Goal: Task Accomplishment & Management: Use online tool/utility

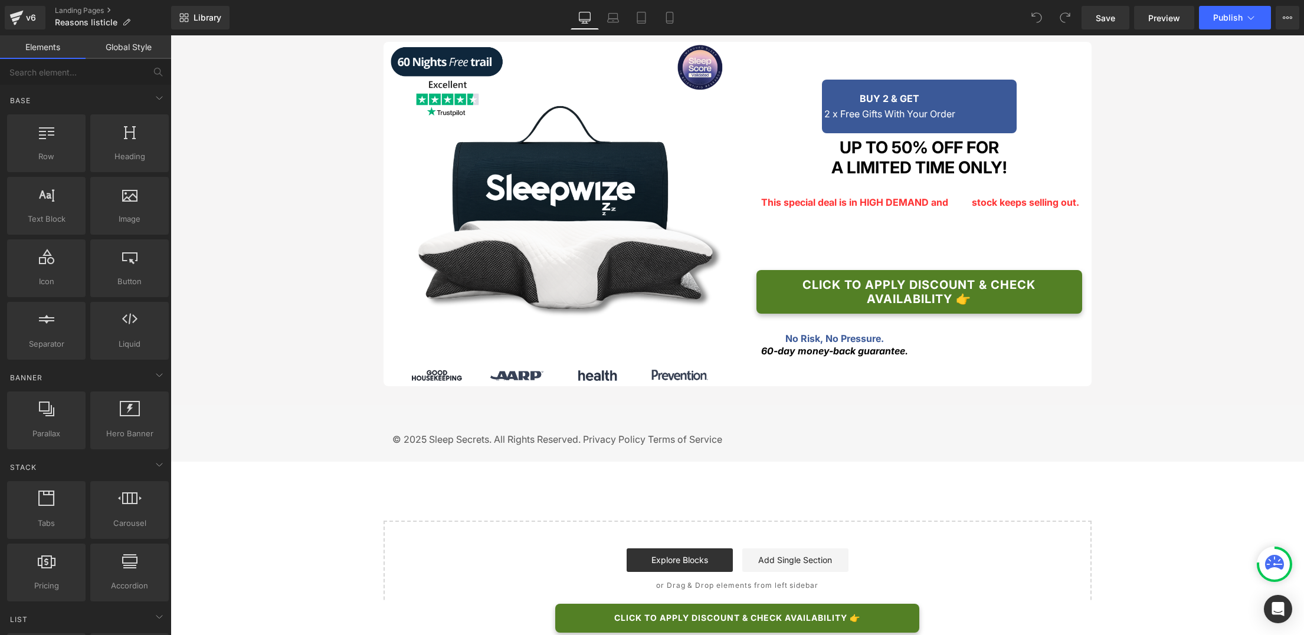
scroll to position [2091, 0]
click at [668, 21] on icon at bounding box center [669, 21] width 6 height 0
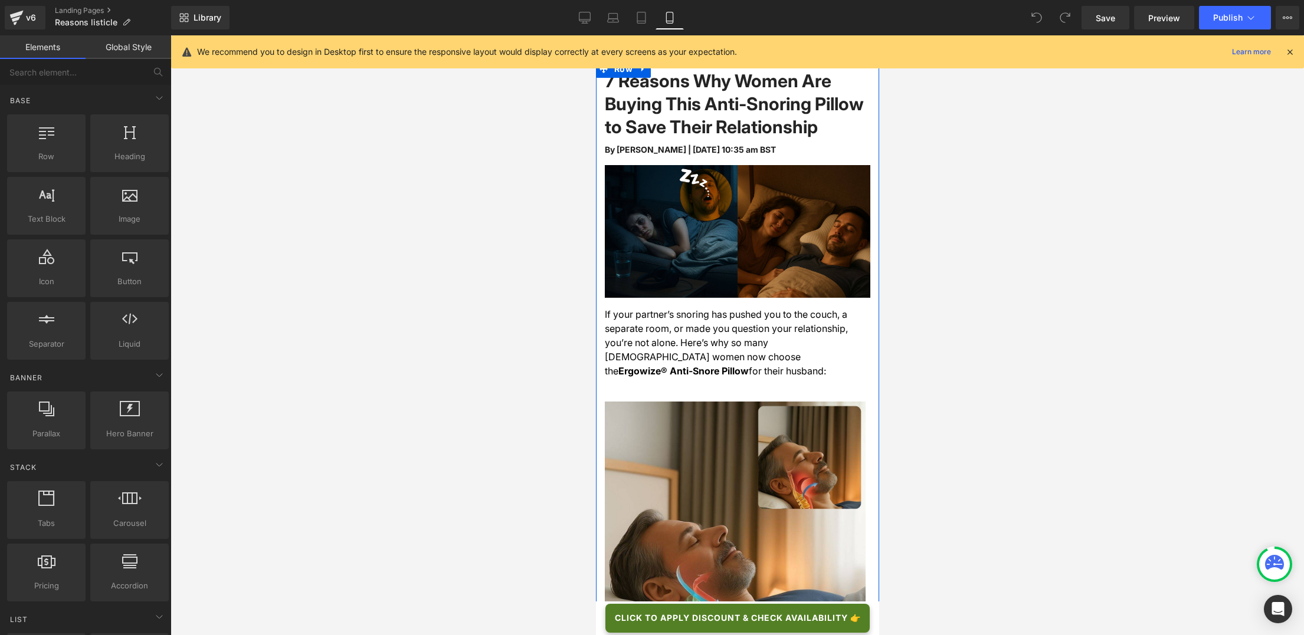
scroll to position [0, 0]
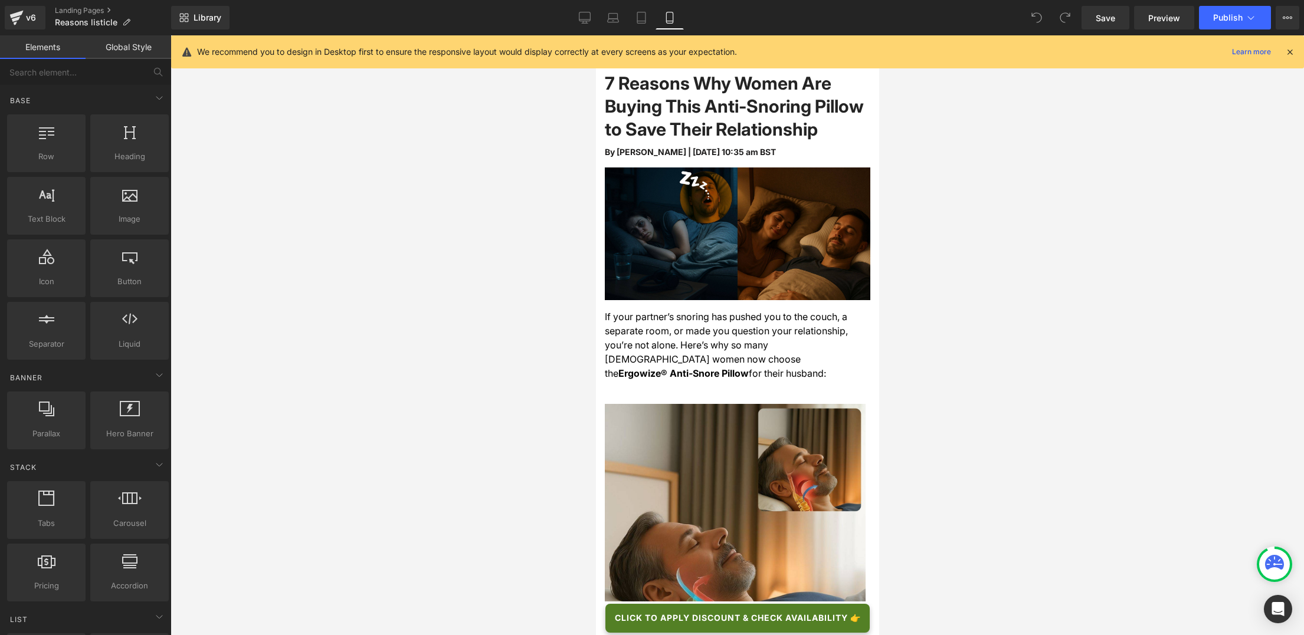
click at [1290, 54] on icon at bounding box center [1289, 52] width 11 height 11
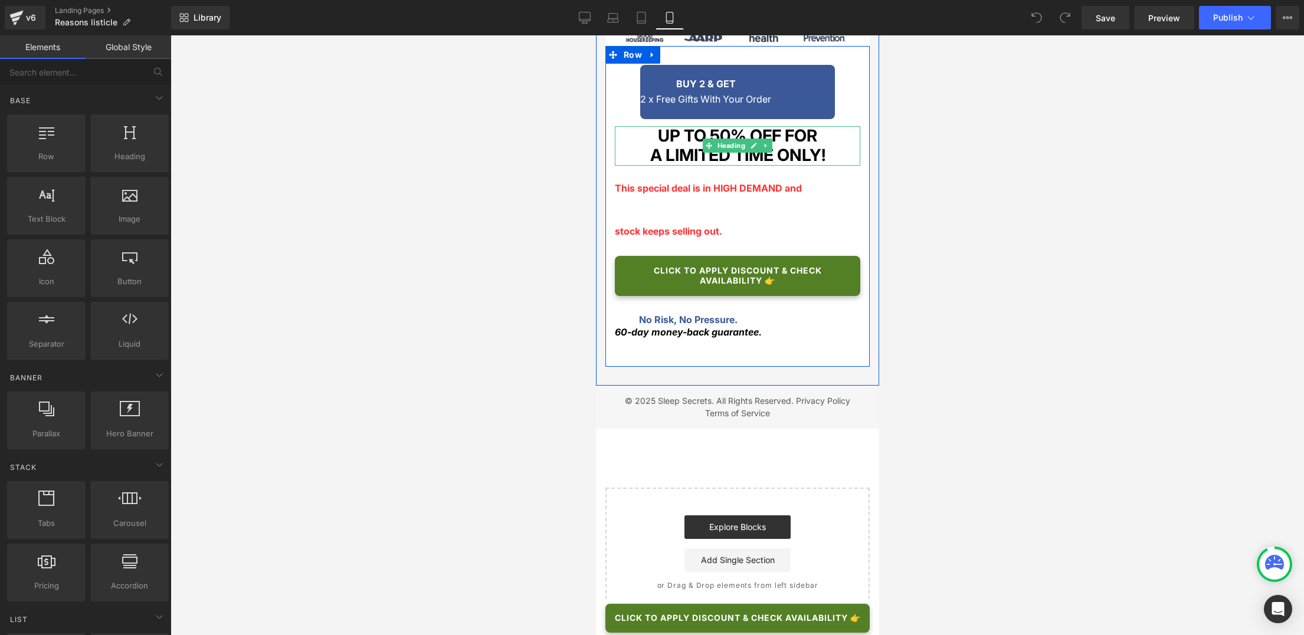
scroll to position [3321, 0]
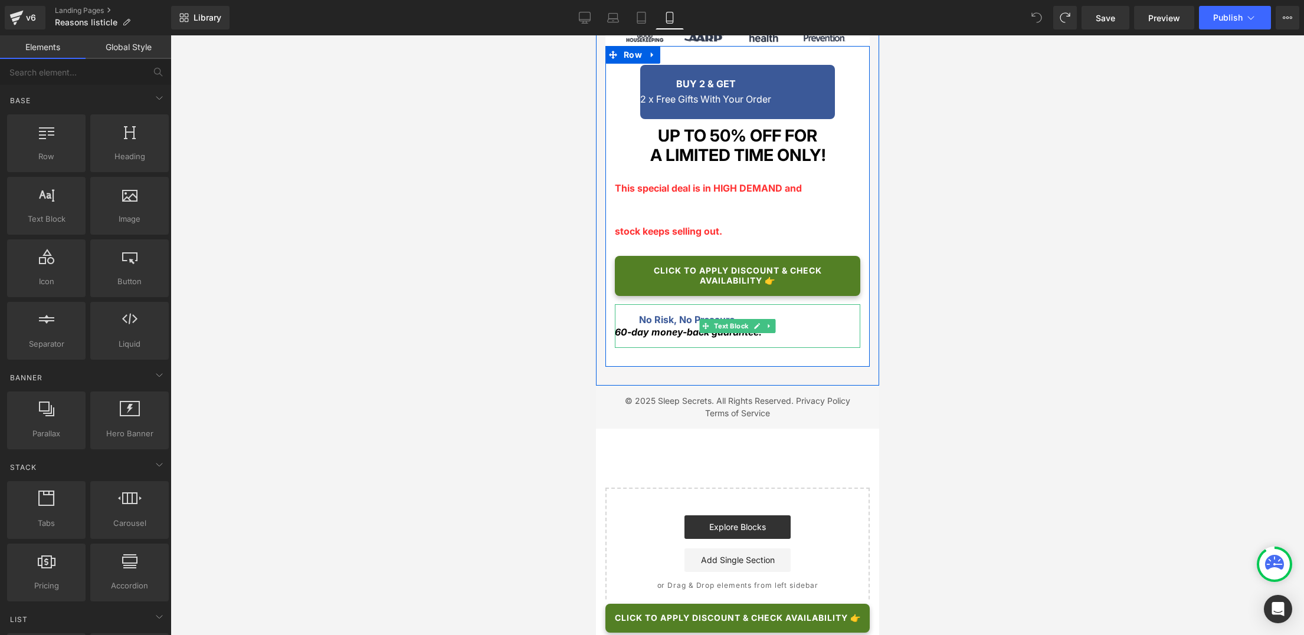
scroll to position [3564, 0]
click at [643, 166] on h1 "A LIMITED TIME ONLY!" at bounding box center [736, 156] width 245 height 20
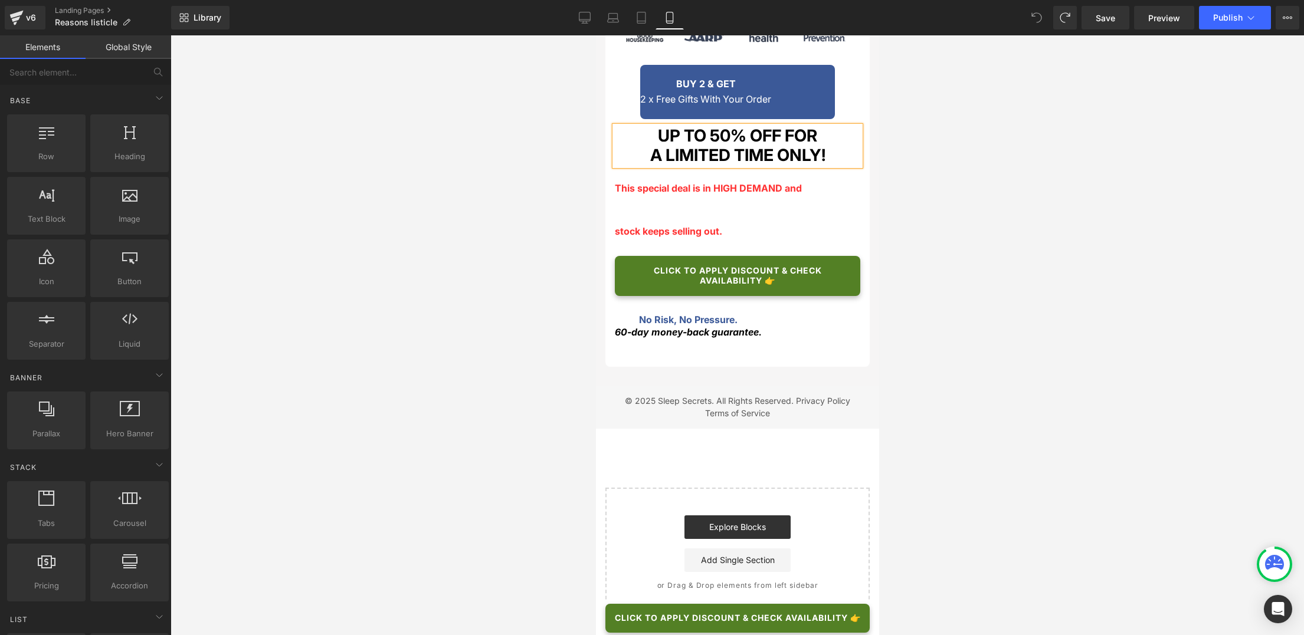
click at [976, 312] on div at bounding box center [737, 335] width 1133 height 600
click at [774, 146] on h1 "UP TO 50% OFF FOR" at bounding box center [736, 136] width 245 height 20
click at [952, 319] on div at bounding box center [737, 335] width 1133 height 600
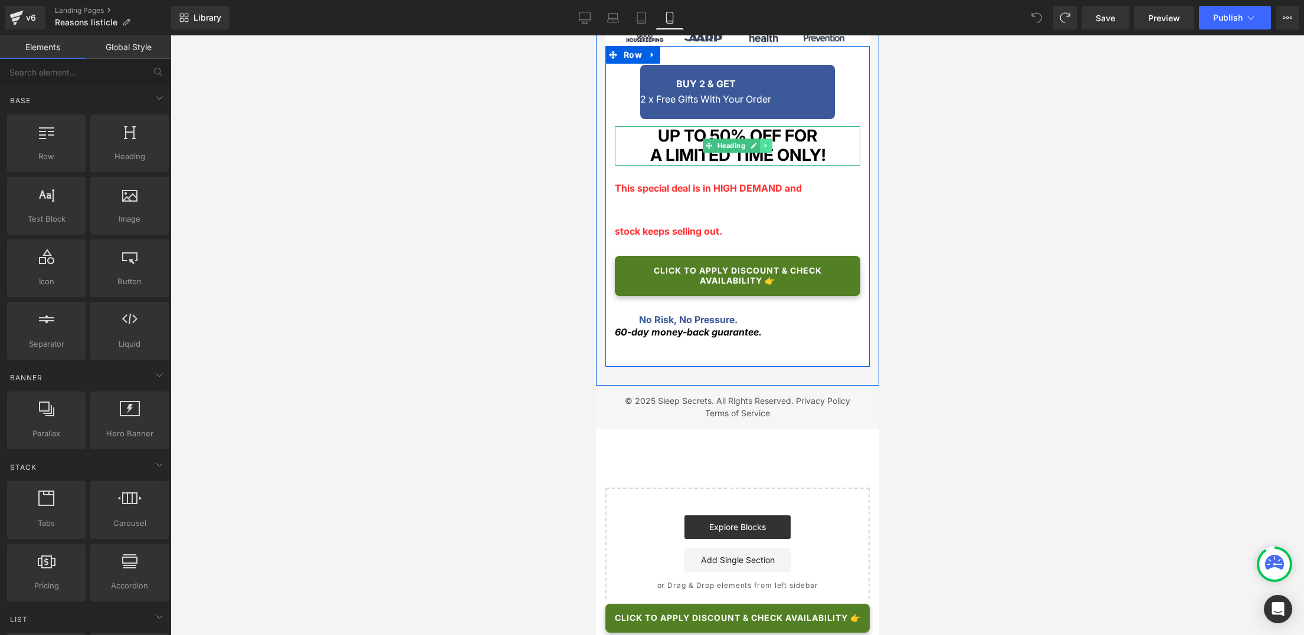
click at [765, 153] on link at bounding box center [765, 146] width 12 height 14
click at [771, 153] on link at bounding box center [771, 146] width 12 height 14
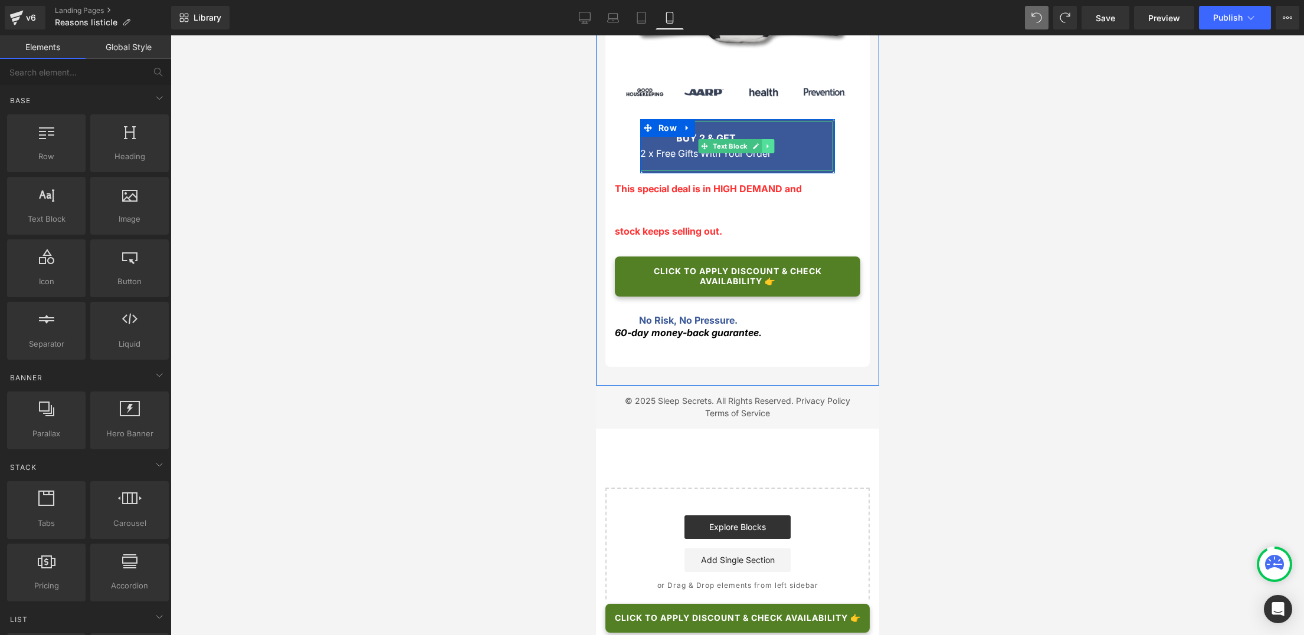
click at [764, 150] on icon at bounding box center [767, 146] width 6 height 7
click at [771, 150] on icon at bounding box center [774, 146] width 6 height 7
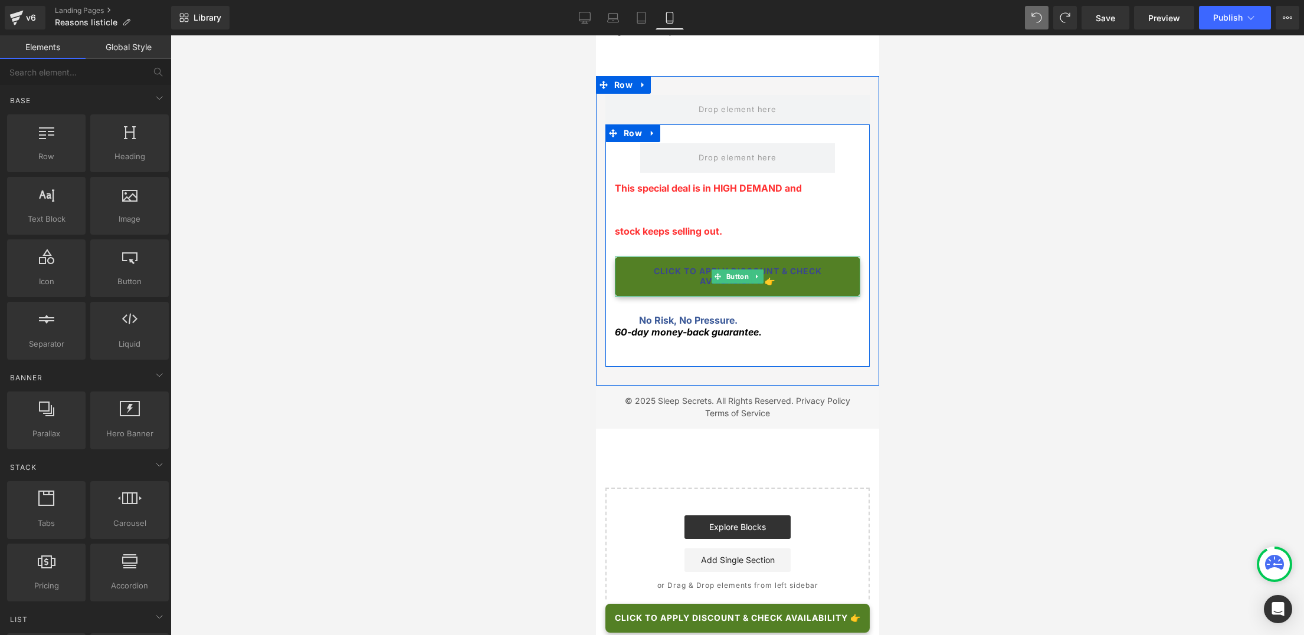
scroll to position [3330, 0]
click at [699, 194] on span "This special deal is in HIGH DEMAND and" at bounding box center [707, 188] width 187 height 12
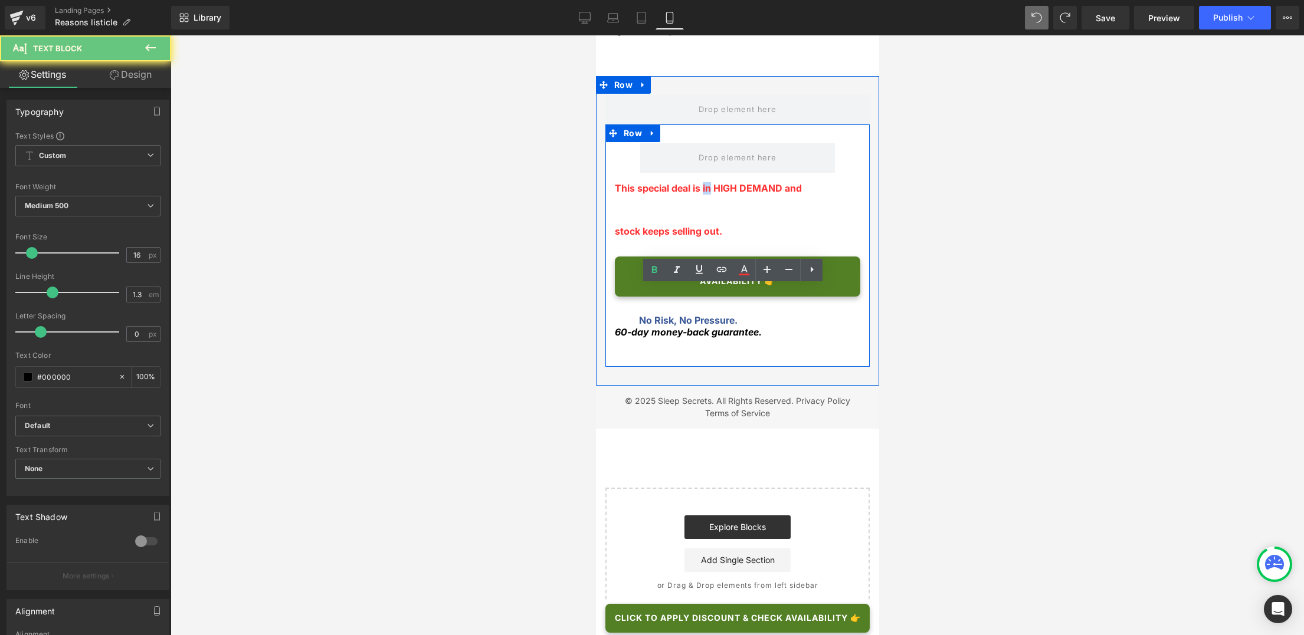
click at [699, 194] on span "This special deal is in HIGH DEMAND and" at bounding box center [707, 188] width 187 height 12
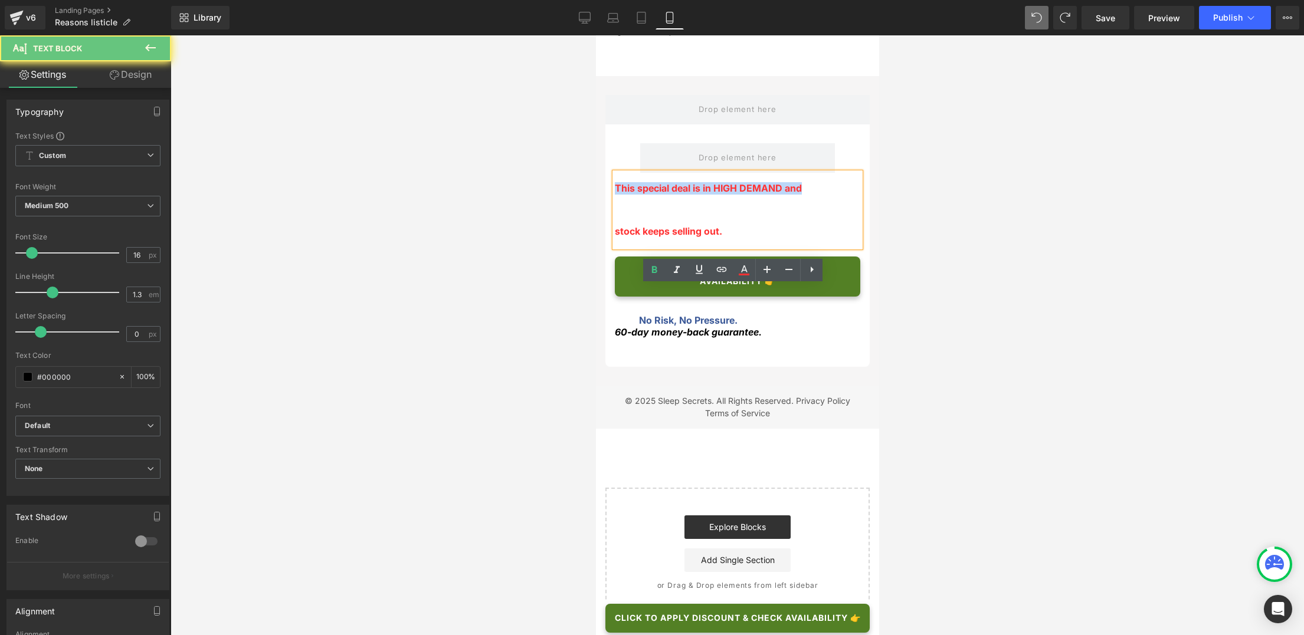
click at [699, 194] on span "This special deal is in HIGH DEMAND and" at bounding box center [707, 188] width 187 height 12
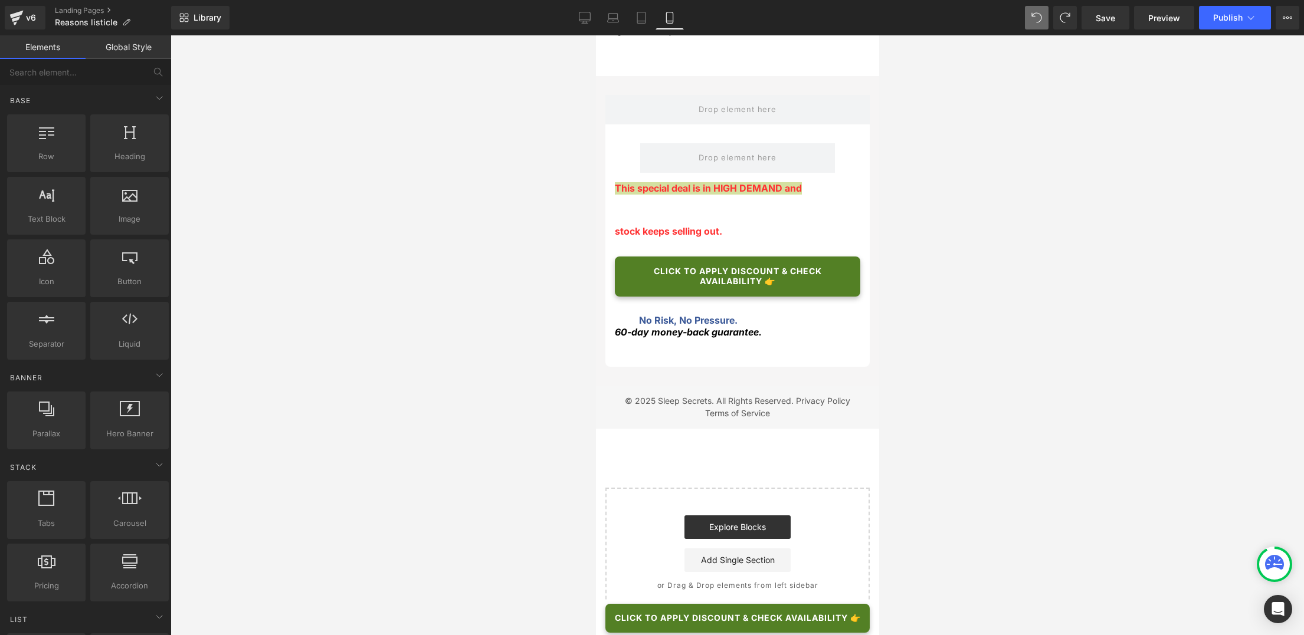
click at [935, 343] on div at bounding box center [737, 335] width 1133 height 600
click at [768, 217] on link at bounding box center [769, 210] width 12 height 14
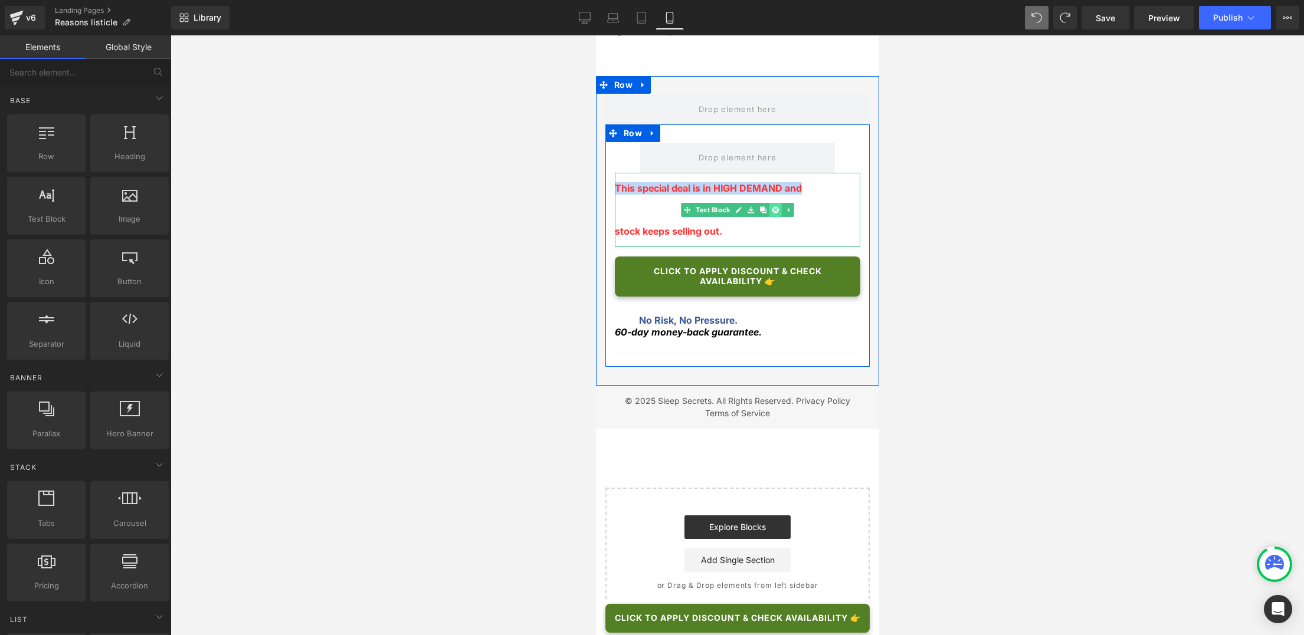
click at [775, 217] on link at bounding box center [775, 210] width 12 height 14
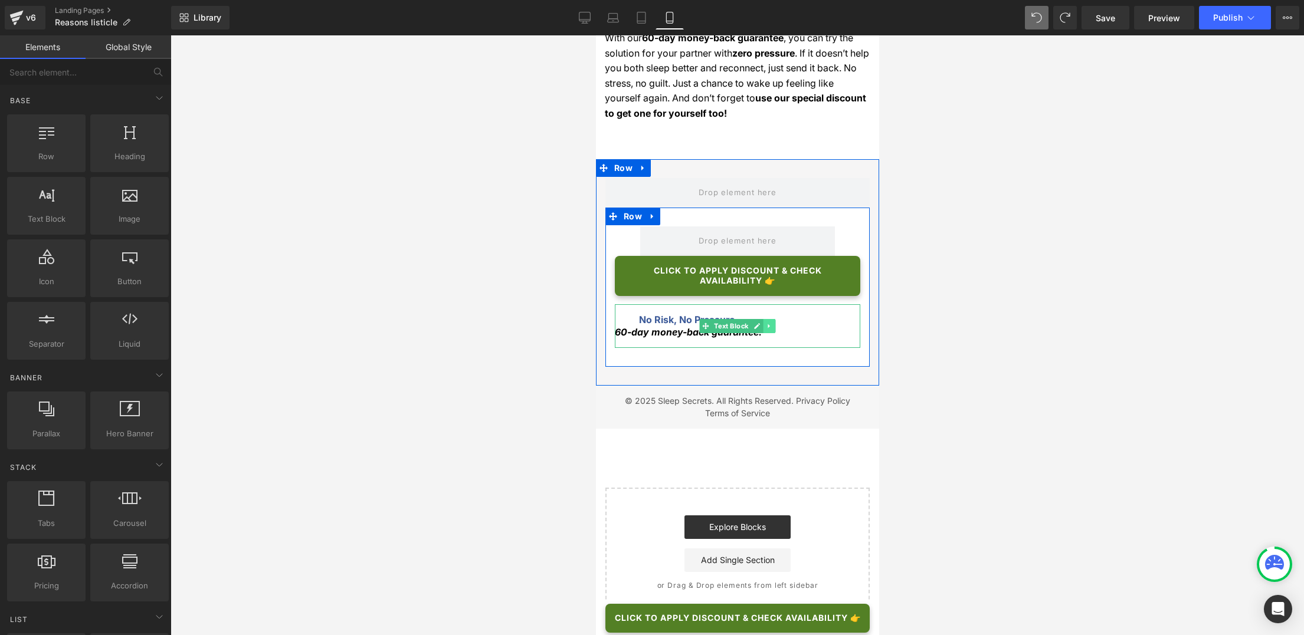
click at [765, 330] on icon at bounding box center [768, 326] width 6 height 7
click at [774, 329] on icon at bounding box center [775, 326] width 6 height 6
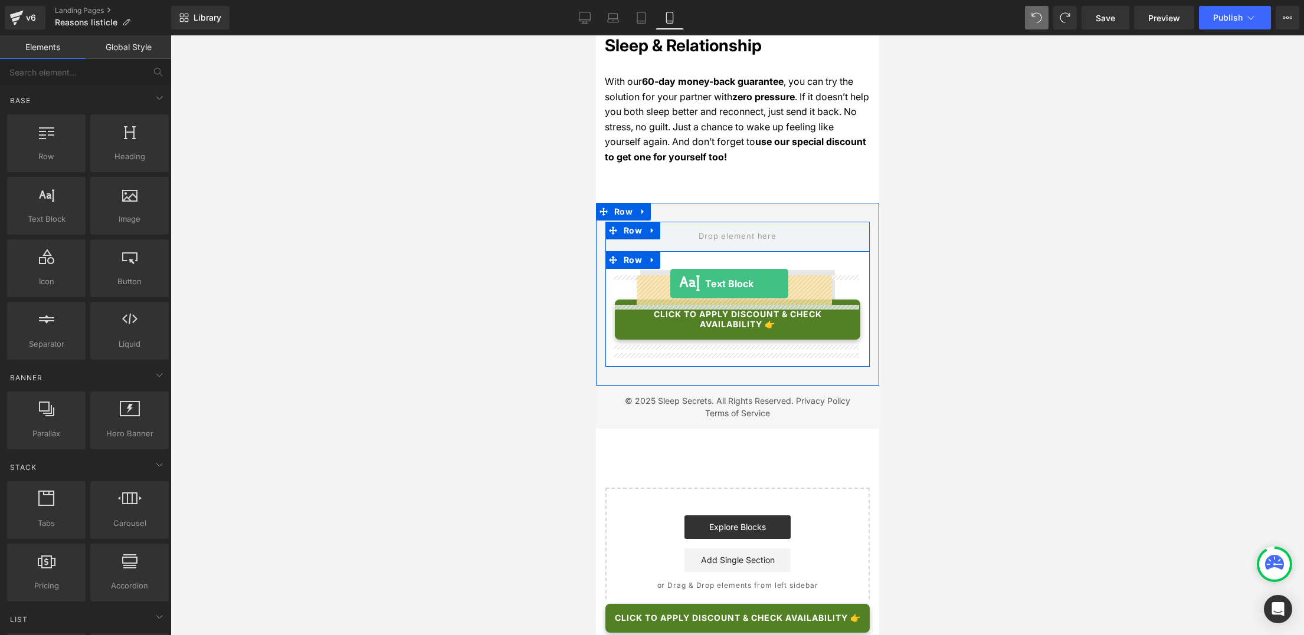
drag, startPoint x: 650, startPoint y: 241, endPoint x: 670, endPoint y: 284, distance: 47.5
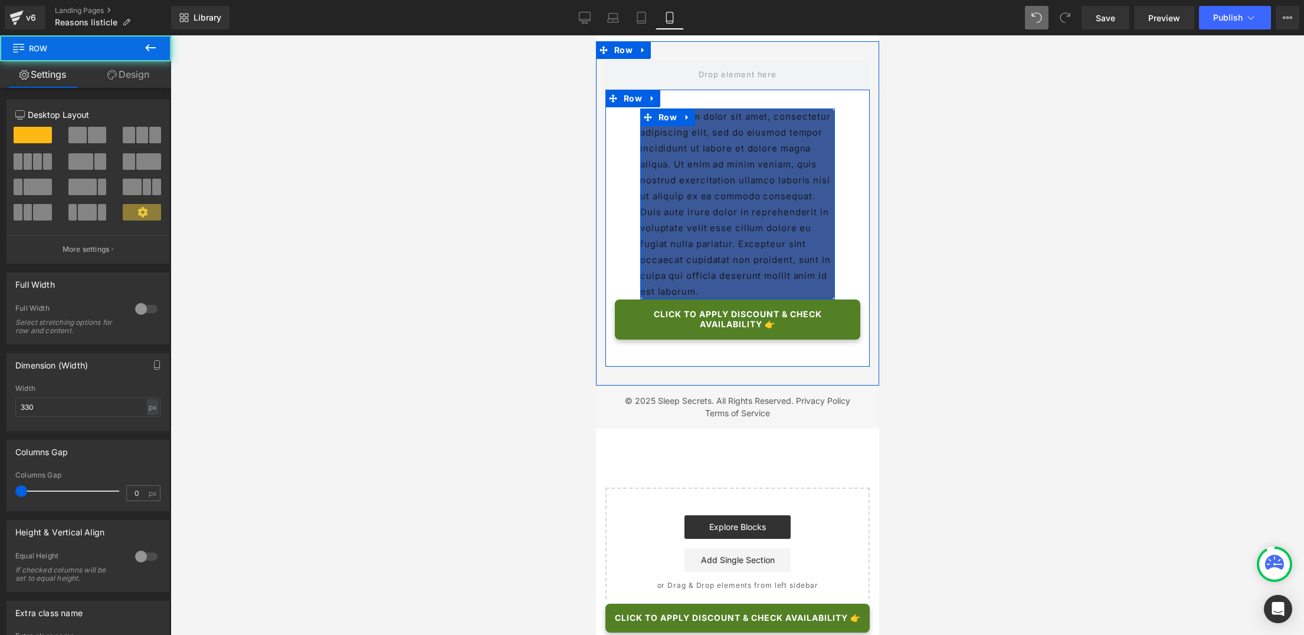
drag, startPoint x: 636, startPoint y: 307, endPoint x: 620, endPoint y: 306, distance: 15.9
click at [620, 306] on div "Lorem ipsum dolor sit amet, consectetur adipiscing elit, sed do eiusmod tempor …" at bounding box center [737, 229] width 264 height 240
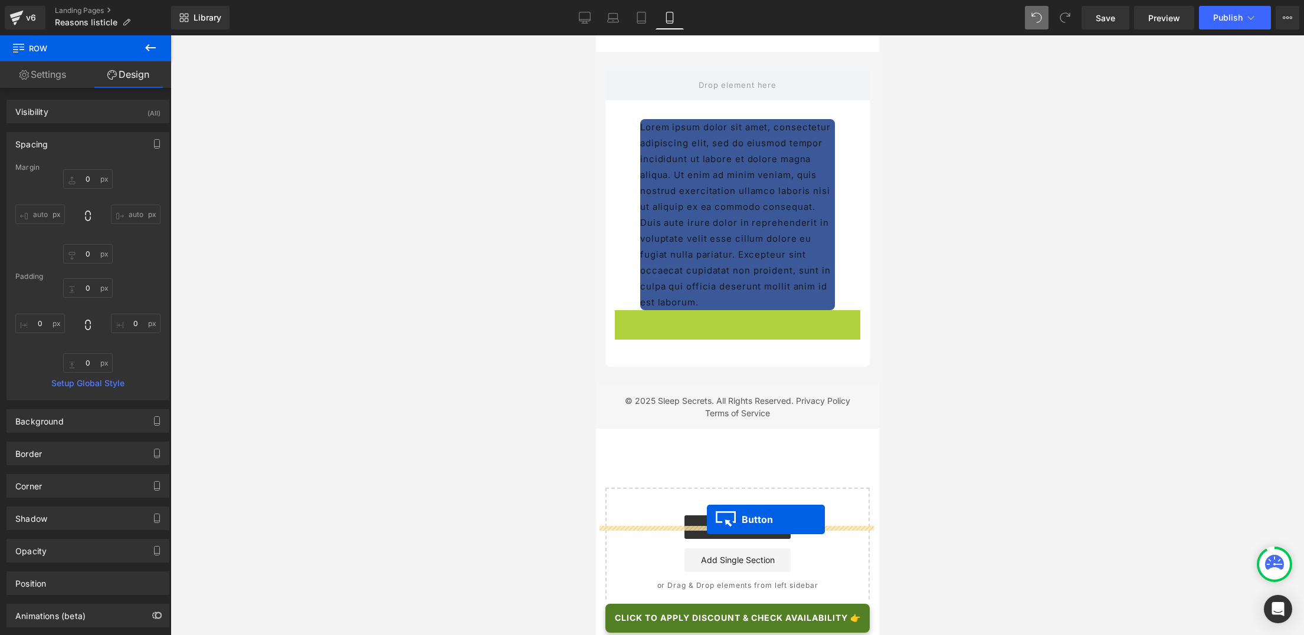
drag, startPoint x: 712, startPoint y: 471, endPoint x: 706, endPoint y: 520, distance: 48.7
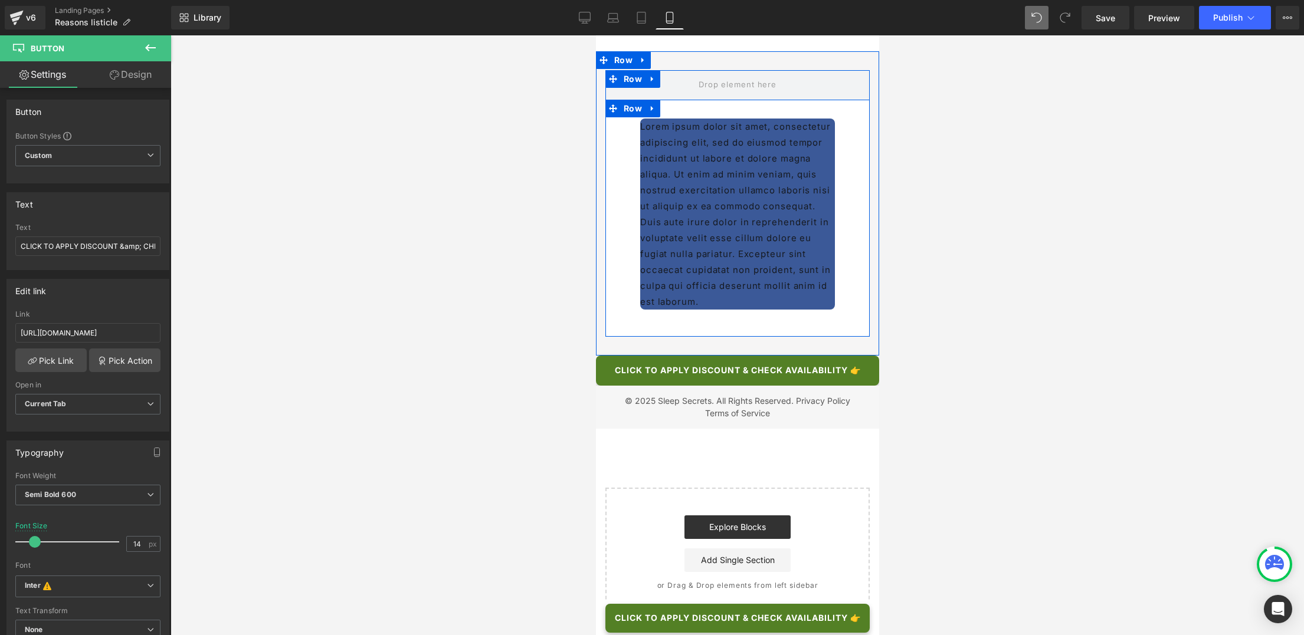
scroll to position [3227, 0]
click at [640, 65] on icon at bounding box center [642, 60] width 8 height 9
click at [664, 100] on span at bounding box center [737, 85] width 264 height 30
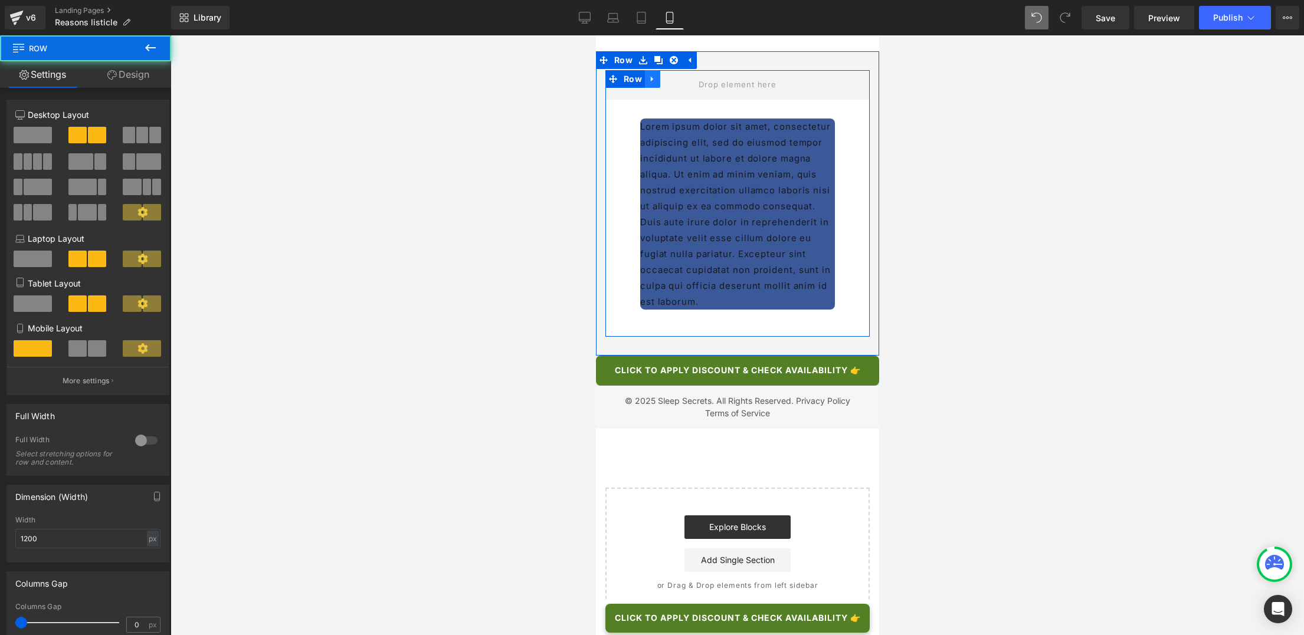
click at [650, 82] on icon at bounding box center [651, 79] width 2 height 5
click at [680, 84] on icon at bounding box center [683, 79] width 8 height 9
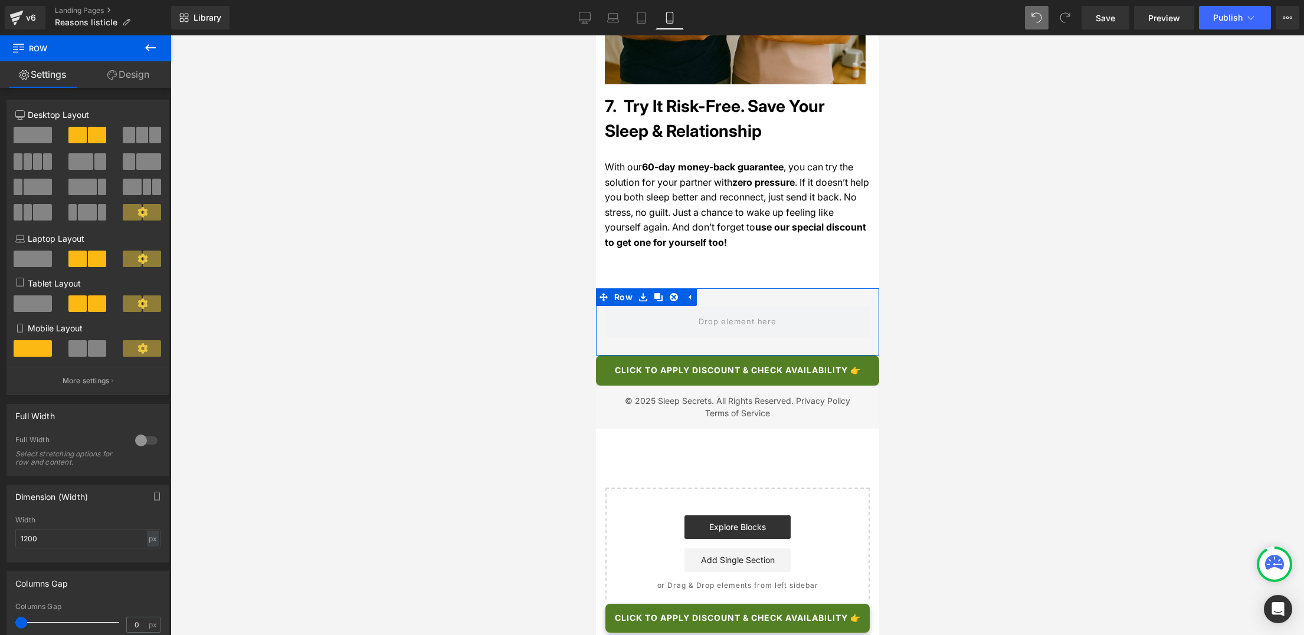
scroll to position [3212, 0]
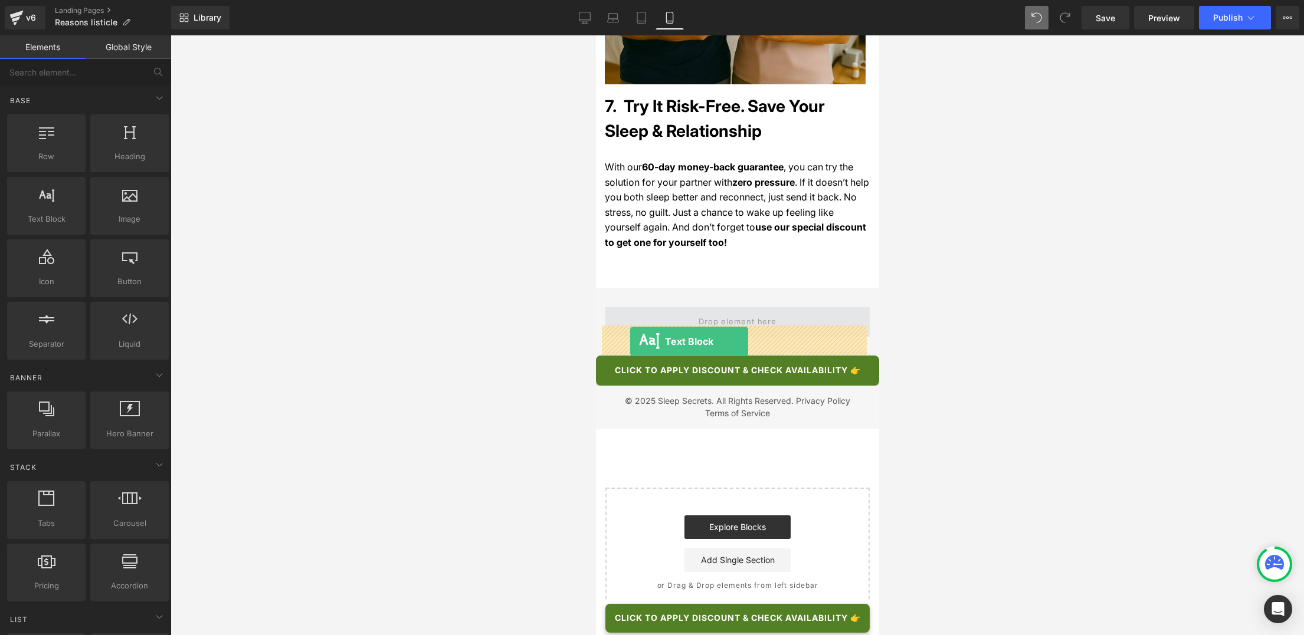
drag, startPoint x: 646, startPoint y: 247, endPoint x: 630, endPoint y: 342, distance: 96.4
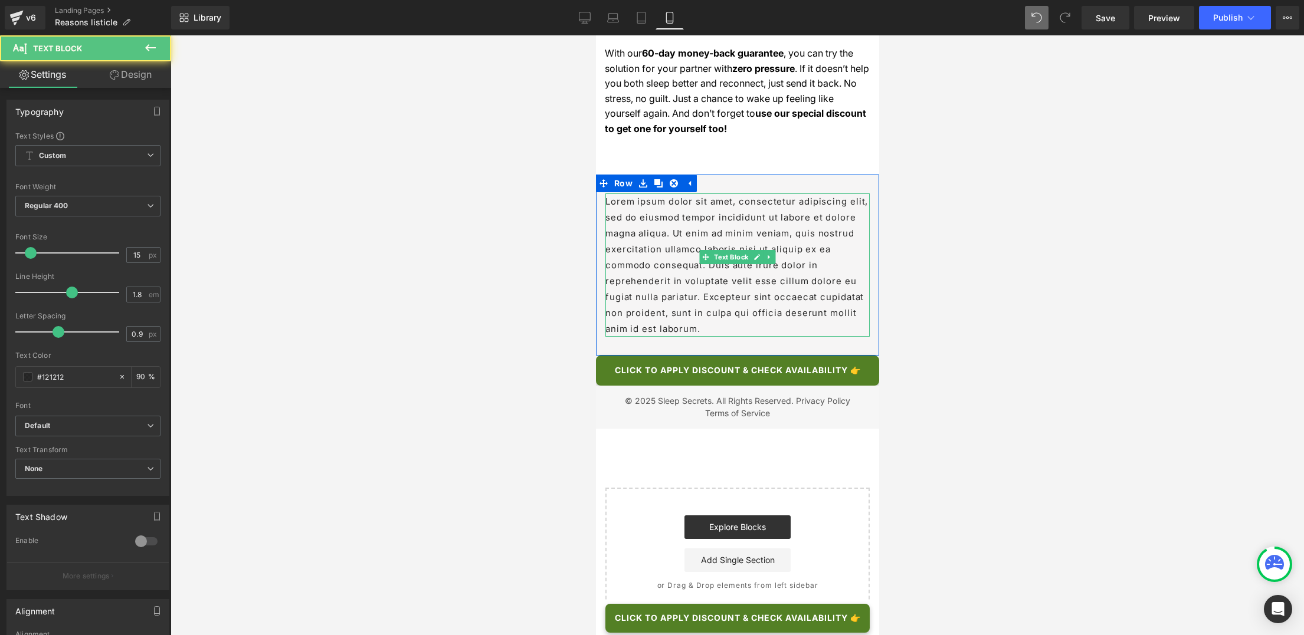
click at [743, 337] on p "Lorem ipsum dolor sit amet, consectetur adipiscing elit, sed do eiusmod tempor …" at bounding box center [737, 265] width 264 height 143
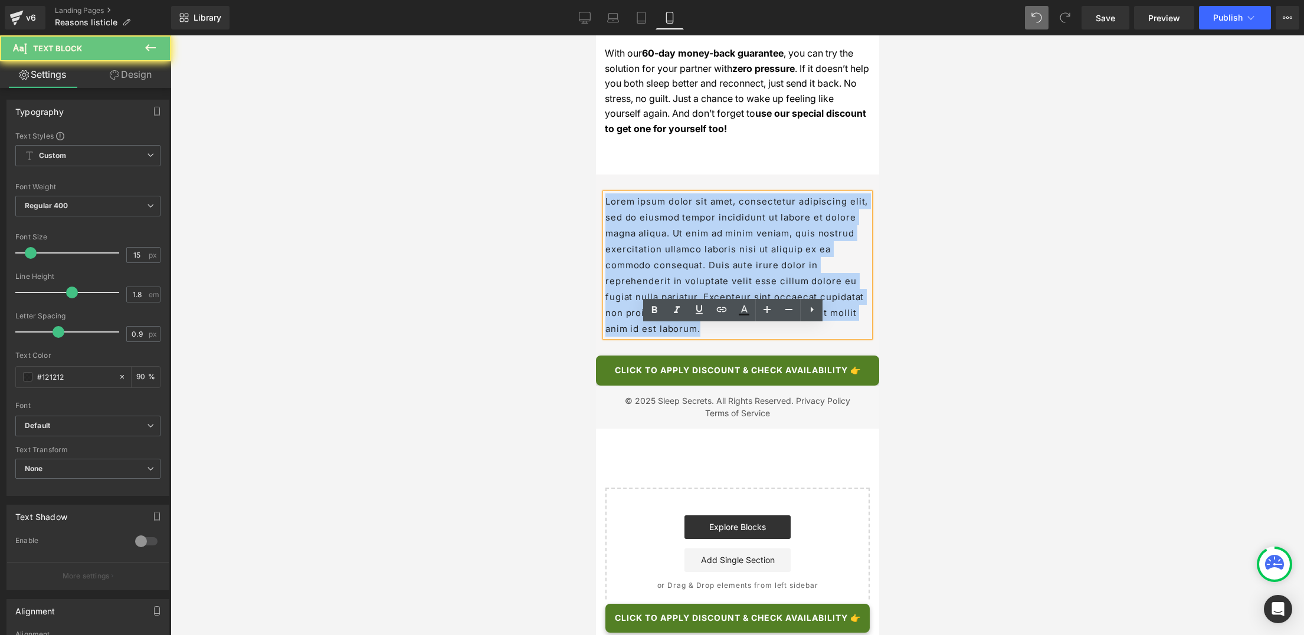
click at [743, 337] on p "Lorem ipsum dolor sit amet, consectetur adipiscing elit, sed do eiusmod tempor …" at bounding box center [737, 265] width 264 height 143
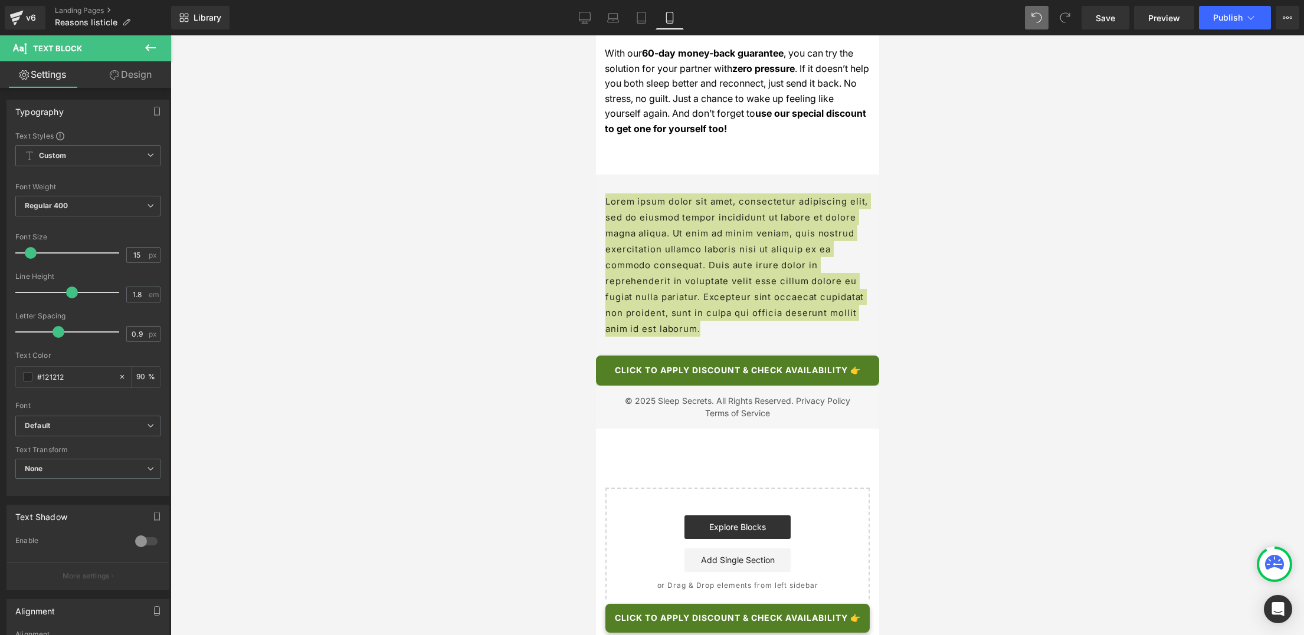
click at [146, 51] on icon at bounding box center [150, 48] width 14 height 14
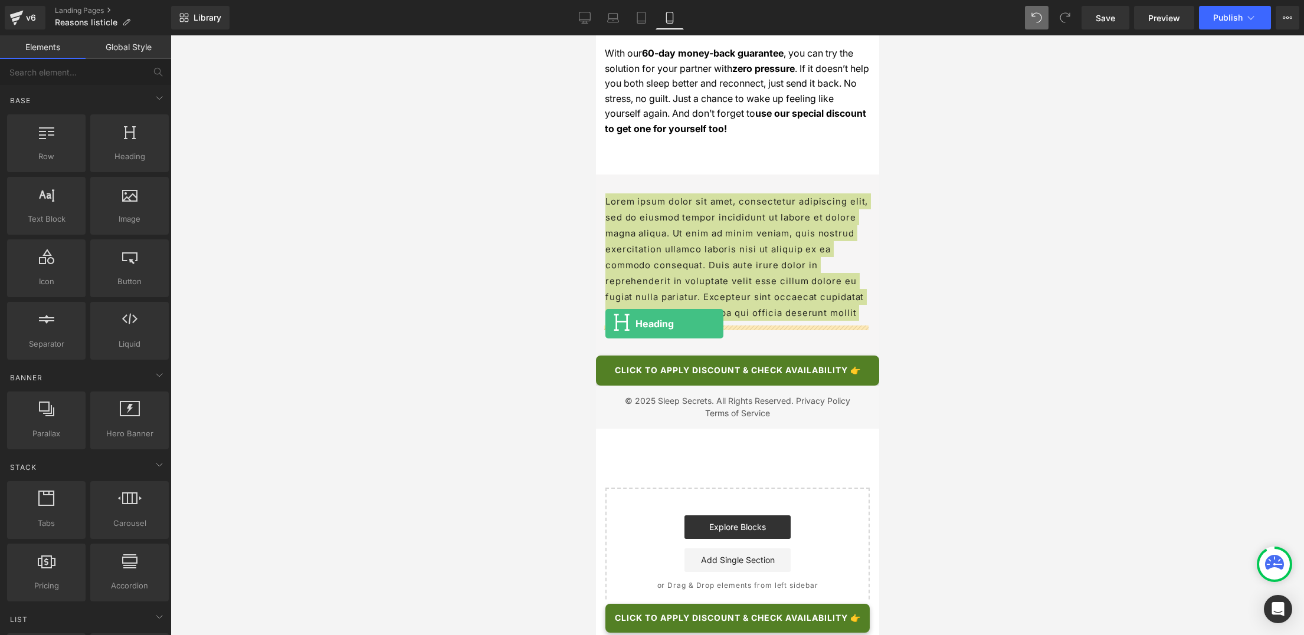
drag, startPoint x: 726, startPoint y: 188, endPoint x: 605, endPoint y: 324, distance: 181.8
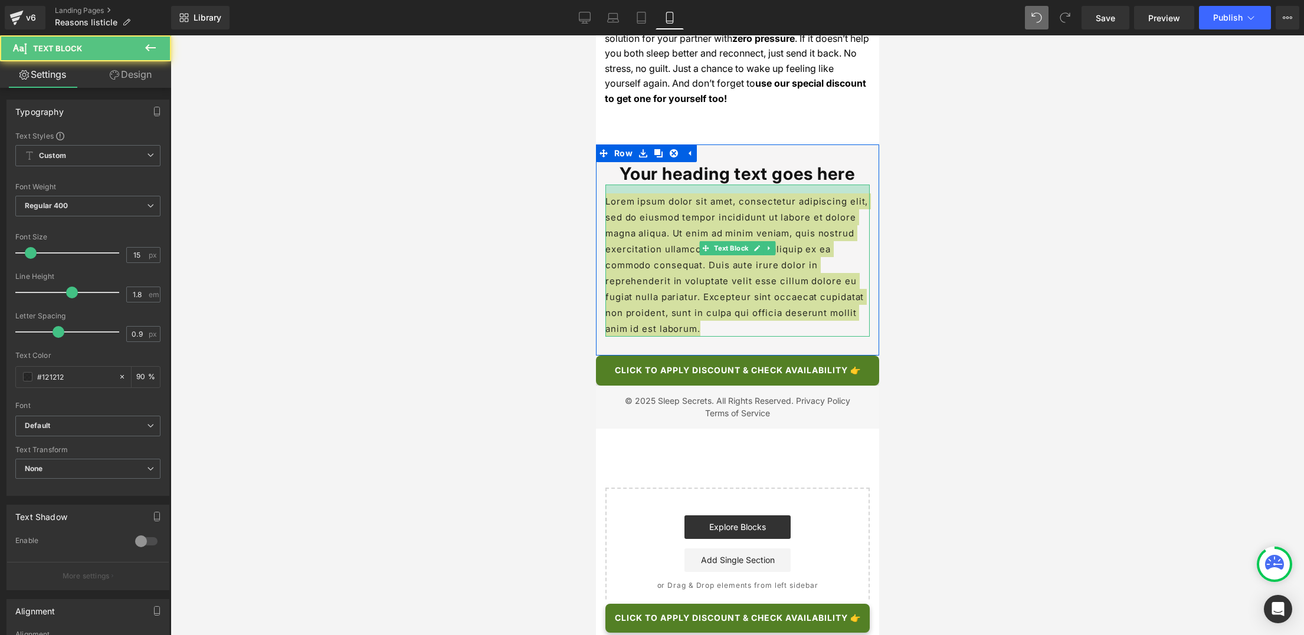
drag, startPoint x: 771, startPoint y: 347, endPoint x: 770, endPoint y: 356, distance: 8.9
click at [770, 194] on div at bounding box center [737, 189] width 264 height 9
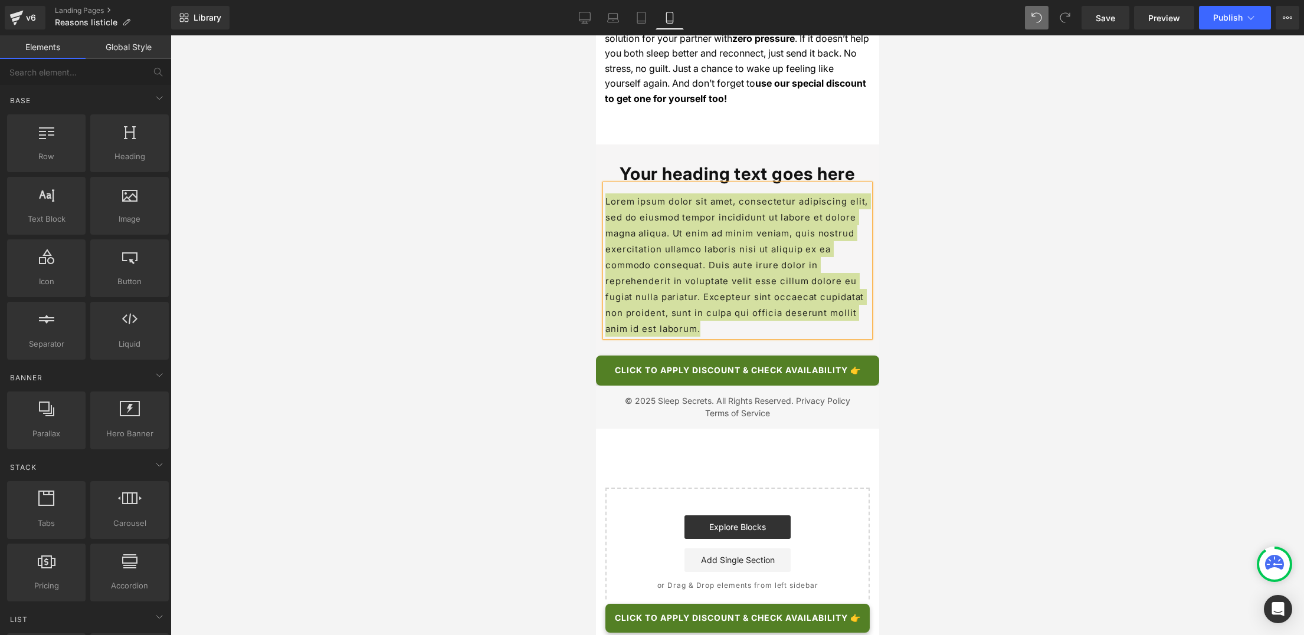
click at [964, 329] on div at bounding box center [737, 335] width 1133 height 600
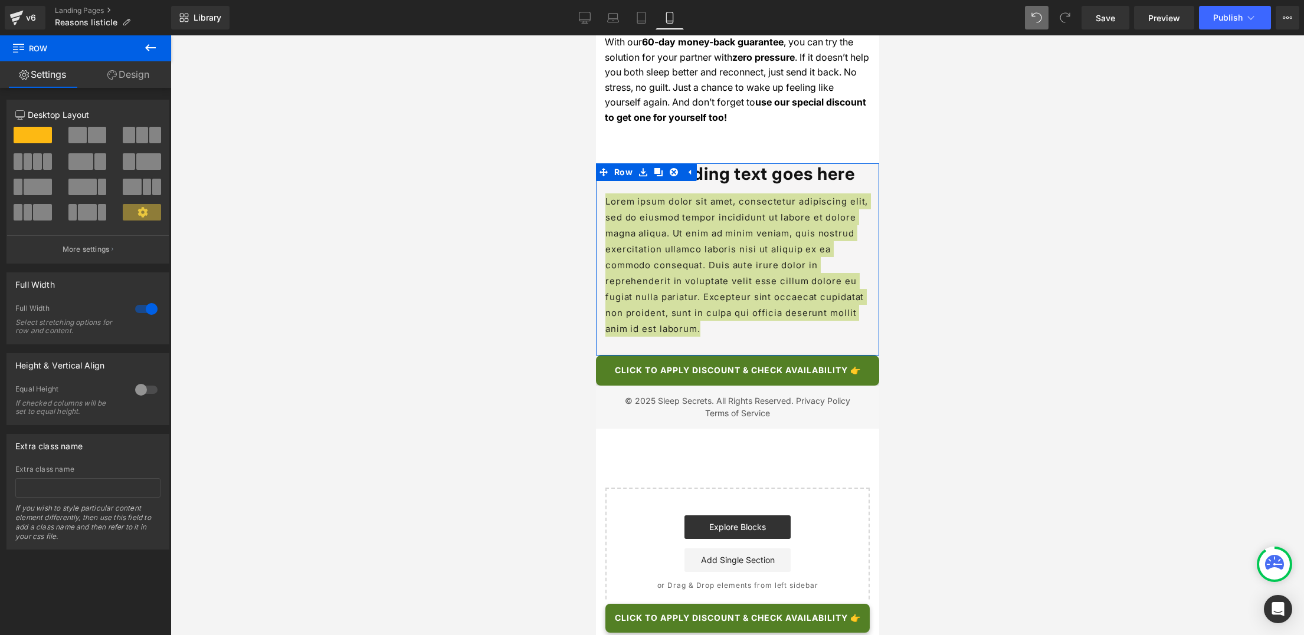
drag, startPoint x: 701, startPoint y: 316, endPoint x: 701, endPoint y: 297, distance: 18.9
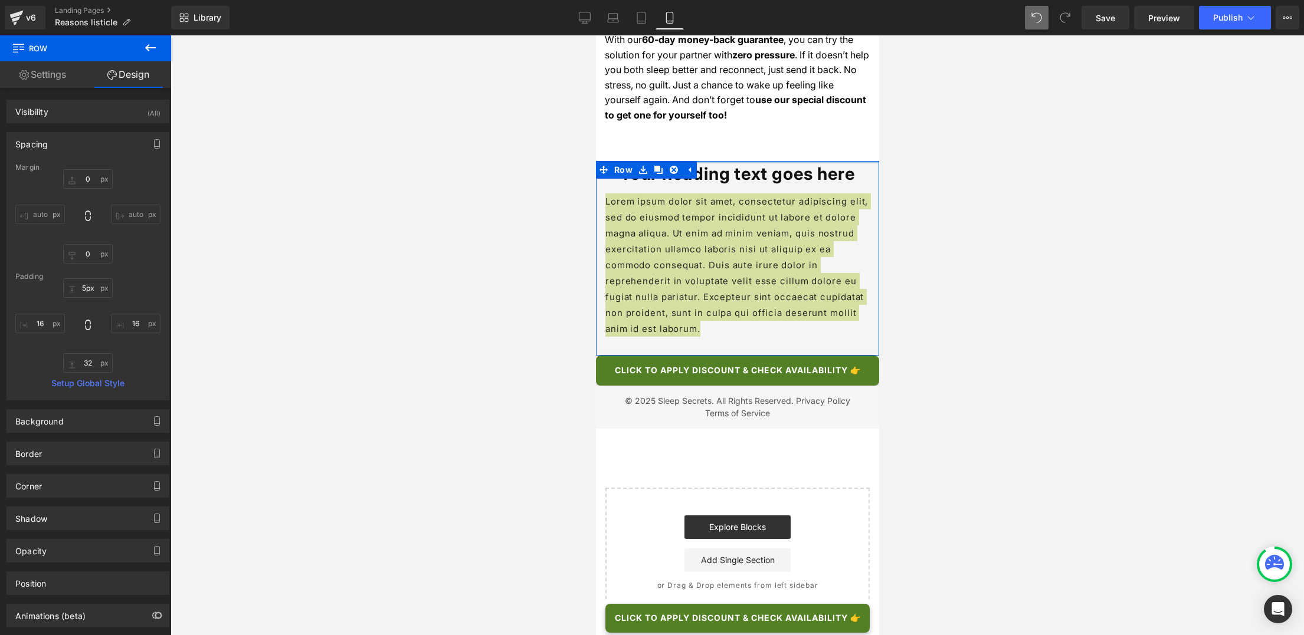
type input "6px"
click at [743, 311] on div "Your heading text goes here Heading Lorem ipsum dolor sit amet, consectetur adi…" at bounding box center [736, 258] width 283 height 196
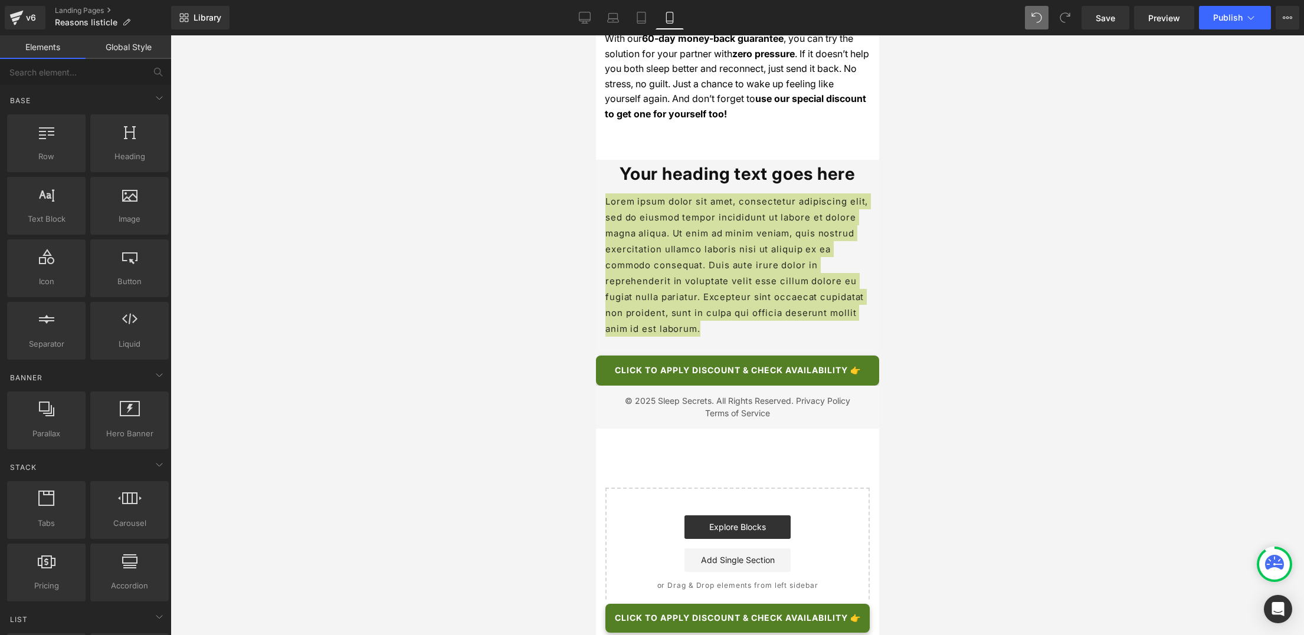
click at [933, 296] on div at bounding box center [737, 335] width 1133 height 600
click at [896, 316] on div at bounding box center [737, 335] width 1133 height 600
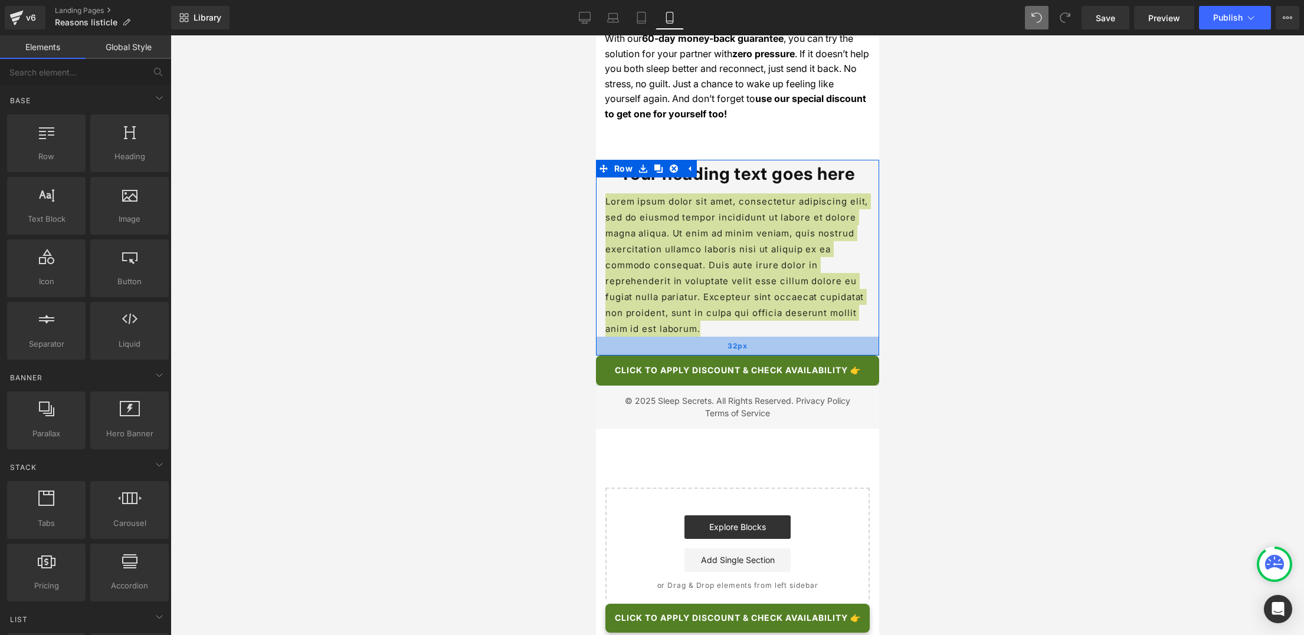
click at [601, 356] on div "32px" at bounding box center [736, 346] width 283 height 19
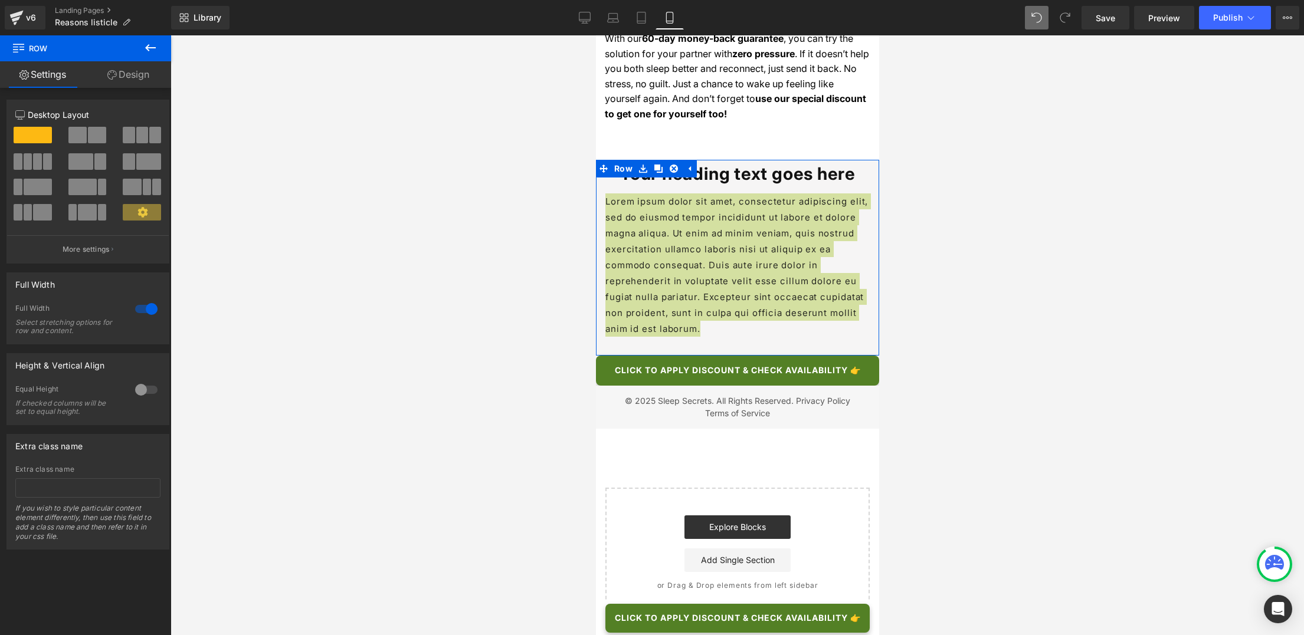
click at [113, 75] on icon at bounding box center [111, 74] width 9 height 9
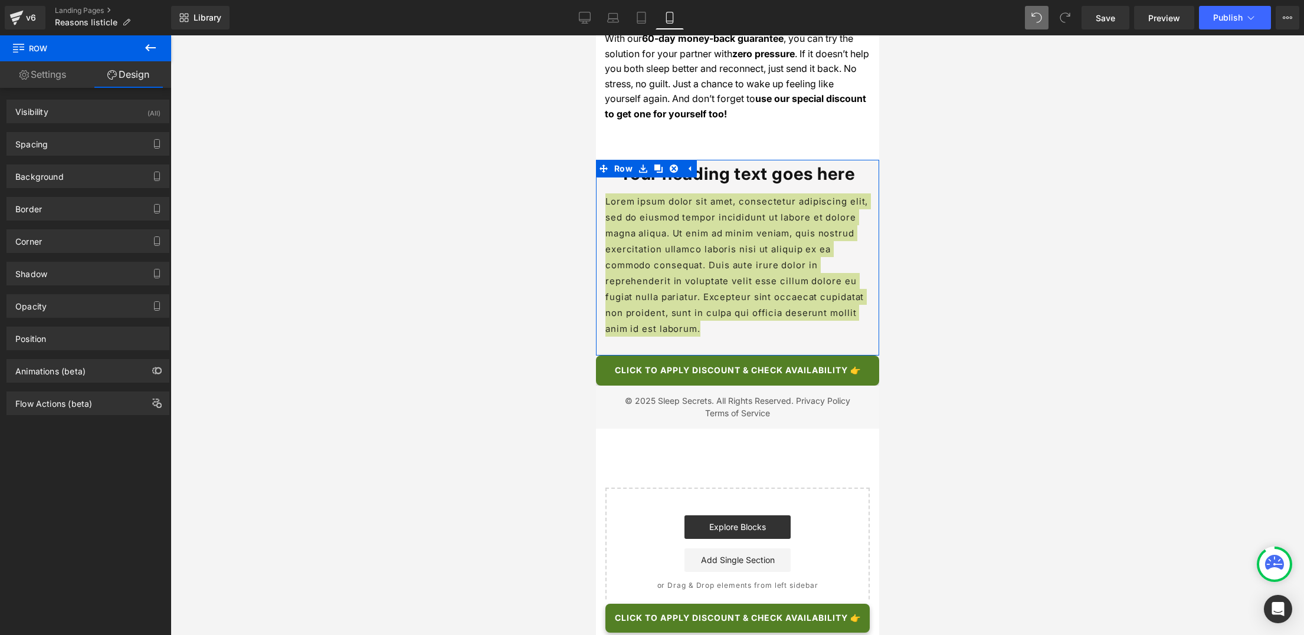
type input "#f3f2f2"
type input "75"
click at [62, 174] on div "Background" at bounding box center [39, 173] width 48 height 17
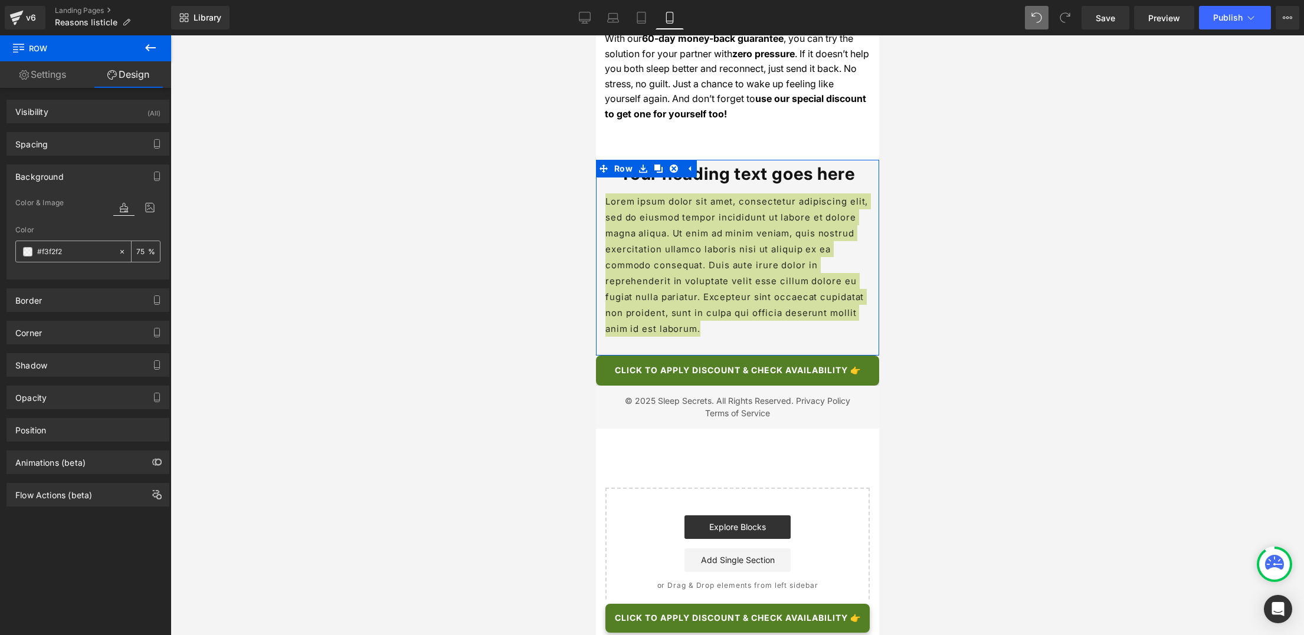
click at [27, 251] on span at bounding box center [27, 251] width 9 height 9
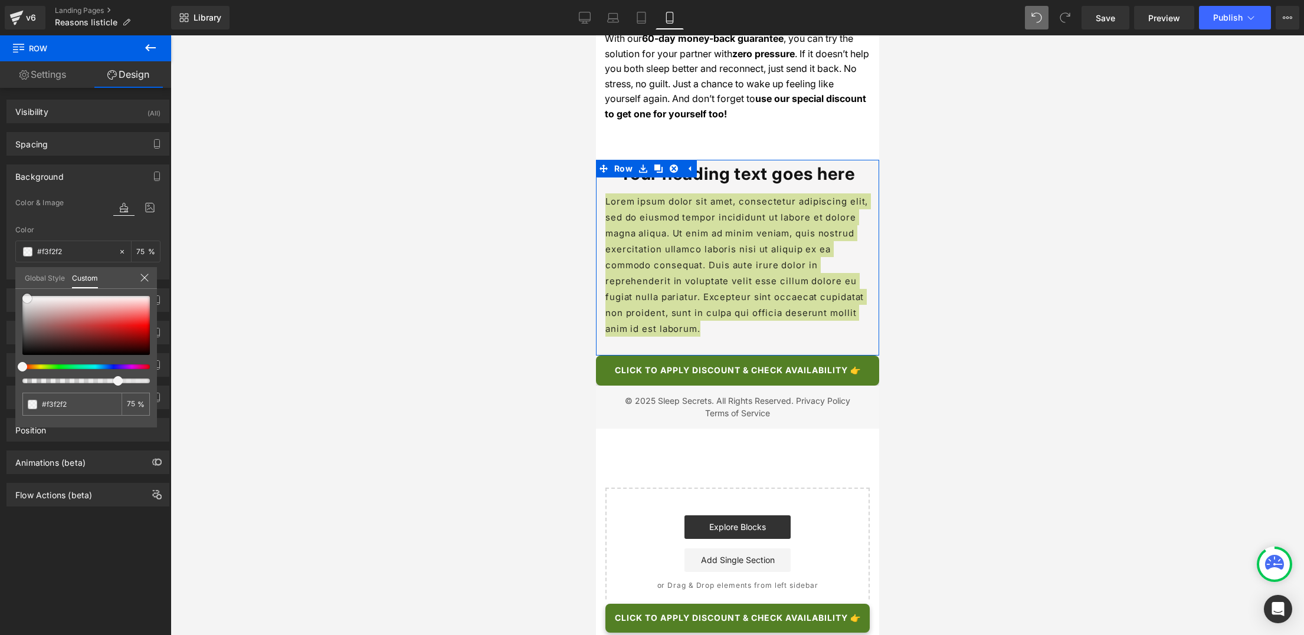
type input "#f2f1f1"
type input "#faf9f9"
type input "#ffffff"
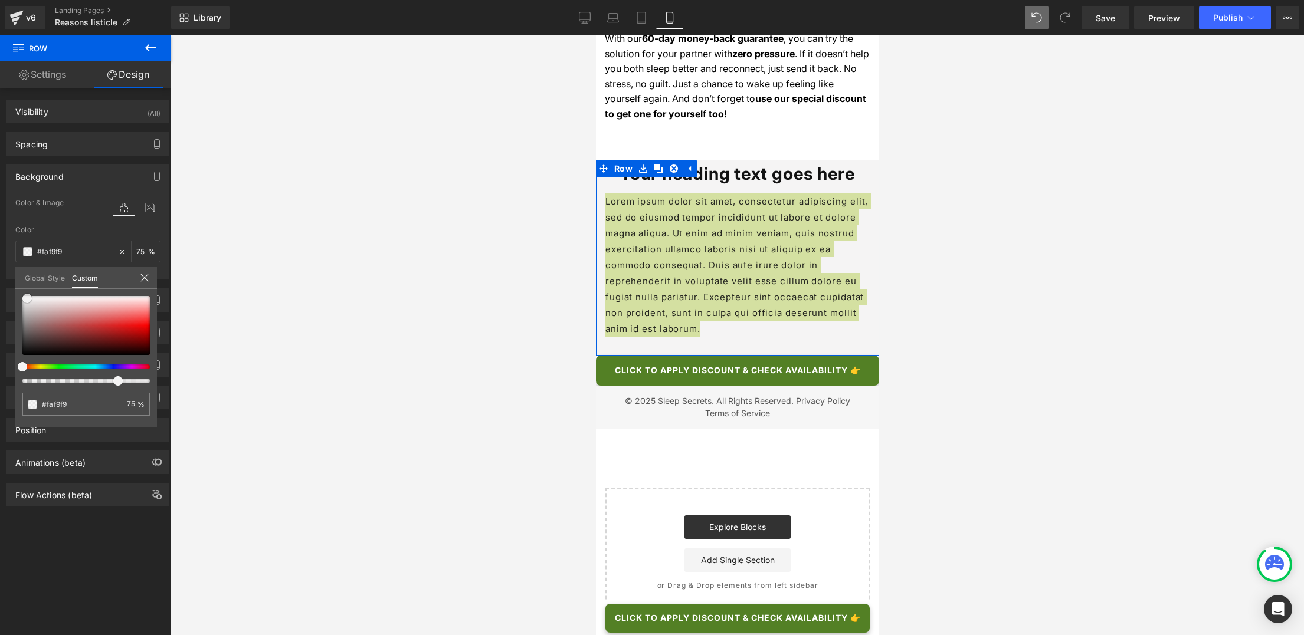
type input "#ffffff"
drag, startPoint x: 29, startPoint y: 299, endPoint x: 0, endPoint y: 280, distance: 34.2
click at [0, 280] on div "Background Color & Image color rgba(255, 255, 255, 0.75) Color #ffffff 75 % Ima…" at bounding box center [88, 218] width 176 height 124
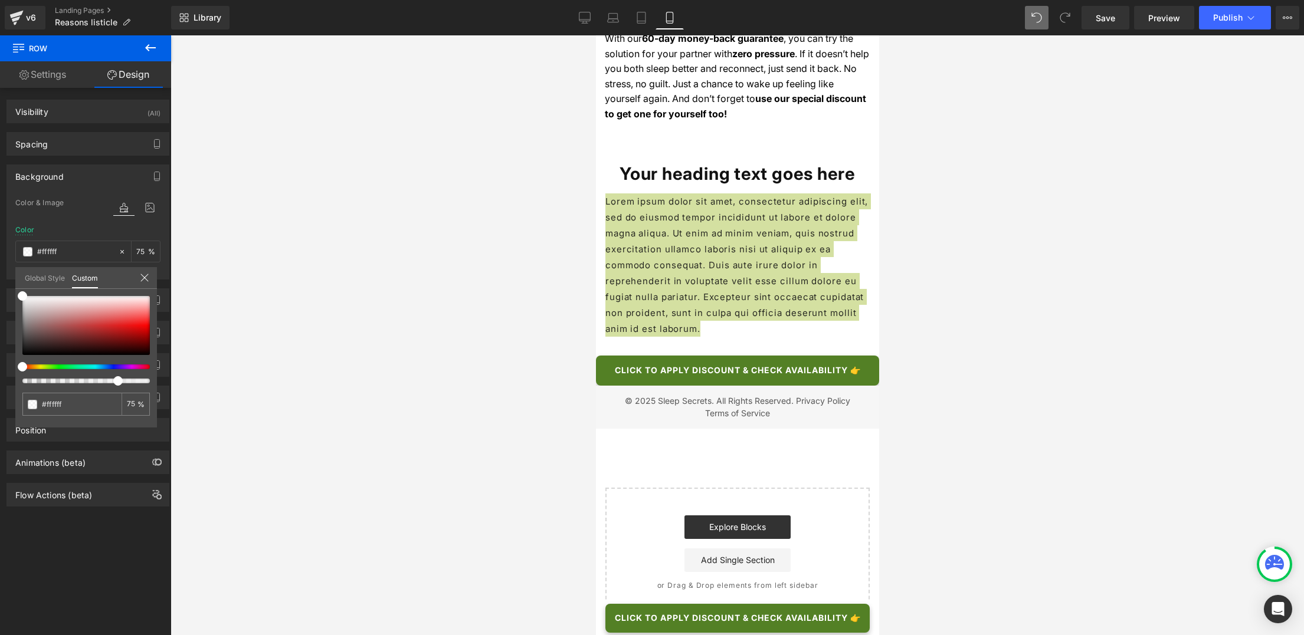
click at [385, 201] on div at bounding box center [737, 335] width 1133 height 600
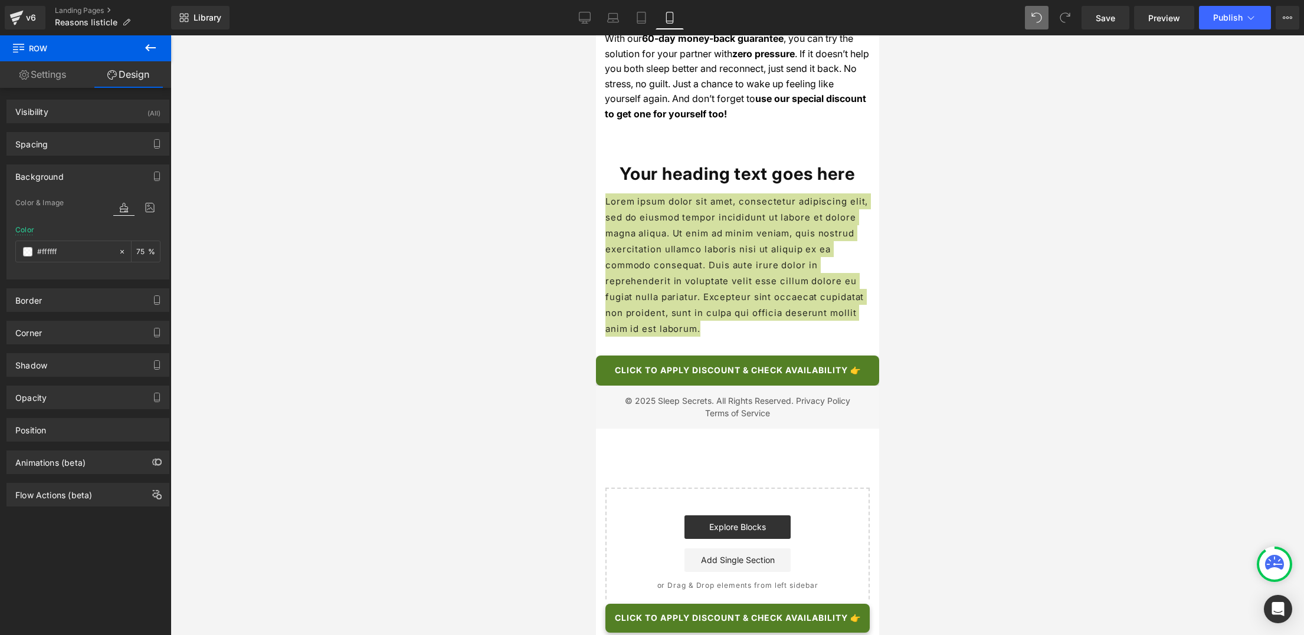
click at [385, 201] on div at bounding box center [737, 335] width 1133 height 600
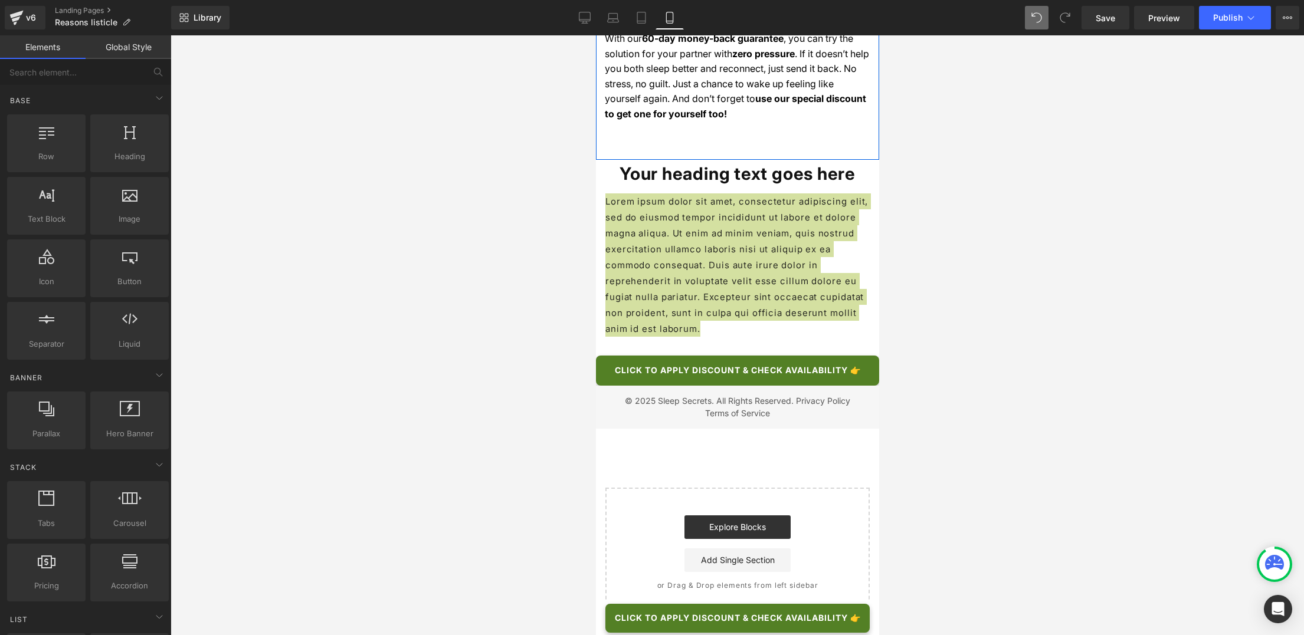
scroll to position [2971, 0]
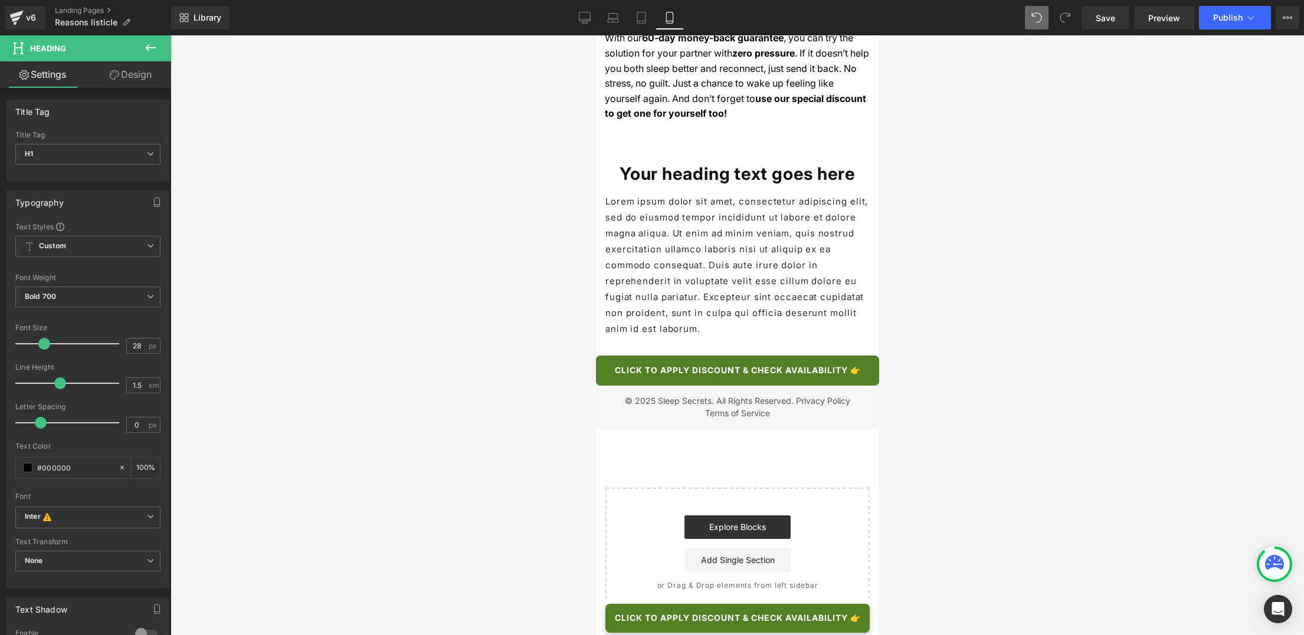
scroll to position [3314, 0]
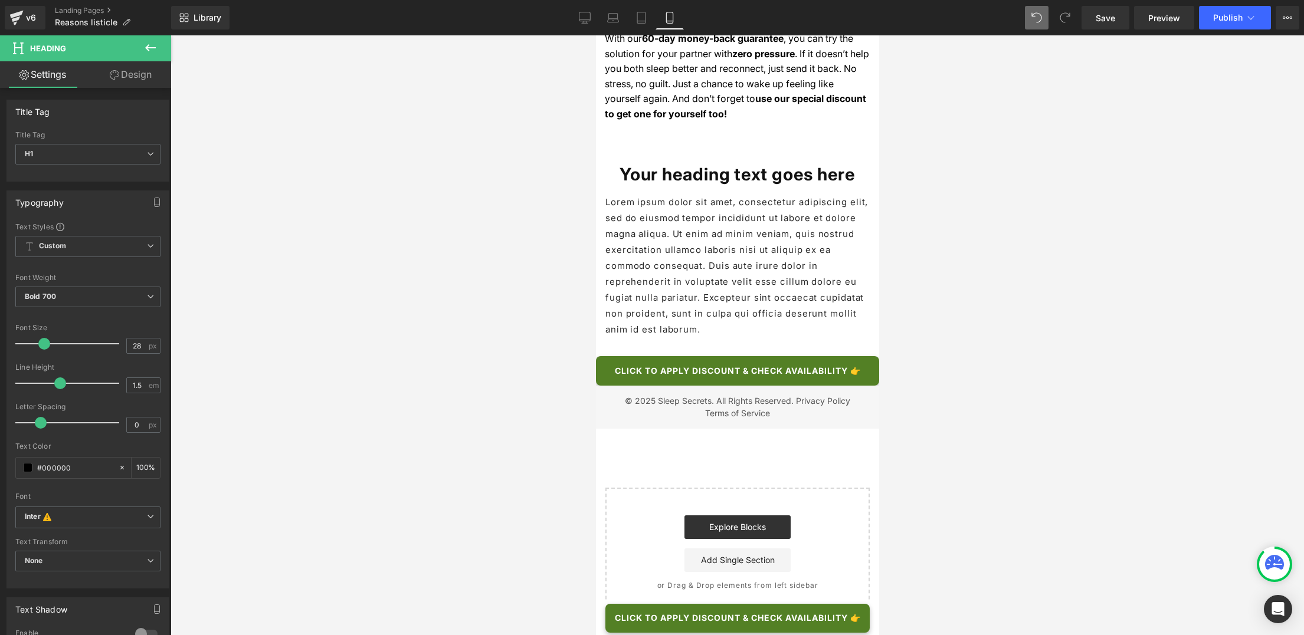
click at [533, 292] on div at bounding box center [737, 335] width 1133 height 600
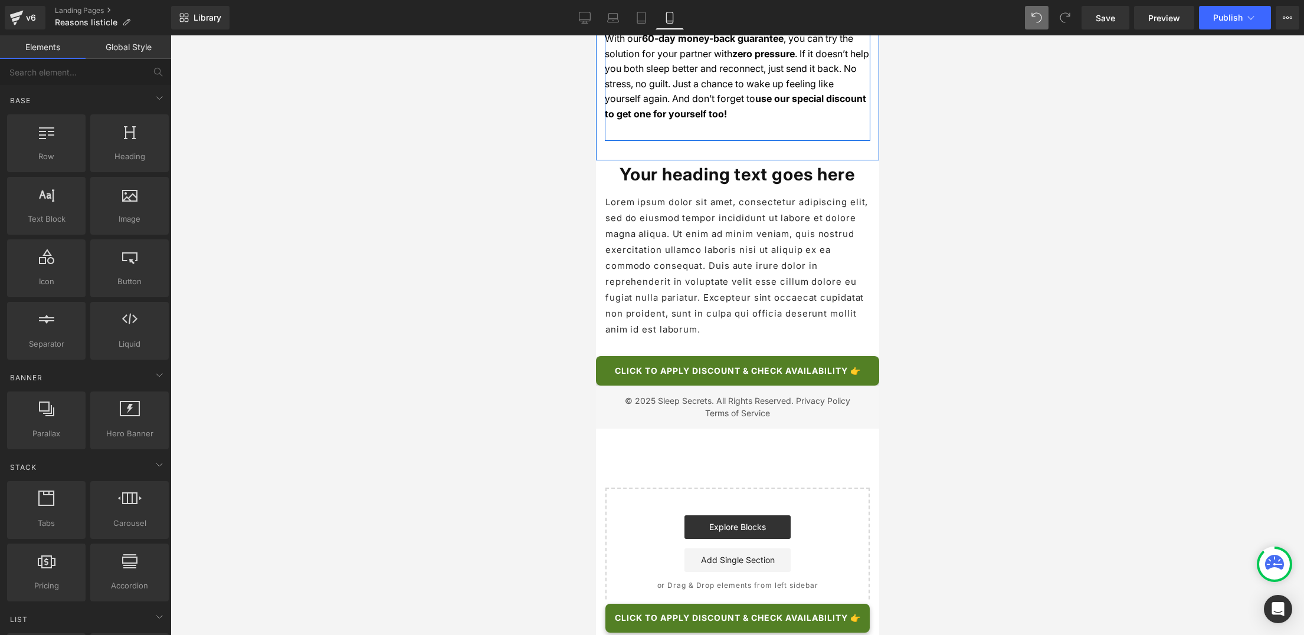
scroll to position [3859, 0]
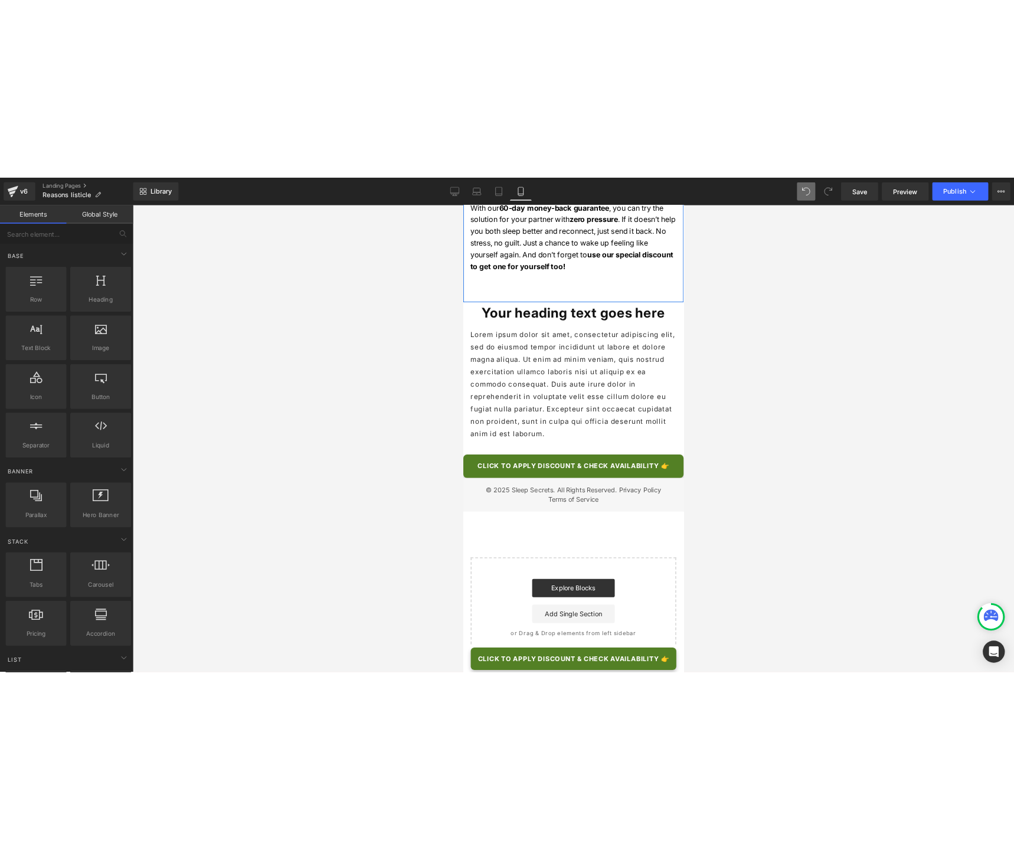
scroll to position [4482, 0]
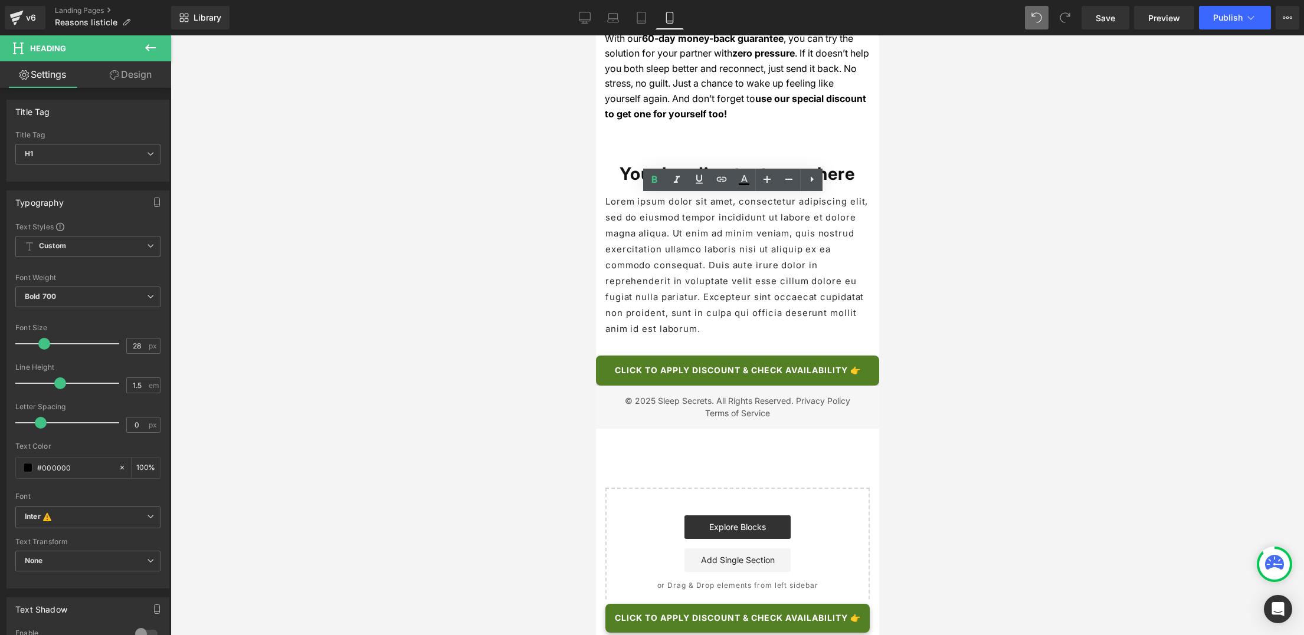
click at [985, 275] on div at bounding box center [737, 335] width 1133 height 600
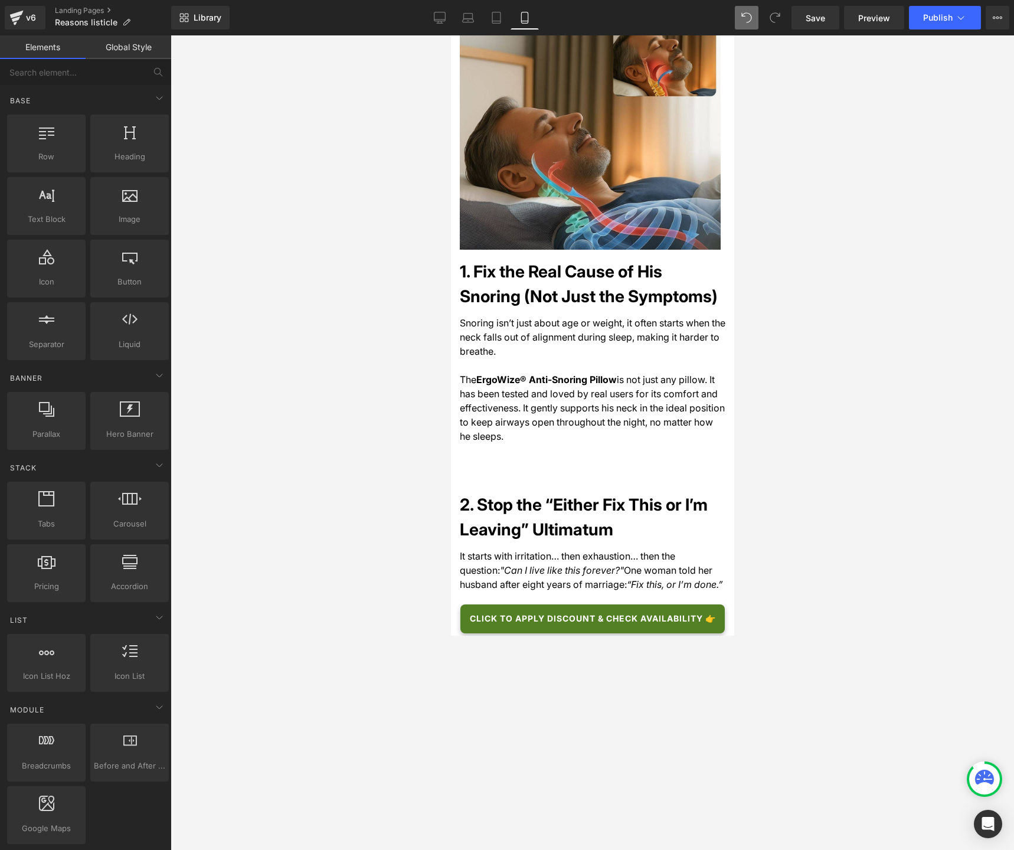
scroll to position [0, 0]
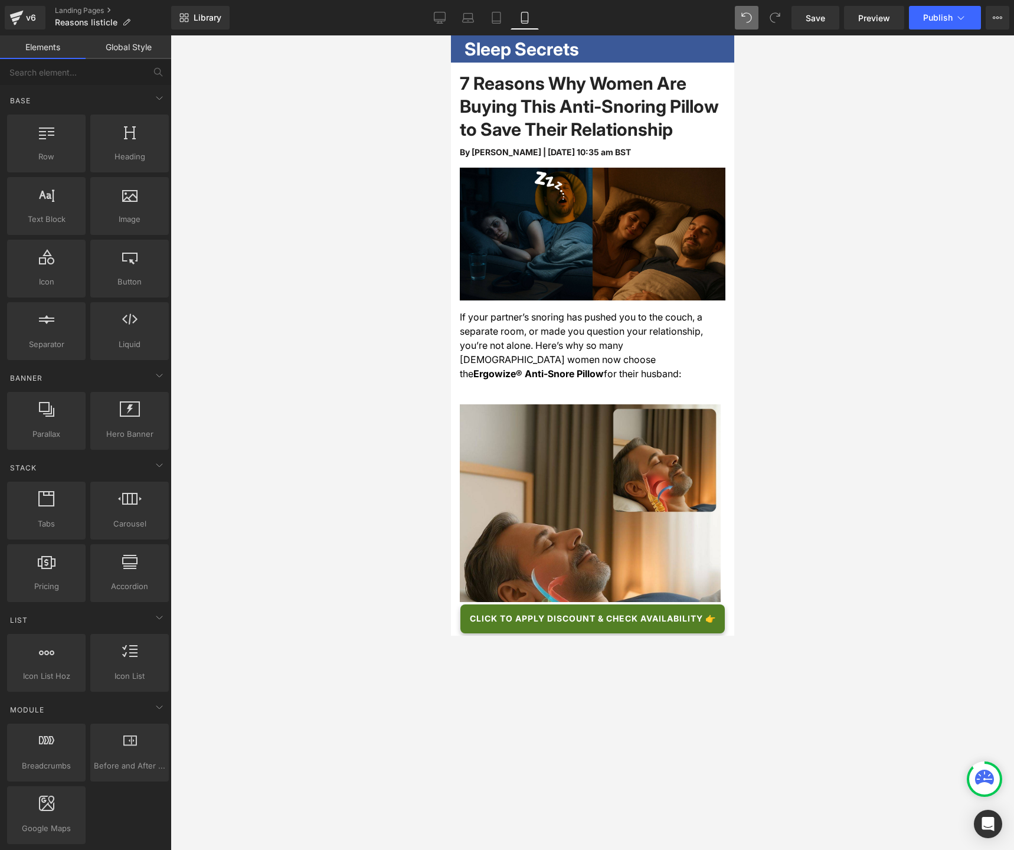
click at [553, 104] on div "7 Reasons Why Women Are Buying This Anti-Snoring Pillow to Save Their Relations…" at bounding box center [592, 109] width 266 height 74
click at [553, 104] on h1 "7 Reasons Why Women Are Buying This Anti-Snoring Pillow to Save Their Relations…" at bounding box center [592, 106] width 266 height 69
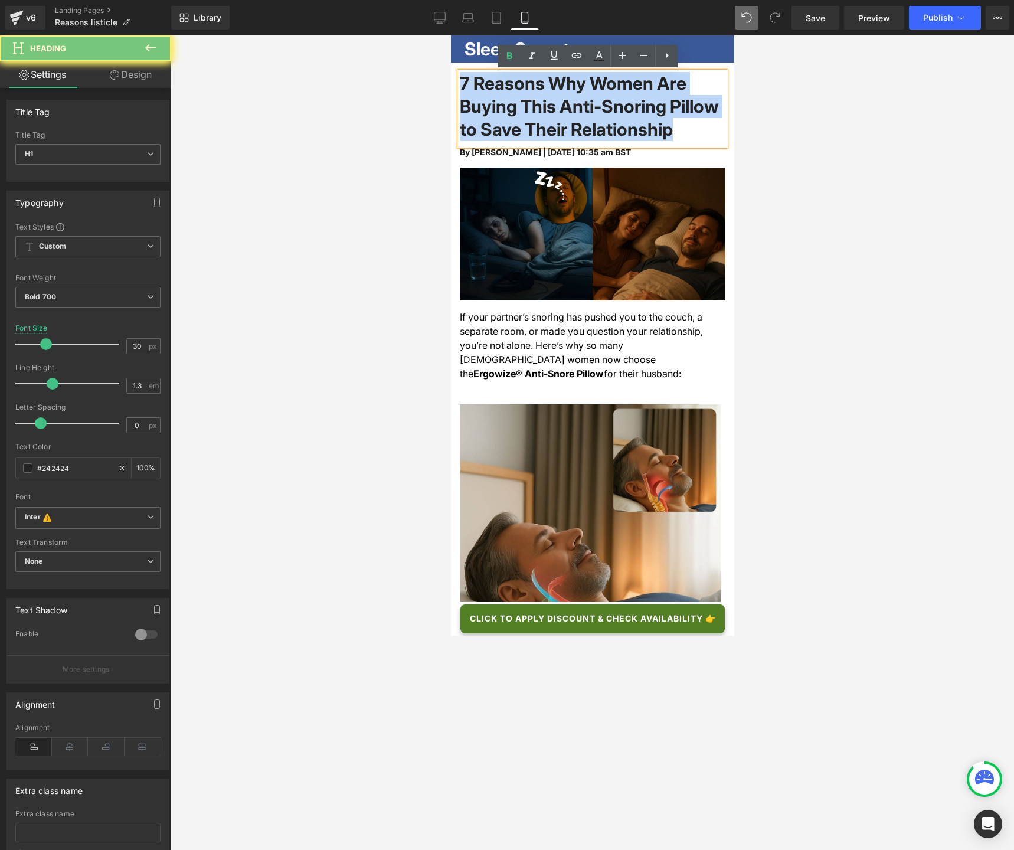
click at [553, 104] on h1 "7 Reasons Why Women Are Buying This Anti-Snoring Pillow to Save Their Relations…" at bounding box center [592, 106] width 266 height 69
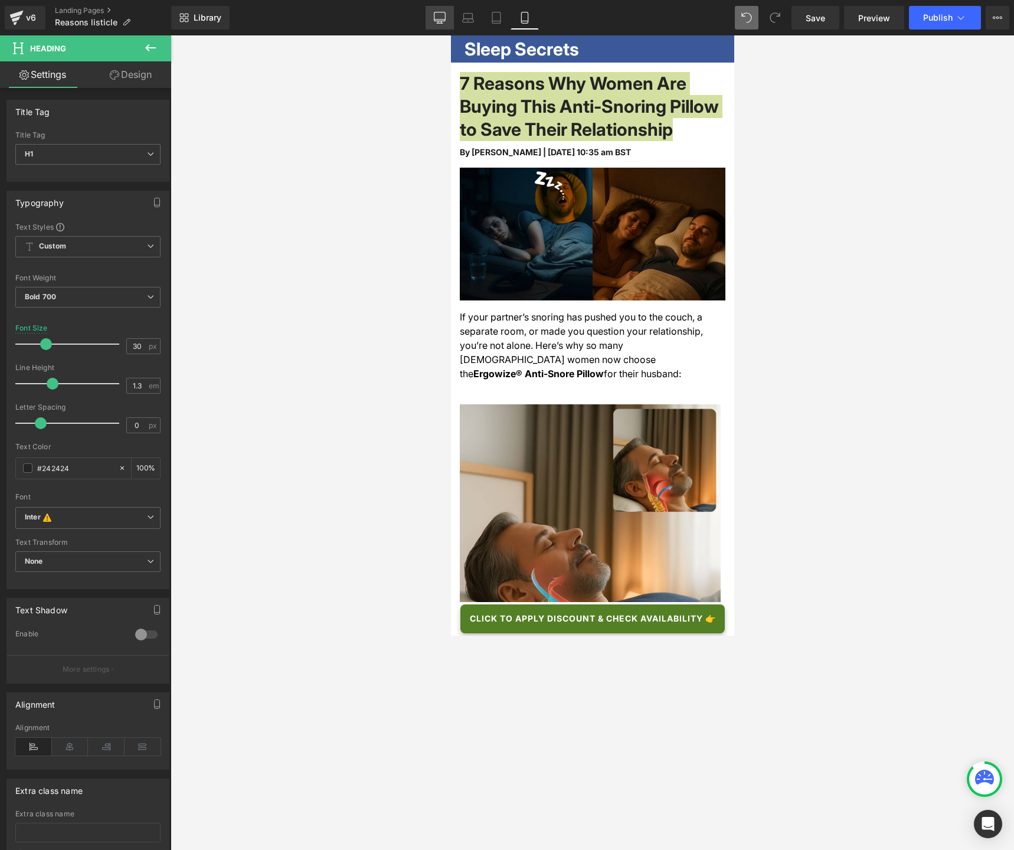
click at [447, 18] on link "Desktop" at bounding box center [439, 18] width 28 height 24
type input "38"
type input "100"
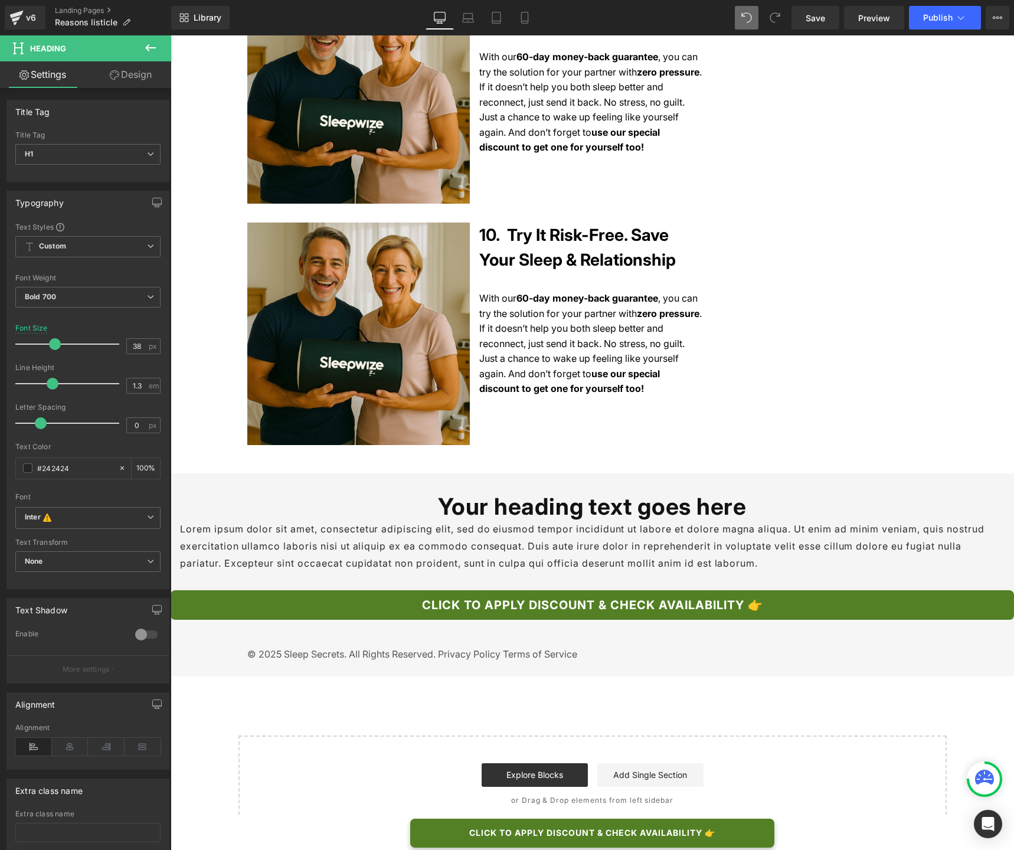
scroll to position [2454, 0]
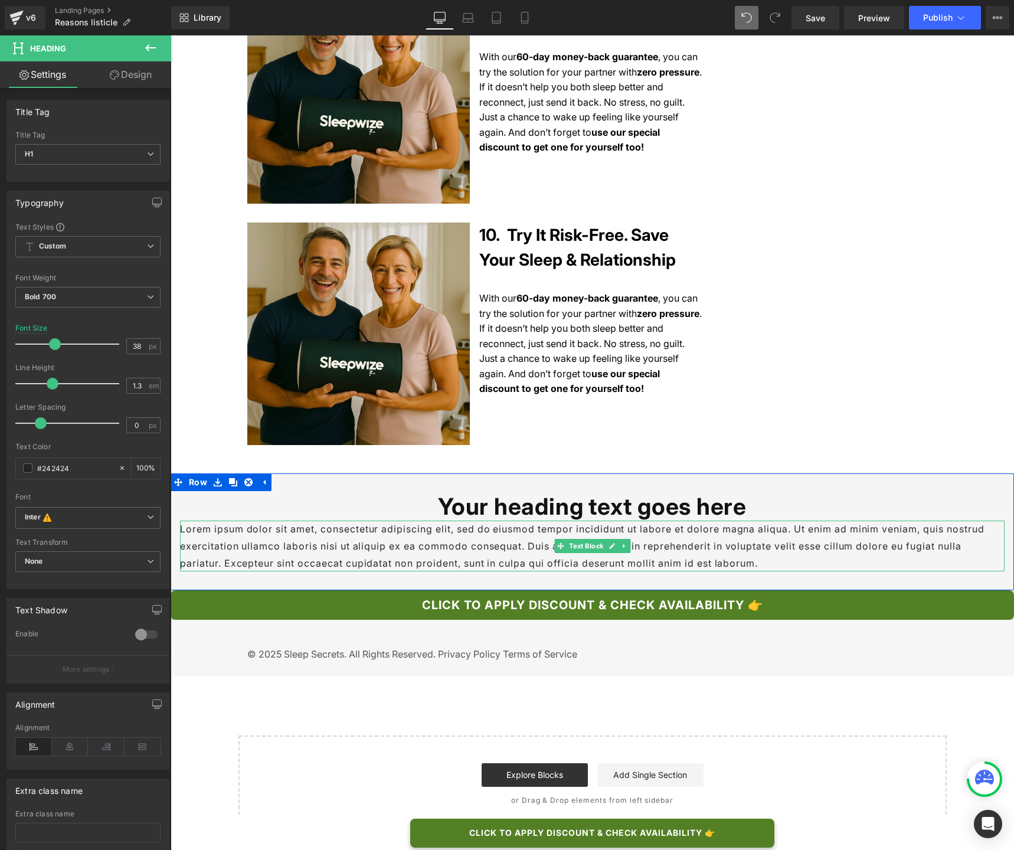
click at [641, 543] on p "Lorem ipsum dolor sit amet, consectetur adipiscing elit, sed do eiusmod tempor …" at bounding box center [592, 545] width 824 height 51
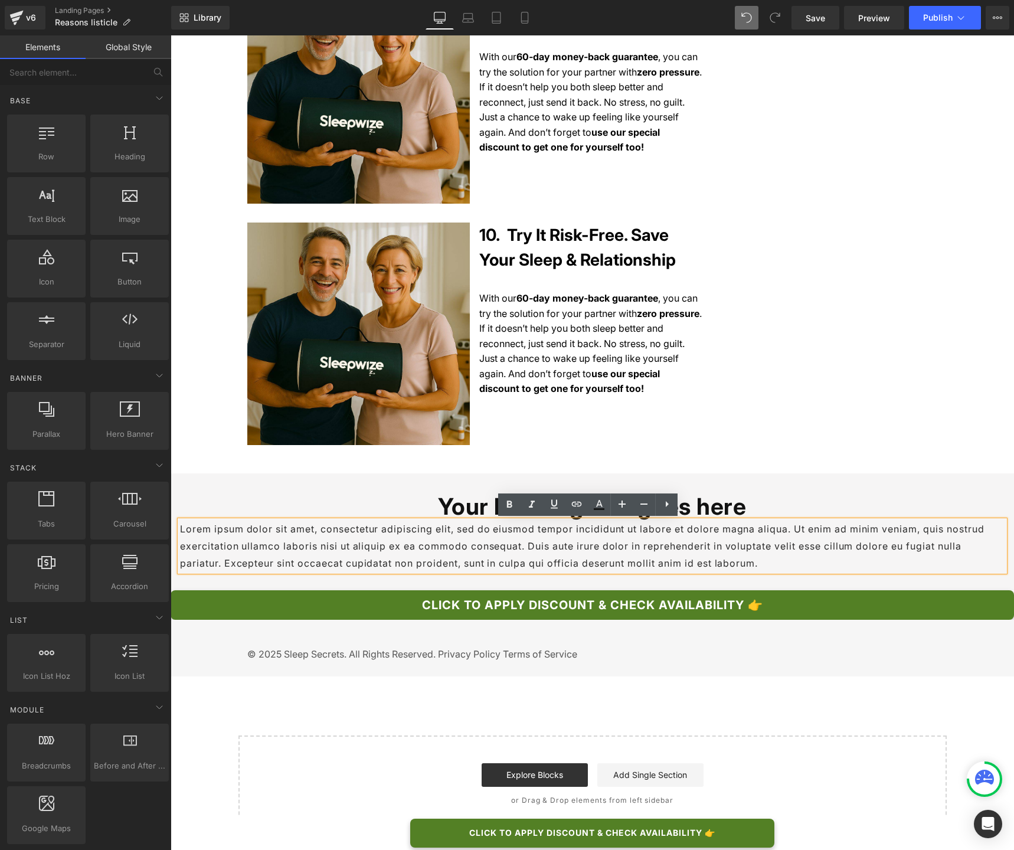
click at [446, 635] on div "Start building your page Explore Blocks Add Single Section or Drag & Drop eleme…" at bounding box center [593, 783] width 706 height 94
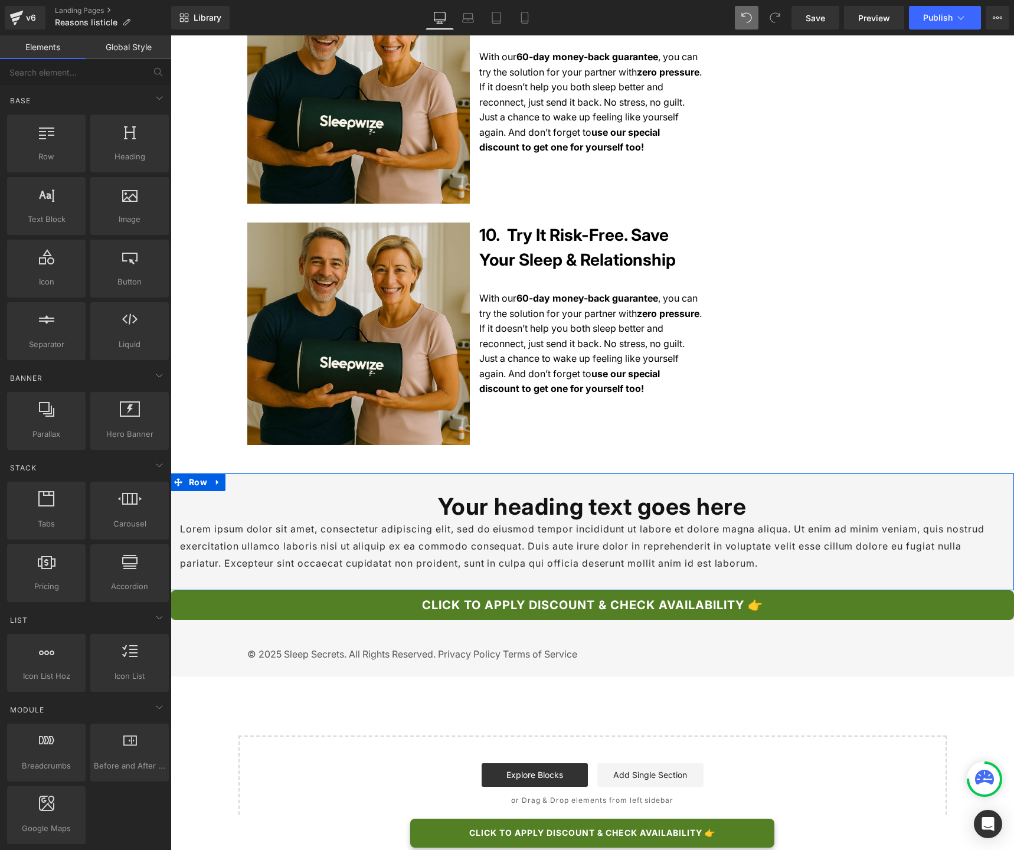
scroll to position [2367, 0]
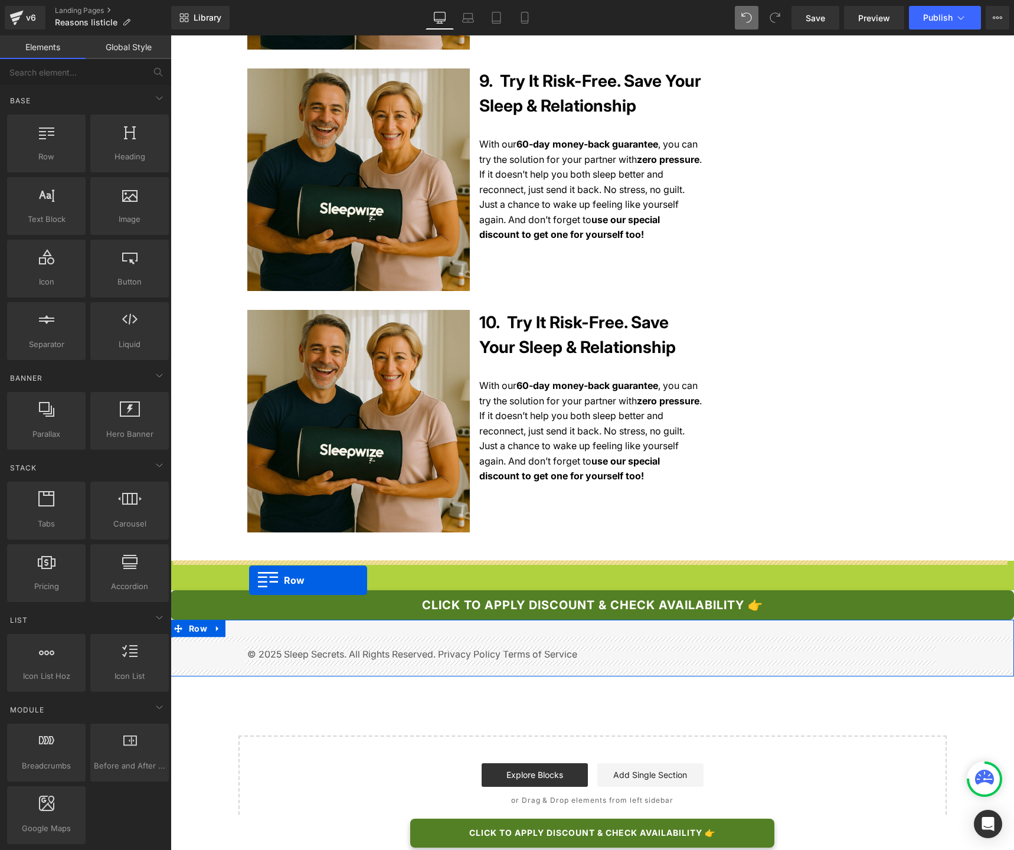
drag, startPoint x: 176, startPoint y: 482, endPoint x: 249, endPoint y: 580, distance: 122.3
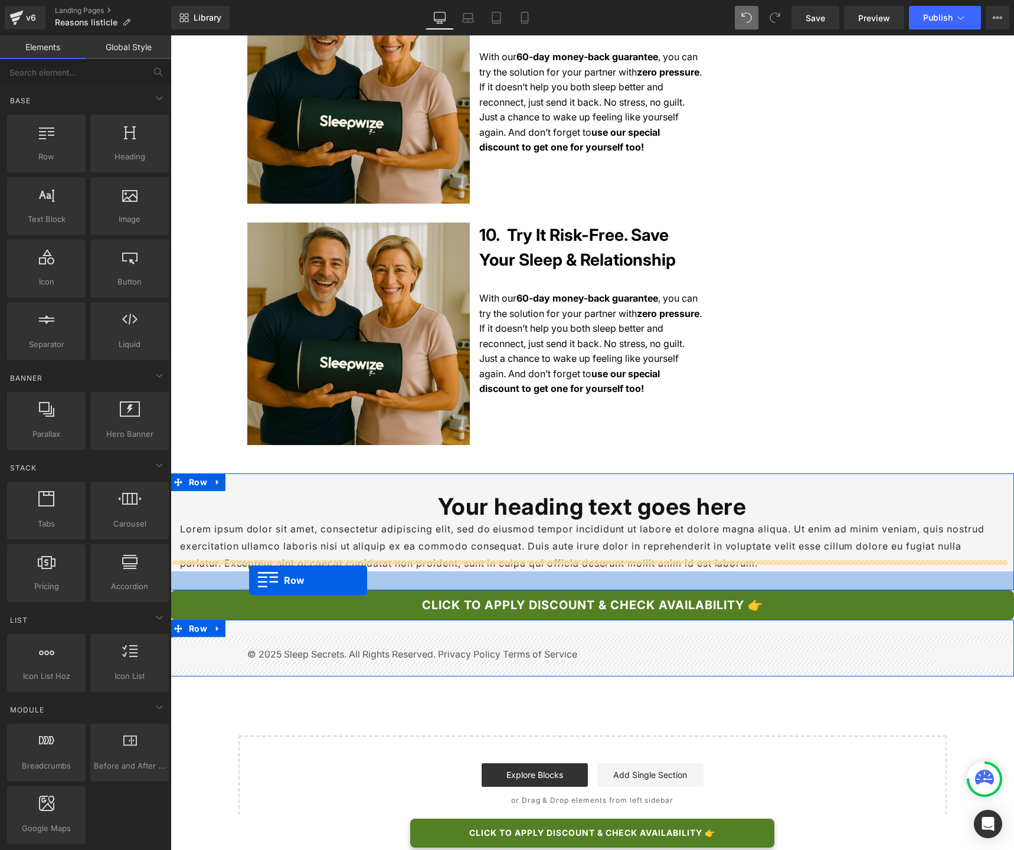
scroll to position [2454, 0]
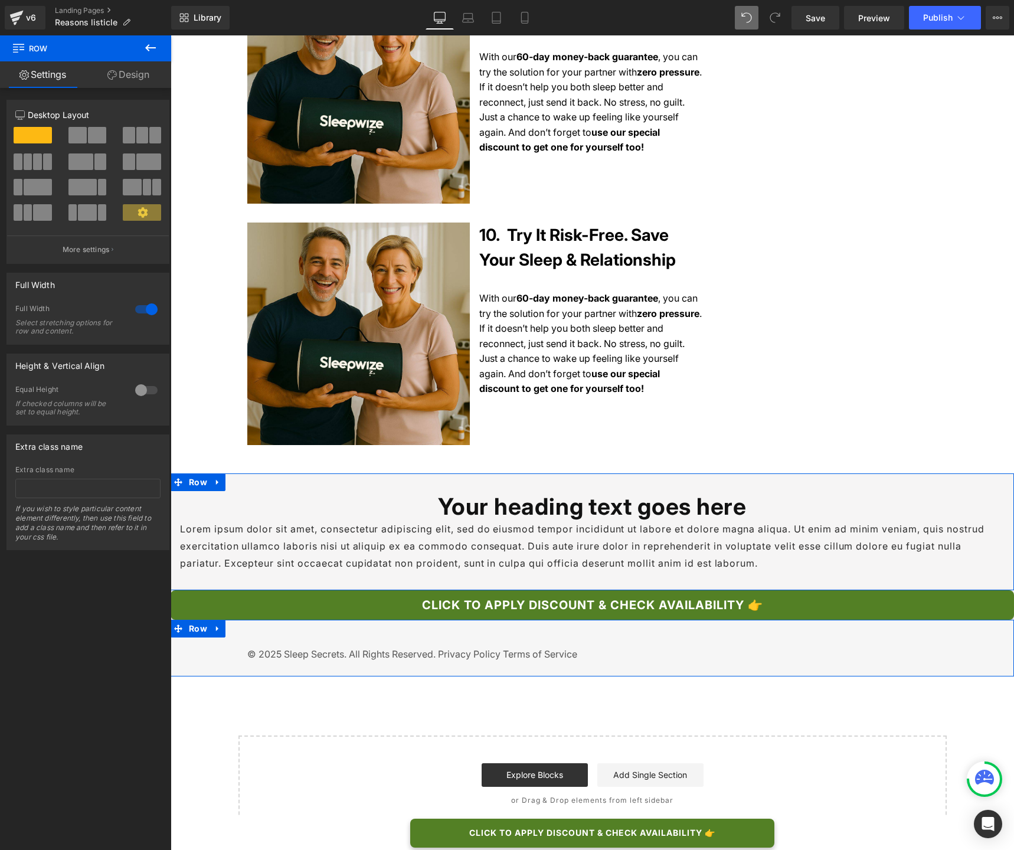
click at [138, 307] on div at bounding box center [146, 309] width 28 height 19
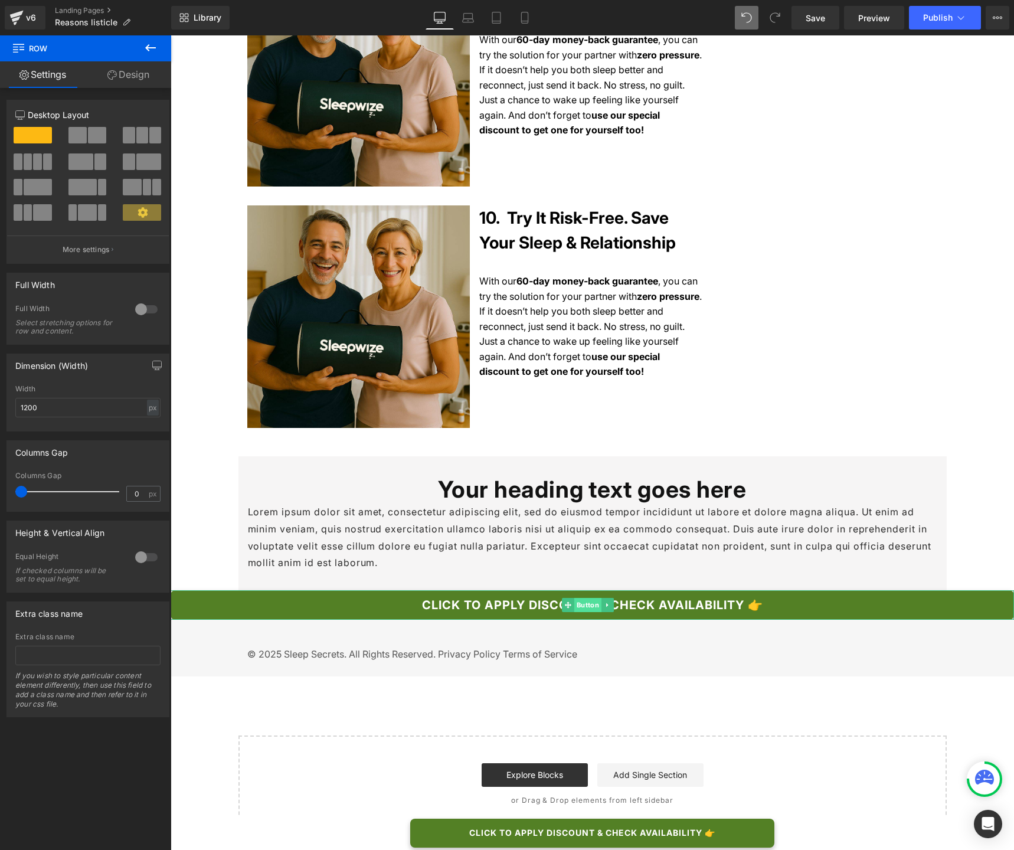
click at [586, 612] on span "Button" at bounding box center [587, 605] width 27 height 14
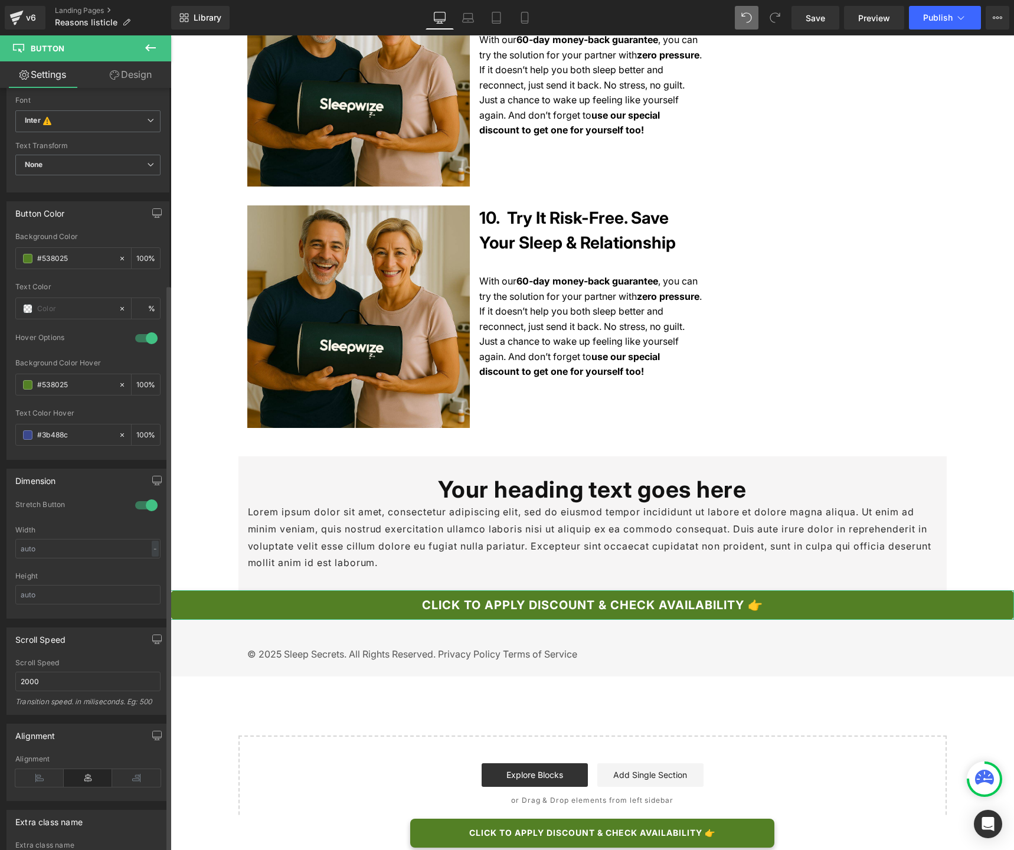
scroll to position [466, 0]
click at [139, 505] on div at bounding box center [146, 504] width 28 height 19
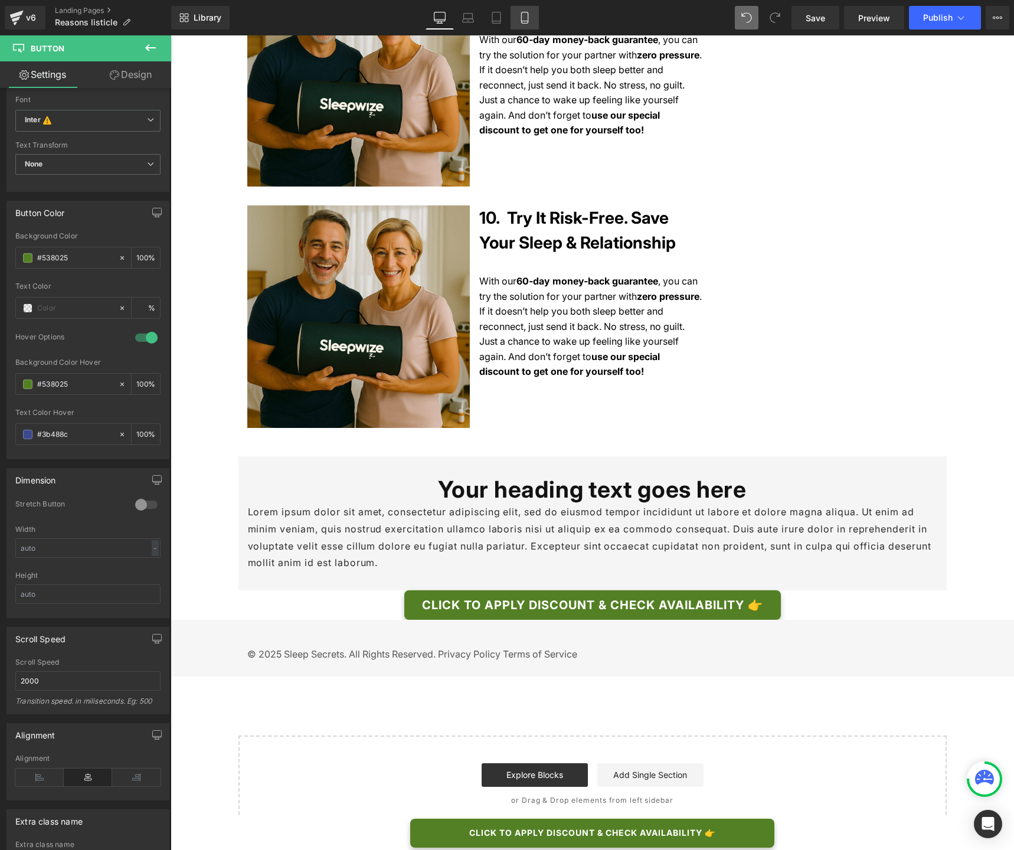
click at [514, 15] on link "Mobile" at bounding box center [524, 18] width 28 height 24
type input "14"
type input "100"
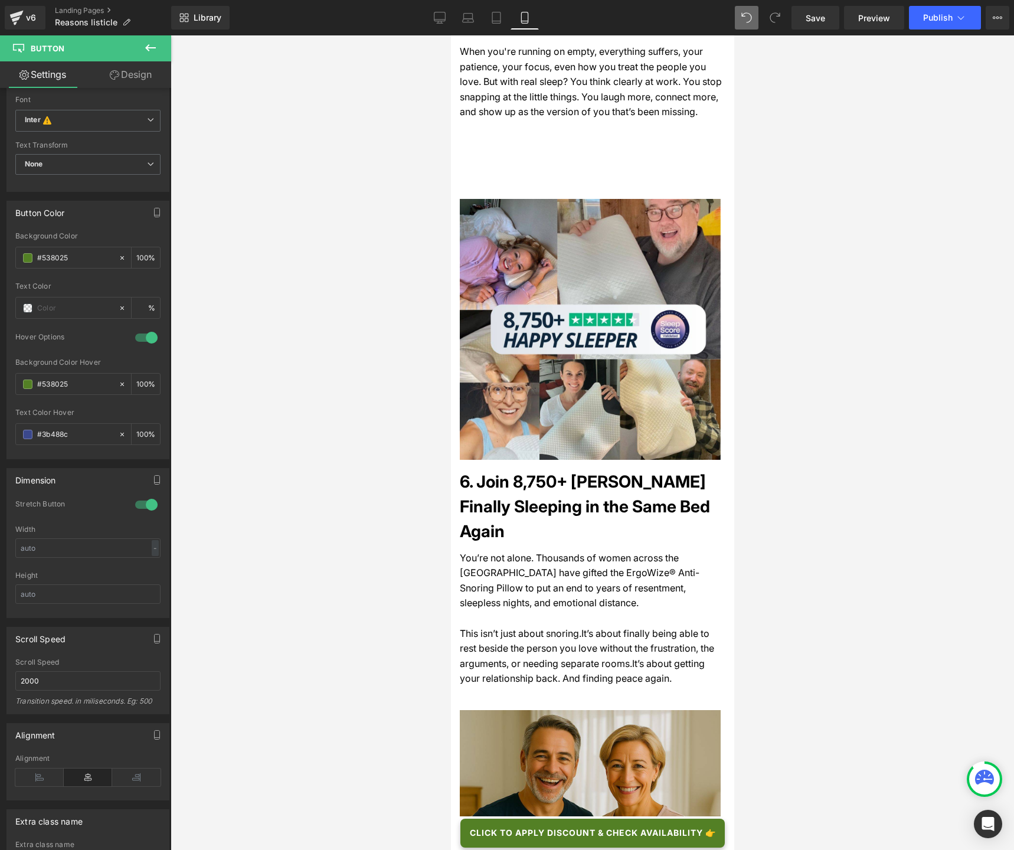
scroll to position [0, 0]
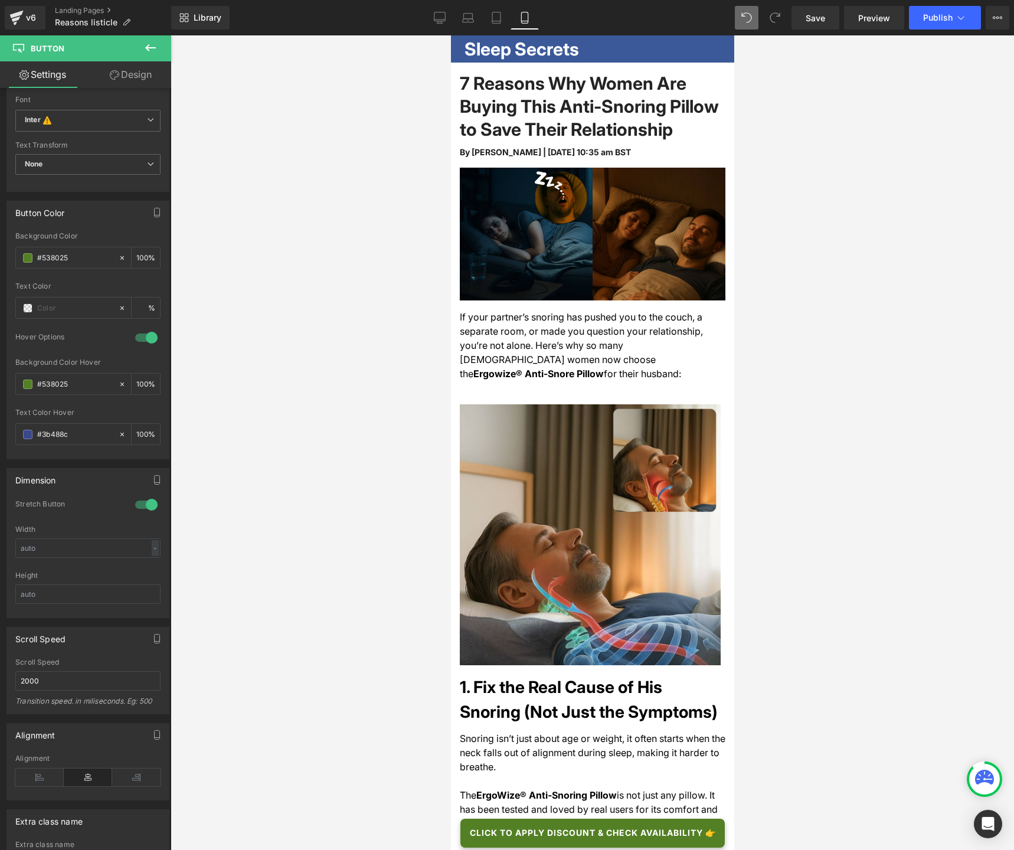
click at [490, 123] on h1 "7 Reasons Why Women Are Buying This Anti-Snoring Pillow to Save Their Relations…" at bounding box center [592, 106] width 266 height 69
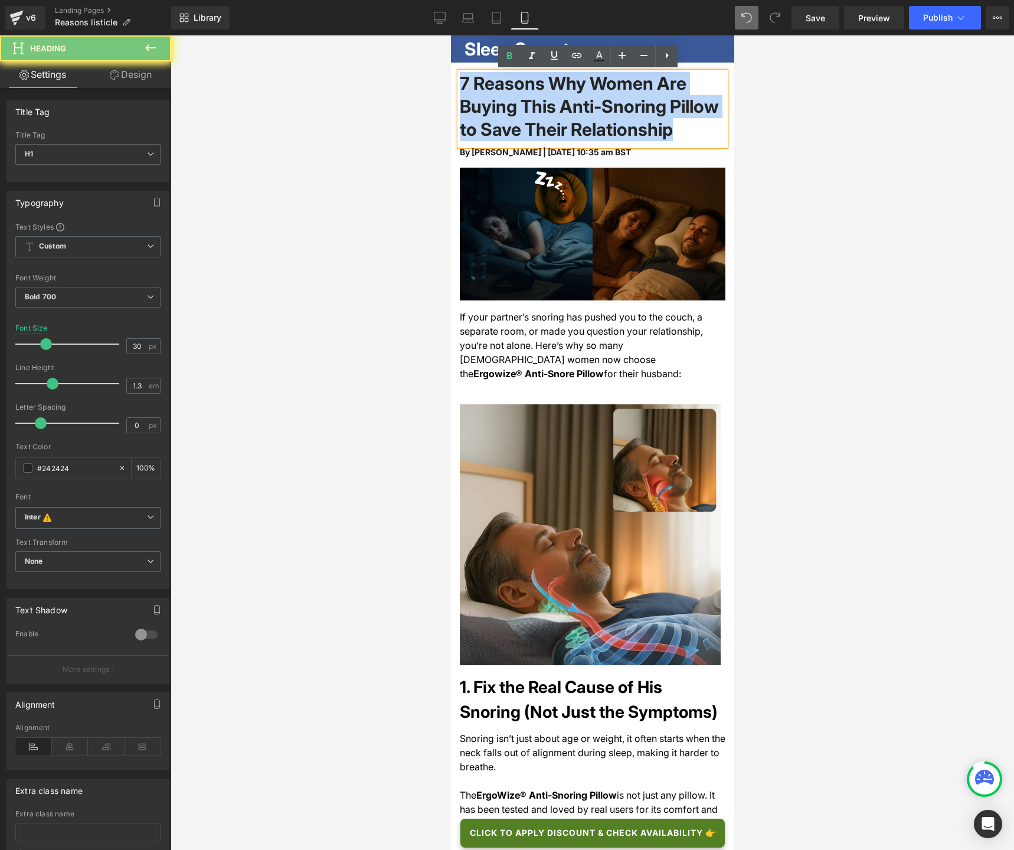
click at [490, 123] on h1 "7 Reasons Why Women Are Buying This Anti-Snoring Pillow to Save Their Relations…" at bounding box center [592, 106] width 266 height 69
paste div
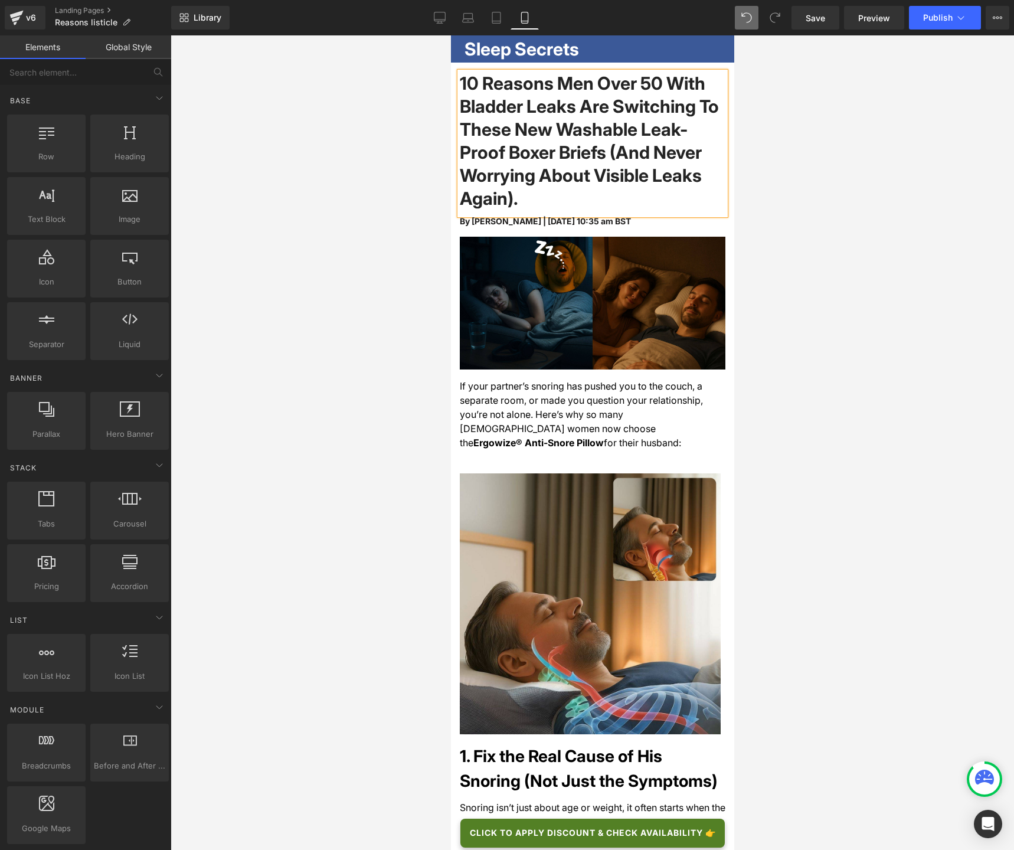
click at [787, 136] on div at bounding box center [592, 442] width 843 height 814
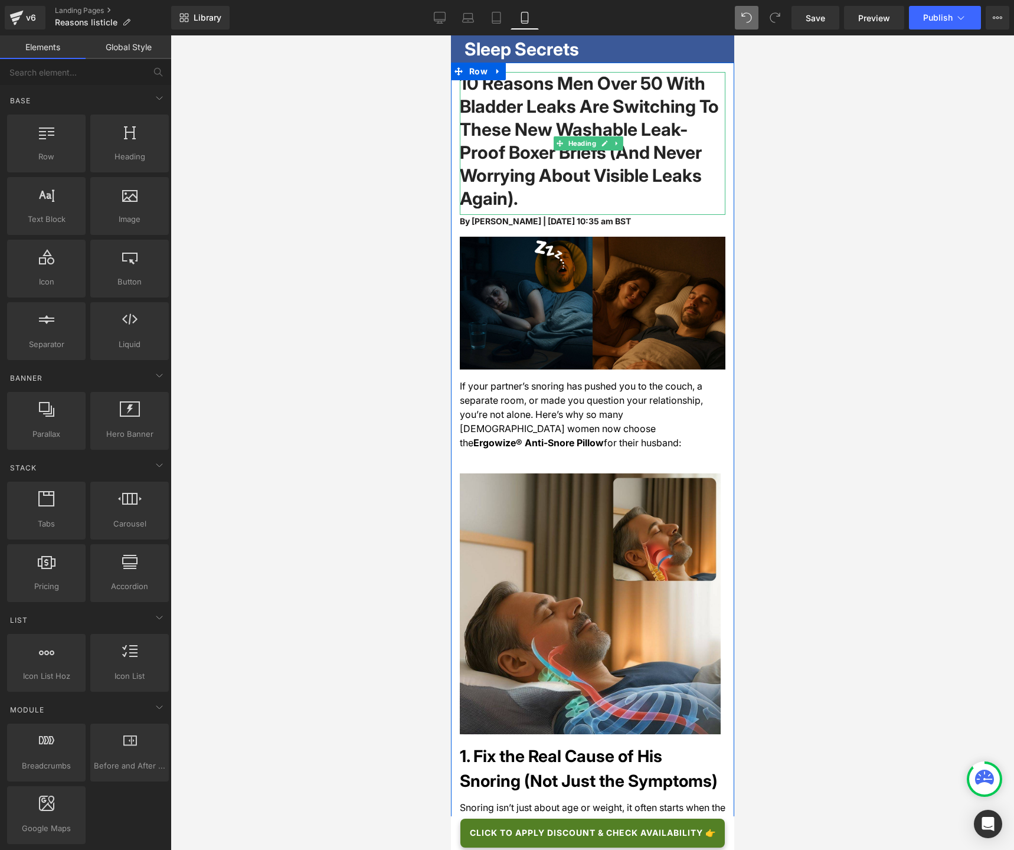
click at [597, 105] on h1 "10 Reasons Men Over 50 With Bladder Leaks Are Switching To These New Washable L…" at bounding box center [592, 141] width 266 height 138
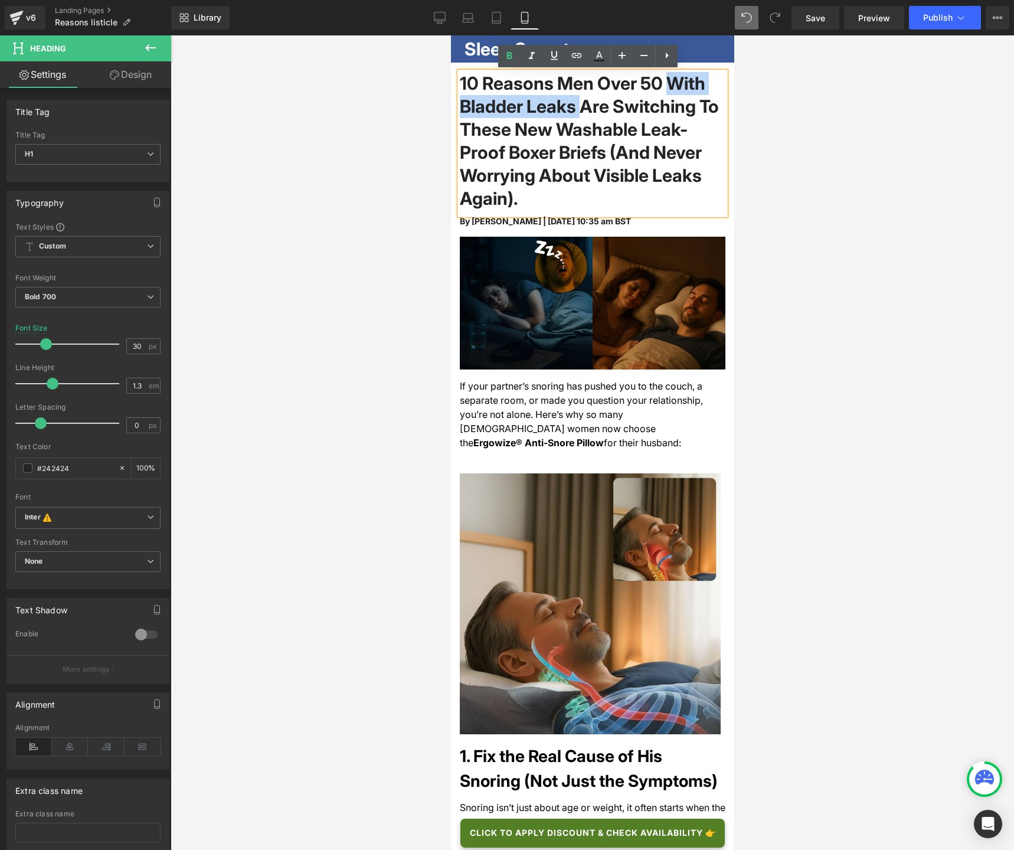
drag, startPoint x: 656, startPoint y: 81, endPoint x: 578, endPoint y: 106, distance: 81.4
click at [578, 106] on h1 "10 Reasons Men Over 50 With Bladder Leaks Are Switching To These New Washable L…" at bounding box center [592, 141] width 266 height 138
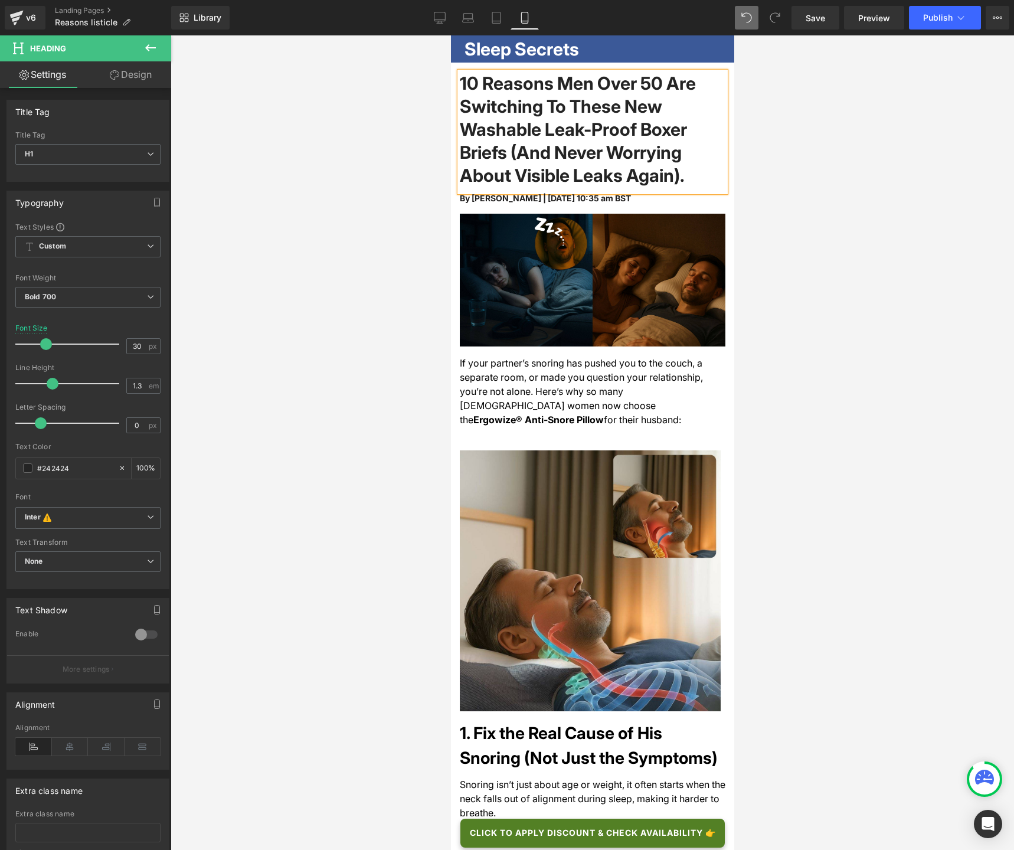
click at [509, 130] on h1 "10 Reasons Men Over 50 Are Switching To These New Washable Leak-Proof Boxer Bri…" at bounding box center [592, 129] width 266 height 115
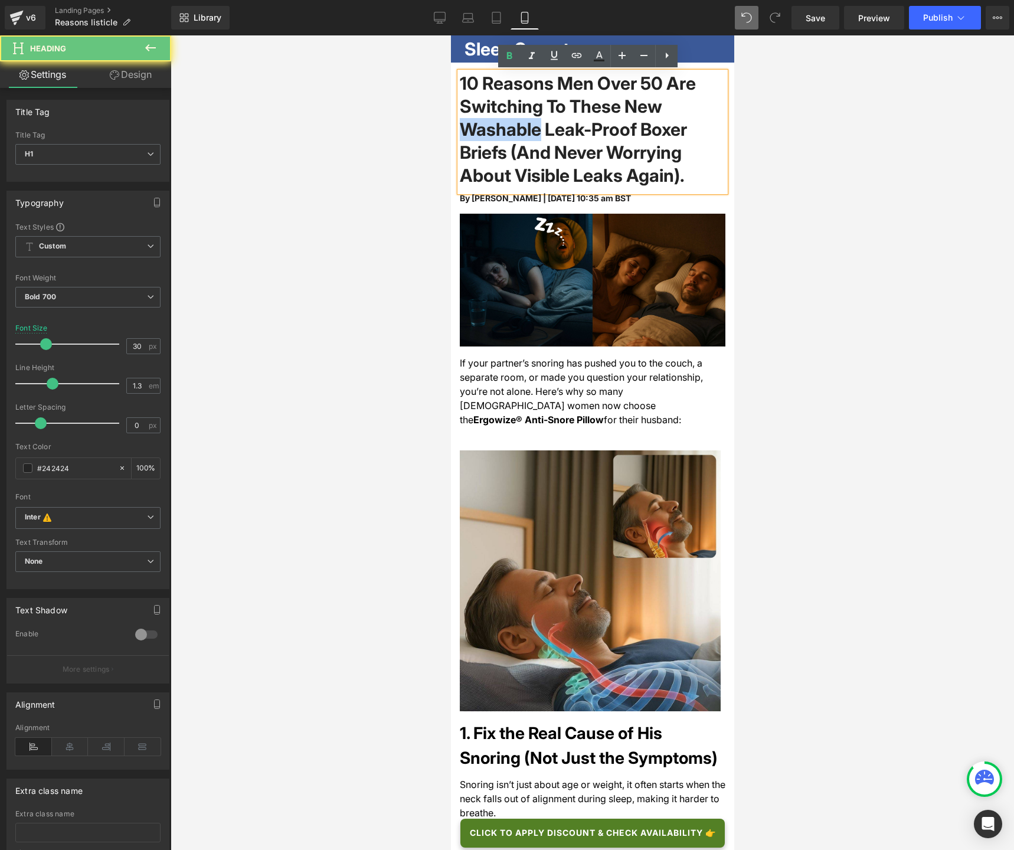
click at [509, 130] on h1 "10 Reasons Men Over 50 Are Switching To These New Washable Leak-Proof Boxer Bri…" at bounding box center [592, 129] width 266 height 115
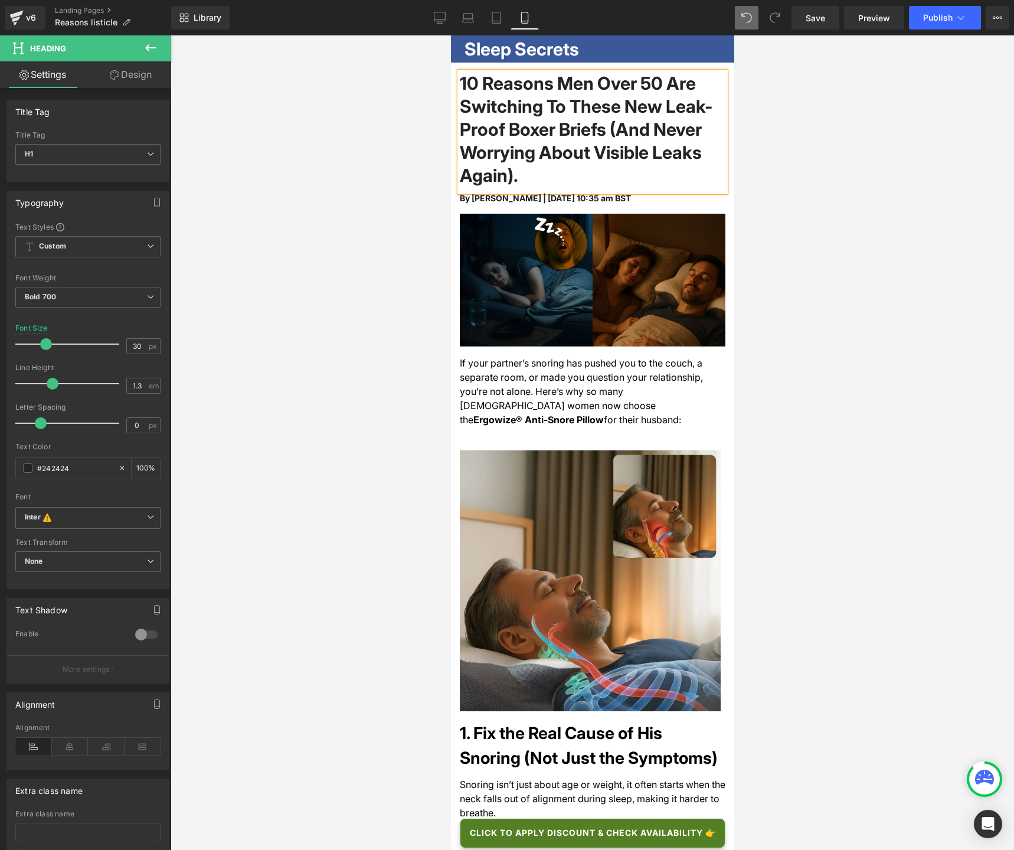
click at [407, 208] on div at bounding box center [592, 442] width 843 height 814
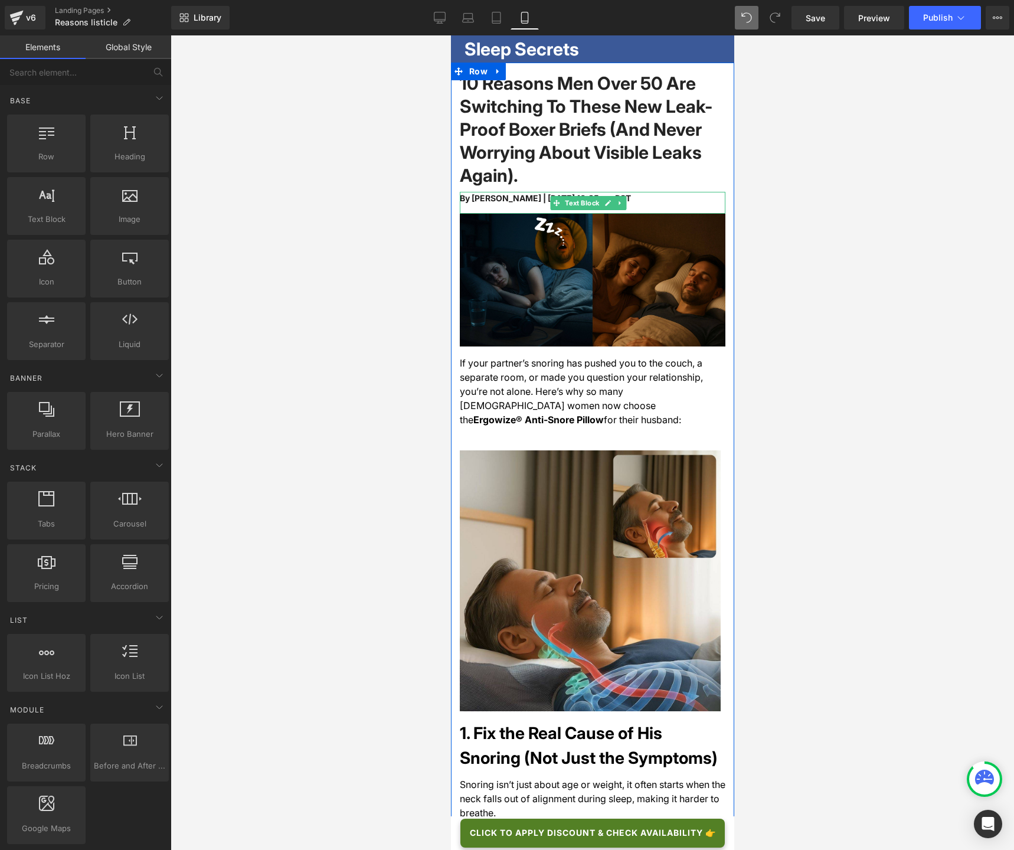
click at [485, 199] on span "By [PERSON_NAME] | [DATE] 10:35 am BST" at bounding box center [544, 198] width 171 height 10
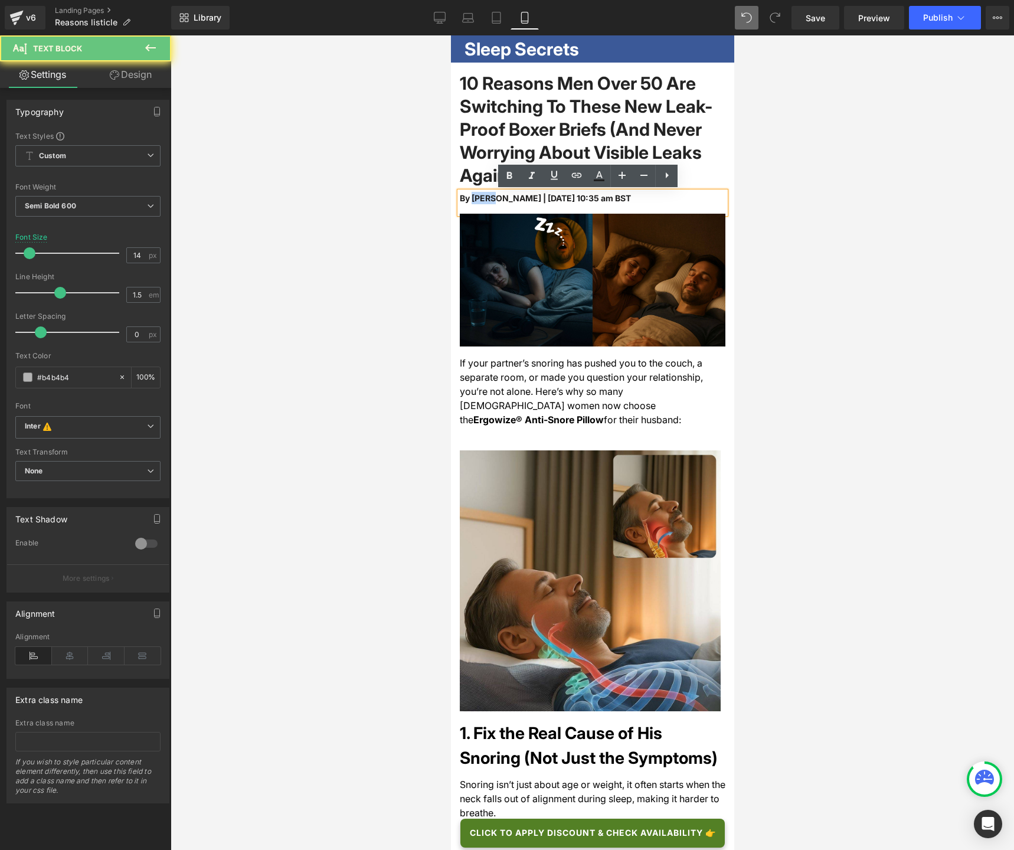
click at [485, 199] on span "By [PERSON_NAME] | [DATE] 10:35 am BST" at bounding box center [544, 198] width 171 height 10
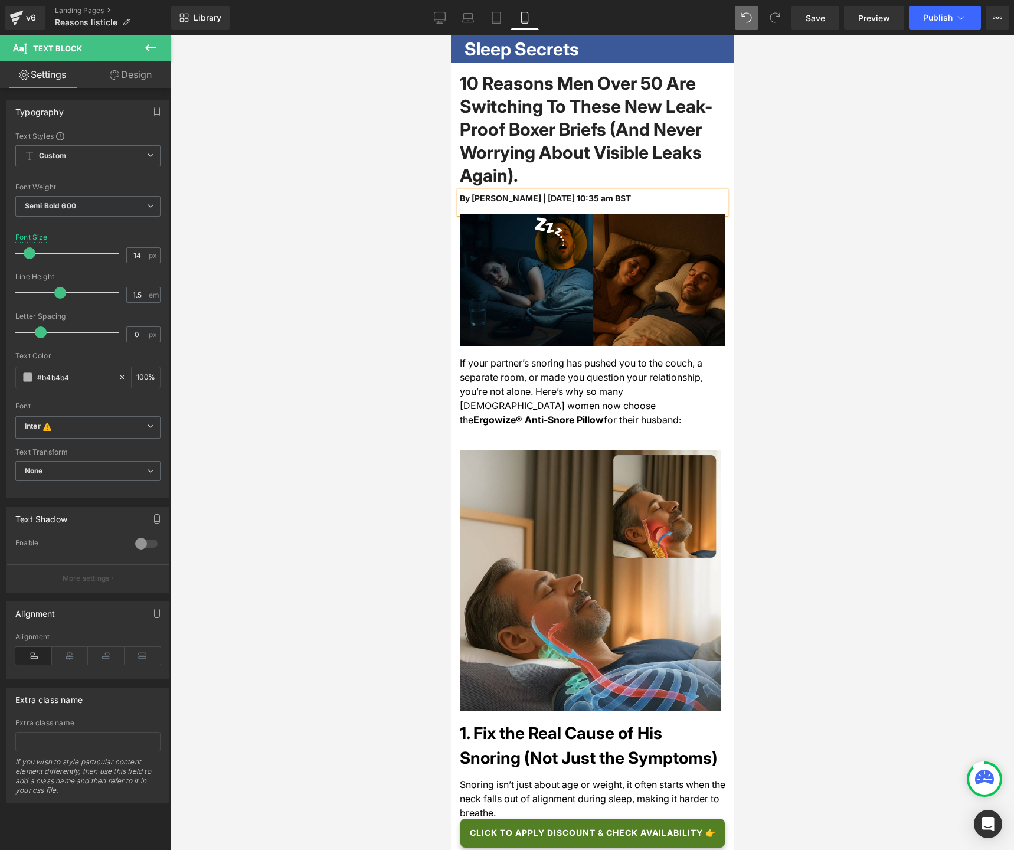
click at [509, 199] on span "By [PERSON_NAME] | [DATE] 10:35 am BST" at bounding box center [544, 198] width 171 height 10
click at [539, 198] on span "By [PERSON_NAME] | [DATE] 10:35 am BST" at bounding box center [544, 198] width 171 height 10
click at [569, 198] on span "By [PERSON_NAME] | [DATE] 10:35 am BST" at bounding box center [544, 198] width 171 height 10
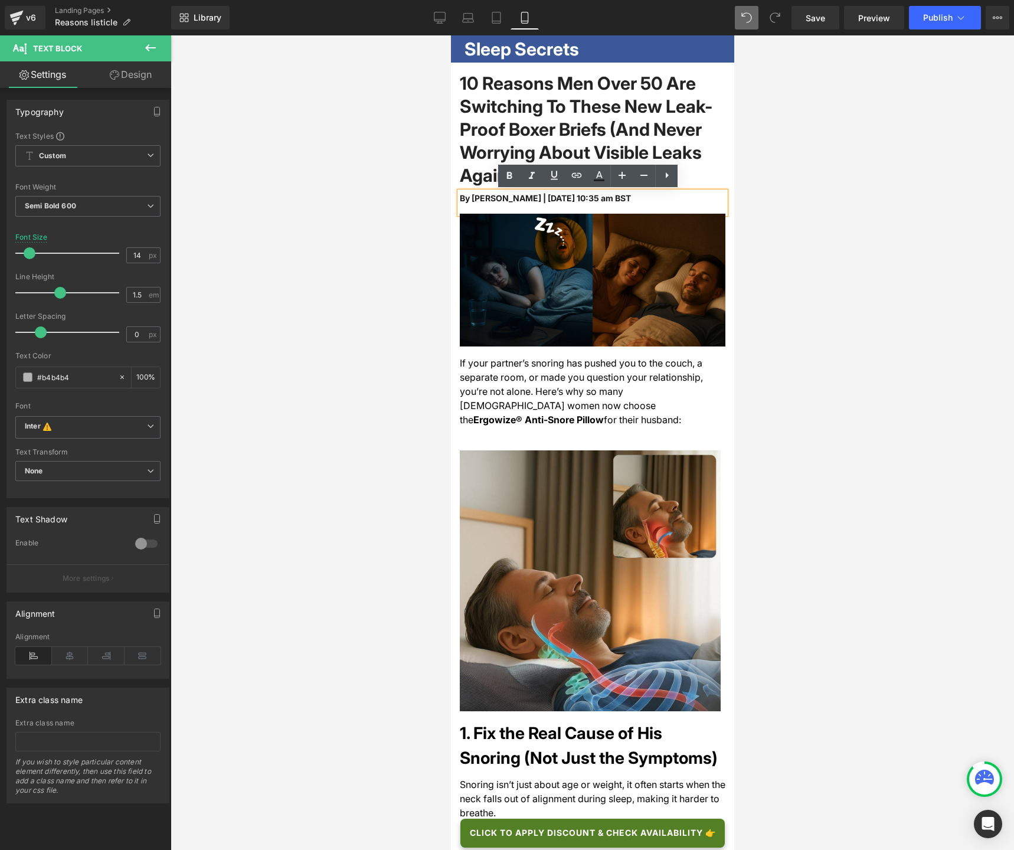
click at [630, 198] on span "By [PERSON_NAME] | [DATE] 10:35 am BST" at bounding box center [544, 198] width 171 height 10
drag, startPoint x: 650, startPoint y: 197, endPoint x: 604, endPoint y: 198, distance: 45.4
click at [604, 198] on div "By [PERSON_NAME] | [DATE] 10:35 am ET" at bounding box center [592, 203] width 266 height 22
copy span "10:35 am ET"
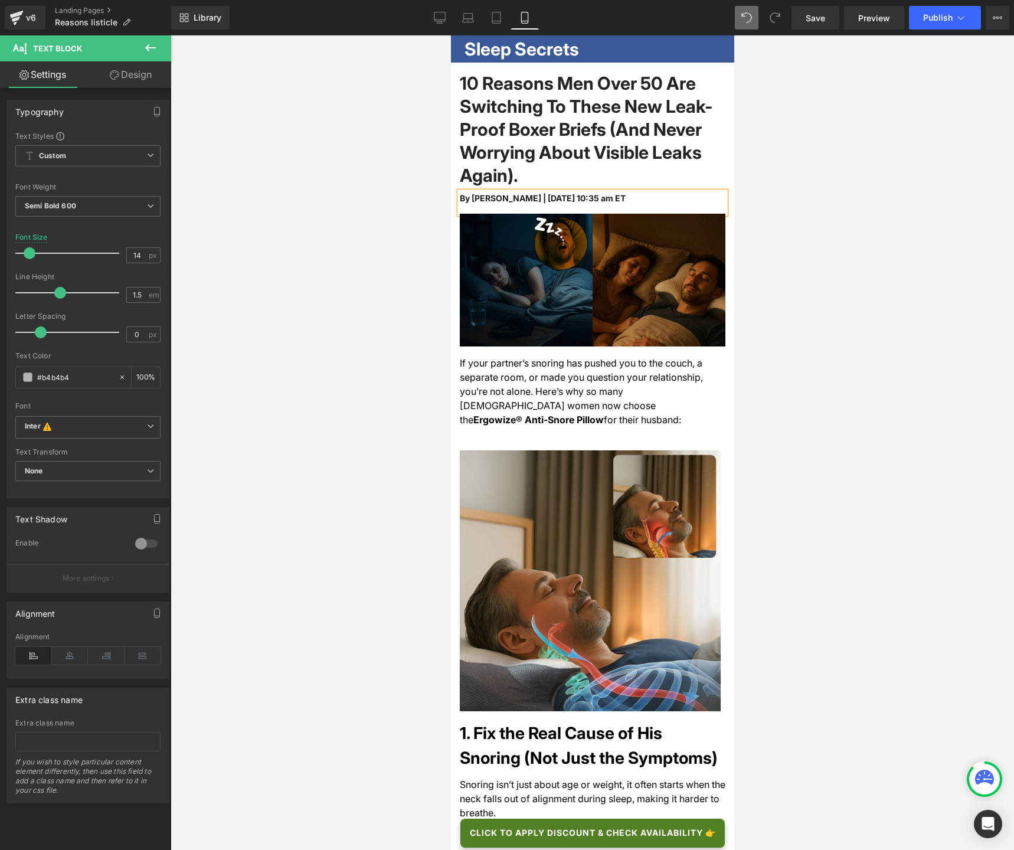
click at [625, 198] on span "By [PERSON_NAME] | [DATE] 10:35 am ET" at bounding box center [542, 198] width 166 height 10
click at [431, 220] on div at bounding box center [592, 442] width 843 height 814
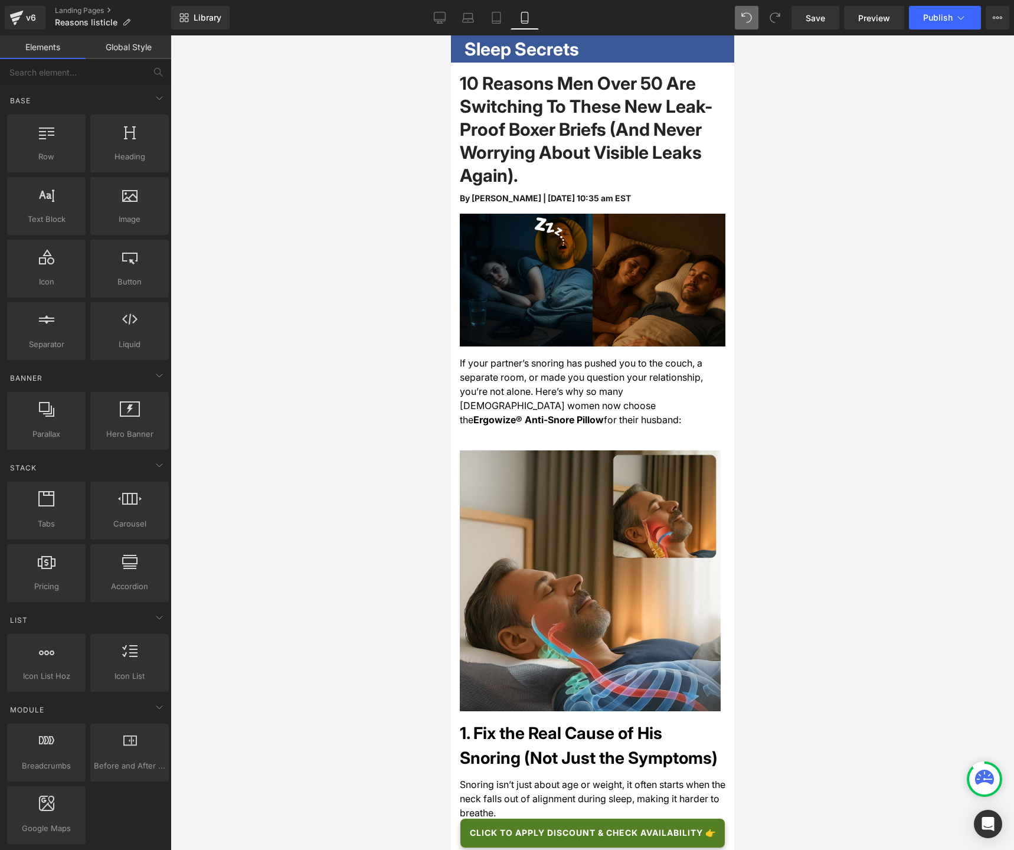
click at [431, 220] on div at bounding box center [592, 442] width 843 height 814
click at [536, 50] on h2 "Sleep Secrets" at bounding box center [594, 49] width 261 height 18
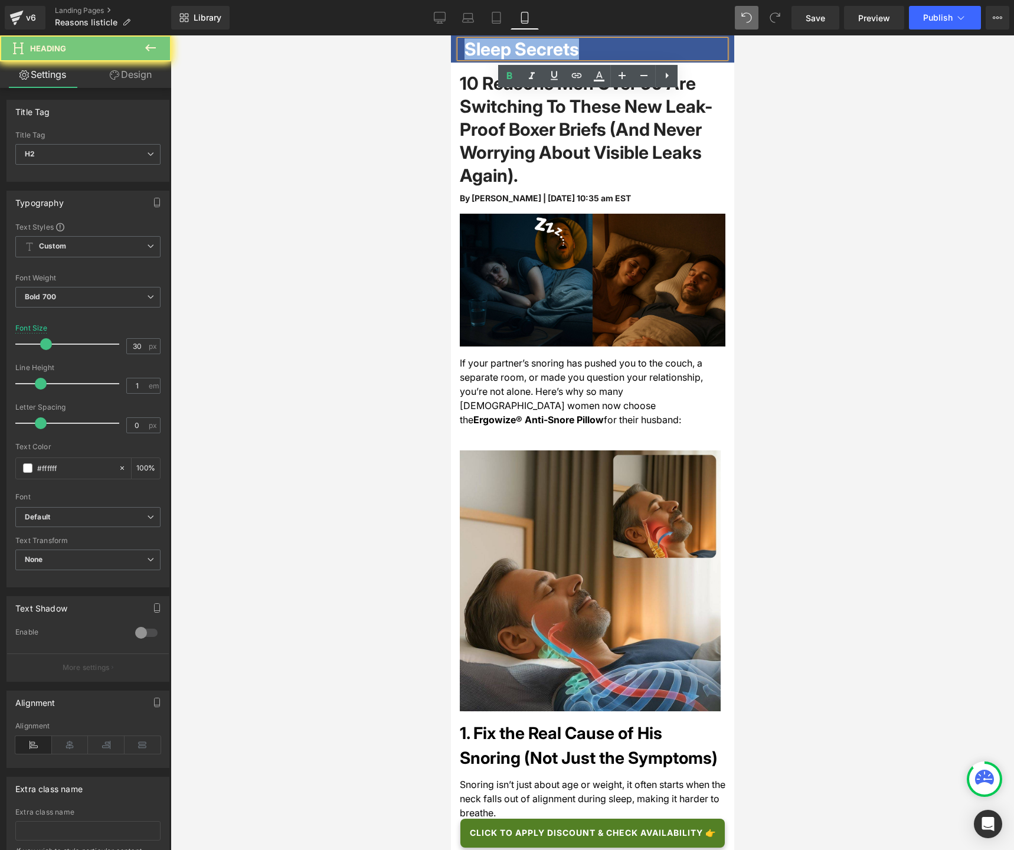
click at [536, 50] on h2 "Sleep Secrets" at bounding box center [594, 49] width 261 height 18
click at [541, 46] on h2 "Sleep Secrets" at bounding box center [594, 49] width 261 height 18
paste div
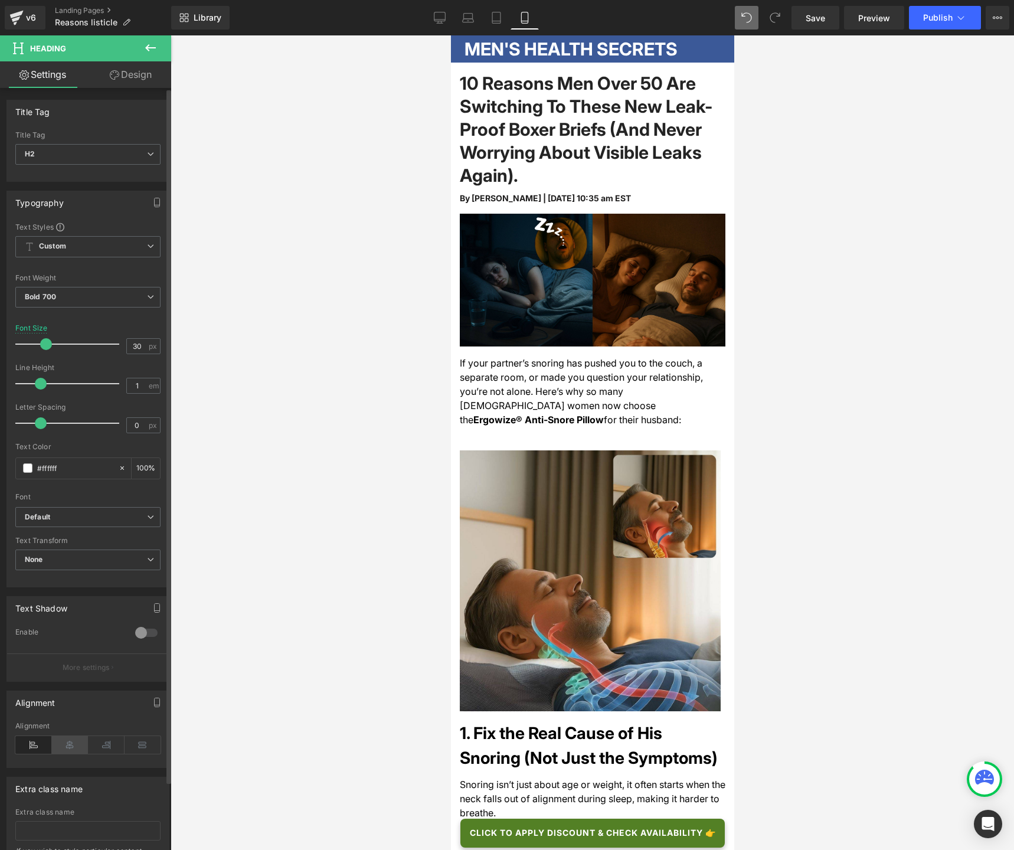
click at [65, 635] on icon at bounding box center [70, 745] width 37 height 18
click at [765, 76] on div at bounding box center [592, 442] width 843 height 814
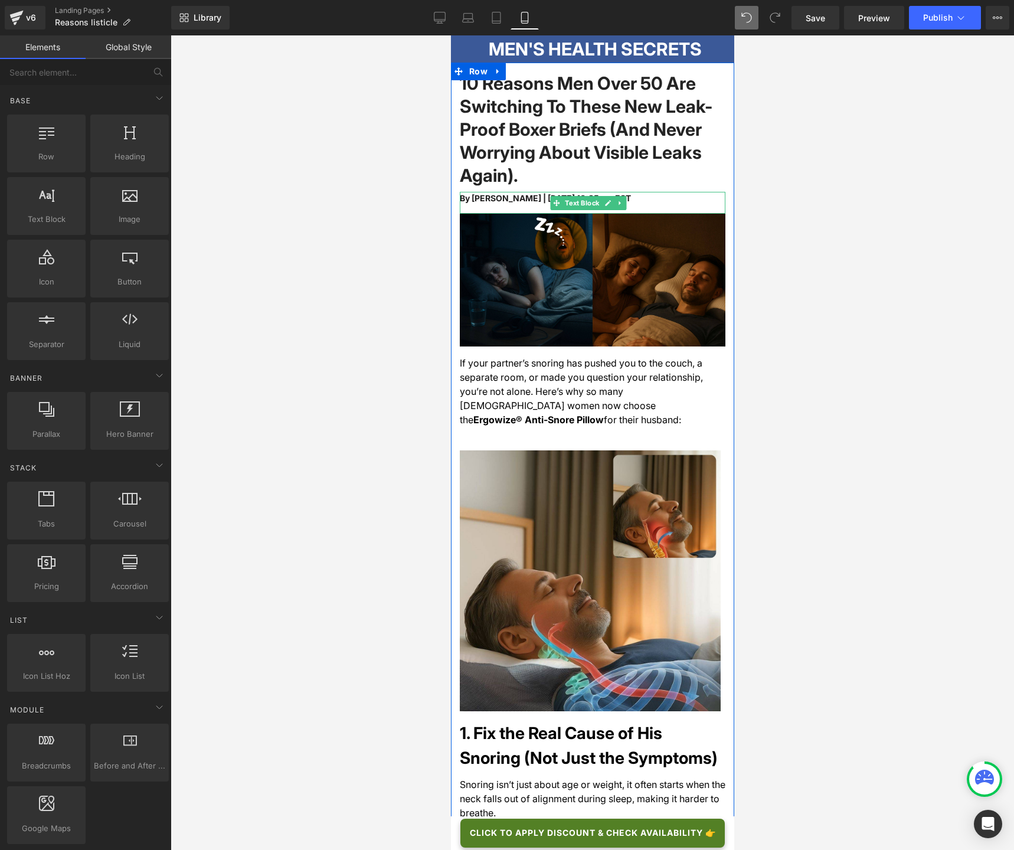
click at [490, 200] on span "By [PERSON_NAME] | [DATE] 10:35 am EST" at bounding box center [544, 198] width 171 height 10
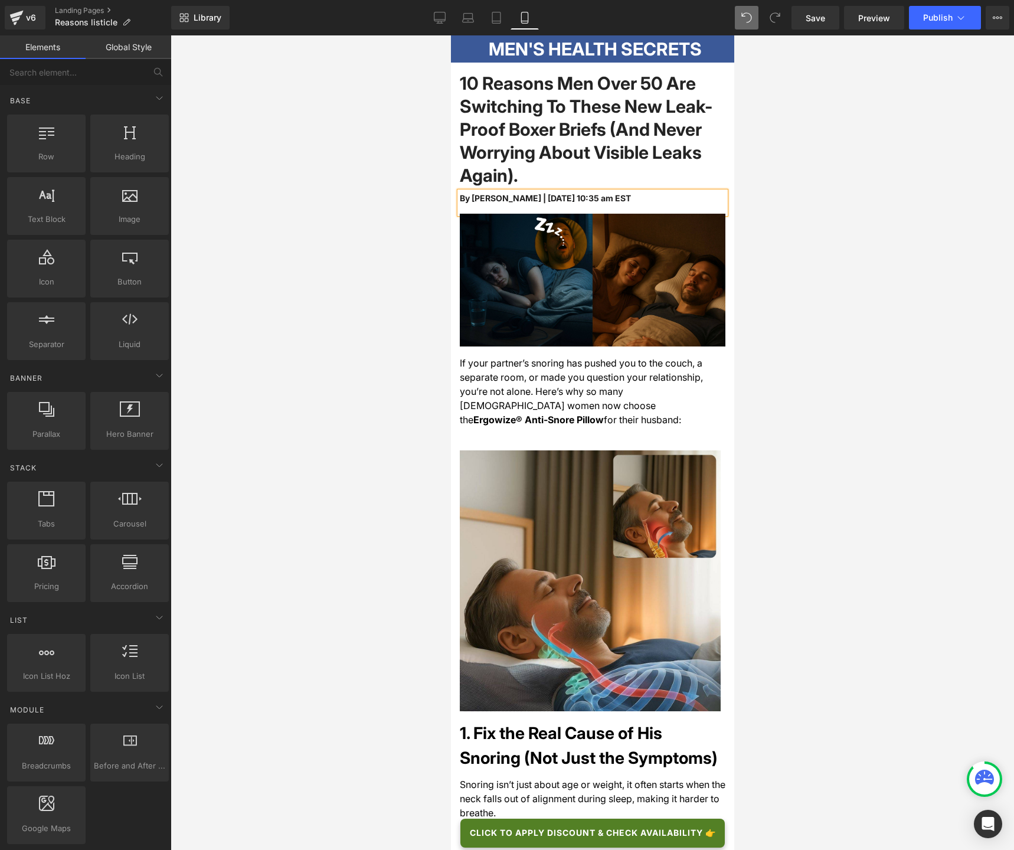
click at [770, 194] on div at bounding box center [592, 442] width 843 height 814
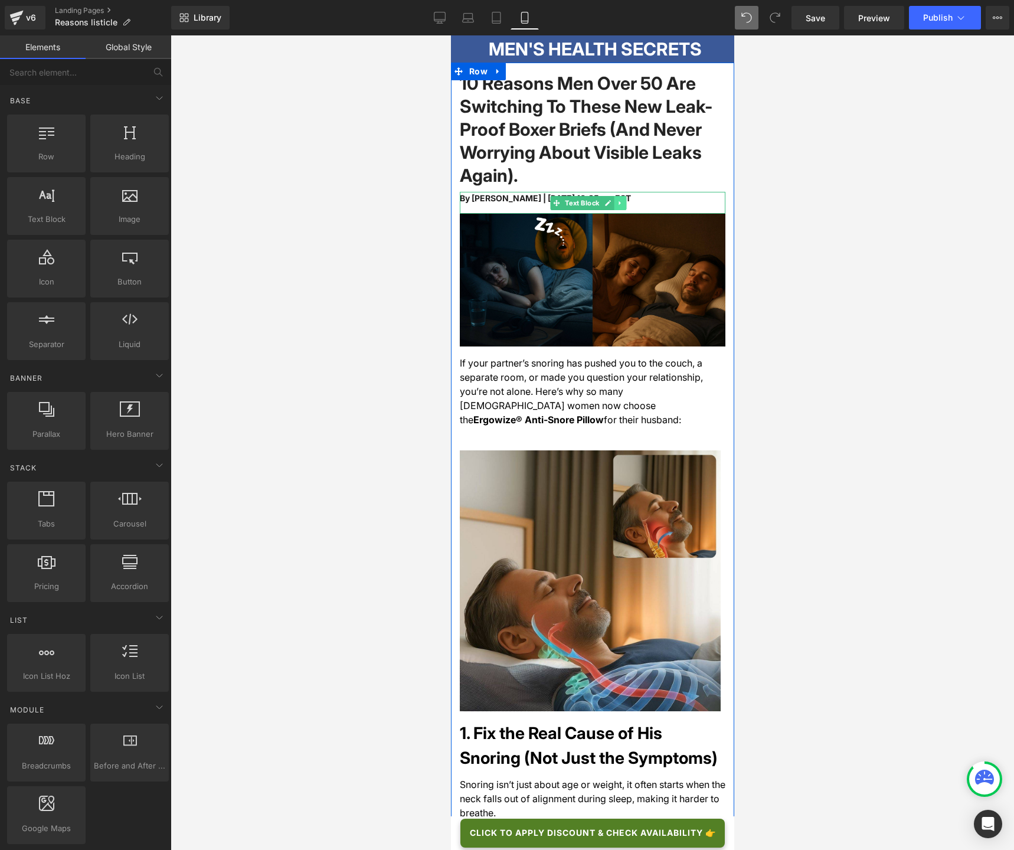
click at [617, 204] on icon at bounding box center [619, 202] width 6 height 7
click at [615, 204] on icon at bounding box center [613, 202] width 6 height 6
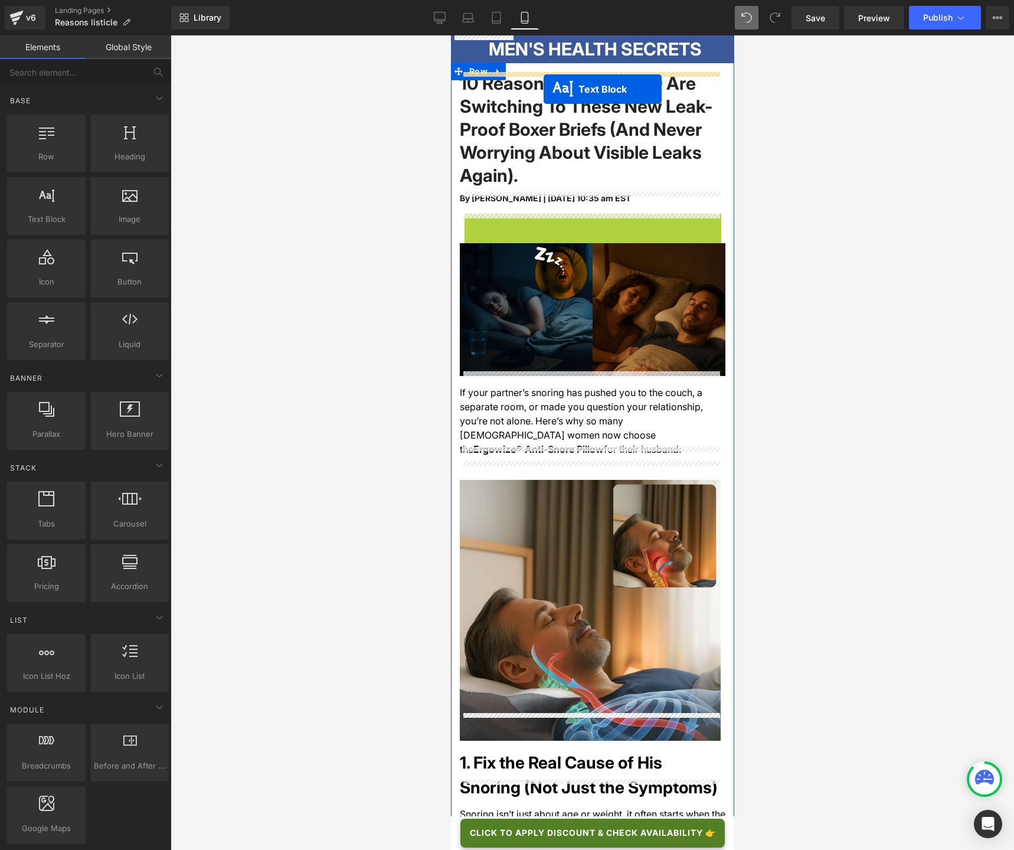
drag, startPoint x: 557, startPoint y: 224, endPoint x: 541, endPoint y: 86, distance: 139.0
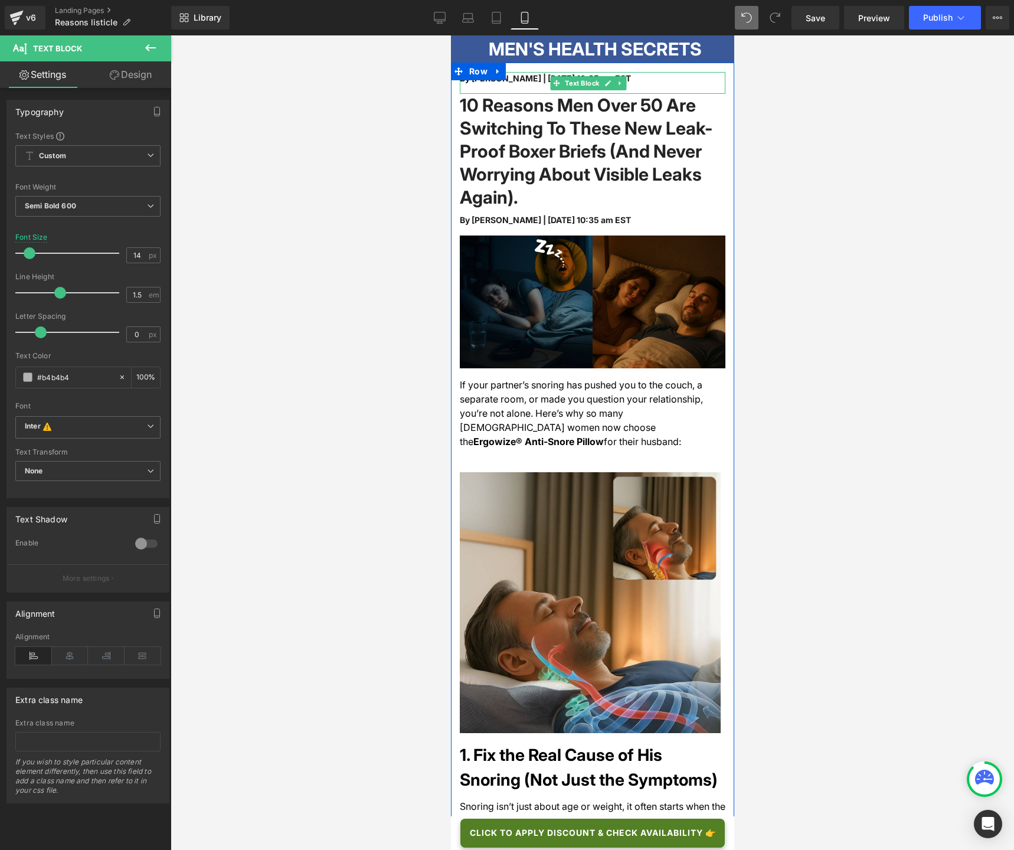
click at [522, 85] on div "By [PERSON_NAME] | [DATE] 10:35 am EST" at bounding box center [592, 83] width 266 height 22
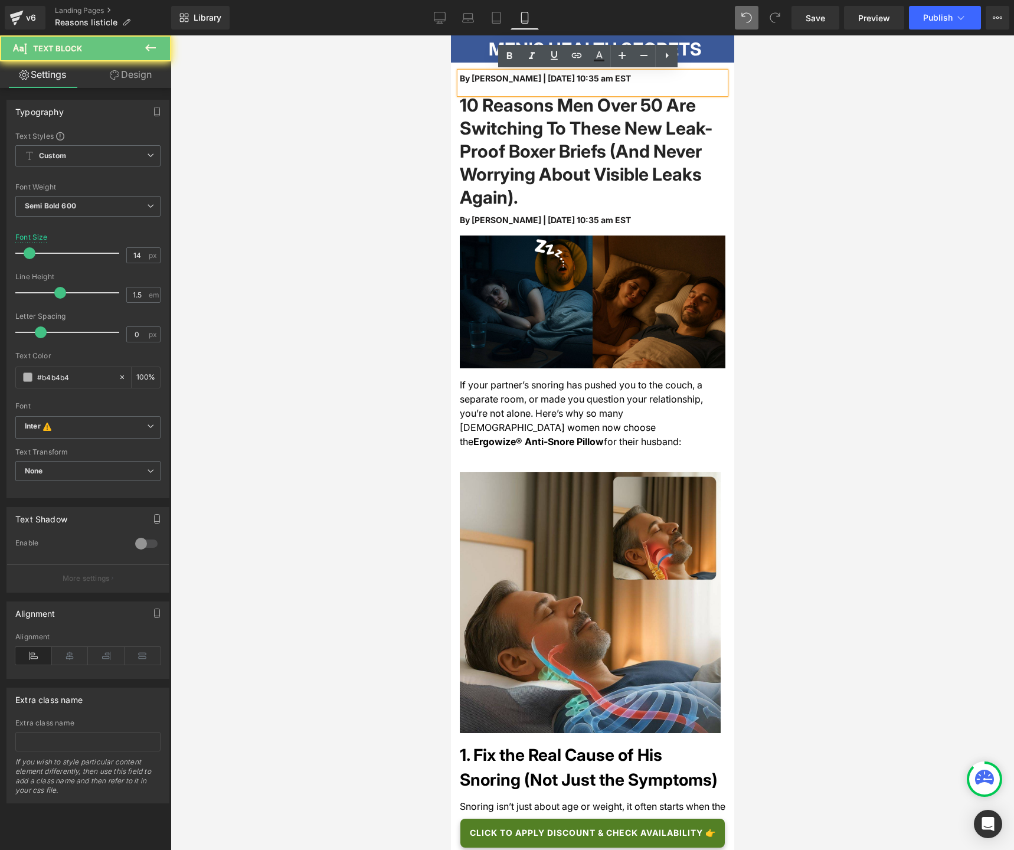
click at [517, 87] on div "By [PERSON_NAME] | [DATE] 10:35 am EST" at bounding box center [592, 83] width 266 height 22
click at [517, 80] on span "By [PERSON_NAME] | [DATE] 10:35 am EST" at bounding box center [544, 78] width 171 height 10
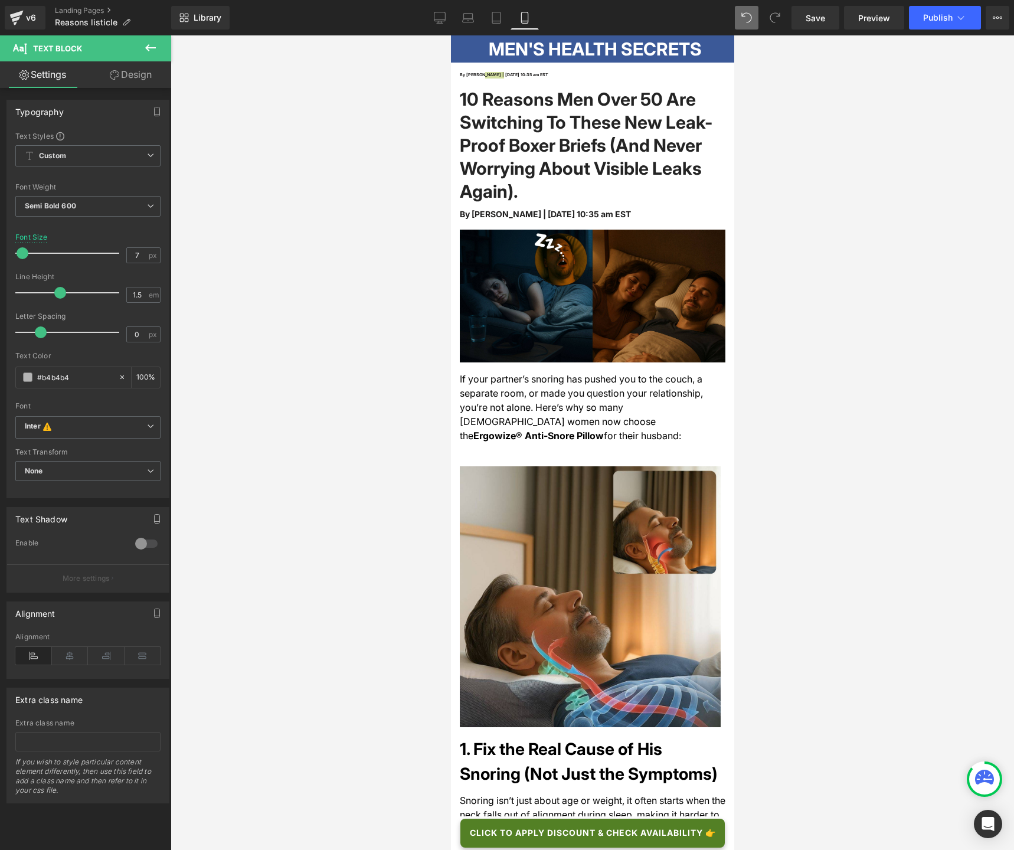
type input "8"
click at [20, 255] on span at bounding box center [24, 253] width 12 height 12
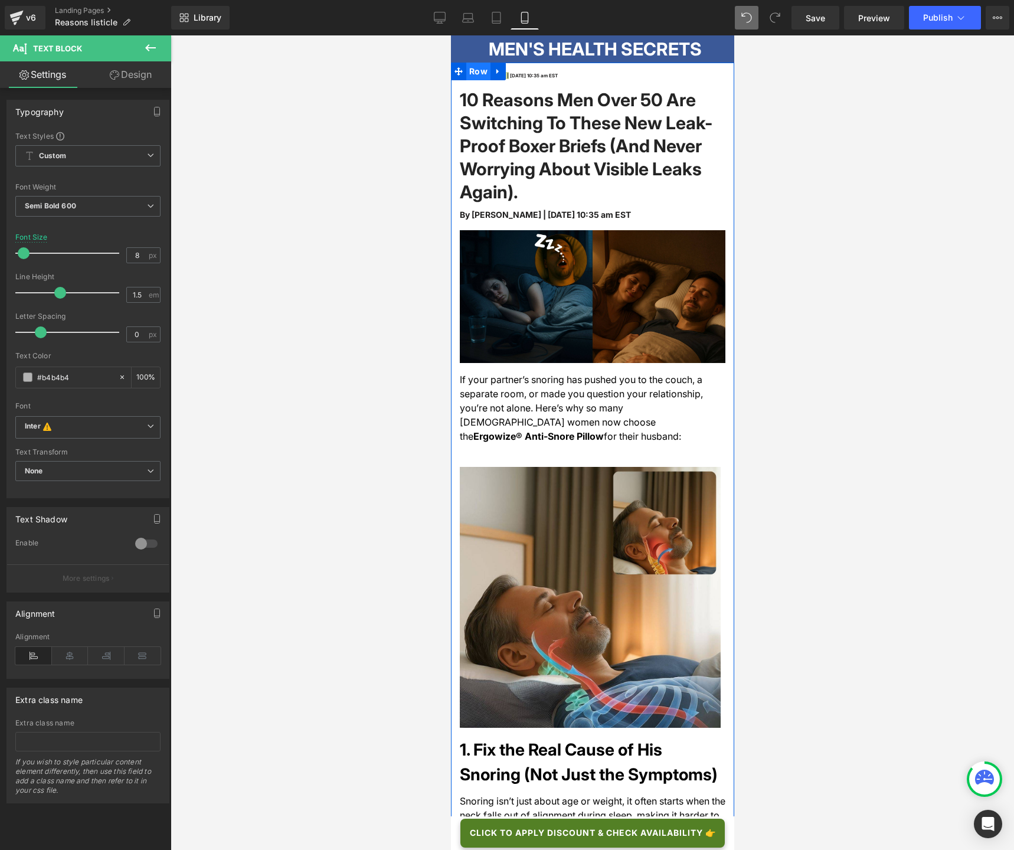
click at [484, 74] on span "Row" at bounding box center [478, 72] width 24 height 18
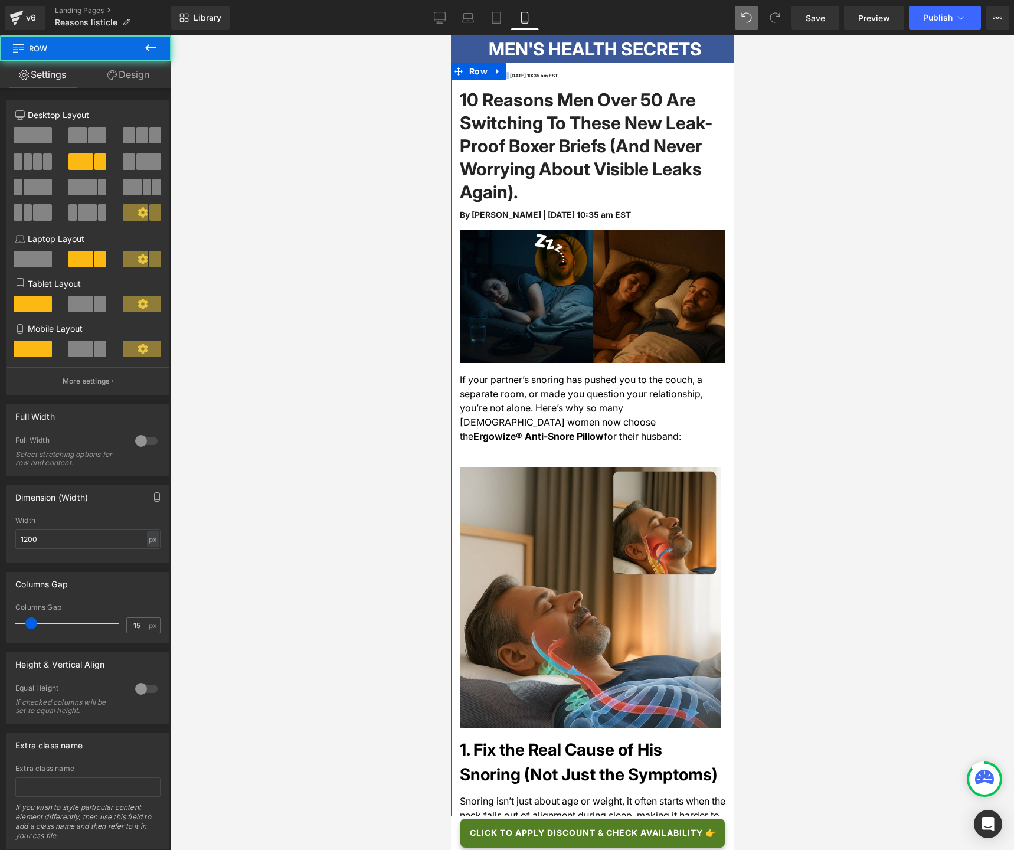
click at [530, 76] on span "By [PERSON_NAME] | [DATE] 10:35 am EST" at bounding box center [508, 76] width 98 height 6
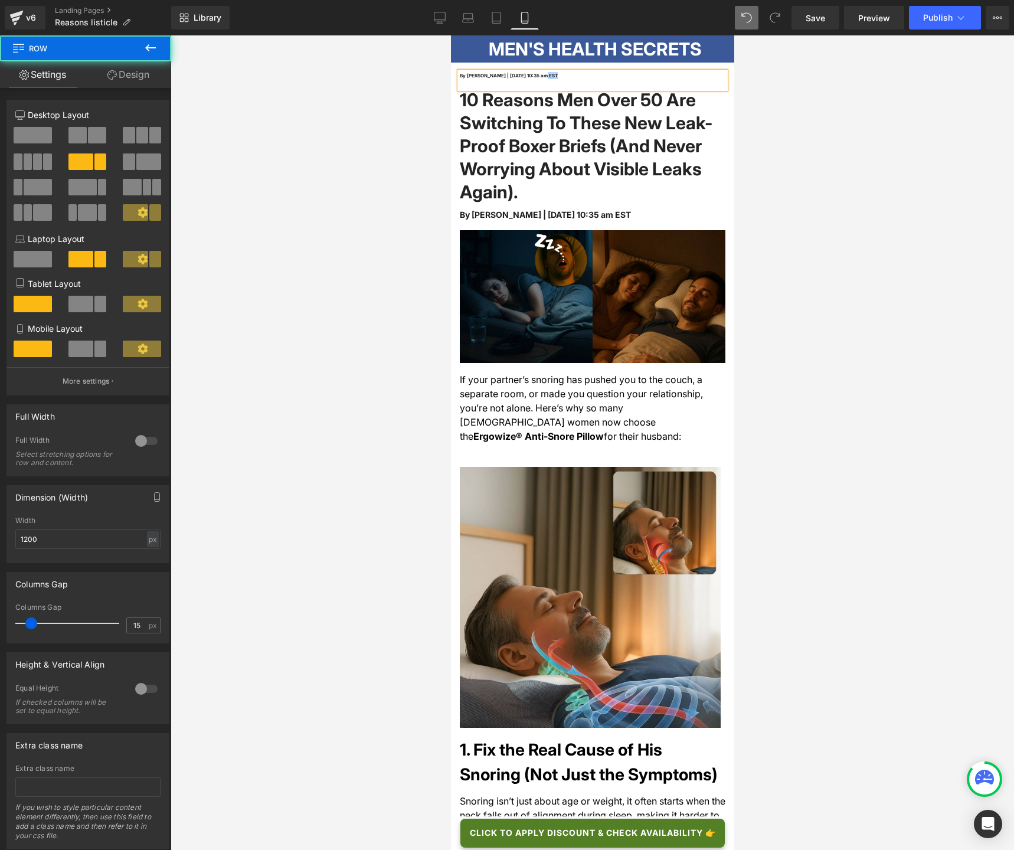
click at [530, 76] on span "By [PERSON_NAME] | [DATE] 10:35 am EST" at bounding box center [508, 76] width 98 height 6
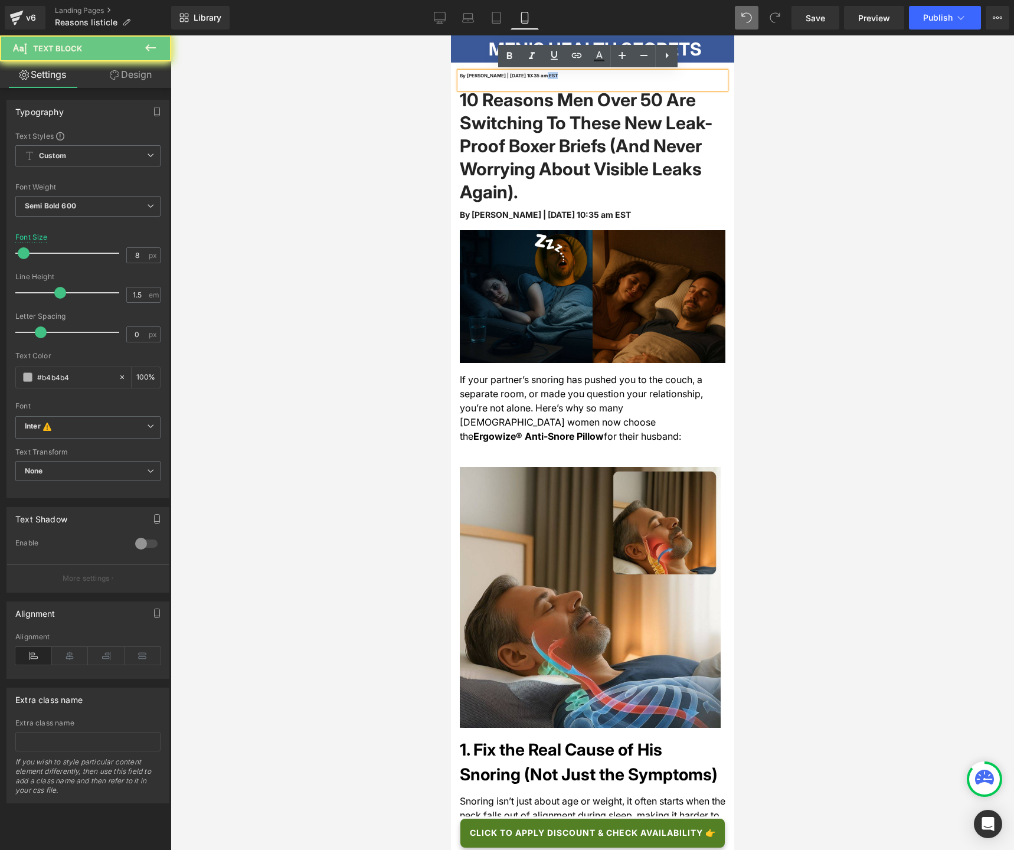
click at [530, 76] on span "By [PERSON_NAME] | [DATE] 10:35 am EST" at bounding box center [508, 76] width 98 height 6
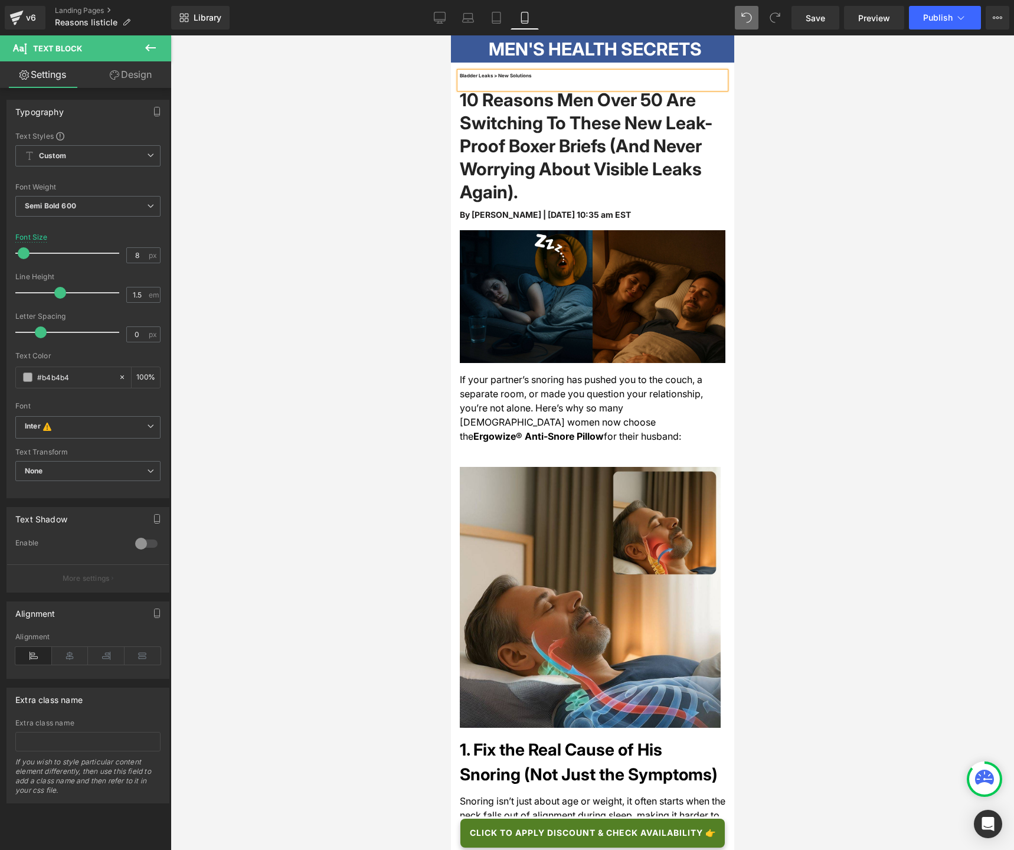
click at [460, 76] on font "Bladder Leaks > New Solutions" at bounding box center [494, 76] width 71 height 6
click at [533, 75] on div "Bladder Leaks > New Solutions" at bounding box center [592, 80] width 266 height 17
click at [414, 77] on div at bounding box center [592, 442] width 843 height 814
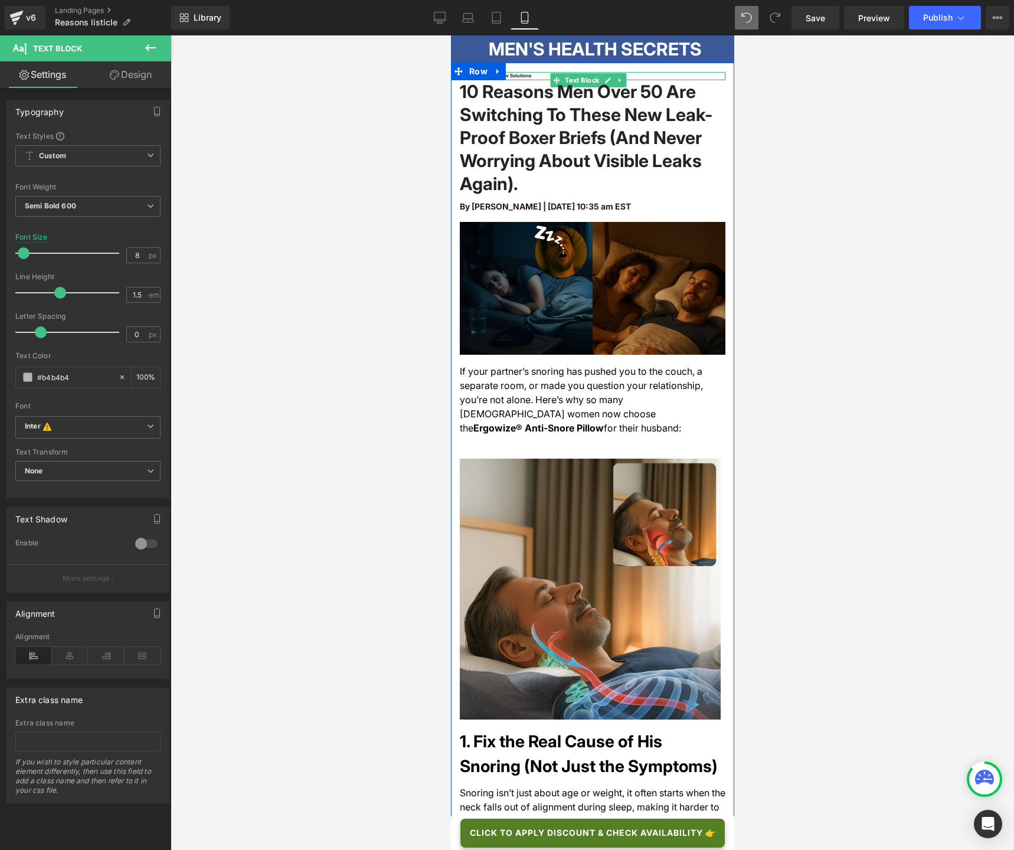
drag, startPoint x: 519, startPoint y: 87, endPoint x: 518, endPoint y: 79, distance: 8.3
click at [518, 79] on div at bounding box center [592, 79] width 266 height 1
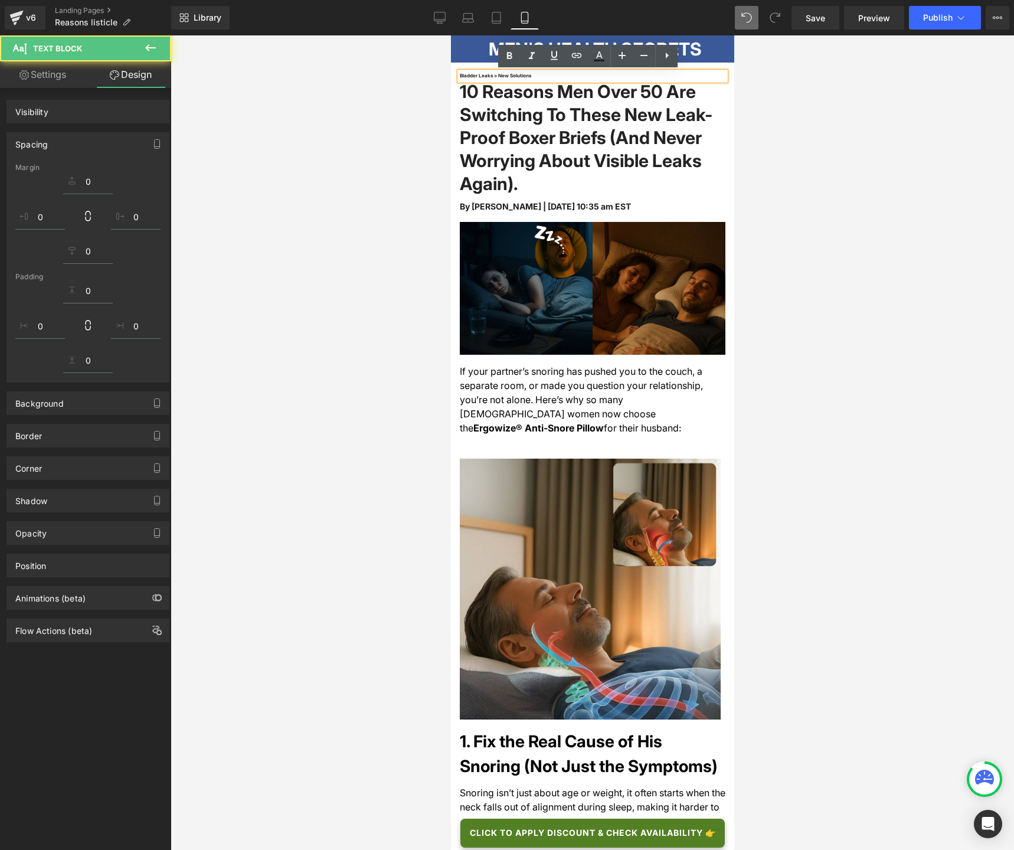
click at [795, 99] on div at bounding box center [592, 442] width 843 height 814
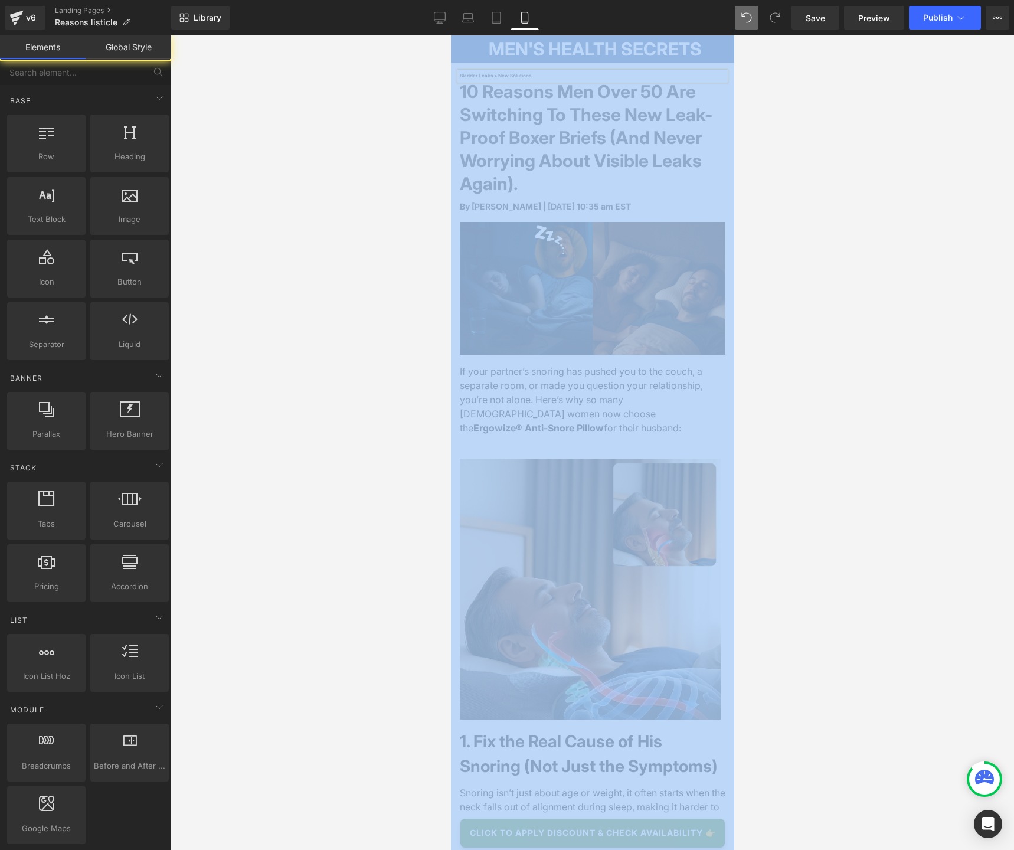
click at [795, 99] on div at bounding box center [592, 442] width 843 height 814
click at [368, 101] on div at bounding box center [592, 442] width 843 height 814
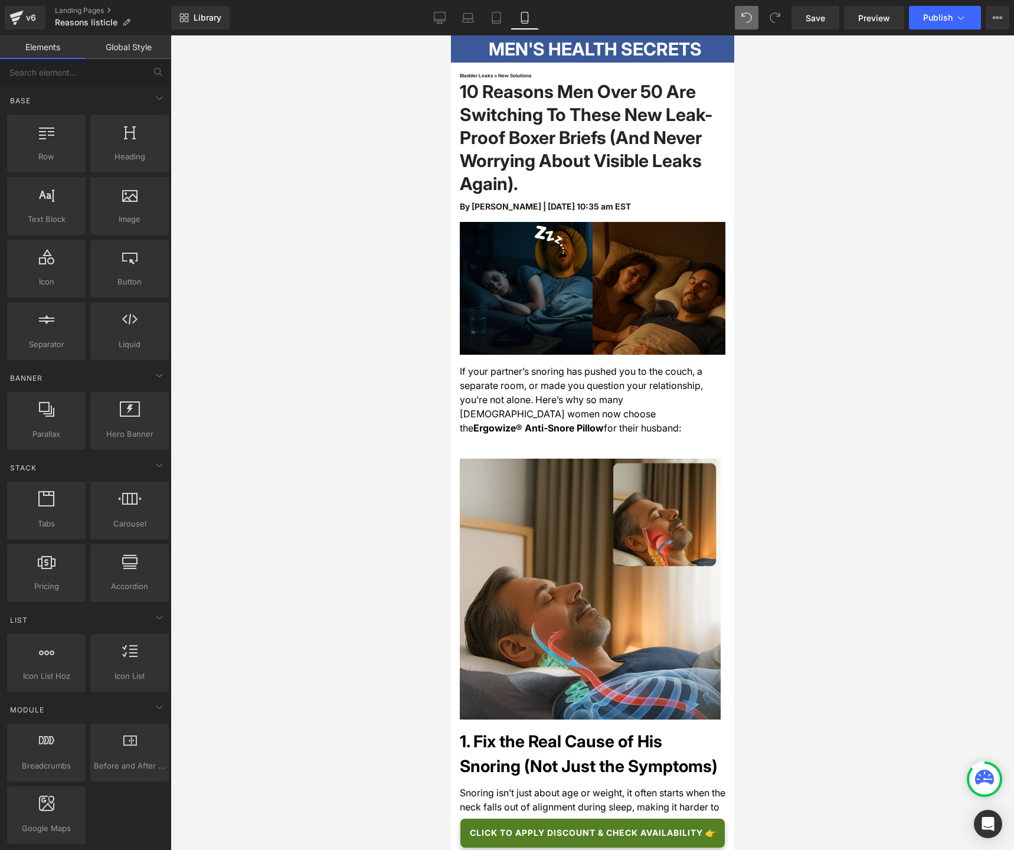
click at [368, 101] on div at bounding box center [592, 442] width 843 height 814
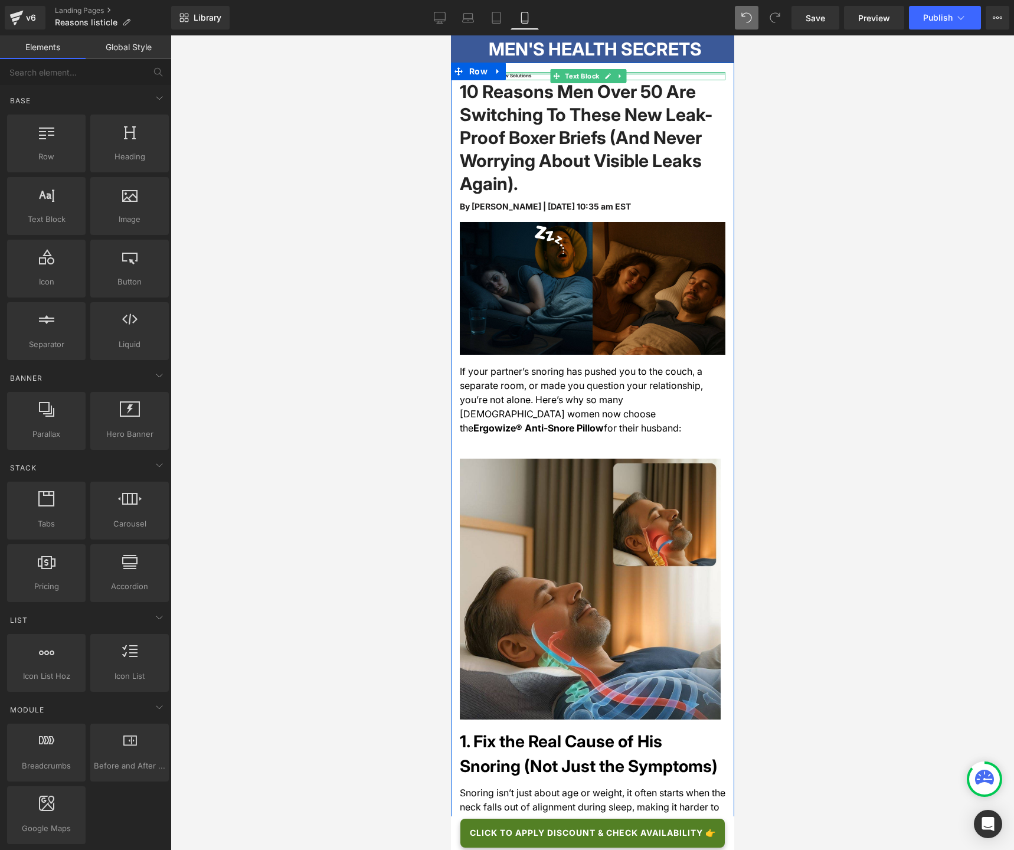
click at [517, 74] on div at bounding box center [592, 73] width 266 height 3
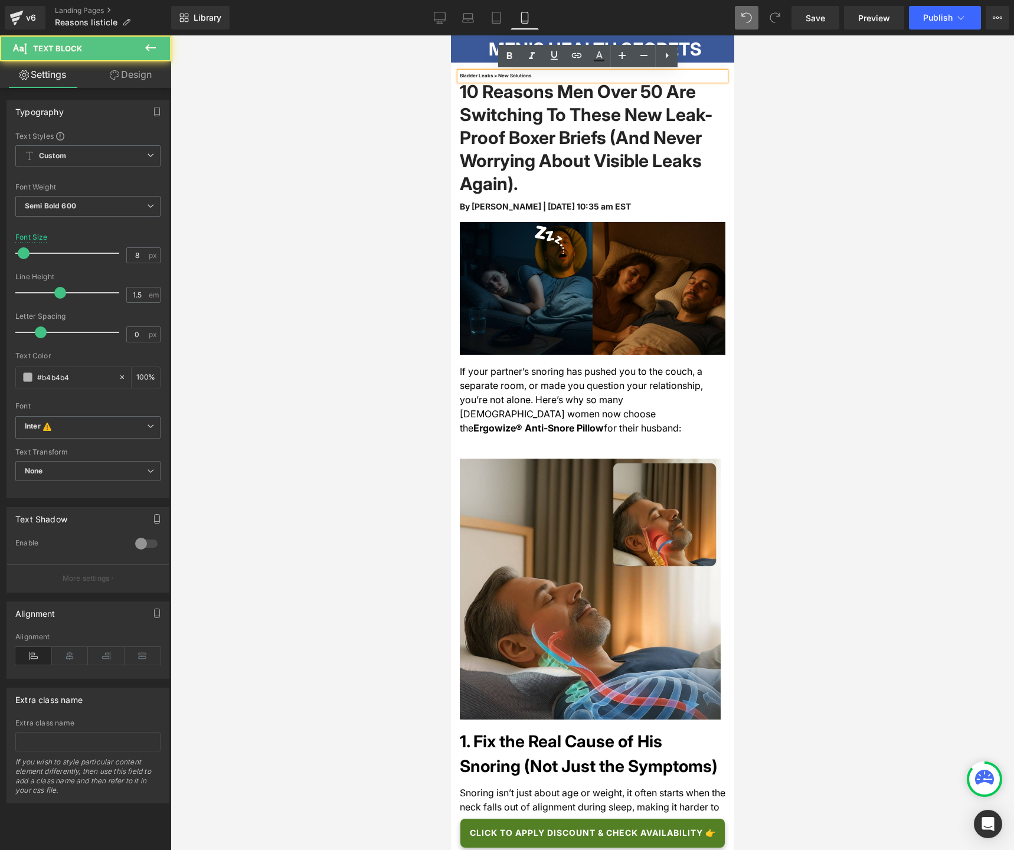
click at [461, 74] on font "Bladder Leaks > New Solutions" at bounding box center [494, 76] width 71 height 6
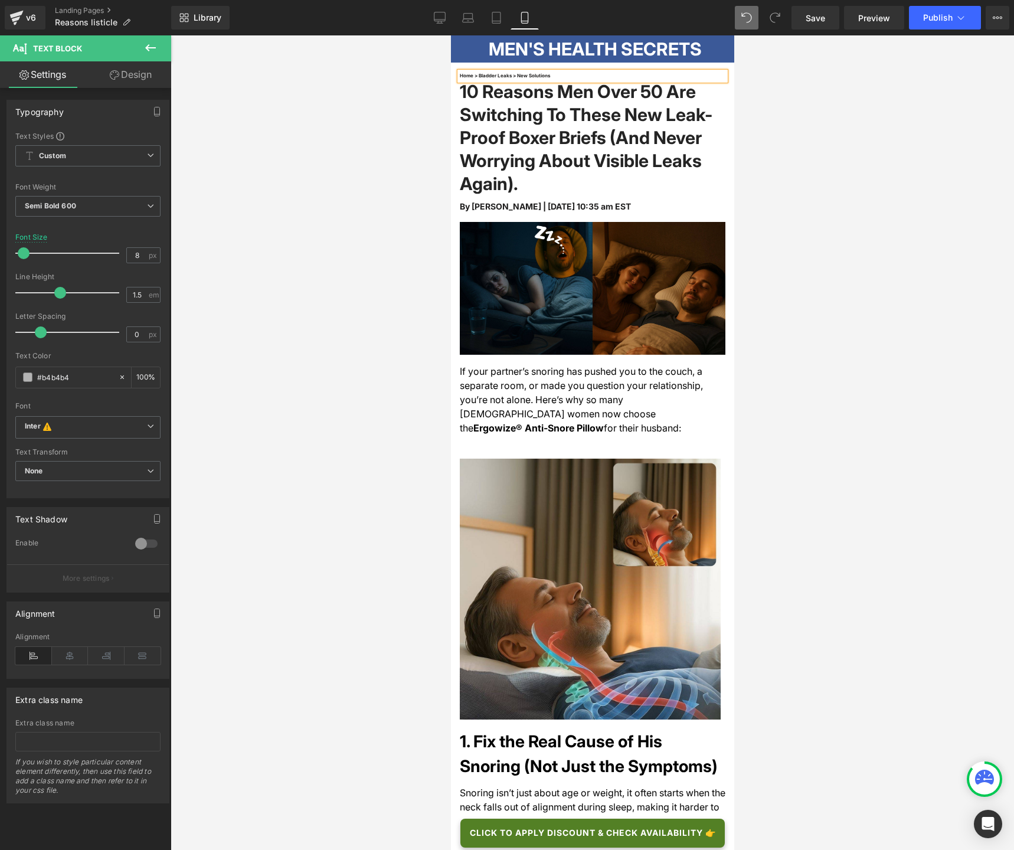
click at [465, 76] on font "Home > Bladder Leaks > New Solutions" at bounding box center [504, 76] width 90 height 6
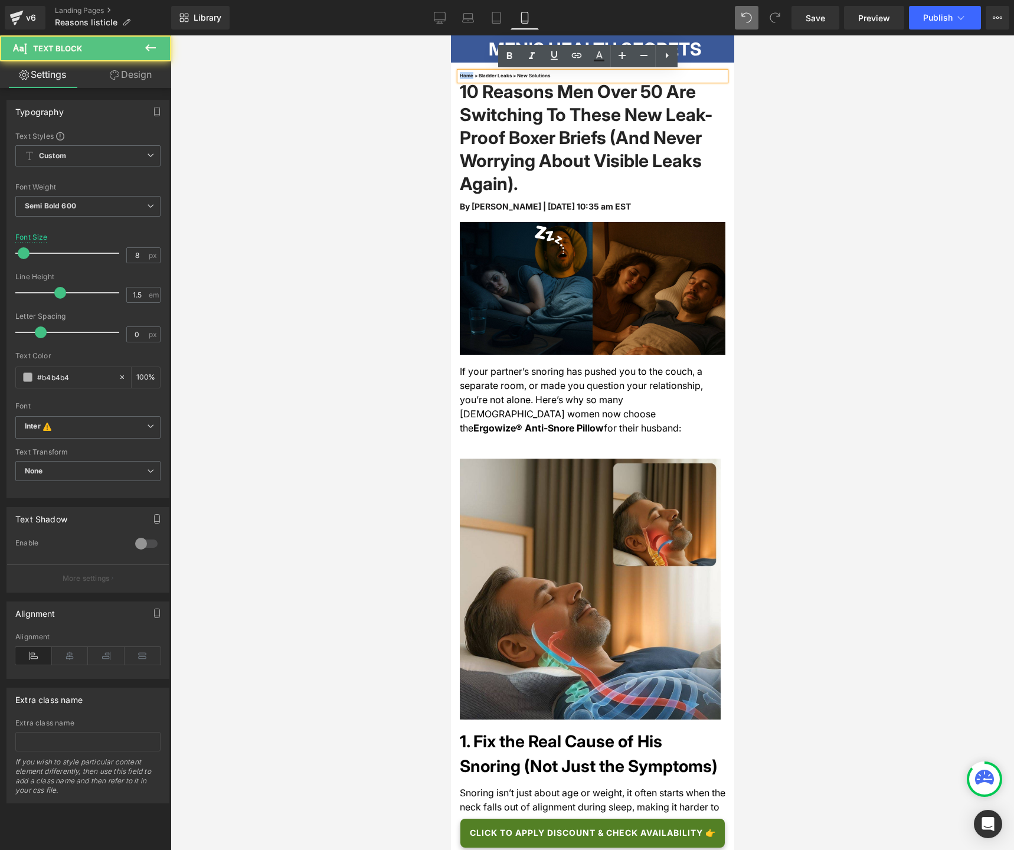
click at [465, 76] on font "Home > Bladder Leaks > New Solutions" at bounding box center [504, 76] width 90 height 6
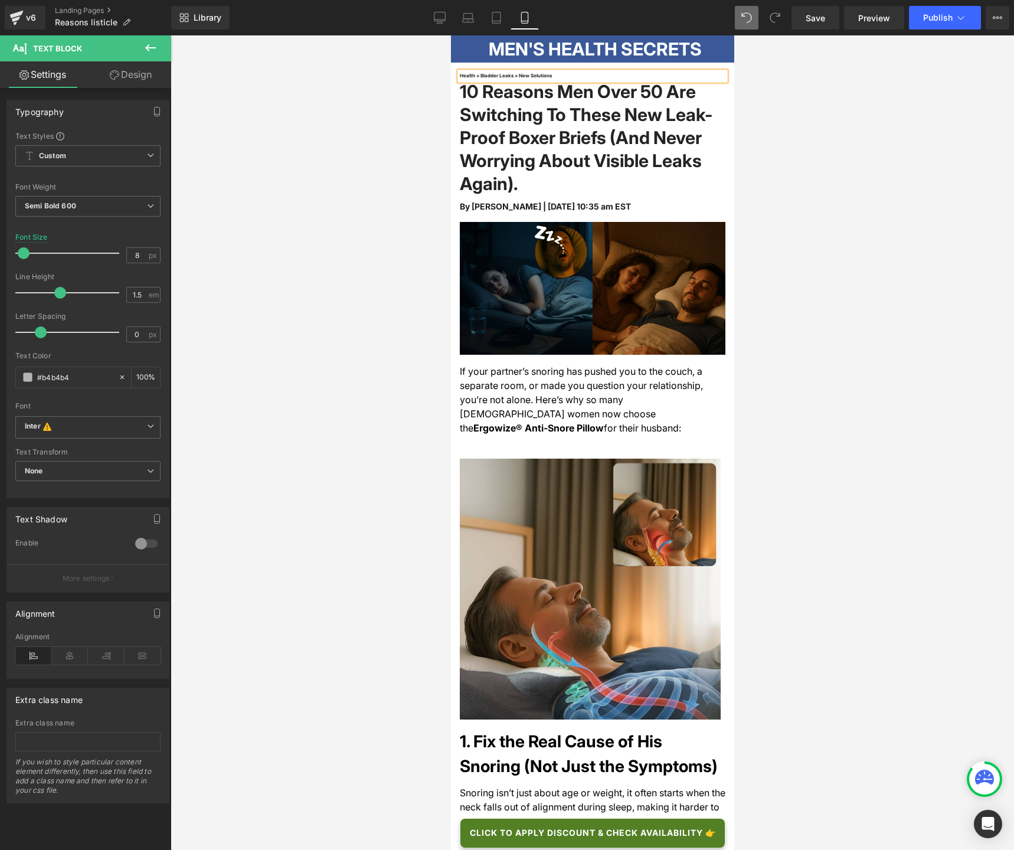
click at [423, 93] on div at bounding box center [592, 442] width 843 height 814
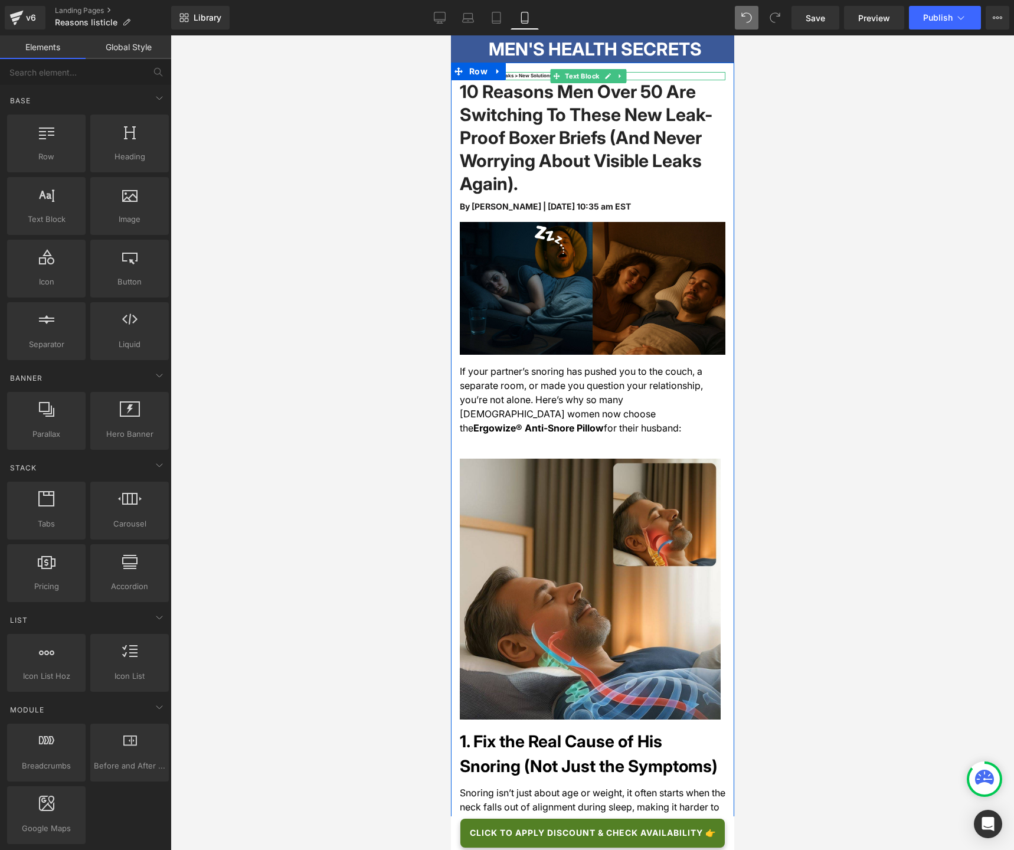
click at [513, 76] on font "Health > Bladder Leaks > New Solutions" at bounding box center [505, 76] width 92 height 6
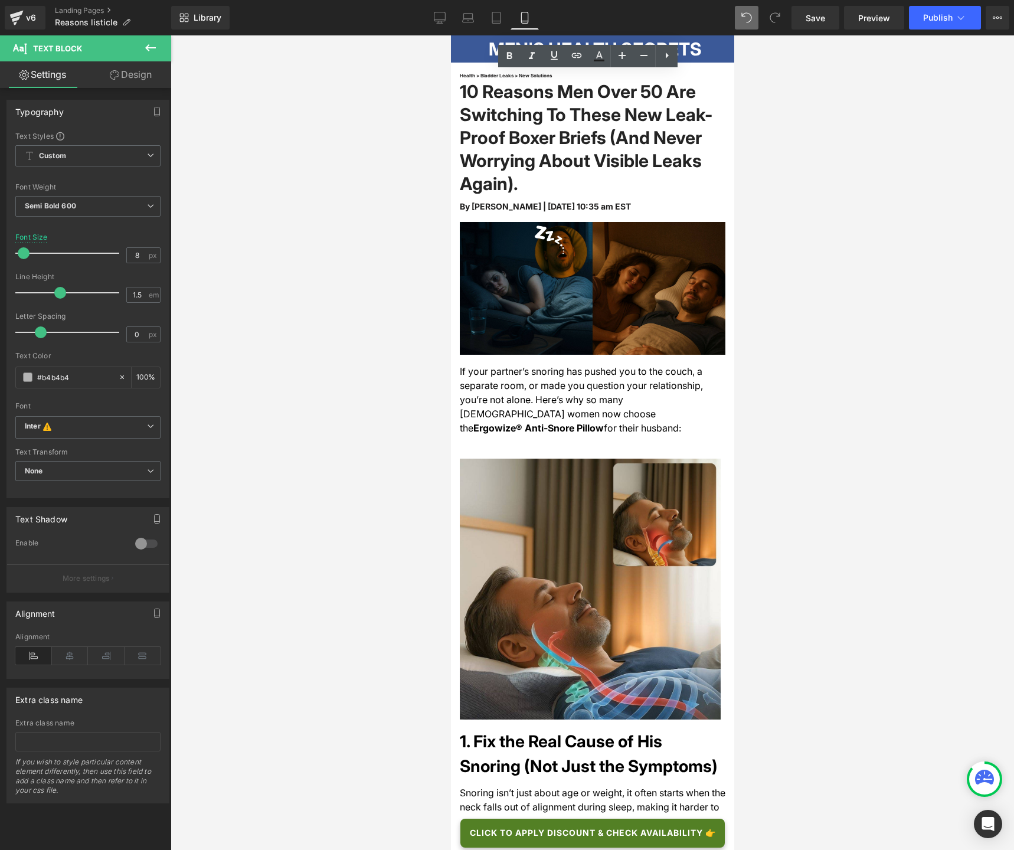
click at [403, 96] on div at bounding box center [592, 442] width 843 height 814
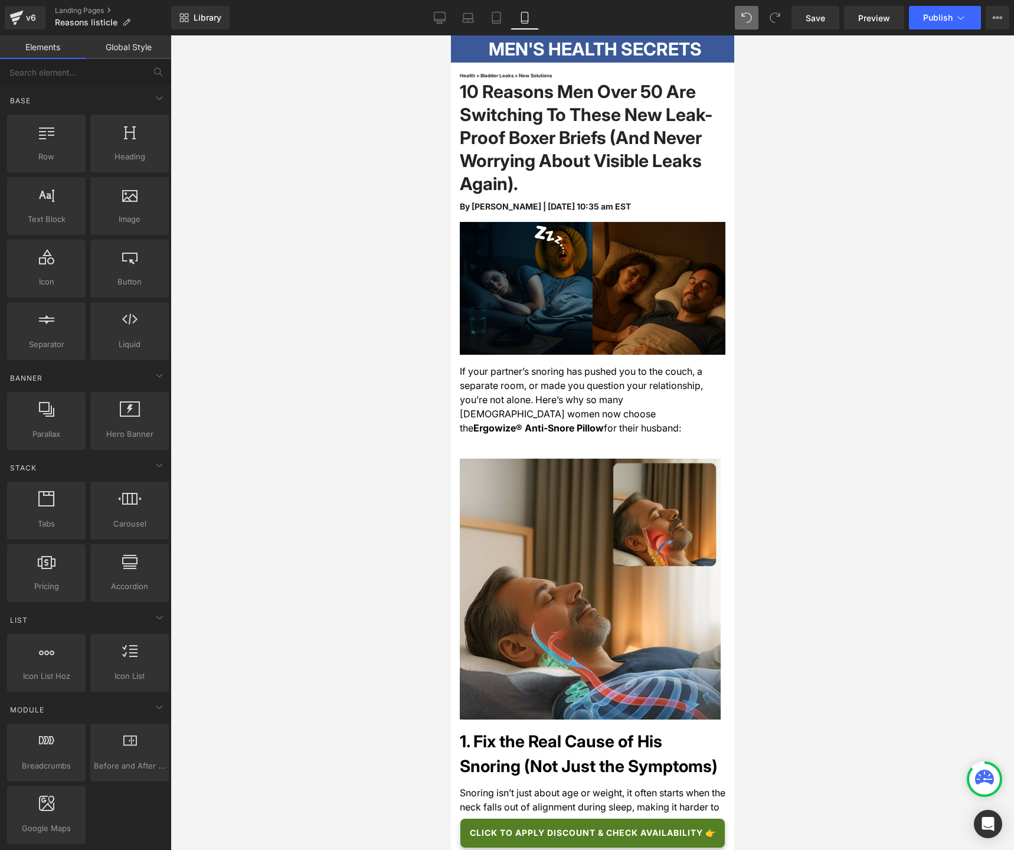
click at [403, 96] on div at bounding box center [592, 442] width 843 height 814
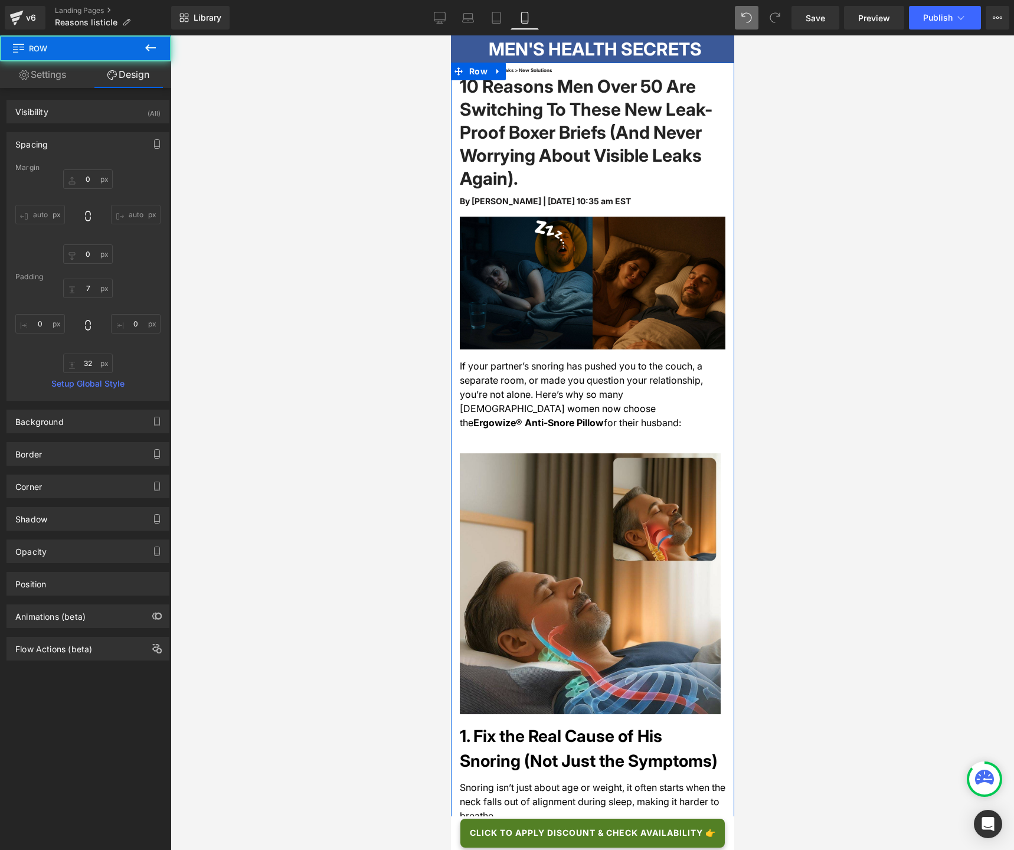
click at [900, 105] on div at bounding box center [592, 442] width 843 height 814
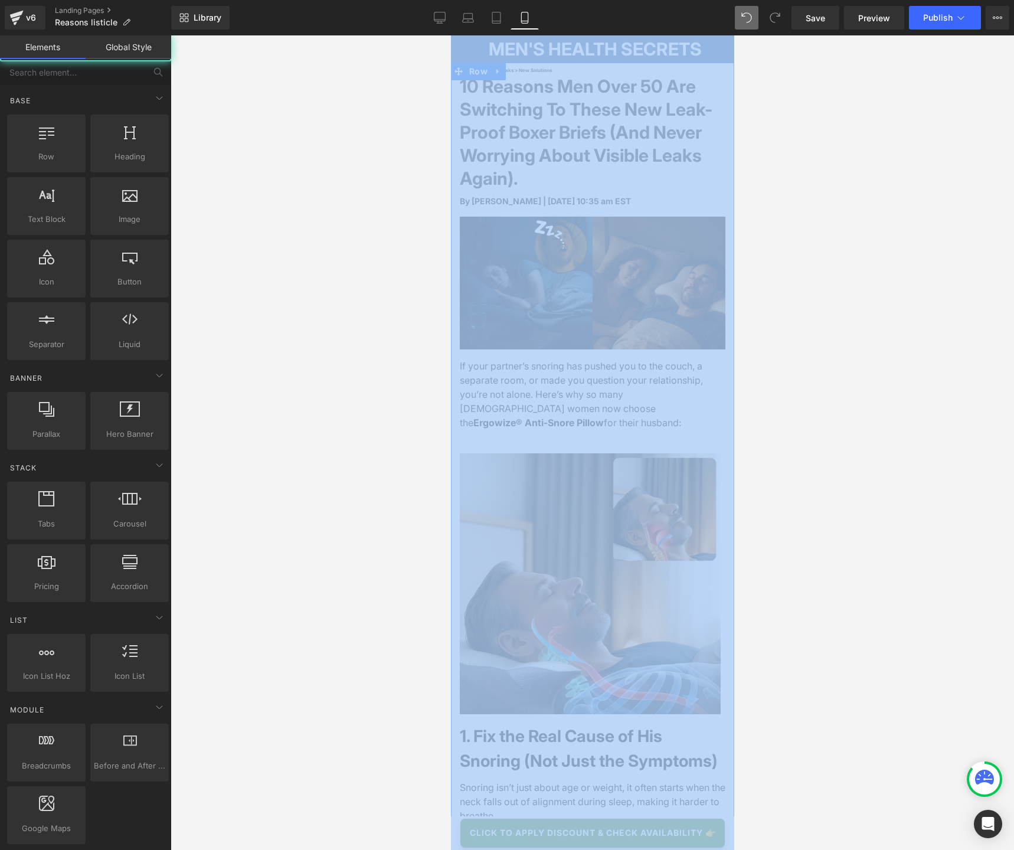
click at [900, 105] on div at bounding box center [592, 442] width 843 height 814
click at [868, 110] on div at bounding box center [592, 442] width 843 height 814
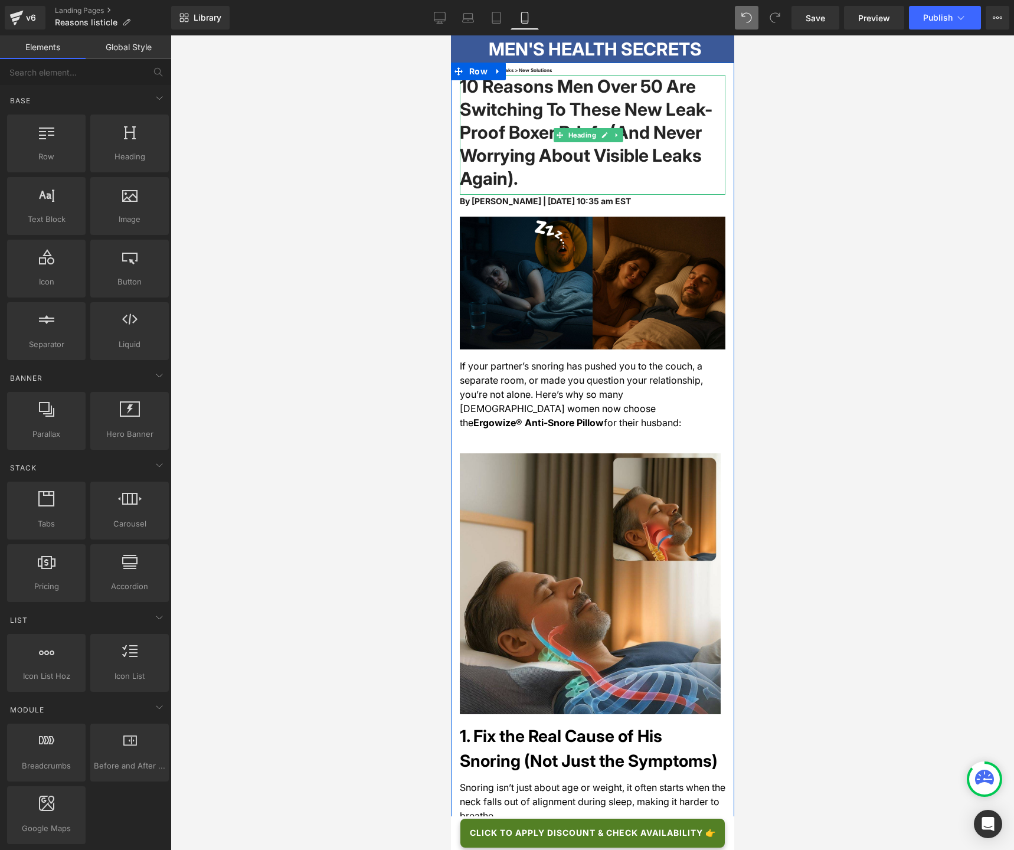
click at [651, 183] on h1 "10 Reasons Men Over 50 Are Switching To These New Leak-Proof Boxer Briefs (And …" at bounding box center [592, 132] width 266 height 115
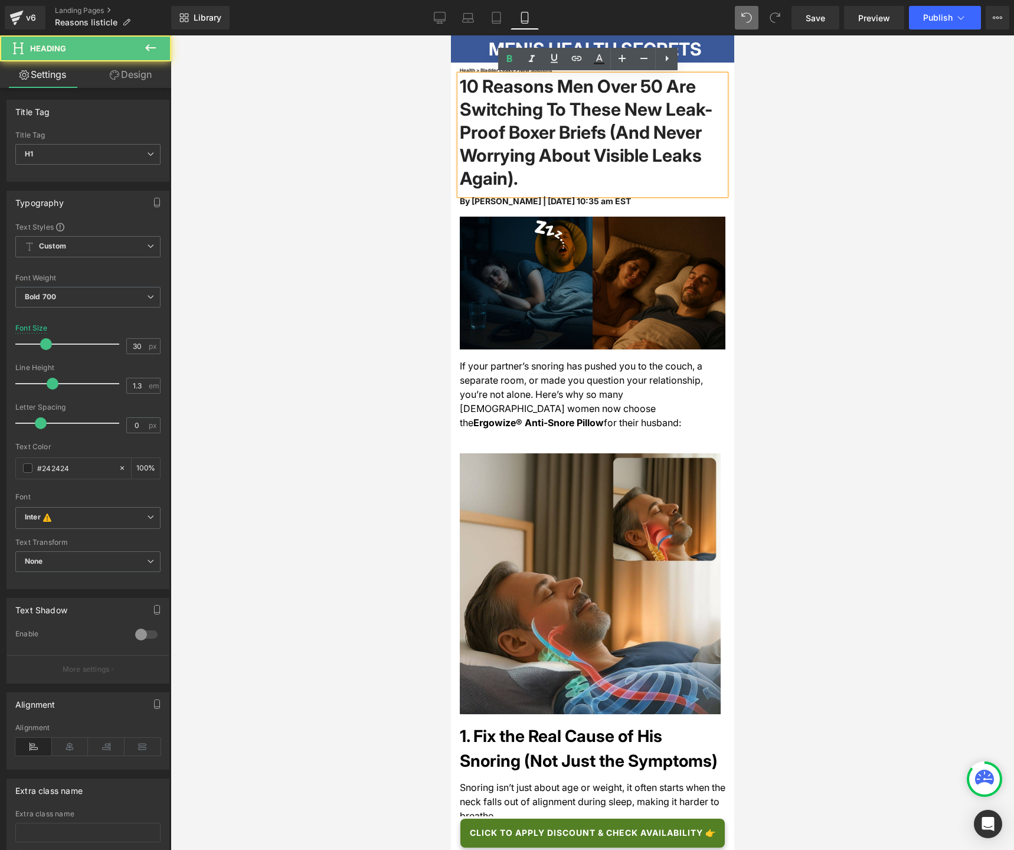
click at [285, 177] on div at bounding box center [592, 442] width 843 height 814
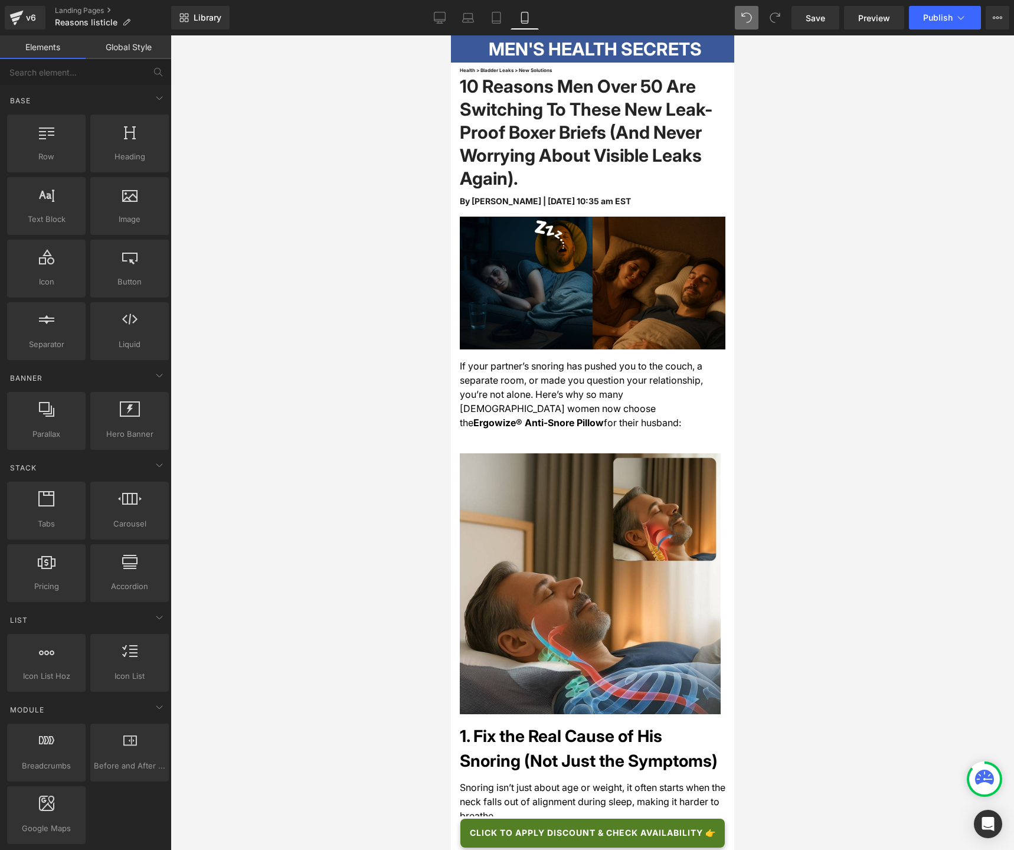
click at [502, 376] on span "If your partner’s snoring has pushed you to the couch, a separate room, or made…" at bounding box center [580, 394] width 243 height 68
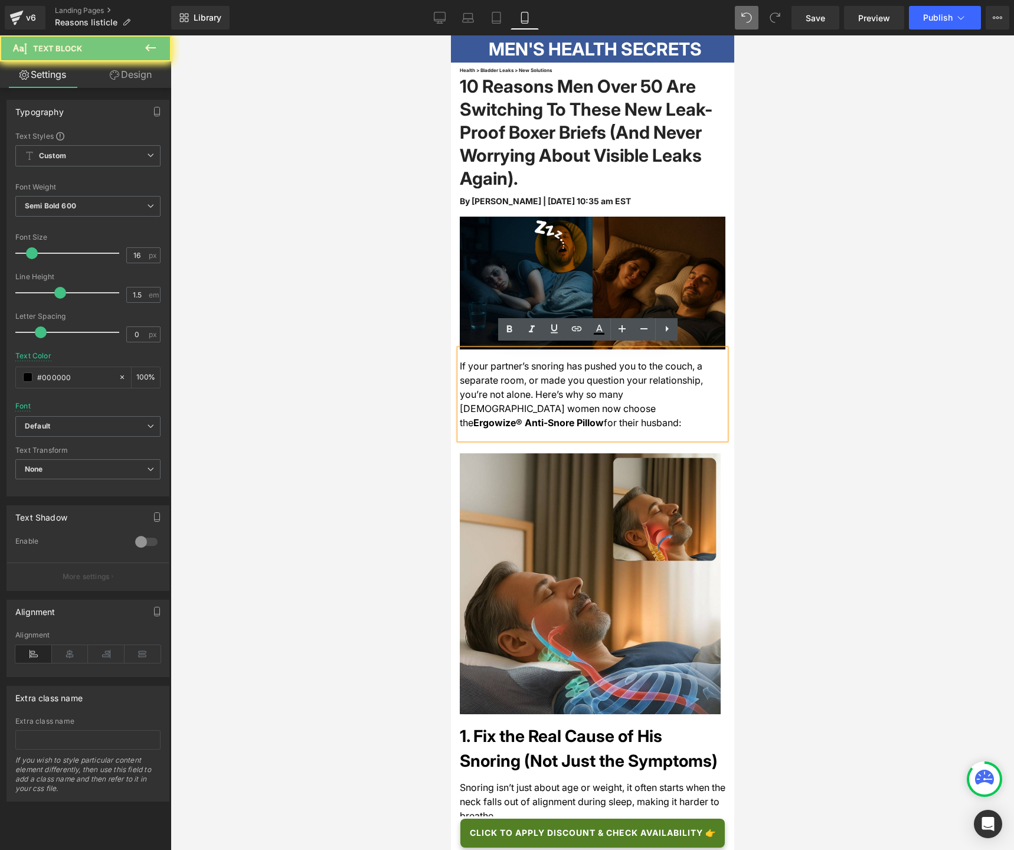
click at [502, 376] on span "If your partner’s snoring has pushed you to the couch, a separate room, or made…" at bounding box center [580, 394] width 243 height 68
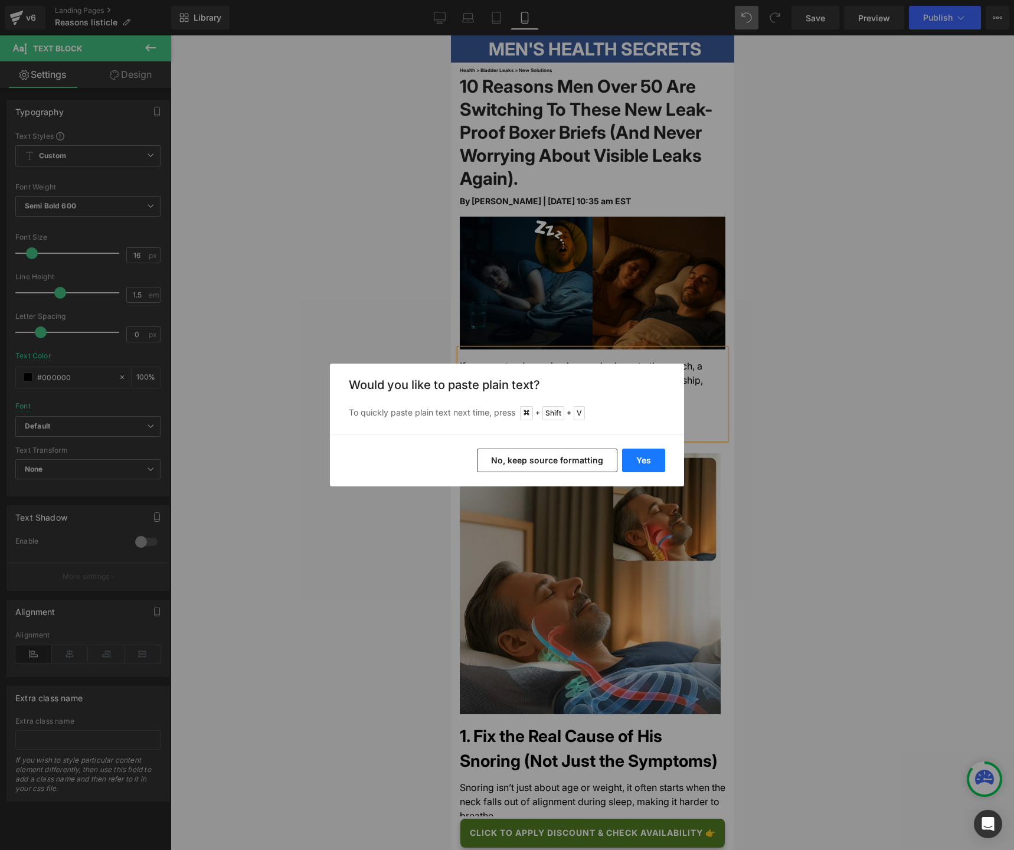
click at [638, 466] on button "Yes" at bounding box center [643, 460] width 43 height 24
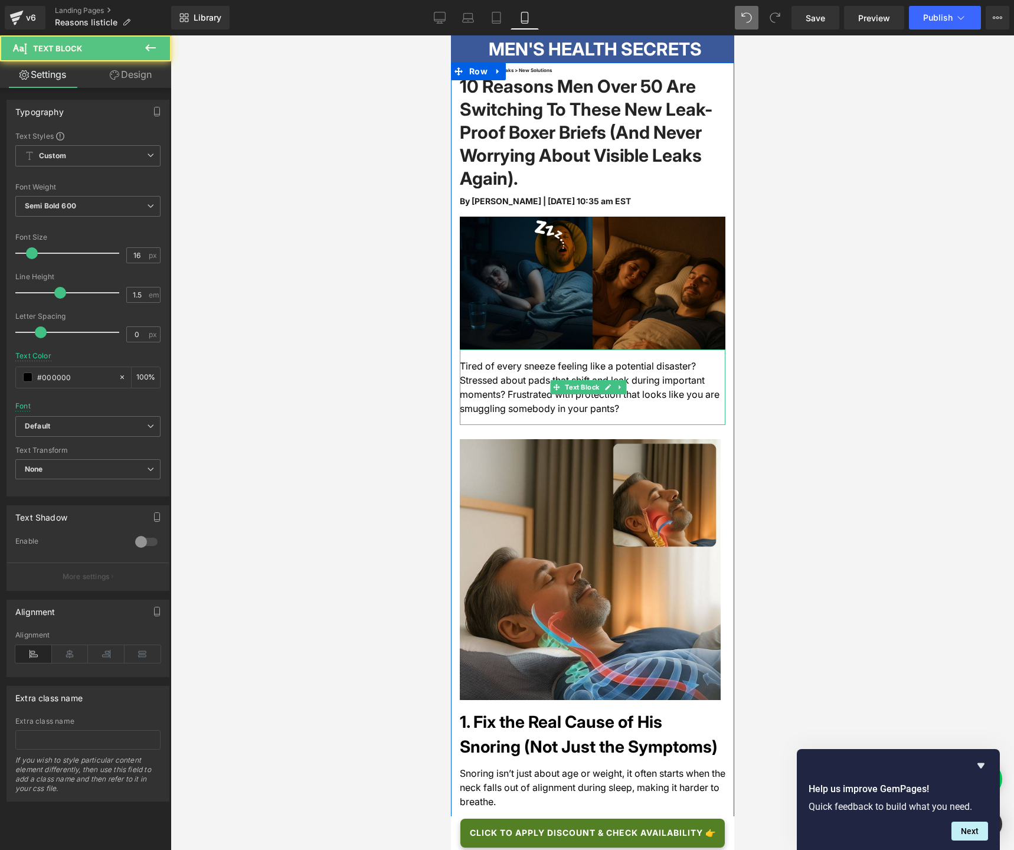
click at [633, 410] on div "Tired of every sneeze feeling like a potential disaster? Stressed about pads th…" at bounding box center [592, 387] width 266 height 76
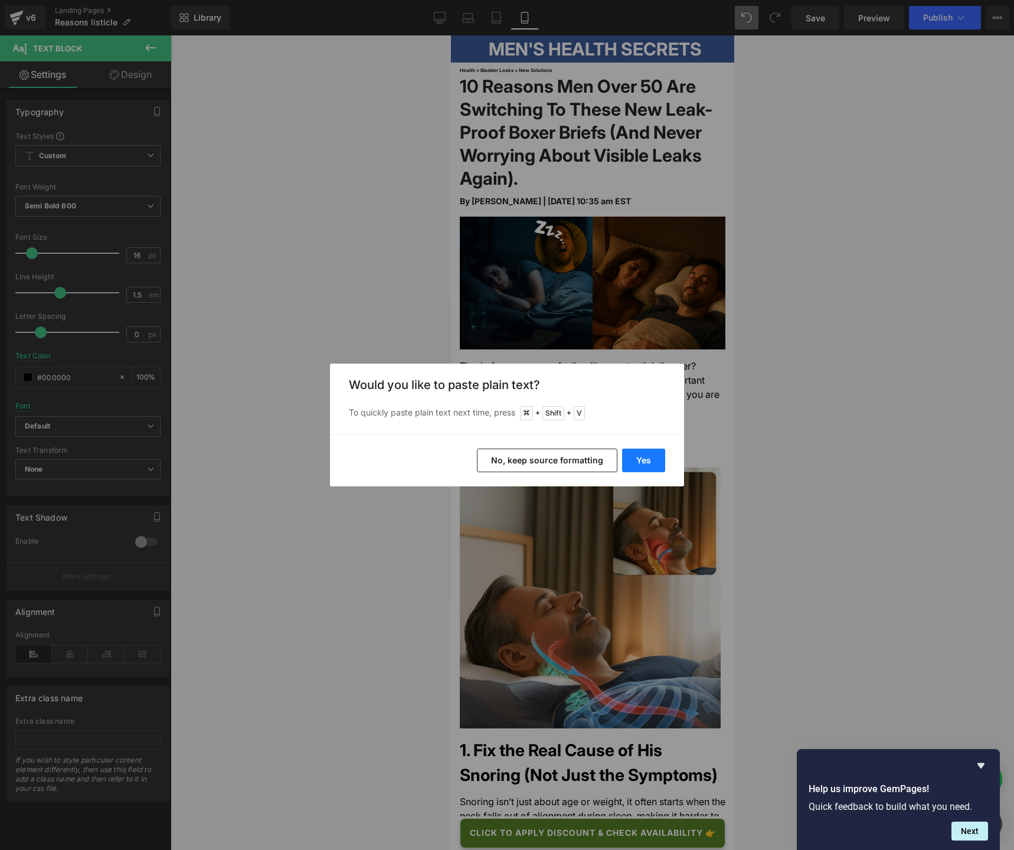
click at [643, 461] on button "Yes" at bounding box center [643, 460] width 43 height 24
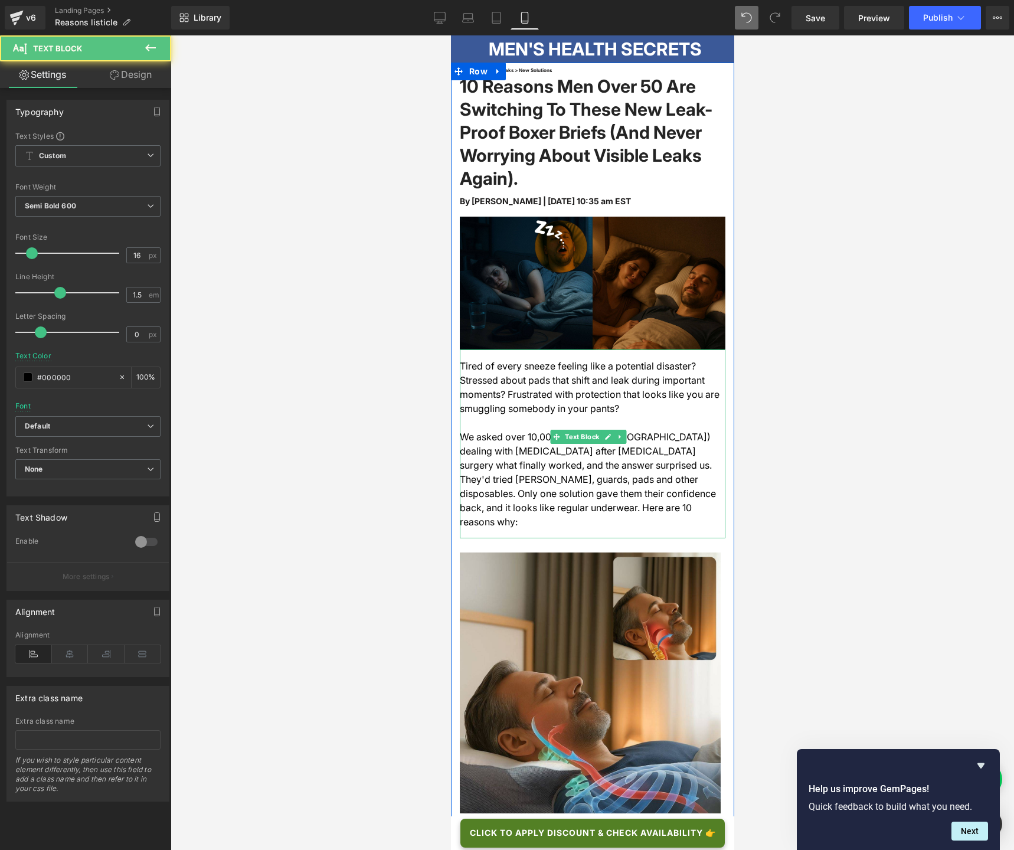
click at [563, 448] on span "We asked over 10,000 men (in the [GEOGRAPHIC_DATA]) dealing with [MEDICAL_DATA]…" at bounding box center [587, 479] width 256 height 97
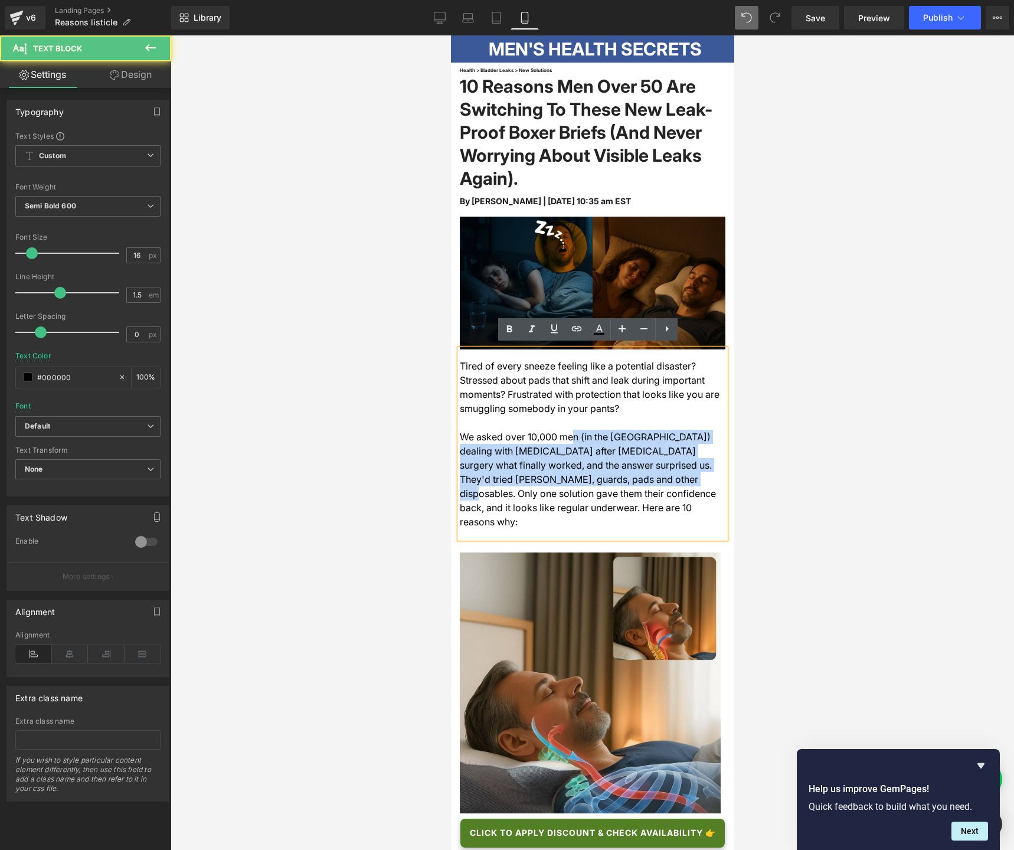
drag, startPoint x: 569, startPoint y: 432, endPoint x: 614, endPoint y: 468, distance: 57.1
click at [614, 468] on div "We asked over 10,000 men (in the [GEOGRAPHIC_DATA]) dealing with [MEDICAL_DATA]…" at bounding box center [592, 479] width 266 height 99
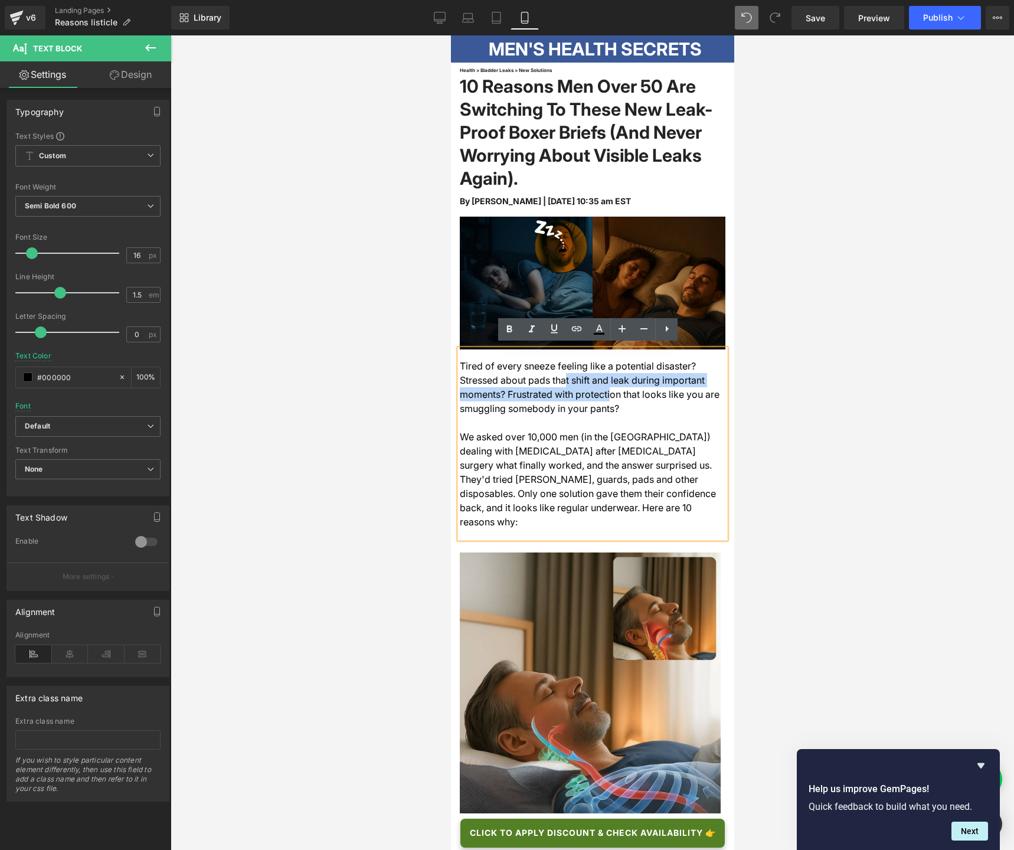
drag, startPoint x: 559, startPoint y: 377, endPoint x: 603, endPoint y: 390, distance: 46.1
click at [603, 390] on span "Tired of every sneeze feeling like a potential disaster? Stressed about pads th…" at bounding box center [589, 387] width 260 height 54
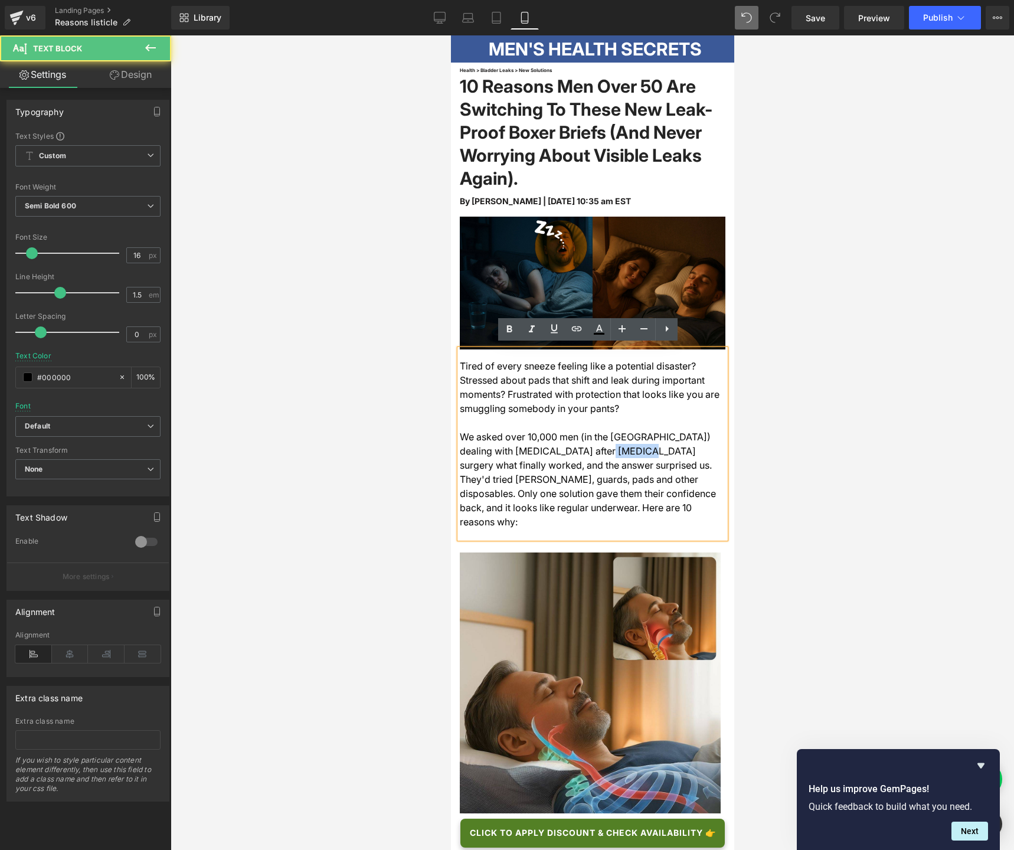
drag, startPoint x: 609, startPoint y: 453, endPoint x: 572, endPoint y: 440, distance: 39.4
click at [572, 440] on div "We asked over 10,000 men (in the [GEOGRAPHIC_DATA]) dealing with [MEDICAL_DATA]…" at bounding box center [592, 479] width 266 height 99
click at [618, 415] on div at bounding box center [592, 422] width 266 height 14
click at [540, 512] on div "Tired of every sneeze feeling like a potential disaster? Stressed about pads th…" at bounding box center [592, 443] width 266 height 189
drag, startPoint x: 623, startPoint y: 432, endPoint x: 577, endPoint y: 431, distance: 46.0
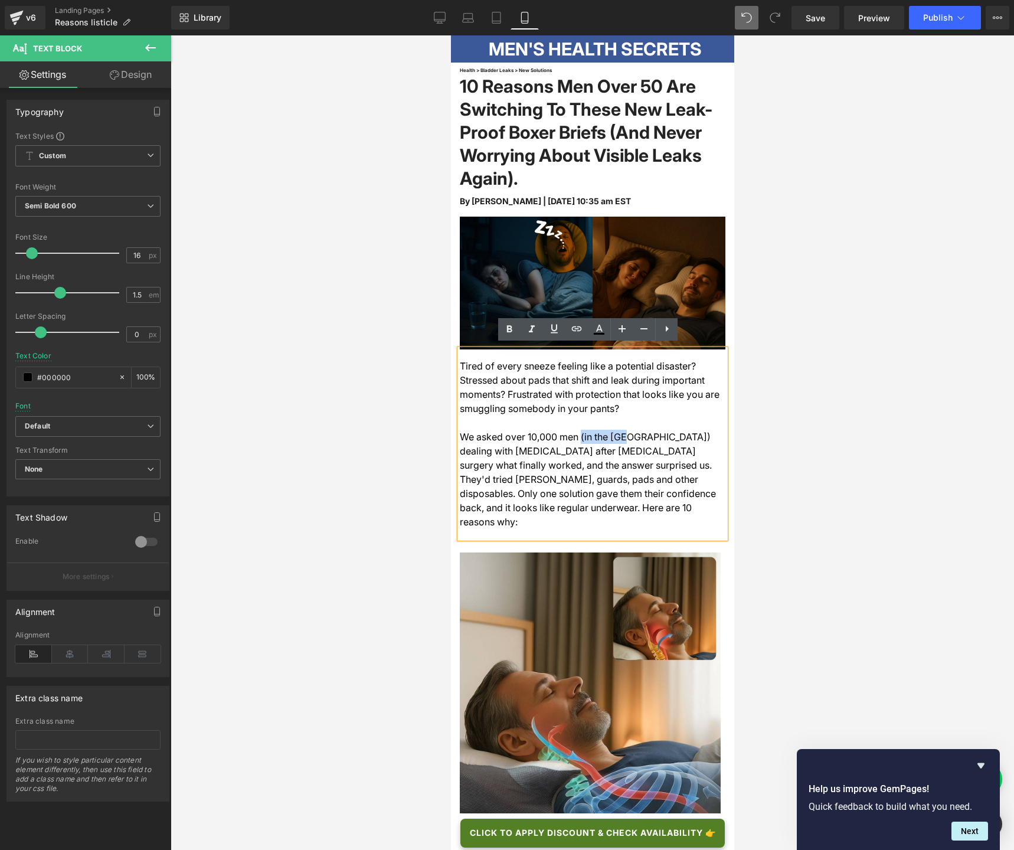
click at [577, 431] on span "We asked over 10,000 men (in the [GEOGRAPHIC_DATA]) dealing with [MEDICAL_DATA]…" at bounding box center [587, 479] width 256 height 97
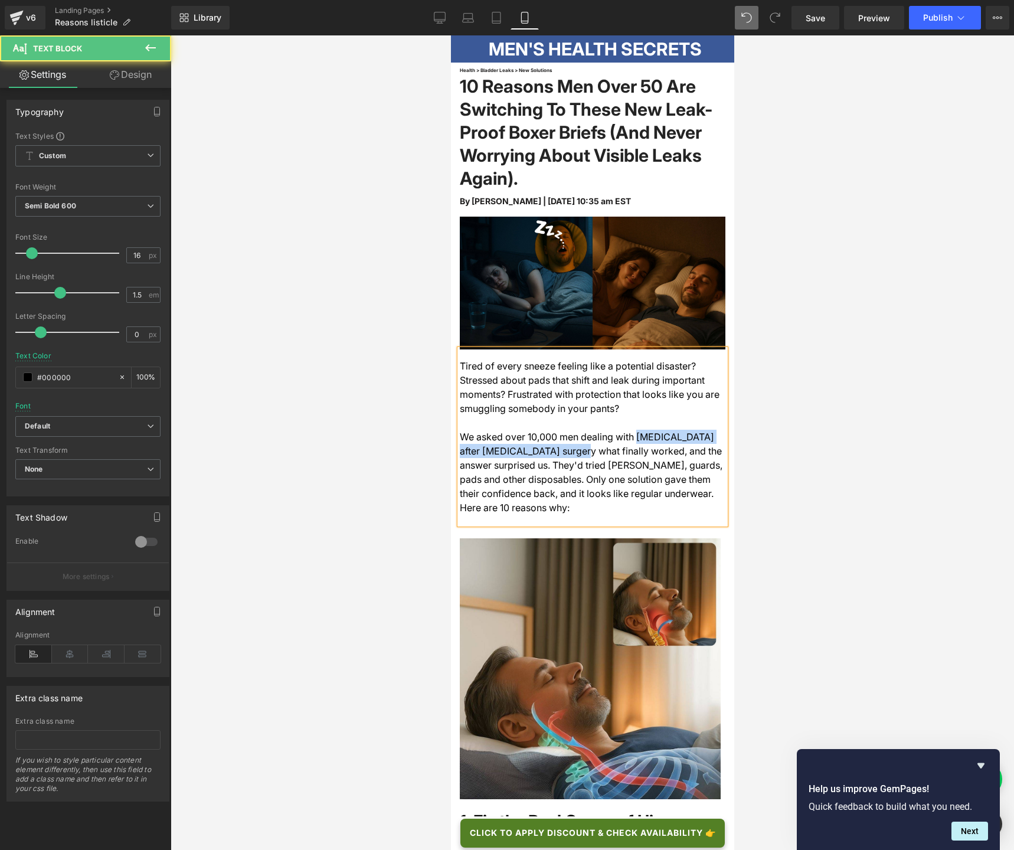
drag, startPoint x: 630, startPoint y: 432, endPoint x: 549, endPoint y: 446, distance: 82.0
click at [549, 446] on span "We asked over 10,000 men dealing with [MEDICAL_DATA] after [MEDICAL_DATA] surge…" at bounding box center [590, 472] width 263 height 83
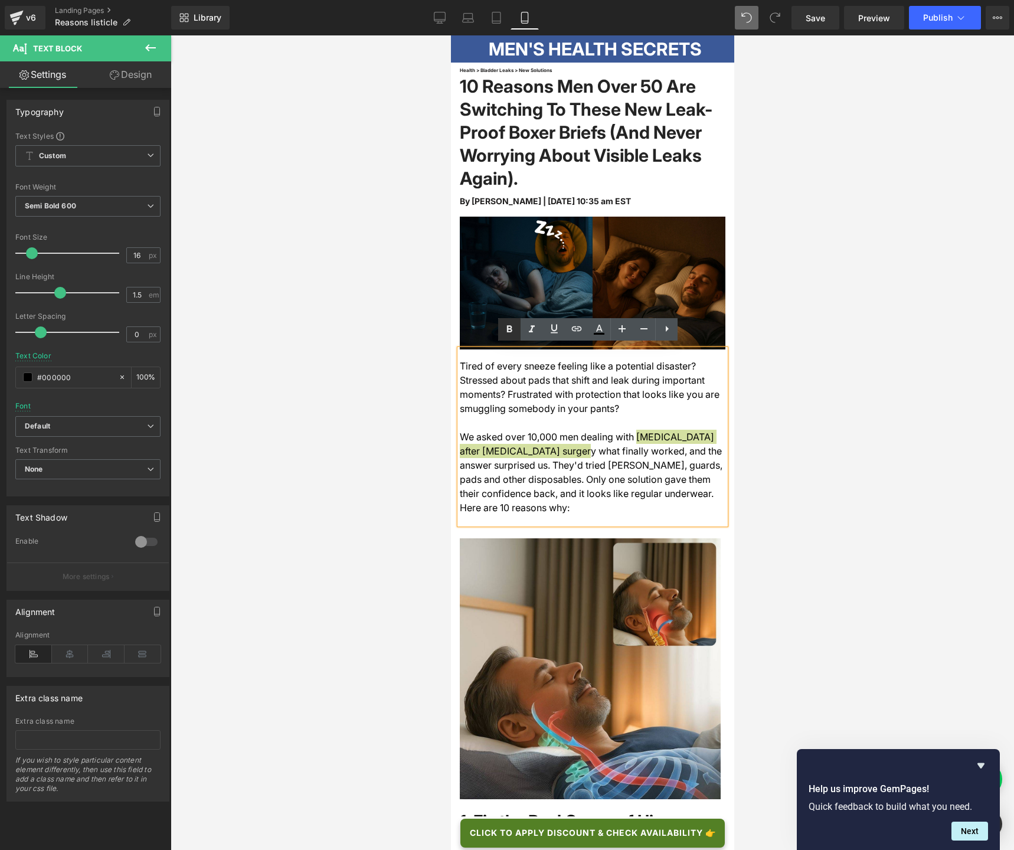
click at [512, 328] on icon at bounding box center [509, 329] width 14 height 14
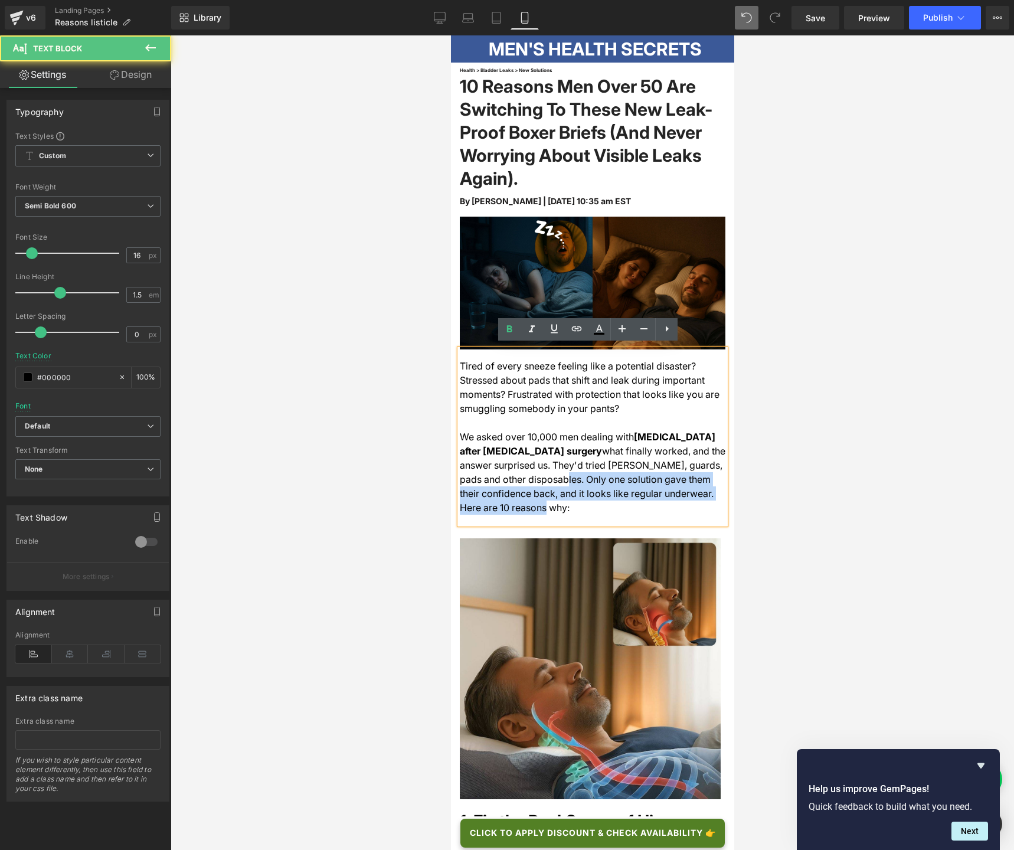
drag, startPoint x: 458, startPoint y: 476, endPoint x: 580, endPoint y: 471, distance: 122.2
click at [580, 471] on div "Tired of every sneeze feeling like a potential disaster? Stressed about pads th…" at bounding box center [592, 436] width 266 height 175
click at [578, 472] on span "what finally worked, and the answer surprised us. They'd tried [PERSON_NAME], g…" at bounding box center [592, 479] width 266 height 68
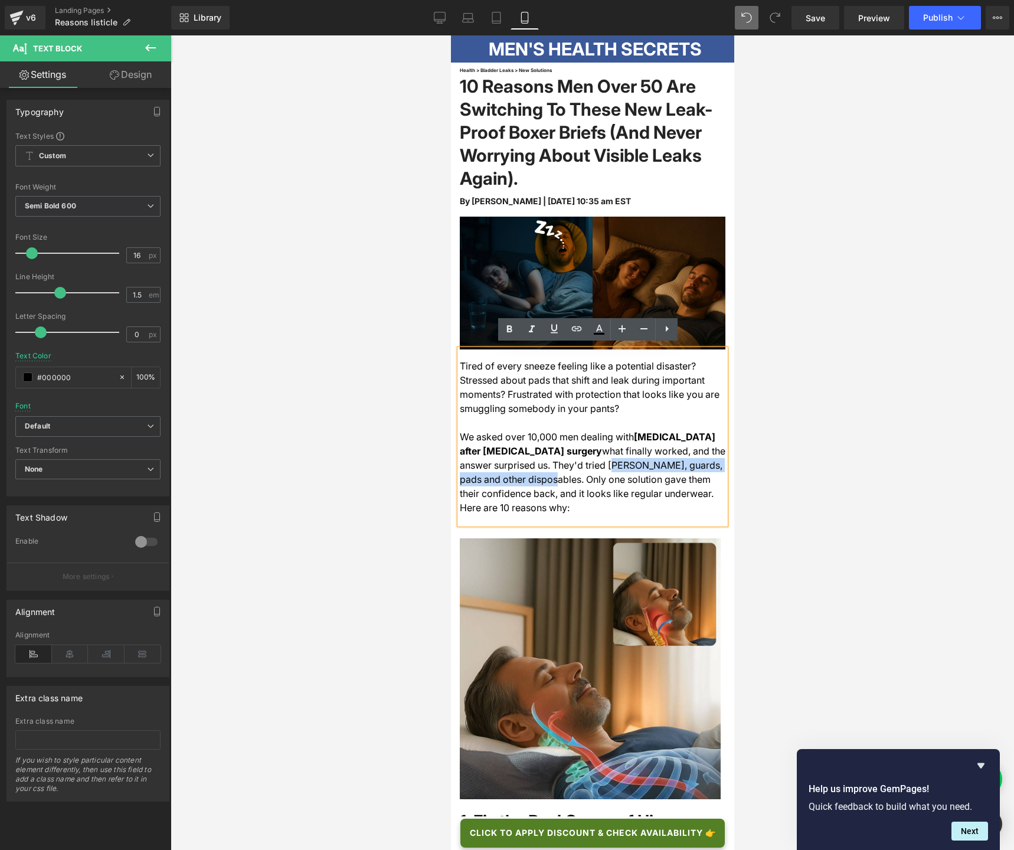
drag, startPoint x: 635, startPoint y: 461, endPoint x: 574, endPoint y: 470, distance: 61.4
click at [574, 470] on span "what finally worked, and the answer surprised us. They'd tried [PERSON_NAME], g…" at bounding box center [592, 479] width 266 height 68
click at [513, 334] on icon at bounding box center [509, 329] width 14 height 14
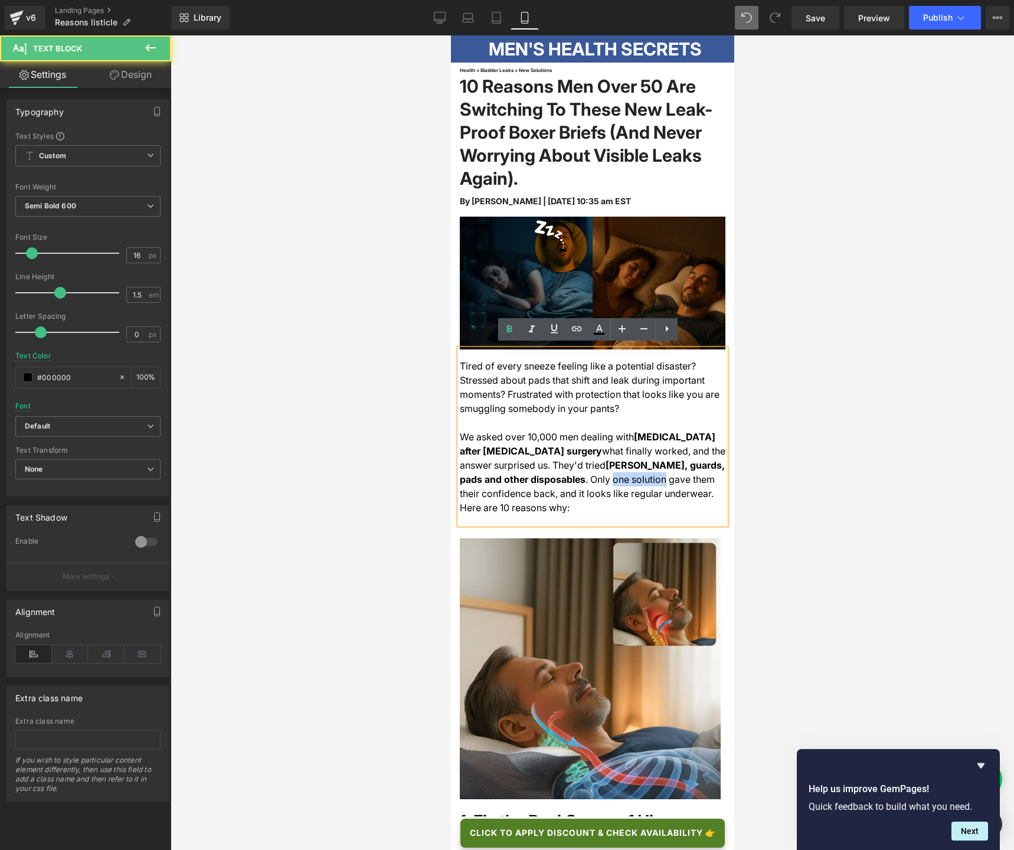
drag, startPoint x: 612, startPoint y: 476, endPoint x: 662, endPoint y: 476, distance: 50.2
click at [662, 476] on span ". Only one solution gave them their confidence back, and it looks like regular …" at bounding box center [586, 493] width 255 height 40
click at [512, 328] on icon at bounding box center [509, 329] width 14 height 14
drag, startPoint x: 580, startPoint y: 490, endPoint x: 697, endPoint y: 487, distance: 117.5
click at [697, 487] on span "gave them their confidence back, and it looks like regular underwear. Here are …" at bounding box center [586, 493] width 254 height 40
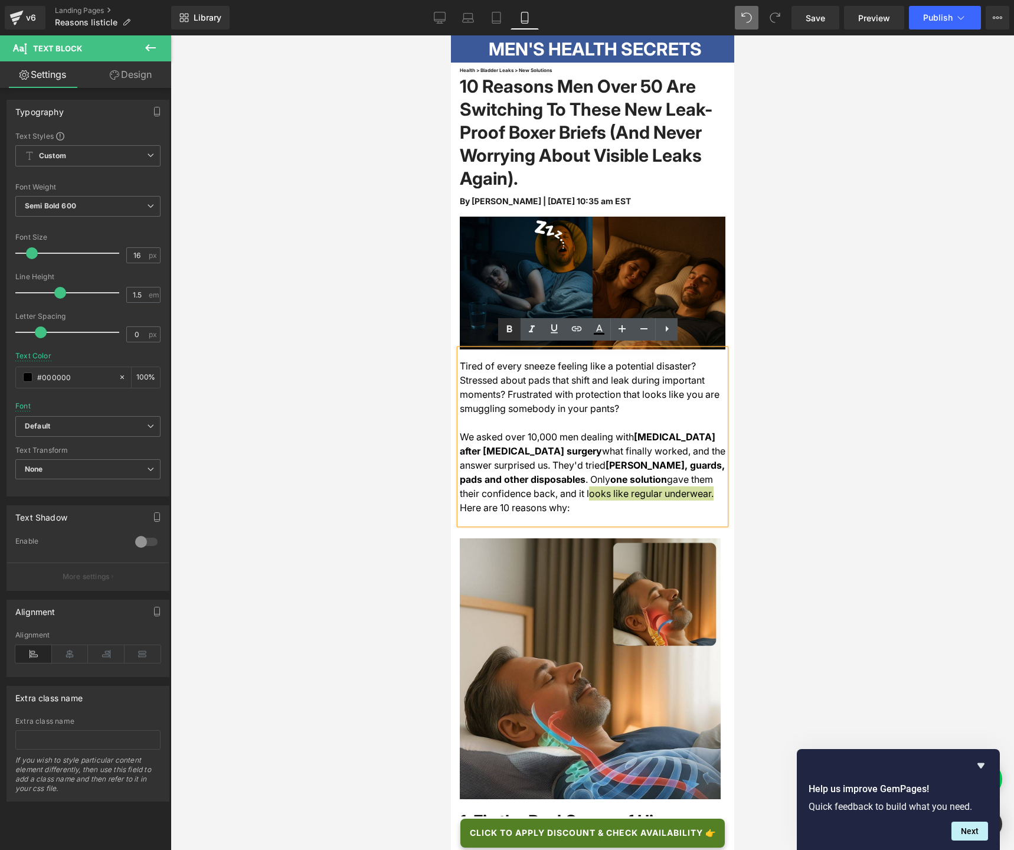
click at [507, 329] on icon at bounding box center [509, 328] width 5 height 7
click at [558, 517] on div "Tired of every sneeze feeling like a potential disaster? Stressed about pads th…" at bounding box center [592, 436] width 266 height 175
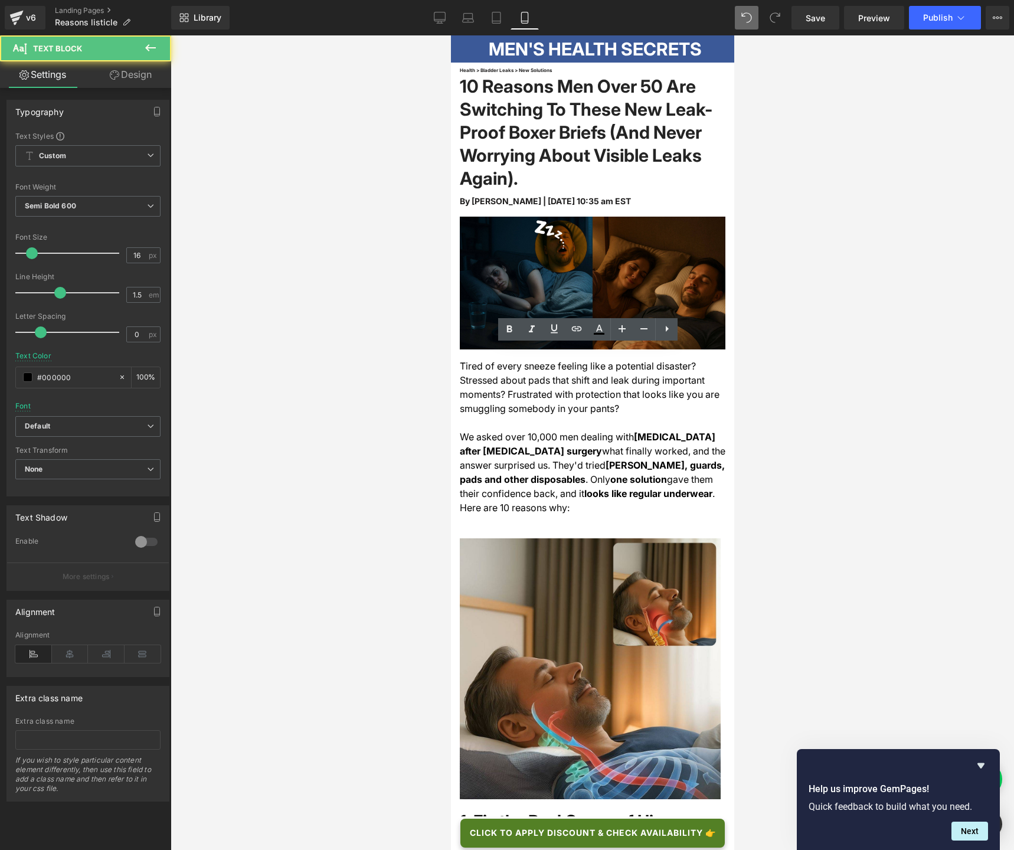
click at [854, 447] on div at bounding box center [592, 442] width 843 height 814
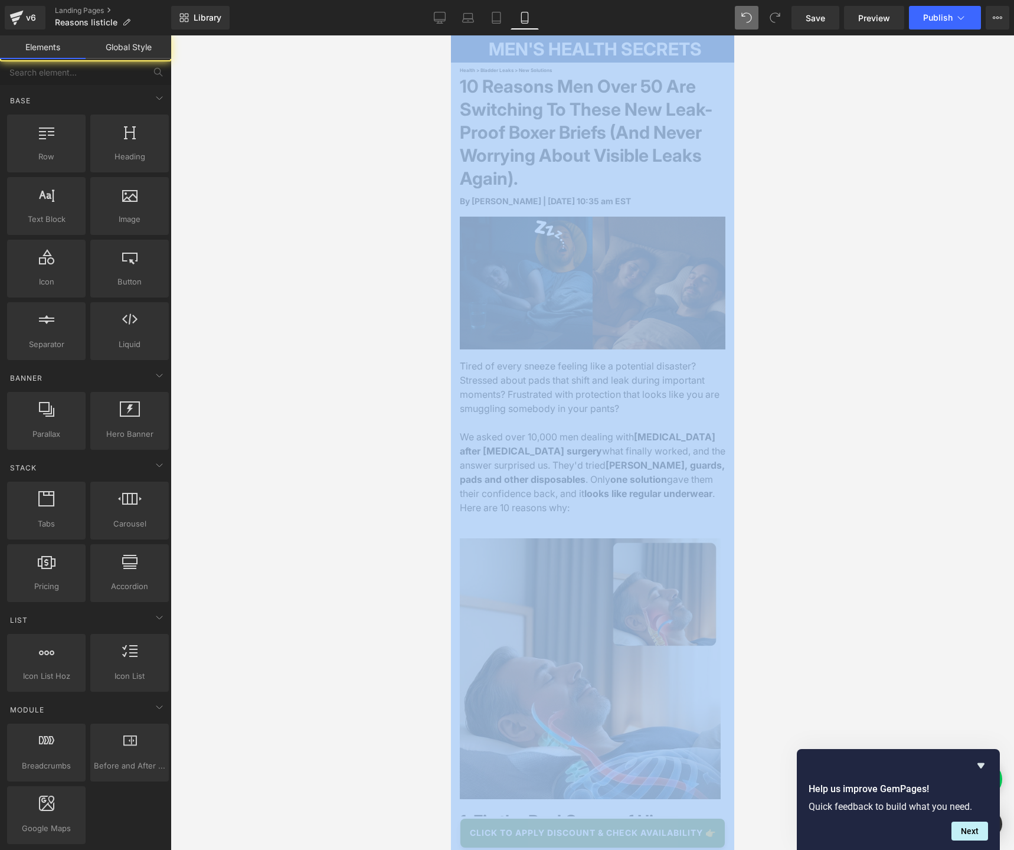
click at [854, 447] on div at bounding box center [592, 442] width 843 height 814
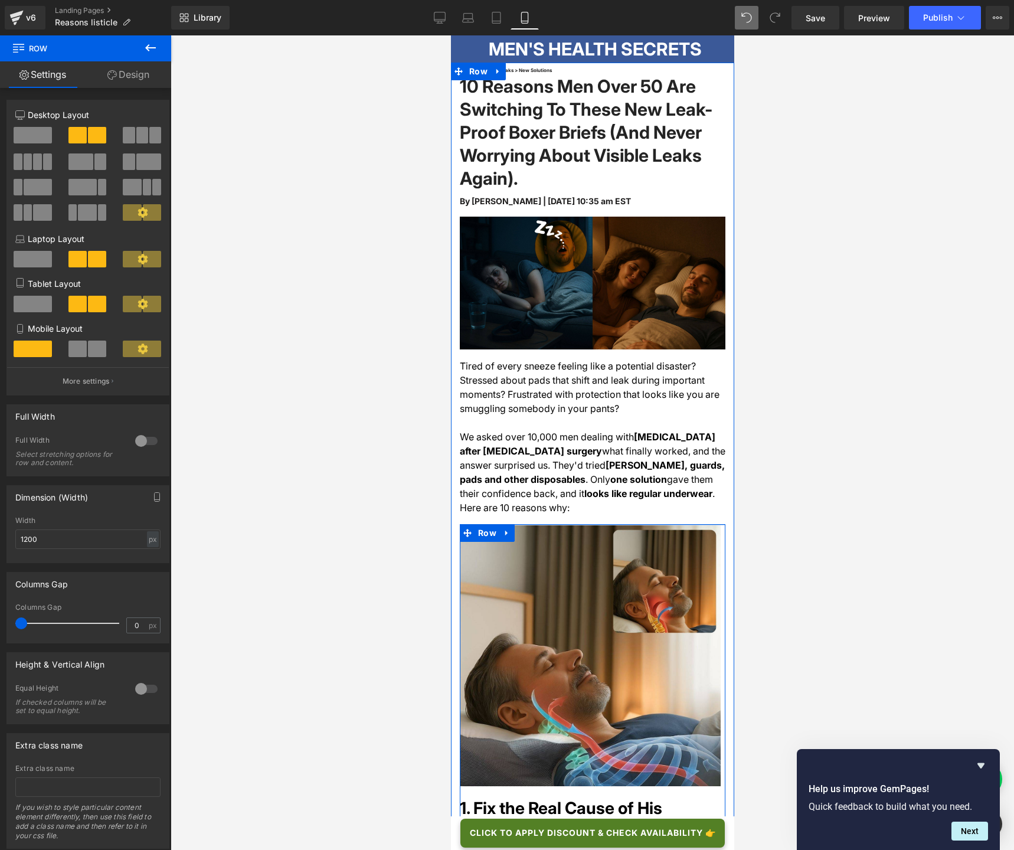
click at [782, 433] on div at bounding box center [592, 442] width 843 height 814
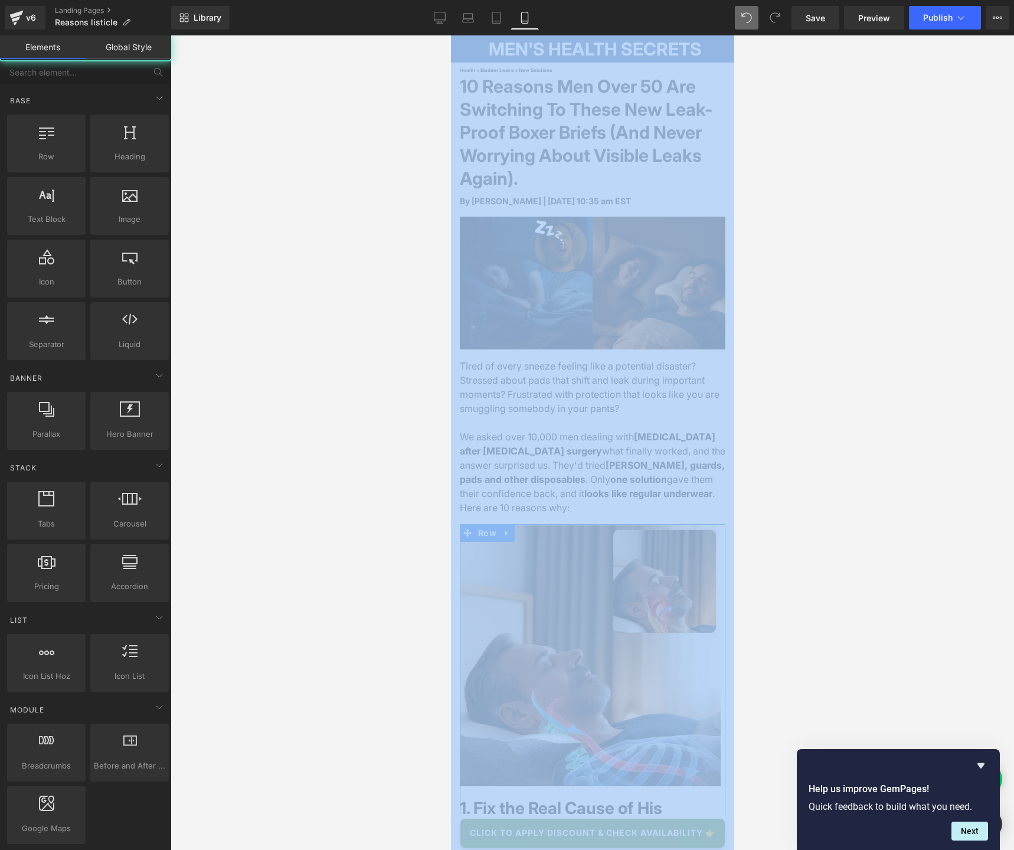
click at [782, 433] on div at bounding box center [592, 442] width 843 height 814
click at [355, 319] on div at bounding box center [592, 442] width 843 height 814
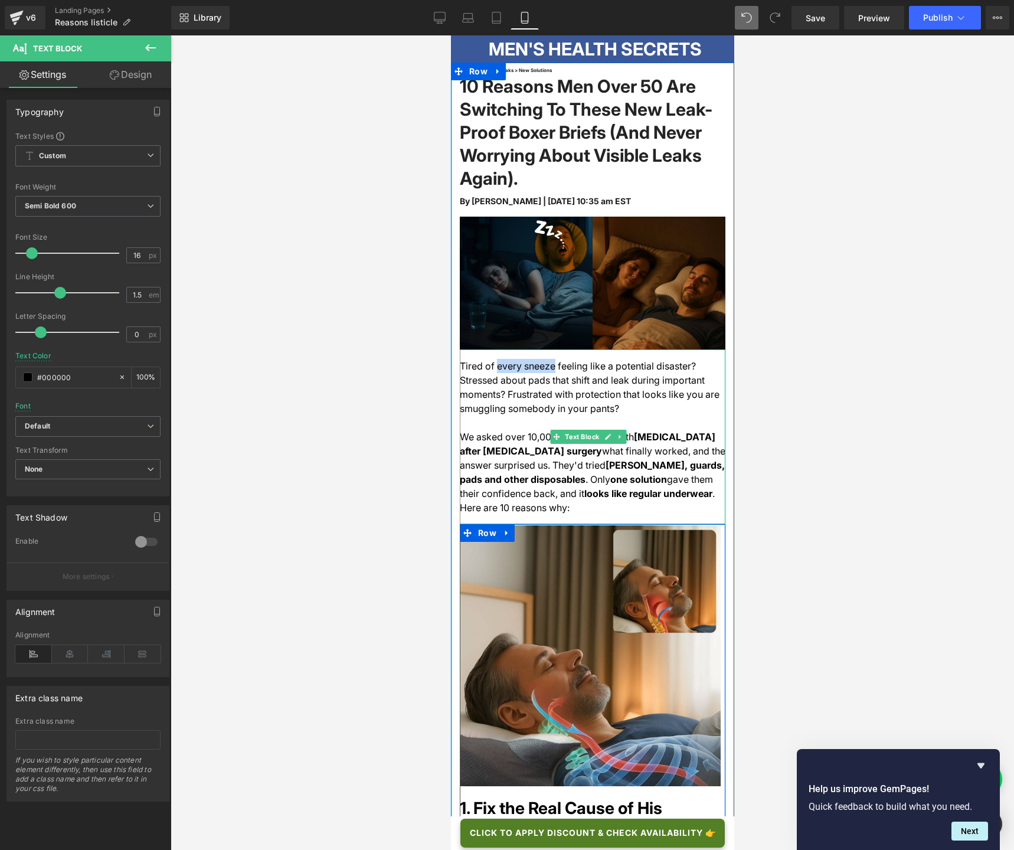
drag, startPoint x: 493, startPoint y: 363, endPoint x: 549, endPoint y: 359, distance: 56.3
click at [549, 360] on span "Tired of every sneeze feeling like a potential disaster? Stressed about pads th…" at bounding box center [589, 387] width 260 height 54
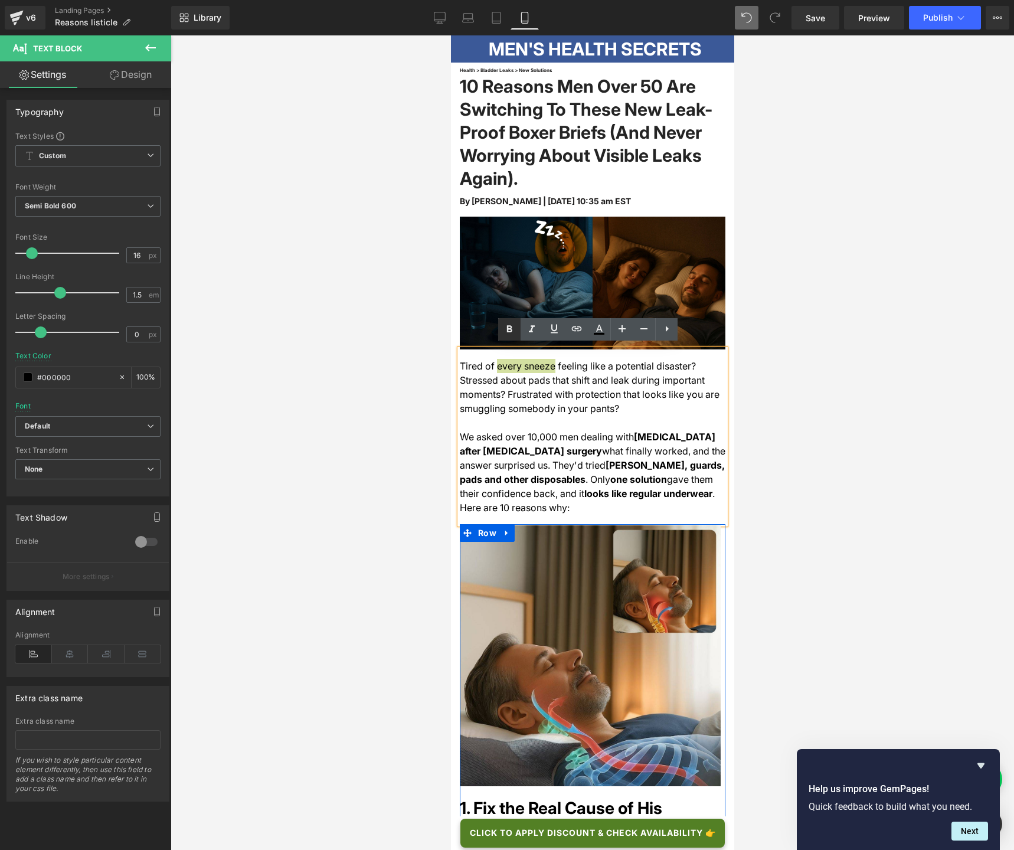
click at [510, 330] on icon at bounding box center [509, 328] width 5 height 7
drag, startPoint x: 525, startPoint y: 377, endPoint x: 585, endPoint y: 374, distance: 59.7
click at [585, 374] on span "feeling like a potential disaster? Stressed about pads that shift and leak duri…" at bounding box center [589, 387] width 260 height 54
click at [513, 333] on icon at bounding box center [509, 329] width 14 height 14
drag, startPoint x: 571, startPoint y: 391, endPoint x: 548, endPoint y: 401, distance: 25.1
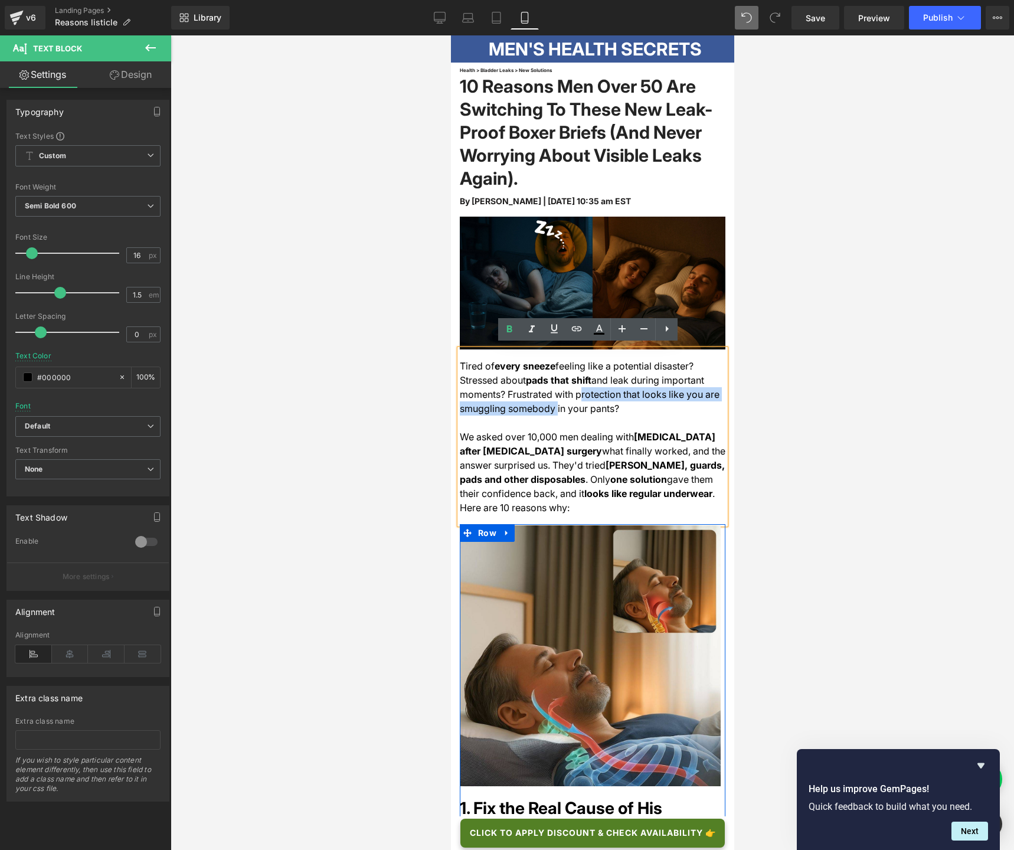
click at [548, 401] on span "and leak during important moments? Frustrated with protection that looks like y…" at bounding box center [589, 394] width 260 height 40
click at [623, 409] on div "Tired of every sneeze feeling like a potential disaster? Stressed about pads th…" at bounding box center [592, 436] width 266 height 175
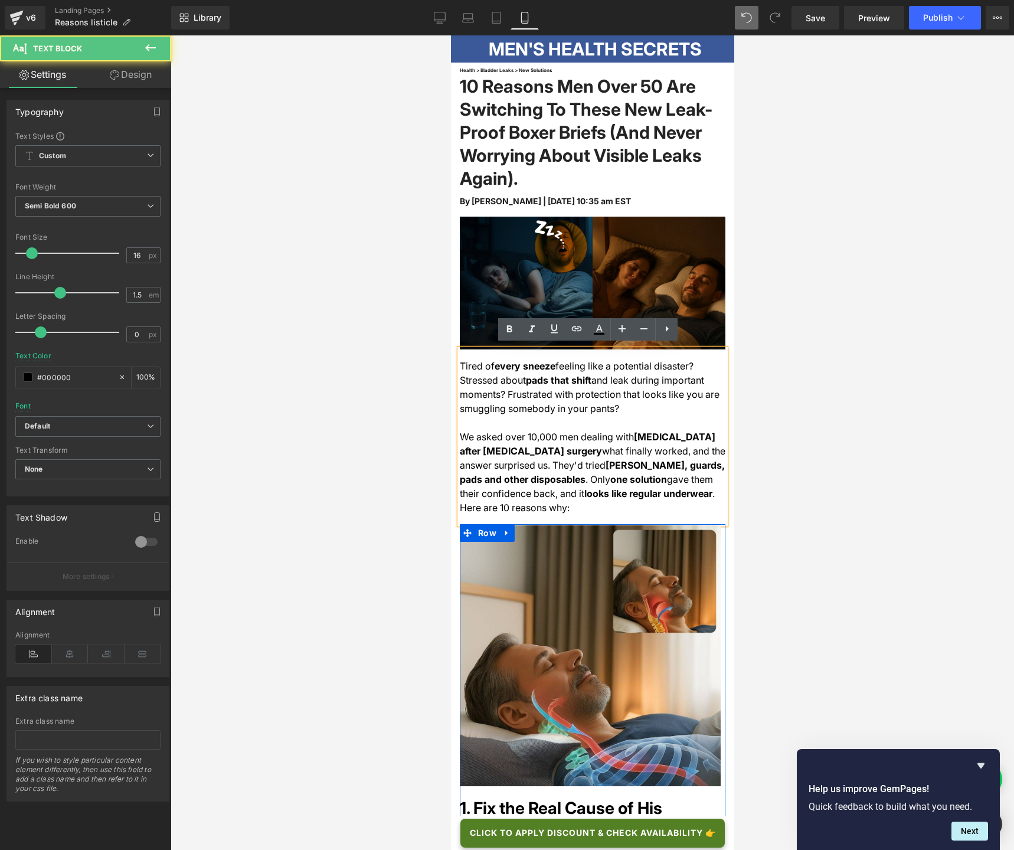
drag, startPoint x: 571, startPoint y: 391, endPoint x: 612, endPoint y: 398, distance: 41.9
click at [612, 398] on span "and leak during important moments? Frustrated with protection that looks like y…" at bounding box center [589, 394] width 260 height 40
click at [510, 336] on link at bounding box center [509, 329] width 22 height 22
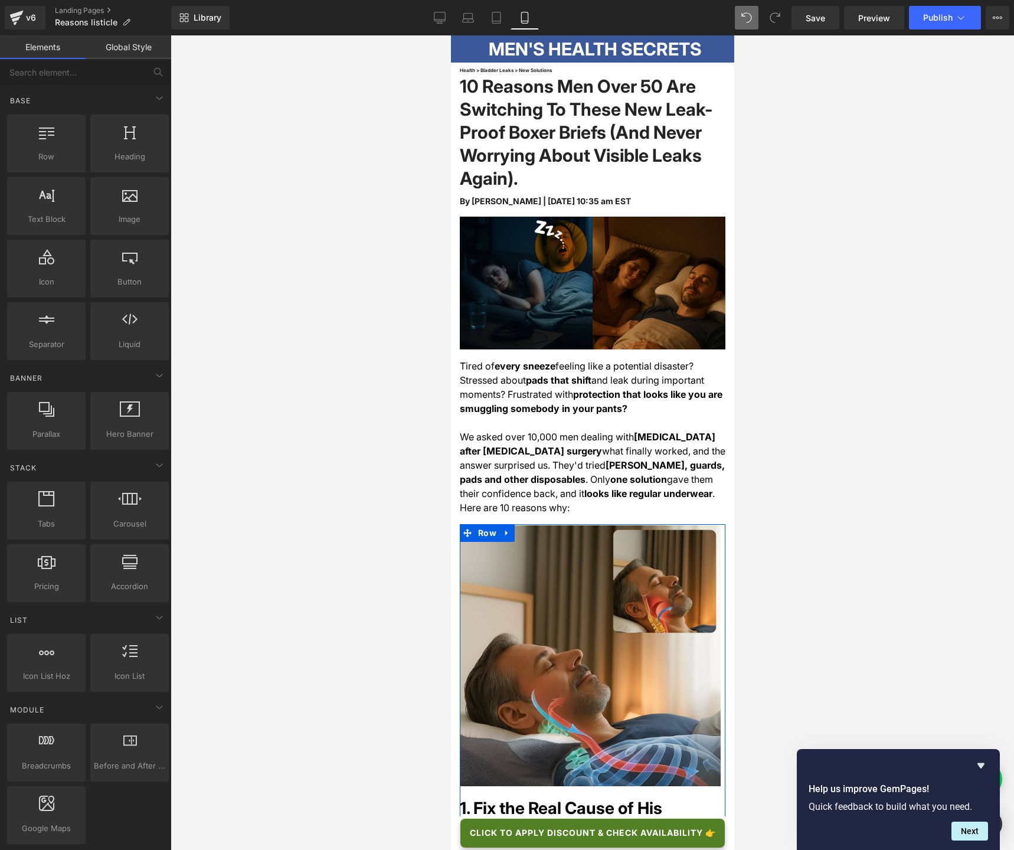
click at [828, 343] on div at bounding box center [592, 442] width 843 height 814
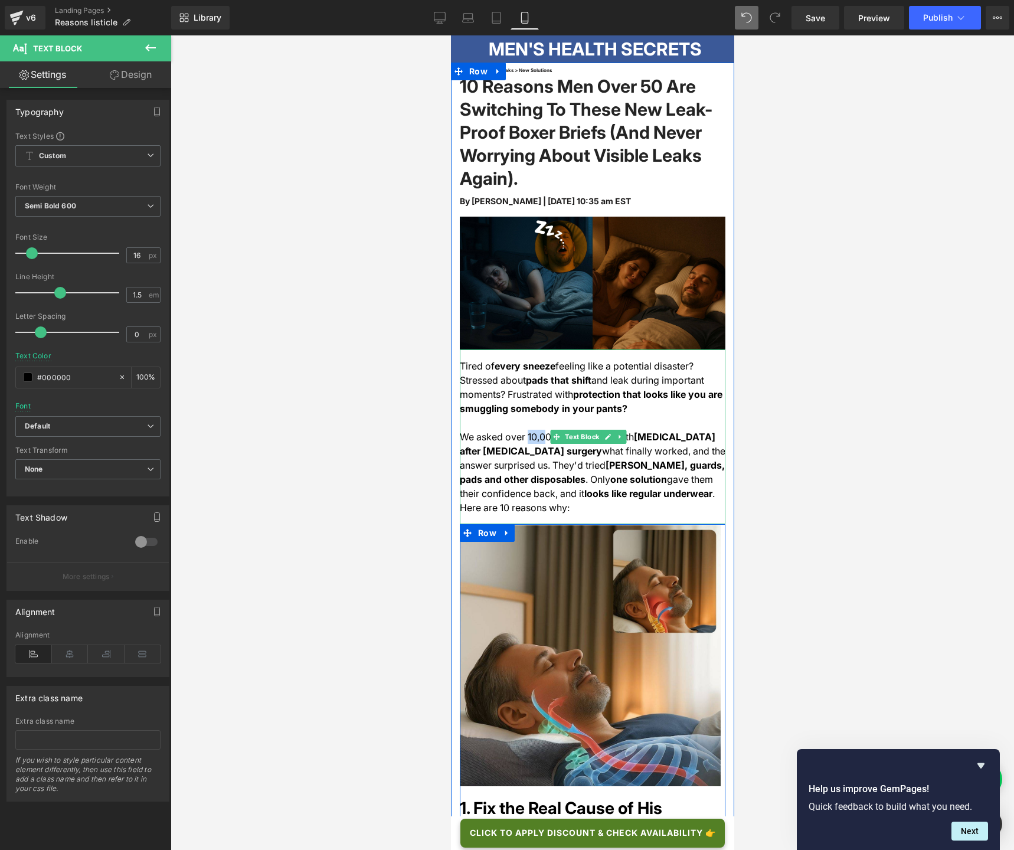
drag, startPoint x: 525, startPoint y: 434, endPoint x: 542, endPoint y: 433, distance: 17.1
click at [542, 433] on span "We asked over 10,000 men dealing with" at bounding box center [546, 437] width 174 height 12
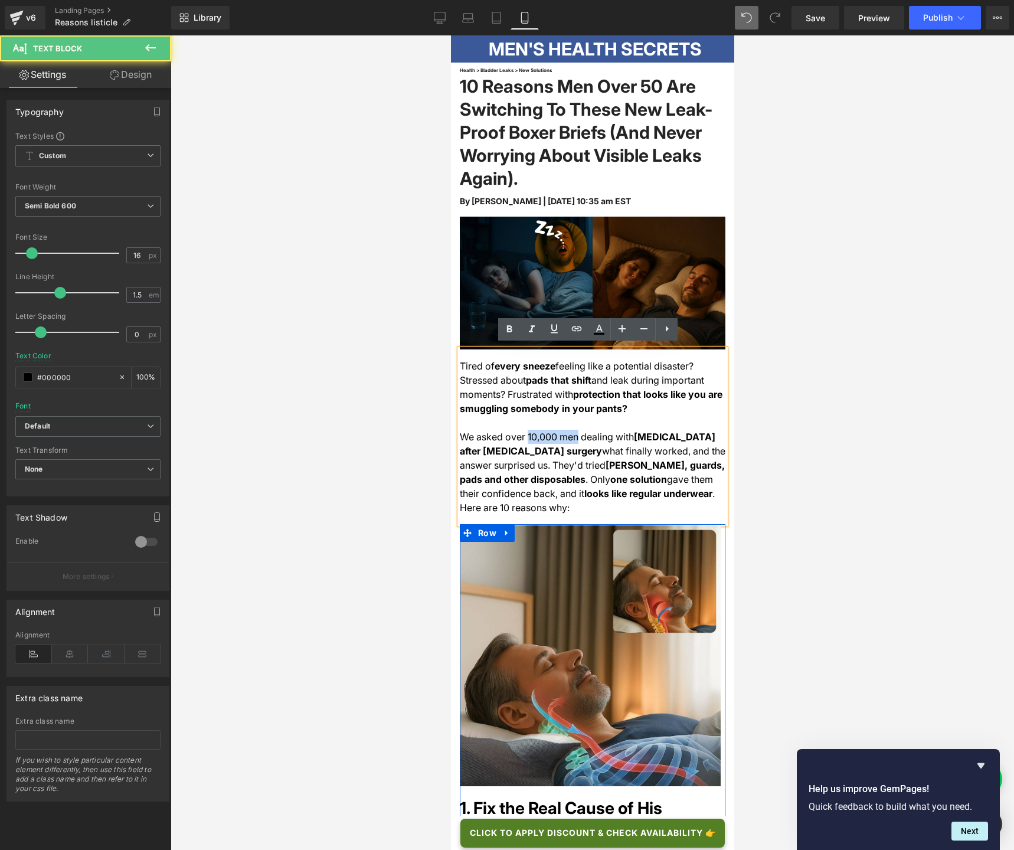
drag, startPoint x: 574, startPoint y: 434, endPoint x: 525, endPoint y: 431, distance: 49.0
click at [525, 431] on span "We asked over 10,000 men dealing with" at bounding box center [546, 437] width 174 height 12
click at [504, 326] on icon at bounding box center [509, 329] width 14 height 14
click at [367, 327] on div at bounding box center [592, 442] width 843 height 814
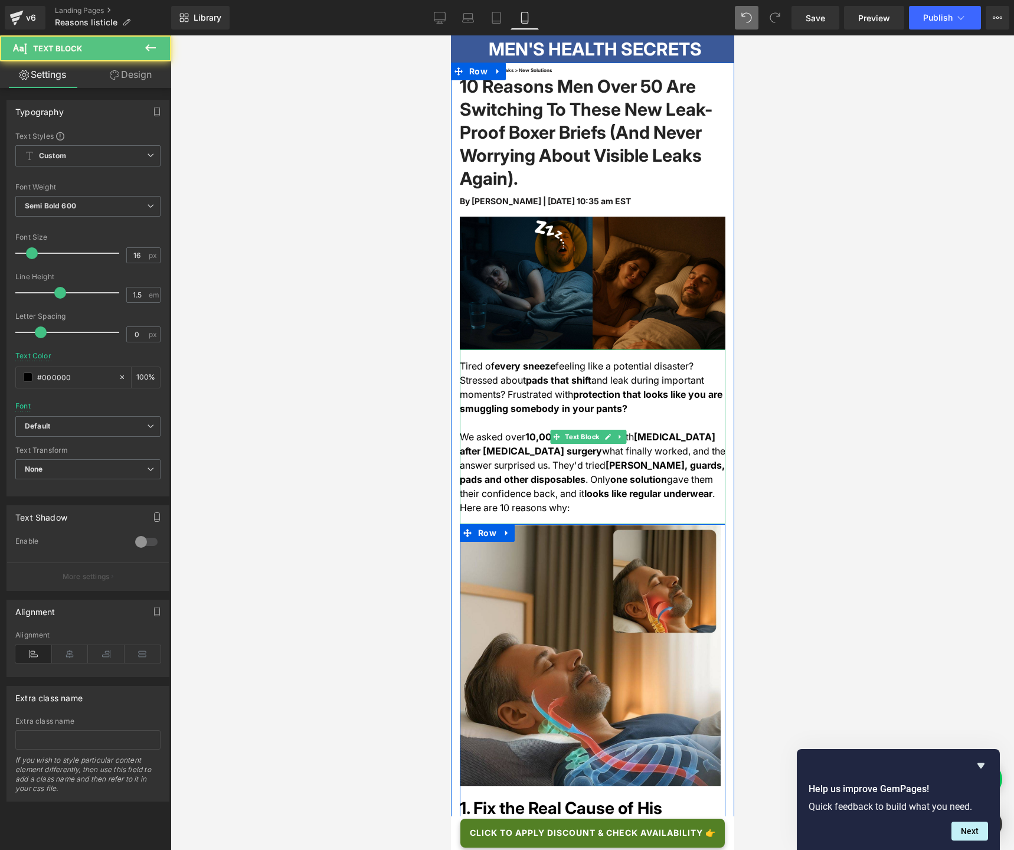
drag, startPoint x: 501, startPoint y: 504, endPoint x: 565, endPoint y: 505, distance: 64.3
click at [565, 505] on span ". Here are 10 reasons why:" at bounding box center [586, 500] width 255 height 26
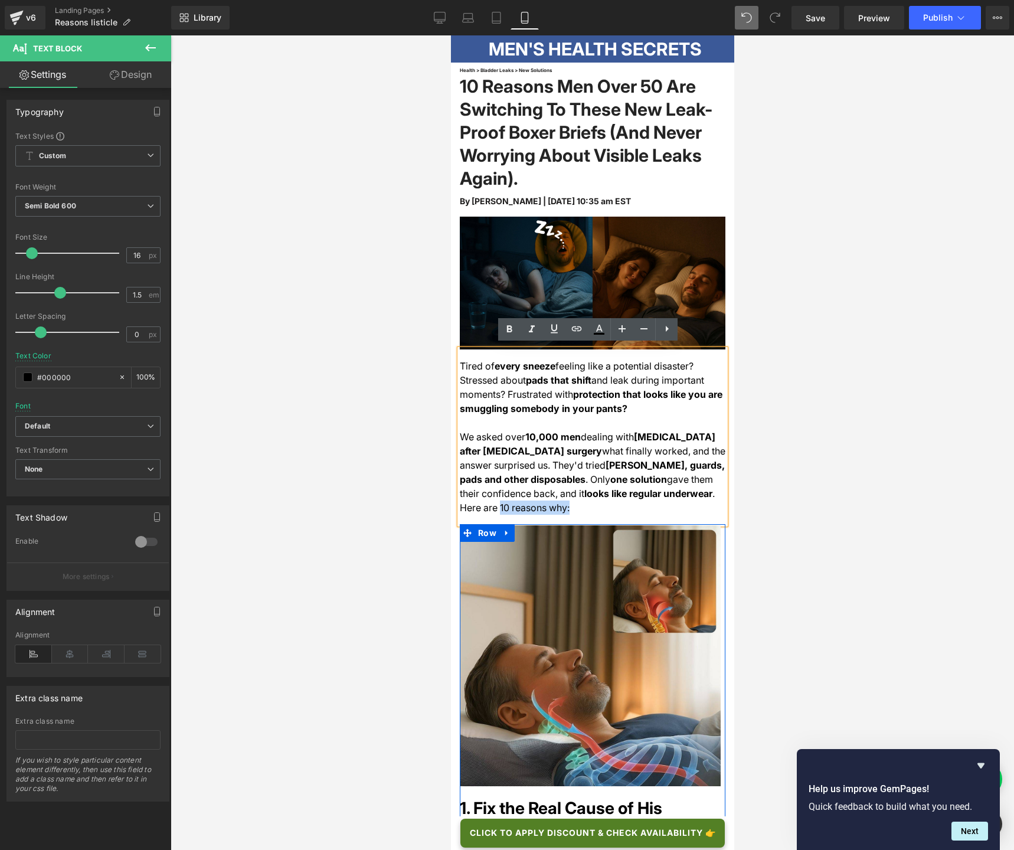
drag, startPoint x: 569, startPoint y: 503, endPoint x: 500, endPoint y: 502, distance: 68.5
click at [500, 502] on div "We asked over 10,000 men dealing with [MEDICAL_DATA] after [MEDICAL_DATA] surge…" at bounding box center [592, 472] width 266 height 85
click at [515, 326] on icon at bounding box center [509, 329] width 14 height 14
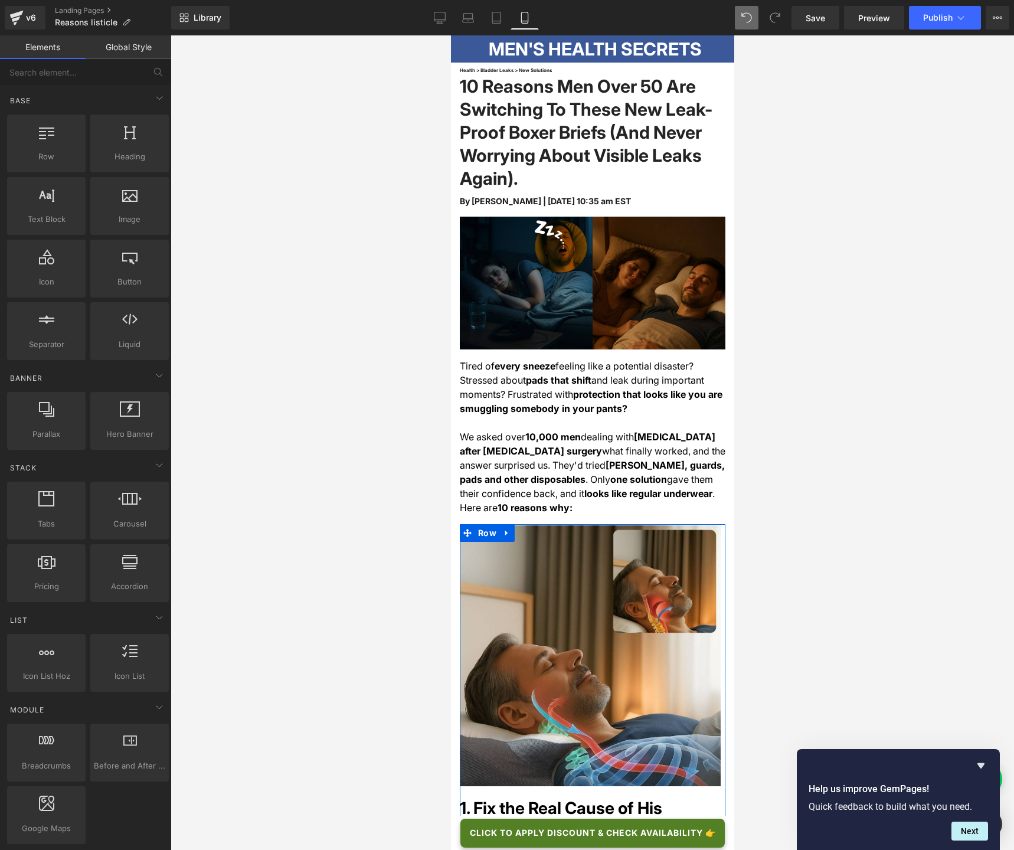
click at [345, 384] on div at bounding box center [592, 442] width 843 height 814
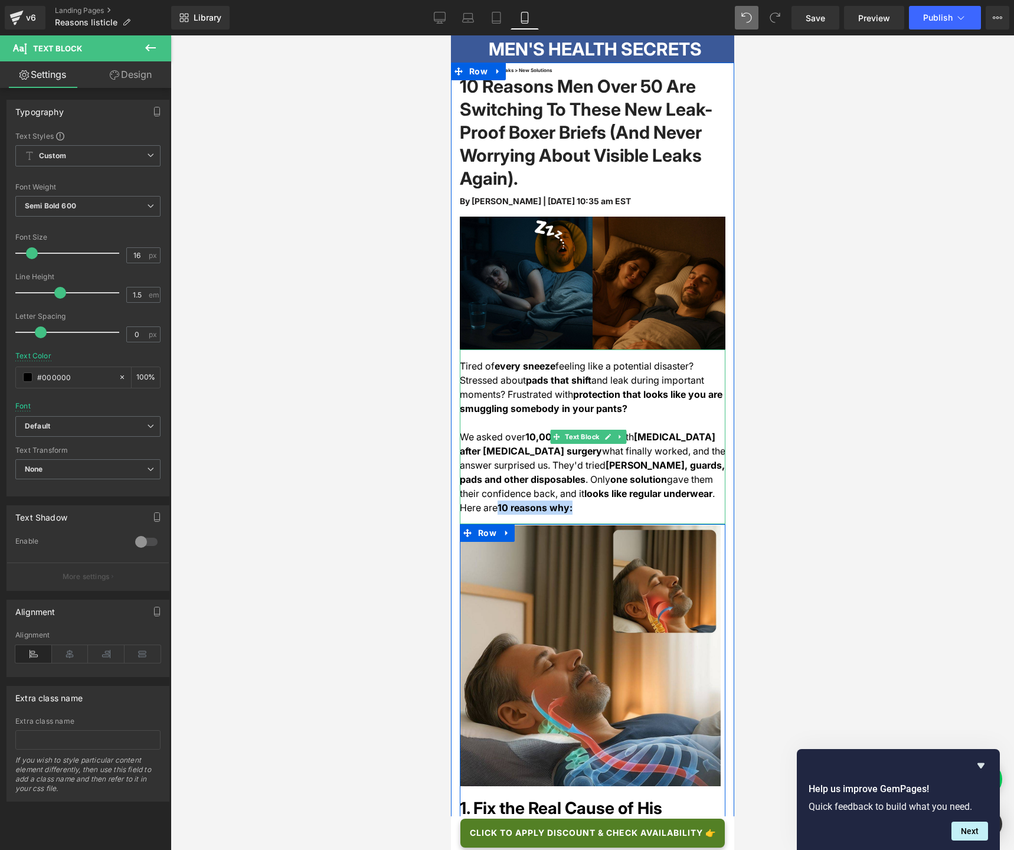
drag, startPoint x: 555, startPoint y: 504, endPoint x: 500, endPoint y: 503, distance: 54.9
click at [500, 503] on div "We asked over 10,000 men dealing with [MEDICAL_DATA] after [MEDICAL_DATA] surge…" at bounding box center [592, 472] width 266 height 85
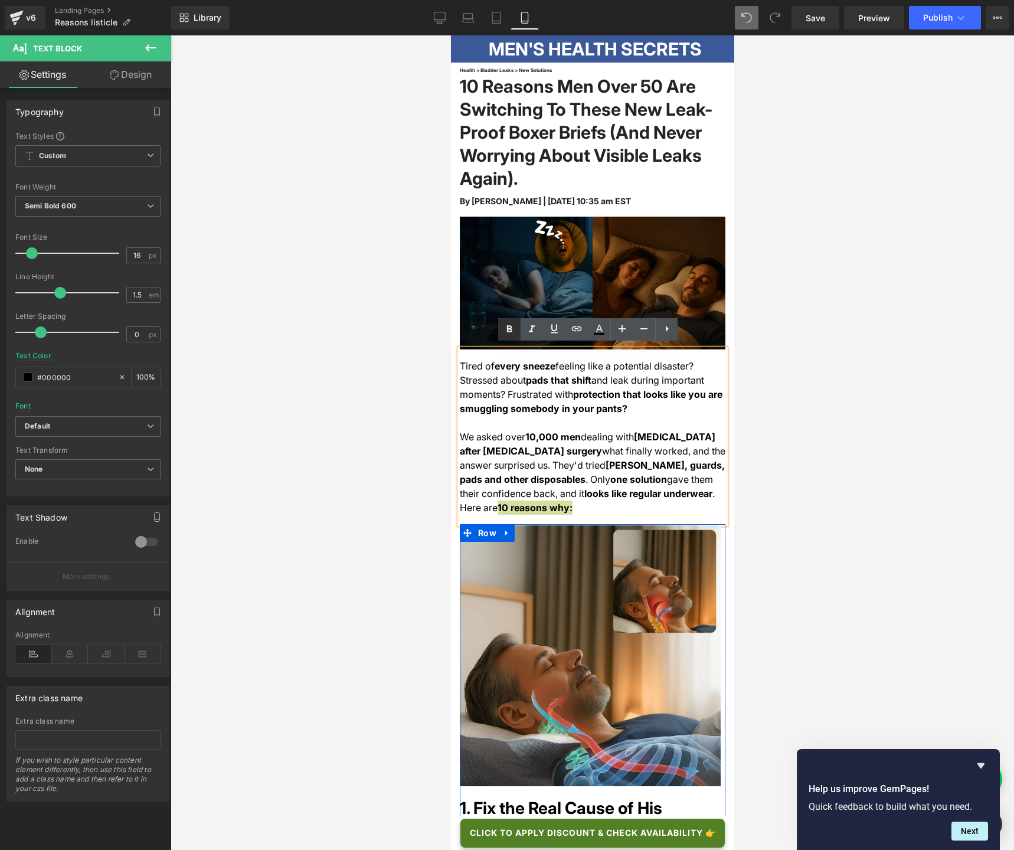
click at [509, 336] on icon at bounding box center [509, 329] width 14 height 14
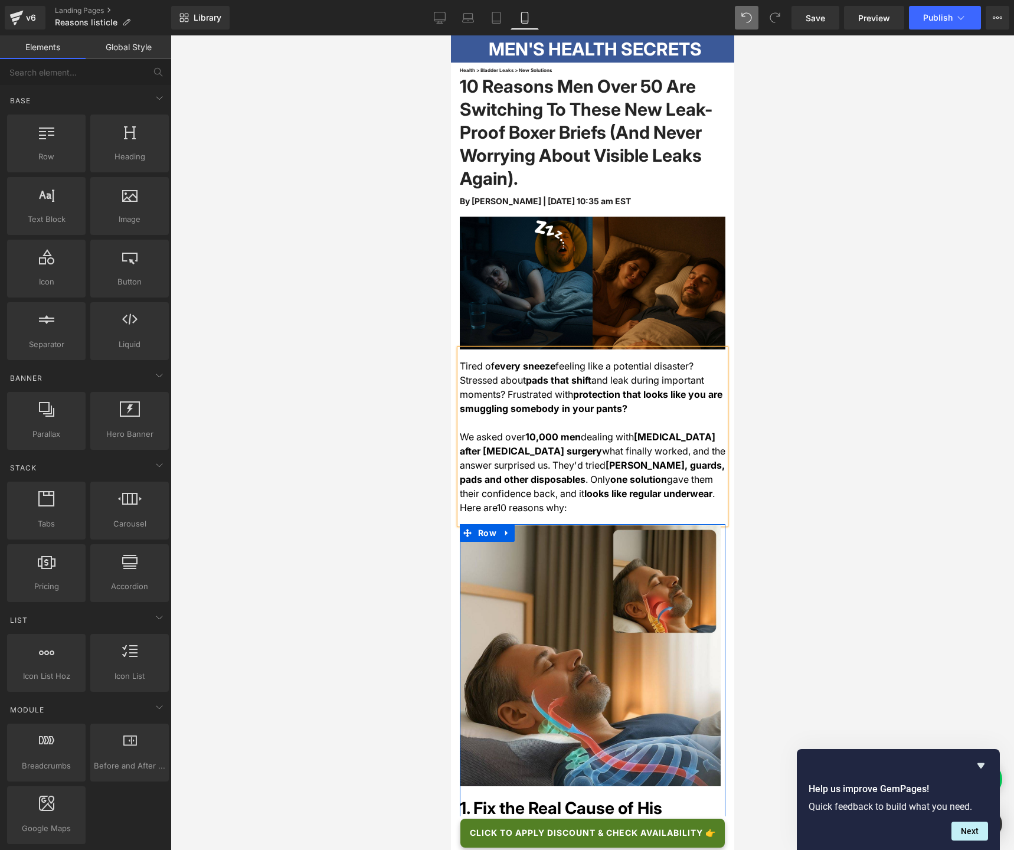
click at [778, 350] on div at bounding box center [592, 442] width 843 height 814
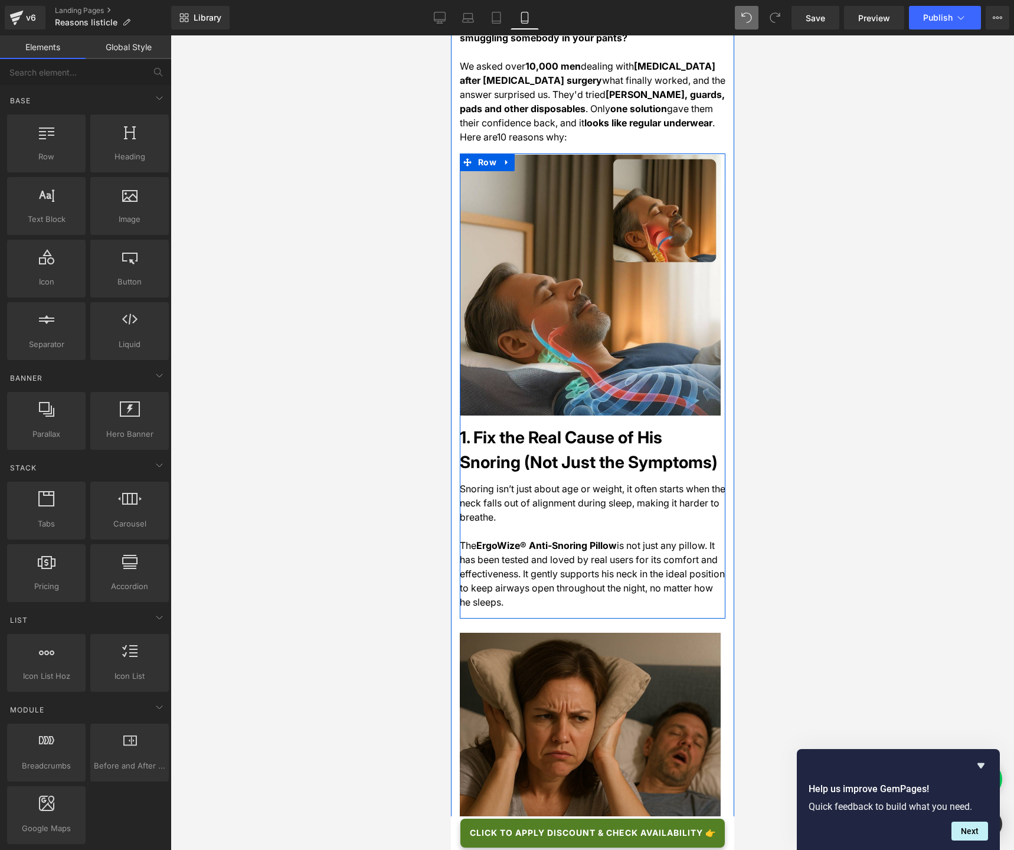
scroll to position [383, 0]
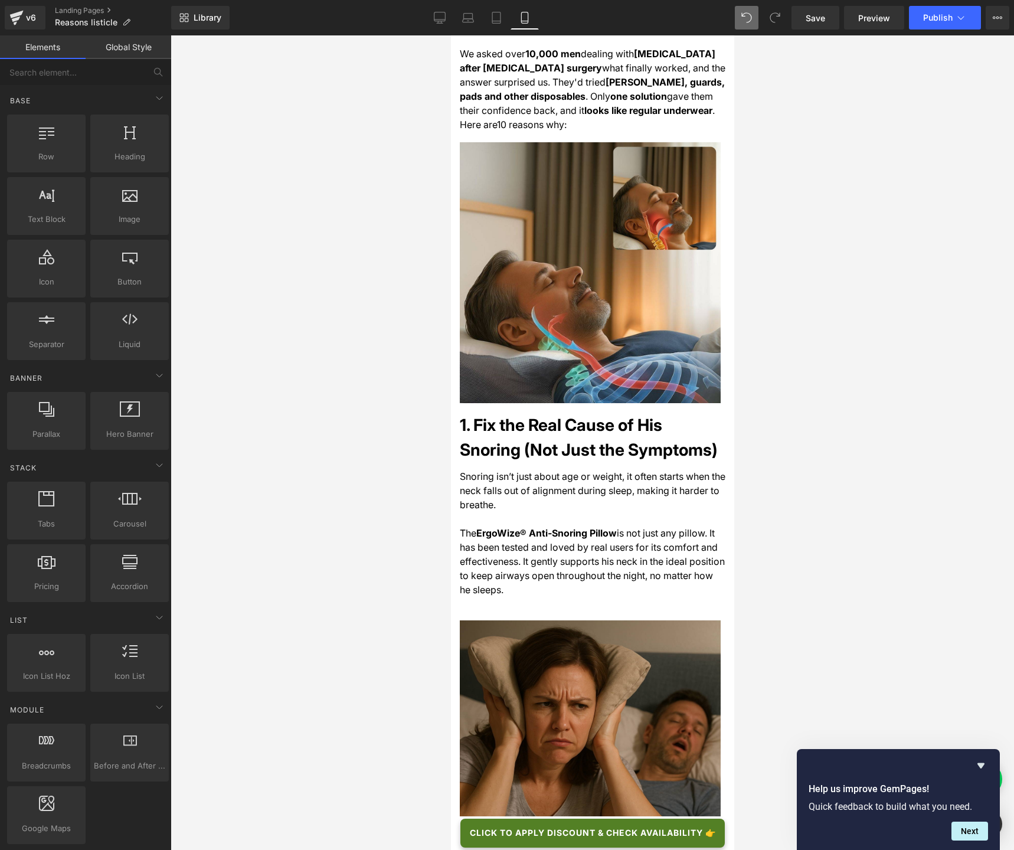
click at [497, 418] on h1 "1. Fix the Real Cause of His Snoring (Not Just the Symptoms)" at bounding box center [592, 437] width 266 height 50
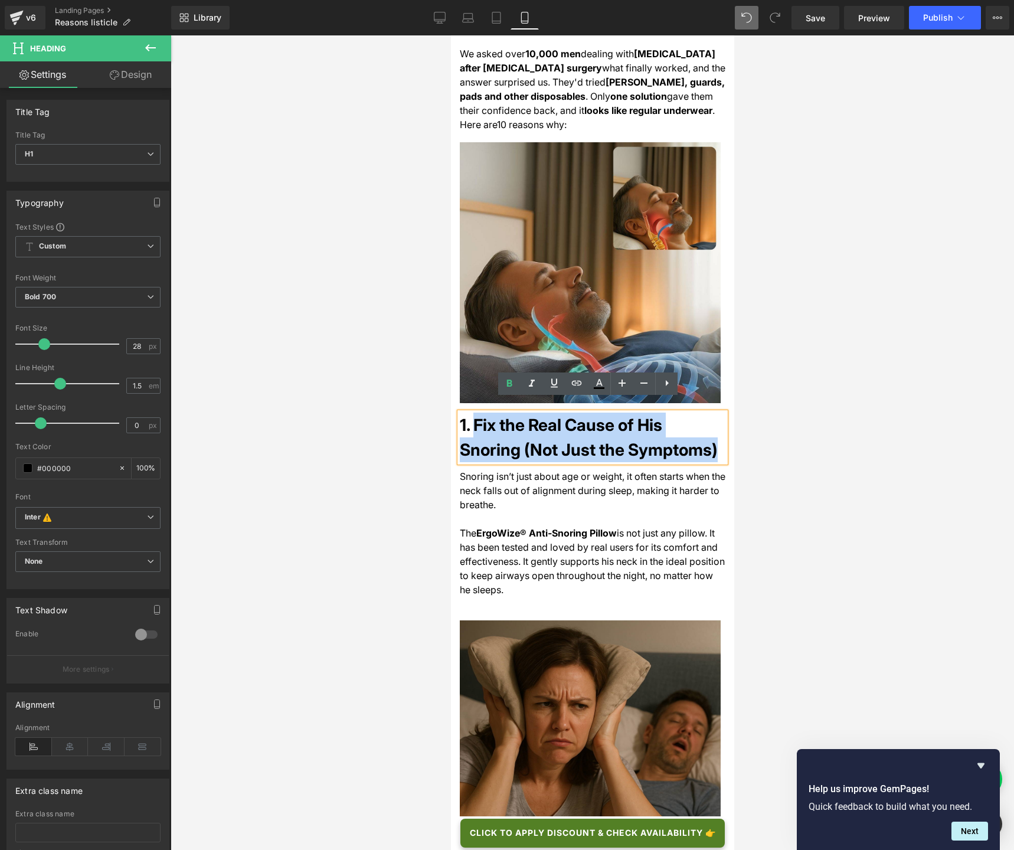
drag, startPoint x: 478, startPoint y: 412, endPoint x: 635, endPoint y: 439, distance: 159.2
click at [635, 439] on h1 "1. Fix the Real Cause of His Snoring (Not Just the Symptoms)" at bounding box center [592, 437] width 266 height 50
paste div
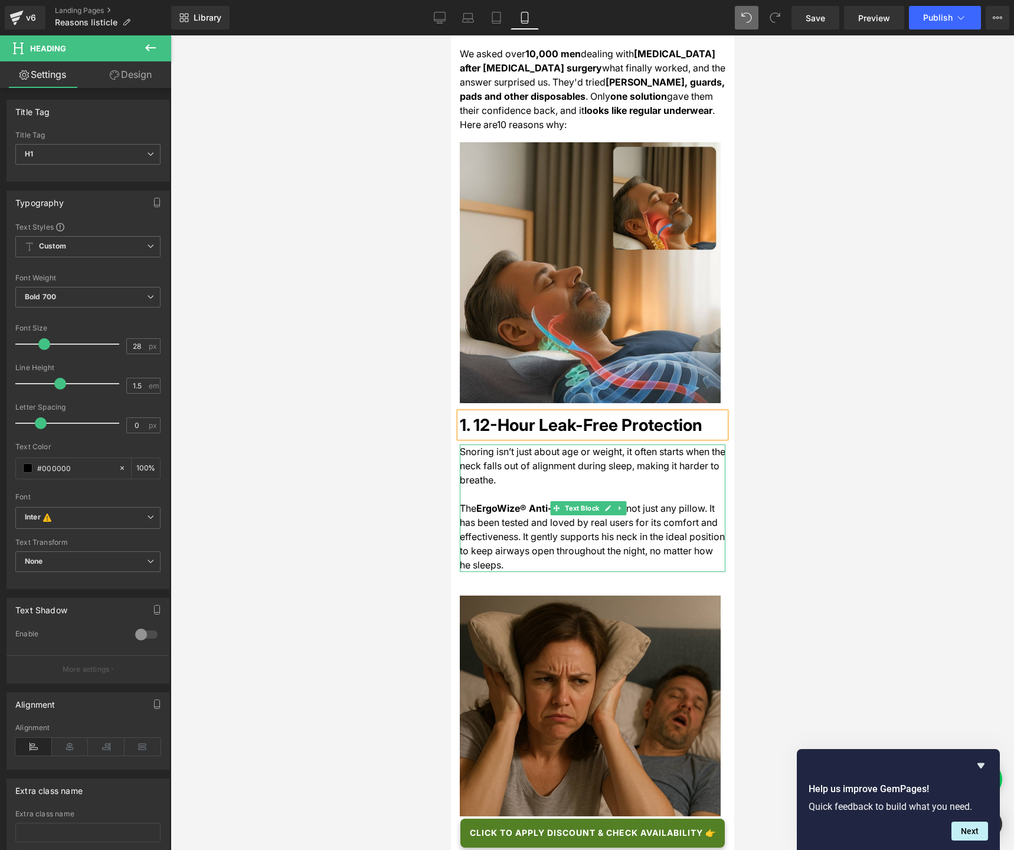
click at [490, 539] on span "is not just any pillow. It has been tested and loved by real users for its comf…" at bounding box center [591, 536] width 265 height 68
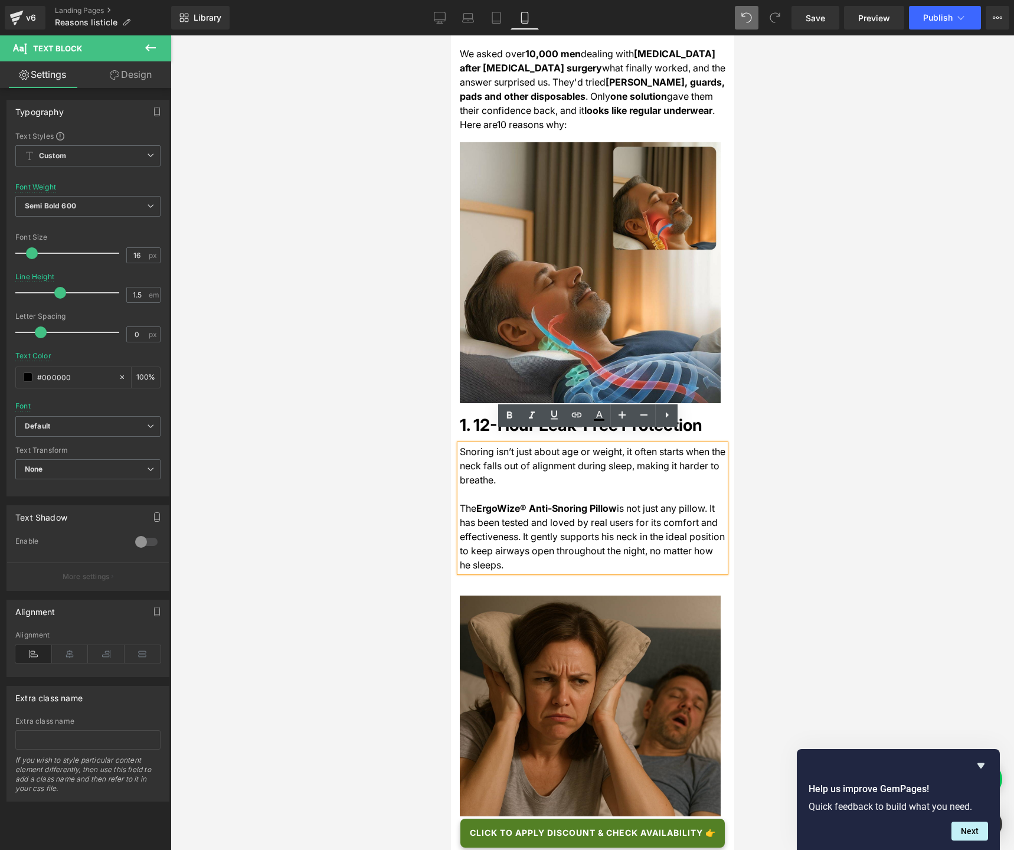
drag, startPoint x: 491, startPoint y: 551, endPoint x: 451, endPoint y: 438, distance: 119.6
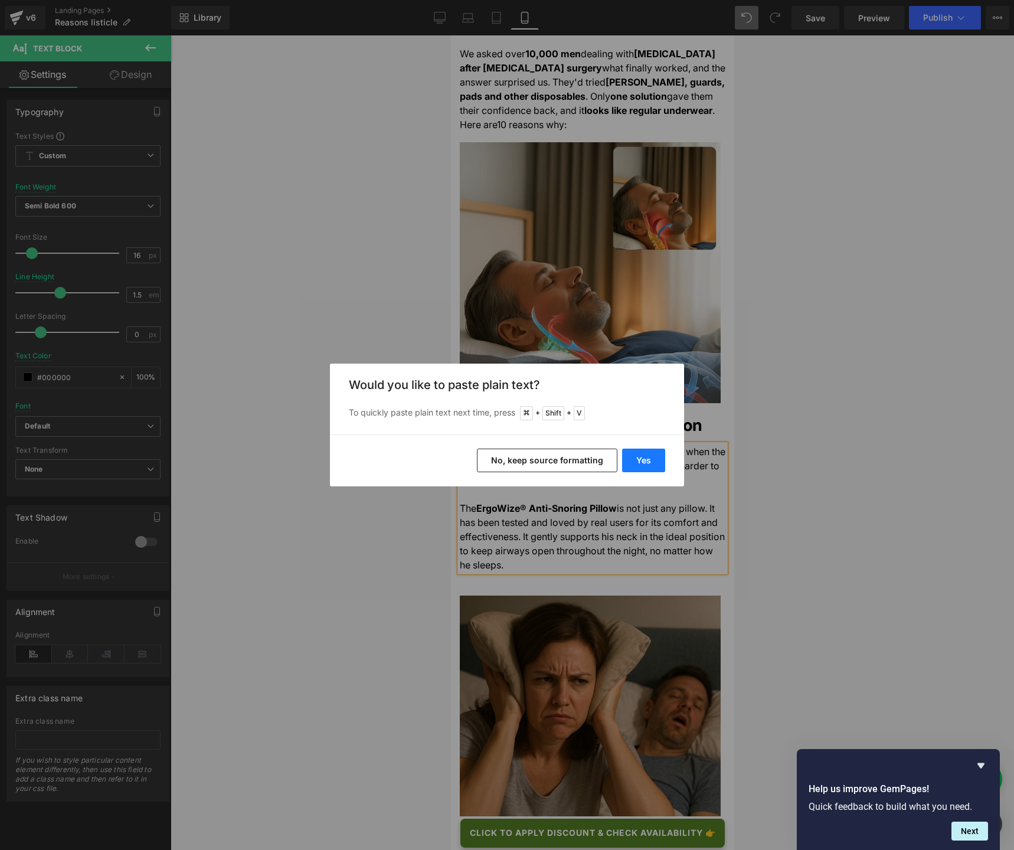
click at [640, 463] on button "Yes" at bounding box center [643, 460] width 43 height 24
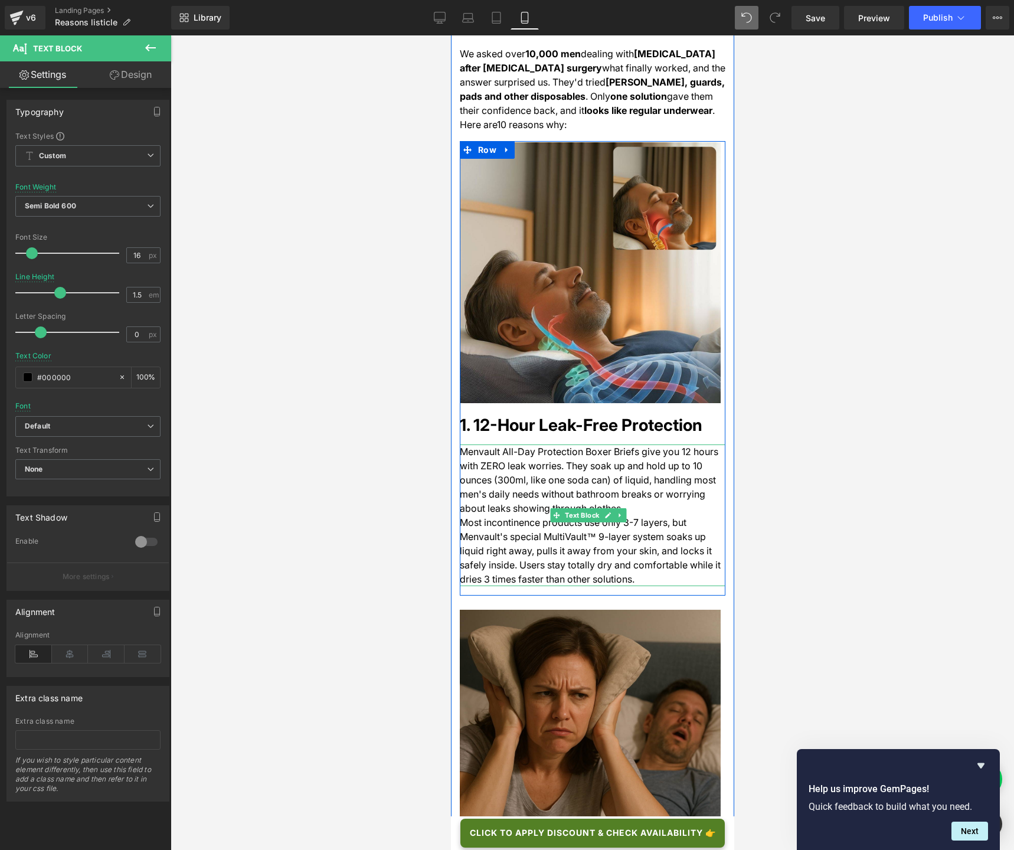
click at [647, 489] on div "Menvault All-Day Protection Boxer Briefs give you 12 hours with ZERO leak worri…" at bounding box center [592, 515] width 266 height 142
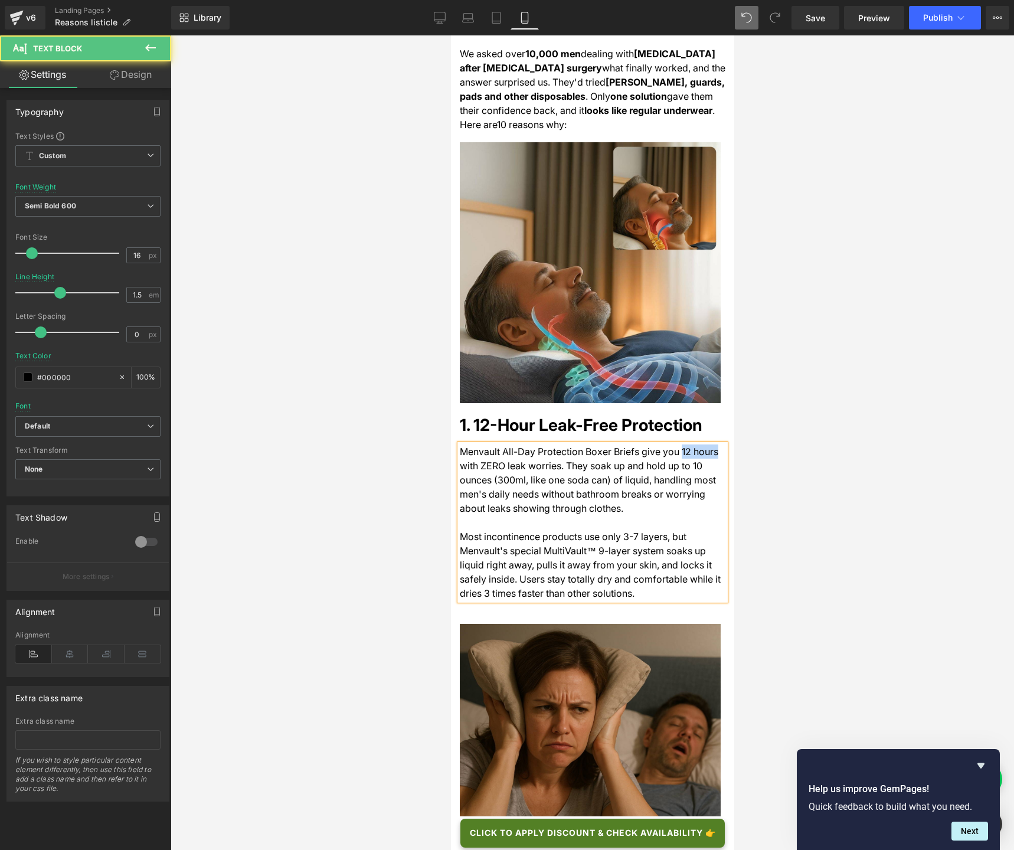
drag, startPoint x: 670, startPoint y: 440, endPoint x: 706, endPoint y: 438, distance: 35.4
click at [706, 445] on span "Menvault All-Day Protection Boxer Briefs give you 12 hours with ZERO leak worri…" at bounding box center [588, 479] width 258 height 68
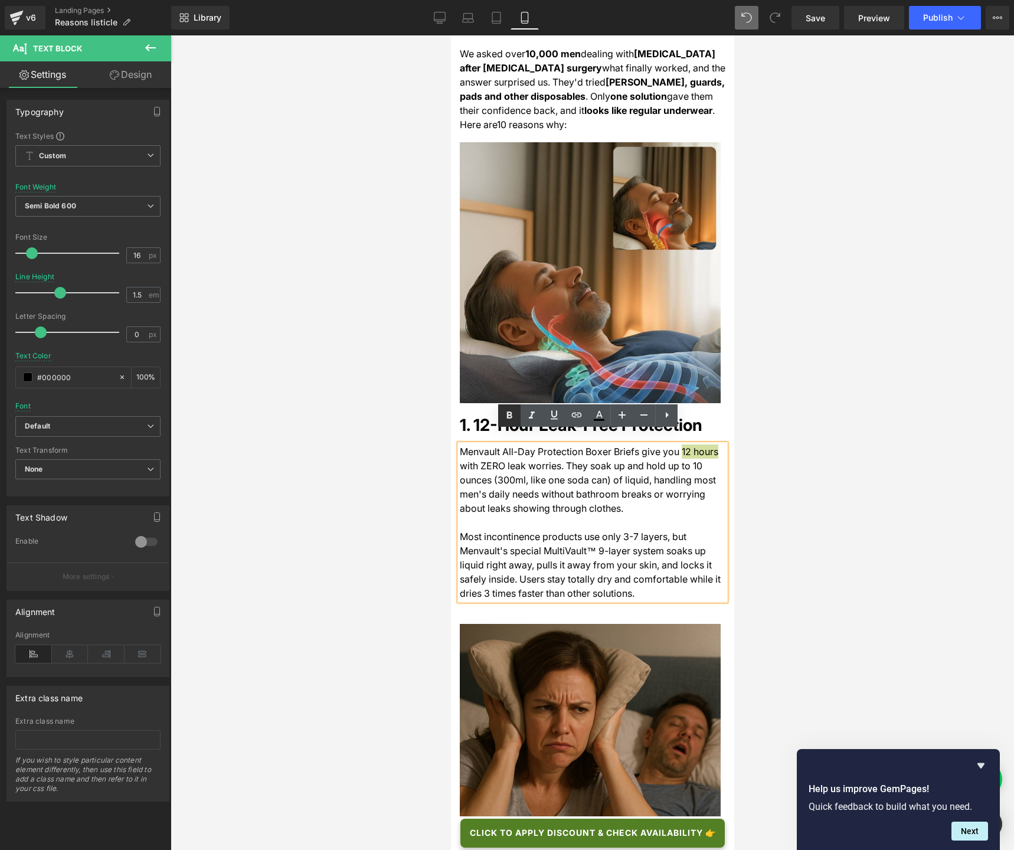
click at [506, 417] on icon at bounding box center [509, 415] width 14 height 14
drag, startPoint x: 642, startPoint y: 452, endPoint x: 603, endPoint y: 461, distance: 39.9
click at [603, 461] on span "with ZERO leak worries. They soak up and hold up to 10 ounces (300ml, like one …" at bounding box center [587, 487] width 257 height 54
click at [511, 419] on icon at bounding box center [509, 415] width 14 height 14
drag, startPoint x: 538, startPoint y: 481, endPoint x: 640, endPoint y: 478, distance: 102.7
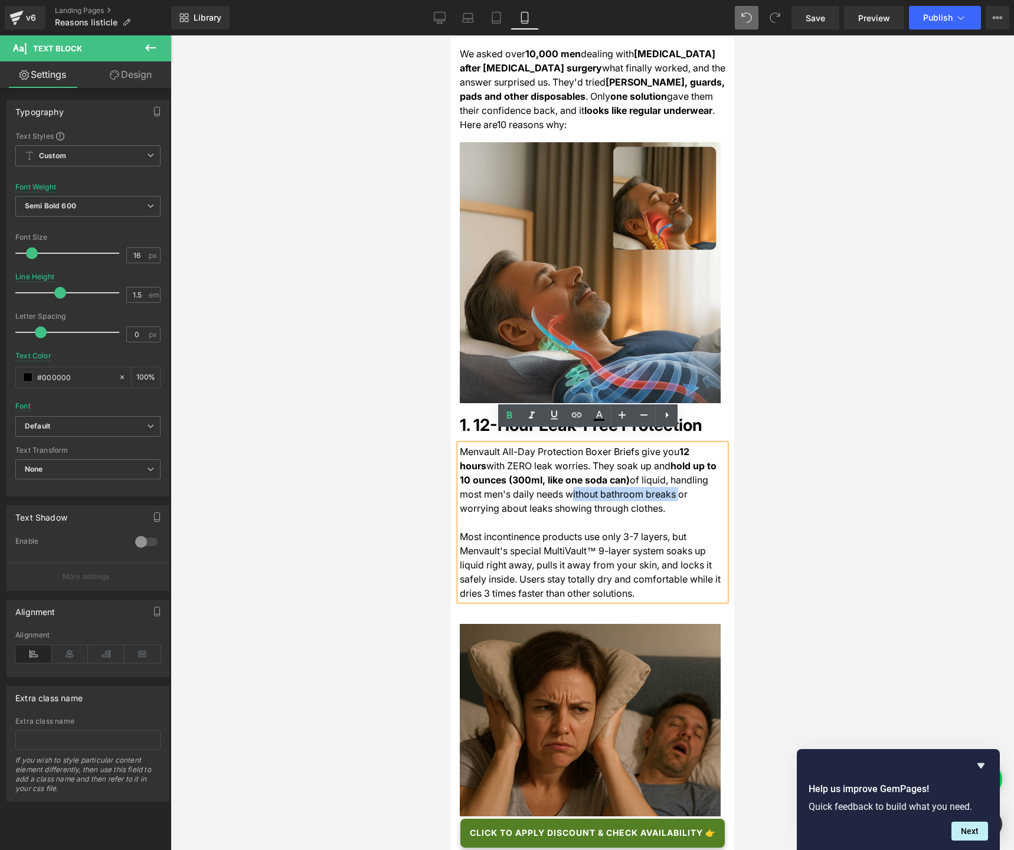
click at [640, 478] on span "of liquid, handling most men's daily needs without bathroom breaks or worrying …" at bounding box center [583, 494] width 248 height 40
click at [515, 420] on icon at bounding box center [509, 415] width 14 height 14
drag, startPoint x: 664, startPoint y: 480, endPoint x: 508, endPoint y: 498, distance: 156.8
click at [508, 498] on span "or worrying about leaks showing through clothes." at bounding box center [573, 501] width 228 height 26
click at [512, 412] on icon at bounding box center [509, 415] width 14 height 14
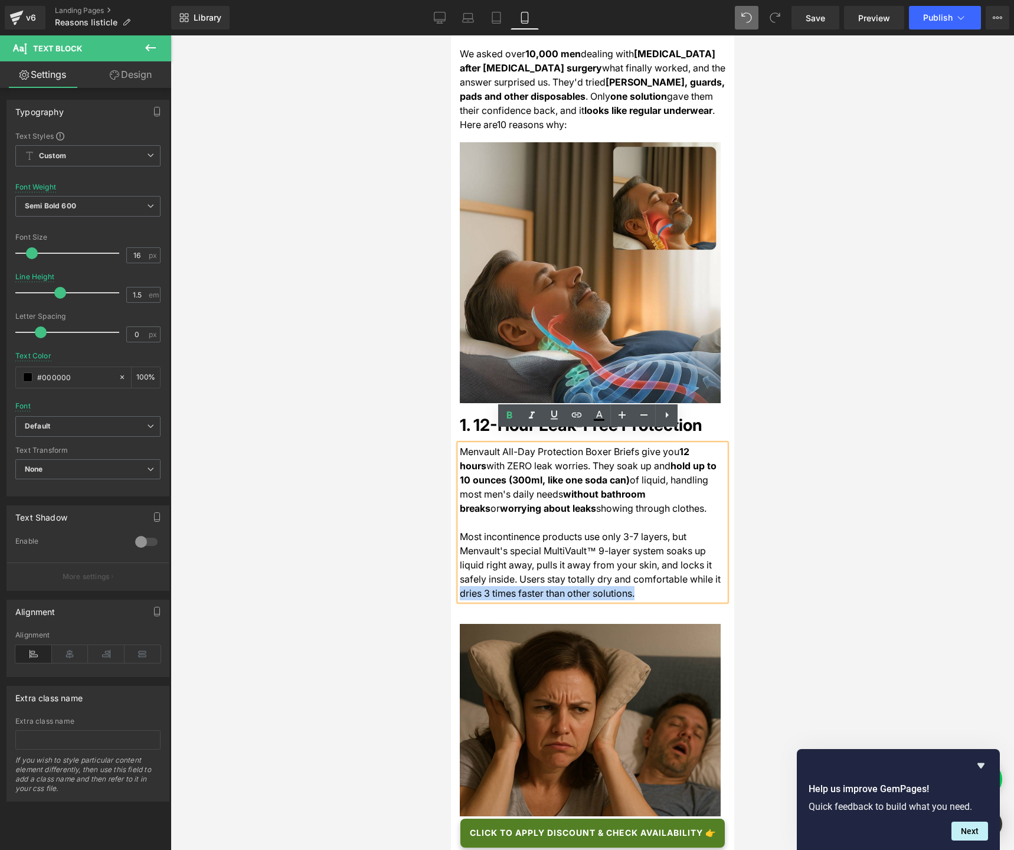
drag, startPoint x: 459, startPoint y: 581, endPoint x: 627, endPoint y: 573, distance: 168.4
click at [627, 573] on div "Most incontinence products use only 3-7 layers, but Menvault's special MultiVau…" at bounding box center [592, 564] width 266 height 71
click at [510, 417] on icon at bounding box center [509, 414] width 5 height 7
click at [343, 420] on div at bounding box center [592, 442] width 843 height 814
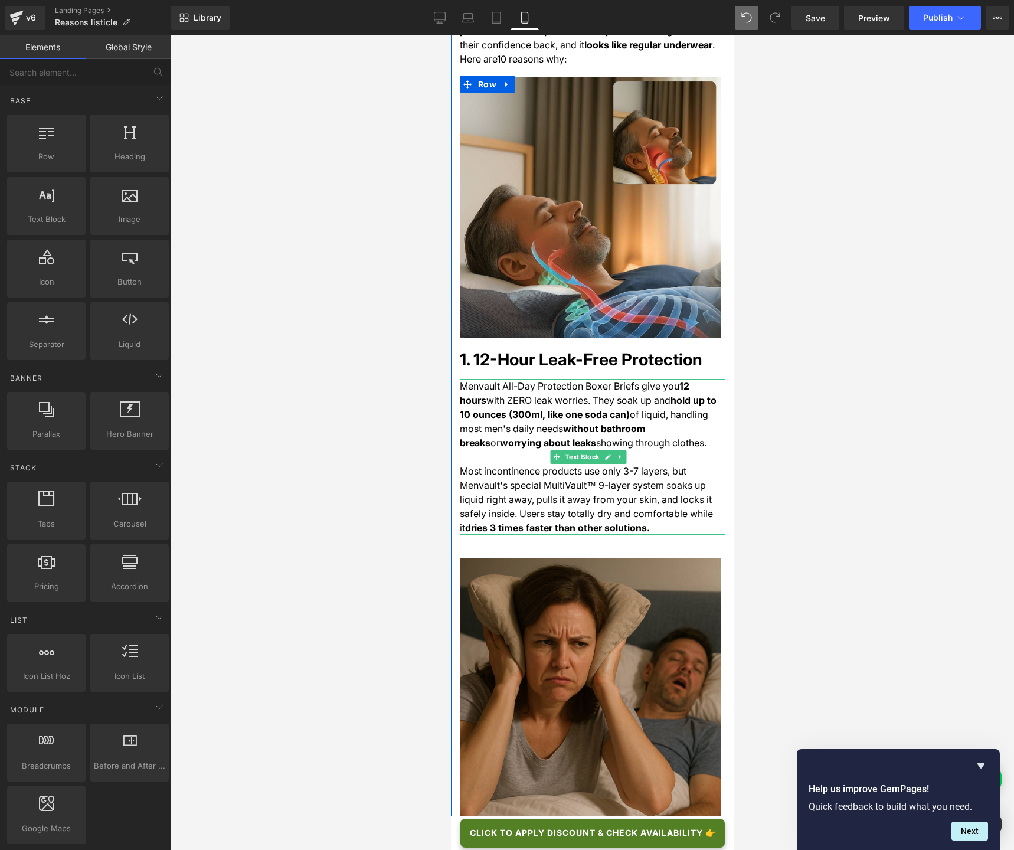
scroll to position [466, 0]
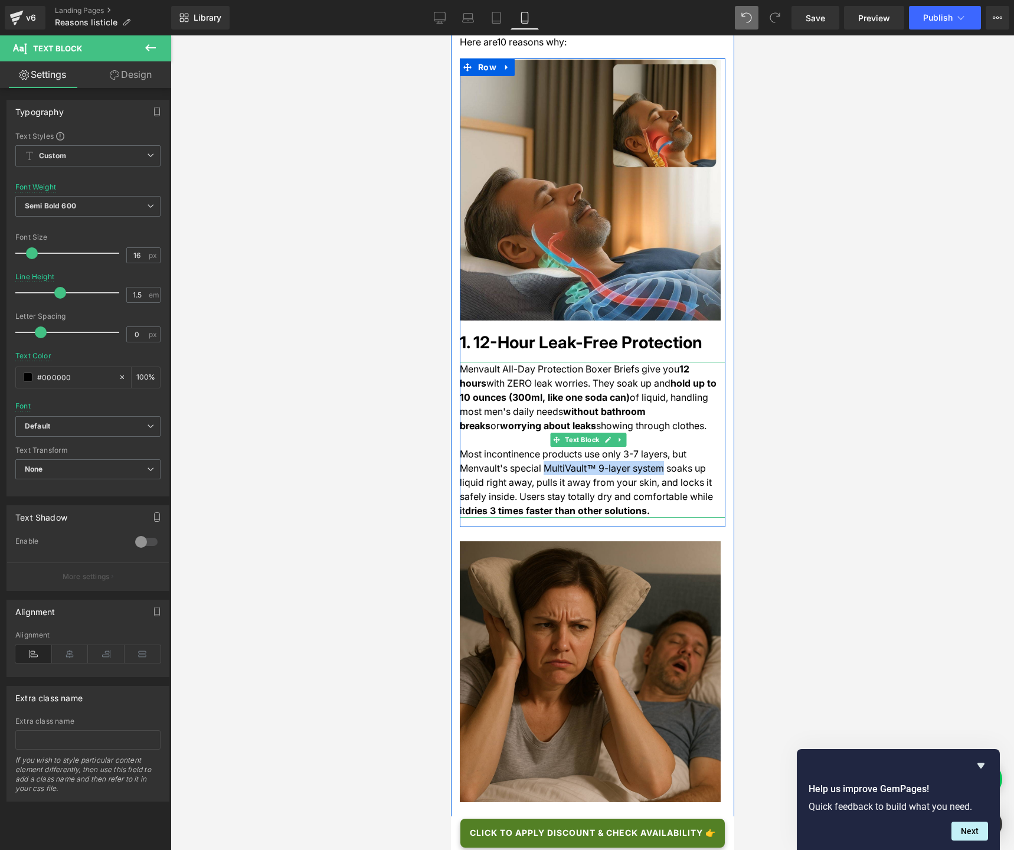
drag, startPoint x: 539, startPoint y: 453, endPoint x: 650, endPoint y: 454, distance: 111.5
click at [650, 454] on span "Most incontinence products use only 3-7 layers, but Menvault's special MultiVau…" at bounding box center [585, 482] width 253 height 68
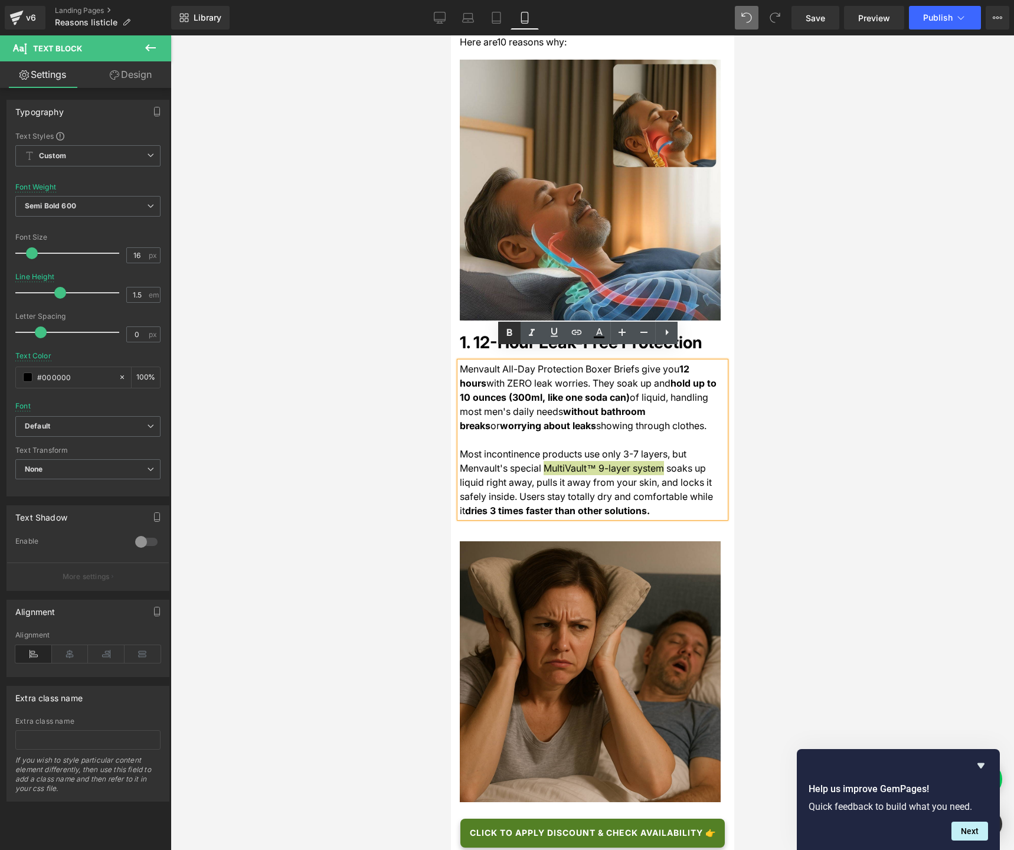
click at [510, 331] on icon at bounding box center [509, 333] width 14 height 14
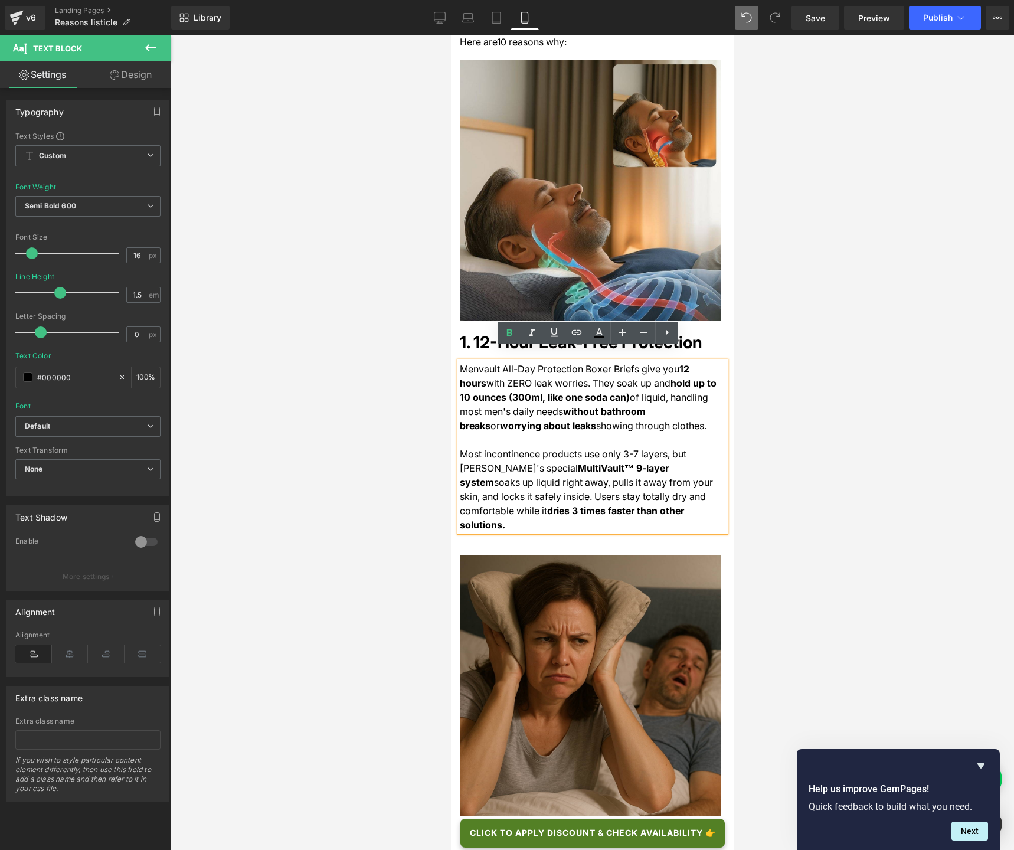
click at [807, 391] on div at bounding box center [592, 442] width 843 height 814
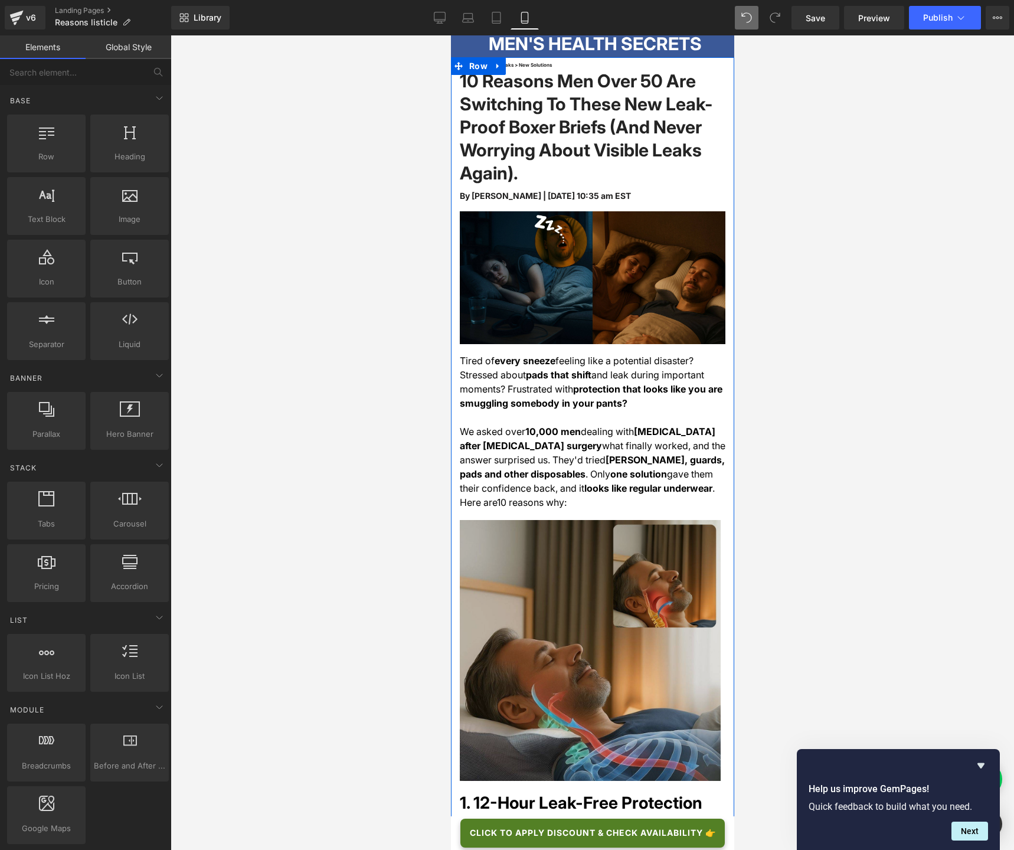
scroll to position [0, 0]
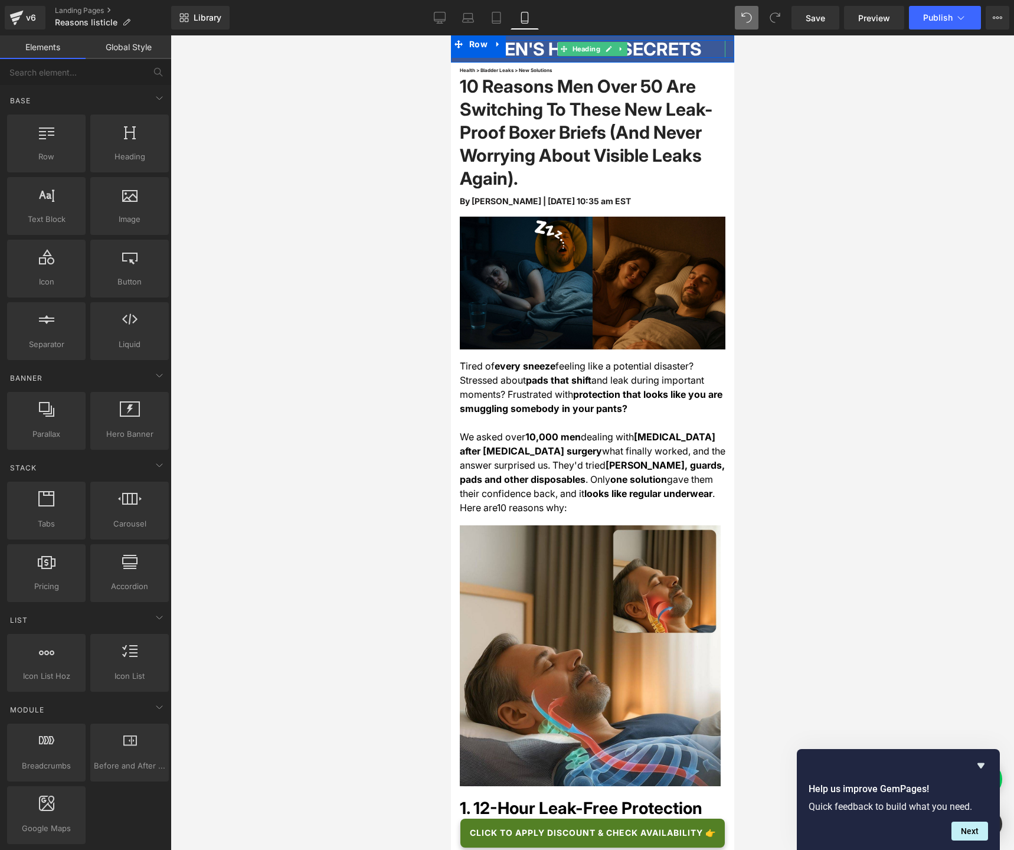
click at [657, 52] on h2 "MEN'S HEALTH SECRETS" at bounding box center [594, 49] width 261 height 18
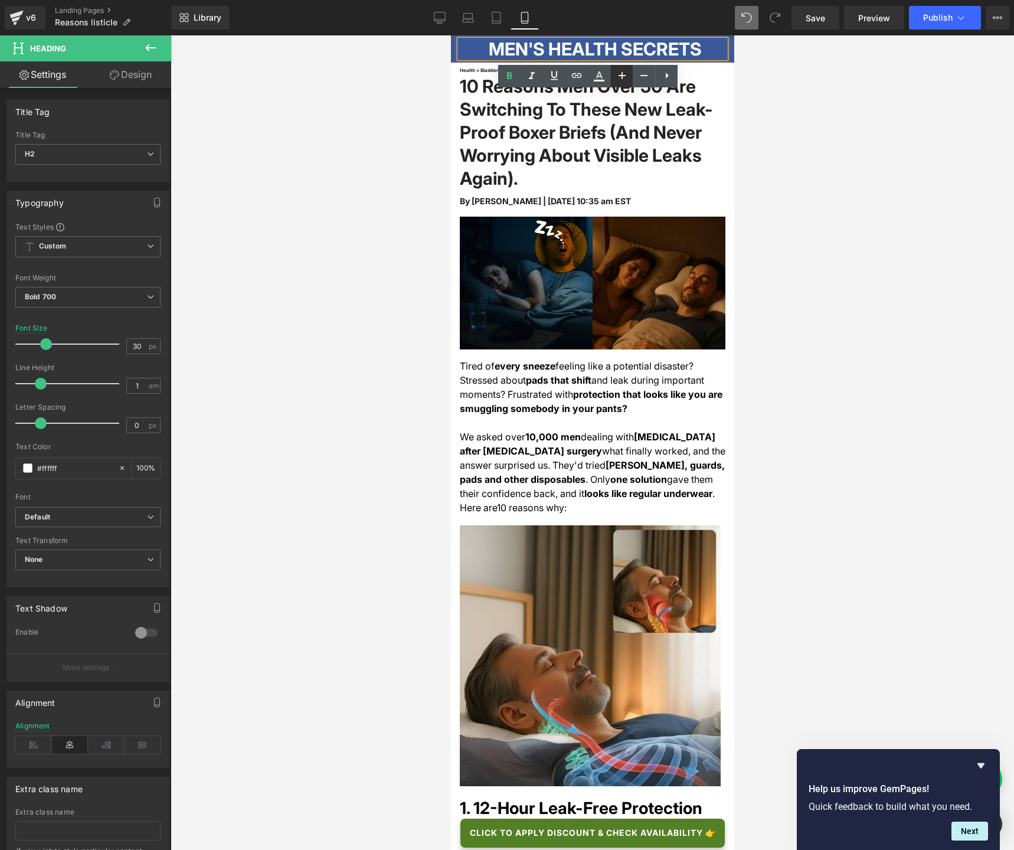
click at [622, 74] on icon at bounding box center [622, 75] width 14 height 14
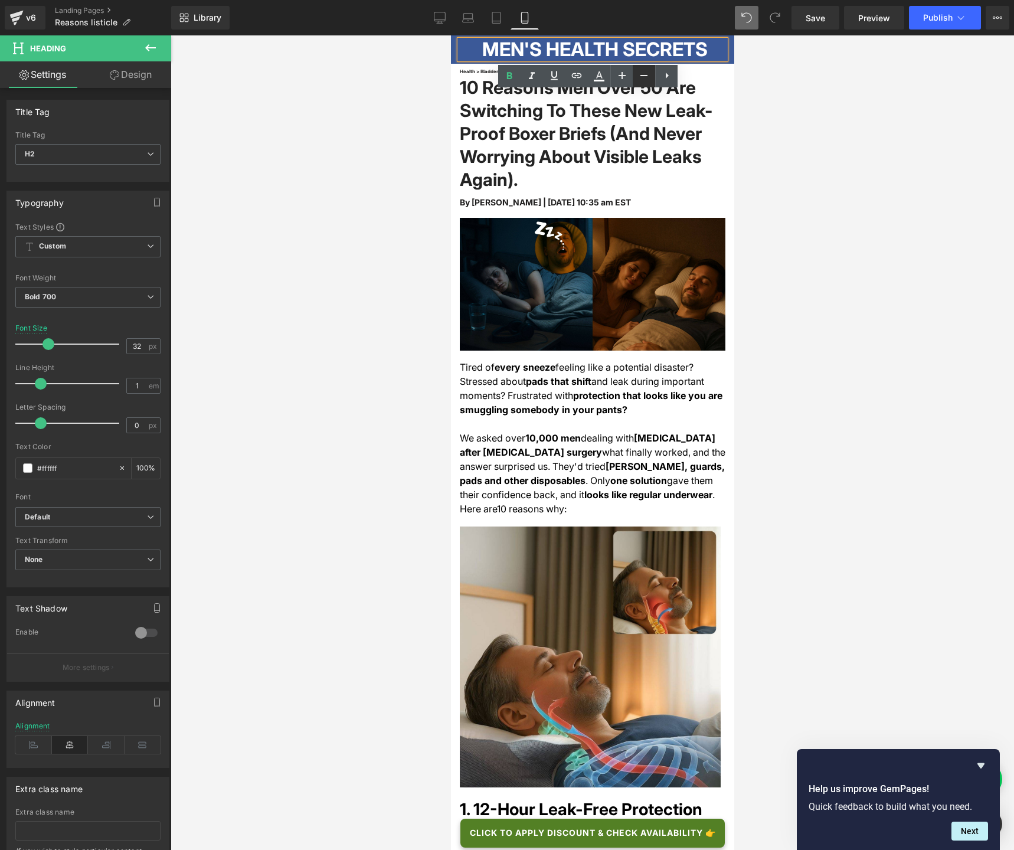
click at [650, 80] on icon at bounding box center [644, 75] width 14 height 14
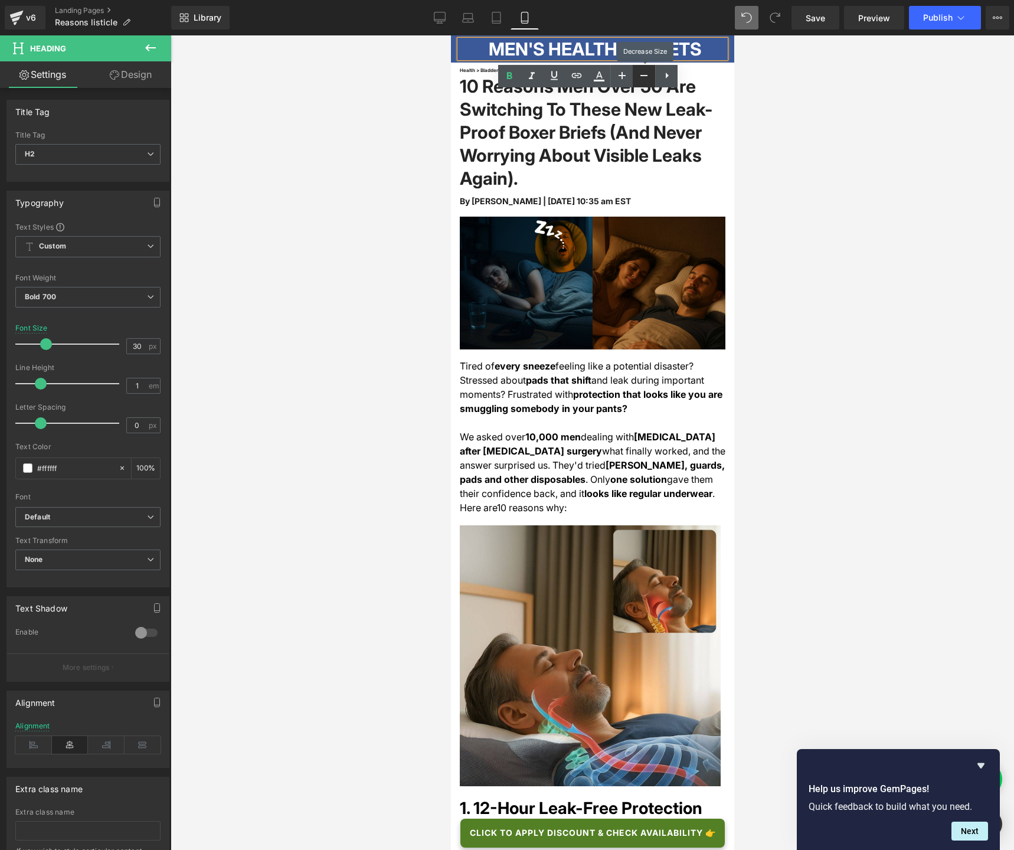
click at [647, 78] on icon at bounding box center [644, 75] width 14 height 14
type input "28"
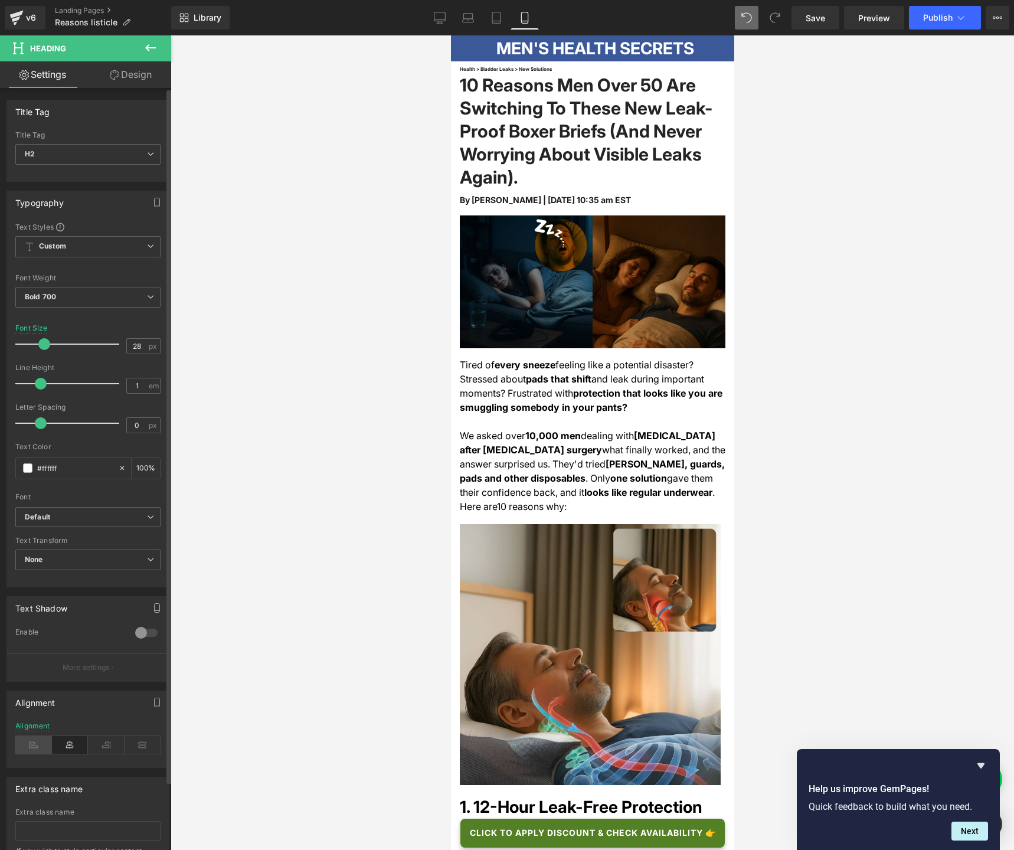
click at [24, 635] on icon at bounding box center [33, 745] width 37 height 18
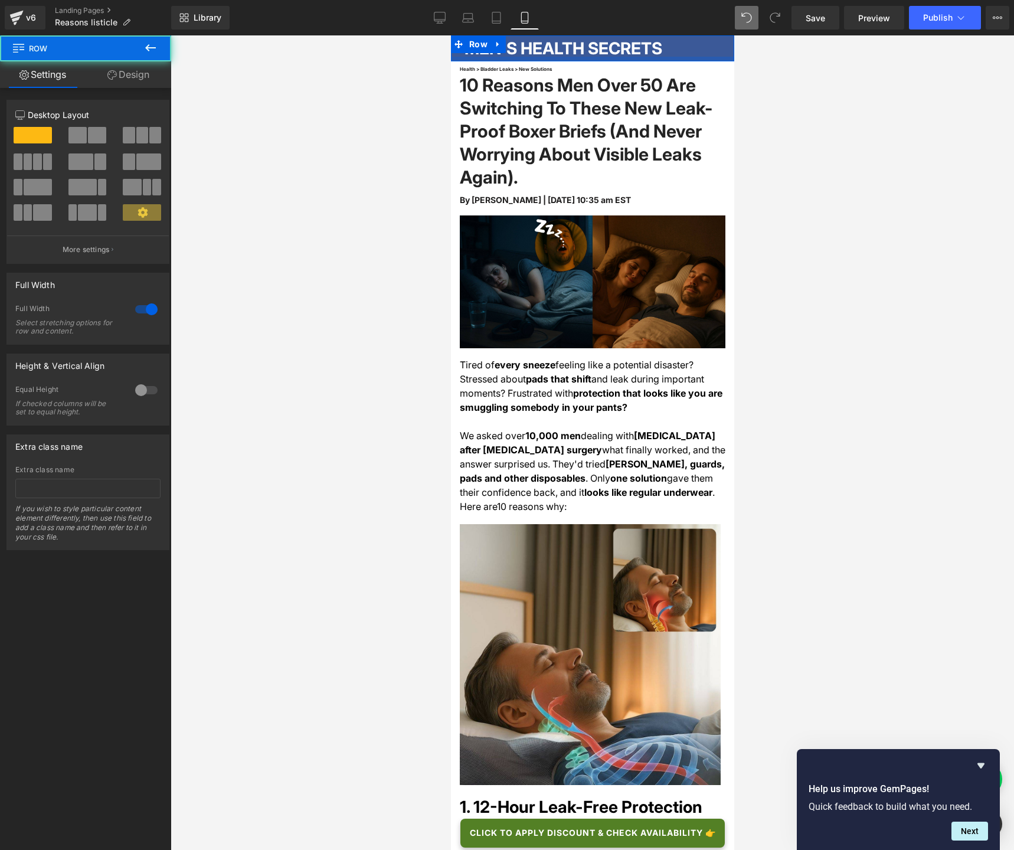
click at [716, 60] on div at bounding box center [591, 59] width 283 height 5
click at [116, 77] on link "Design" at bounding box center [129, 74] width 86 height 27
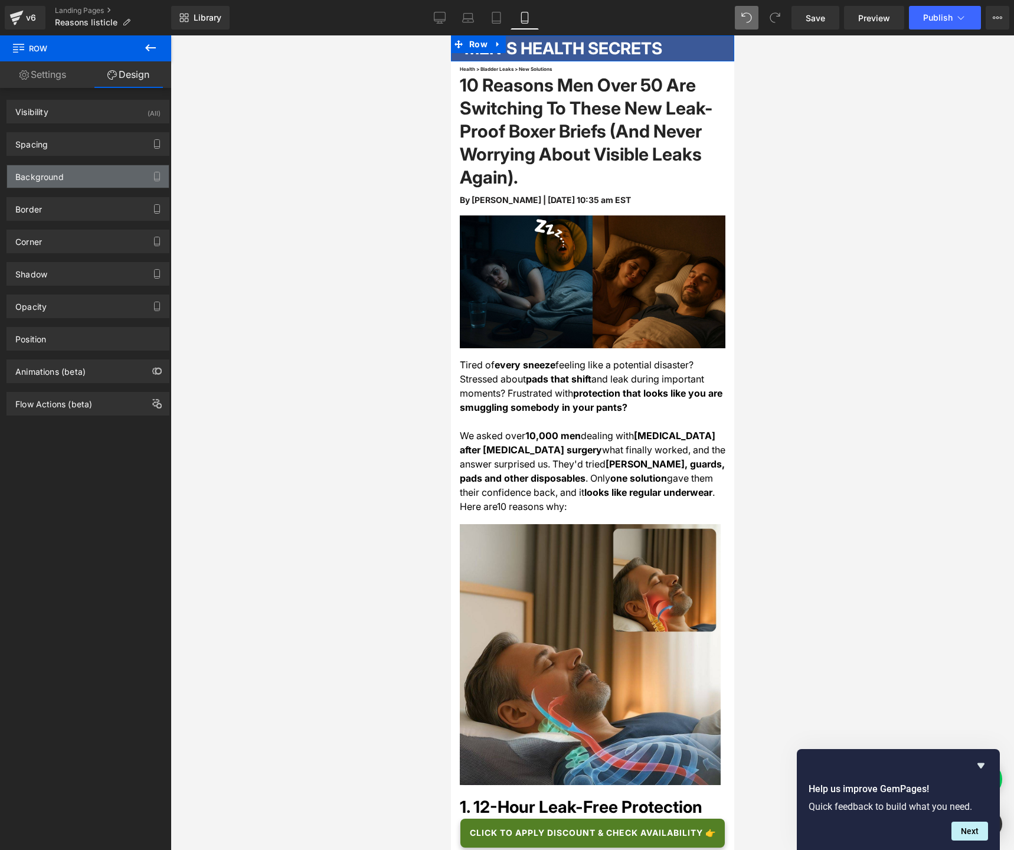
click at [48, 178] on div "Background" at bounding box center [39, 173] width 48 height 17
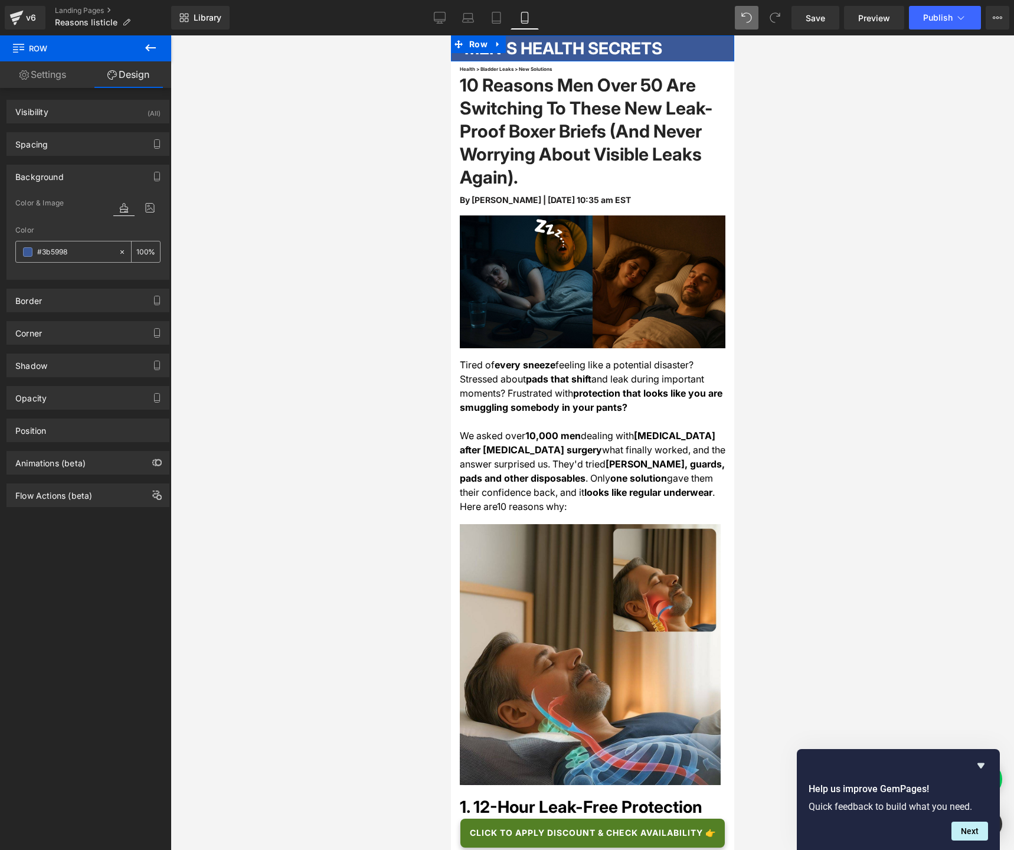
click at [31, 251] on span at bounding box center [27, 251] width 9 height 9
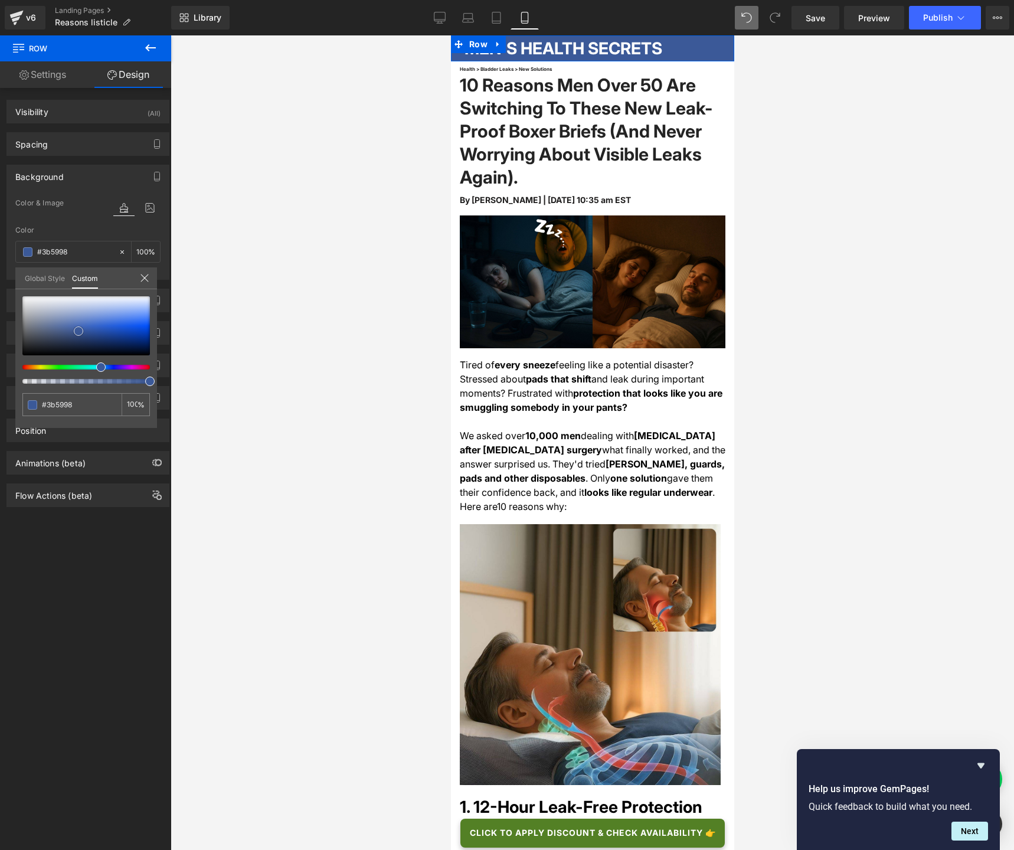
click at [44, 330] on div at bounding box center [85, 325] width 127 height 59
type input "#58647d"
type input "#56627a"
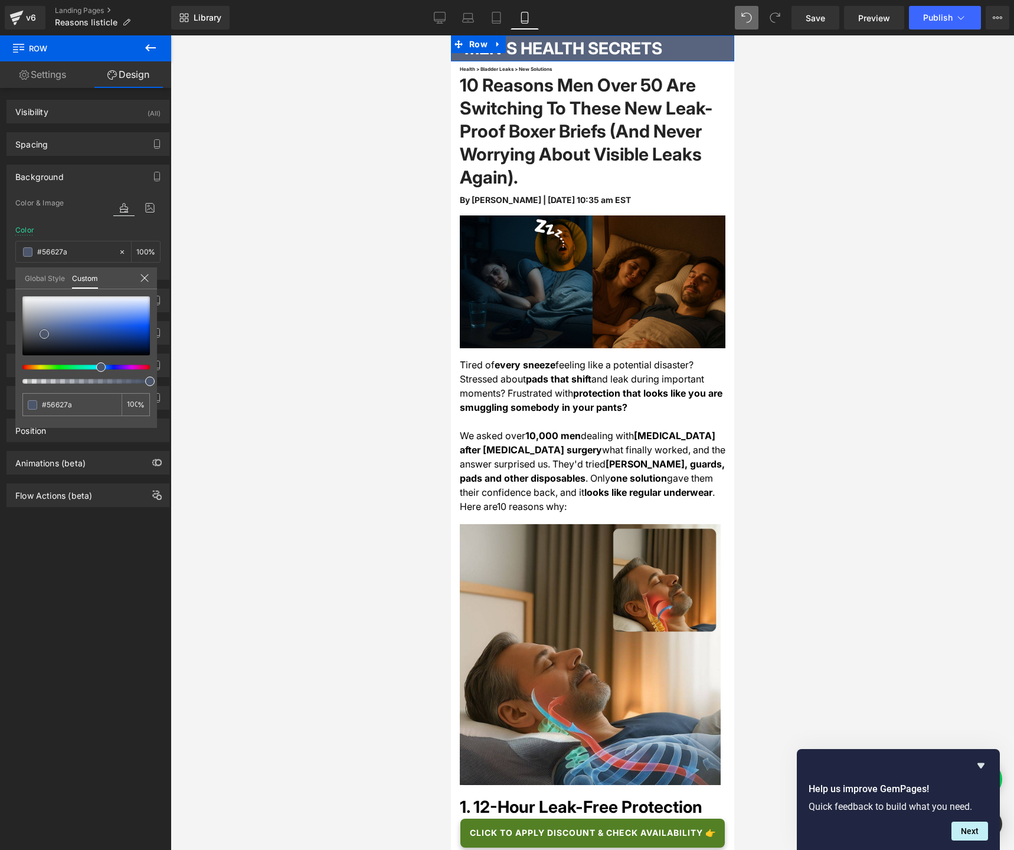
type input "#505b71"
type input "#475165"
type input "#3f4759"
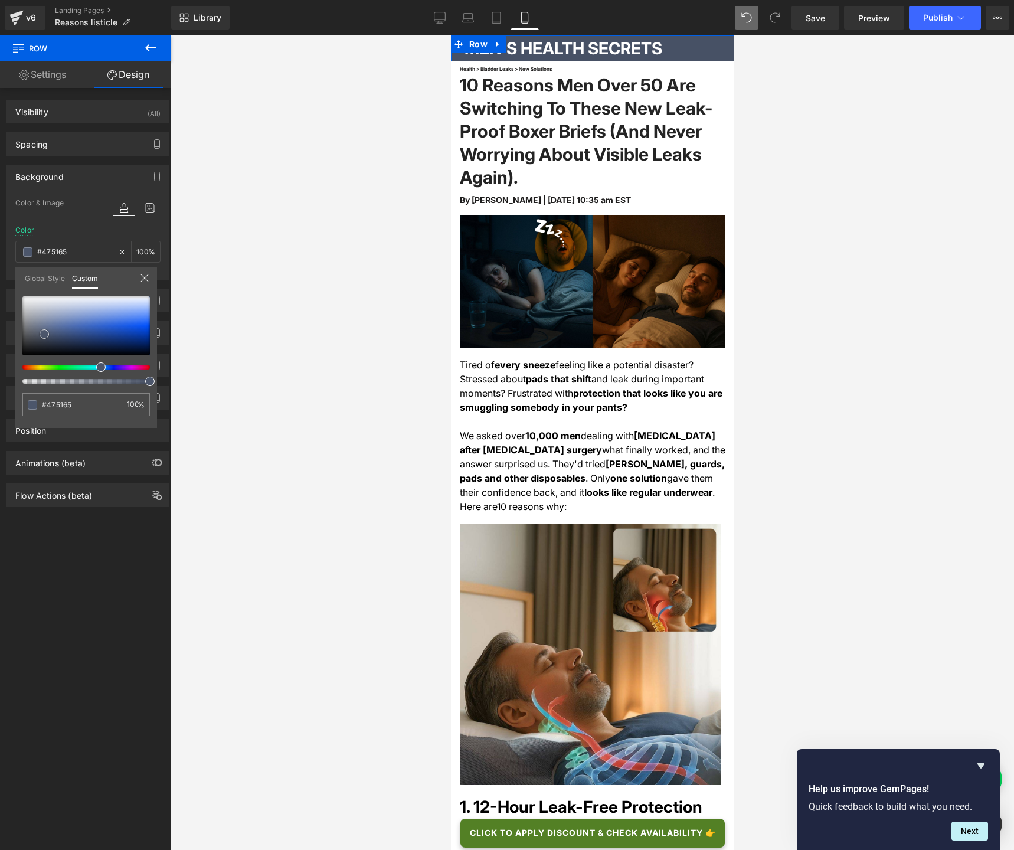
type input "#3f4759"
type input "#3d4456"
type input "#373d4d"
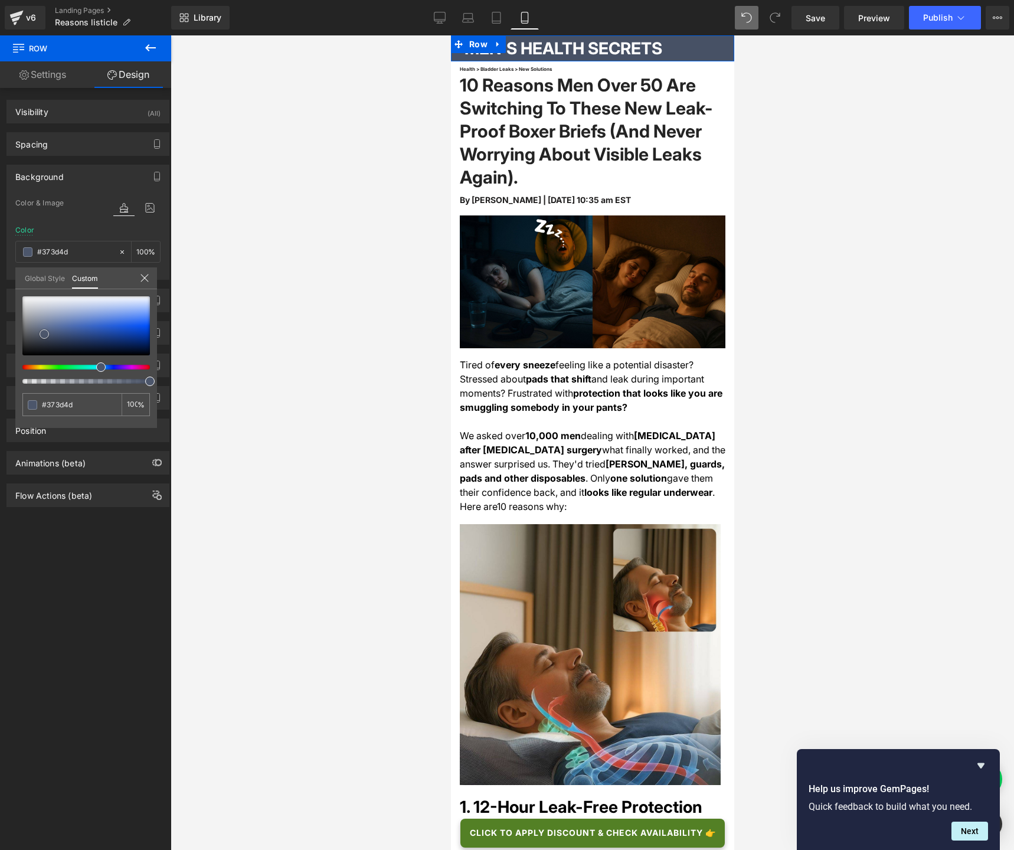
type input "#343a4a"
type input "#343a4b"
type input "#303545"
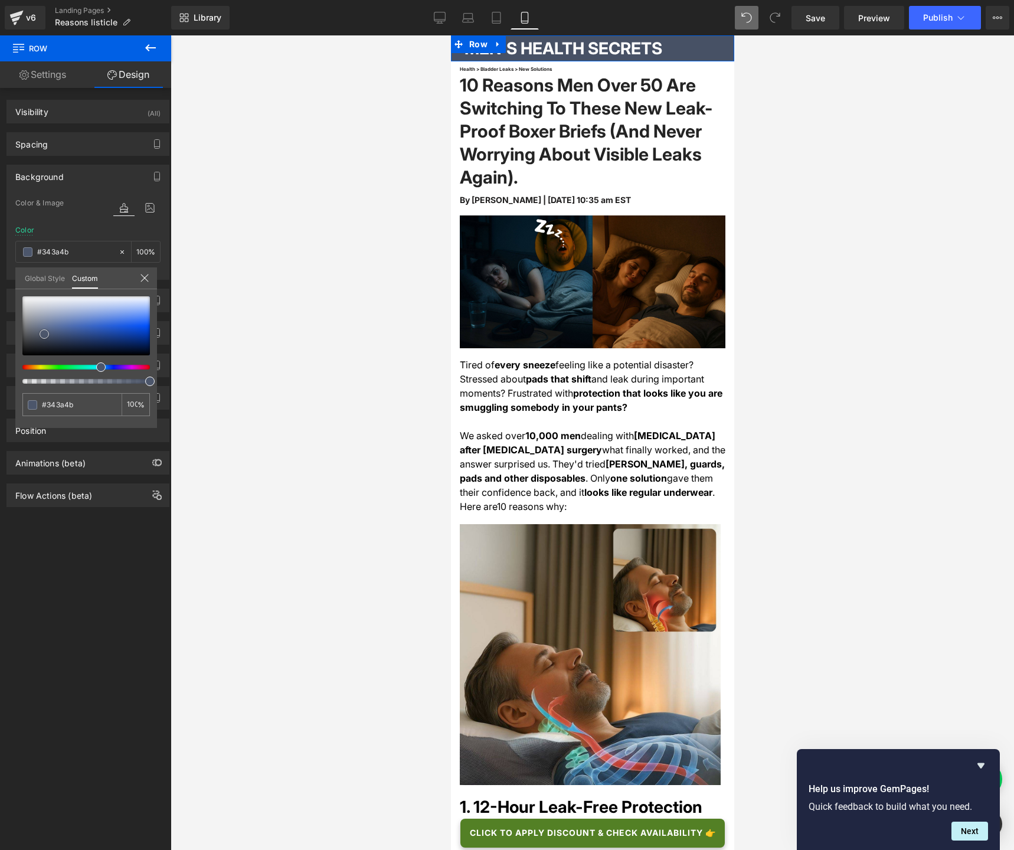
type input "#303545"
type input "#2e3242"
type input "#2b2f3f"
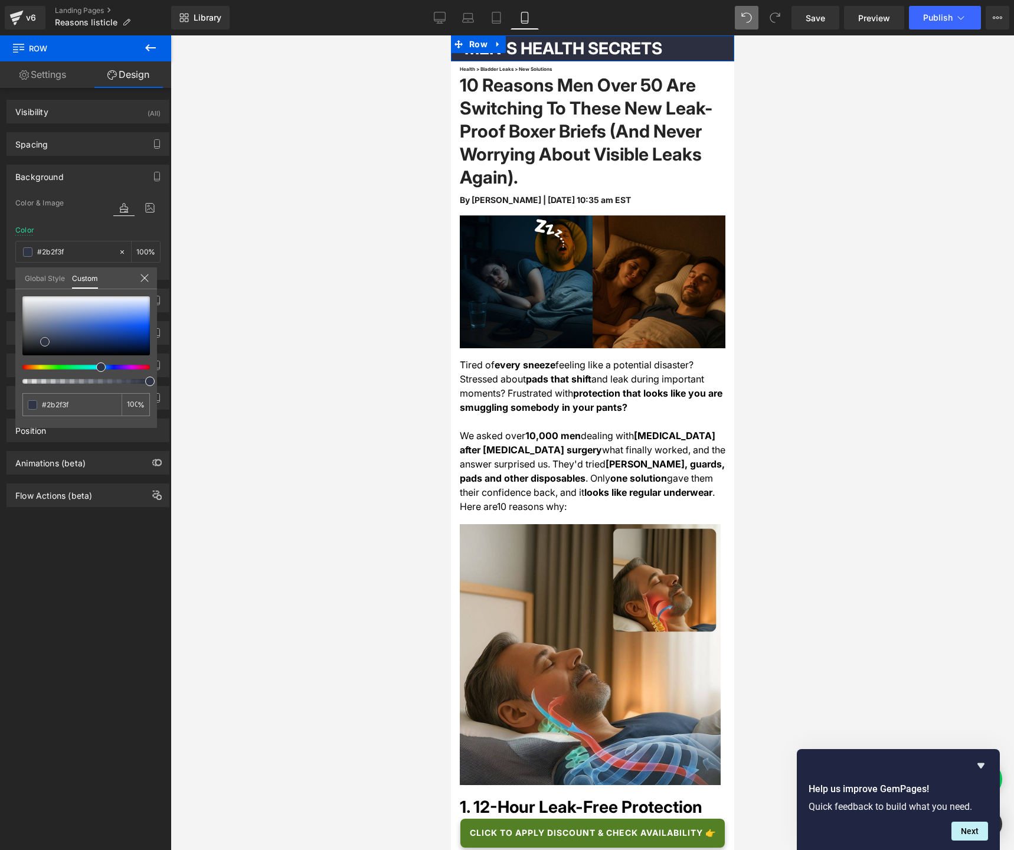
type input "#292d3c"
type input "#272b39"
type input "#262a3a"
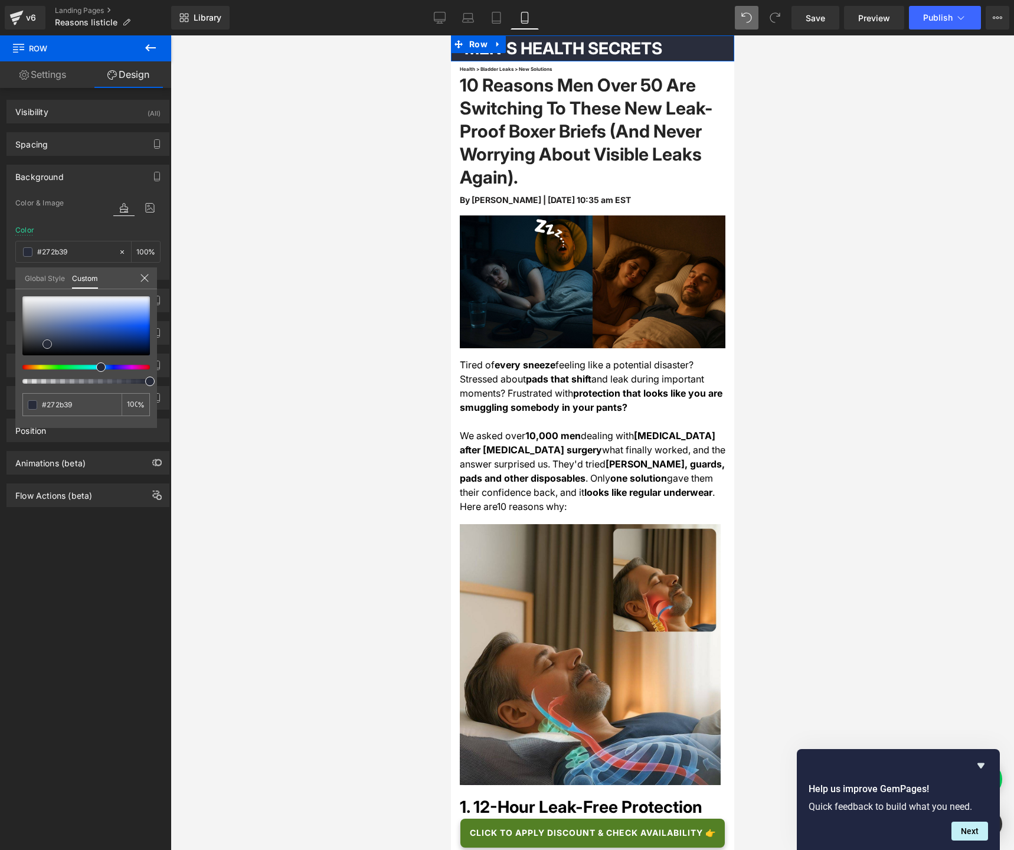
type input "#262a3a"
type input "#24283c"
type input "#1f243c"
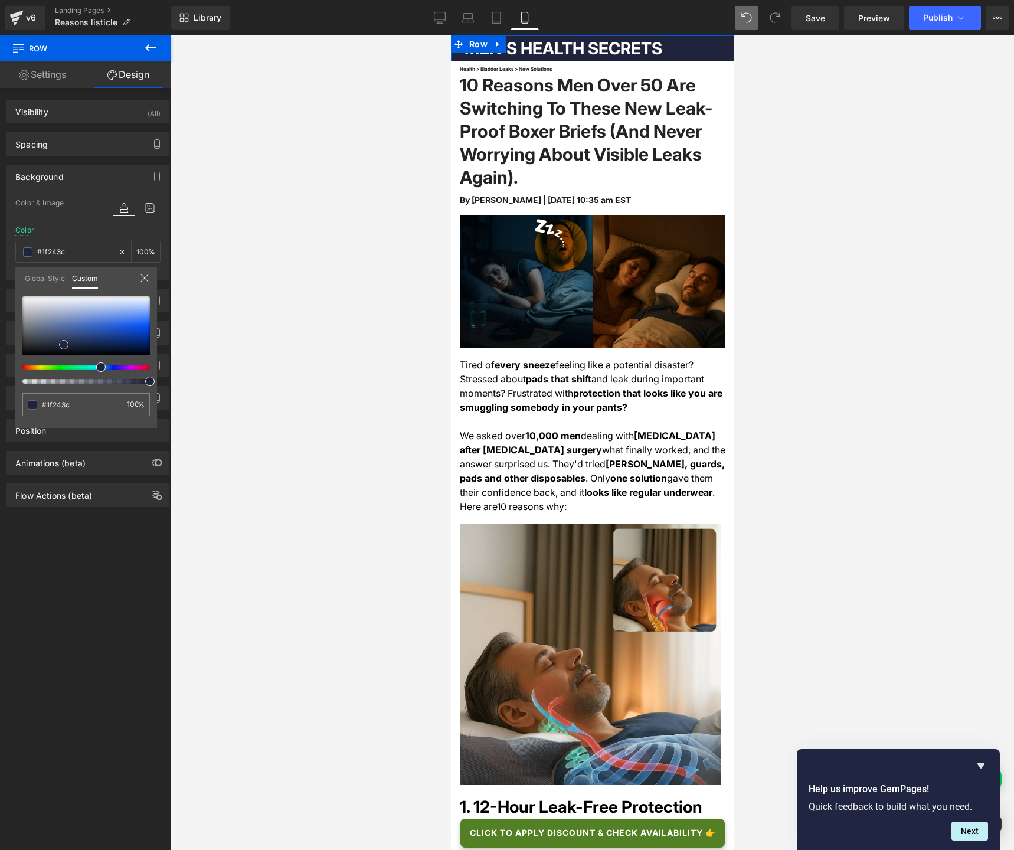
type input "#222743"
type input "#272c4d"
type input "#343b64"
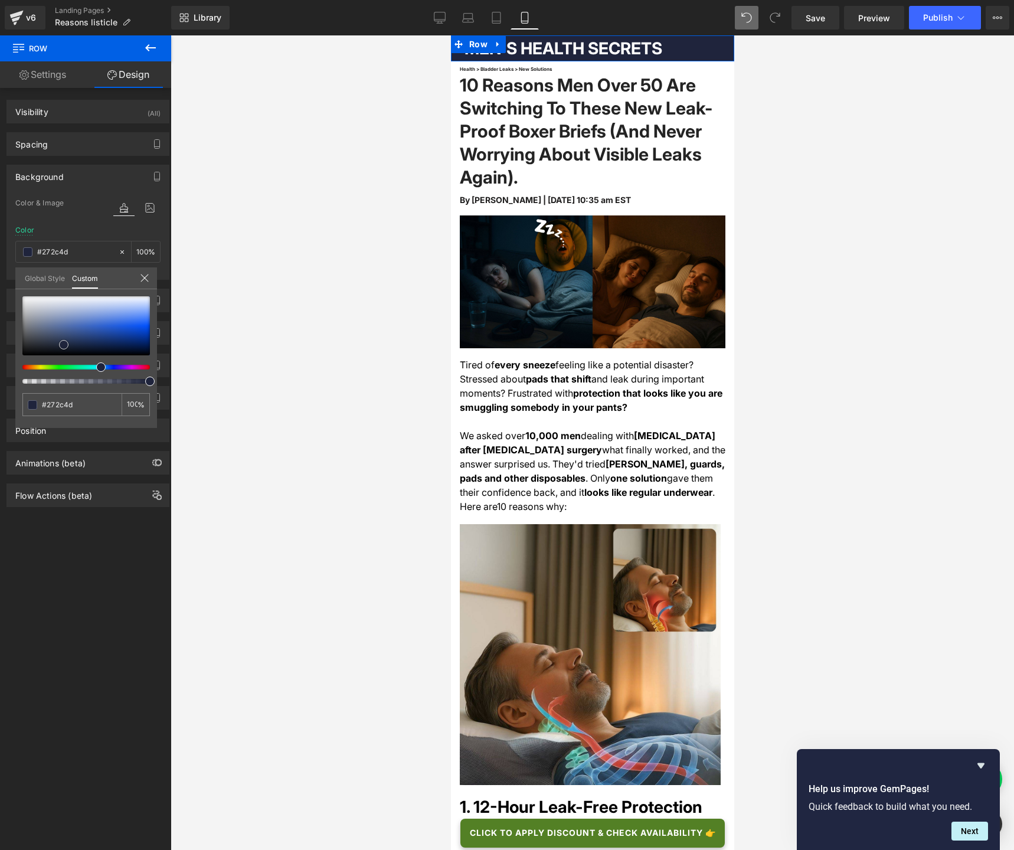
type input "#343b64"
type input "#39416f"
type input "#40497c"
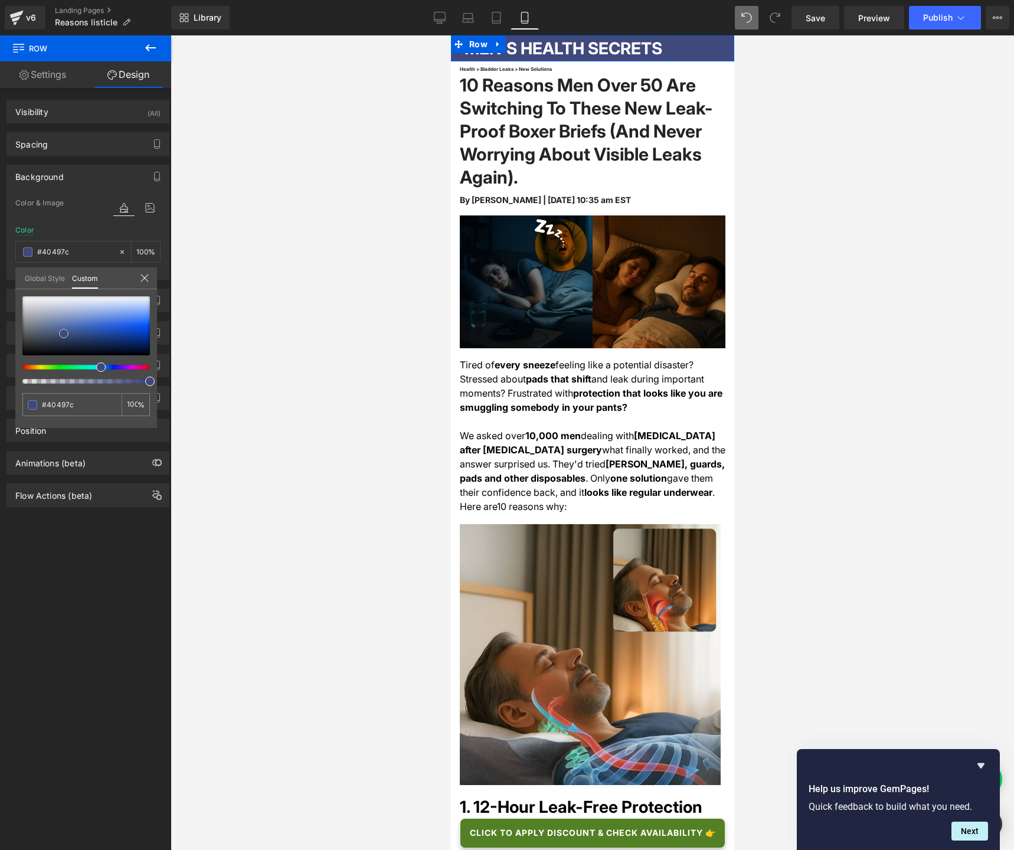
type input "#3e4779"
type input "#3d467a"
type input "#3b4476"
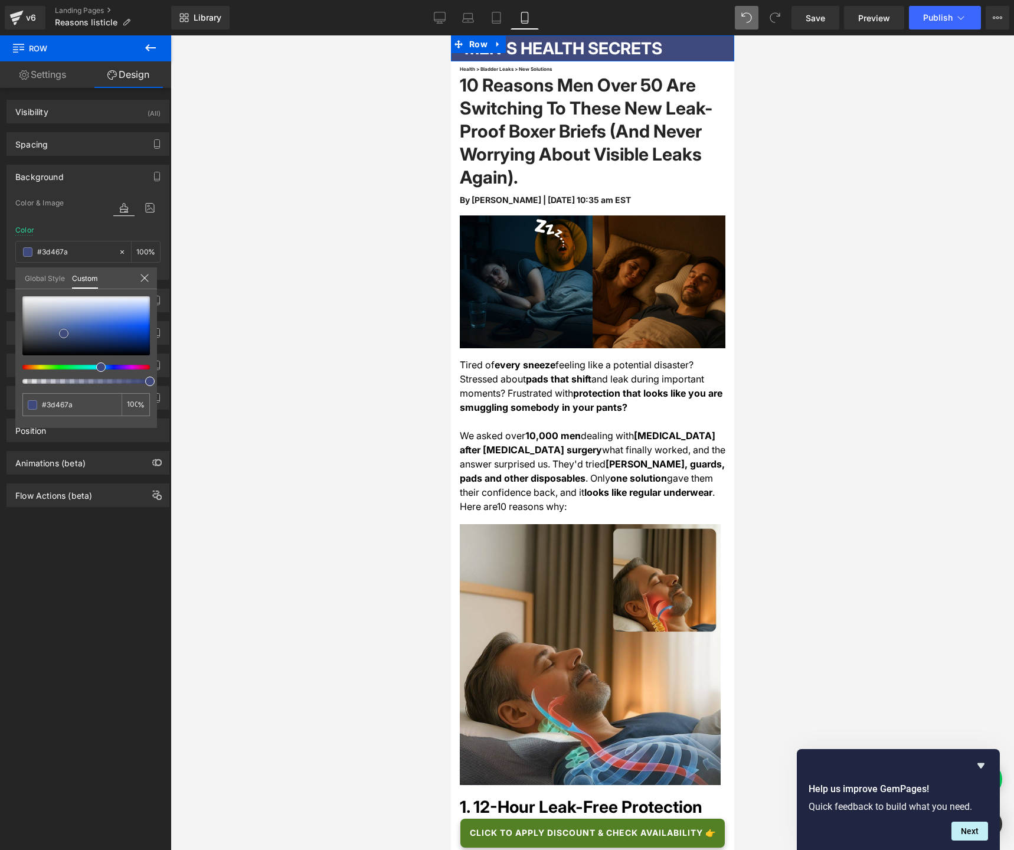
type input "#3b4476"
type input "#383f6f"
type input "#343b69"
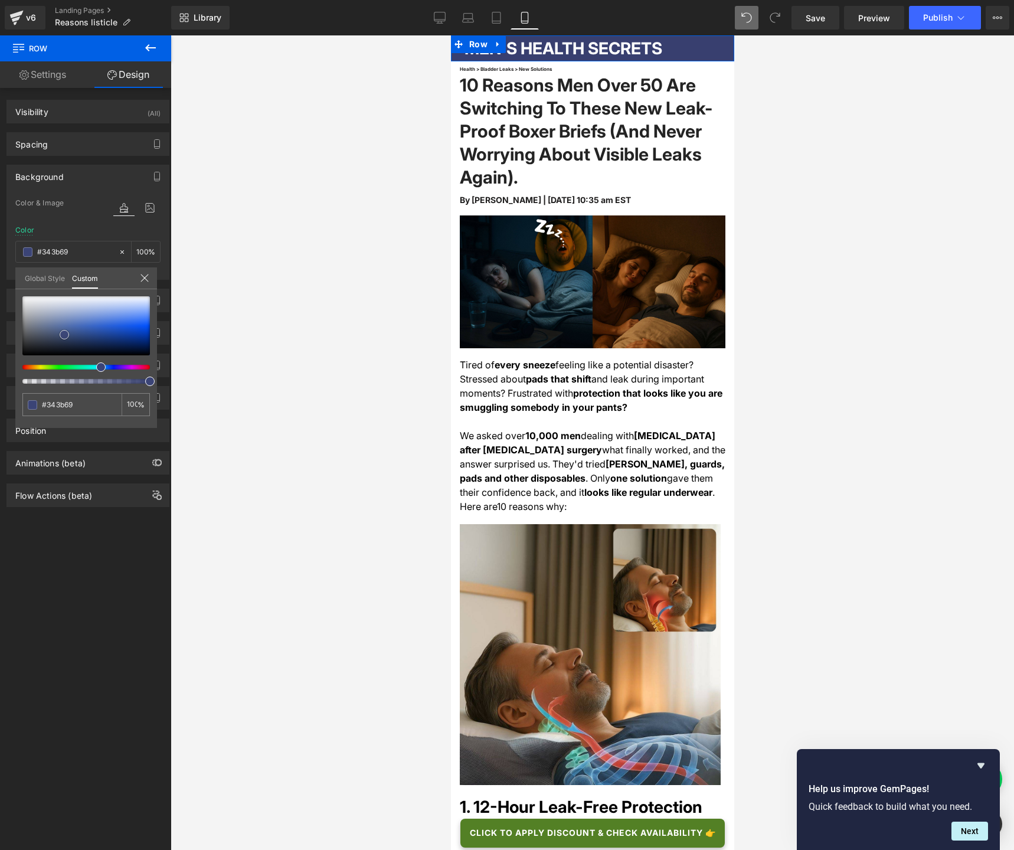
type input "#333965"
type input "#313762"
type input "#333965"
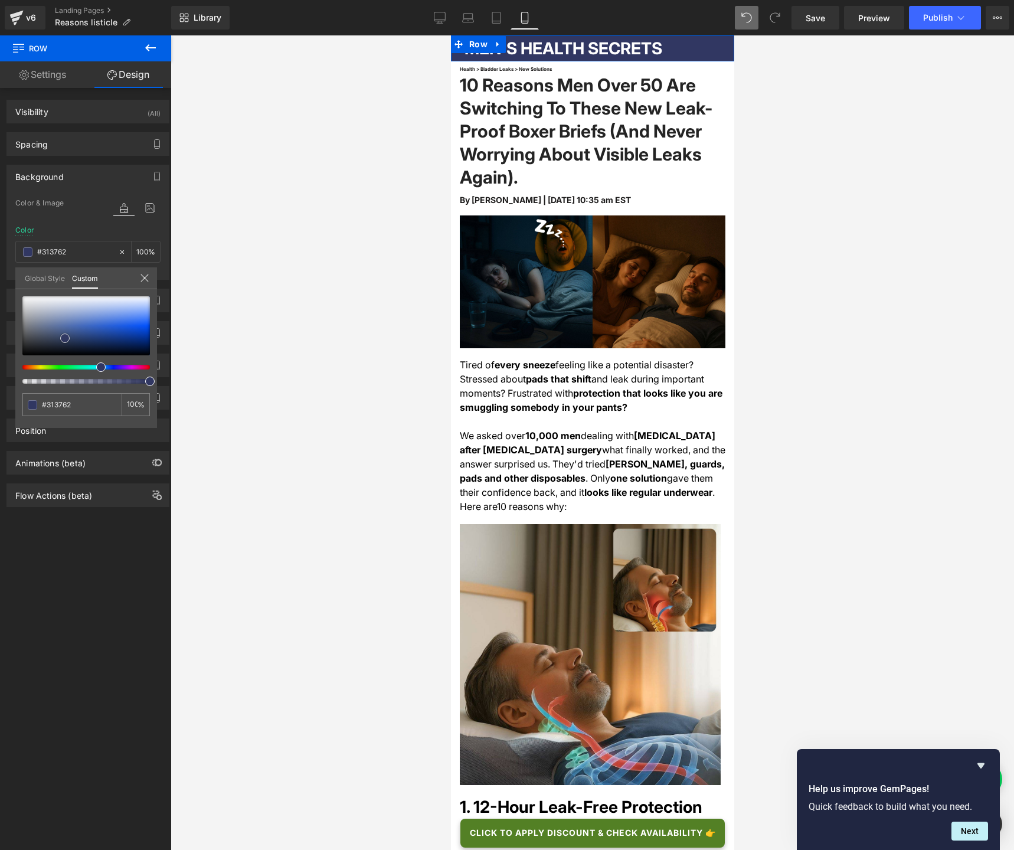
type input "#333965"
type input "#363c6c"
type input "#3a3f73"
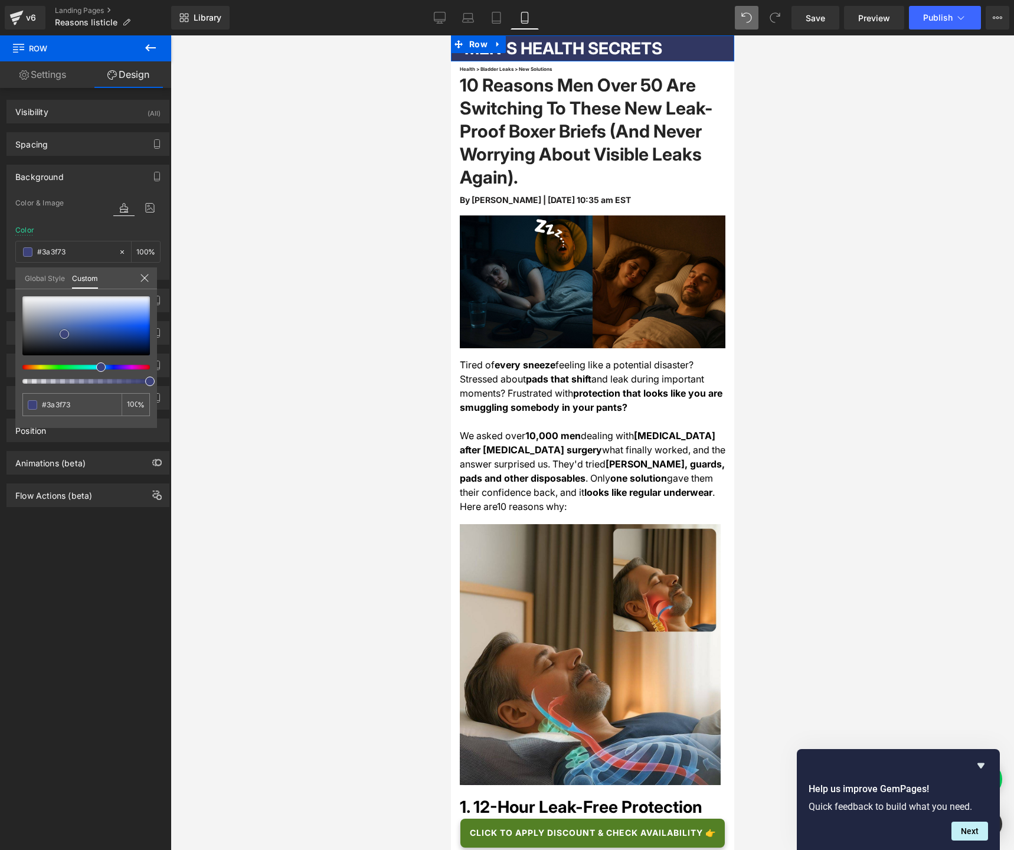
type input "#3f447d"
type input "#3e437e"
type input "#3c4280"
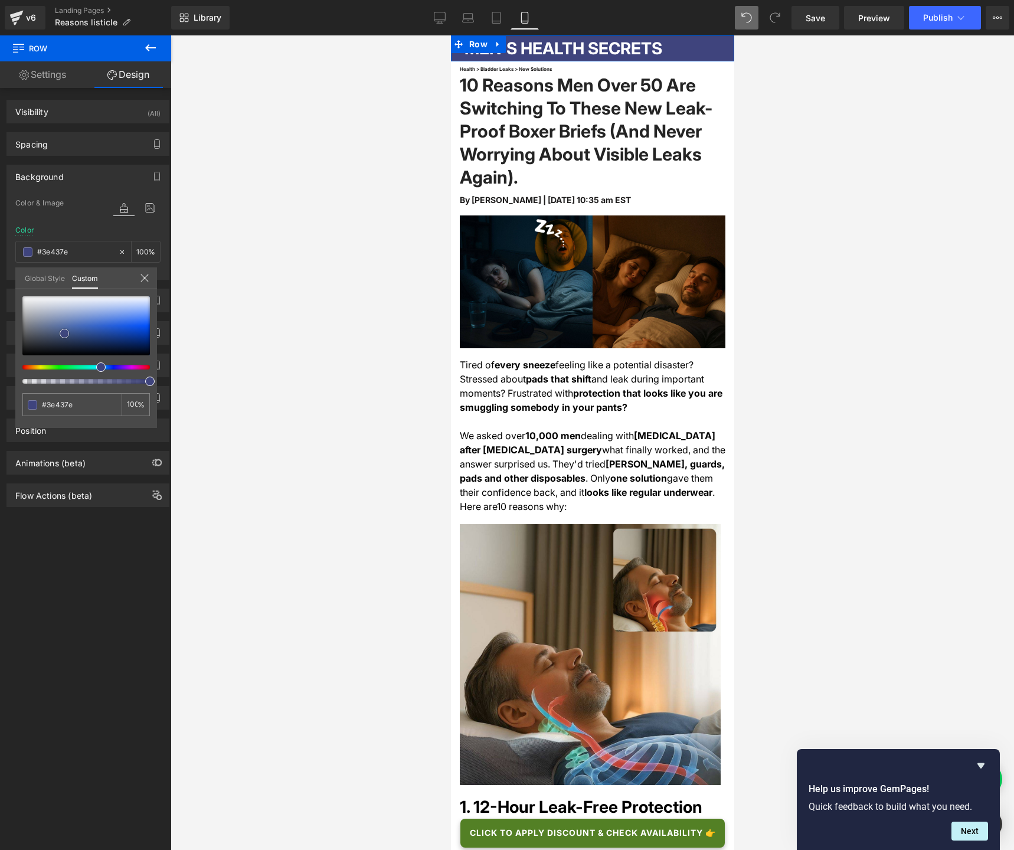
type input "#3c4280"
type input "#3b4181"
type input "#3a4082"
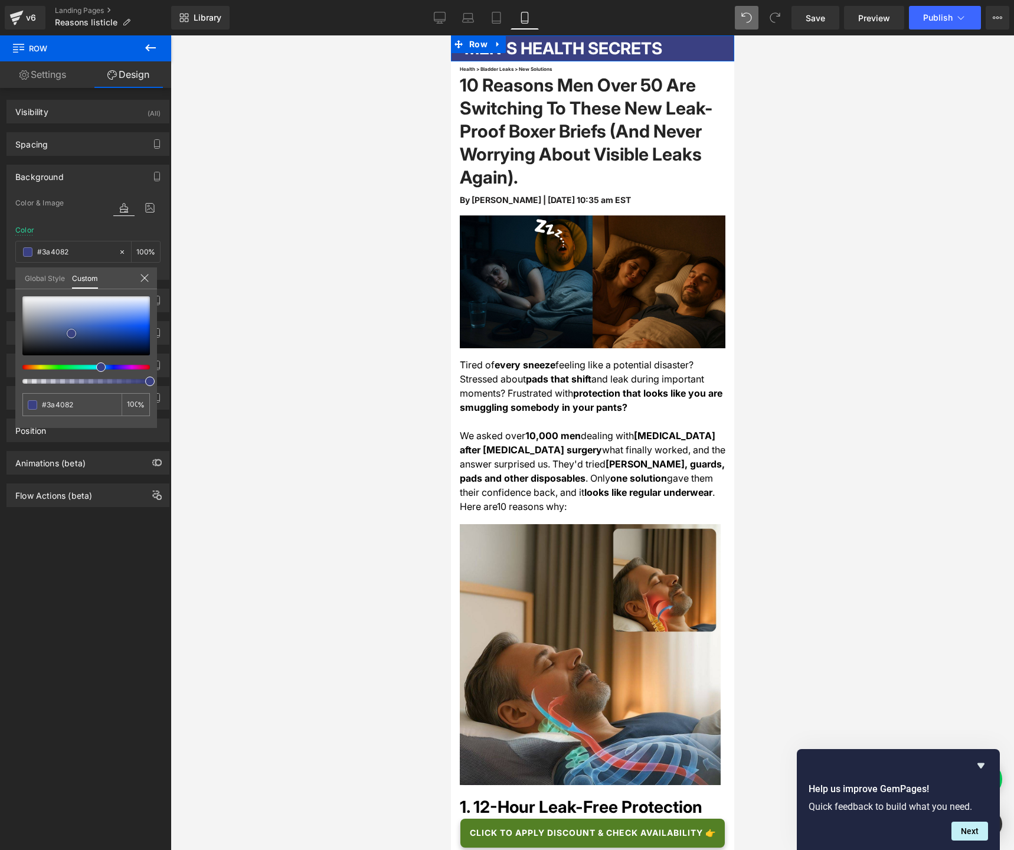
type input "#3c4285"
type input "#3d4384"
type input "#41478a"
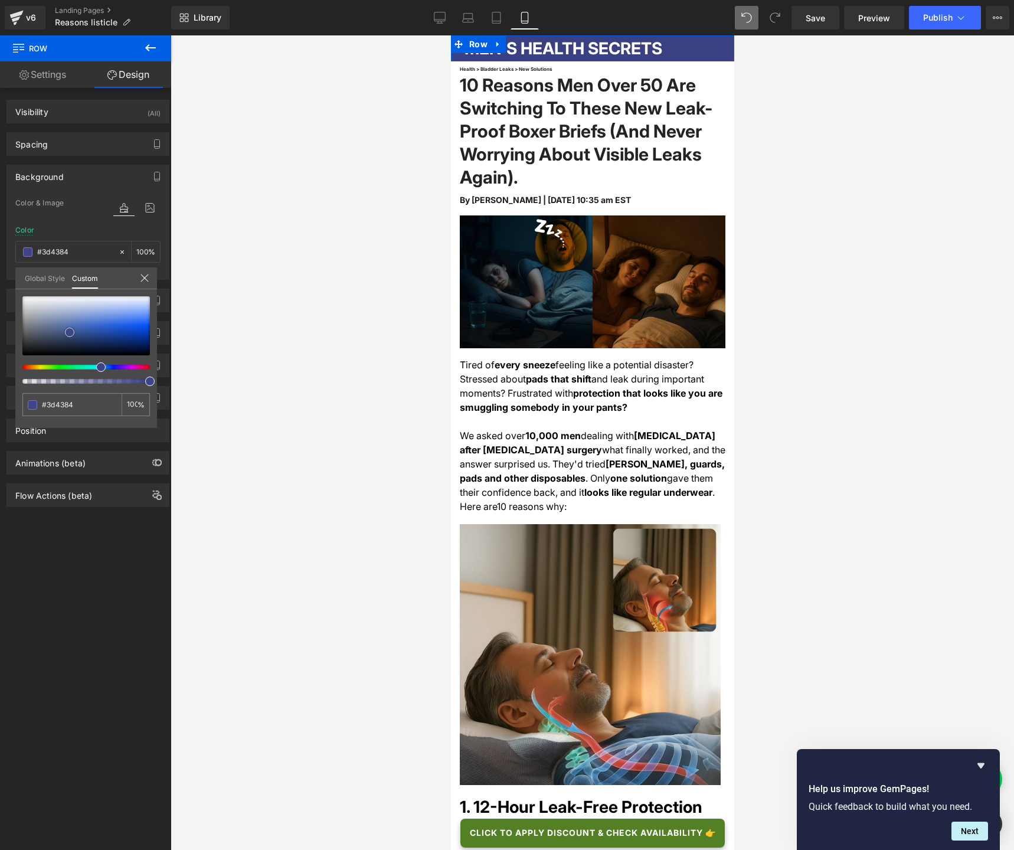
type input "#41478a"
type input "#484e92"
type input "#4c5398"
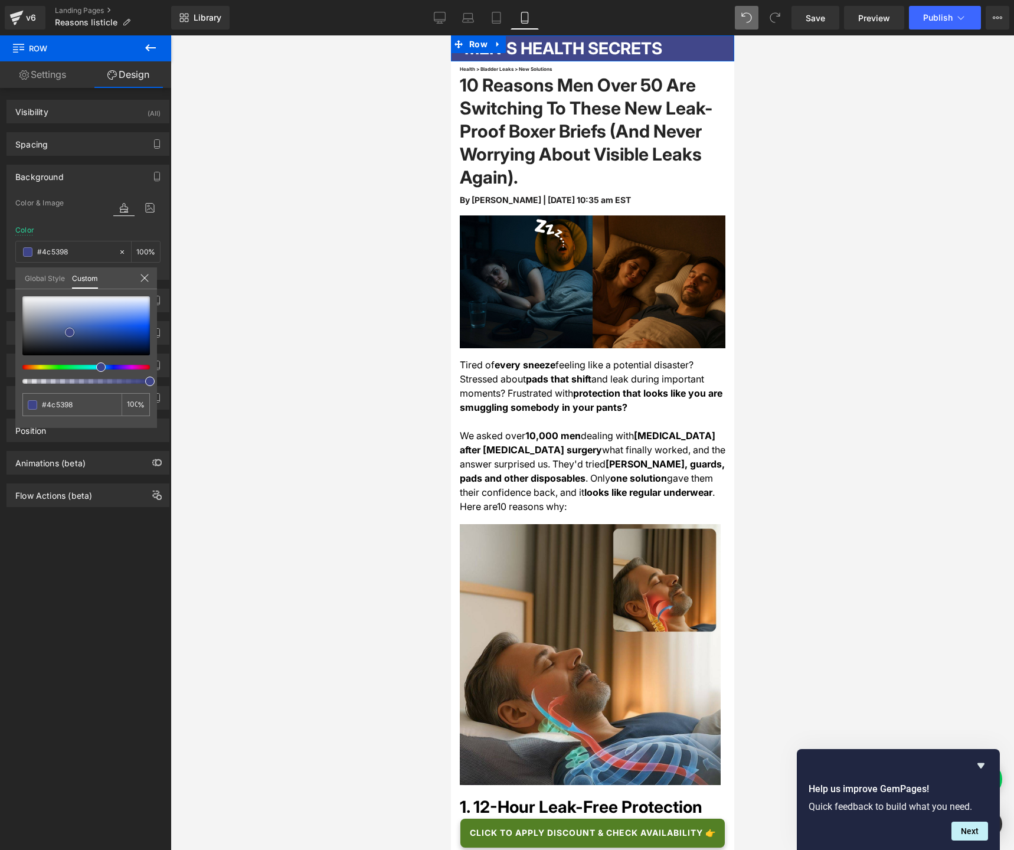
type input "#565da3"
type input "#6167a8"
type input "#676dab"
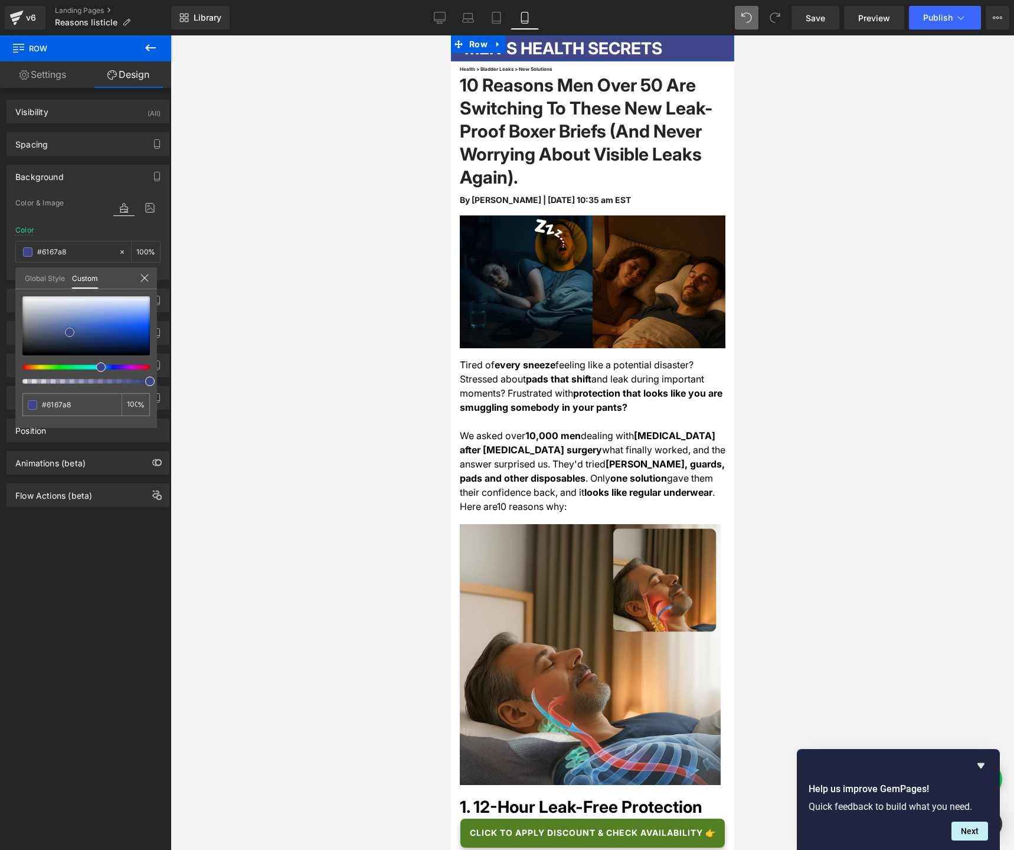
type input "#676dab"
type input "#6c71ac"
type input "#7075ad"
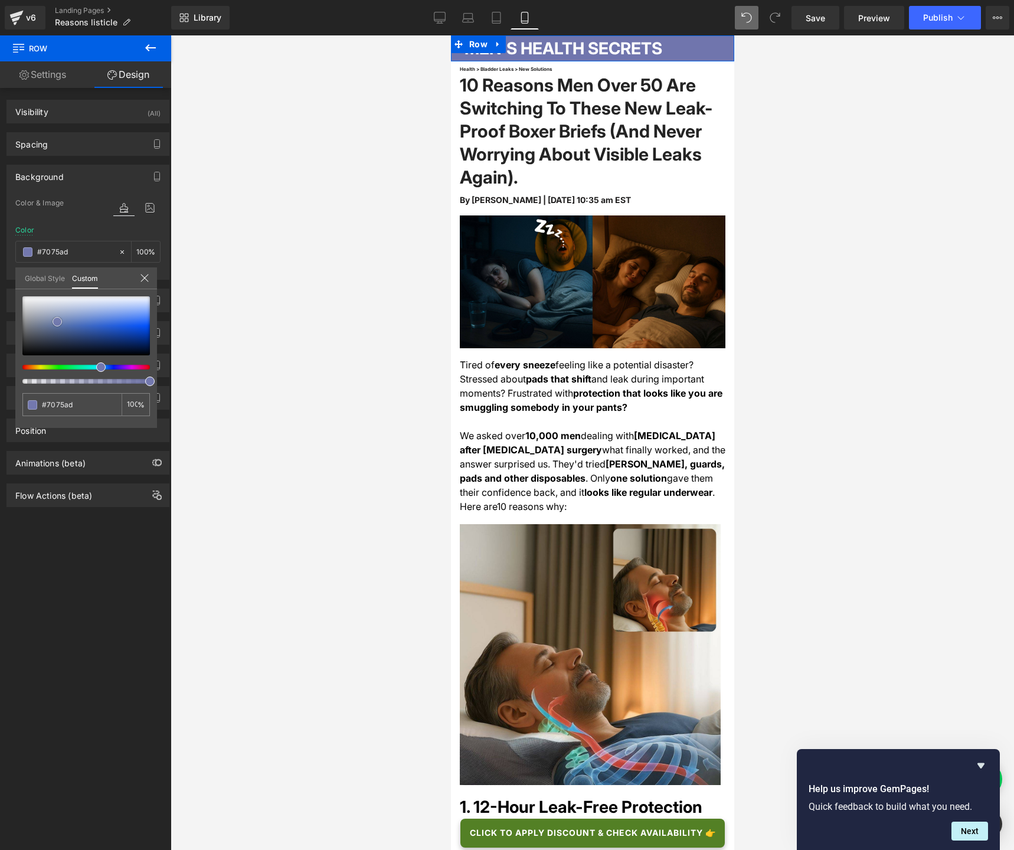
type input "#7378ae"
type input "#7075ad"
type input "#6c709d"
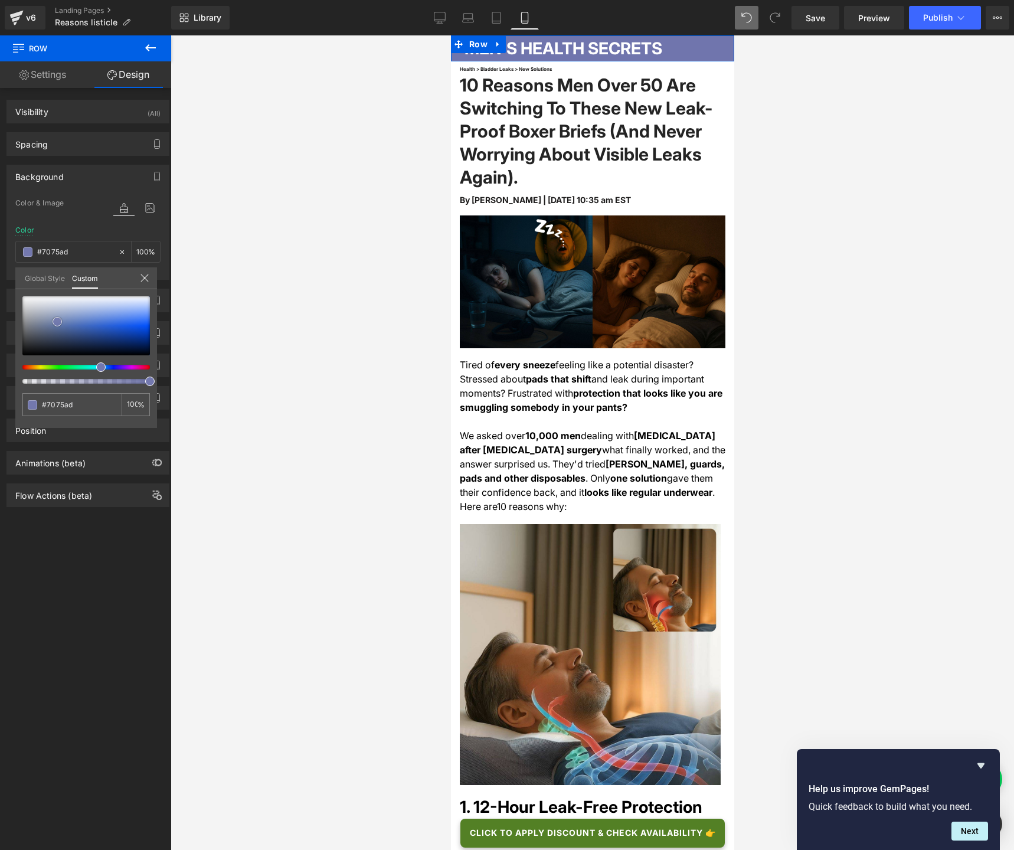
type input "#6c709d"
type input "#70738e"
type input "#767888"
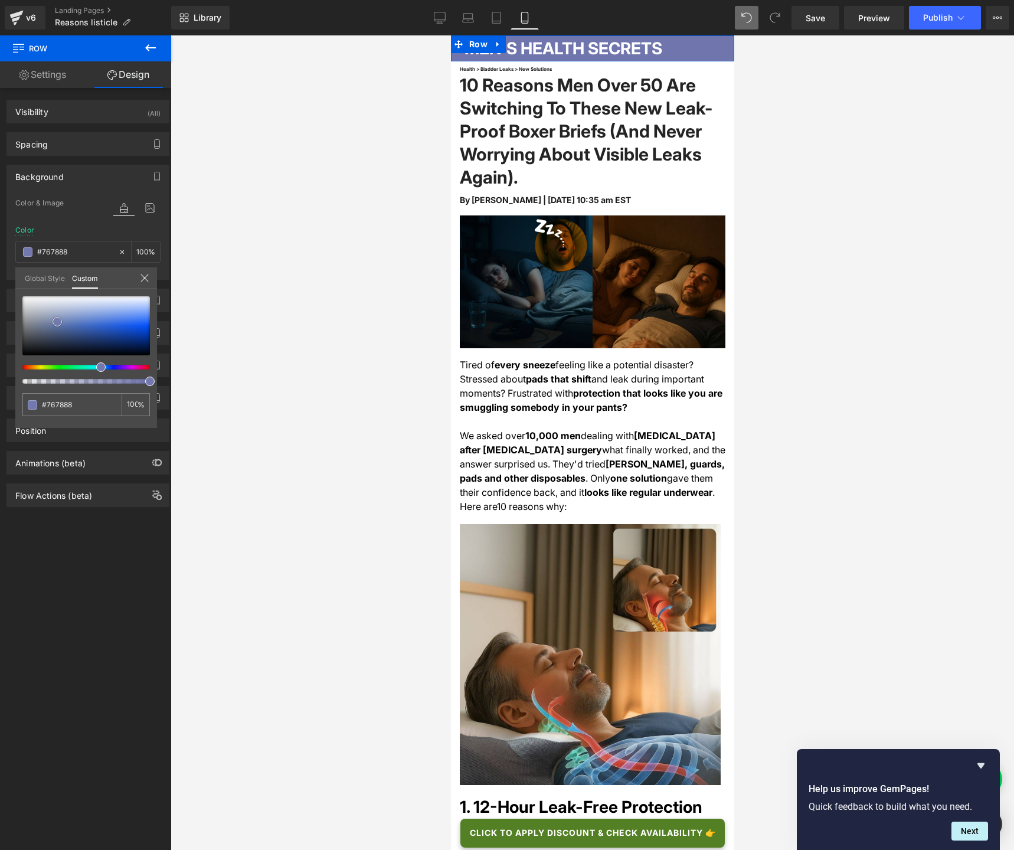
type input "#777987"
type input "#7d7e8b"
type input "#9999a2"
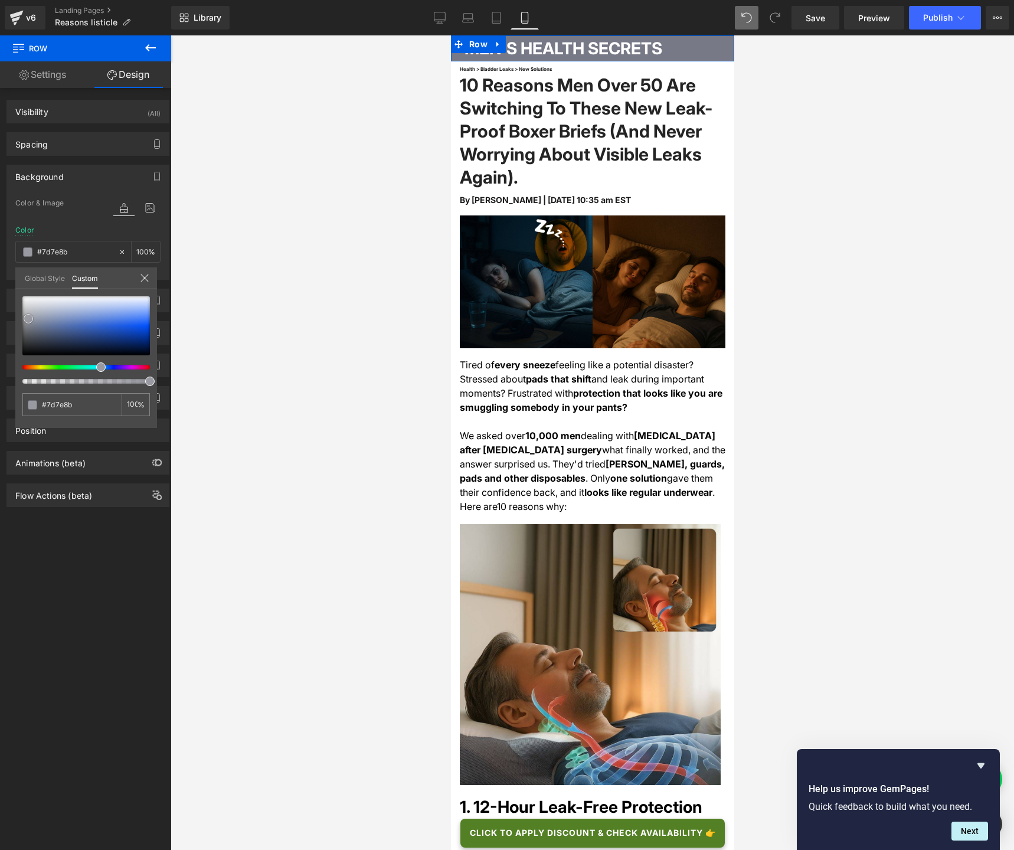
type input "#9999a2"
type input "#a9a9b1"
type input "#b9b9c0"
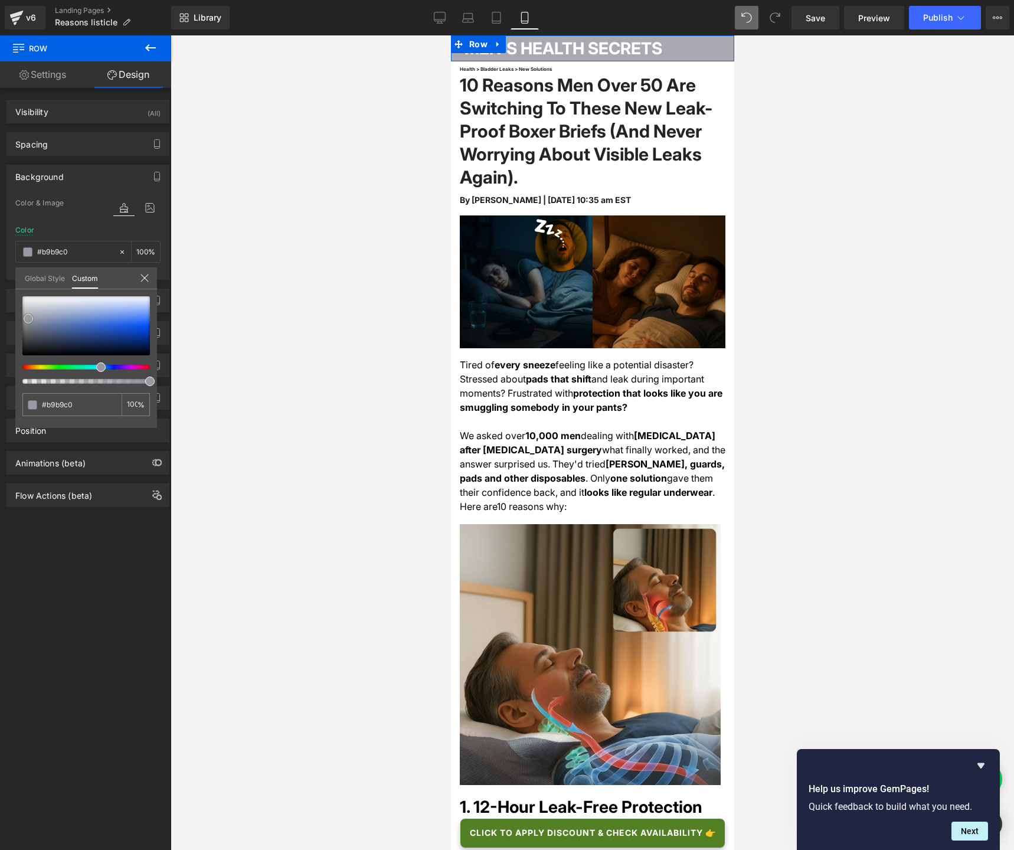
type input "#bcbcc2"
type input "#bbbbc3"
type input "#b6b6c7"
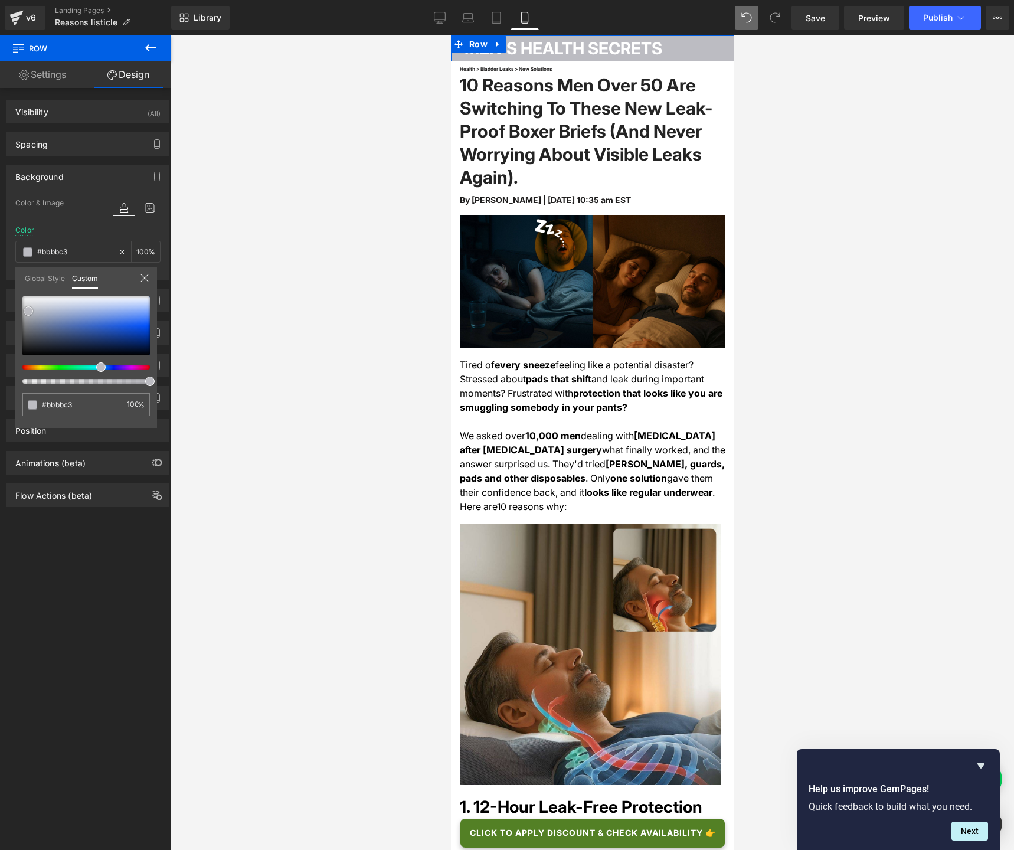
type input "#b6b6c7"
type input "#b0b0d3"
type input "#a5a5dd"
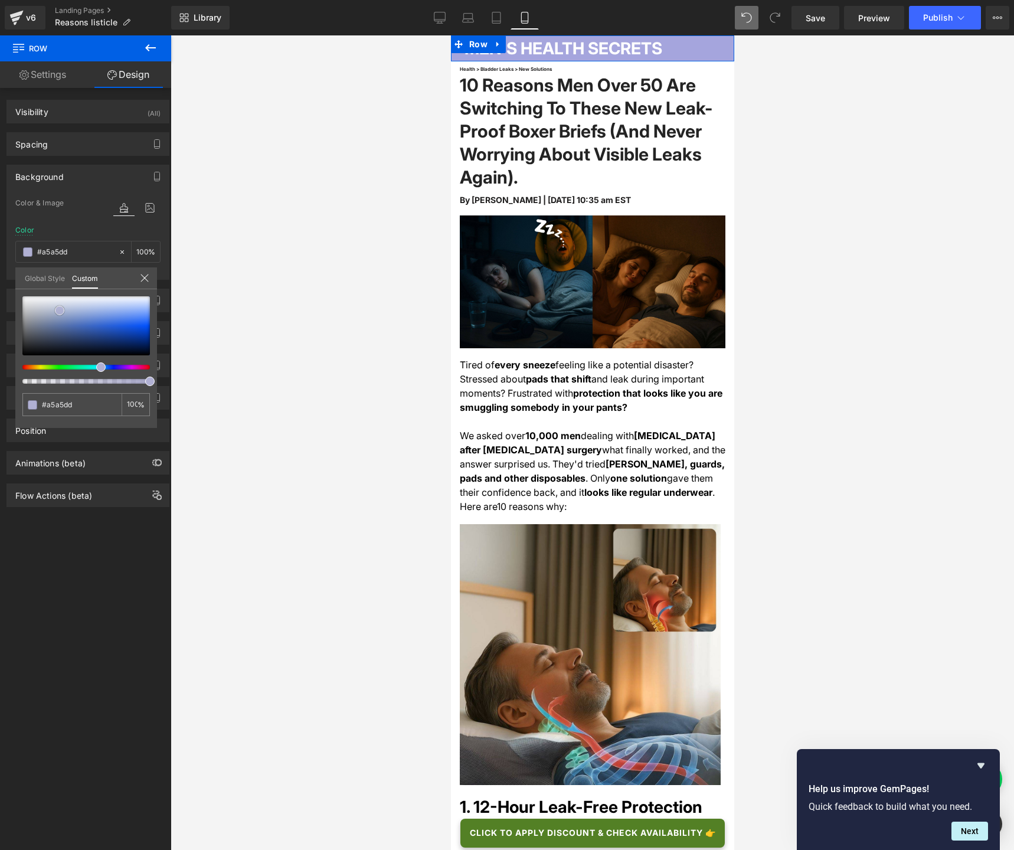
type input "#a2a2e1"
type input "#a1a1e1"
type input "#d7d7f3"
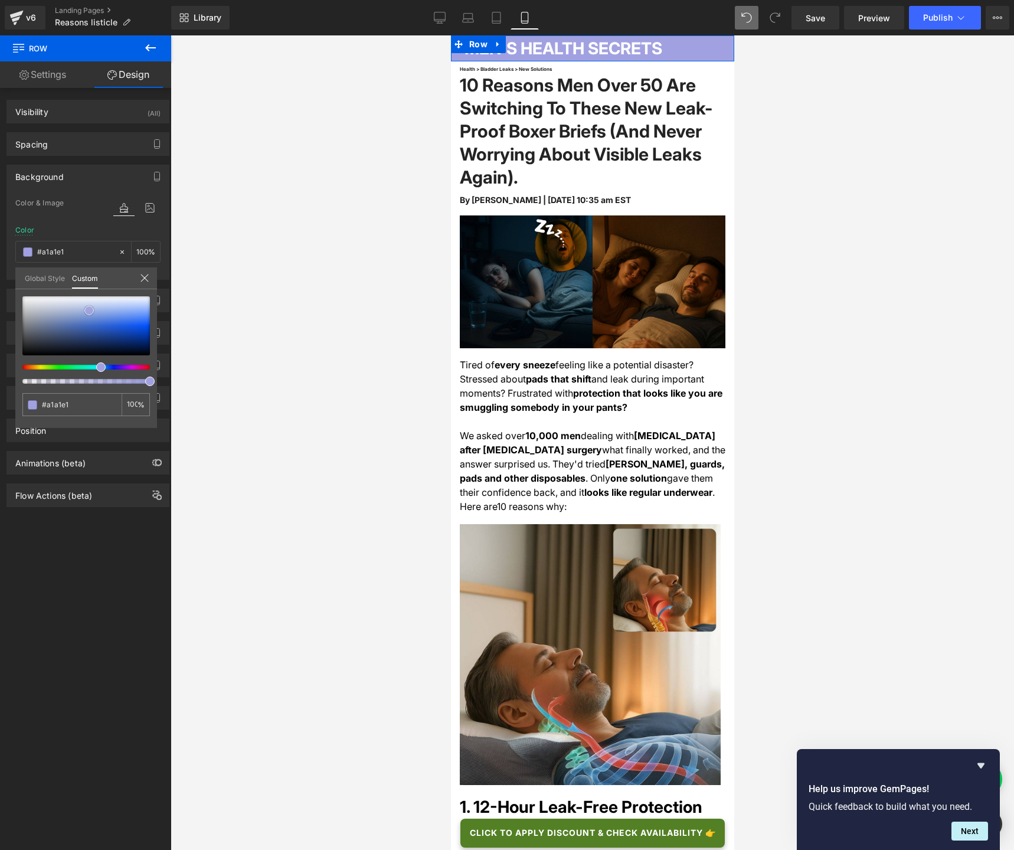
type input "#d7d7f3"
type input "#fbfbfd"
type input "#ffffff"
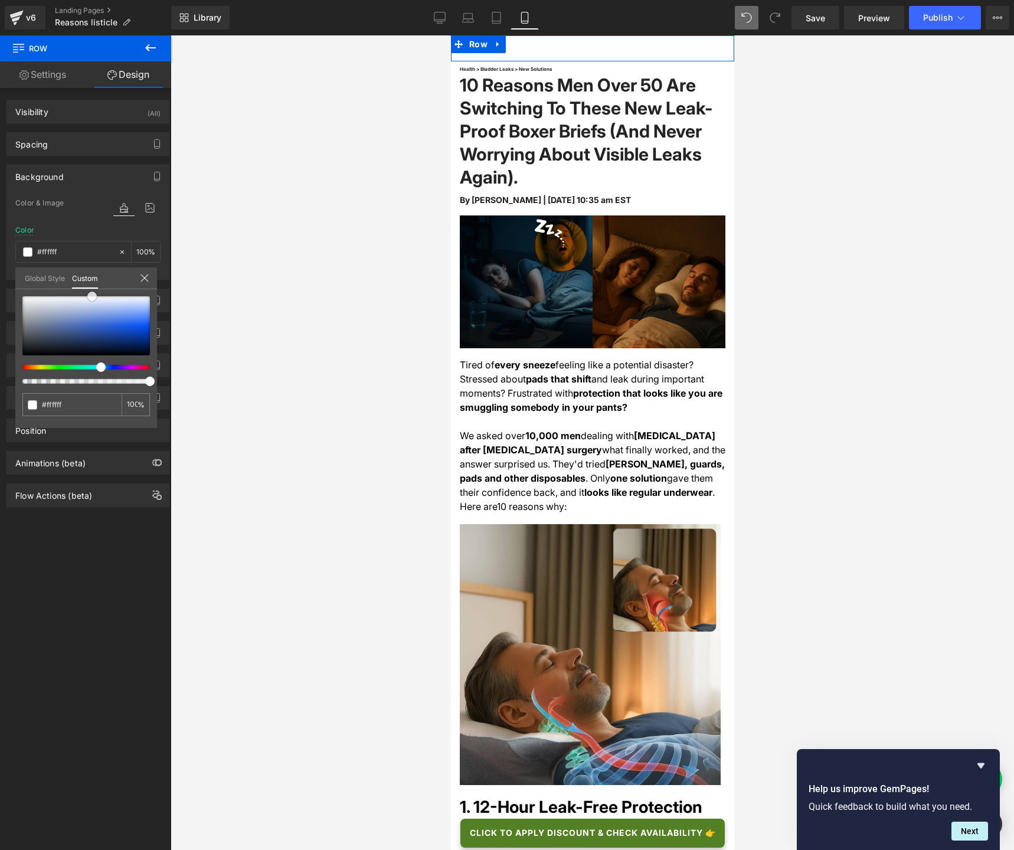
type input "#f1f1f8"
type input "#dcdcf3"
type input "#b1b1e6"
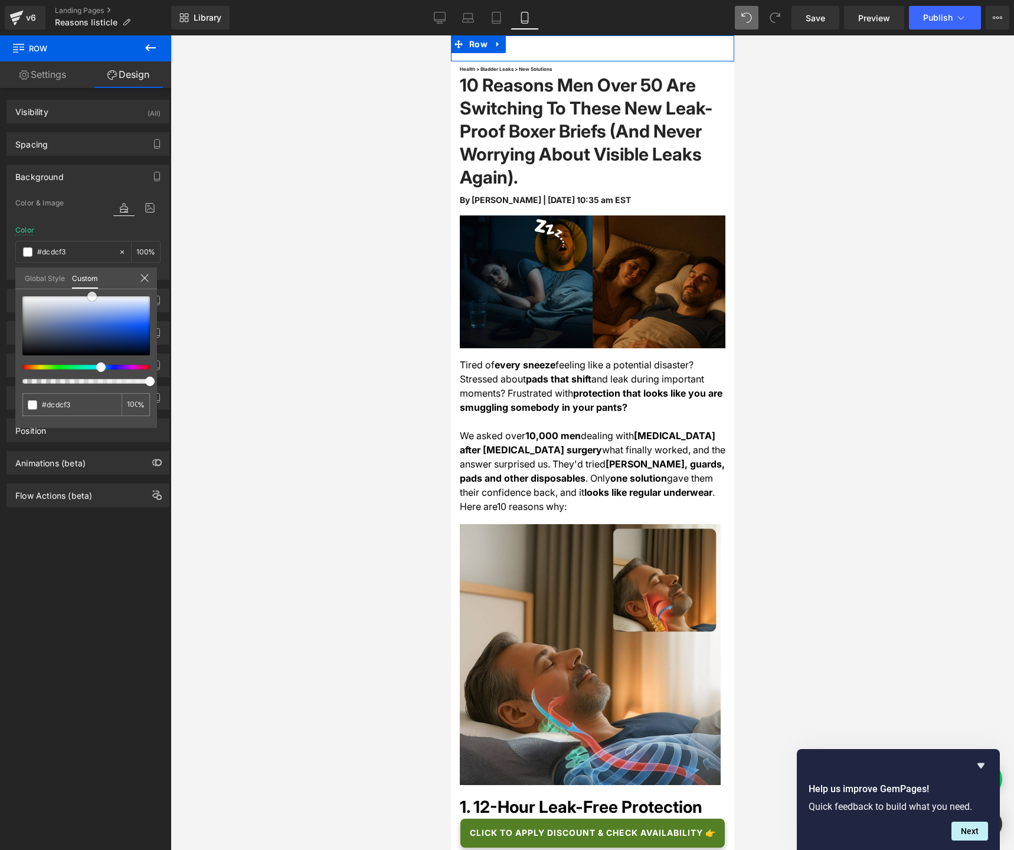
type input "#b1b1e6"
type input "#9494da"
type input "#8484d6"
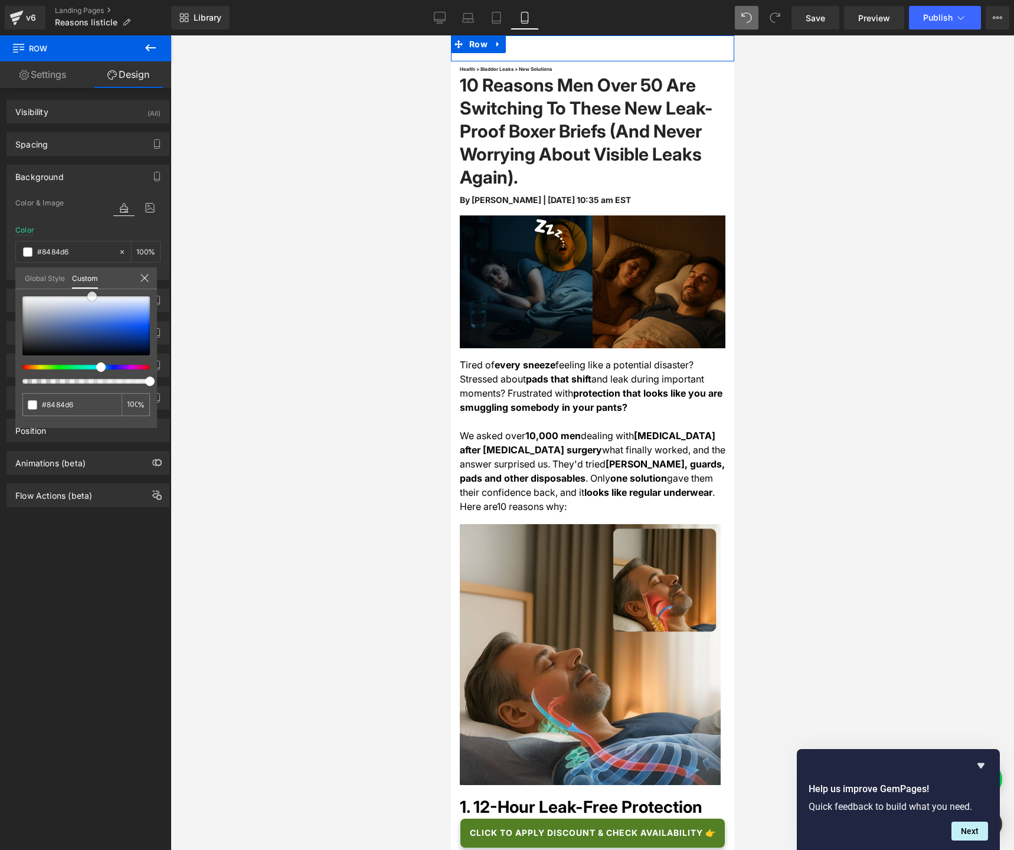
type input "#5b5bc7"
type input "#5050c3"
type input "#4040b8"
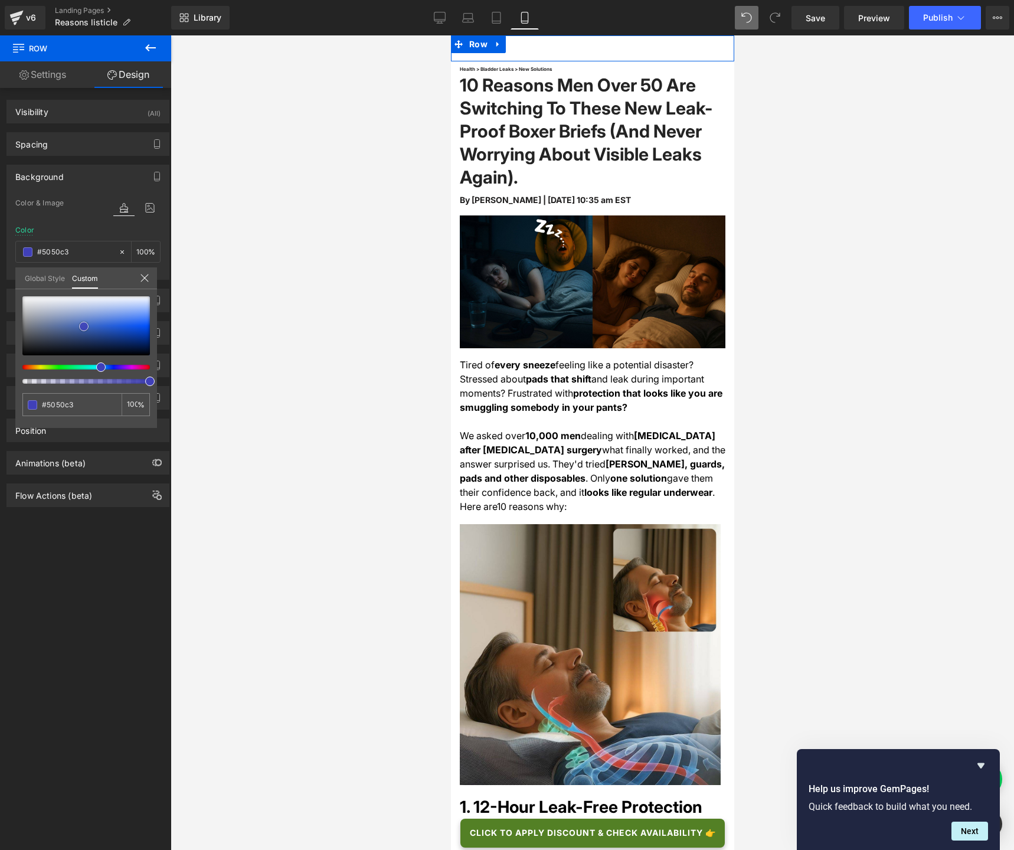
type input "#4040b8"
type input "#3f3fb5"
type input "#4040b8"
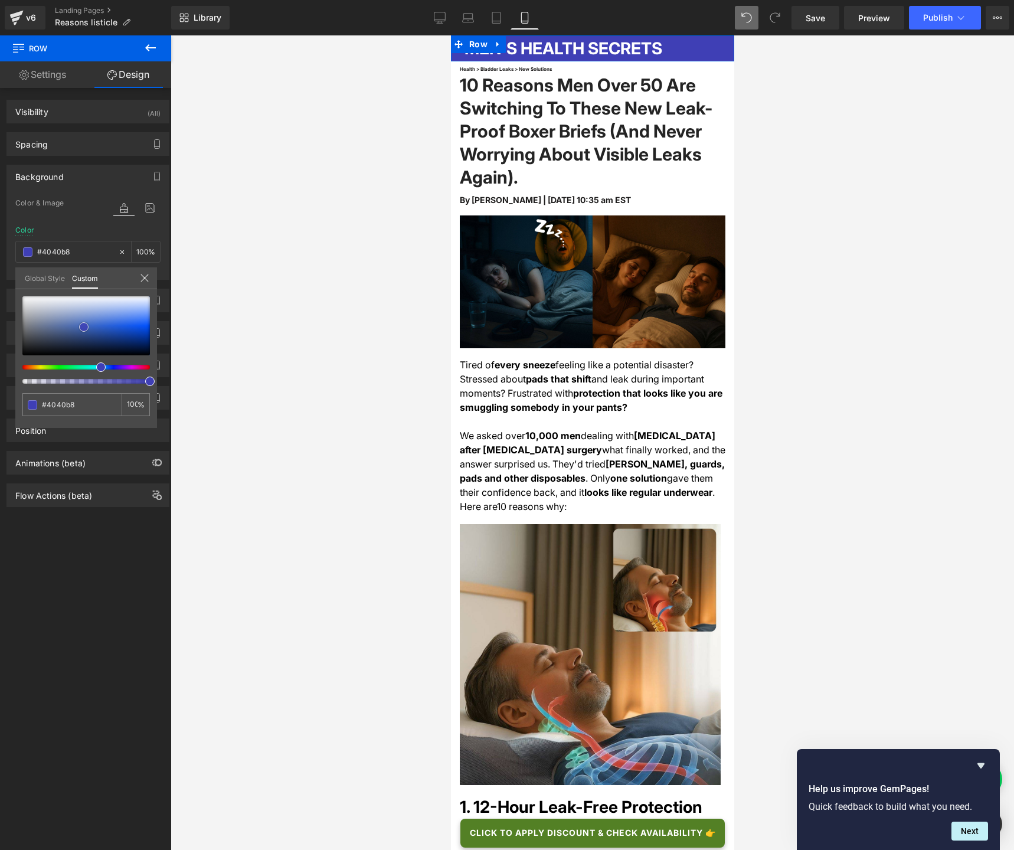
type input "#3f3fbf"
type input "#3e3ec0"
type input "#3939cf"
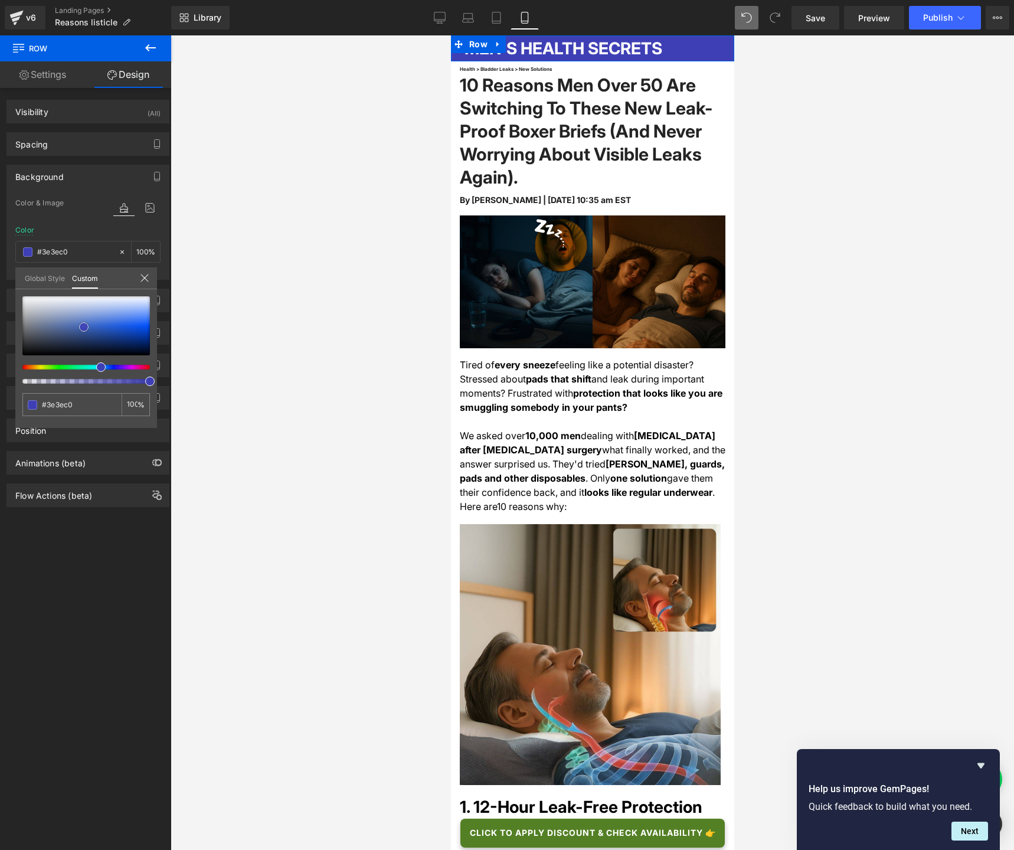
type input "#3939cf"
type input "#3434d9"
type input "#3535de"
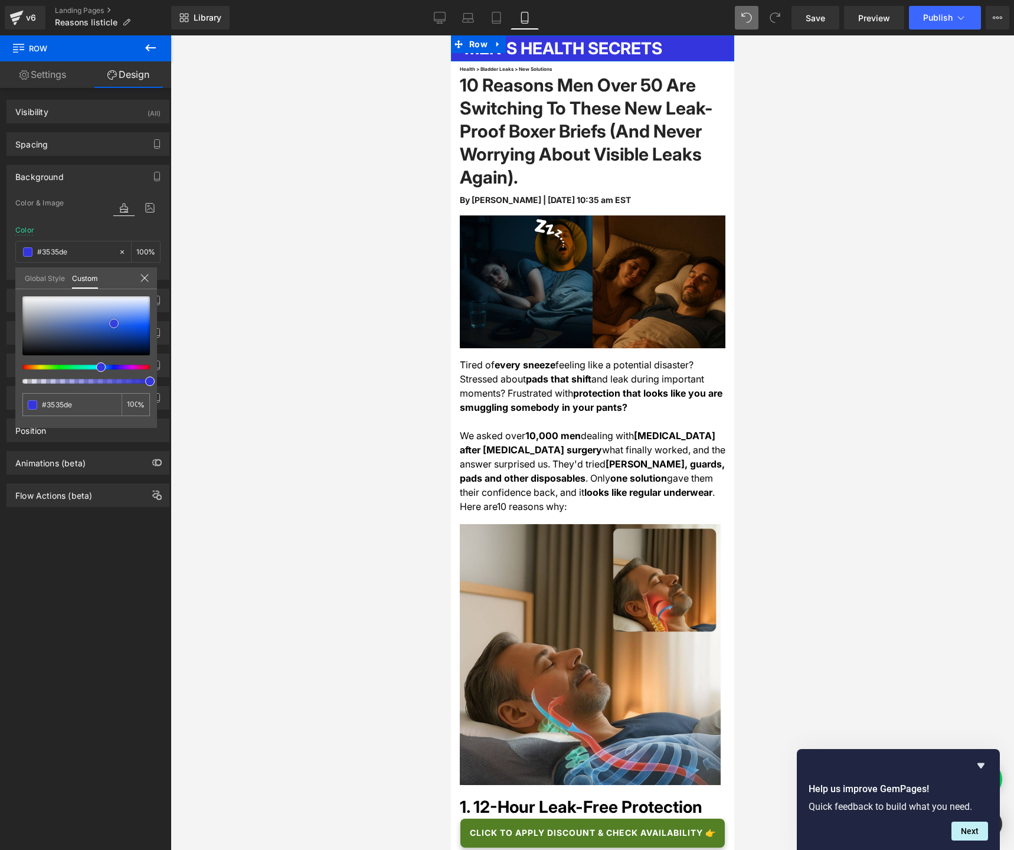
type input "#2d2de1"
type input "#1a1ae9"
type input "#0c0cf2"
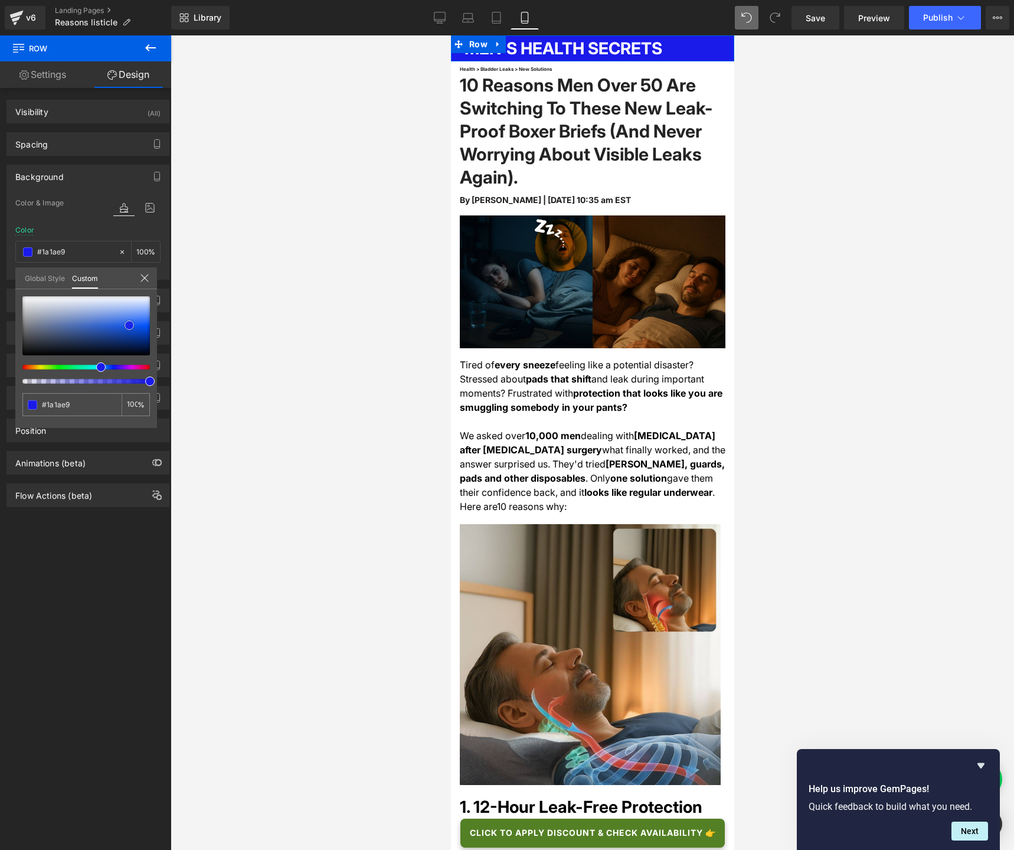
type input "#0c0cf2"
type input "#0a0af4"
drag, startPoint x: 44, startPoint y: 331, endPoint x: 99, endPoint y: 319, distance: 55.7
click at [99, 319] on span at bounding box center [98, 317] width 9 height 9
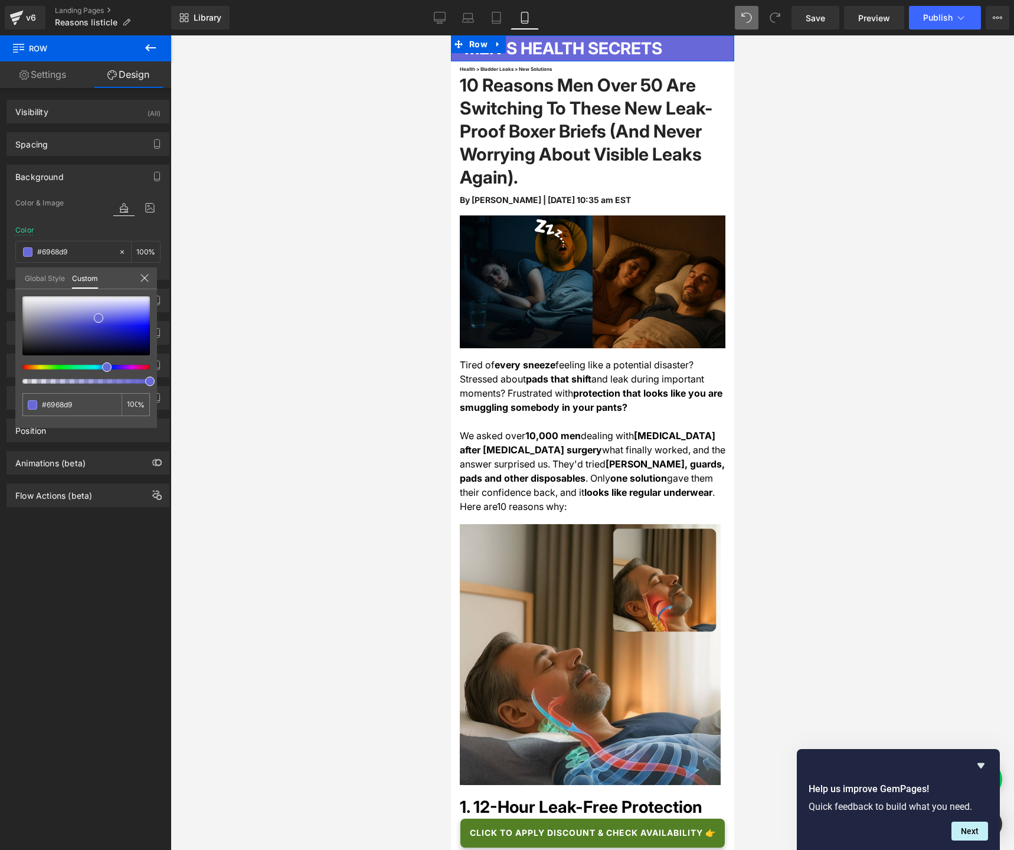
click at [102, 366] on span at bounding box center [106, 366] width 9 height 9
drag, startPoint x: 122, startPoint y: 329, endPoint x: 89, endPoint y: 324, distance: 33.4
click at [89, 324] on div at bounding box center [85, 325] width 127 height 59
click at [106, 368] on span at bounding box center [109, 366] width 9 height 9
drag, startPoint x: 110, startPoint y: 368, endPoint x: 101, endPoint y: 368, distance: 8.9
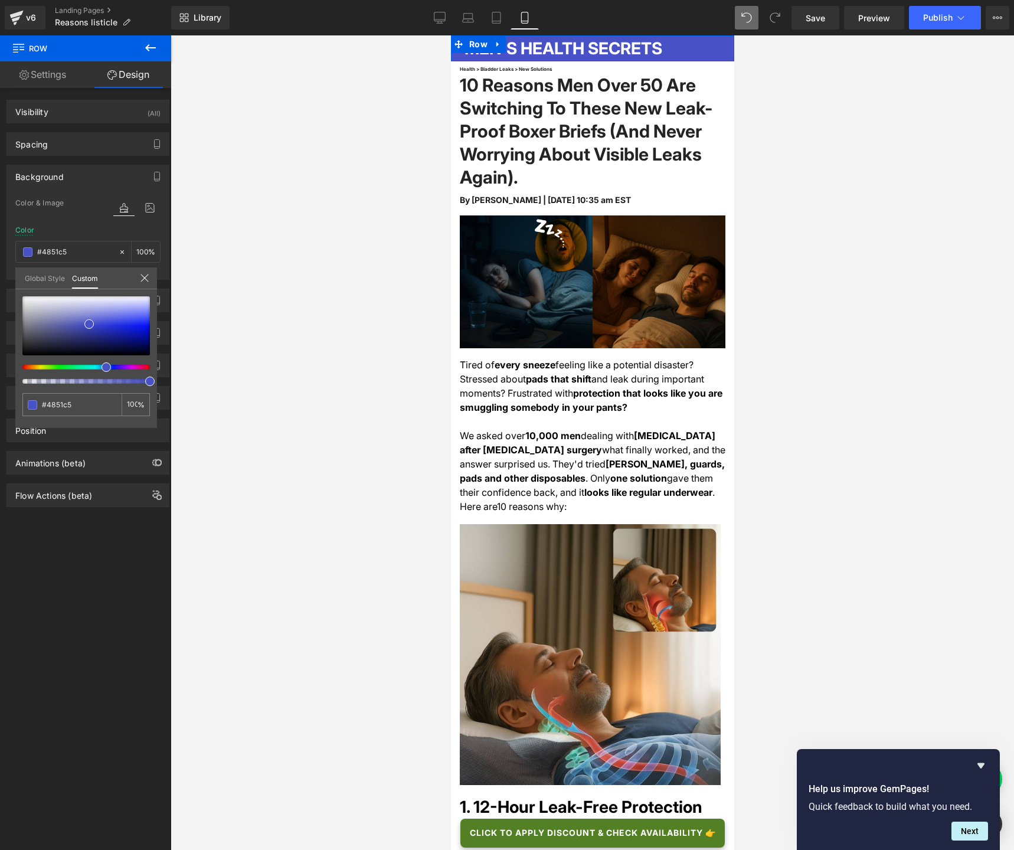
click at [101, 368] on span at bounding box center [105, 366] width 9 height 9
click at [64, 342] on div at bounding box center [85, 325] width 127 height 59
click at [45, 333] on div at bounding box center [85, 325] width 127 height 59
click at [55, 333] on div at bounding box center [85, 325] width 127 height 59
drag, startPoint x: 58, startPoint y: 333, endPoint x: 97, endPoint y: 333, distance: 38.9
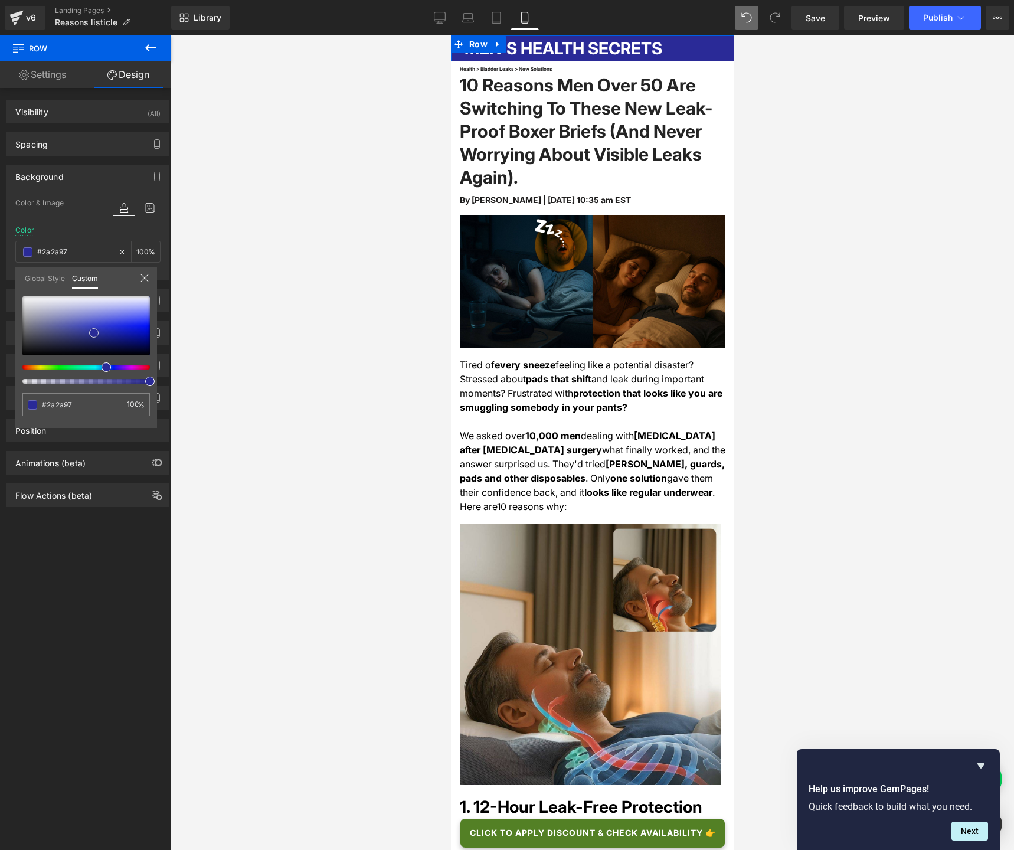
click at [97, 333] on span at bounding box center [93, 332] width 9 height 9
click at [110, 366] on span at bounding box center [111, 366] width 9 height 9
click at [123, 336] on div at bounding box center [85, 325] width 127 height 59
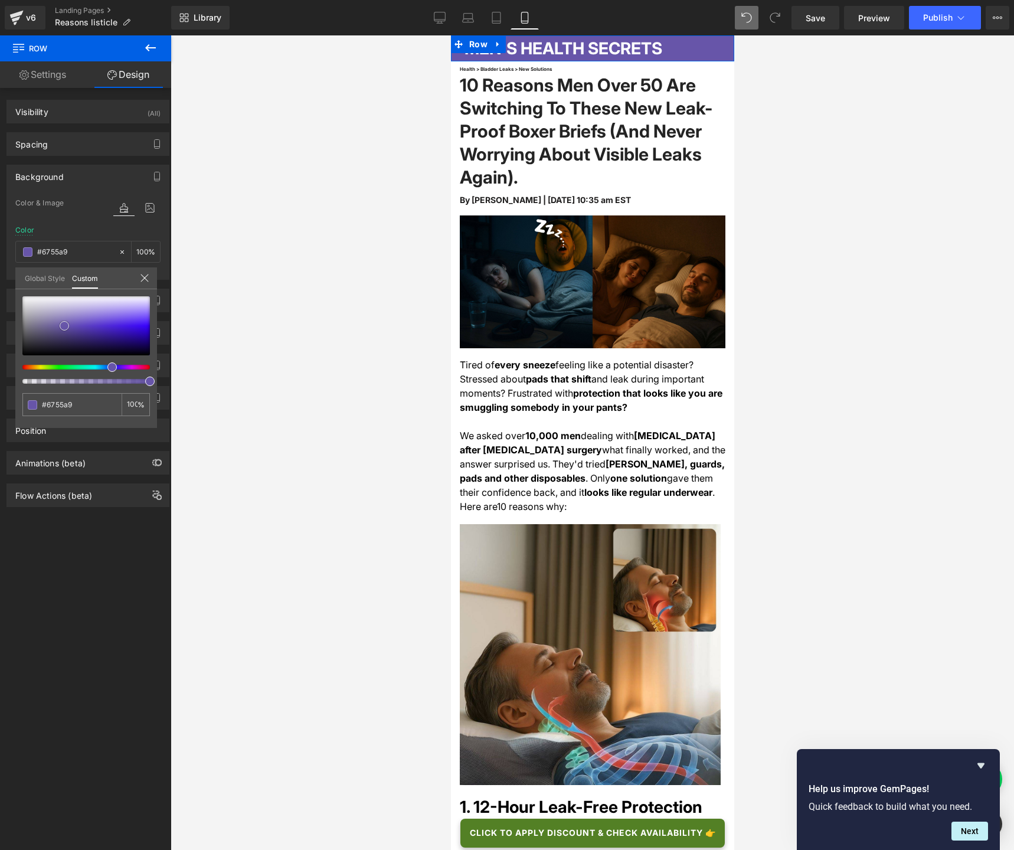
drag, startPoint x: 124, startPoint y: 334, endPoint x: 95, endPoint y: 368, distance: 44.4
click at [65, 323] on span at bounding box center [64, 325] width 9 height 9
click at [99, 366] on div at bounding box center [81, 367] width 127 height 5
click at [80, 316] on div at bounding box center [85, 325] width 127 height 59
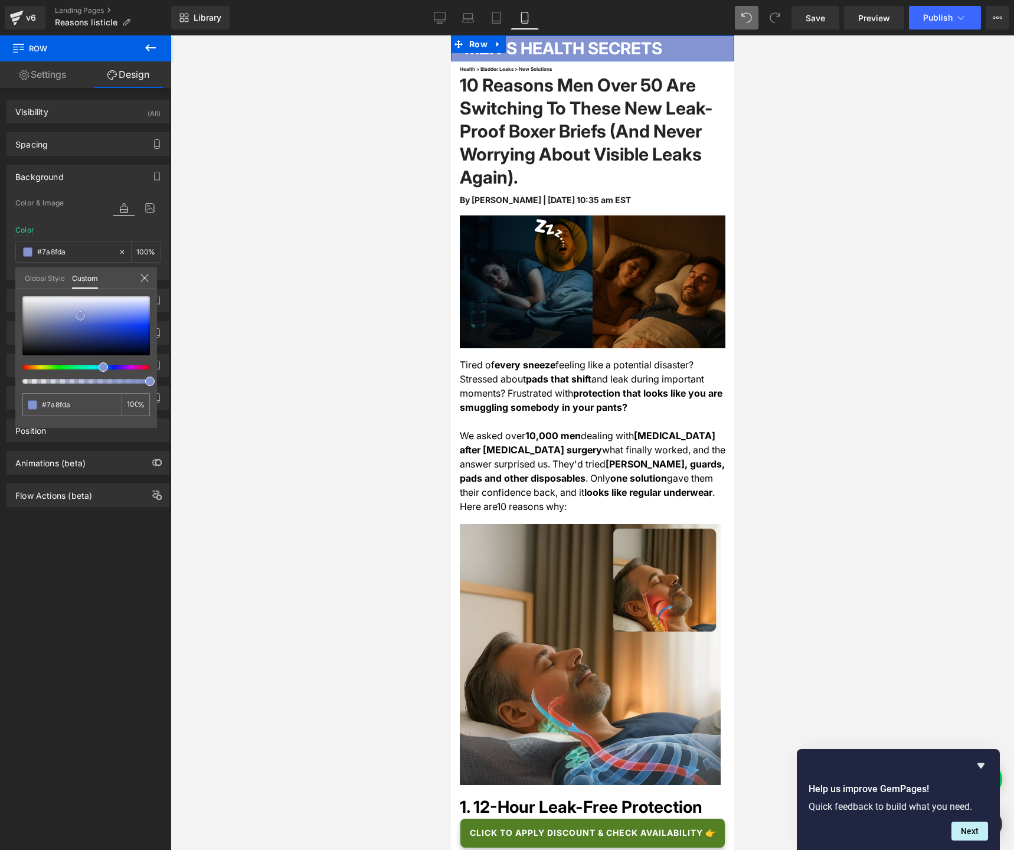
click at [96, 316] on div at bounding box center [85, 325] width 127 height 59
click at [116, 317] on div at bounding box center [85, 325] width 127 height 59
click at [109, 327] on div at bounding box center [85, 325] width 127 height 59
click at [97, 326] on div at bounding box center [85, 325] width 127 height 59
click at [85, 326] on div at bounding box center [85, 325] width 127 height 59
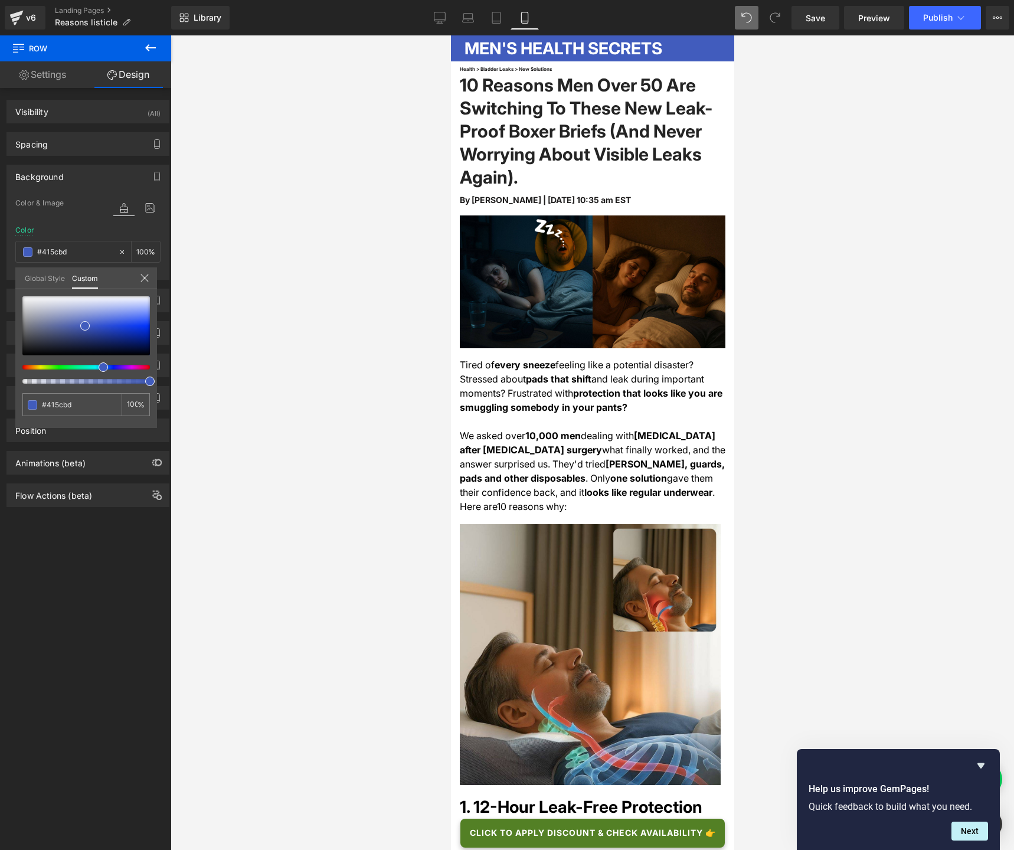
click at [286, 267] on div at bounding box center [592, 442] width 843 height 814
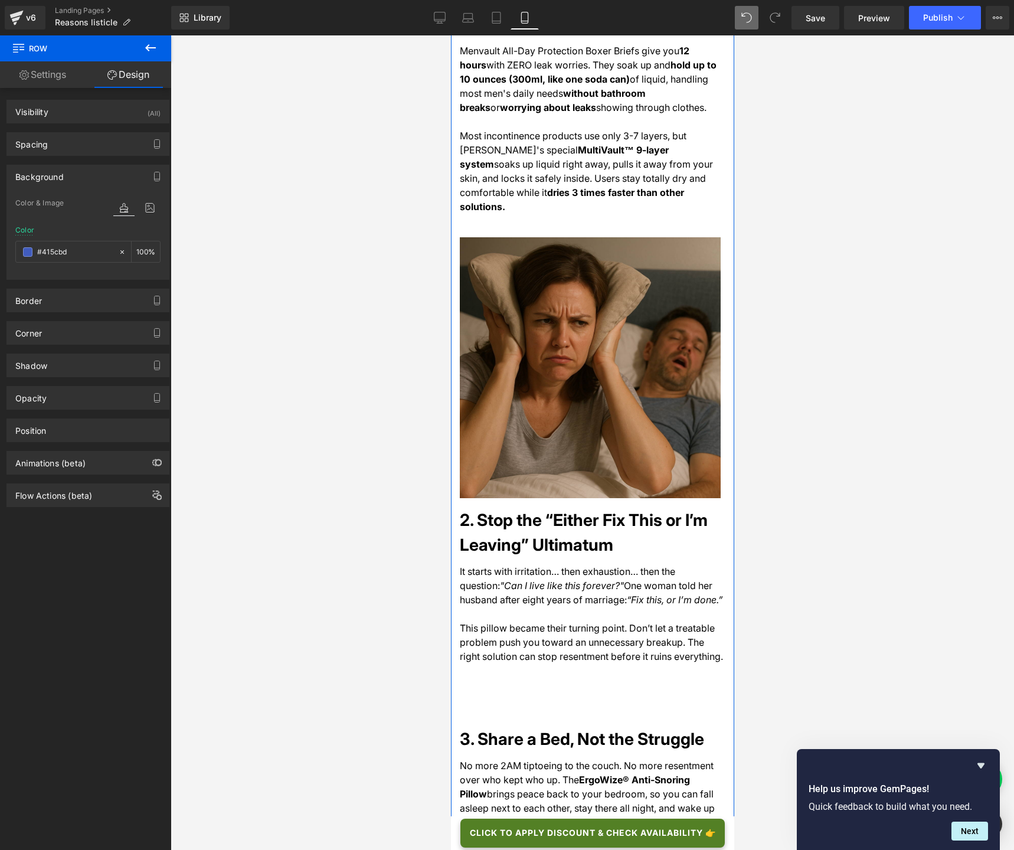
scroll to position [783, 0]
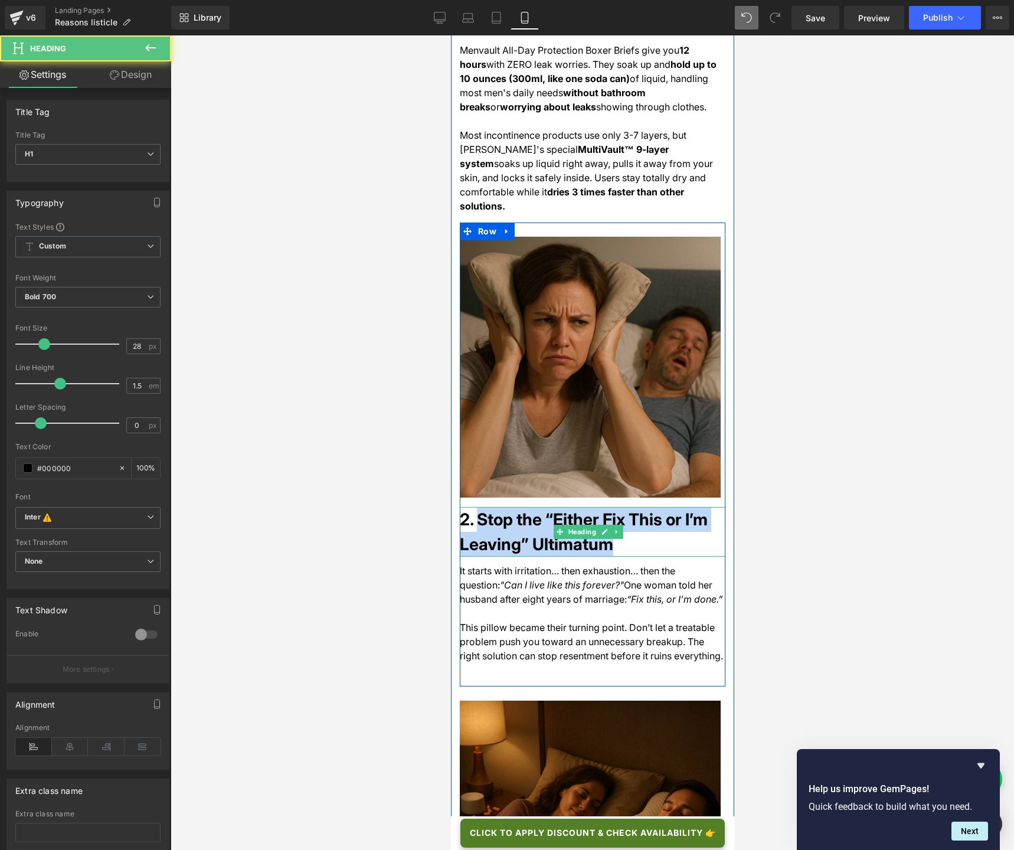
drag, startPoint x: 543, startPoint y: 494, endPoint x: 610, endPoint y: 506, distance: 67.6
click at [610, 507] on h1 "2. Stop the “Either Fix This or I’m Leaving” Ultimatum" at bounding box center [592, 532] width 266 height 50
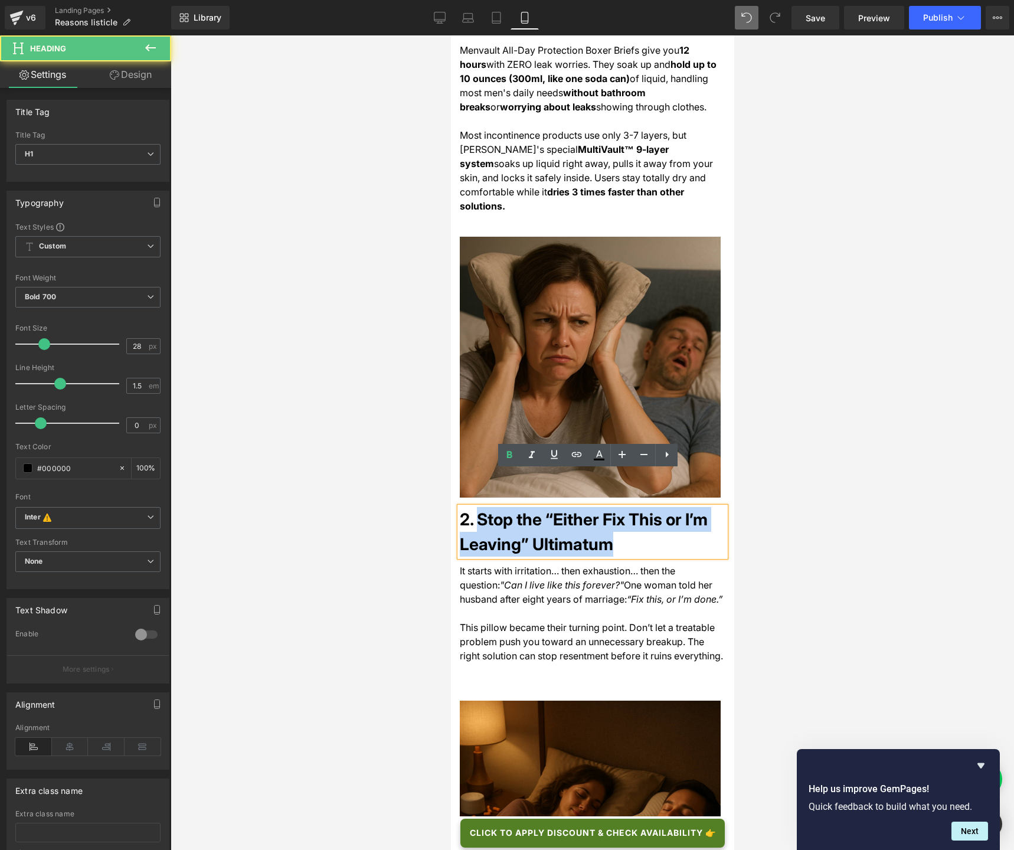
paste div
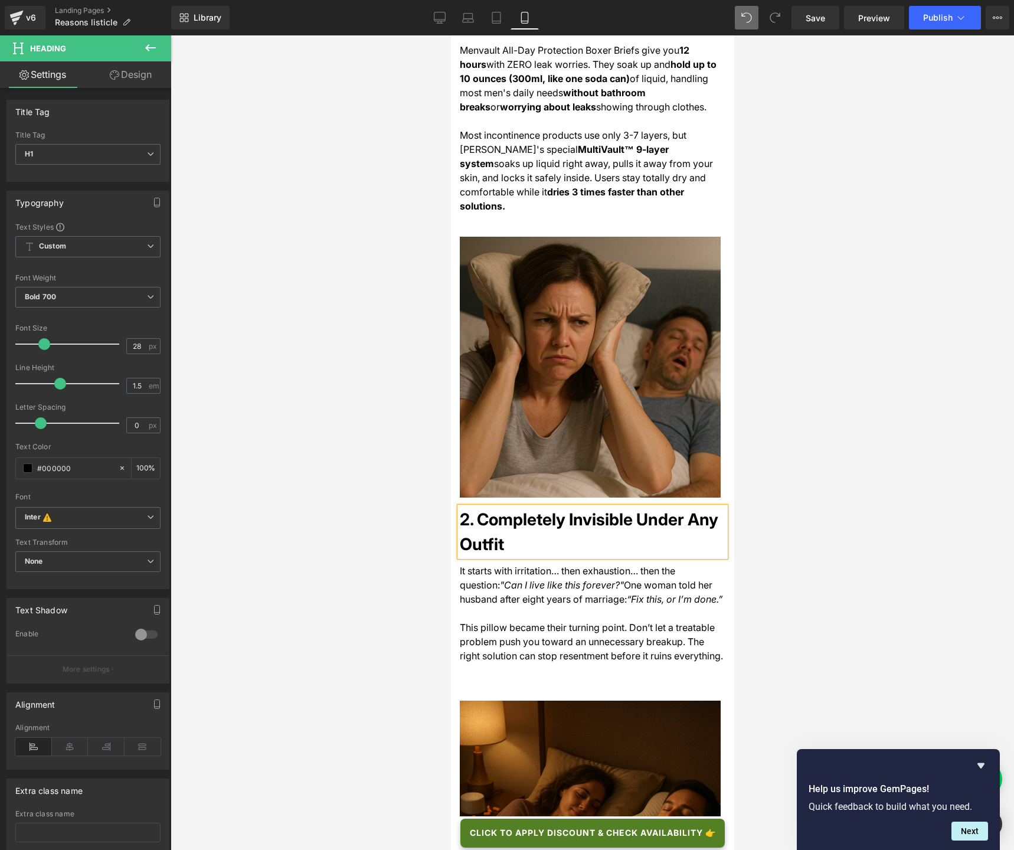
click at [525, 621] on span "This pillow became their turning point. Don’t let a treatable problem push you …" at bounding box center [590, 641] width 263 height 40
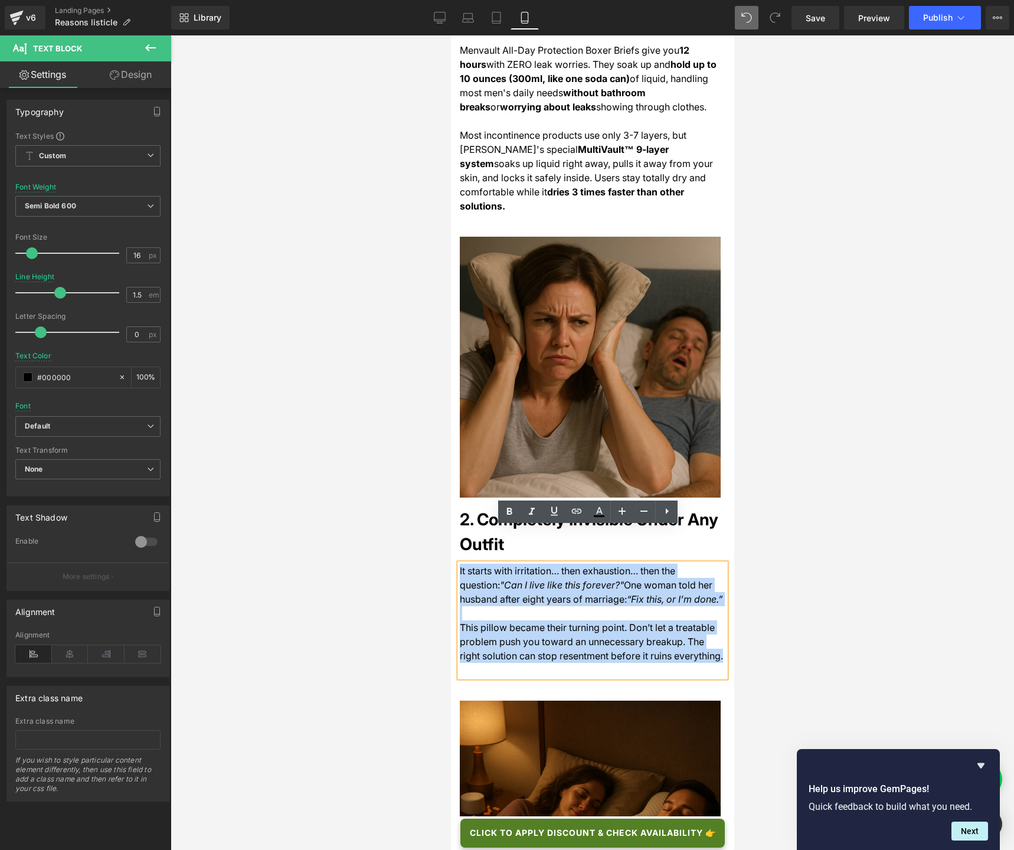
drag, startPoint x: 696, startPoint y: 618, endPoint x: 414, endPoint y: 537, distance: 293.6
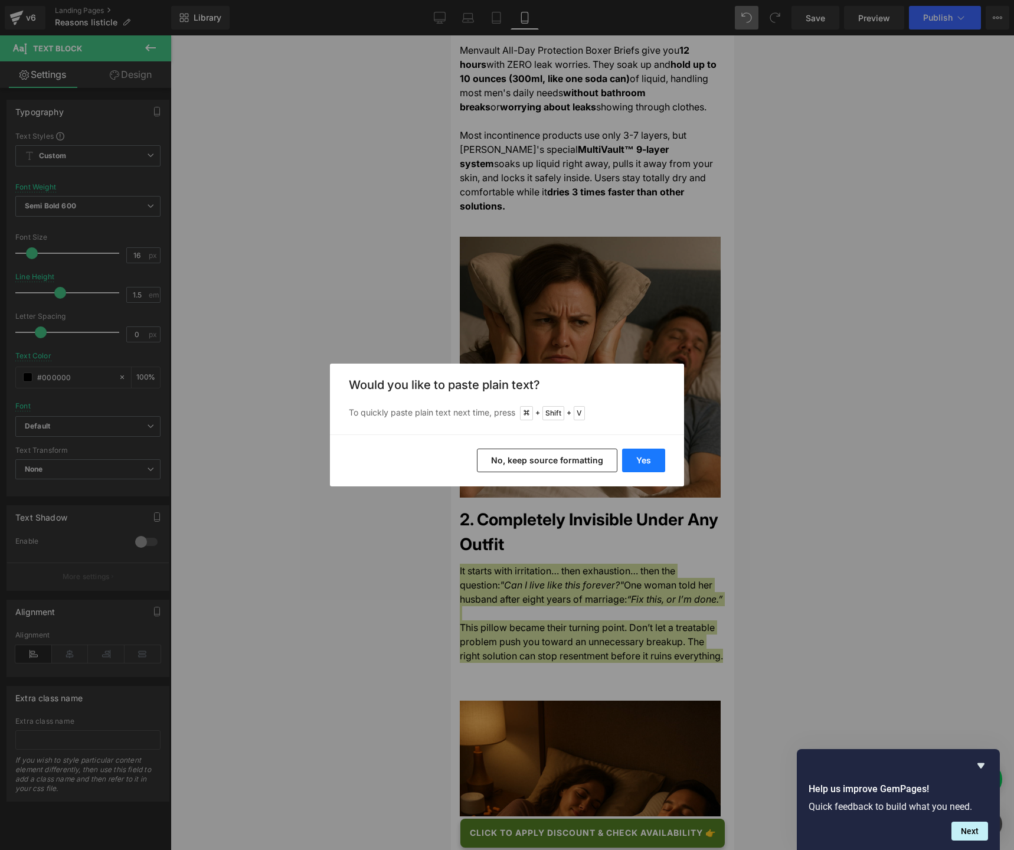
click at [647, 461] on button "Yes" at bounding box center [643, 460] width 43 height 24
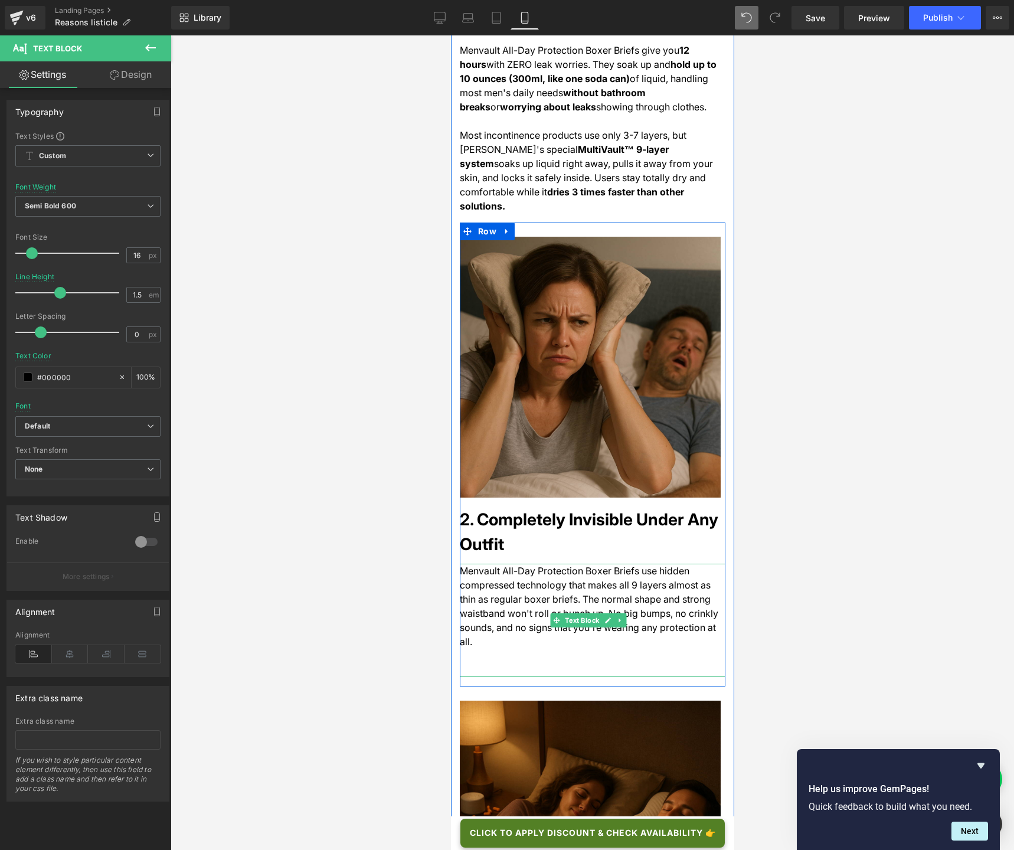
click at [526, 635] on div at bounding box center [592, 670] width 266 height 14
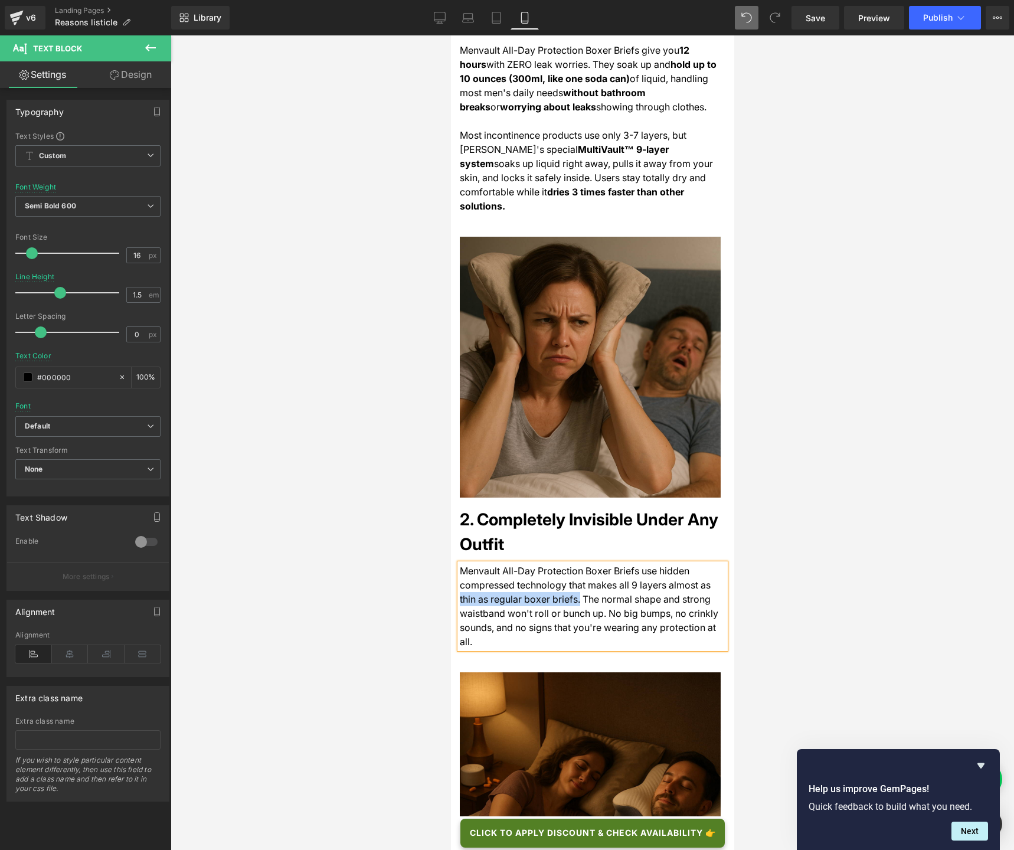
drag, startPoint x: 459, startPoint y: 563, endPoint x: 572, endPoint y: 561, distance: 113.3
click at [572, 565] on span "Menvault All-Day Protection Boxer Briefs use hidden compressed technology that …" at bounding box center [588, 606] width 258 height 83
click at [506, 518] on icon at bounding box center [509, 511] width 14 height 14
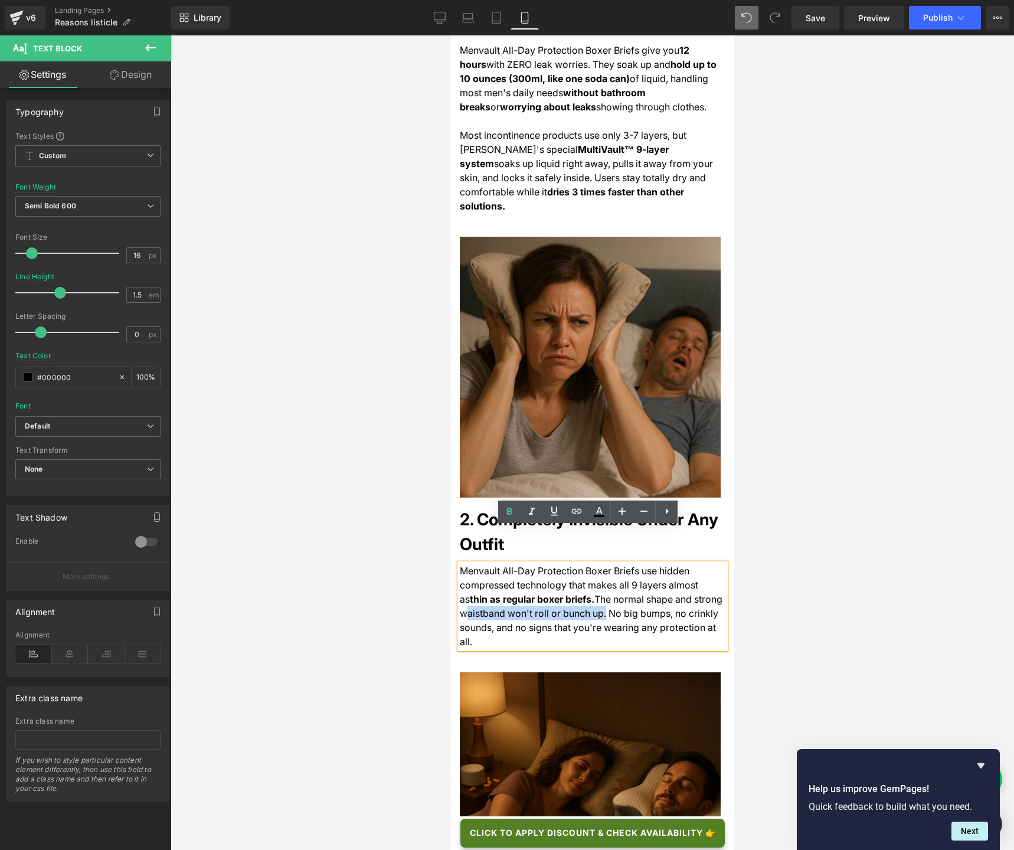
drag, startPoint x: 460, startPoint y: 578, endPoint x: 594, endPoint y: 573, distance: 134.6
click at [594, 593] on span "The normal shape and strong waistband won't roll or bunch up. No big bumps, no …" at bounding box center [590, 620] width 263 height 54
click at [514, 516] on icon at bounding box center [509, 511] width 14 height 14
drag, startPoint x: 514, startPoint y: 592, endPoint x: 693, endPoint y: 591, distance: 178.8
click at [693, 607] on span ". No big bumps, no crinkly sounds, and no signs that you're wearing any protect…" at bounding box center [589, 627] width 261 height 40
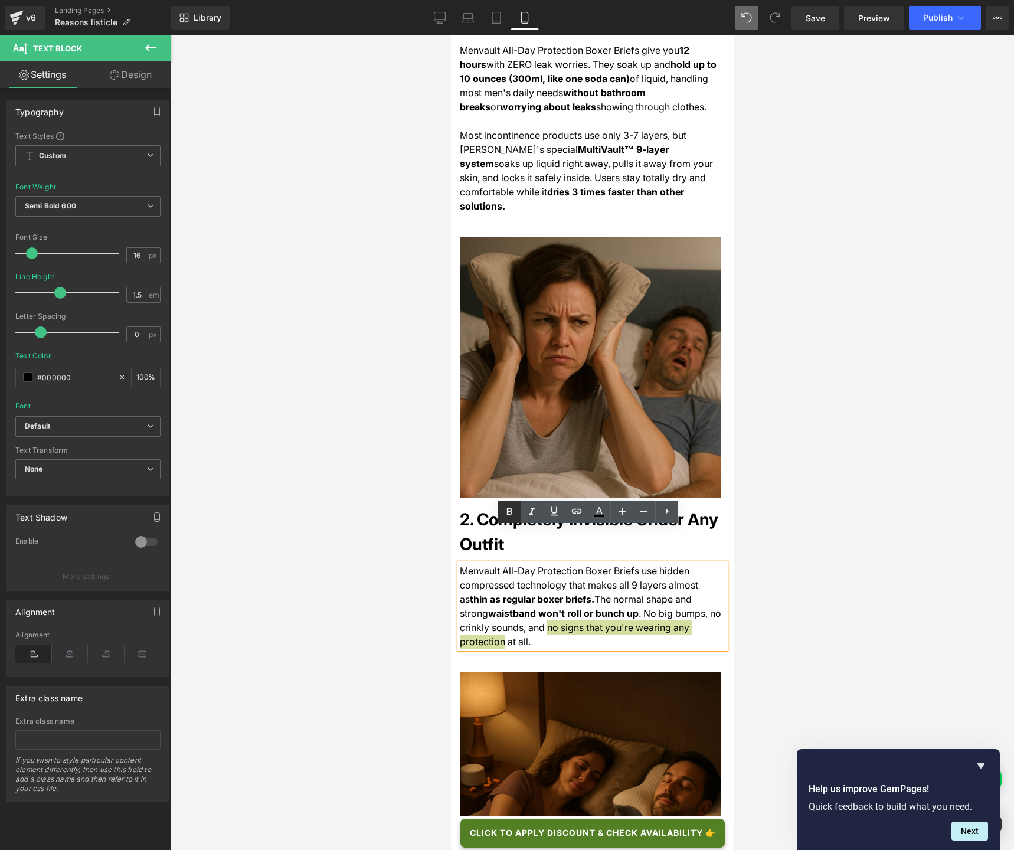
click at [513, 515] on icon at bounding box center [509, 511] width 14 height 14
click at [391, 512] on div at bounding box center [592, 442] width 843 height 814
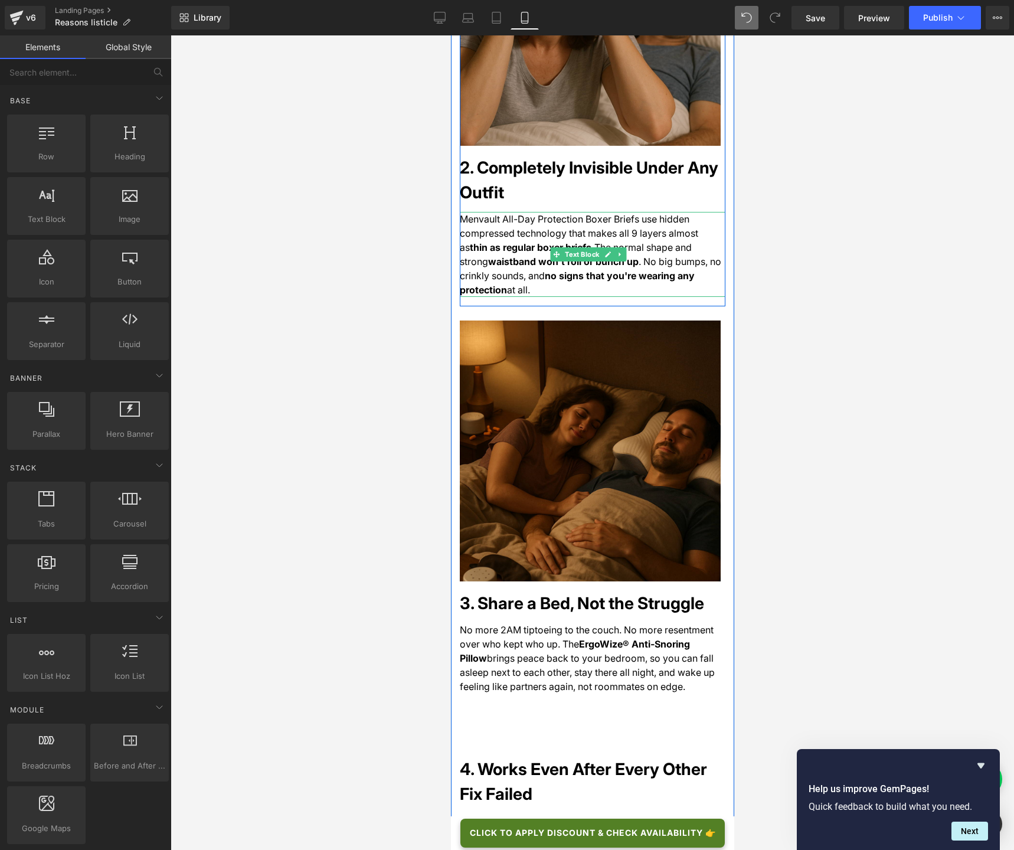
scroll to position [1158, 0]
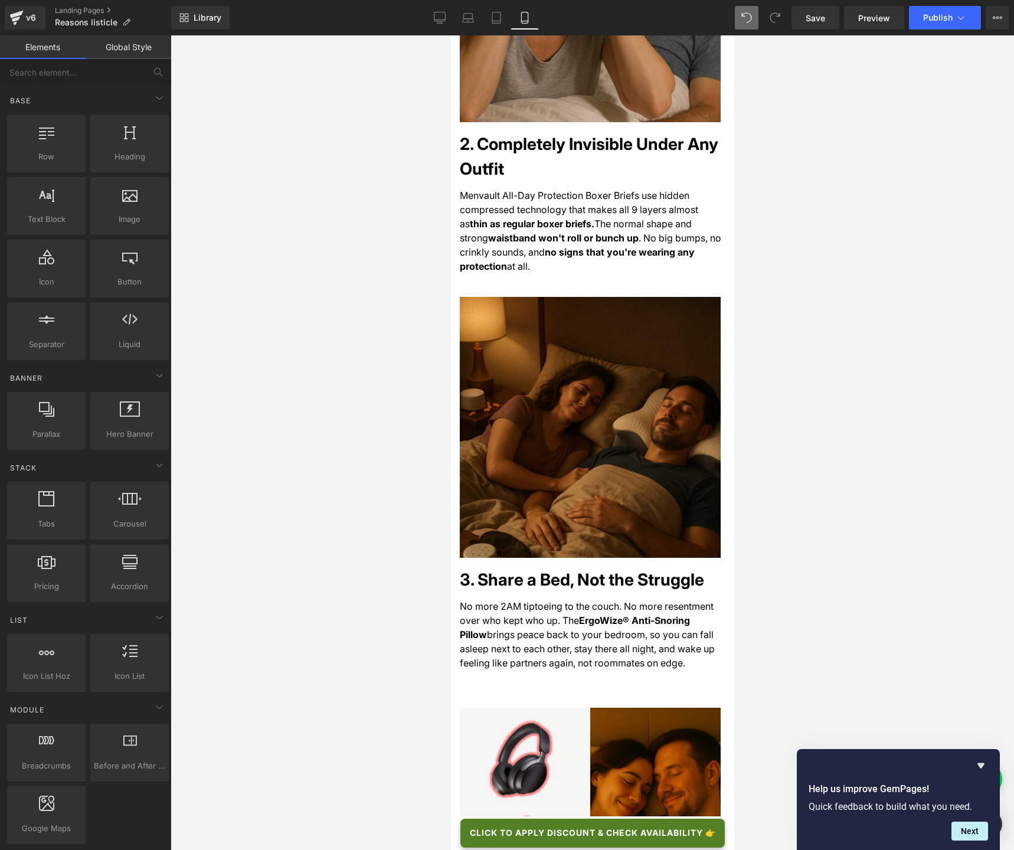
click at [503, 567] on h1 "3. Share a Bed, Not the Struggle" at bounding box center [592, 579] width 266 height 25
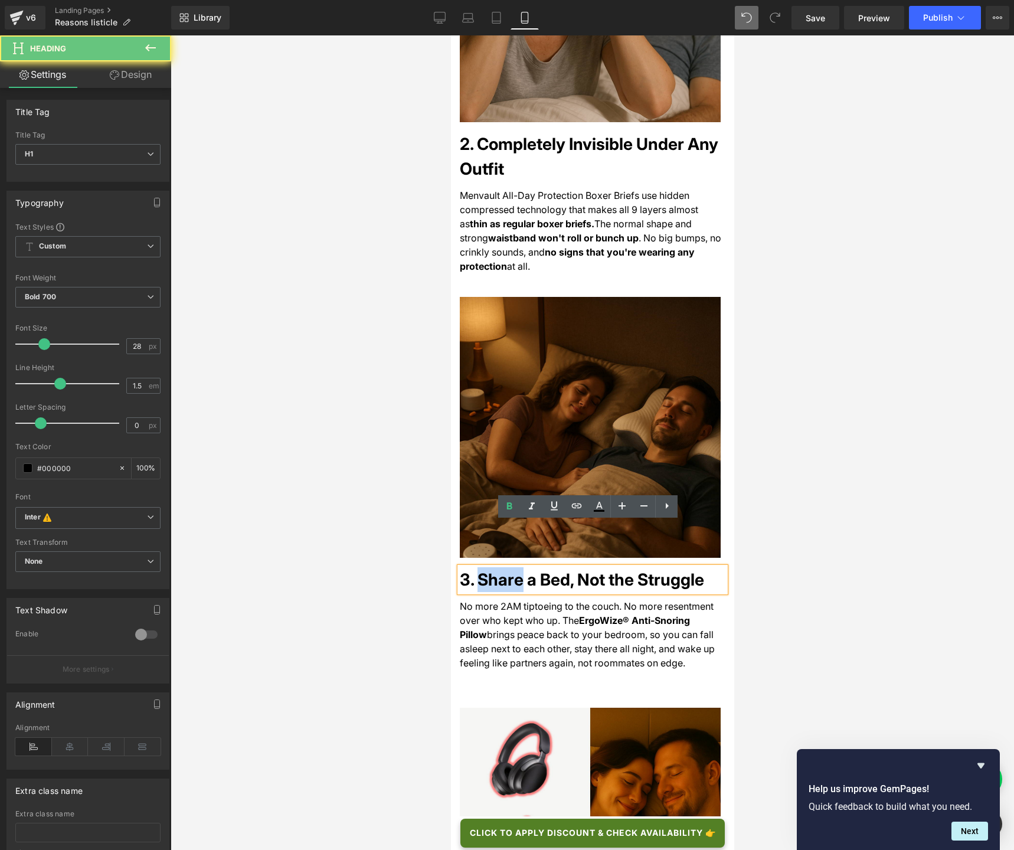
click at [478, 567] on h1 "3. Share a Bed, Not the Struggle" at bounding box center [592, 579] width 266 height 25
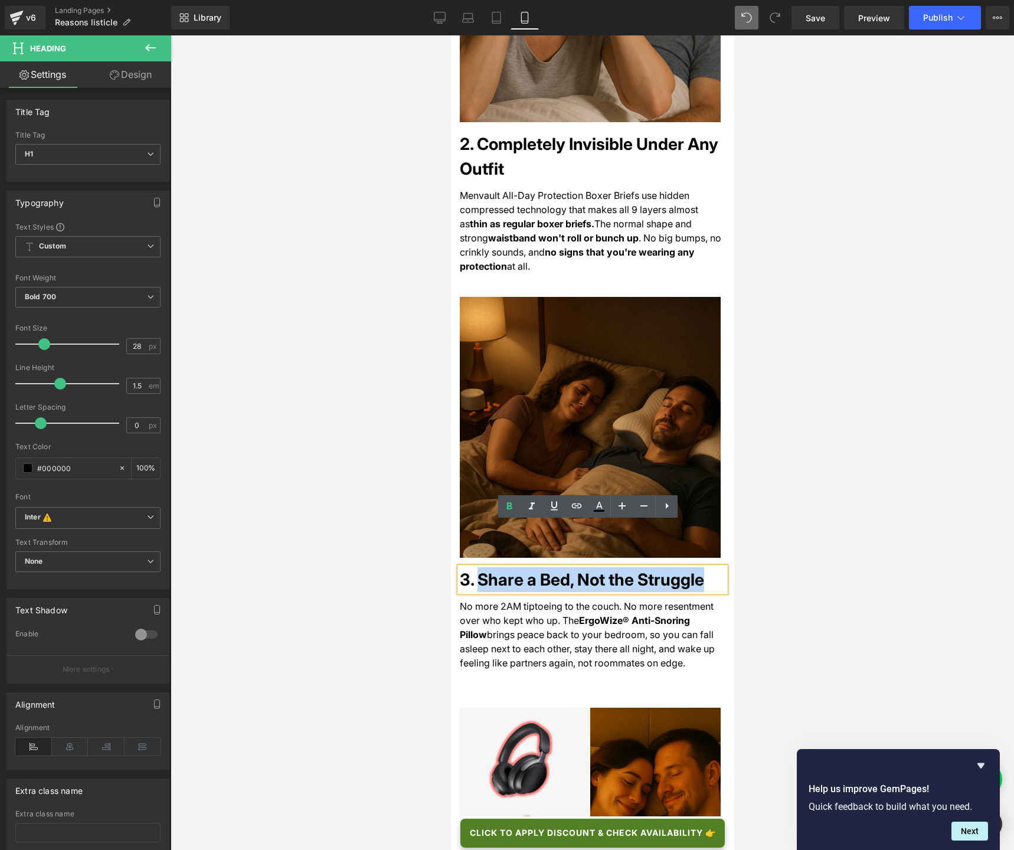
drag, startPoint x: 477, startPoint y: 534, endPoint x: 681, endPoint y: 538, distance: 204.2
click at [681, 567] on h1 "3. Share a Bed, Not the Struggle" at bounding box center [592, 579] width 266 height 25
paste div
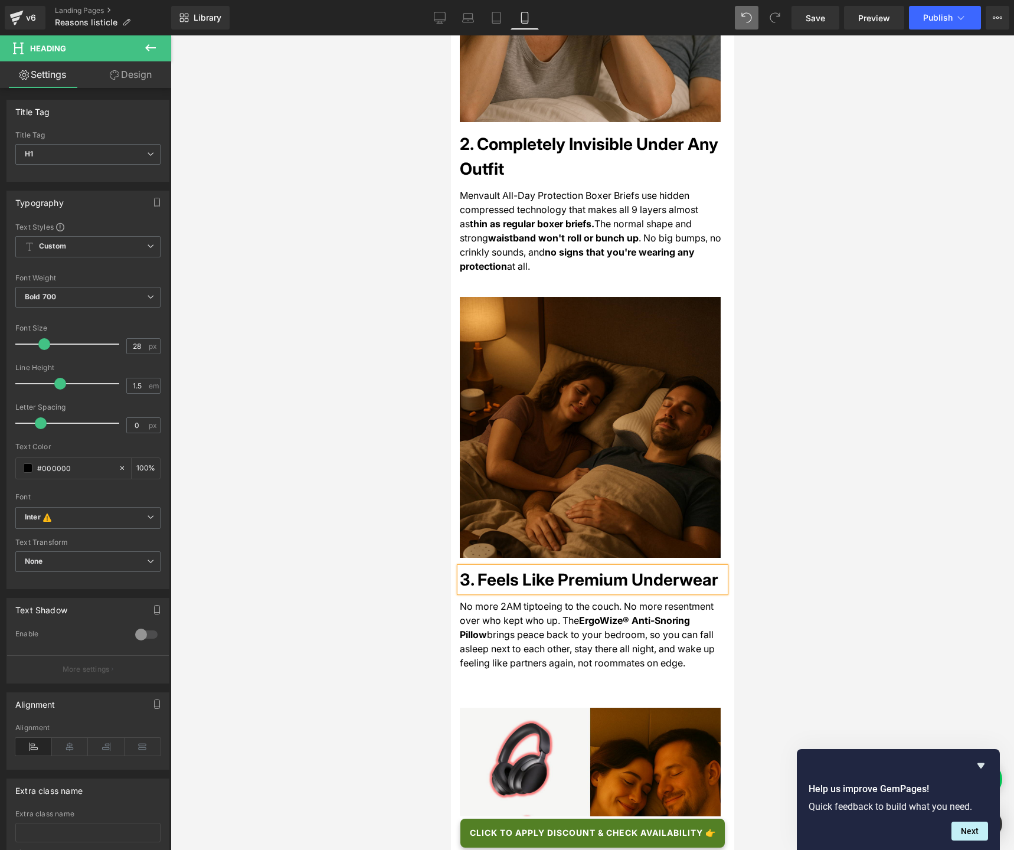
click at [530, 628] on span "brings peace back to your bedroom, so you can fall asleep next to each other, s…" at bounding box center [586, 648] width 255 height 40
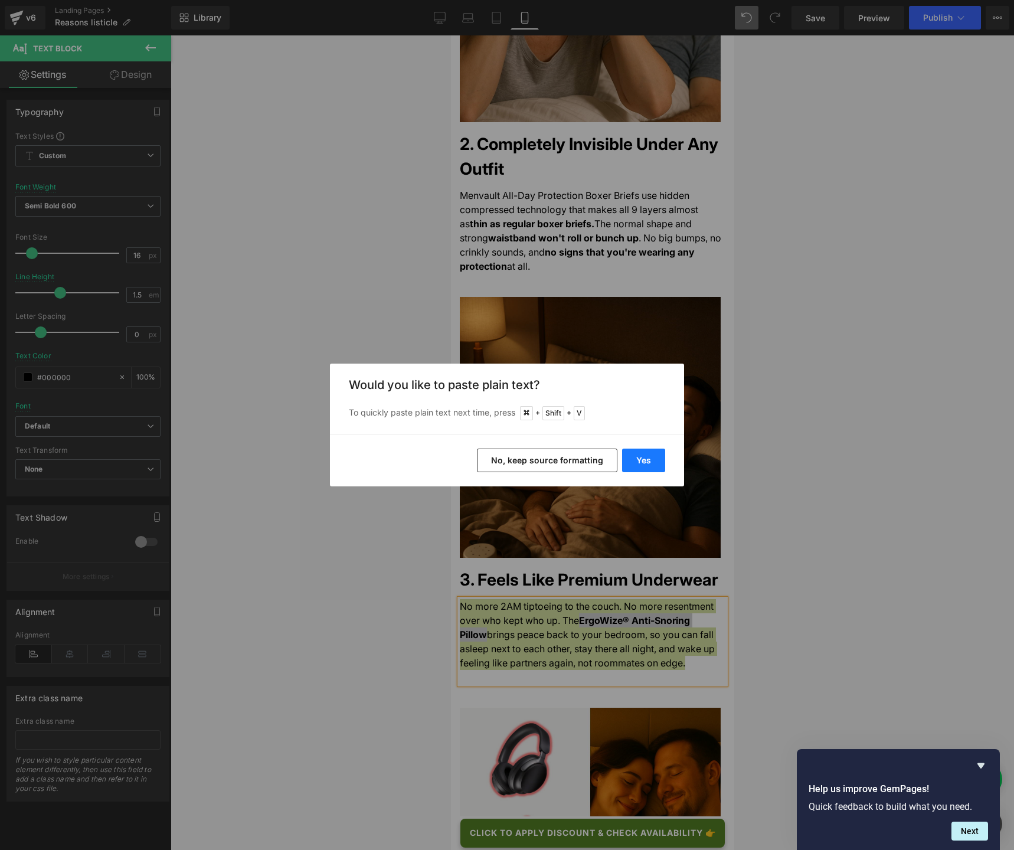
click at [633, 464] on button "Yes" at bounding box center [643, 460] width 43 height 24
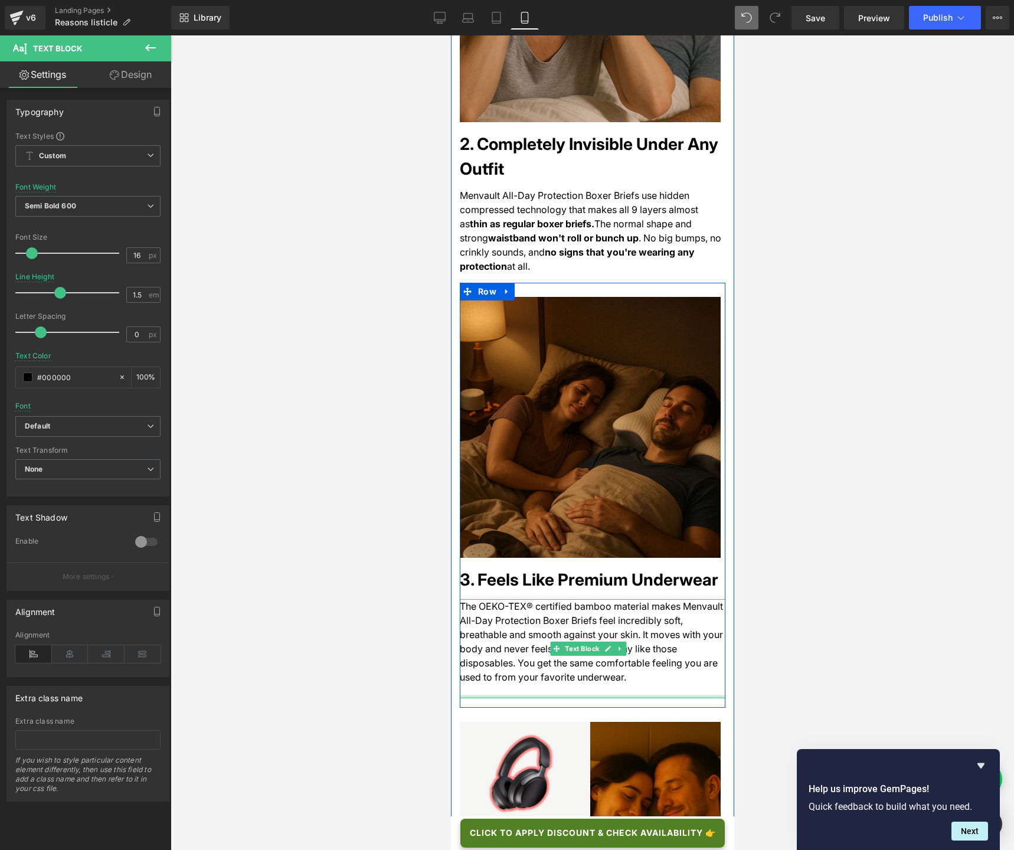
click at [536, 635] on div at bounding box center [592, 696] width 266 height 3
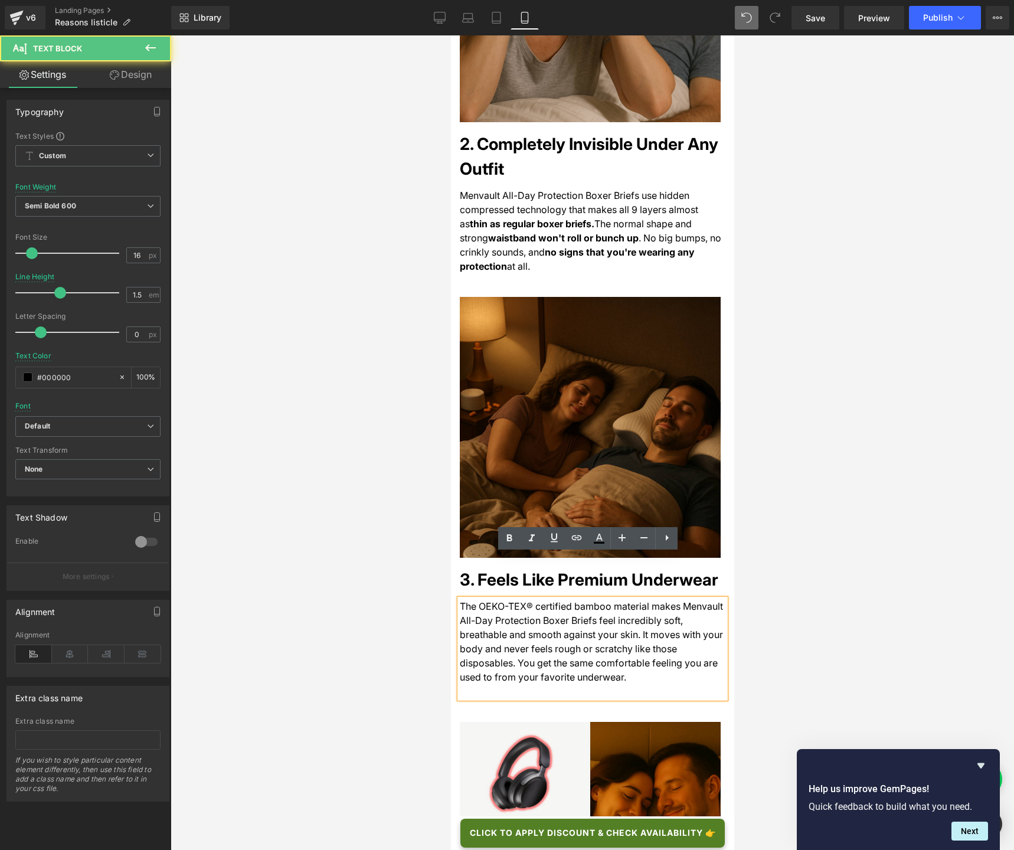
click at [532, 635] on div at bounding box center [592, 691] width 266 height 14
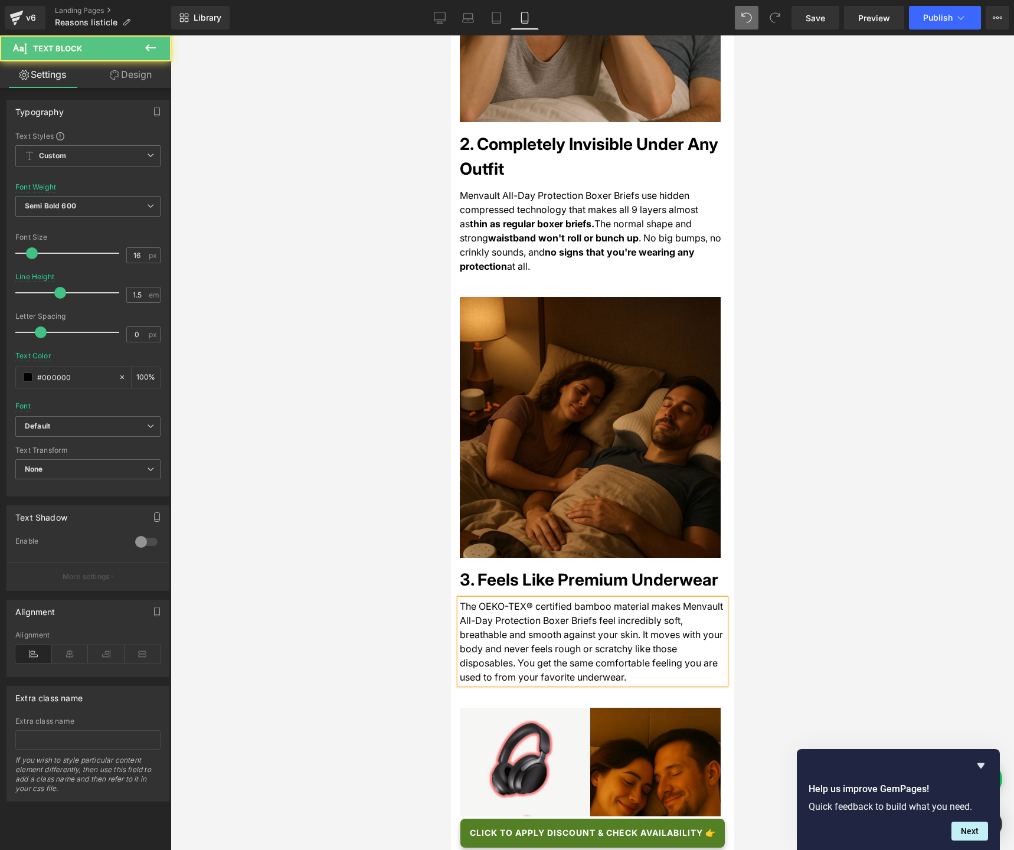
click at [549, 631] on span "The OEKO-TEX® certified bamboo material makes Menvault All-Day Protection Boxer…" at bounding box center [590, 641] width 263 height 83
click at [628, 631] on div "The OEKO-TEX® certified bamboo material makes Menvault All-Day Protection Boxer…" at bounding box center [592, 641] width 266 height 85
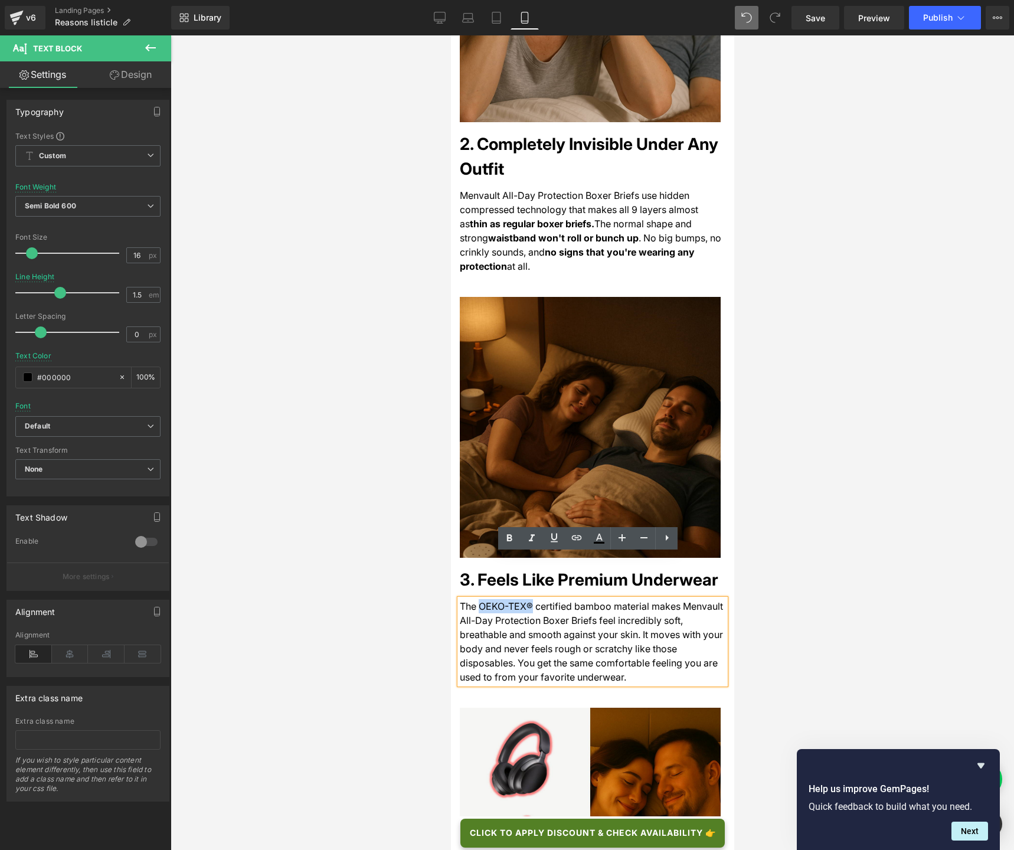
drag, startPoint x: 480, startPoint y: 562, endPoint x: 533, endPoint y: 559, distance: 53.7
click at [533, 600] on span "The OEKO-TEX® certified bamboo material makes Menvault All-Day Protection Boxer…" at bounding box center [590, 641] width 263 height 83
click at [515, 541] on icon at bounding box center [509, 538] width 14 height 14
drag, startPoint x: 651, startPoint y: 575, endPoint x: 628, endPoint y: 583, distance: 24.3
click at [628, 599] on div "The OEKO-TEX® certified bamboo material makes Menvault All-Day Protection Boxer…" at bounding box center [592, 641] width 266 height 85
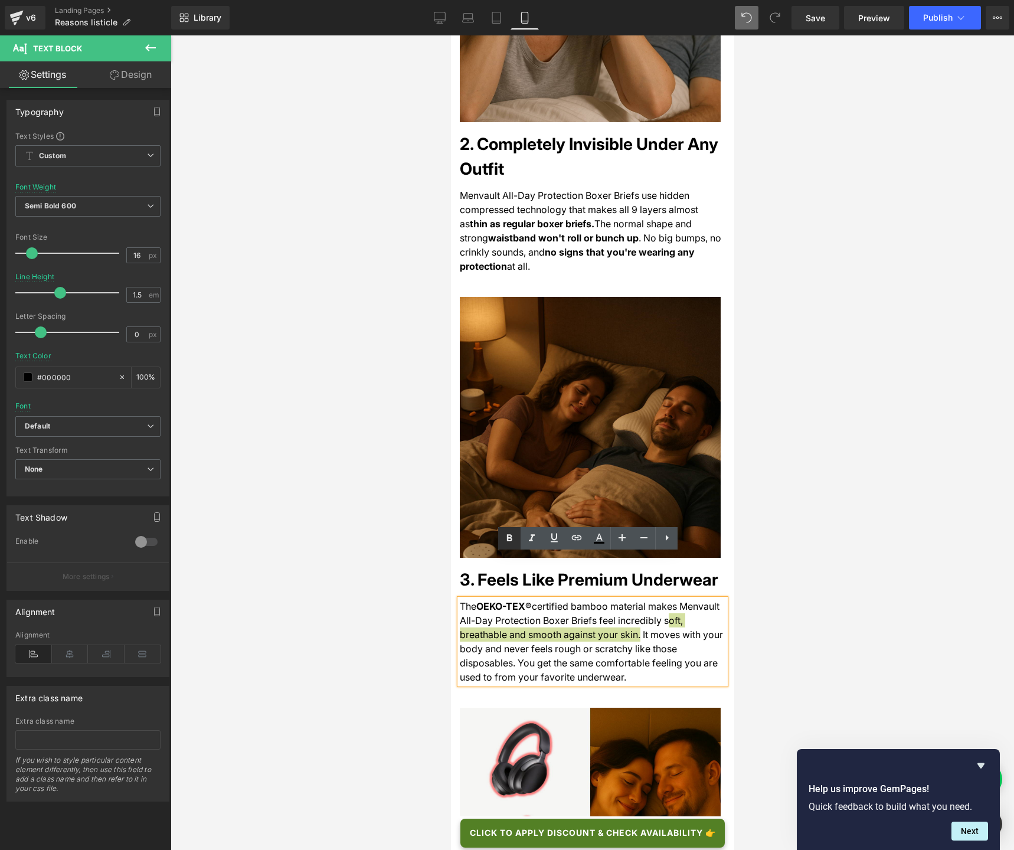
click at [510, 539] on icon at bounding box center [509, 537] width 5 height 7
click at [614, 628] on span ". It moves with your body and never feels rough or scratchy like those disposab…" at bounding box center [588, 655] width 258 height 54
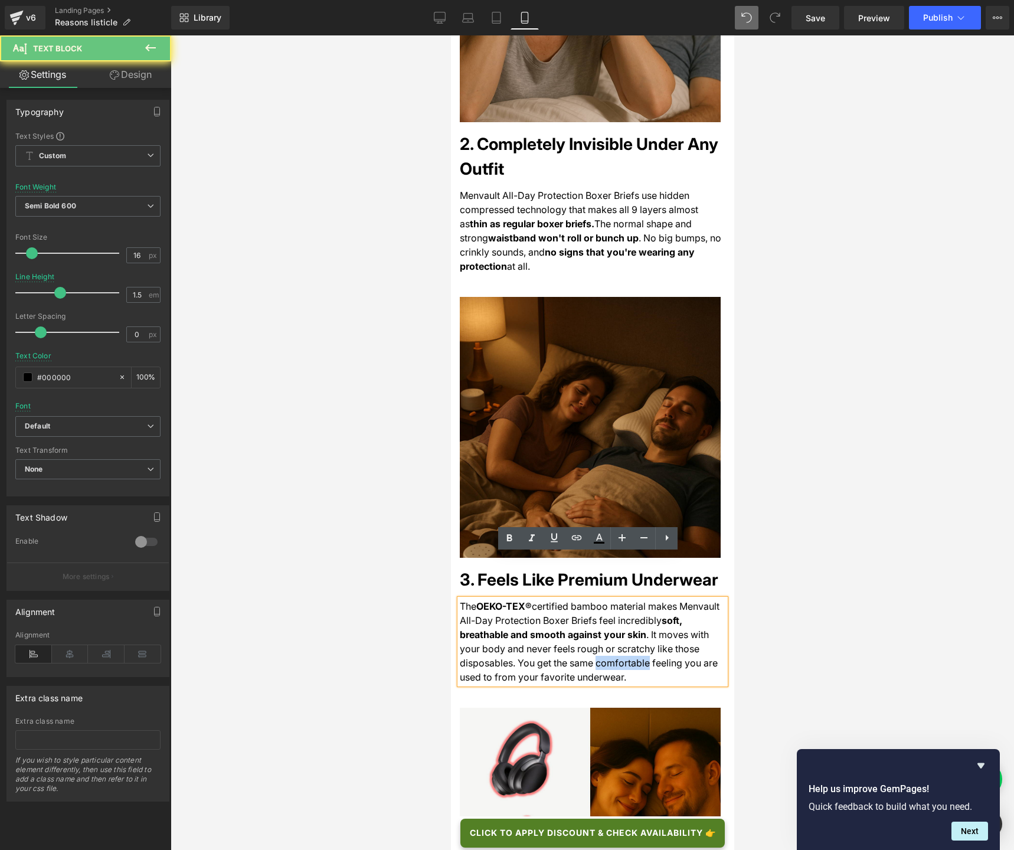
click at [614, 628] on span ". It moves with your body and never feels rough or scratchy like those disposab…" at bounding box center [588, 655] width 258 height 54
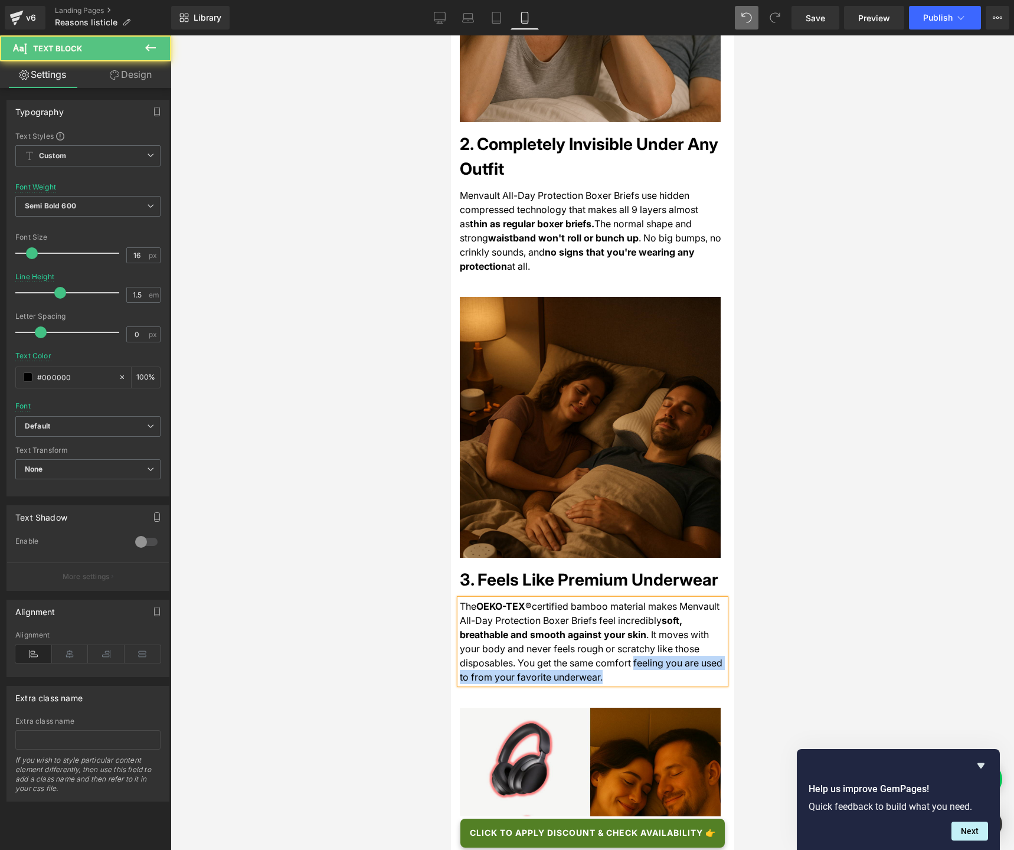
drag, startPoint x: 624, startPoint y: 619, endPoint x: 635, endPoint y: 630, distance: 15.0
click at [635, 630] on div "The OEKO-TEX® certified bamboo material makes Menvault All-Day Protection Boxer…" at bounding box center [592, 641] width 266 height 85
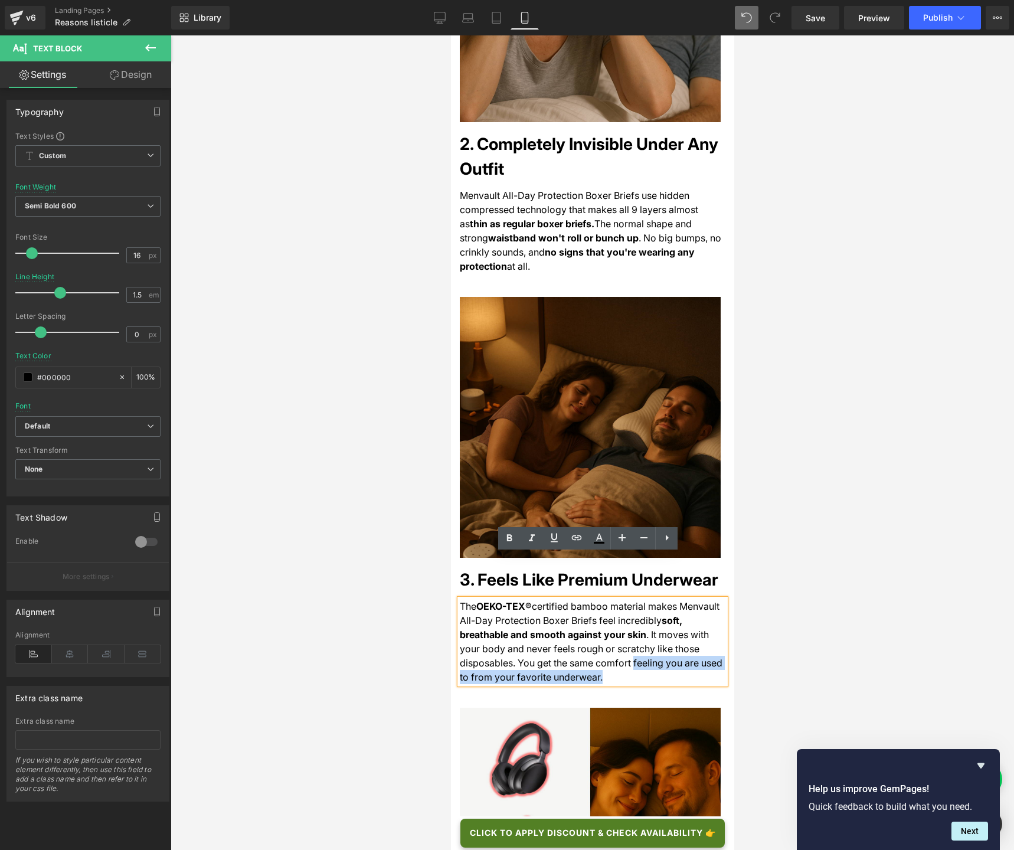
click at [626, 624] on div "The OEKO-TEX® certified bamboo material makes Menvault All-Day Protection Boxer…" at bounding box center [592, 641] width 266 height 85
drag, startPoint x: 624, startPoint y: 617, endPoint x: 510, endPoint y: 630, distance: 115.2
click at [510, 630] on span ". It moves with your body and never feels rough or scratchy like those disposab…" at bounding box center [590, 655] width 263 height 54
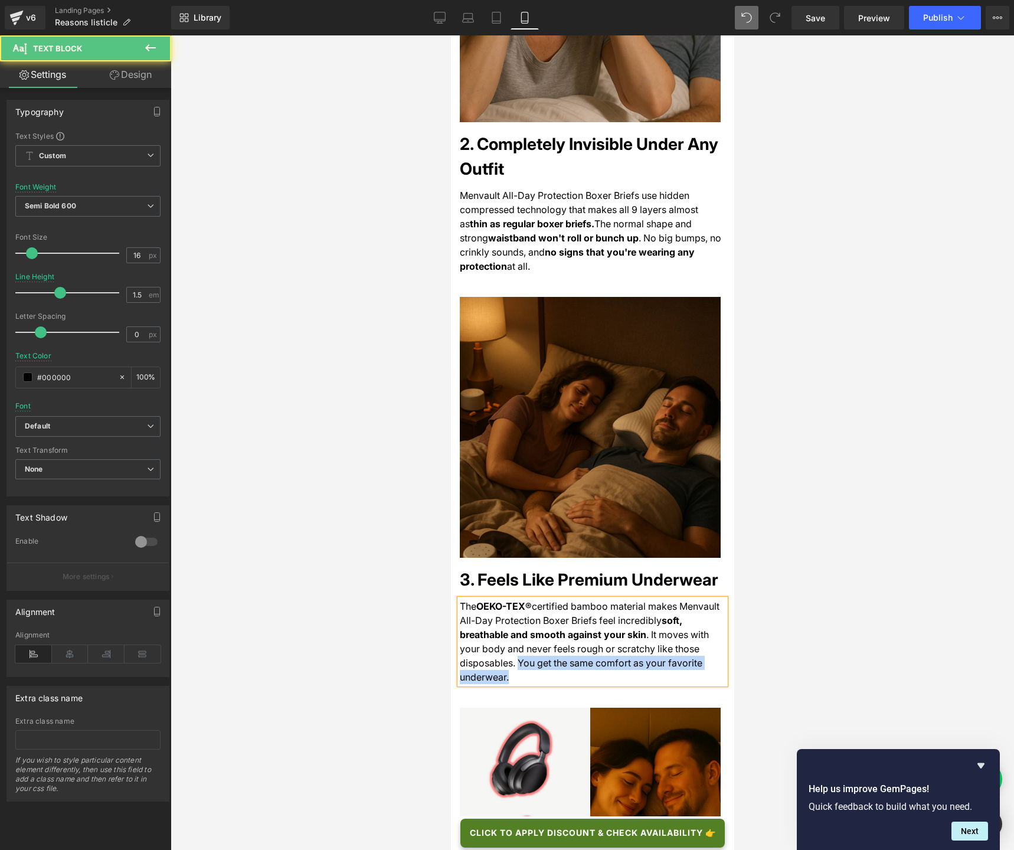
drag, startPoint x: 515, startPoint y: 617, endPoint x: 525, endPoint y: 635, distance: 20.3
click at [525, 635] on div "The OEKO-TEX® certified bamboo material makes Menvault All-Day Protection Boxer…" at bounding box center [592, 641] width 266 height 85
copy span "You get the same comfort as your favorite underwear."
click at [680, 628] on span ". It moves with your body and never feels rough or scratchy like those disposab…" at bounding box center [583, 655] width 249 height 54
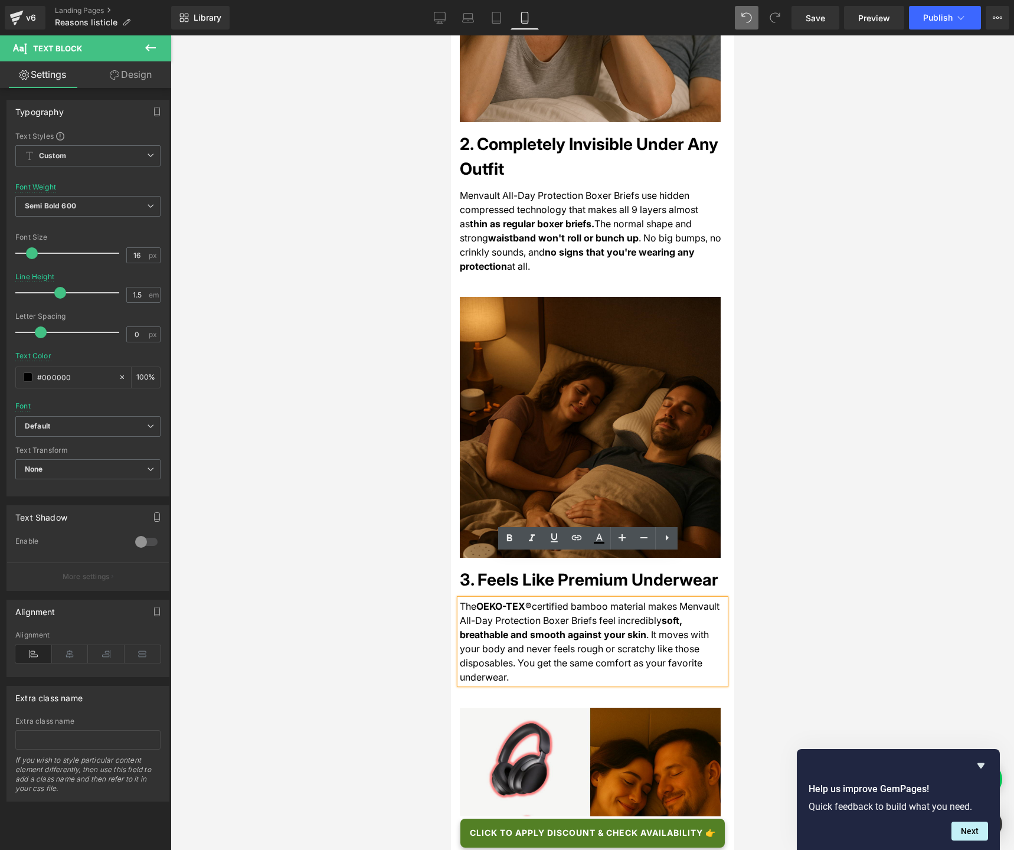
click at [633, 623] on div "The OEKO-TEX® certified bamboo material makes Menvault All-Day Protection Boxer…" at bounding box center [592, 641] width 266 height 85
click at [629, 632] on div "The OEKO-TEX® certified bamboo material makes Menvault All-Day Protection Boxer…" at bounding box center [592, 641] width 266 height 85
click at [814, 604] on div at bounding box center [592, 442] width 843 height 814
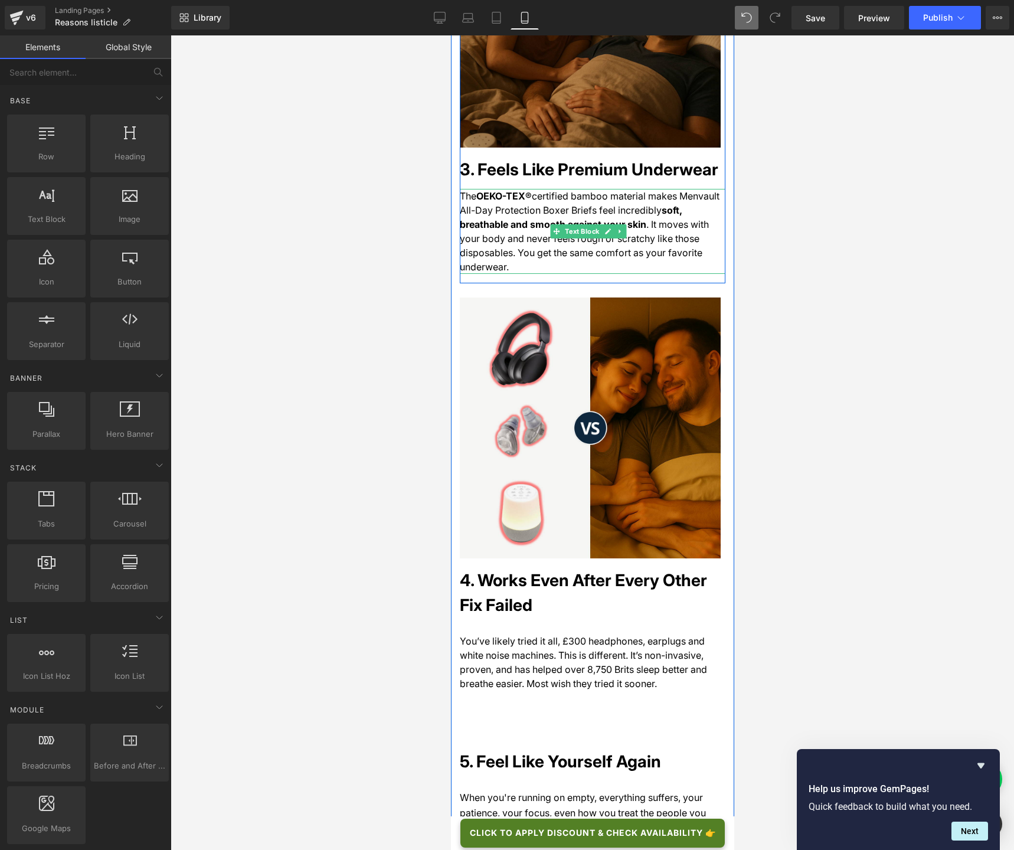
scroll to position [1597, 0]
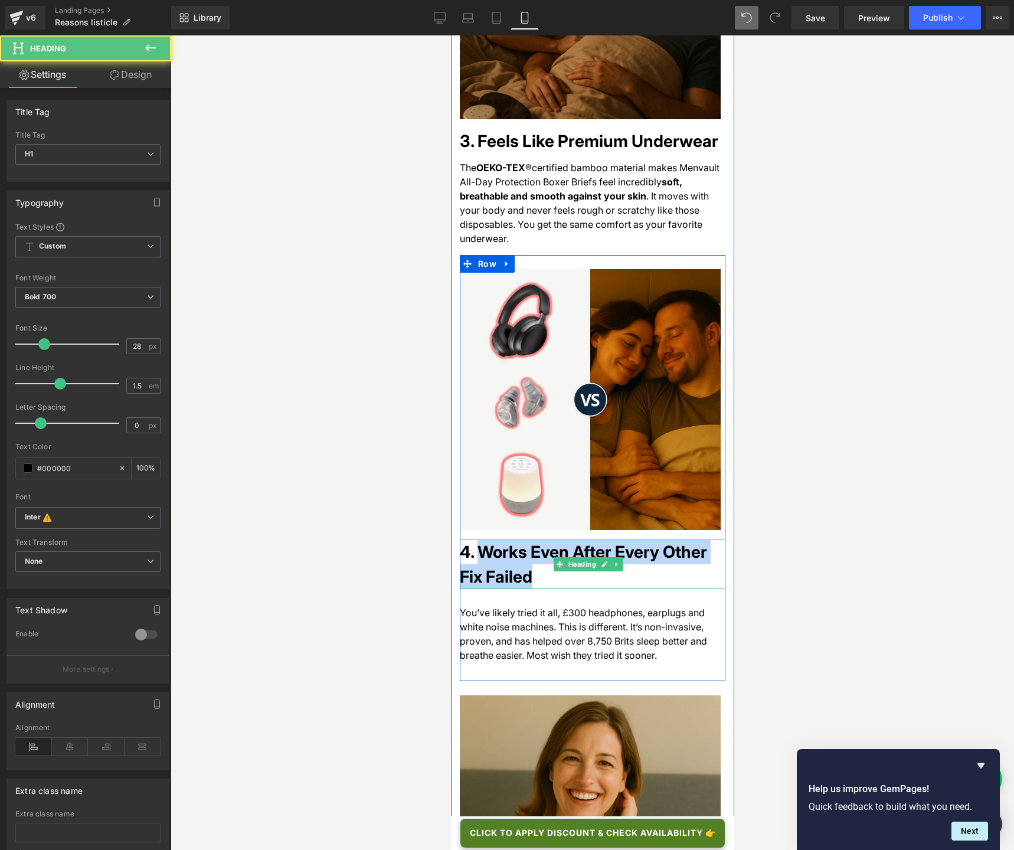
drag, startPoint x: 477, startPoint y: 497, endPoint x: 529, endPoint y: 518, distance: 56.1
click at [529, 539] on h1 "4. Works Even After Every Other Fix Failed" at bounding box center [592, 564] width 266 height 50
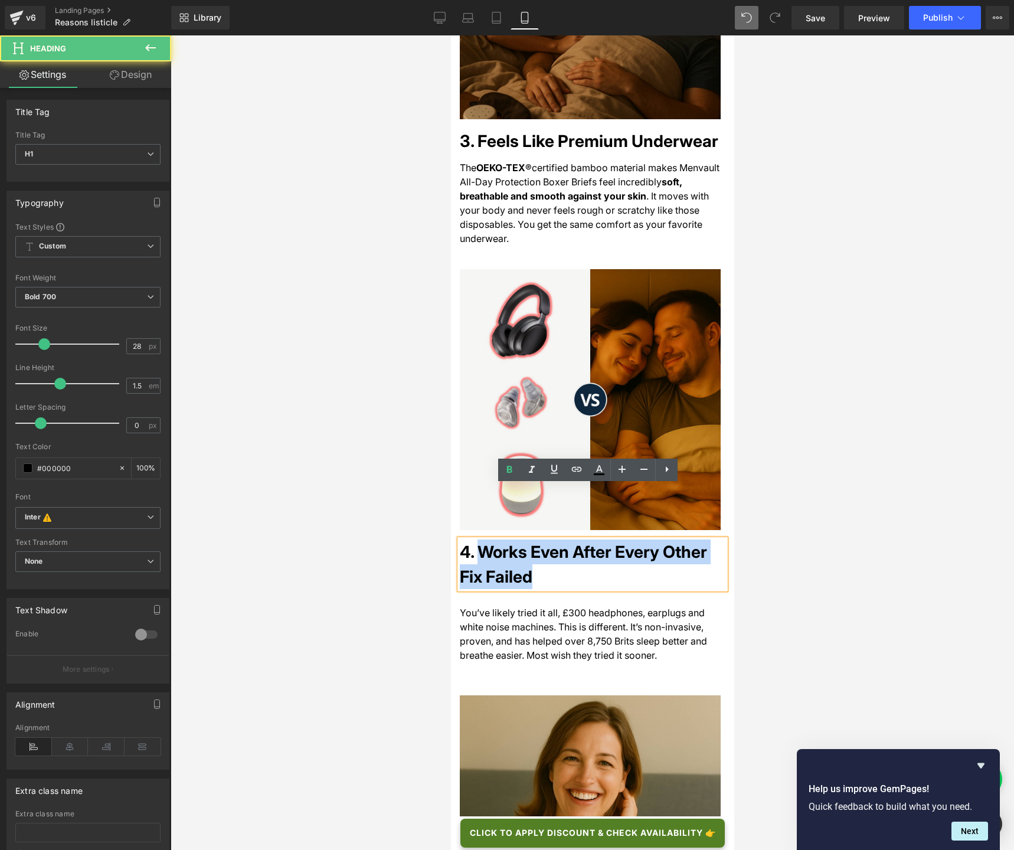
paste div
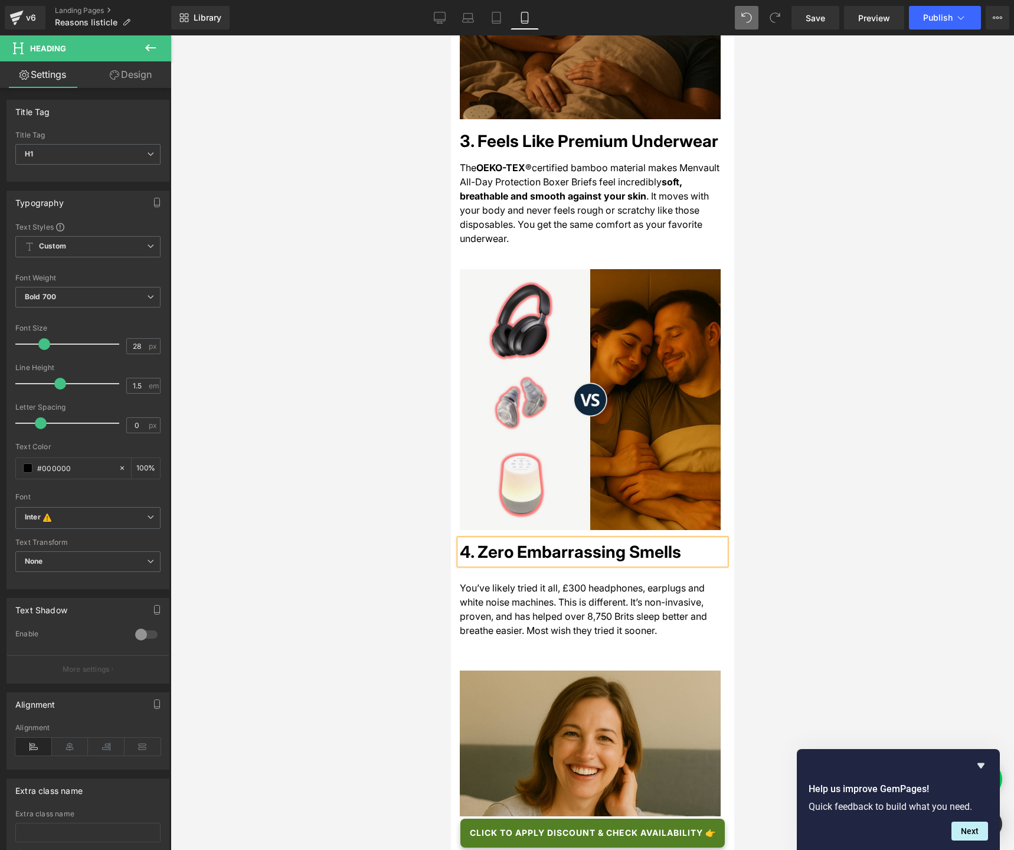
click at [528, 582] on span "You’ve likely tried it all, £300 headphones, earplugs and white noise machines.…" at bounding box center [582, 609] width 247 height 54
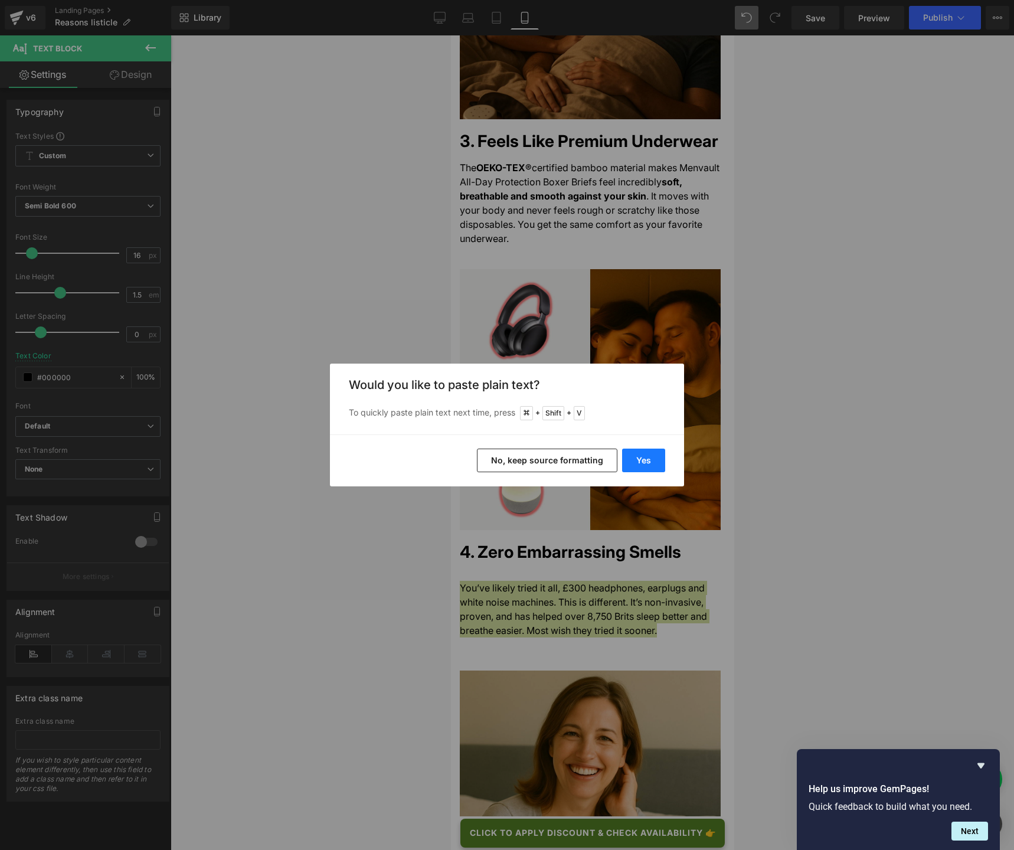
click at [630, 464] on button "Yes" at bounding box center [643, 460] width 43 height 24
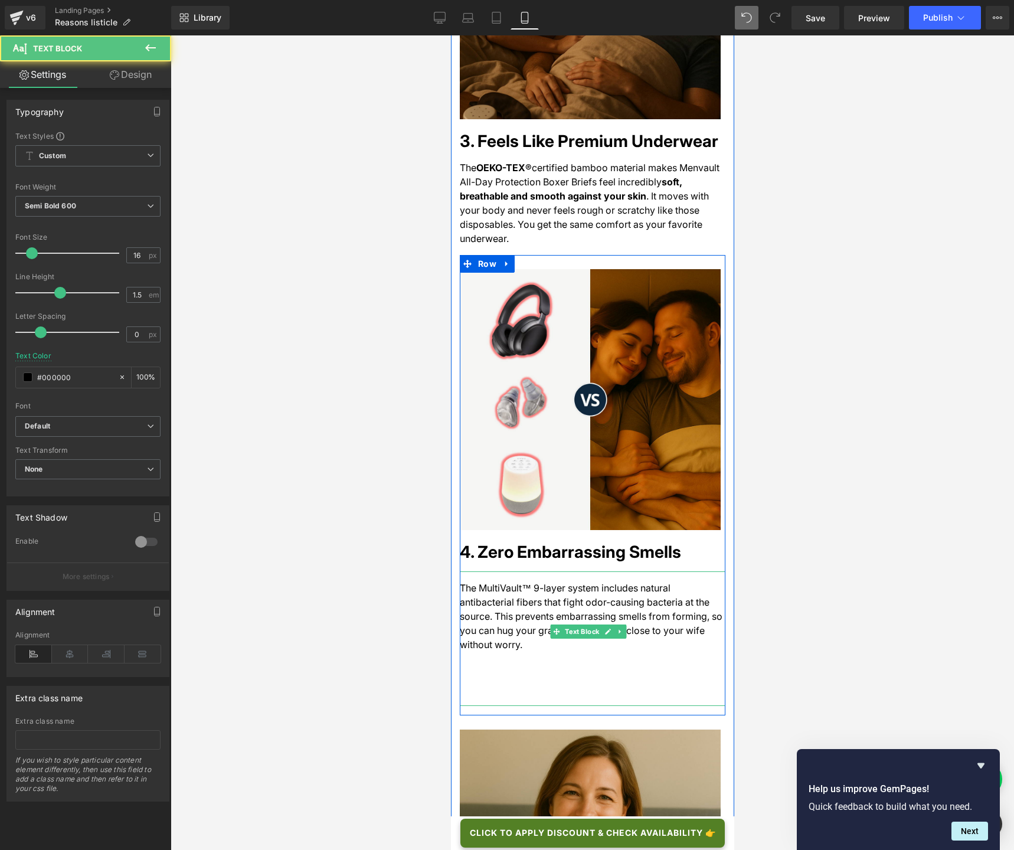
click at [491, 631] on div "The MultiVault™ 9-layer system includes natural antibacterial fibers that fight…" at bounding box center [592, 638] width 266 height 135
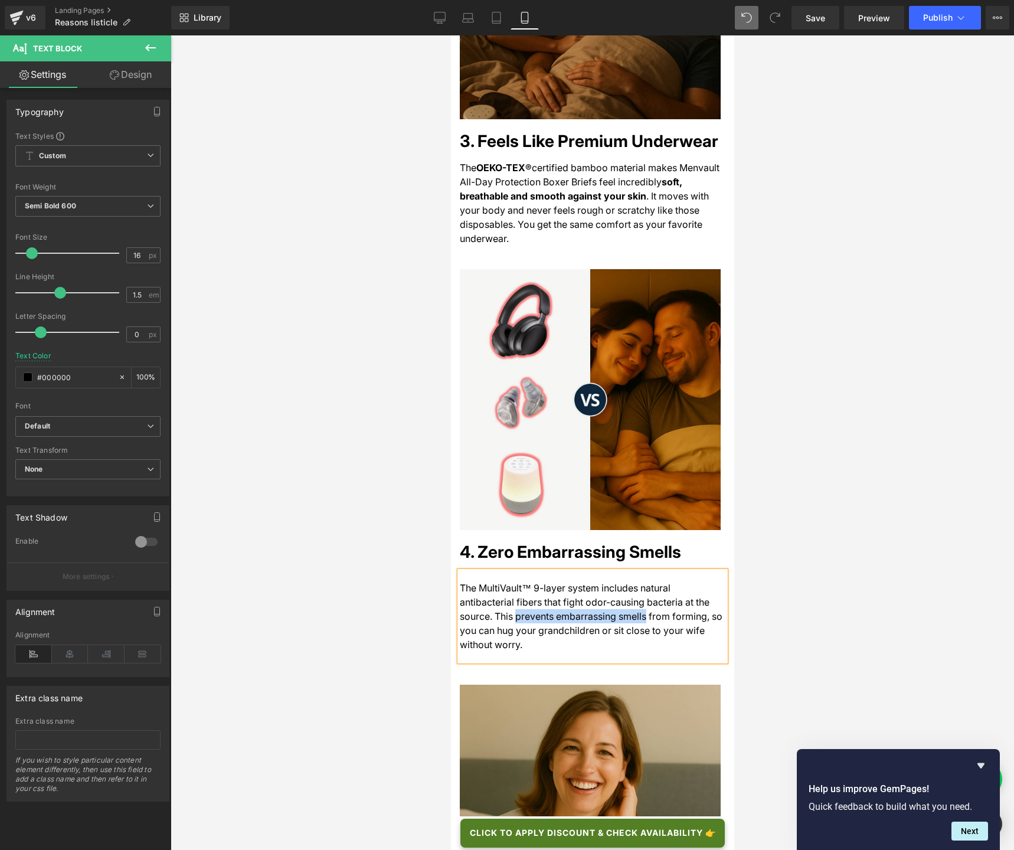
drag, startPoint x: 460, startPoint y: 562, endPoint x: 584, endPoint y: 559, distance: 123.4
click at [584, 582] on span "The MultiVault™ 9-layer system includes natural antibacterial fibers that fight…" at bounding box center [590, 616] width 263 height 68
click at [508, 503] on icon at bounding box center [509, 500] width 5 height 7
drag, startPoint x: 633, startPoint y: 534, endPoint x: 481, endPoint y: 544, distance: 152.0
click at [481, 582] on span "The MultiVault™ 9-layer system includes natural antibacterial fibers that fight…" at bounding box center [584, 602] width 250 height 40
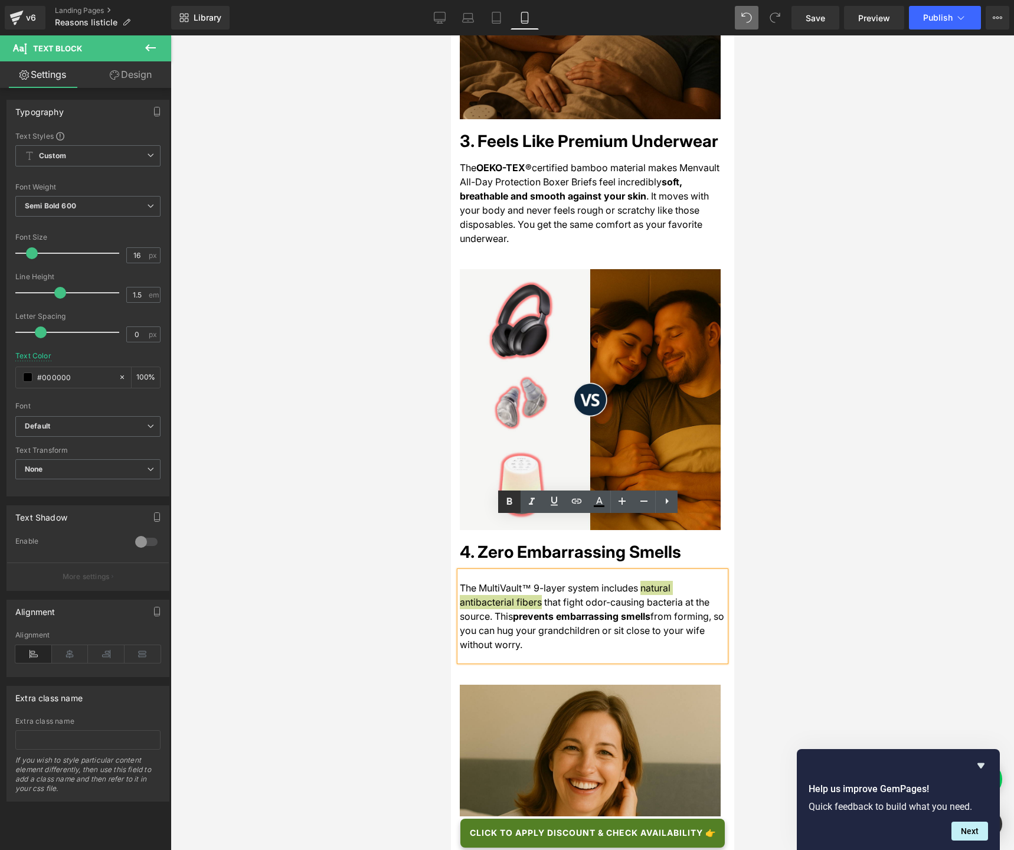
click at [509, 503] on icon at bounding box center [509, 500] width 5 height 7
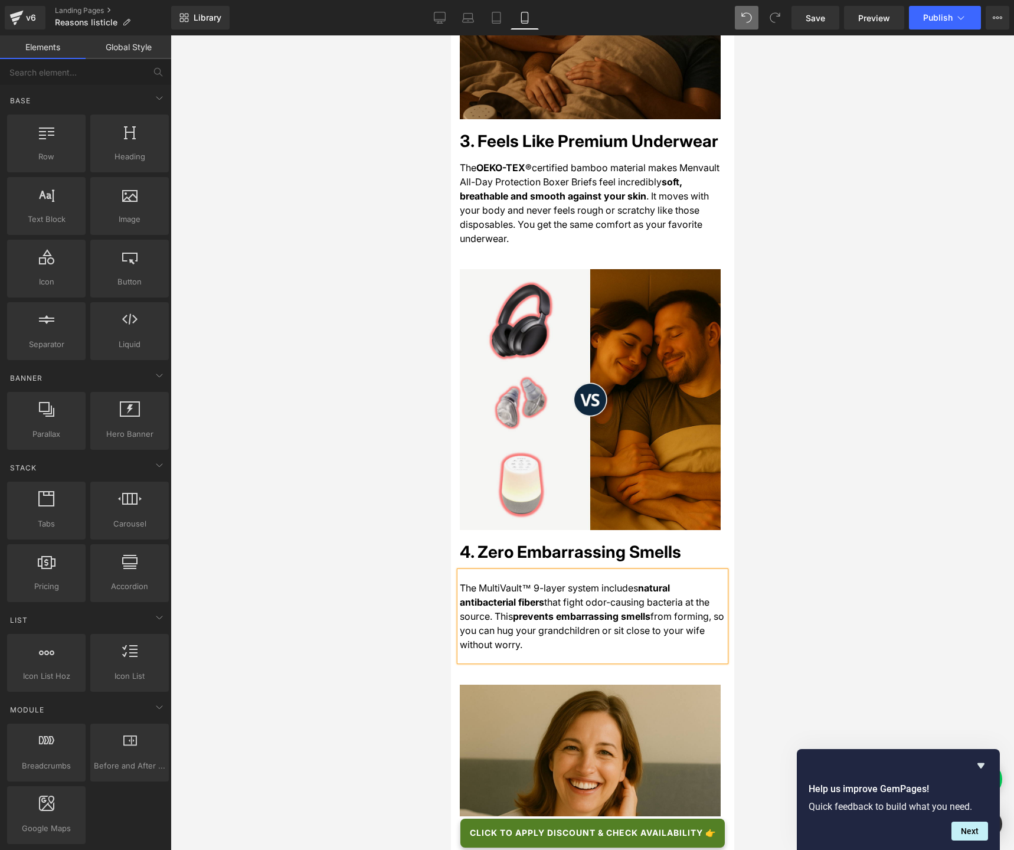
click at [802, 573] on div at bounding box center [592, 442] width 843 height 814
click at [810, 560] on div at bounding box center [592, 442] width 843 height 814
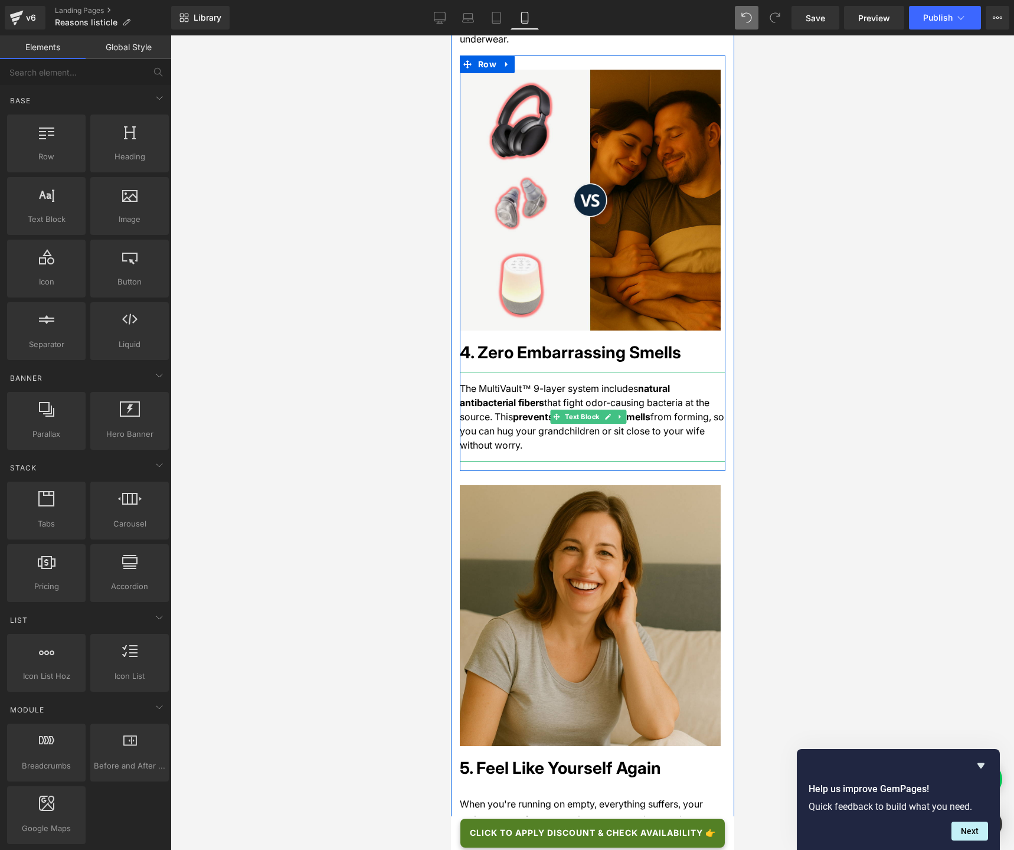
scroll to position [1819, 0]
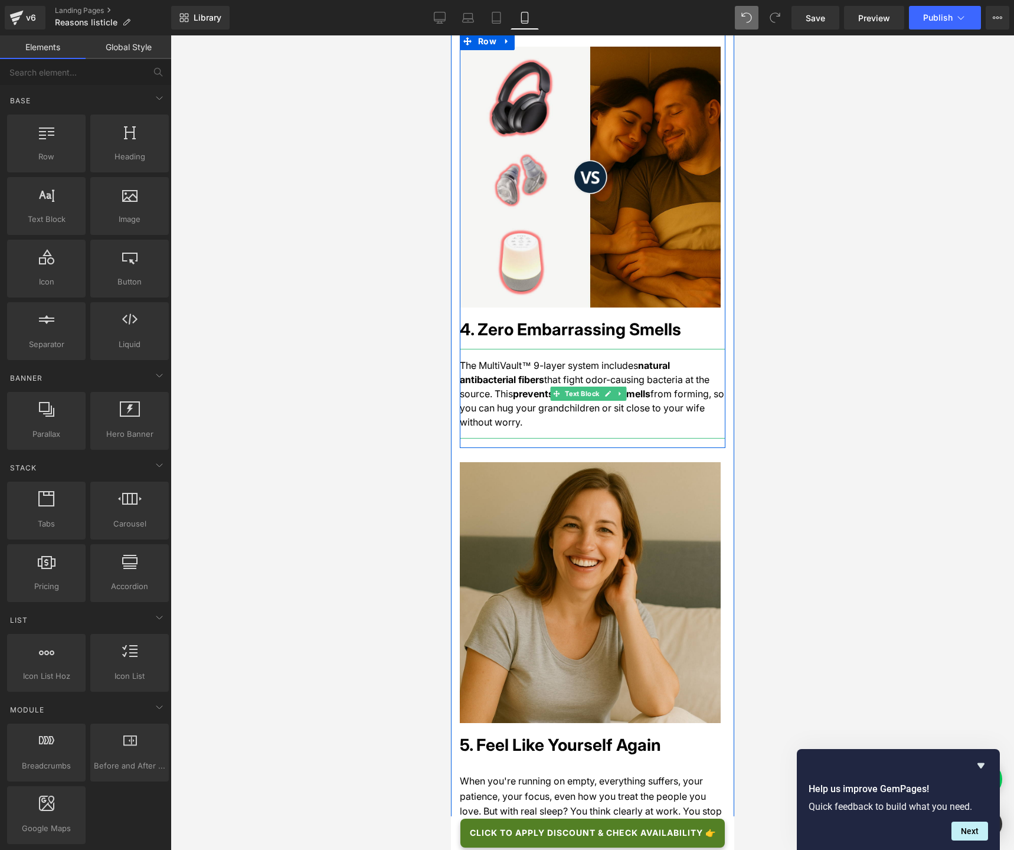
click at [548, 376] on div "The MultiVault™ 9-layer system includes natural antibacterial fibers that fight…" at bounding box center [592, 394] width 266 height 90
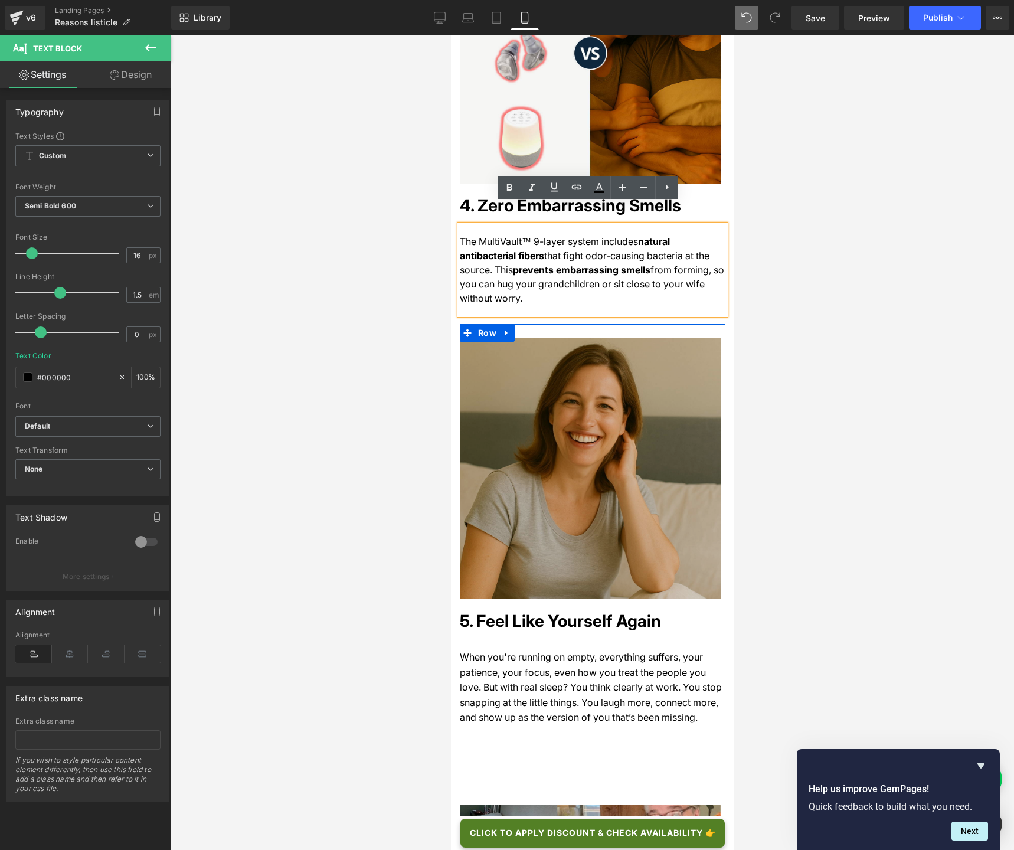
scroll to position [2032, 0]
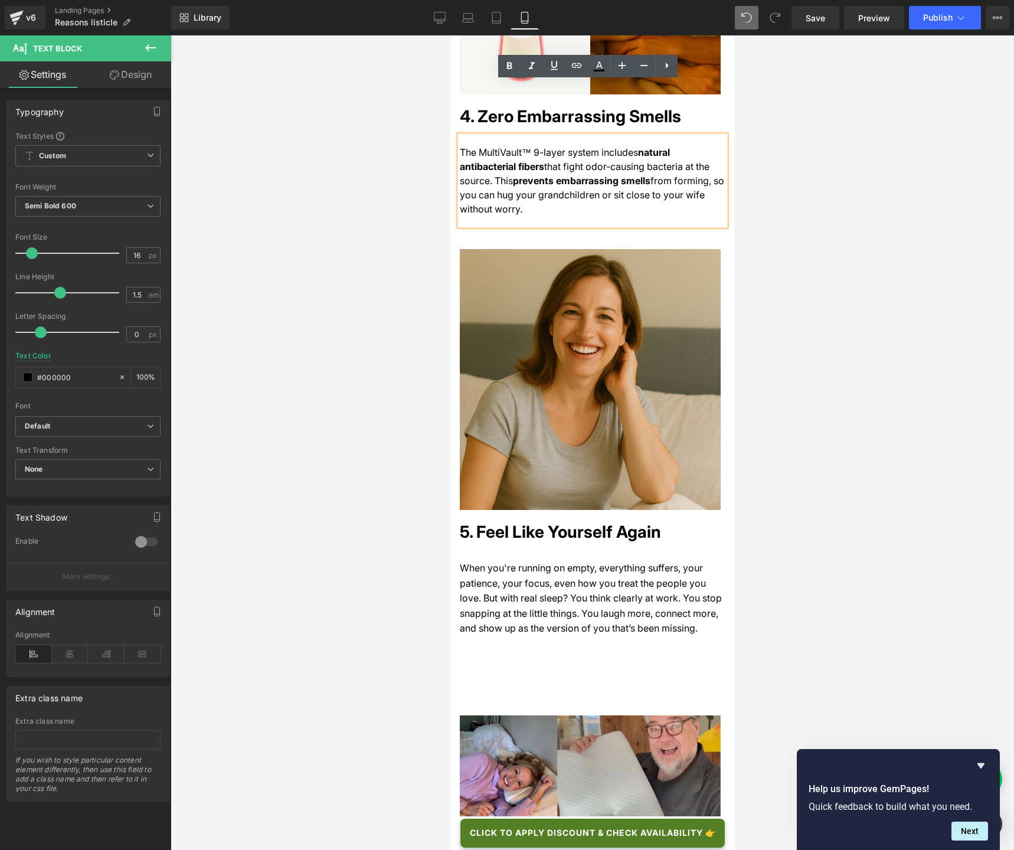
click at [545, 519] on h1 "5. Feel Like Yourself Again" at bounding box center [592, 531] width 266 height 25
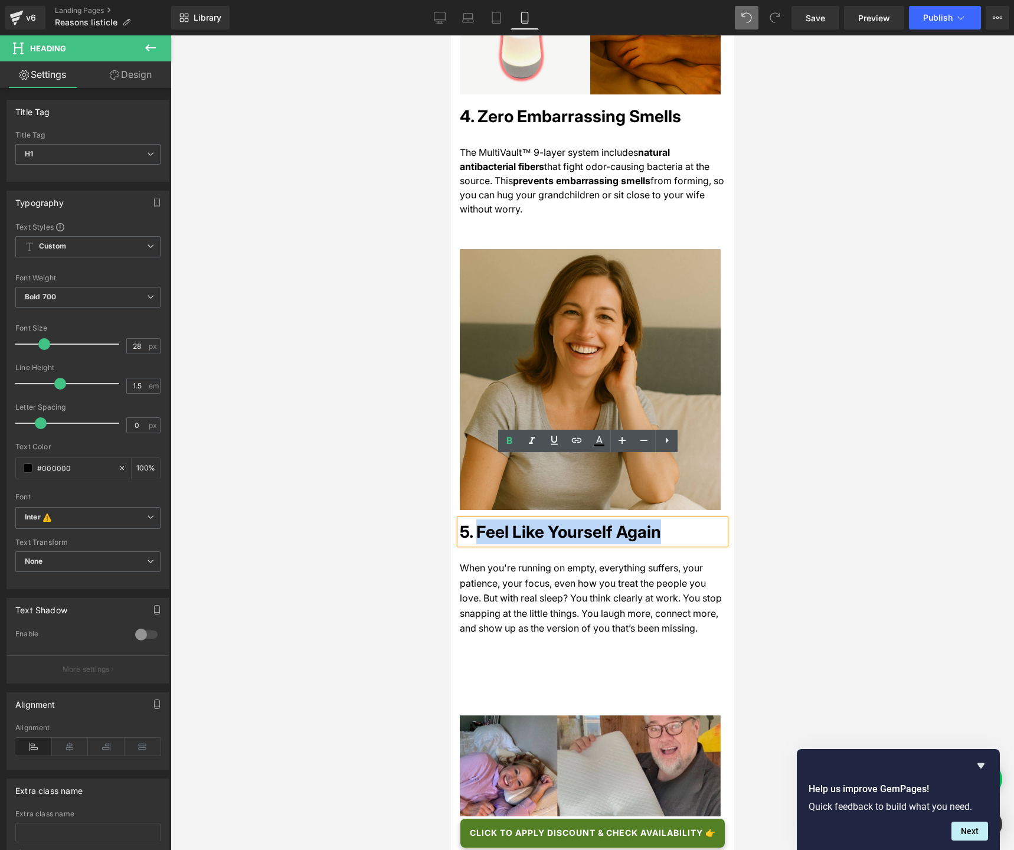
drag, startPoint x: 476, startPoint y: 468, endPoint x: 656, endPoint y: 471, distance: 179.4
click at [656, 519] on h1 "5. Feel Like Yourself Again" at bounding box center [592, 531] width 266 height 25
paste div
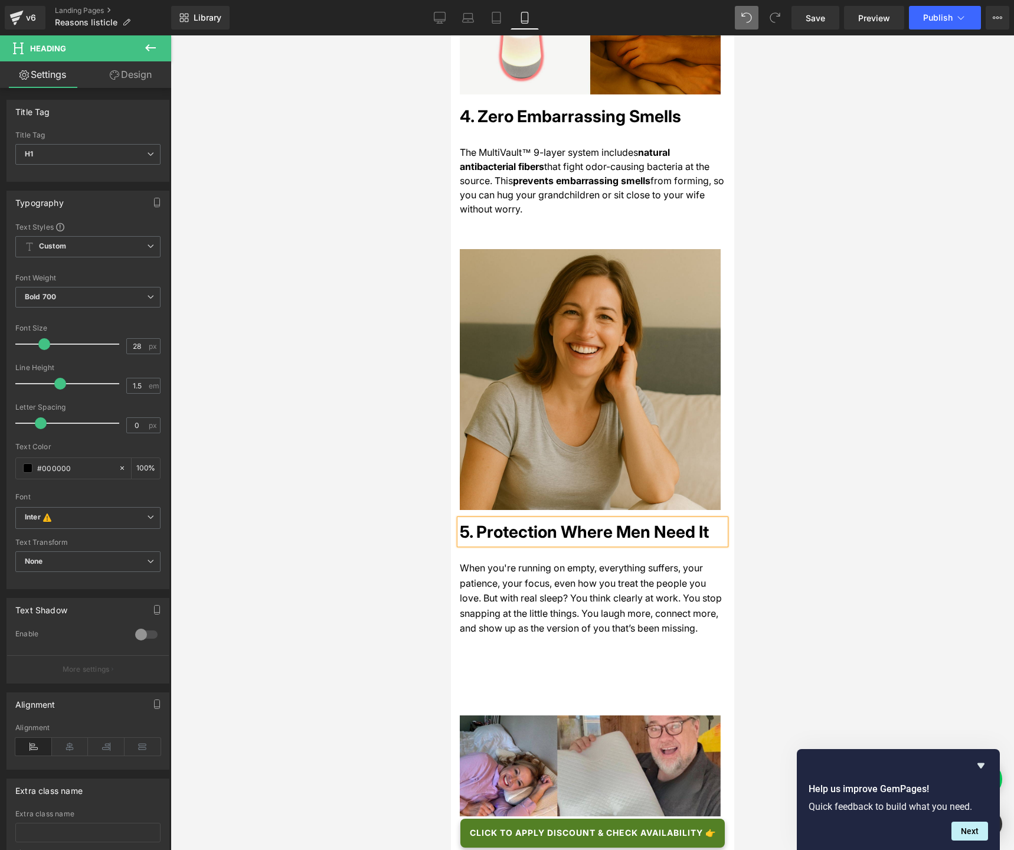
click at [563, 562] on span "When you're running on empty, everything suffers, your patience, your focus, ev…" at bounding box center [590, 598] width 262 height 72
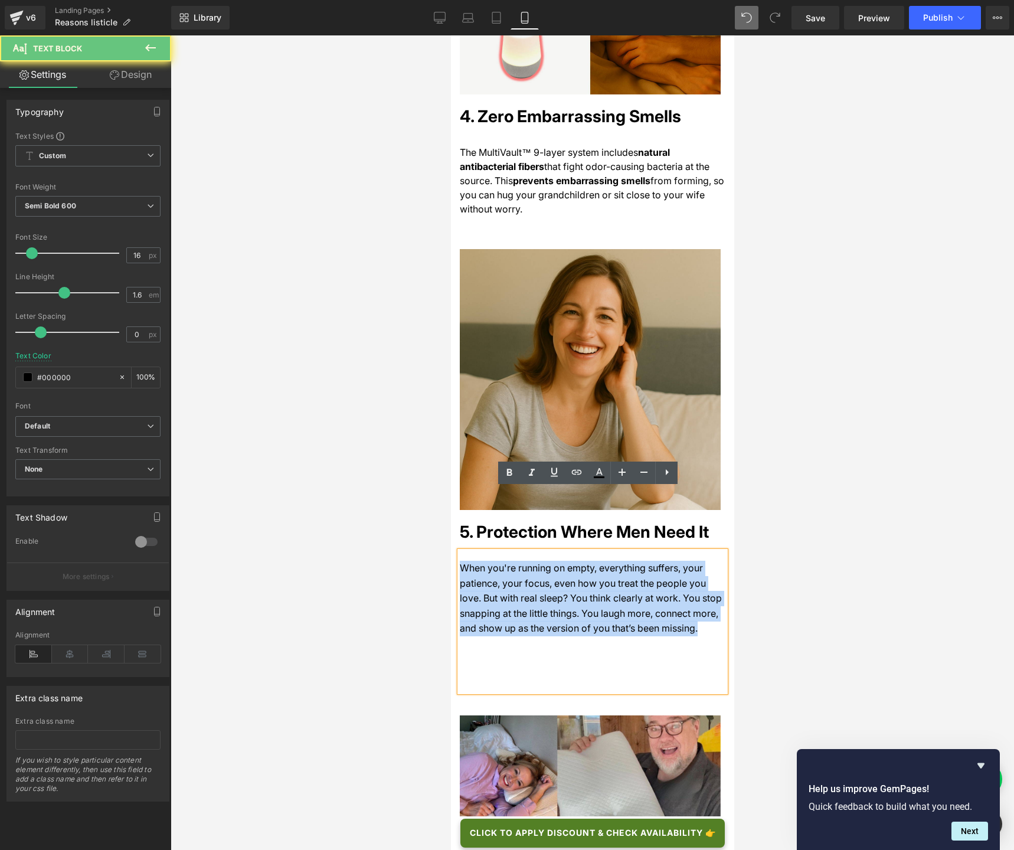
click at [563, 562] on span "When you're running on empty, everything suffers, your patience, your focus, ev…" at bounding box center [590, 598] width 262 height 72
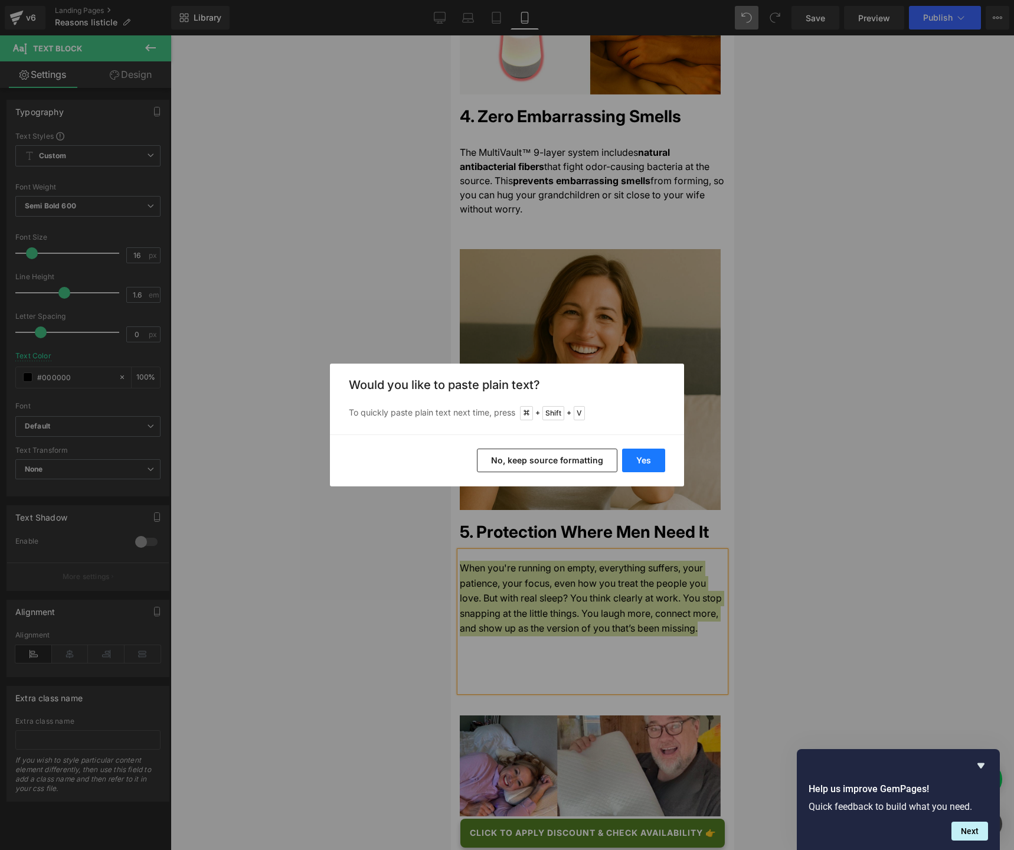
click at [633, 460] on button "Yes" at bounding box center [643, 460] width 43 height 24
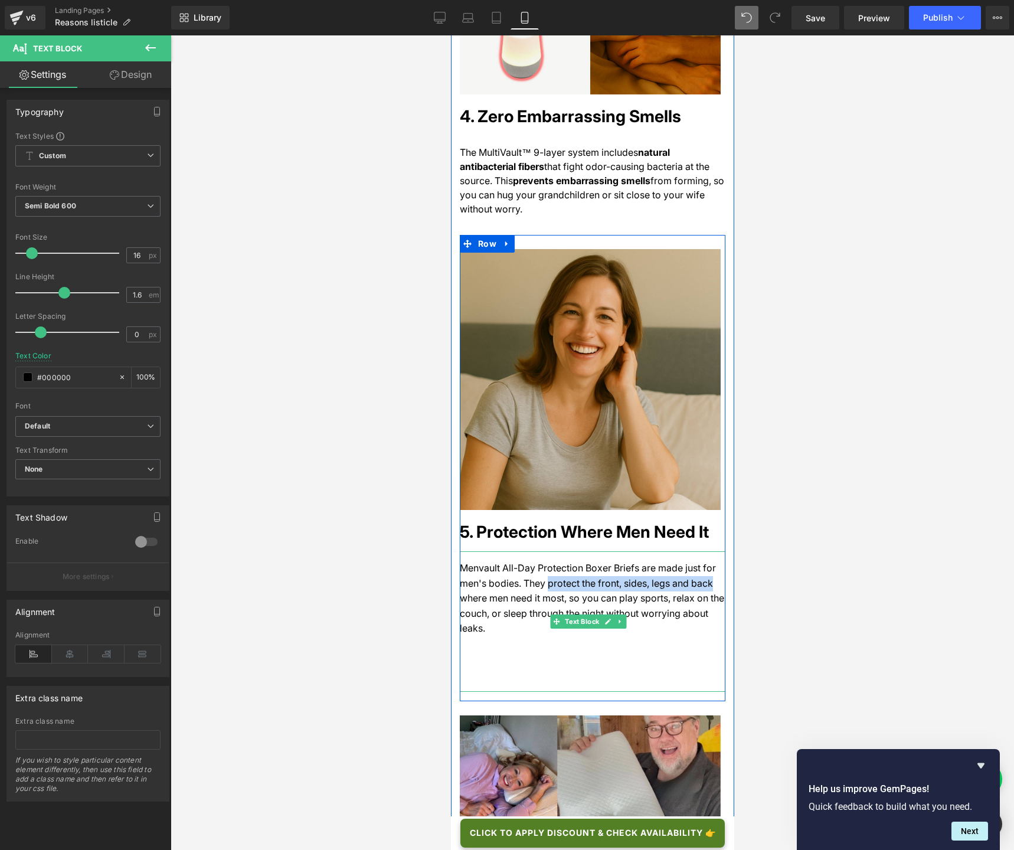
drag, startPoint x: 543, startPoint y: 520, endPoint x: 699, endPoint y: 520, distance: 155.2
click at [699, 562] on span "Menvault All-Day Protection Boxer Briefs are made just for men's bodies. They p…" at bounding box center [591, 598] width 264 height 72
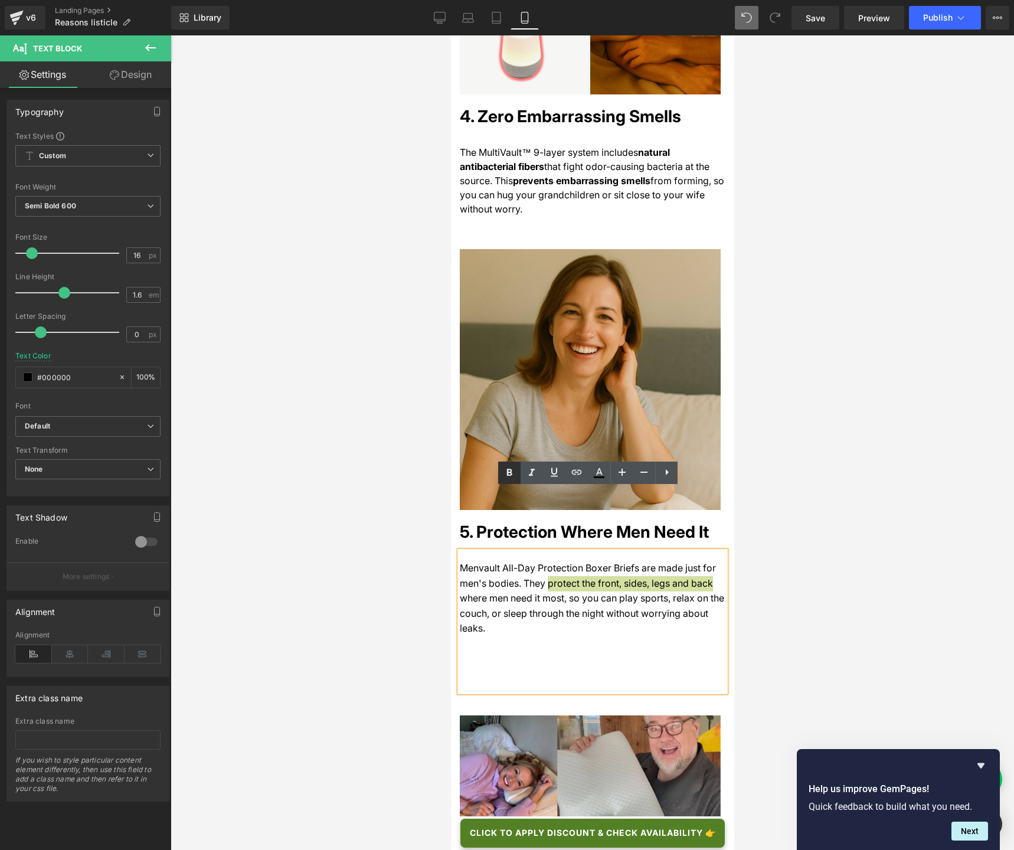
click at [506, 475] on icon at bounding box center [509, 473] width 14 height 14
drag, startPoint x: 633, startPoint y: 551, endPoint x: 484, endPoint y: 561, distance: 149.6
click at [484, 561] on p "Menvault All-Day Protection Boxer Briefs are made just for men's bodies. They p…" at bounding box center [592, 599] width 266 height 76
click at [512, 473] on icon at bounding box center [509, 473] width 14 height 14
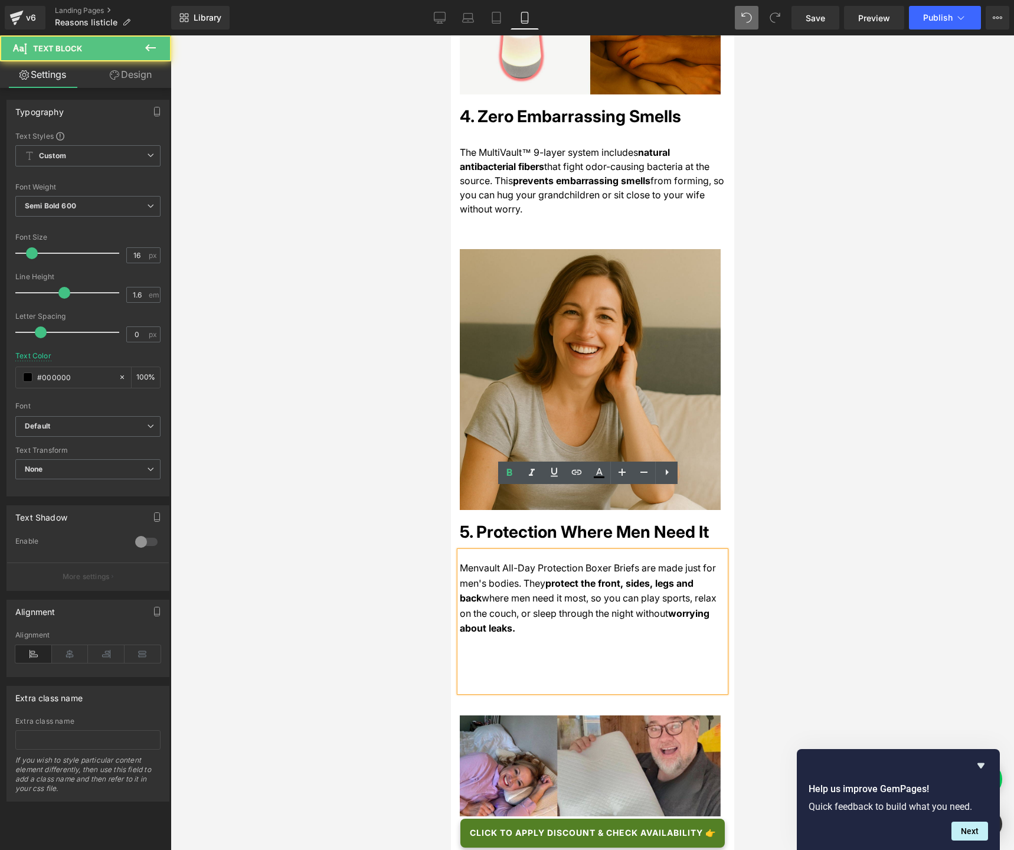
click at [494, 624] on div "Menvault All-Day Protection Boxer Briefs are made just for men's bodies. They p…" at bounding box center [592, 621] width 266 height 140
click at [493, 621] on div "Menvault All-Day Protection Boxer Briefs are made just for men's bodies. They p…" at bounding box center [592, 621] width 266 height 140
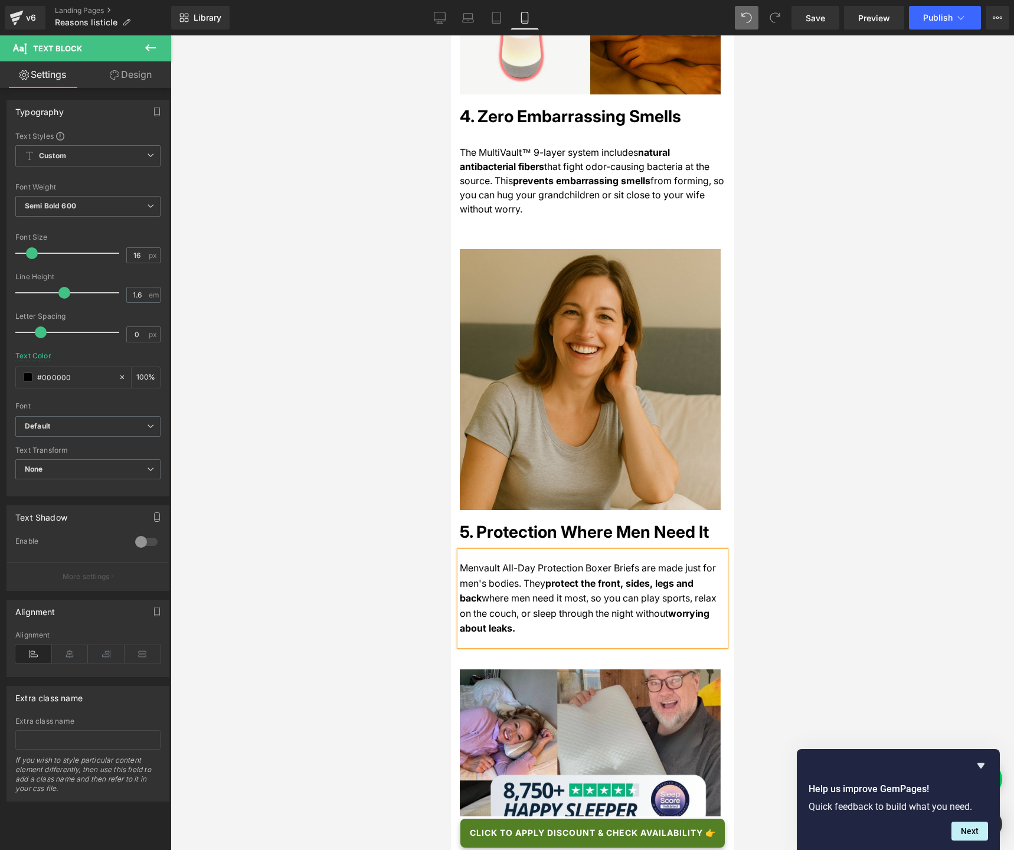
click at [388, 584] on div at bounding box center [592, 442] width 843 height 814
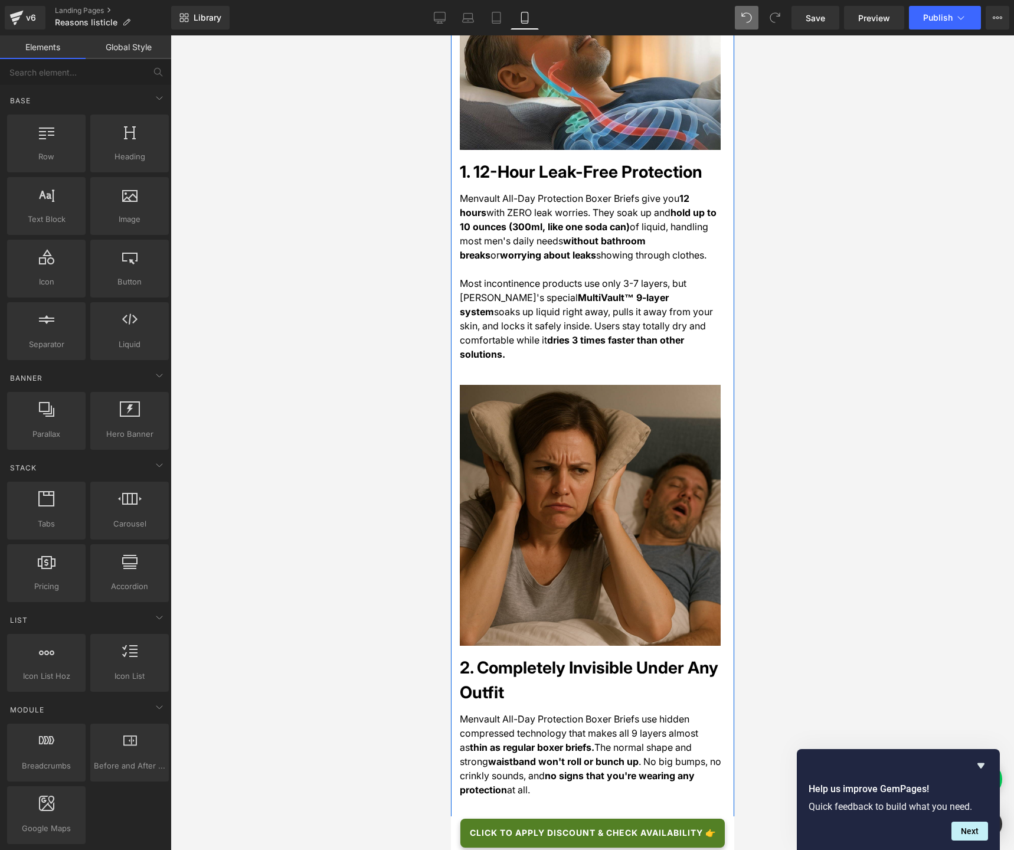
scroll to position [631, 0]
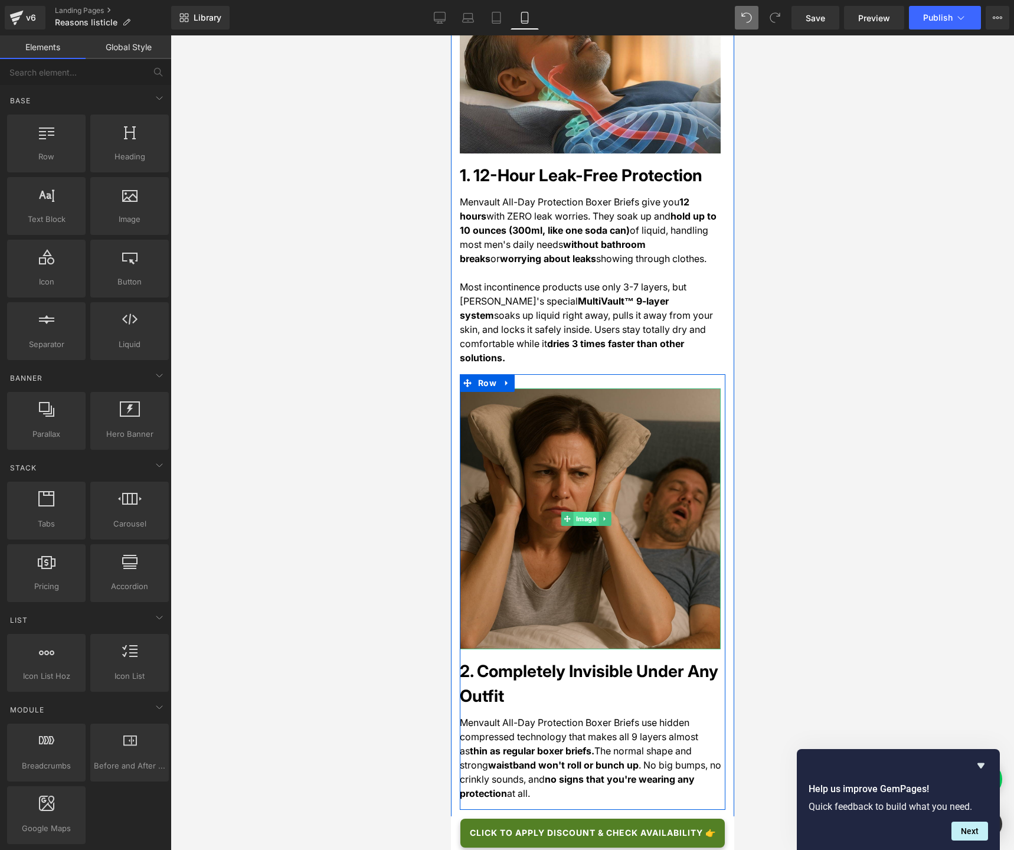
click at [590, 512] on span "Image" at bounding box center [584, 519] width 25 height 14
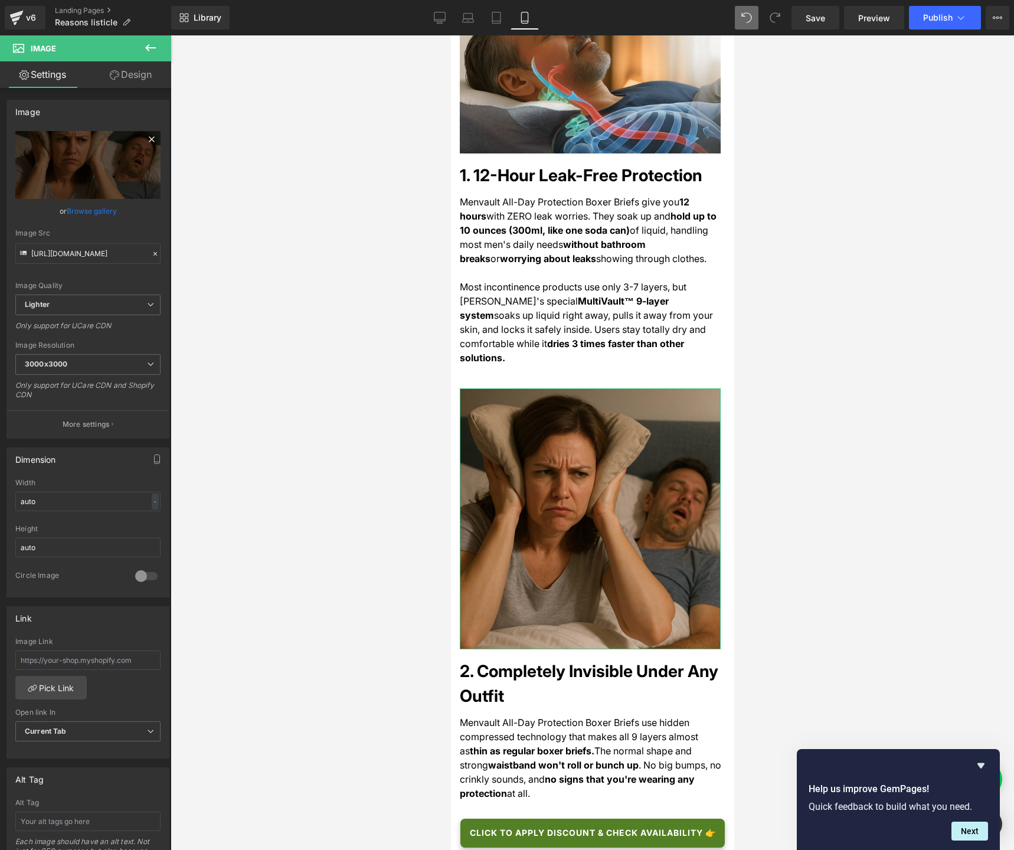
click at [145, 141] on icon at bounding box center [152, 139] width 14 height 14
click at [151, 253] on icon at bounding box center [155, 254] width 8 height 8
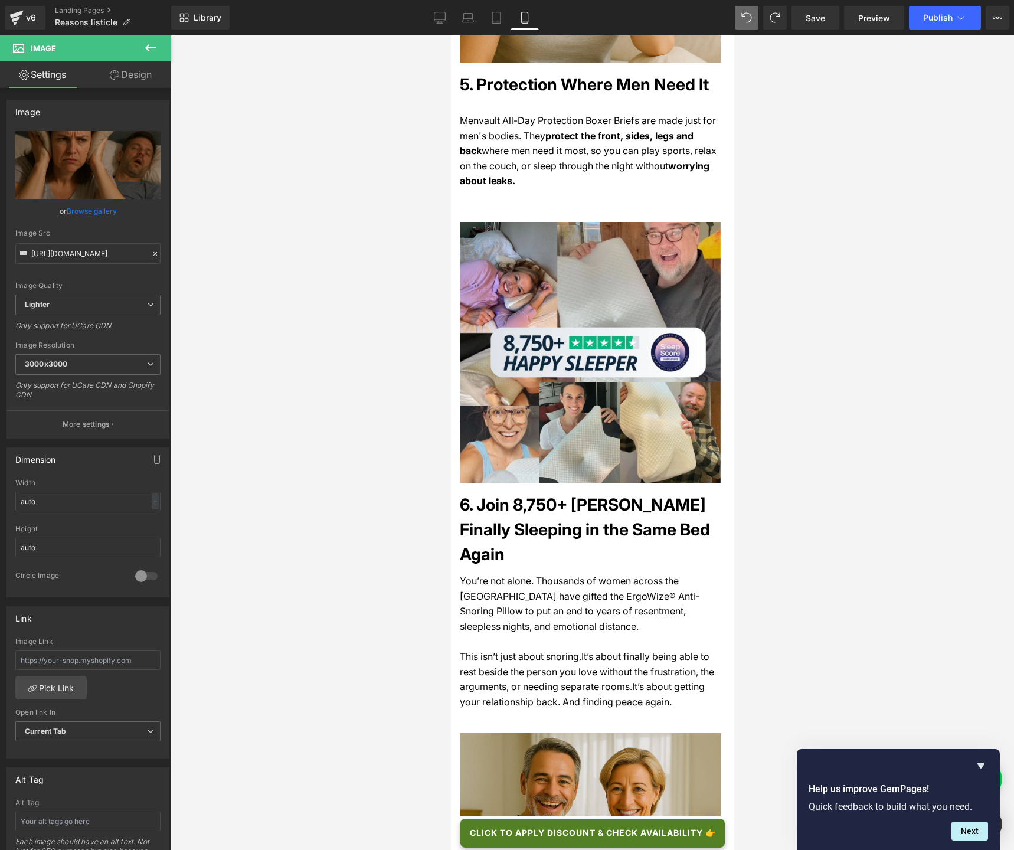
scroll to position [2512, 0]
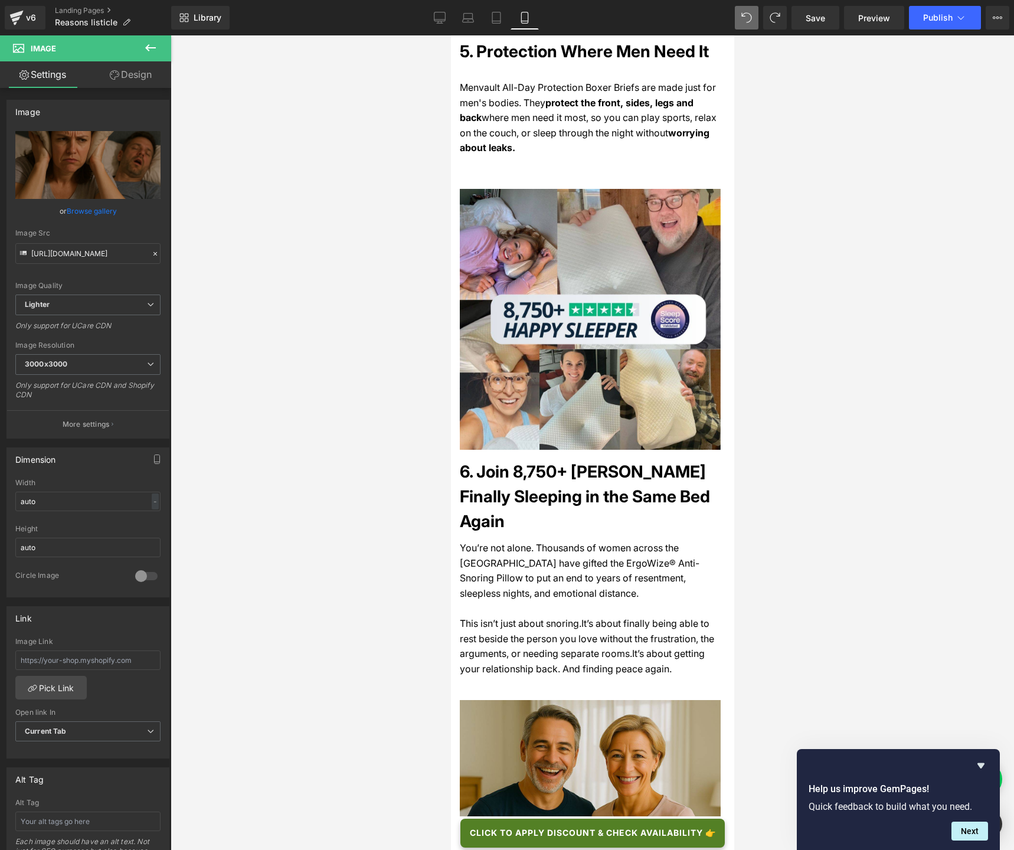
click at [514, 459] on h1 "6. Join 8,750+ [PERSON_NAME] Finally Sleeping in the Same Bed Again" at bounding box center [592, 496] width 266 height 74
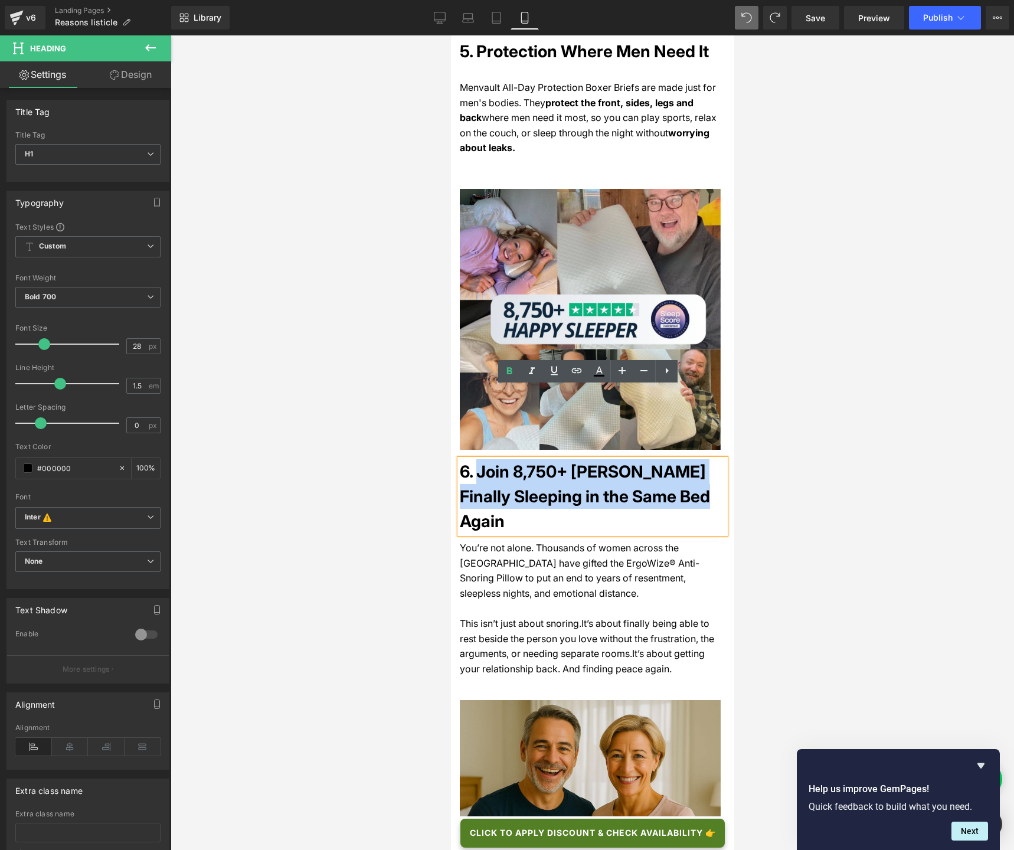
drag, startPoint x: 478, startPoint y: 401, endPoint x: 689, endPoint y: 427, distance: 212.2
click at [689, 459] on h1 "6. Join 8,750+ [PERSON_NAME] Finally Sleeping in the Same Bed Again" at bounding box center [592, 496] width 266 height 74
paste div
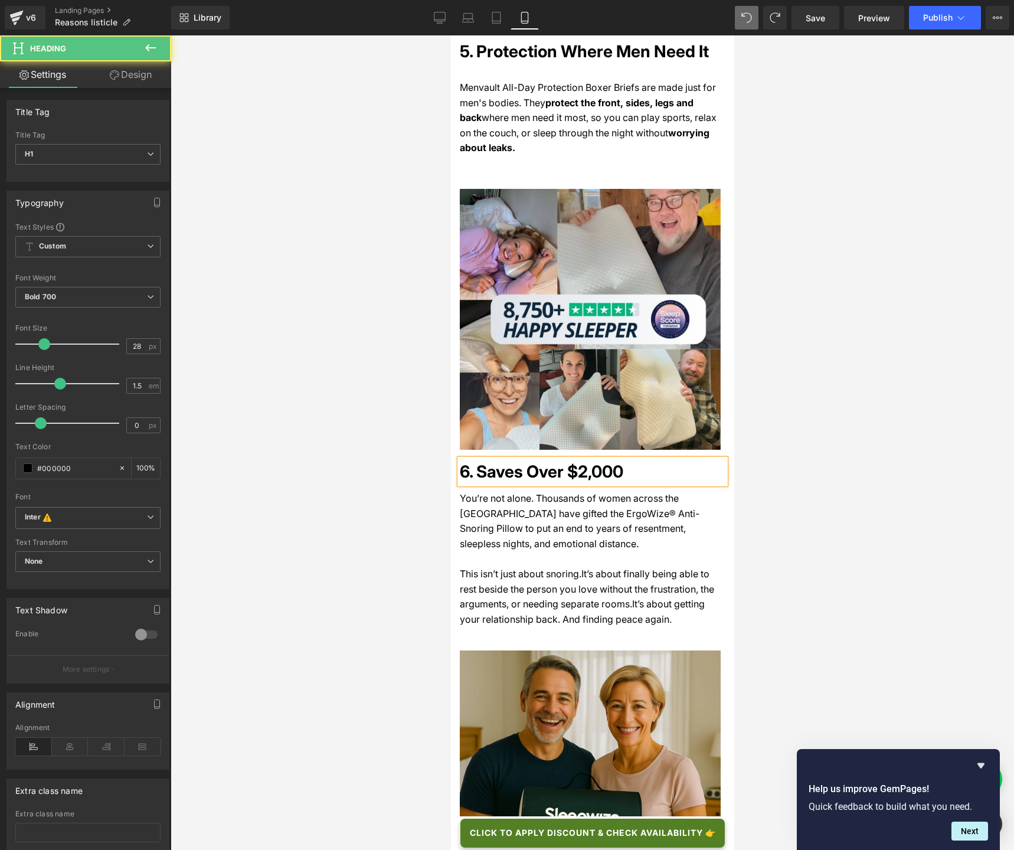
click at [523, 459] on h1 "6. Saves Over $2,000" at bounding box center [592, 471] width 266 height 25
click at [956, 446] on div at bounding box center [592, 442] width 843 height 814
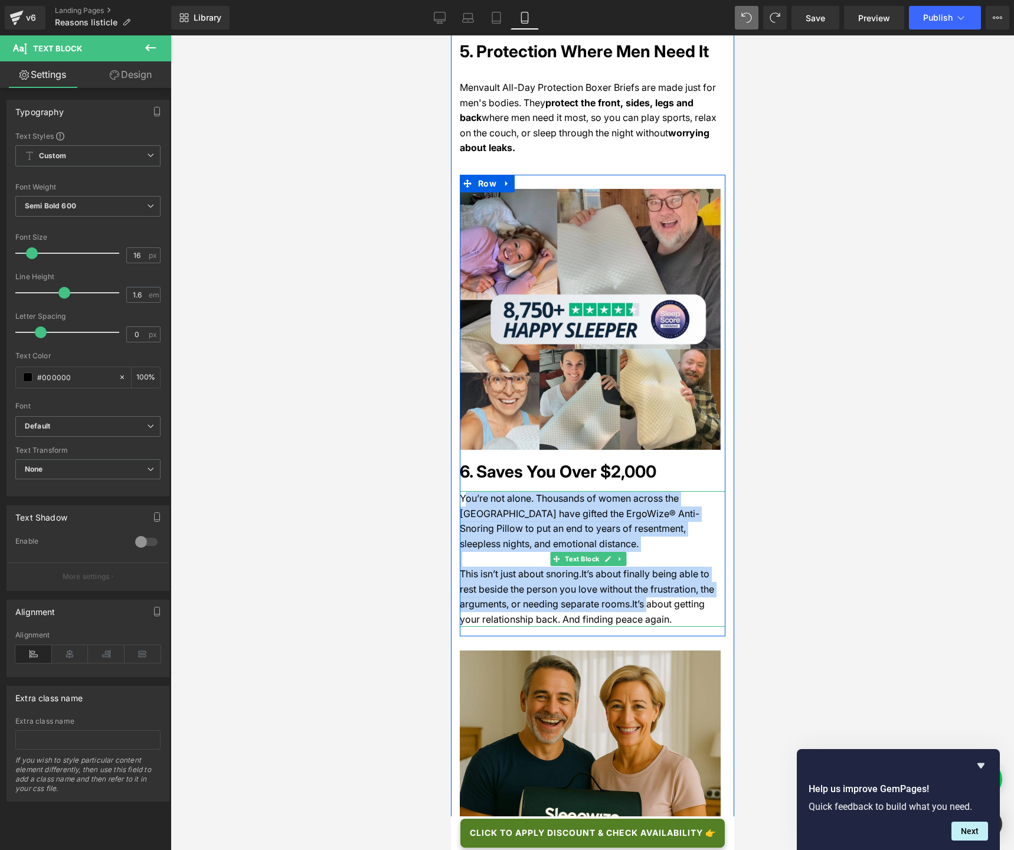
drag, startPoint x: 462, startPoint y: 425, endPoint x: 641, endPoint y: 527, distance: 206.7
click at [641, 527] on div "You’re not alone. Thousands of women across the [GEOGRAPHIC_DATA] have gifted t…" at bounding box center [592, 559] width 266 height 136
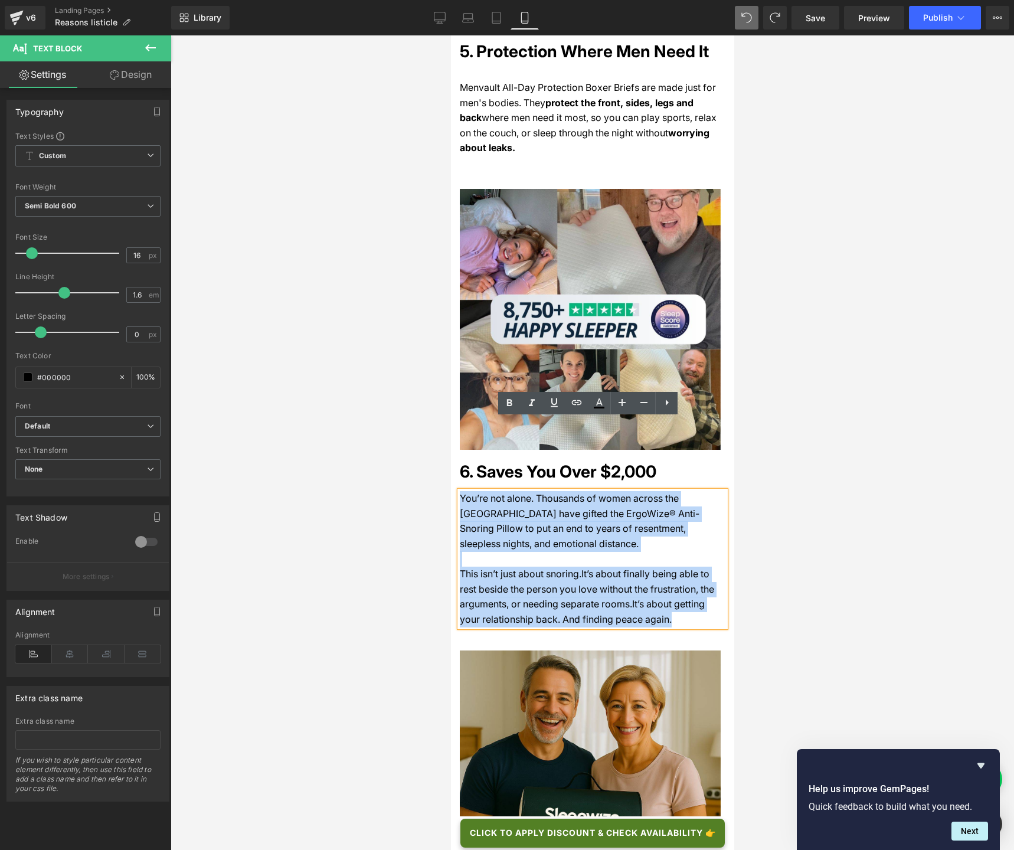
drag, startPoint x: 663, startPoint y: 540, endPoint x: 460, endPoint y: 426, distance: 233.0
click at [460, 491] on div "You’re not alone. Thousands of women across the [GEOGRAPHIC_DATA] have gifted t…" at bounding box center [592, 559] width 266 height 136
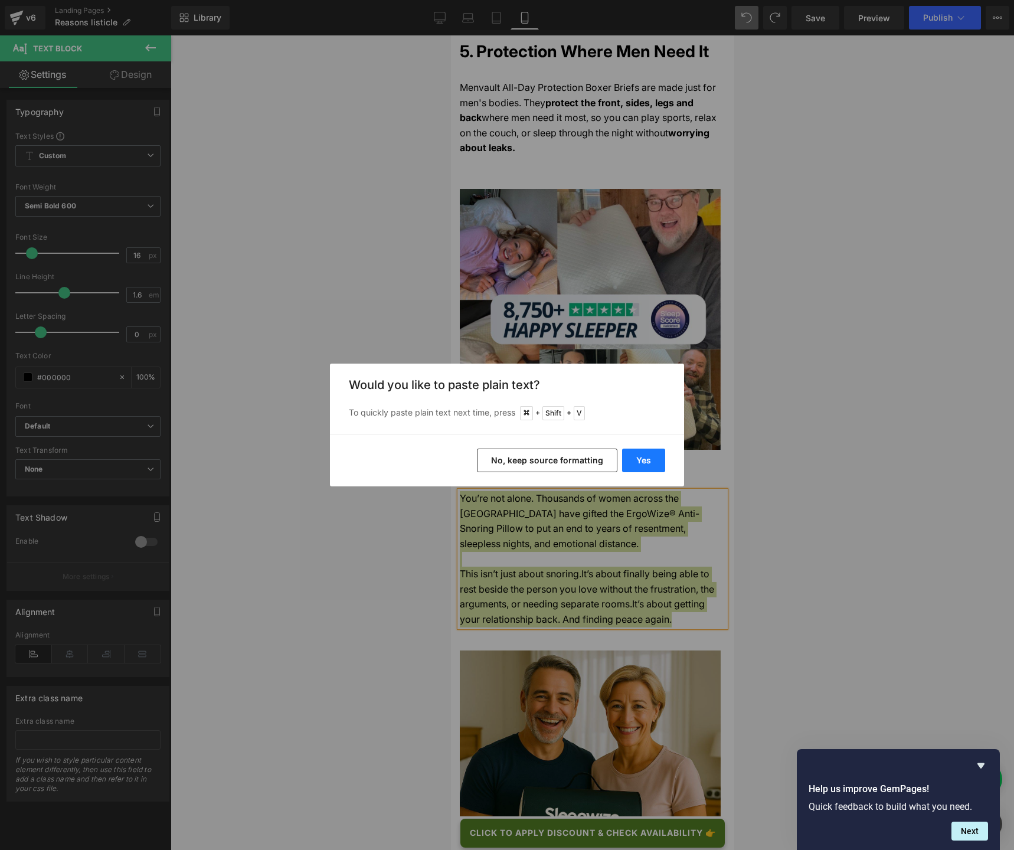
click at [647, 464] on button "Yes" at bounding box center [643, 460] width 43 height 24
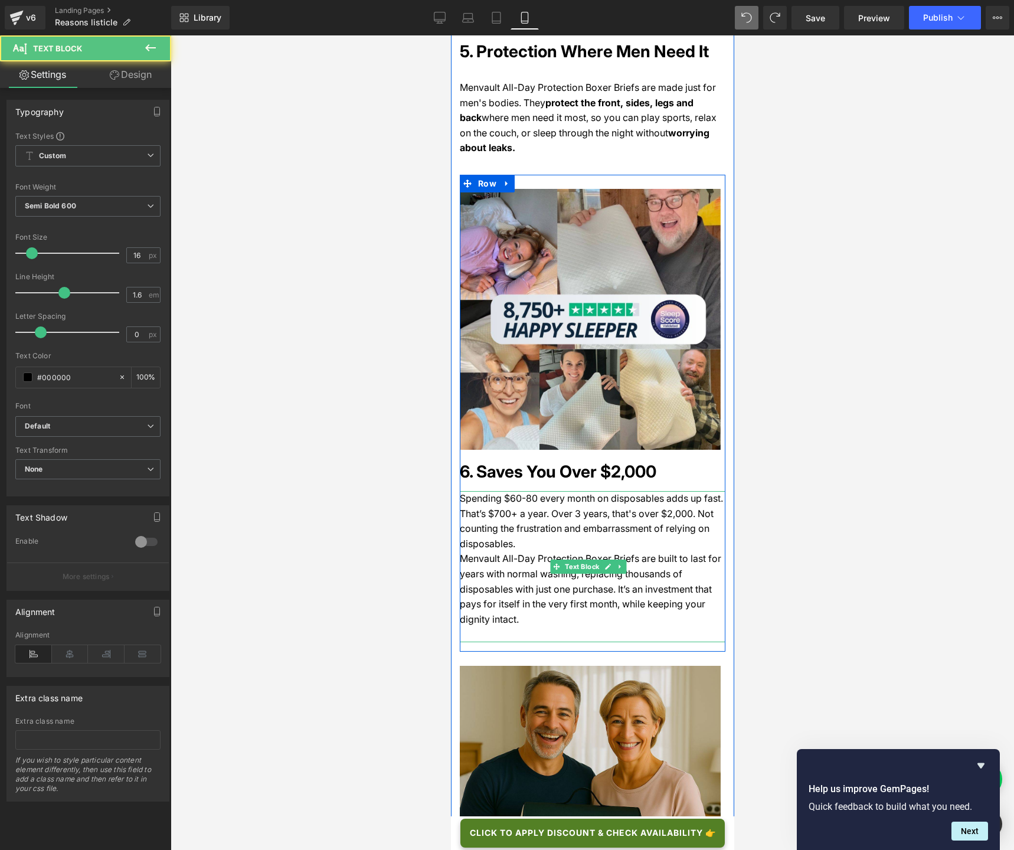
click at [492, 627] on p at bounding box center [592, 634] width 266 height 15
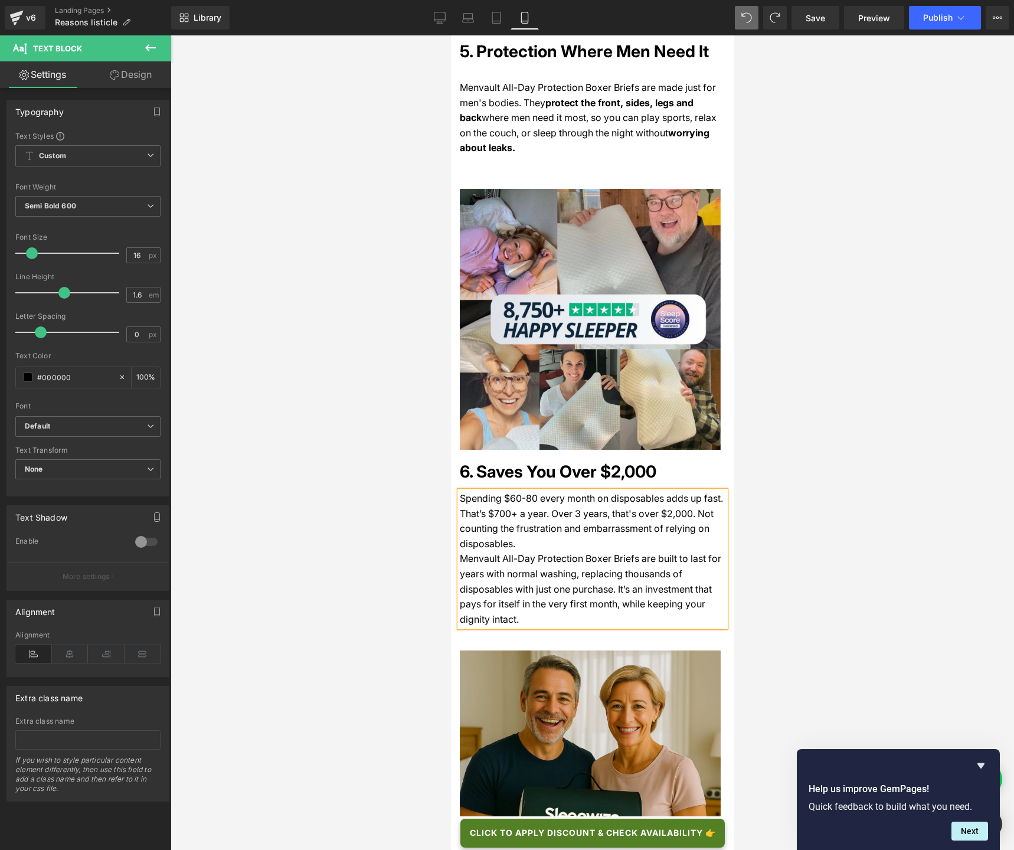
click at [519, 491] on p "Spending $60-80 every month on disposables adds up fast. That’s $700+ a year. O…" at bounding box center [592, 521] width 266 height 60
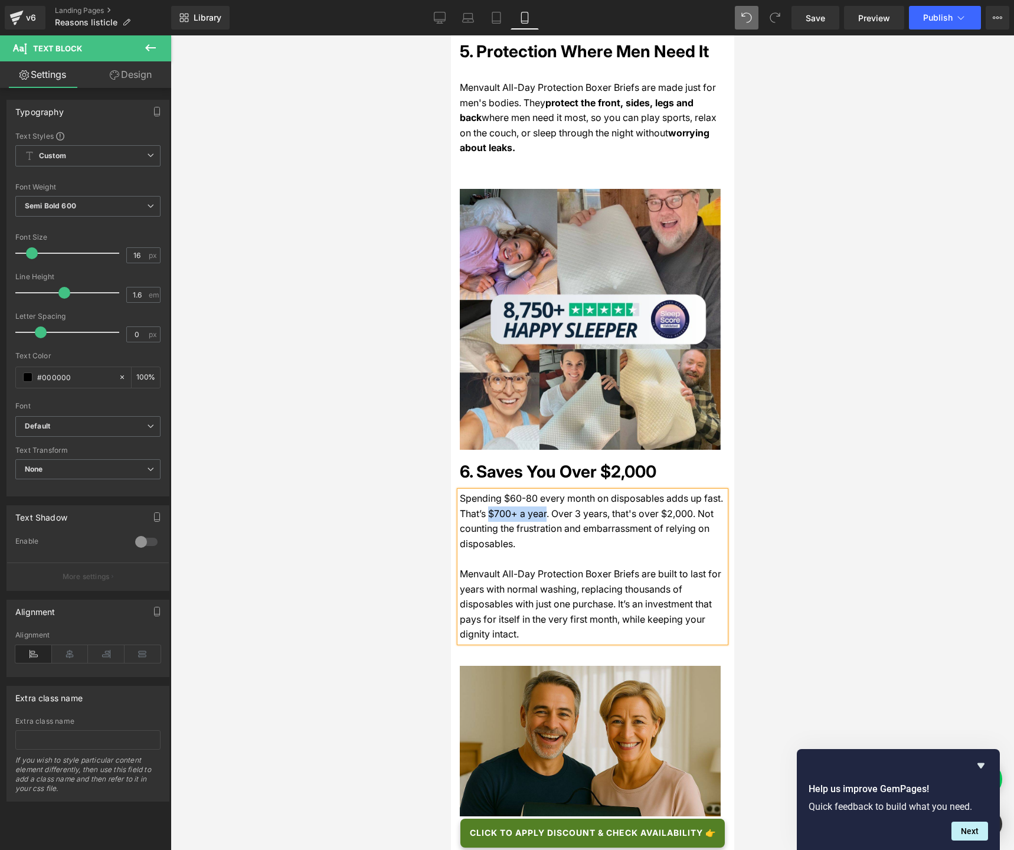
drag, startPoint x: 487, startPoint y: 443, endPoint x: 542, endPoint y: 444, distance: 54.9
click at [542, 492] on span "Spending $60-80 every month on disposables adds up fast. That’s $700+ a year. O…" at bounding box center [590, 520] width 263 height 57
click at [509, 404] on icon at bounding box center [509, 403] width 14 height 14
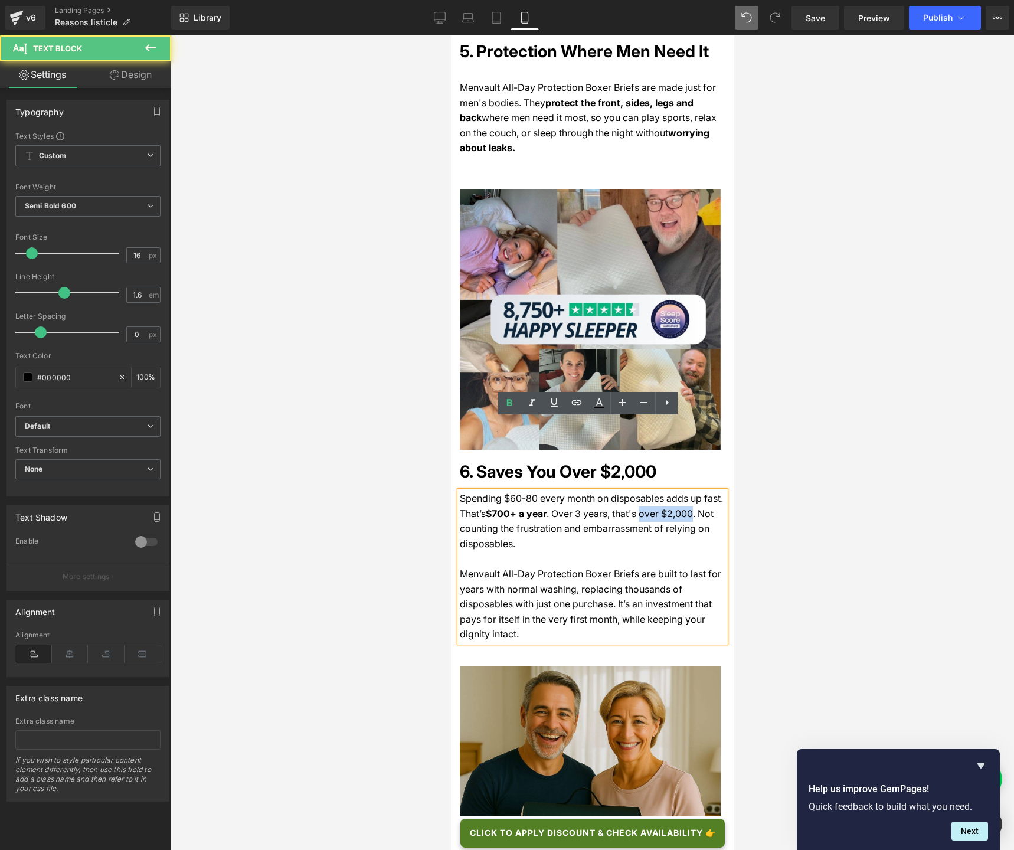
drag, startPoint x: 634, startPoint y: 443, endPoint x: 683, endPoint y: 440, distance: 49.1
click at [683, 507] on span ". Over 3 years, that's over $2,000. Not counting the frustration and embarrassm…" at bounding box center [586, 528] width 254 height 42
click at [504, 402] on icon at bounding box center [509, 403] width 14 height 14
click at [539, 491] on p "Spending $60-80 every month on disposables adds up fast. That’s $700+ a year . …" at bounding box center [592, 529] width 266 height 76
drag, startPoint x: 648, startPoint y: 504, endPoint x: 484, endPoint y: 515, distance: 165.0
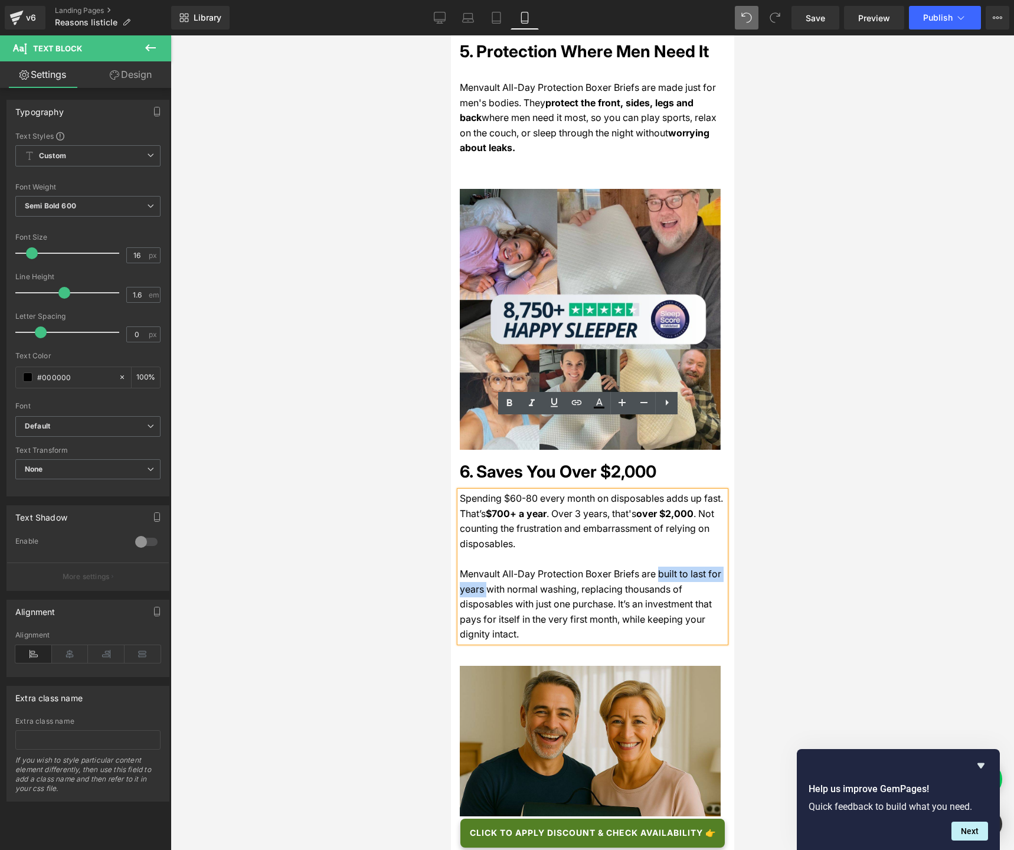
click at [484, 568] on span "Menvault All-Day Protection Boxer Briefs are built to last for years with norma…" at bounding box center [589, 604] width 261 height 72
click at [507, 405] on icon at bounding box center [509, 402] width 5 height 7
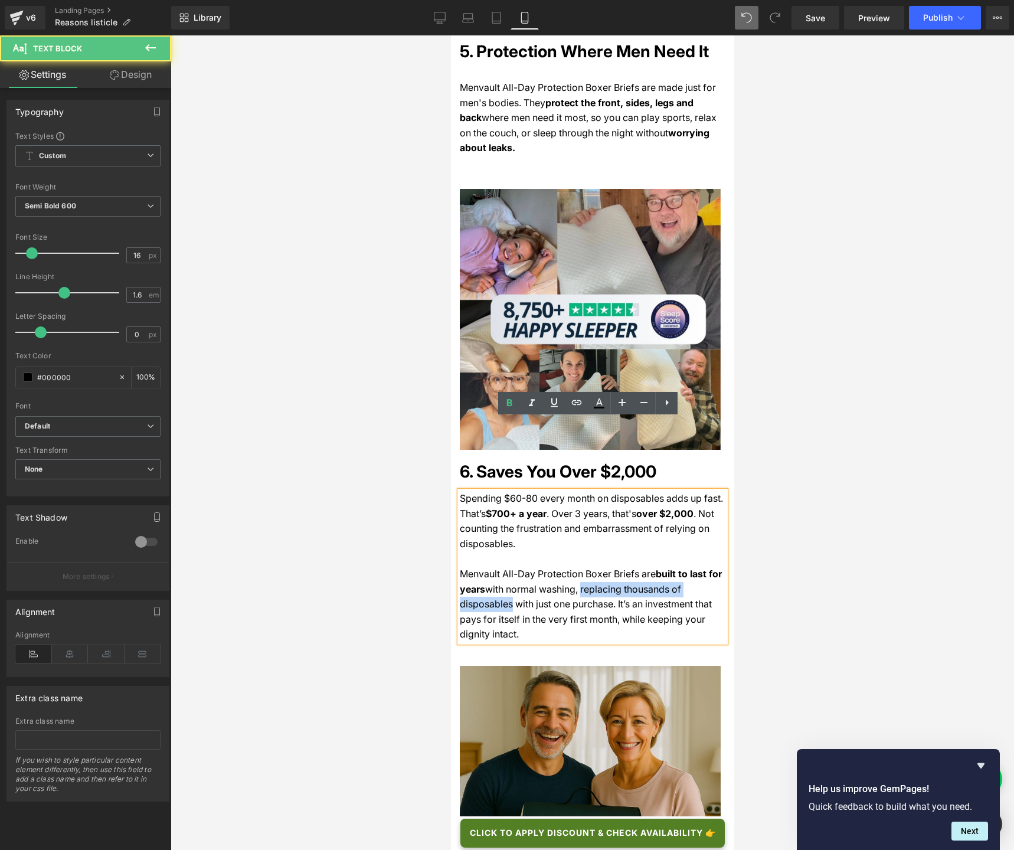
drag, startPoint x: 577, startPoint y: 517, endPoint x: 509, endPoint y: 528, distance: 69.3
click at [509, 583] on span "with normal washing, replacing thousands of disposables with just one purchase.…" at bounding box center [585, 611] width 252 height 57
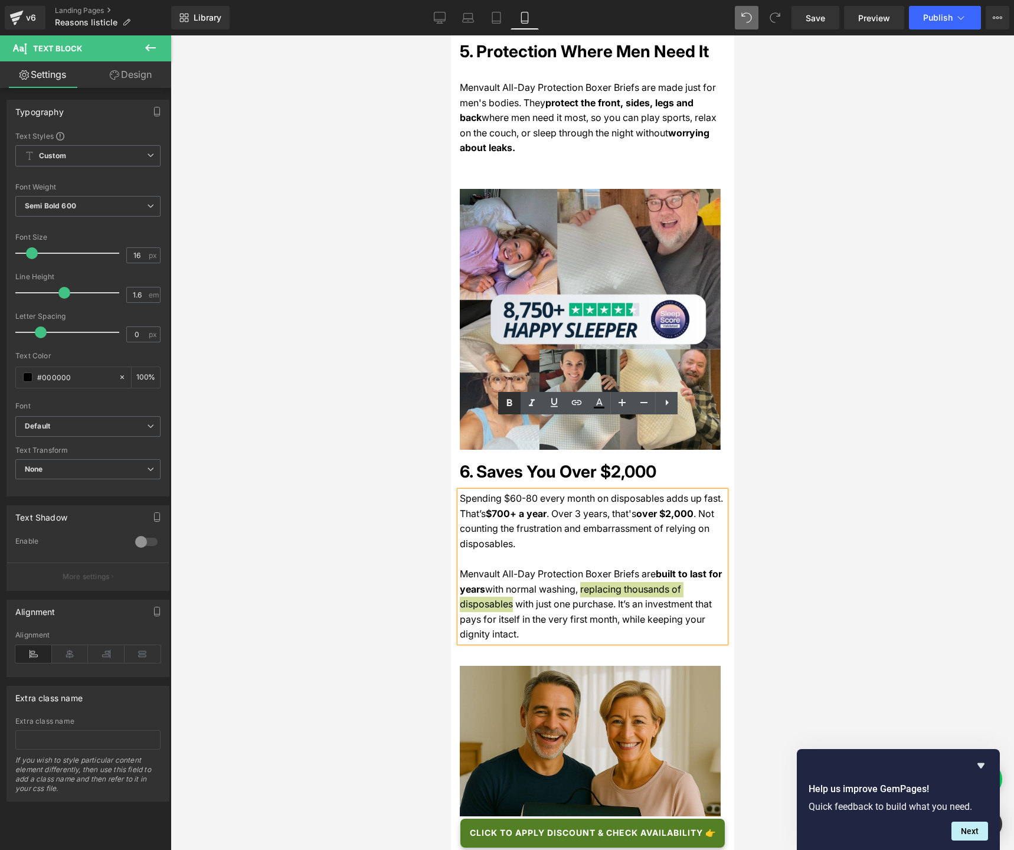
click at [513, 402] on icon at bounding box center [509, 403] width 14 height 14
drag, startPoint x: 516, startPoint y: 535, endPoint x: 610, endPoint y: 527, distance: 94.1
click at [610, 598] on span "with just one purchase. It’s an investment that pays for itself in the very fir…" at bounding box center [584, 619] width 251 height 42
click at [507, 403] on icon at bounding box center [509, 402] width 5 height 7
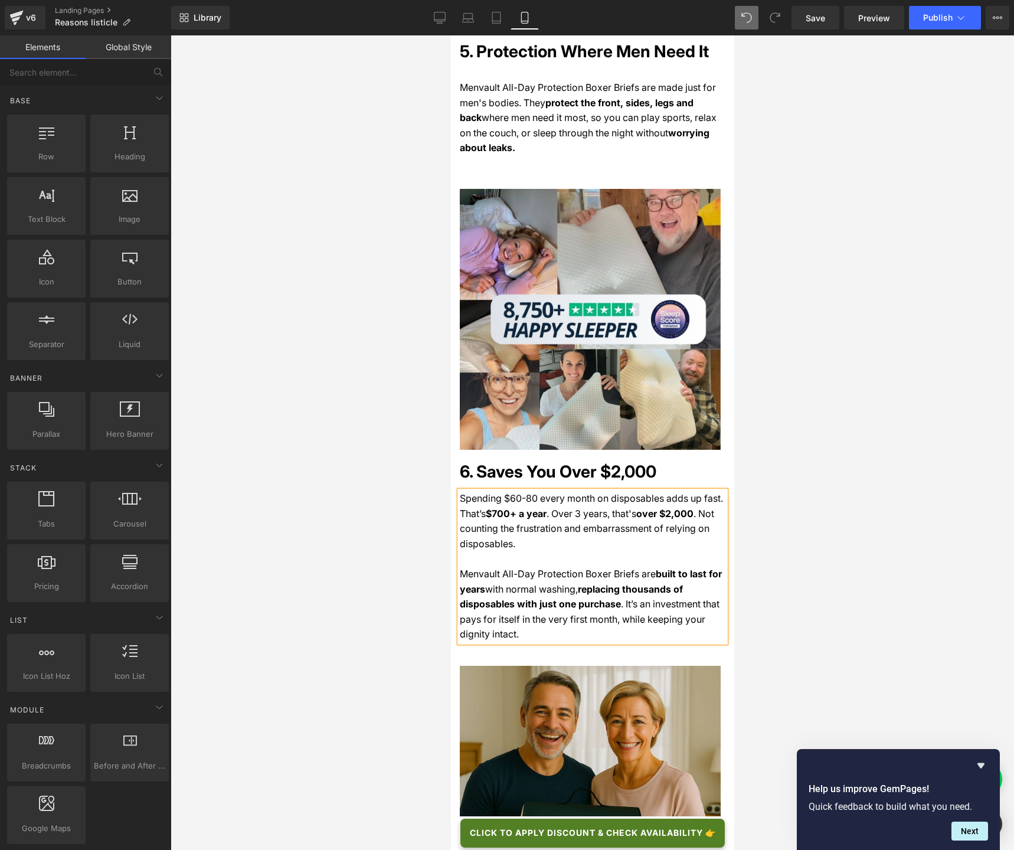
click at [322, 489] on div at bounding box center [592, 442] width 843 height 814
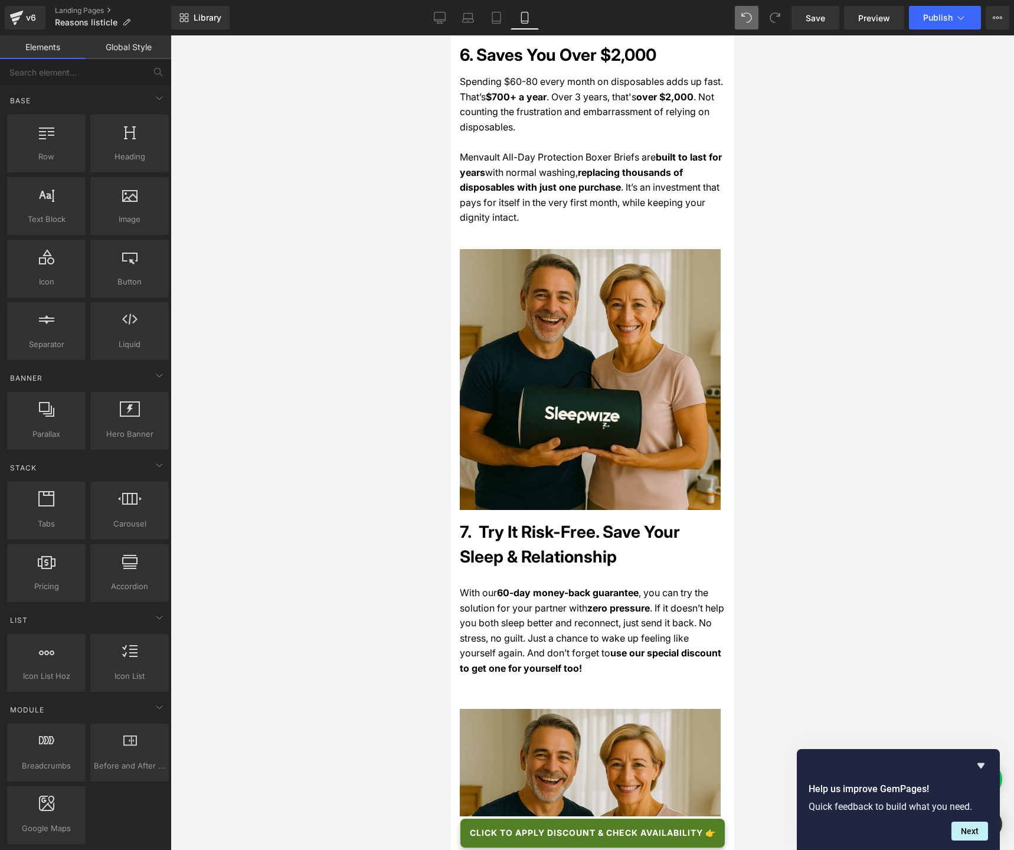
scroll to position [2936, 0]
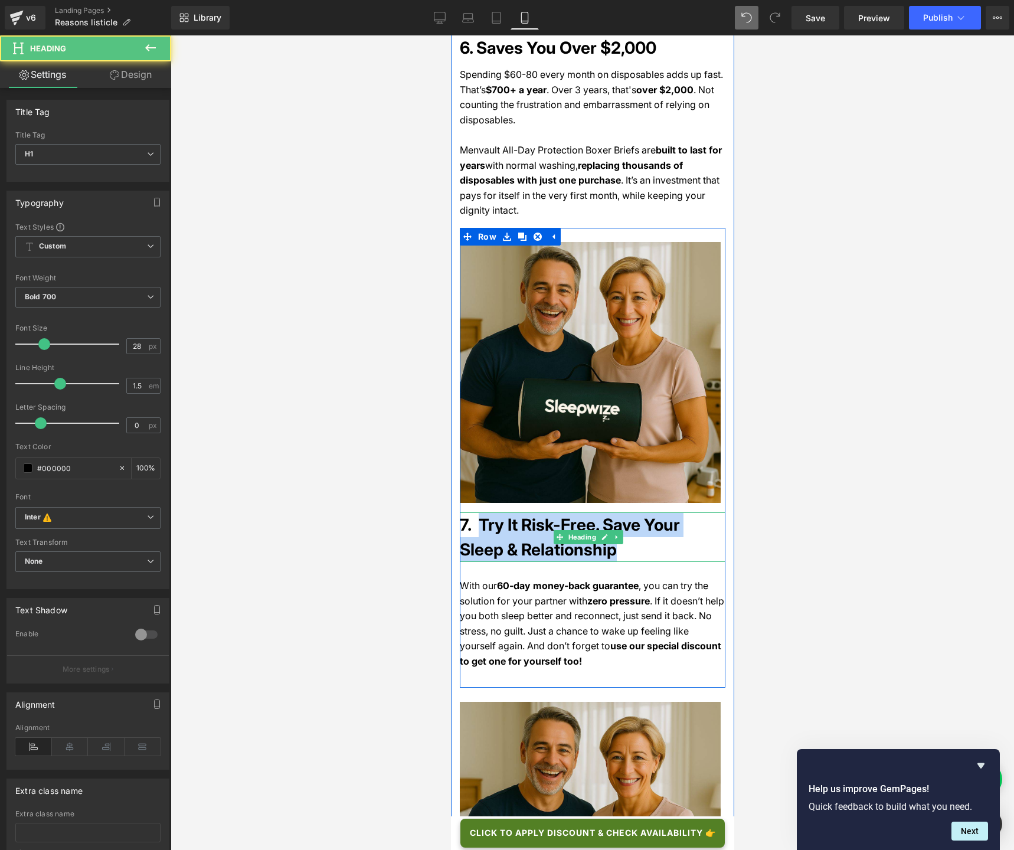
drag, startPoint x: 483, startPoint y: 443, endPoint x: 564, endPoint y: 469, distance: 85.6
click at [564, 512] on h1 "7. Try It Risk-Free. Save Your Sleep & Relationship" at bounding box center [592, 537] width 266 height 50
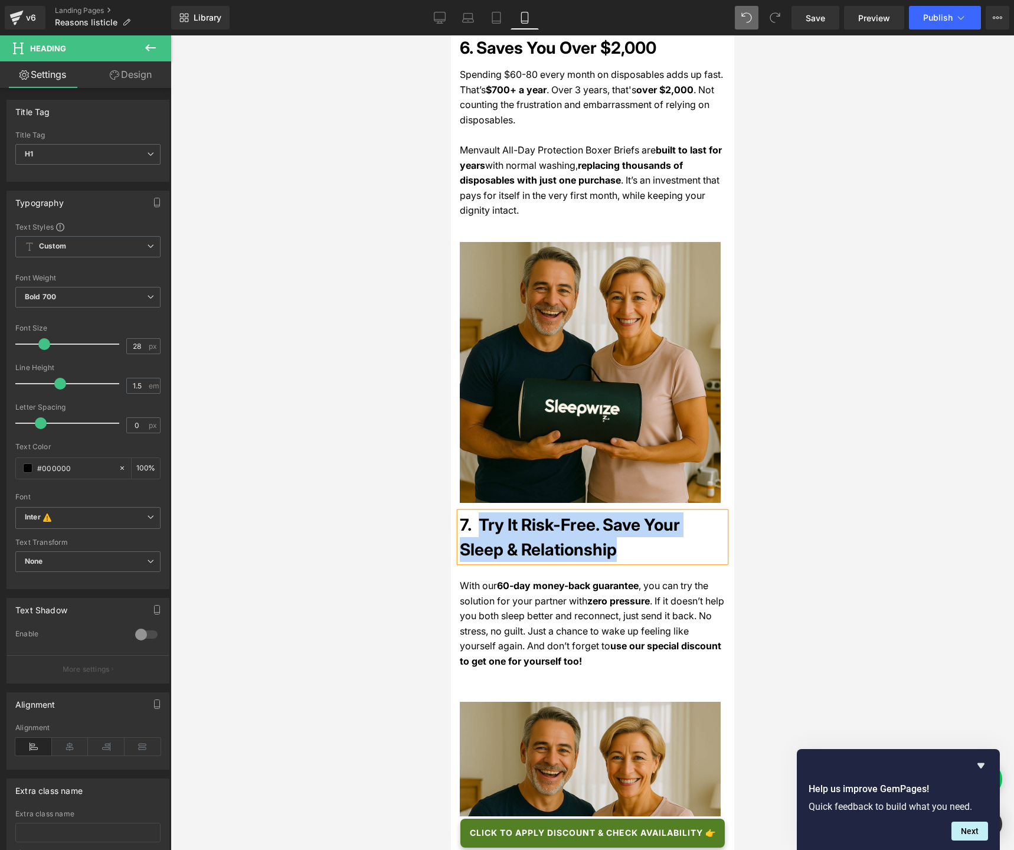
paste div
click at [559, 579] on span ", you can try the solution for your partner with" at bounding box center [583, 592] width 248 height 27
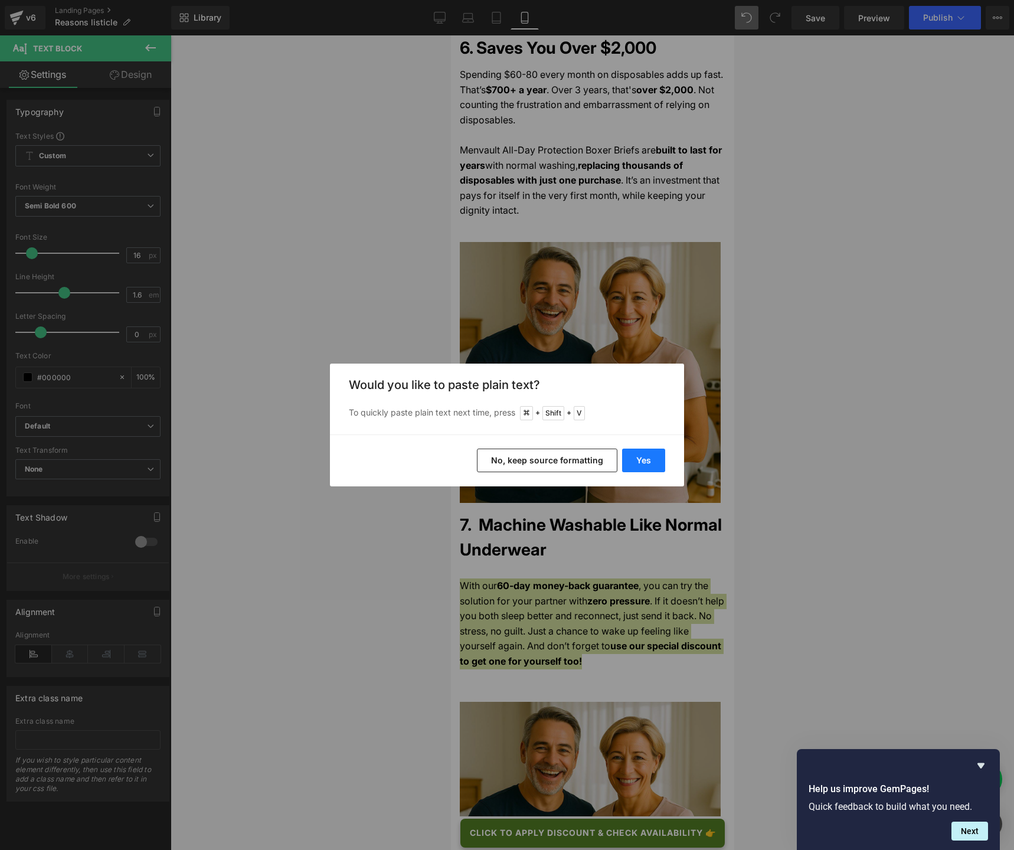
click at [640, 461] on button "Yes" at bounding box center [643, 460] width 43 height 24
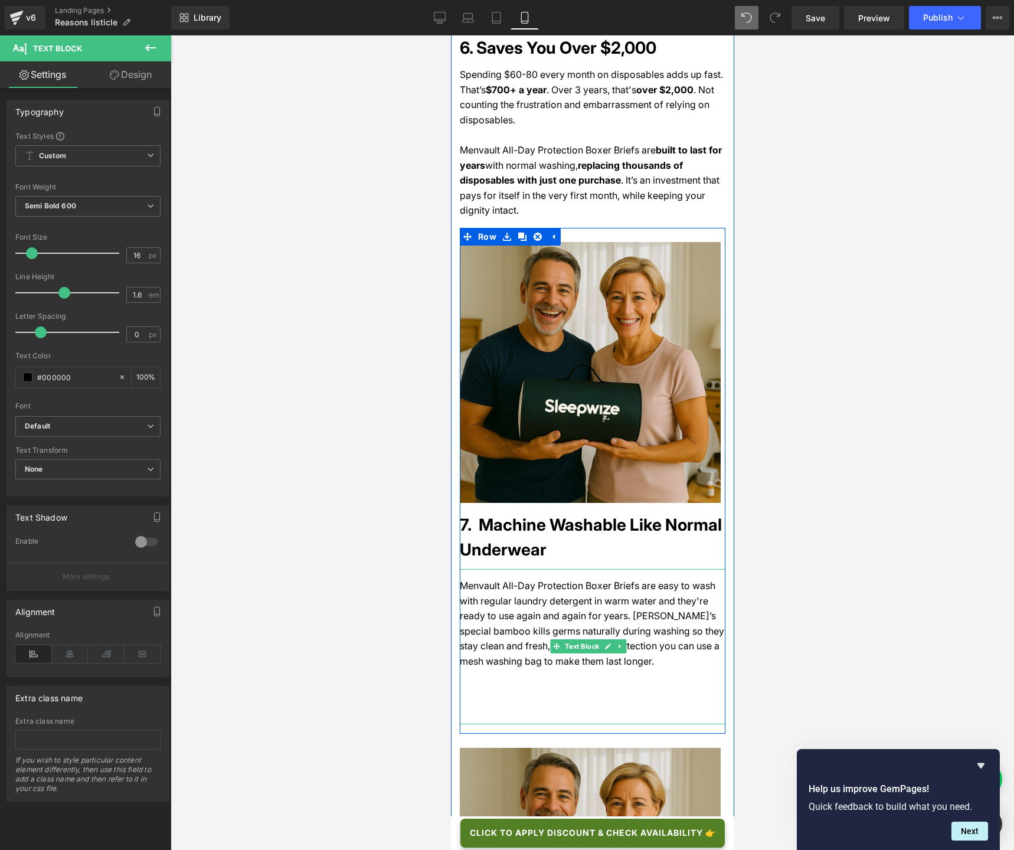
click at [547, 624] on div "Menvault All-Day Protection Boxer Briefs are easy to wash with regular laundry …" at bounding box center [592, 646] width 266 height 155
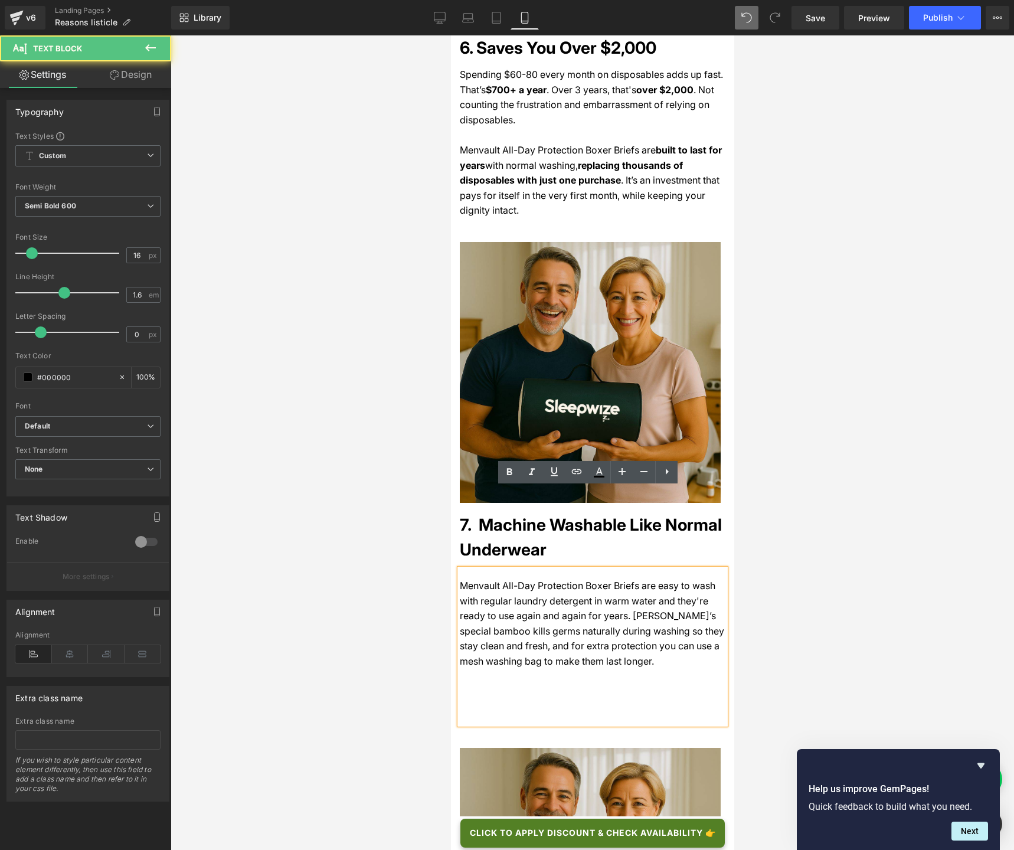
click at [575, 635] on div "Menvault All-Day Protection Boxer Briefs are easy to wash with regular laundry …" at bounding box center [592, 646] width 266 height 155
click at [371, 560] on div at bounding box center [592, 442] width 843 height 814
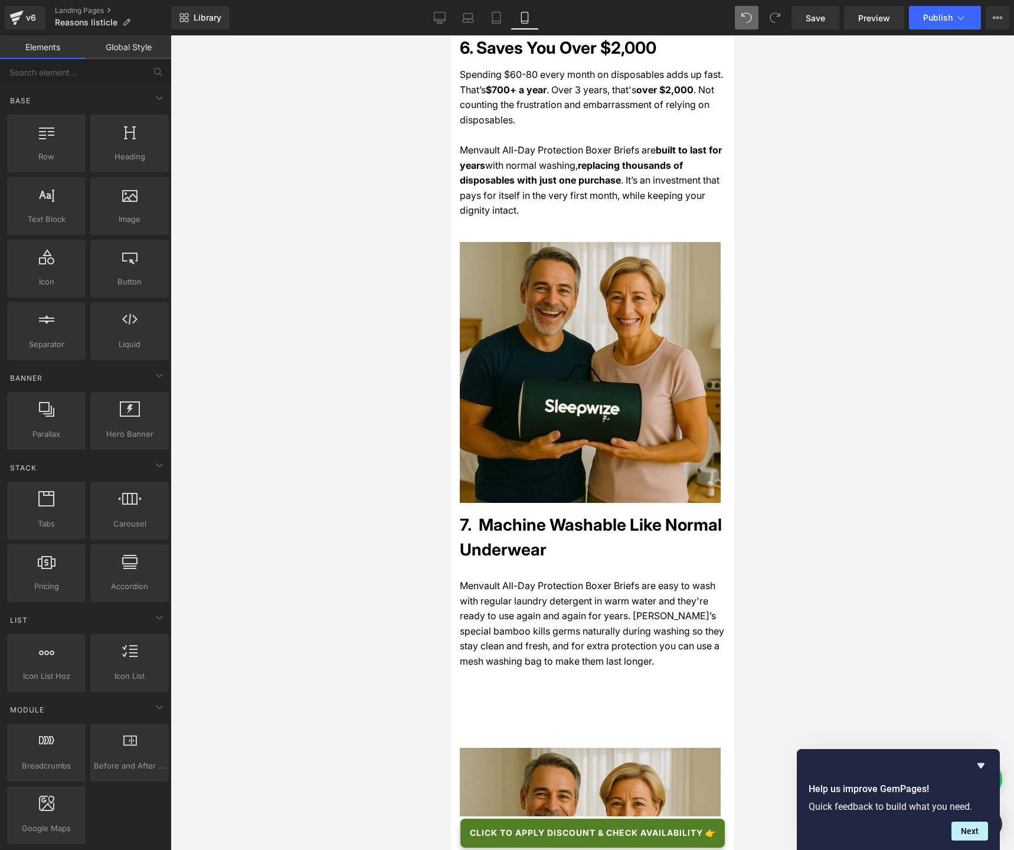
click at [514, 596] on div "Menvault All-Day Protection Boxer Briefs are easy to wash with regular laundry …" at bounding box center [592, 646] width 266 height 155
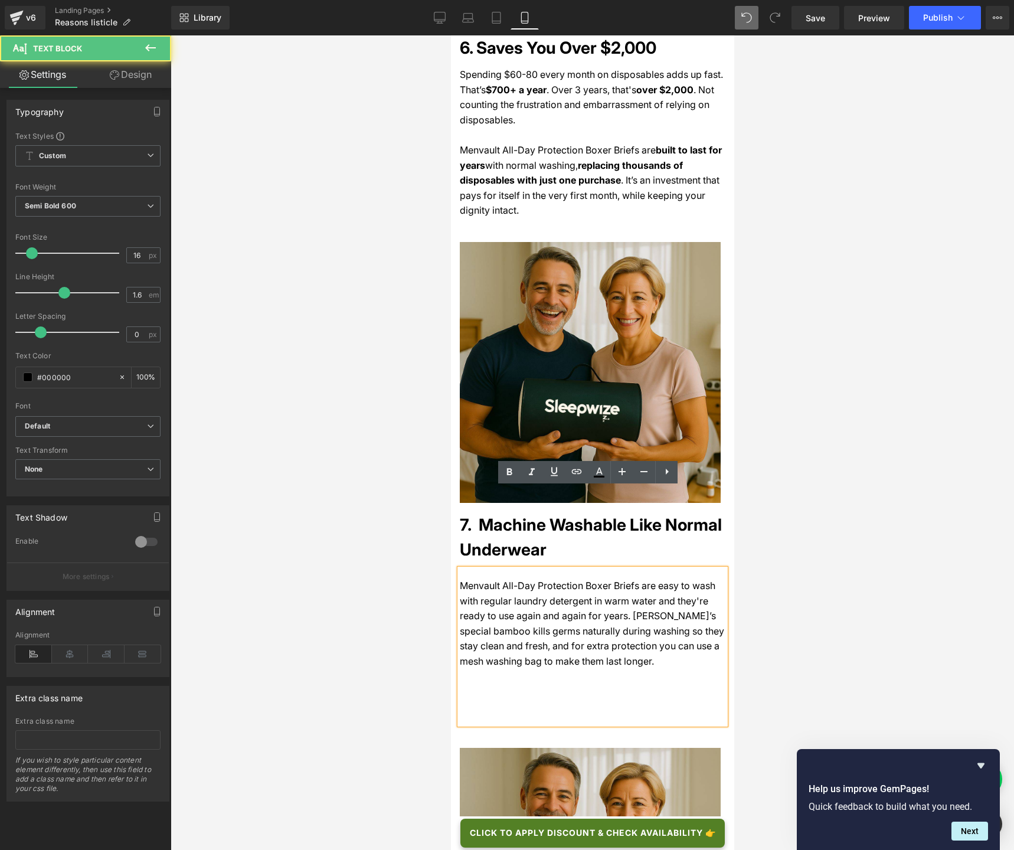
click at [491, 602] on div "Menvault All-Day Protection Boxer Briefs are easy to wash with regular laundry …" at bounding box center [592, 646] width 266 height 155
click at [511, 630] on div "Menvault All-Day Protection Boxer Briefs are easy to wash with regular laundry …" at bounding box center [592, 646] width 266 height 155
click at [511, 635] on div "Menvault All-Day Protection Boxer Briefs are easy to wash with regular laundry …" at bounding box center [592, 646] width 266 height 155
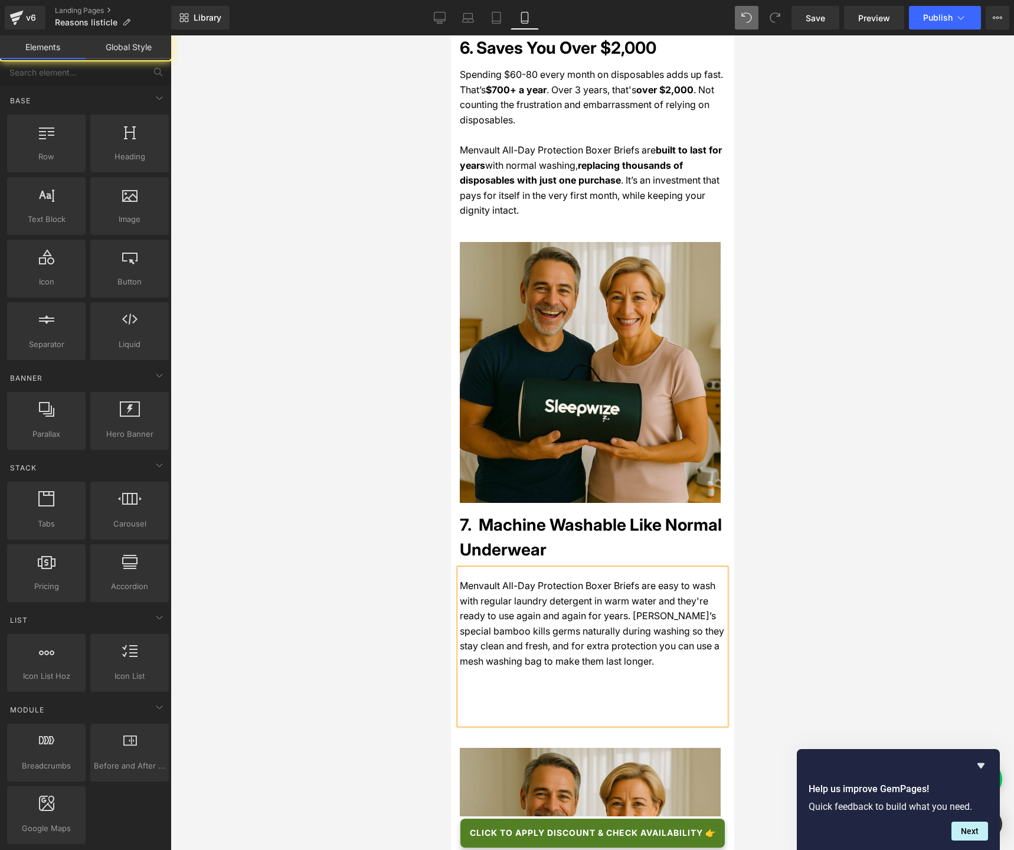
click at [360, 635] on div at bounding box center [592, 442] width 843 height 814
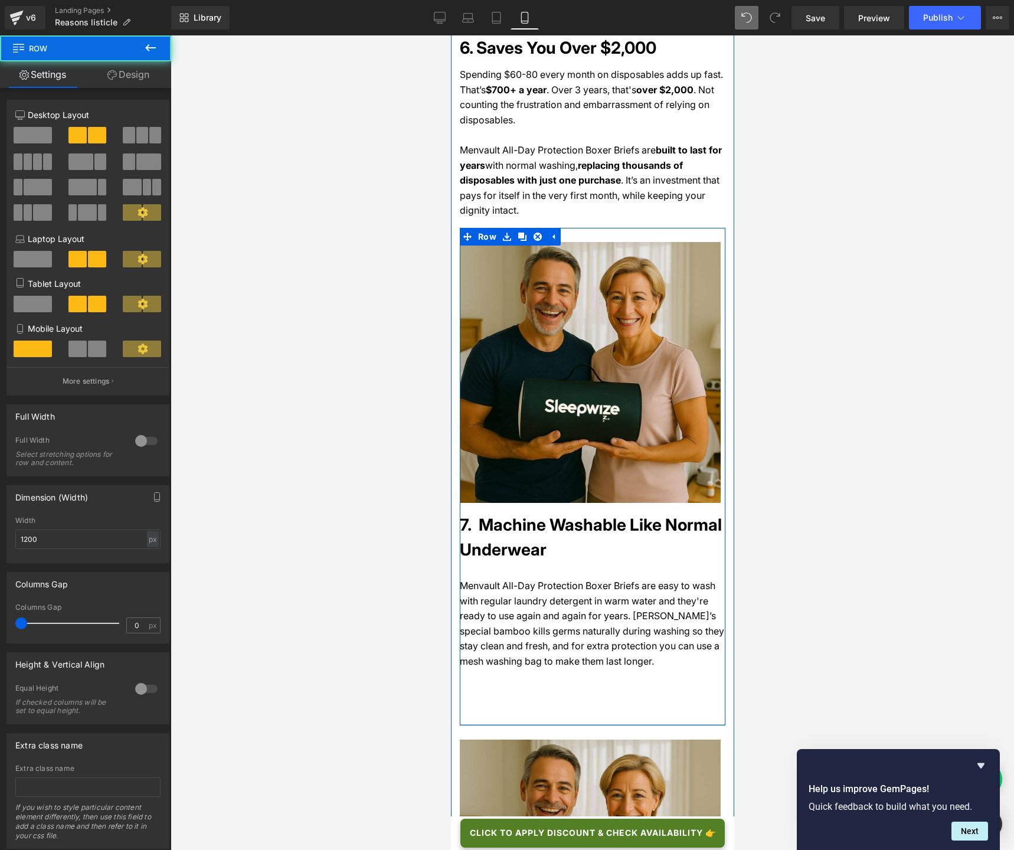
drag, startPoint x: 543, startPoint y: 647, endPoint x: 545, endPoint y: 637, distance: 10.8
click at [545, 635] on div "Image 7. Machine Washable Like Normal Underwear Heading Menvault All-Day Protec…" at bounding box center [592, 476] width 266 height 497
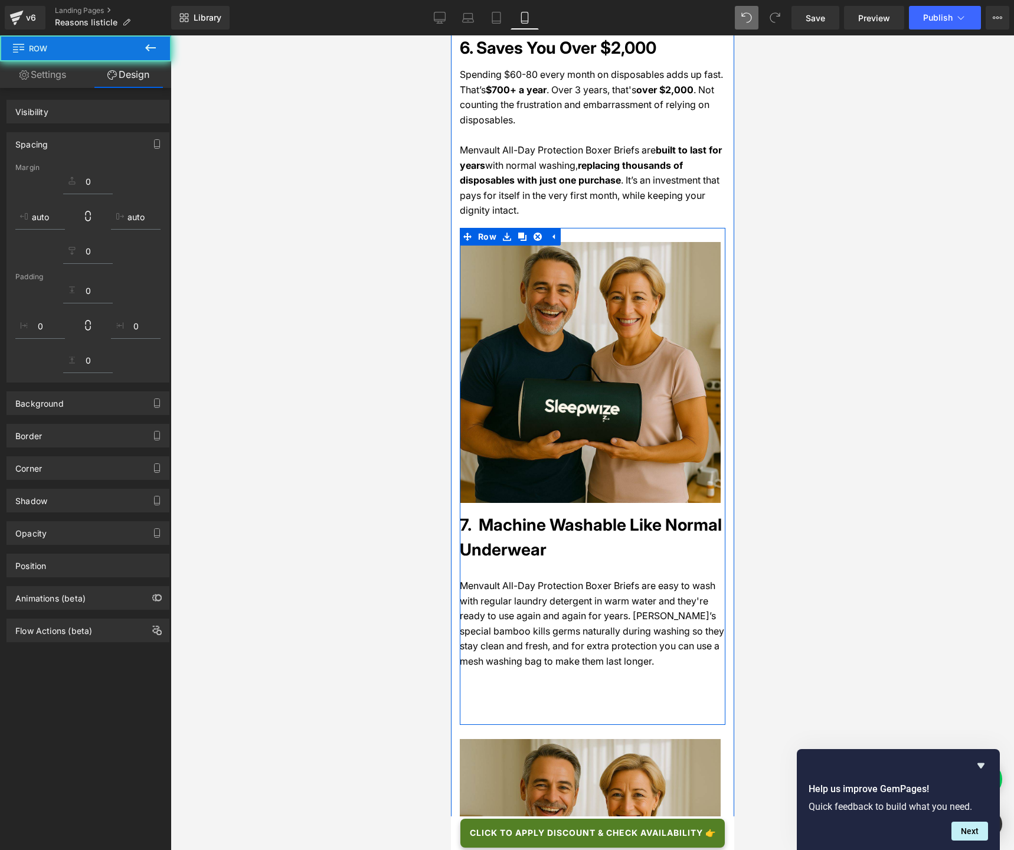
click at [547, 628] on div "Menvault All-Day Protection Boxer Briefs are easy to wash with regular laundry …" at bounding box center [592, 646] width 266 height 155
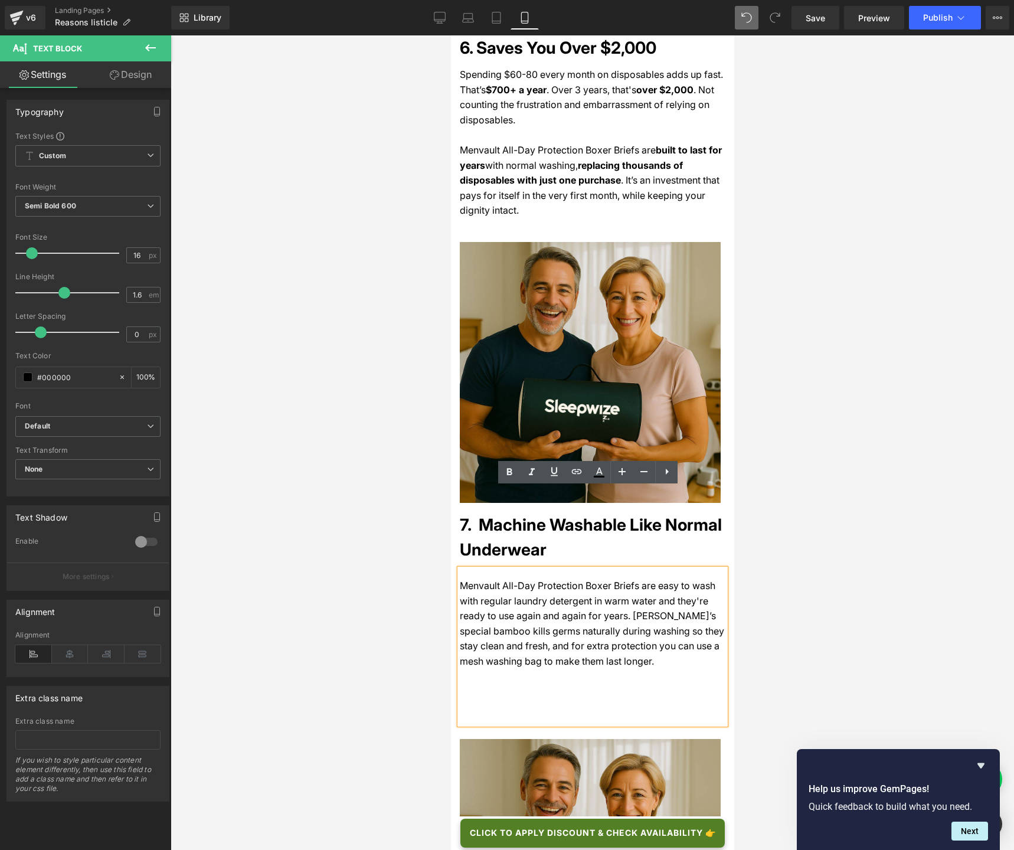
click at [548, 621] on div "Menvault All-Day Protection Boxer Briefs are easy to wash with regular laundry …" at bounding box center [592, 646] width 266 height 155
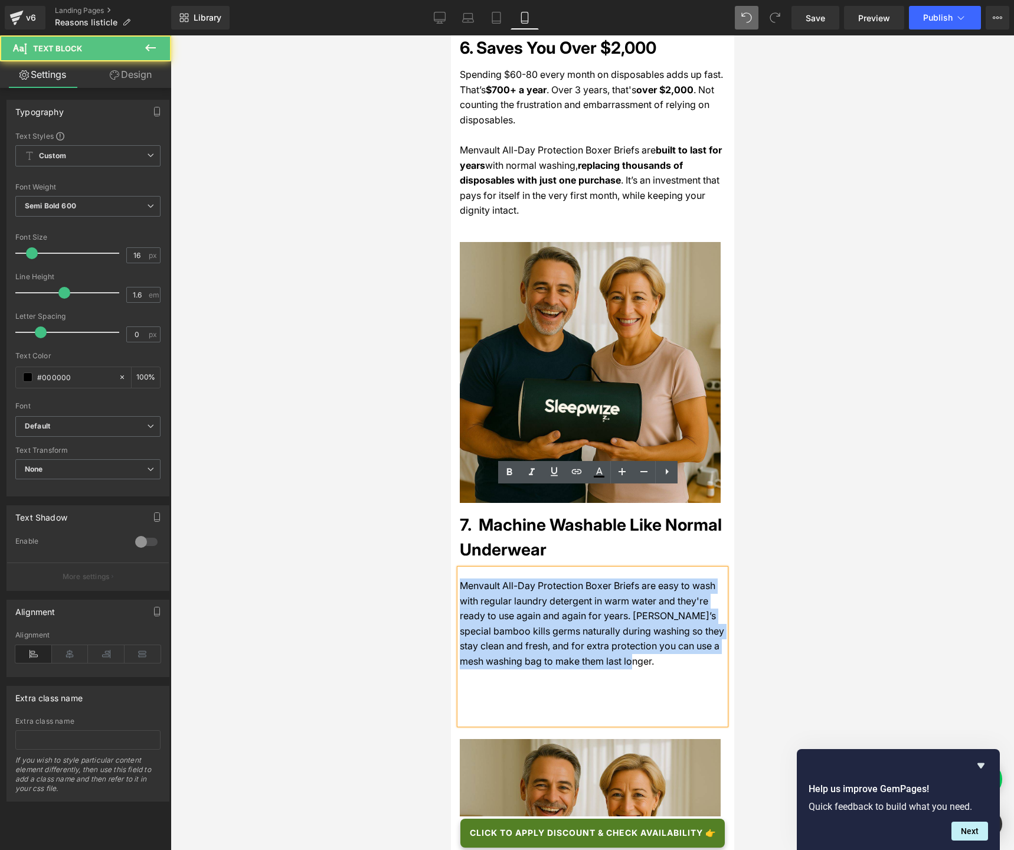
drag, startPoint x: 647, startPoint y: 579, endPoint x: 440, endPoint y: 491, distance: 224.4
copy span "Menvault All-Day Protection Boxer Briefs are easy to wash with regular laundry …"
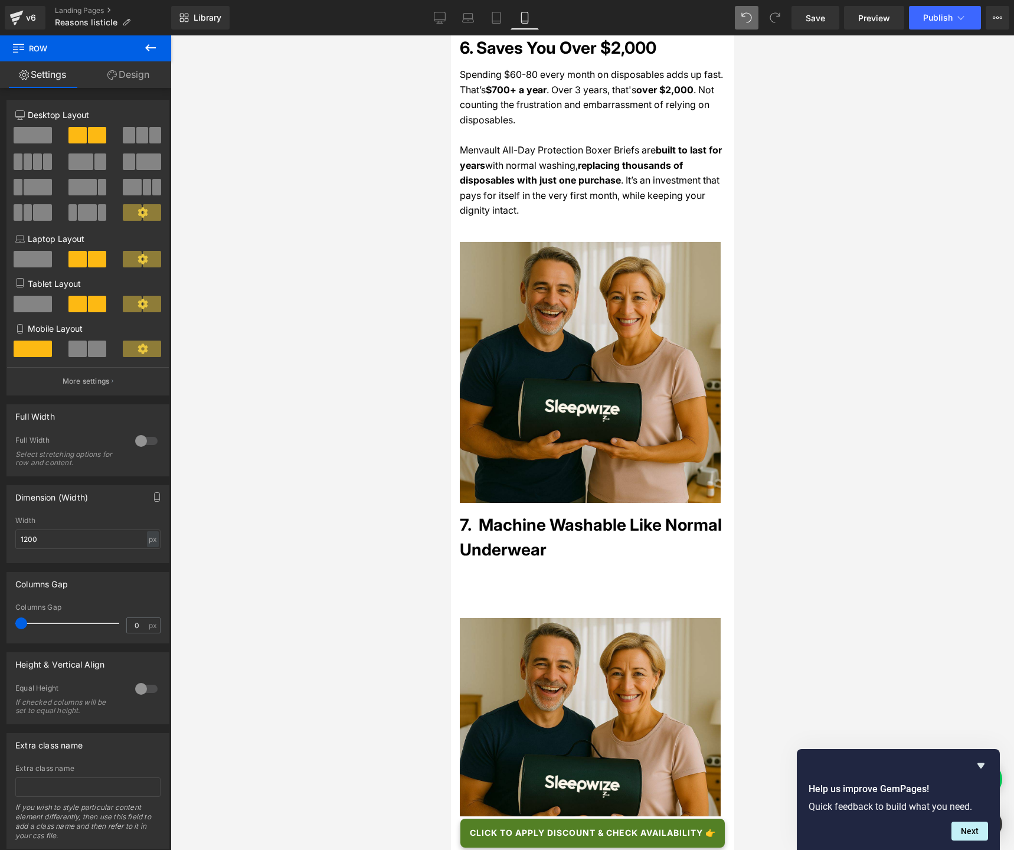
click at [510, 569] on div at bounding box center [592, 586] width 266 height 34
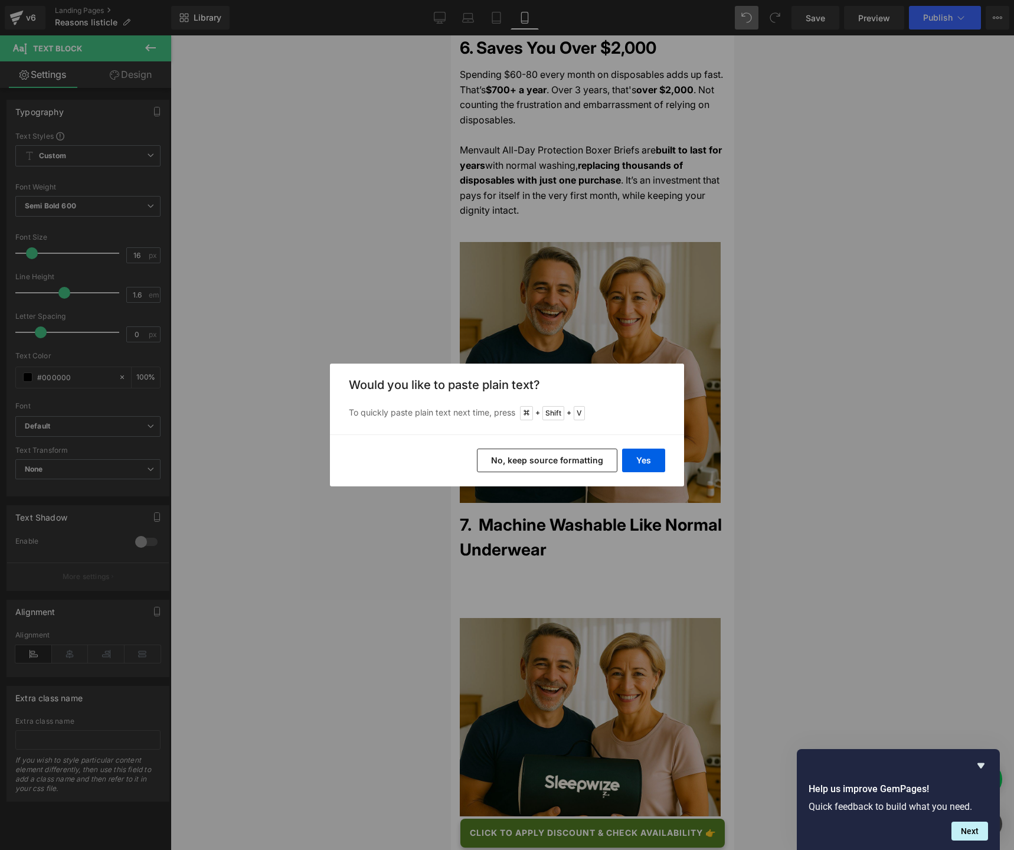
click at [586, 461] on button "No, keep source formatting" at bounding box center [547, 460] width 140 height 24
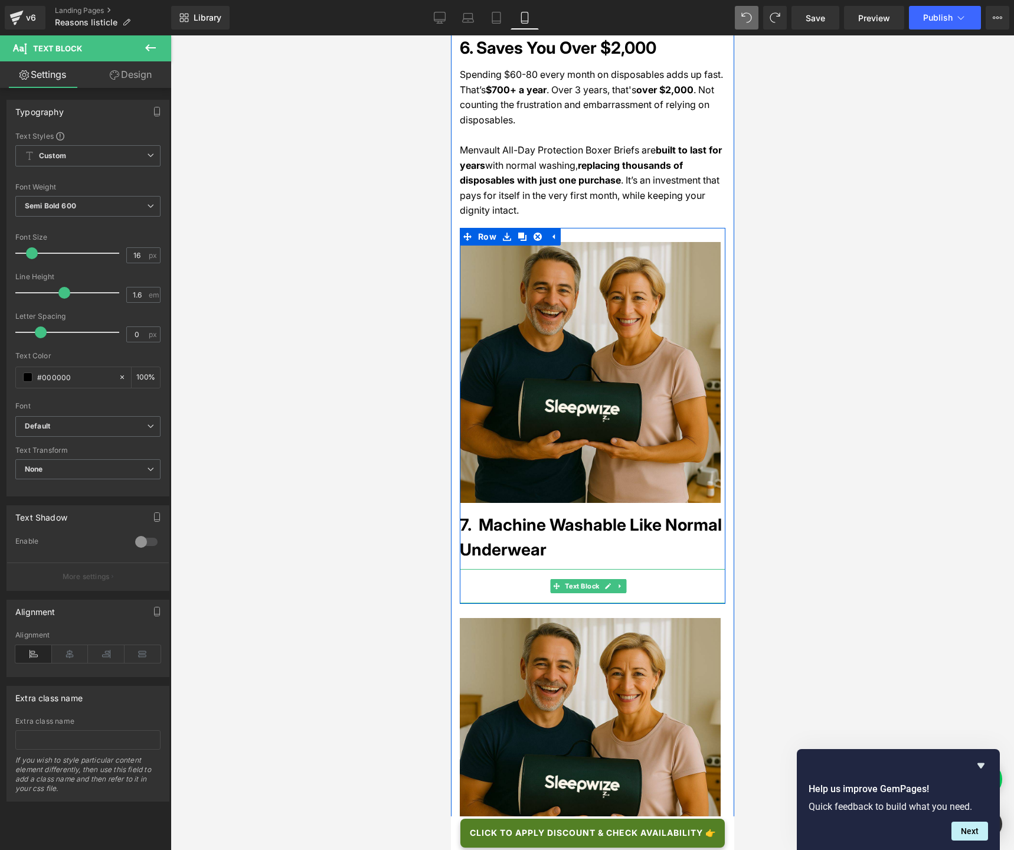
click at [490, 569] on div at bounding box center [592, 586] width 266 height 34
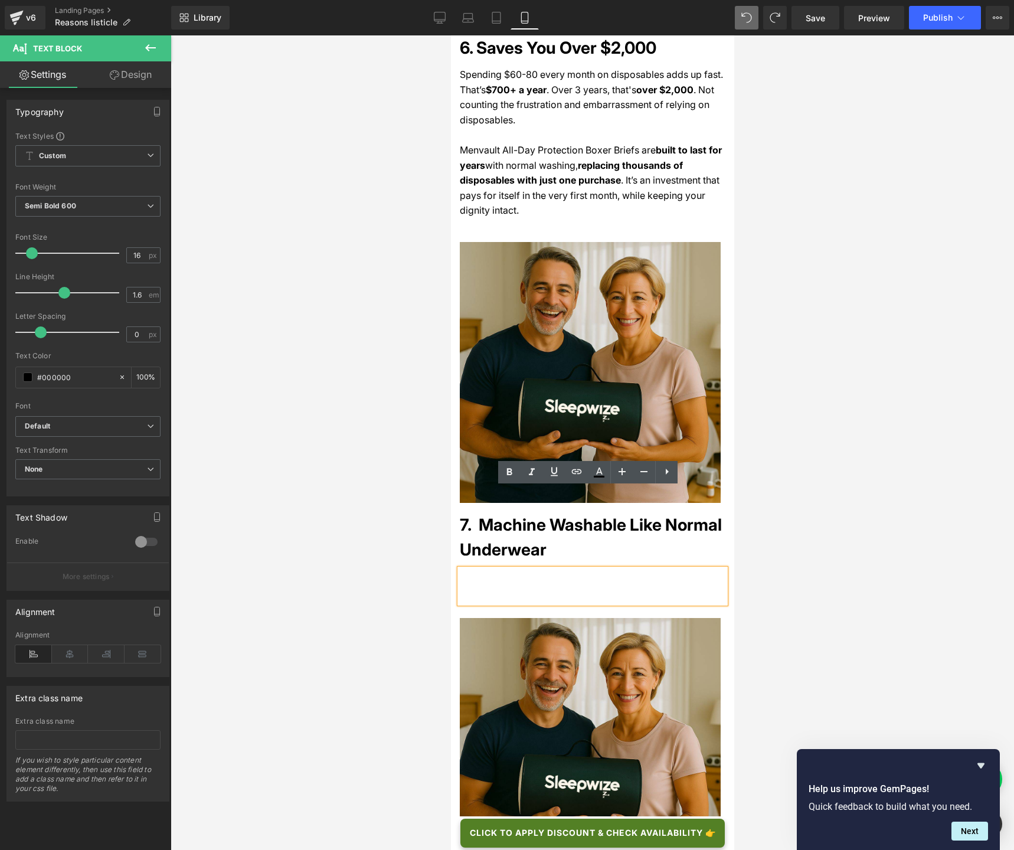
click at [513, 569] on div at bounding box center [592, 586] width 266 height 34
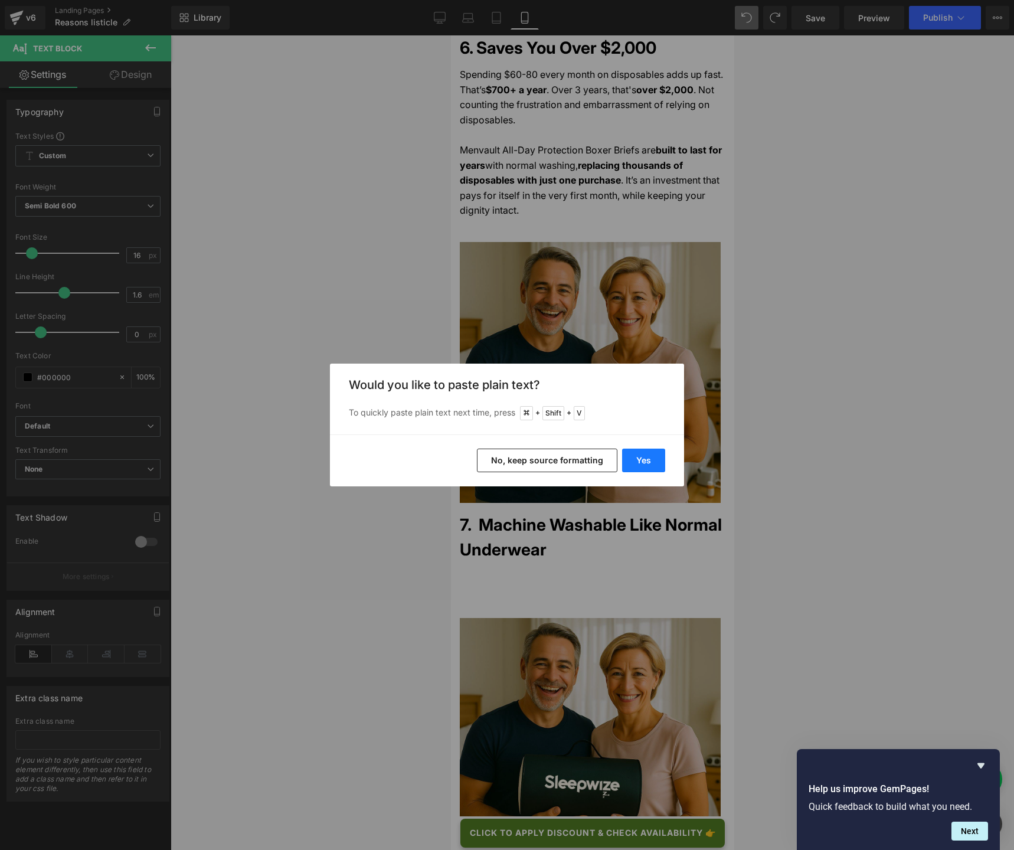
click at [633, 459] on button "Yes" at bounding box center [643, 460] width 43 height 24
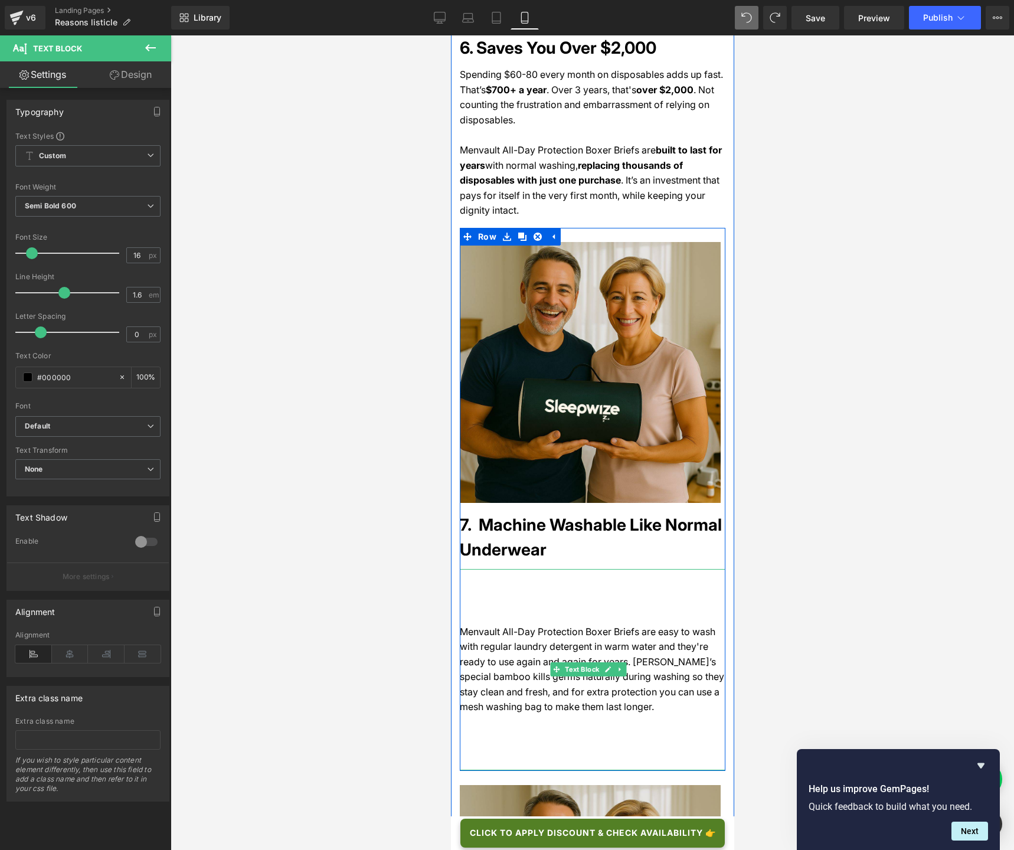
click at [463, 625] on span "Menvault All-Day Protection Boxer Briefs are easy to wash with regular laundry …" at bounding box center [591, 668] width 264 height 87
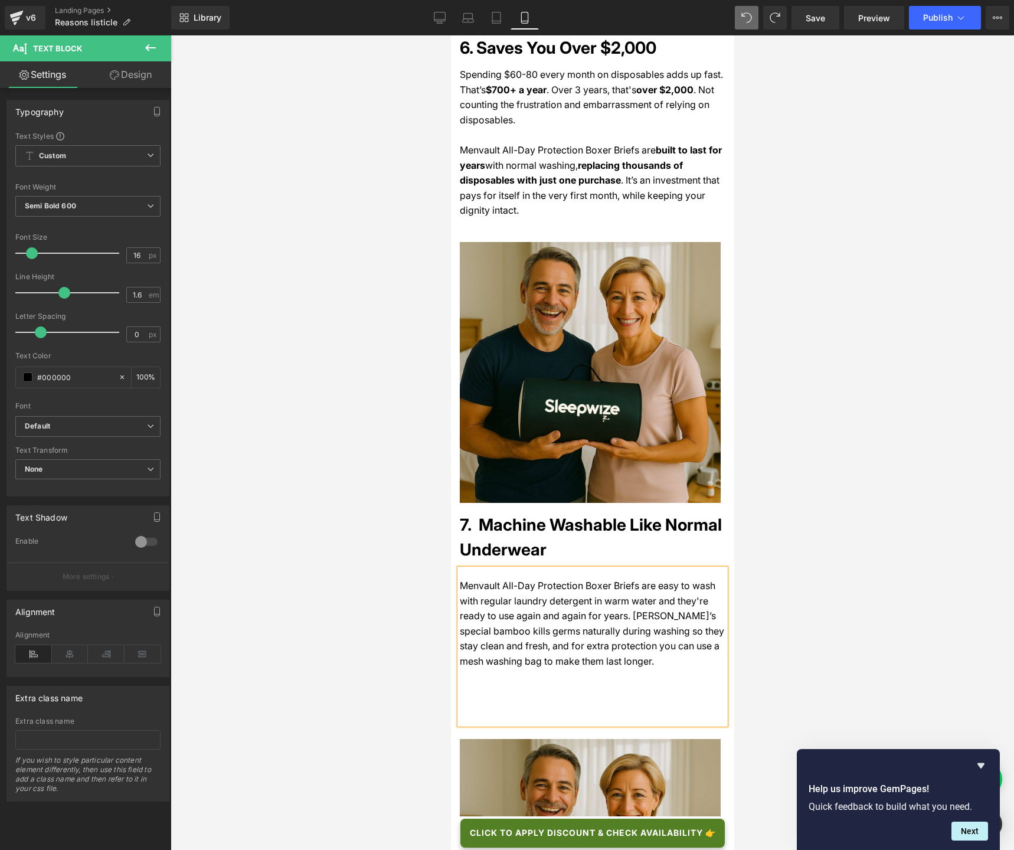
click at [477, 634] on div "Menvault All-Day Protection Boxer Briefs are easy to wash with regular laundry …" at bounding box center [592, 646] width 266 height 155
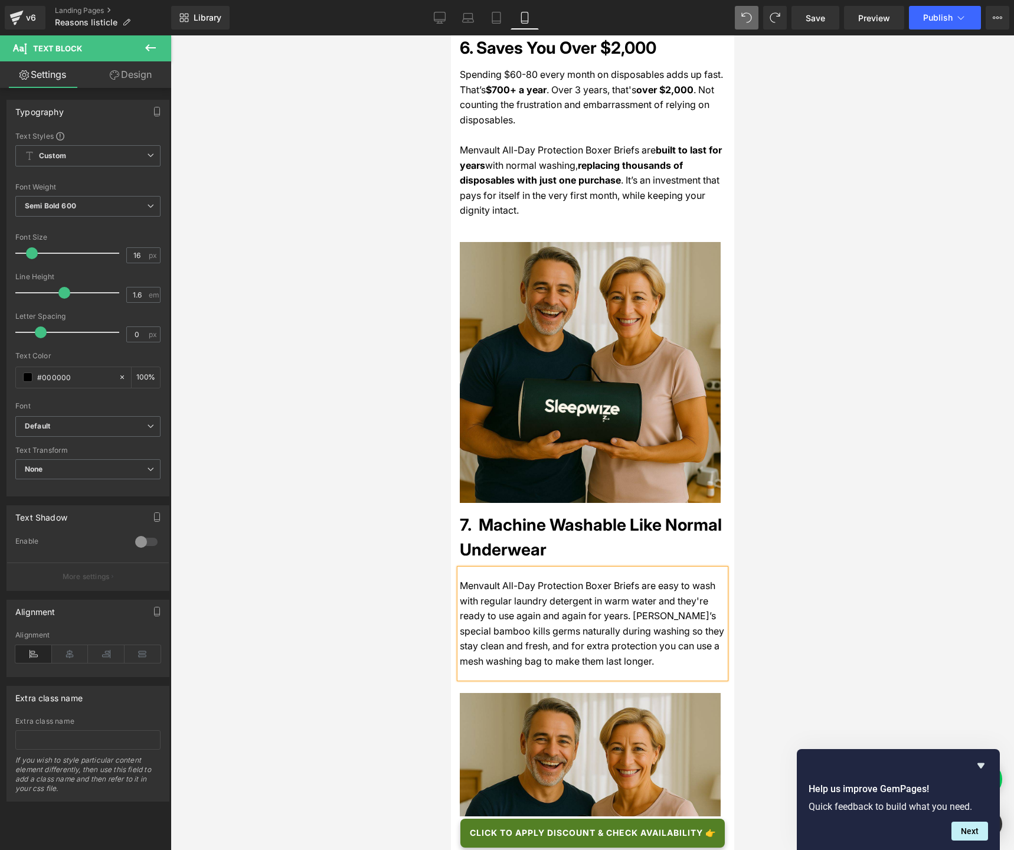
click at [461, 579] on span "Menvault All-Day Protection Boxer Briefs are easy to wash with regular laundry …" at bounding box center [591, 622] width 264 height 87
click at [407, 492] on div at bounding box center [592, 442] width 843 height 814
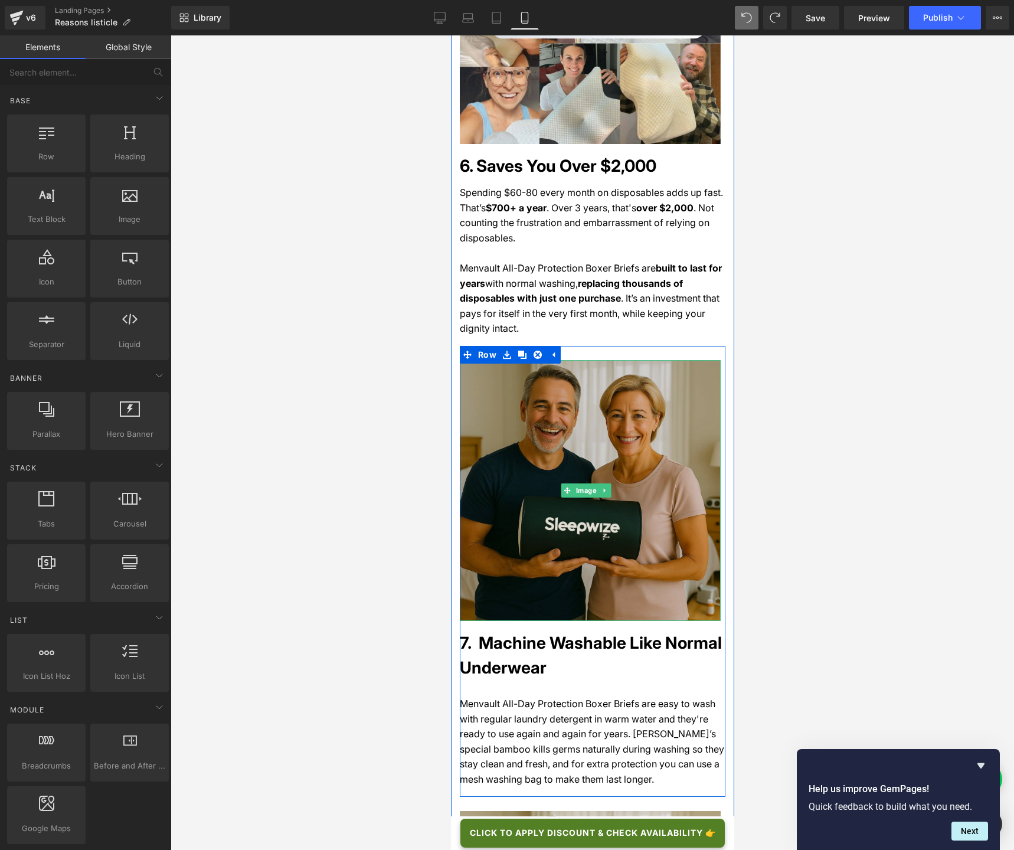
scroll to position [2819, 0]
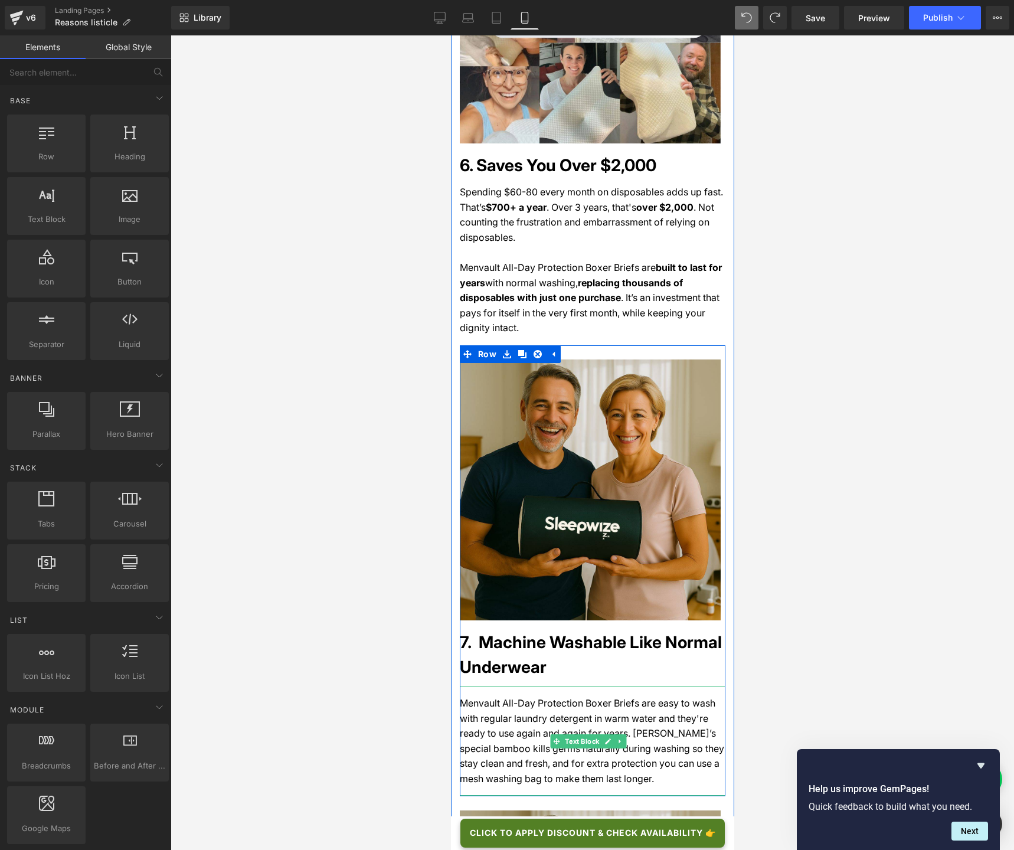
click at [479, 635] on div "Menvault All-Day Protection Boxer Briefs are easy to wash with regular laundry …" at bounding box center [592, 741] width 266 height 110
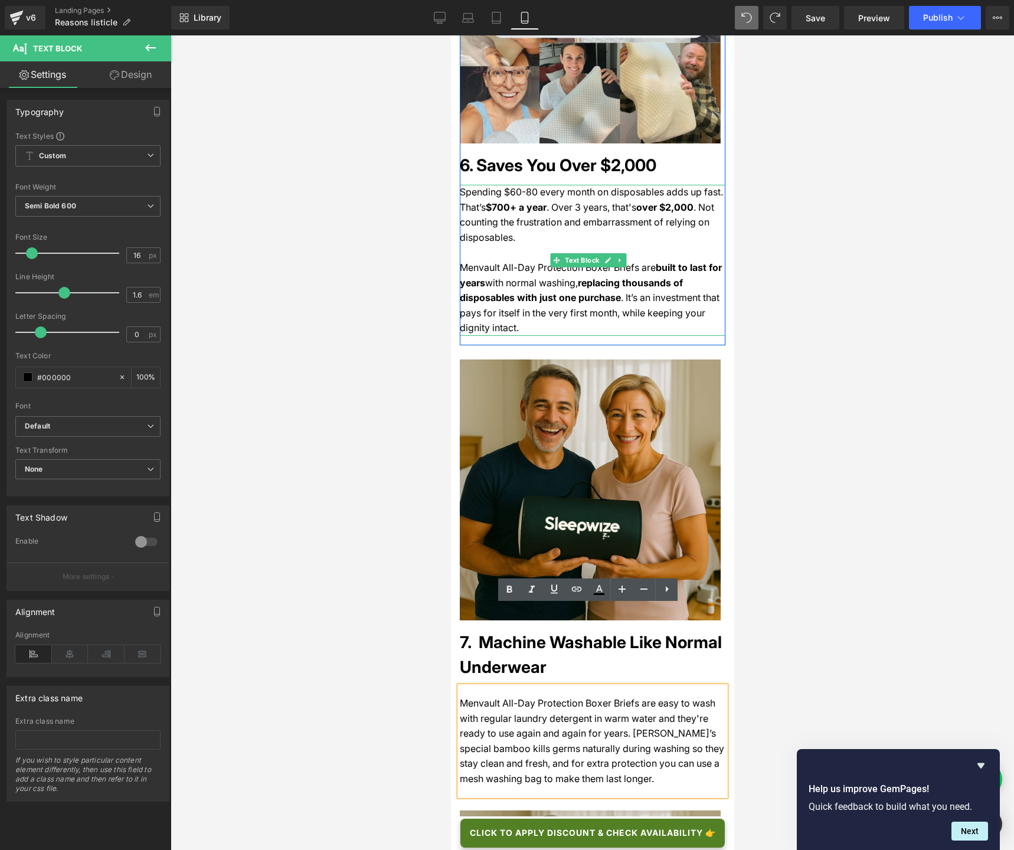
click at [513, 185] on p "Spending $60-80 every month on disposables adds up fast. That’s $700+ a year . …" at bounding box center [592, 223] width 266 height 76
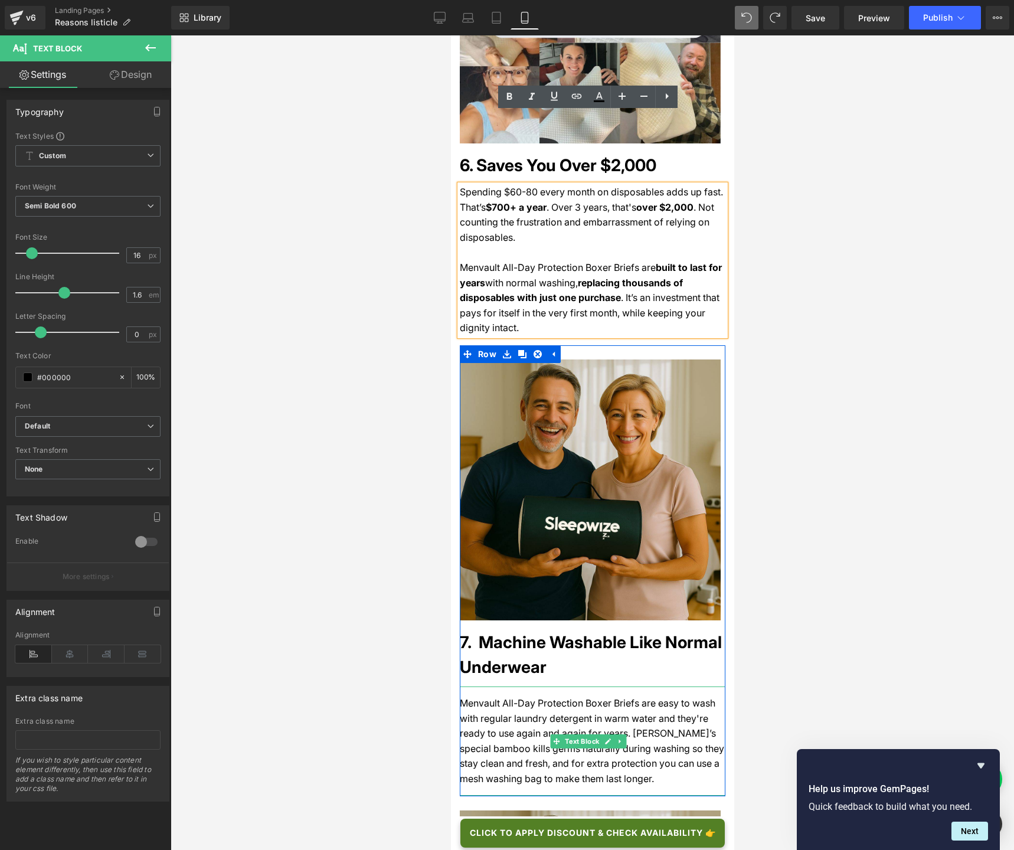
click at [465, 635] on span "Menvault All-Day Protection Boxer Briefs are easy to wash with regular laundry …" at bounding box center [591, 740] width 264 height 87
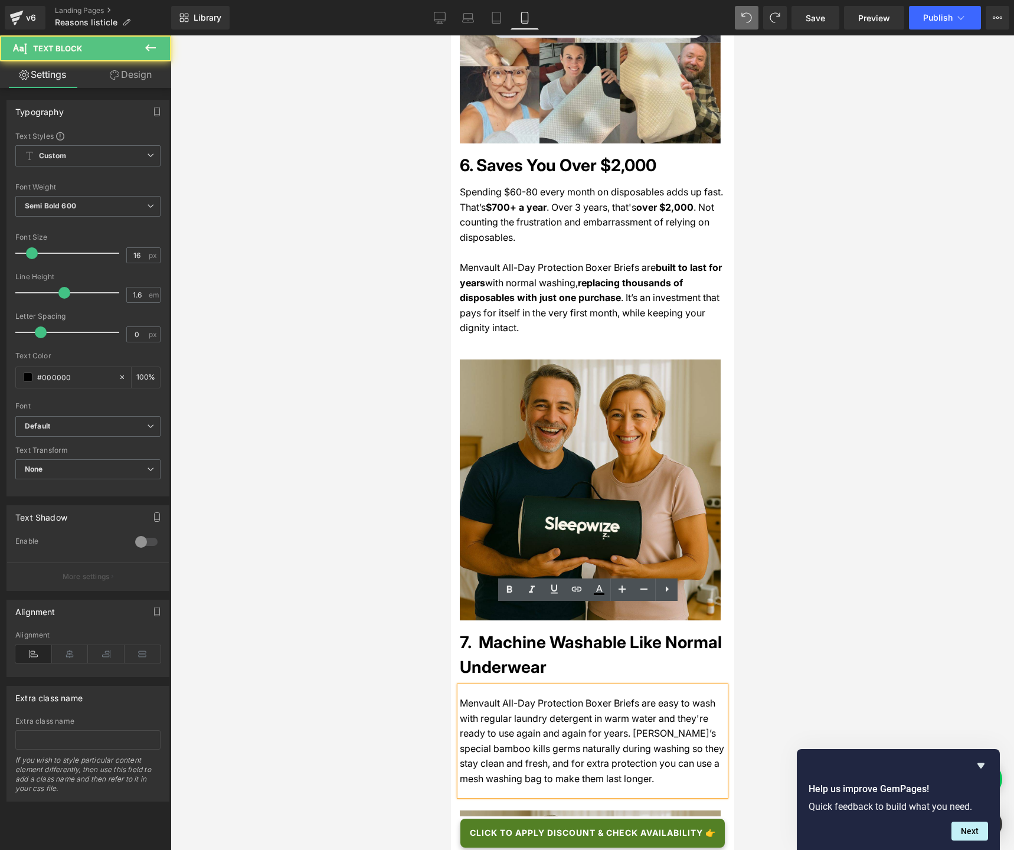
click at [466, 635] on div "Menvault All-Day Protection Boxer Briefs are easy to wash with regular laundry …" at bounding box center [592, 741] width 266 height 110
click at [464, 635] on div "Menvault All-Day Protection Boxer Briefs are easy to wash with regular laundry …" at bounding box center [592, 741] width 266 height 110
click at [462, 635] on span "Menvault All-Day Protection Boxer Briefs are easy to wash with regular laundry …" at bounding box center [591, 740] width 264 height 87
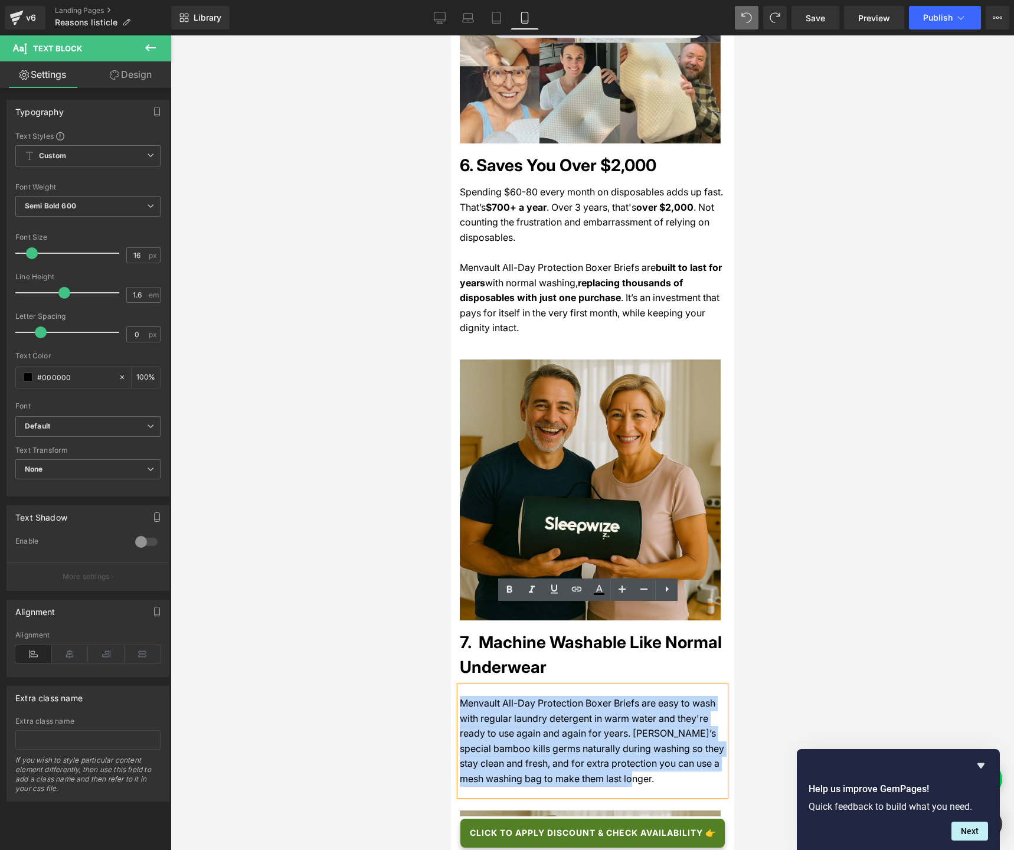
drag, startPoint x: 461, startPoint y: 621, endPoint x: 661, endPoint y: 702, distance: 216.0
click at [661, 635] on p "Menvault All-Day Protection Boxer Briefs are easy to wash with regular laundry …" at bounding box center [592, 741] width 266 height 91
copy span "Menvault All-Day Protection Boxer Briefs are easy to wash with regular laundry …"
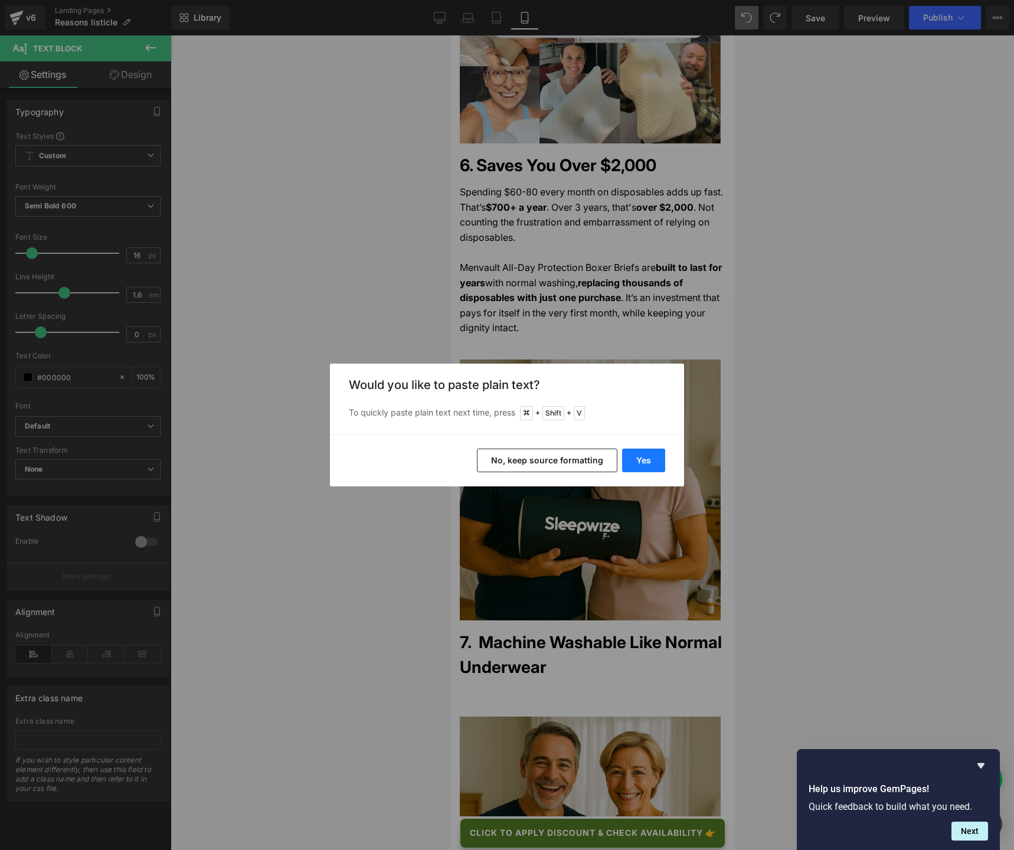
click at [648, 465] on button "Yes" at bounding box center [643, 460] width 43 height 24
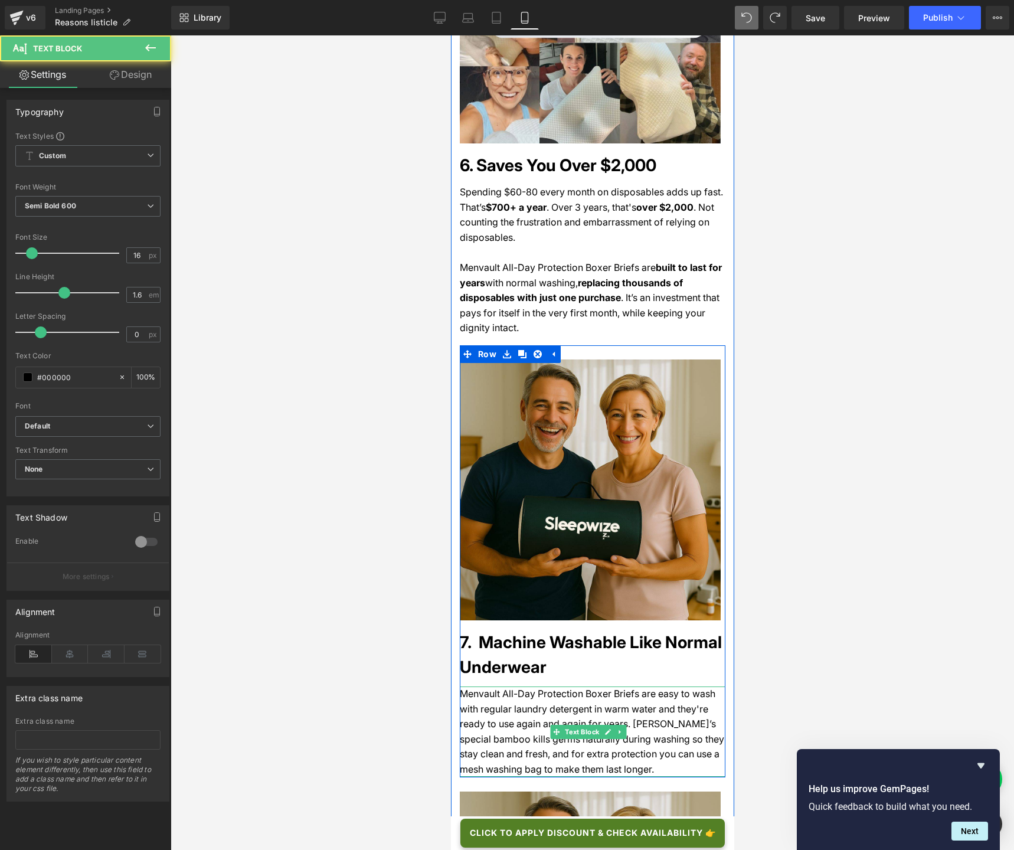
click at [485, 635] on span "Menvault All-Day Protection Boxer Briefs are easy to wash with regular laundry …" at bounding box center [591, 730] width 264 height 87
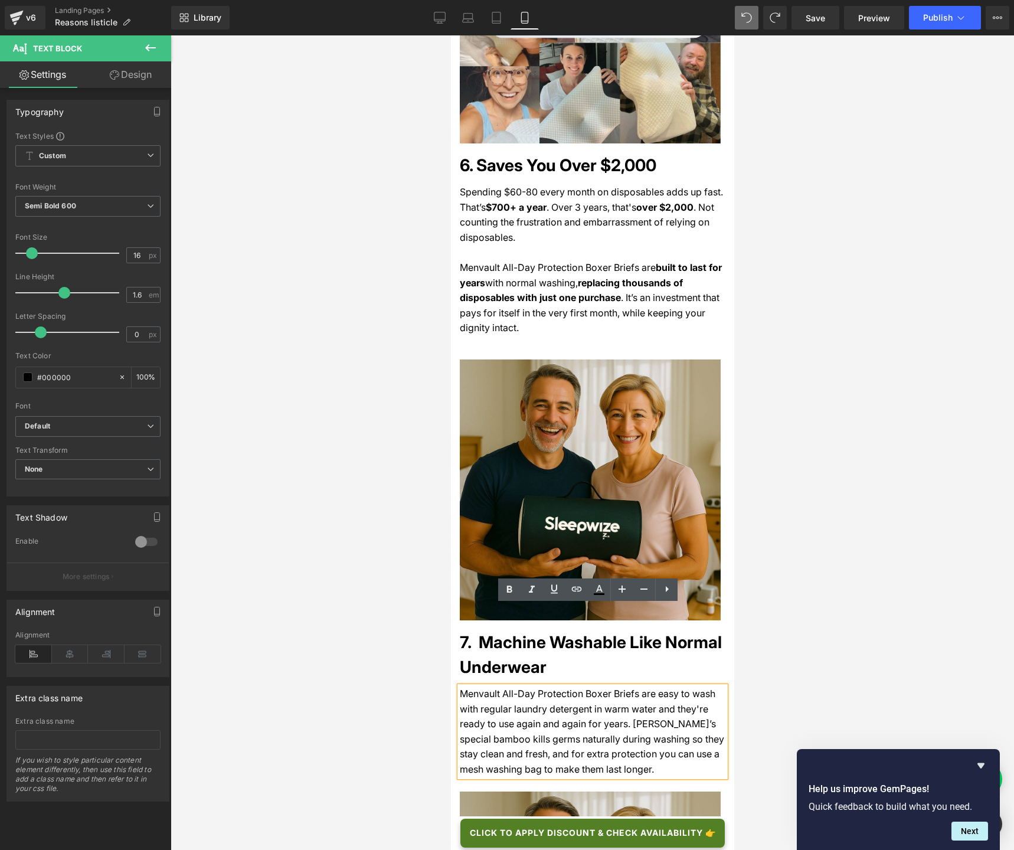
click at [346, 621] on div at bounding box center [592, 442] width 843 height 814
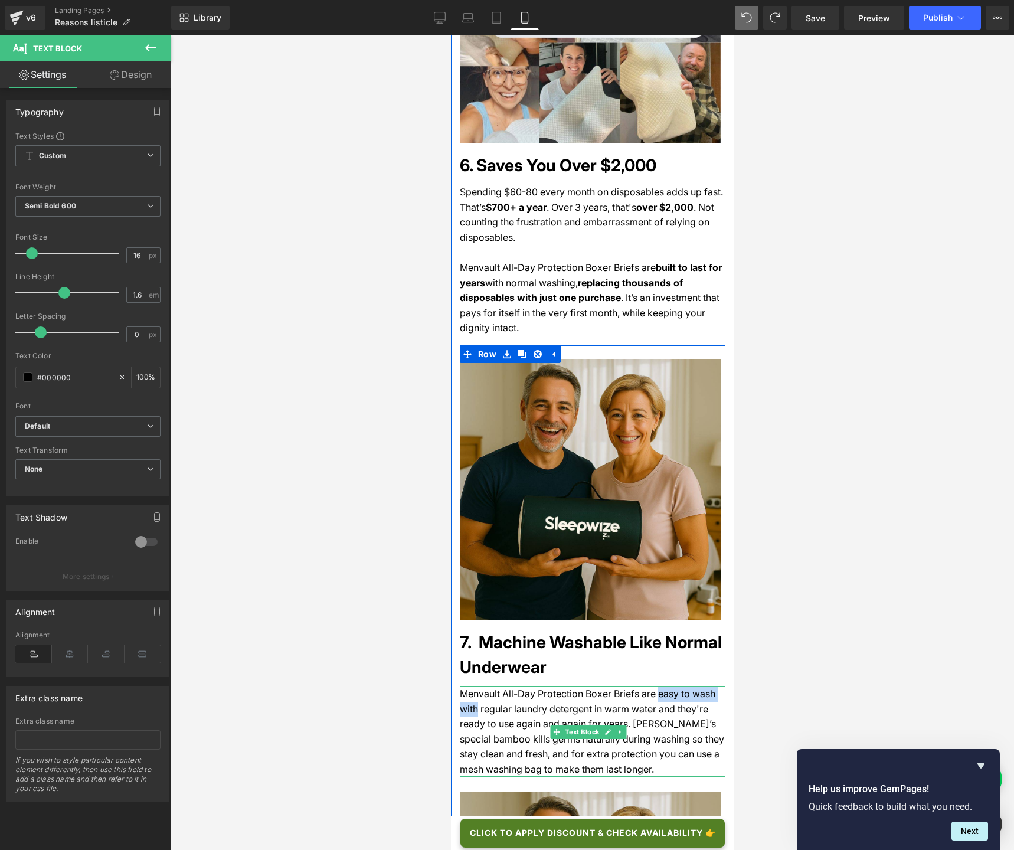
drag, startPoint x: 648, startPoint y: 614, endPoint x: 477, endPoint y: 622, distance: 171.9
click at [477, 635] on span "Menvault All-Day Protection Boxer Briefs are easy to wash with regular laundry …" at bounding box center [591, 730] width 264 height 87
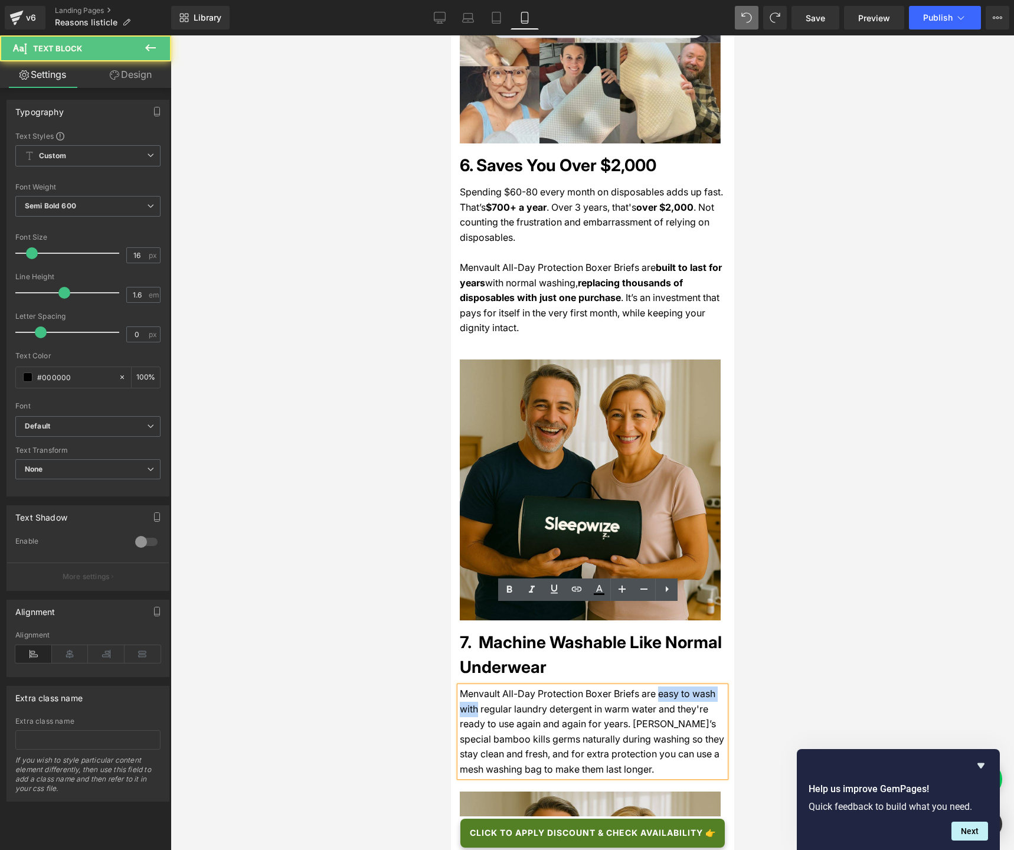
click at [648, 635] on span "Menvault All-Day Protection Boxer Briefs are easy to wash with regular laundry …" at bounding box center [591, 730] width 264 height 87
drag, startPoint x: 648, startPoint y: 614, endPoint x: 704, endPoint y: 611, distance: 56.1
click at [704, 635] on div "Menvault All-Day Protection Boxer Briefs are easy to wash with regular laundry …" at bounding box center [592, 731] width 266 height 91
click at [507, 588] on icon at bounding box center [509, 589] width 5 height 7
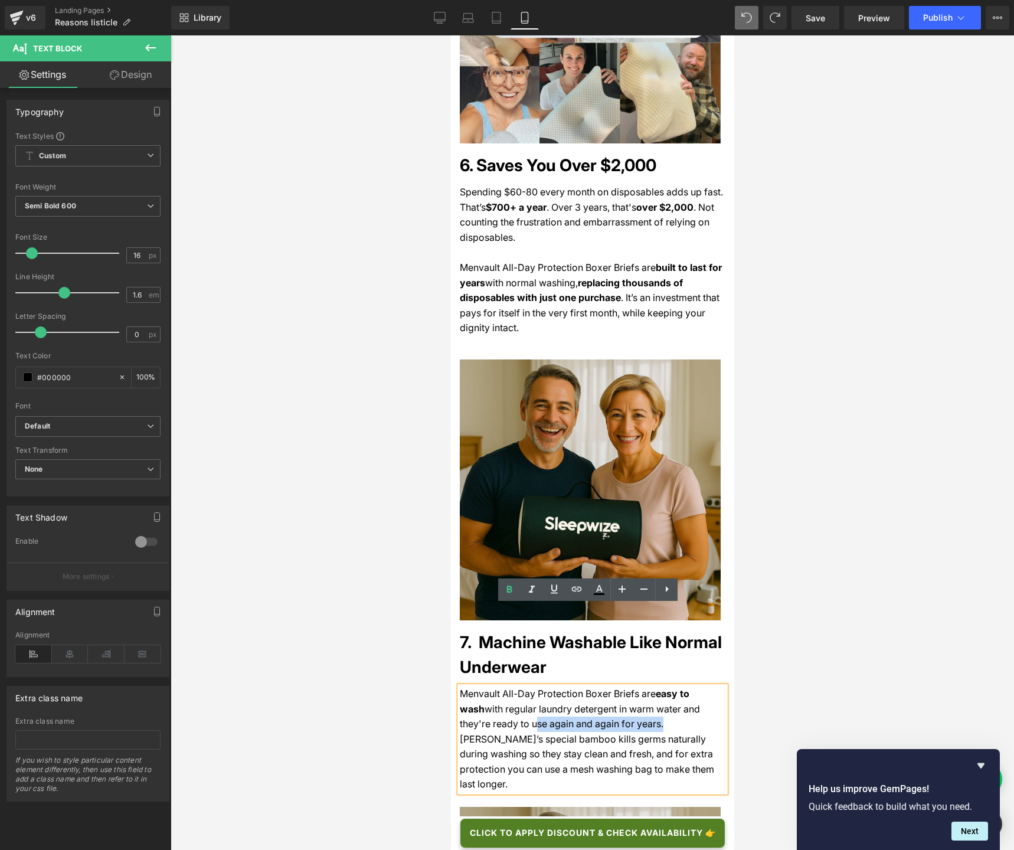
drag, startPoint x: 496, startPoint y: 644, endPoint x: 620, endPoint y: 639, distance: 123.4
click at [620, 635] on span "with regular laundry detergent in warm water and they're ready to use again and…" at bounding box center [586, 746] width 254 height 87
click at [507, 587] on icon at bounding box center [509, 589] width 5 height 7
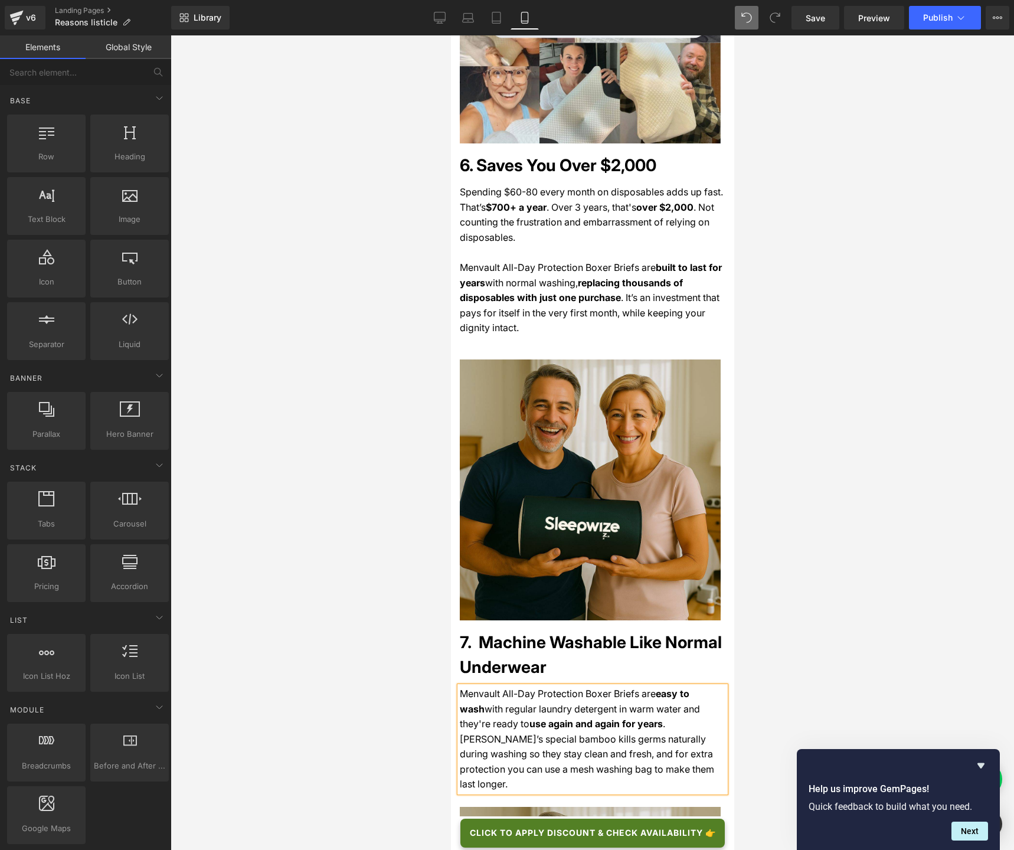
click at [373, 572] on div at bounding box center [592, 442] width 843 height 814
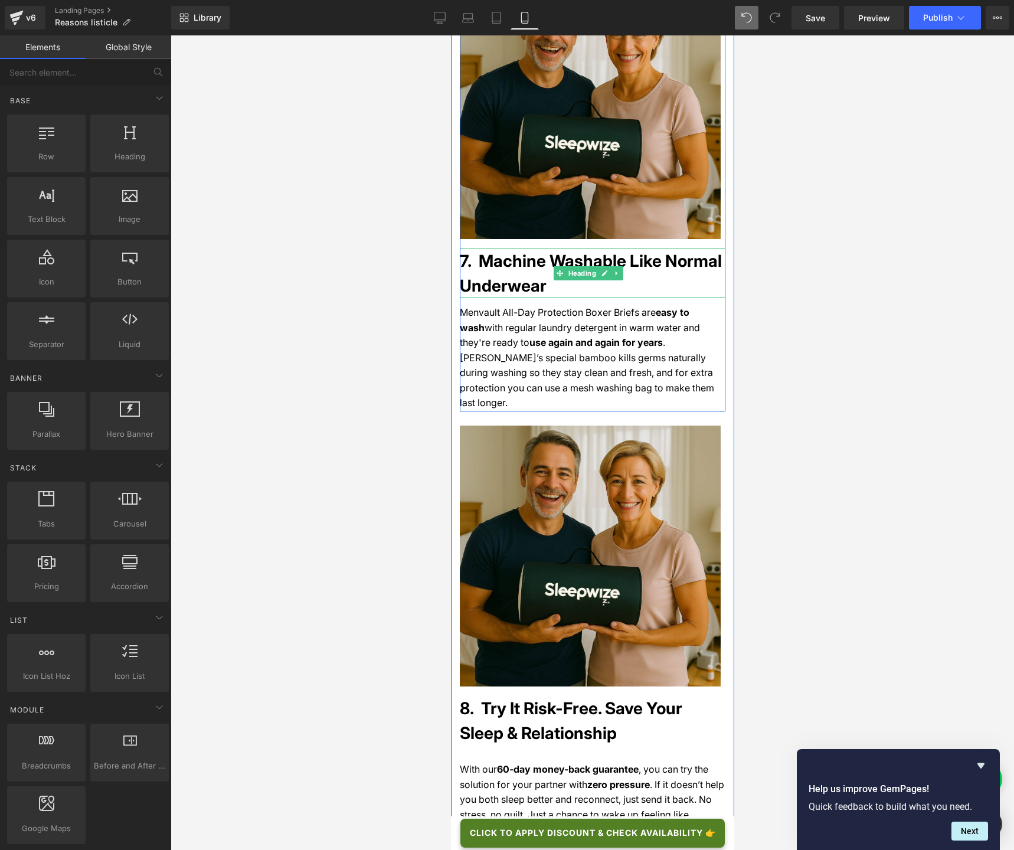
scroll to position [3212, 0]
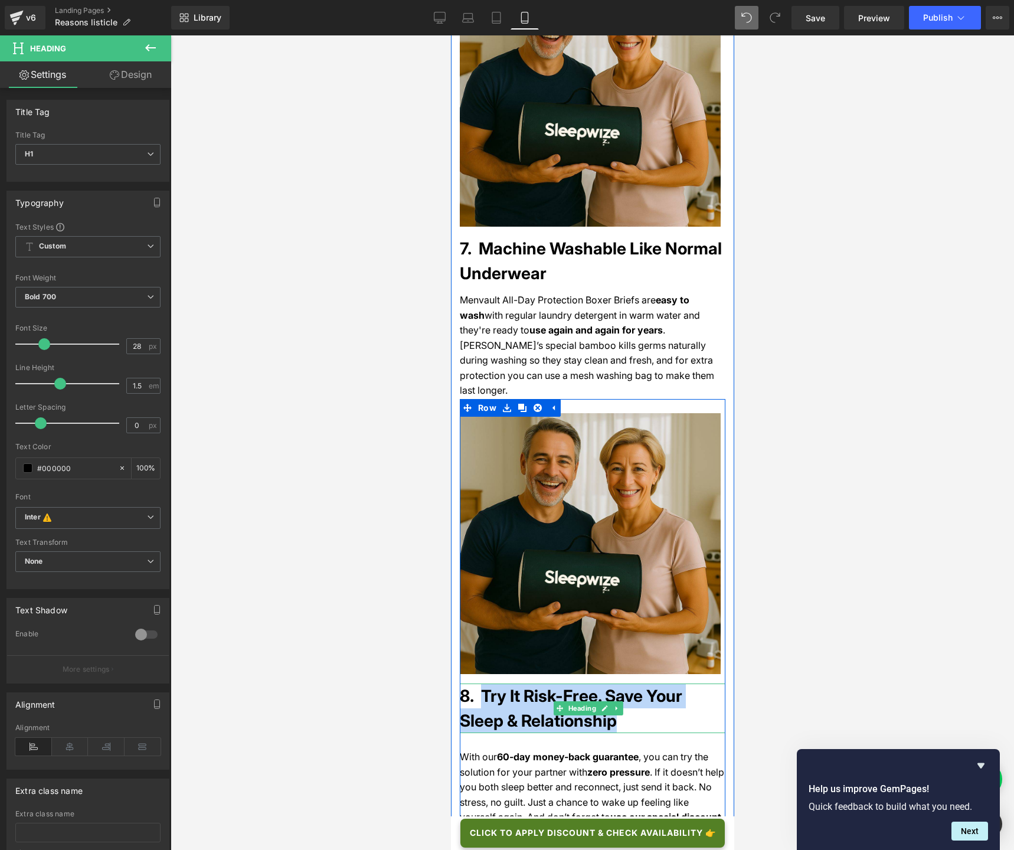
drag, startPoint x: 519, startPoint y: 602, endPoint x: 565, endPoint y: 612, distance: 47.1
click at [565, 635] on h1 "8. Try It Risk-Free. Save Your Sleep & Relationship" at bounding box center [592, 708] width 266 height 50
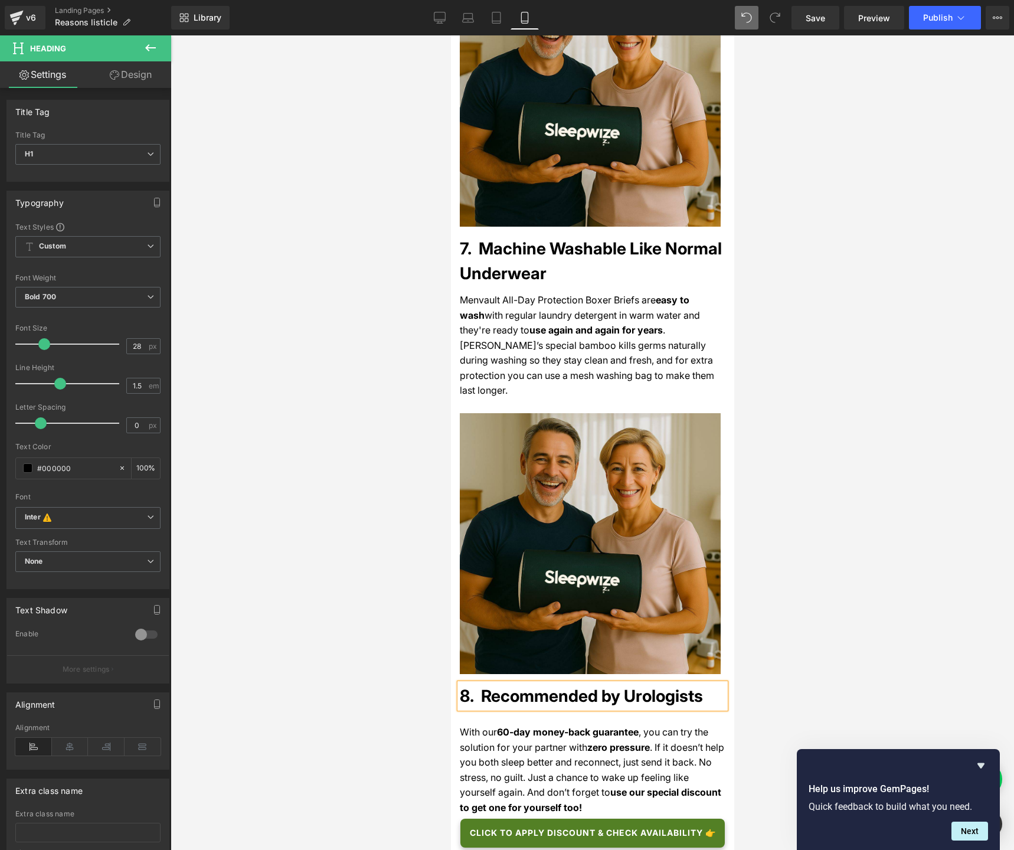
click at [535, 635] on span ", you can try the solution for your partner with" at bounding box center [583, 739] width 248 height 27
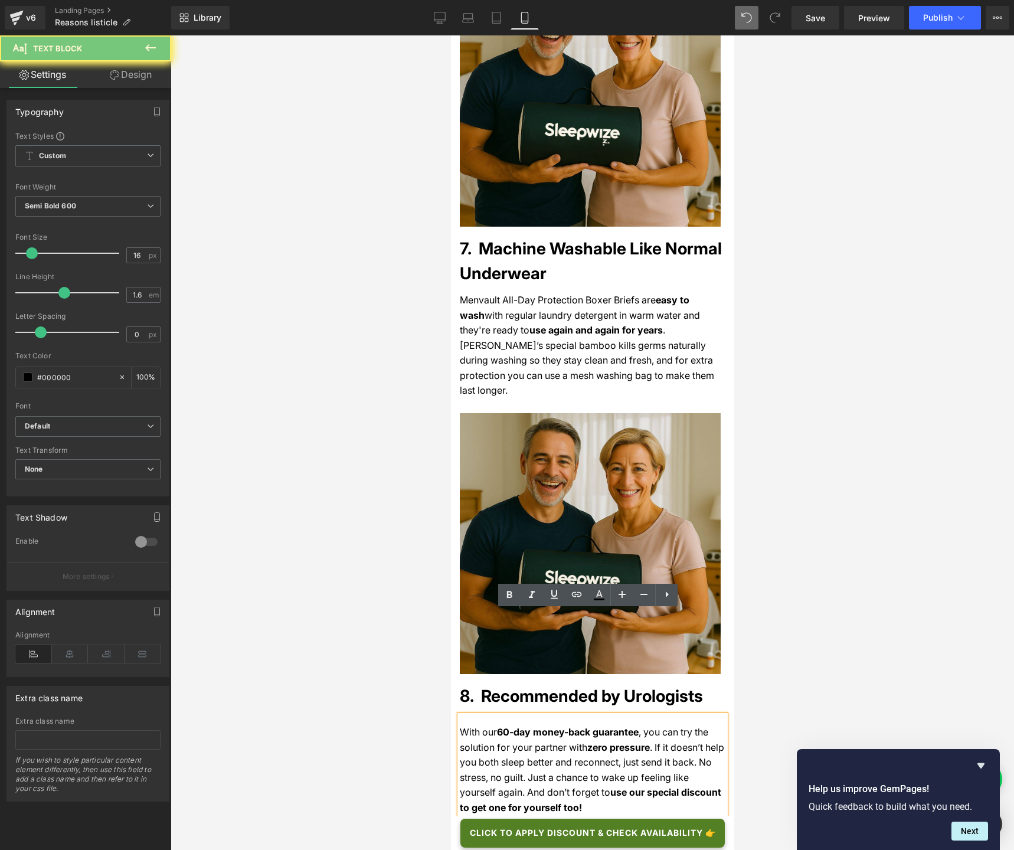
click at [535, 635] on span ", you can try the solution for your partner with" at bounding box center [583, 739] width 248 height 27
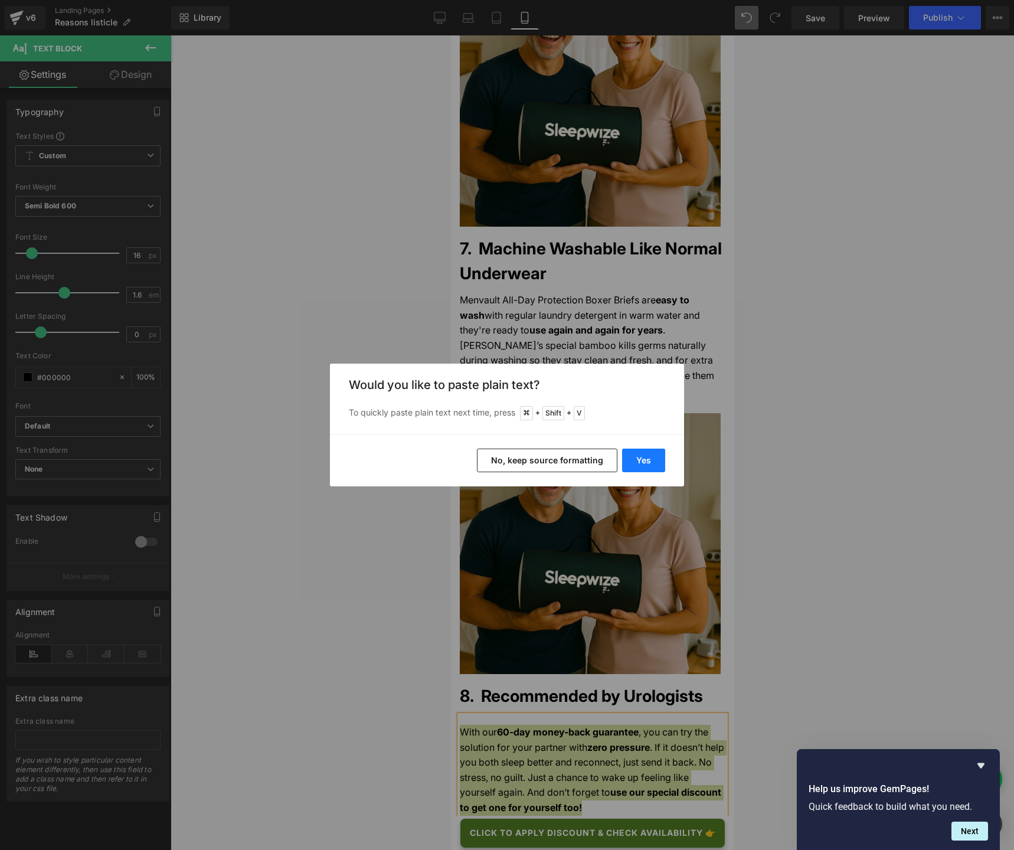
click at [637, 465] on button "Yes" at bounding box center [643, 460] width 43 height 24
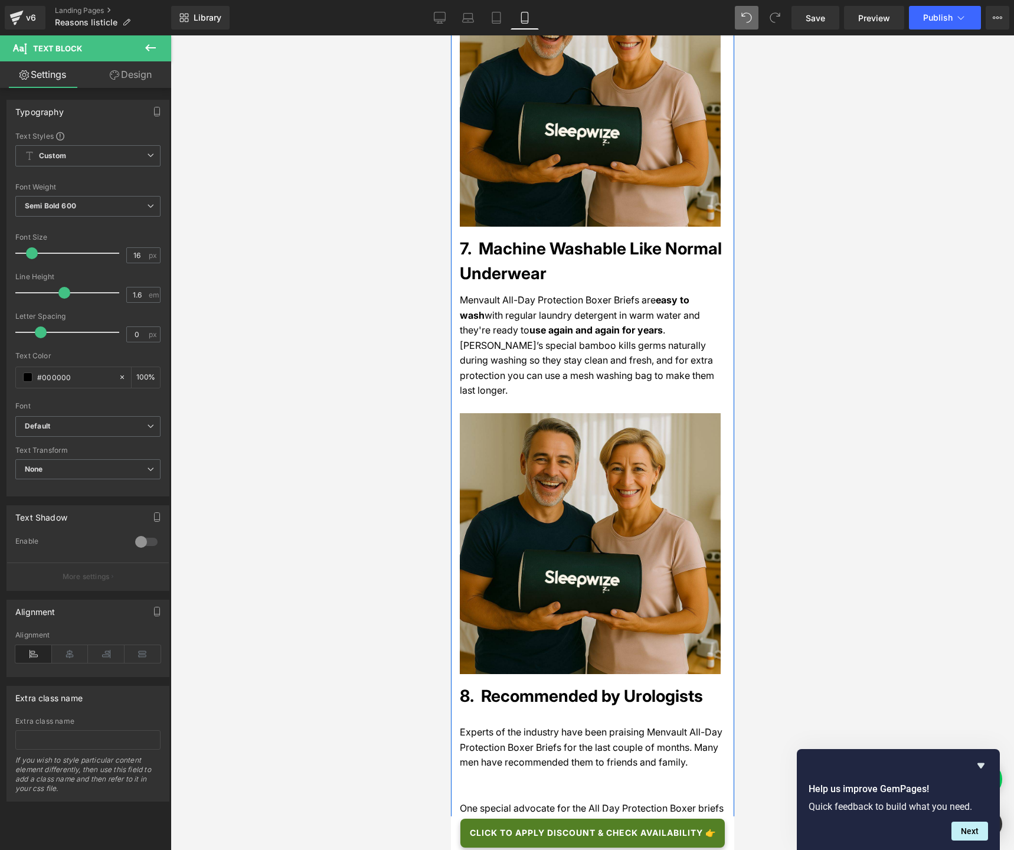
click at [450, 35] on div at bounding box center [450, 35] width 0 height 0
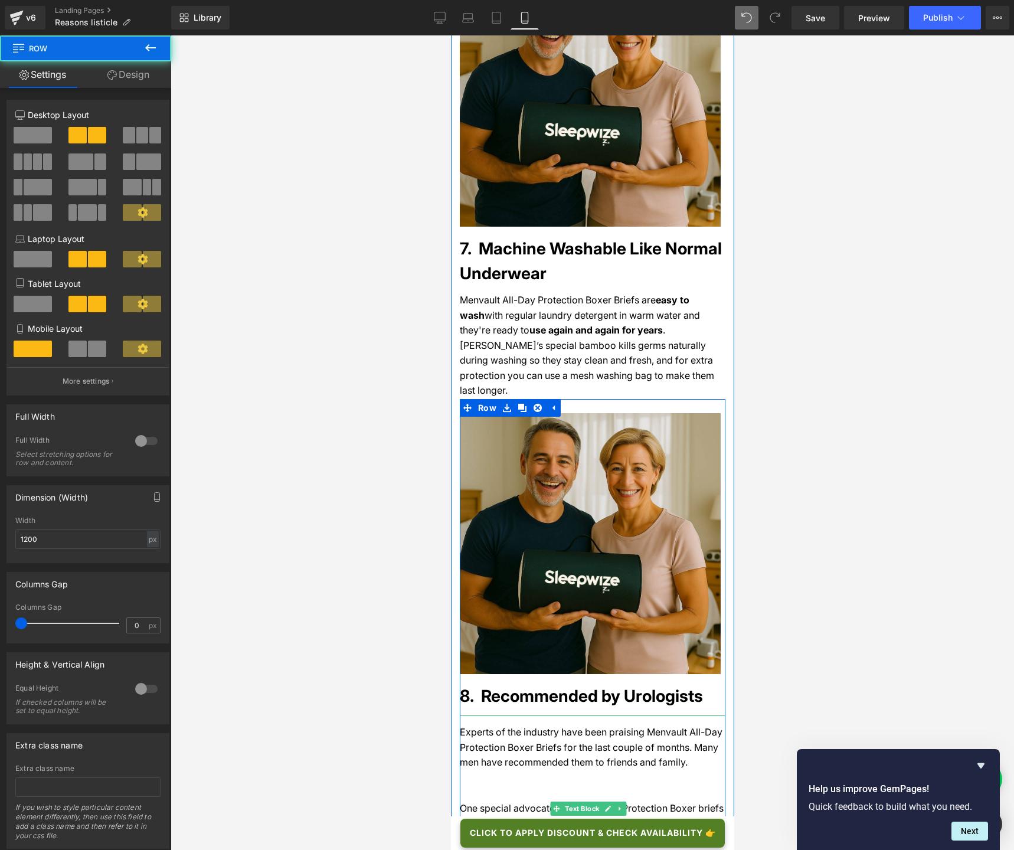
click at [462, 635] on span "One special advocate for the All Day Protection Boxer briefs from Menvault is a…" at bounding box center [591, 830] width 264 height 57
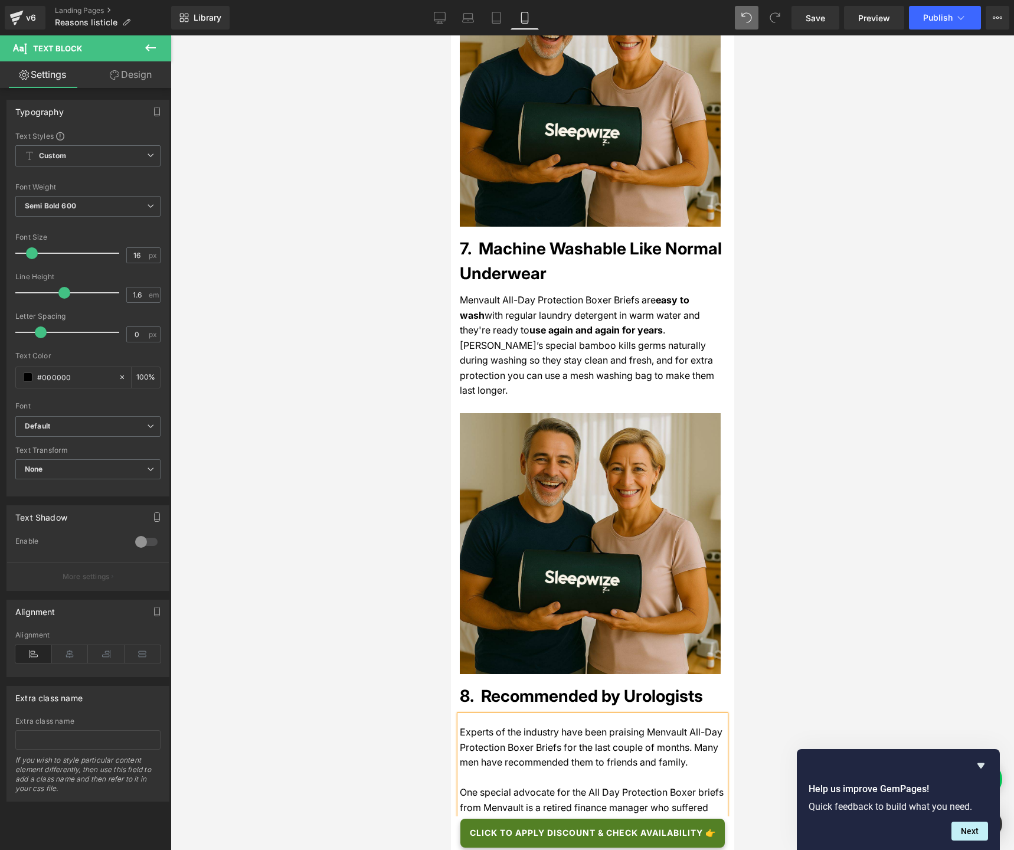
click at [477, 635] on div "Experts of the industry have been praising Menvault All-Day Protection Boxer Br…" at bounding box center [592, 807] width 266 height 185
click at [460, 635] on span "Experts of the industry have been praising Menvault All-Day Protection Boxer Br…" at bounding box center [590, 747] width 263 height 42
drag, startPoint x: 460, startPoint y: 627, endPoint x: 716, endPoint y: 712, distance: 269.4
click at [716, 635] on div "Experts of the industry have been praising Menvault All-Day Protection Boxer Br…" at bounding box center [592, 785] width 266 height 140
copy p "Experts of the industry have been praising Menvault All-Day Protection Boxer Br…"
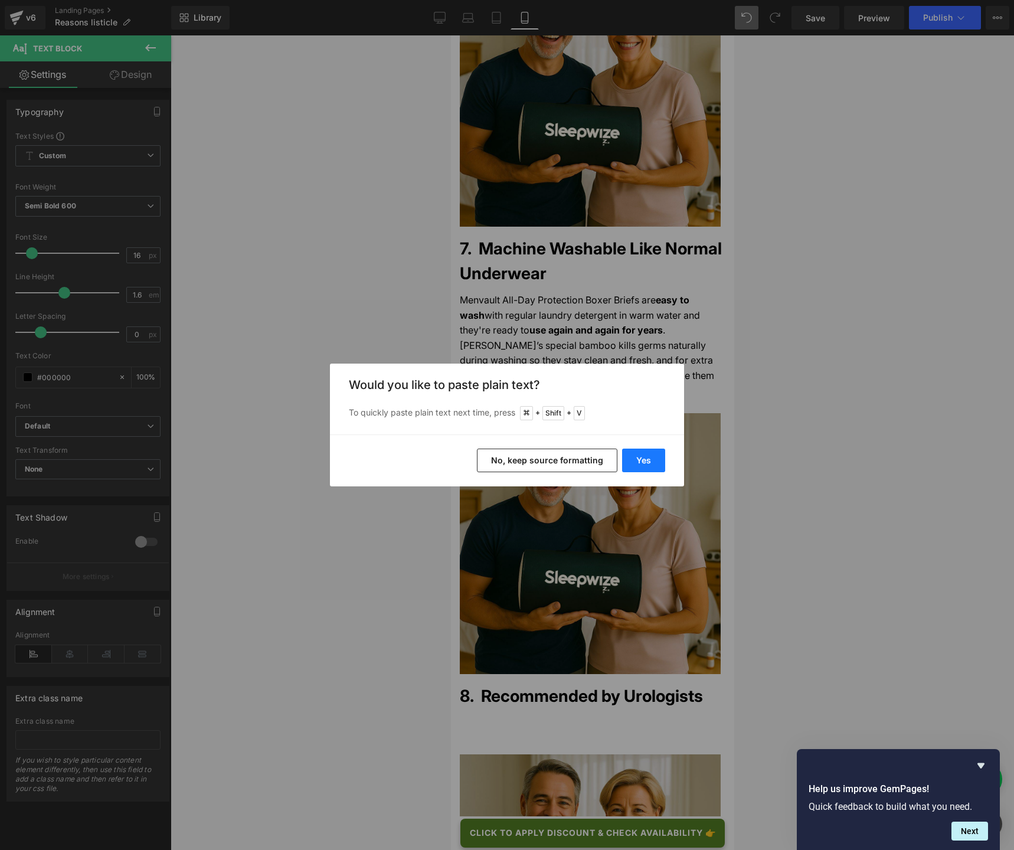
click at [638, 463] on button "Yes" at bounding box center [643, 460] width 43 height 24
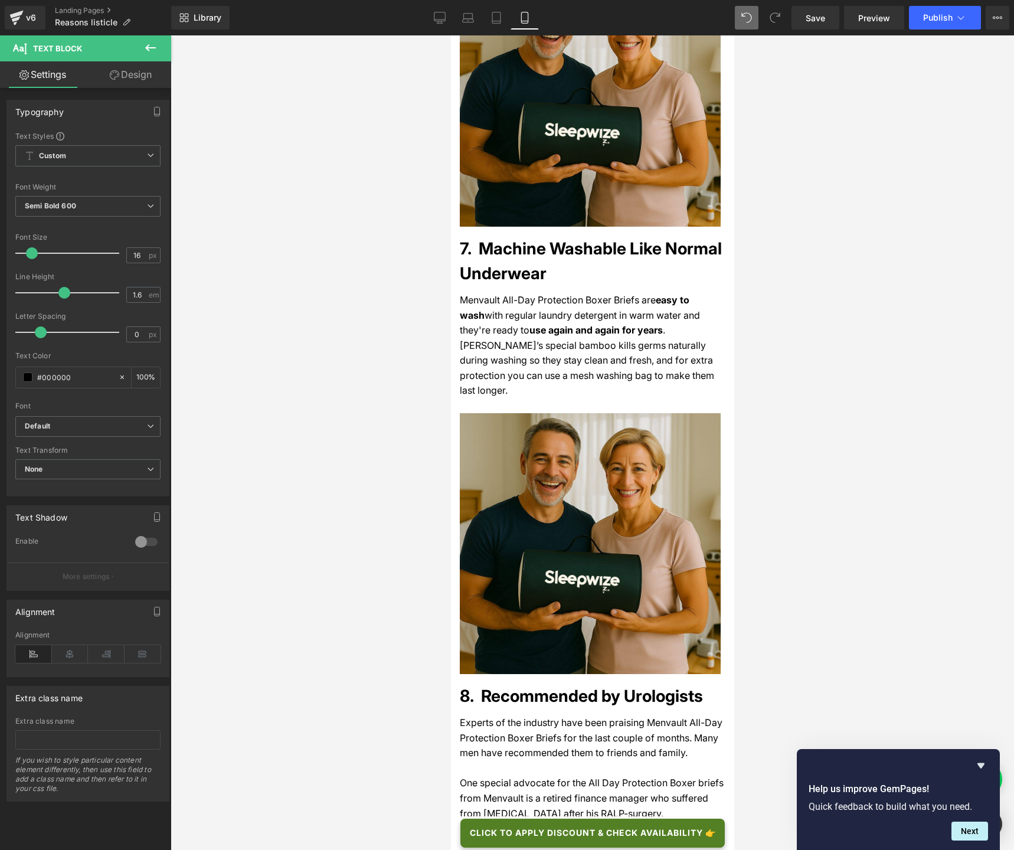
click at [143, 53] on icon at bounding box center [150, 48] width 14 height 14
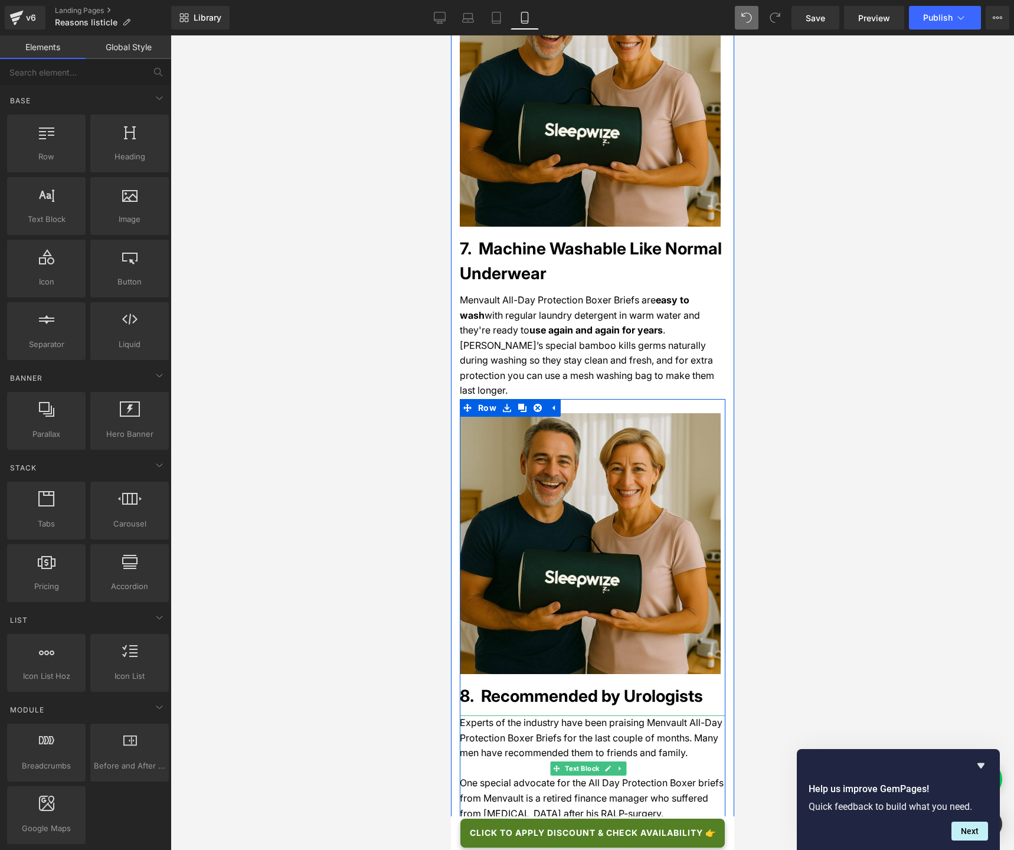
click at [711, 635] on span "One special advocate for the All Day Protection Boxer briefs from Menvault is a…" at bounding box center [591, 804] width 264 height 57
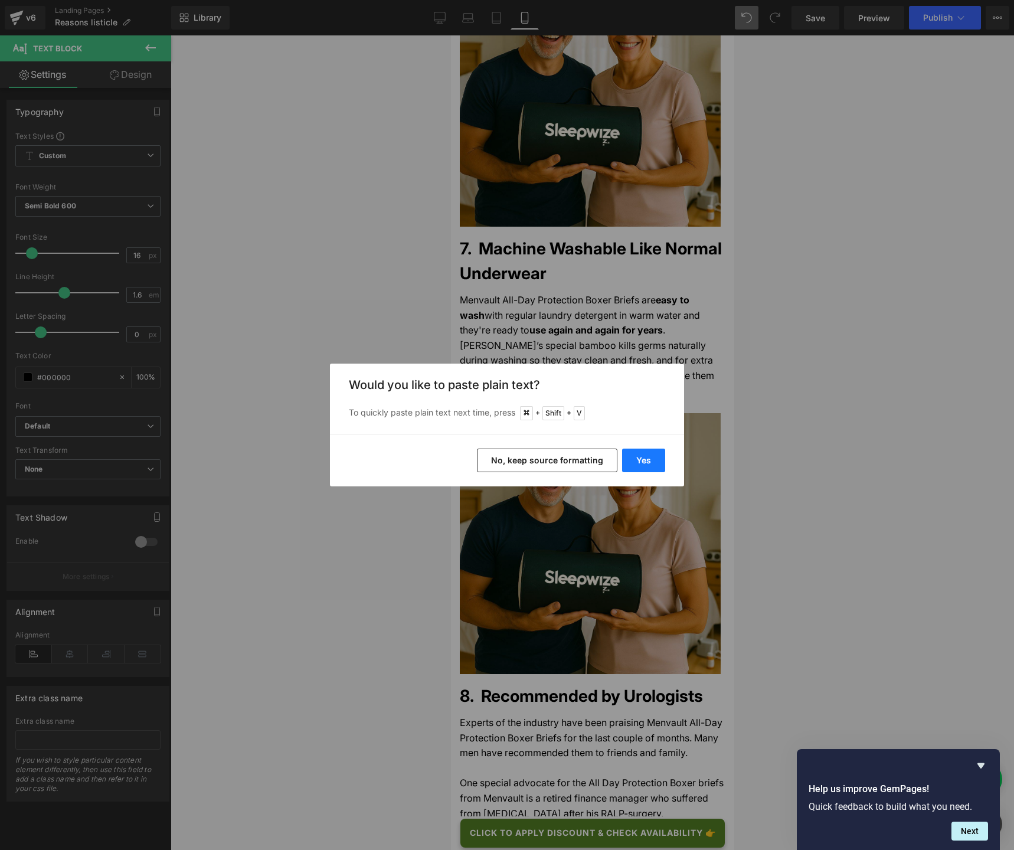
click at [648, 463] on button "Yes" at bounding box center [643, 460] width 43 height 24
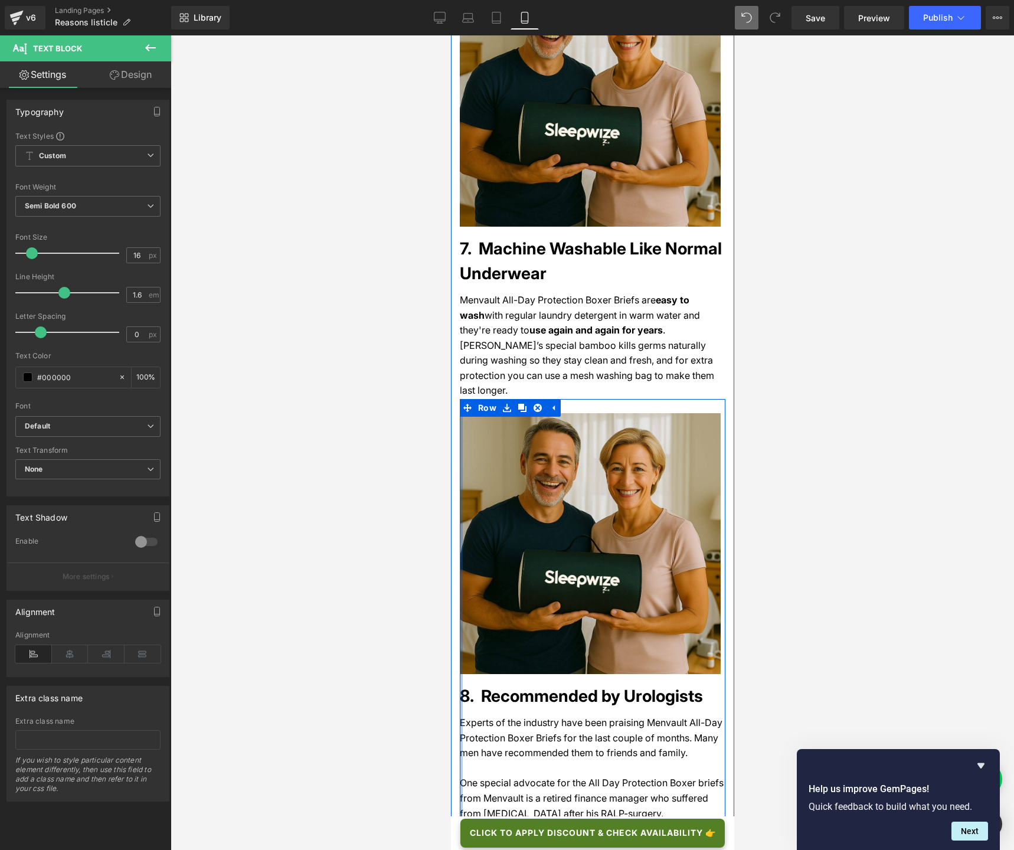
click at [460, 635] on div at bounding box center [460, 683] width 3 height 568
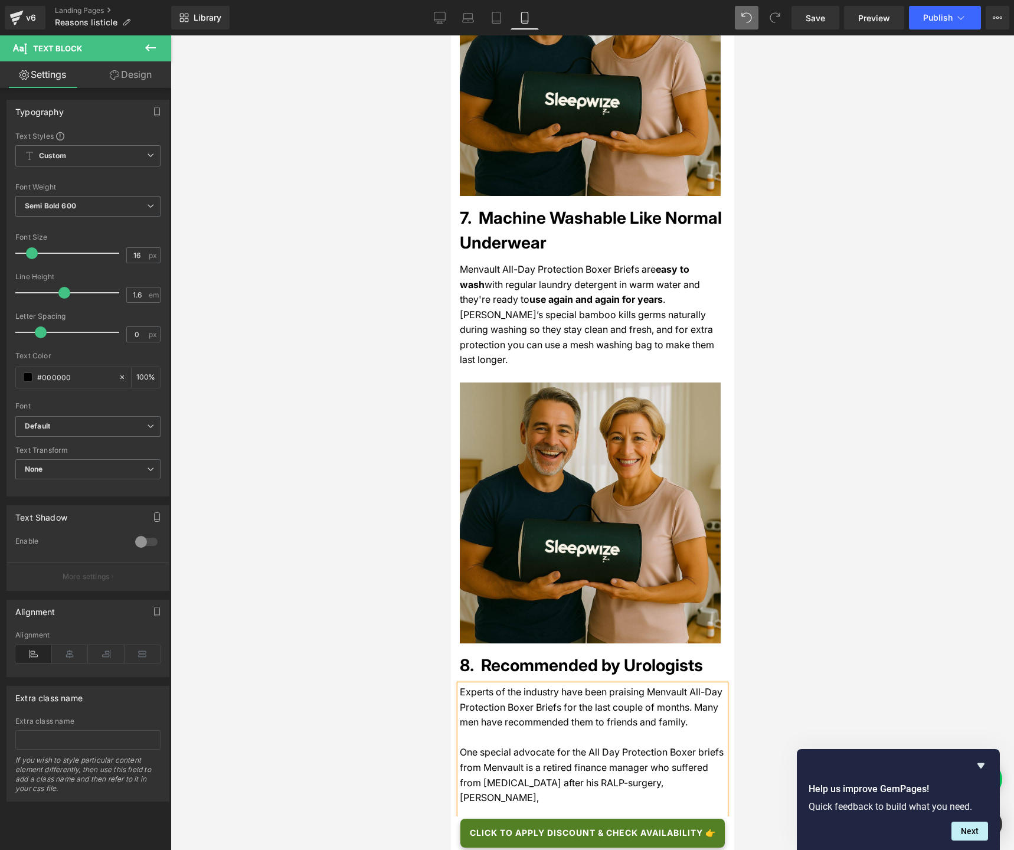
scroll to position [3279, 0]
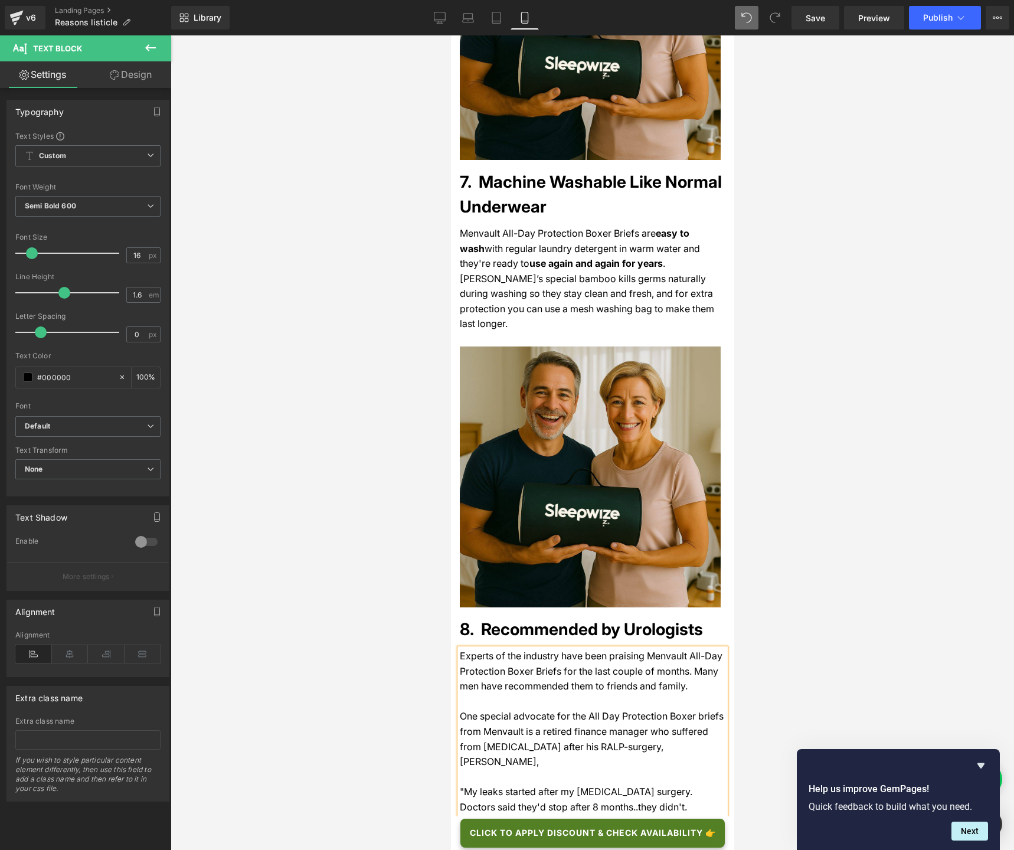
click at [576, 635] on div ""My leaks started after my [MEDICAL_DATA] surgery. Doctors said they'd stop aft…" at bounding box center [592, 822] width 266 height 106
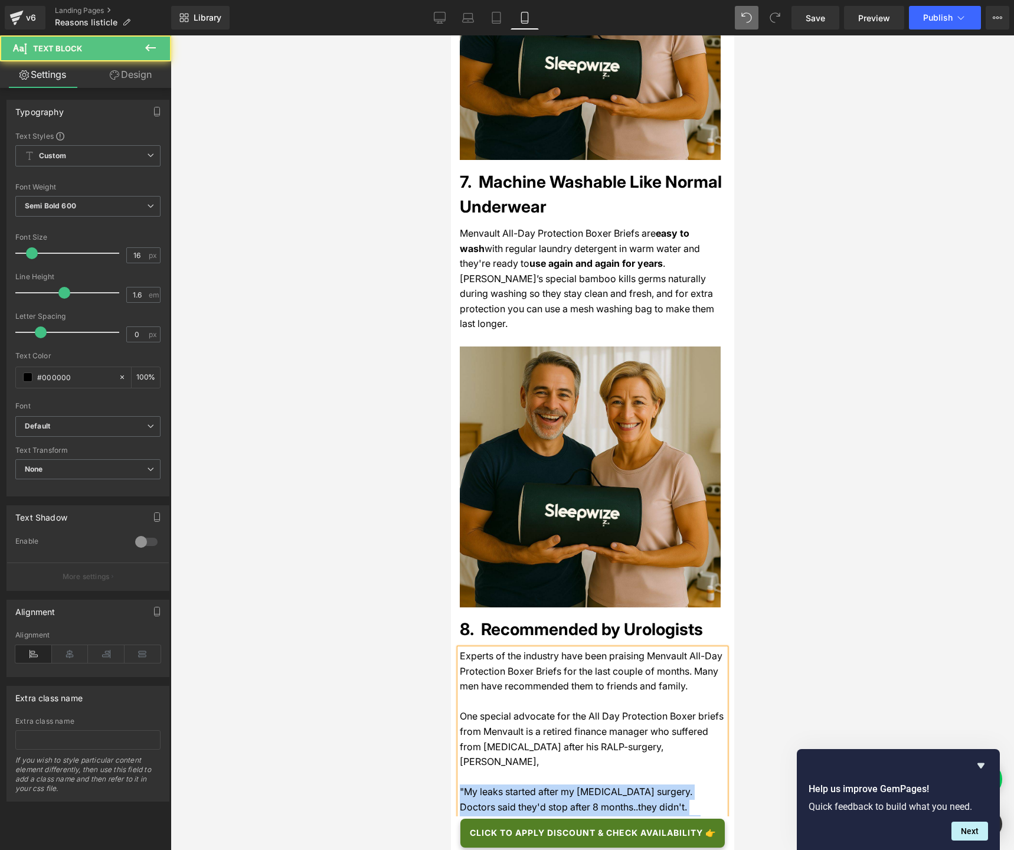
drag, startPoint x: 459, startPoint y: 671, endPoint x: 640, endPoint y: 788, distance: 215.0
click at [640, 635] on div "Experts of the industry have been praising Menvault All-Day Protection Boxer Br…" at bounding box center [592, 784] width 266 height 272
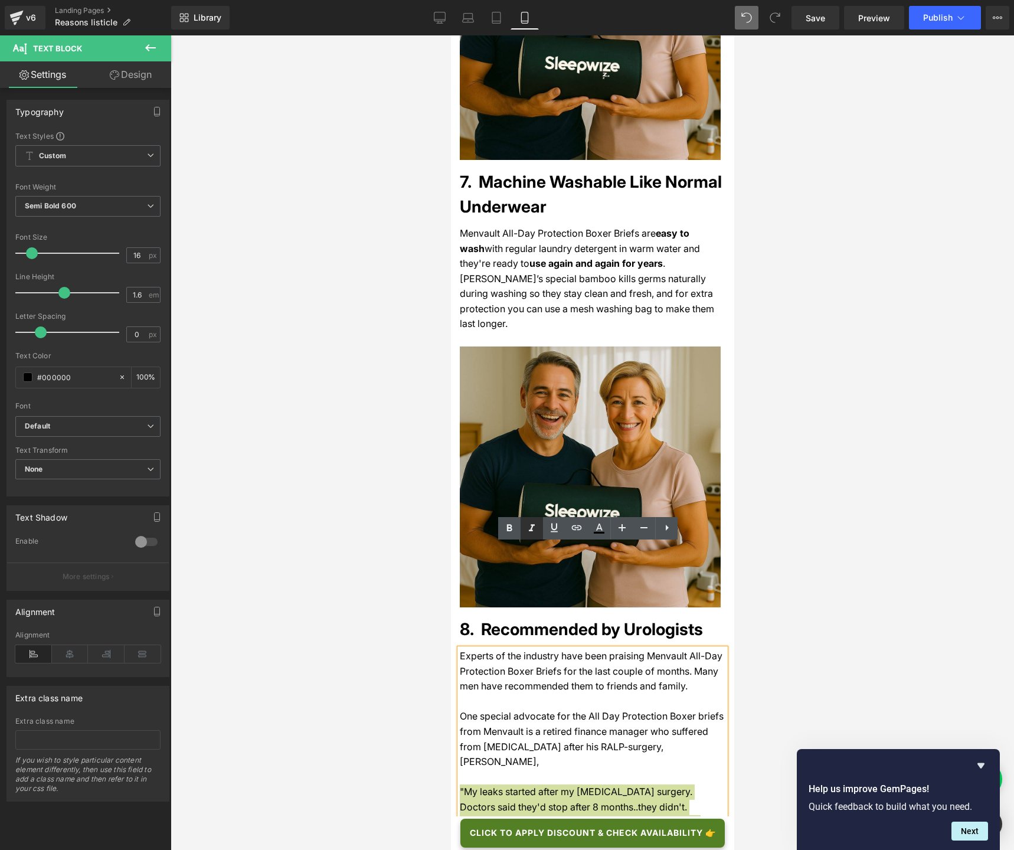
click at [535, 528] on icon at bounding box center [532, 528] width 14 height 14
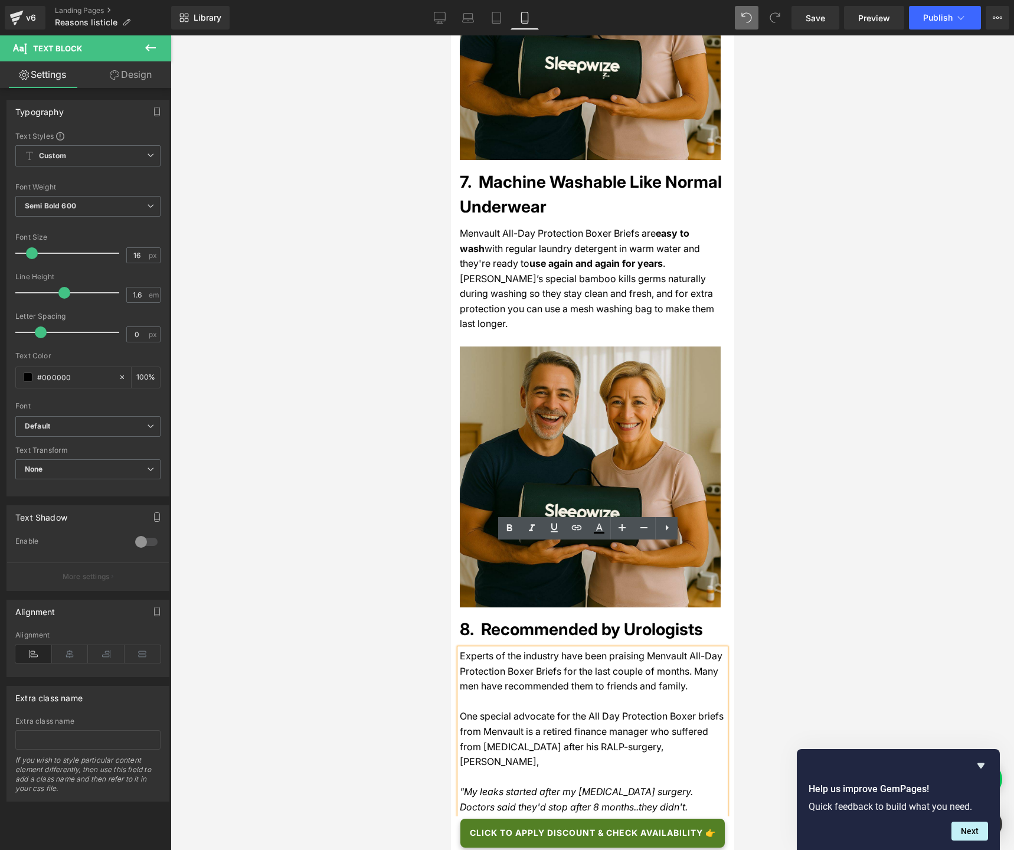
drag, startPoint x: 462, startPoint y: 792, endPoint x: 628, endPoint y: 794, distance: 166.4
click at [512, 527] on icon at bounding box center [509, 528] width 14 height 14
drag, startPoint x: 460, startPoint y: 669, endPoint x: 664, endPoint y: 789, distance: 236.5
click at [664, 635] on div "Experts of the industry have been praising Menvault All-Day Protection Boxer Br…" at bounding box center [592, 784] width 266 height 272
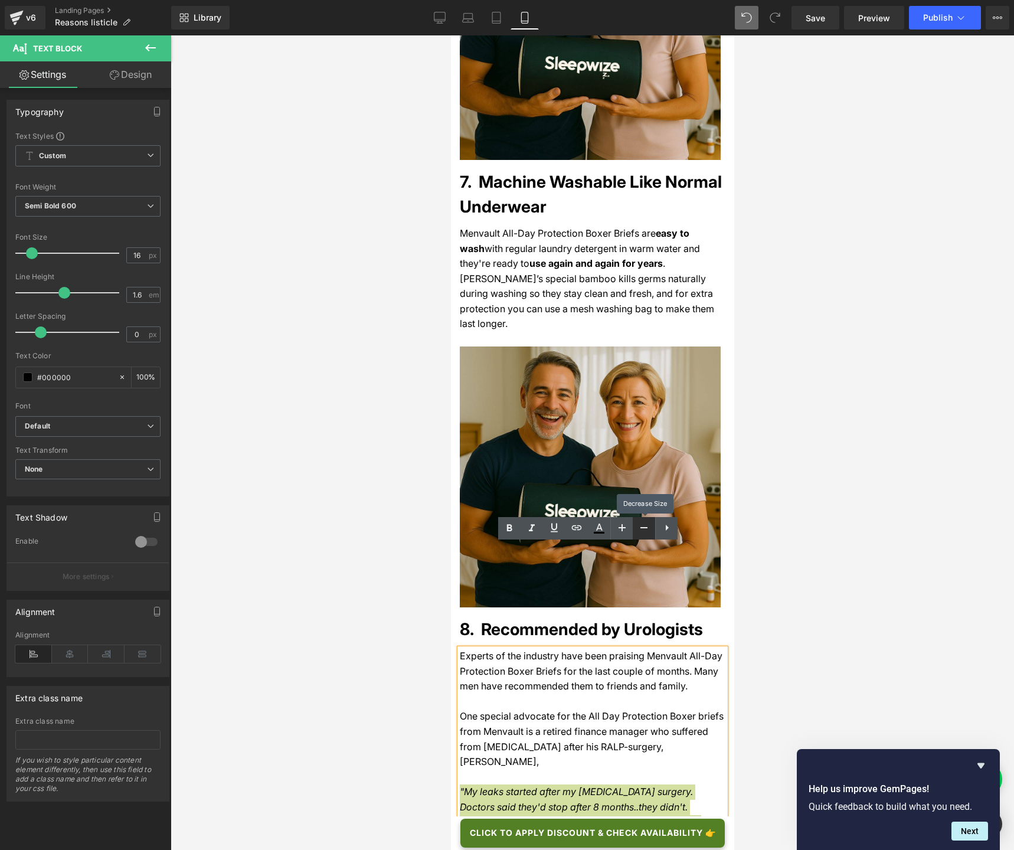
click at [648, 531] on icon at bounding box center [644, 527] width 14 height 14
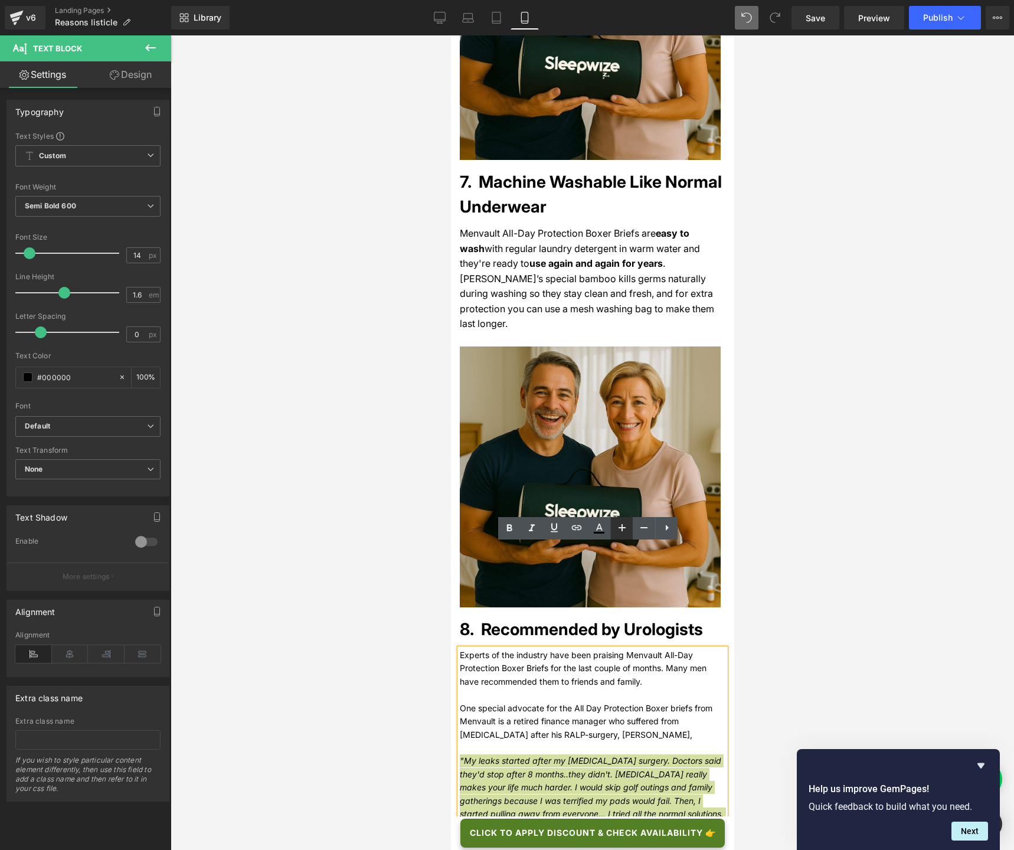
click at [627, 529] on icon at bounding box center [622, 527] width 14 height 14
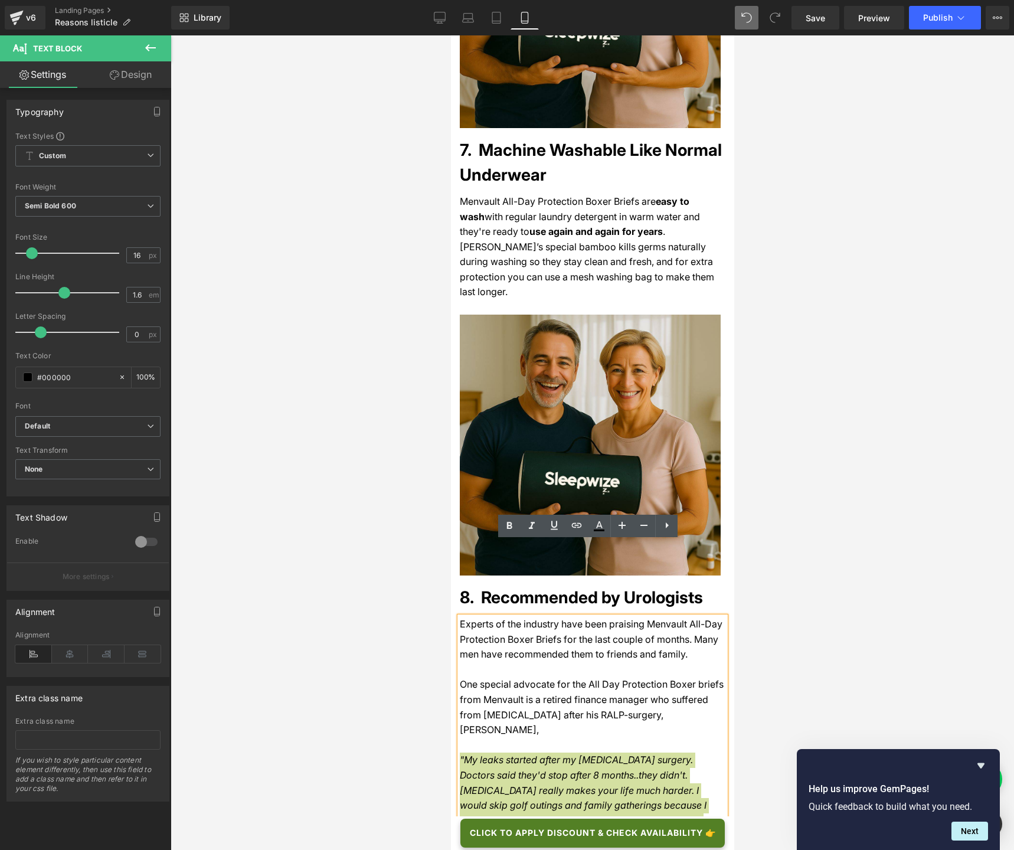
scroll to position [3340, 0]
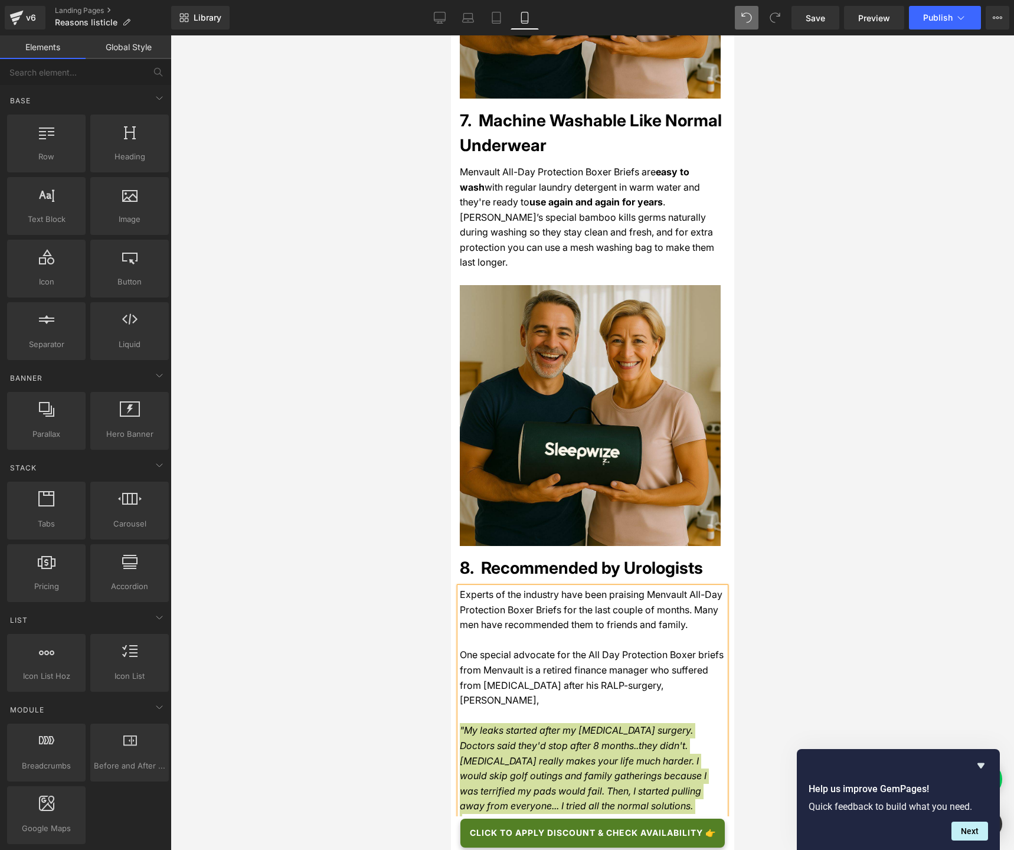
click at [373, 618] on div at bounding box center [592, 442] width 843 height 814
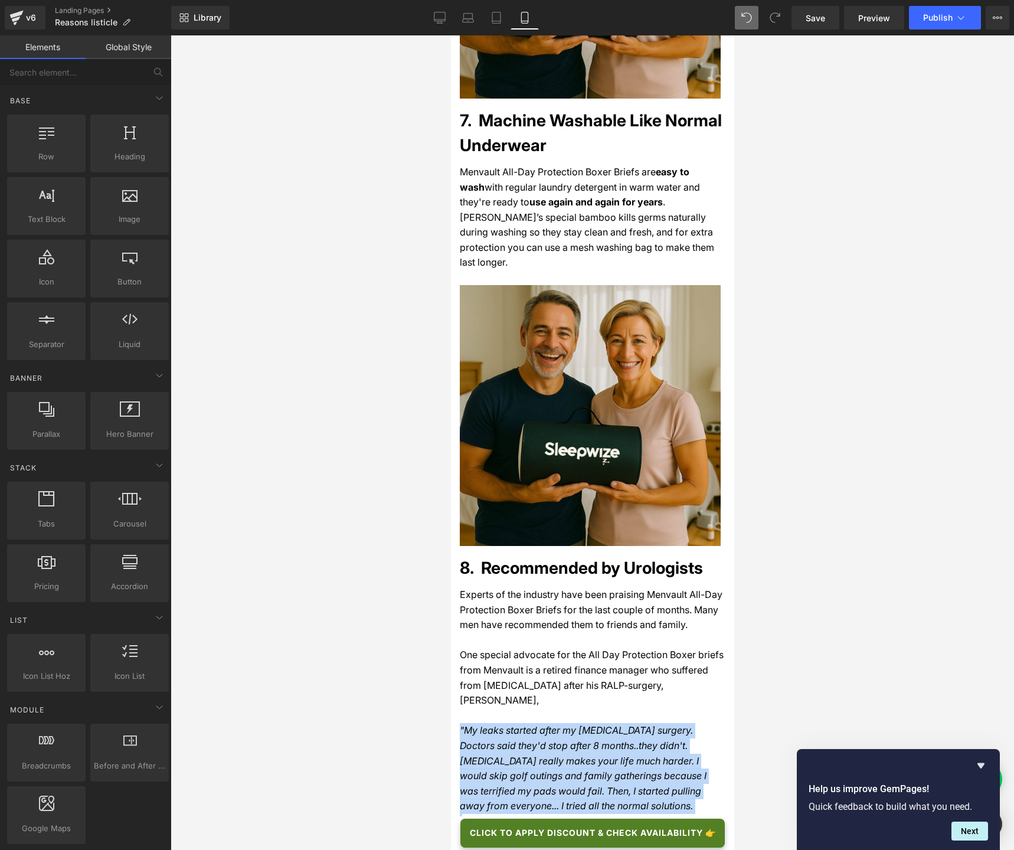
click at [607, 635] on icon ""My leaks started after my [MEDICAL_DATA] surgery. Doctors said they'd stop aft…" at bounding box center [582, 767] width 247 height 87
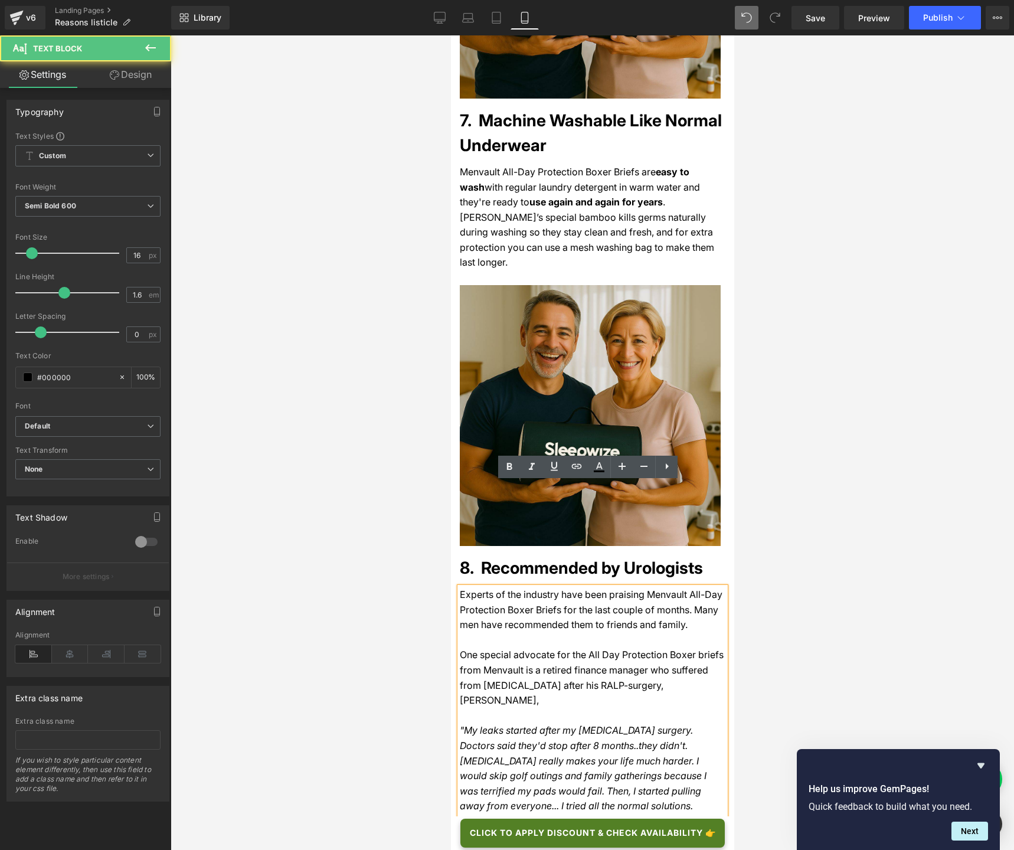
click at [611, 635] on span "One special advocate for the All Day Protection Boxer briefs from Menvault is a…" at bounding box center [591, 676] width 264 height 57
click at [384, 531] on div at bounding box center [592, 442] width 843 height 814
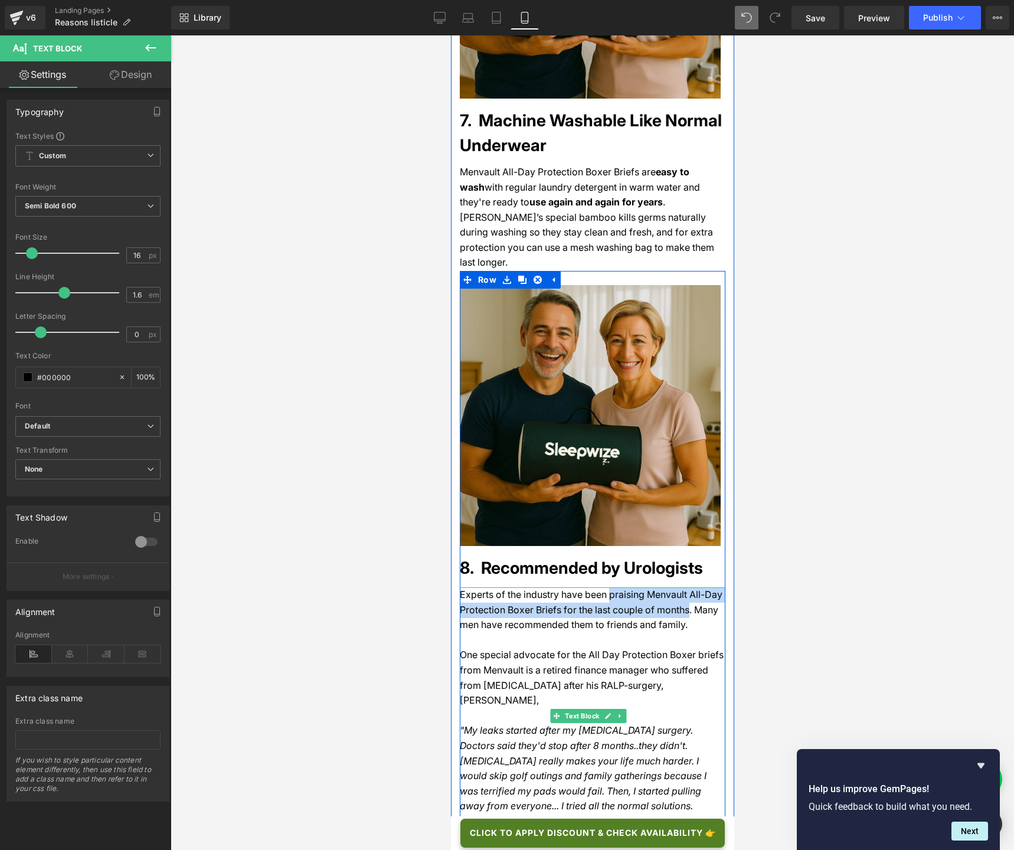
drag, startPoint x: 603, startPoint y: 491, endPoint x: 677, endPoint y: 500, distance: 74.2
click at [677, 588] on span "Experts of the industry have been praising Menvault All-Day Protection Boxer Br…" at bounding box center [590, 609] width 263 height 42
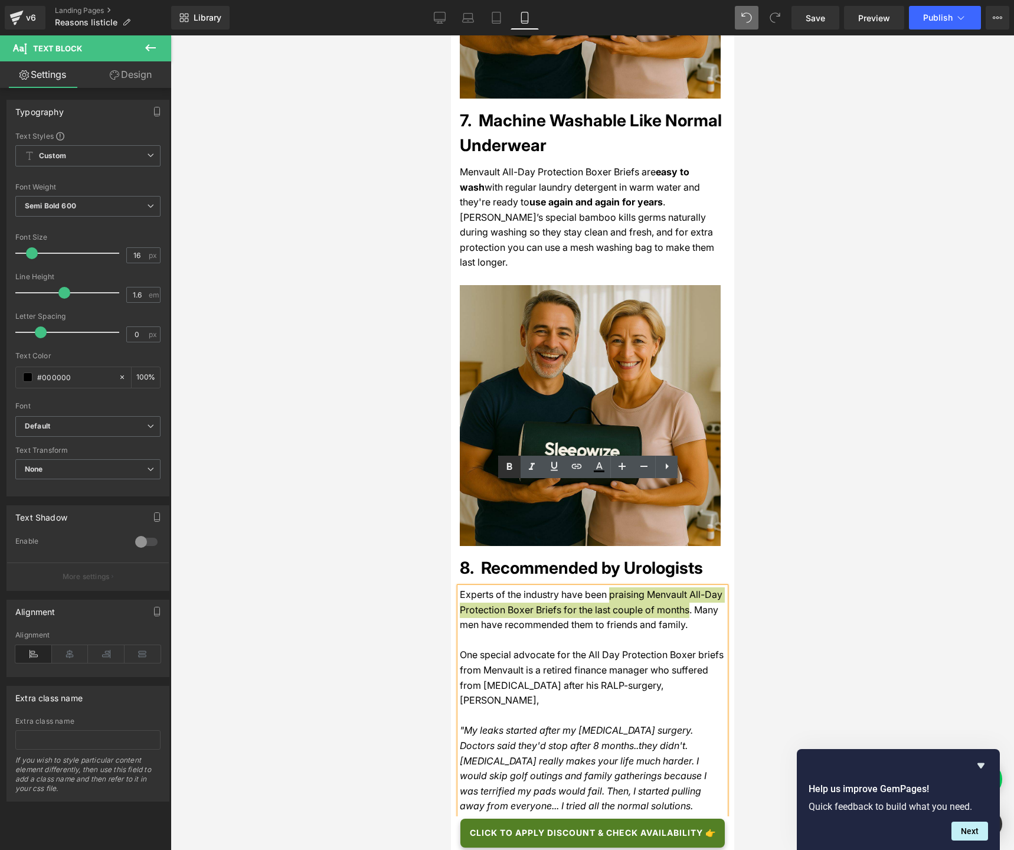
click at [507, 466] on icon at bounding box center [509, 466] width 5 height 7
click at [340, 524] on div at bounding box center [592, 442] width 843 height 814
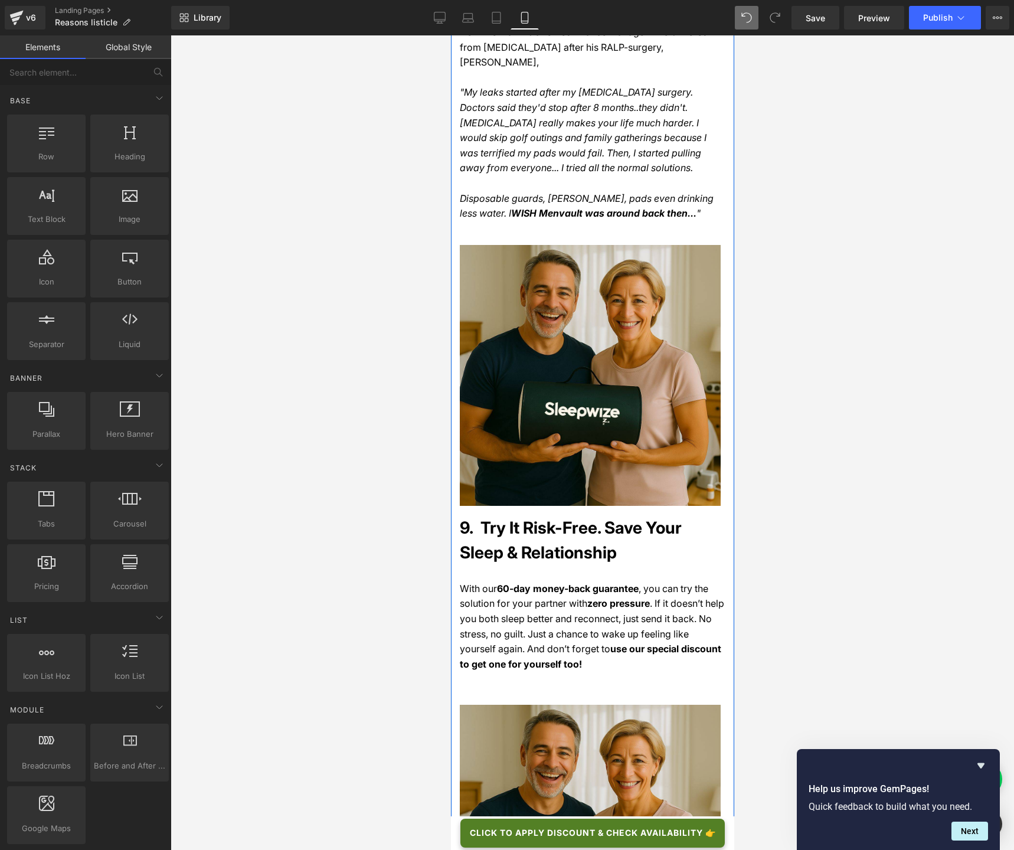
scroll to position [3980, 0]
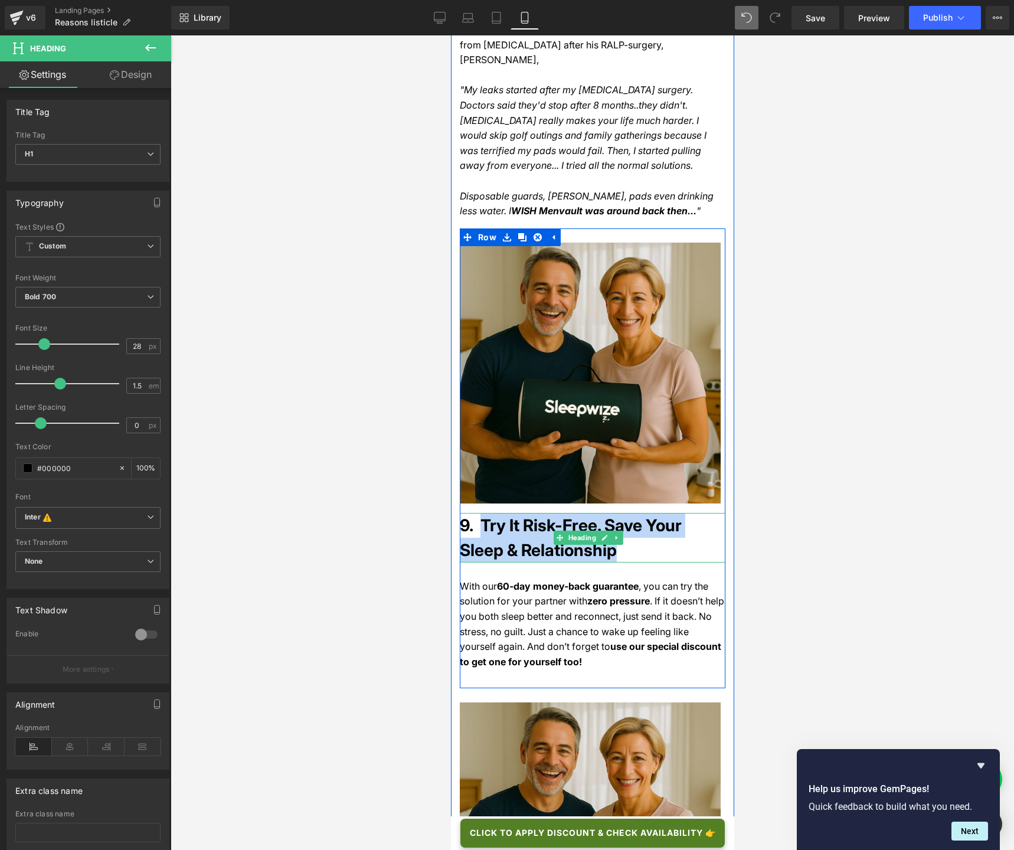
drag, startPoint x: 481, startPoint y: 410, endPoint x: 565, endPoint y: 436, distance: 87.2
click at [565, 513] on h1 "9. Try It Risk-Free. Save Your Sleep & Relationship" at bounding box center [592, 538] width 266 height 50
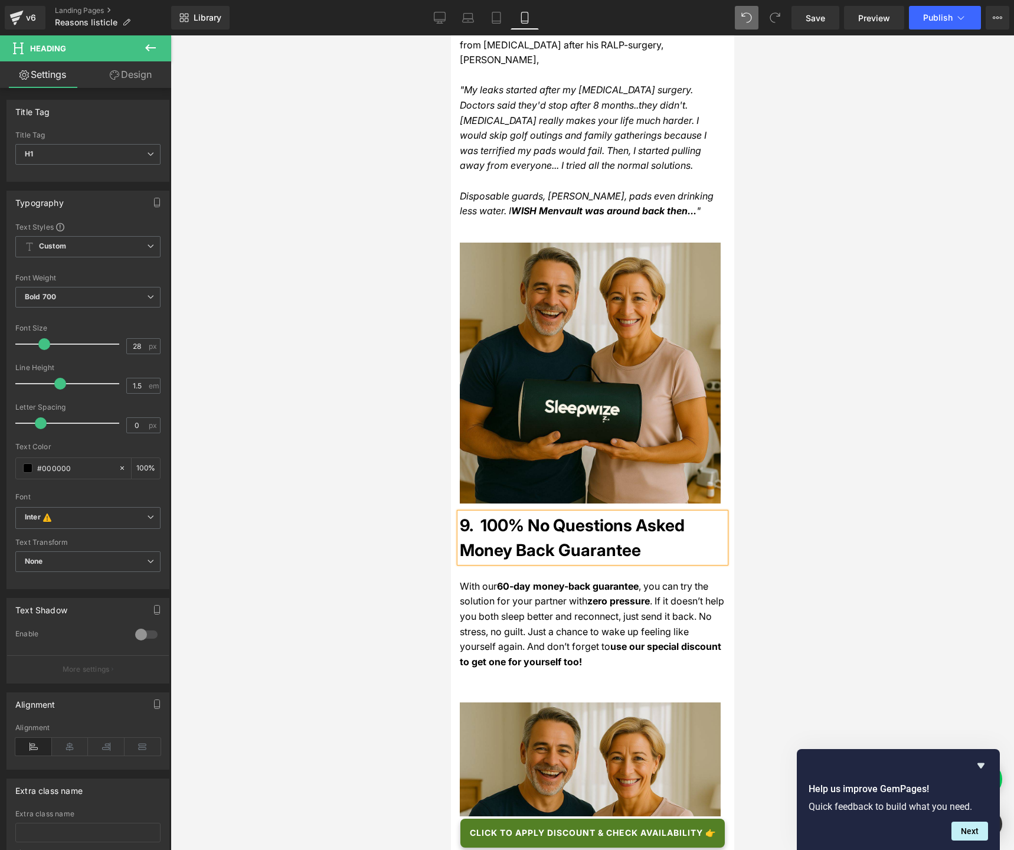
click at [482, 579] on p "With our 60-day money-back guarantee , you can try the solution for your partne…" at bounding box center [592, 624] width 266 height 91
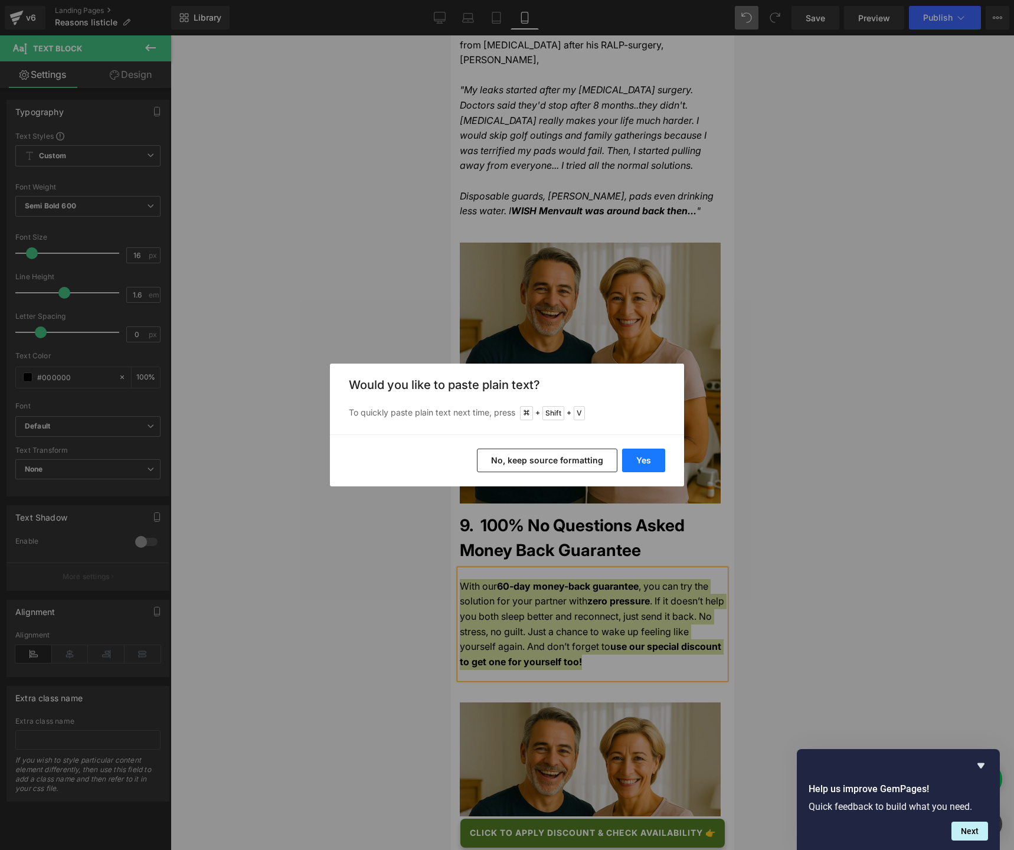
click at [637, 461] on button "Yes" at bounding box center [643, 460] width 43 height 24
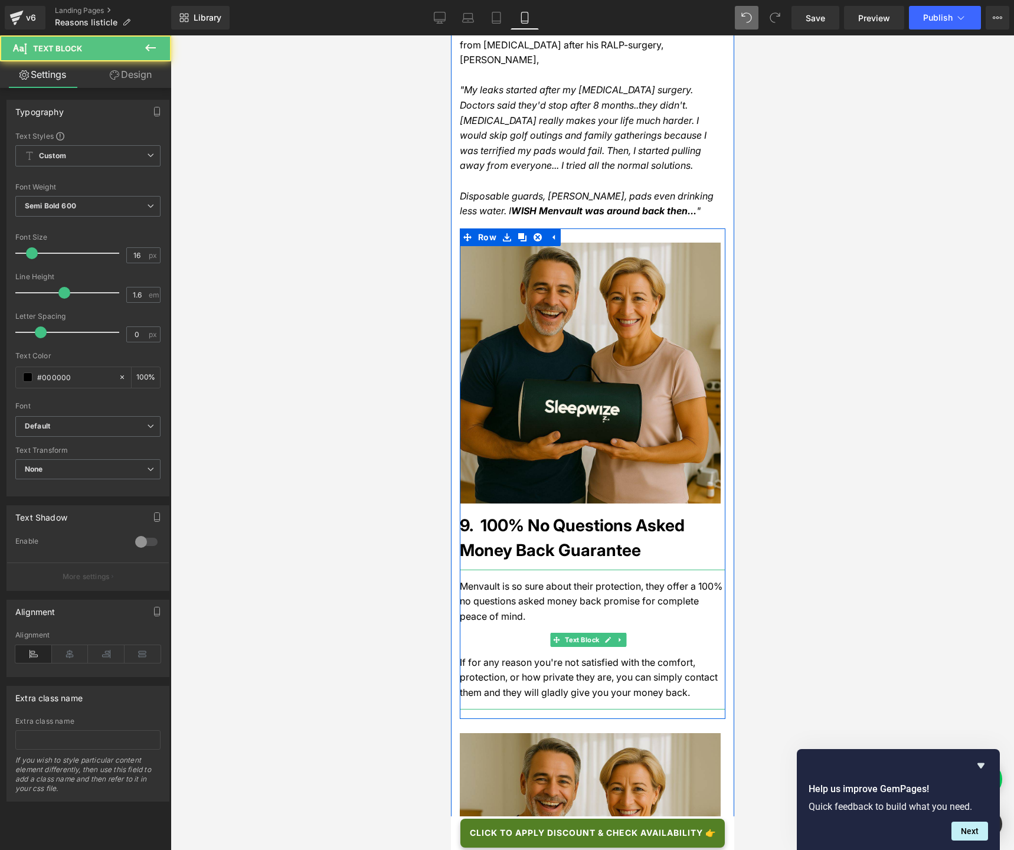
click at [487, 569] on div "Menvault is so sure about their protection, they offer a 100% no questions aske…" at bounding box center [592, 639] width 266 height 140
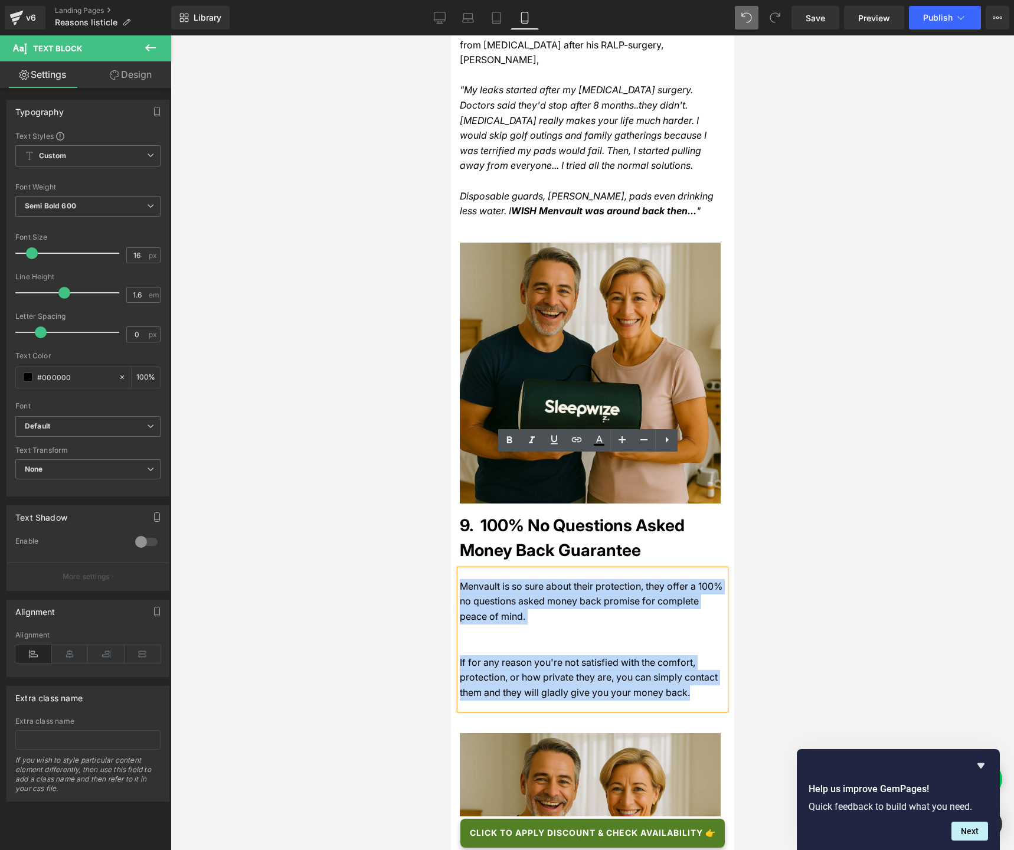
drag, startPoint x: 680, startPoint y: 577, endPoint x: 461, endPoint y: 474, distance: 242.3
click at [461, 569] on div "Menvault is so sure about their protection, they offer a 100% no questions aske…" at bounding box center [592, 639] width 266 height 140
copy div "Menvault is so sure about their protection, they offer a 100% no questions aske…"
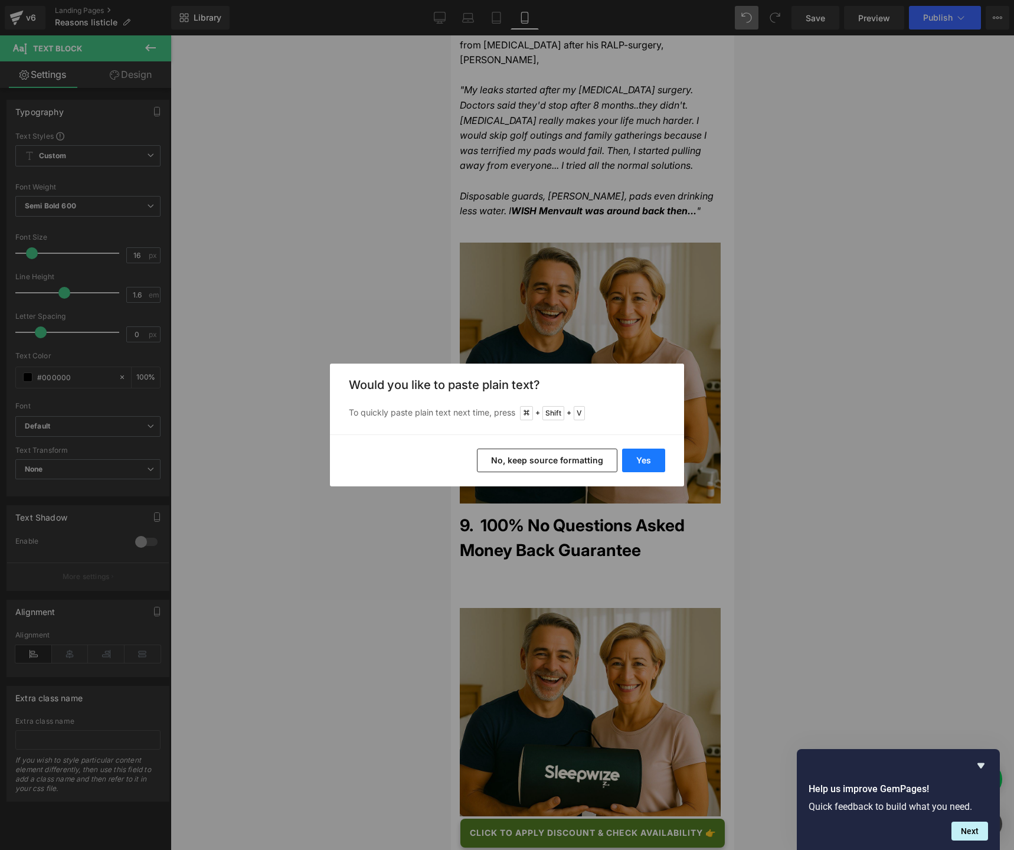
click at [643, 461] on button "Yes" at bounding box center [643, 460] width 43 height 24
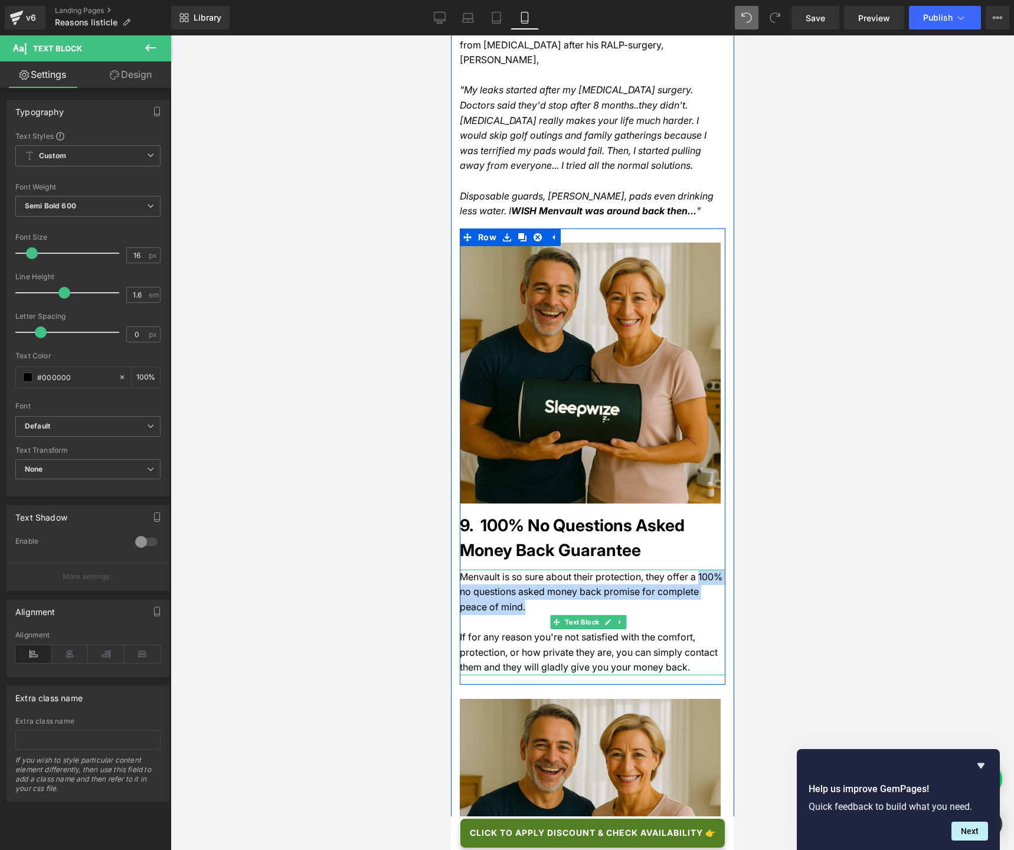
drag, startPoint x: 689, startPoint y: 463, endPoint x: 694, endPoint y: 490, distance: 27.8
click at [694, 569] on div "Menvault is so sure about their protection, they offer a 100% no questions aske…" at bounding box center [592, 622] width 266 height 106
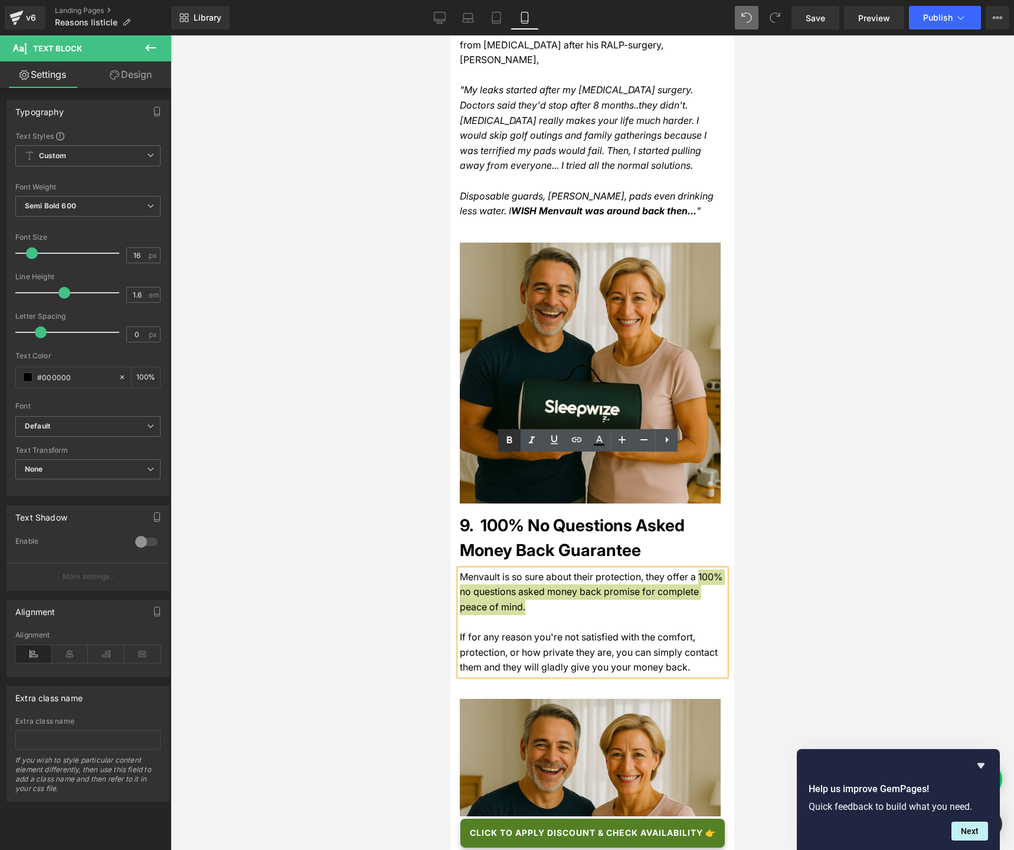
click at [516, 442] on icon at bounding box center [509, 440] width 14 height 14
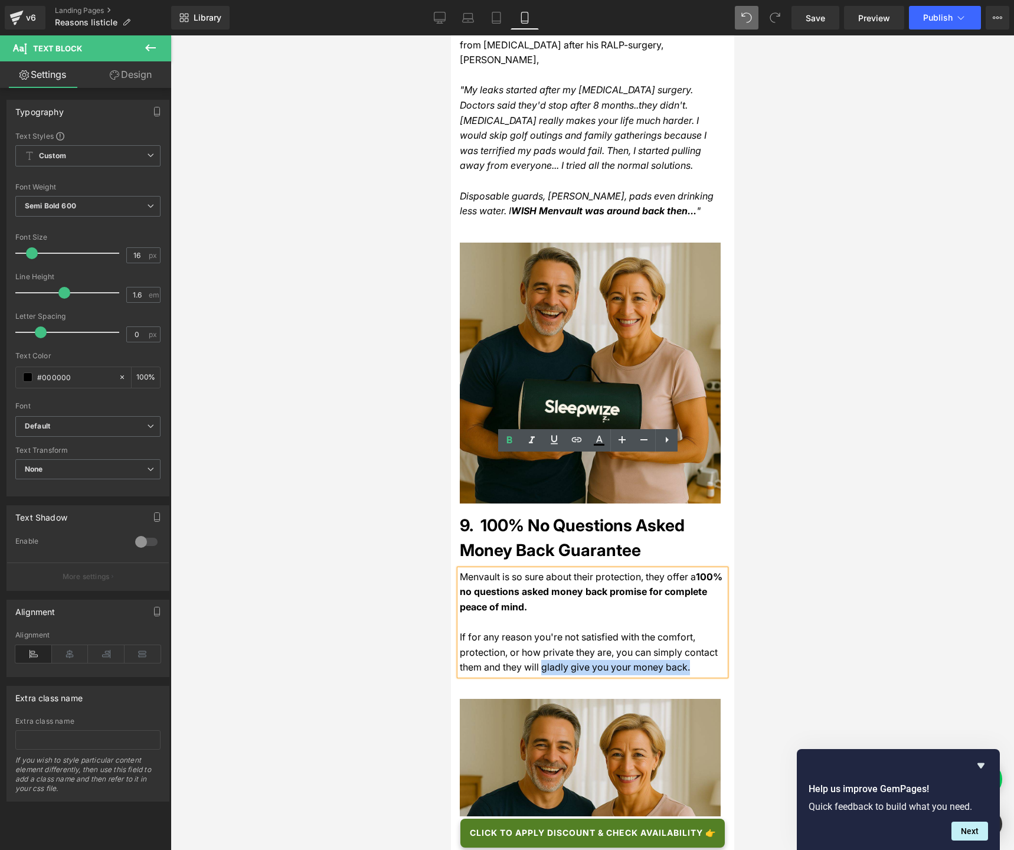
drag, startPoint x: 678, startPoint y: 555, endPoint x: 539, endPoint y: 558, distance: 138.7
click at [539, 630] on div "If for any reason you're not satisfied with the comfort, protection, or how pri…" at bounding box center [592, 652] width 266 height 45
click at [508, 444] on icon at bounding box center [509, 440] width 14 height 14
click at [365, 442] on div at bounding box center [592, 442] width 843 height 814
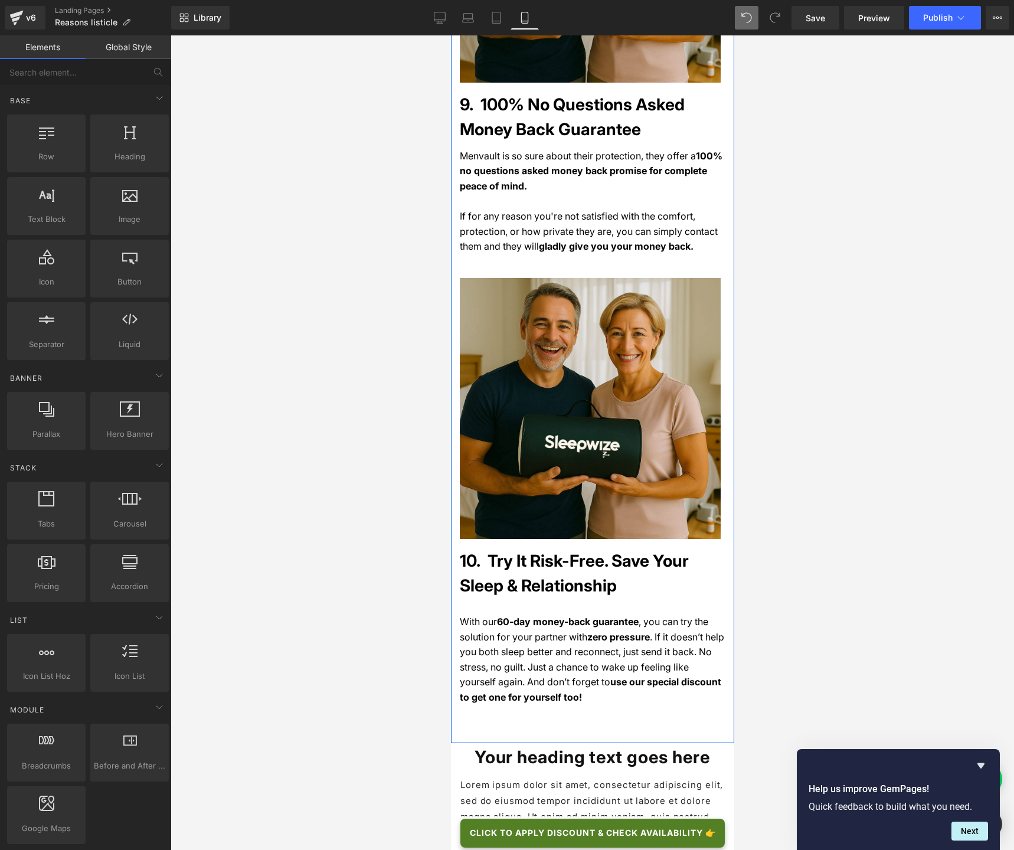
scroll to position [4402, 0]
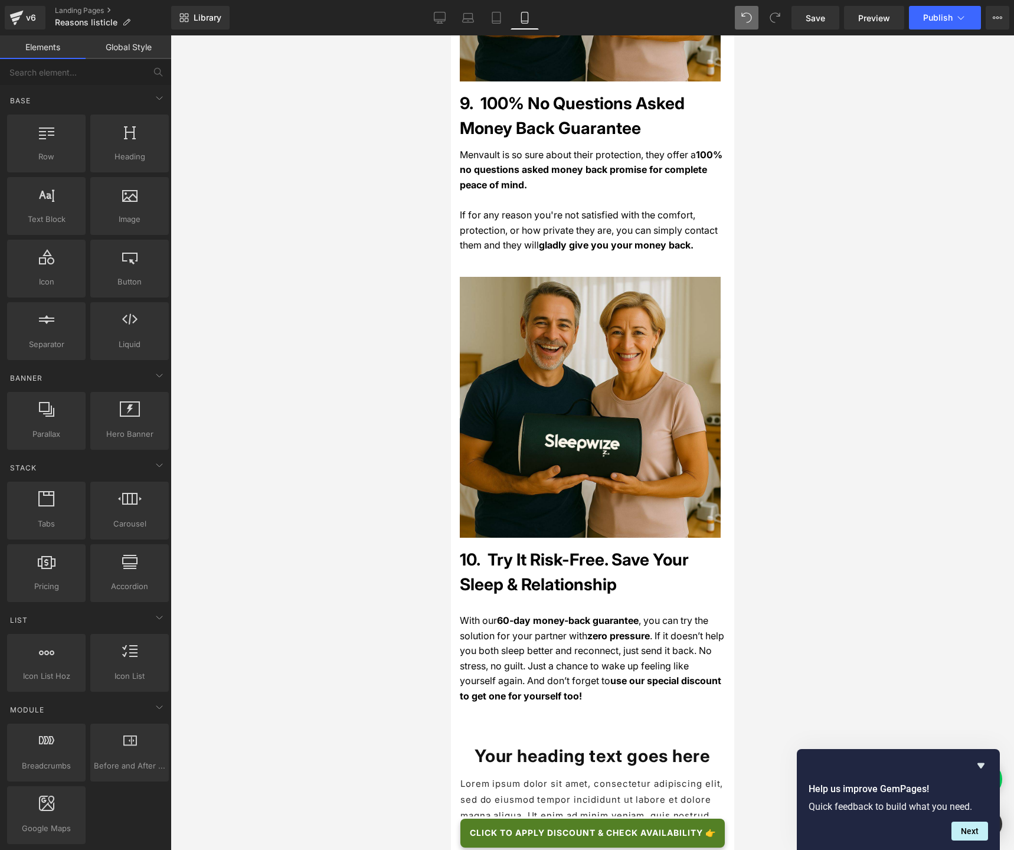
click at [491, 547] on h1 "10. Try It Risk-Free. Save Your Sleep & Relationship" at bounding box center [592, 572] width 266 height 50
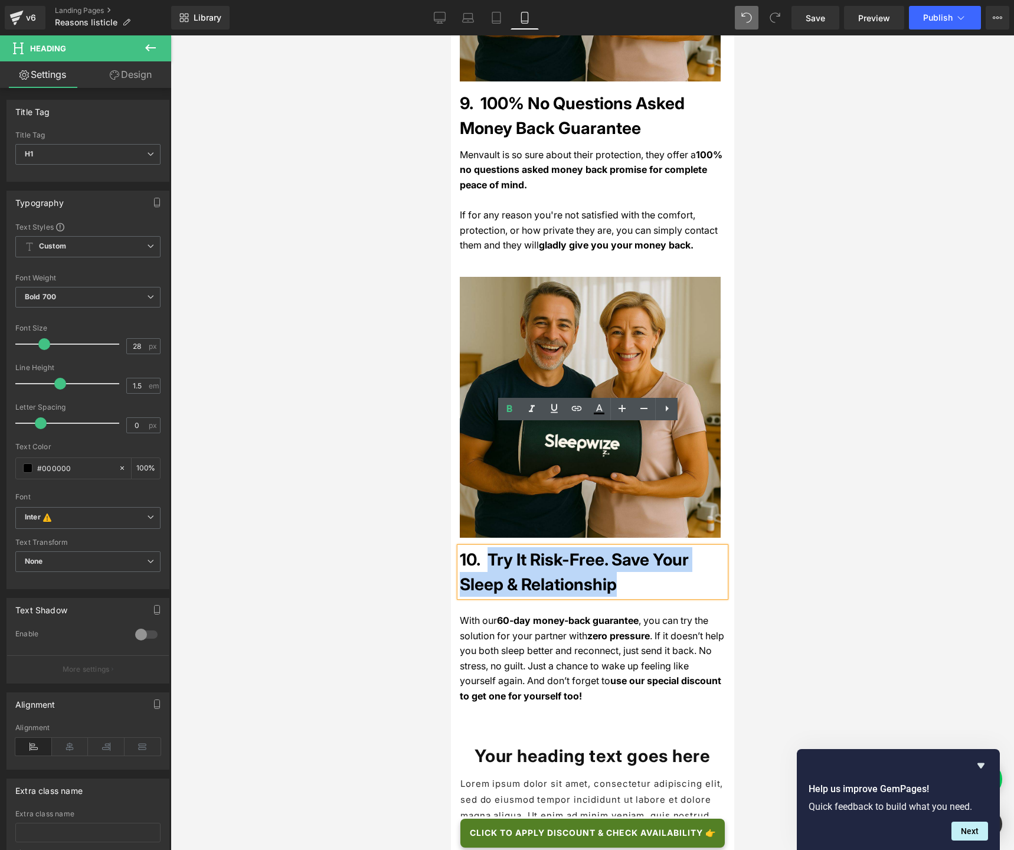
drag, startPoint x: 489, startPoint y: 436, endPoint x: 616, endPoint y: 464, distance: 129.9
click at [616, 547] on h1 "10. Try It Risk-Free. Save Your Sleep & Relationship" at bounding box center [592, 572] width 266 height 50
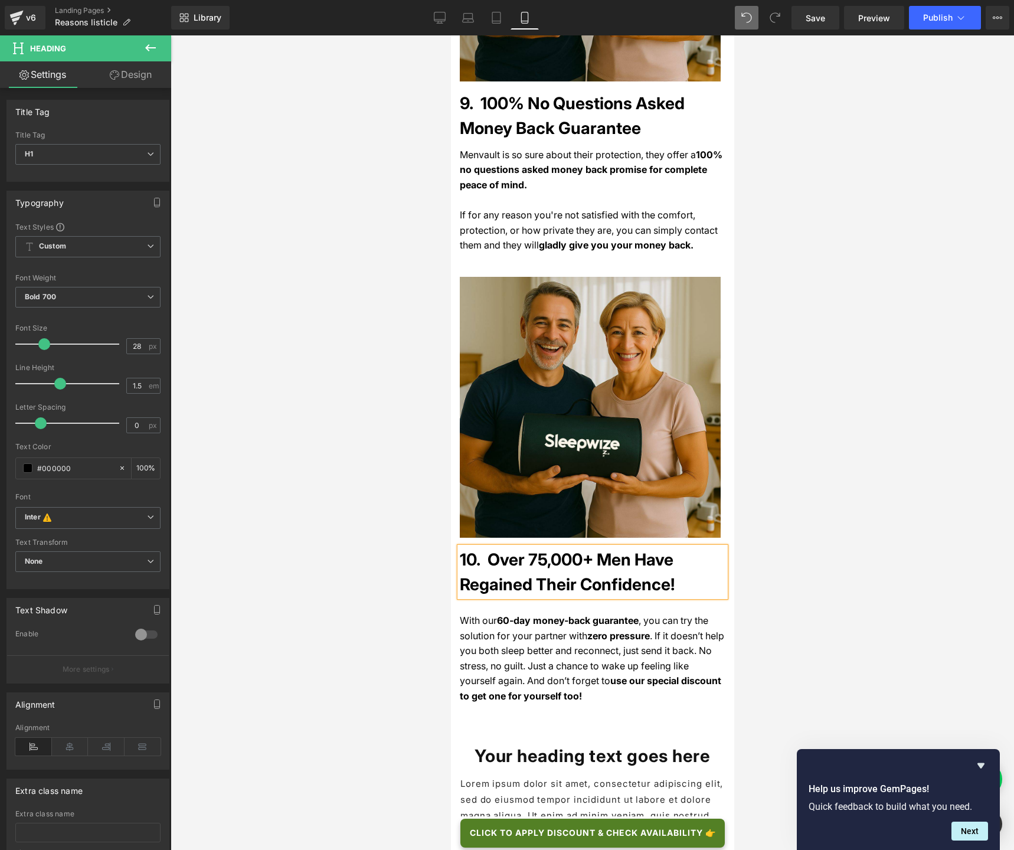
click at [640, 630] on span ". If it doesn’t help you both sleep better and reconnect, just send it back. No…" at bounding box center [591, 658] width 264 height 57
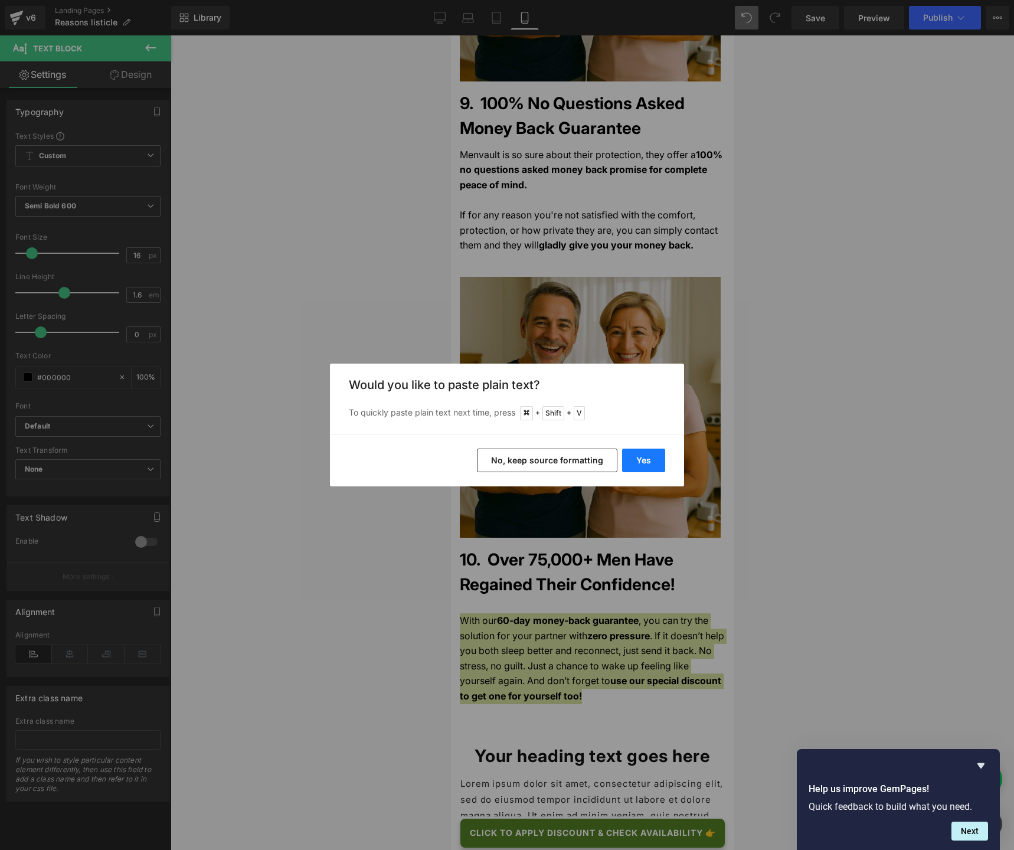
click at [644, 461] on button "Yes" at bounding box center [643, 460] width 43 height 24
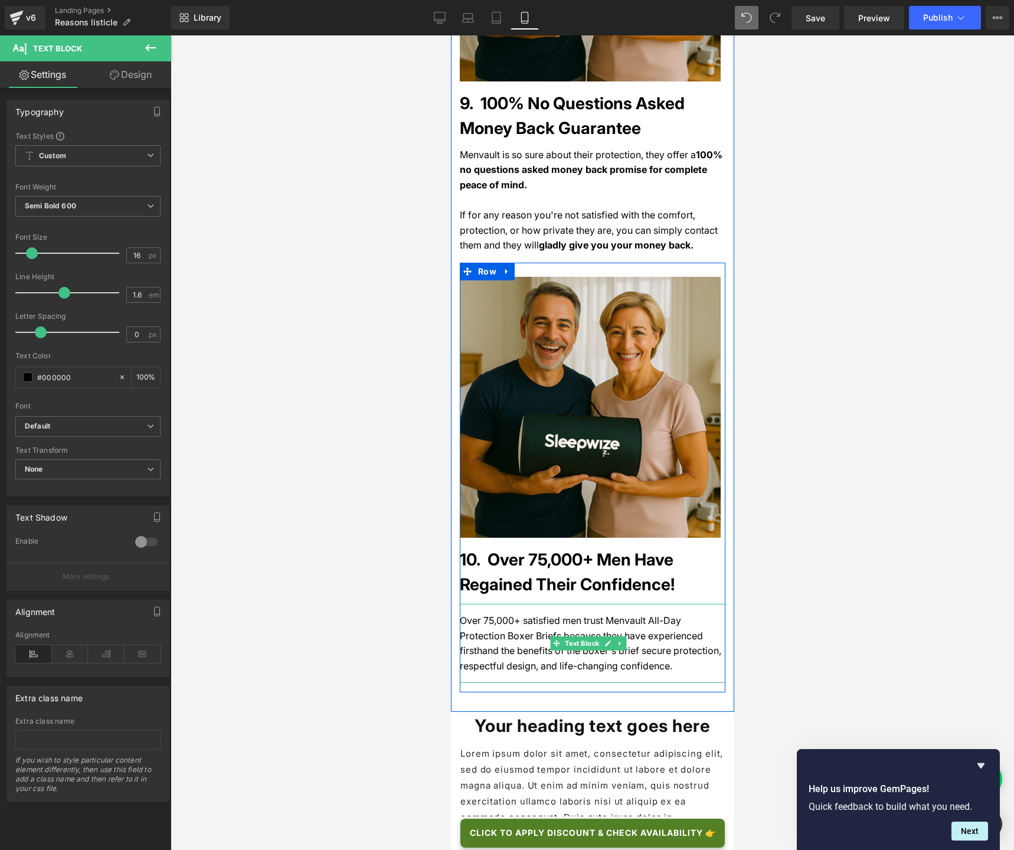
click at [514, 604] on div "Over 75,000+ satisfied men trust Menvault All-Day Protection Boxer Briefs becau…" at bounding box center [592, 643] width 266 height 79
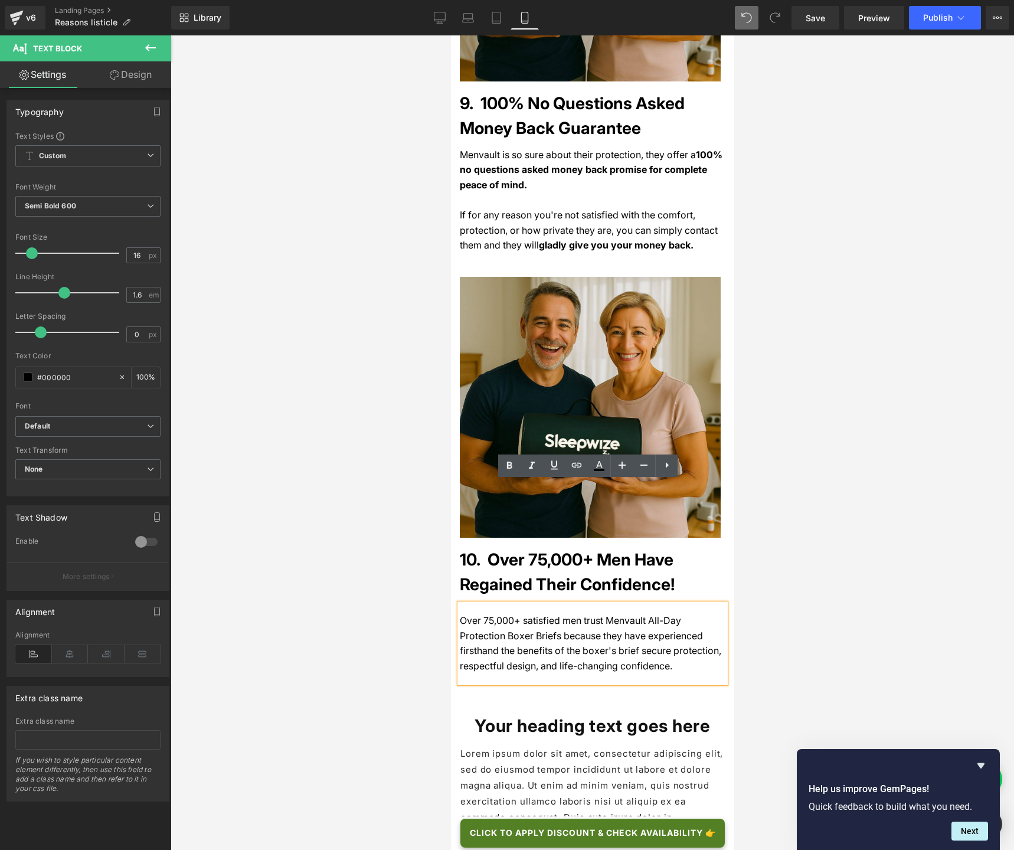
click at [460, 614] on span "Over 75,000+ satisfied men trust Menvault All-Day Protection Boxer Briefs becau…" at bounding box center [589, 642] width 261 height 57
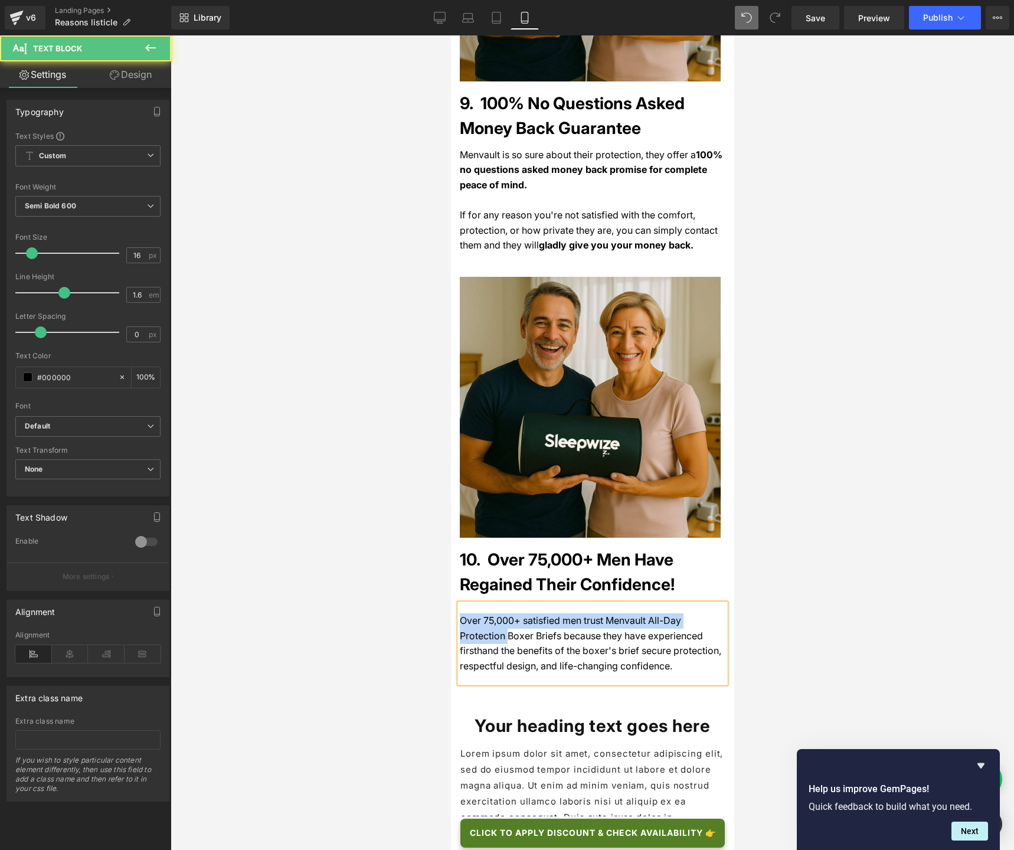
drag, startPoint x: 618, startPoint y: 543, endPoint x: 435, endPoint y: 503, distance: 187.8
click at [464, 614] on span "Over 75,000+ satisfied men trust Menvault All-Day Protection Boxer Briefs becau…" at bounding box center [589, 642] width 261 height 57
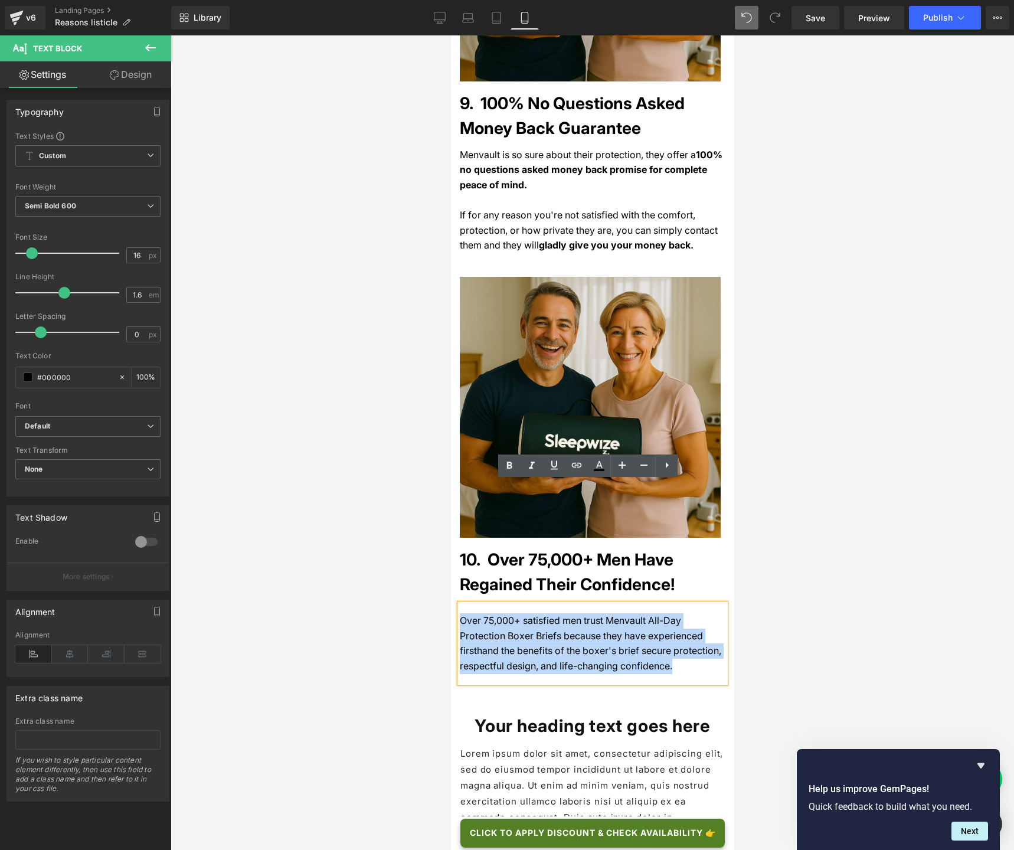
drag, startPoint x: 460, startPoint y: 497, endPoint x: 620, endPoint y: 544, distance: 166.7
click at [620, 613] on p "Over 75,000+ satisfied men trust Menvault All-Day Protection Boxer Briefs becau…" at bounding box center [592, 643] width 266 height 60
copy span "Over 75,000+ satisfied men trust Menvault All-Day Protection Boxer Briefs becau…"
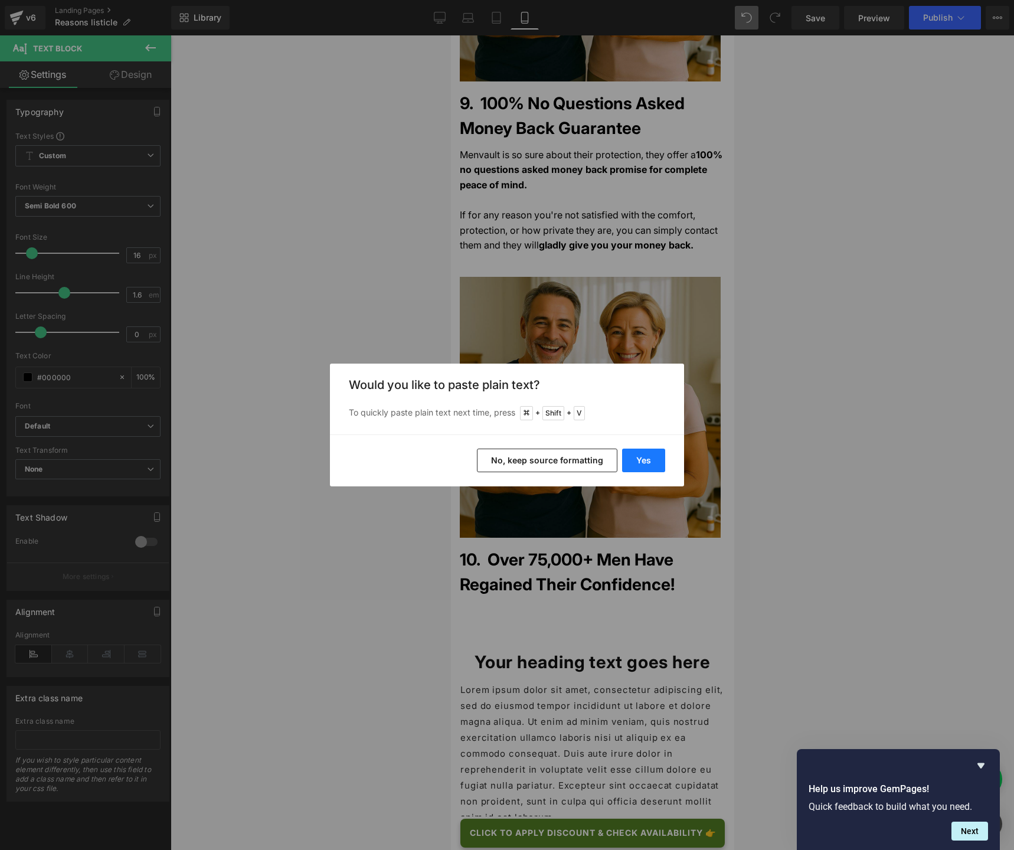
click at [653, 466] on button "Yes" at bounding box center [643, 460] width 43 height 24
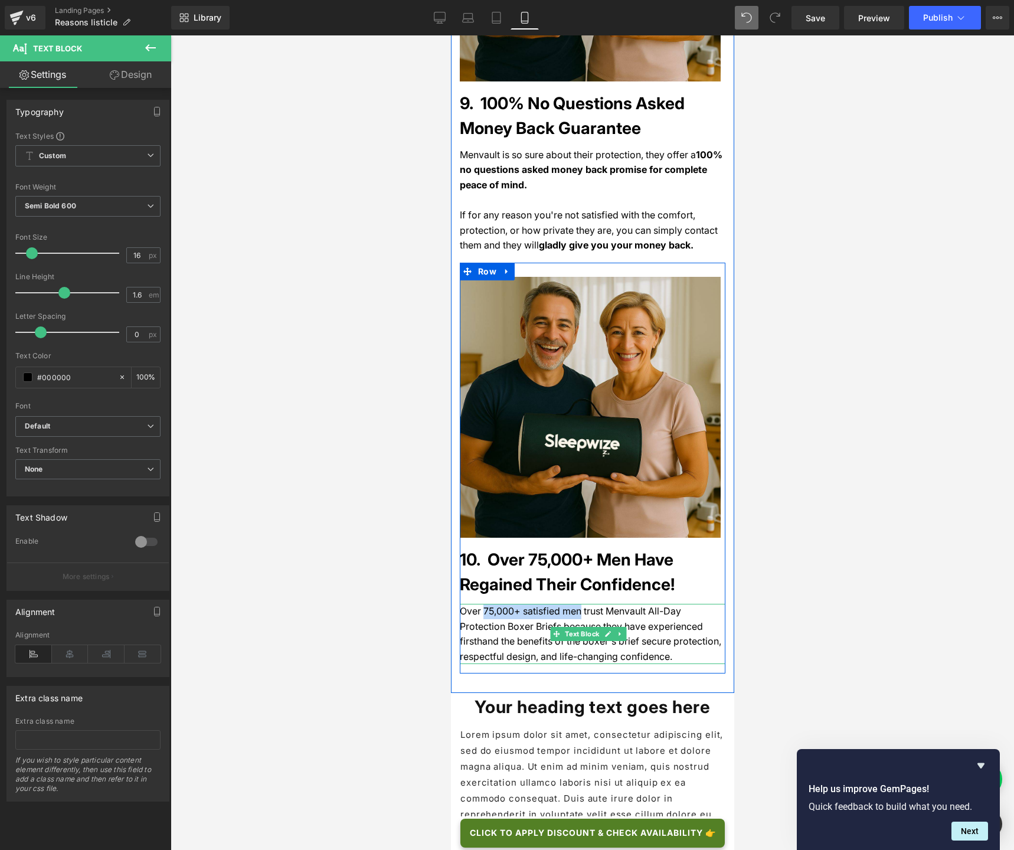
drag, startPoint x: 483, startPoint y: 489, endPoint x: 575, endPoint y: 489, distance: 92.0
click at [575, 605] on span "Over 75,000+ satisfied men trust Menvault All-Day Protection Boxer Briefs becau…" at bounding box center [589, 633] width 261 height 57
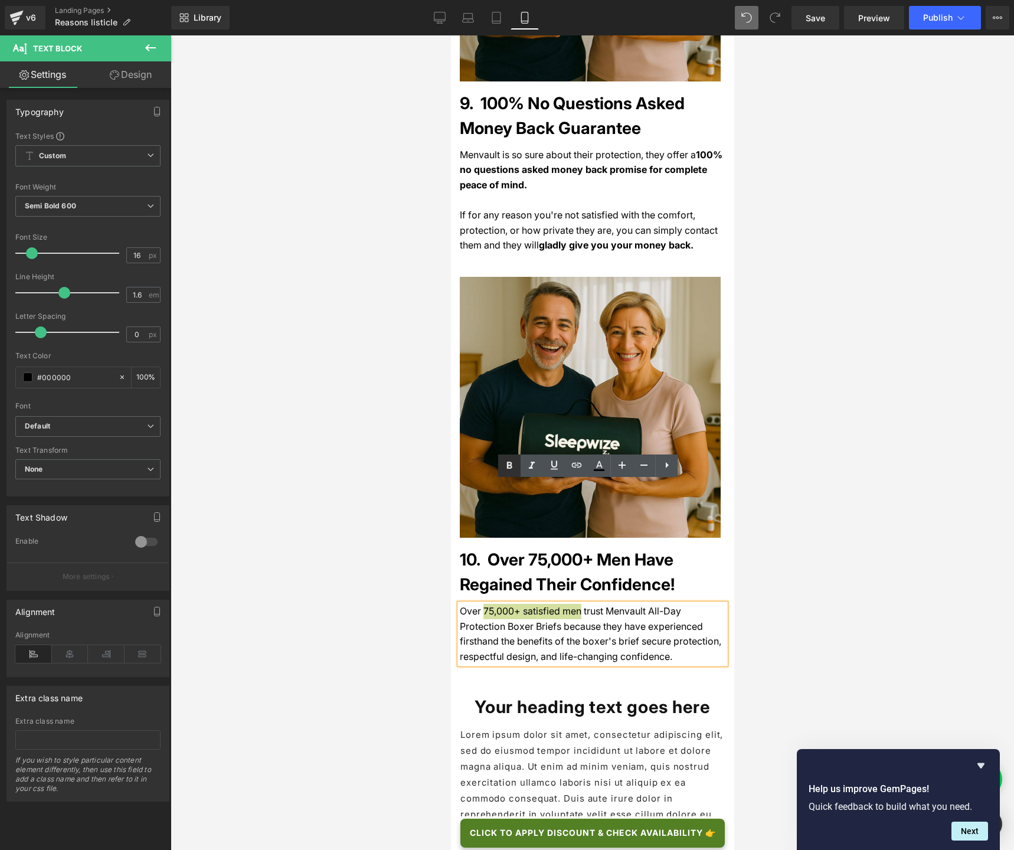
click at [509, 469] on icon at bounding box center [509, 465] width 14 height 14
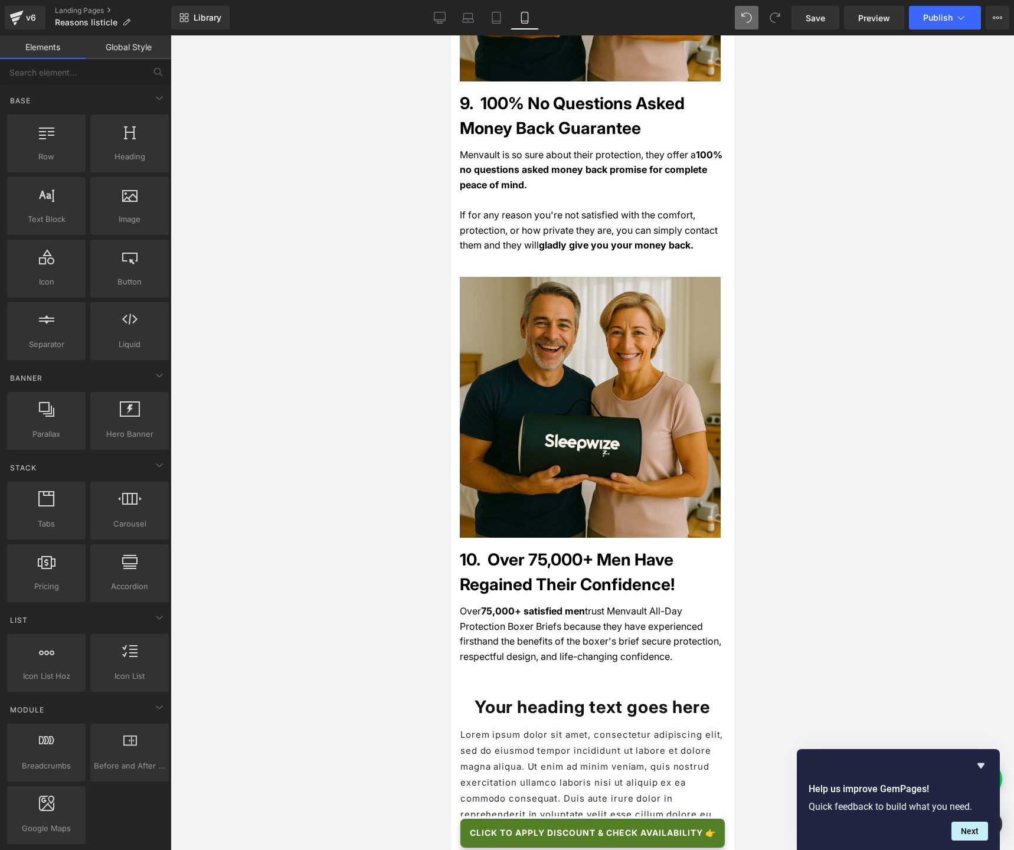
click at [391, 462] on div at bounding box center [592, 442] width 843 height 814
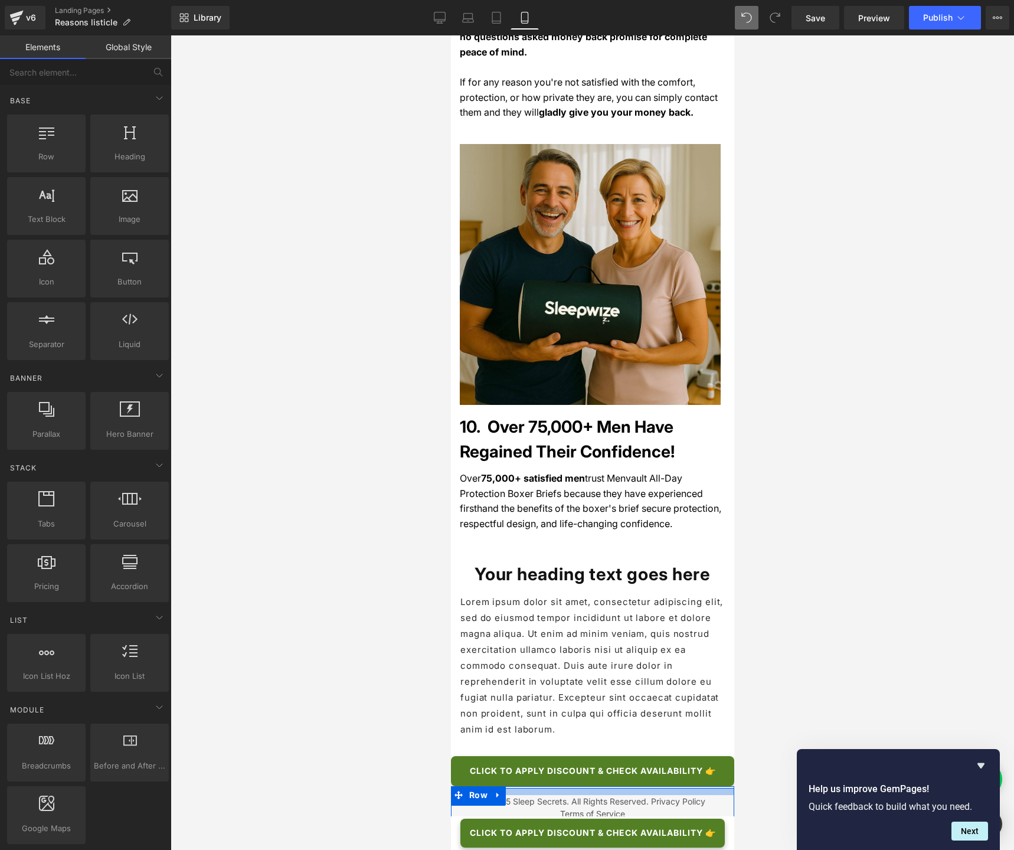
scroll to position [4517, 0]
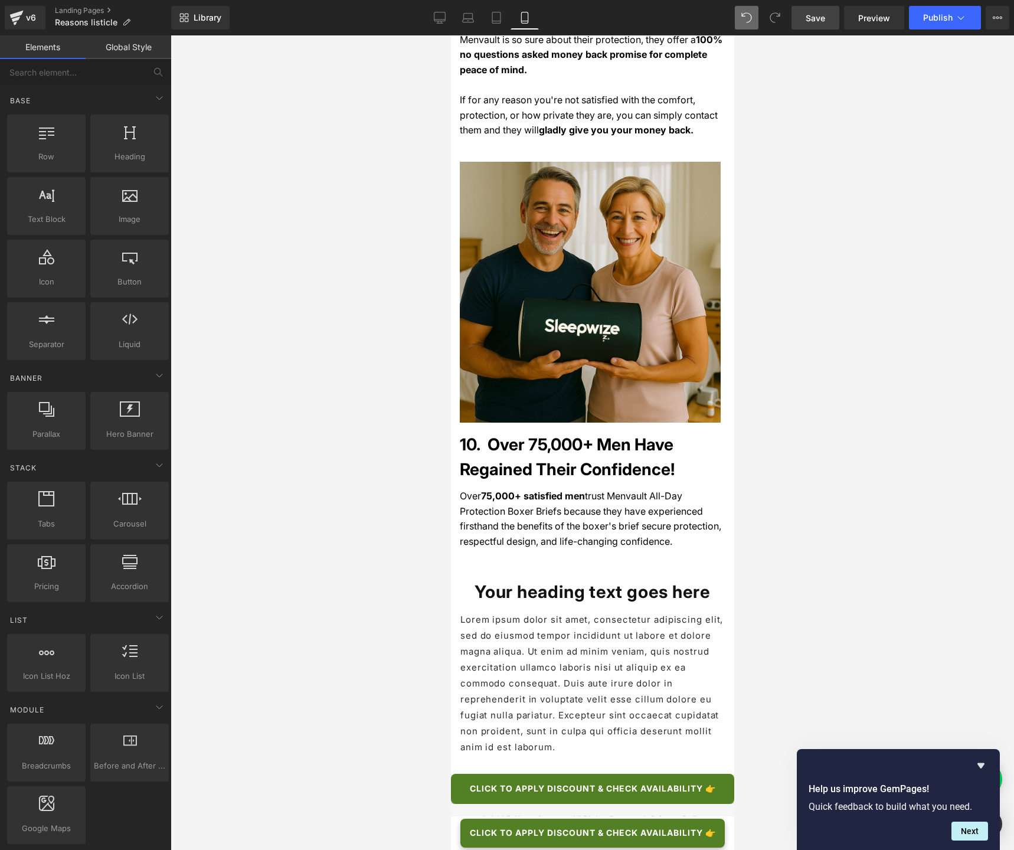
click at [830, 21] on link "Save" at bounding box center [815, 18] width 48 height 24
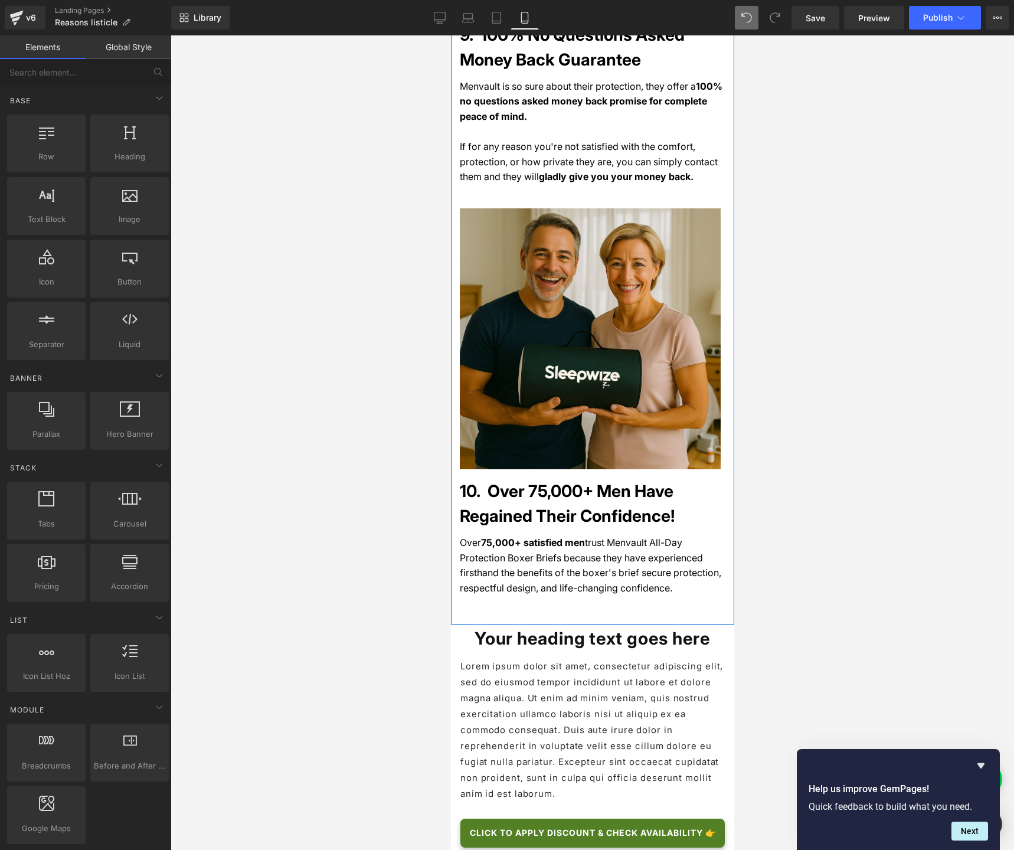
scroll to position [4609, 0]
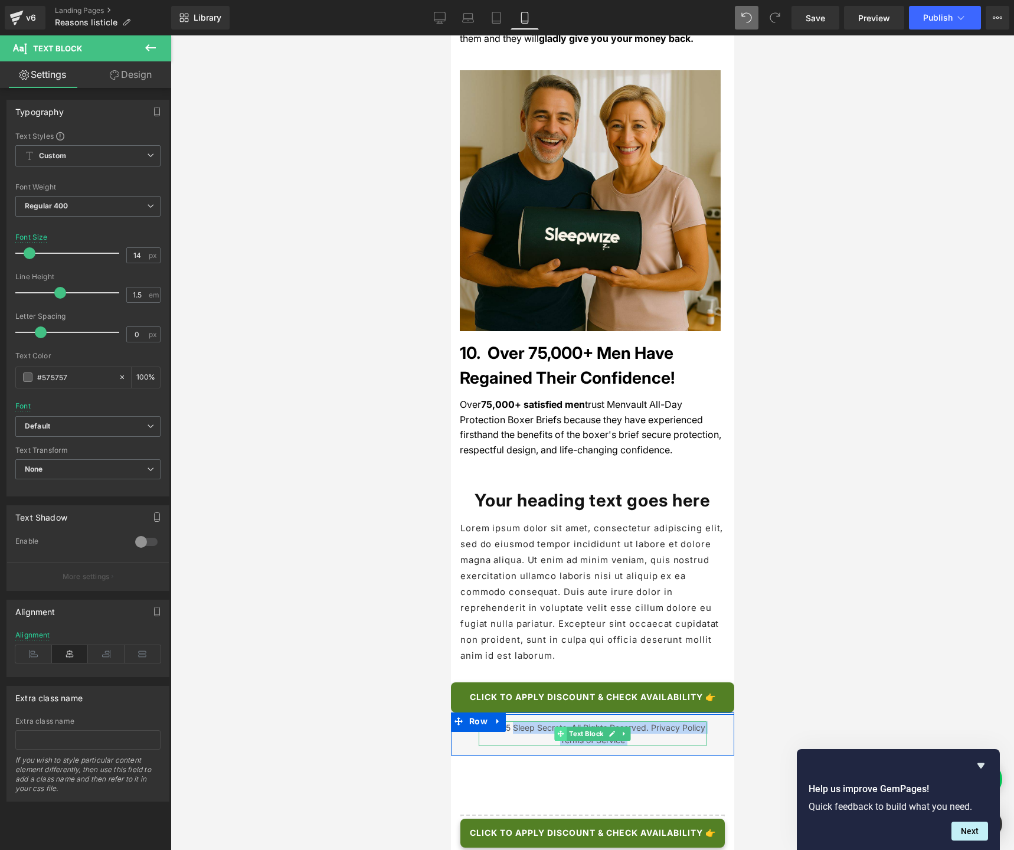
drag, startPoint x: 511, startPoint y: 616, endPoint x: 560, endPoint y: 615, distance: 49.0
click at [560, 635] on div "© 2025 Sleep Secrets. All Rights Reserved. Privacy Policy Terms of Service Text…" at bounding box center [592, 733] width 228 height 25
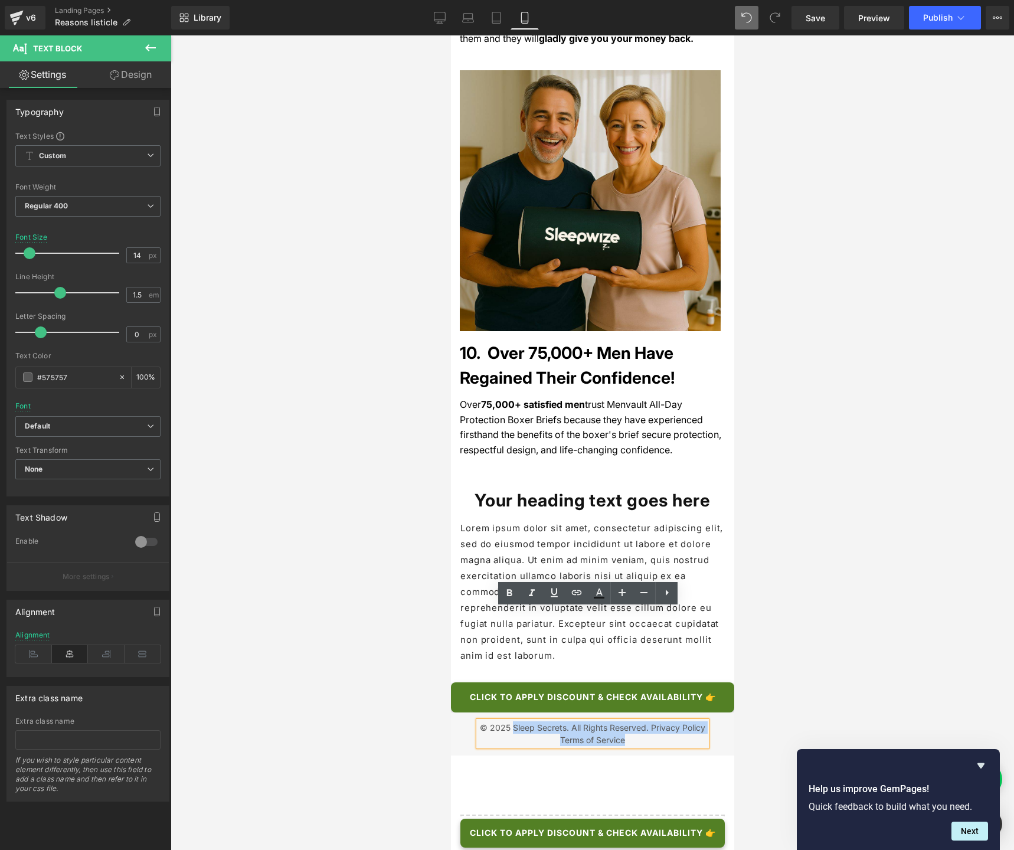
click at [554, 635] on p "© 2025 Sleep Secrets. All Rights Reserved. Privacy Policy Terms of Service" at bounding box center [592, 733] width 228 height 25
drag, startPoint x: 561, startPoint y: 616, endPoint x: 512, endPoint y: 615, distance: 49.6
click at [512, 635] on p "© 2025 Sleep Secrets. All Rights Reserved. Privacy Policy Terms of Service" at bounding box center [592, 733] width 228 height 25
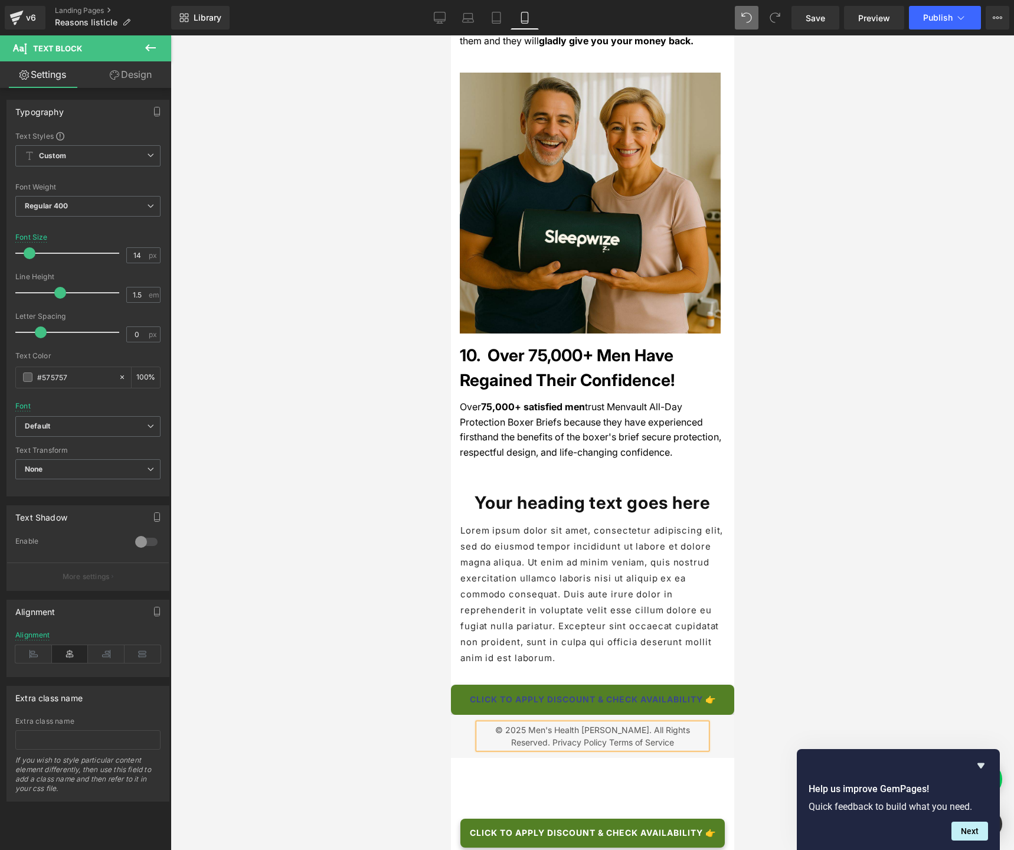
scroll to position [4600, 0]
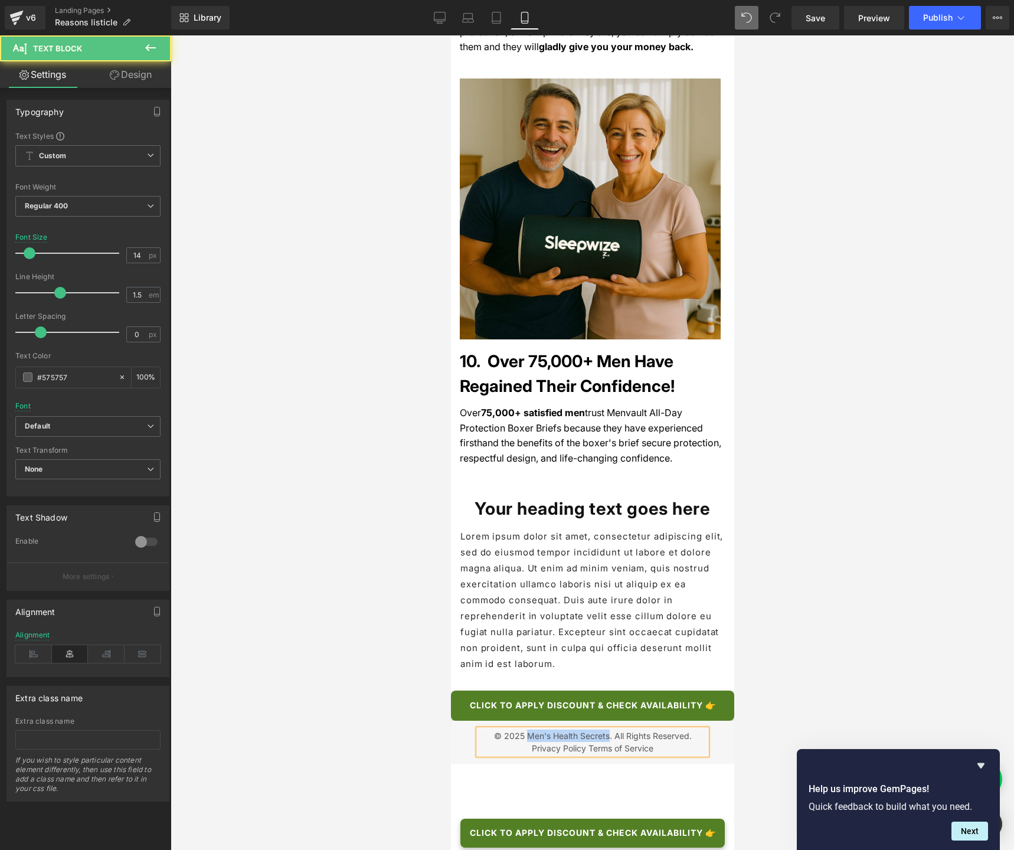
drag, startPoint x: 510, startPoint y: 625, endPoint x: 588, endPoint y: 625, distance: 77.9
click at [588, 635] on p "© 2025 Men's Health Secrets . All Rights Reserved. Privacy Policy Terms of Serv…" at bounding box center [592, 741] width 228 height 25
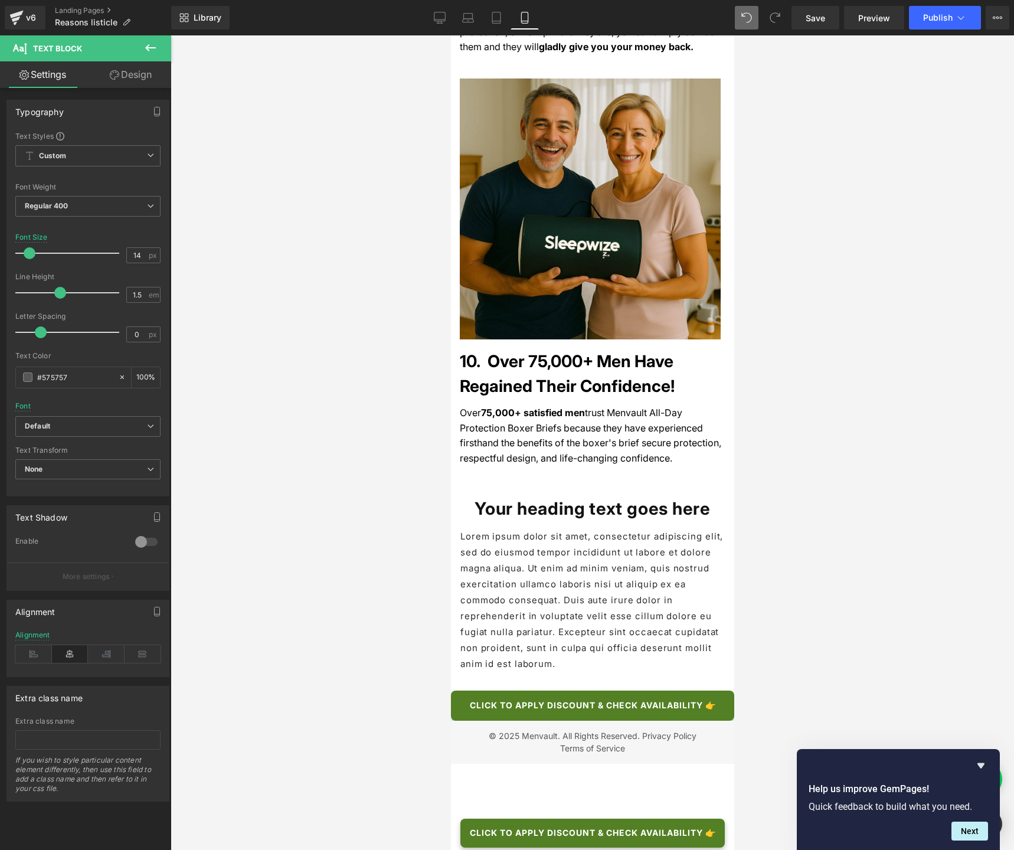
click at [399, 449] on div at bounding box center [592, 442] width 843 height 814
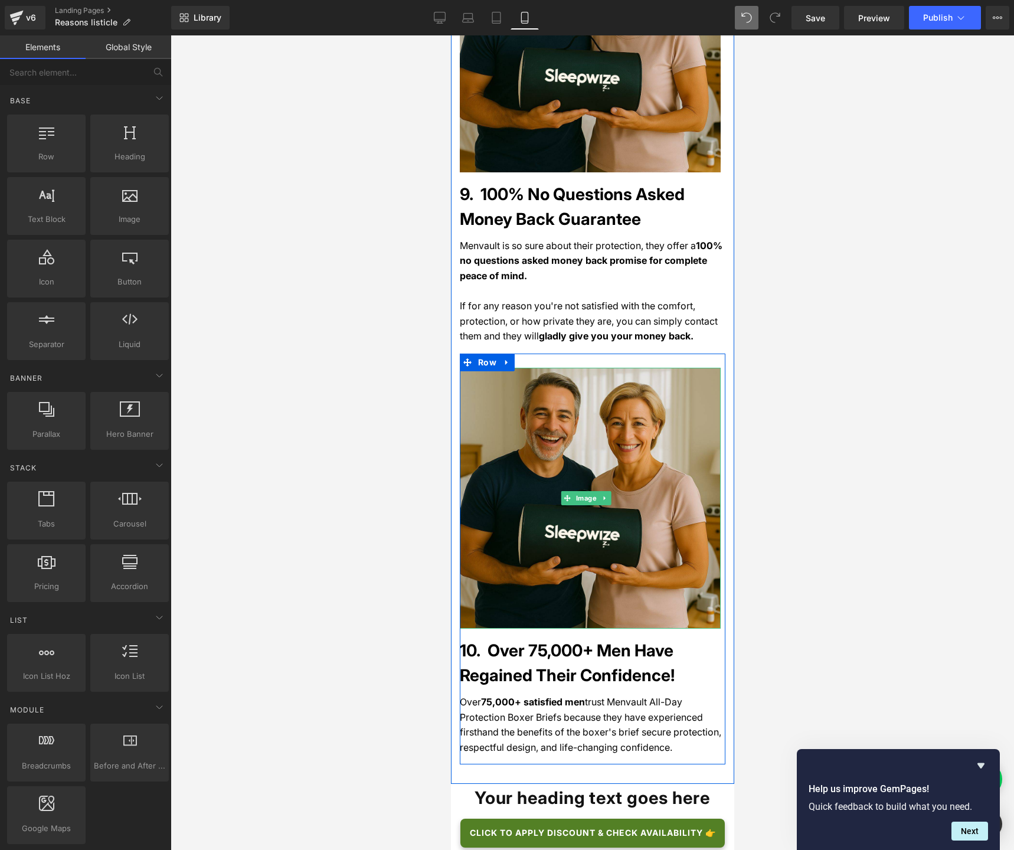
scroll to position [4313, 0]
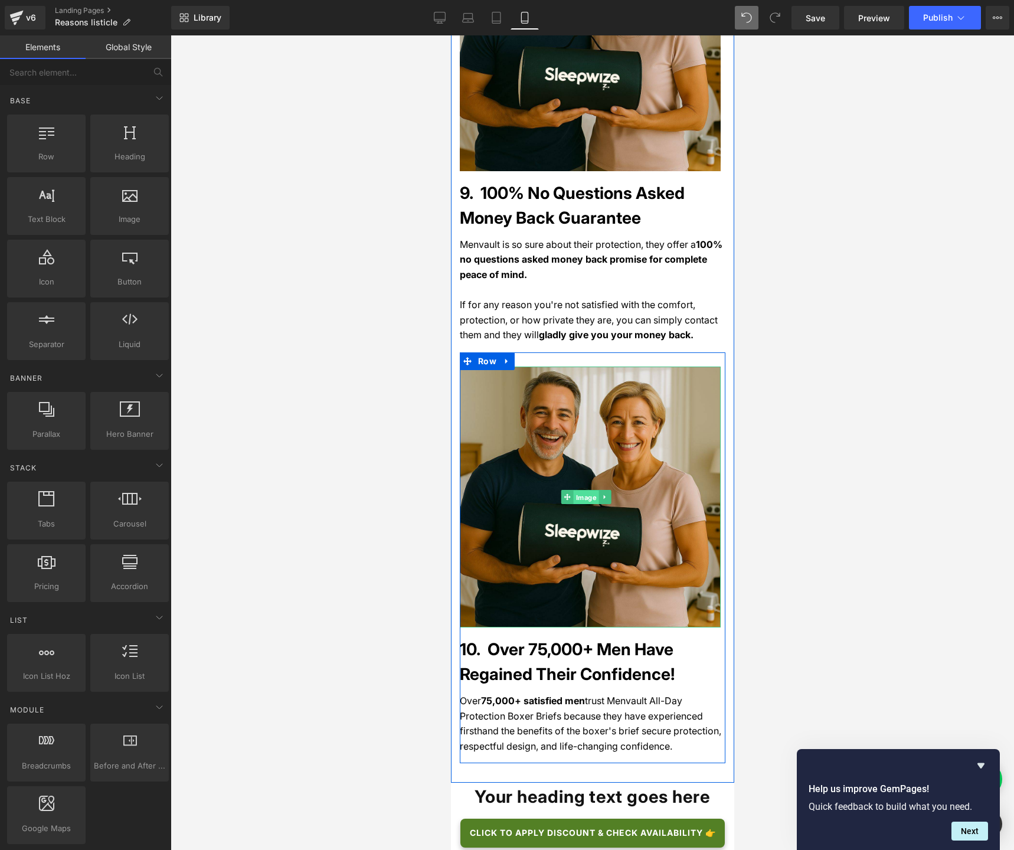
click at [586, 490] on span "Image" at bounding box center [584, 497] width 25 height 14
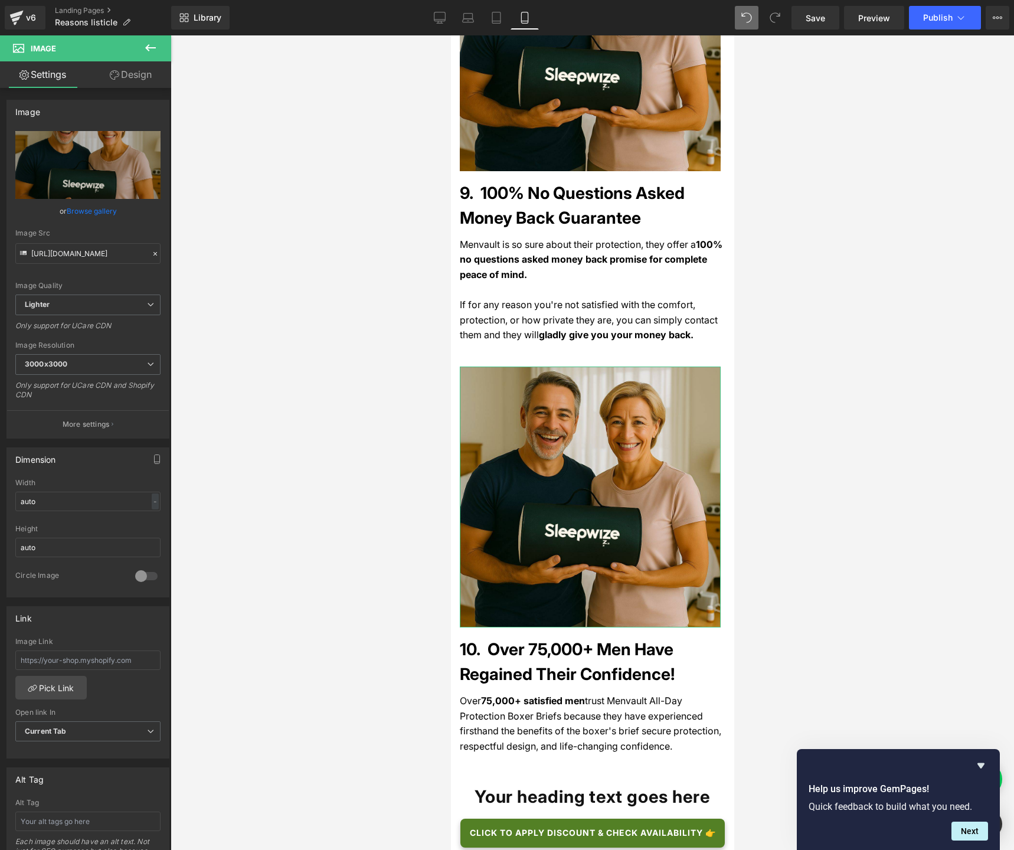
click at [90, 214] on link "Browse gallery" at bounding box center [92, 211] width 50 height 21
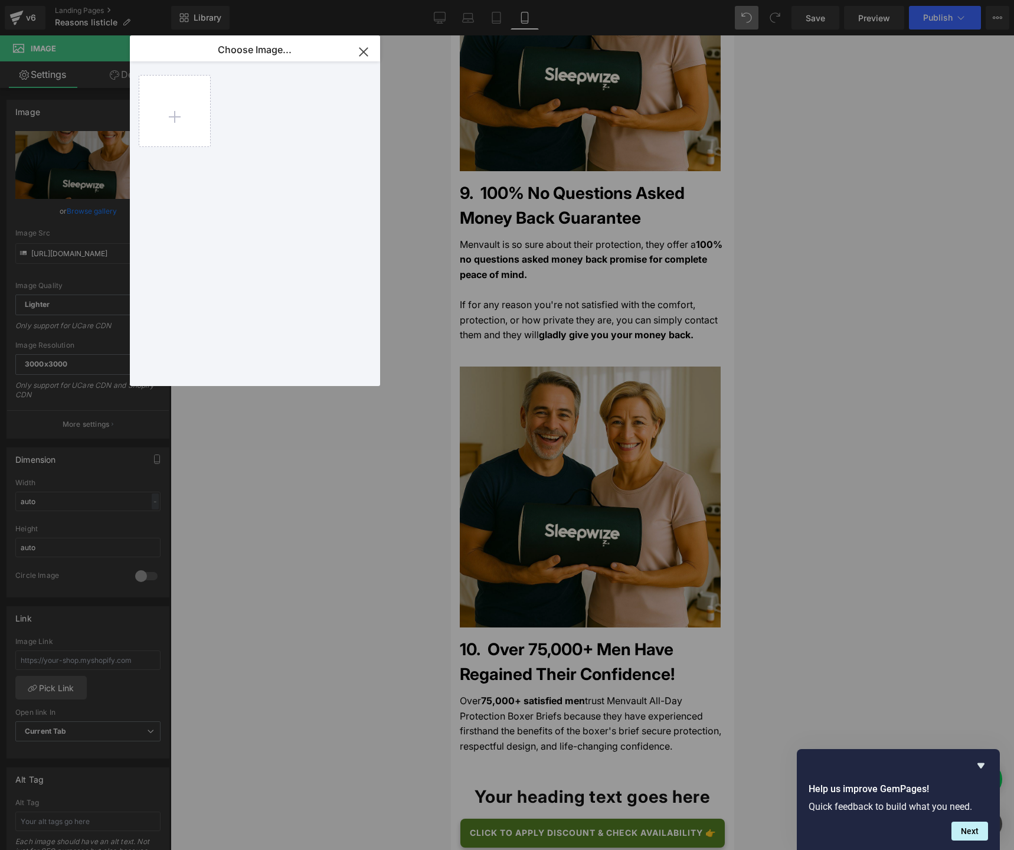
click at [361, 53] on icon "button" at bounding box center [363, 51] width 19 height 19
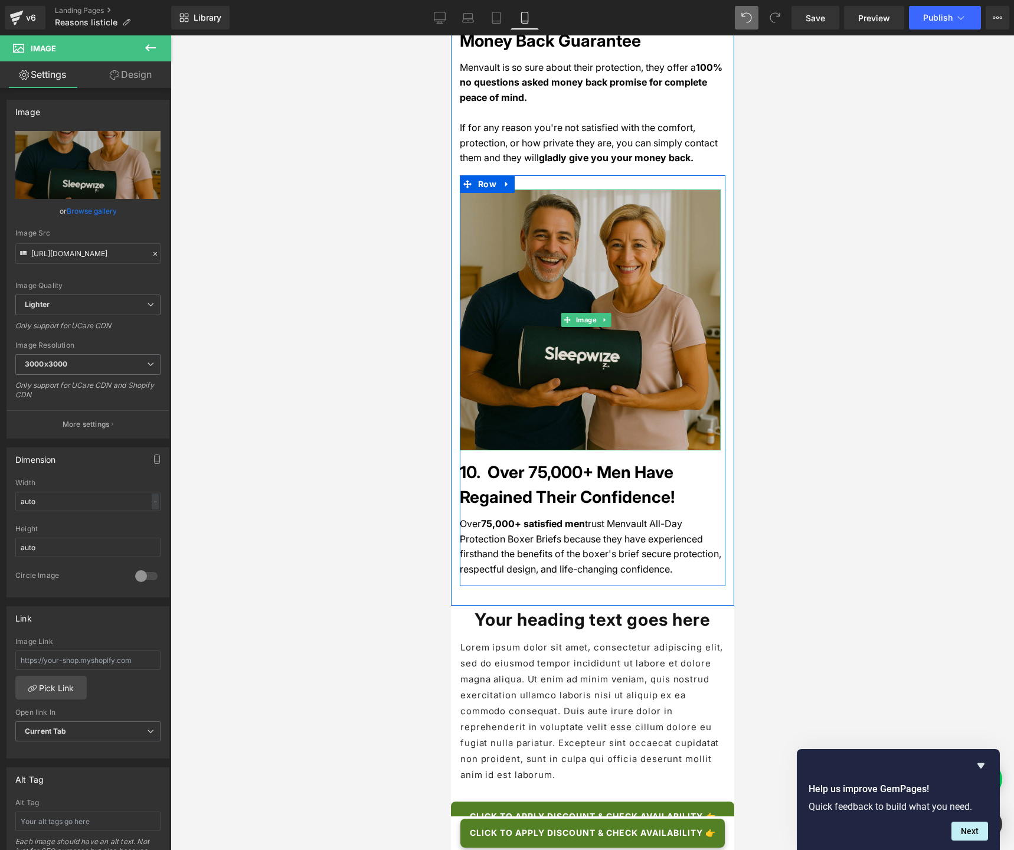
scroll to position [4609, 0]
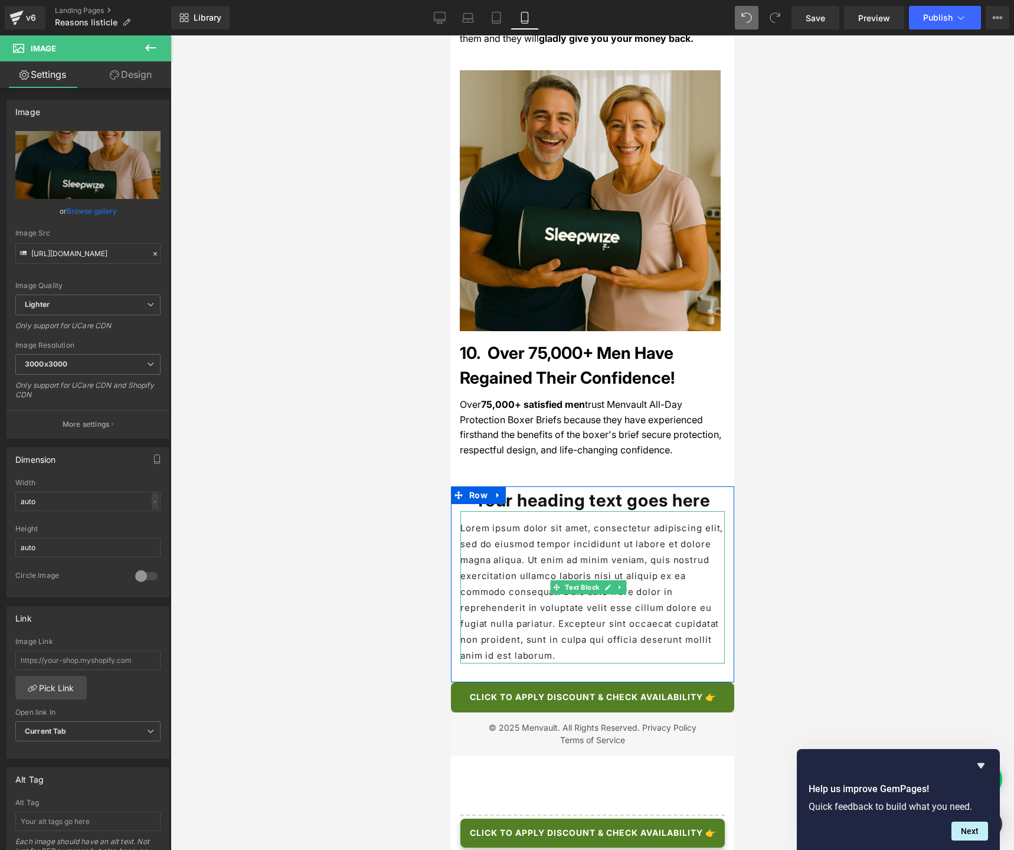
click at [463, 520] on p "Lorem ipsum dolor sit amet, consectetur adipiscing elit, sed do eiusmod tempor …" at bounding box center [592, 591] width 264 height 143
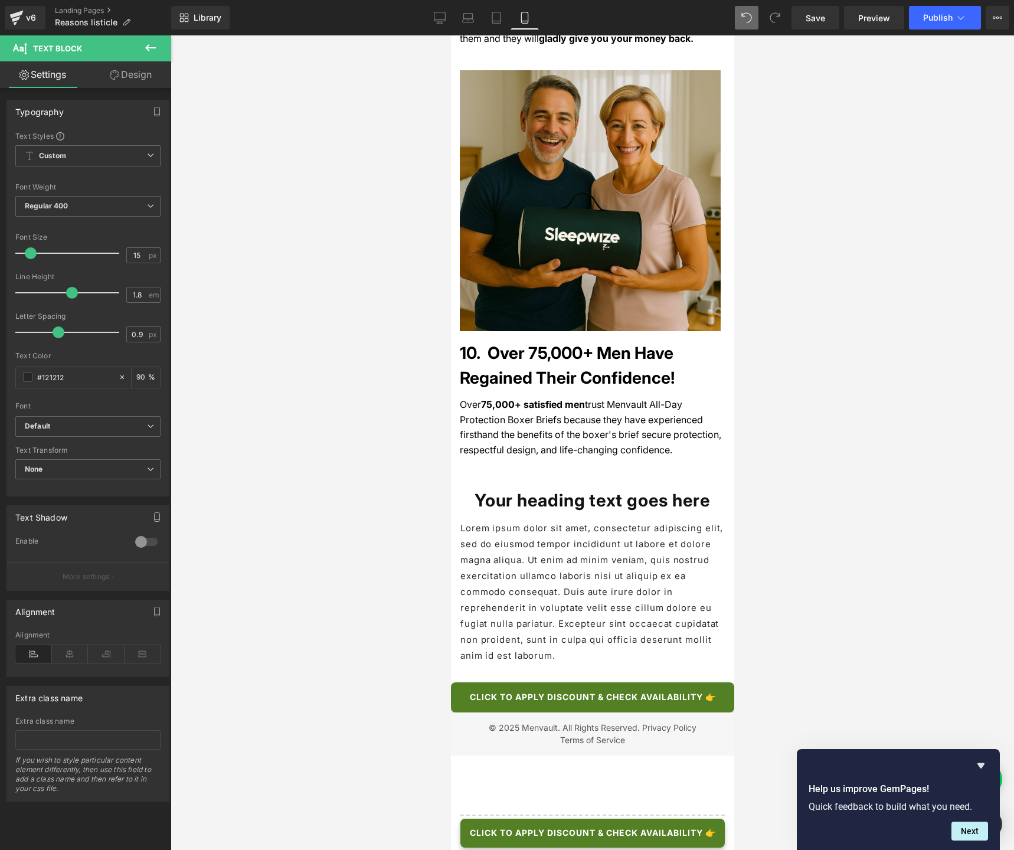
click at [112, 81] on link "Design" at bounding box center [131, 74] width 86 height 27
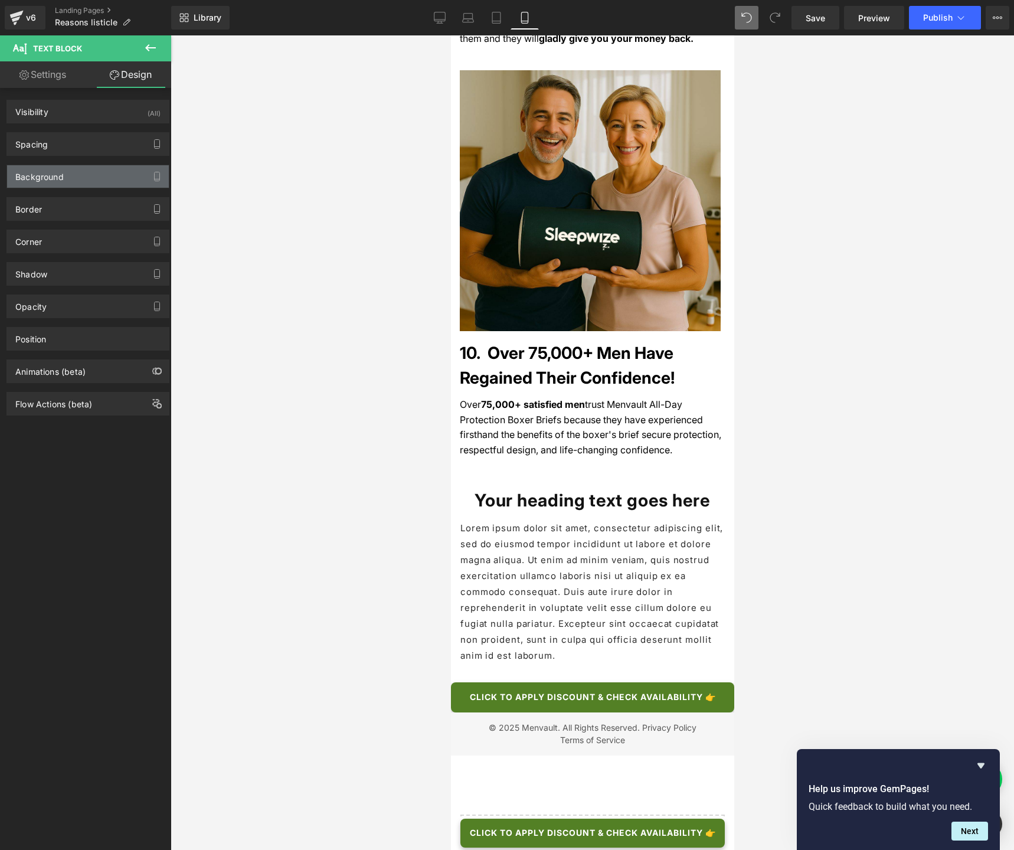
click at [72, 182] on div "Background" at bounding box center [88, 176] width 162 height 22
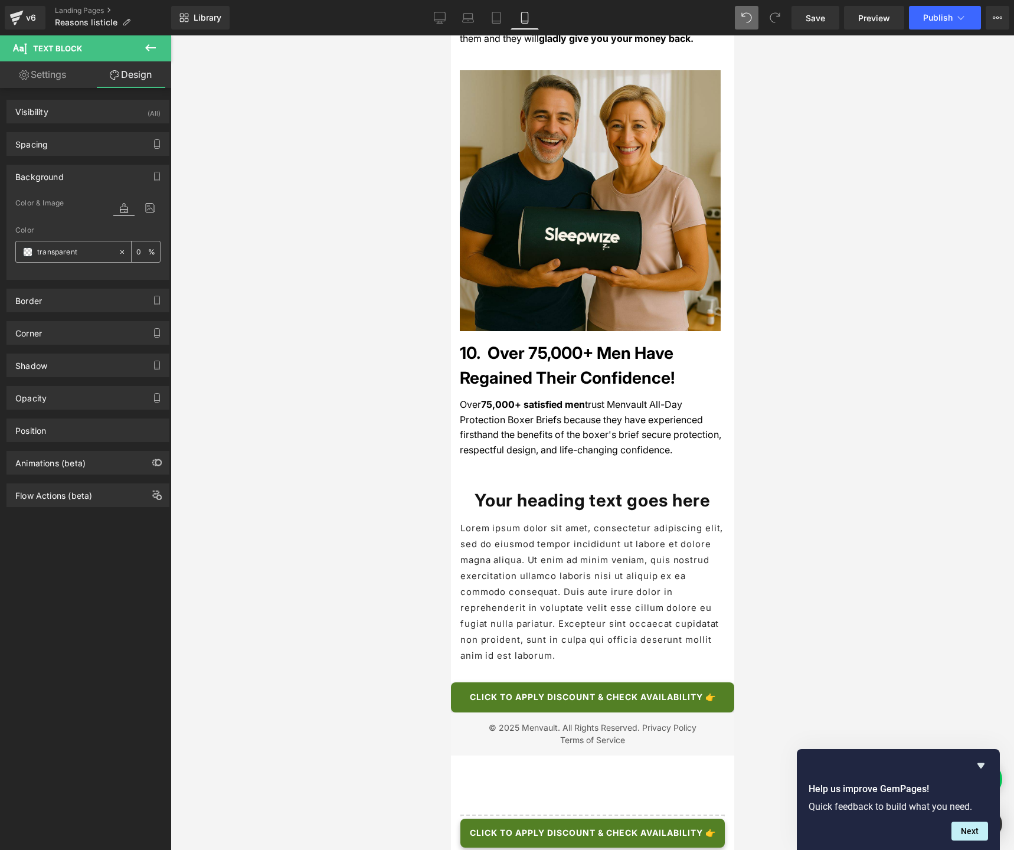
click at [25, 254] on span at bounding box center [27, 251] width 9 height 9
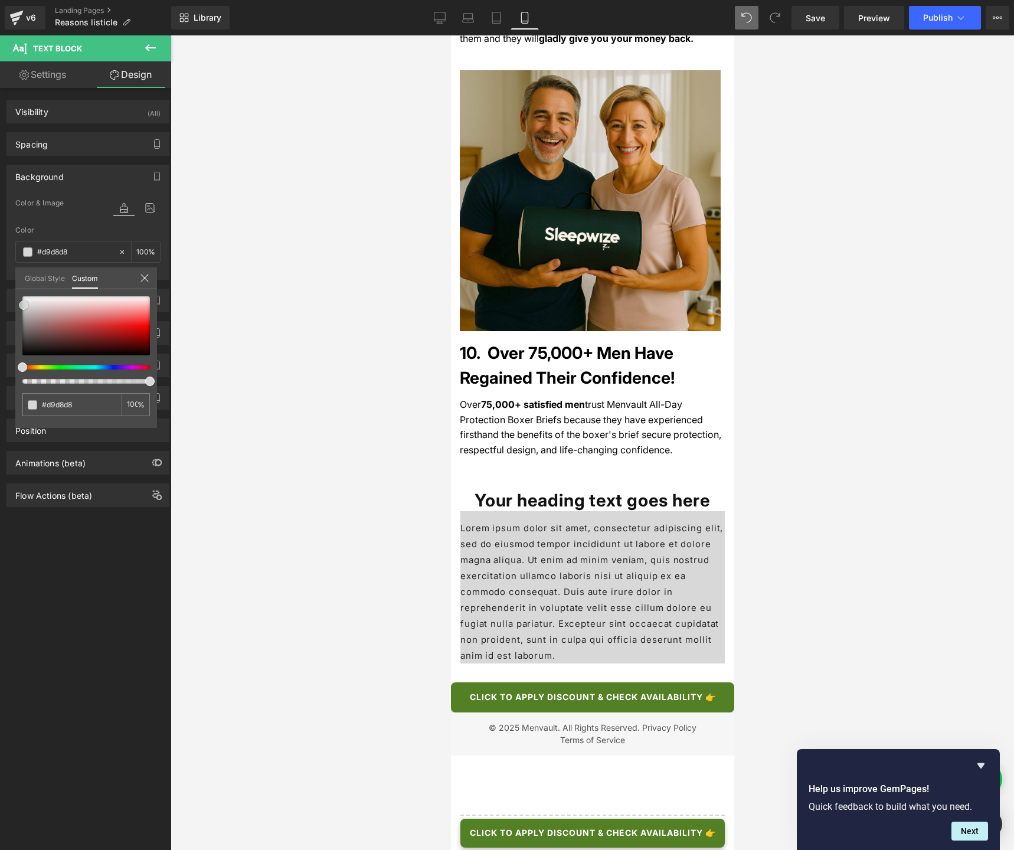
click at [24, 305] on div at bounding box center [85, 325] width 127 height 59
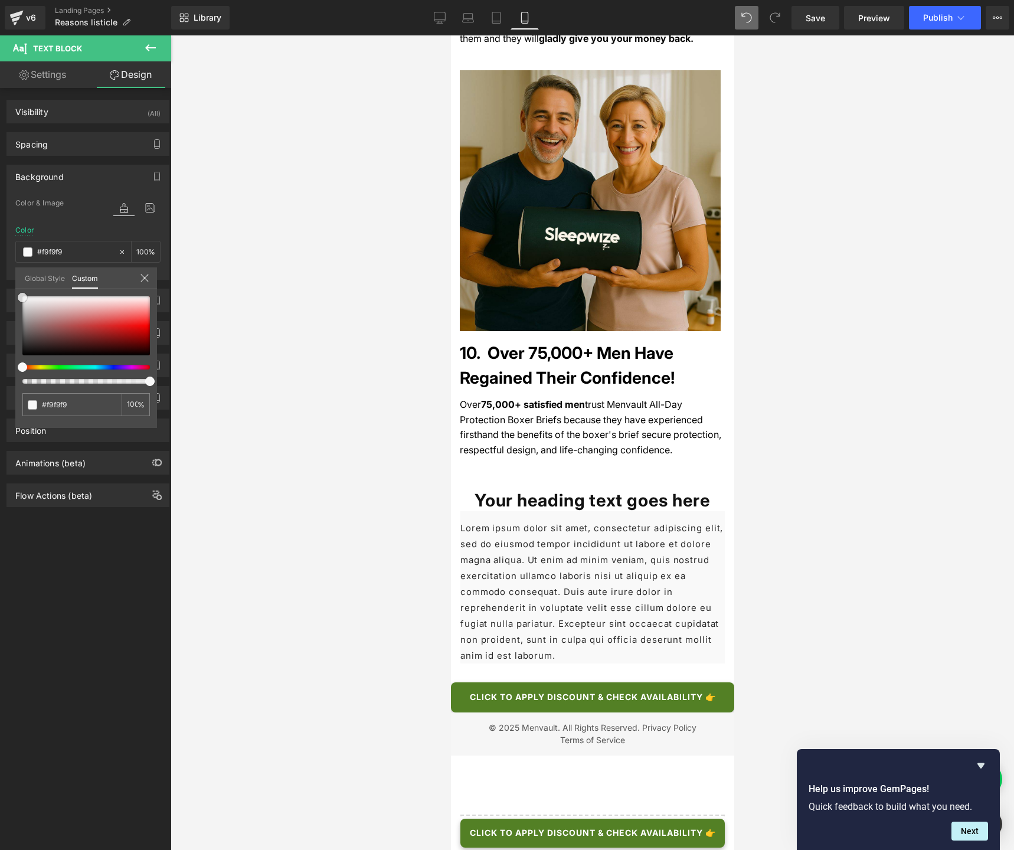
drag, startPoint x: 24, startPoint y: 305, endPoint x: 21, endPoint y: 297, distance: 8.2
click at [21, 297] on span at bounding box center [22, 297] width 9 height 9
click at [142, 279] on icon at bounding box center [144, 278] width 8 height 8
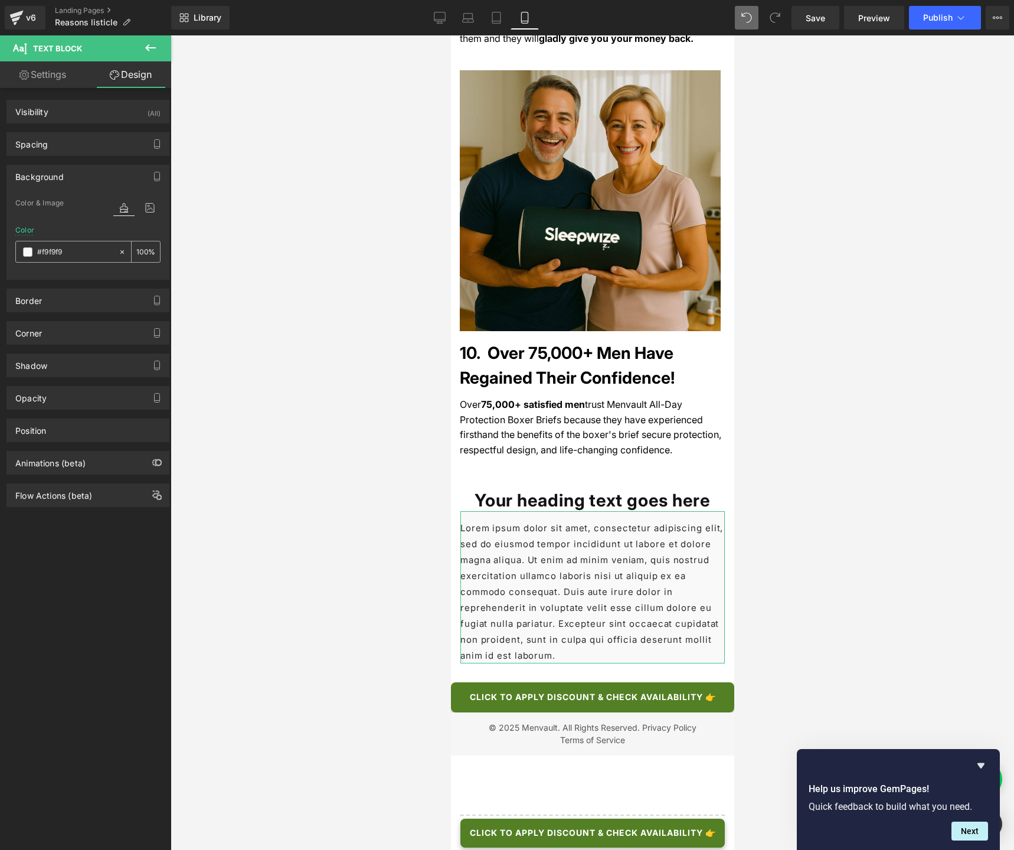
click at [75, 256] on input "#f9f9f9" at bounding box center [75, 251] width 76 height 13
click at [118, 254] on icon at bounding box center [122, 252] width 8 height 8
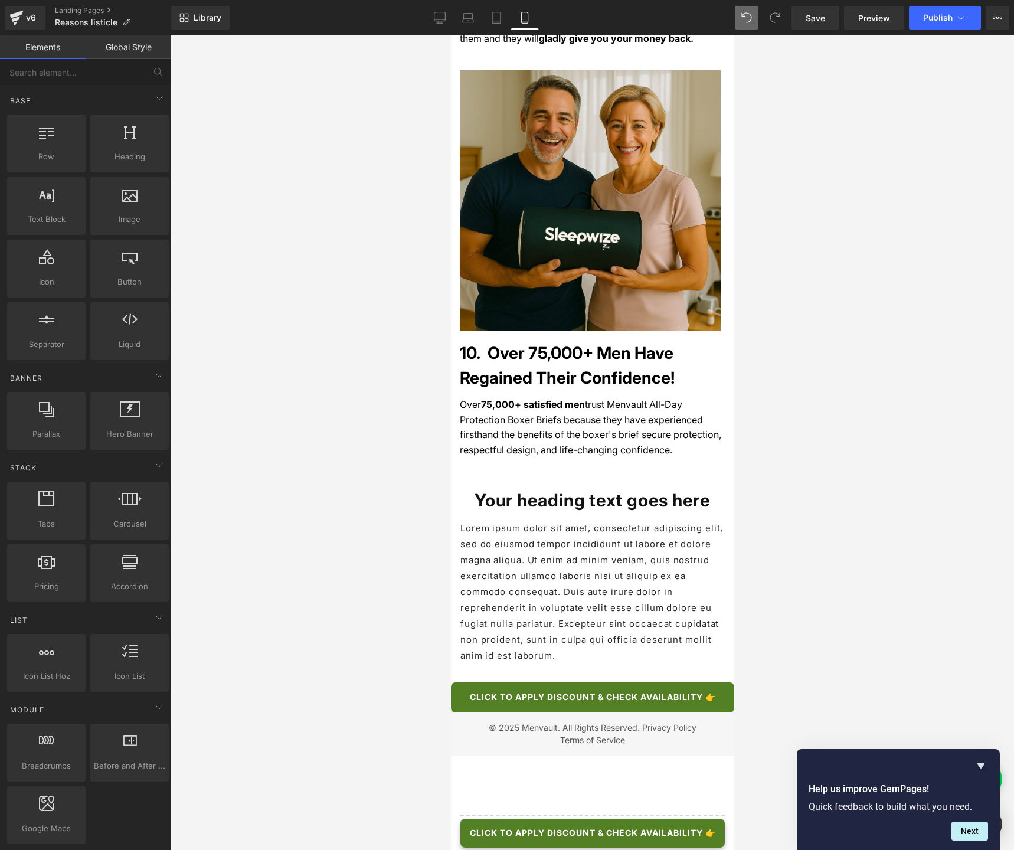
click at [348, 332] on div at bounding box center [592, 442] width 843 height 814
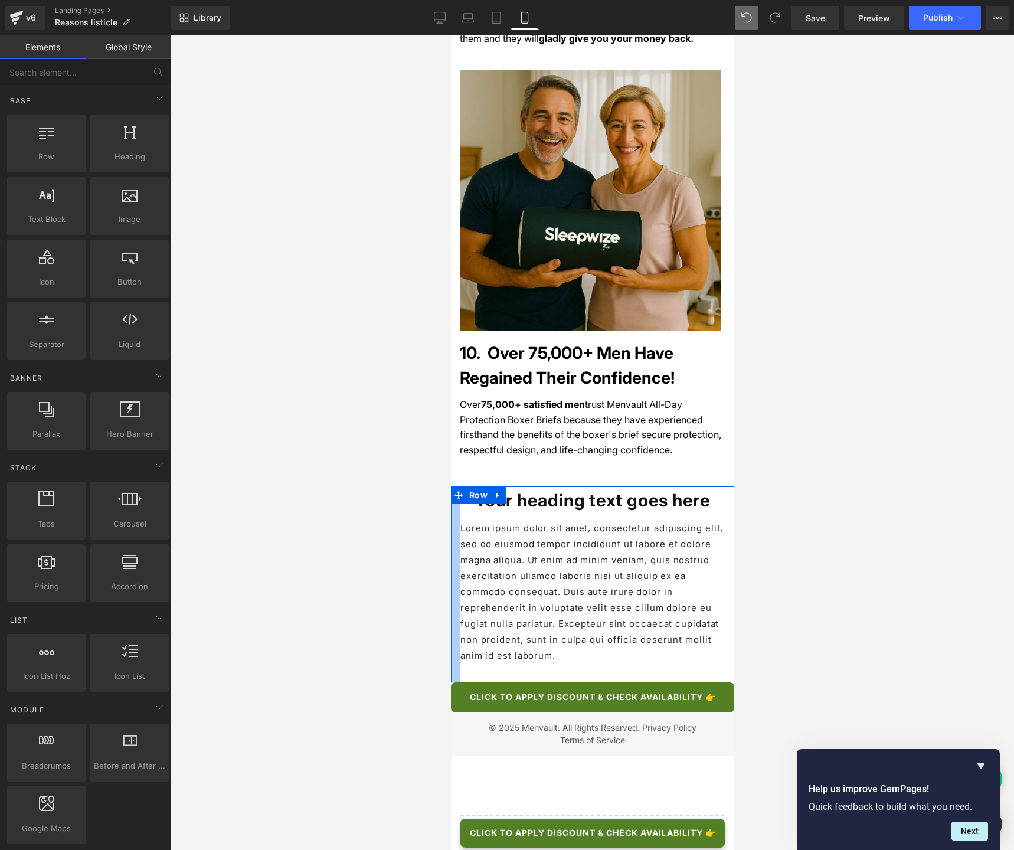
click at [452, 486] on div at bounding box center [454, 584] width 9 height 196
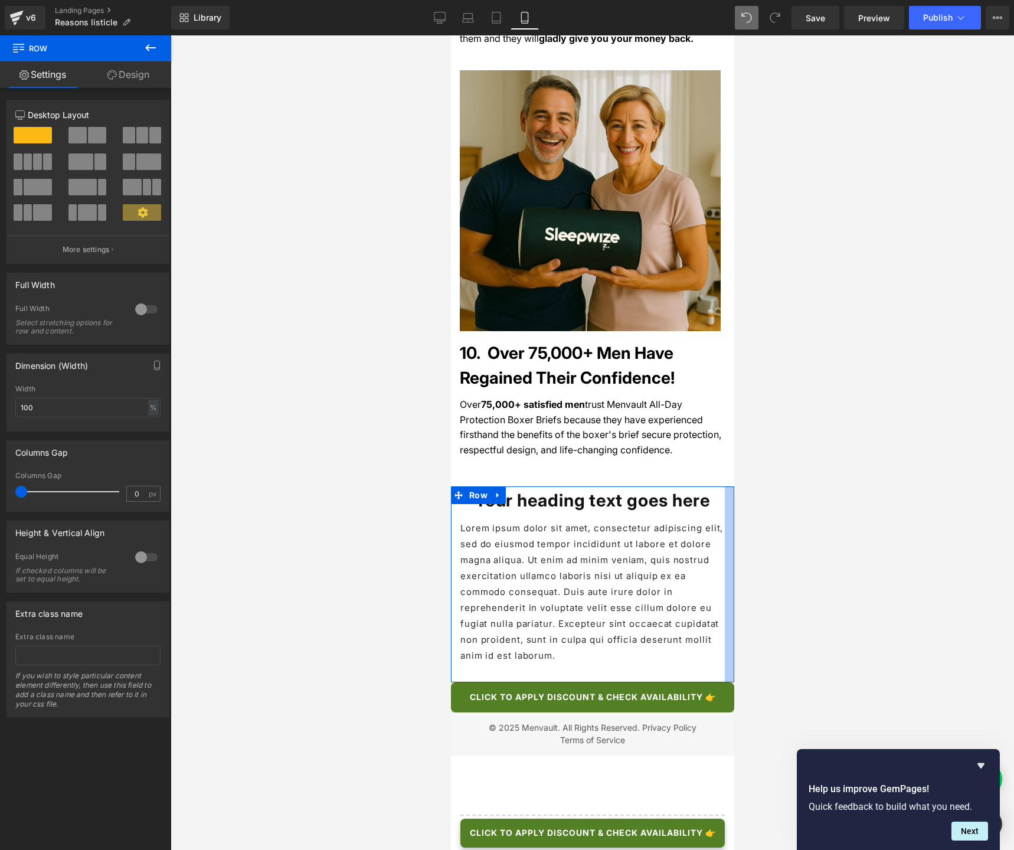
click at [724, 486] on div at bounding box center [728, 584] width 9 height 196
click at [480, 486] on span "Row" at bounding box center [478, 495] width 24 height 18
click at [127, 83] on link "Design" at bounding box center [129, 74] width 86 height 27
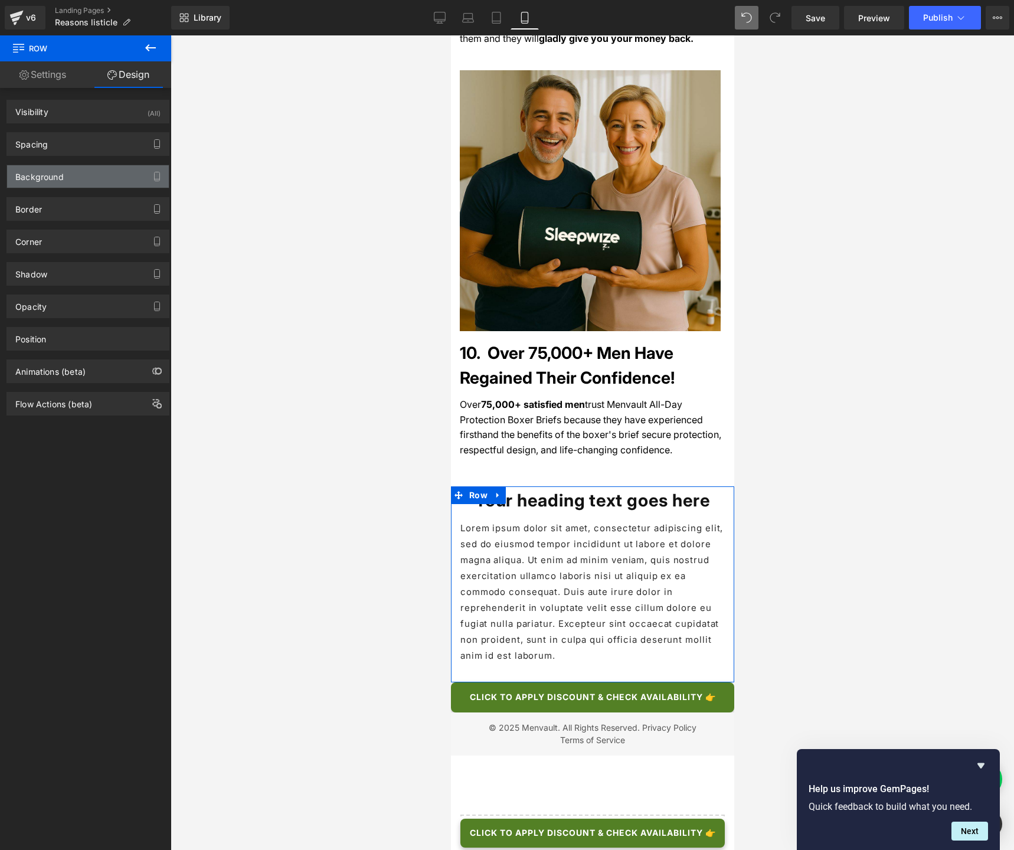
click at [41, 185] on div "Background" at bounding box center [88, 176] width 162 height 22
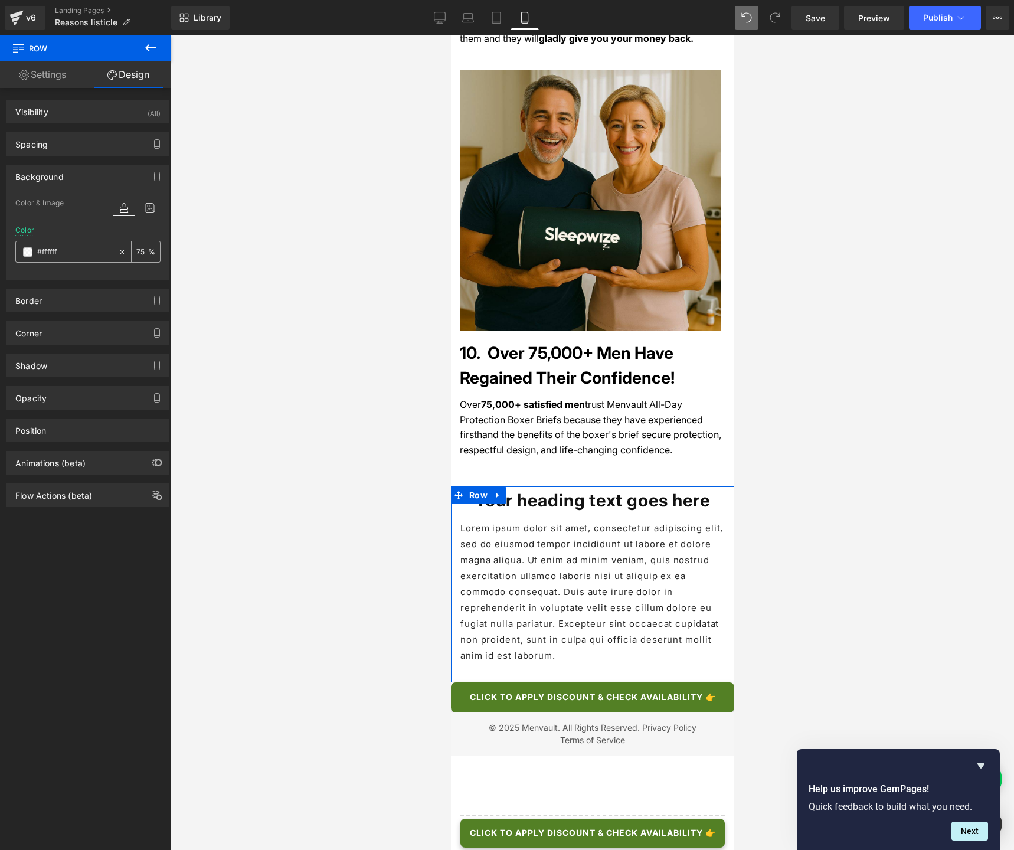
click at [28, 255] on span at bounding box center [27, 251] width 9 height 9
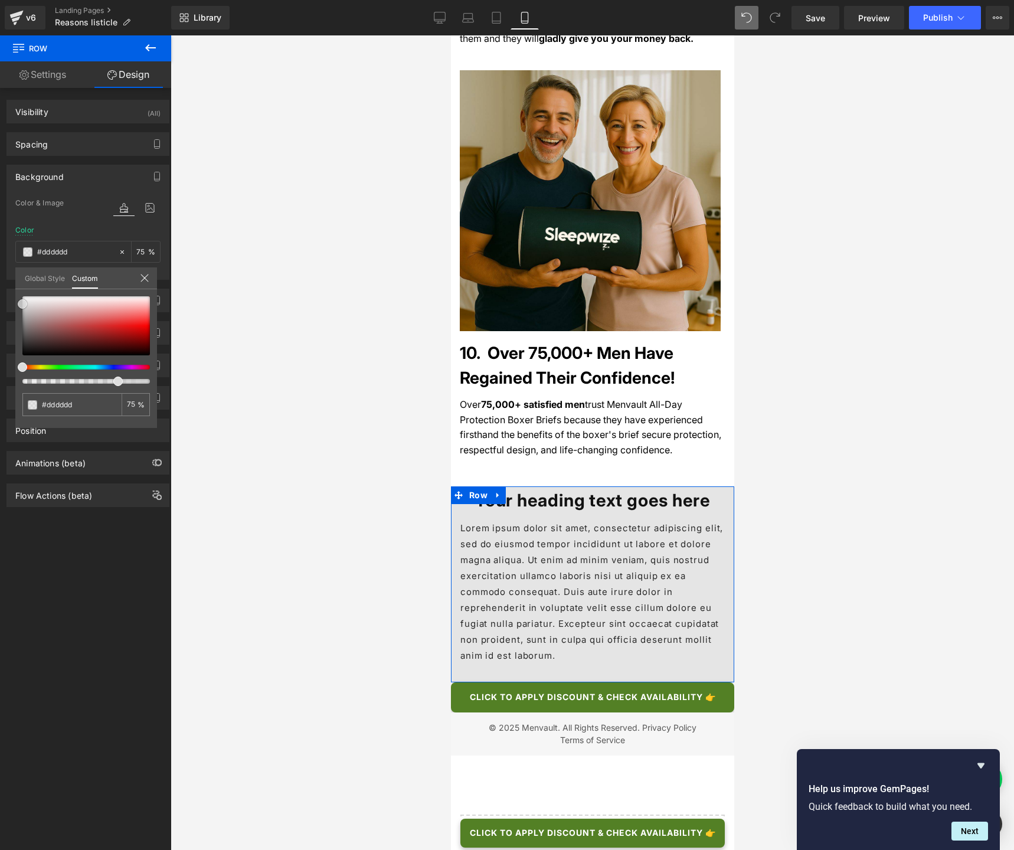
drag, startPoint x: 23, startPoint y: 297, endPoint x: 20, endPoint y: 304, distance: 8.2
click at [20, 304] on span at bounding box center [22, 303] width 9 height 9
click at [49, 369] on div at bounding box center [85, 339] width 127 height 87
click at [50, 369] on div at bounding box center [81, 367] width 127 height 5
drag, startPoint x: 21, startPoint y: 305, endPoint x: 28, endPoint y: 305, distance: 7.7
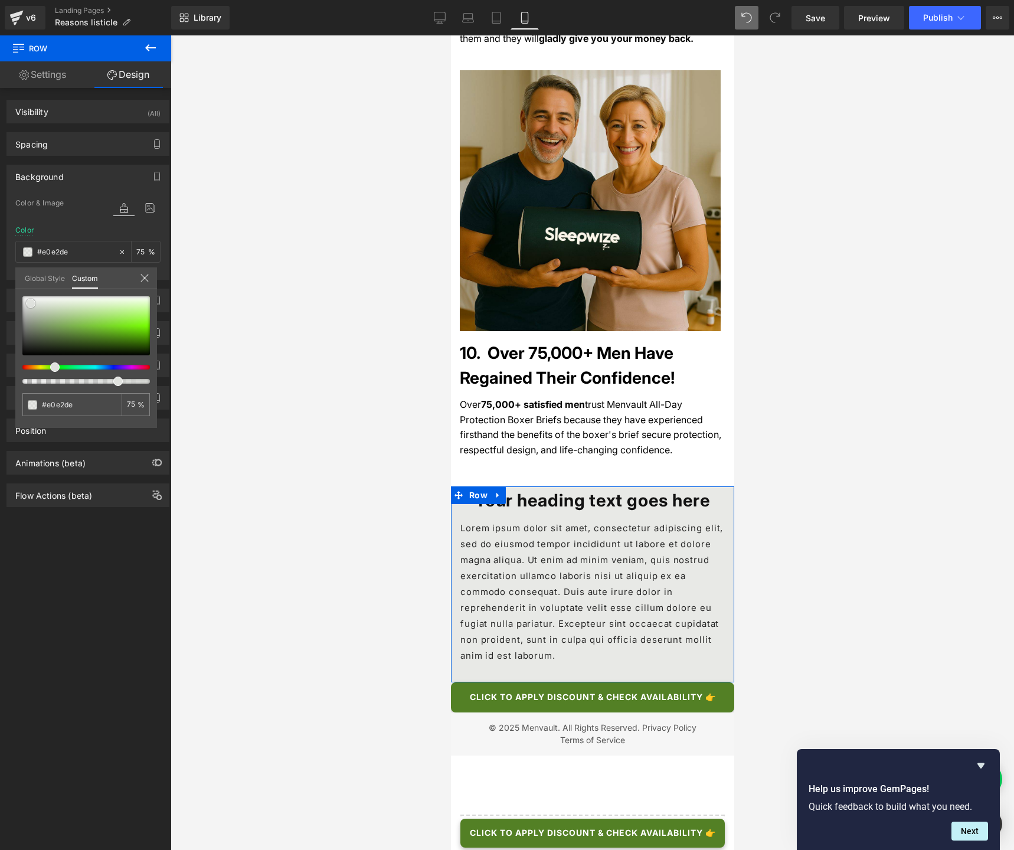
click at [28, 305] on span at bounding box center [30, 303] width 9 height 9
click at [360, 252] on div at bounding box center [592, 442] width 843 height 814
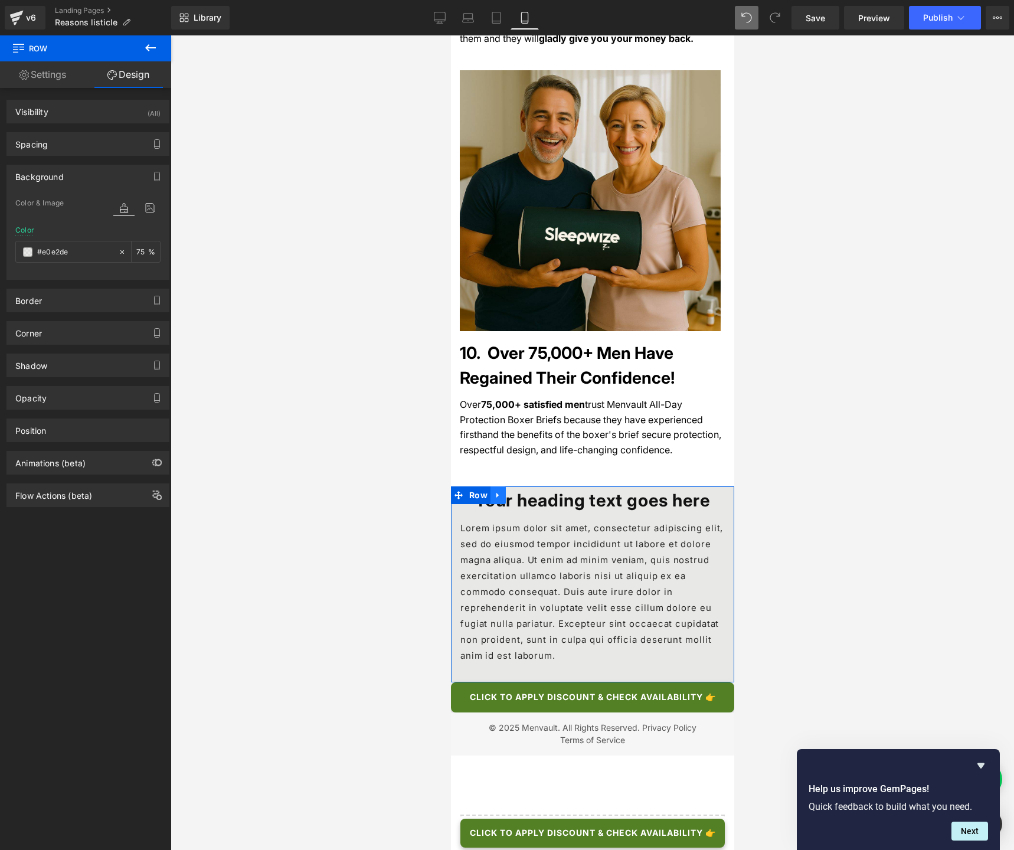
click at [496, 486] on link at bounding box center [497, 495] width 15 height 18
click at [507, 486] on link at bounding box center [512, 495] width 15 height 18
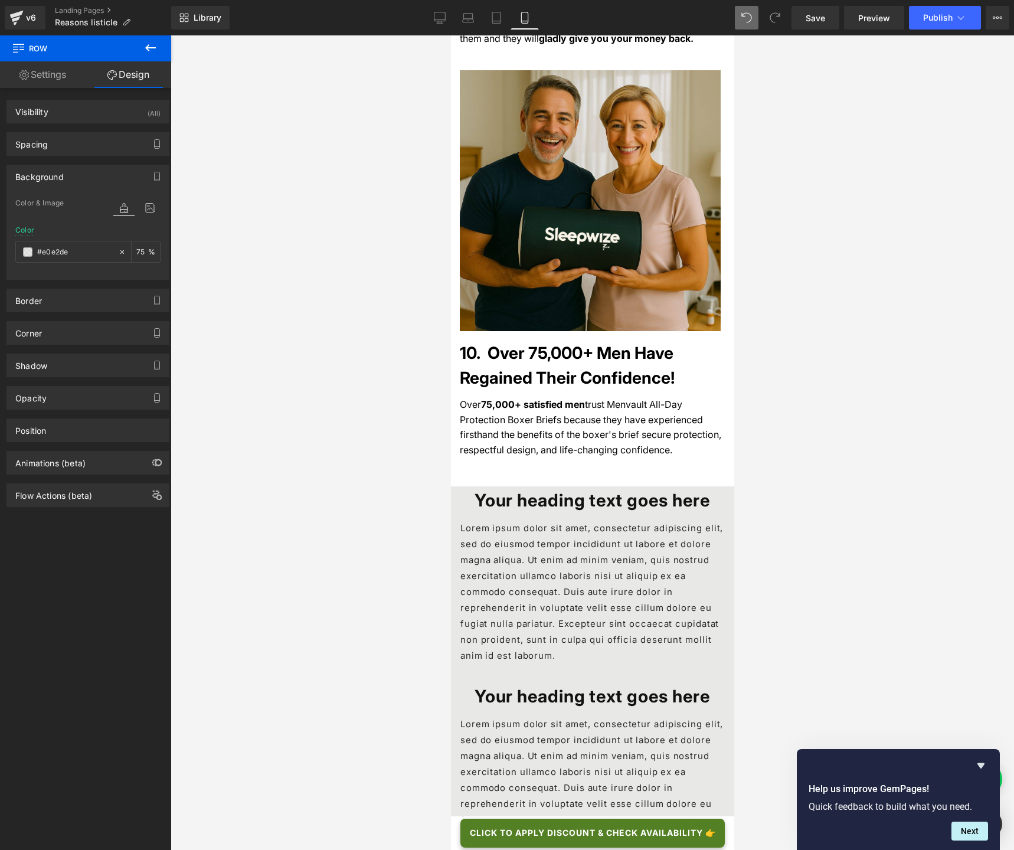
scroll to position [4603, 0]
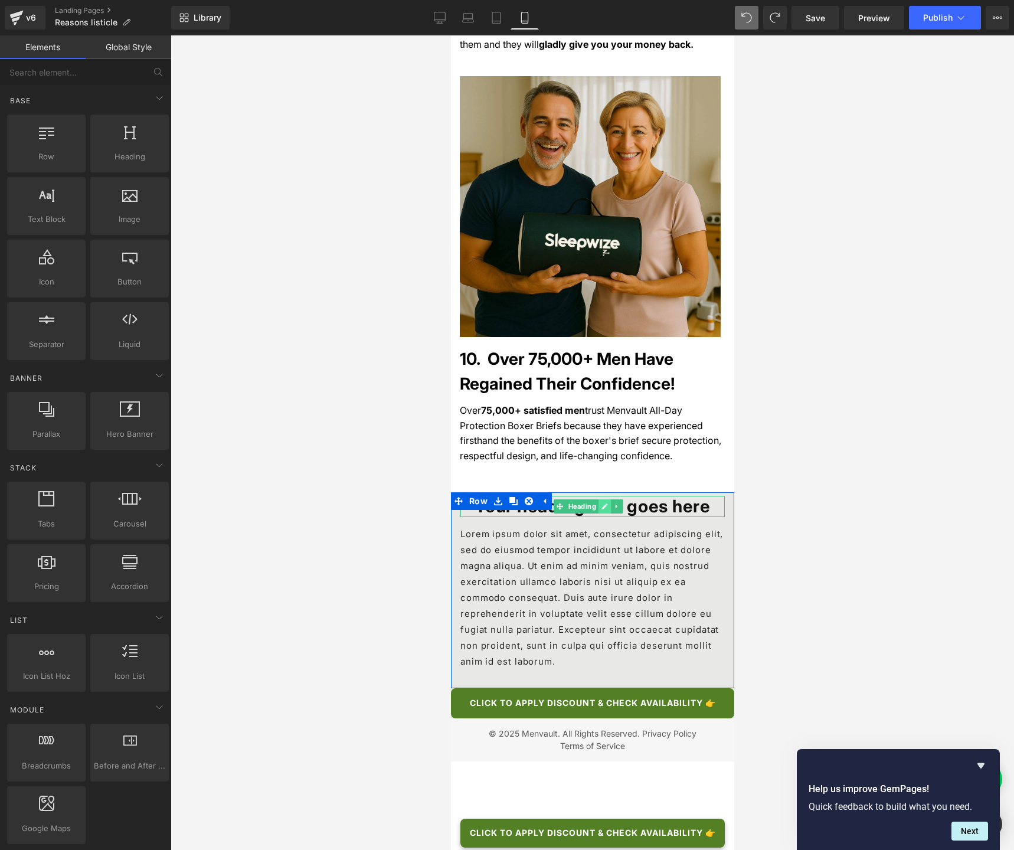
click at [603, 503] on icon at bounding box center [604, 506] width 6 height 7
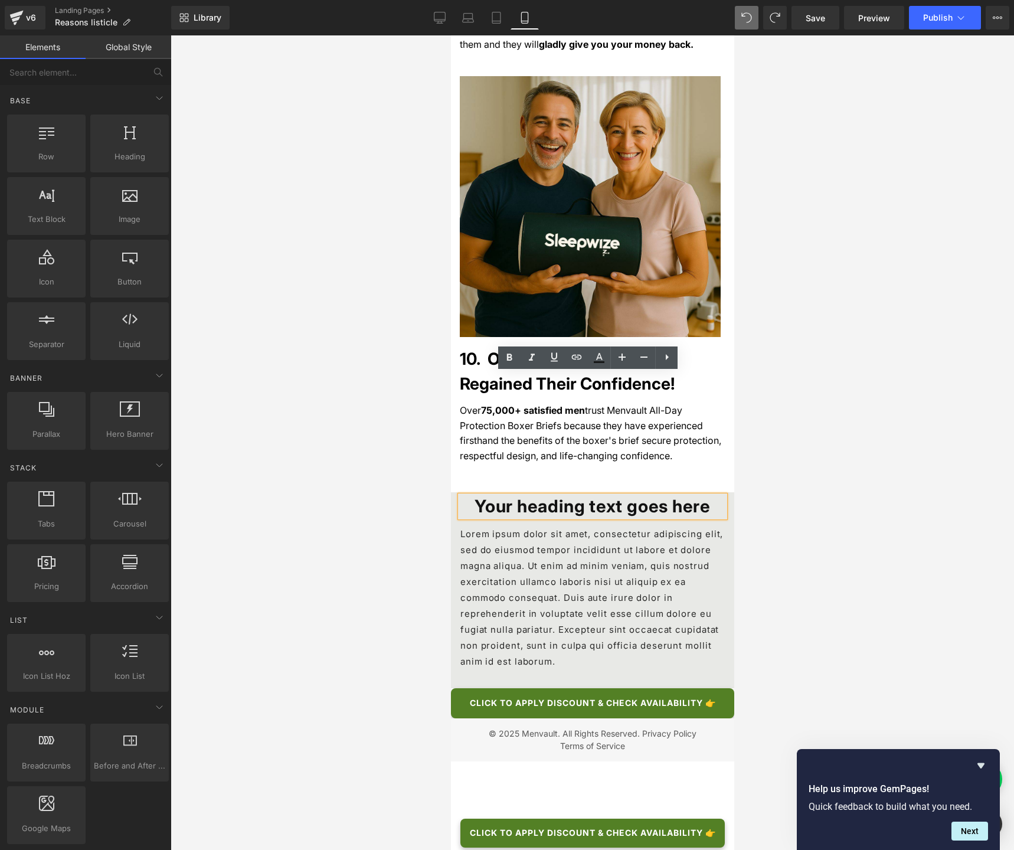
click at [649, 496] on h1 "Your heading text goes here" at bounding box center [592, 506] width 264 height 21
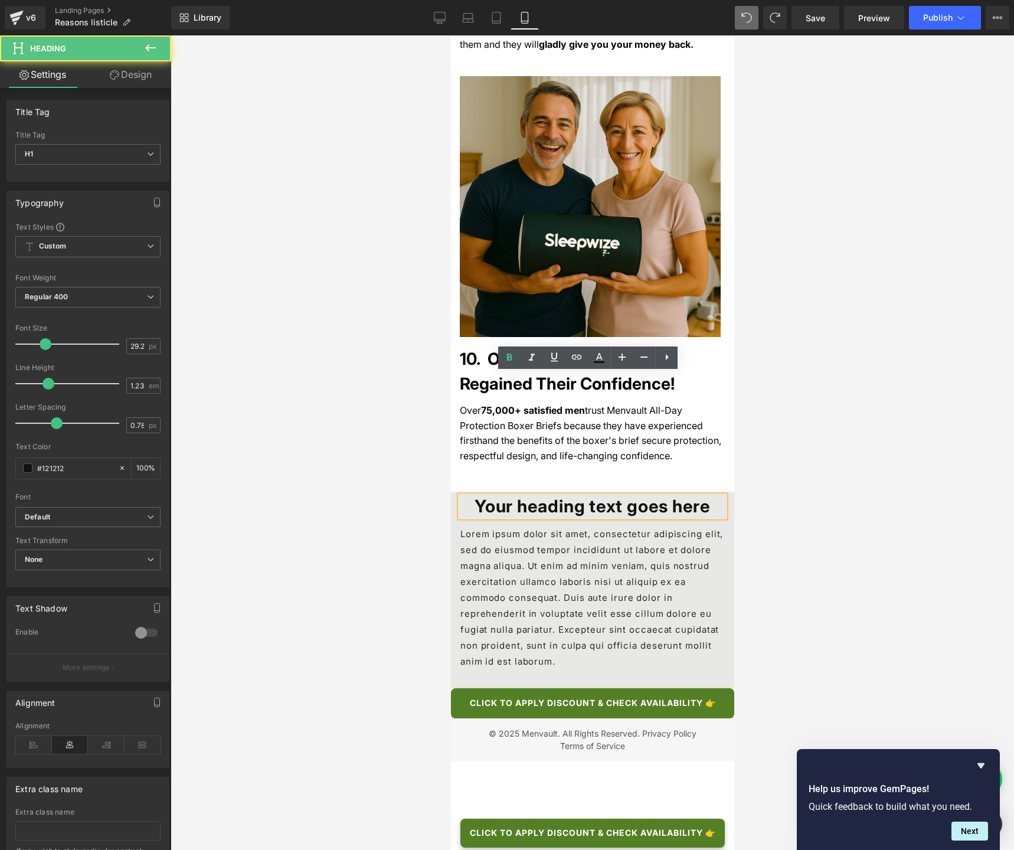
click at [808, 409] on div at bounding box center [592, 442] width 843 height 814
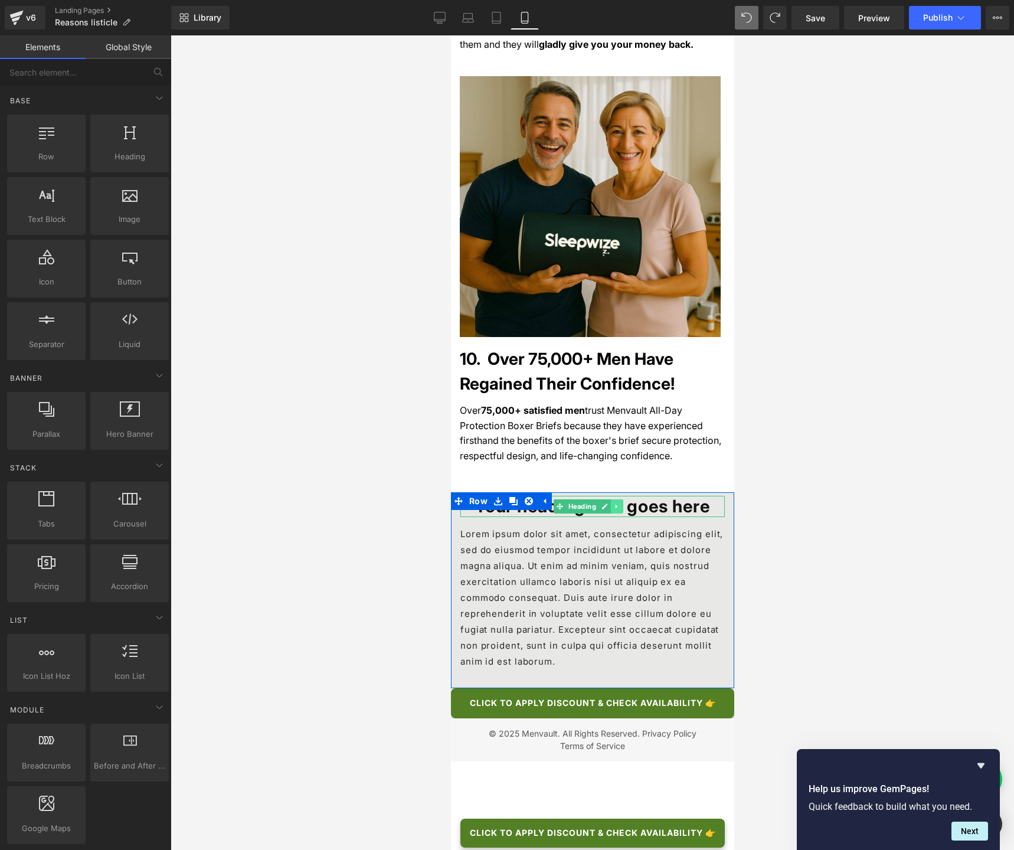
click at [620, 499] on link at bounding box center [616, 506] width 12 height 14
click at [612, 503] on icon at bounding box center [610, 506] width 6 height 6
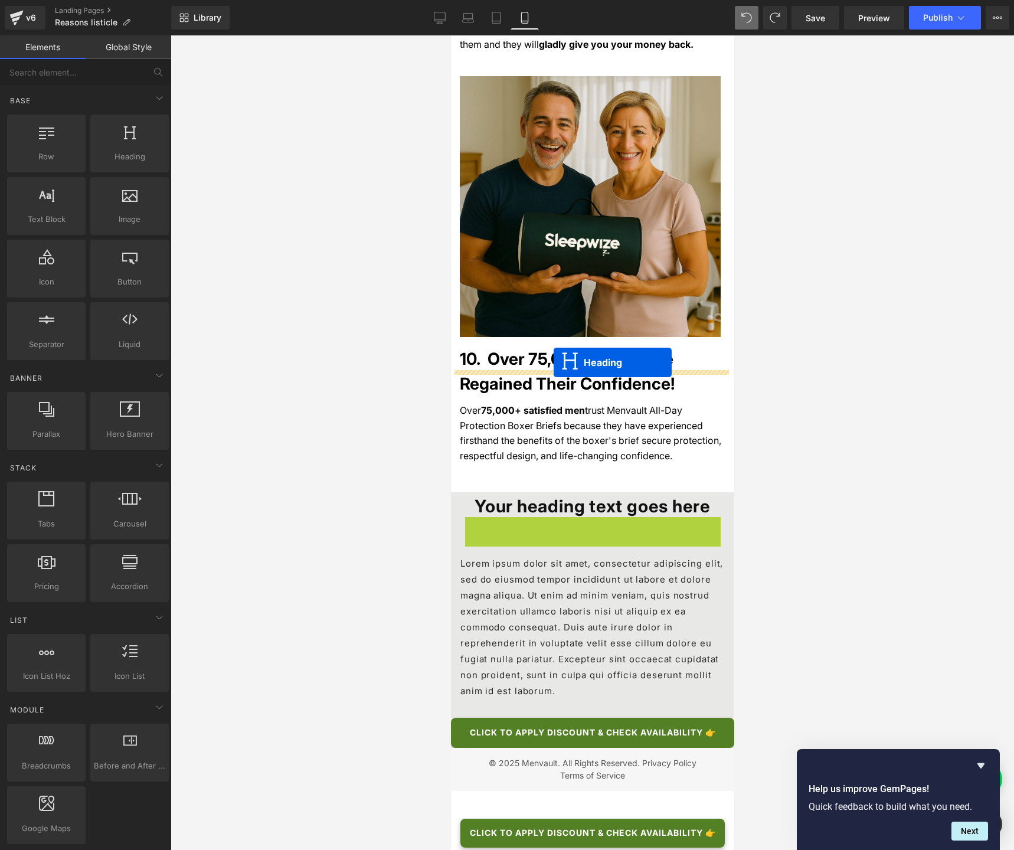
drag, startPoint x: 557, startPoint y: 408, endPoint x: 553, endPoint y: 362, distance: 45.6
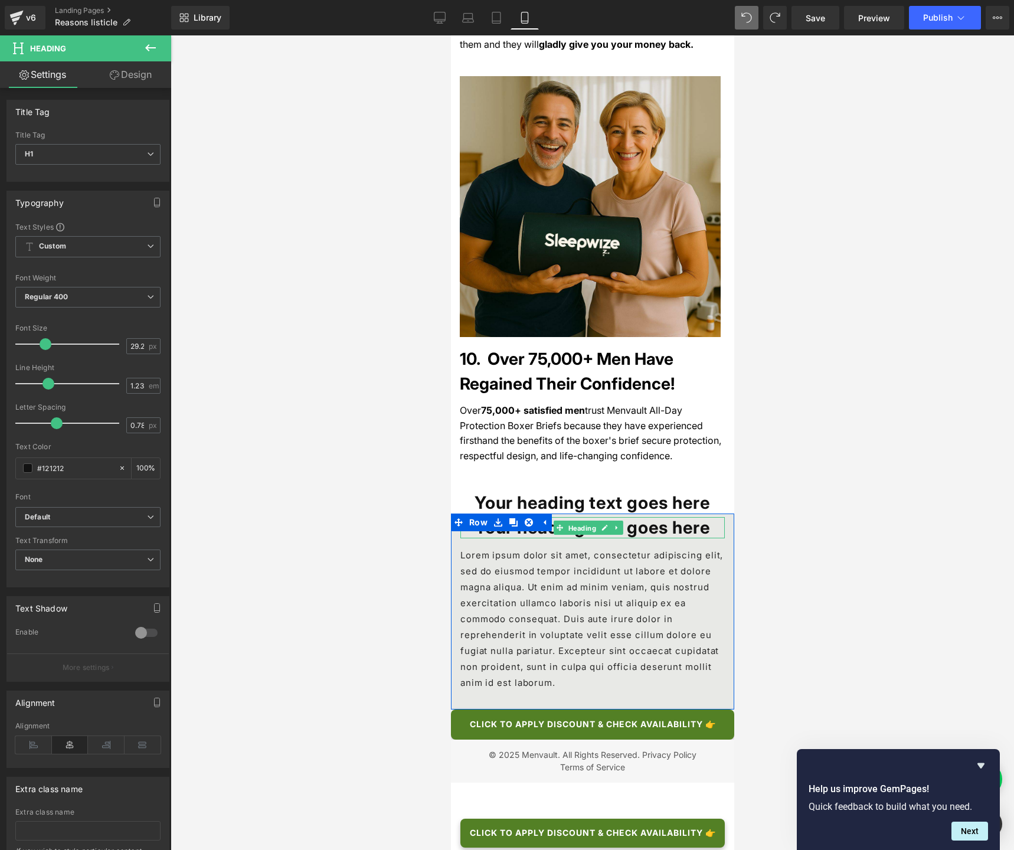
click at [571, 521] on span "Heading" at bounding box center [581, 528] width 32 height 14
click at [667, 517] on h1 "Your heading text goes here" at bounding box center [592, 527] width 264 height 21
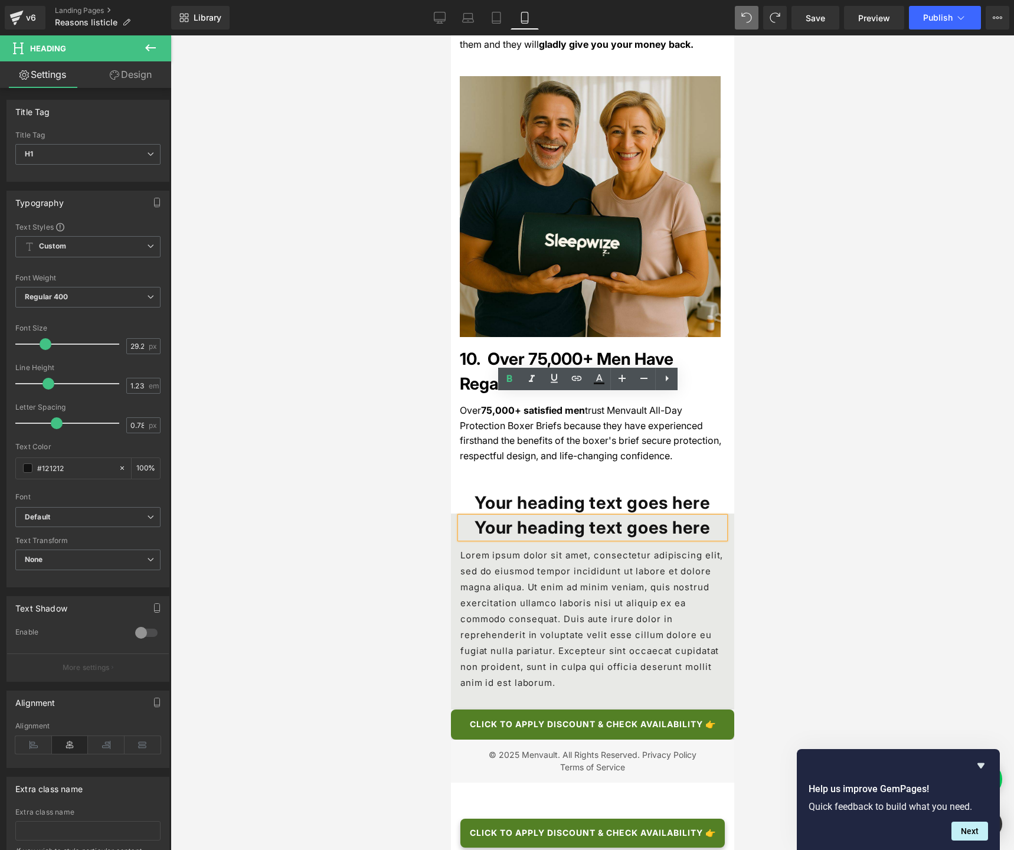
click at [791, 416] on div at bounding box center [592, 442] width 843 height 814
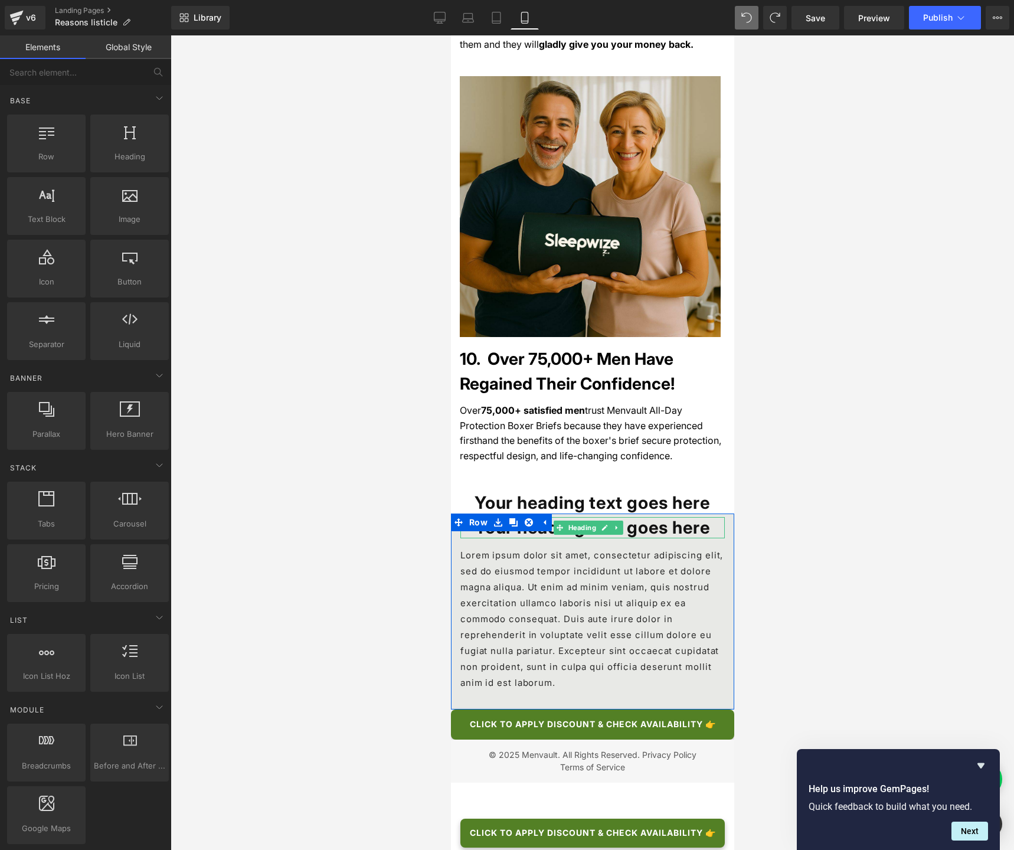
click at [664, 517] on h1 "Your heading text goes here" at bounding box center [592, 527] width 264 height 21
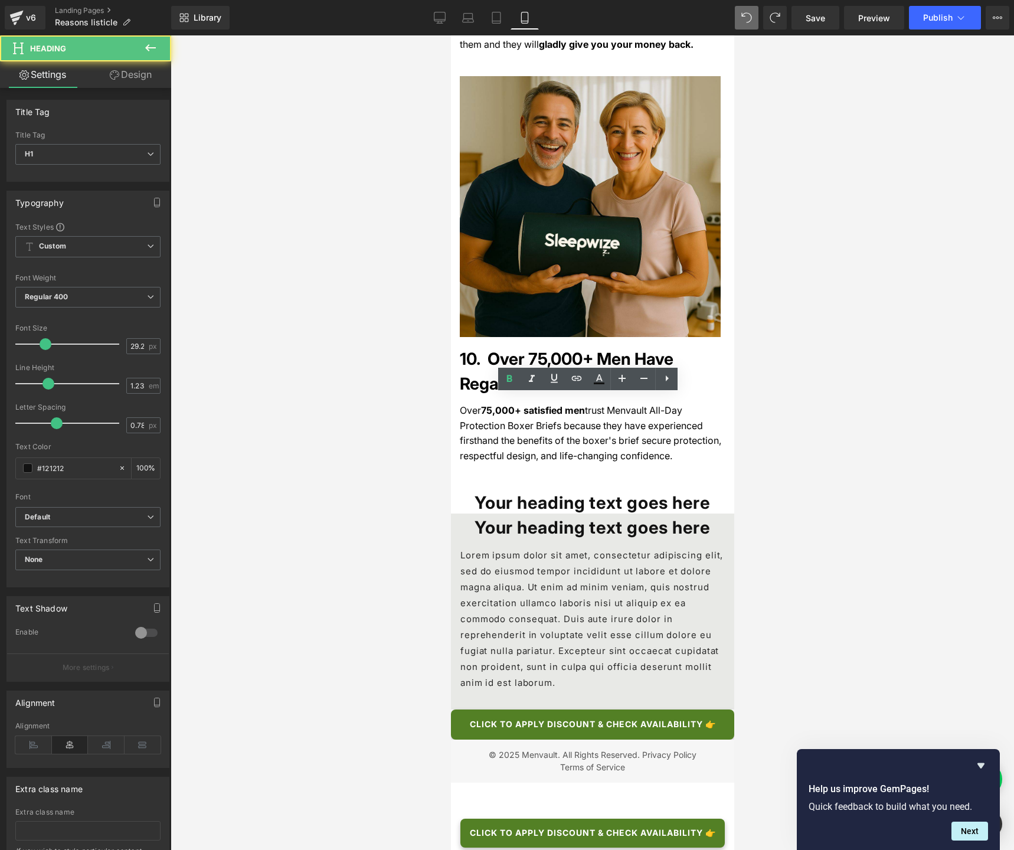
click at [811, 421] on div at bounding box center [592, 442] width 843 height 814
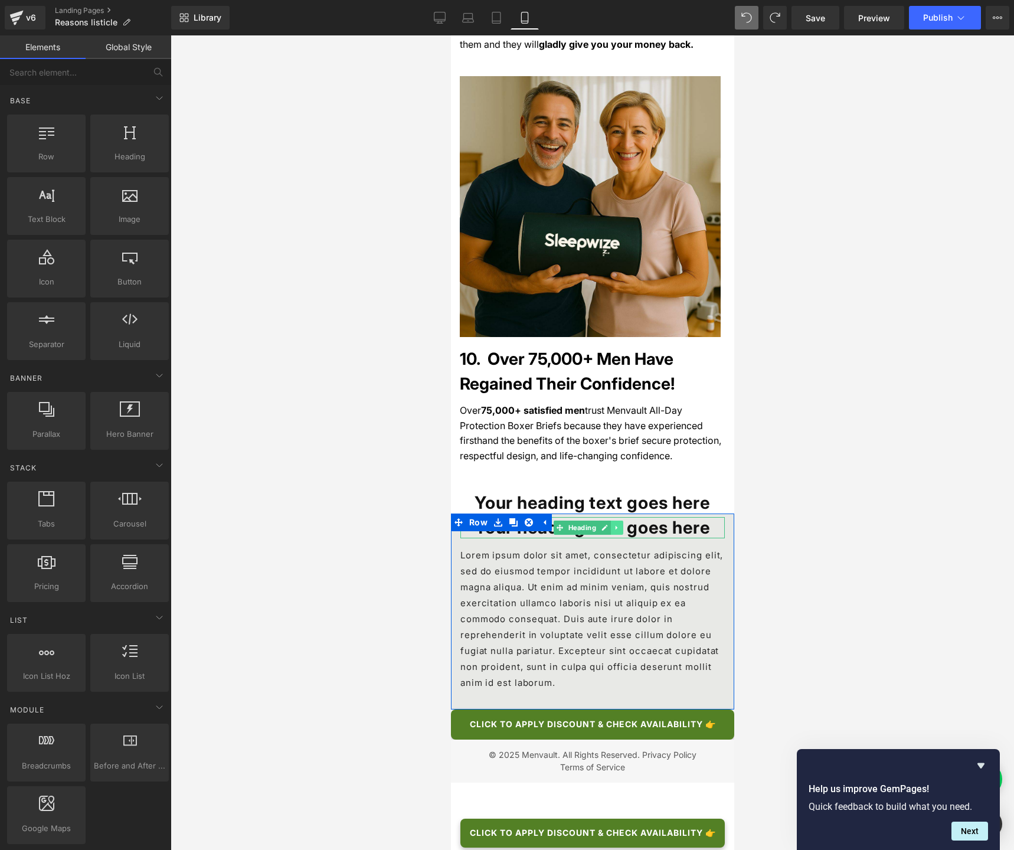
click at [617, 524] on icon at bounding box center [615, 527] width 6 height 7
click at [622, 525] on icon at bounding box center [622, 528] width 6 height 6
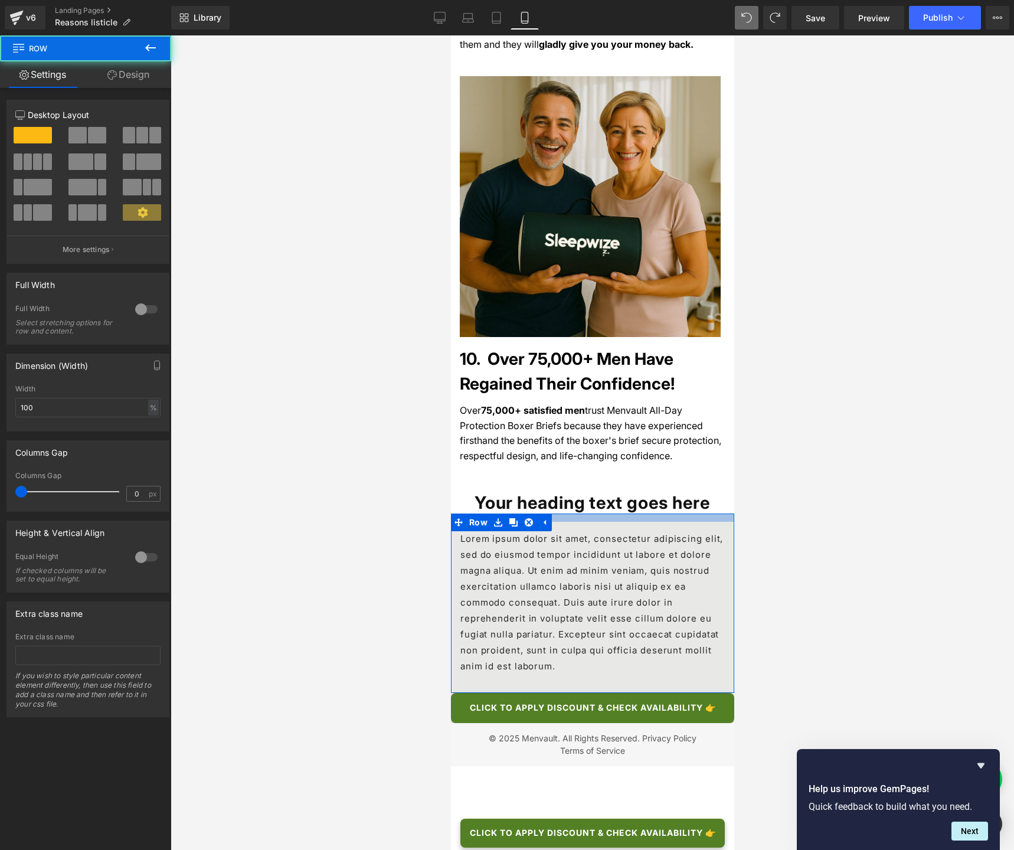
click at [638, 513] on div at bounding box center [591, 517] width 283 height 8
click at [743, 385] on div at bounding box center [592, 442] width 843 height 814
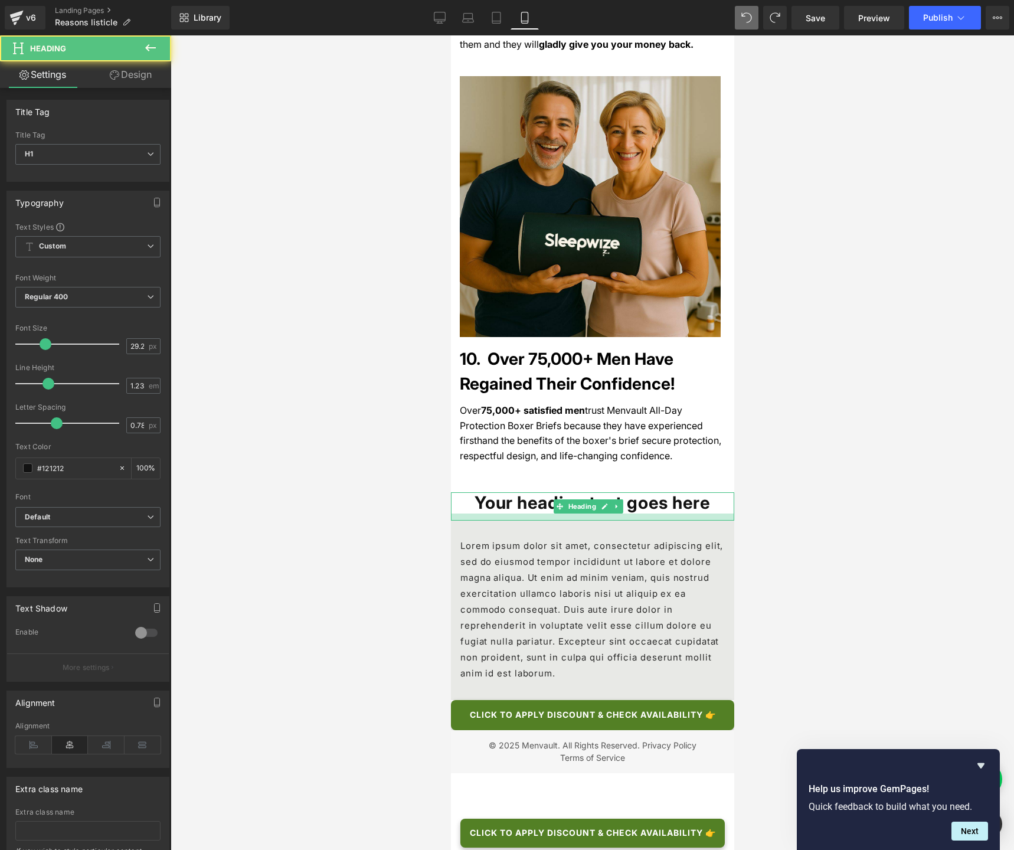
click at [612, 513] on div at bounding box center [591, 516] width 283 height 7
click at [837, 396] on div at bounding box center [592, 442] width 843 height 814
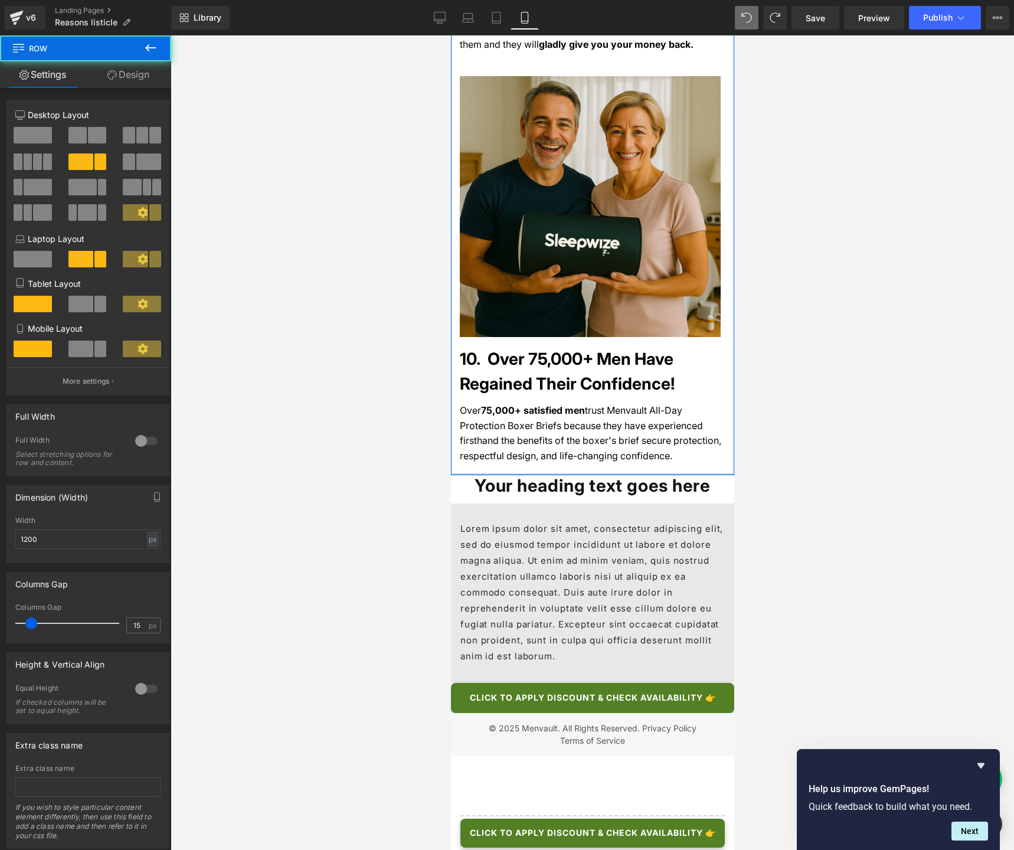
scroll to position [4602, 0]
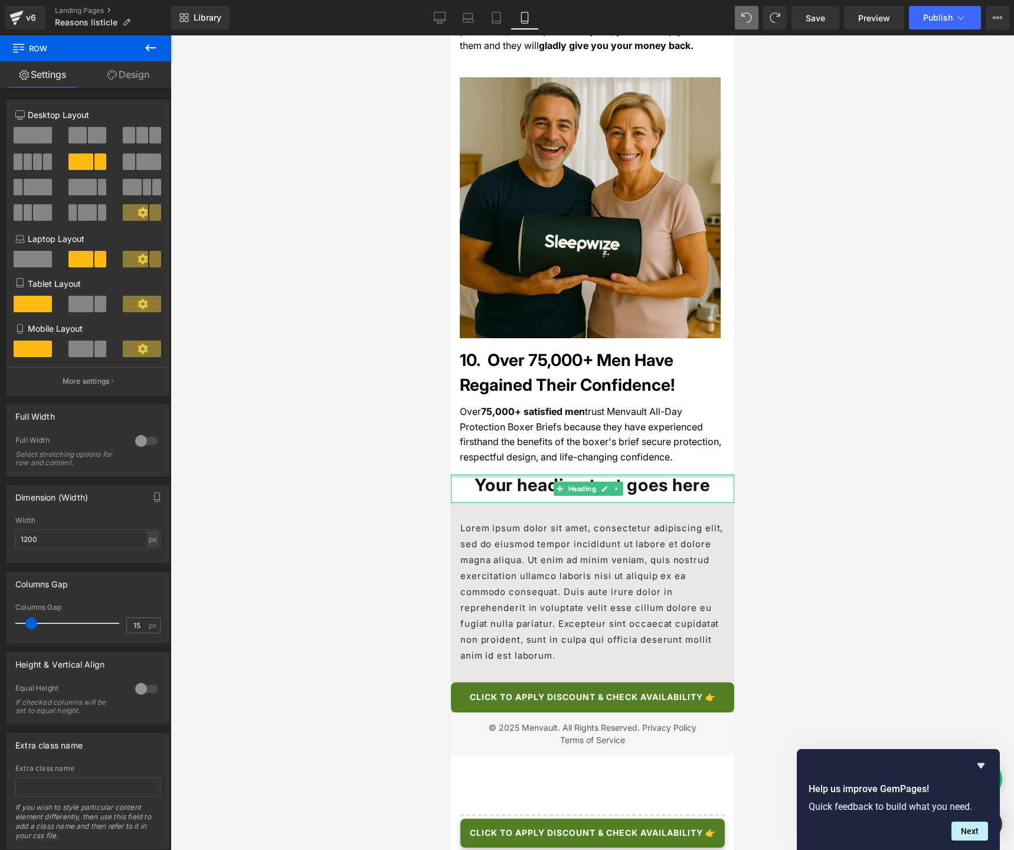
click at [871, 342] on div at bounding box center [592, 442] width 843 height 814
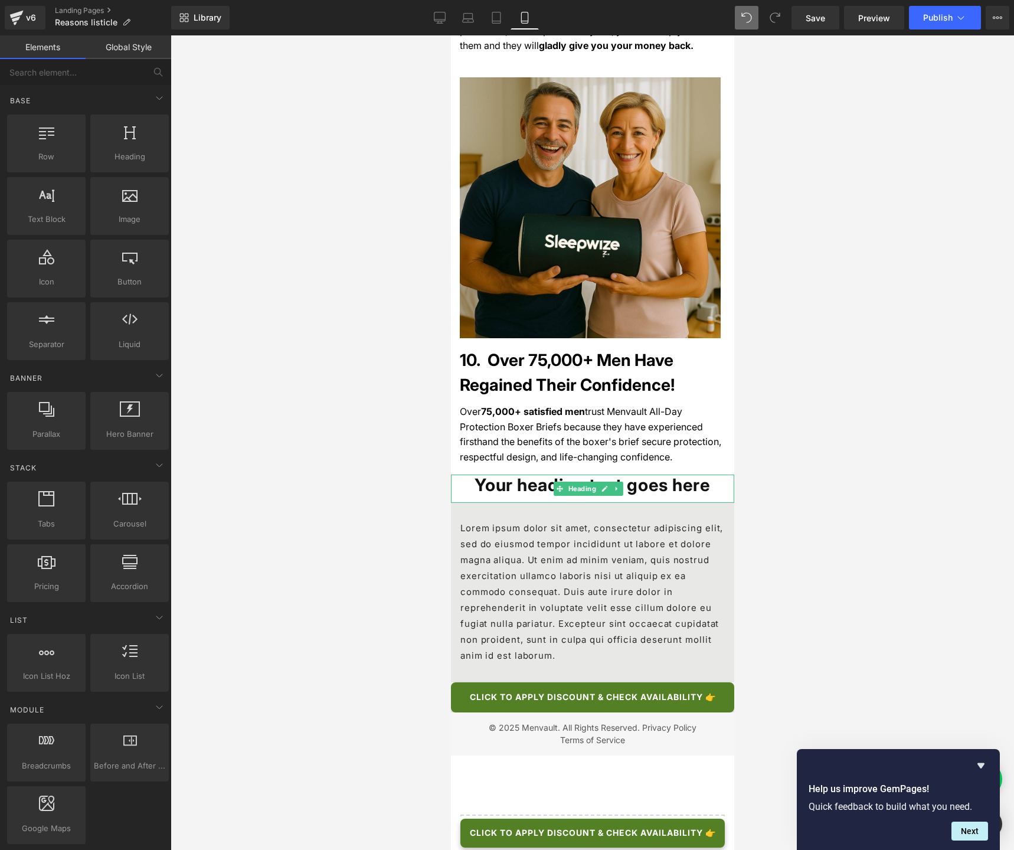
click at [678, 474] on h1 "Your heading text goes here" at bounding box center [591, 484] width 283 height 21
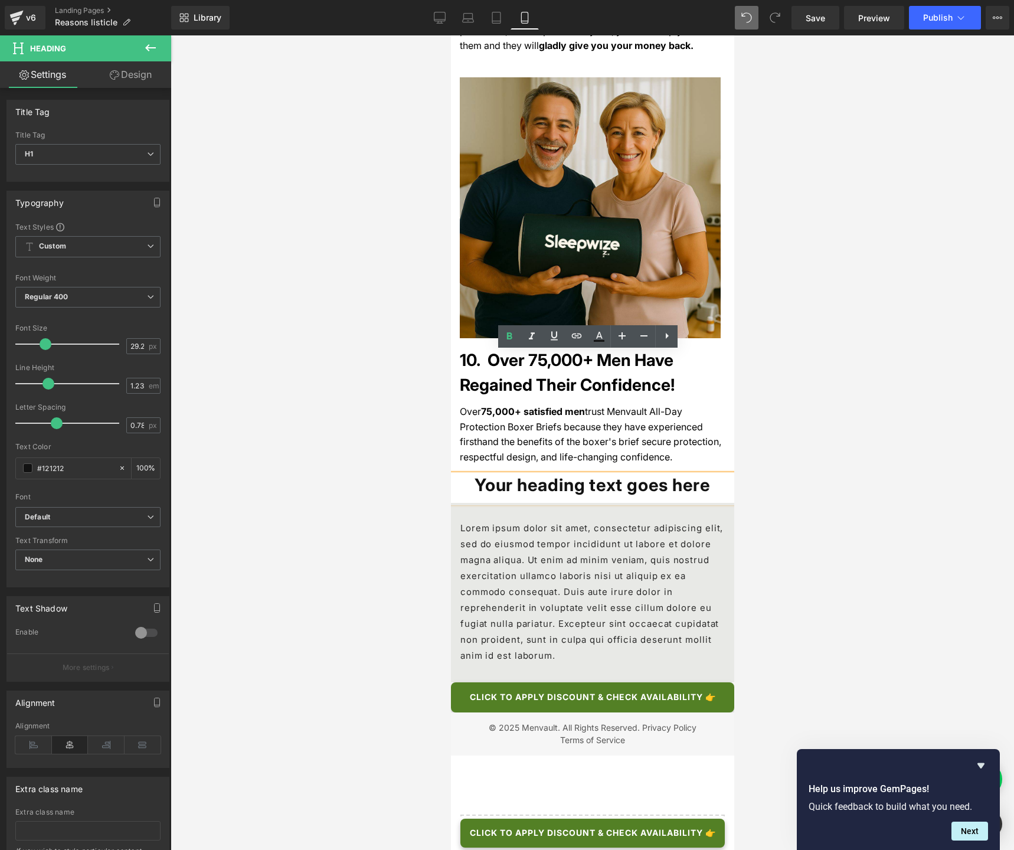
click at [585, 474] on h1 "Your heading text goes here" at bounding box center [591, 484] width 283 height 21
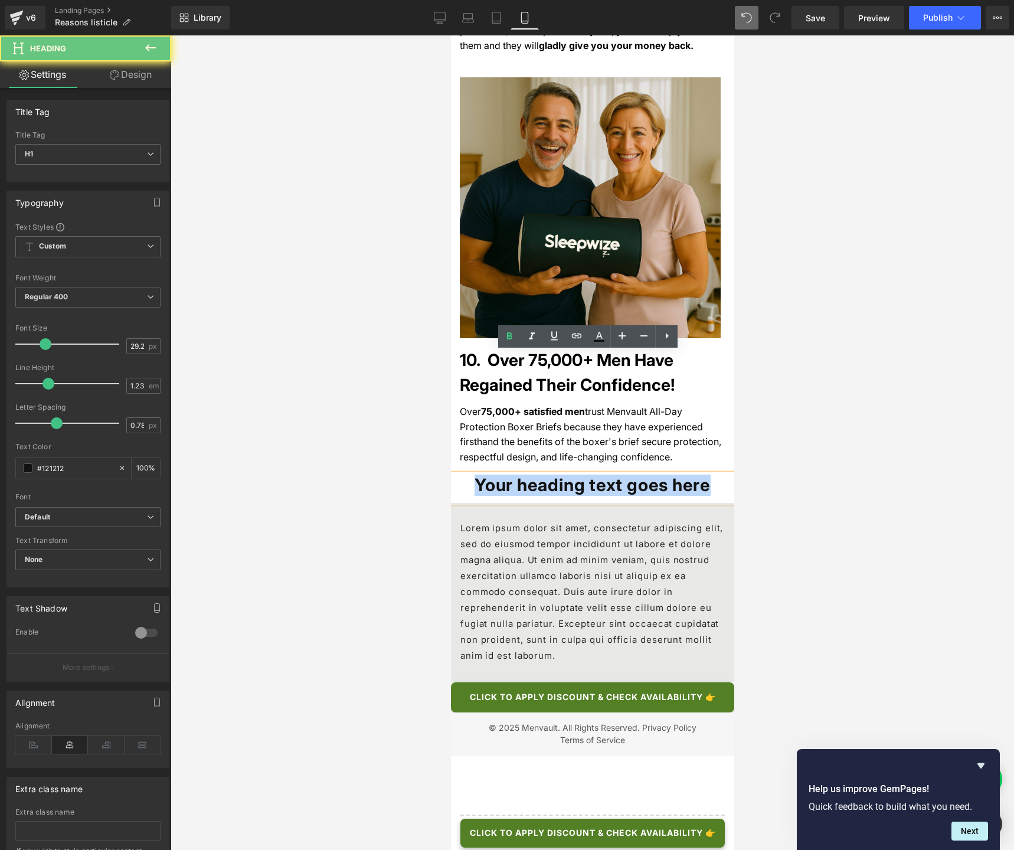
click at [585, 474] on h1 "Your heading text goes here" at bounding box center [591, 484] width 283 height 21
paste div
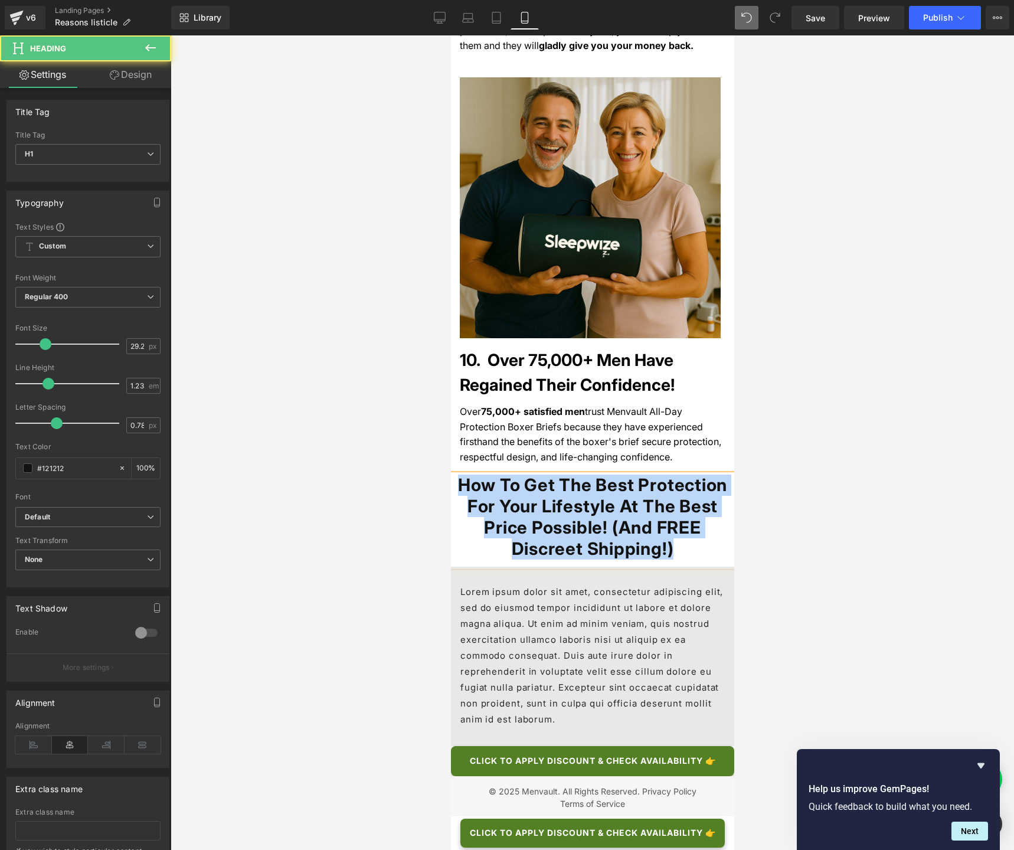
drag, startPoint x: 502, startPoint y: 362, endPoint x: 713, endPoint y: 421, distance: 219.9
click at [713, 474] on h1 "How To Get The Best Protection For Your Lifestyle At The Best Price Possible! (…" at bounding box center [591, 516] width 283 height 85
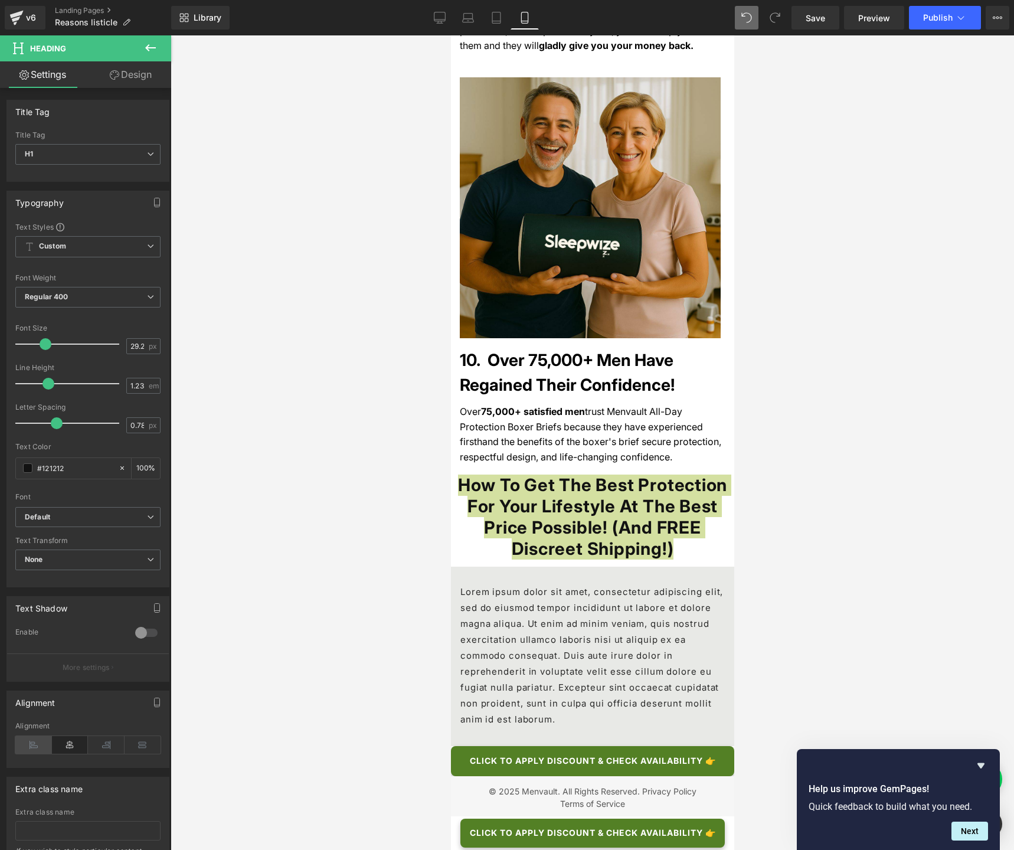
click at [39, 635] on icon at bounding box center [33, 745] width 37 height 18
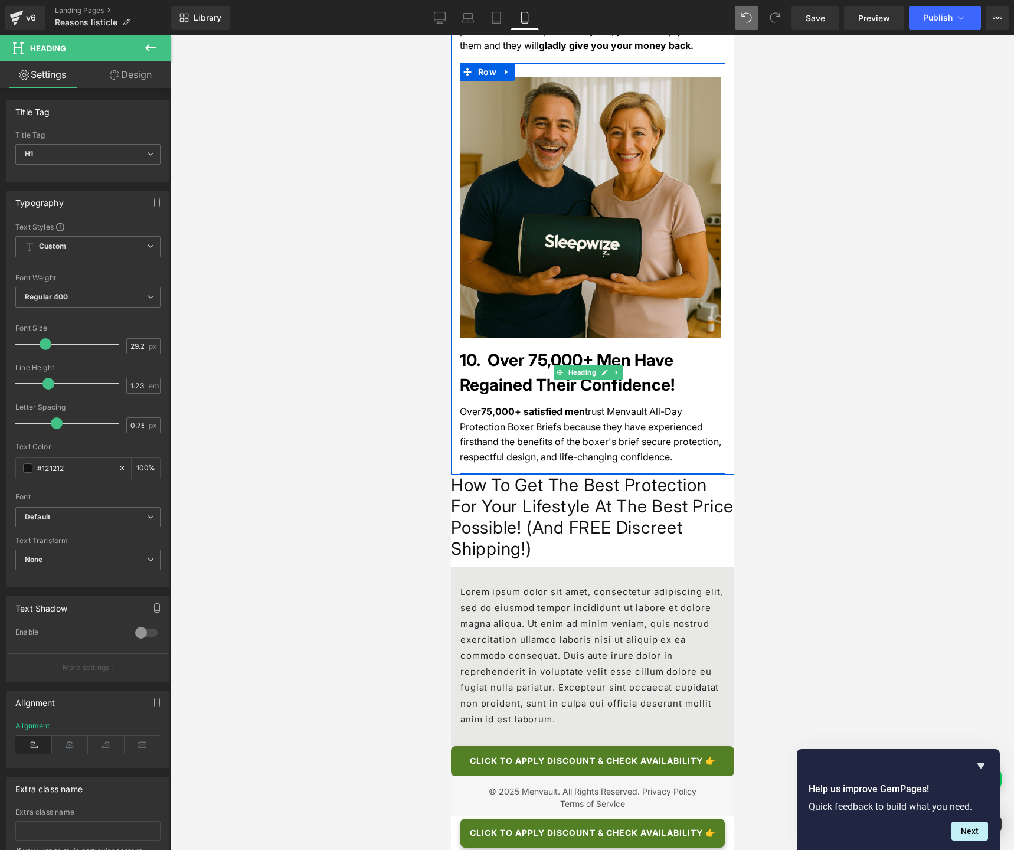
click at [519, 348] on h1 "10. Over 75,000+ Men Have Regained Their Confidence!" at bounding box center [592, 373] width 266 height 50
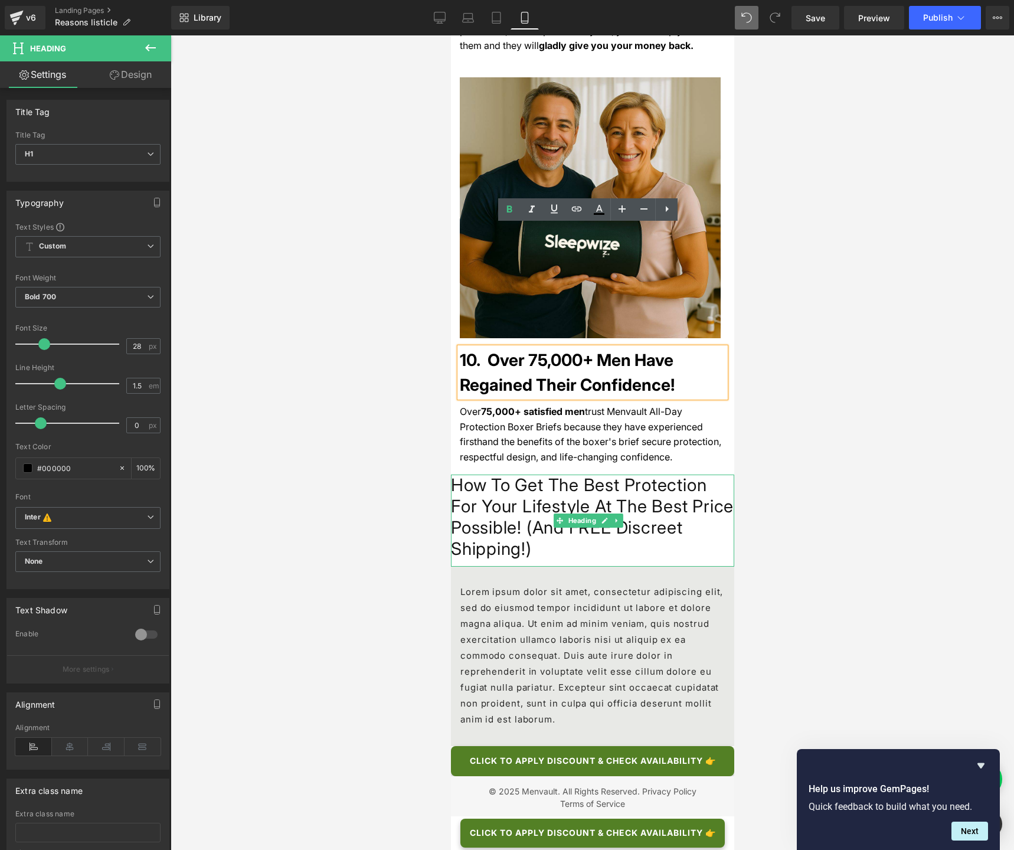
click at [496, 474] on h1 "How To Get The Best Protection For Your Lifestyle At The Best Price Possible! (…" at bounding box center [591, 516] width 283 height 85
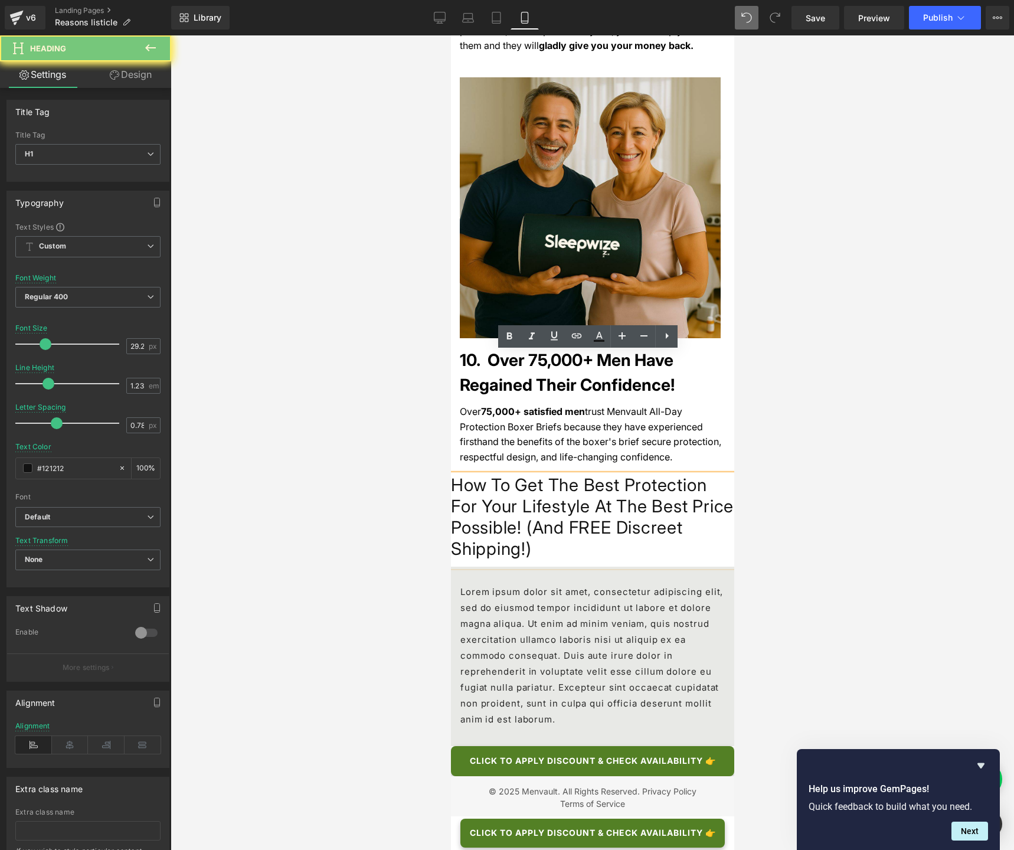
click at [496, 474] on h1 "How To Get The Best Protection For Your Lifestyle At The Best Price Possible! (…" at bounding box center [591, 516] width 283 height 85
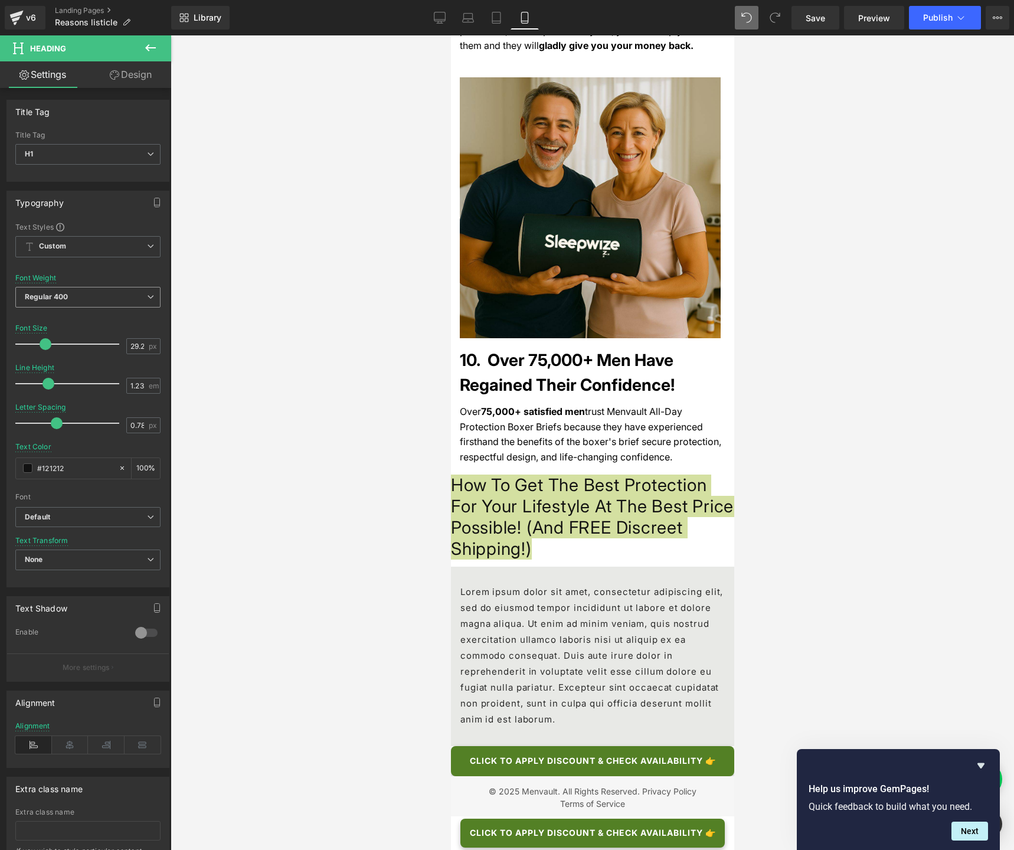
click at [104, 296] on span "Regular 400" at bounding box center [87, 297] width 145 height 21
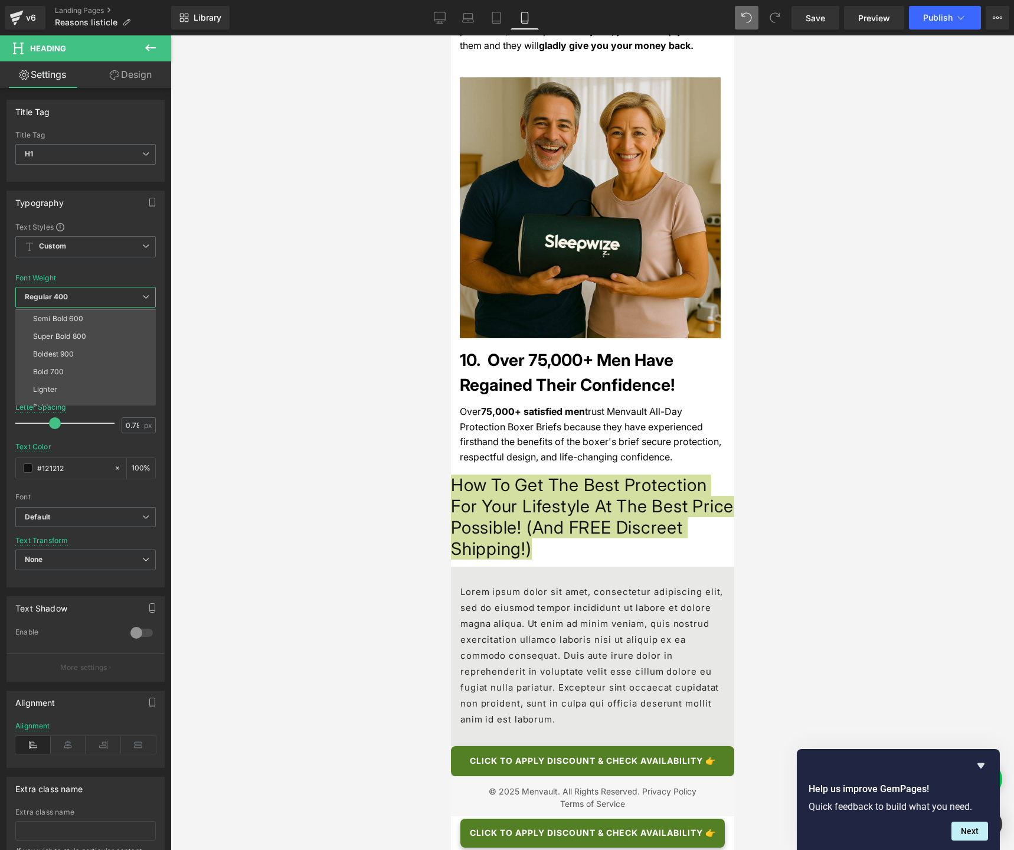
scroll to position [98, 0]
click at [79, 359] on li "Bold 700" at bounding box center [88, 361] width 146 height 18
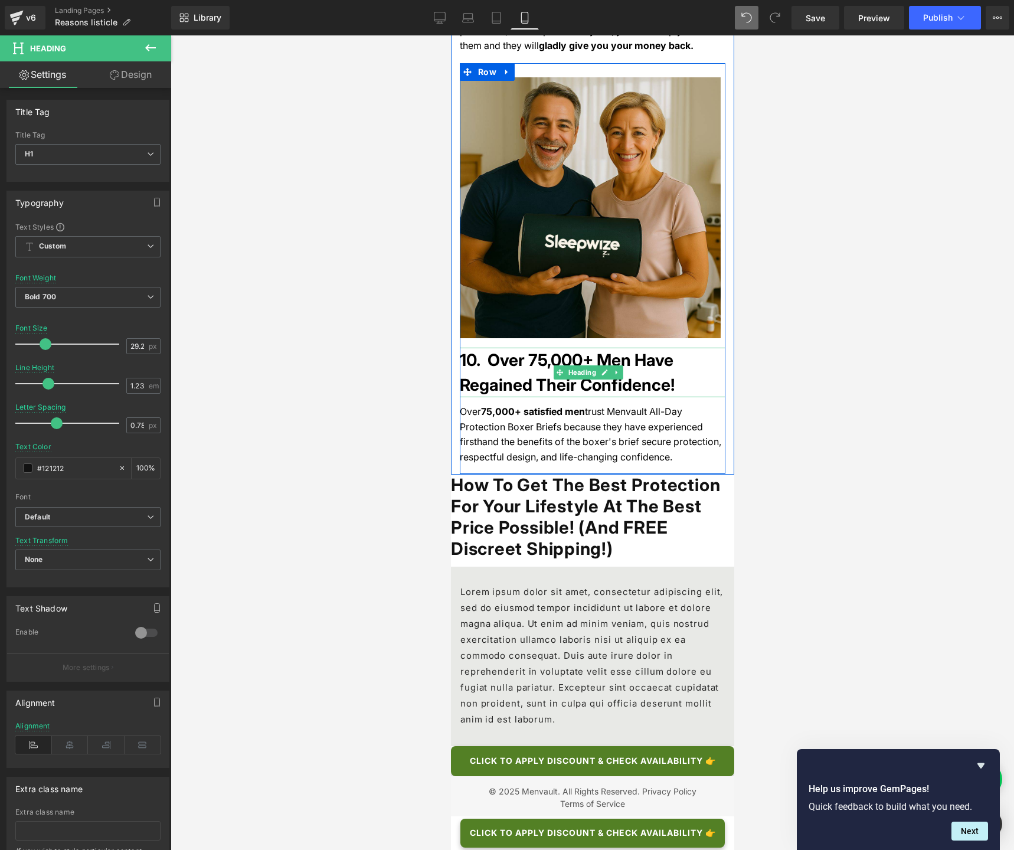
click at [537, 348] on h1 "10. Over 75,000+ Men Have Regained Their Confidence!" at bounding box center [592, 373] width 266 height 50
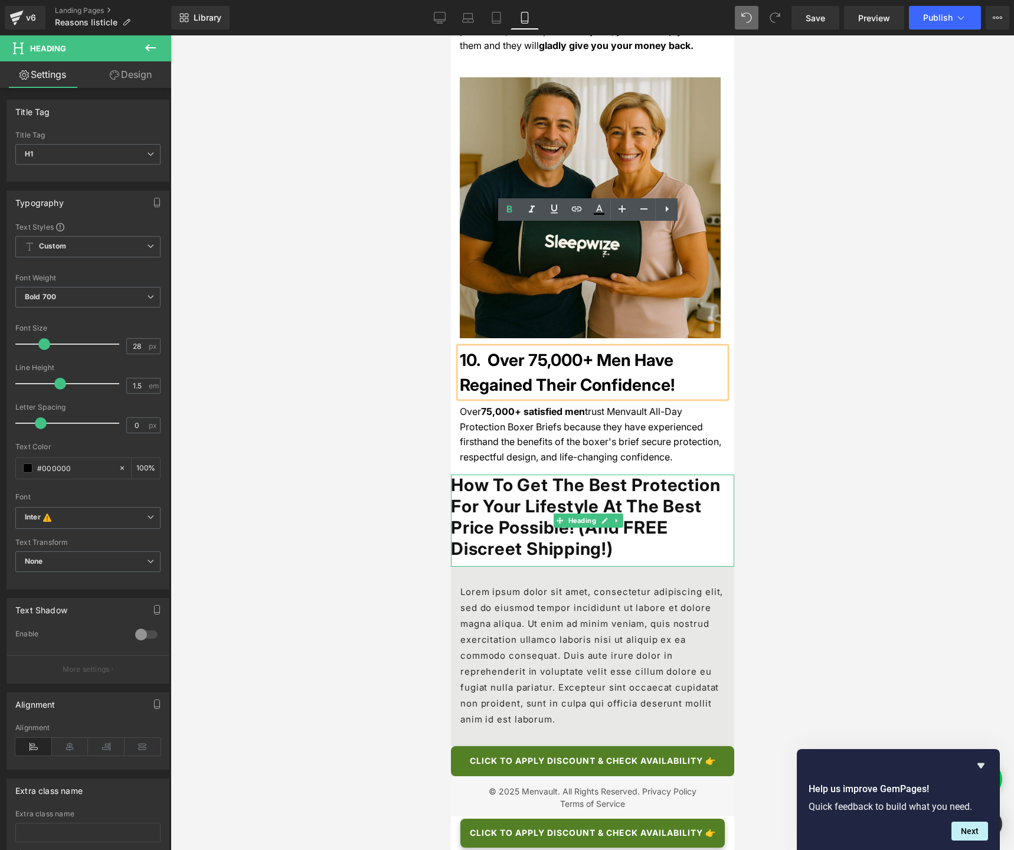
click at [516, 474] on h1 "How To Get The Best Protection For Your Lifestyle At The Best Price Possible! (…" at bounding box center [591, 516] width 283 height 85
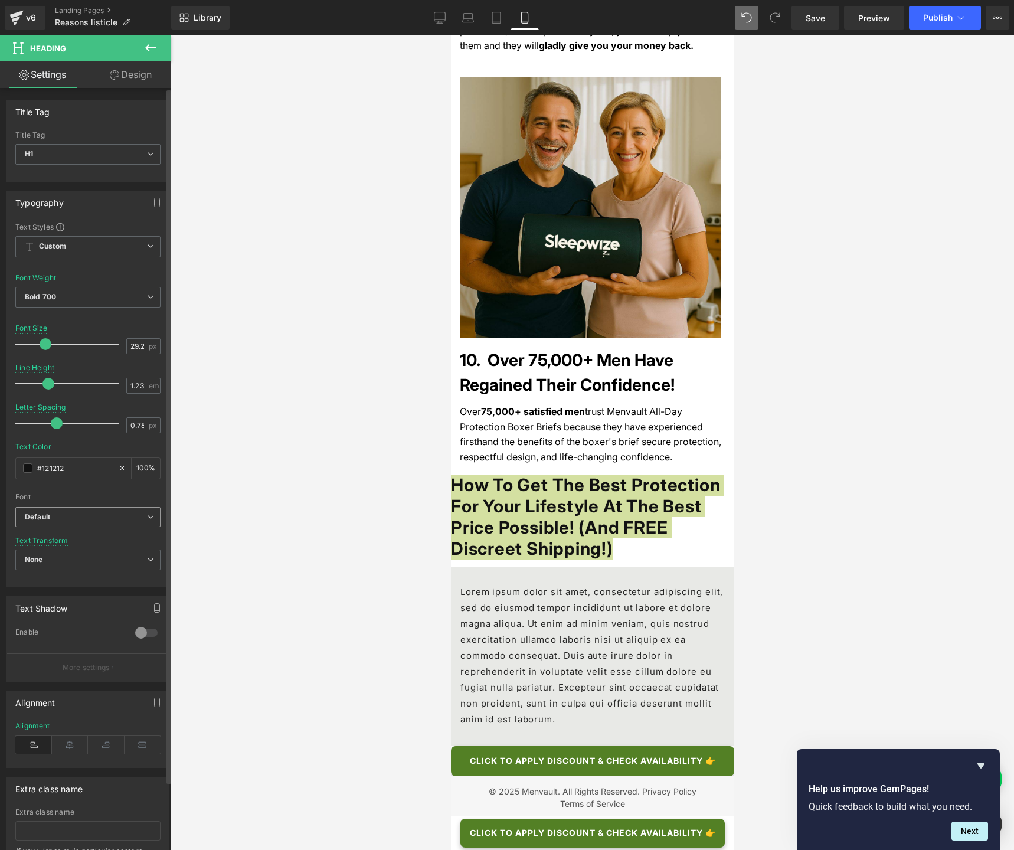
click at [73, 518] on b "Default" at bounding box center [86, 517] width 122 height 10
click at [67, 499] on div "Font" at bounding box center [85, 497] width 140 height 8
click at [60, 559] on span "None" at bounding box center [87, 559] width 145 height 21
click at [155, 520] on span "Default" at bounding box center [85, 517] width 140 height 21
click at [94, 518] on b "Default" at bounding box center [83, 517] width 117 height 10
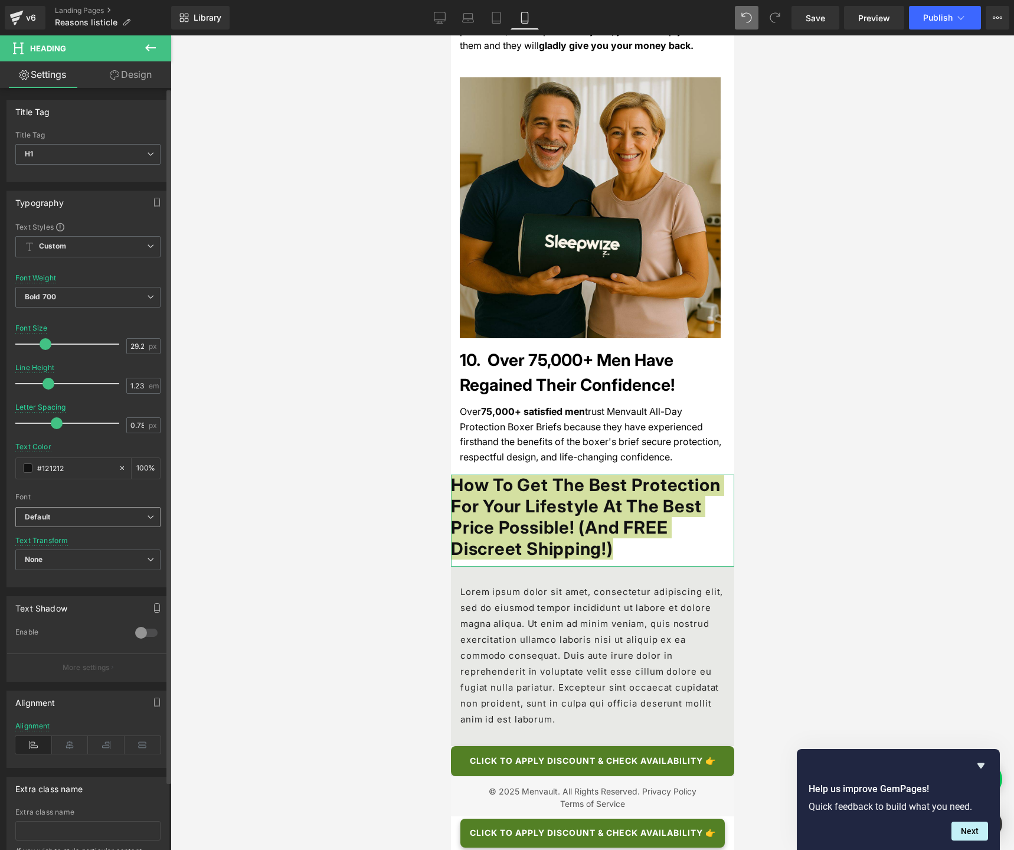
click at [73, 520] on b "Default" at bounding box center [86, 517] width 122 height 10
click at [73, 520] on b "Default" at bounding box center [83, 517] width 117 height 10
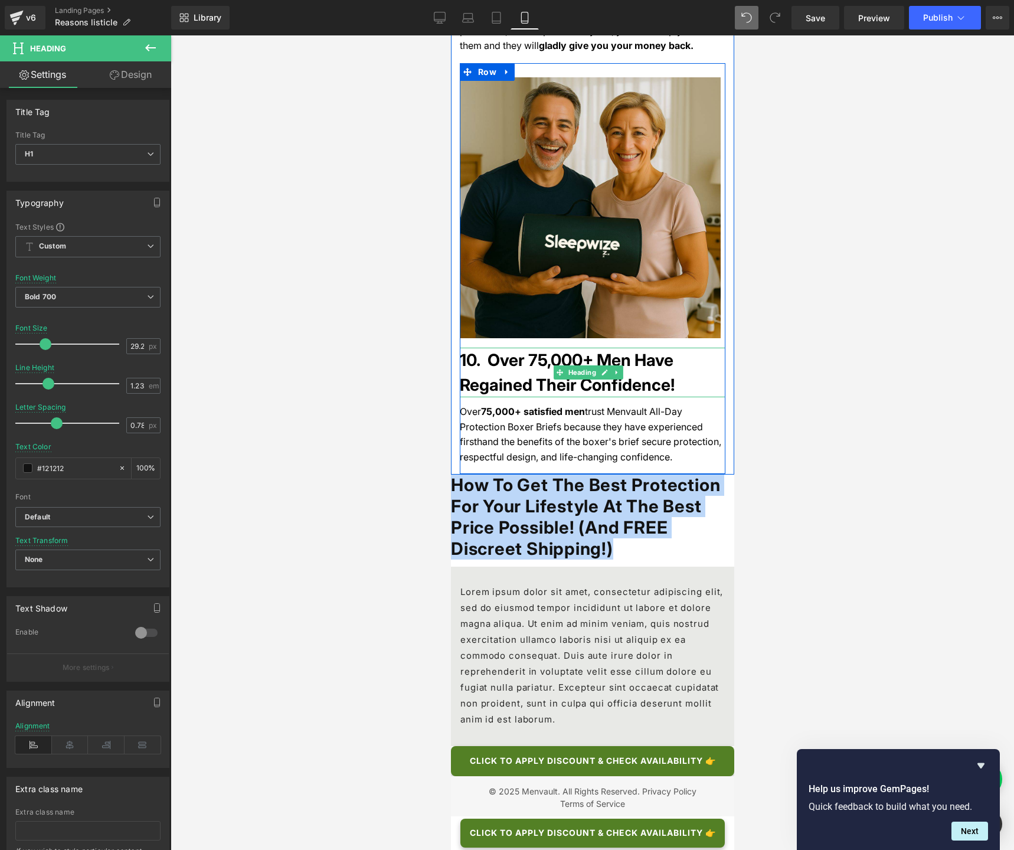
click at [525, 348] on h1 "10. Over 75,000+ Men Have Regained Their Confidence!" at bounding box center [592, 373] width 266 height 50
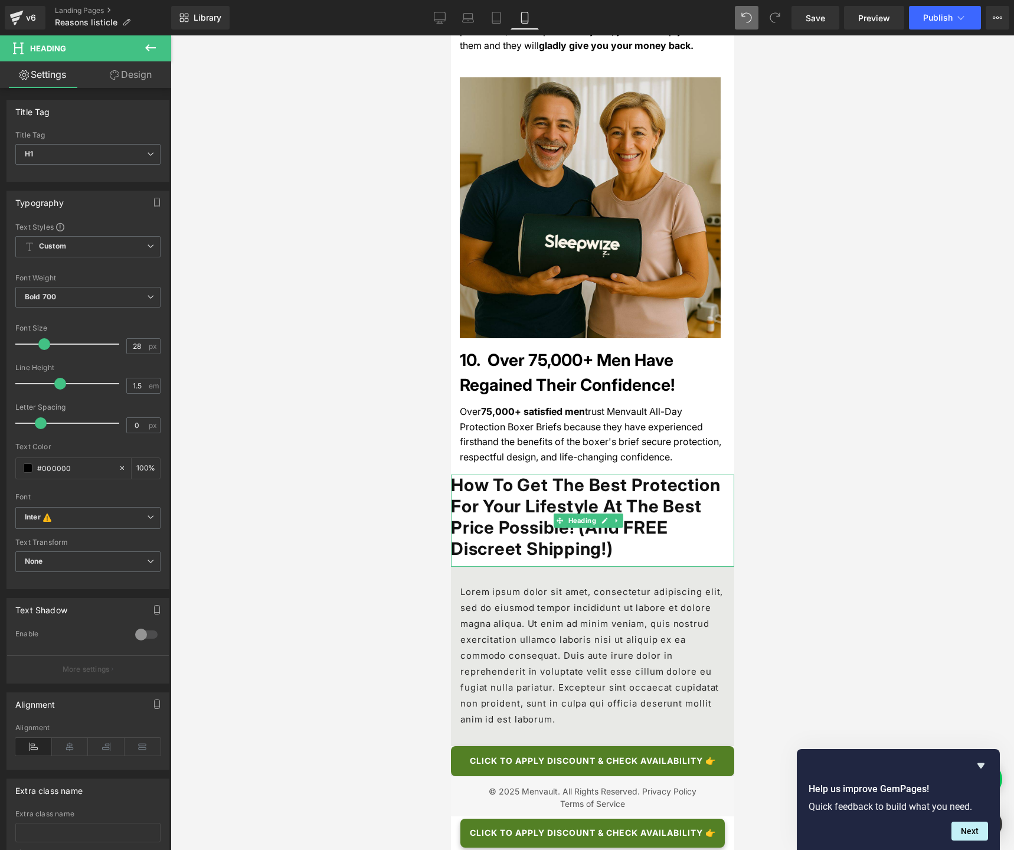
click at [668, 474] on h1 "How To Get The Best Protection For Your Lifestyle At The Best Price Possible! (…" at bounding box center [591, 516] width 283 height 85
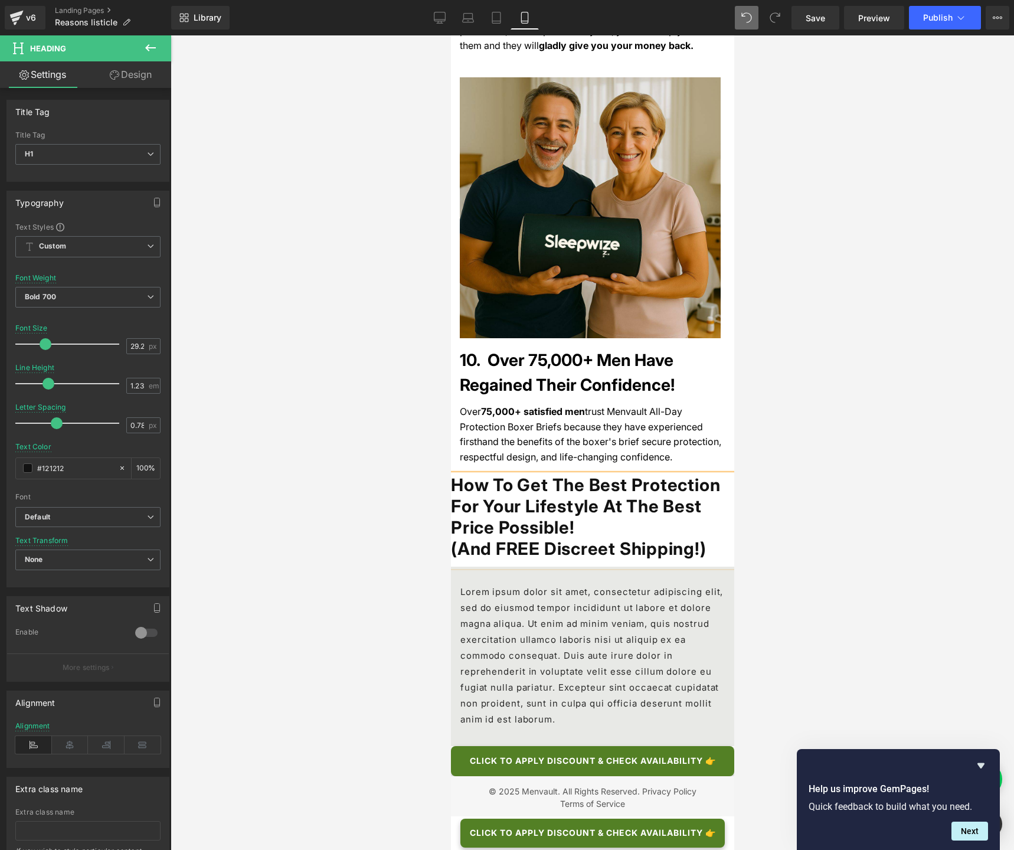
click at [355, 388] on div at bounding box center [592, 442] width 843 height 814
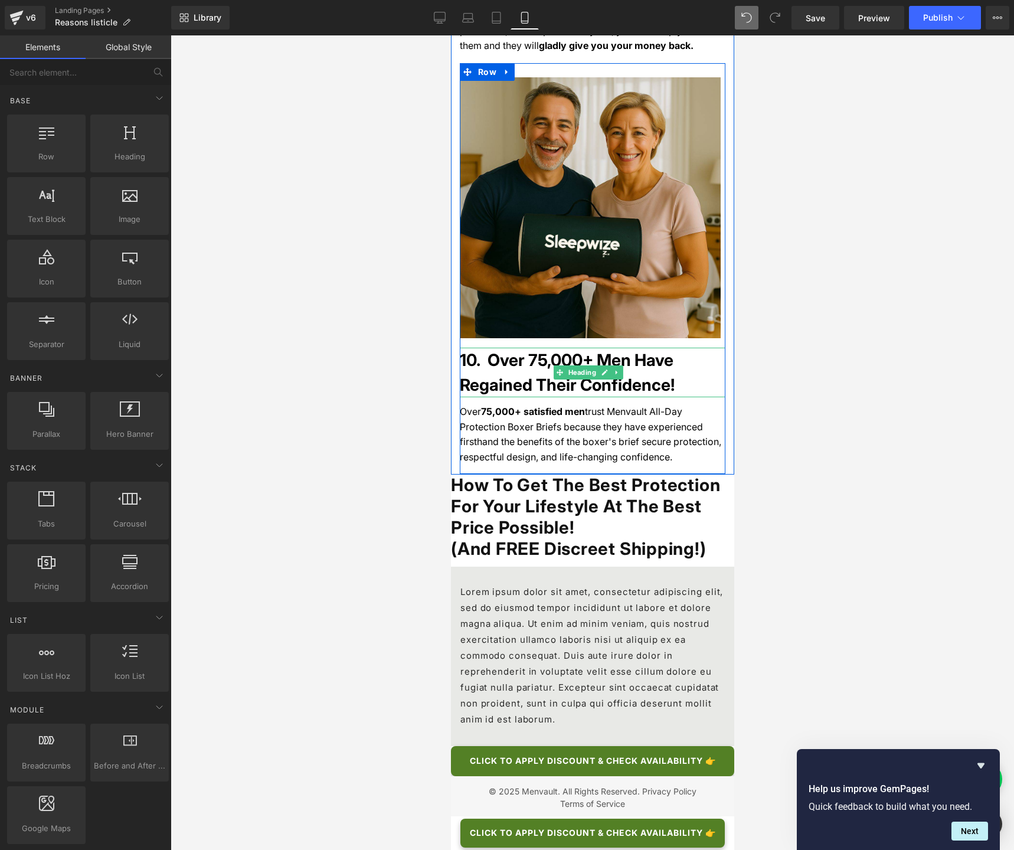
click at [496, 348] on h1 "10. Over 75,000+ Men Have Regained Their Confidence!" at bounding box center [592, 373] width 266 height 50
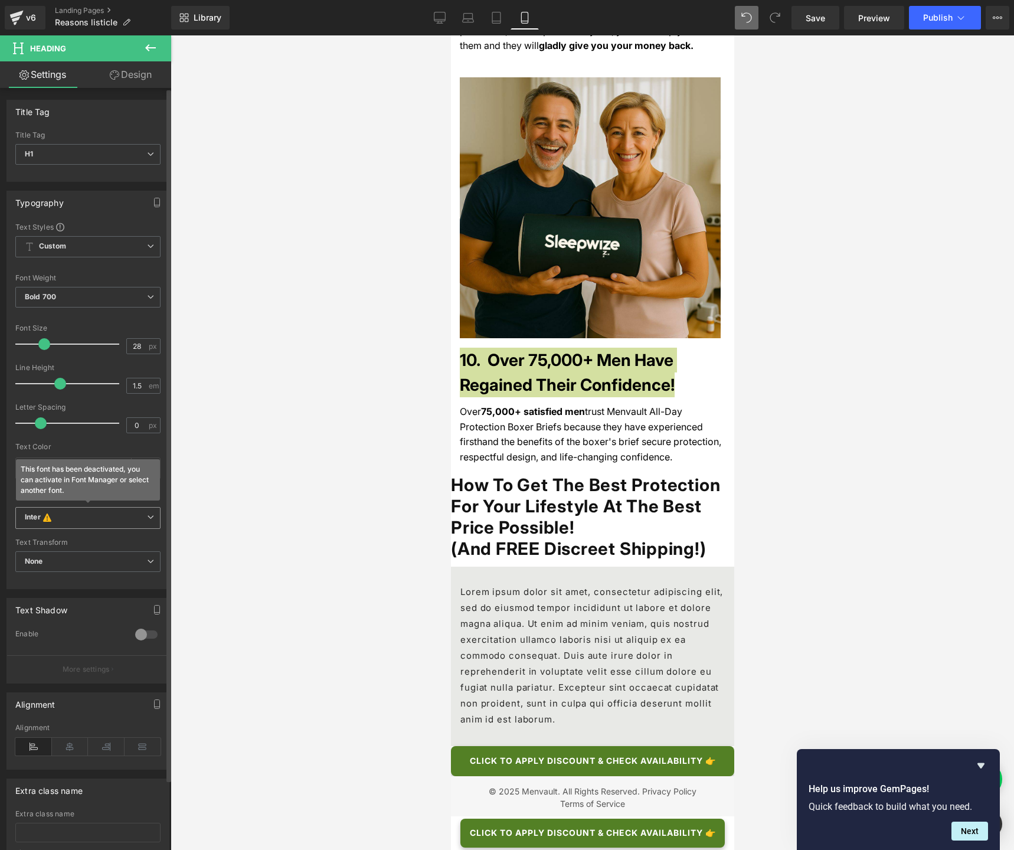
click at [59, 518] on b "Inter This font has been deactivated, you can activate in Font Manager or selec…" at bounding box center [86, 518] width 122 height 12
click at [56, 536] on p "Default" at bounding box center [51, 540] width 24 height 8
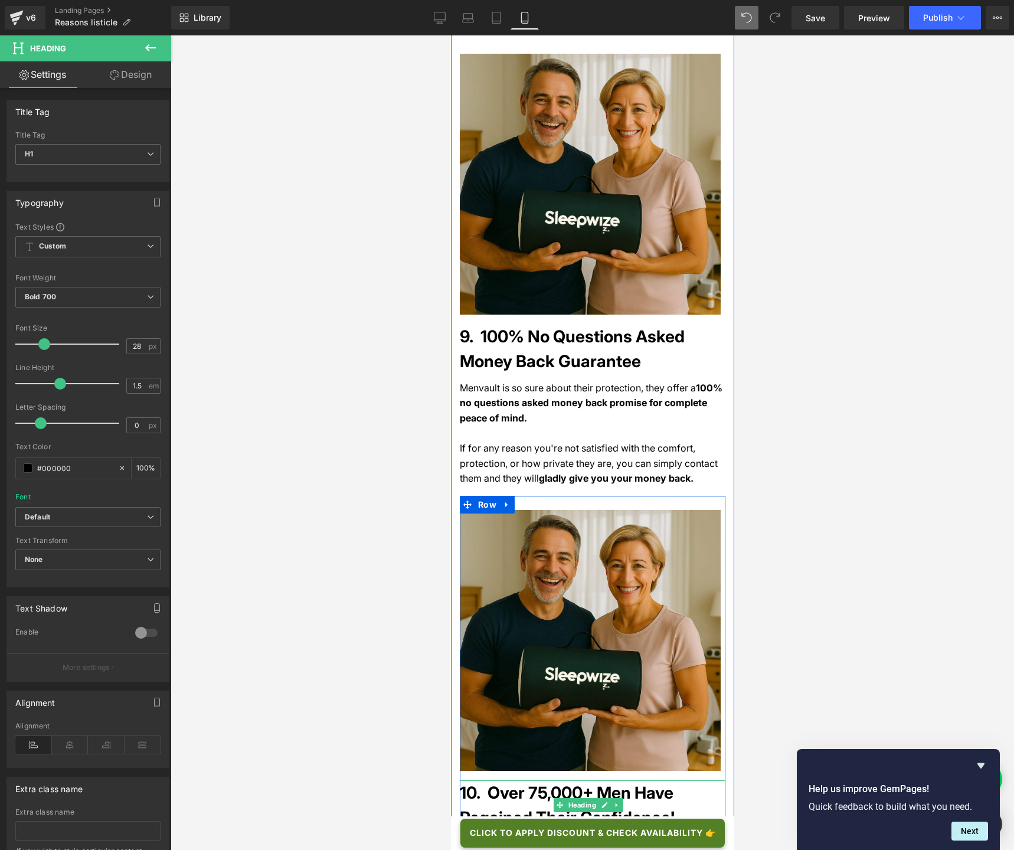
scroll to position [4163, 0]
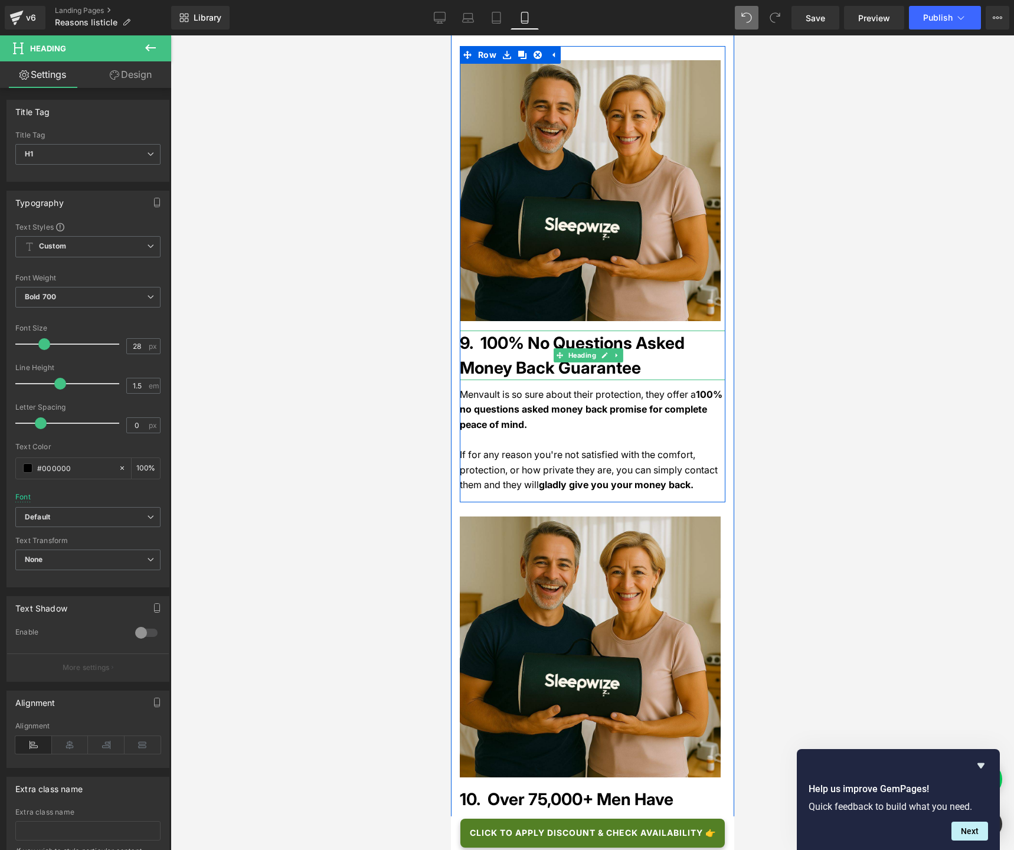
click at [573, 330] on h1 "9. 100% No Questions Asked Money Back Guarantee" at bounding box center [592, 355] width 266 height 50
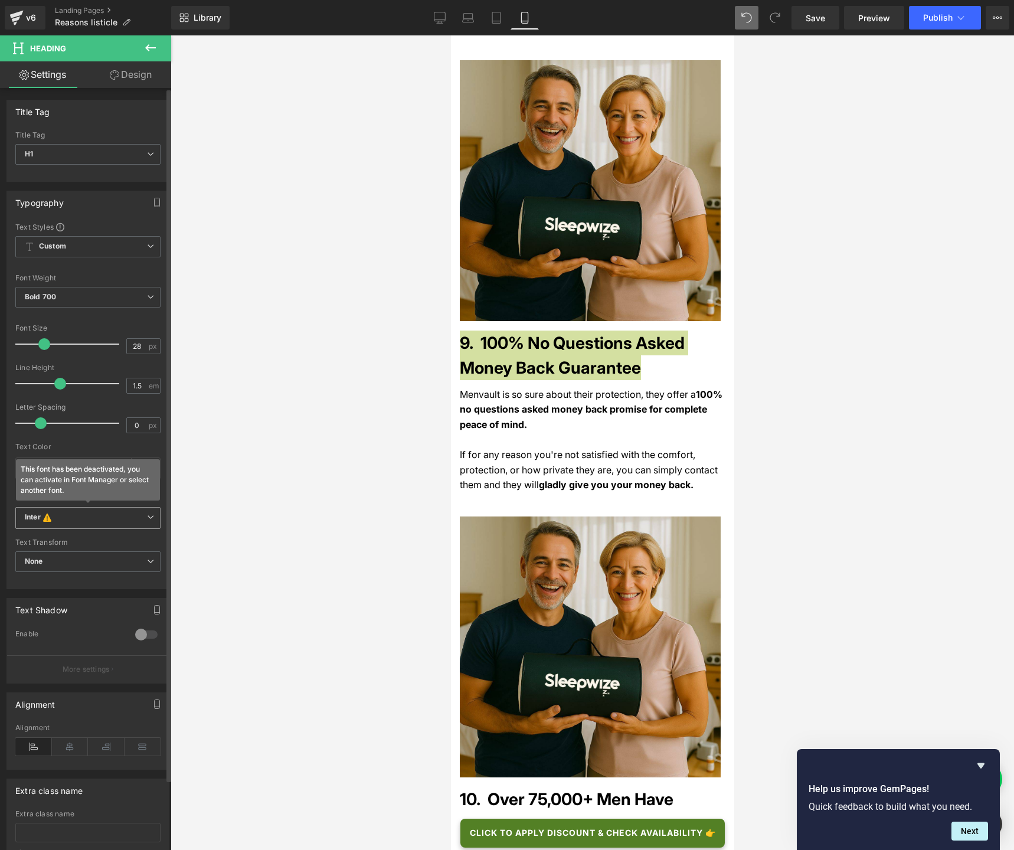
click at [78, 526] on span "Inter This font has been deactivated, you can activate in Font Manager or selec…" at bounding box center [87, 518] width 145 height 22
click at [74, 540] on li "Default" at bounding box center [85, 540] width 140 height 19
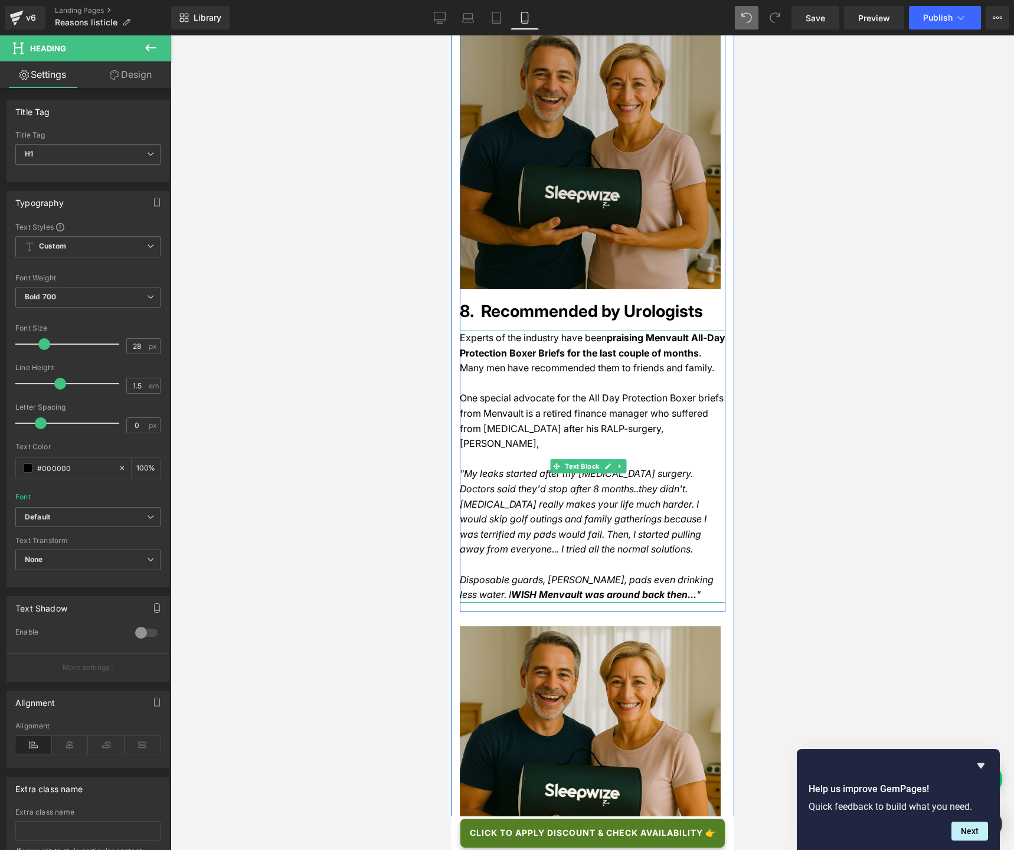
scroll to position [3560, 0]
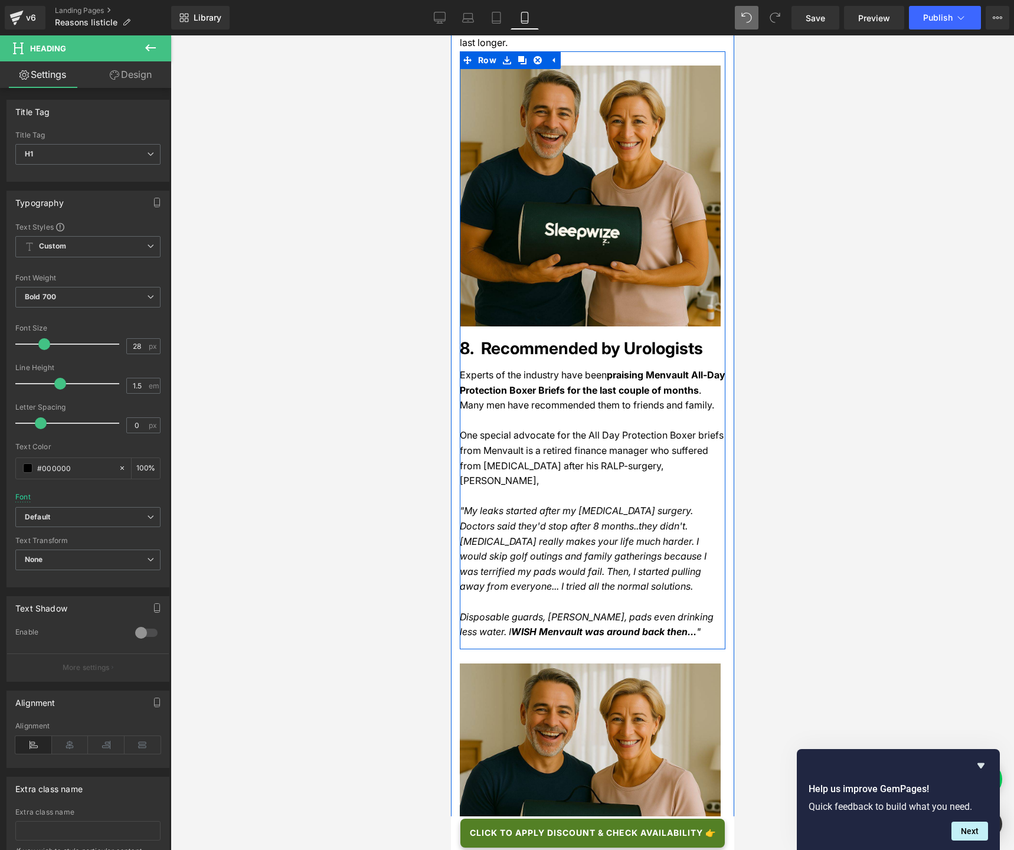
click at [504, 336] on h1 "8. Recommended by Urologists" at bounding box center [592, 348] width 266 height 25
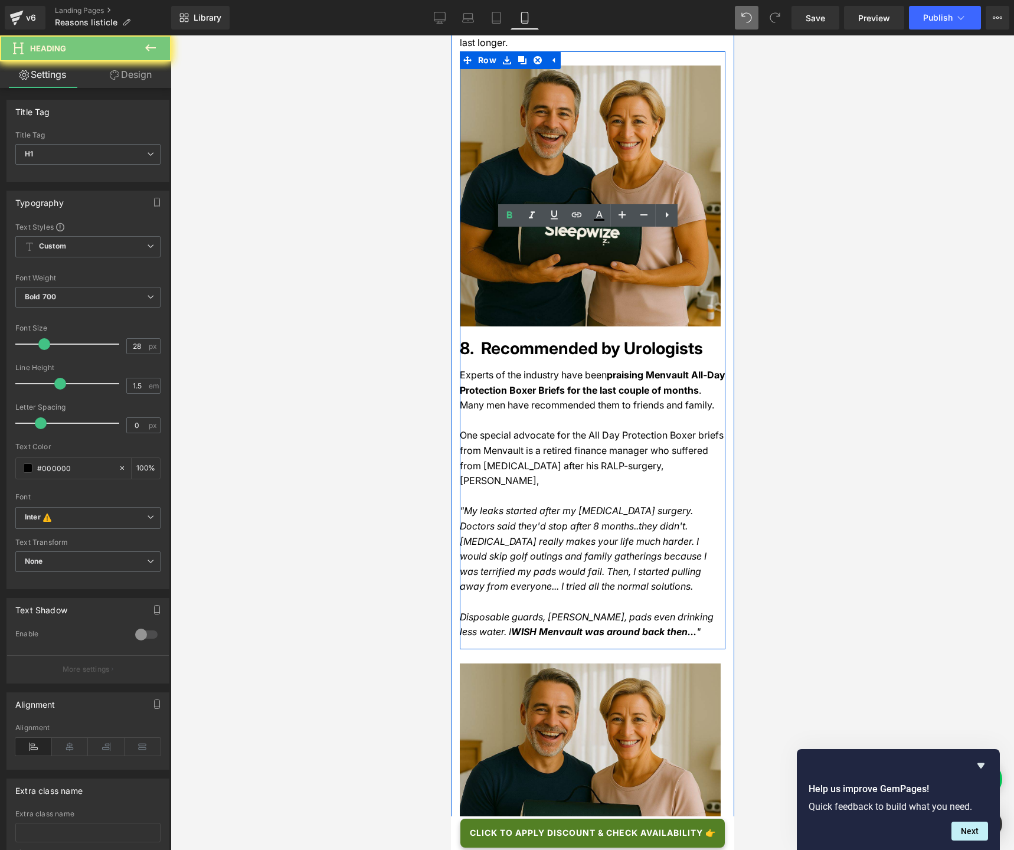
click at [504, 336] on h1 "8. Recommended by Urologists" at bounding box center [592, 348] width 266 height 25
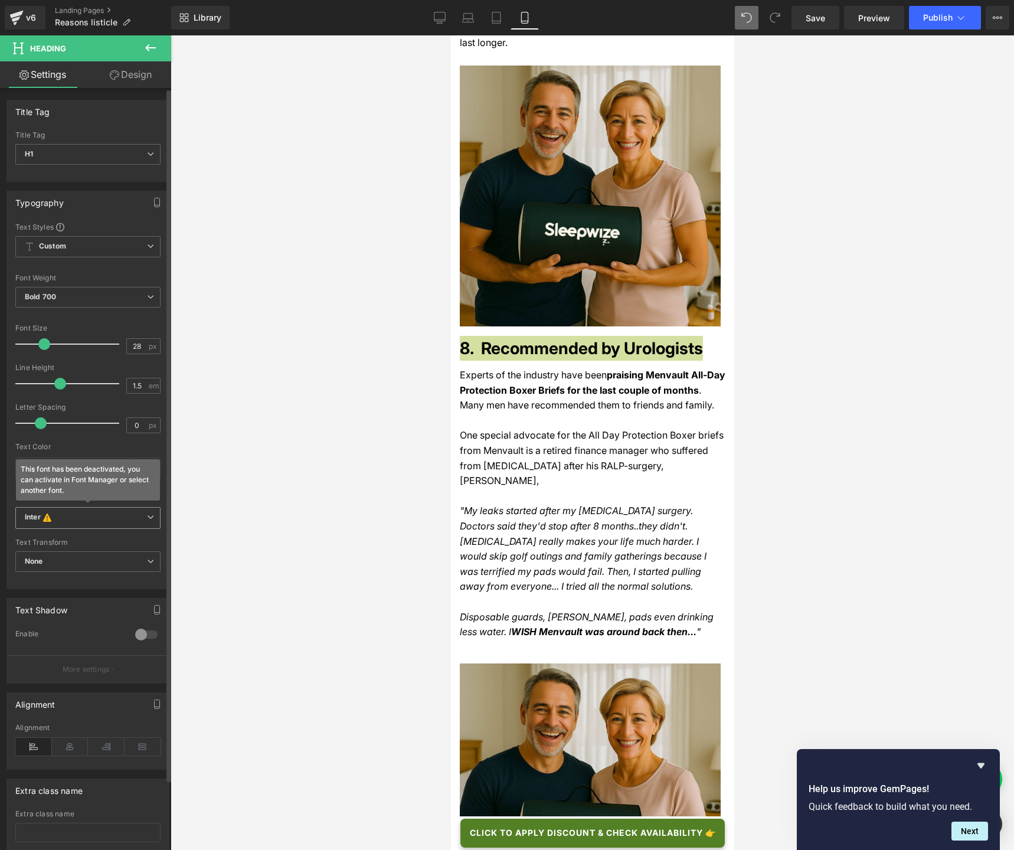
click at [71, 516] on b "Inter This font has been deactivated, you can activate in Font Manager or selec…" at bounding box center [86, 518] width 122 height 12
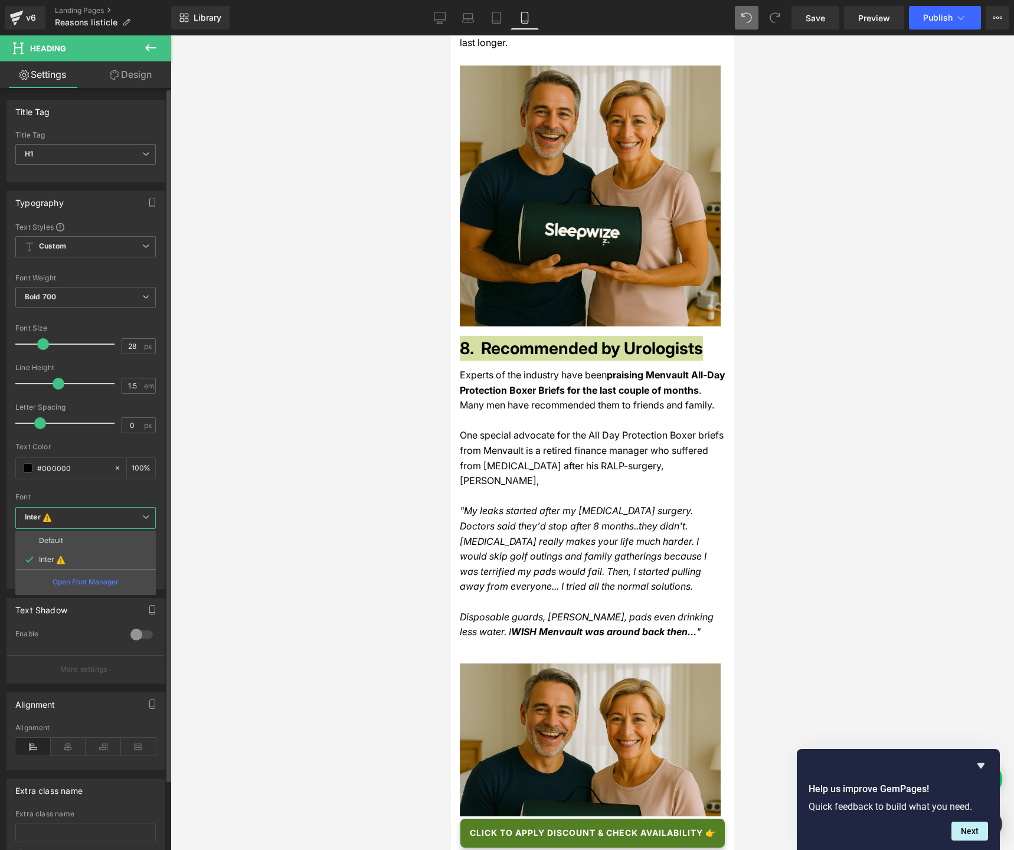
click at [64, 540] on li "Default" at bounding box center [85, 540] width 140 height 19
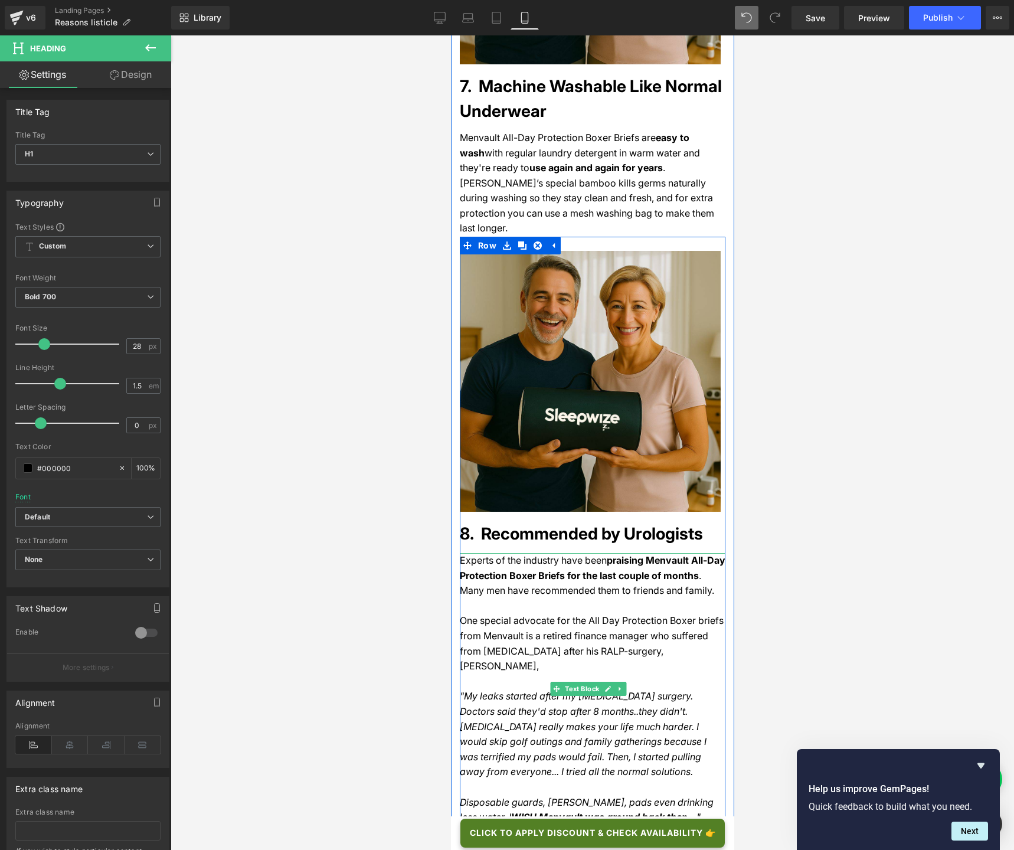
scroll to position [3239, 0]
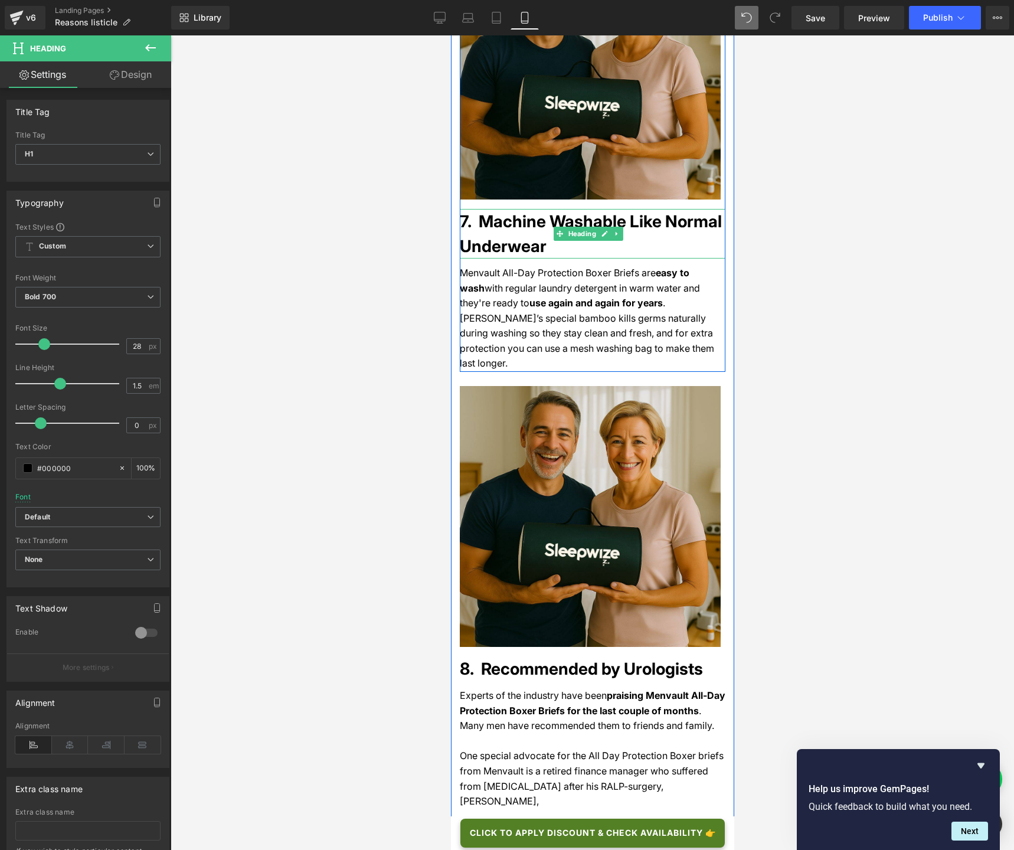
click at [517, 209] on h1 "7. Machine Washable Like Normal Underwear" at bounding box center [592, 234] width 266 height 50
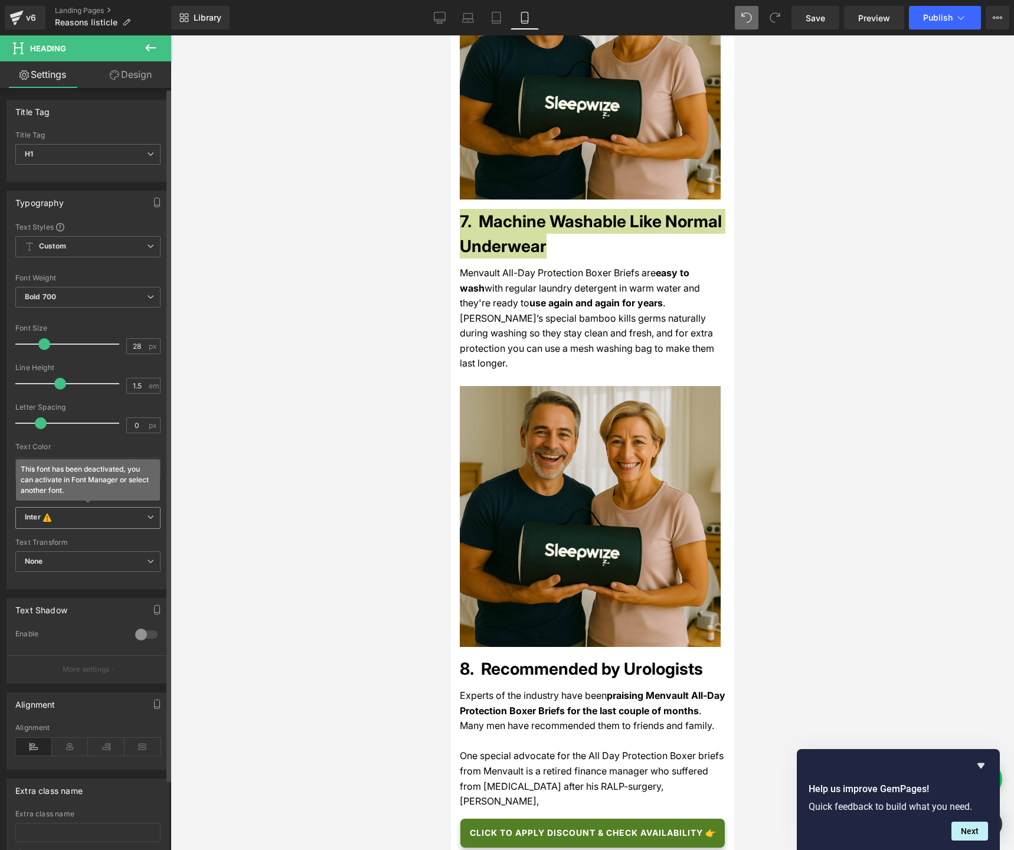
click at [58, 520] on b "Inter This font has been deactivated, you can activate in Font Manager or selec…" at bounding box center [86, 518] width 122 height 12
click at [58, 542] on p "Default" at bounding box center [51, 540] width 24 height 8
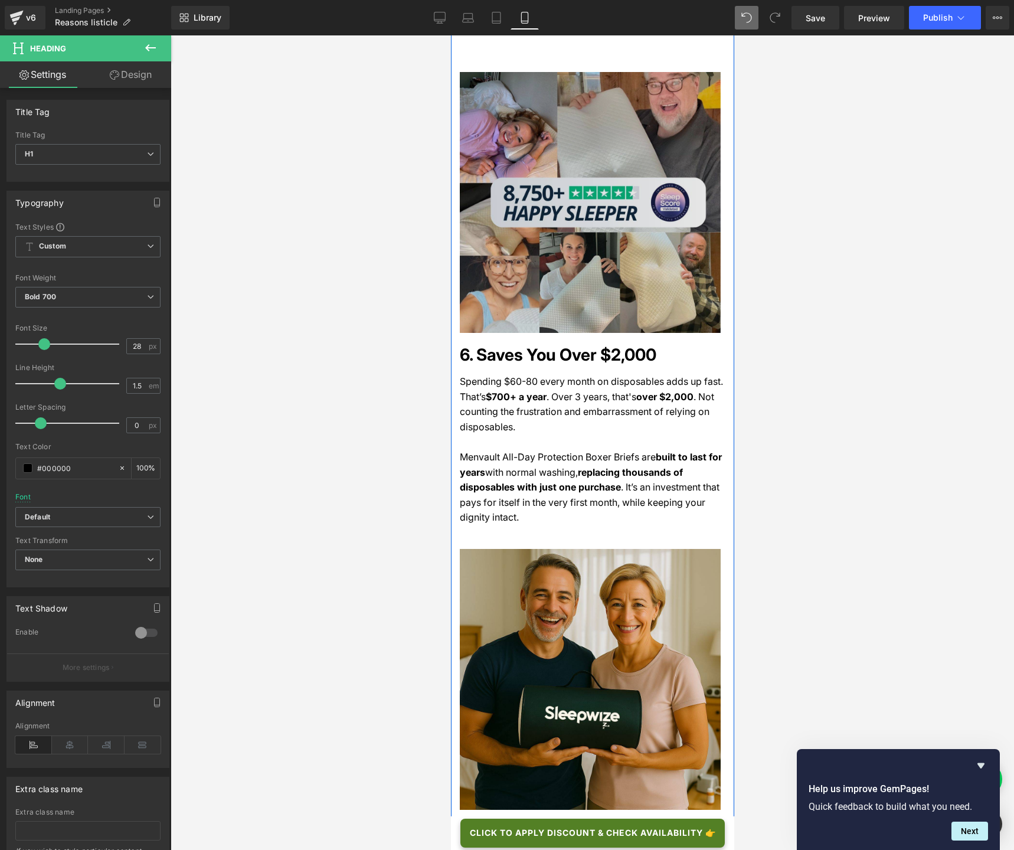
scroll to position [2532, 0]
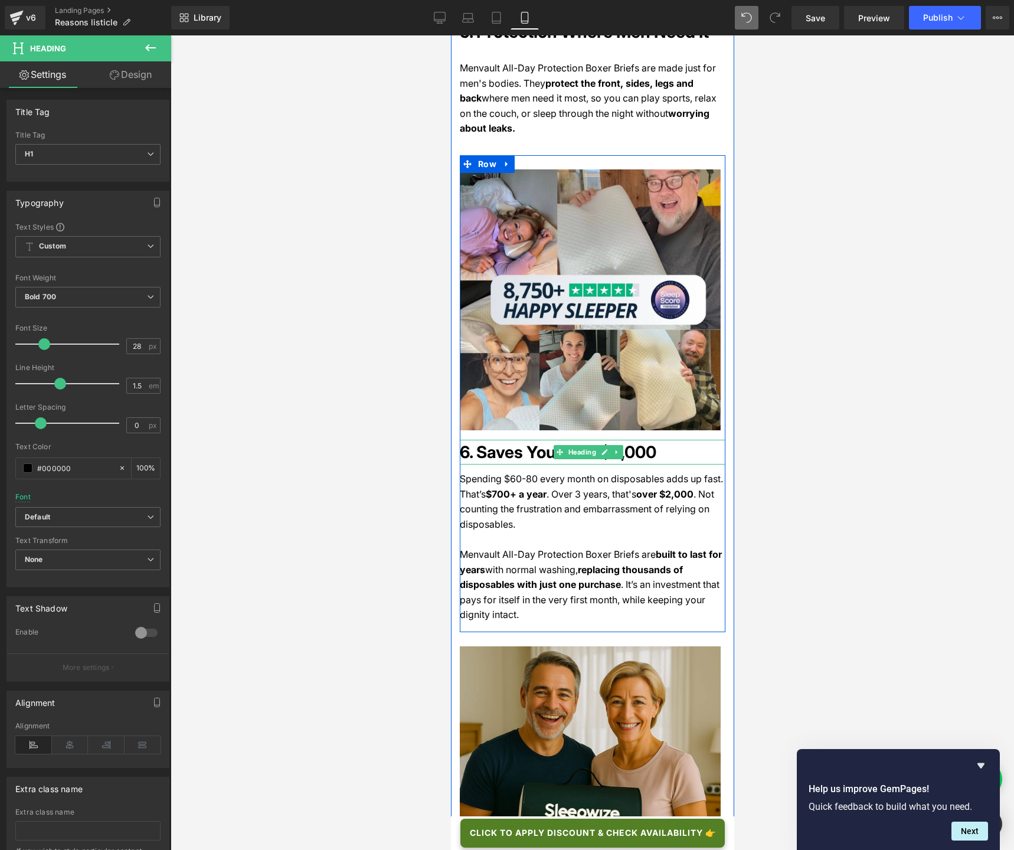
click at [489, 440] on h1 "6. Saves You Over $2,000" at bounding box center [592, 452] width 266 height 25
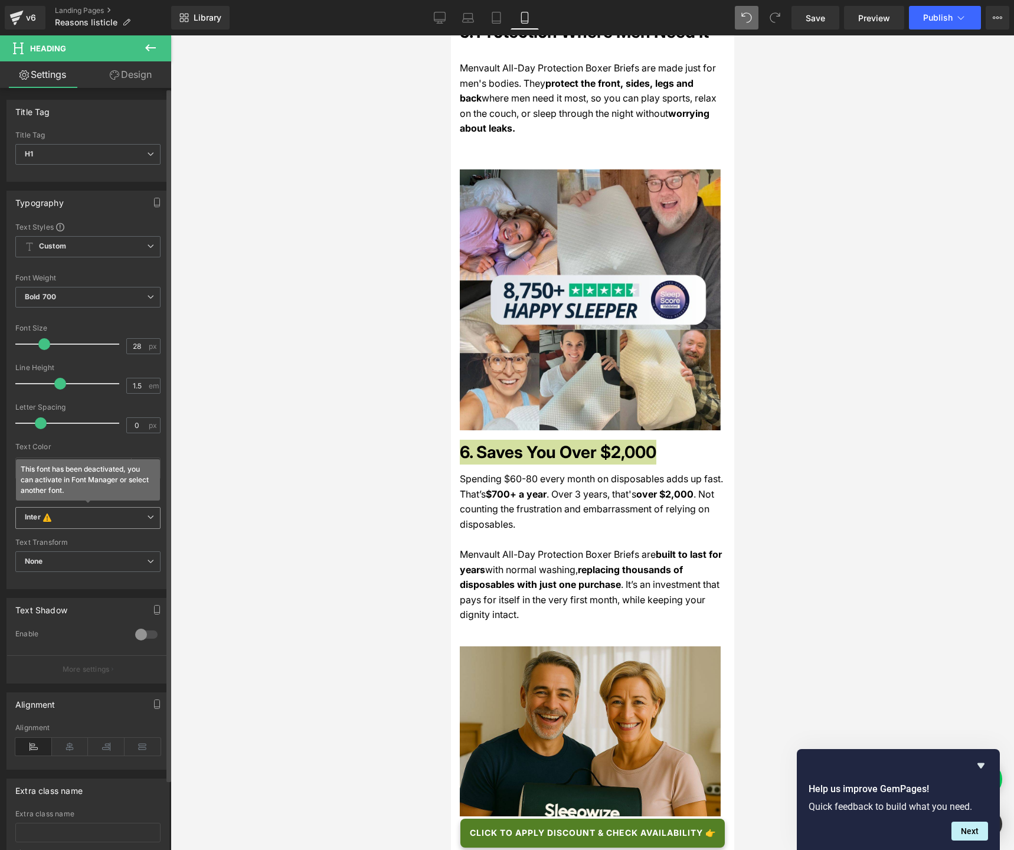
click at [68, 513] on b "Inter This font has been deactivated, you can activate in Font Manager or selec…" at bounding box center [86, 518] width 122 height 12
click at [59, 535] on li "Default" at bounding box center [85, 540] width 140 height 19
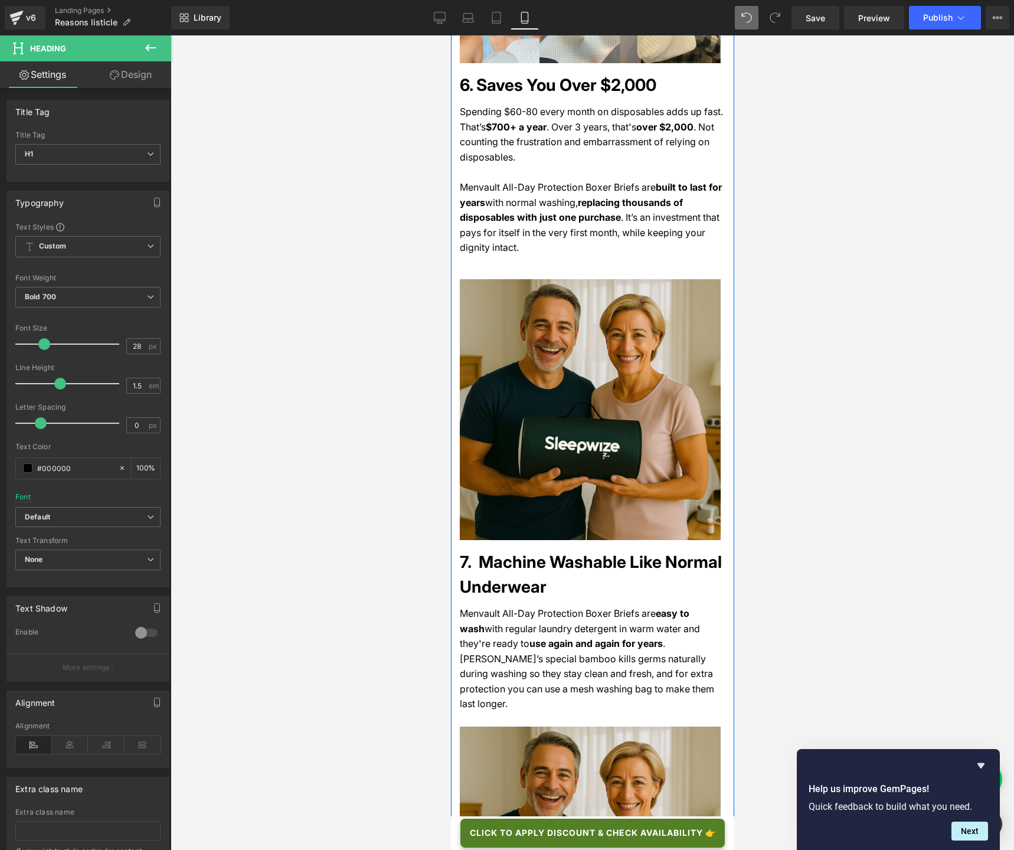
scroll to position [2901, 0]
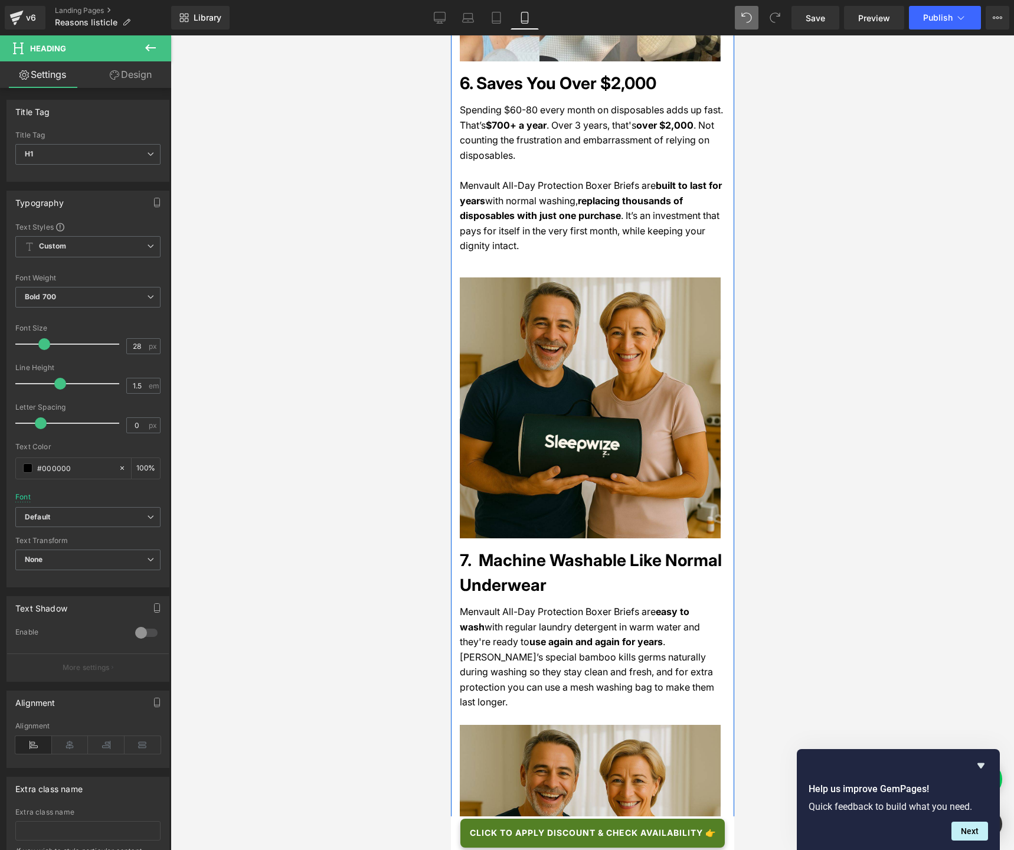
click at [485, 548] on h1 "7. Machine Washable Like Normal Underwear" at bounding box center [592, 573] width 266 height 50
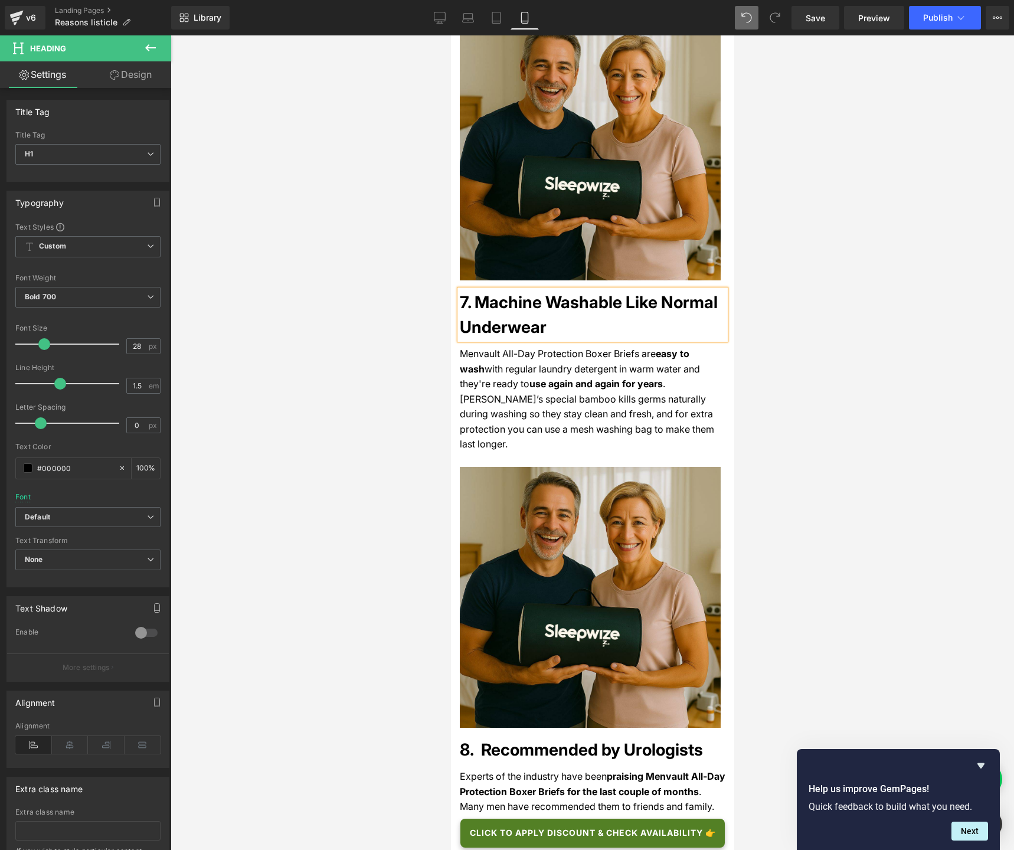
scroll to position [3228, 0]
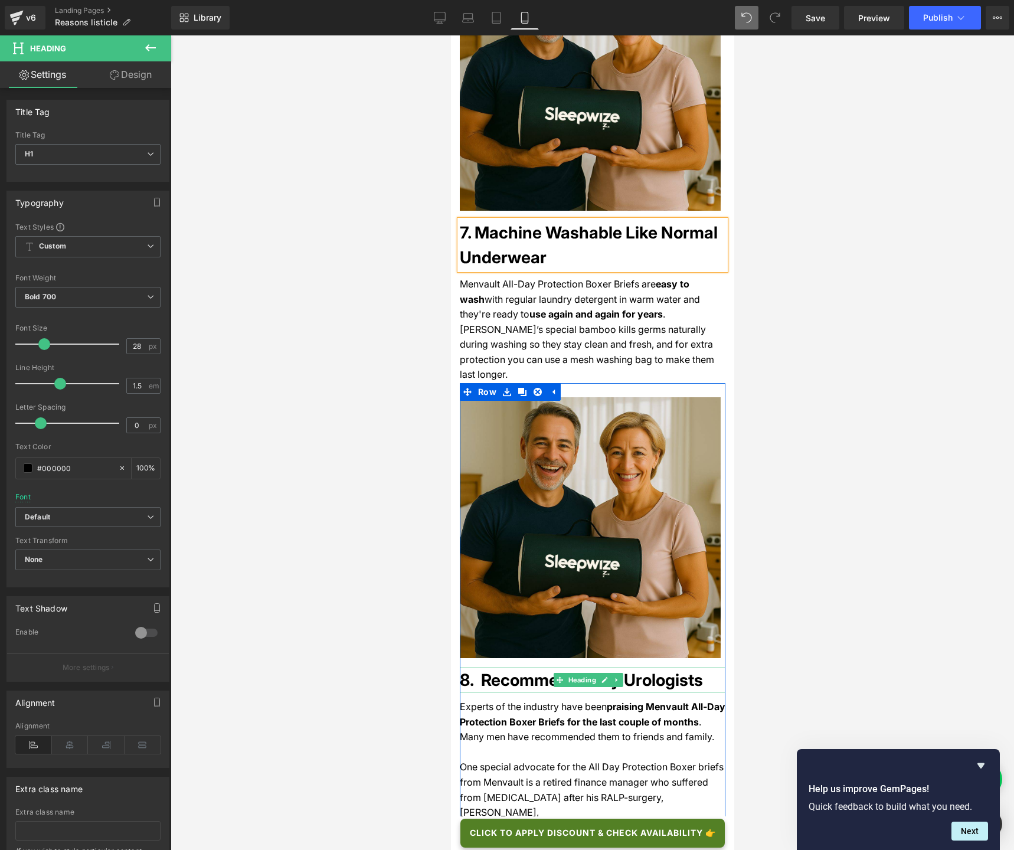
click at [484, 635] on h1 "8. Recommended by Urologists" at bounding box center [592, 679] width 266 height 25
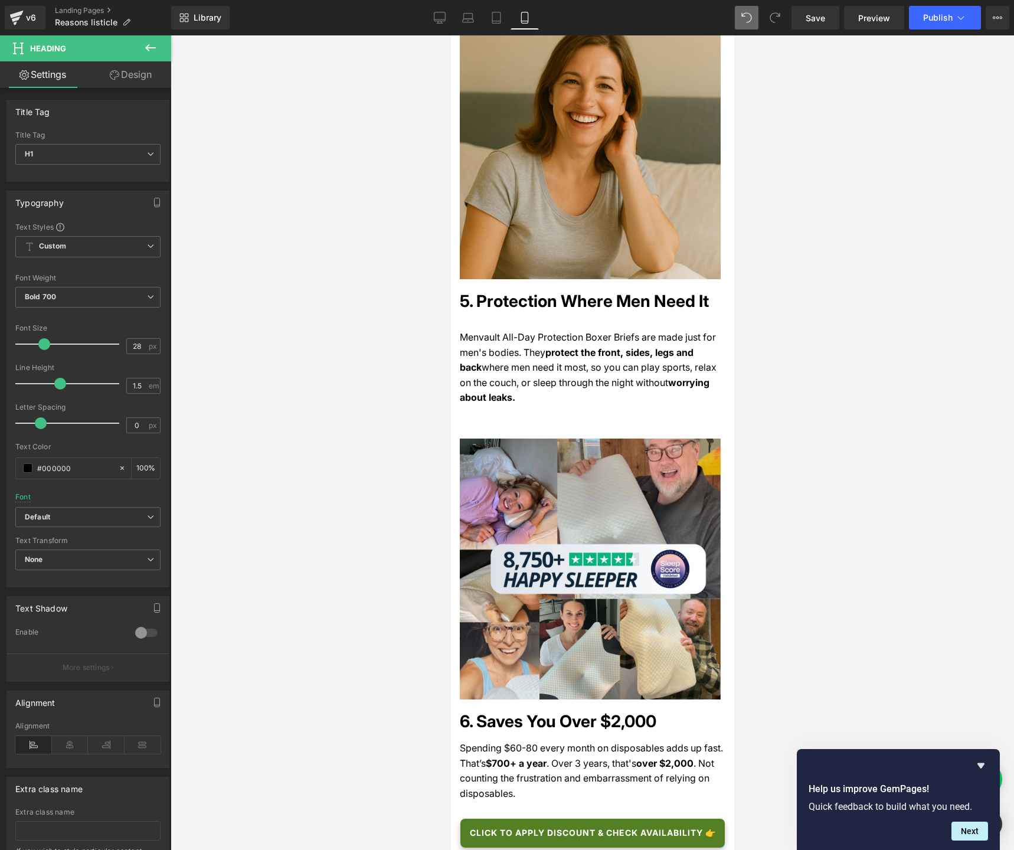
scroll to position [2249, 0]
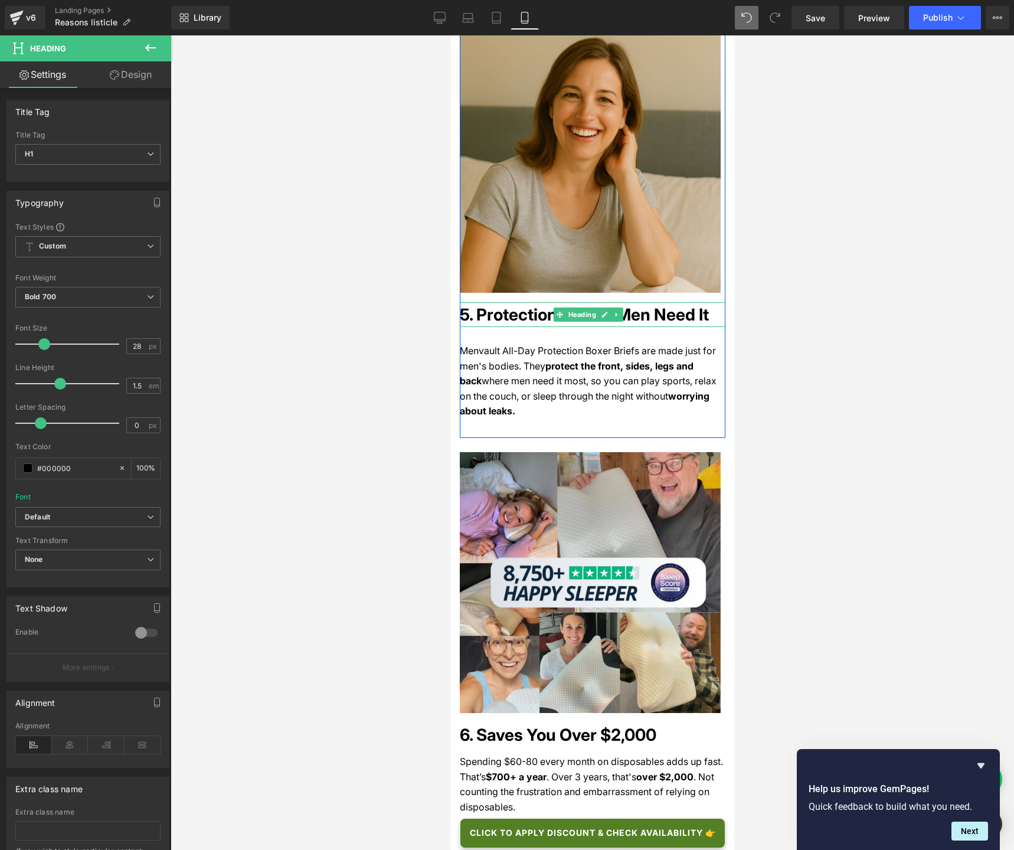
click at [504, 302] on h1 "5. Protection Where Men Need It" at bounding box center [592, 314] width 266 height 25
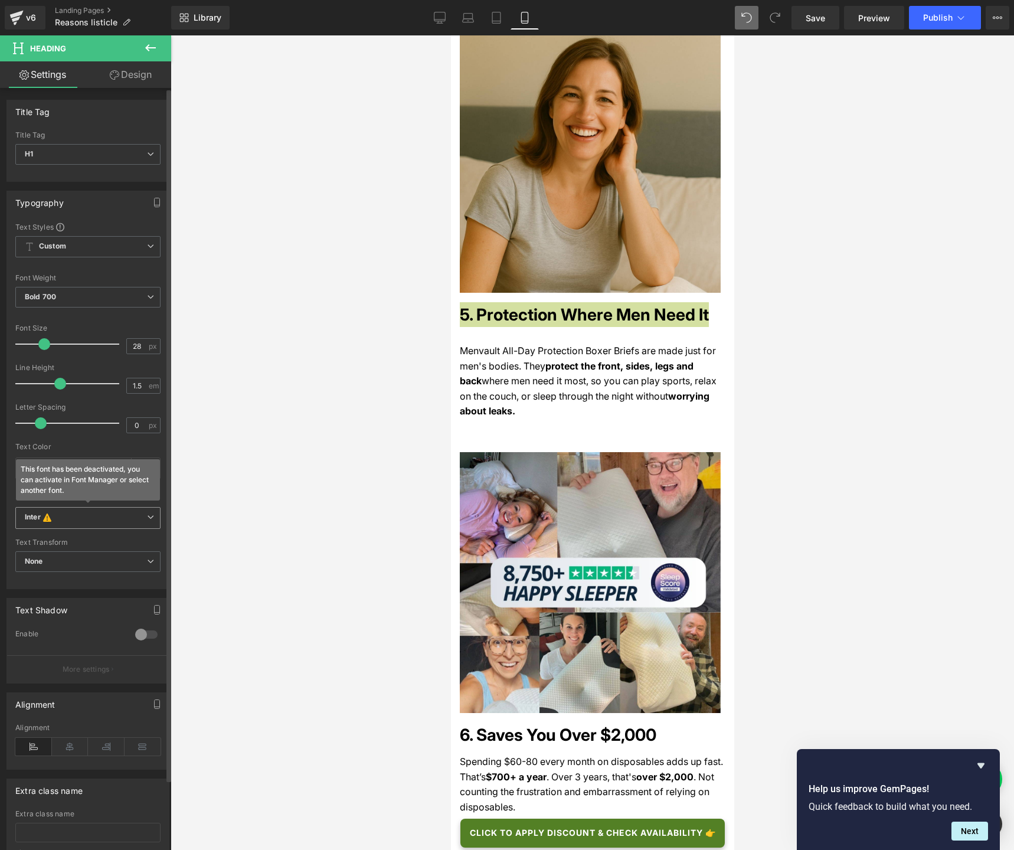
click at [67, 523] on b "Inter This font has been deactivated, you can activate in Font Manager or selec…" at bounding box center [86, 518] width 122 height 12
click at [60, 544] on p "Default" at bounding box center [51, 540] width 24 height 8
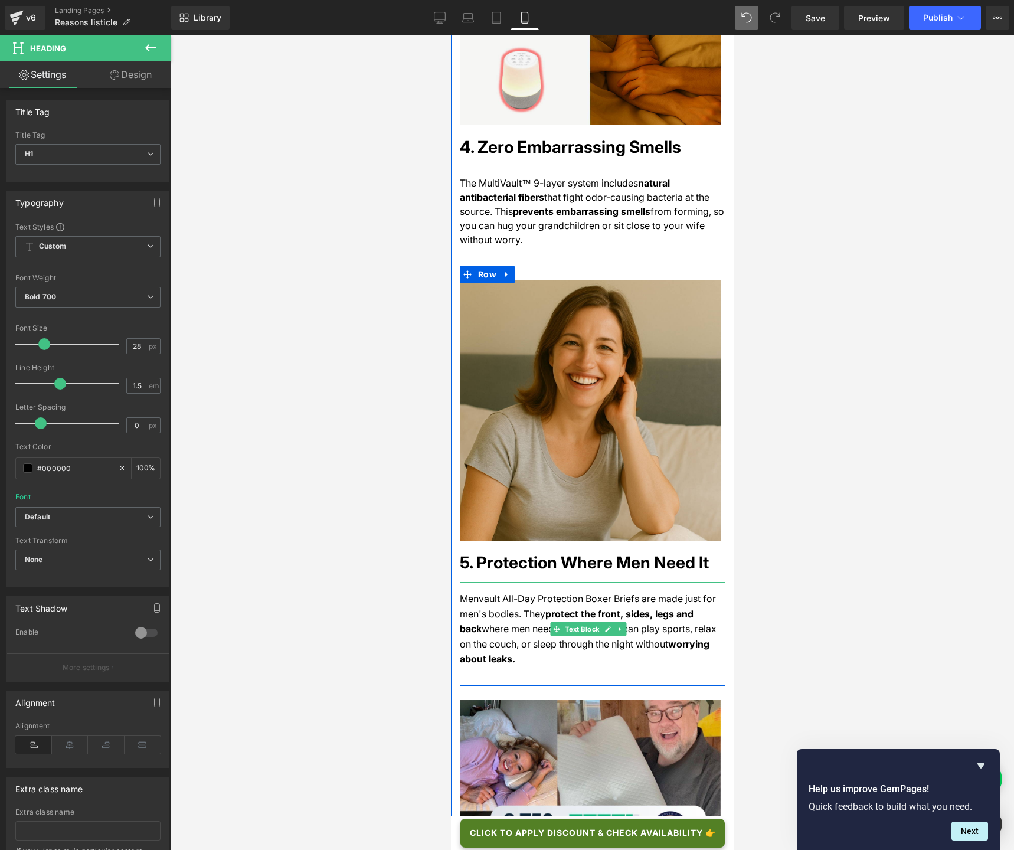
scroll to position [1900, 0]
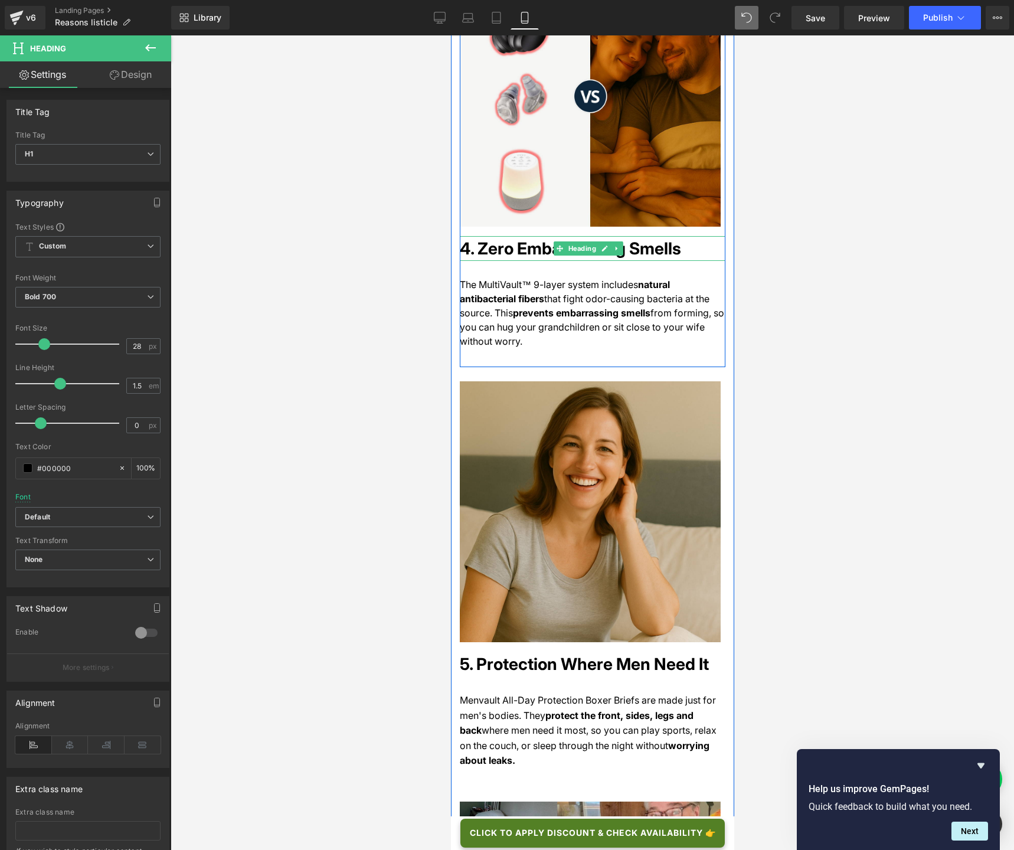
click at [471, 236] on h1 "4. Zero Embarrassing Smells" at bounding box center [592, 248] width 266 height 25
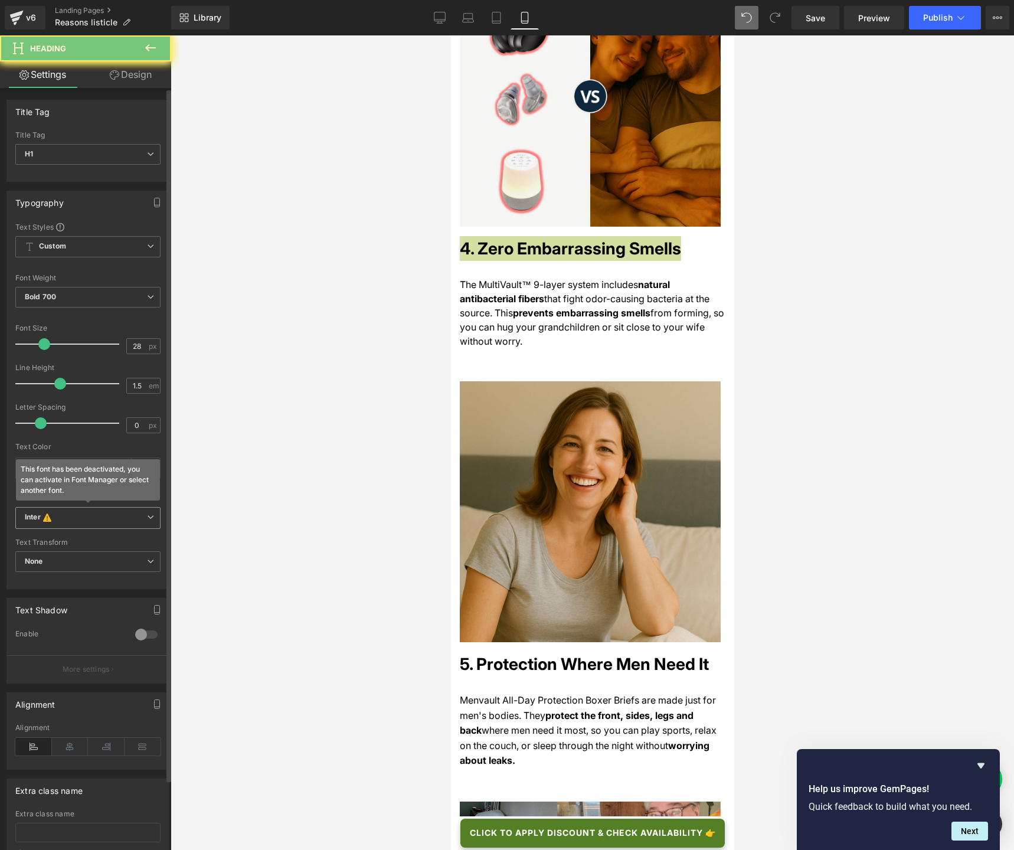
click at [99, 516] on b "Inter This font has been deactivated, you can activate in Font Manager or selec…" at bounding box center [86, 518] width 122 height 12
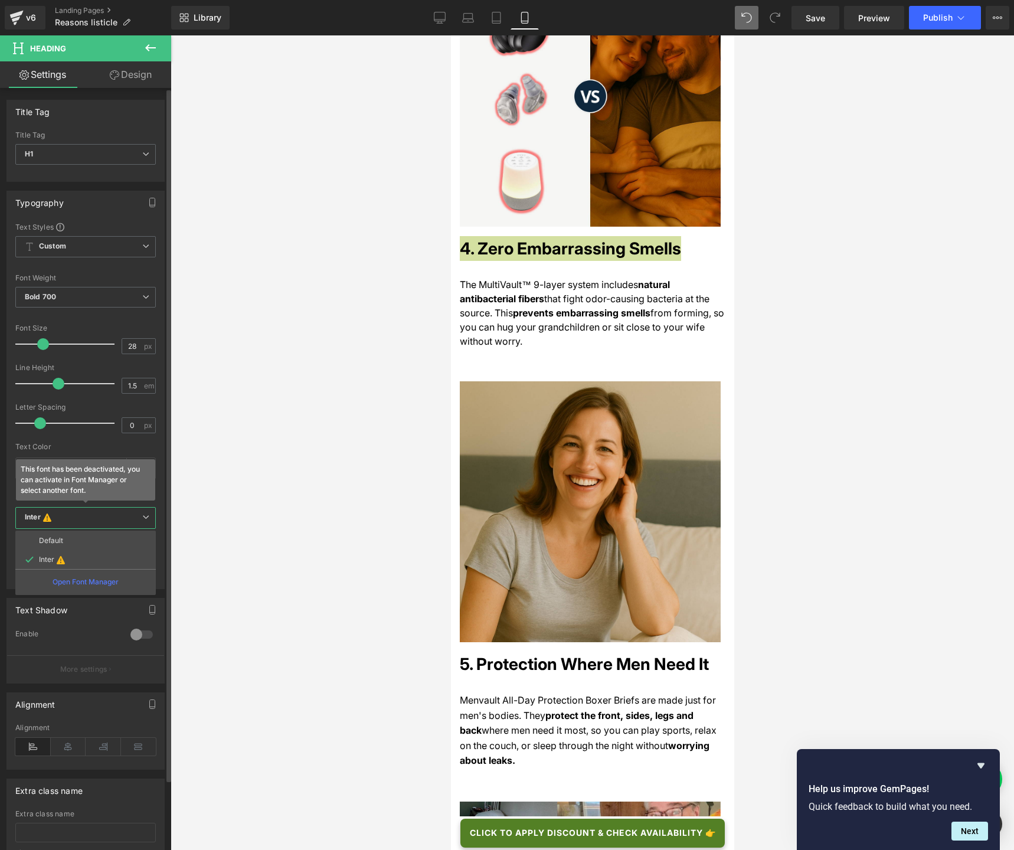
click at [96, 530] on ul "Default Inter Open Font Manager" at bounding box center [85, 562] width 140 height 64
click at [96, 535] on li "Default" at bounding box center [85, 540] width 140 height 19
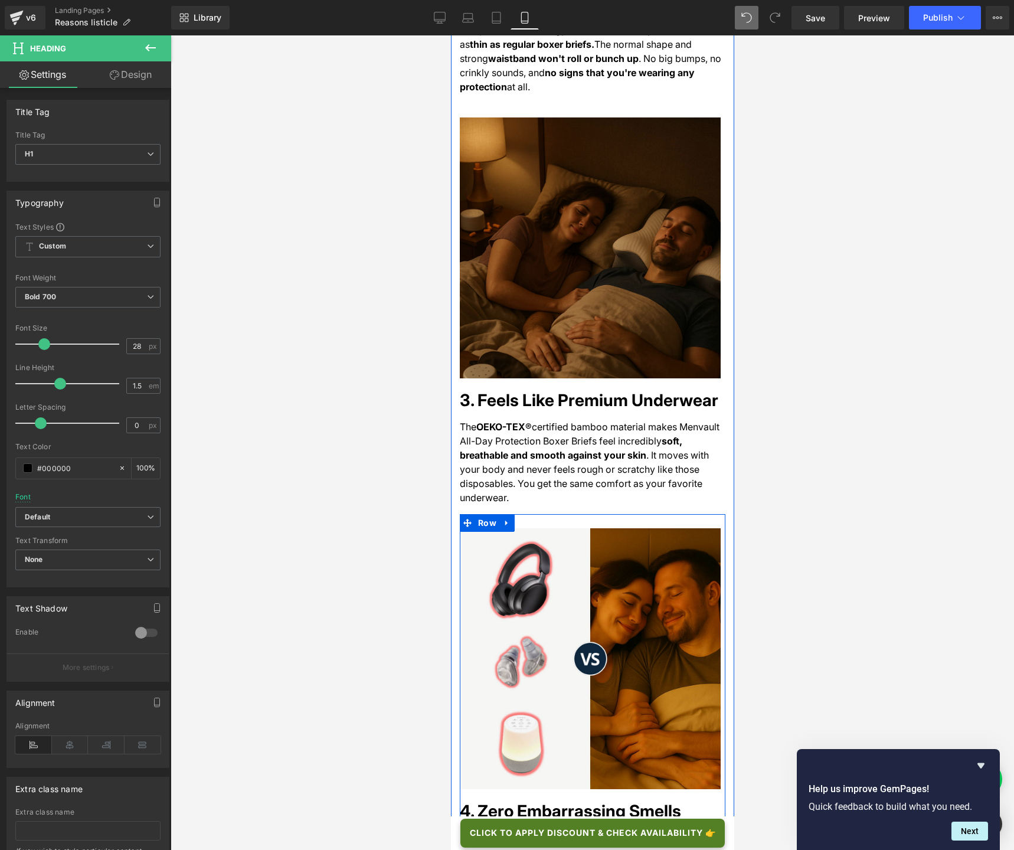
scroll to position [1337, 0]
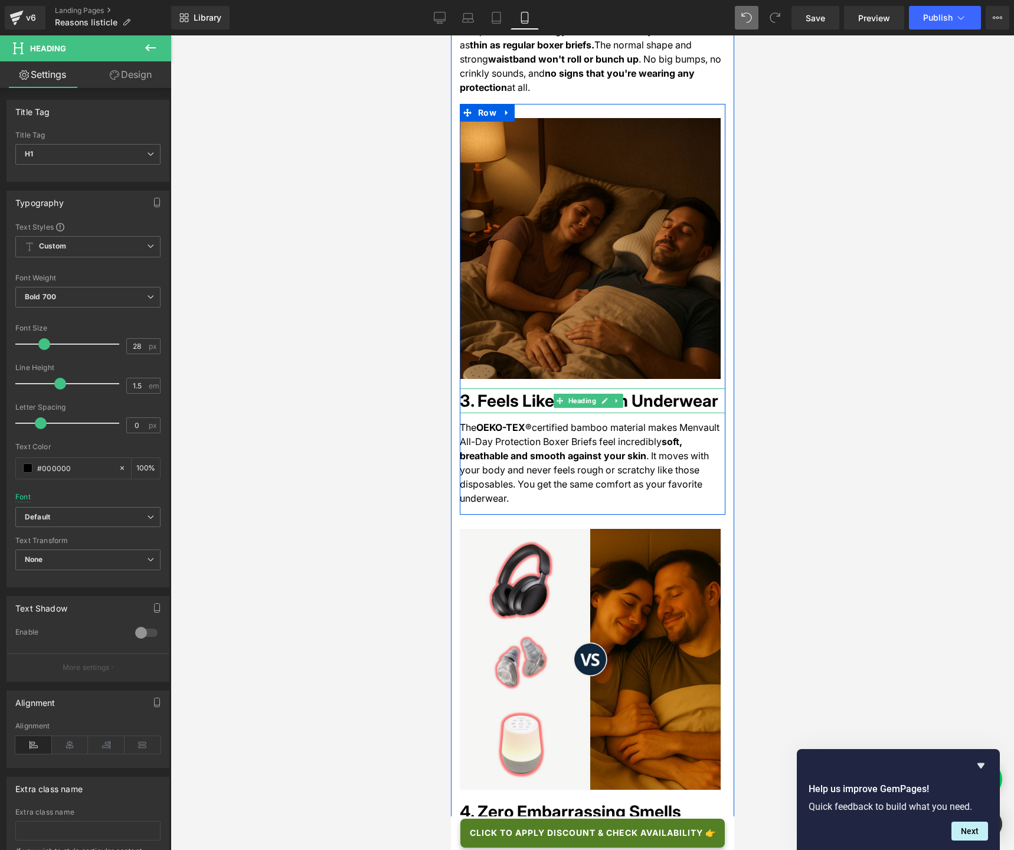
click at [504, 388] on h1 "3. Feels Like Premium Underwear" at bounding box center [592, 400] width 266 height 25
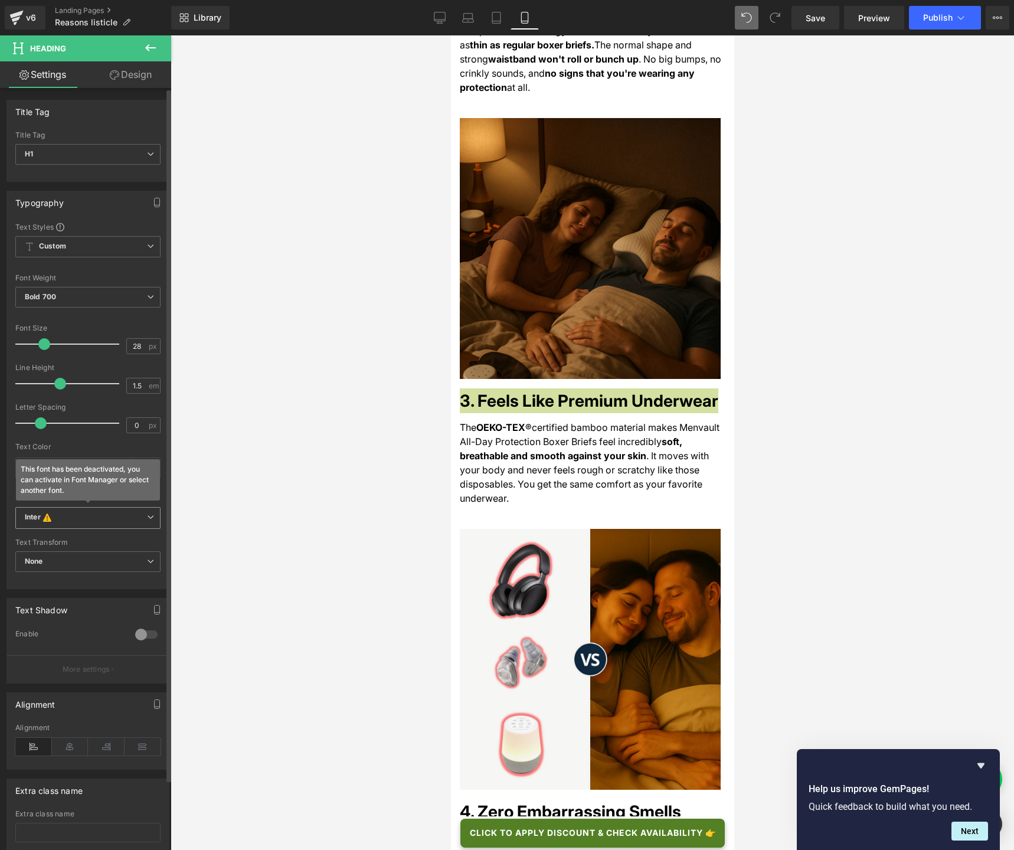
click at [67, 519] on b "Inter This font has been deactivated, you can activate in Font Manager or selec…" at bounding box center [86, 518] width 122 height 12
click at [67, 534] on li "Default" at bounding box center [85, 540] width 140 height 19
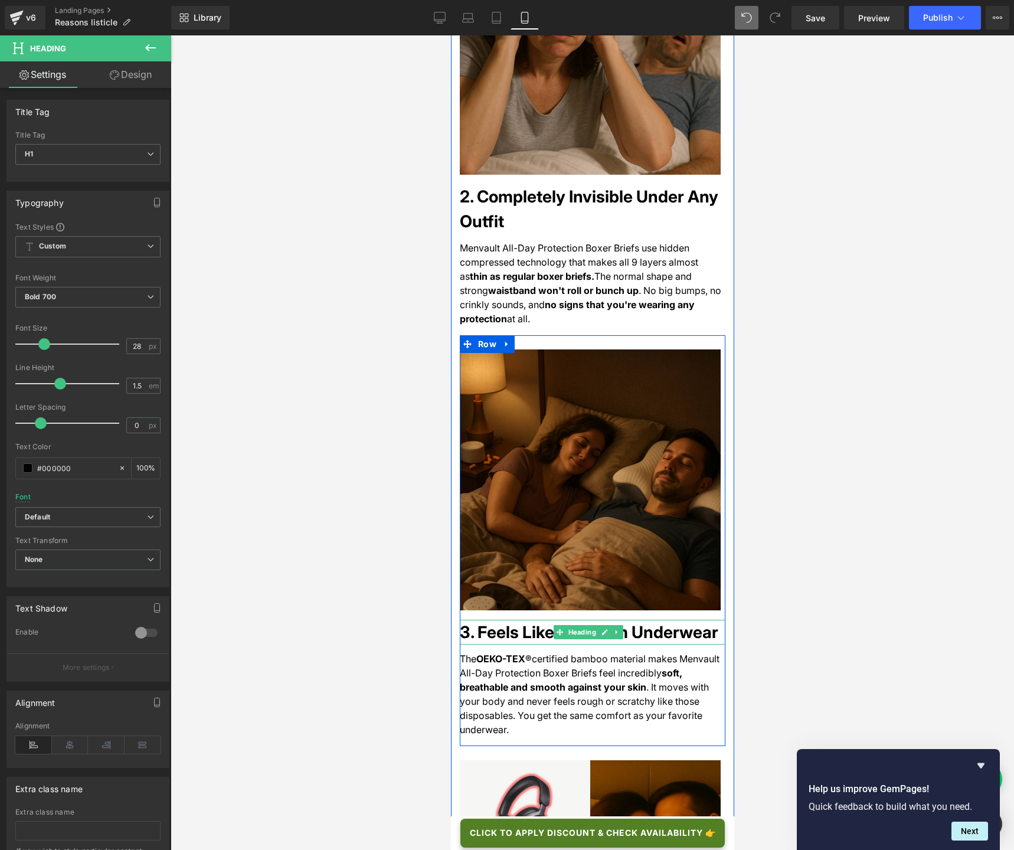
scroll to position [1050, 0]
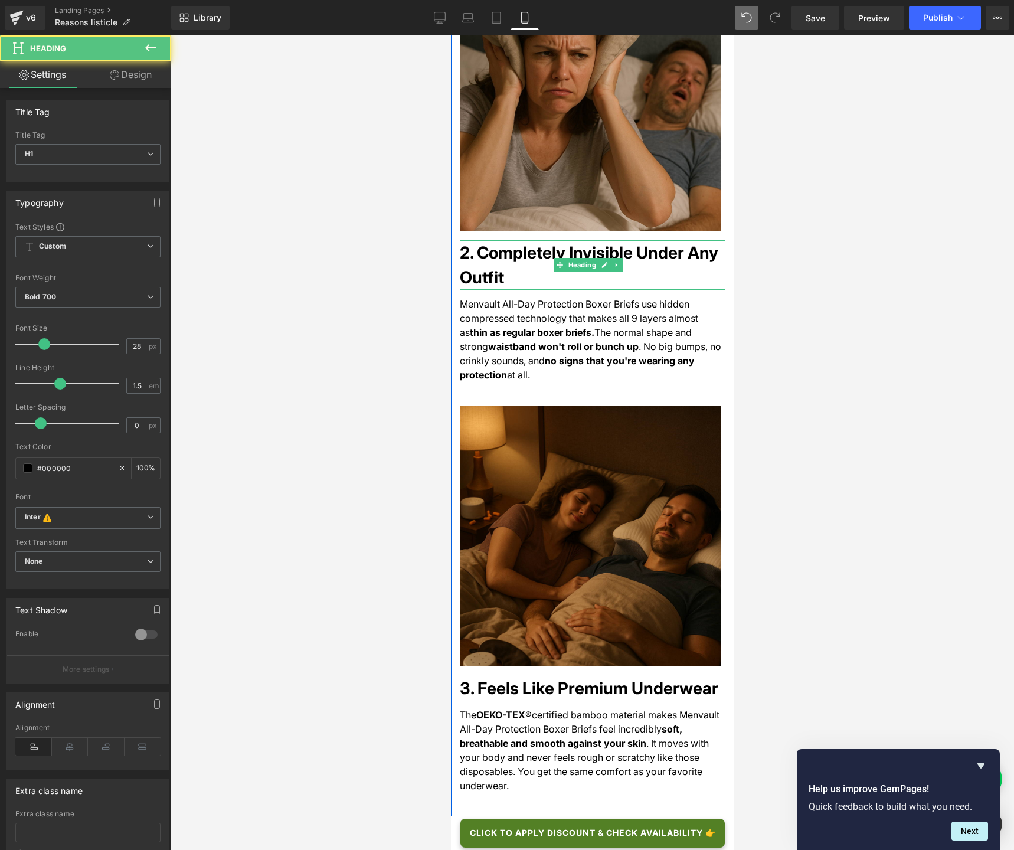
click at [507, 240] on h1 "2. Completely Invisible Under Any Outfit" at bounding box center [592, 265] width 266 height 50
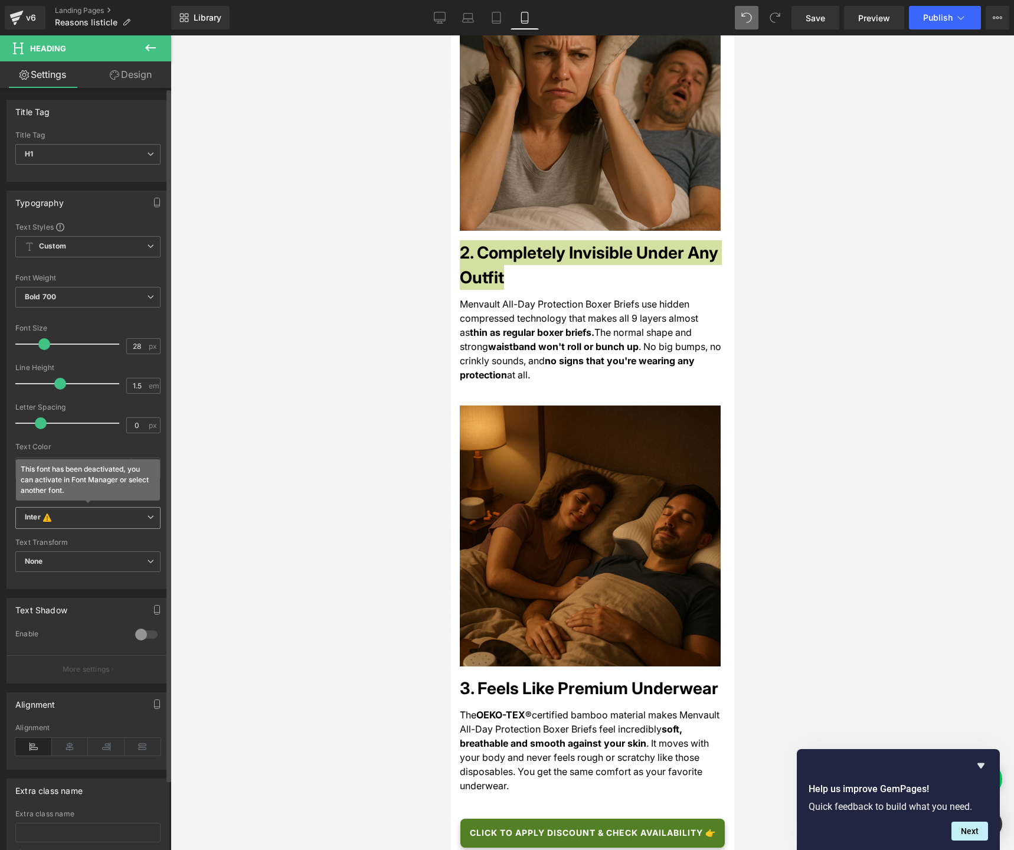
click at [64, 522] on b "Inter This font has been deactivated, you can activate in Font Manager or selec…" at bounding box center [86, 518] width 122 height 12
click at [60, 541] on p "Default" at bounding box center [51, 540] width 24 height 8
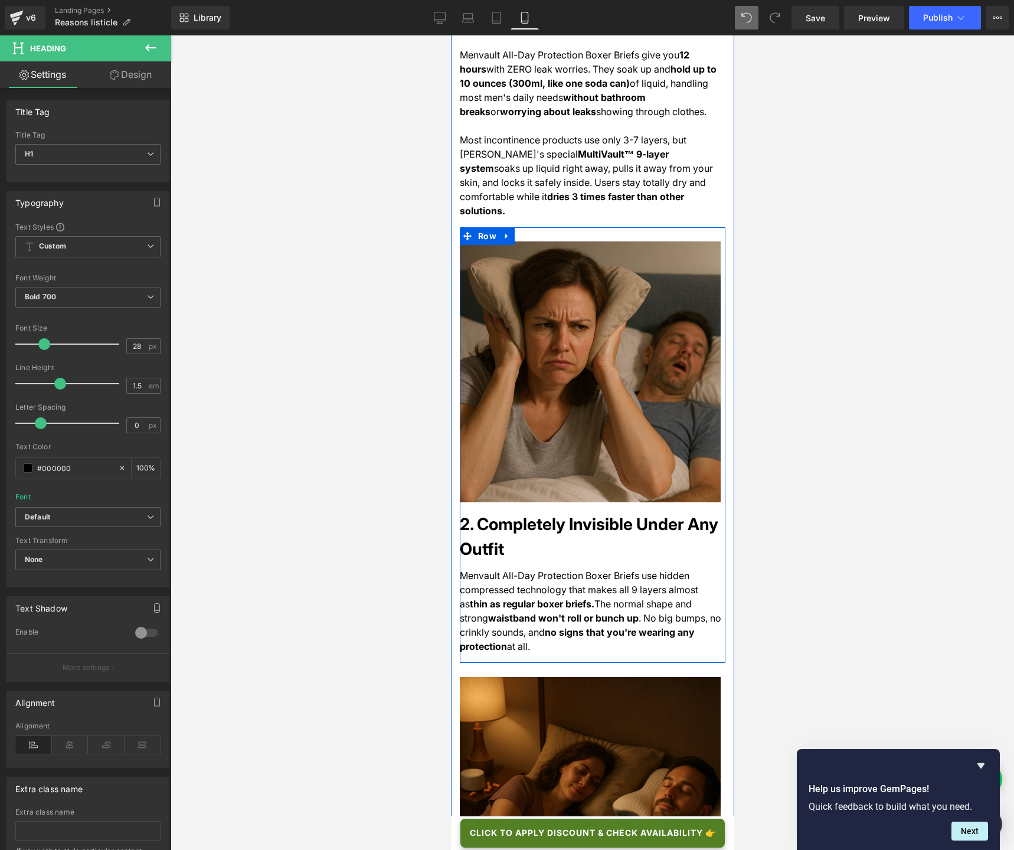
scroll to position [598, 0]
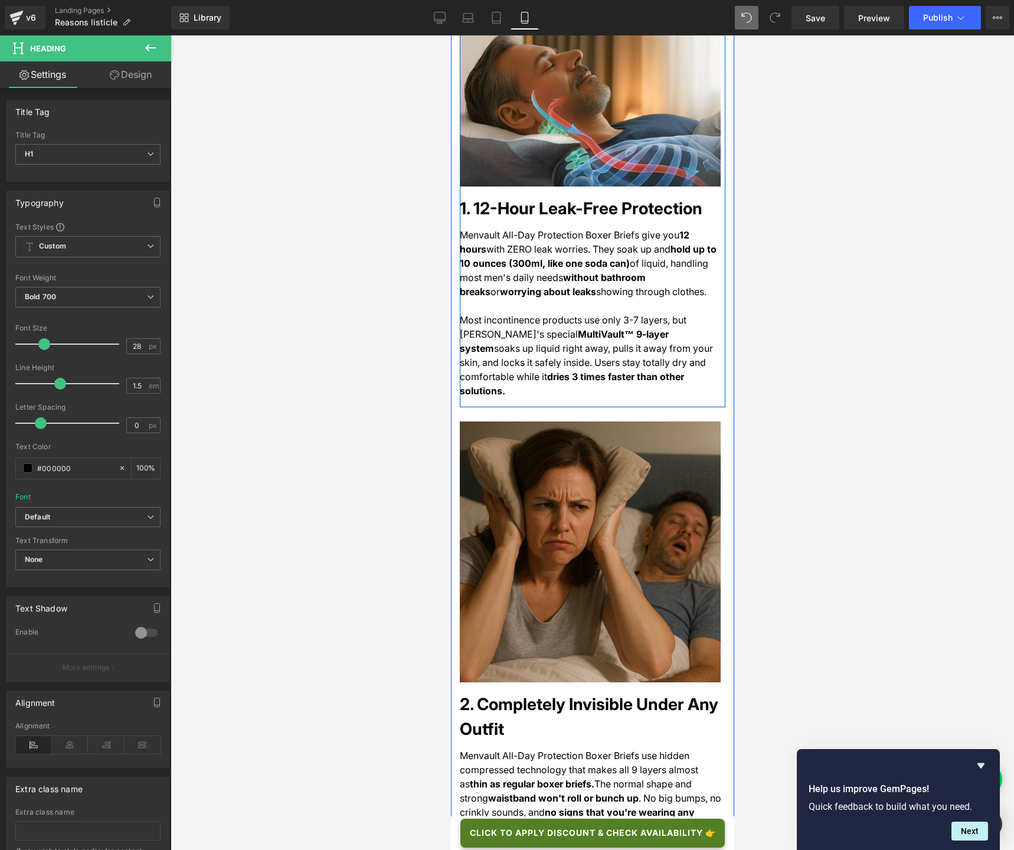
click at [499, 196] on h1 "1. 12-Hour Leak-Free Protection" at bounding box center [592, 208] width 266 height 25
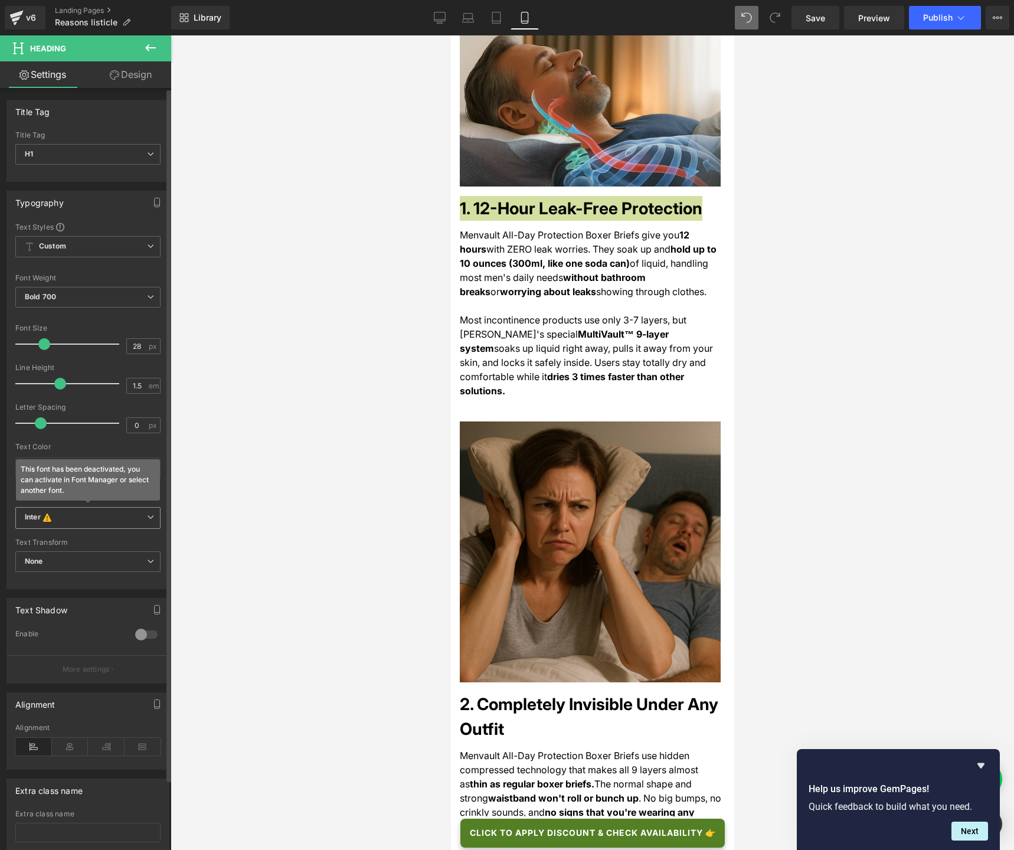
click at [49, 522] on icon "This font has been deactivated, you can activate in Font Manager or select anot…" at bounding box center [47, 518] width 13 height 12
click at [50, 540] on p "Default" at bounding box center [51, 540] width 24 height 8
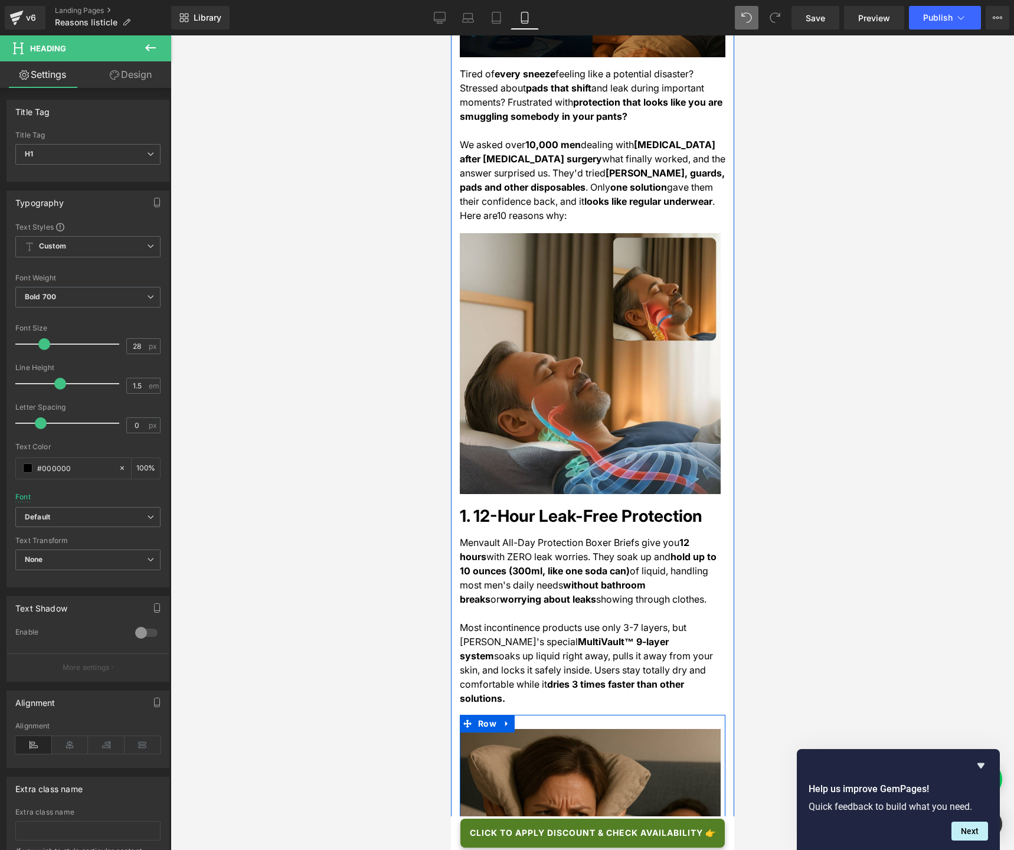
scroll to position [0, 0]
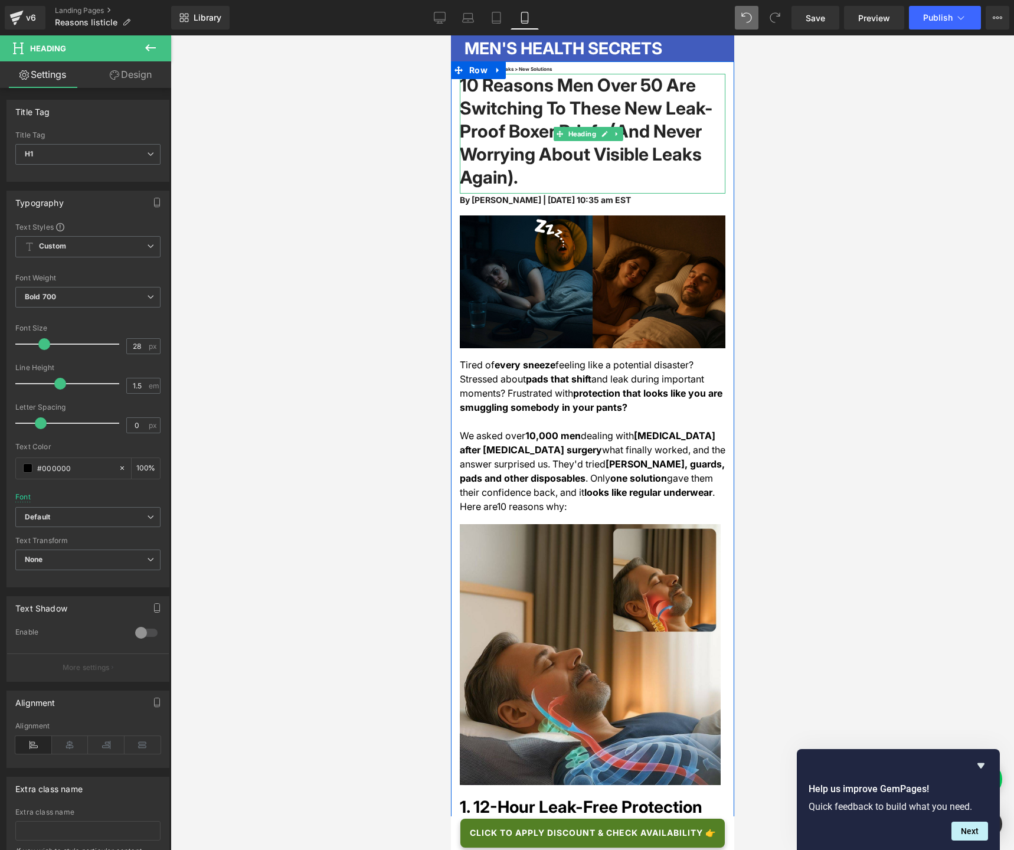
click at [547, 107] on h1 "10 Reasons Men Over 50 Are Switching To These New Leak-Proof Boxer Briefs (And …" at bounding box center [592, 131] width 266 height 115
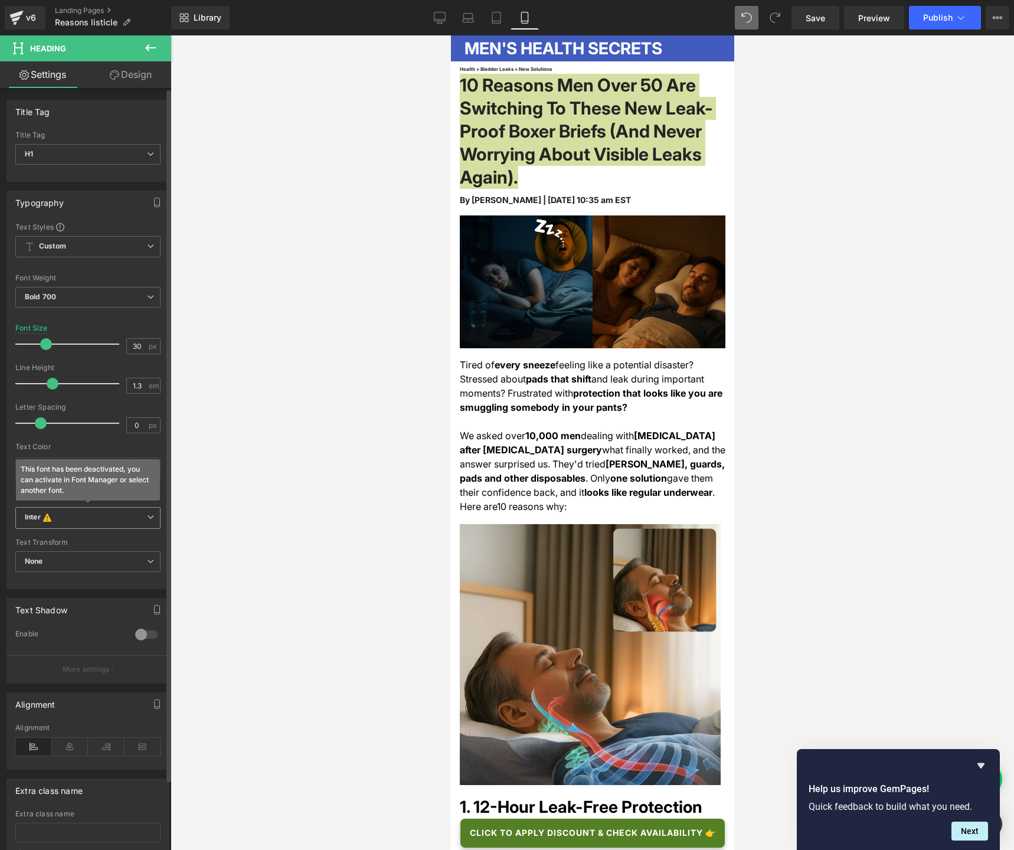
click at [74, 525] on span "Inter This font has been deactivated, you can activate in Font Manager or selec…" at bounding box center [87, 518] width 145 height 22
click at [68, 539] on li "Default" at bounding box center [85, 540] width 140 height 19
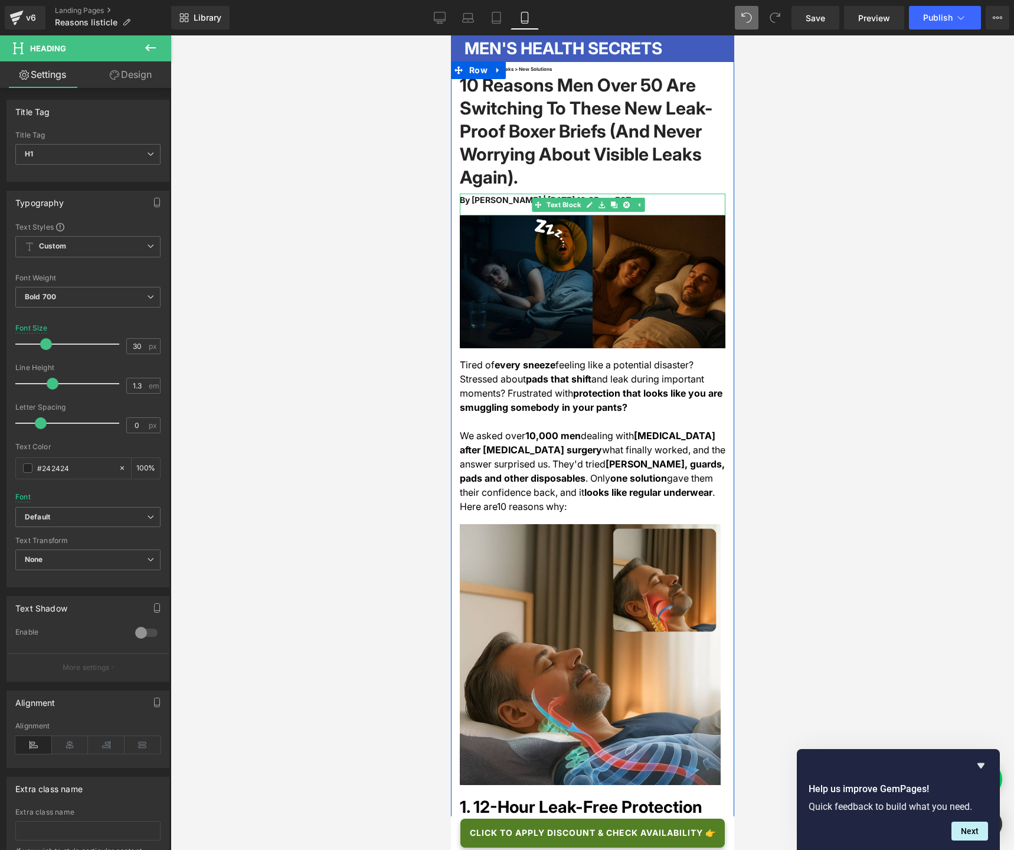
click at [527, 200] on span "By [PERSON_NAME] | [DATE] 10:35 am EST" at bounding box center [544, 200] width 171 height 10
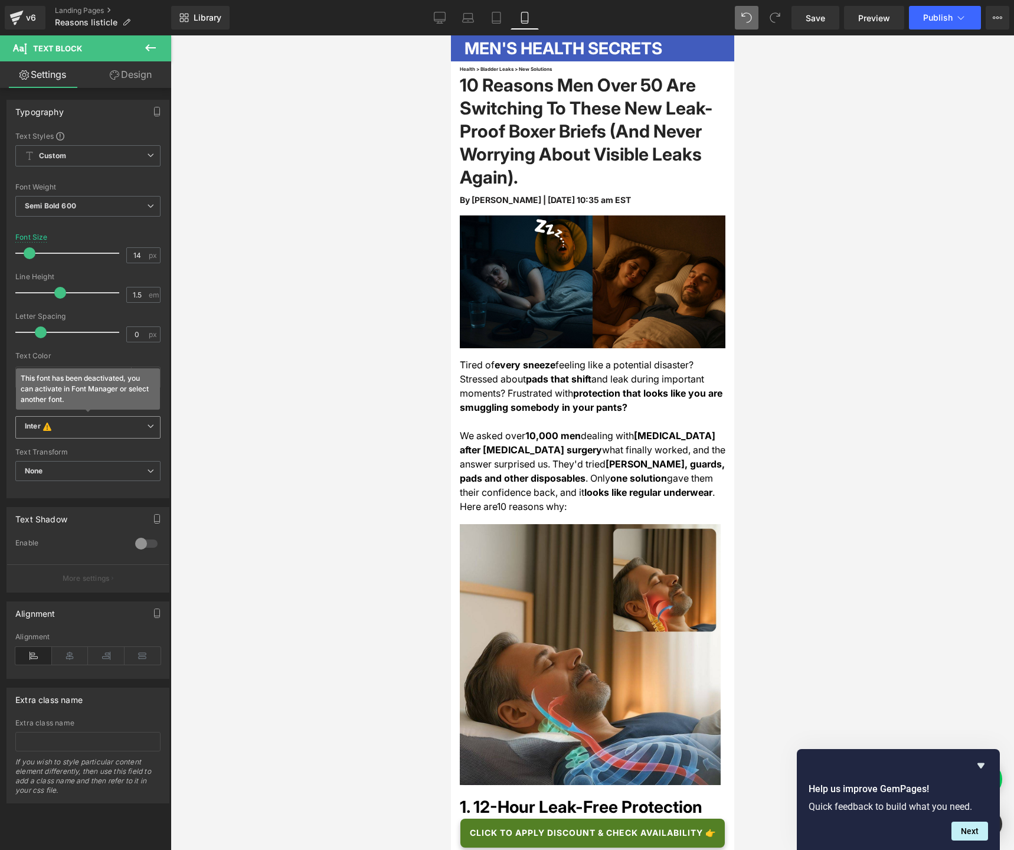
click at [119, 419] on span "Inter This font has been deactivated, you can activate in Font Manager or selec…" at bounding box center [87, 427] width 145 height 22
click at [116, 446] on li "Default" at bounding box center [85, 450] width 140 height 19
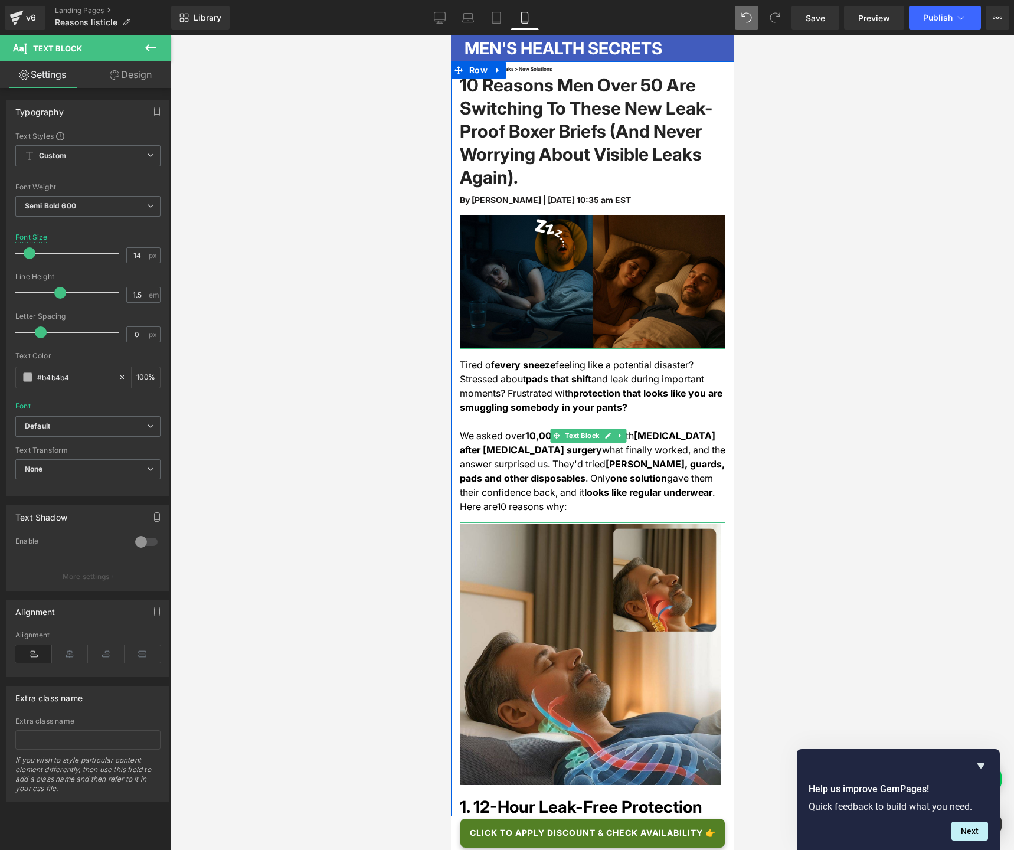
click at [504, 372] on span "feeling like a potential disaster? Stressed about" at bounding box center [576, 372] width 234 height 26
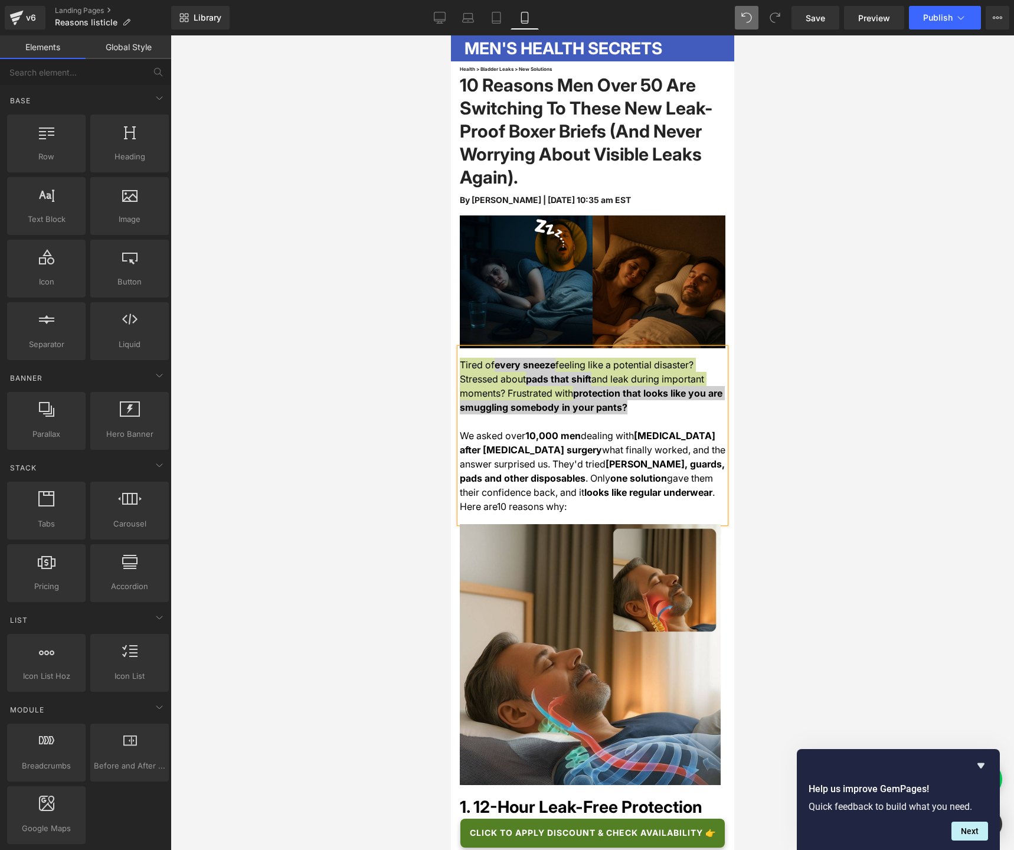
click at [333, 325] on div at bounding box center [592, 442] width 843 height 814
click at [842, 225] on div at bounding box center [592, 442] width 843 height 814
click at [820, 19] on span "Save" at bounding box center [814, 18] width 19 height 12
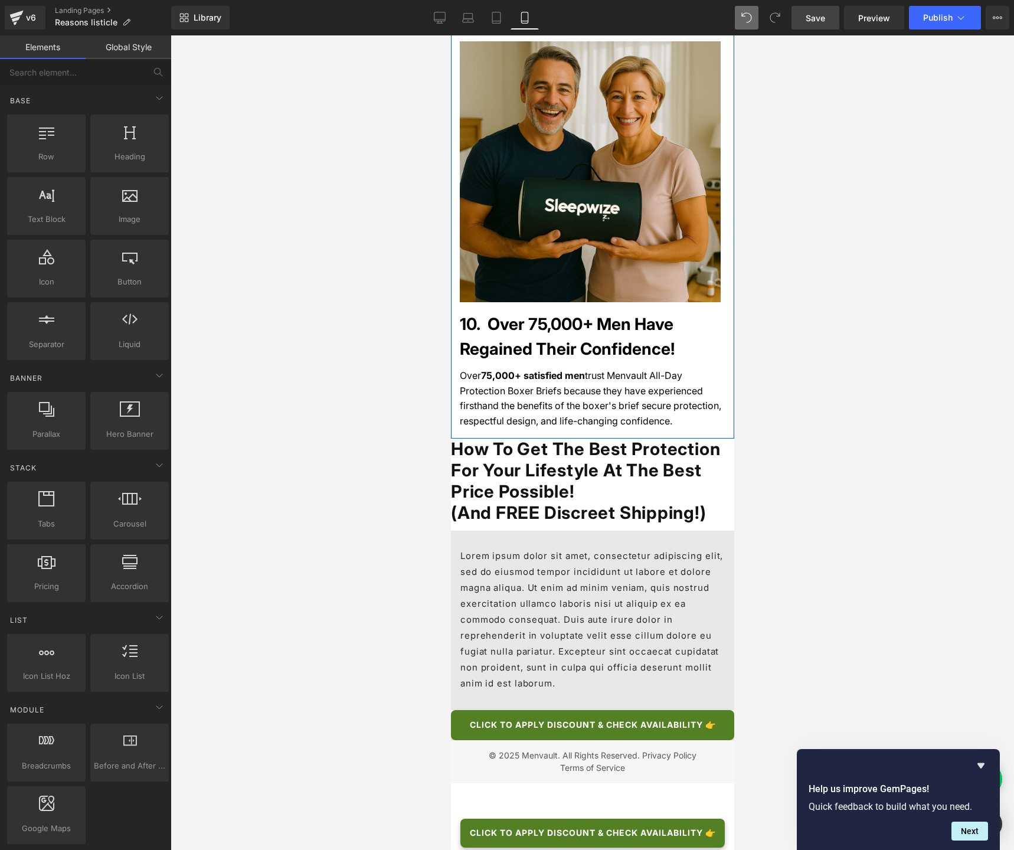
scroll to position [4690, 0]
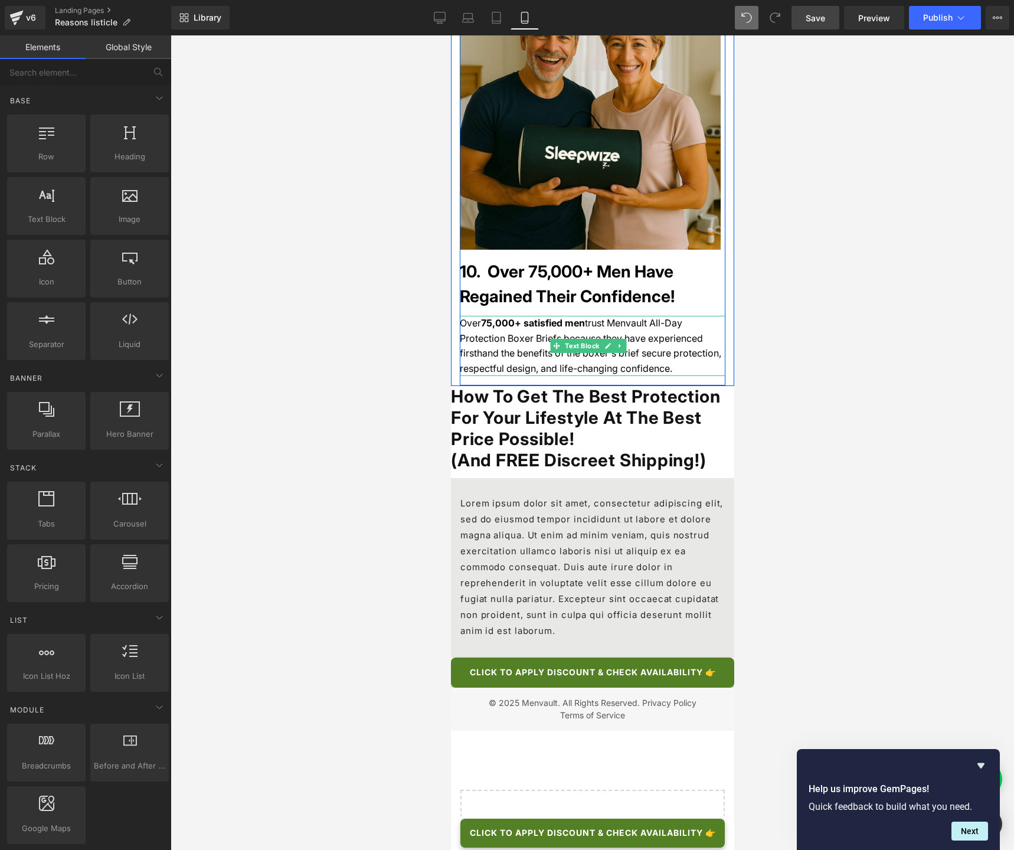
click at [532, 317] on span "trust Menvault All-Day Protection Boxer Briefs because they have experienced fi…" at bounding box center [589, 345] width 261 height 57
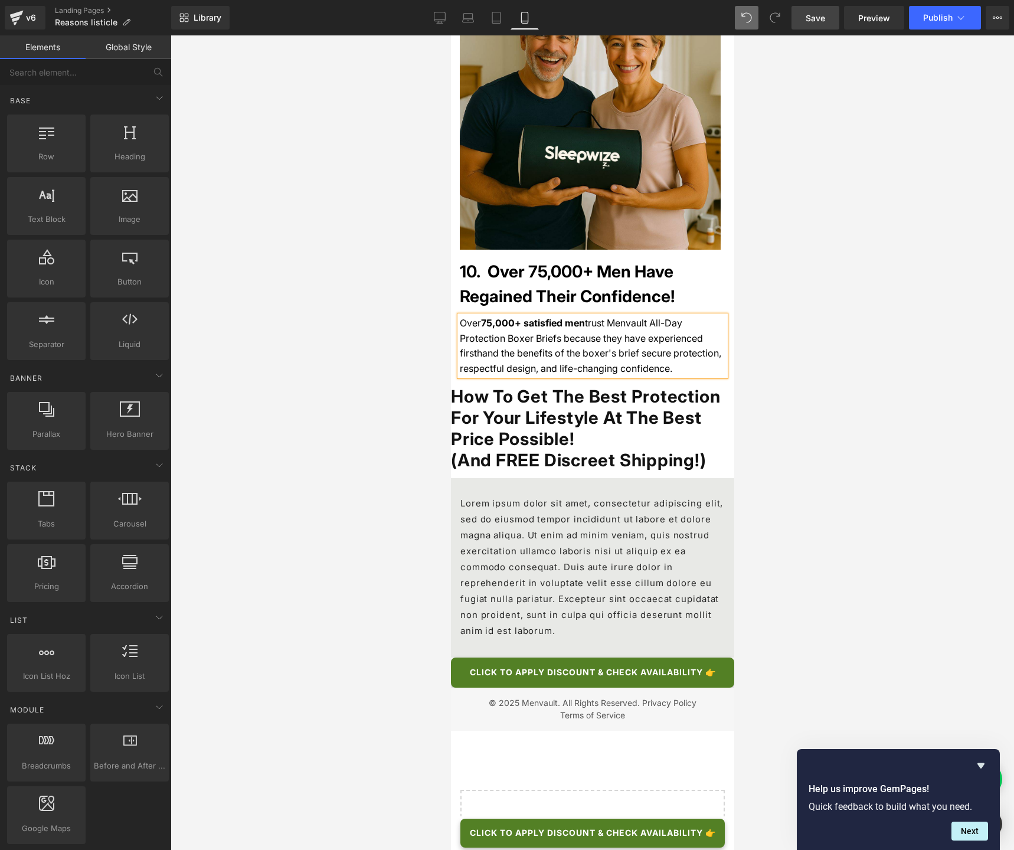
click at [828, 240] on div at bounding box center [592, 442] width 843 height 814
click at [572, 317] on span "trust Menvault All-Day Protection Boxer Briefs because they have experienced fi…" at bounding box center [589, 345] width 261 height 57
click at [849, 257] on div at bounding box center [592, 442] width 843 height 814
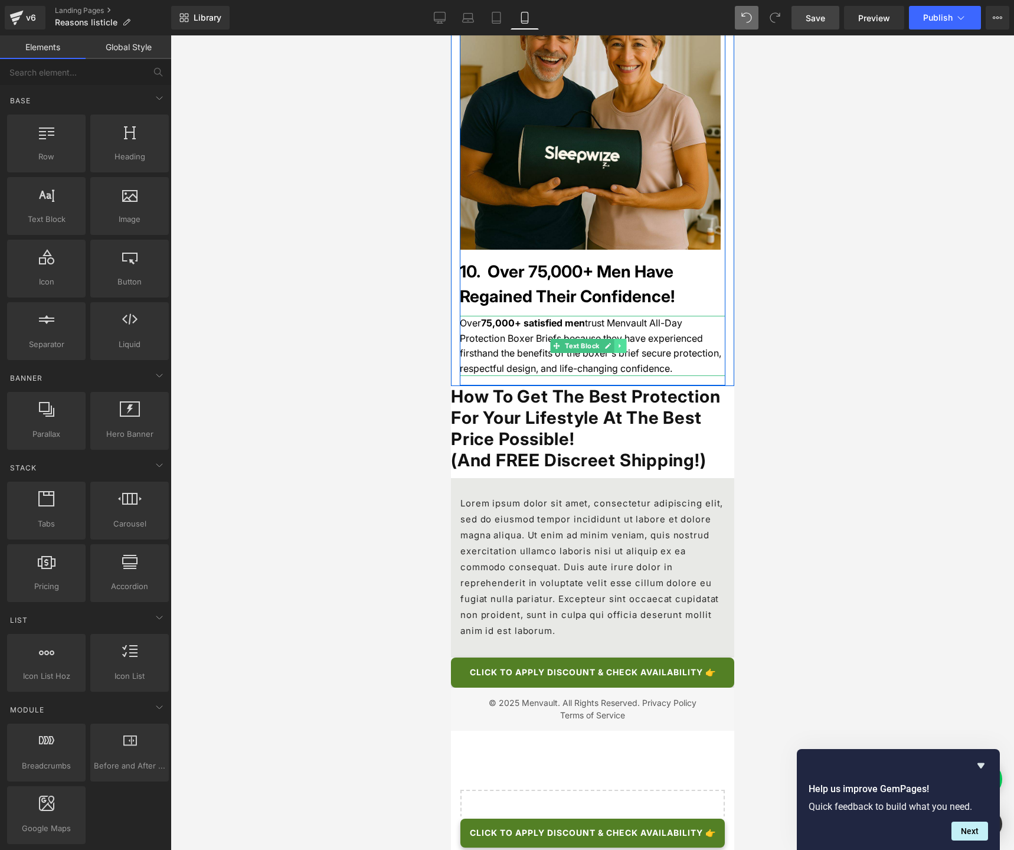
click at [624, 339] on link at bounding box center [619, 346] width 12 height 14
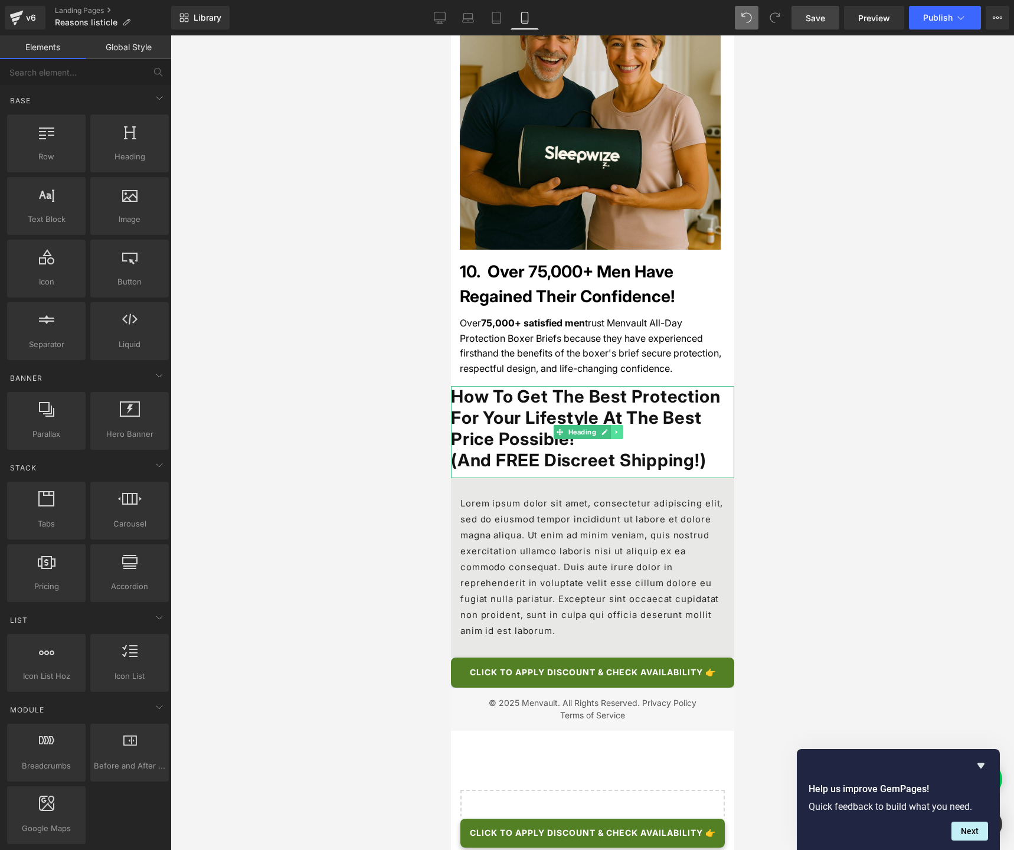
click at [616, 430] on icon at bounding box center [615, 432] width 2 height 4
click at [619, 429] on icon at bounding box center [622, 432] width 6 height 6
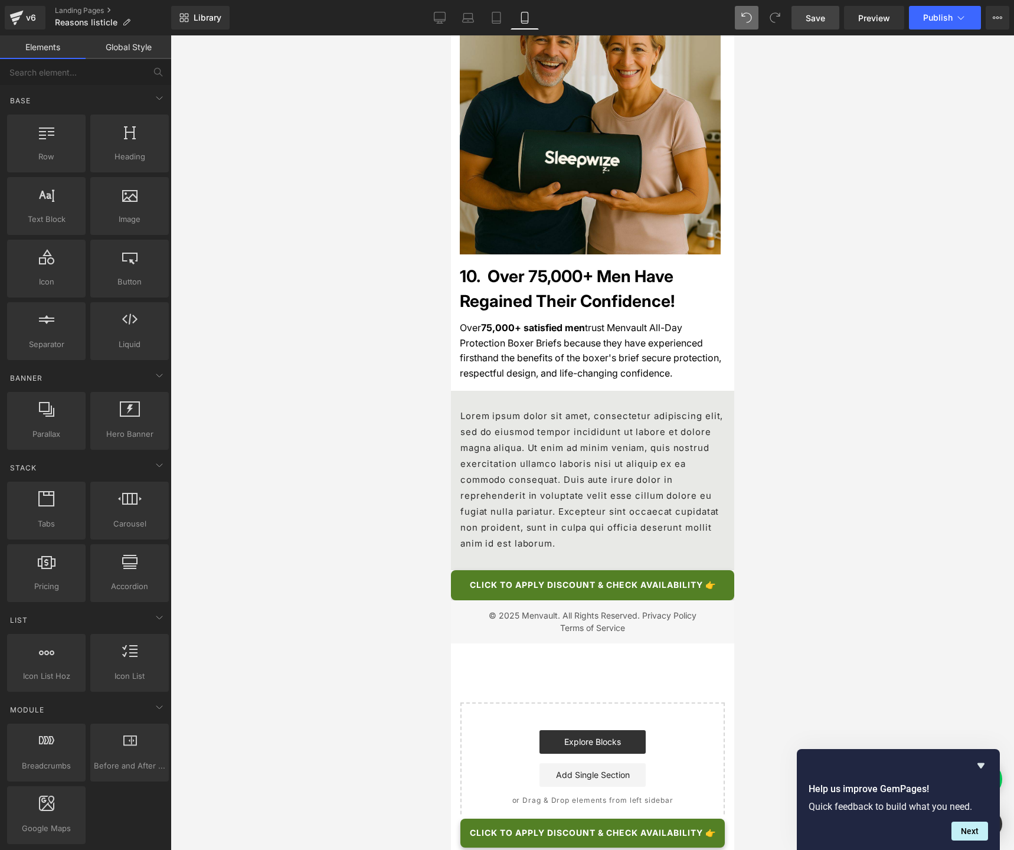
scroll to position [4592, 0]
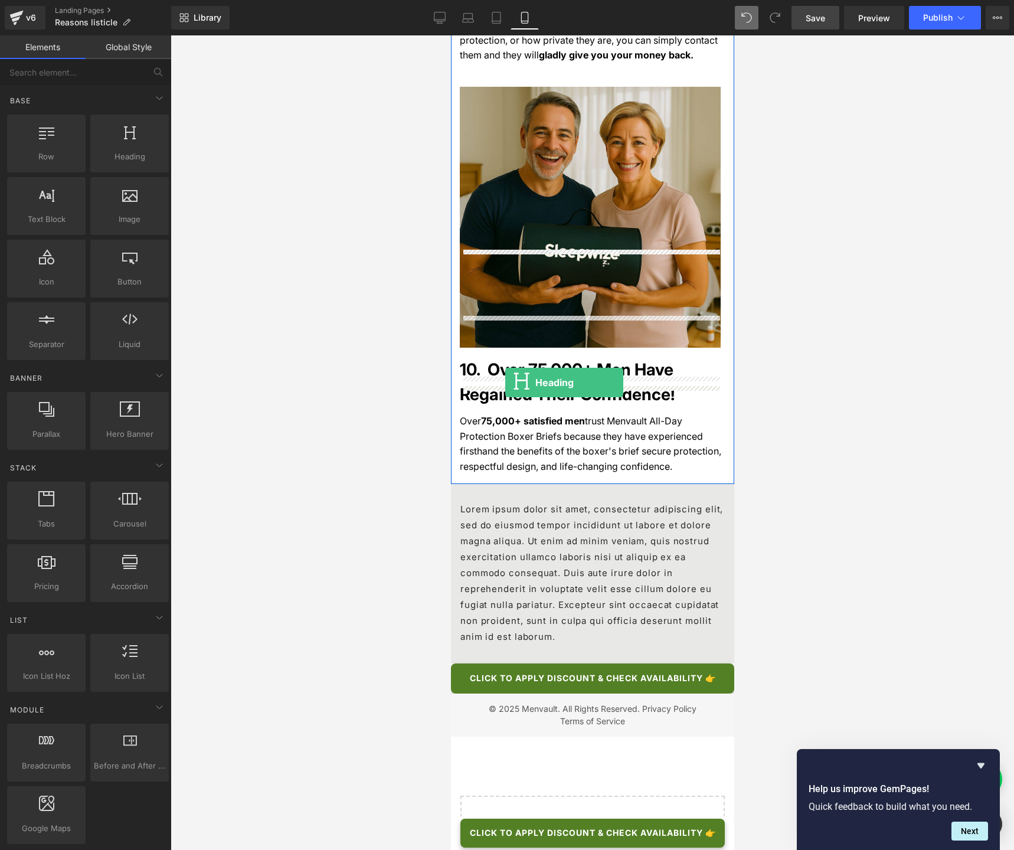
drag, startPoint x: 560, startPoint y: 193, endPoint x: 504, endPoint y: 382, distance: 197.4
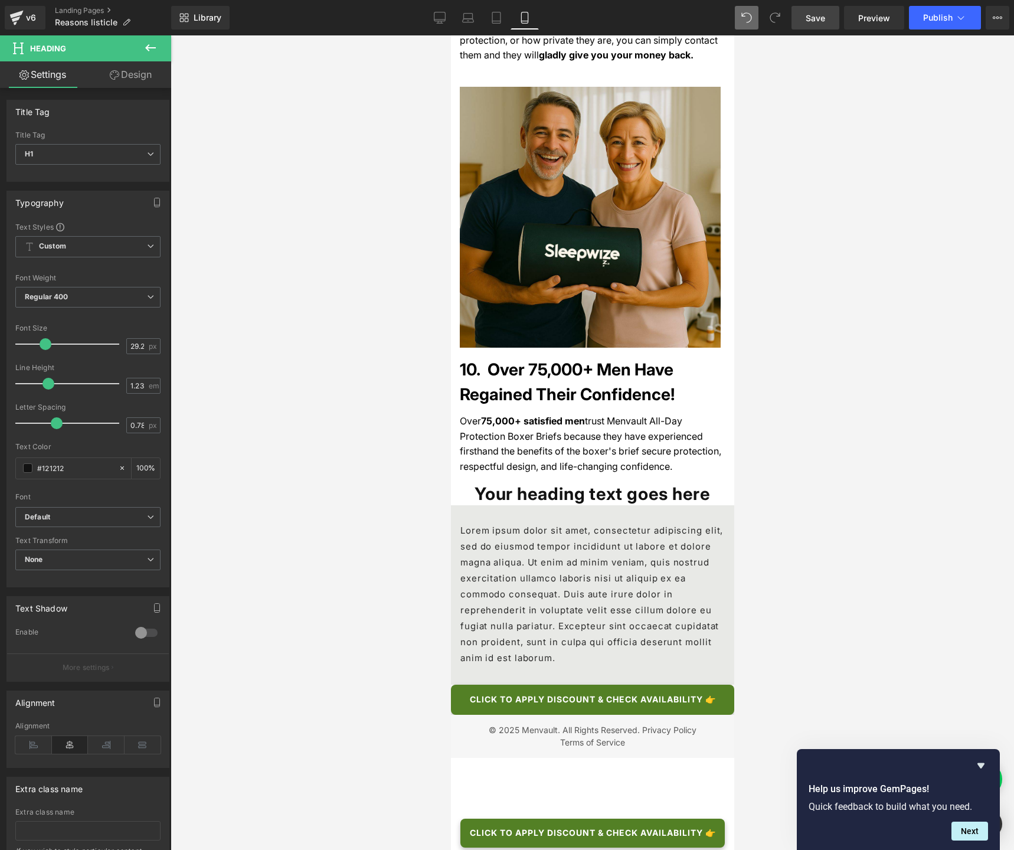
click at [592, 483] on div "Your heading text goes here Heading" at bounding box center [592, 493] width 266 height 21
click at [592, 483] on h1 "Your heading text goes here" at bounding box center [592, 493] width 266 height 21
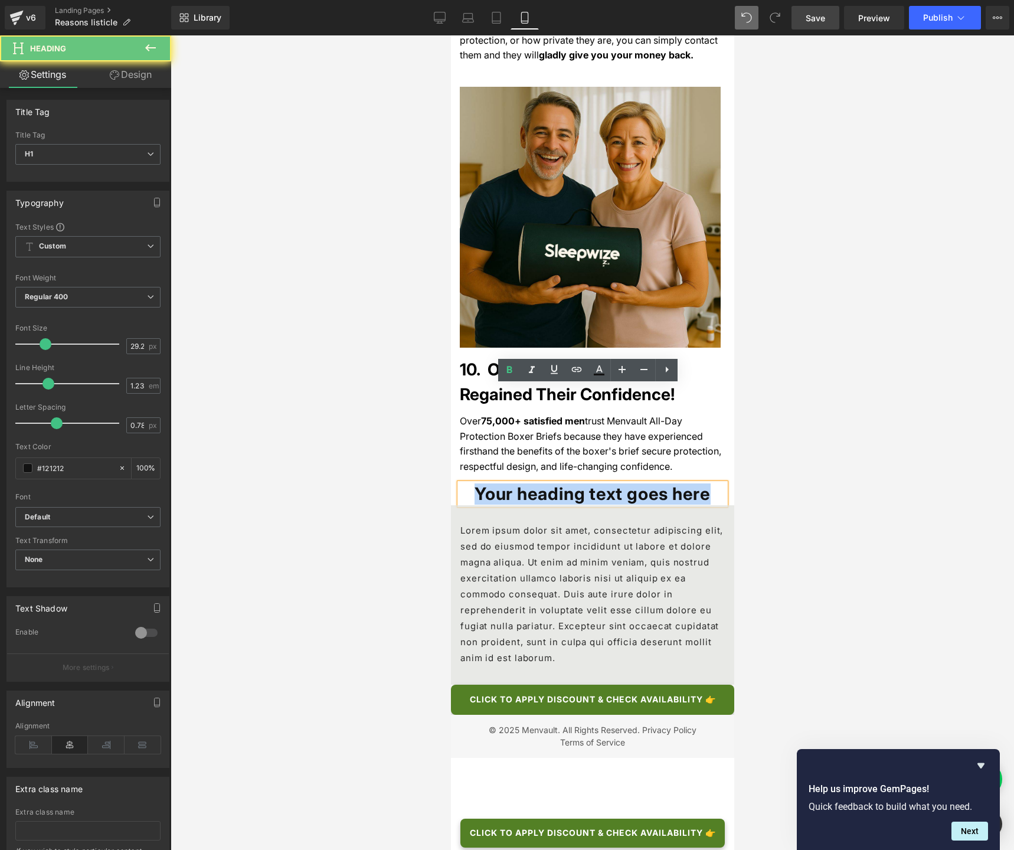
click at [592, 483] on h1 "Your heading text goes here" at bounding box center [592, 493] width 266 height 21
paste div
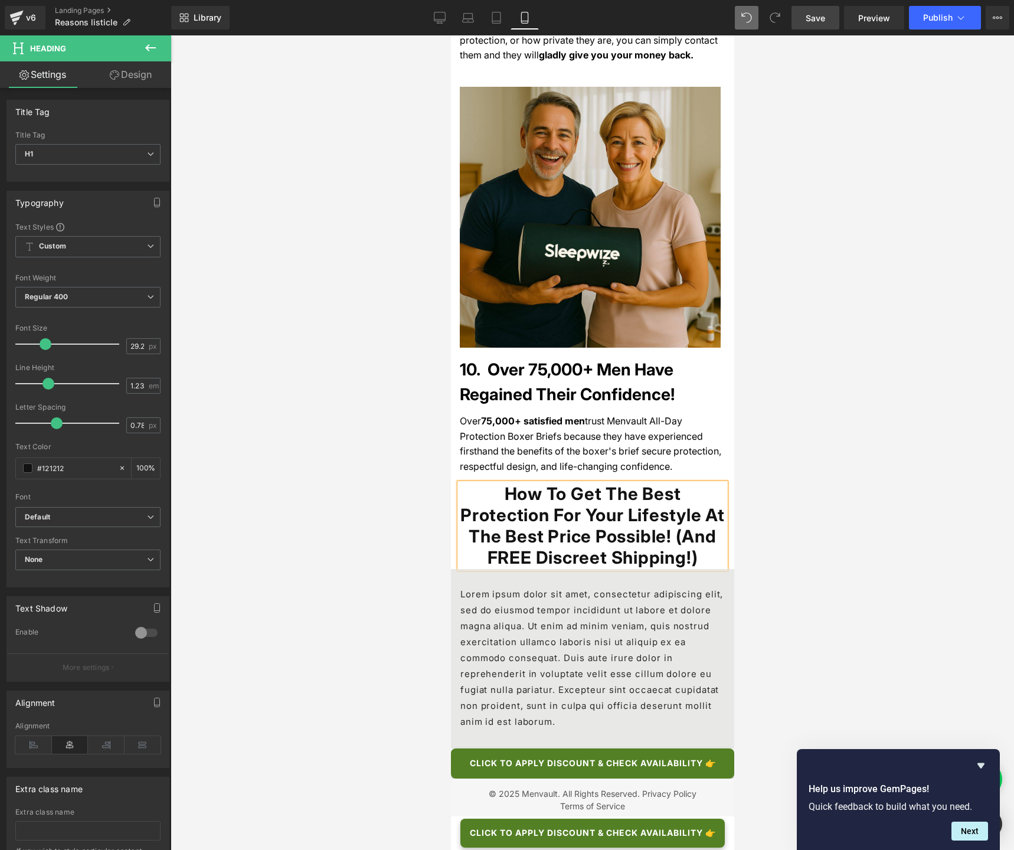
click at [611, 483] on h1 "How To Get The Best Protection For Your Lifestyle At The Best Price Possible! (…" at bounding box center [592, 525] width 266 height 85
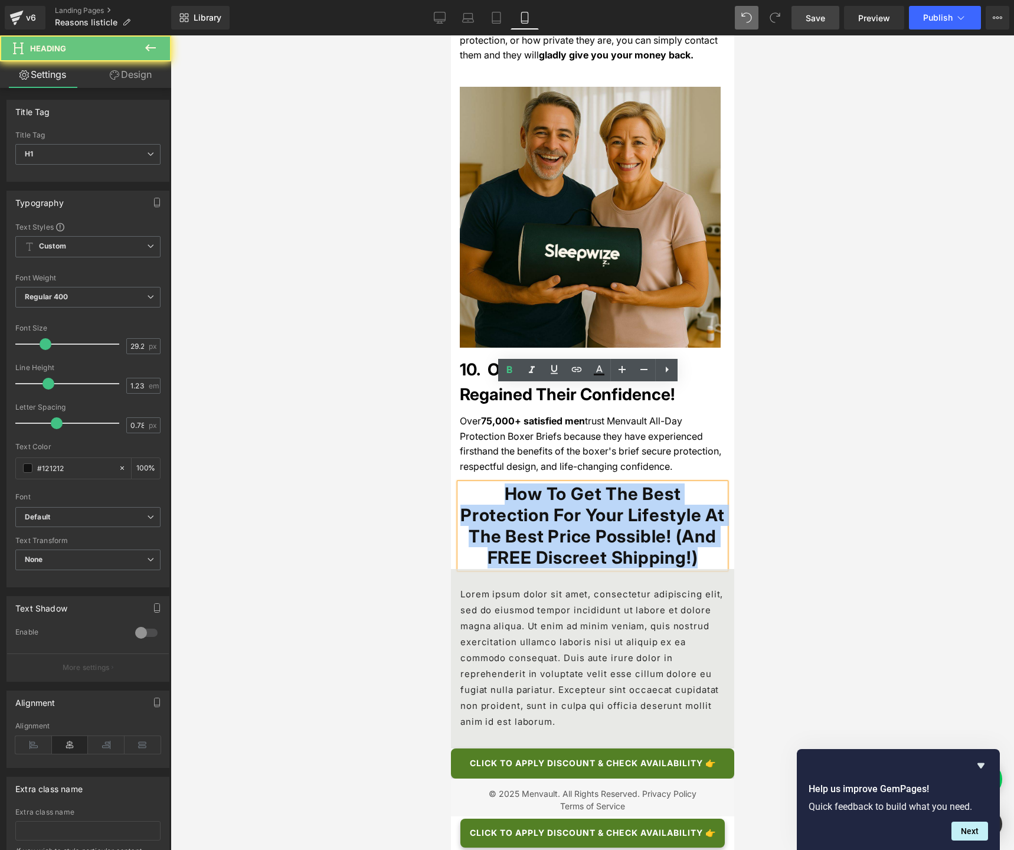
click at [611, 483] on h1 "How To Get The Best Protection For Your Lifestyle At The Best Price Possible! (…" at bounding box center [592, 525] width 266 height 85
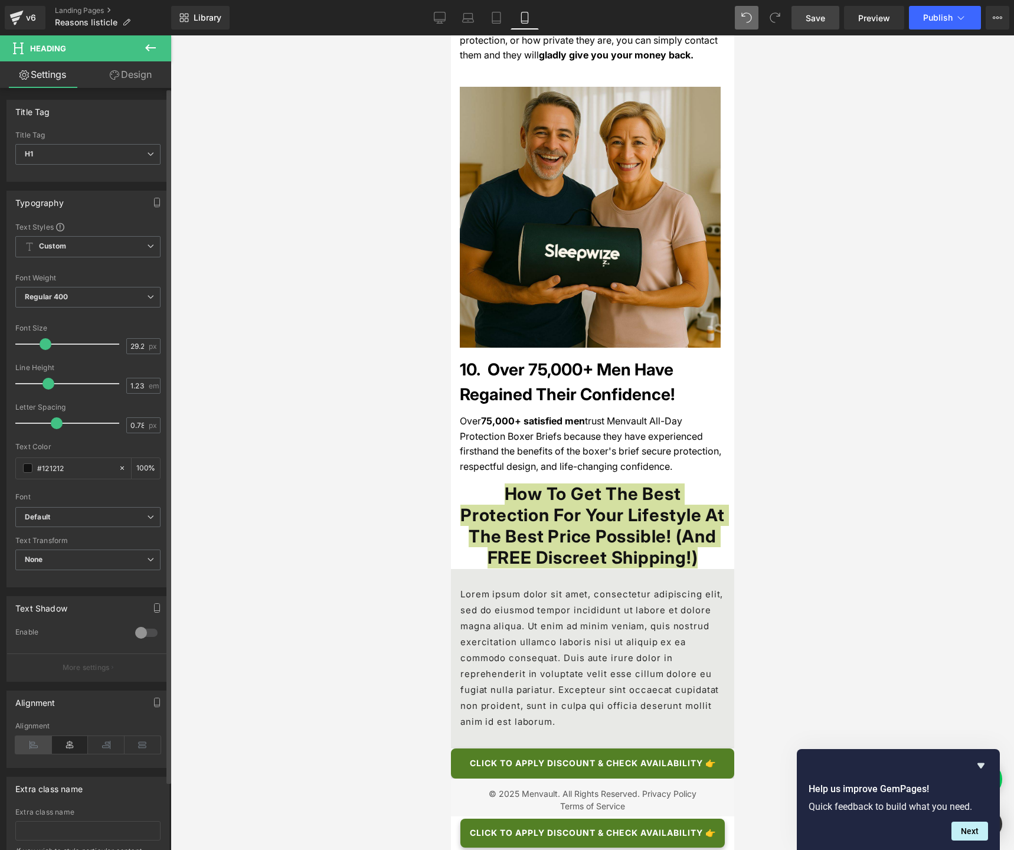
click at [24, 635] on icon at bounding box center [33, 745] width 37 height 18
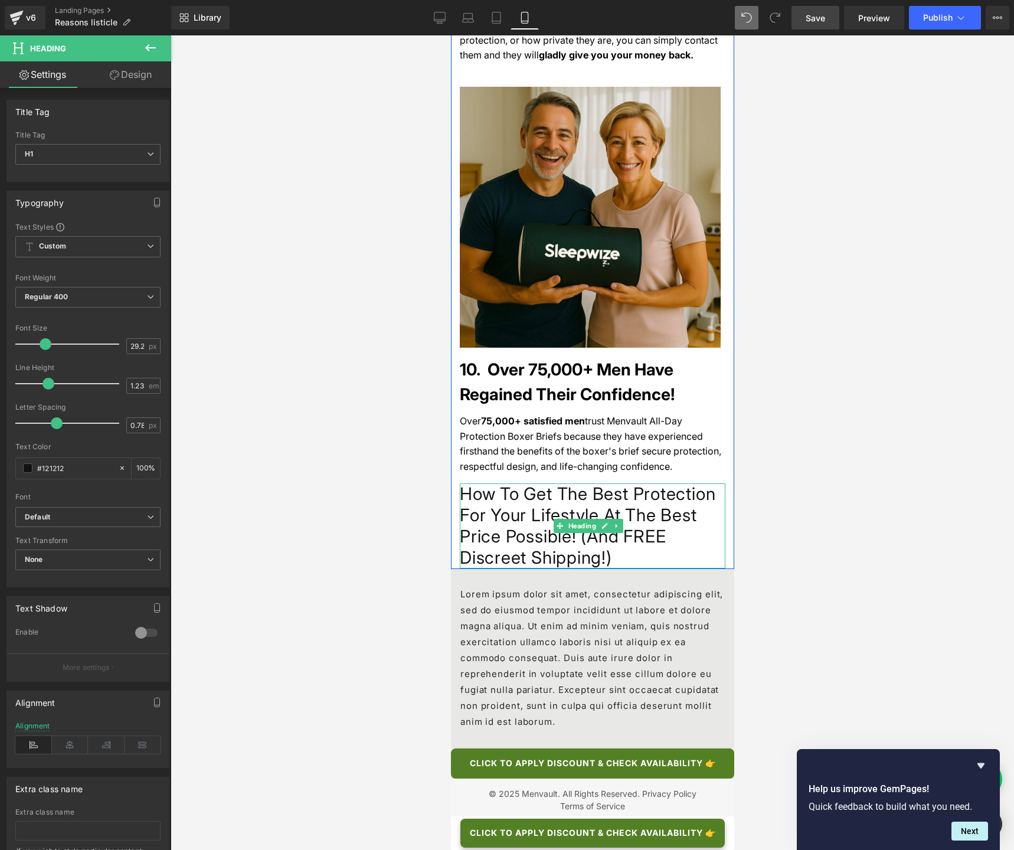
click at [545, 483] on h1 "How To Get The Best Protection For Your Lifestyle At The Best Price Possible! (…" at bounding box center [592, 525] width 266 height 85
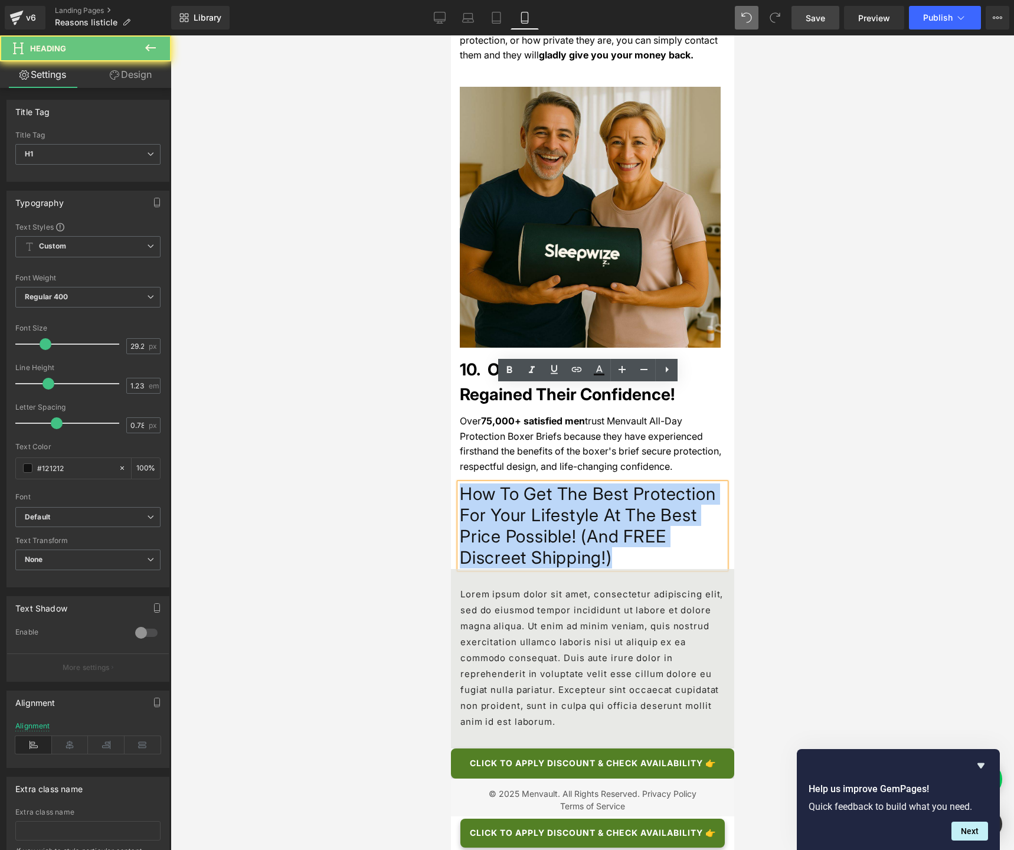
click at [545, 483] on h1 "How To Get The Best Protection For Your Lifestyle At The Best Price Possible! (…" at bounding box center [592, 525] width 266 height 85
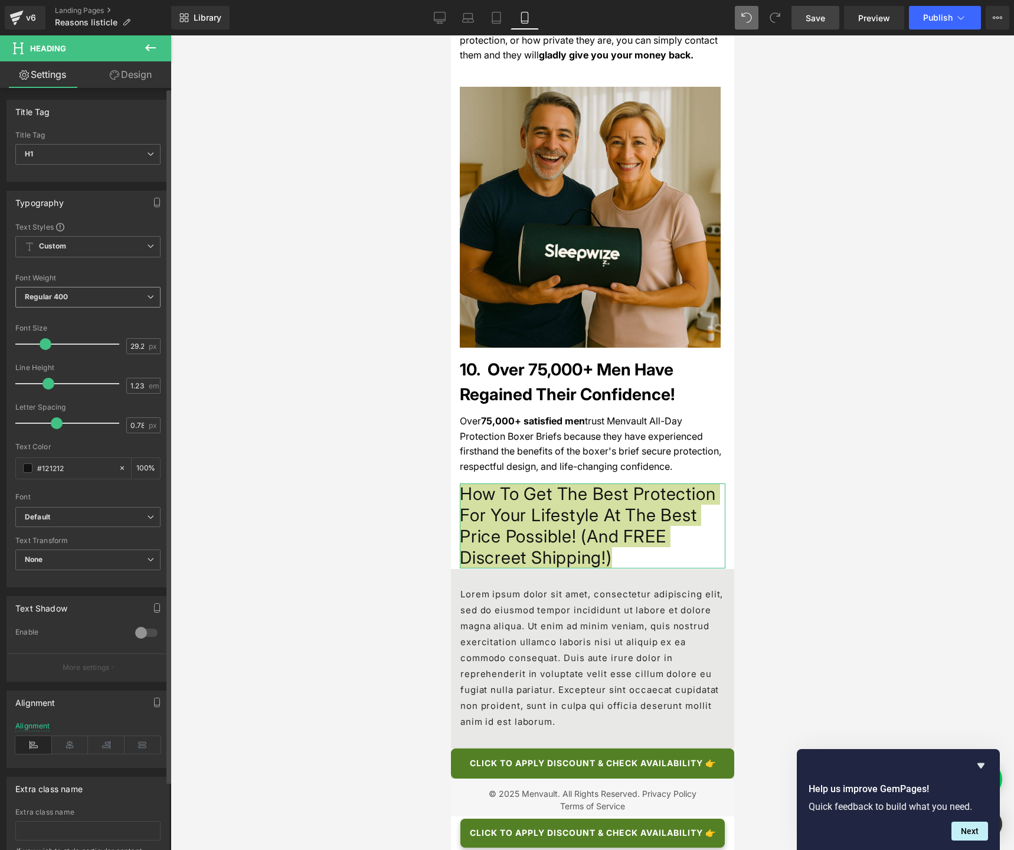
click at [78, 292] on span "Regular 400" at bounding box center [87, 297] width 145 height 21
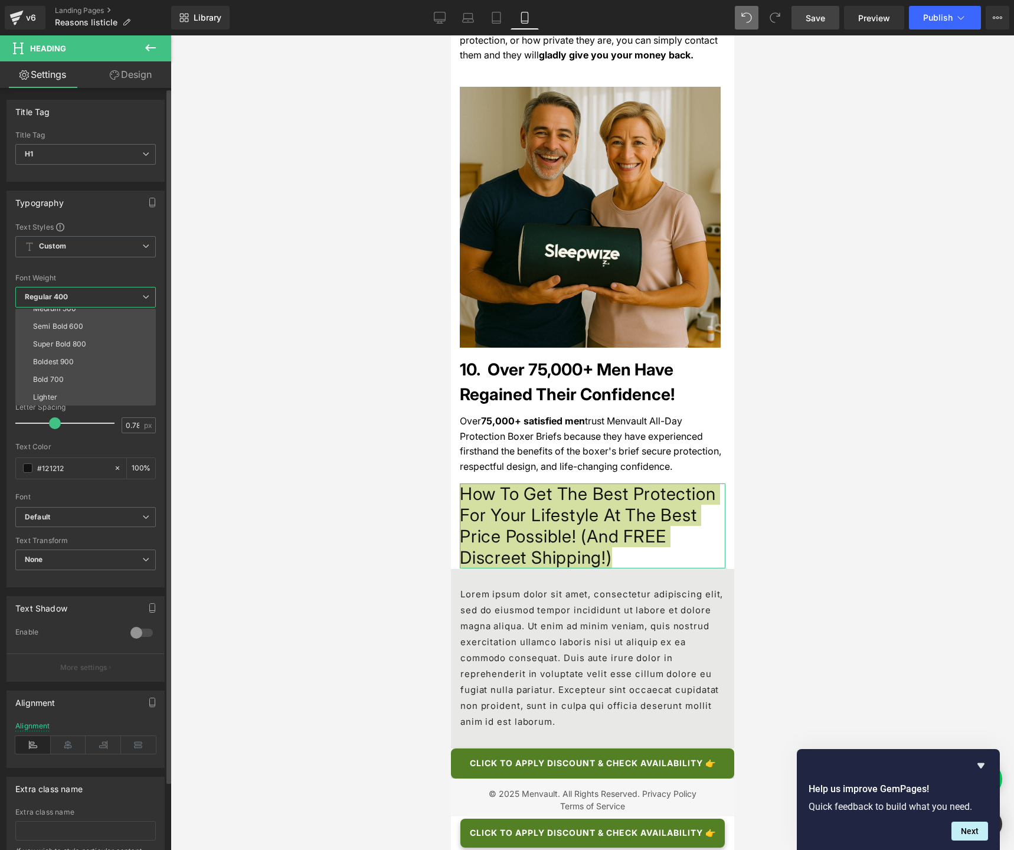
scroll to position [91, 0]
click at [84, 361] on li "Bold 700" at bounding box center [88, 368] width 146 height 18
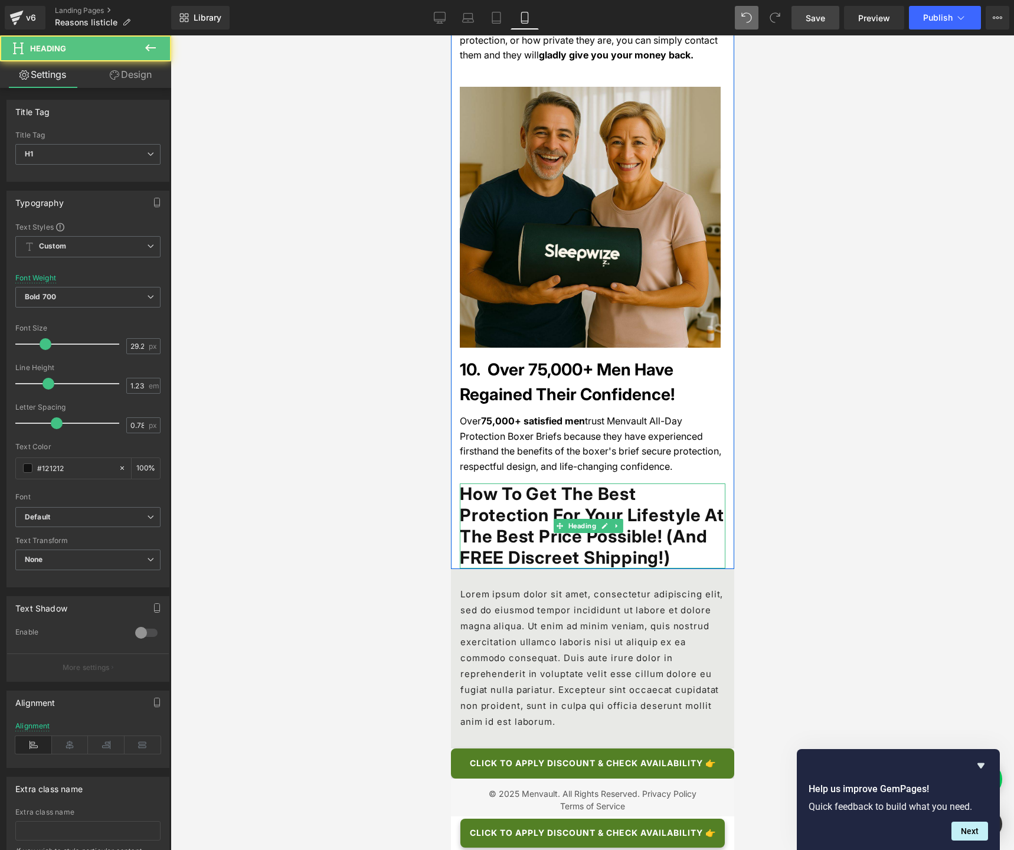
click at [536, 483] on h1 "How To Get The Best Protection For Your Lifestyle At The Best Price Possible! (…" at bounding box center [592, 525] width 266 height 85
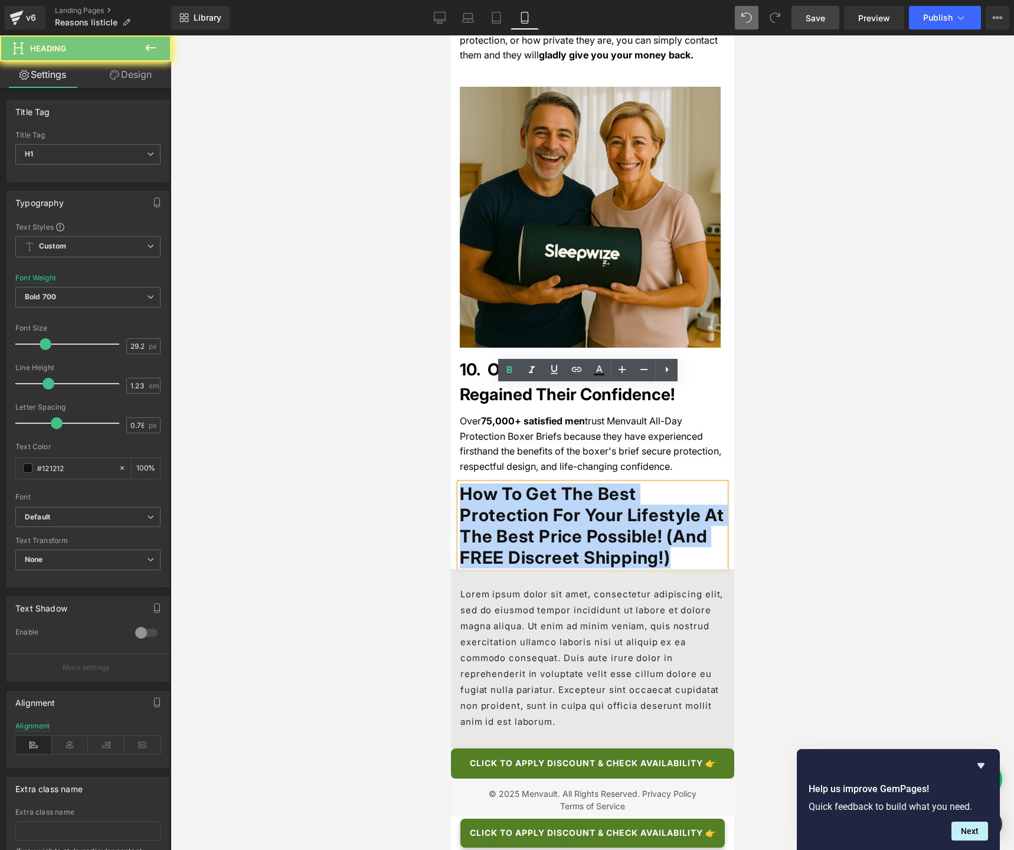
click at [536, 483] on h1 "How To Get The Best Protection For Your Lifestyle At The Best Price Possible! (…" at bounding box center [592, 525] width 266 height 85
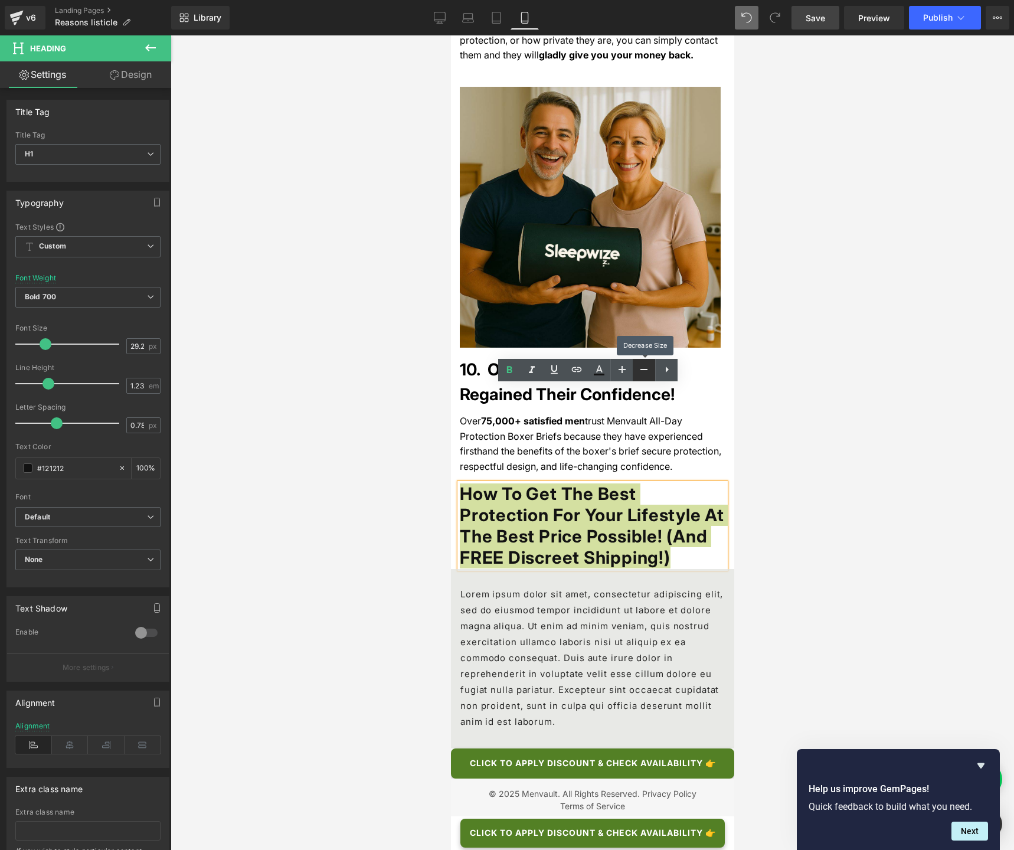
click at [640, 372] on icon at bounding box center [644, 369] width 14 height 14
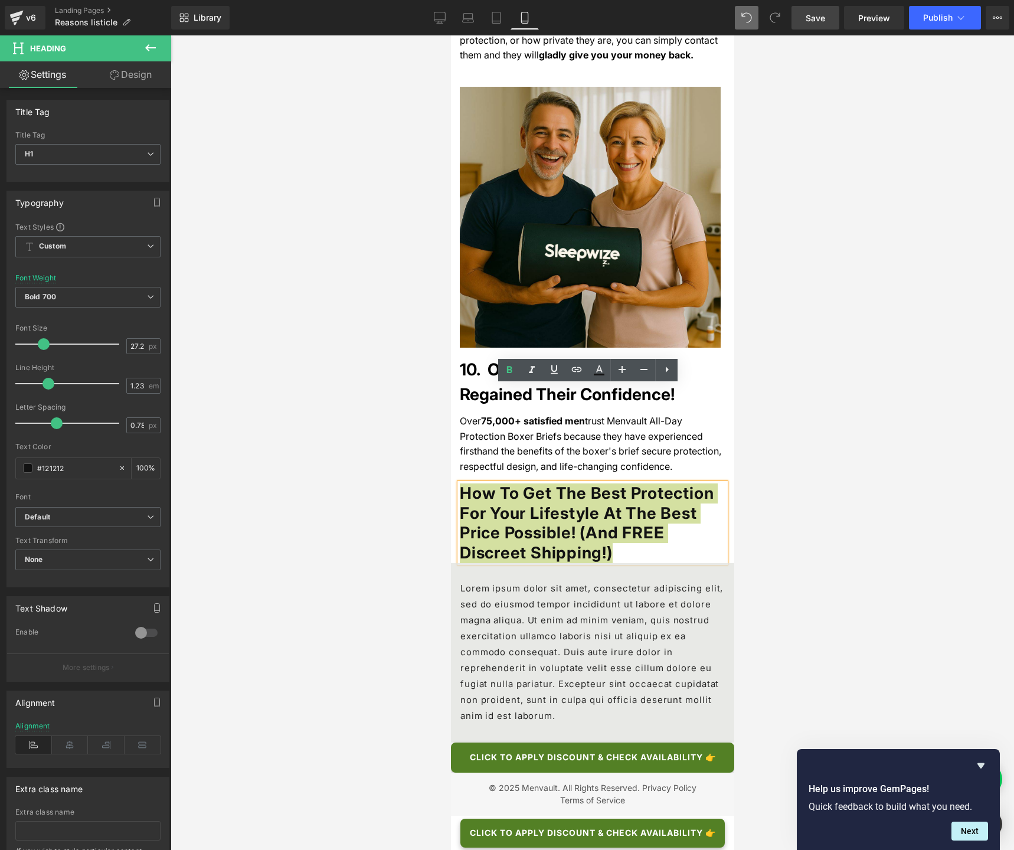
click at [778, 421] on div at bounding box center [592, 442] width 843 height 814
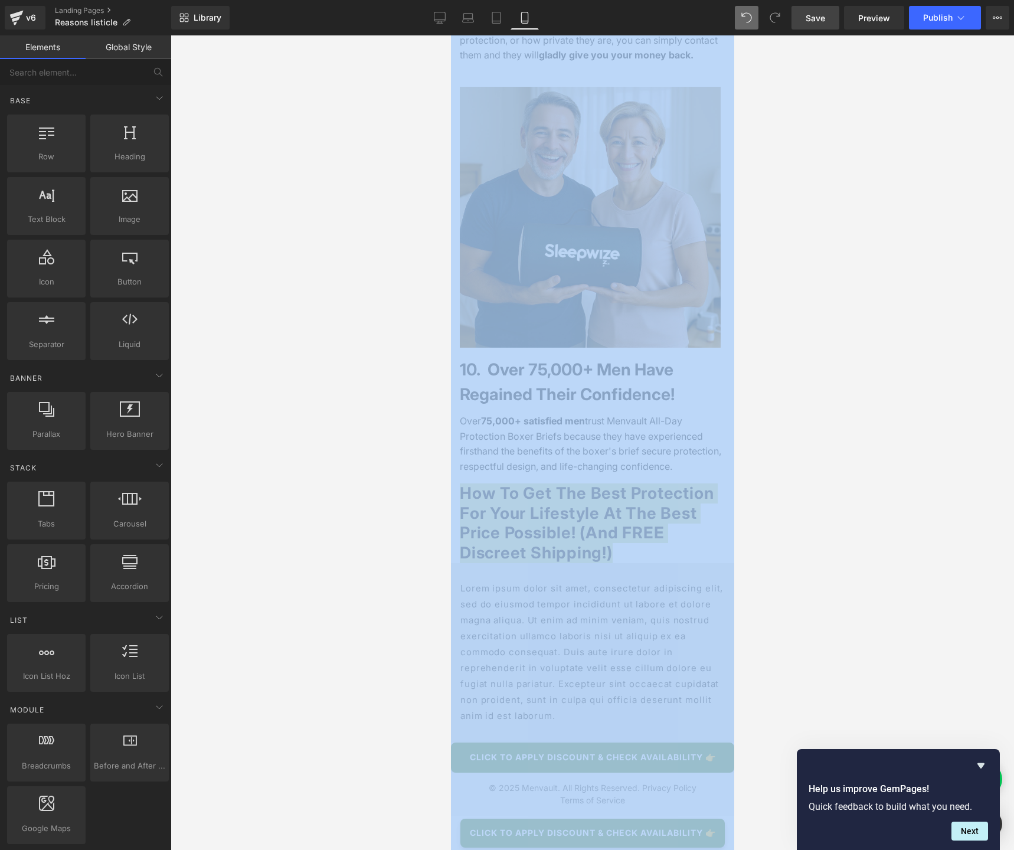
click at [778, 421] on div at bounding box center [592, 442] width 843 height 814
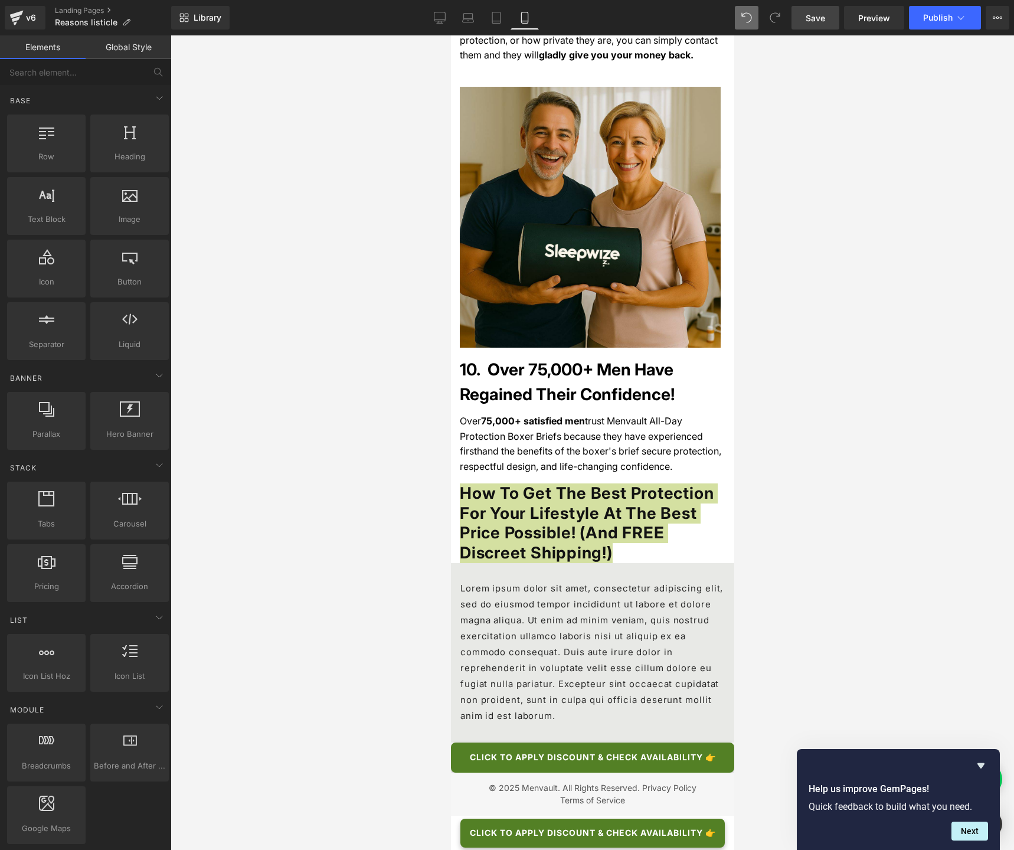
click at [365, 406] on div at bounding box center [592, 442] width 843 height 814
click at [393, 396] on div at bounding box center [592, 442] width 843 height 814
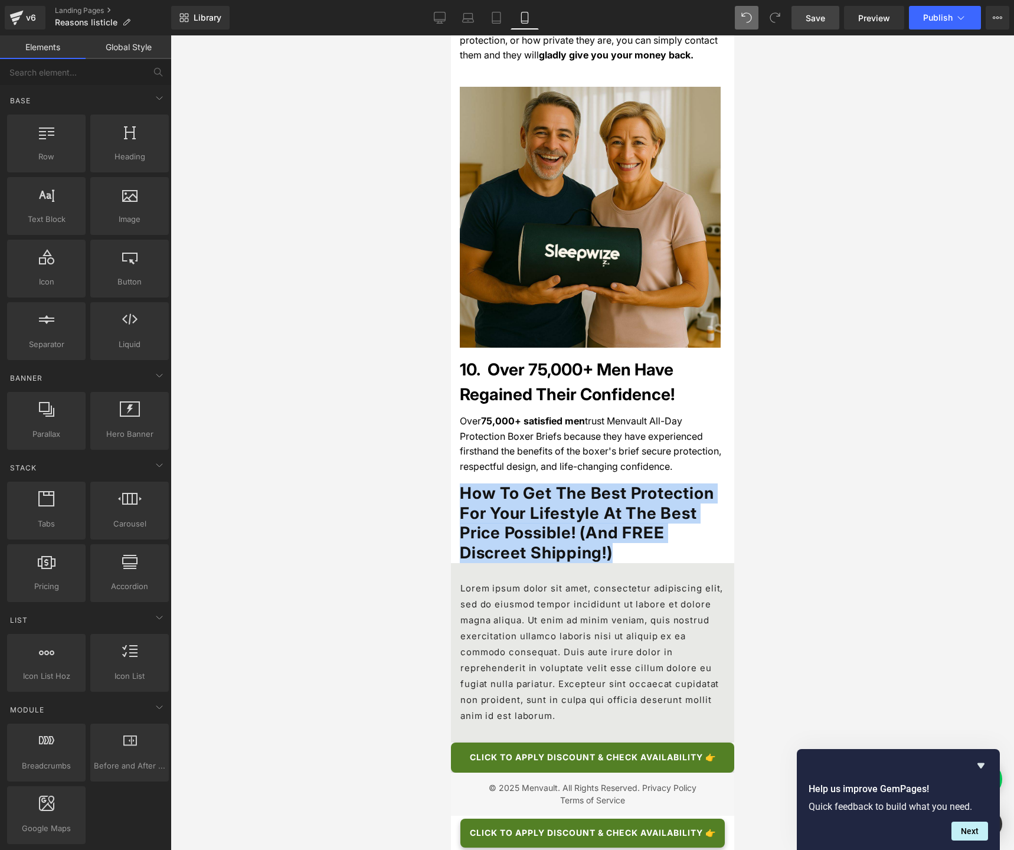
click at [592, 483] on h1 "How To Get The Best Protection For Your Lifestyle At The Best Price Possible! (…" at bounding box center [592, 522] width 266 height 79
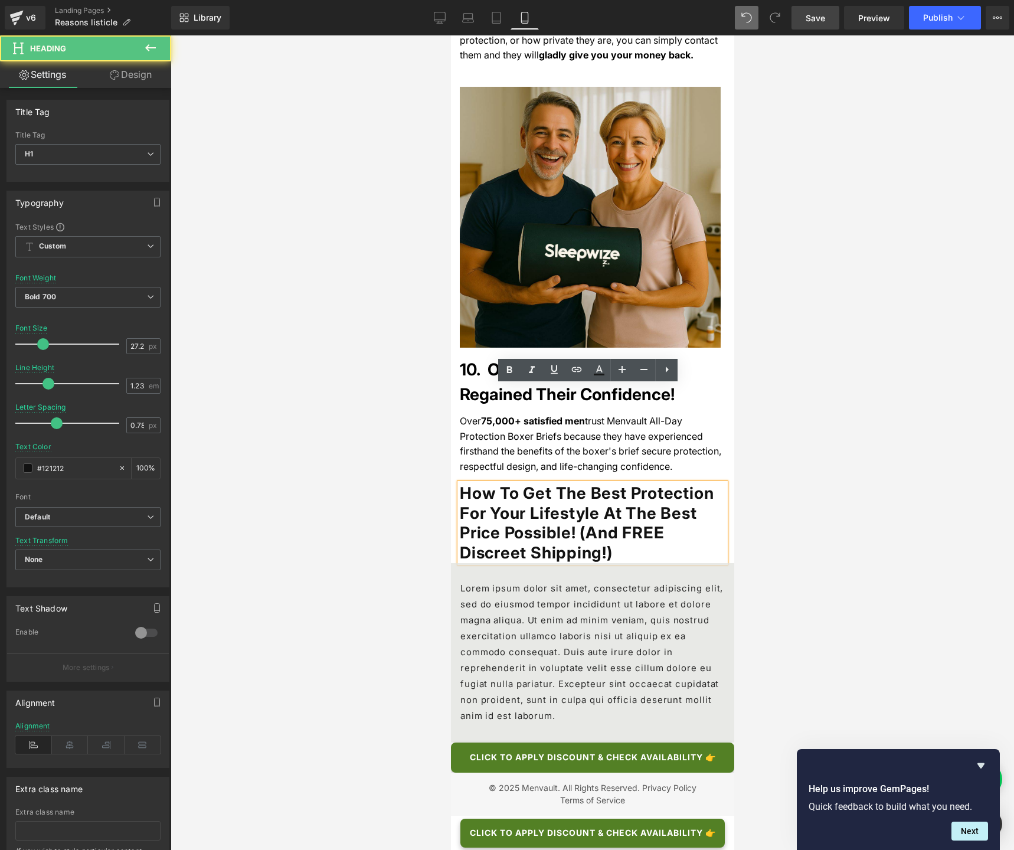
click at [792, 401] on div at bounding box center [592, 442] width 843 height 814
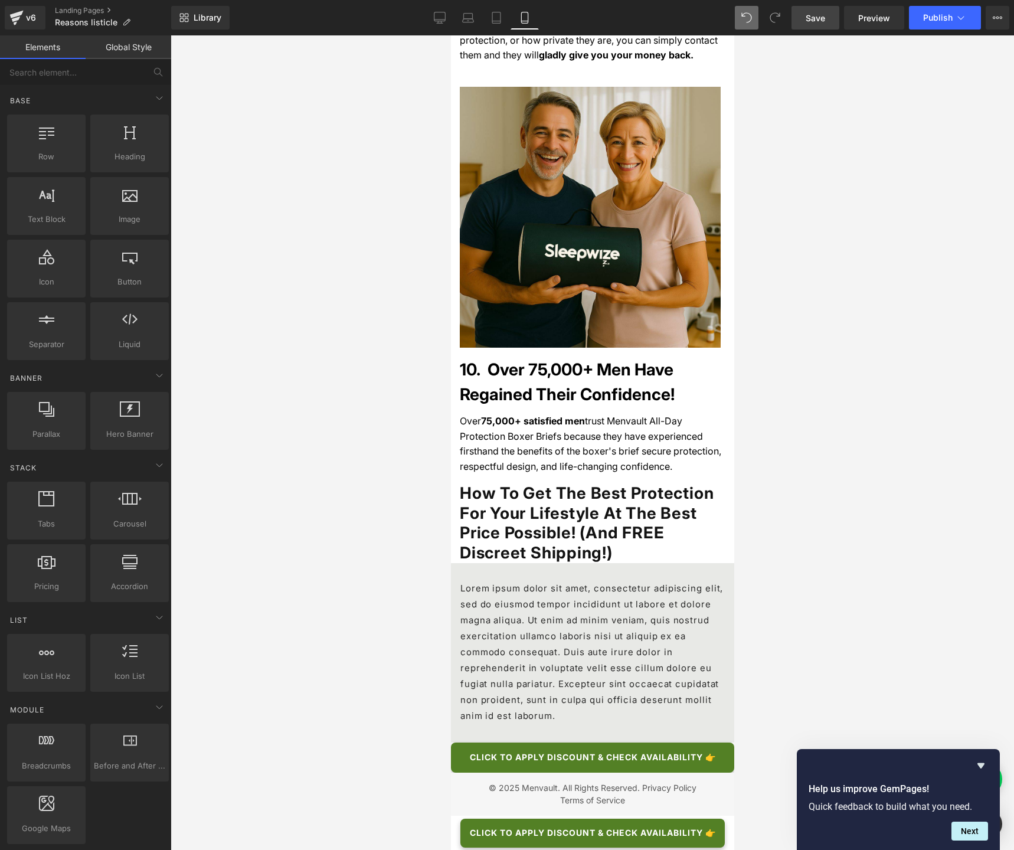
click at [497, 580] on p "Lorem ipsum dolor sit amet, consectetur adipiscing elit, sed do eiusmod tempor …" at bounding box center [592, 651] width 264 height 143
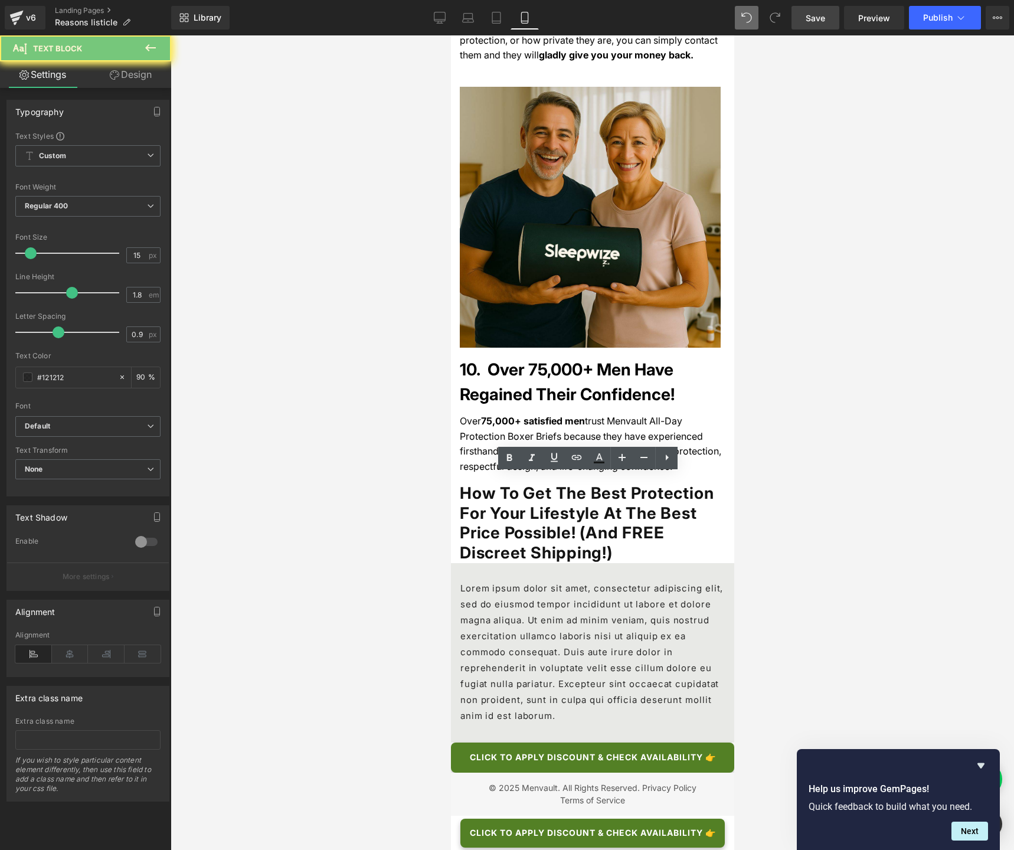
click at [497, 580] on p "Lorem ipsum dolor sit amet, consectetur adipiscing elit, sed do eiusmod tempor …" at bounding box center [592, 651] width 264 height 143
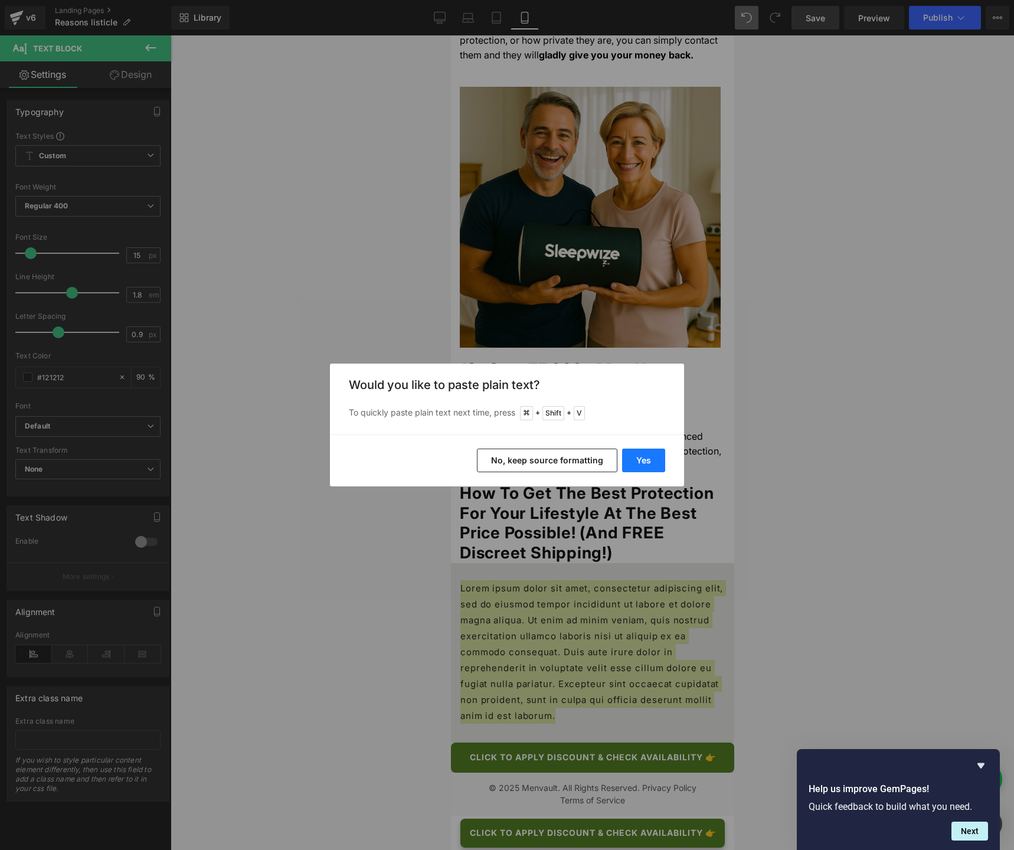
click at [643, 463] on button "Yes" at bounding box center [643, 460] width 43 height 24
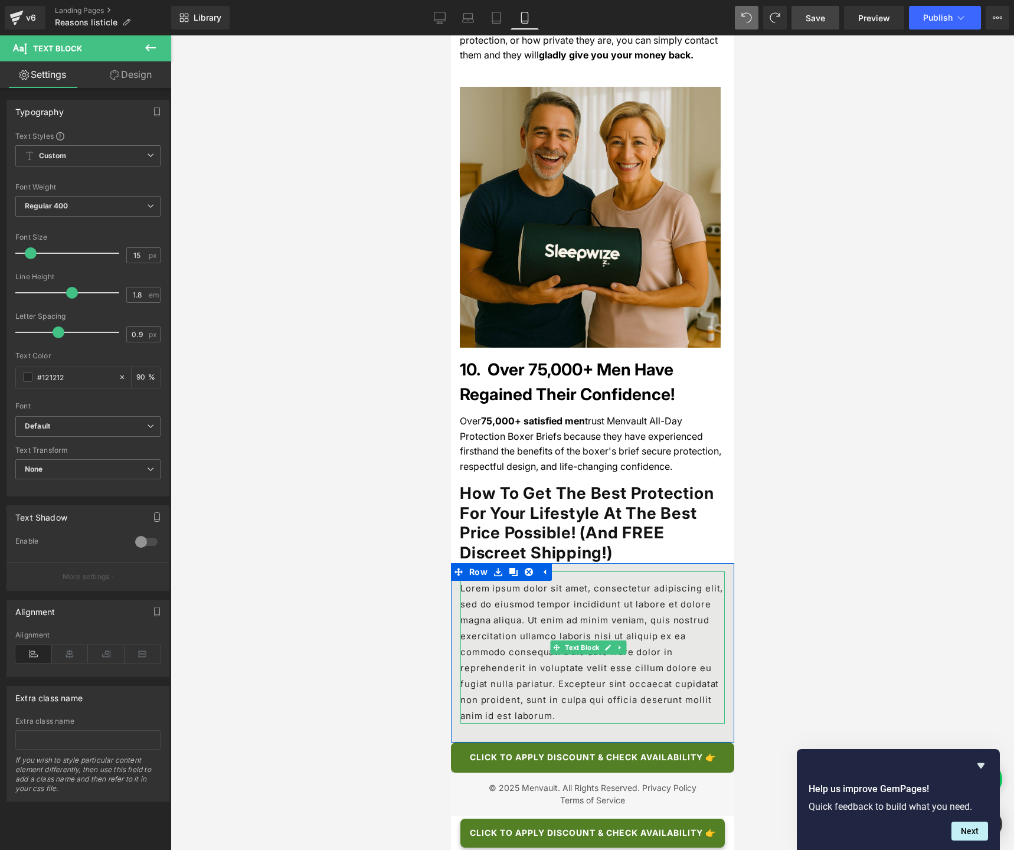
click at [491, 580] on p "Lorem ipsum dolor sit amet, consectetur adipiscing elit, sed do eiusmod tempor …" at bounding box center [592, 651] width 264 height 143
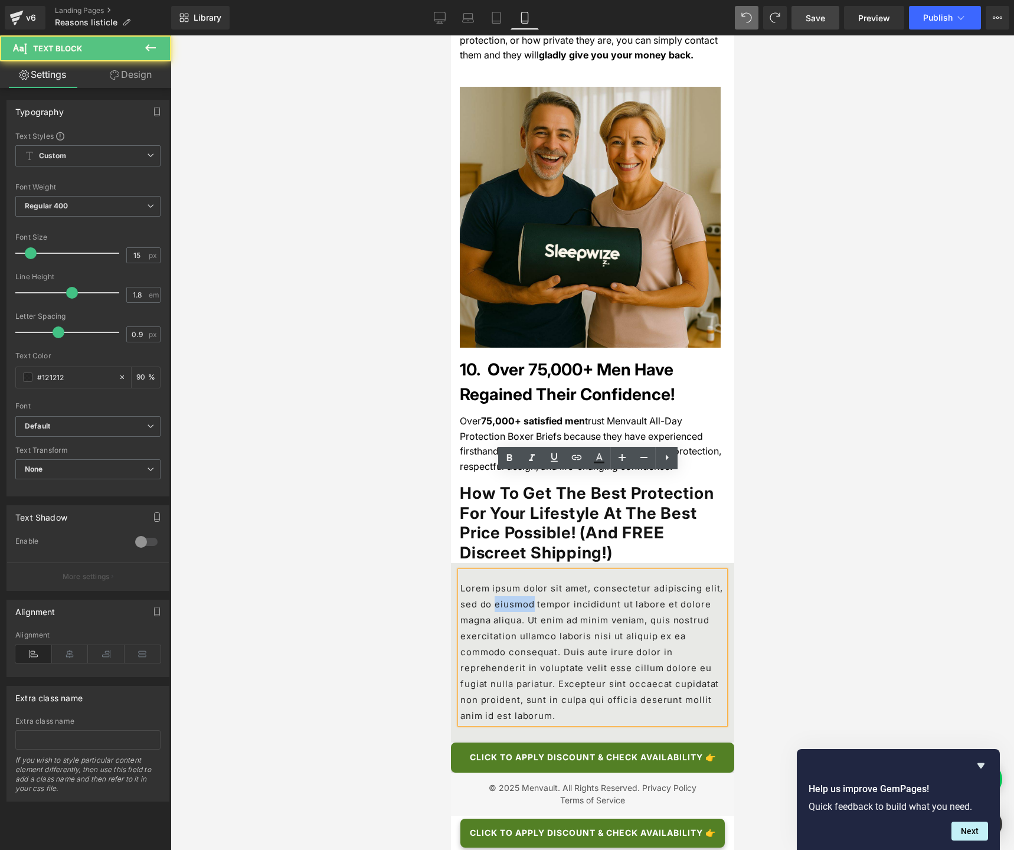
click at [491, 580] on p "Lorem ipsum dolor sit amet, consectetur adipiscing elit, sed do eiusmod tempor …" at bounding box center [592, 651] width 264 height 143
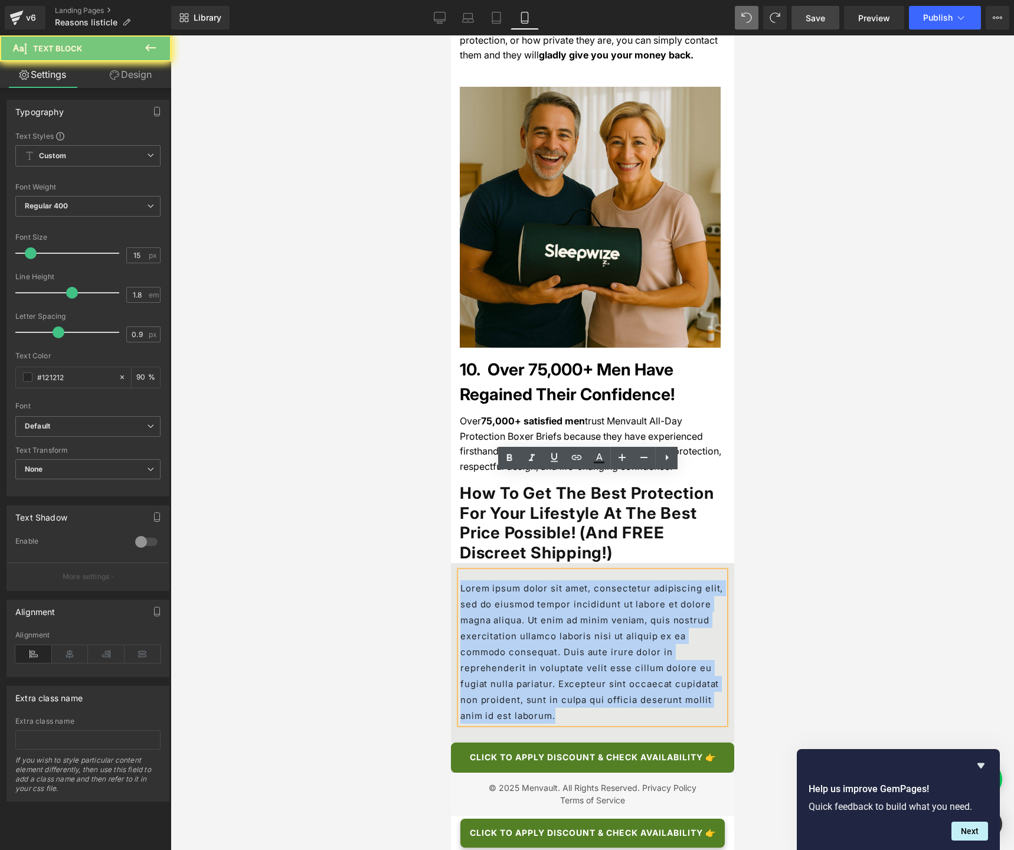
click at [491, 580] on p "Lorem ipsum dolor sit amet, consectetur adipiscing elit, sed do eiusmod tempor …" at bounding box center [592, 651] width 264 height 143
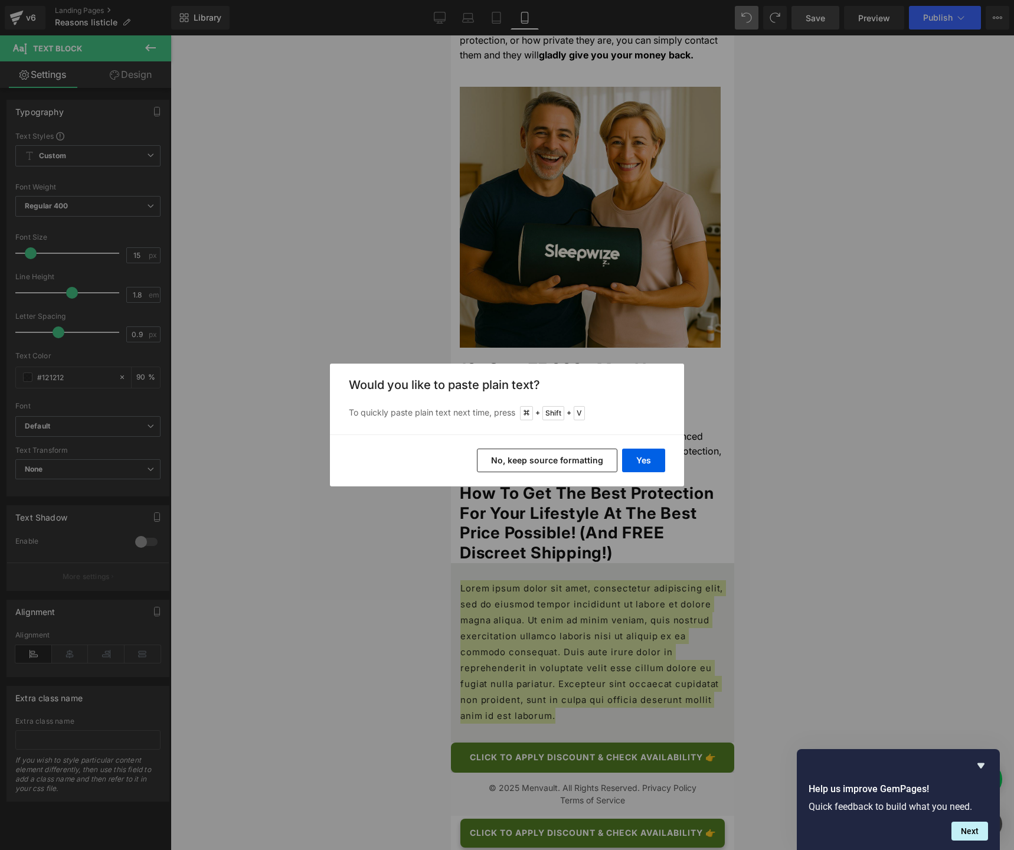
click at [556, 471] on button "No, keep source formatting" at bounding box center [547, 460] width 140 height 24
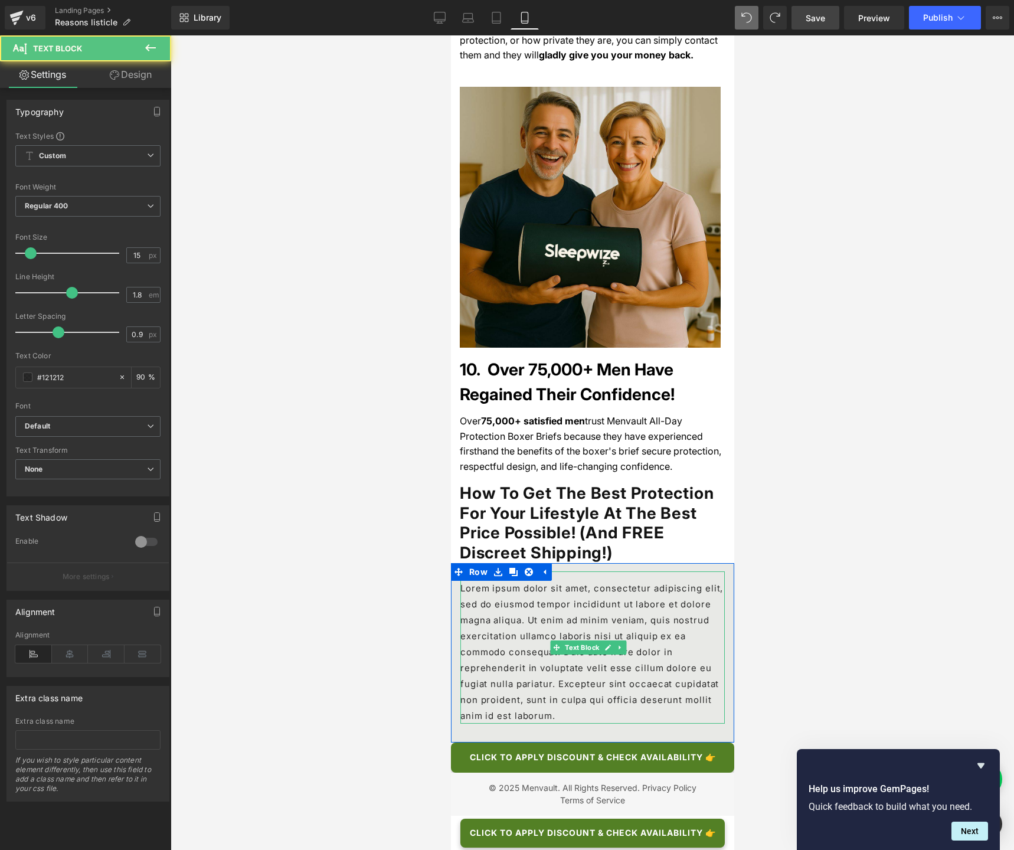
click at [546, 580] on p "Lorem ipsum dolor sit amet, consectetur adipiscing elit, sed do eiusmod tempor …" at bounding box center [592, 651] width 264 height 143
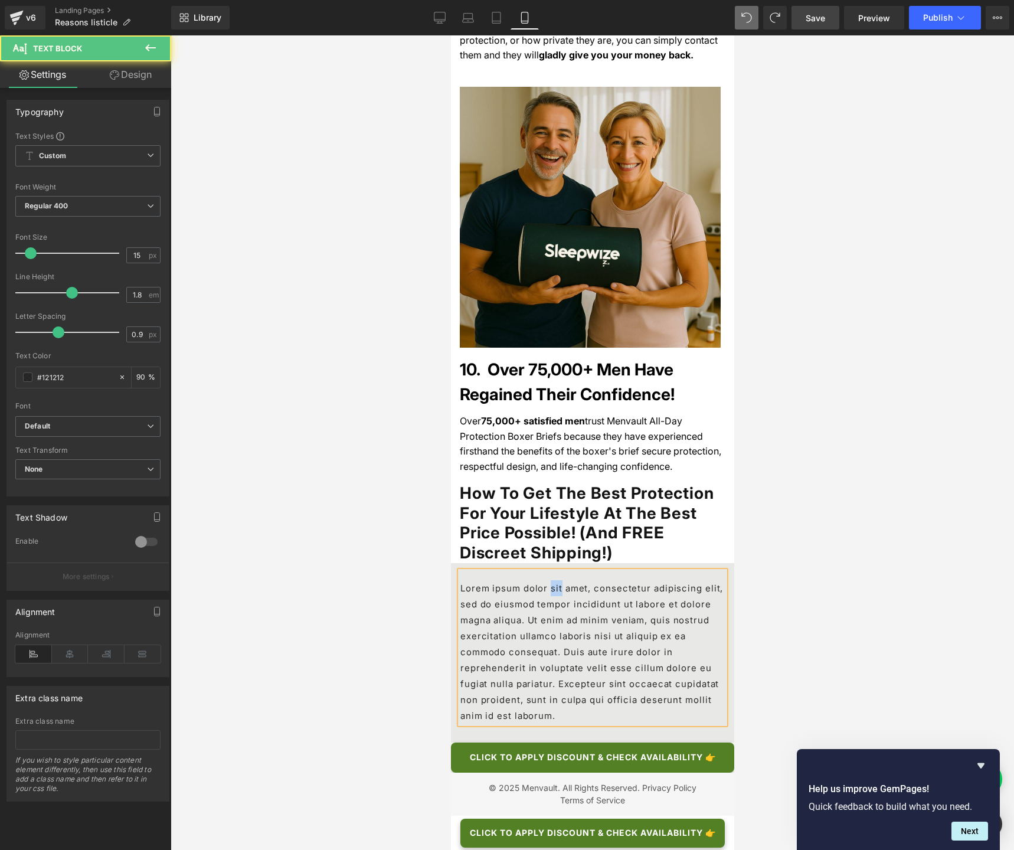
click at [546, 580] on p "Lorem ipsum dolor sit amet, consectetur adipiscing elit, sed do eiusmod tempor …" at bounding box center [592, 651] width 264 height 143
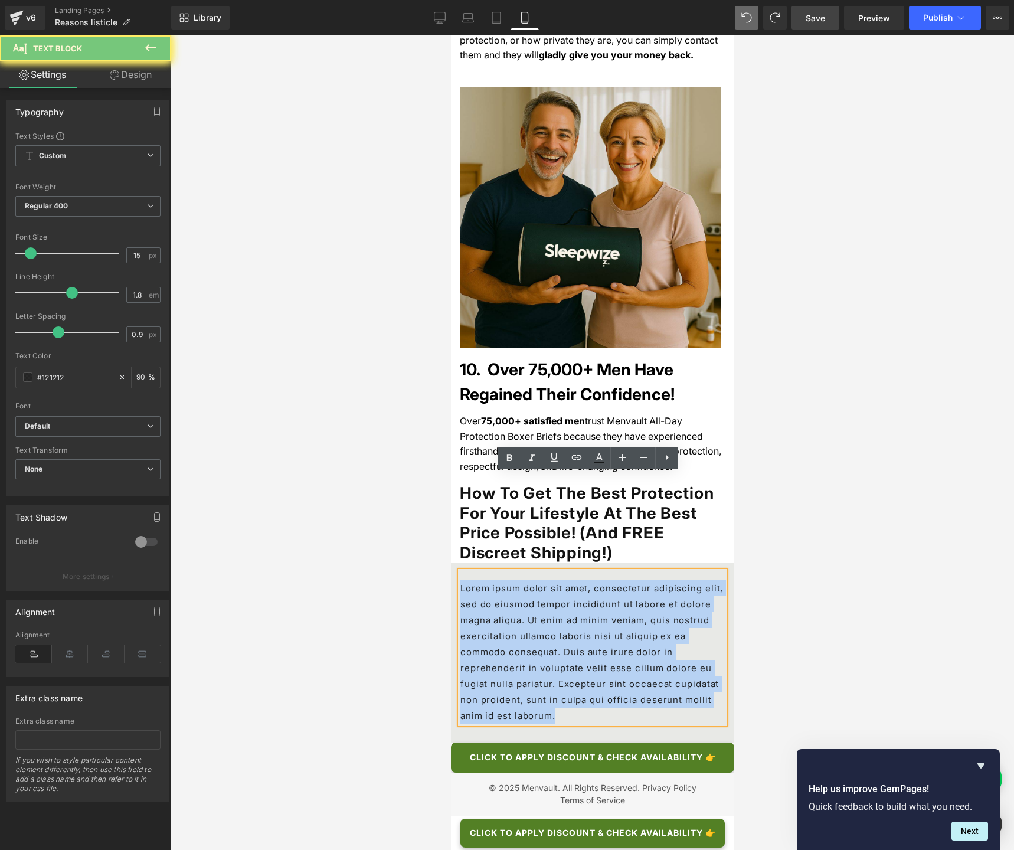
click at [546, 580] on p "Lorem ipsum dolor sit amet, consectetur adipiscing elit, sed do eiusmod tempor …" at bounding box center [592, 651] width 264 height 143
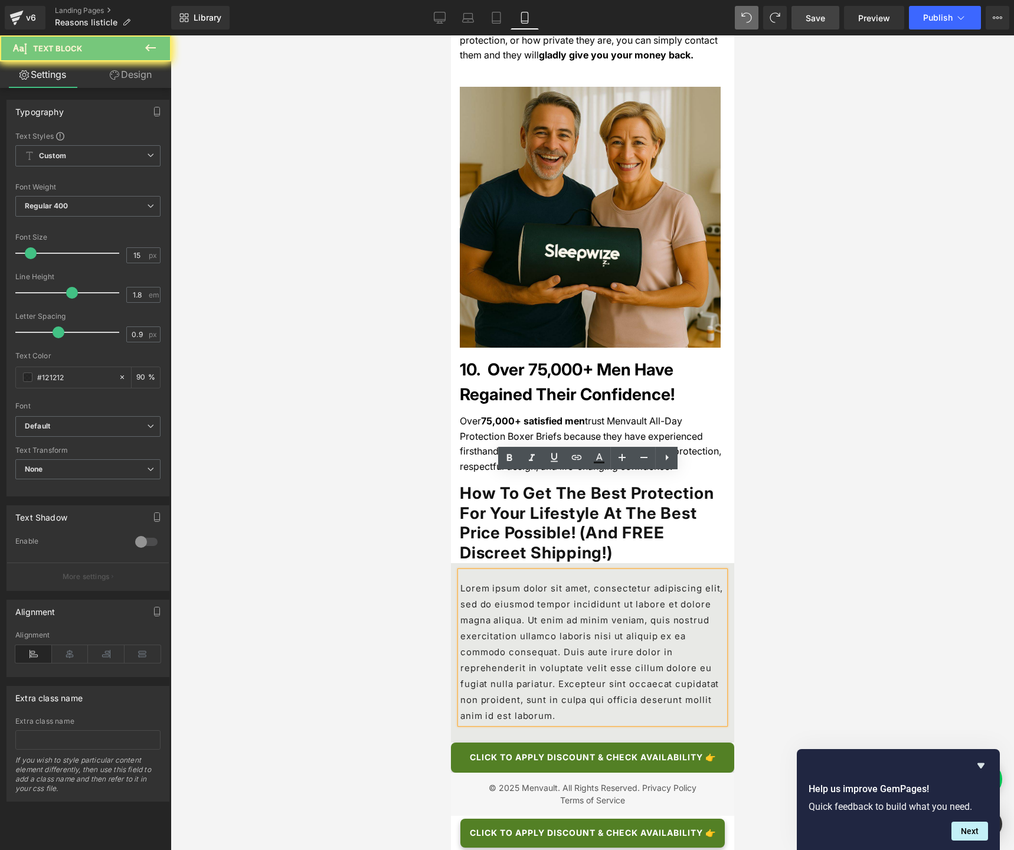
scroll to position [4550, 0]
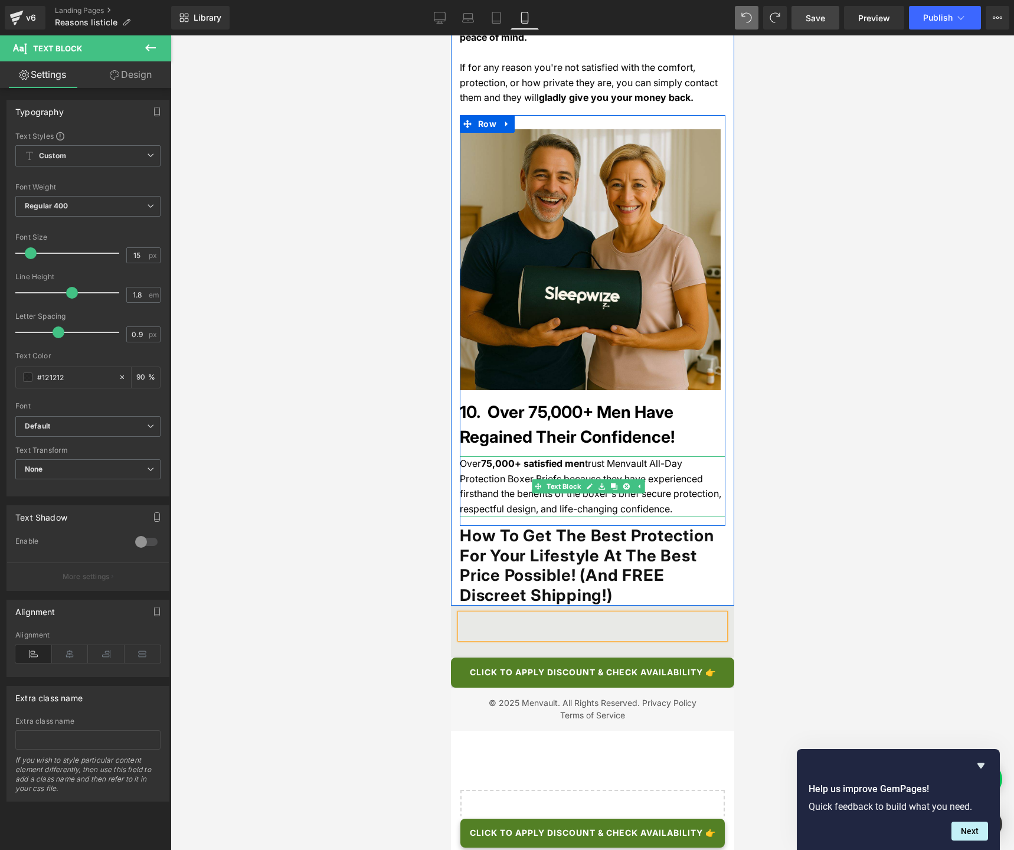
click at [486, 456] on div "Over 75,000+ satisfied men trust Menvault All-Day Protection Boxer Briefs becau…" at bounding box center [592, 486] width 266 height 60
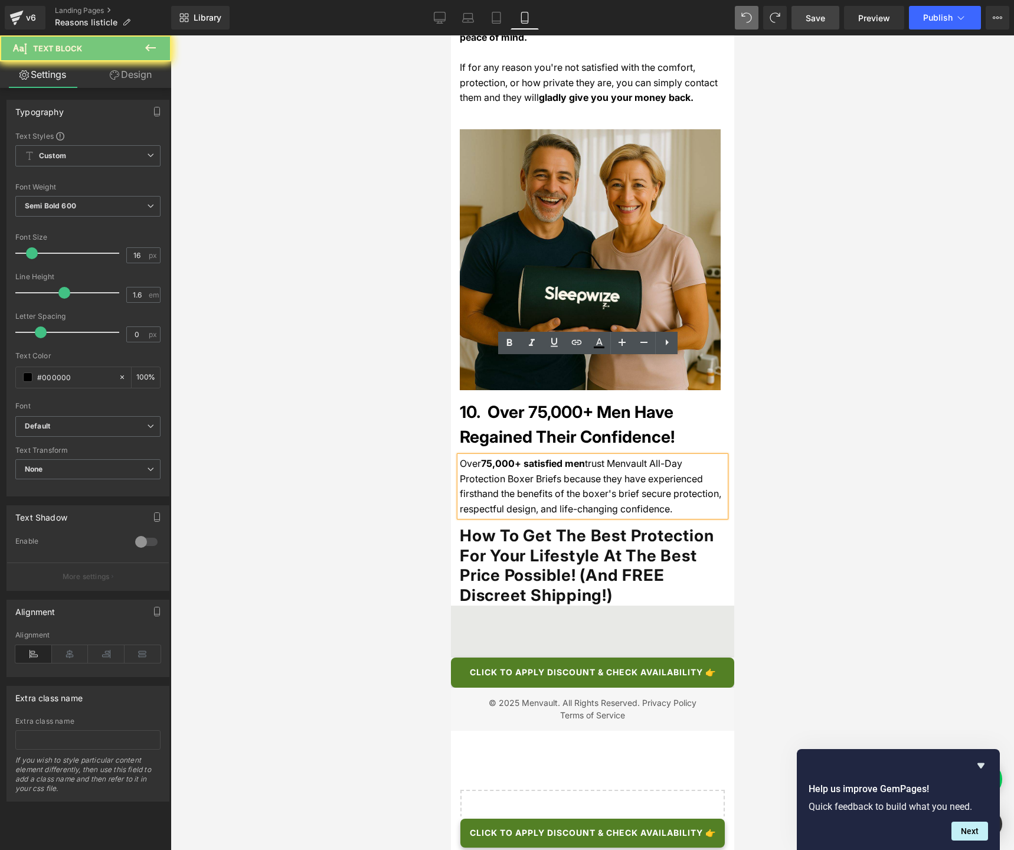
copy div "Over 75,000+ satisfied men trust Menvault All-Day Protection Boxer Briefs becau…"
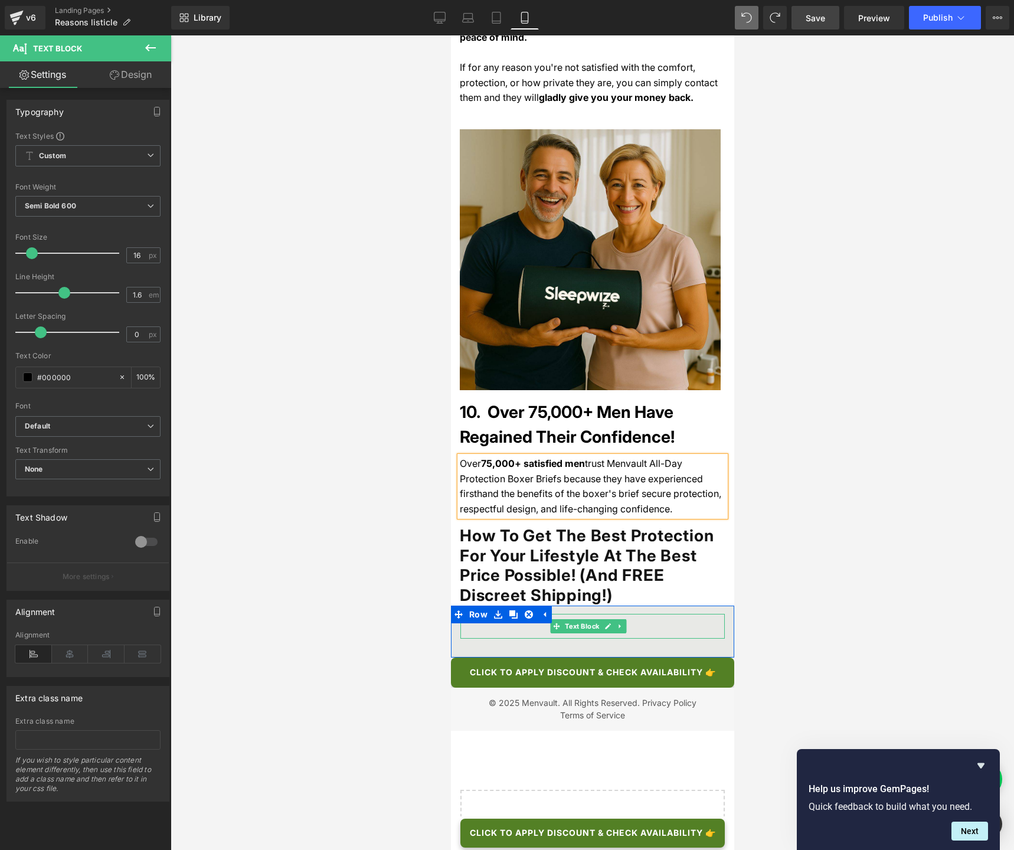
click at [507, 622] on p at bounding box center [592, 630] width 264 height 16
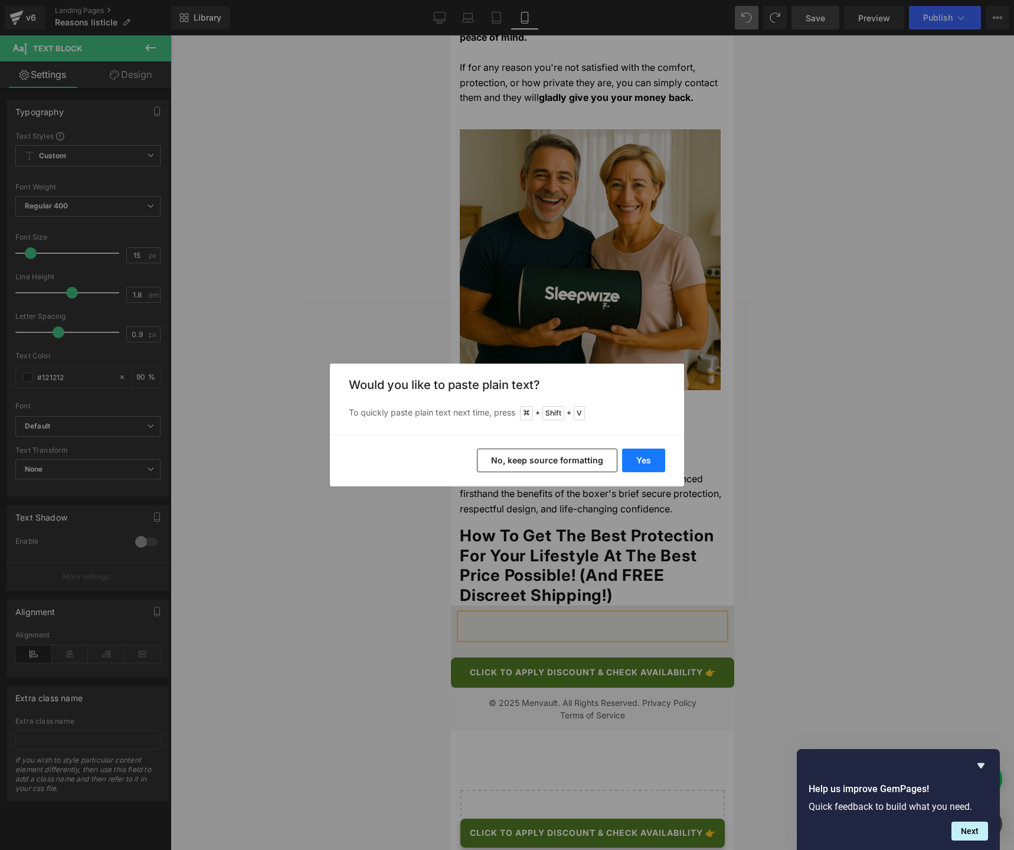
click at [640, 461] on button "Yes" at bounding box center [643, 460] width 43 height 24
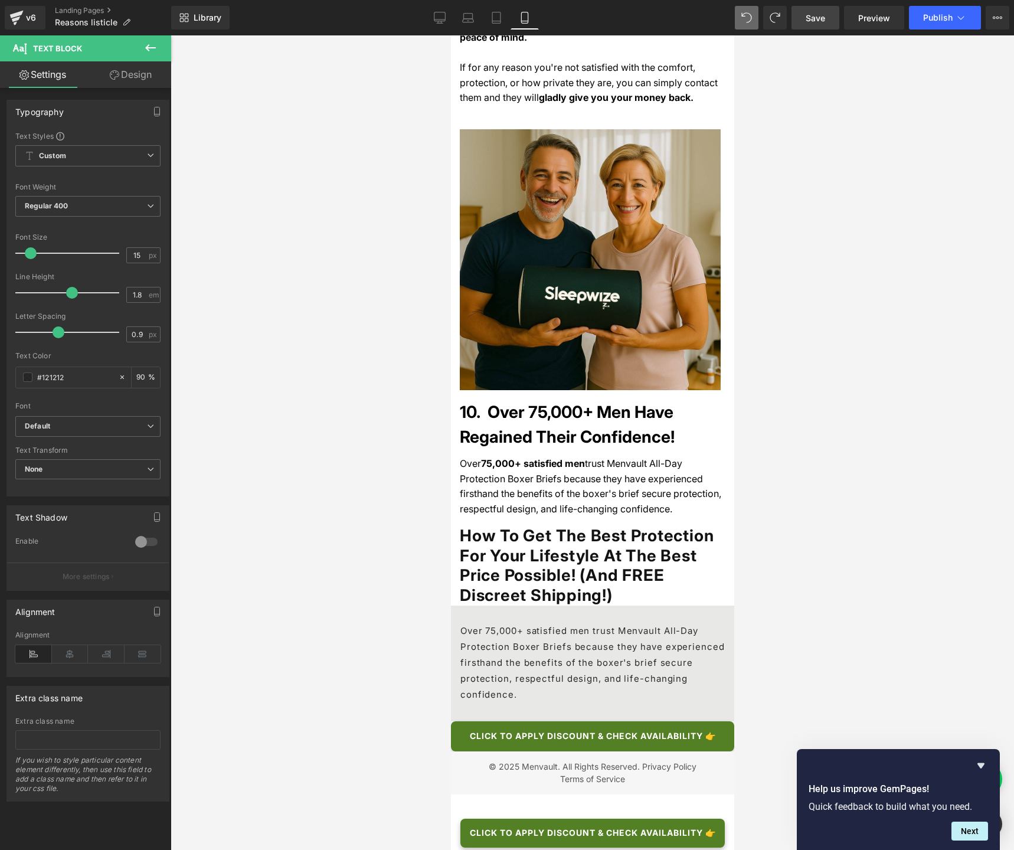
click at [498, 622] on p "Over 75,000+ satisfied men trust Menvault All-Day Protection Boxer Briefs becau…" at bounding box center [592, 662] width 264 height 80
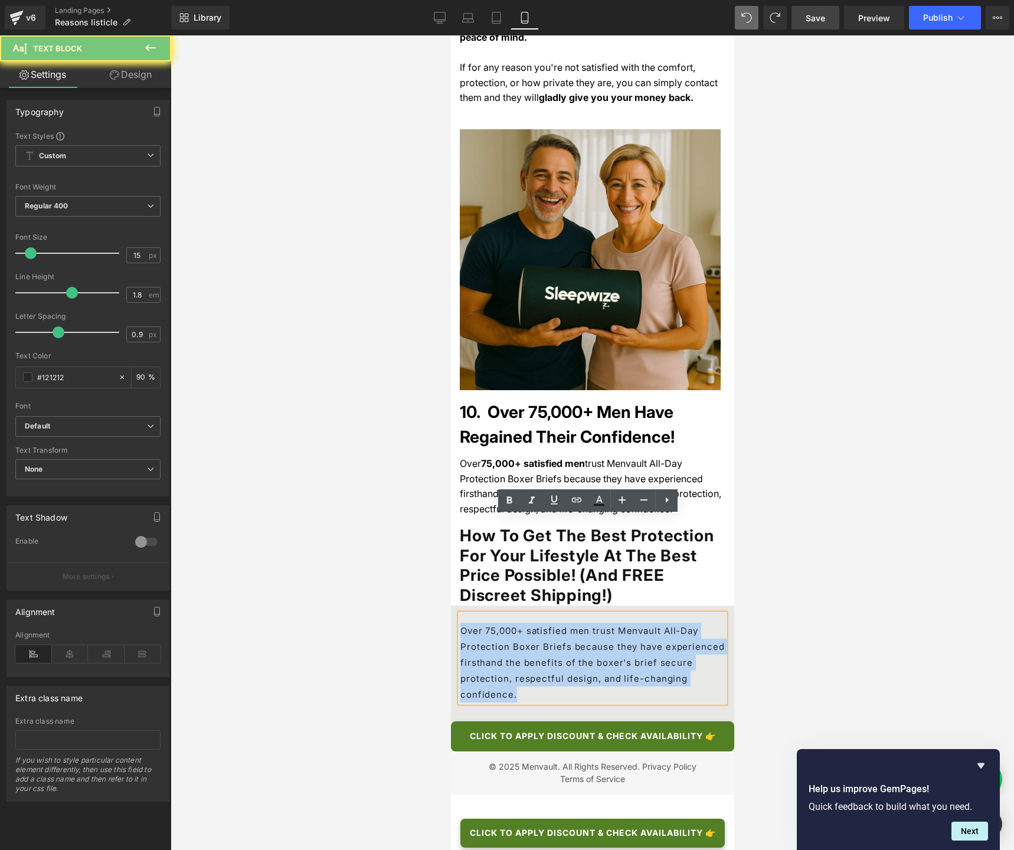
click at [498, 622] on p "Over 75,000+ satisfied men trust Menvault All-Day Protection Boxer Briefs becau…" at bounding box center [592, 662] width 264 height 80
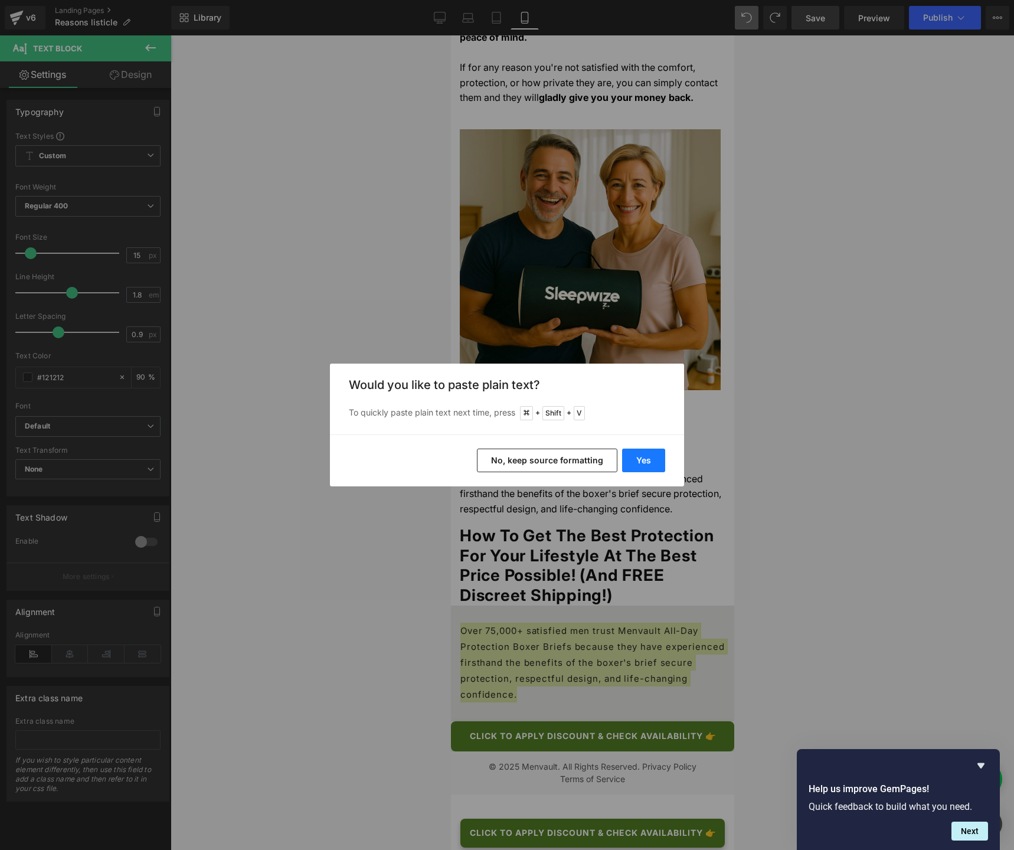
click at [651, 452] on button "Yes" at bounding box center [643, 460] width 43 height 24
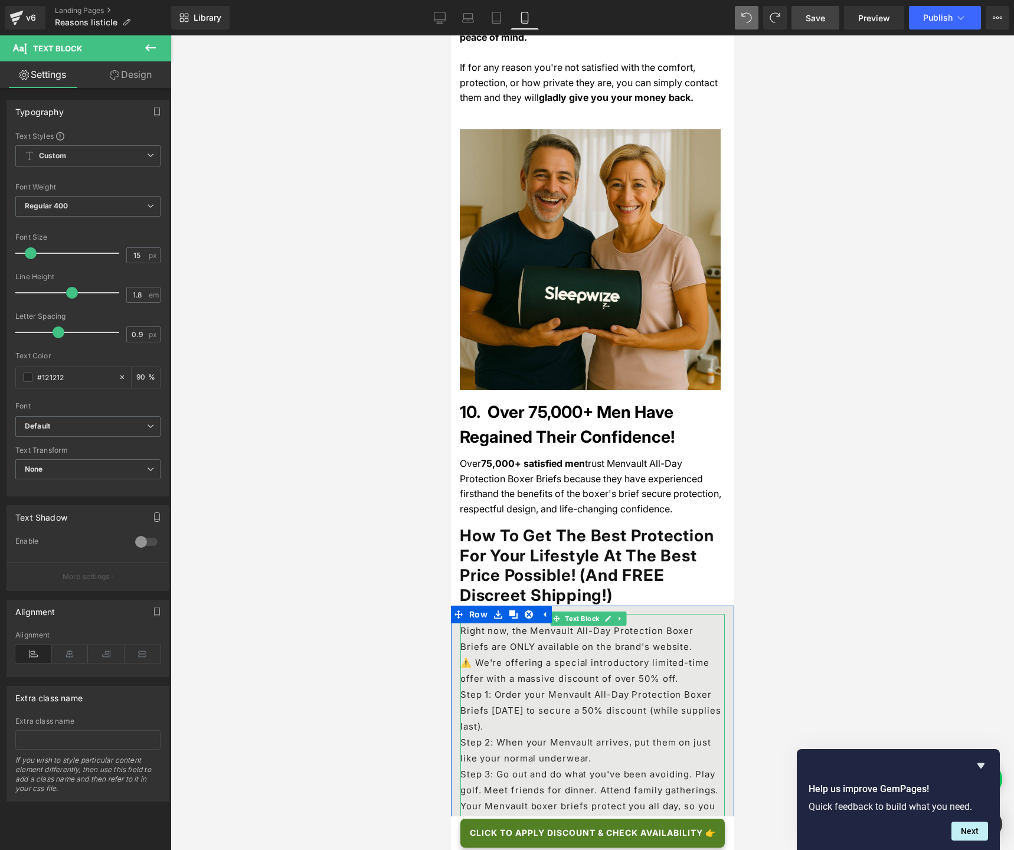
click at [658, 622] on p "Right now, the Menvault All-Day Protection Boxer Briefs are ONLY available on t…" at bounding box center [592, 638] width 264 height 32
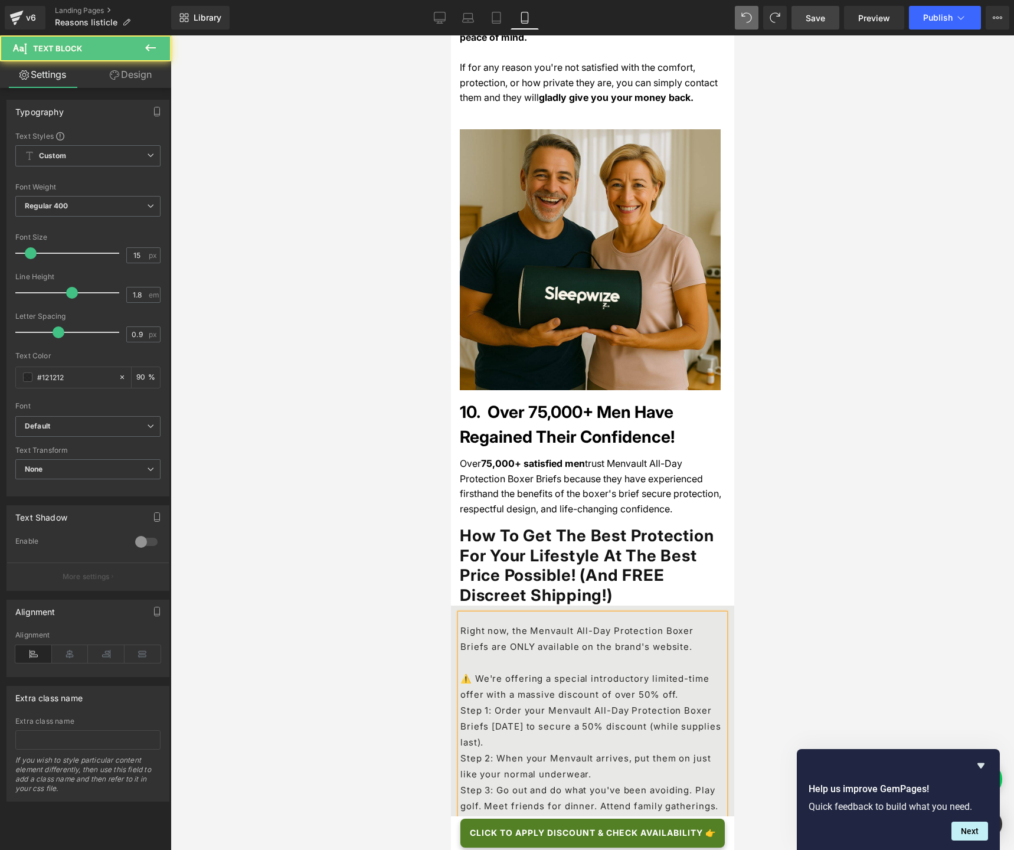
click at [646, 635] on p "⚠️ We're offering a special introductory limited-time offer with a massive disc…" at bounding box center [592, 686] width 264 height 32
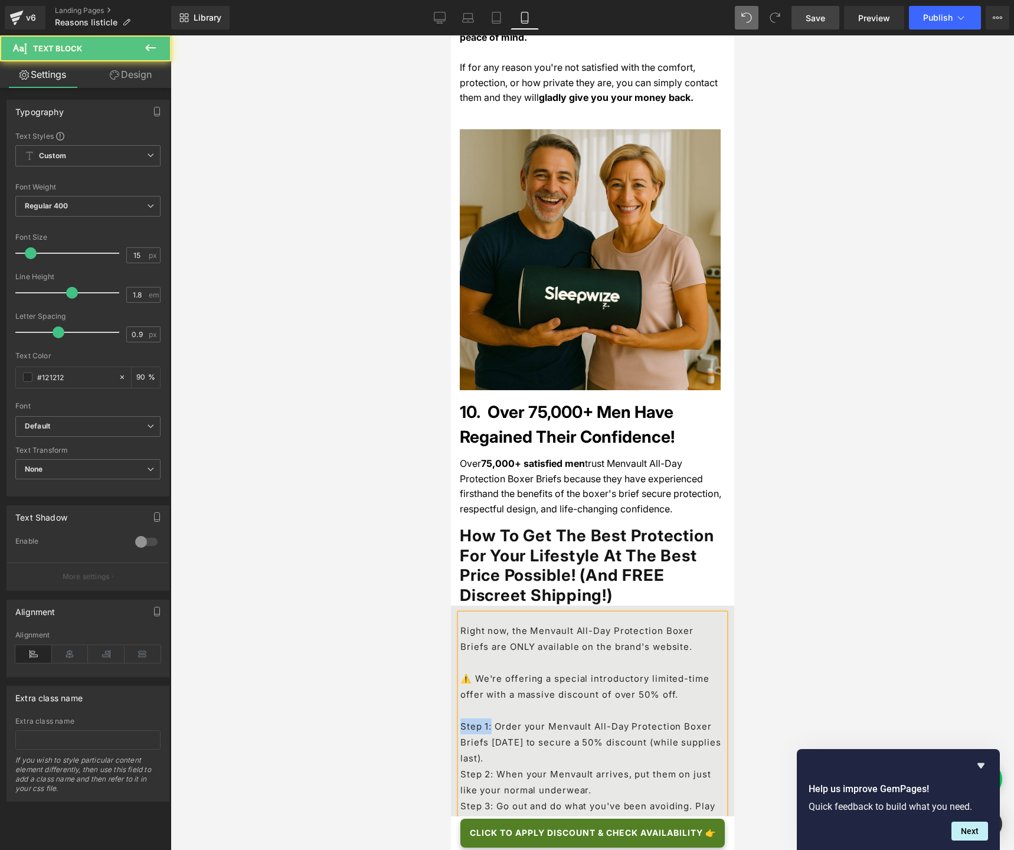
drag, startPoint x: 491, startPoint y: 630, endPoint x: 461, endPoint y: 631, distance: 30.7
click at [461, 635] on p "Step 1: Order your Menvault All-Day Protection Boxer Briefs [DATE] to secure a …" at bounding box center [592, 742] width 264 height 48
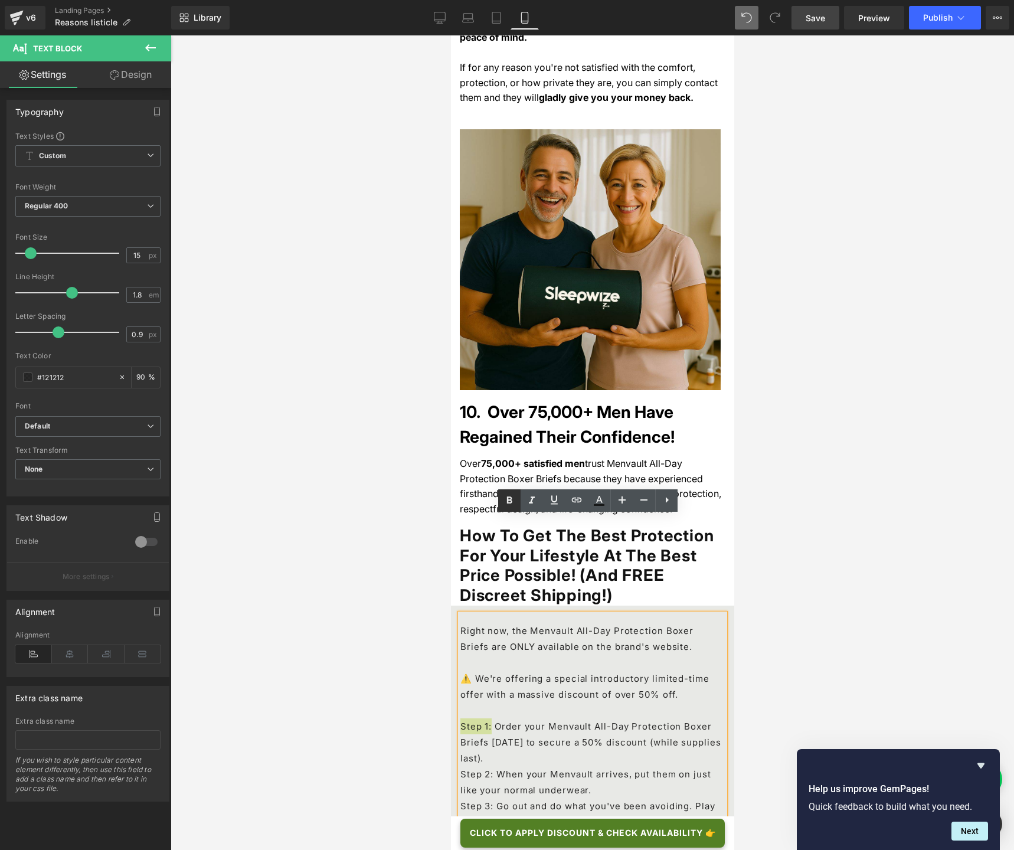
click at [507, 505] on icon at bounding box center [509, 500] width 14 height 14
click at [487, 635] on p "Step 1: Order your Menvault All-Day Protection Boxer Briefs [DATE] to secure a …" at bounding box center [592, 742] width 264 height 48
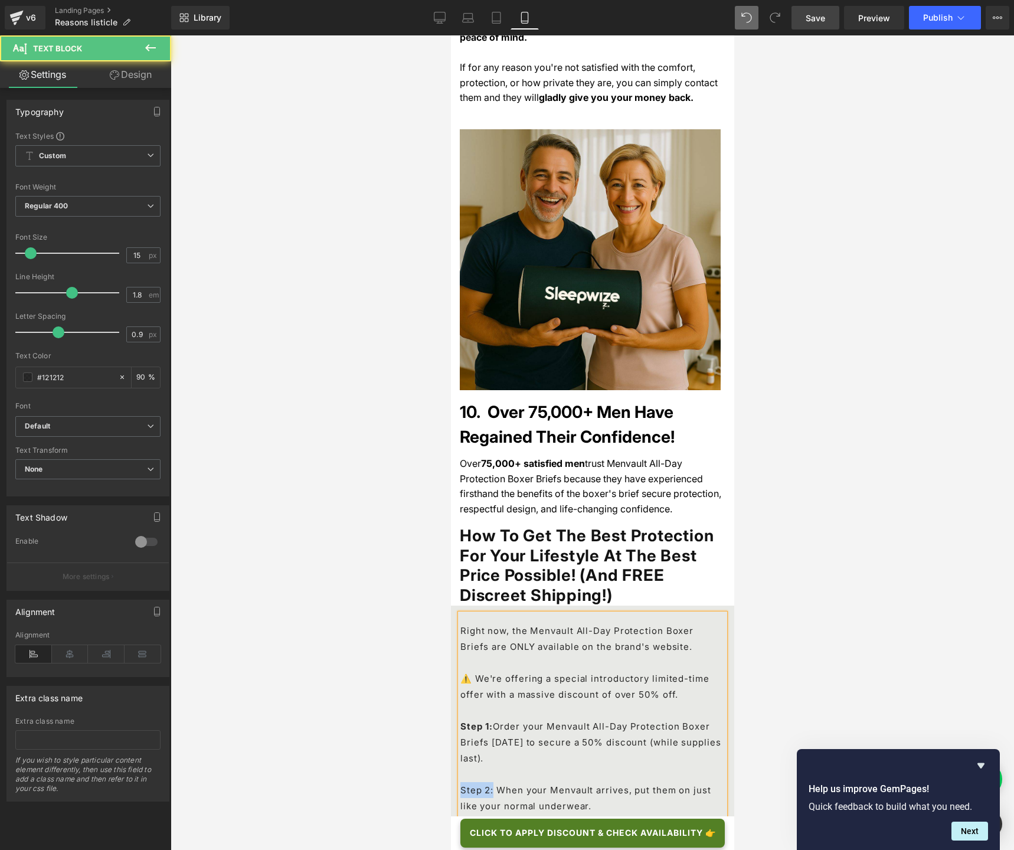
drag, startPoint x: 492, startPoint y: 693, endPoint x: 460, endPoint y: 695, distance: 31.9
click at [460, 635] on p "Step 2: When your Menvault arrives, put them on just like your normal underwear." at bounding box center [592, 798] width 264 height 32
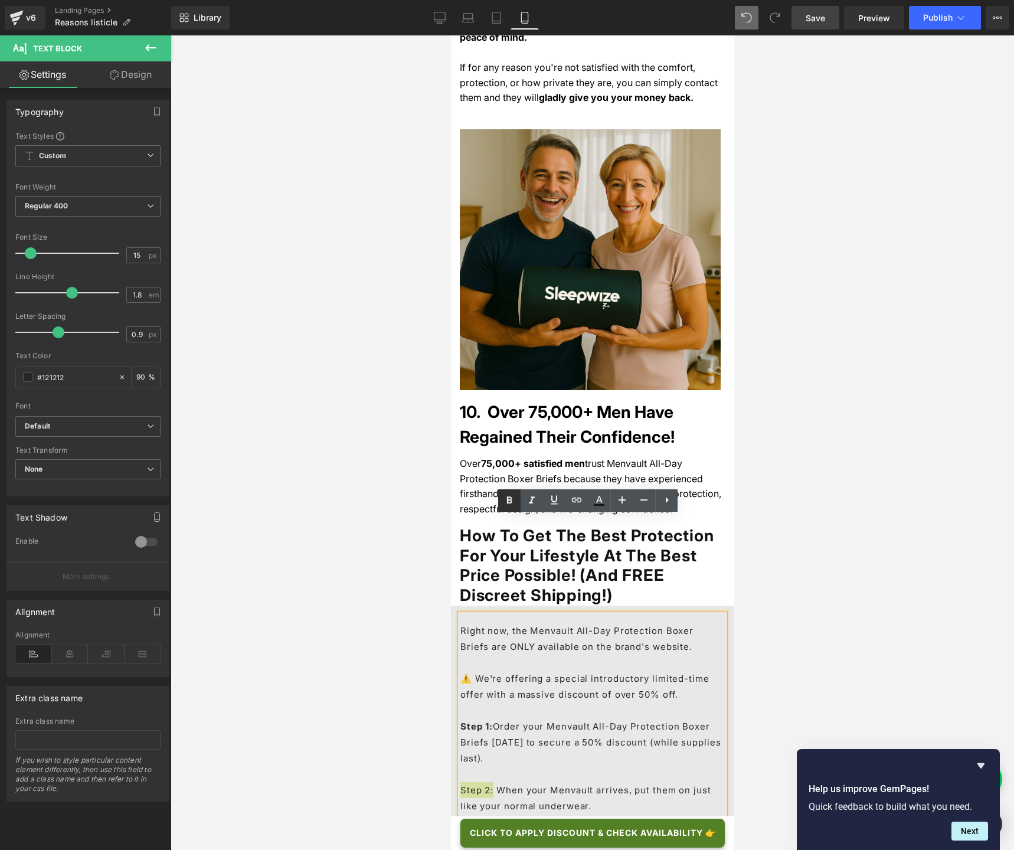
click at [510, 502] on icon at bounding box center [509, 500] width 5 height 7
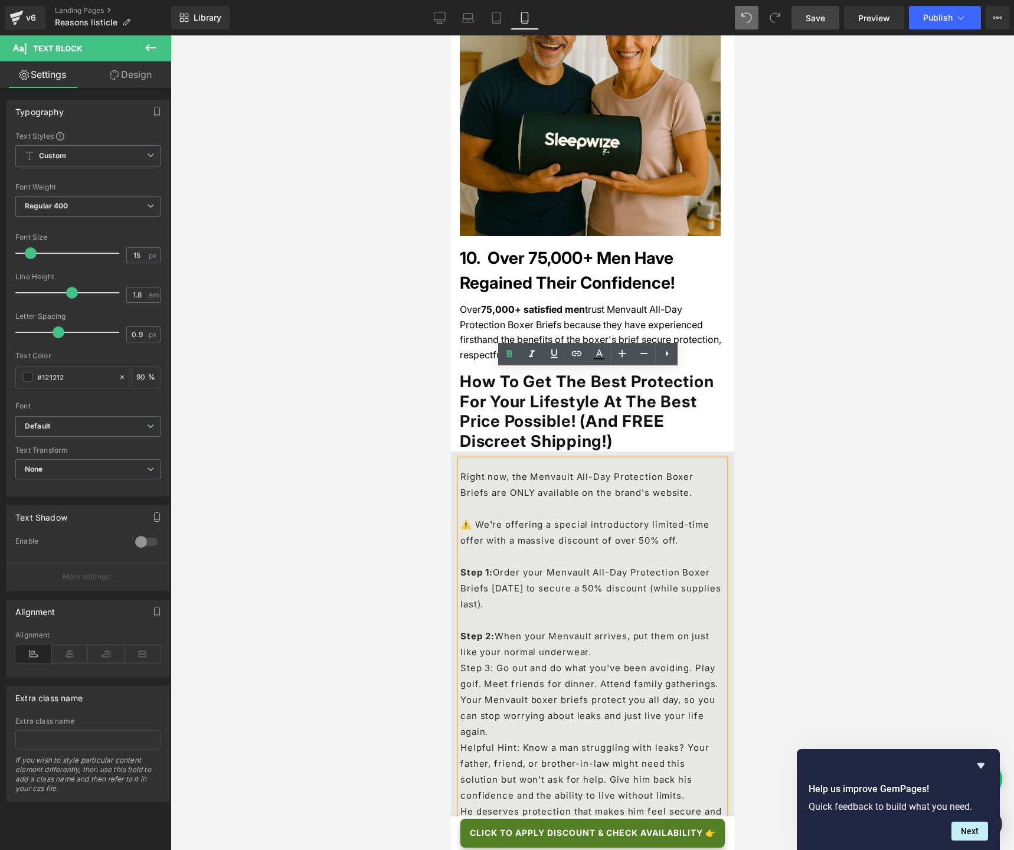
scroll to position [4706, 0]
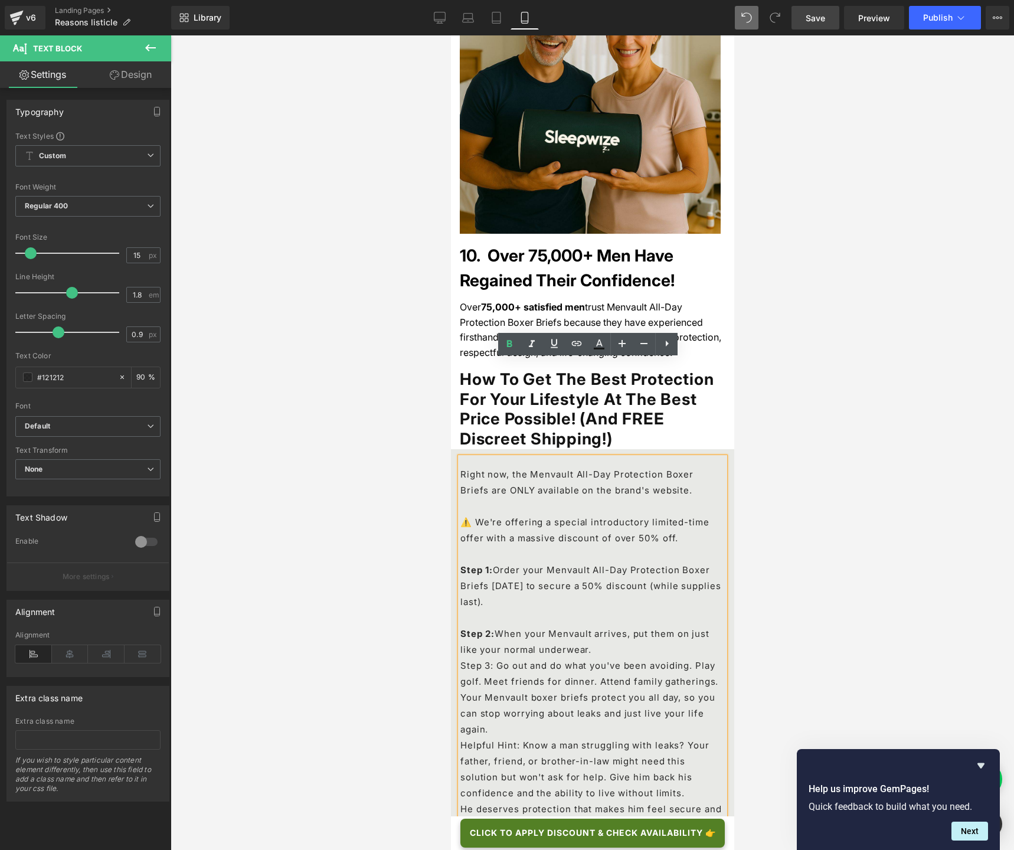
click at [588, 625] on p "Step 2: When your Menvault arrives, put them on just like your normal underwear." at bounding box center [592, 641] width 264 height 32
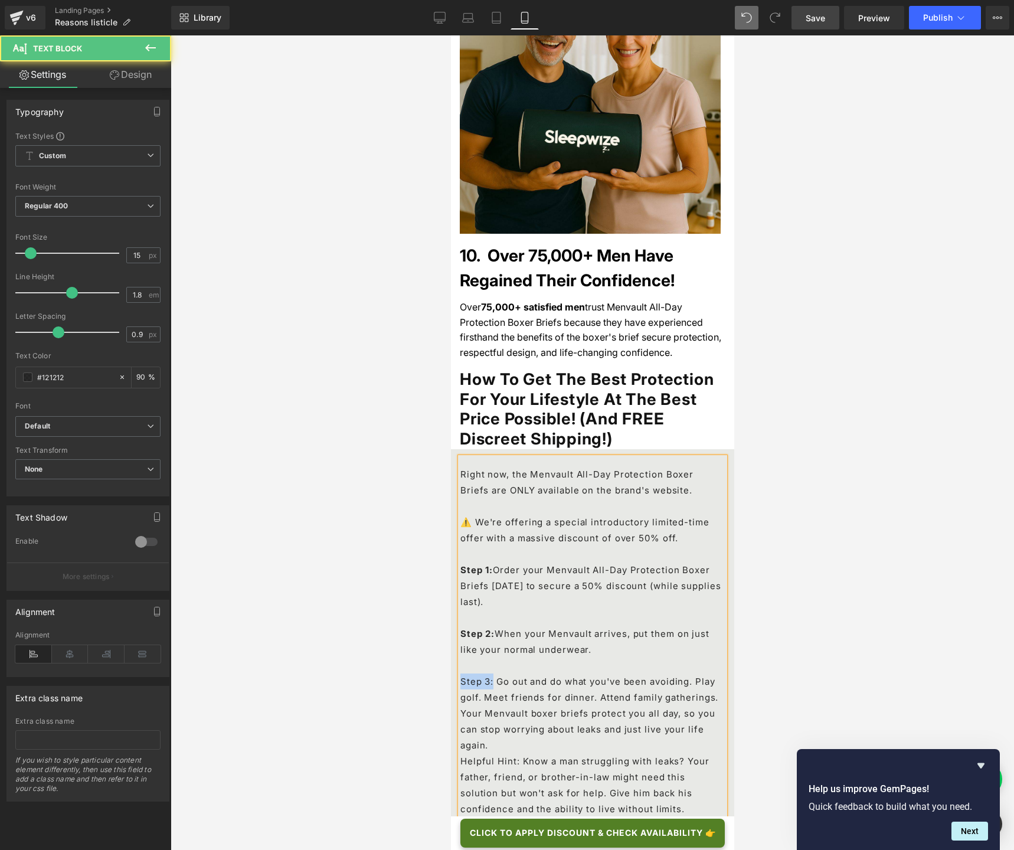
drag, startPoint x: 492, startPoint y: 584, endPoint x: 461, endPoint y: 583, distance: 31.3
click at [461, 635] on p "Step 3: Go out and do what you've been avoiding. Play golf. Meet friends for di…" at bounding box center [592, 713] width 264 height 80
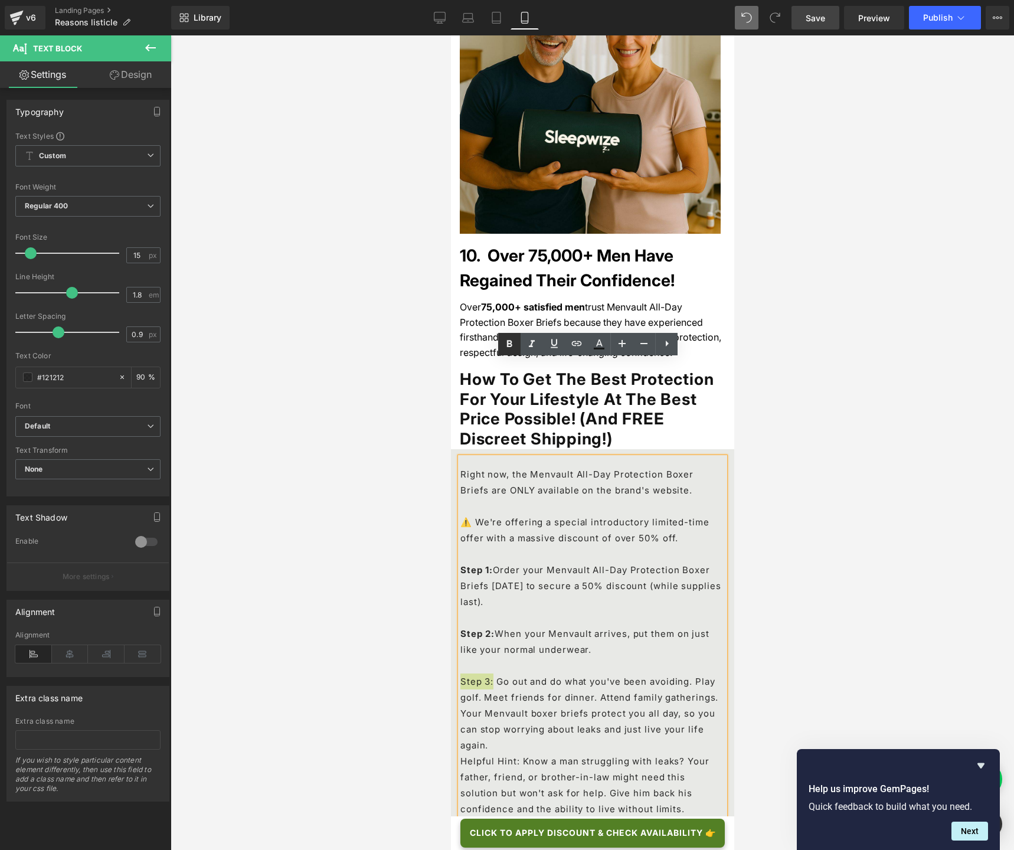
click at [511, 349] on icon at bounding box center [509, 344] width 14 height 14
click at [521, 635] on p "Step 3: Go out and do what you've been avoiding. Play golf. Meet friends for di…" at bounding box center [592, 713] width 264 height 80
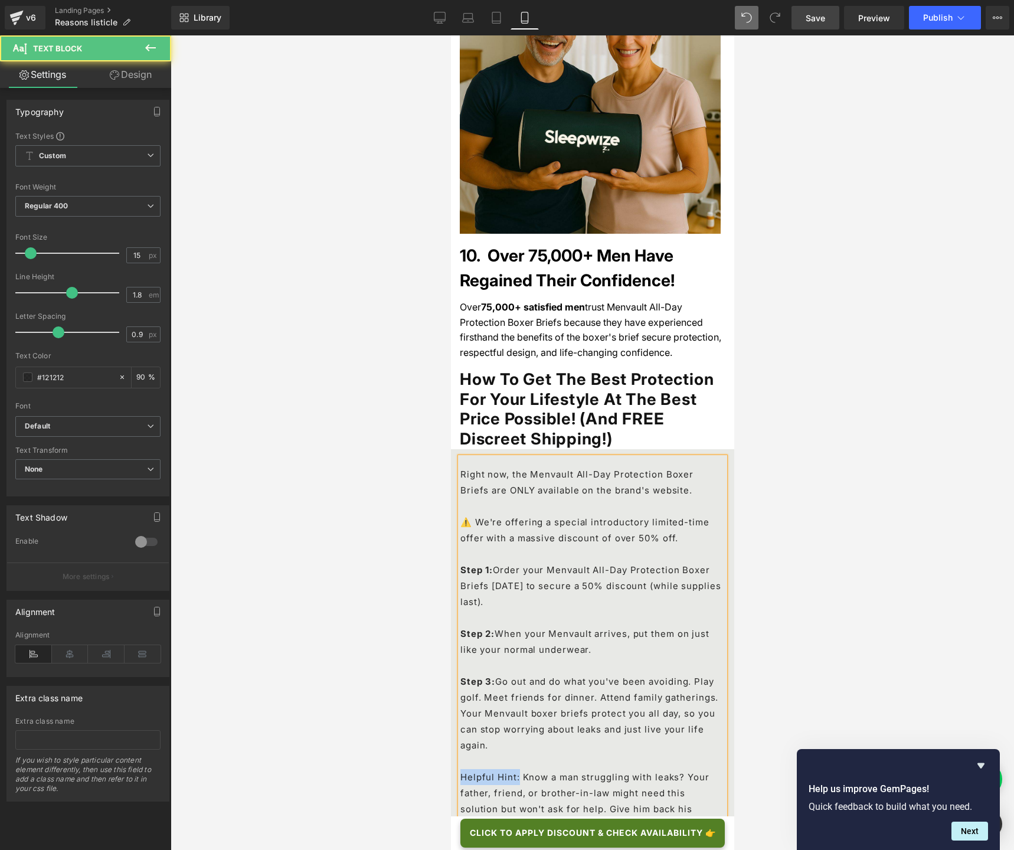
drag, startPoint x: 515, startPoint y: 681, endPoint x: 460, endPoint y: 683, distance: 55.5
click at [460, 635] on p "Helpful Hint: Know a man struggling with leaks? Your father, friend, or brother…" at bounding box center [592, 801] width 264 height 64
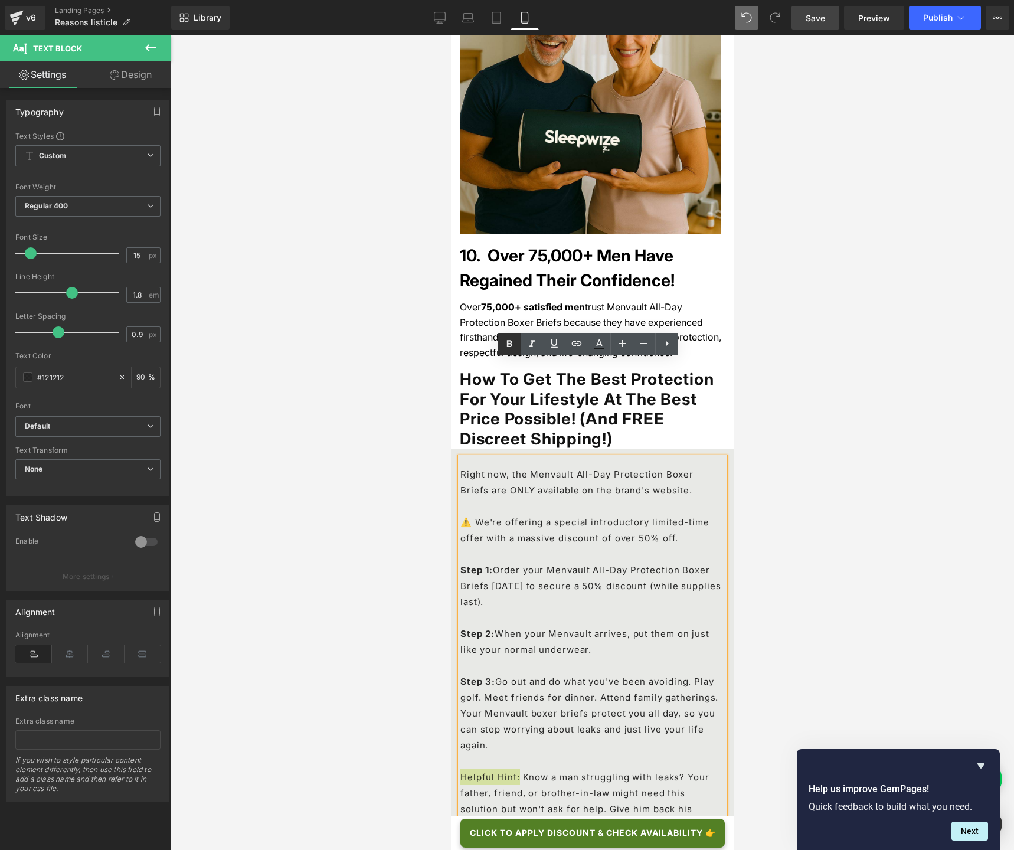
click at [507, 349] on icon at bounding box center [509, 344] width 14 height 14
click at [509, 635] on p "He deserves protection that makes him feel secure and confident." at bounding box center [592, 849] width 264 height 32
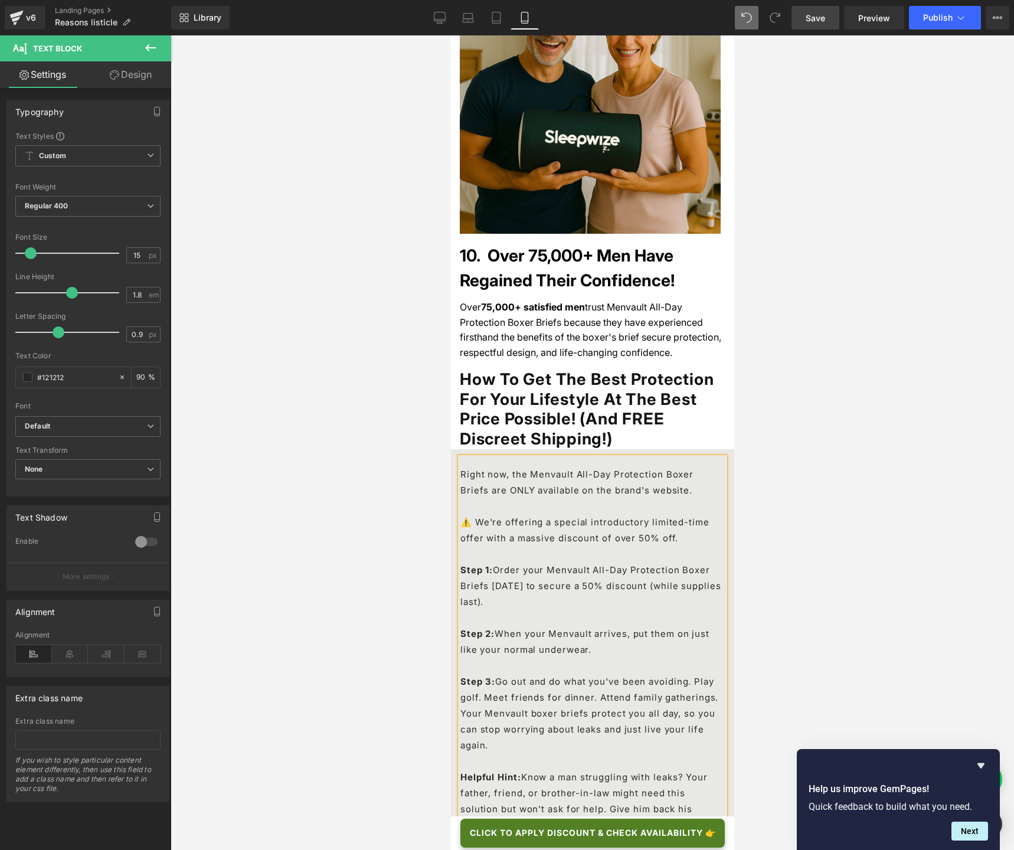
click at [396, 568] on div at bounding box center [592, 442] width 843 height 814
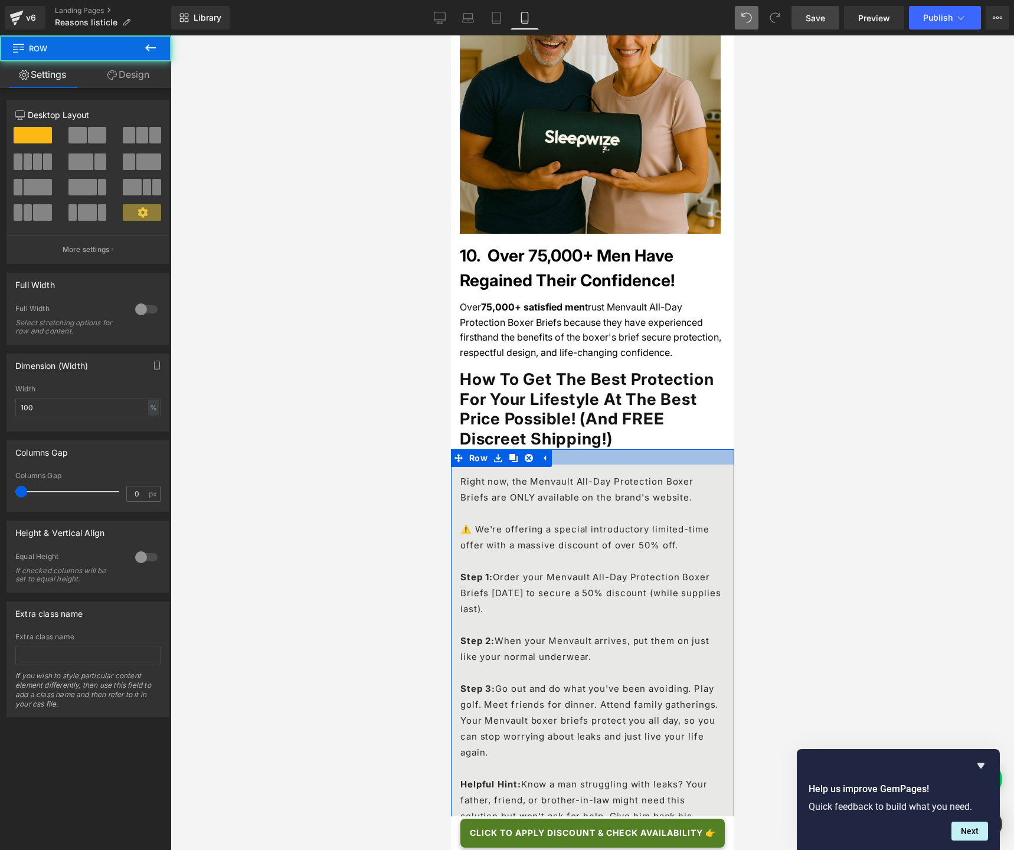
drag, startPoint x: 666, startPoint y: 353, endPoint x: 666, endPoint y: 360, distance: 7.1
click at [666, 449] on div at bounding box center [591, 456] width 283 height 15
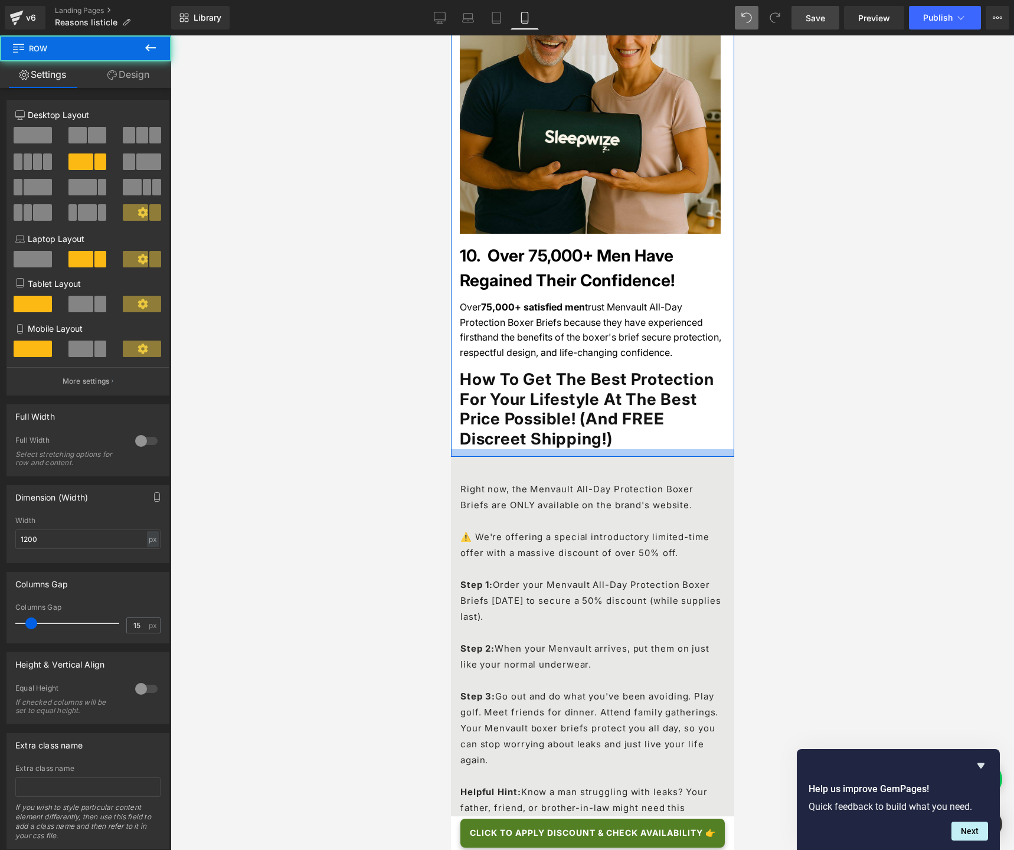
drag, startPoint x: 656, startPoint y: 349, endPoint x: 656, endPoint y: 356, distance: 7.7
click at [656, 449] on div at bounding box center [591, 453] width 283 height 8
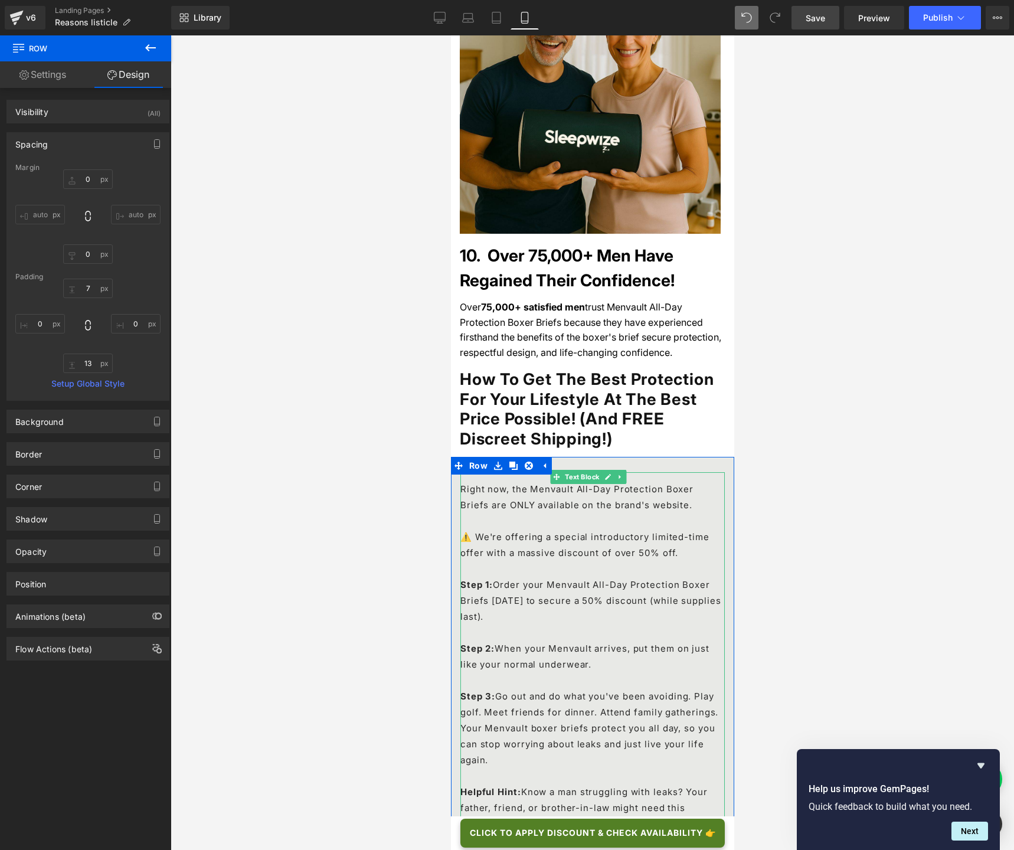
click at [519, 481] on p "Right now, the Menvault All-Day Protection Boxer Briefs are ONLY available on t…" at bounding box center [592, 505] width 264 height 48
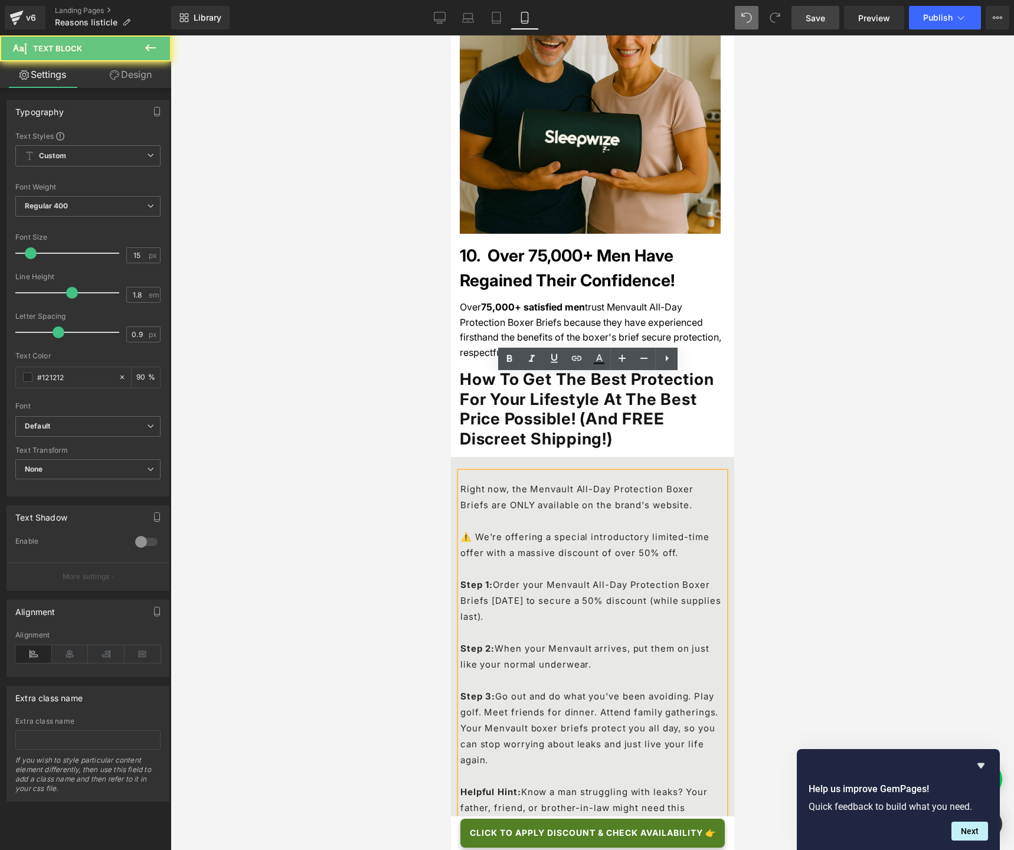
click at [463, 481] on p "Right now, the Menvault All-Day Protection Boxer Briefs are ONLY available on t…" at bounding box center [592, 505] width 264 height 48
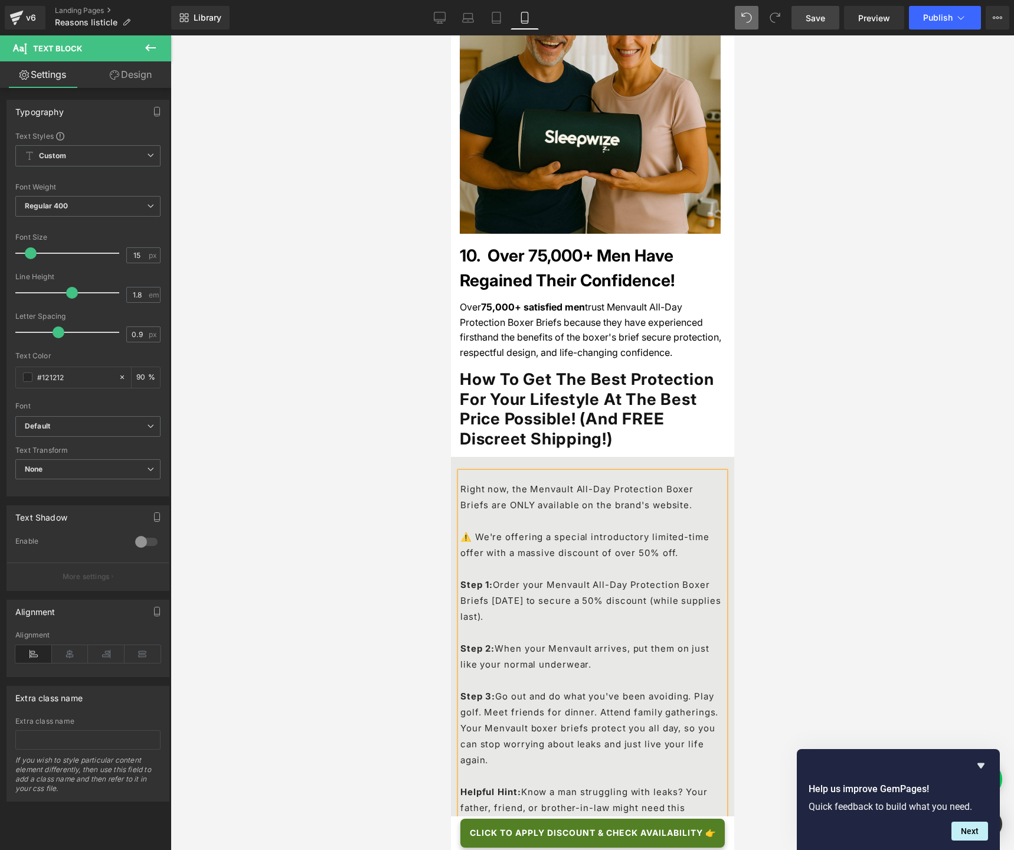
click at [496, 472] on div "Right now, the Menvault All-Day Protection Boxer Briefs are ONLY available on t…" at bounding box center [592, 675] width 264 height 407
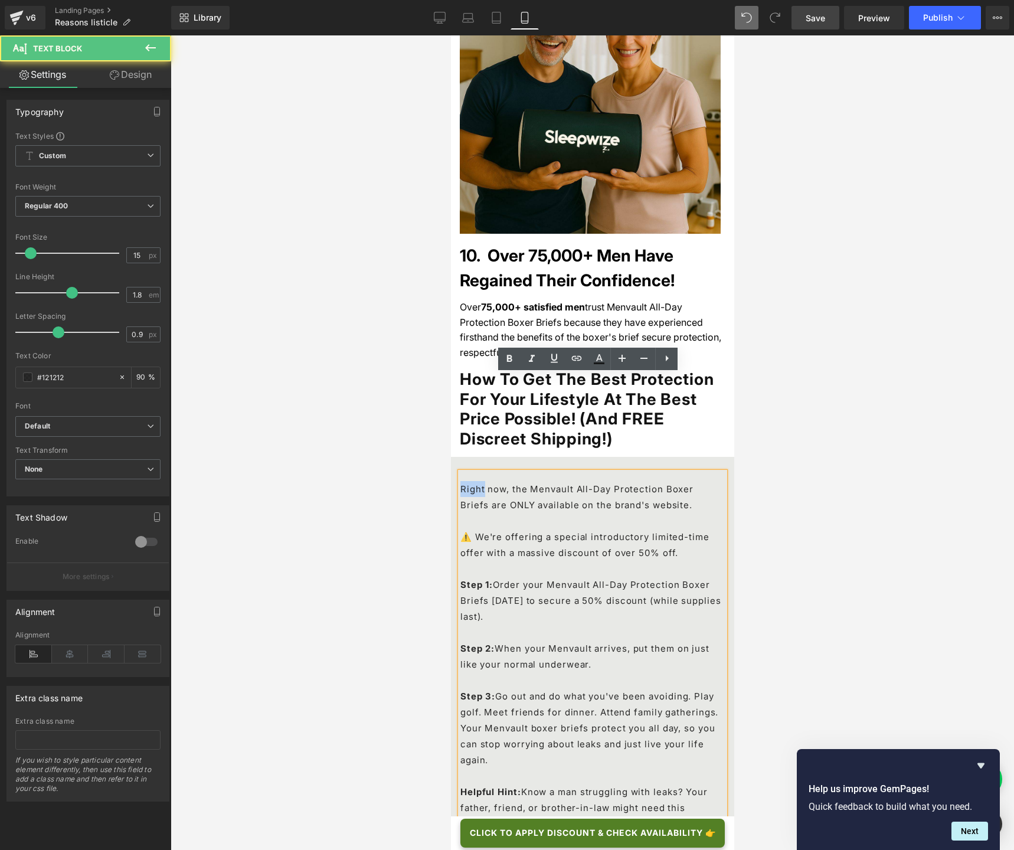
click at [496, 472] on div "Right now, the Menvault All-Day Protection Boxer Briefs are ONLY available on t…" at bounding box center [592, 675] width 264 height 407
click at [465, 481] on p "Right now, the Menvault All-Day Protection Boxer Briefs are ONLY available on t…" at bounding box center [592, 505] width 264 height 48
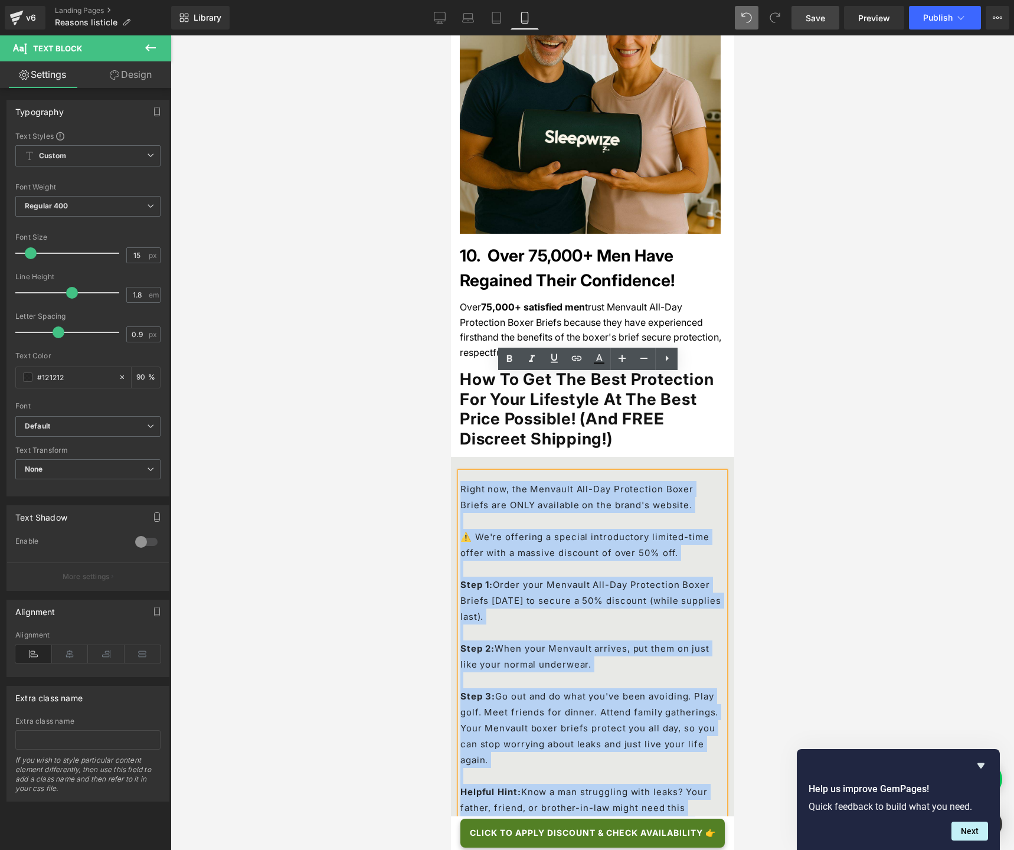
drag, startPoint x: 461, startPoint y: 392, endPoint x: 635, endPoint y: 779, distance: 424.4
click at [635, 635] on div "Right now, the Menvault All-Day Protection Boxer Briefs are ONLY available on t…" at bounding box center [592, 675] width 264 height 407
copy div "Right now, the Menvault All-Day Protection Boxer Briefs are ONLY available on t…"
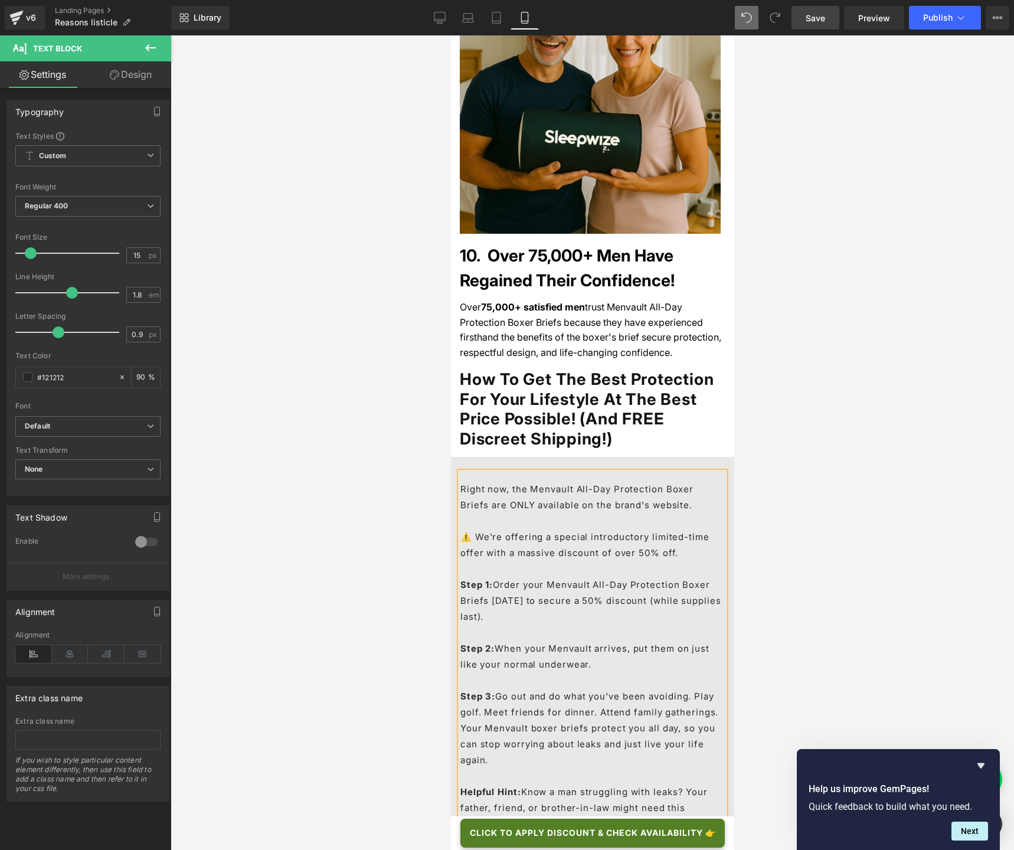
scroll to position [4564, 0]
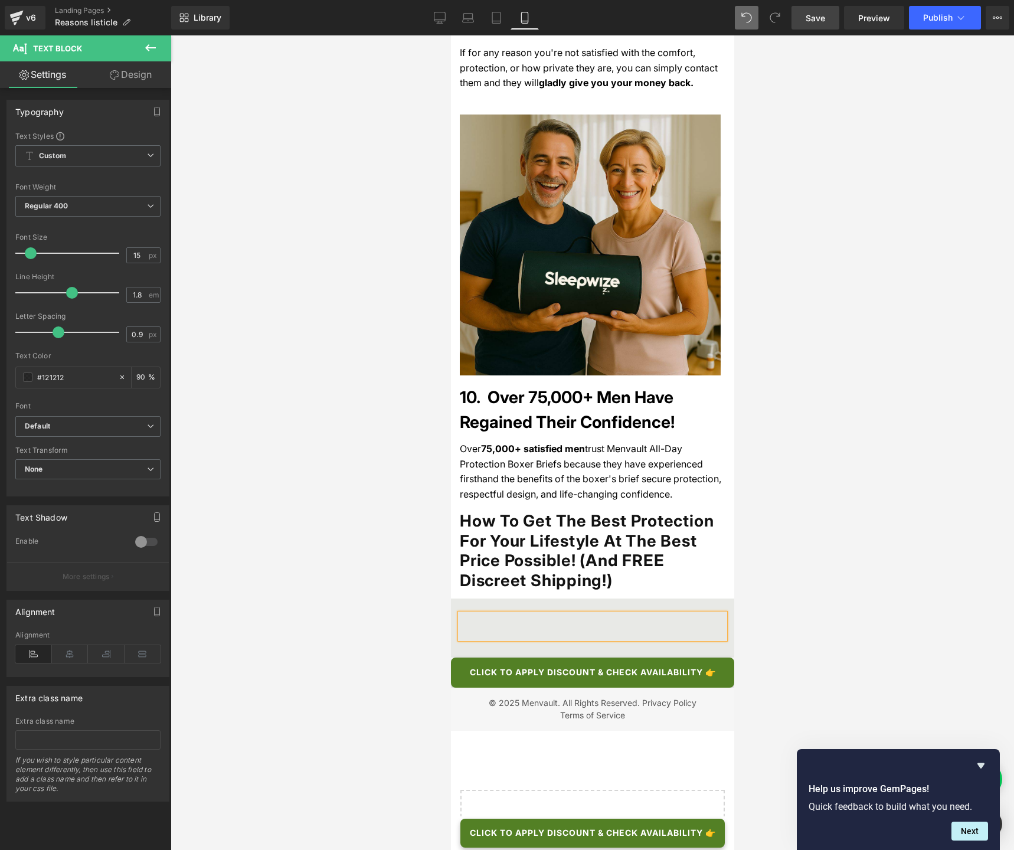
click at [476, 614] on div at bounding box center [592, 626] width 264 height 25
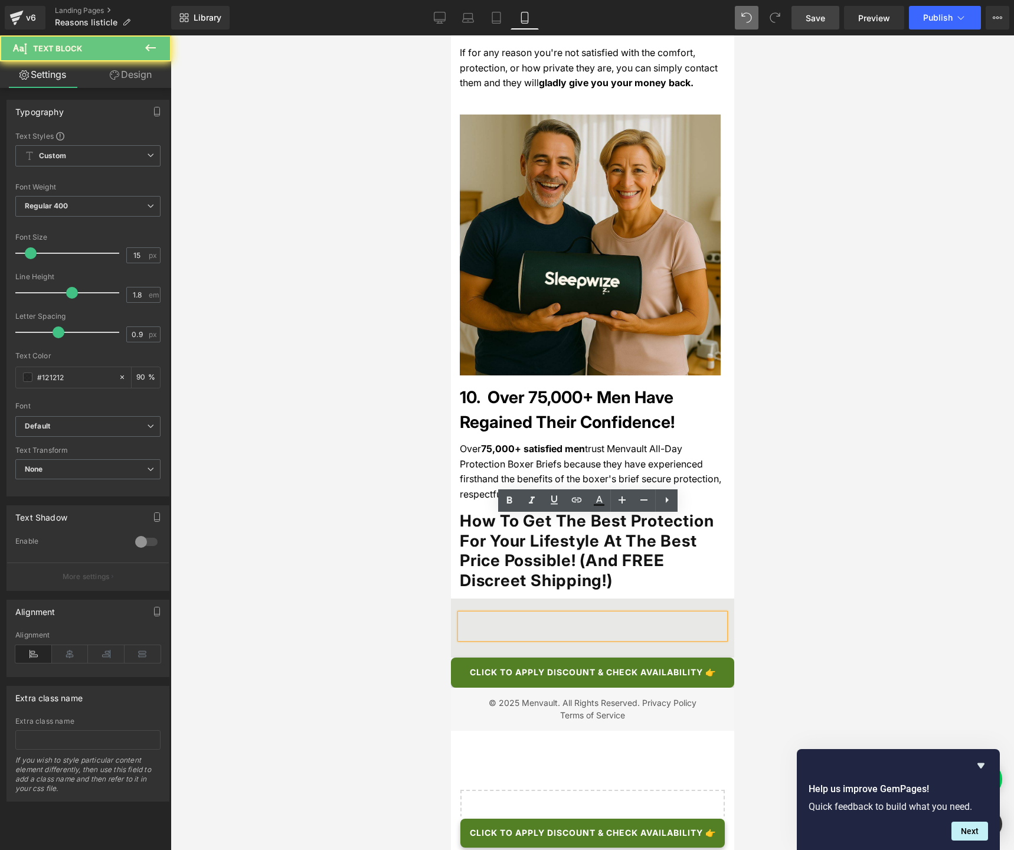
click at [476, 614] on div at bounding box center [592, 626] width 264 height 25
click at [373, 529] on div at bounding box center [592, 442] width 843 height 814
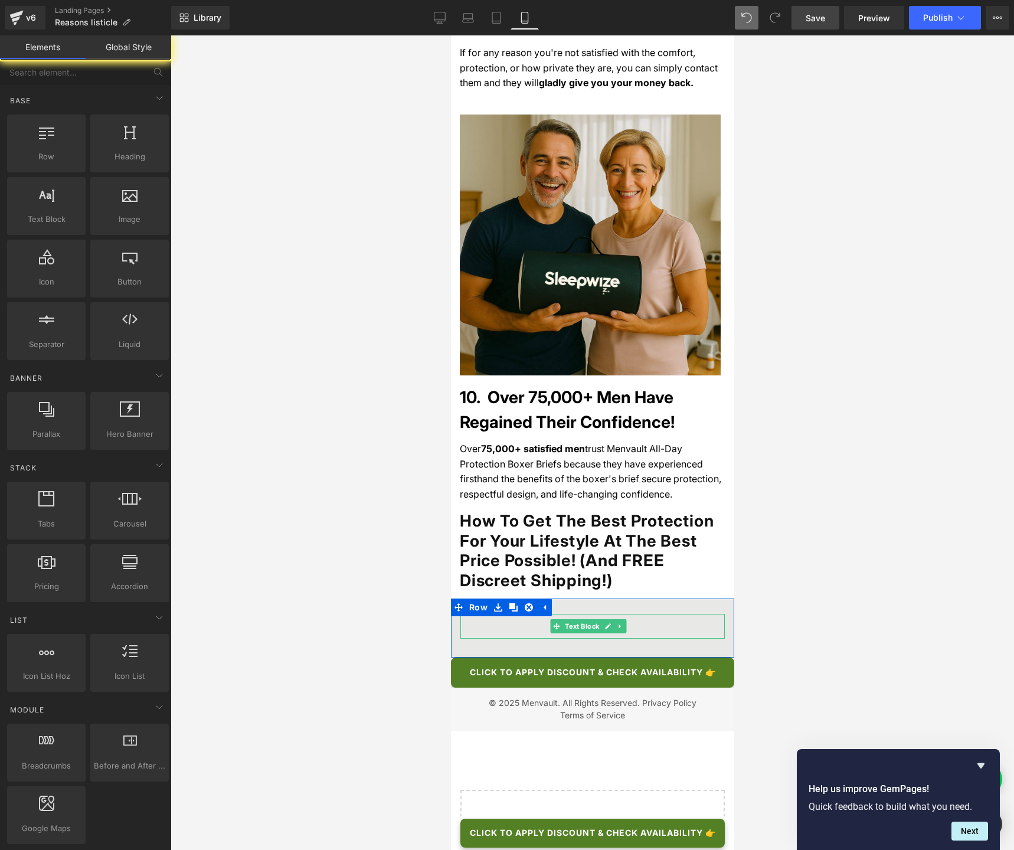
click at [500, 614] on div at bounding box center [592, 626] width 264 height 25
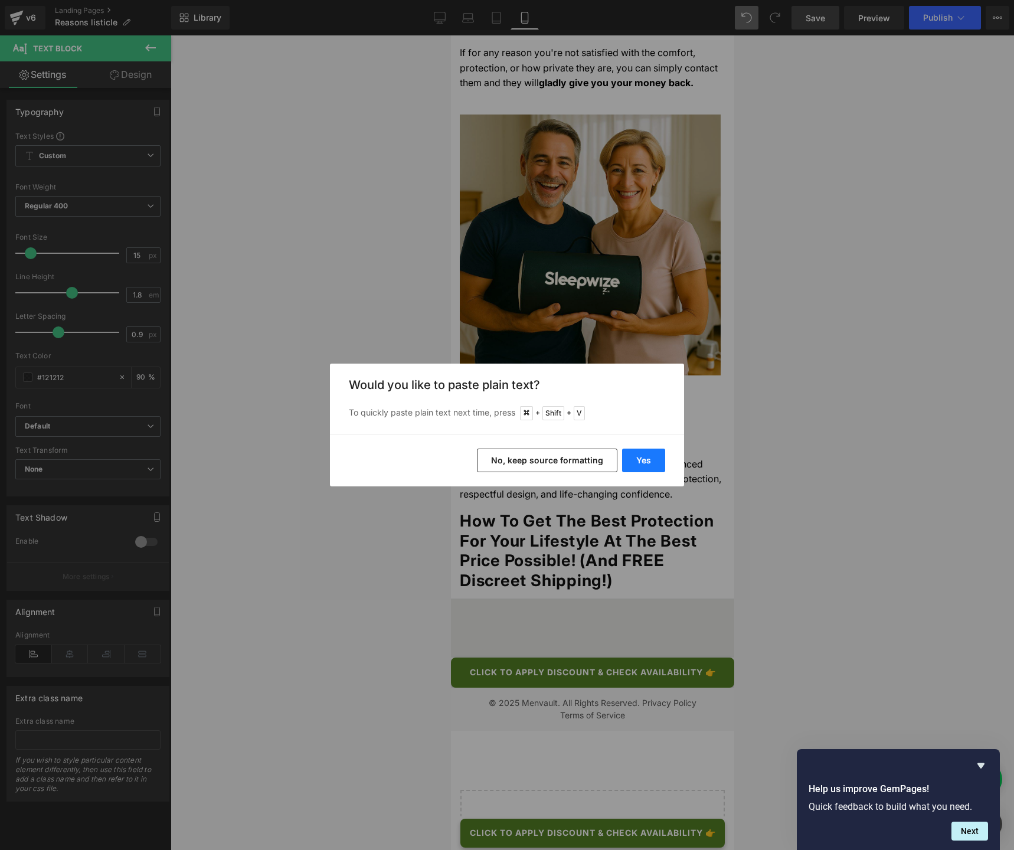
click at [640, 461] on button "Yes" at bounding box center [643, 460] width 43 height 24
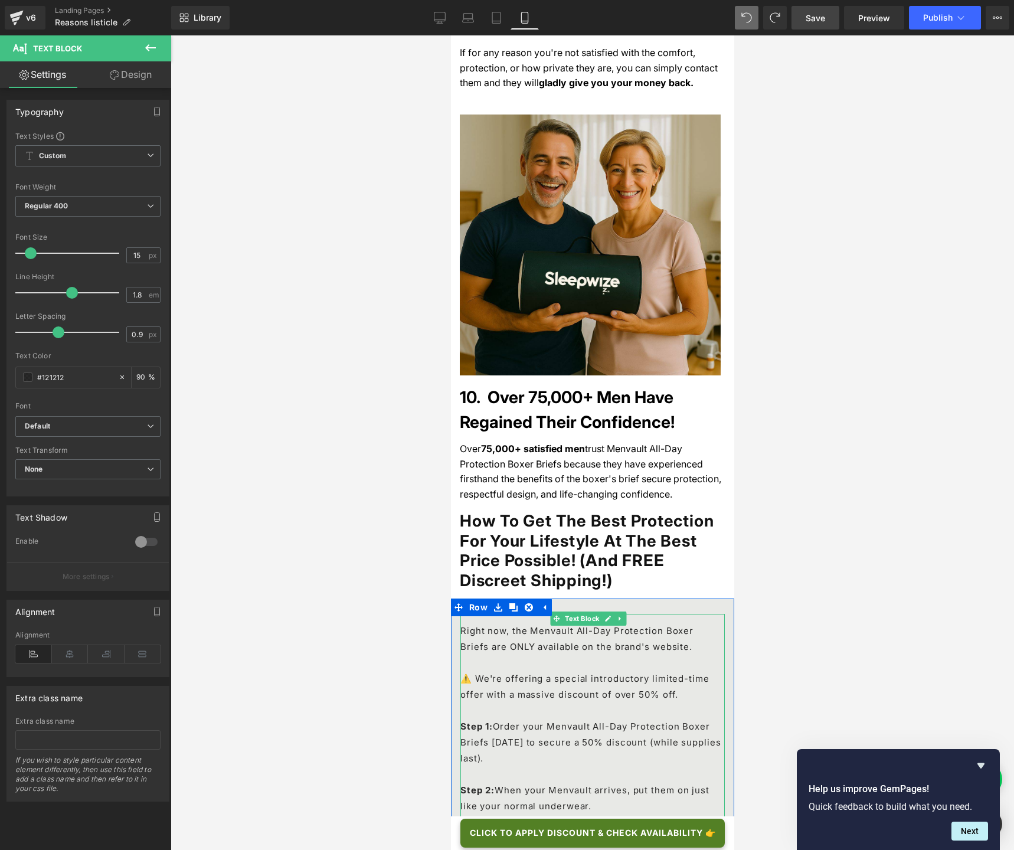
click at [468, 614] on div "Right now, the Menvault All-Day Protection Boxer Briefs are ONLY available on t…" at bounding box center [592, 817] width 264 height 407
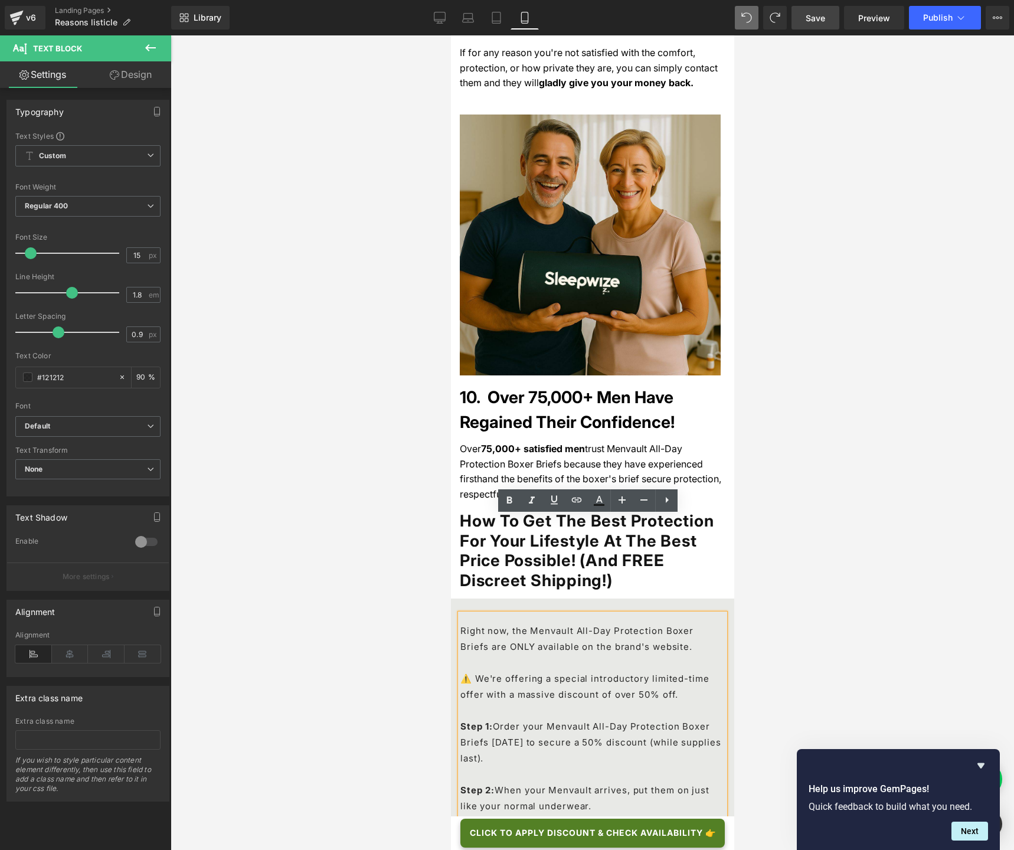
click at [841, 532] on div at bounding box center [592, 442] width 843 height 814
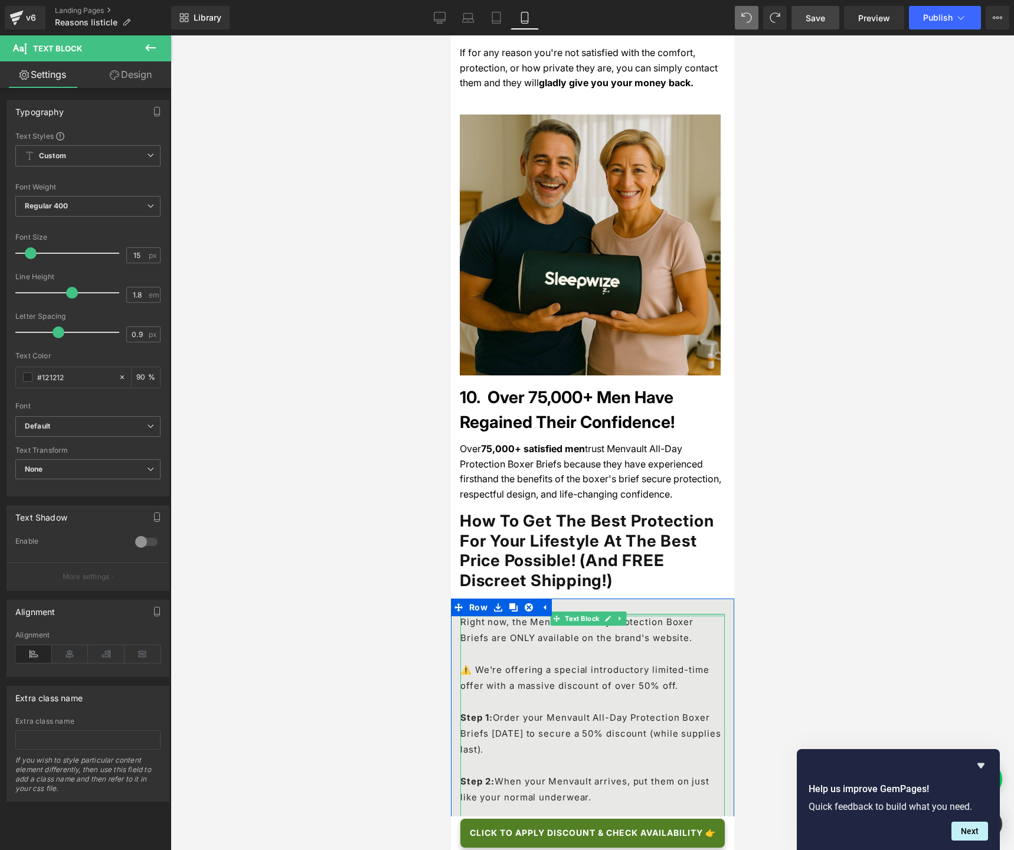
click at [656, 598] on div "Right now, the Menvault All-Day Protection Boxer Briefs are ONLY available on t…" at bounding box center [591, 814] width 283 height 432
click at [757, 479] on div at bounding box center [592, 442] width 843 height 814
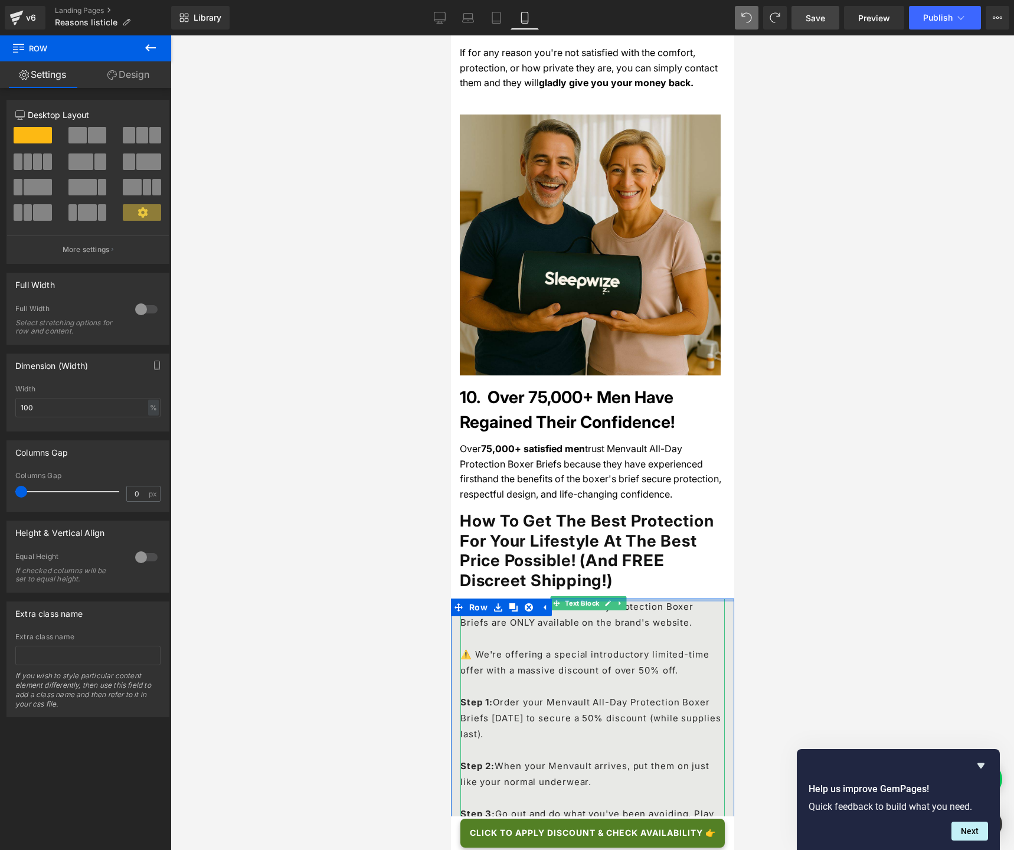
drag, startPoint x: 659, startPoint y: 506, endPoint x: 1218, endPoint y: 513, distance: 558.8
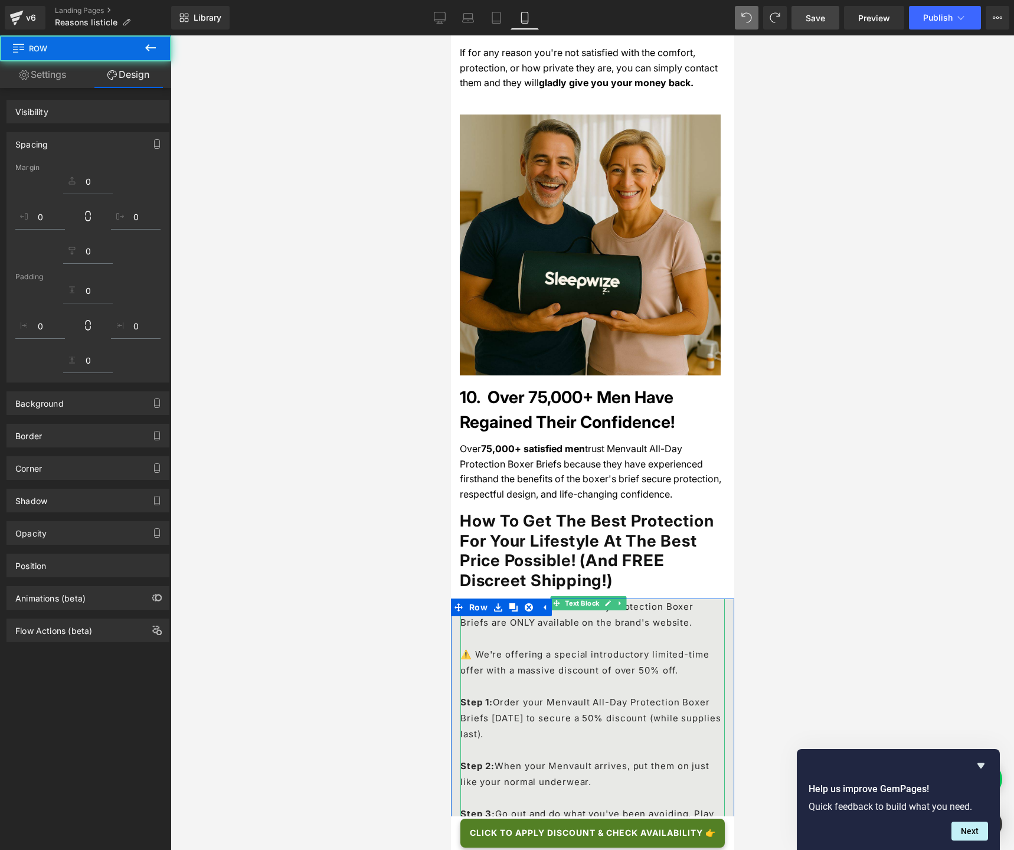
click at [769, 477] on div at bounding box center [592, 442] width 843 height 814
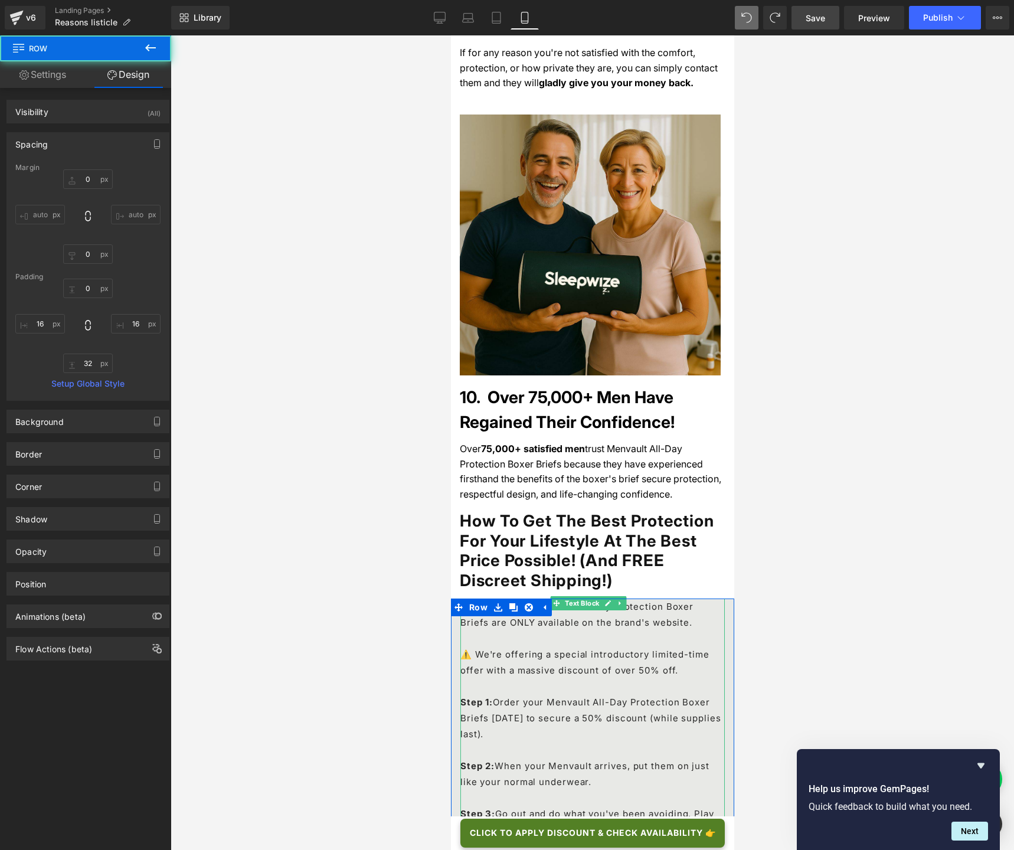
click at [771, 480] on div at bounding box center [592, 442] width 843 height 814
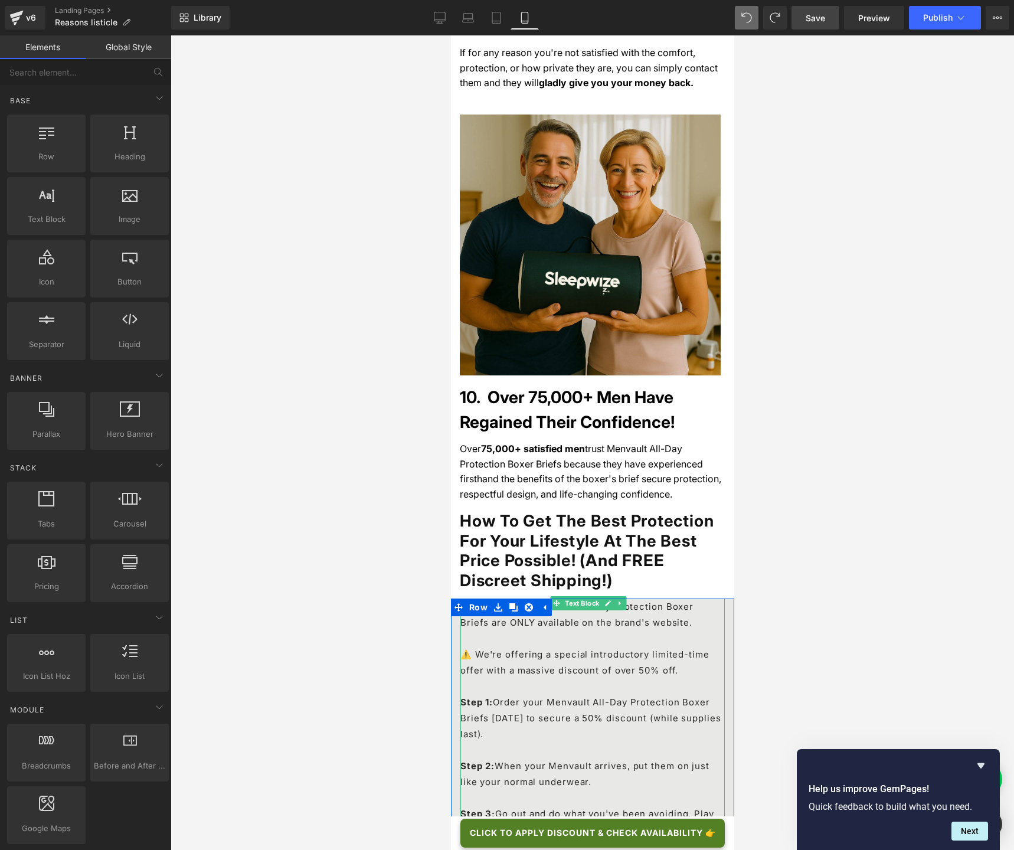
click at [303, 552] on div at bounding box center [592, 442] width 843 height 814
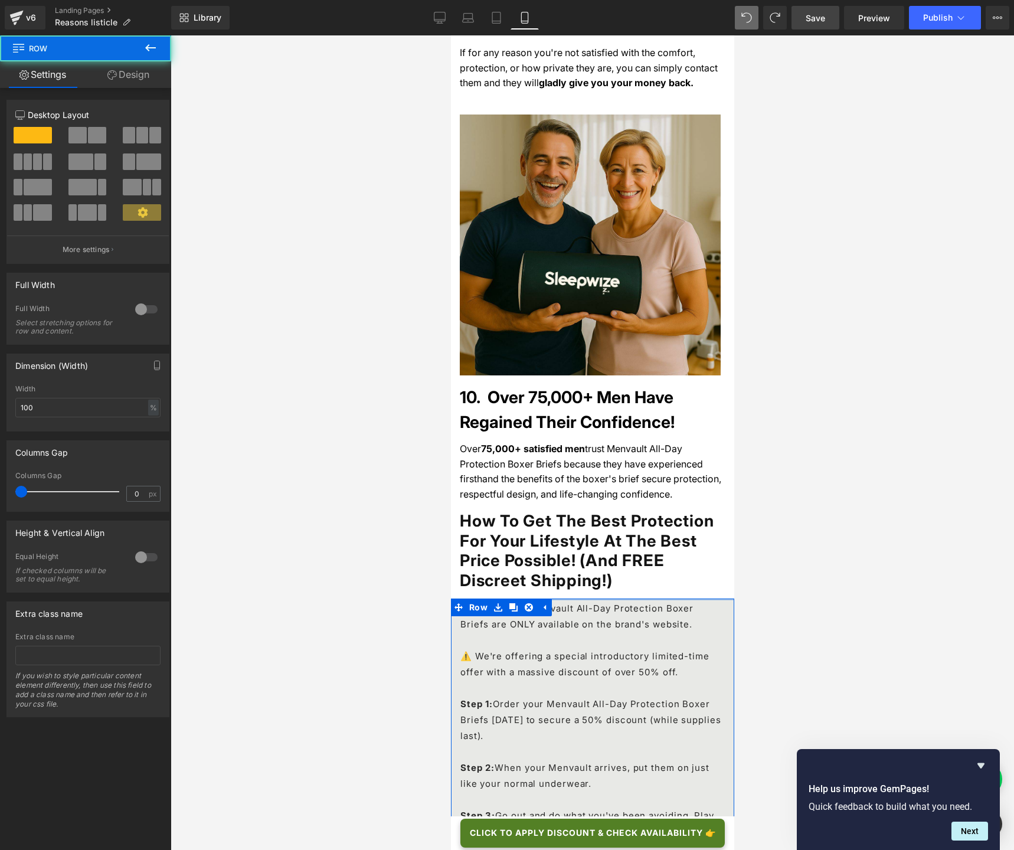
click at [643, 598] on div "Right now, the Menvault All-Day Protection Boxer Briefs are ONLY available on t…" at bounding box center [591, 807] width 283 height 419
click at [763, 483] on div at bounding box center [592, 442] width 843 height 814
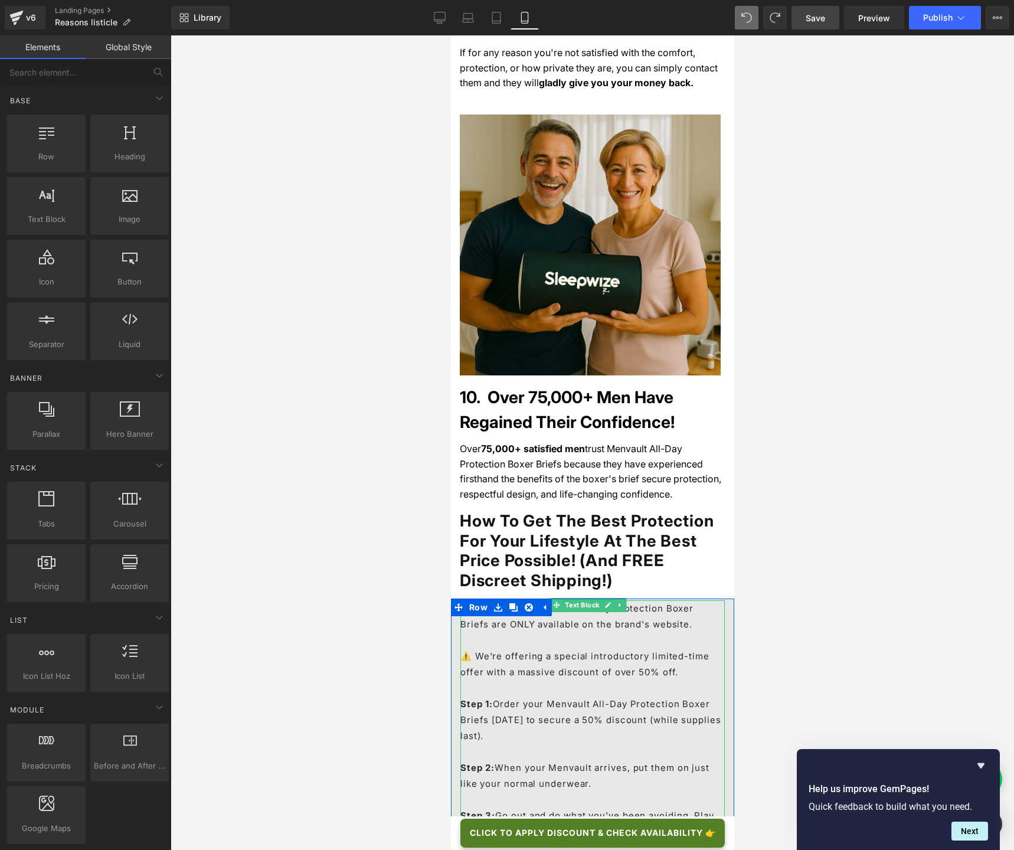
click at [562, 600] on p "Right now, the Menvault All-Day Protection Boxer Briefs are ONLY available on t…" at bounding box center [592, 624] width 264 height 48
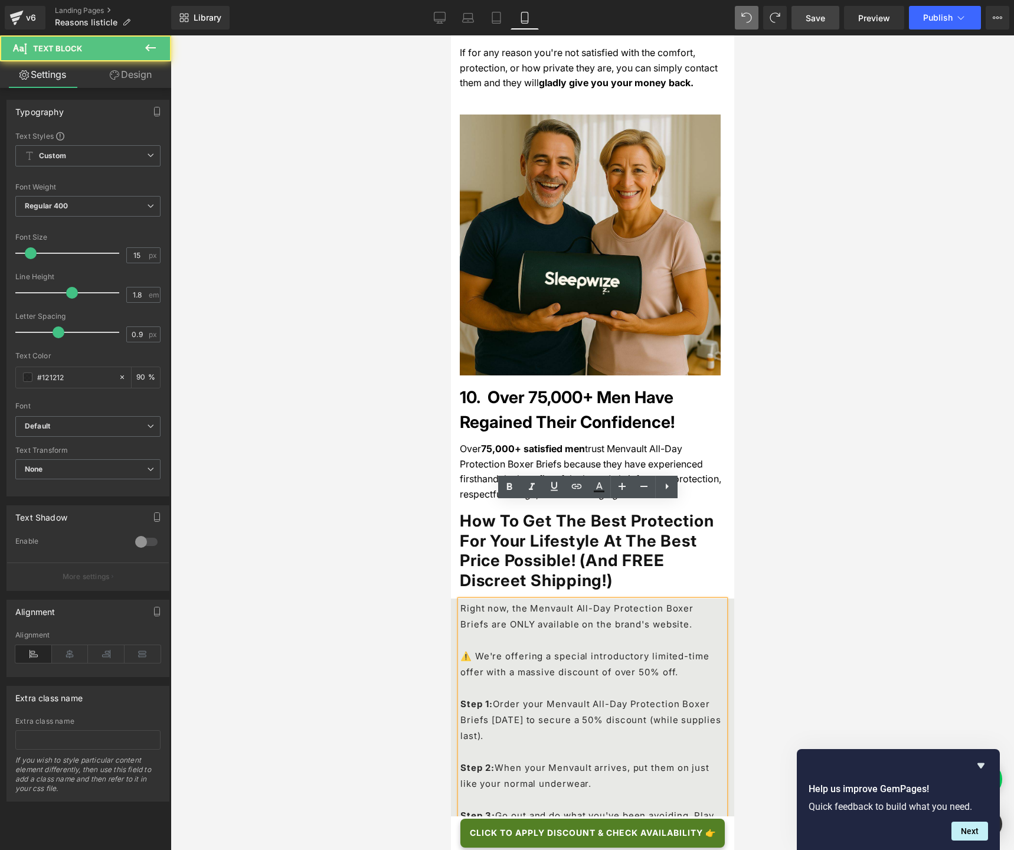
click at [563, 600] on p "Right now, the Menvault All-Day Protection Boxer Briefs are ONLY available on t…" at bounding box center [592, 624] width 264 height 48
drag, startPoint x: 527, startPoint y: 513, endPoint x: 707, endPoint y: 512, distance: 180.5
click at [707, 600] on p "Right now, the Menvault All-Day Protection Boxer Briefs are ONLY available on t…" at bounding box center [592, 624] width 264 height 48
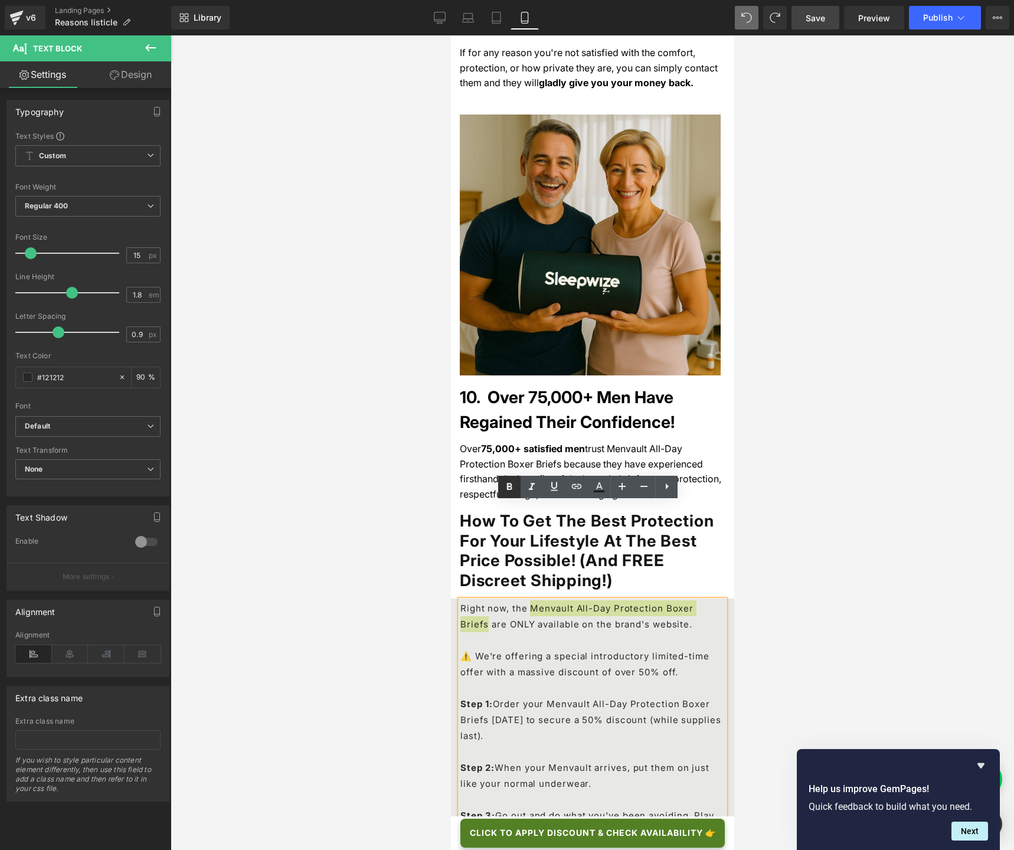
click at [507, 487] on icon at bounding box center [509, 486] width 5 height 7
drag, startPoint x: 549, startPoint y: 559, endPoint x: 712, endPoint y: 559, distance: 163.4
click at [712, 635] on p "⚠️ We're offering a special introductory limited-time offer with a massive disc…" at bounding box center [592, 672] width 264 height 48
click at [510, 486] on icon at bounding box center [509, 486] width 5 height 7
drag, startPoint x: 546, startPoint y: 609, endPoint x: 484, endPoint y: 624, distance: 63.6
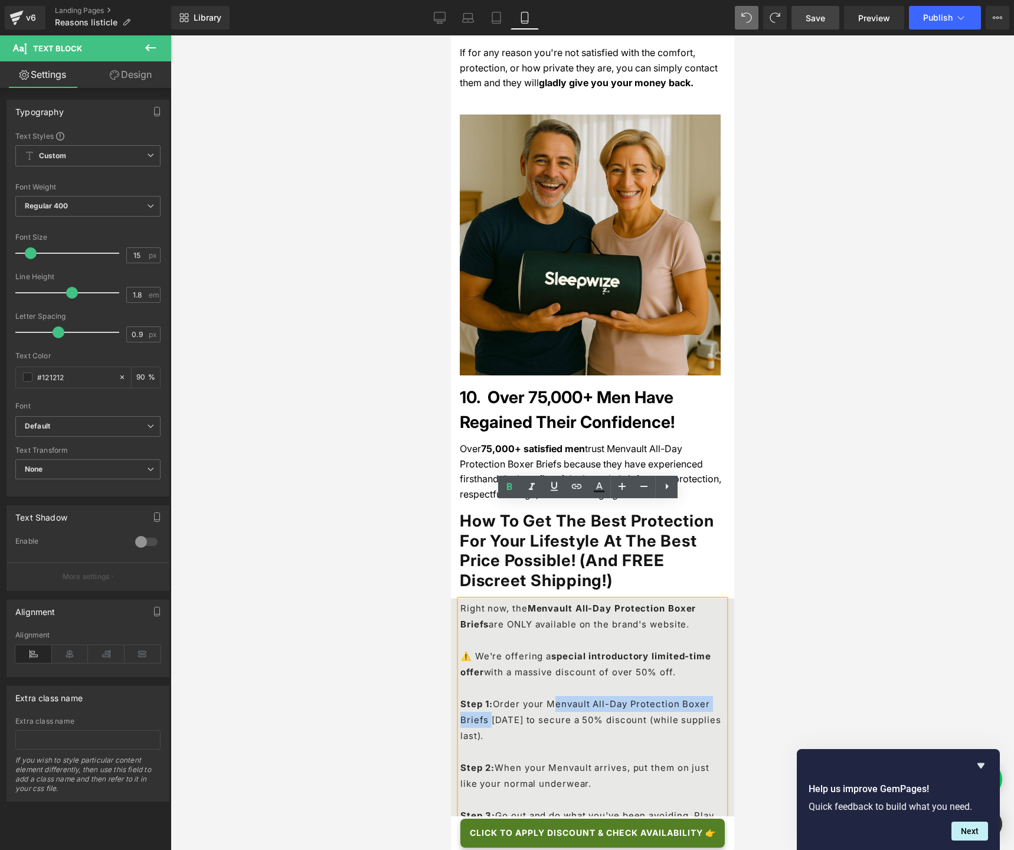
click at [484, 635] on p "Step 1: Order your Menvault All-Day Protection Boxer Briefs [DATE] to secure a …" at bounding box center [592, 728] width 264 height 64
click at [511, 484] on icon at bounding box center [509, 486] width 5 height 7
click at [548, 635] on p "Step 2: When your Menvault arrives, put them on just like your normal underwear." at bounding box center [592, 783] width 264 height 48
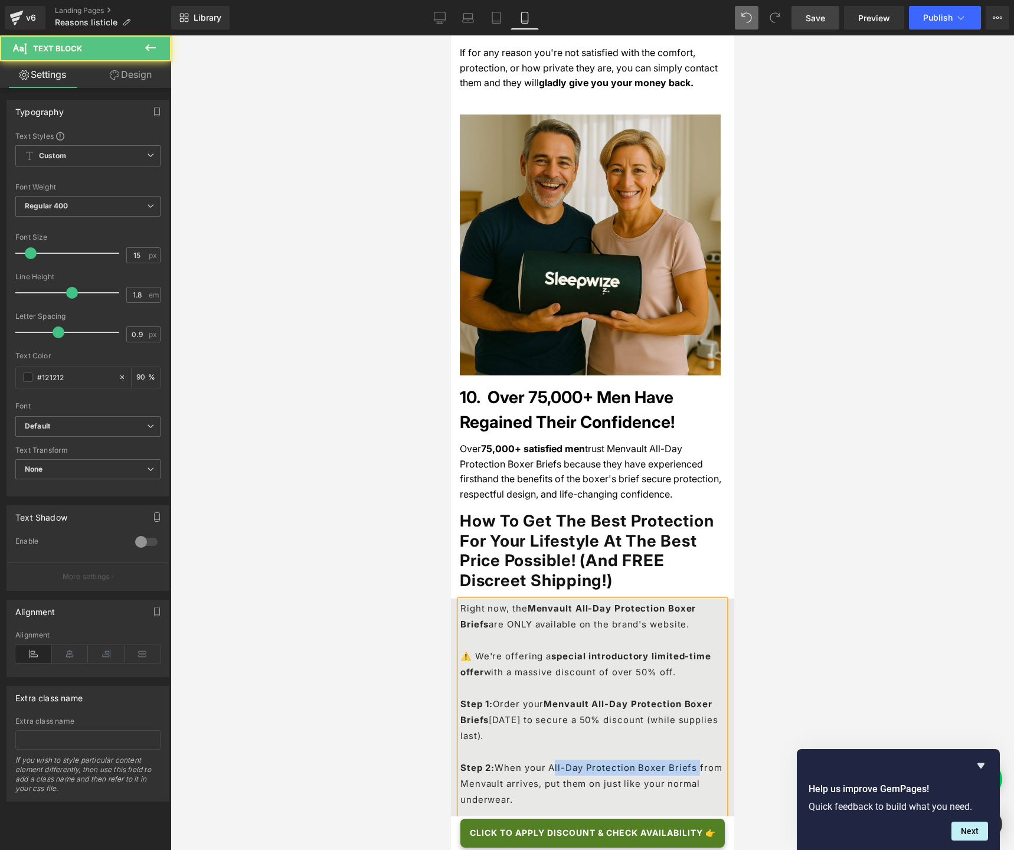
drag, startPoint x: 548, startPoint y: 670, endPoint x: 684, endPoint y: 668, distance: 136.3
click at [684, 635] on p "Step 2: When your All-Day Protection Boxer Briefs from Menvault arrives, put th…" at bounding box center [592, 791] width 264 height 64
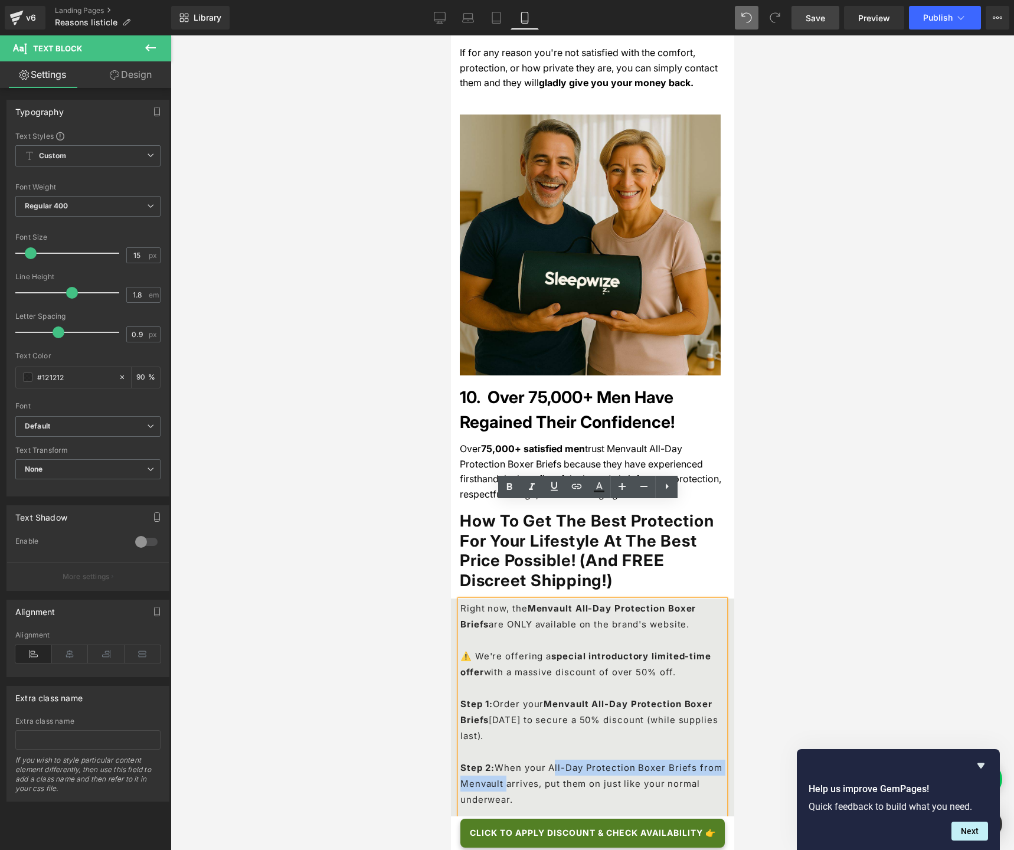
drag, startPoint x: 500, startPoint y: 689, endPoint x: 548, endPoint y: 673, distance: 50.2
click at [548, 635] on p "Step 2: When your All-Day Protection Boxer Briefs from Menvault arrives, put th…" at bounding box center [592, 791] width 264 height 64
click at [511, 489] on icon at bounding box center [509, 487] width 14 height 14
click at [564, 635] on p "Step 2: When your All-Day Protection Boxer Briefs from Menvault arrives, put th…" at bounding box center [592, 791] width 264 height 64
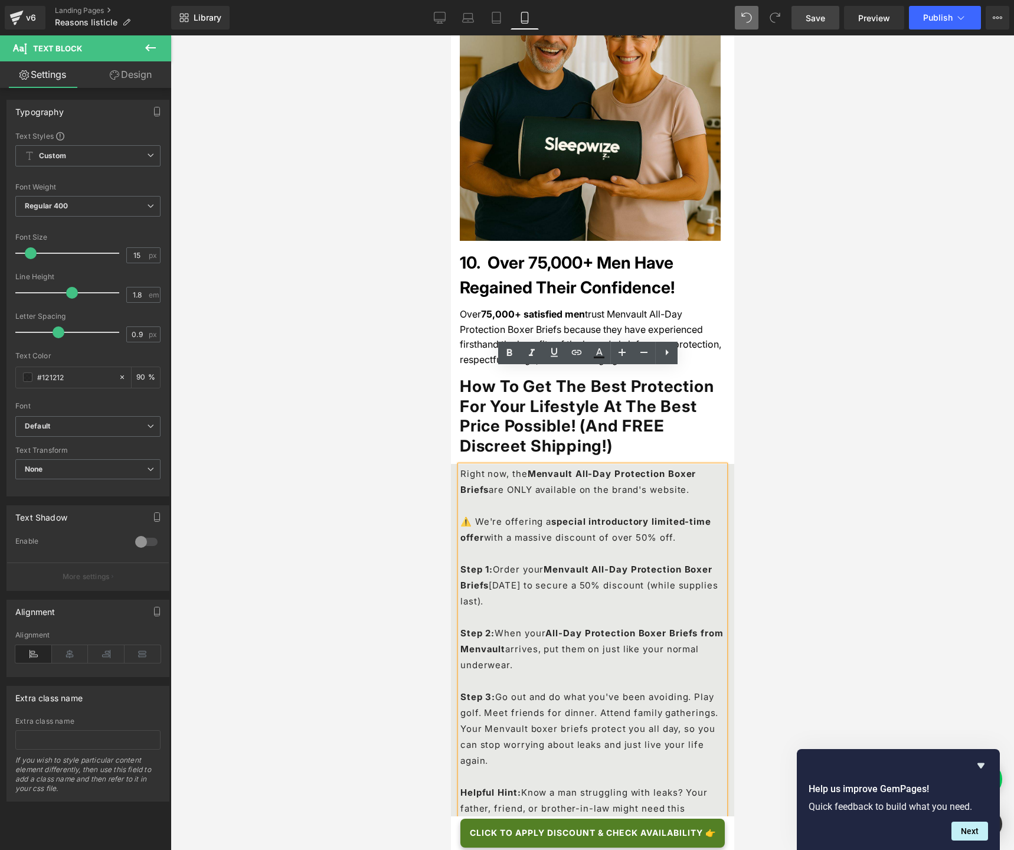
scroll to position [4701, 0]
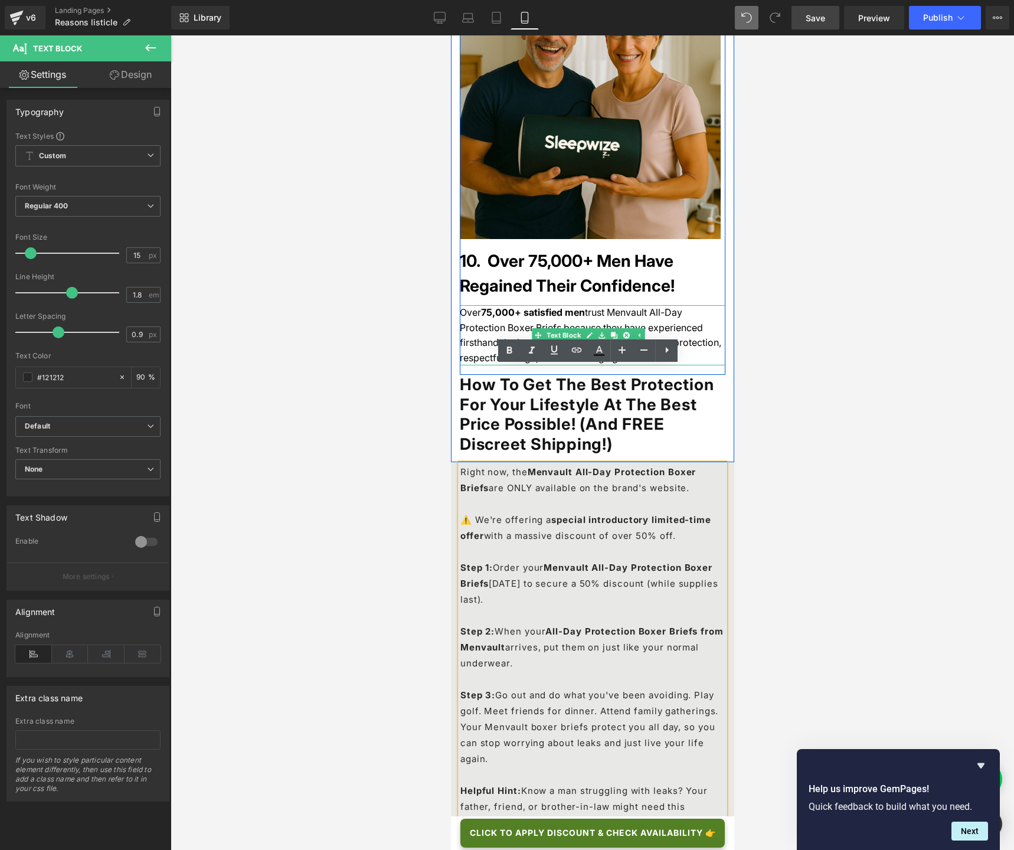
click at [542, 306] on span "trust Menvault All-Day Protection Boxer Briefs because they have experienced fi…" at bounding box center [589, 334] width 261 height 57
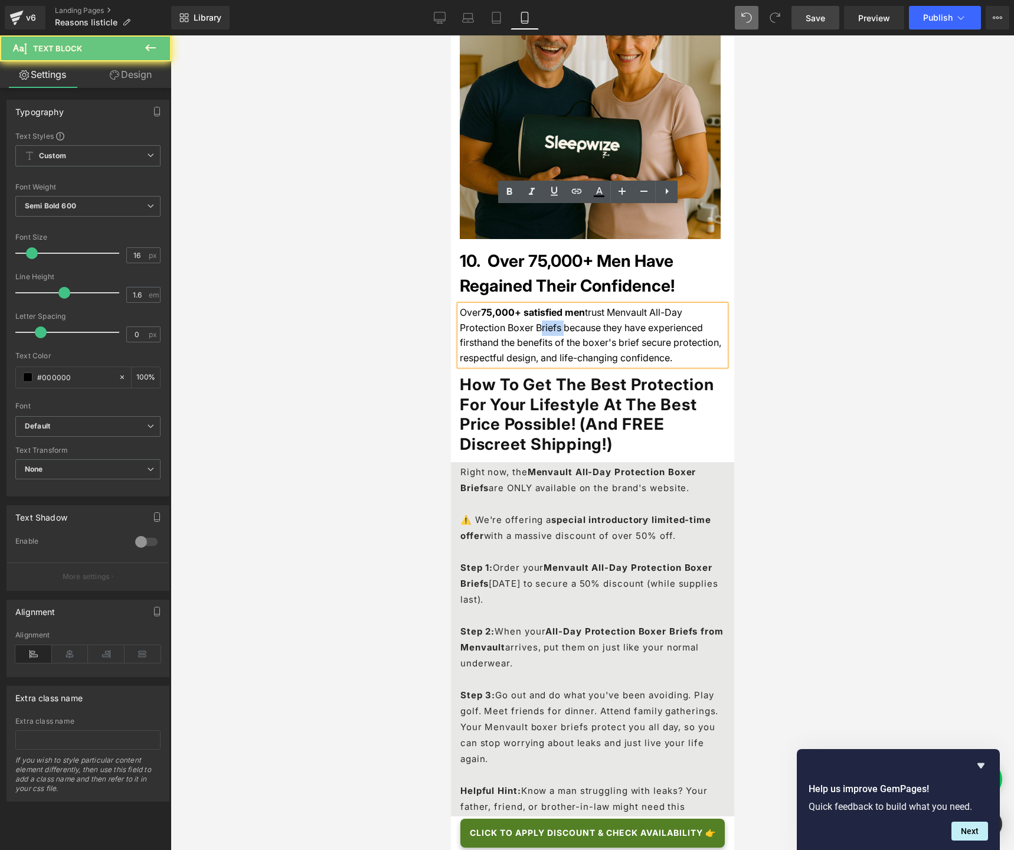
click at [542, 306] on span "trust Menvault All-Day Protection Boxer Briefs because they have experienced fi…" at bounding box center [589, 334] width 261 height 57
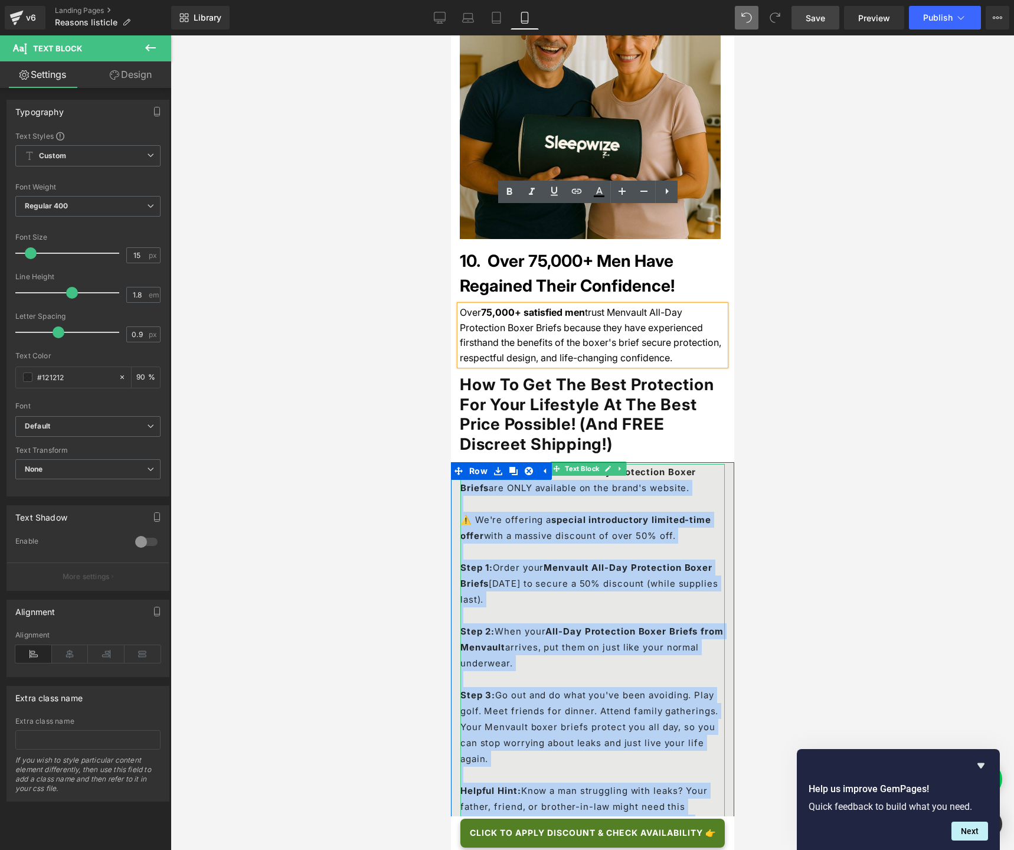
drag, startPoint x: 463, startPoint y: 391, endPoint x: 615, endPoint y: 772, distance: 409.9
click at [615, 635] on div "Right now, the Menvault All-Day Protection Boxer Briefs are ONLY available on t…" at bounding box center [592, 671] width 264 height 414
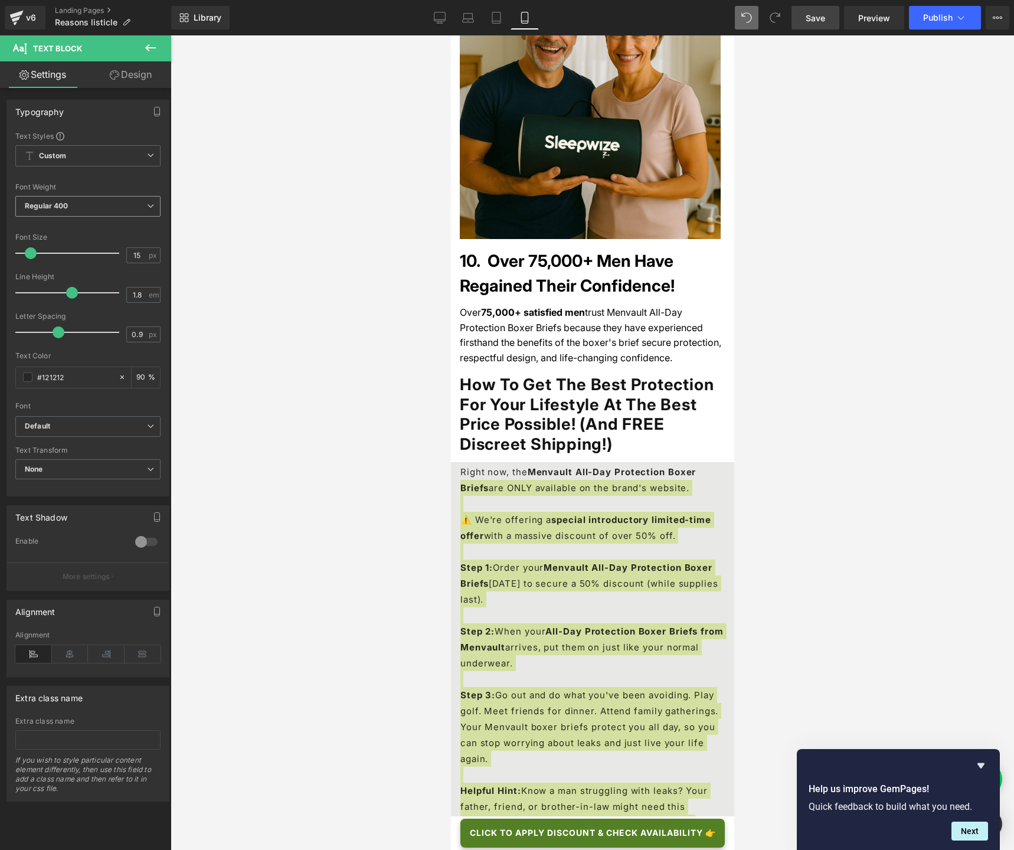
click at [94, 212] on span "Regular 400" at bounding box center [87, 206] width 145 height 21
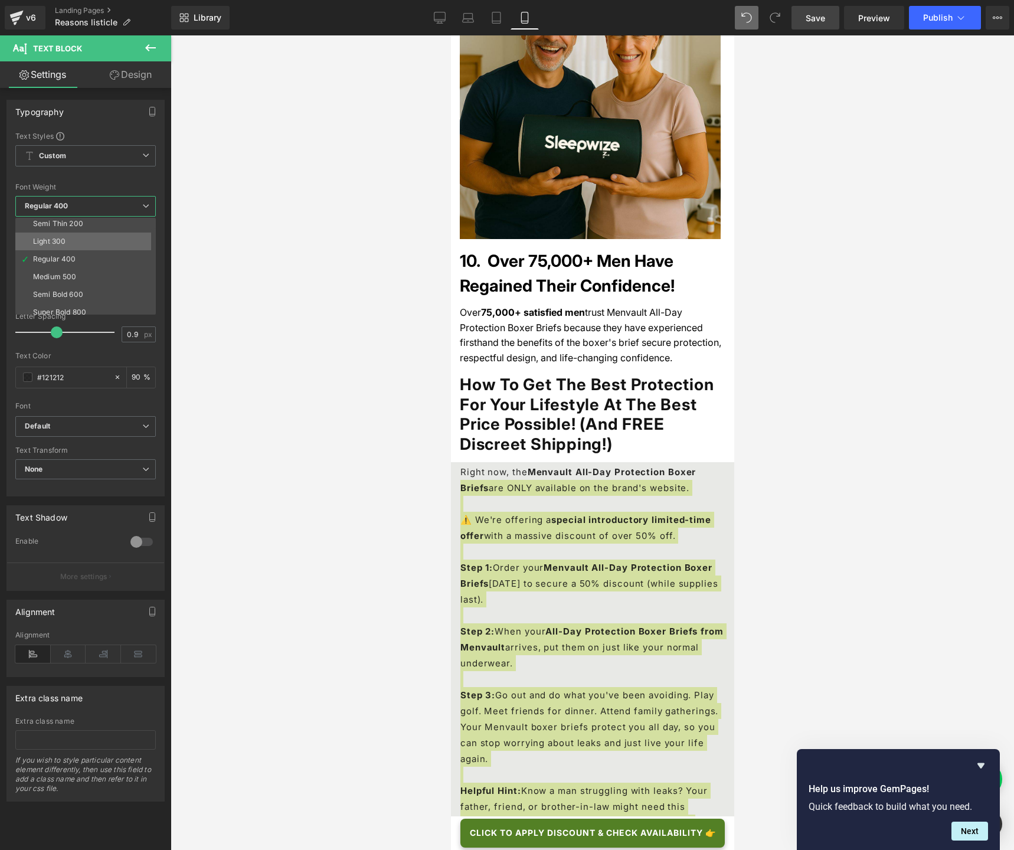
scroll to position [24, 0]
click at [77, 287] on div "Semi Bold 600" at bounding box center [58, 291] width 50 height 8
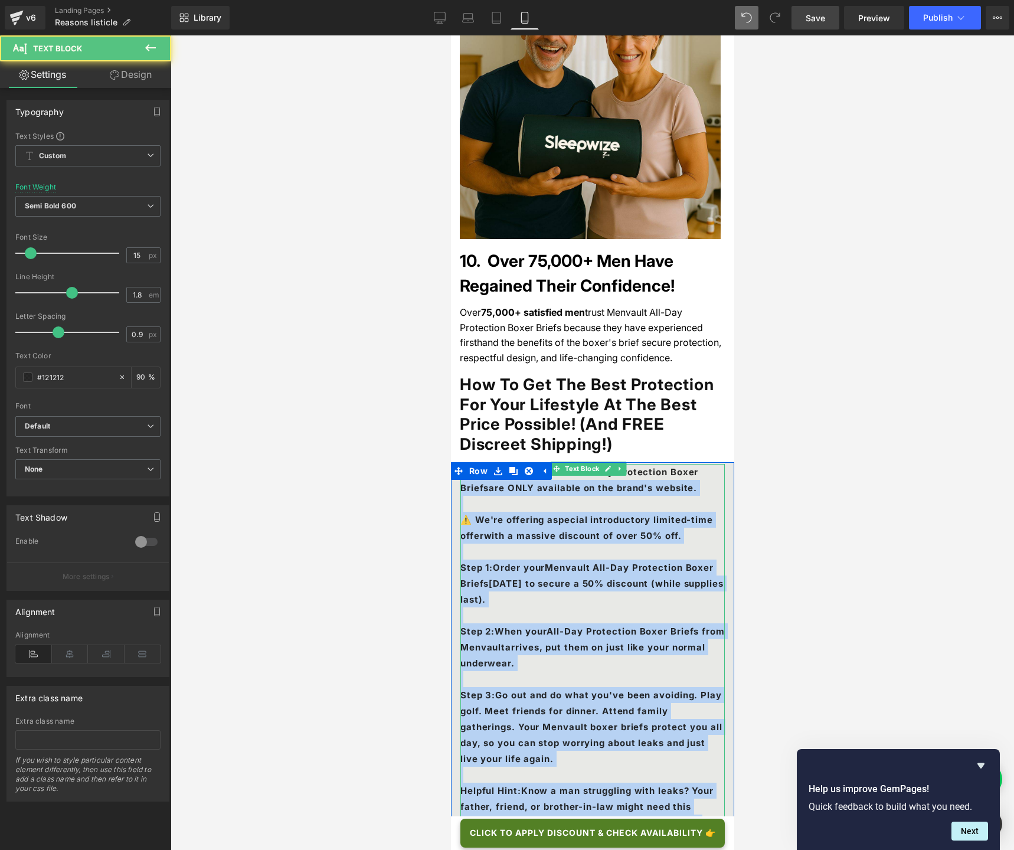
click at [538, 464] on p "Right now, the Menvault All-Day Protection Boxer Briefs are ONLY available on t…" at bounding box center [592, 488] width 264 height 48
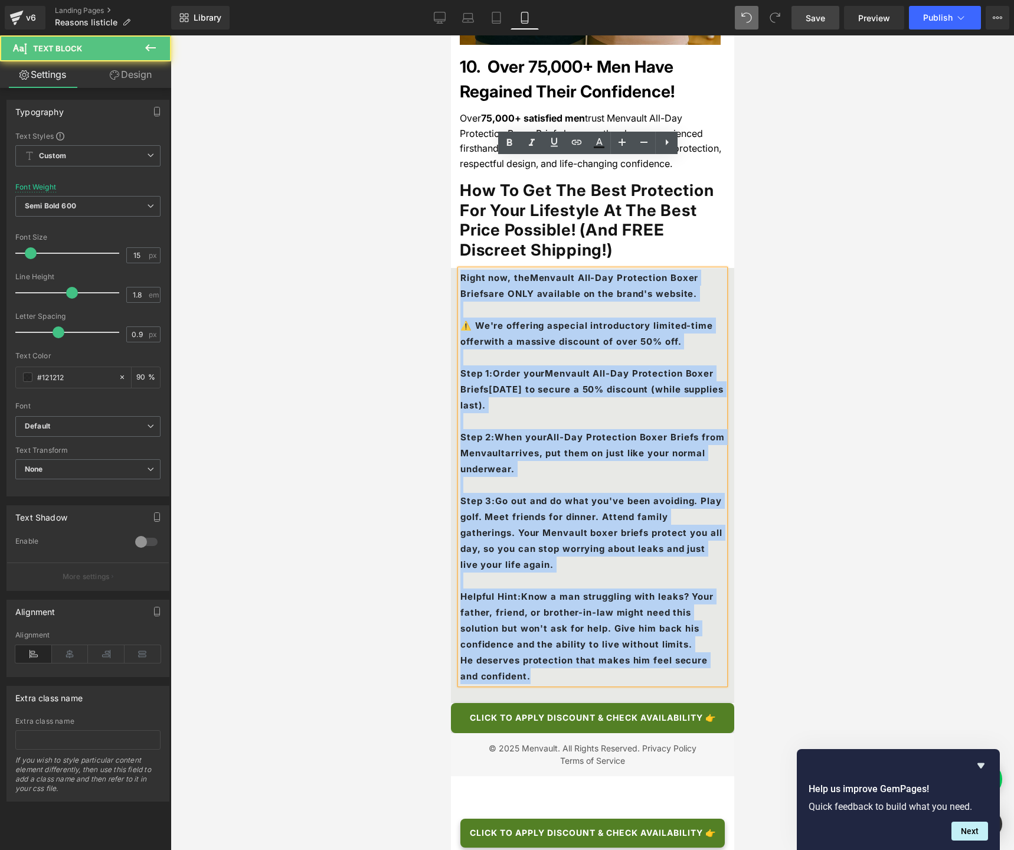
scroll to position [4910, 0]
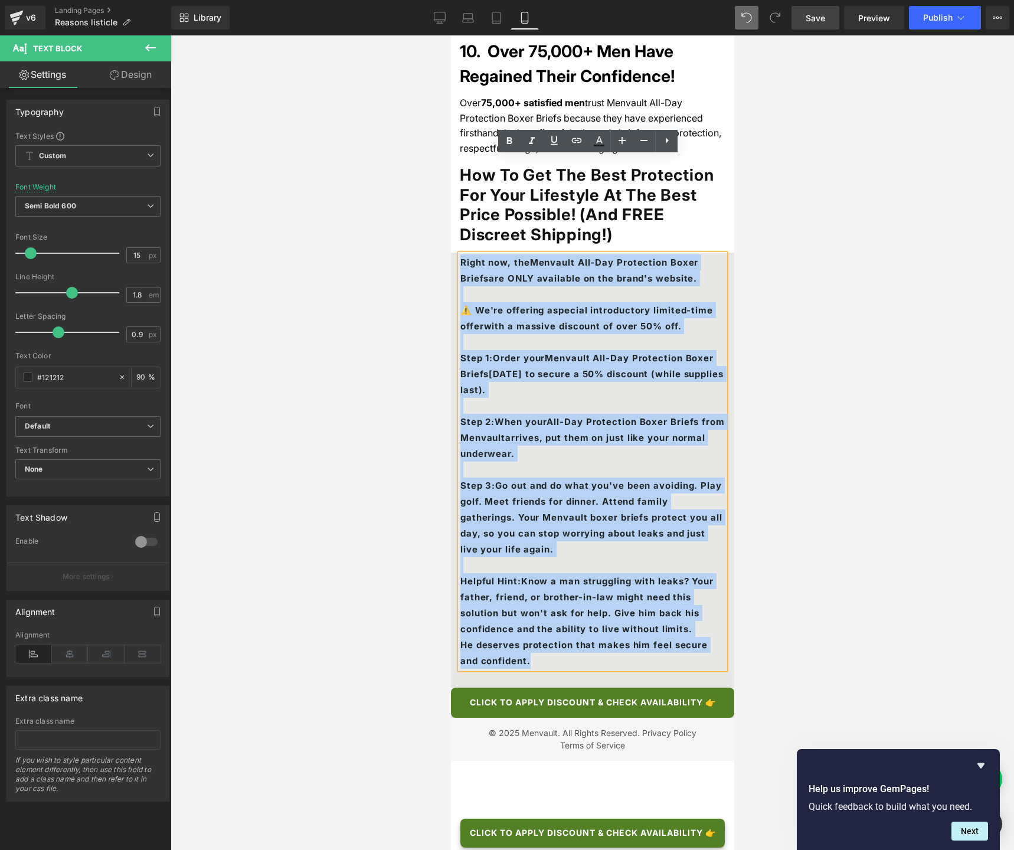
drag, startPoint x: 461, startPoint y: 376, endPoint x: 601, endPoint y: 563, distance: 233.9
click at [601, 563] on div "Right now, the Menvault All-Day Protection Boxer Briefs are ONLY available on t…" at bounding box center [592, 461] width 264 height 414
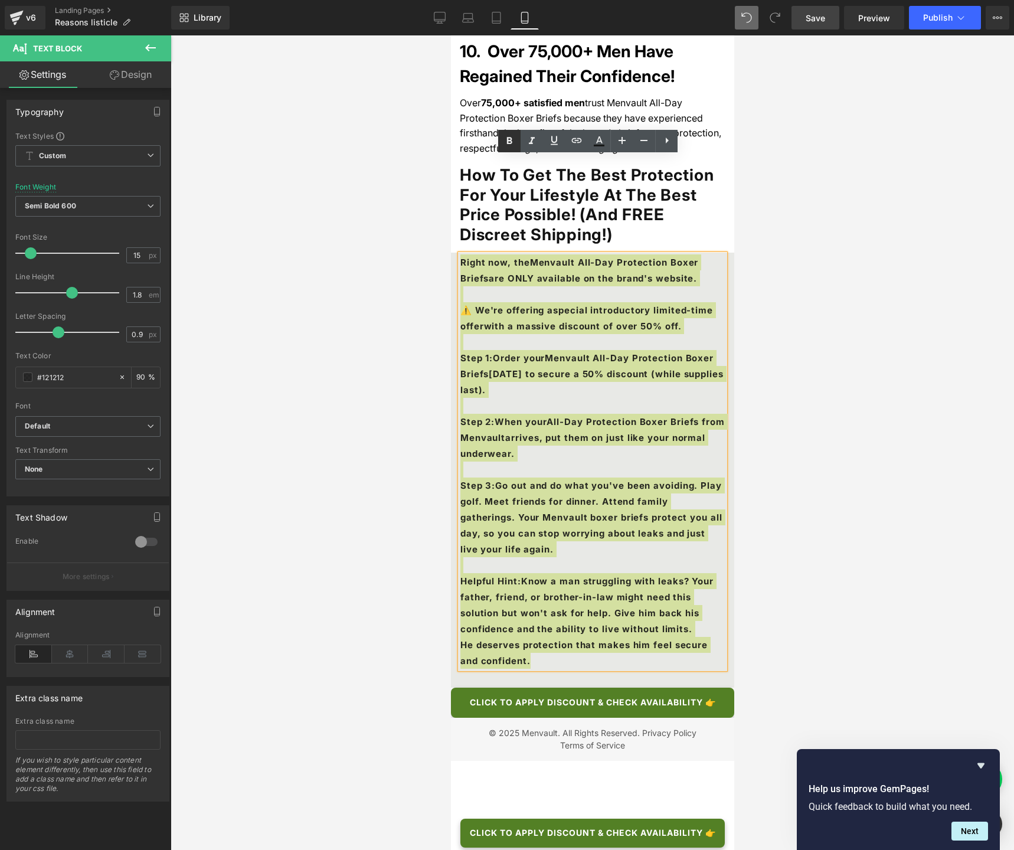
click at [509, 145] on icon at bounding box center [509, 141] width 14 height 14
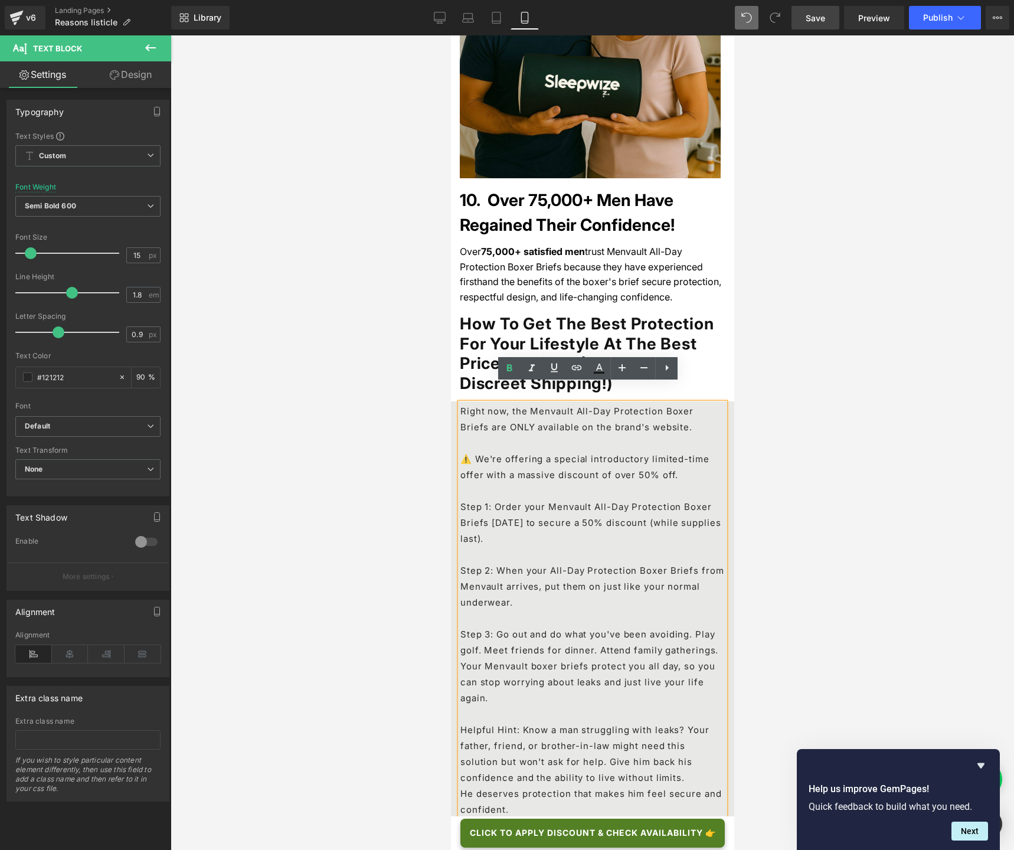
scroll to position [4683, 0]
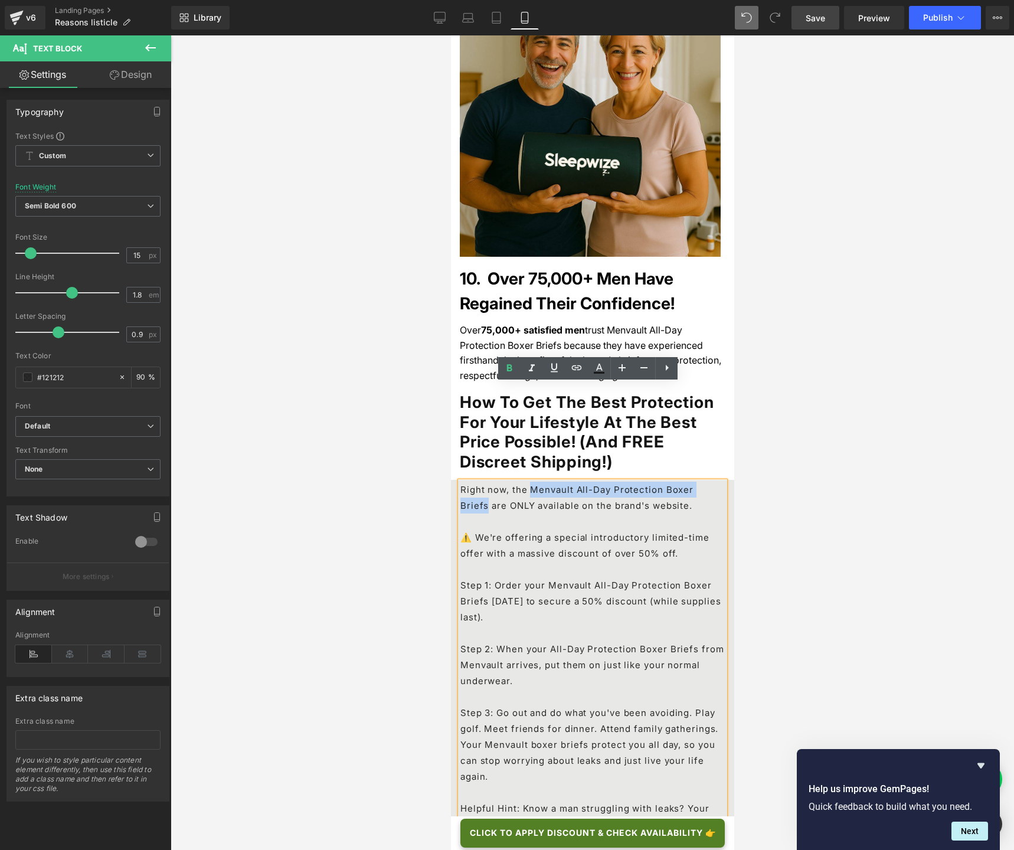
drag, startPoint x: 527, startPoint y: 395, endPoint x: 707, endPoint y: 394, distance: 180.6
click at [707, 481] on p "Right now, the Menvault All-Day Protection Boxer Briefs are ONLY available on t…" at bounding box center [592, 505] width 264 height 48
click at [511, 368] on icon at bounding box center [509, 368] width 5 height 7
drag, startPoint x: 547, startPoint y: 441, endPoint x: 712, endPoint y: 443, distance: 164.6
click at [709, 532] on span "⚠️ We're offering a special introductory limited-time offer with a massive disc…" at bounding box center [584, 545] width 249 height 27
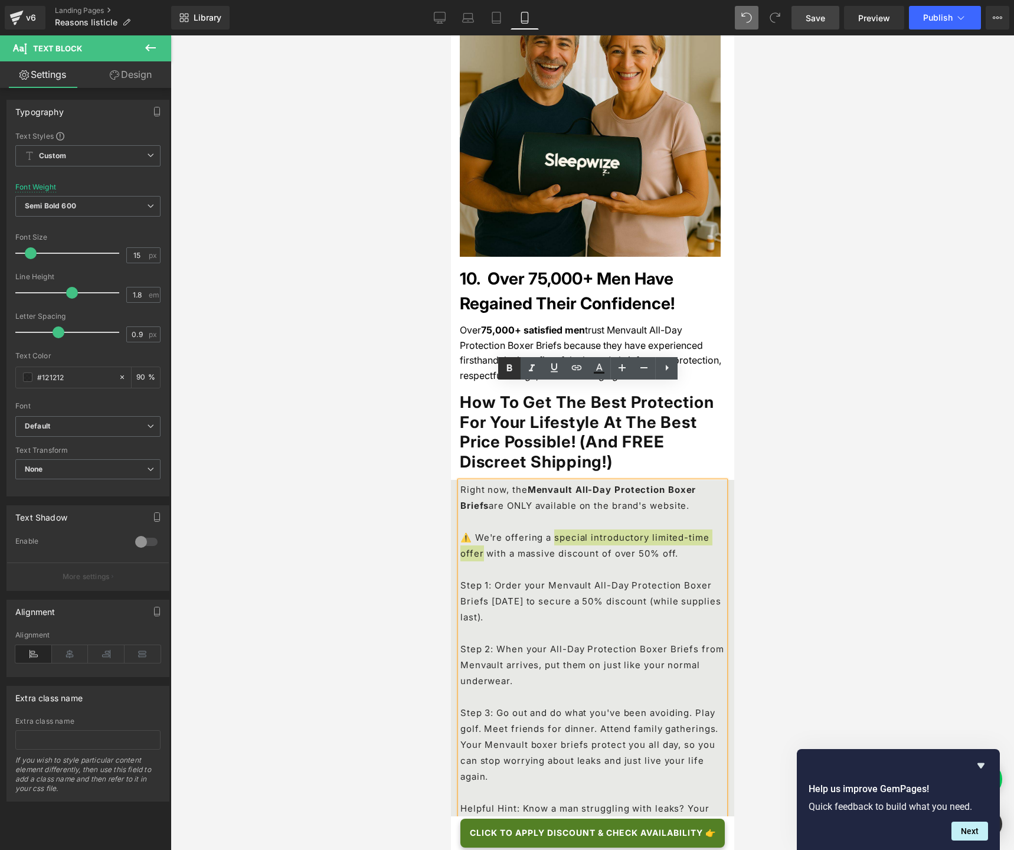
click at [504, 372] on icon at bounding box center [509, 368] width 14 height 14
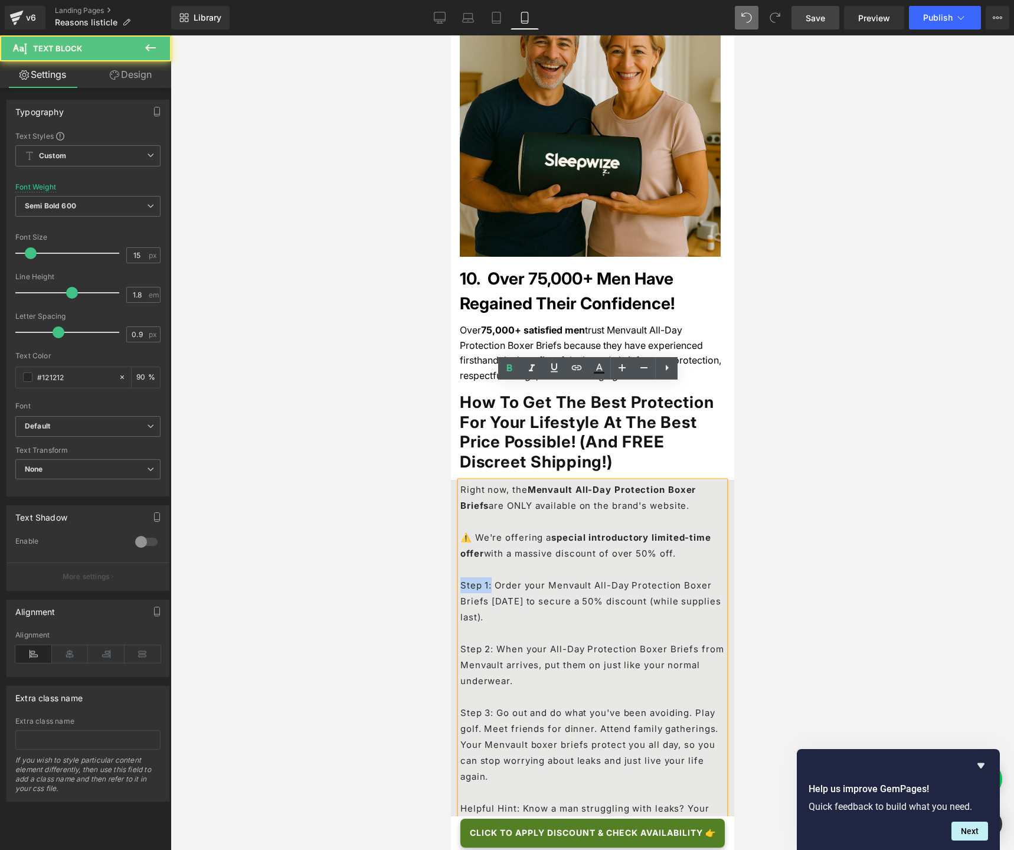
drag, startPoint x: 491, startPoint y: 487, endPoint x: 879, endPoint y: 523, distance: 388.7
click at [506, 372] on icon at bounding box center [509, 368] width 14 height 14
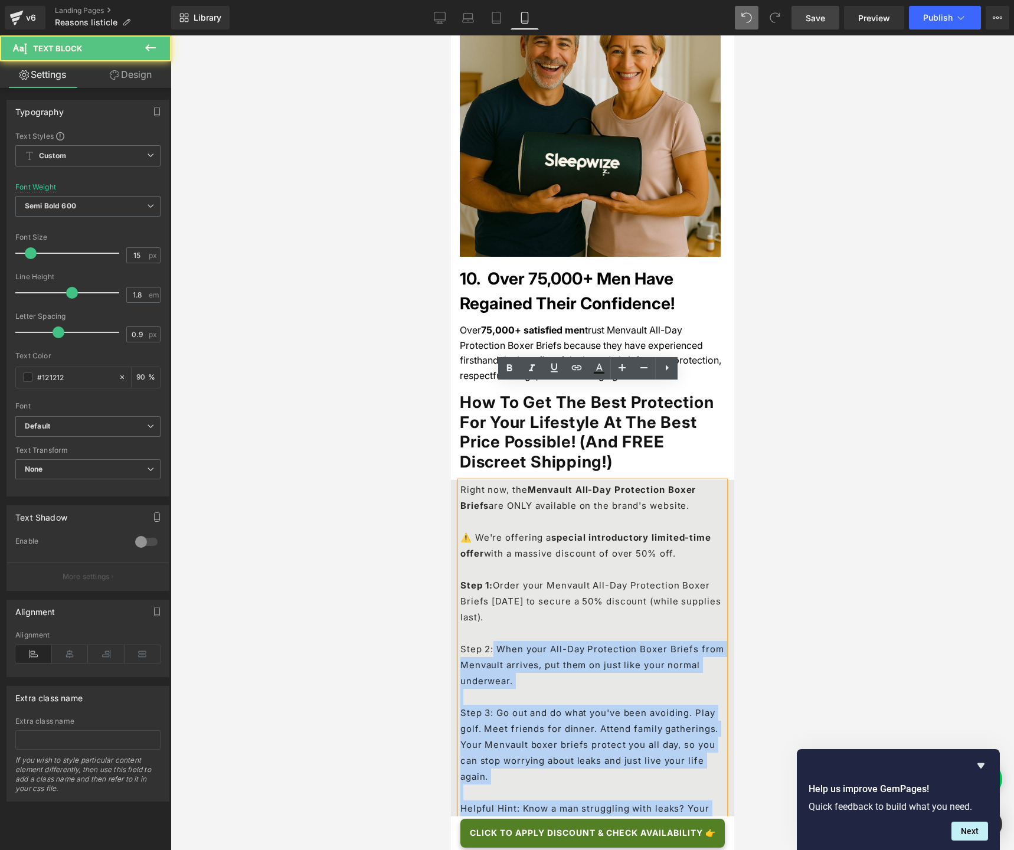
drag, startPoint x: 490, startPoint y: 552, endPoint x: 458, endPoint y: 554, distance: 31.9
click at [460, 554] on div "Right now, the Menvault All-Day Protection Boxer Briefs are ONLY available on t…" at bounding box center [592, 688] width 264 height 414
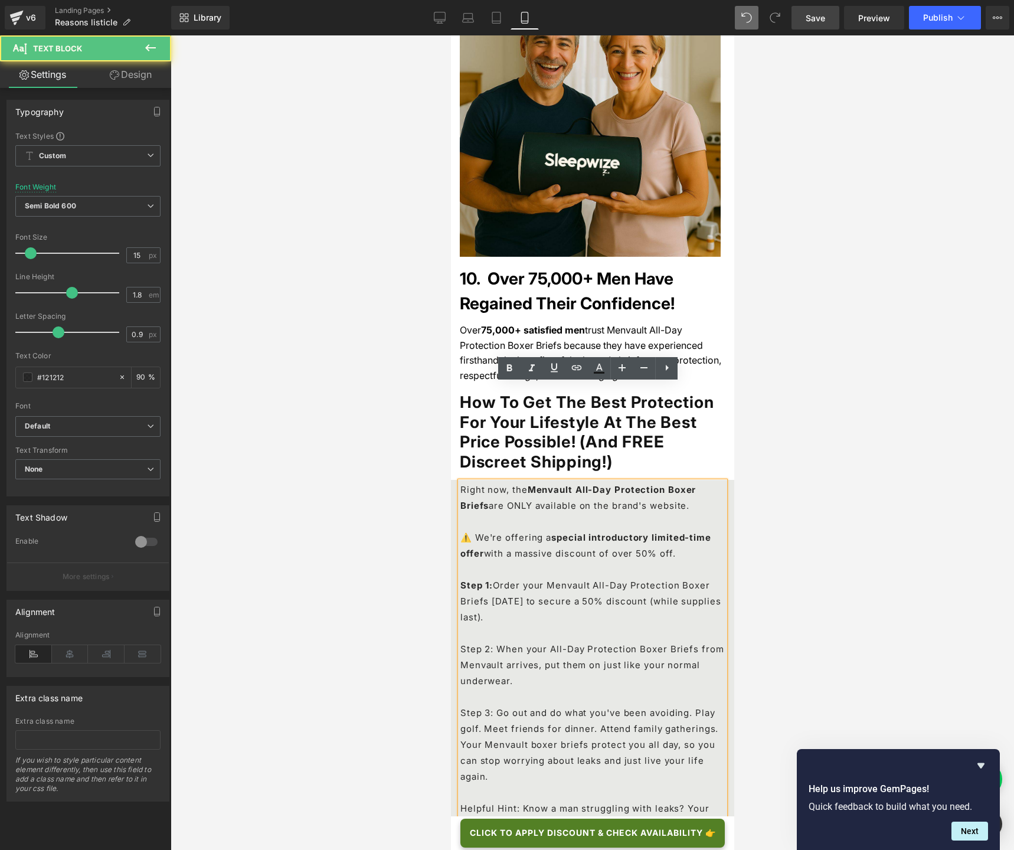
click at [477, 635] on span "Step 2: When your All-Day Protection Boxer Briefs from Menvault arrives, put th…" at bounding box center [592, 664] width 264 height 43
drag, startPoint x: 492, startPoint y: 552, endPoint x: 459, endPoint y: 553, distance: 33.1
click at [460, 635] on span "Step 2: When your All-Day Protection Boxer Briefs from Menvault arrives, put th…" at bounding box center [592, 664] width 264 height 43
click at [504, 373] on icon at bounding box center [509, 368] width 14 height 14
drag, startPoint x: 491, startPoint y: 616, endPoint x: 461, endPoint y: 615, distance: 30.1
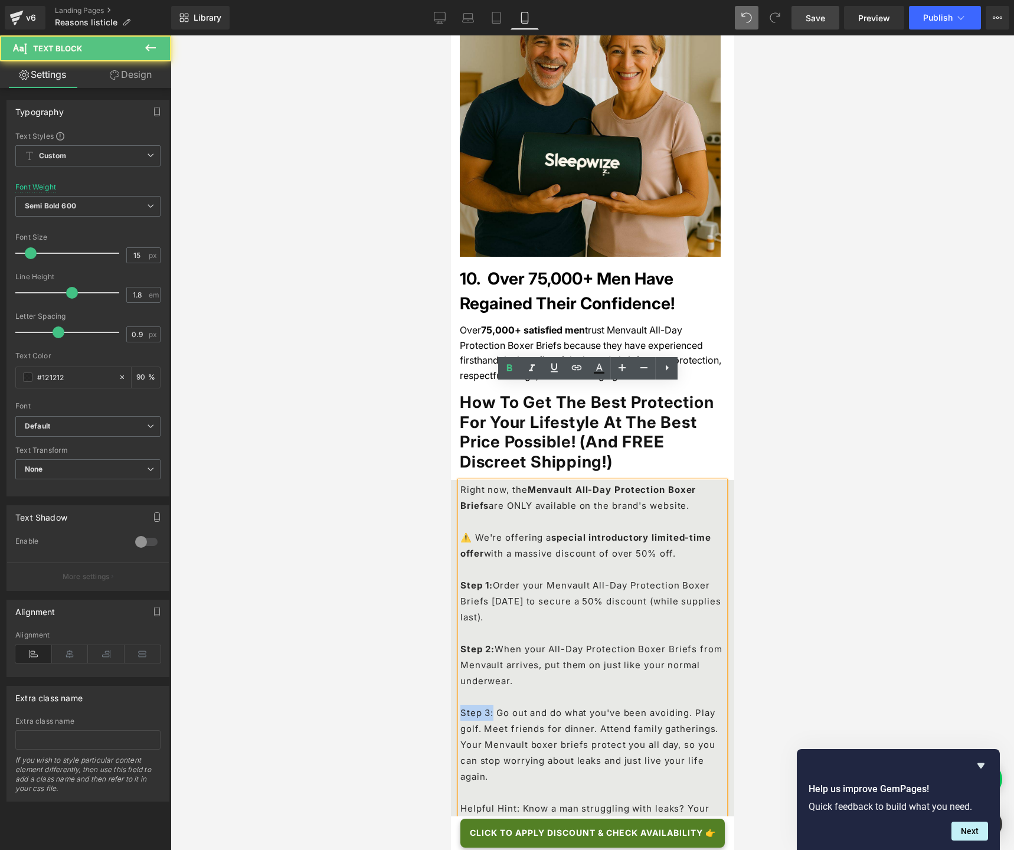
click at [461, 635] on span "Step 3: Go out and do what you've been avoiding. Play golf. Meet friends for di…" at bounding box center [589, 744] width 258 height 75
click at [508, 369] on icon at bounding box center [509, 368] width 5 height 7
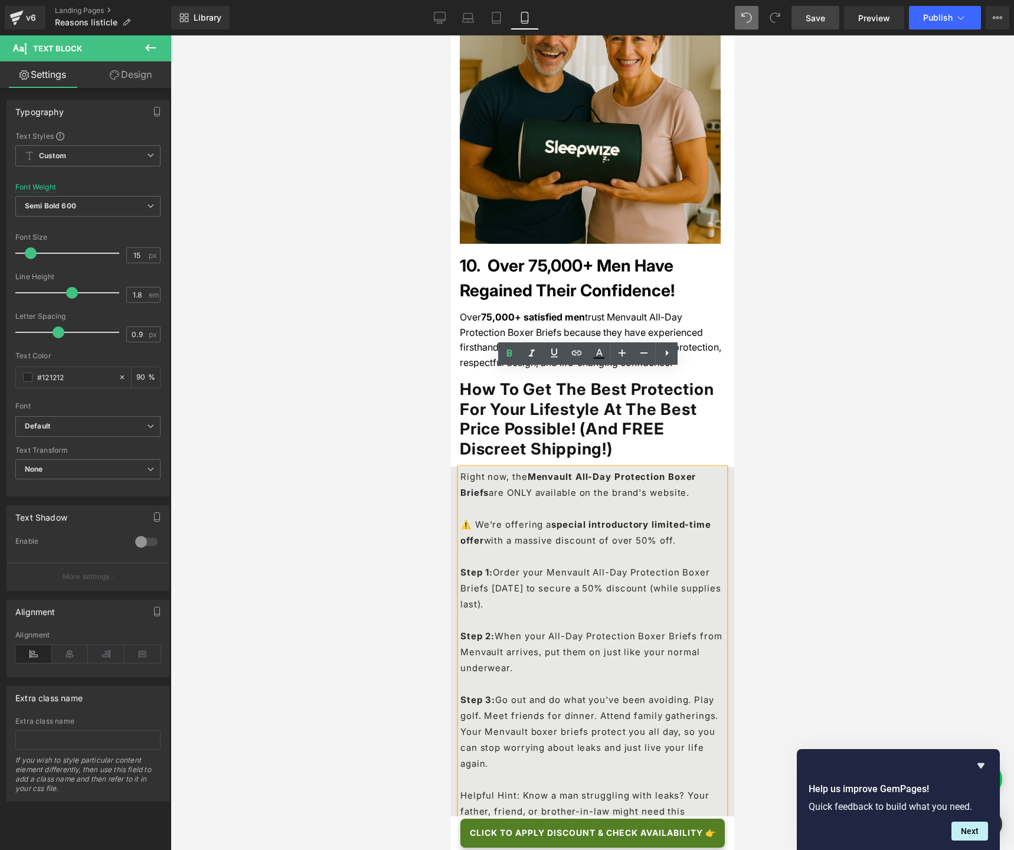
scroll to position [4699, 0]
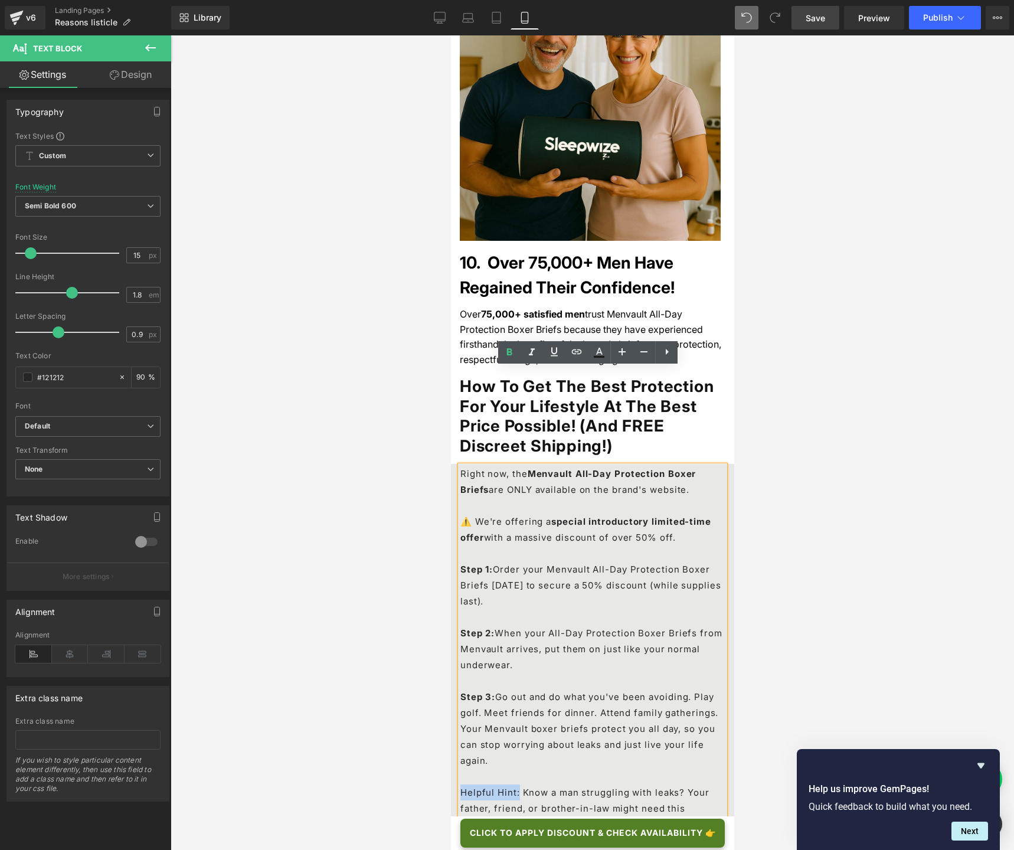
drag, startPoint x: 515, startPoint y: 697, endPoint x: 462, endPoint y: 696, distance: 52.5
click at [462, 635] on span "Helpful Hint: Know a man struggling with leaks? Your father, friend, or brother…" at bounding box center [584, 816] width 249 height 59
click at [513, 353] on icon at bounding box center [509, 352] width 14 height 14
drag, startPoint x: 546, startPoint y: 471, endPoint x: 484, endPoint y: 494, distance: 65.9
click at [484, 561] on p "Step 1: Order your Menvault All-Day Protection Boxer Briefs [DATE] to secure a …" at bounding box center [592, 593] width 264 height 64
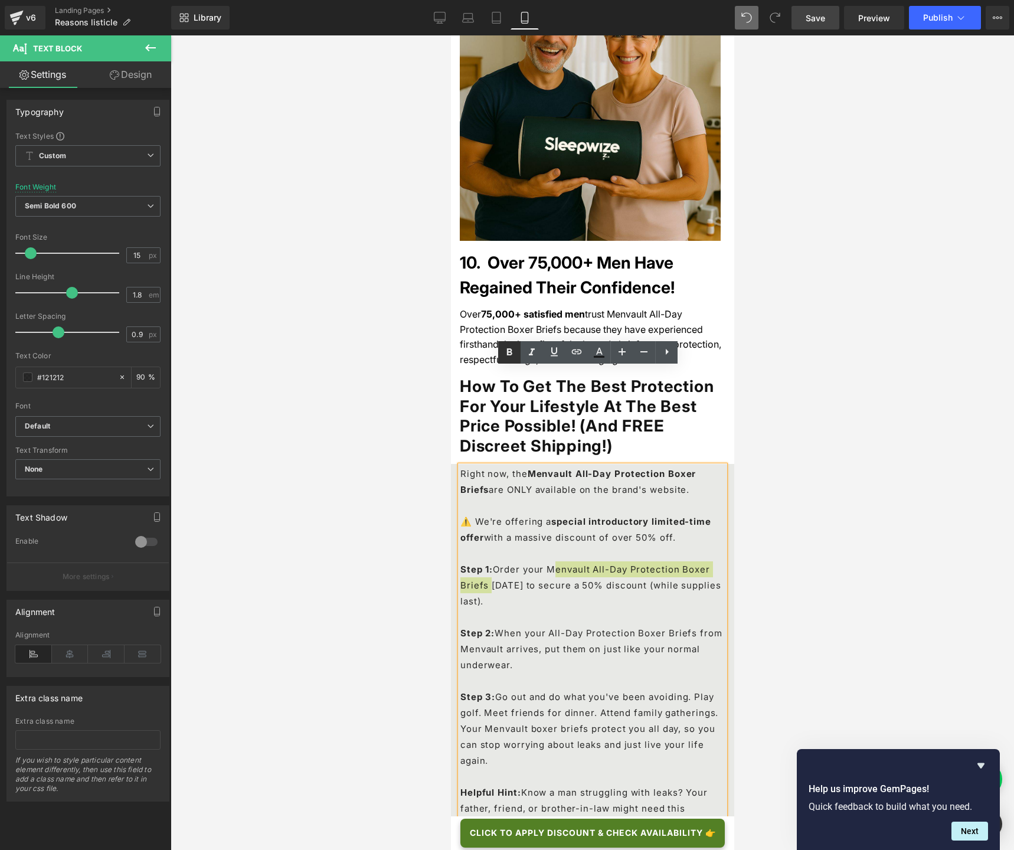
click at [512, 345] on icon at bounding box center [509, 352] width 14 height 14
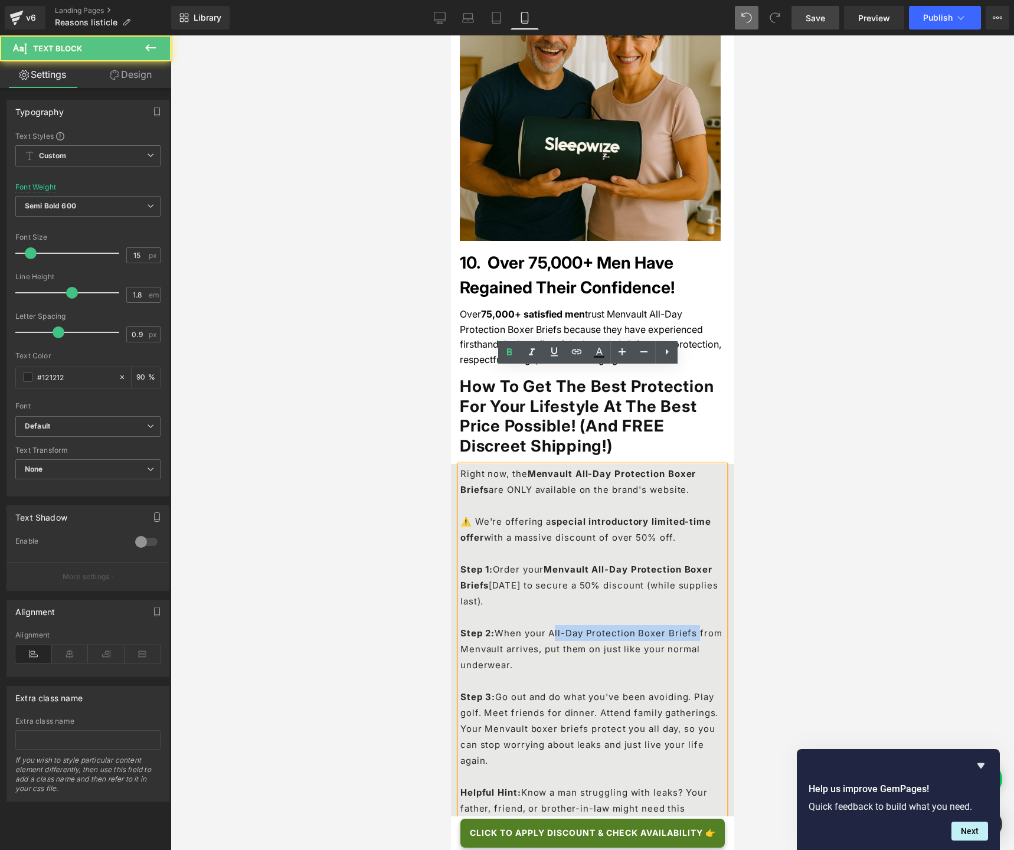
drag, startPoint x: 546, startPoint y: 535, endPoint x: 683, endPoint y: 538, distance: 136.3
click at [683, 627] on span "When your All-Day Protection Boxer Briefs from Menvault arrives, put them on ju…" at bounding box center [591, 648] width 262 height 43
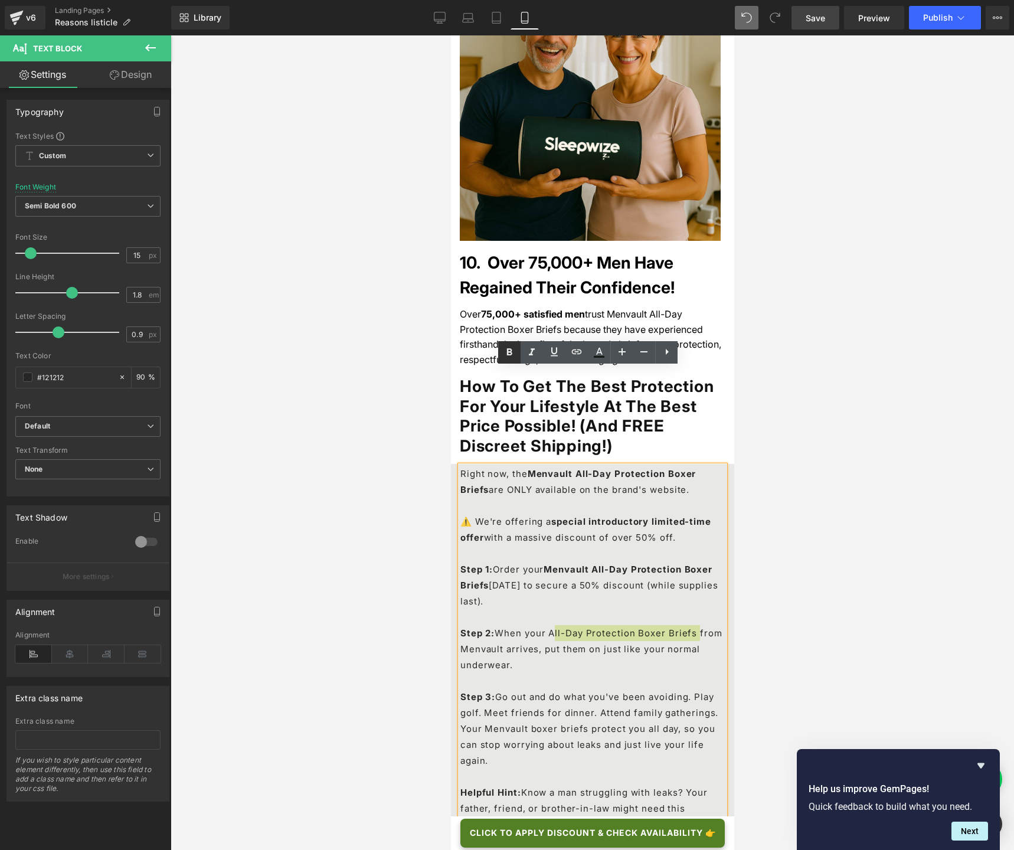
click at [507, 353] on icon at bounding box center [509, 352] width 5 height 7
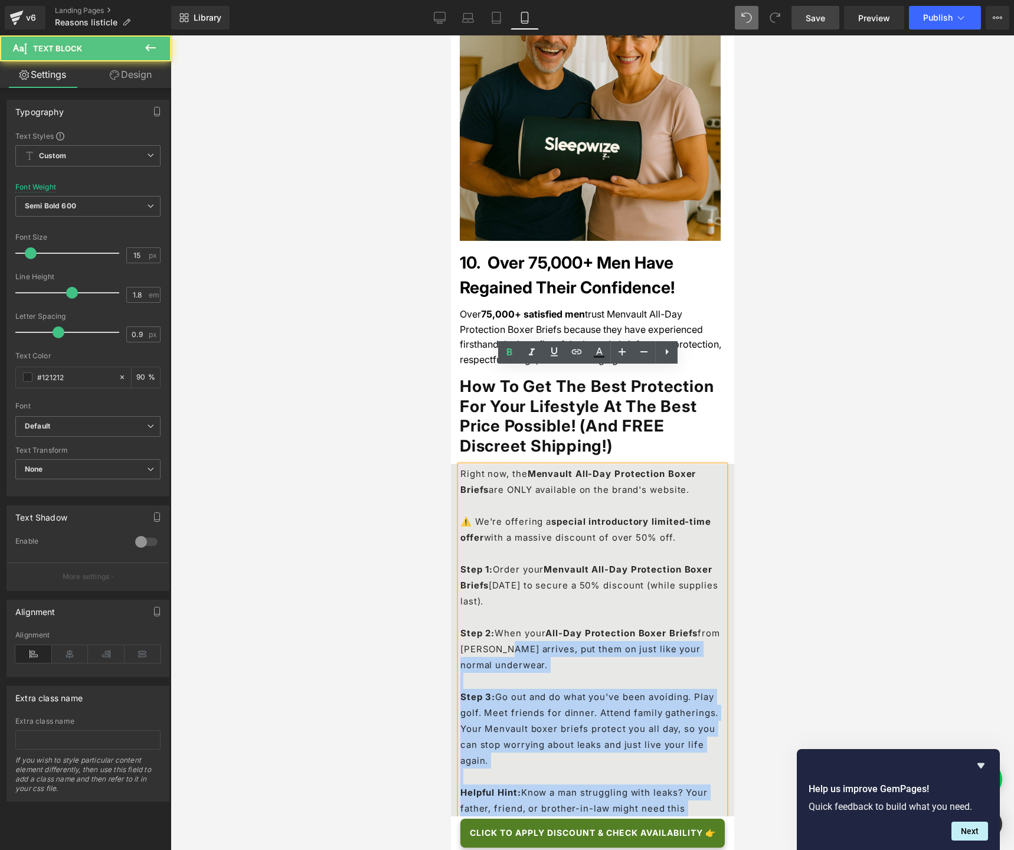
drag, startPoint x: 523, startPoint y: 553, endPoint x: 457, endPoint y: 550, distance: 66.1
click at [460, 550] on div "Right now, the Menvault All-Day Protection Boxer Briefs are ONLY available on t…" at bounding box center [592, 673] width 264 height 414
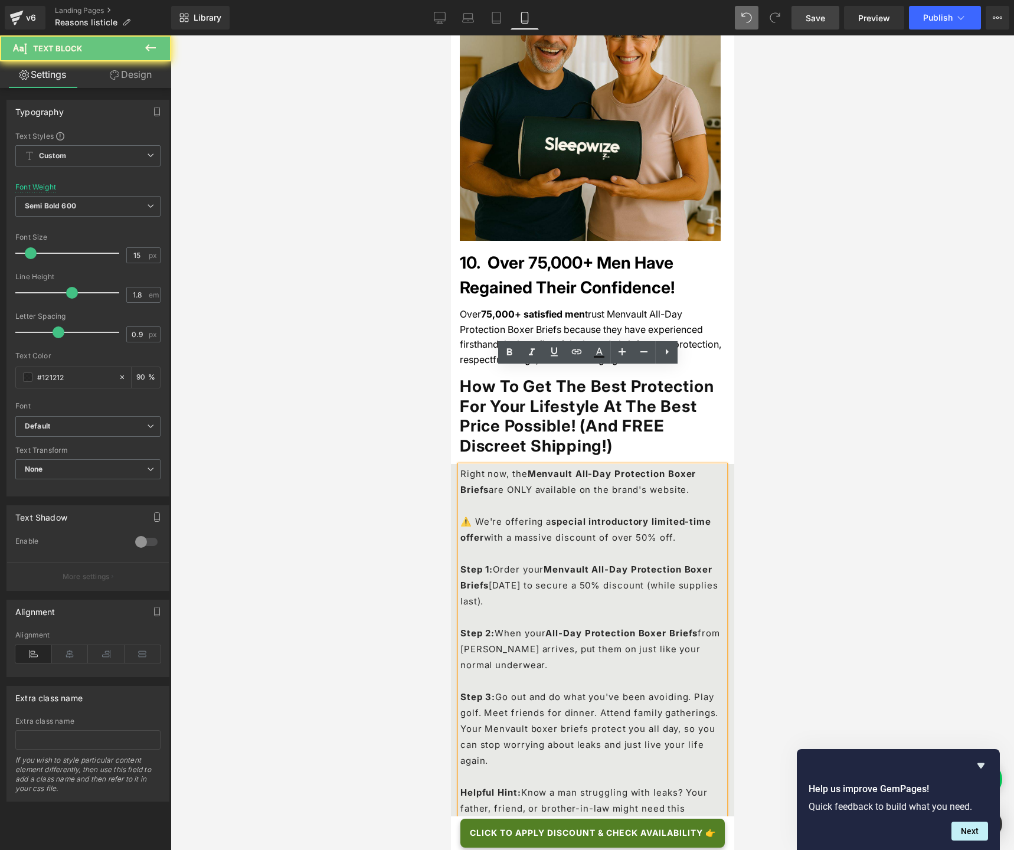
click at [460, 550] on div "Right now, the Menvault All-Day Protection Boxer Briefs are ONLY available on t…" at bounding box center [592, 673] width 264 height 414
drag, startPoint x: 460, startPoint y: 552, endPoint x: 523, endPoint y: 553, distance: 63.1
click at [523, 627] on span "from [PERSON_NAME] arrives, put them on just like your normal underwear." at bounding box center [590, 648] width 260 height 43
click at [510, 355] on icon at bounding box center [509, 352] width 5 height 7
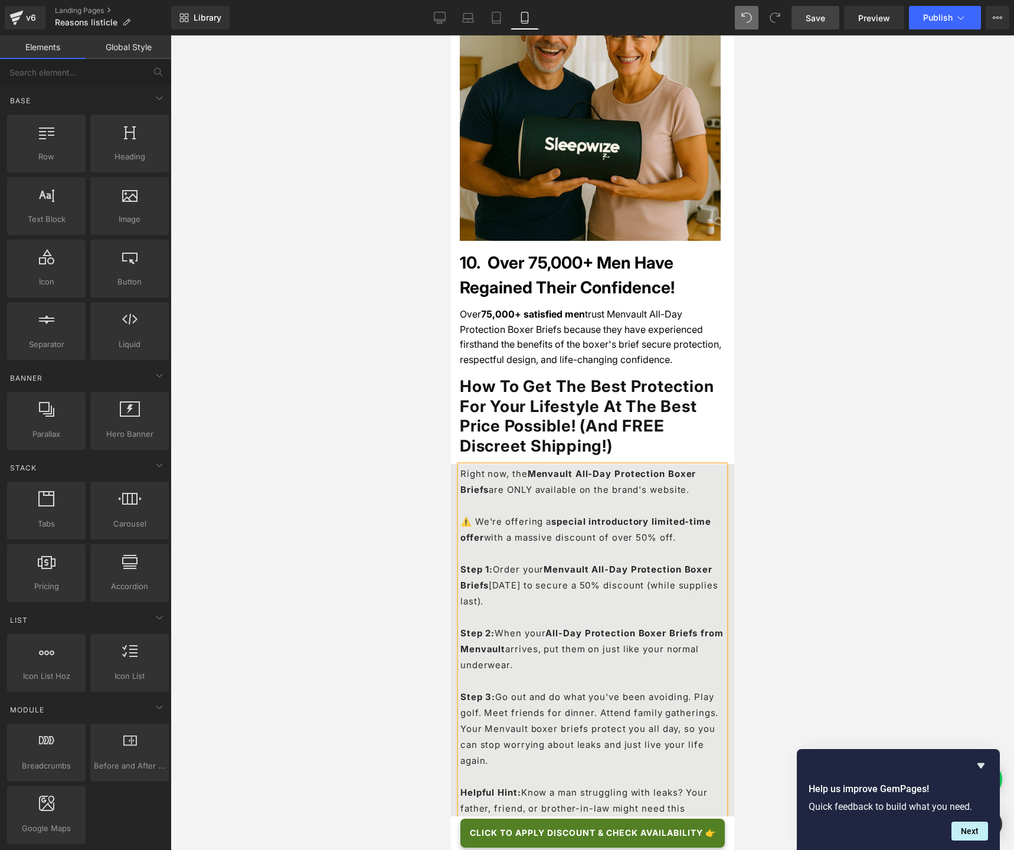
click at [343, 394] on div at bounding box center [592, 442] width 843 height 814
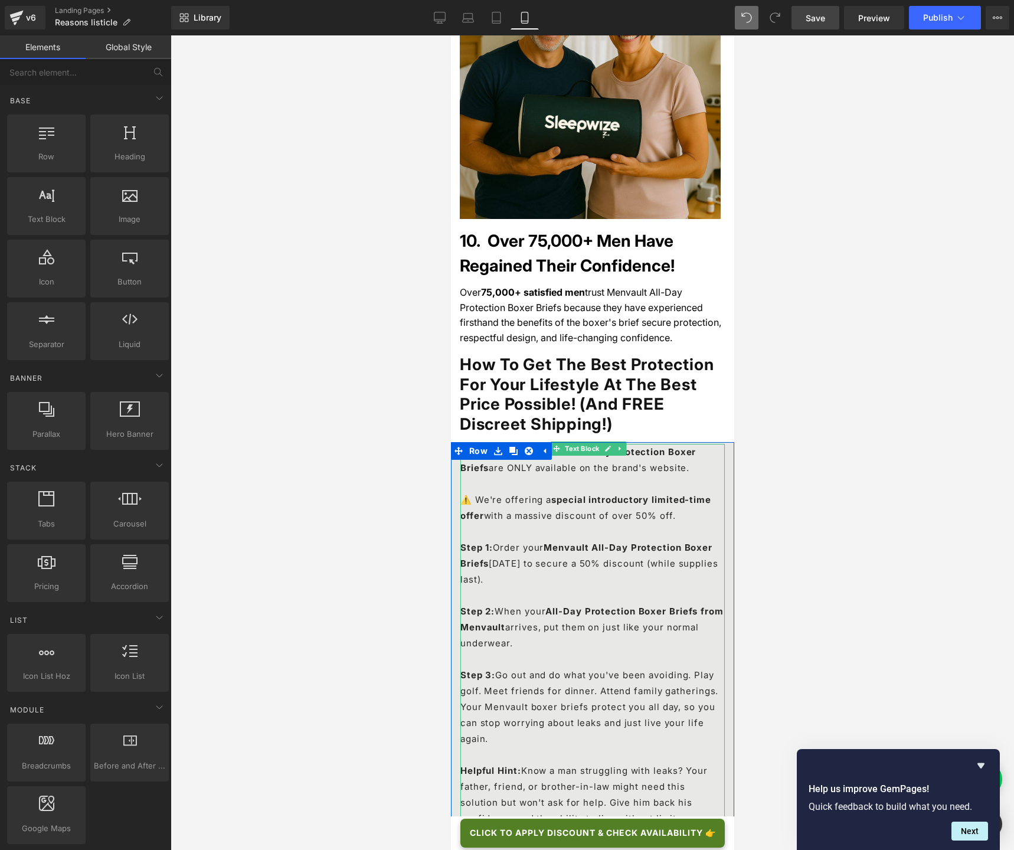
scroll to position [4733, 0]
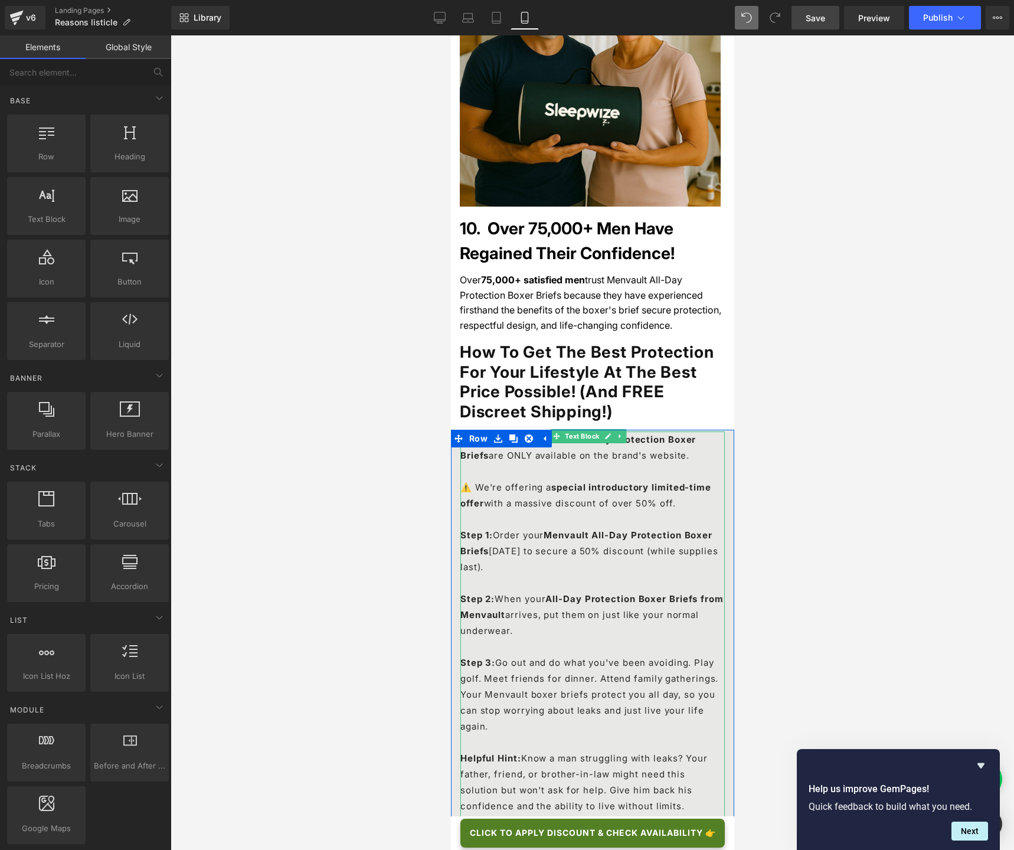
click at [465, 635] on span "He deserves protection that makes him feel secure and confident." at bounding box center [590, 829] width 261 height 27
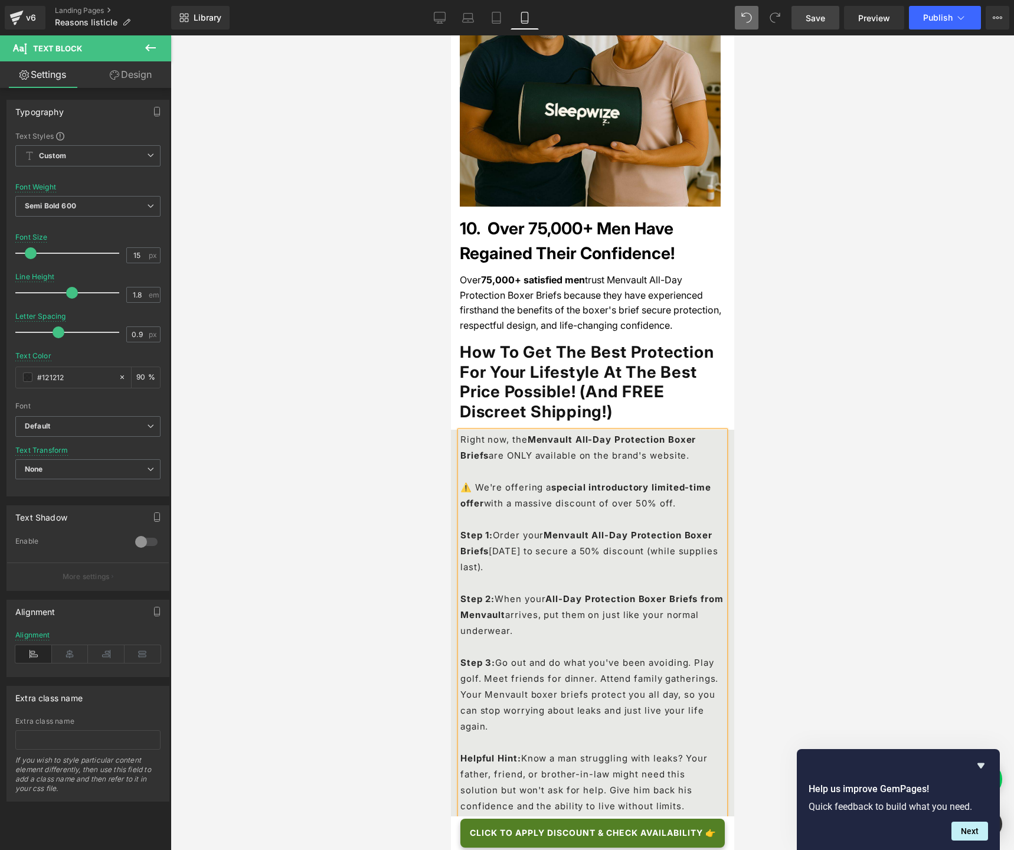
click at [465, 635] on span "He deserves protection that makes him feel secure and confident." at bounding box center [590, 845] width 261 height 27
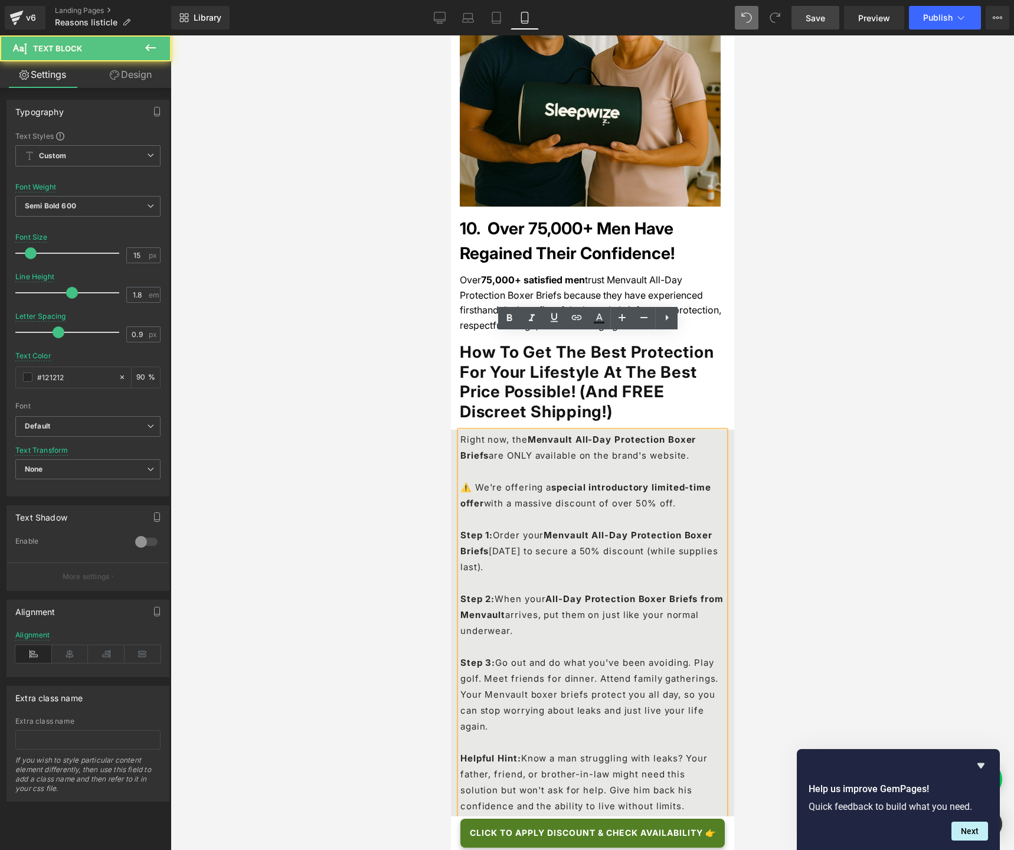
click at [465, 635] on span "He deserves protection that makes him feel secure and confident." at bounding box center [590, 845] width 261 height 27
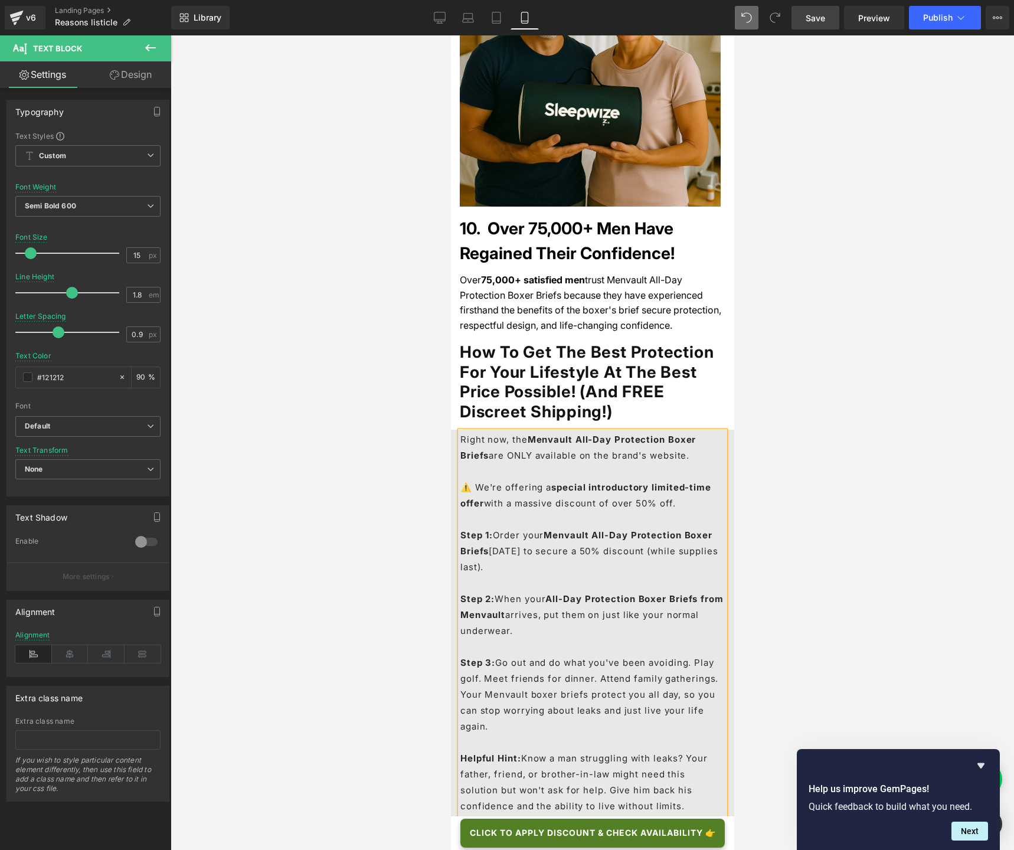
click at [524, 635] on span "They deserves protection that makes him feel secure and confident." at bounding box center [586, 845] width 252 height 27
click at [626, 635] on span "They deserve protection that makes him feel secure and confident." at bounding box center [583, 845] width 247 height 27
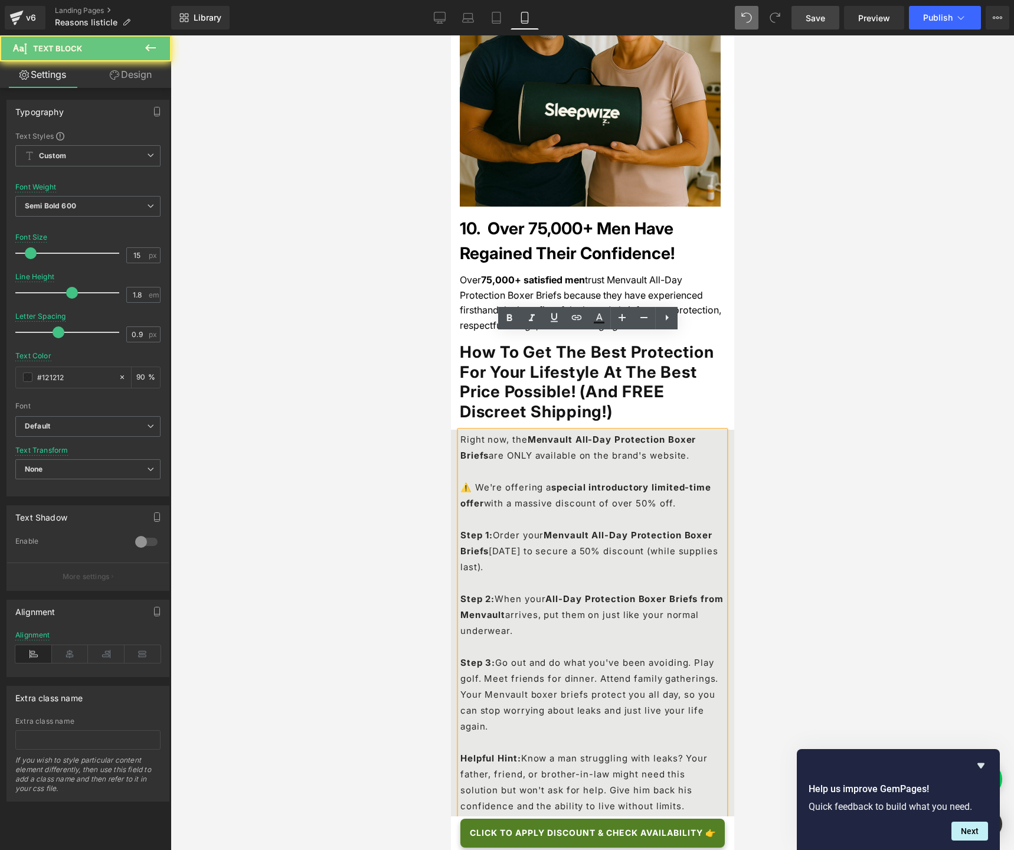
click at [626, 635] on span "They deserve protection that makes him feel secure and confident." at bounding box center [583, 845] width 247 height 27
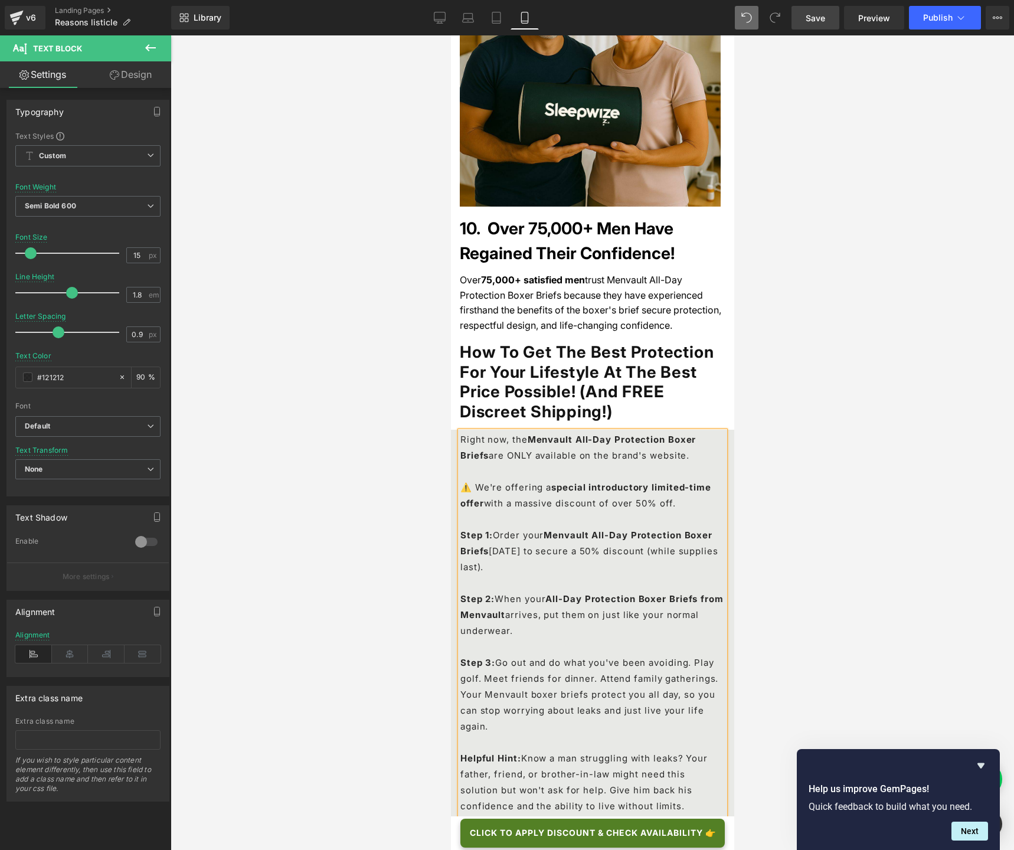
click at [374, 635] on div at bounding box center [592, 442] width 843 height 814
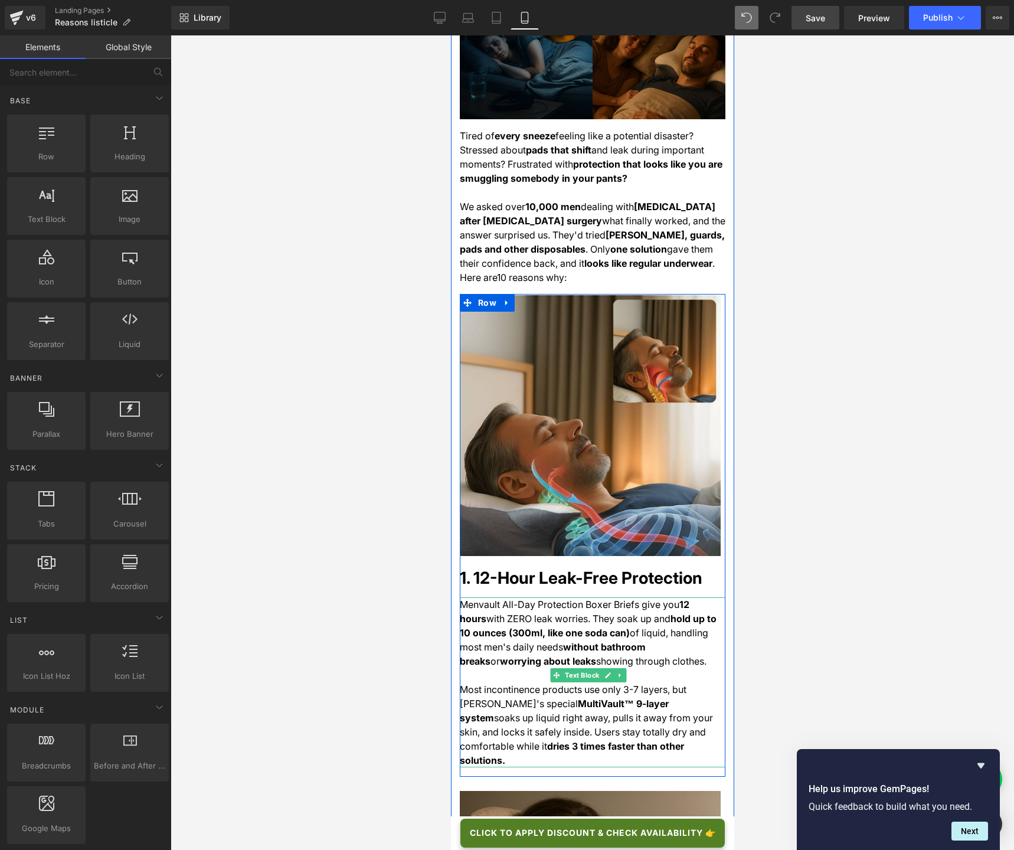
scroll to position [0, 0]
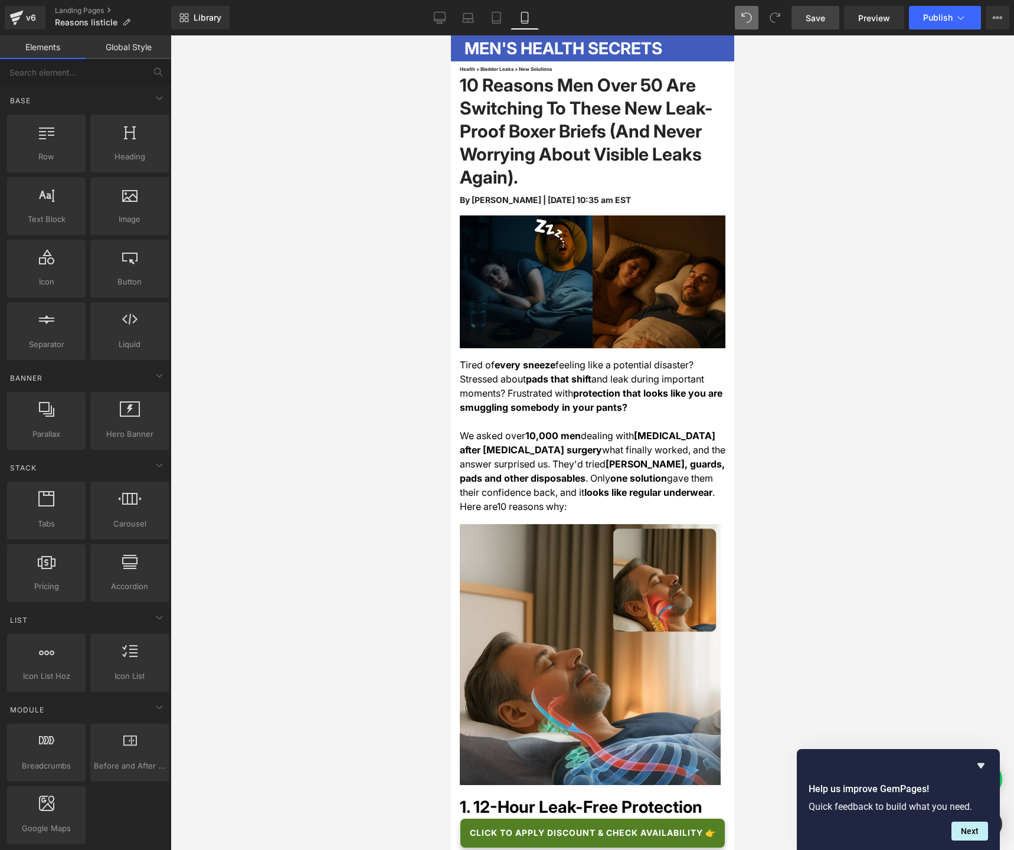
click at [825, 8] on link "Save" at bounding box center [815, 18] width 48 height 24
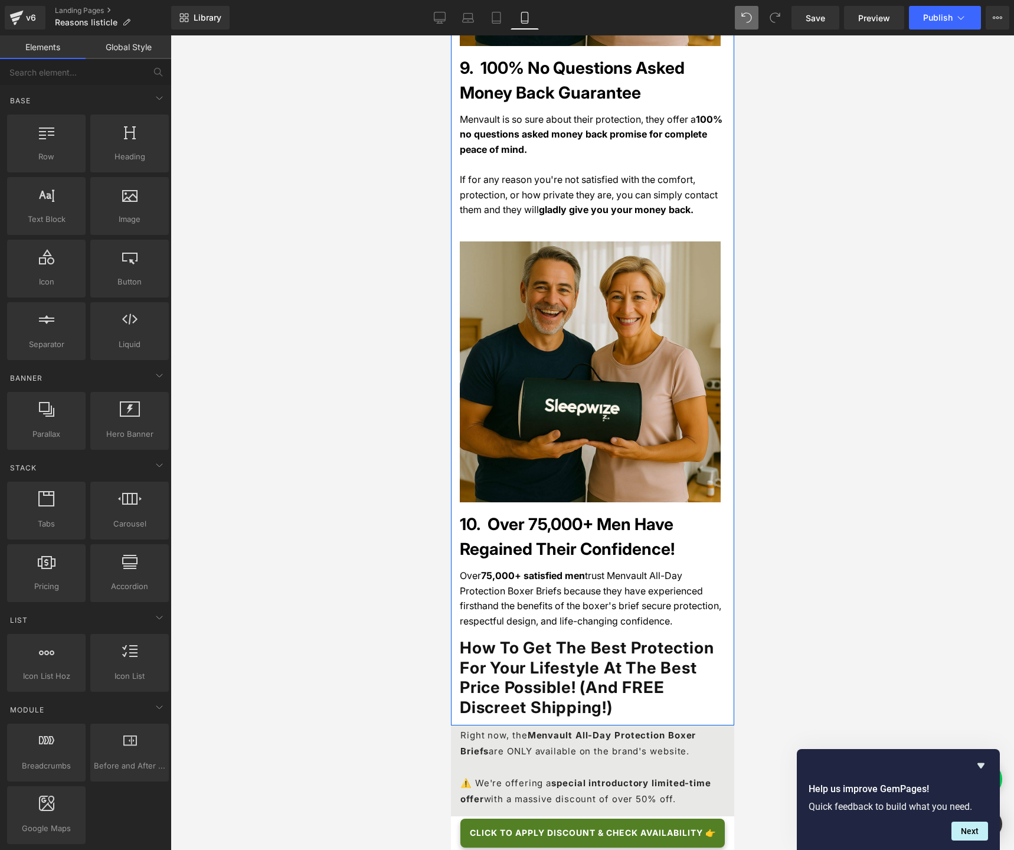
scroll to position [4842, 0]
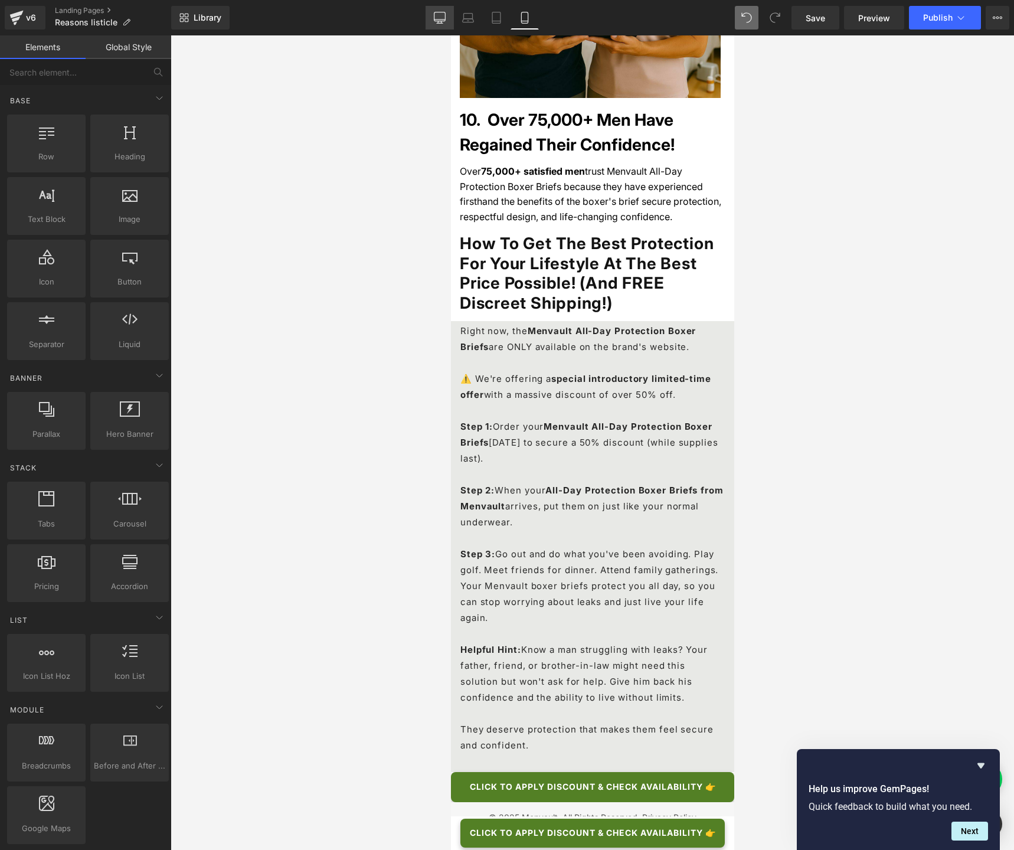
click at [431, 18] on link "Desktop" at bounding box center [439, 18] width 28 height 24
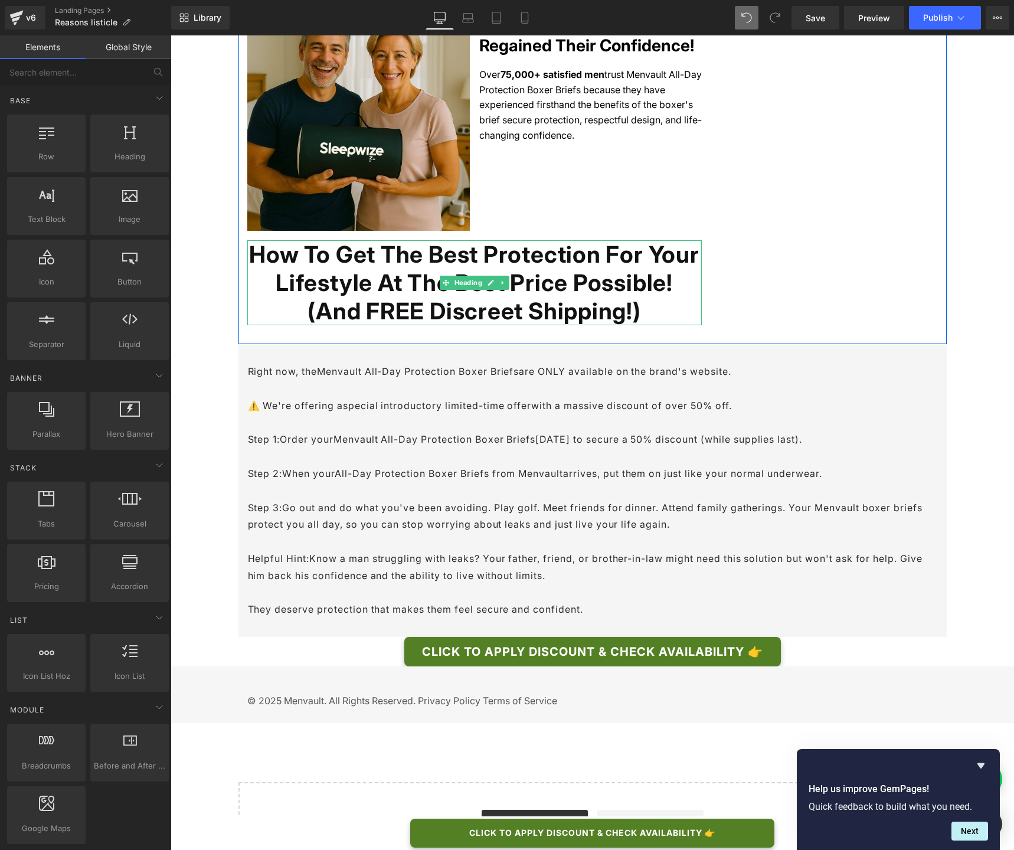
click at [533, 240] on h1 "How To Get The Best Protection For Your Lifestyle At The Best Price Possible! (…" at bounding box center [474, 282] width 454 height 85
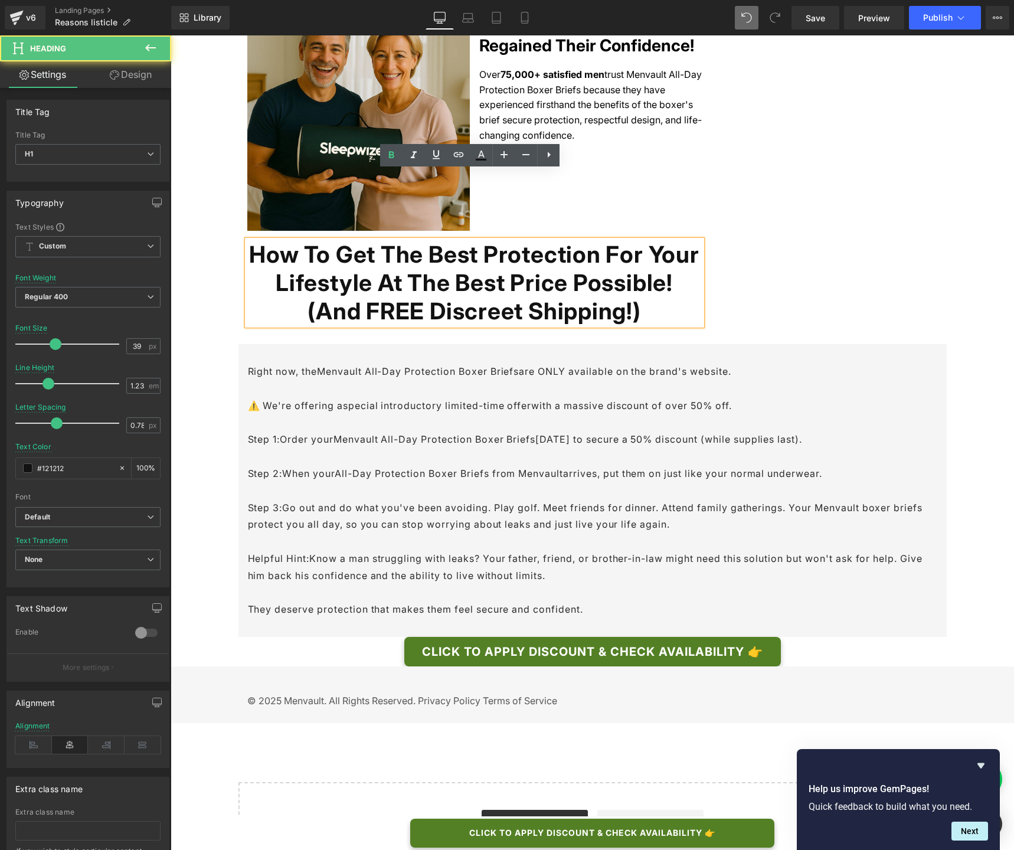
click at [533, 240] on h1 "How To Get The Best Protection For Your Lifestyle At The Best Price Possible! (…" at bounding box center [474, 282] width 454 height 85
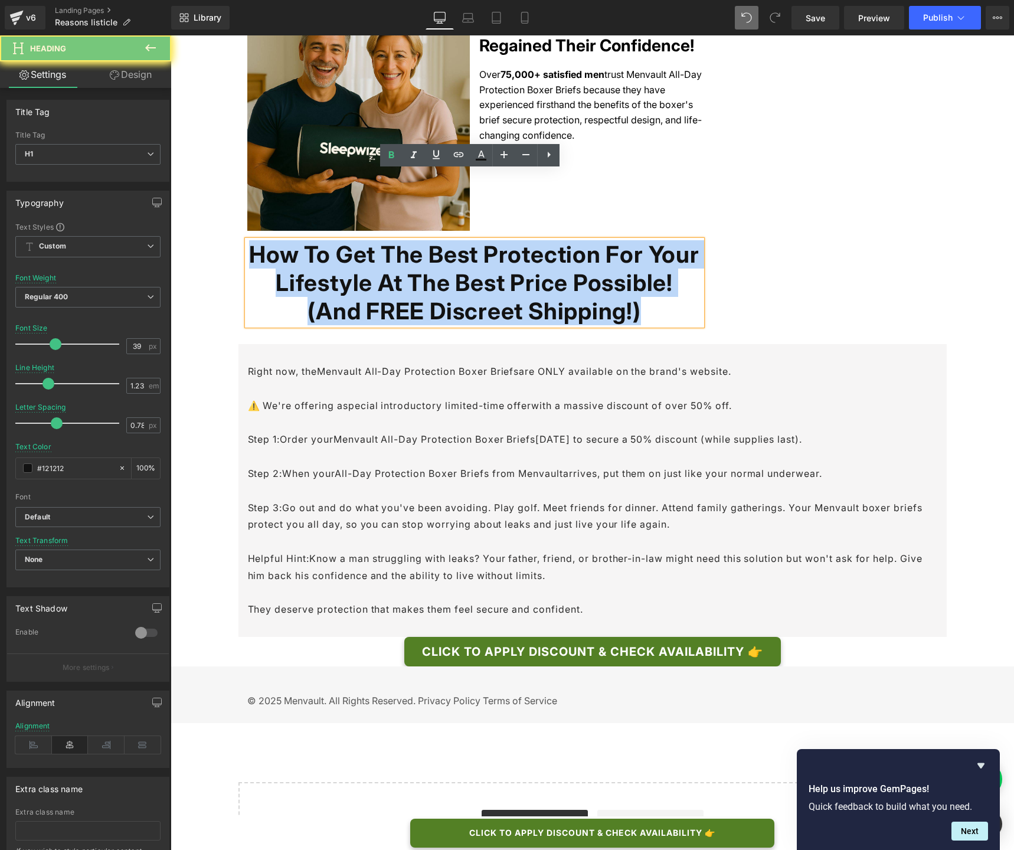
click at [533, 240] on h1 "How To Get The Best Protection For Your Lifestyle At The Best Price Possible! (…" at bounding box center [474, 282] width 454 height 85
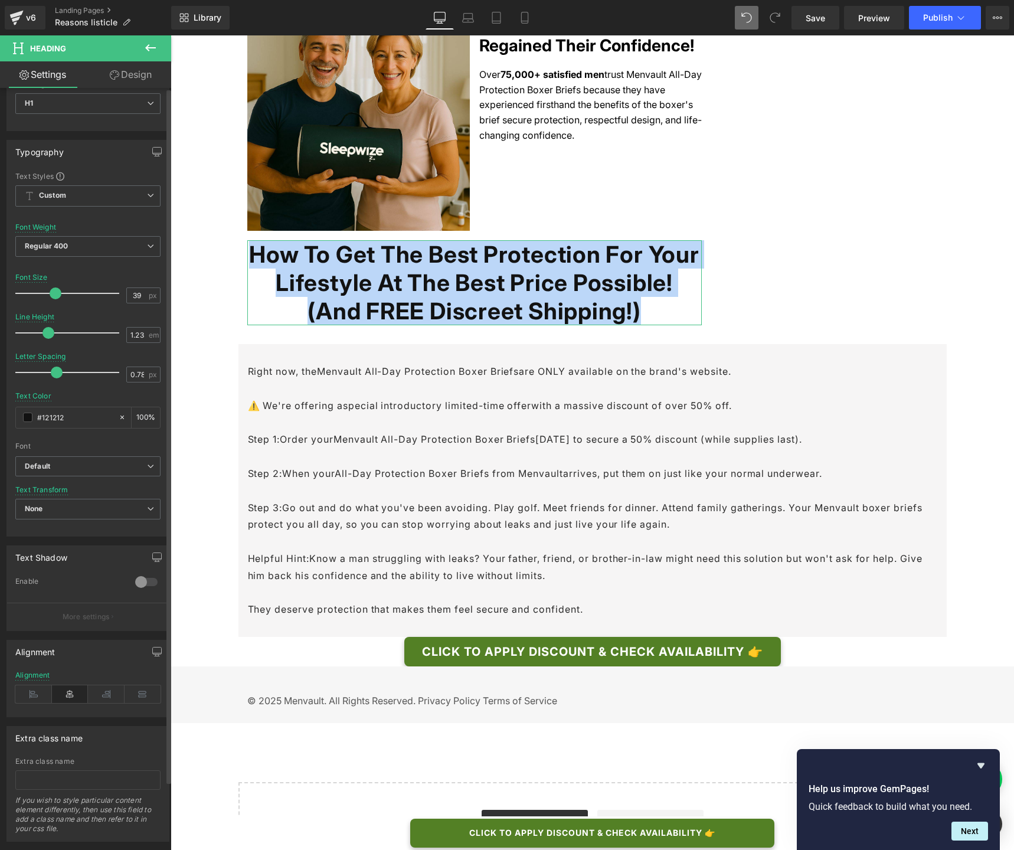
scroll to position [76, 0]
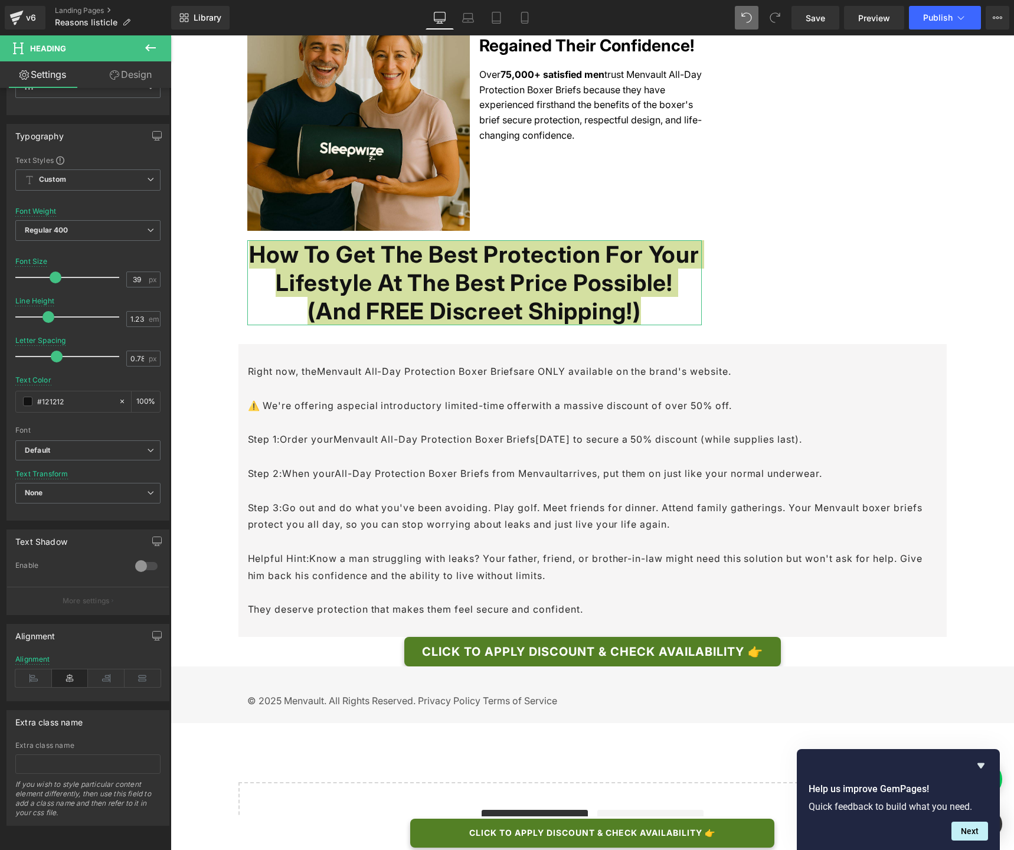
click at [143, 78] on link "Design" at bounding box center [131, 74] width 86 height 27
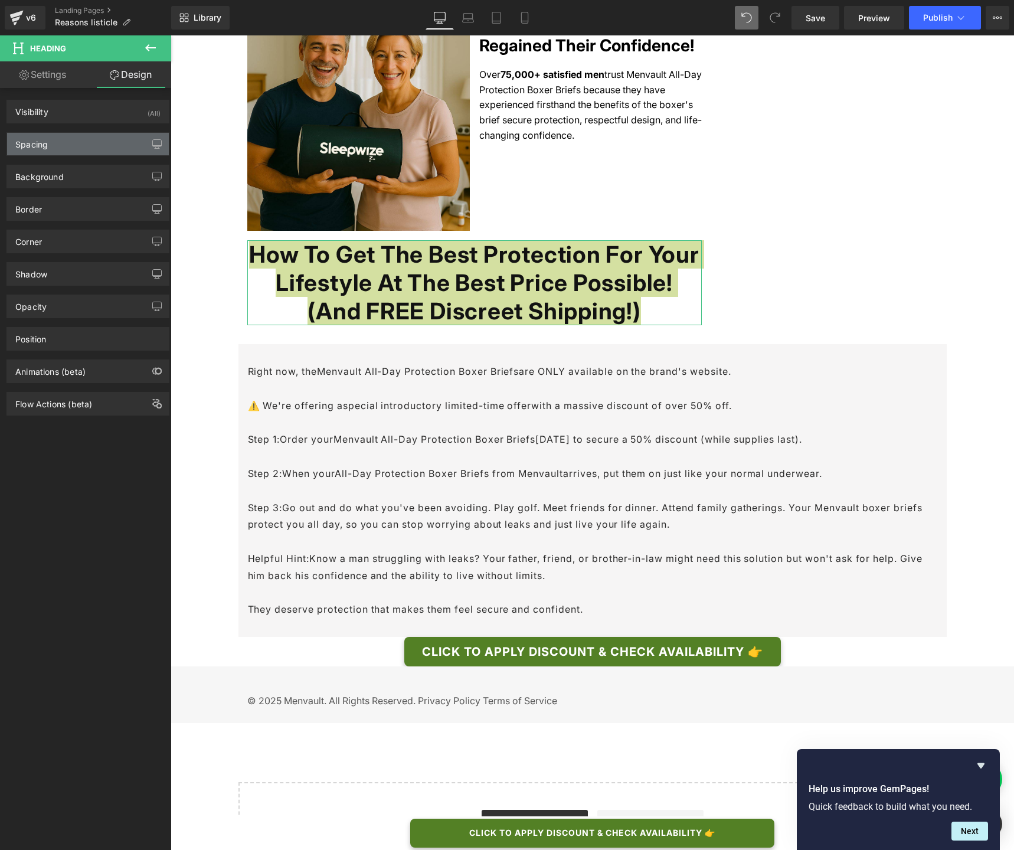
click at [75, 143] on div "Spacing" at bounding box center [88, 144] width 162 height 22
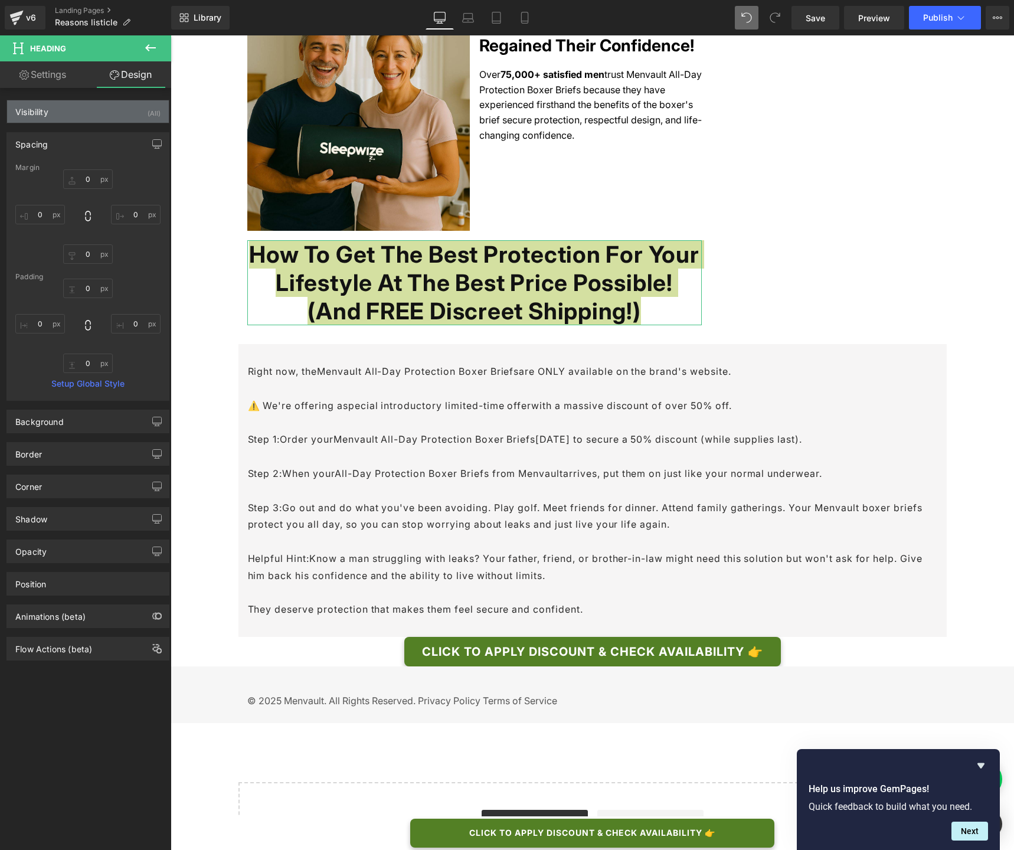
click at [67, 118] on div "Visibility (All)" at bounding box center [88, 111] width 162 height 22
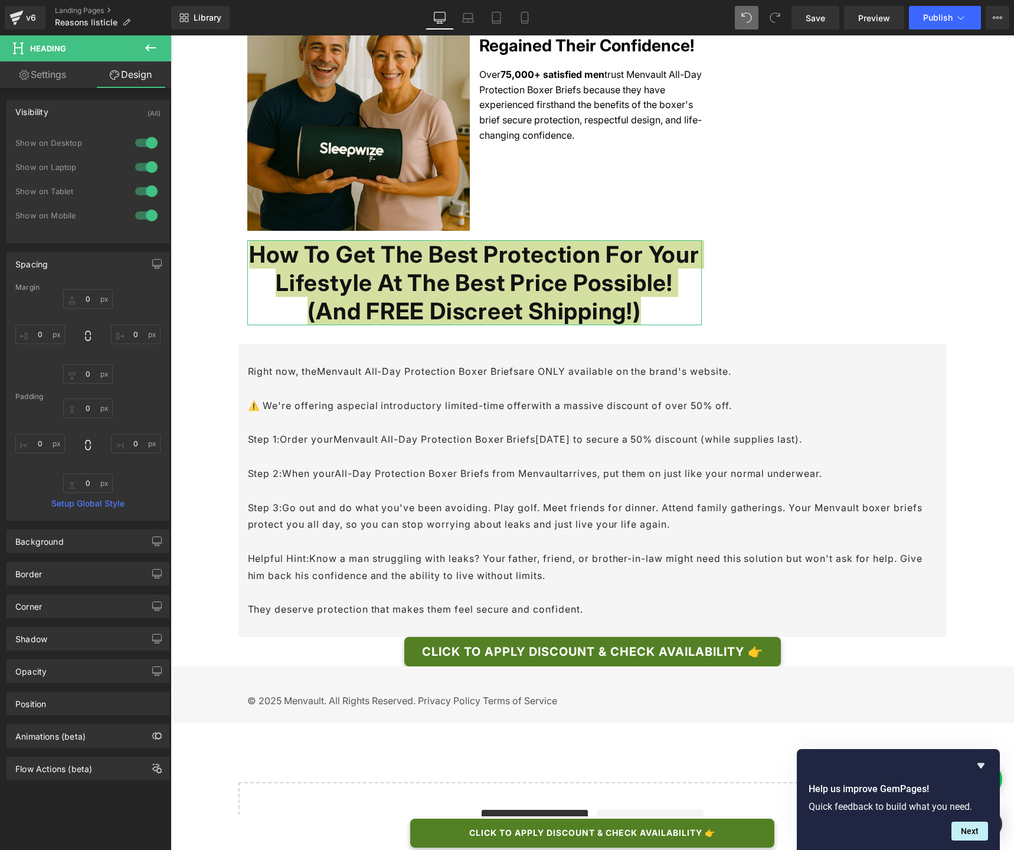
click at [65, 113] on div "Visibility (All)" at bounding box center [88, 111] width 162 height 22
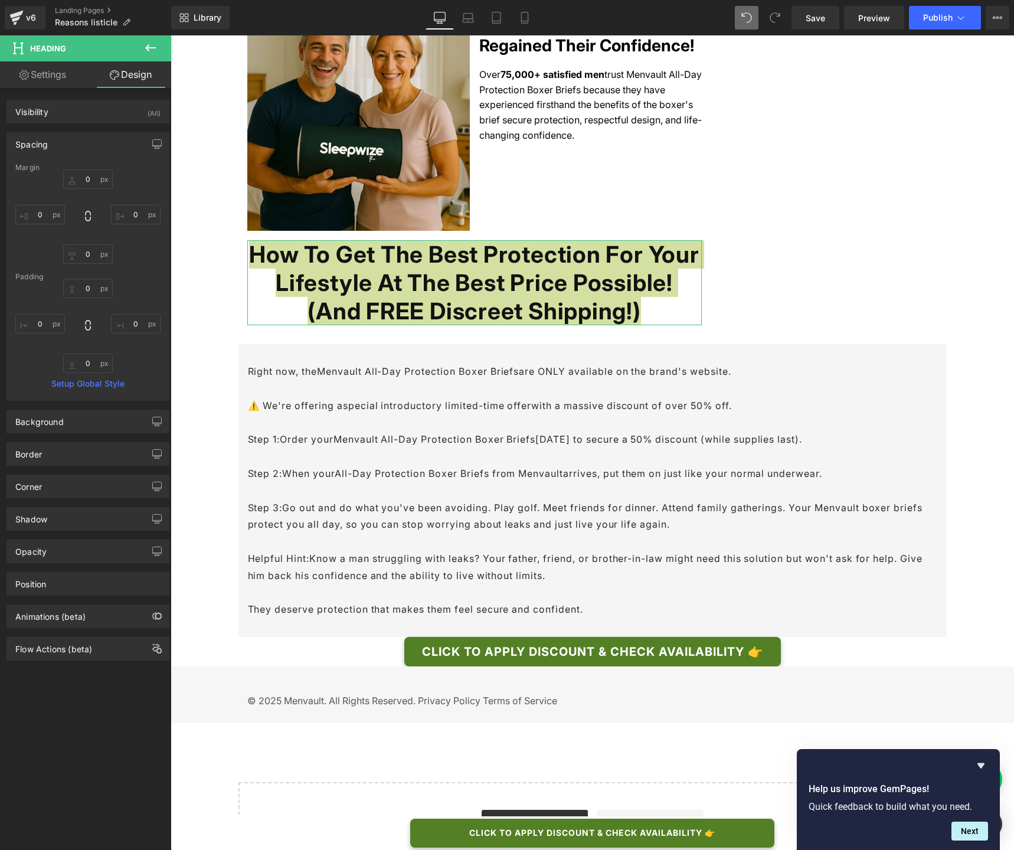
click at [45, 71] on link "Settings" at bounding box center [43, 74] width 86 height 27
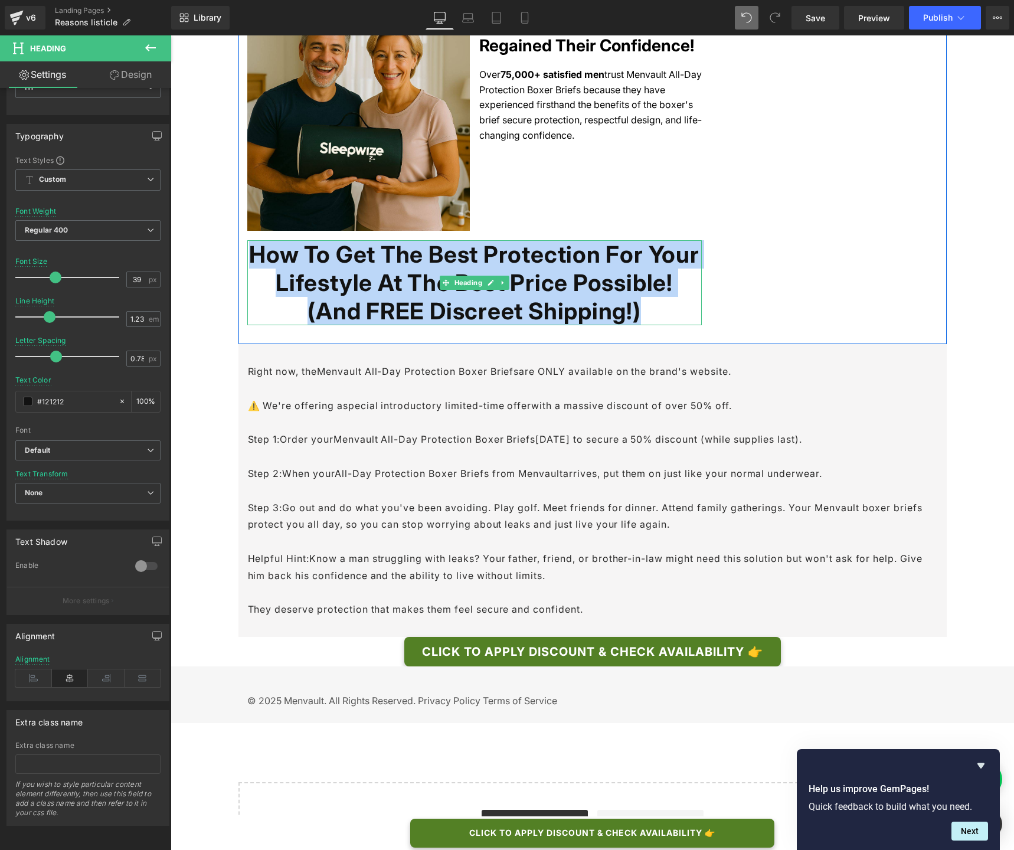
click at [686, 240] on h1 "How To Get The Best Protection For Your Lifestyle At The Best Price Possible! (…" at bounding box center [474, 282] width 454 height 85
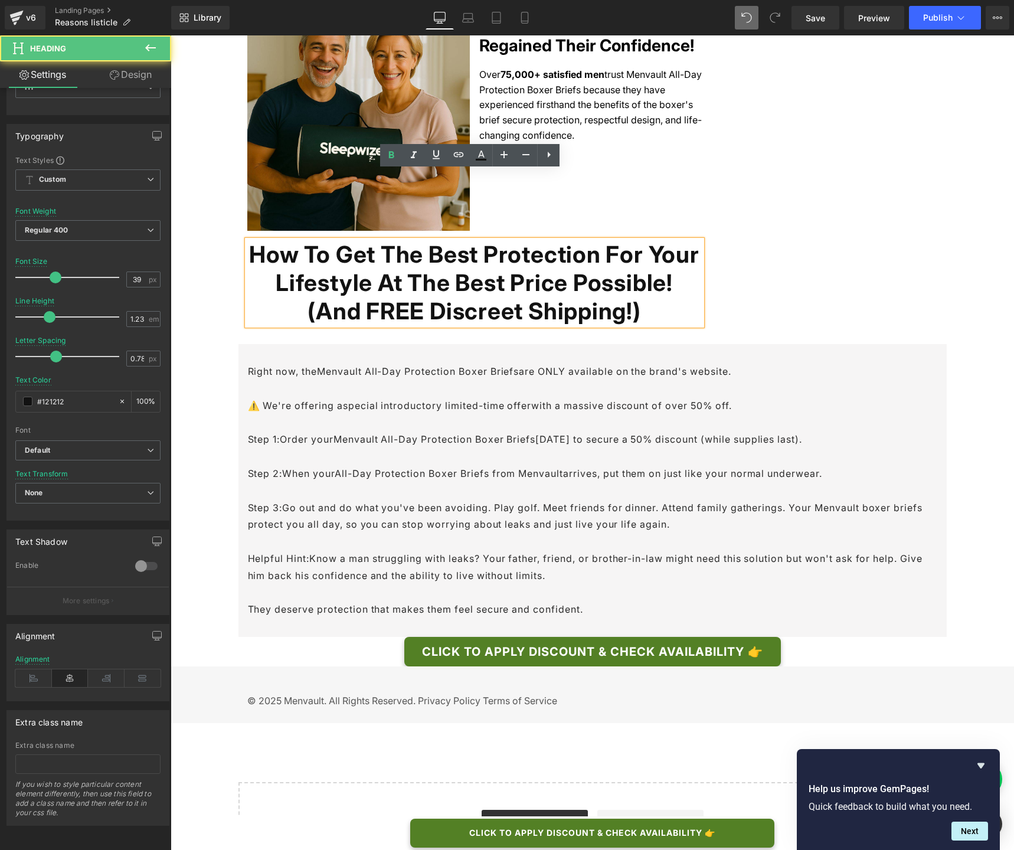
click at [572, 240] on h1 "How To Get The Best Protection For Your Lifestyle At The Best Price Possible! (…" at bounding box center [474, 282] width 454 height 85
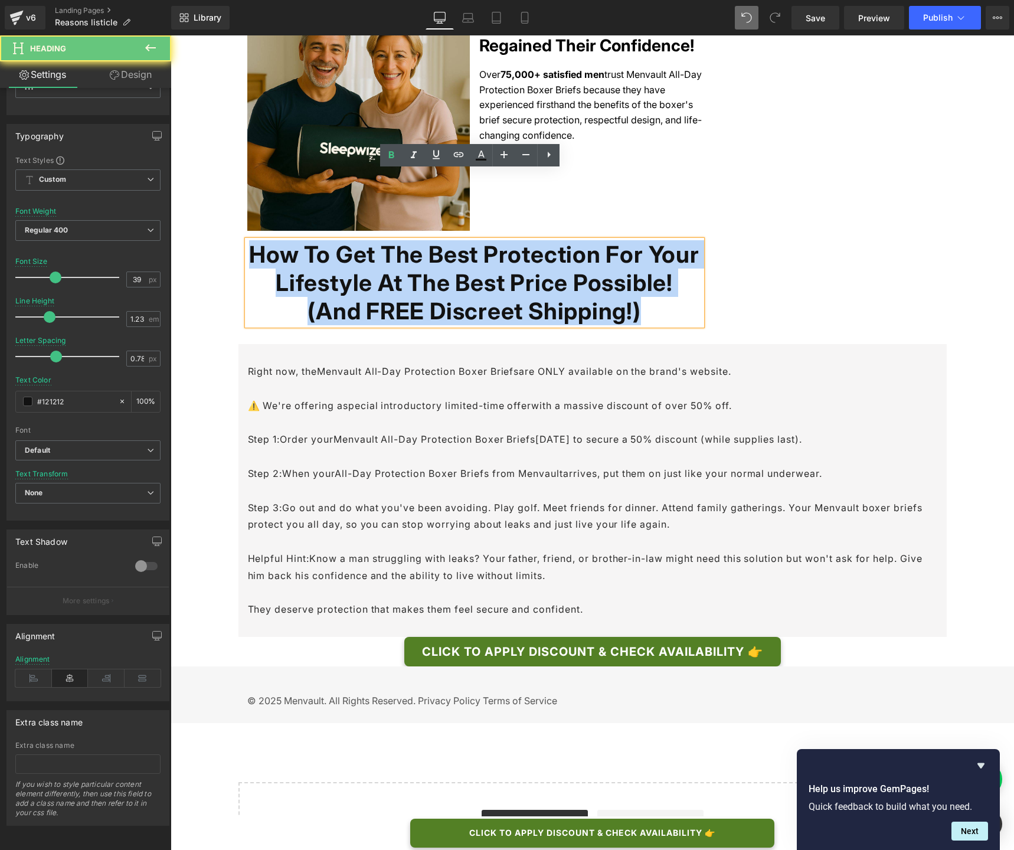
click at [572, 240] on h1 "How To Get The Best Protection For Your Lifestyle At The Best Price Possible! (…" at bounding box center [474, 282] width 454 height 85
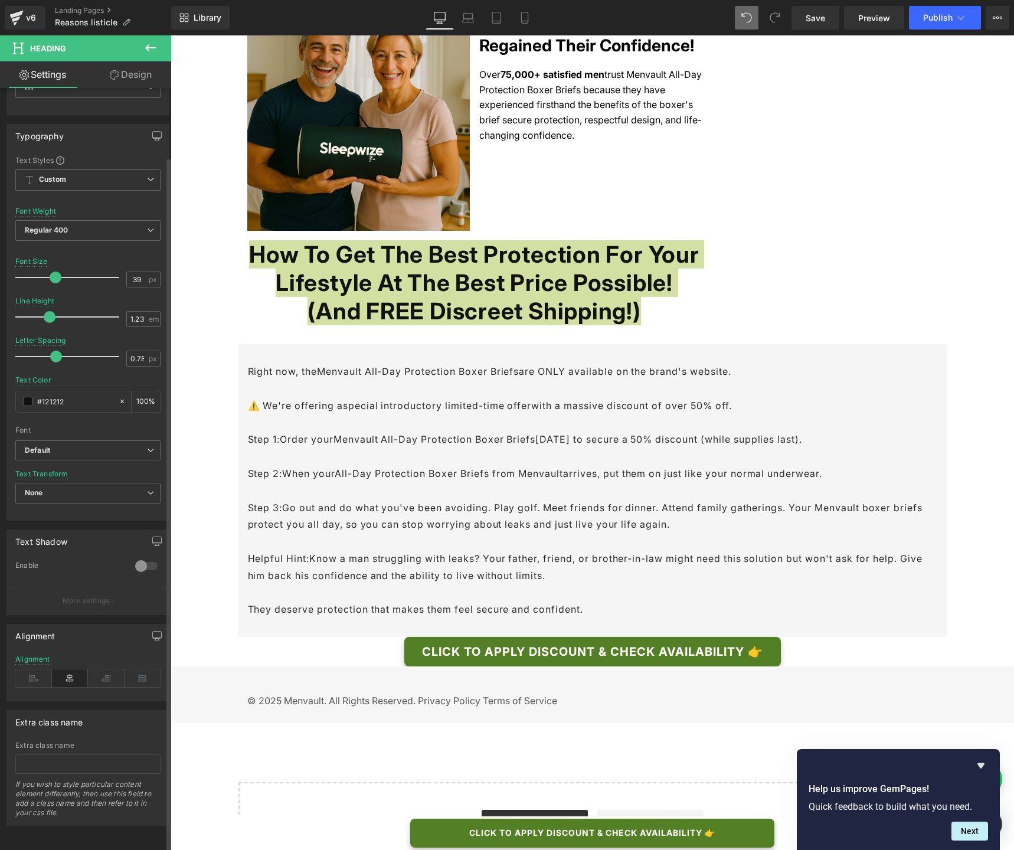
click at [142, 559] on div at bounding box center [146, 565] width 28 height 19
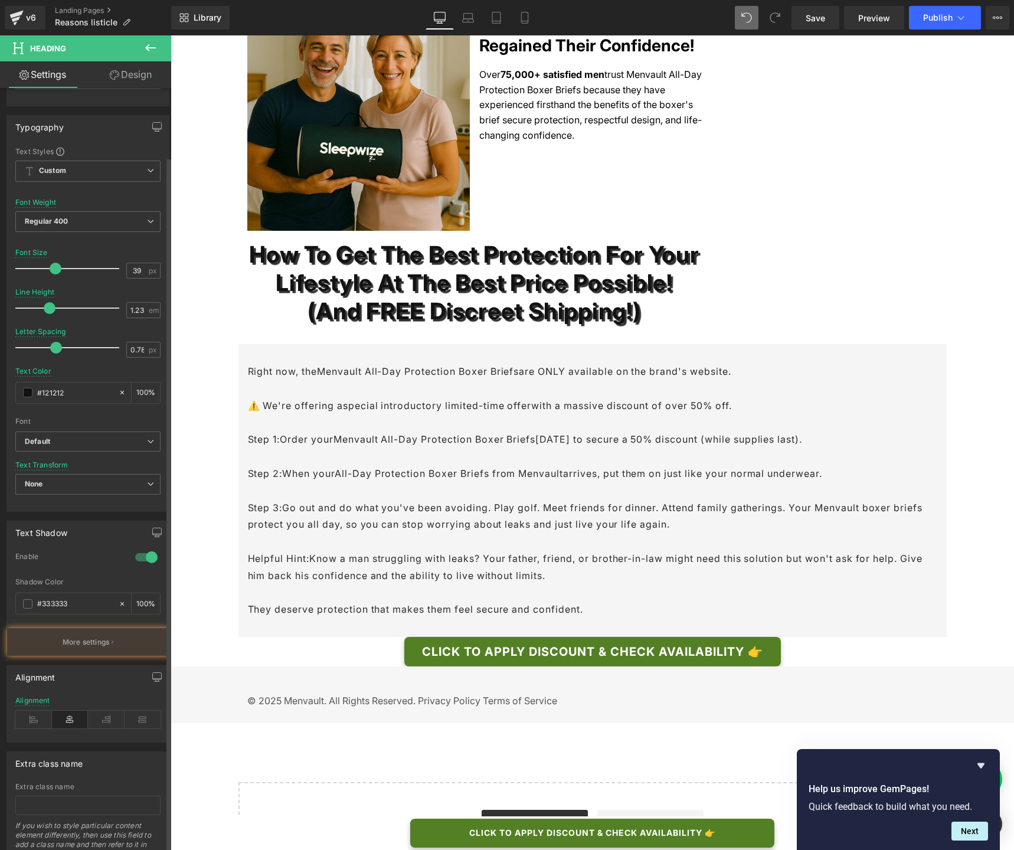
click at [142, 559] on div at bounding box center [146, 557] width 28 height 19
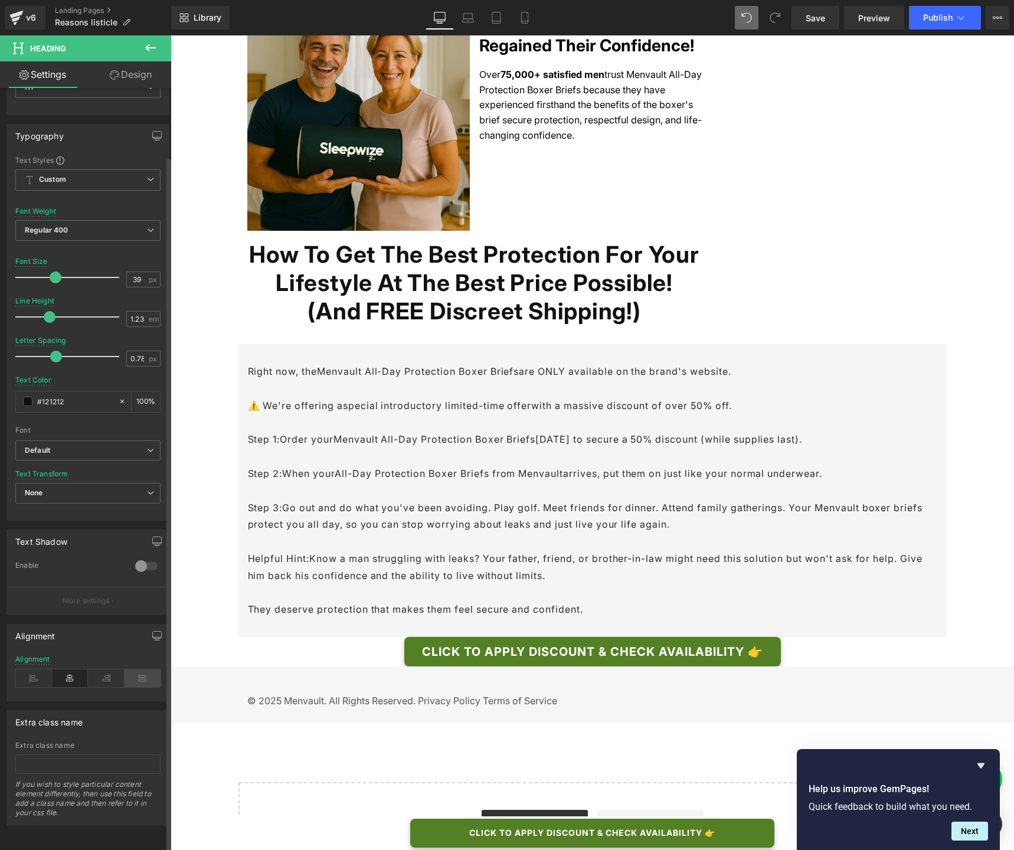
click at [132, 635] on icon at bounding box center [142, 678] width 37 height 18
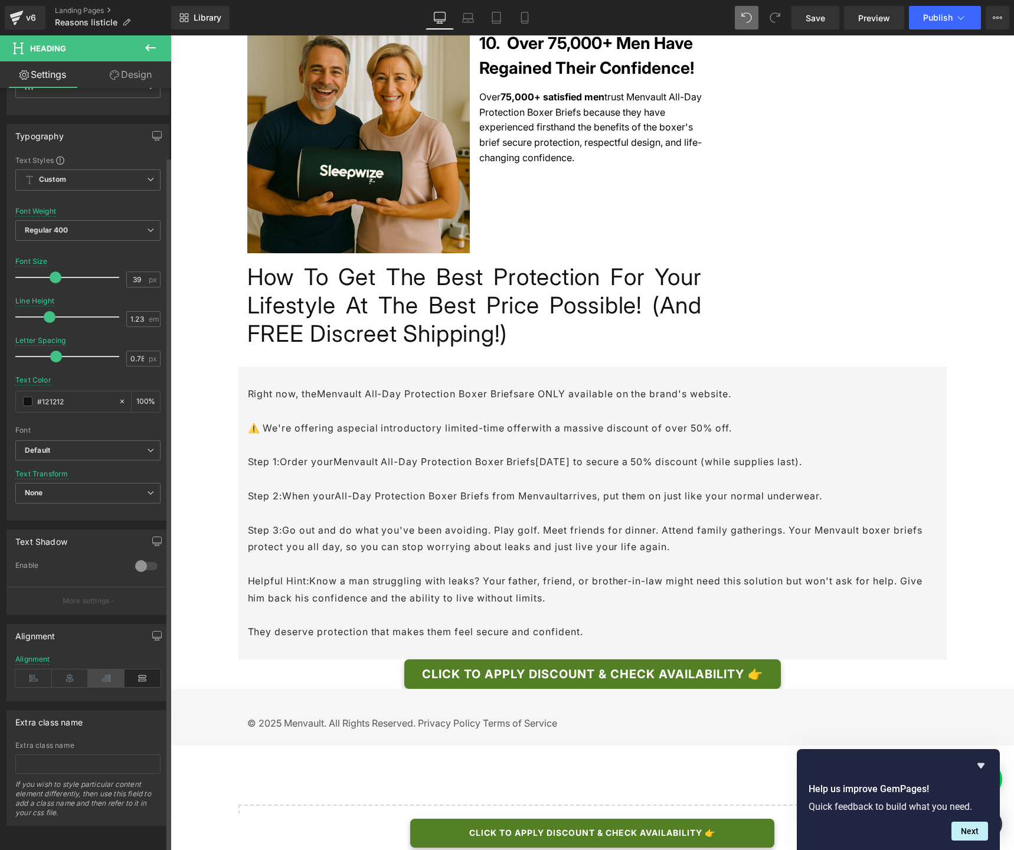
click at [108, 635] on icon at bounding box center [106, 678] width 37 height 18
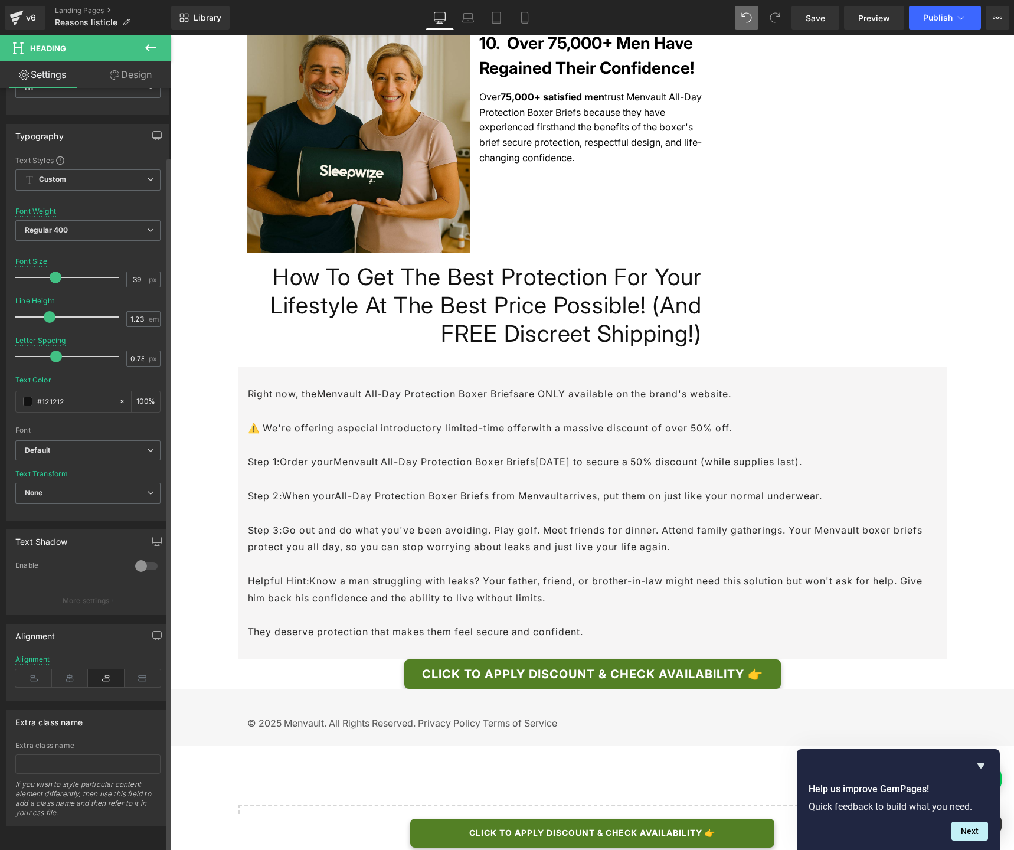
click at [88, 635] on icon at bounding box center [106, 678] width 37 height 18
click at [77, 635] on icon at bounding box center [70, 678] width 37 height 18
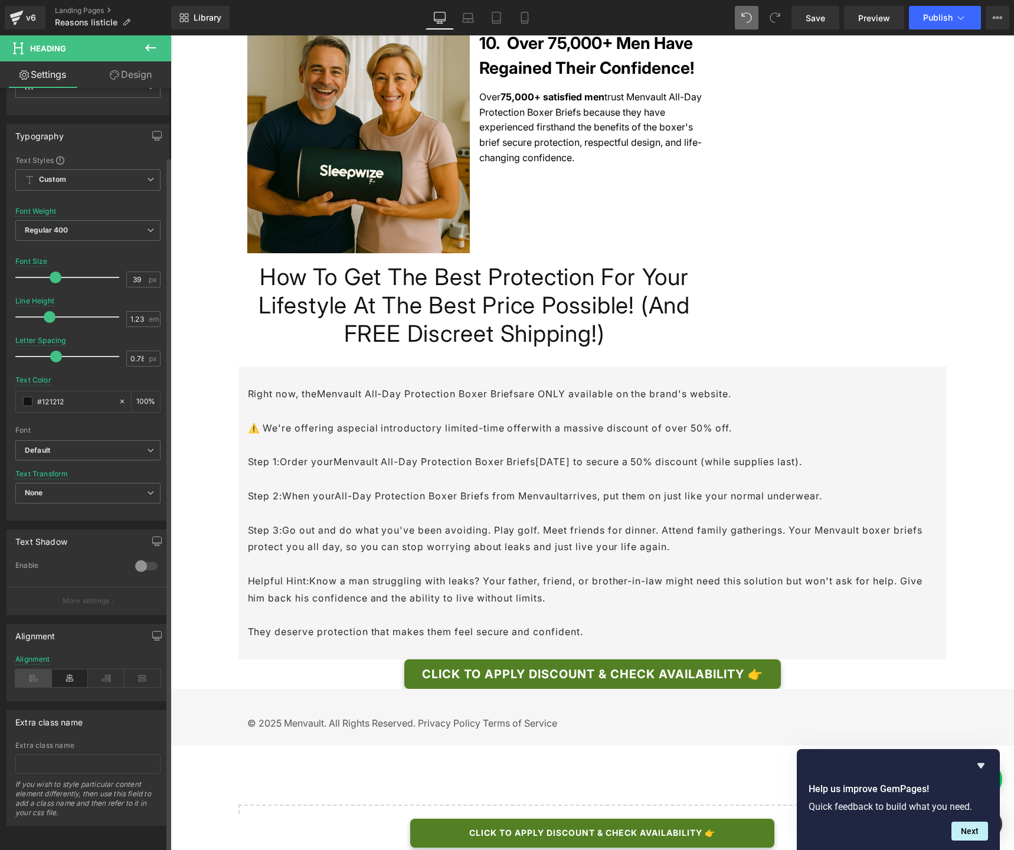
click at [31, 635] on icon at bounding box center [33, 678] width 37 height 18
click at [788, 24] on div "Save Preview Publish Scheduled View Live Page View with current Template Save T…" at bounding box center [900, 18] width 227 height 24
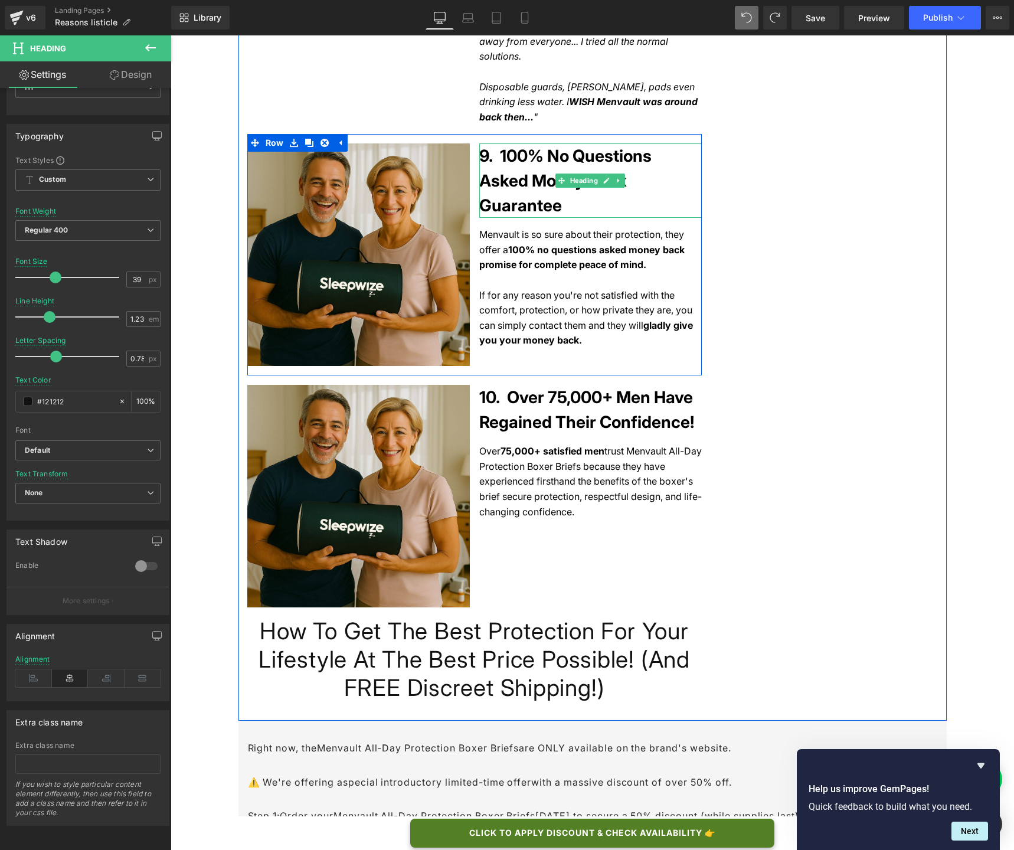
scroll to position [2822, 0]
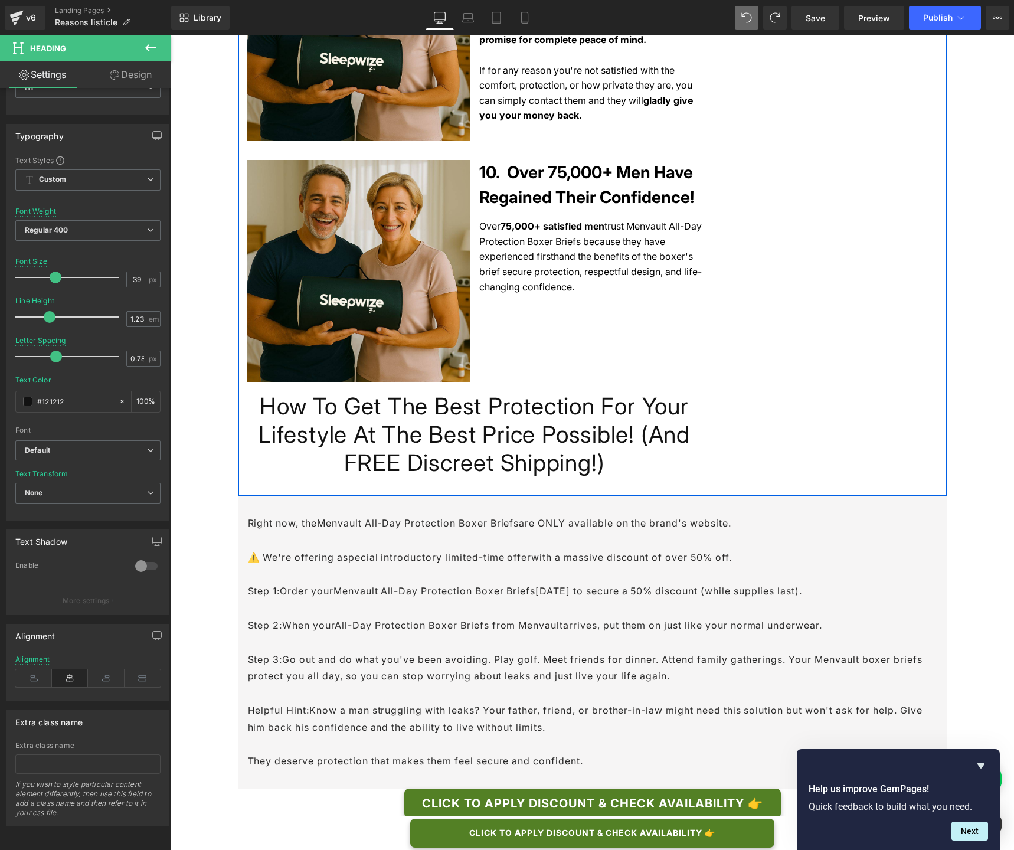
click at [564, 392] on h1 "How To Get The Best Protection For Your Lifestyle At The Best Price Possible! (…" at bounding box center [474, 434] width 454 height 85
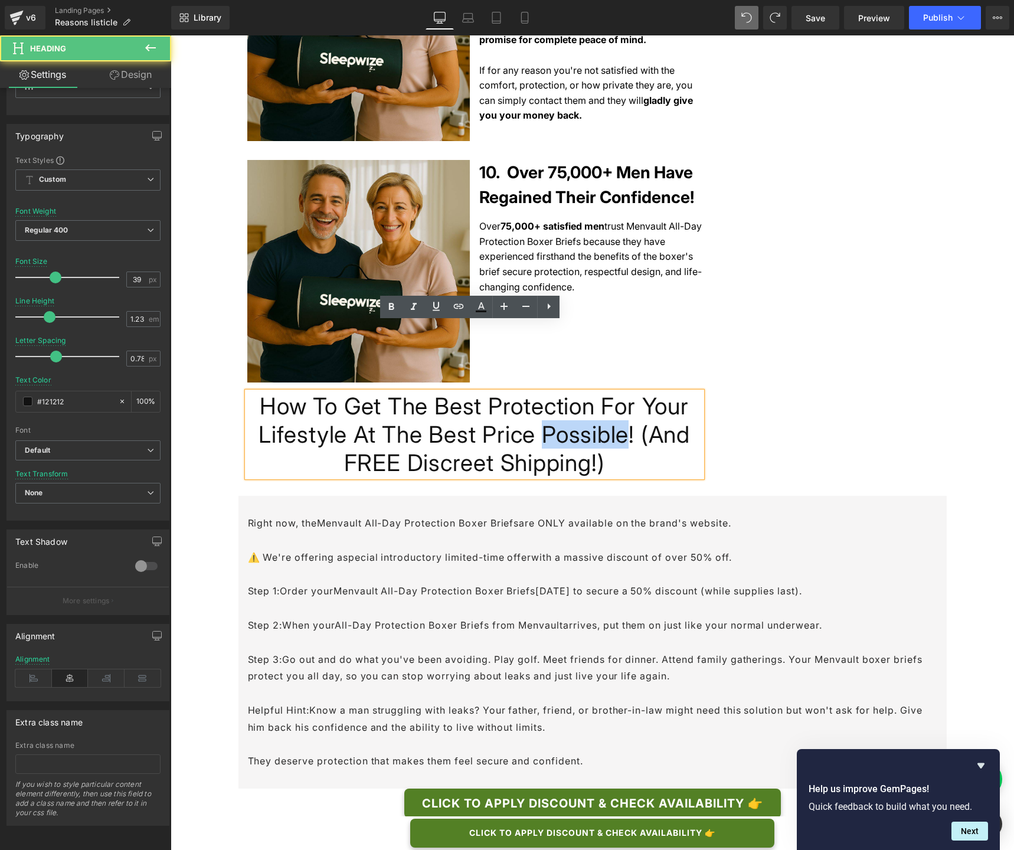
click at [564, 392] on h1 "How To Get The Best Protection For Your Lifestyle At The Best Price Possible! (…" at bounding box center [474, 434] width 454 height 85
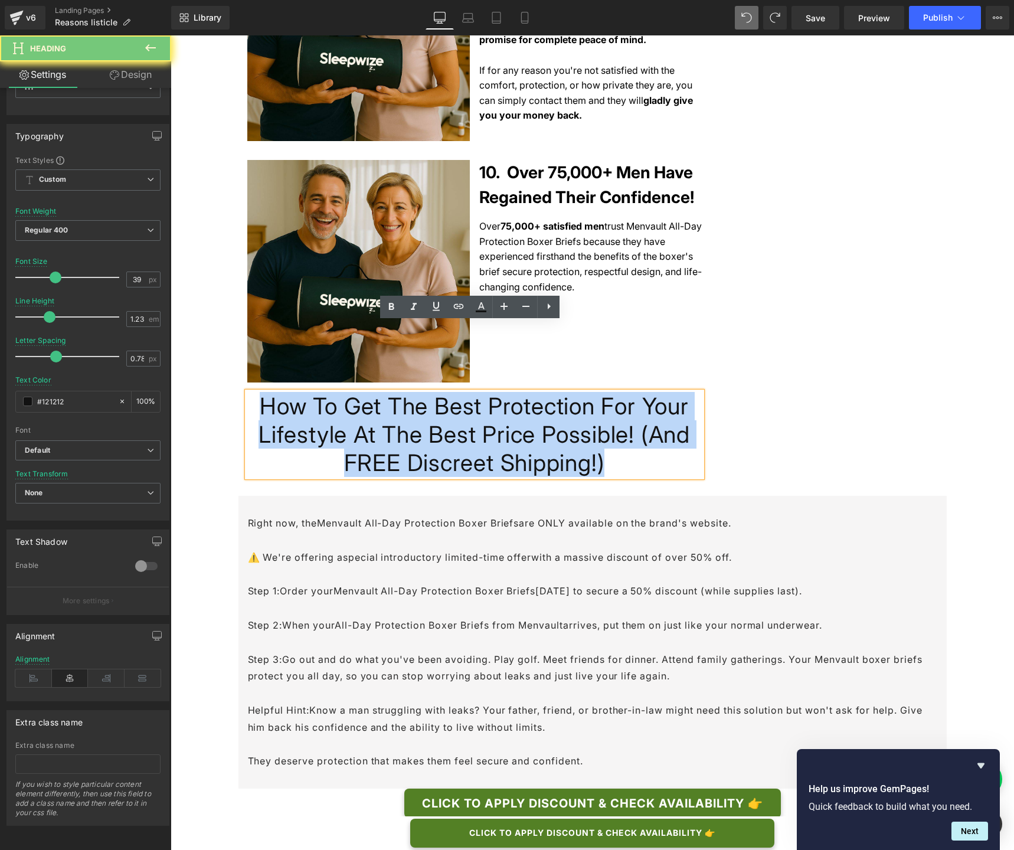
click at [564, 392] on h1 "How To Get The Best Protection For Your Lifestyle At The Best Price Possible! (…" at bounding box center [474, 434] width 454 height 85
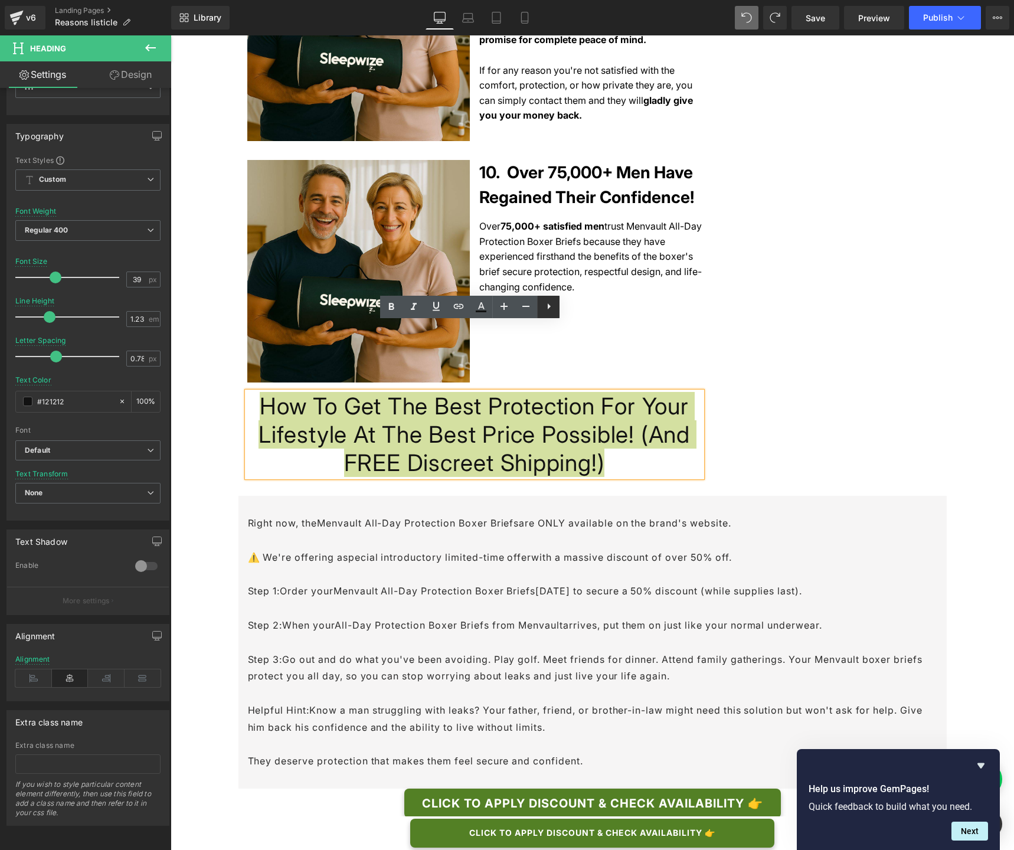
click at [555, 306] on icon at bounding box center [549, 306] width 14 height 14
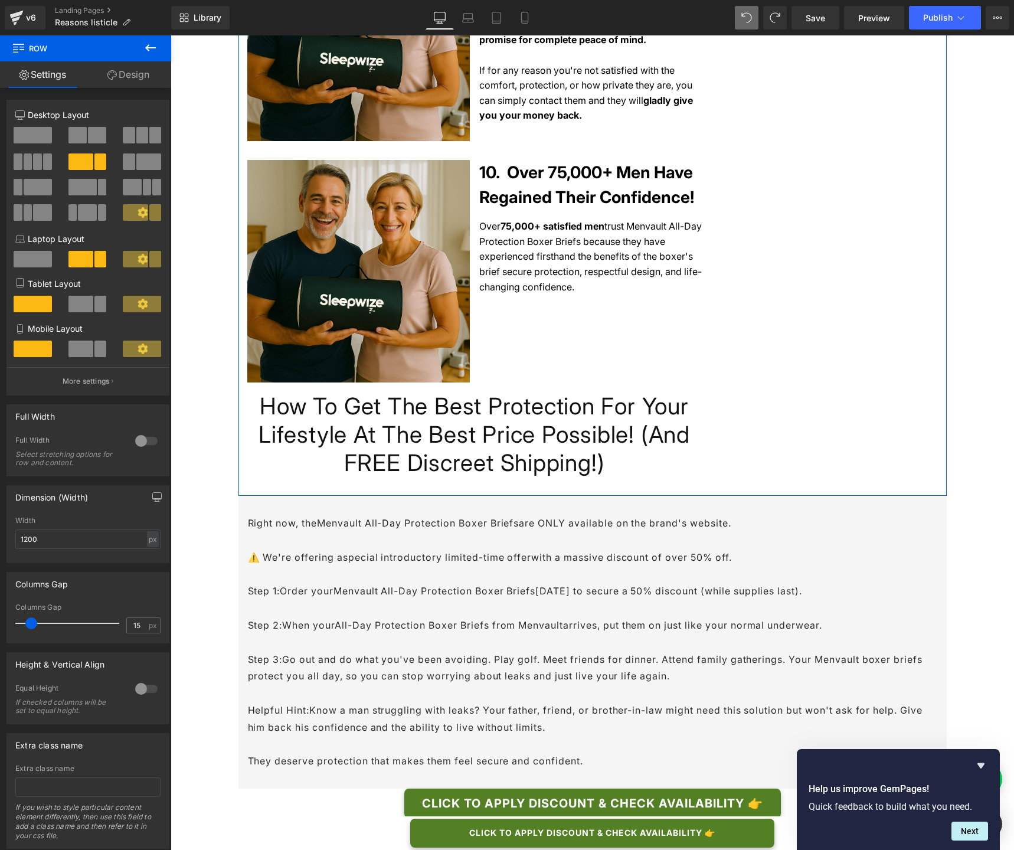
click at [137, 72] on link "Design" at bounding box center [129, 74] width 86 height 27
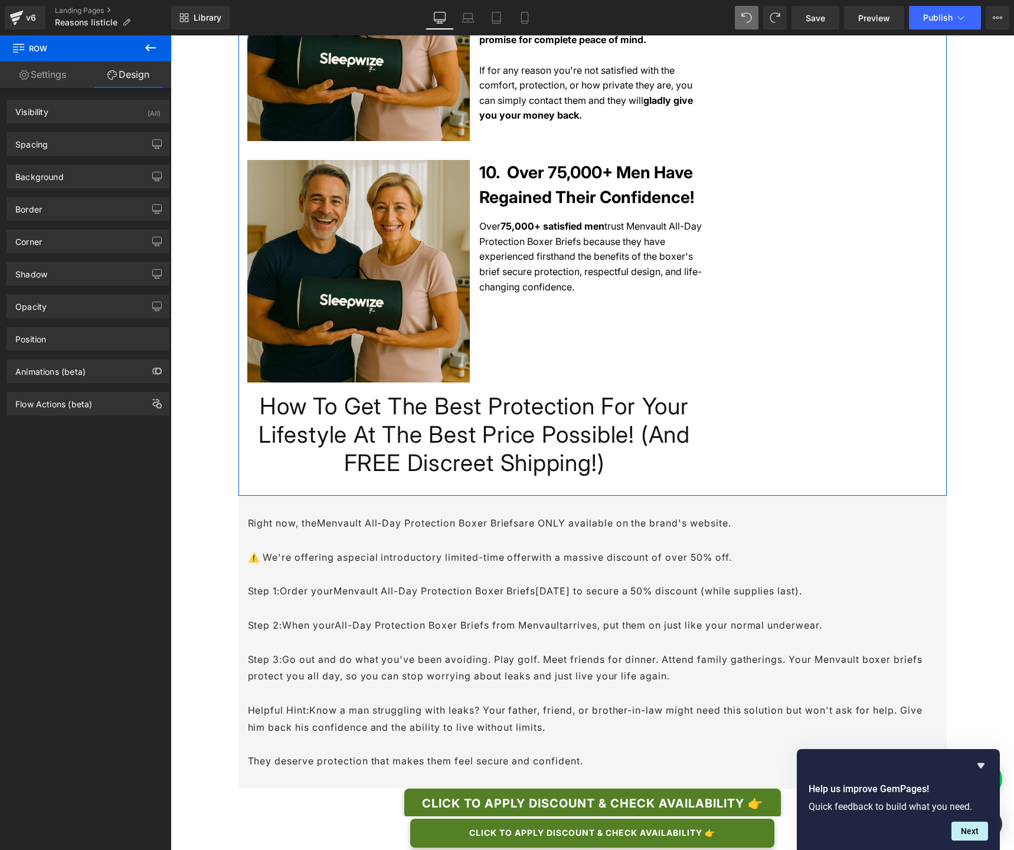
click at [37, 76] on link "Settings" at bounding box center [43, 74] width 86 height 27
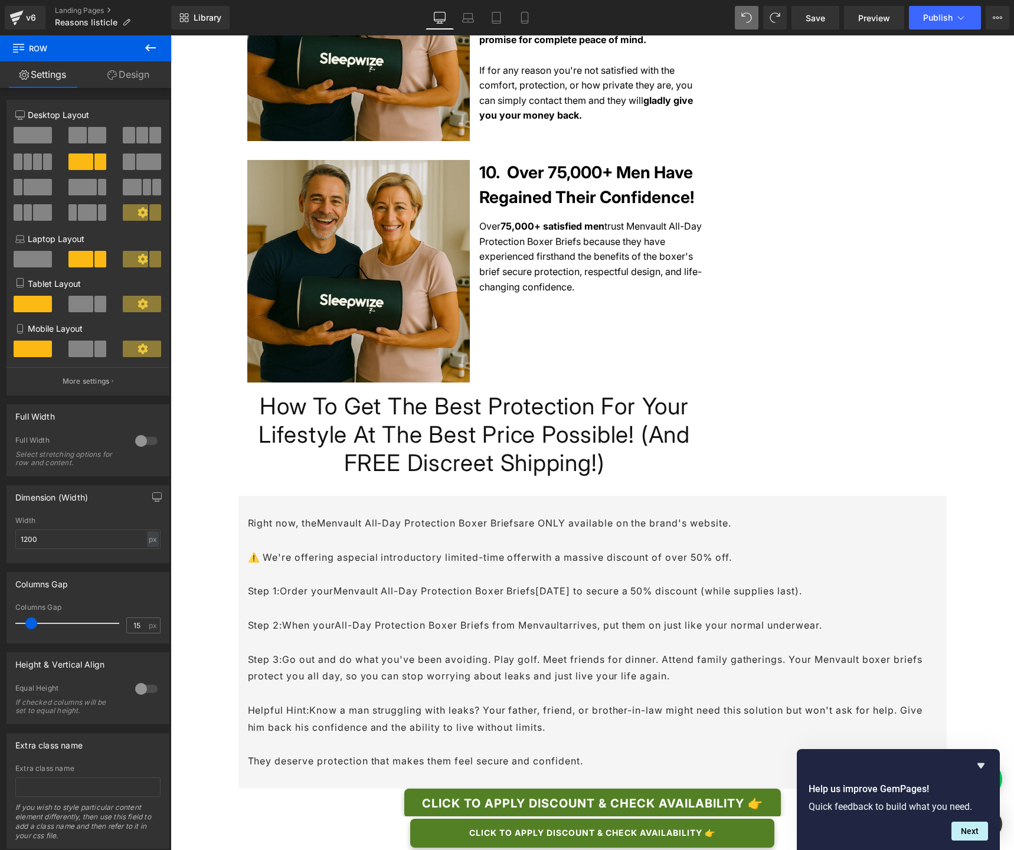
click at [139, 50] on button at bounding box center [150, 48] width 41 height 26
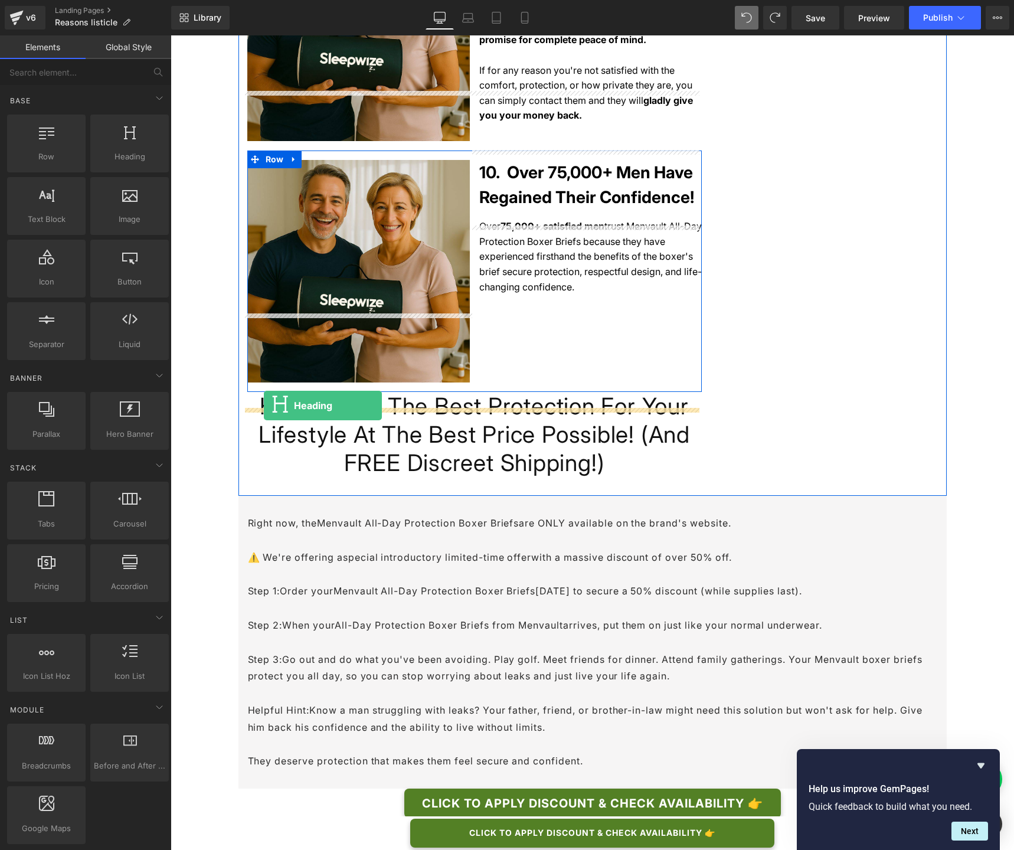
drag, startPoint x: 288, startPoint y: 181, endPoint x: 264, endPoint y: 405, distance: 225.5
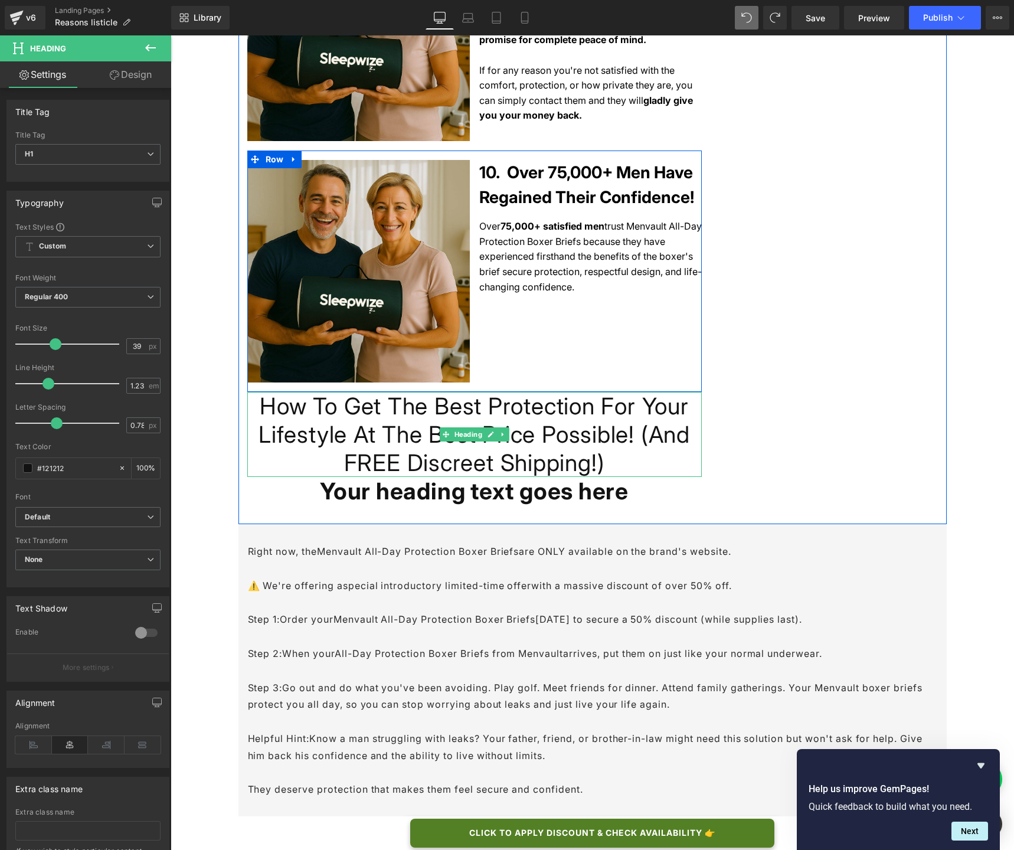
click at [364, 392] on h1 "How To Get The Best Protection For Your Lifestyle At The Best Price Possible! (…" at bounding box center [474, 434] width 454 height 85
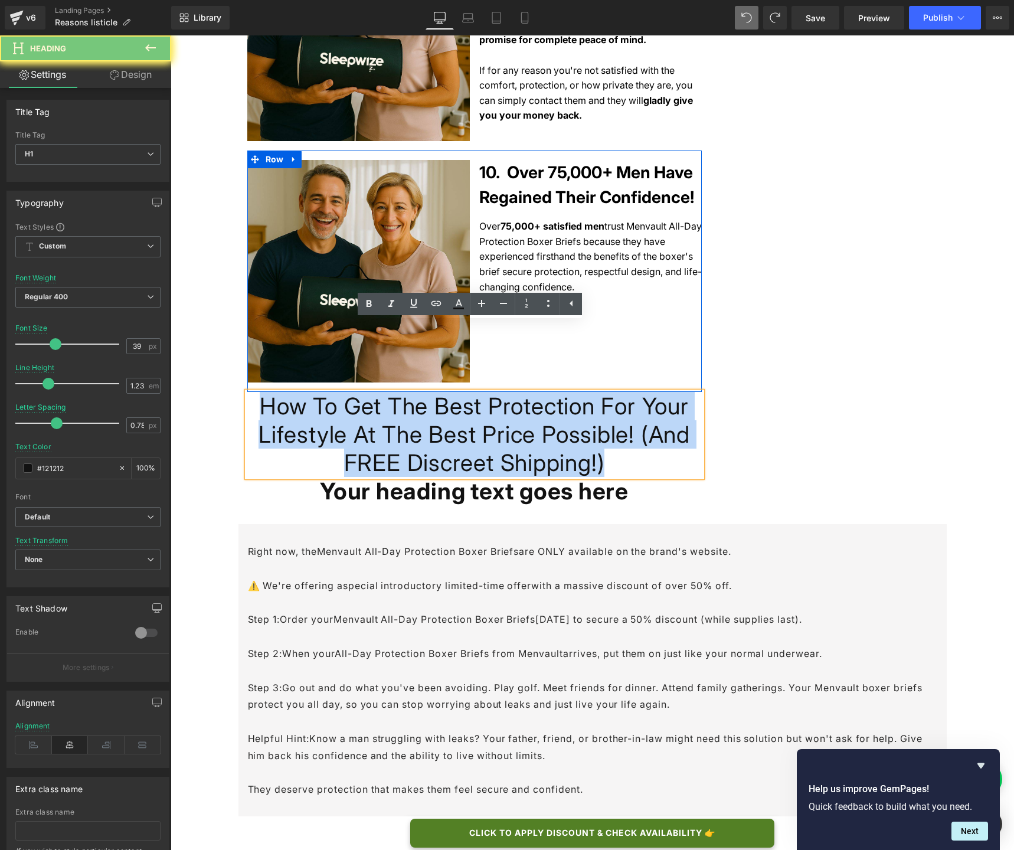
copy h1 "How To Get The Best Protection For Your Lifestyle At The Best Price Possible! (…"
click at [395, 477] on h1 "Your heading text goes here" at bounding box center [474, 491] width 454 height 28
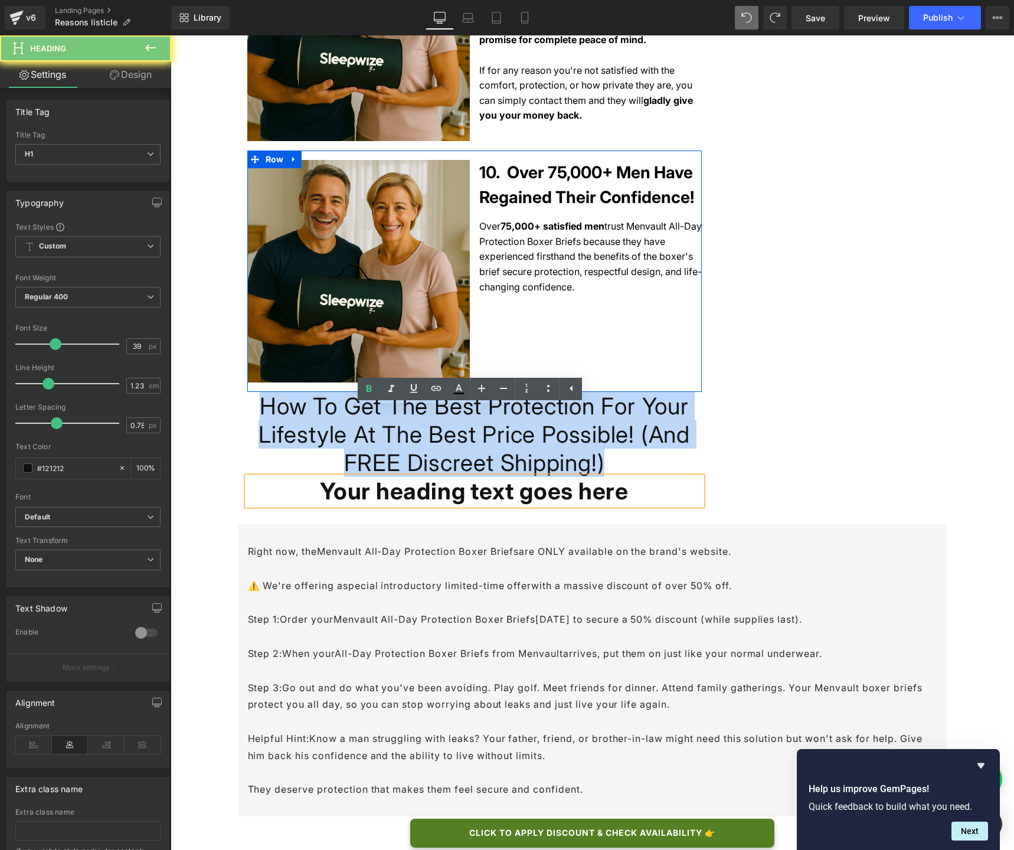
paste div
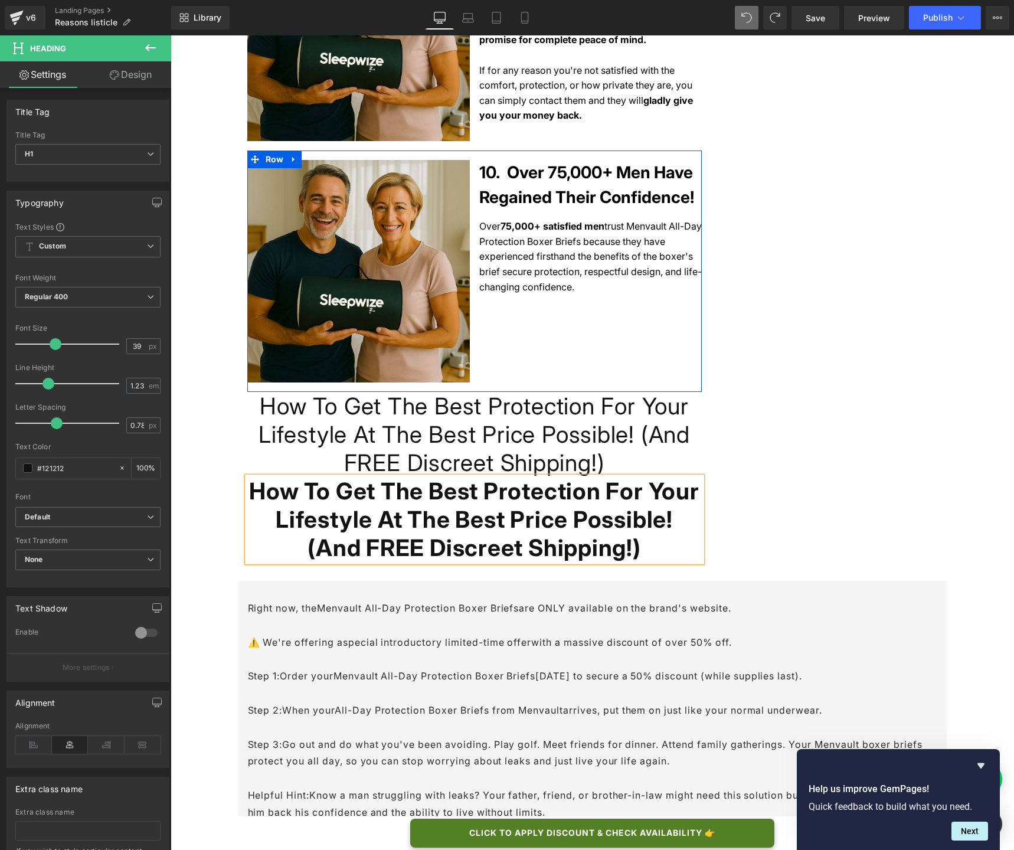
click at [291, 477] on h1 "How To Get The Best Protection For Your Lifestyle At The Best Price Possible! (…" at bounding box center [474, 519] width 454 height 85
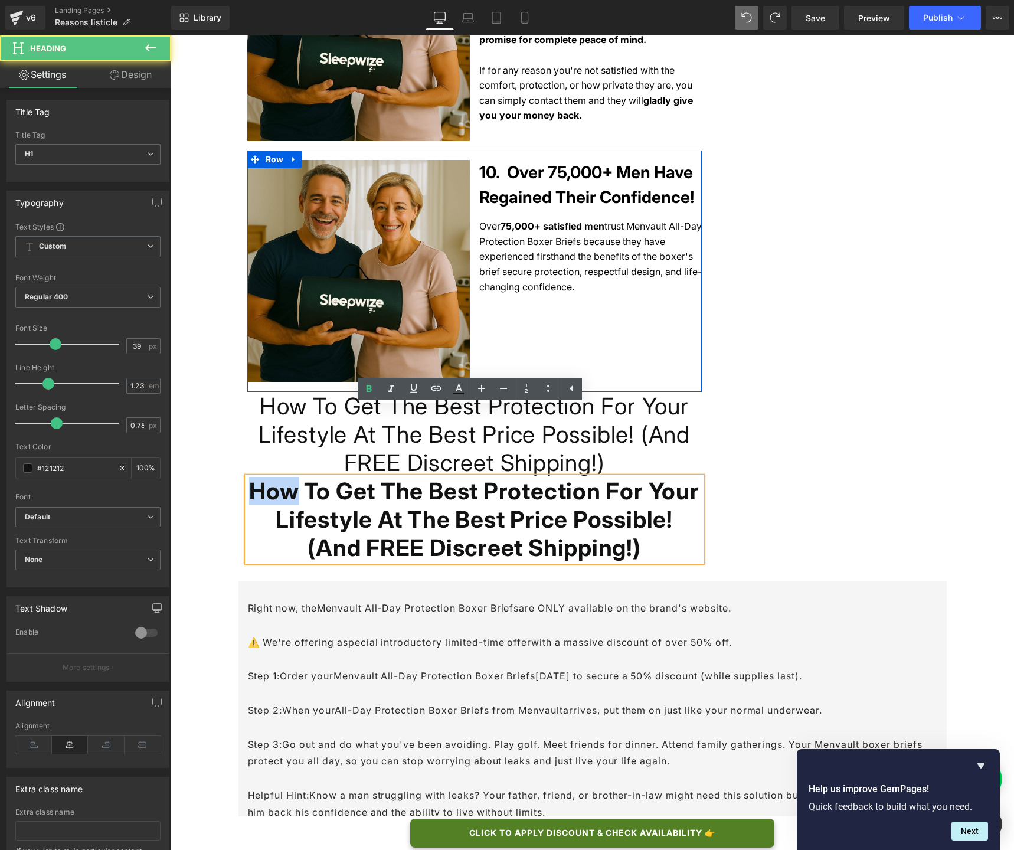
click at [291, 477] on h1 "How To Get The Best Protection For Your Lifestyle At The Best Price Possible! (…" at bounding box center [474, 519] width 454 height 85
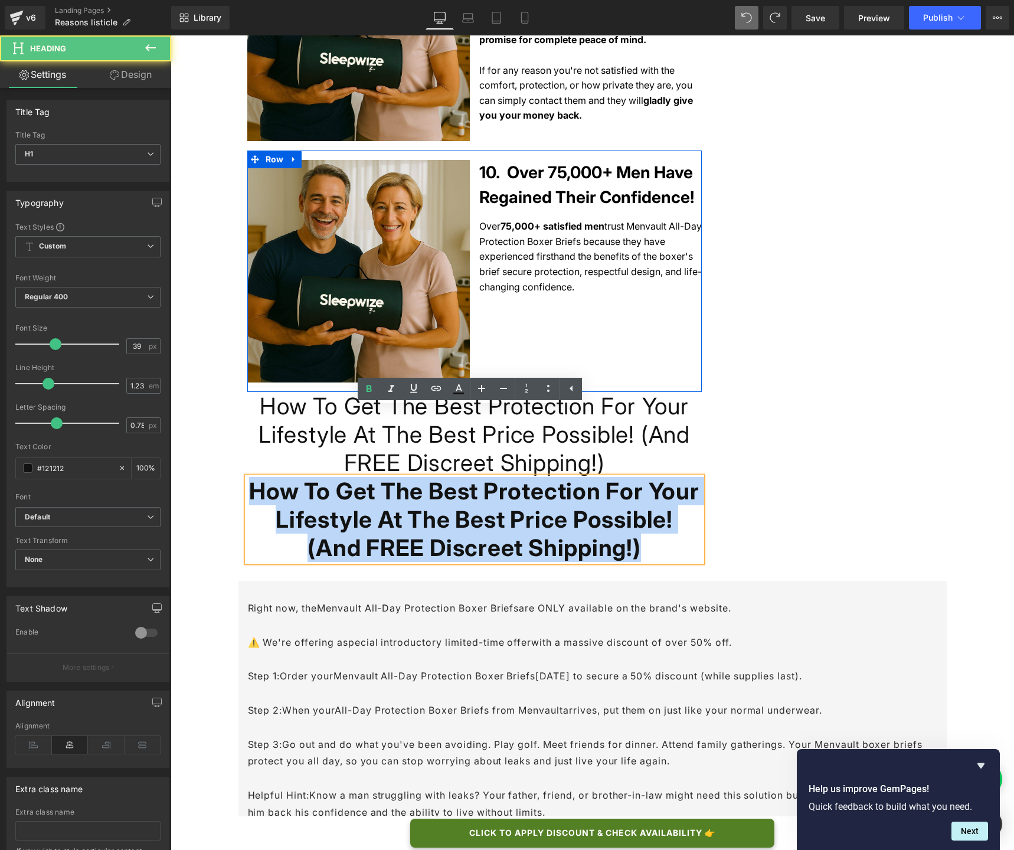
click at [291, 477] on h1 "How To Get The Best Protection For Your Lifestyle At The Best Price Possible! (…" at bounding box center [474, 519] width 454 height 85
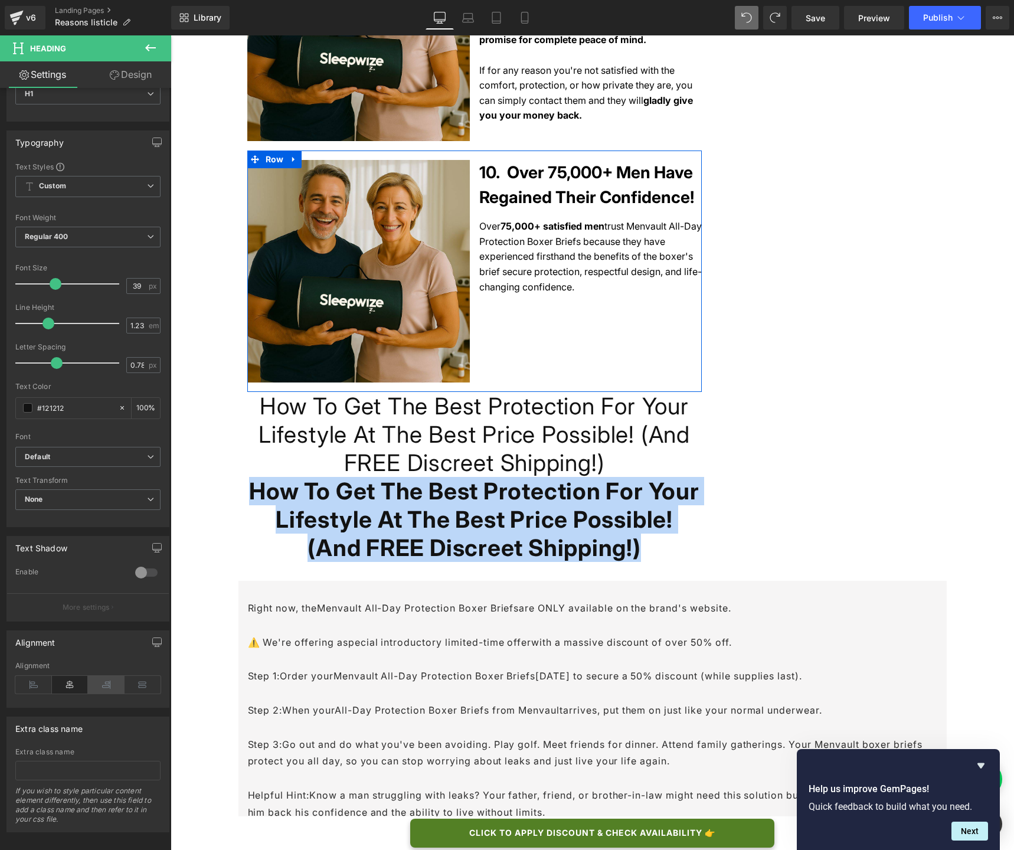
scroll to position [76, 0]
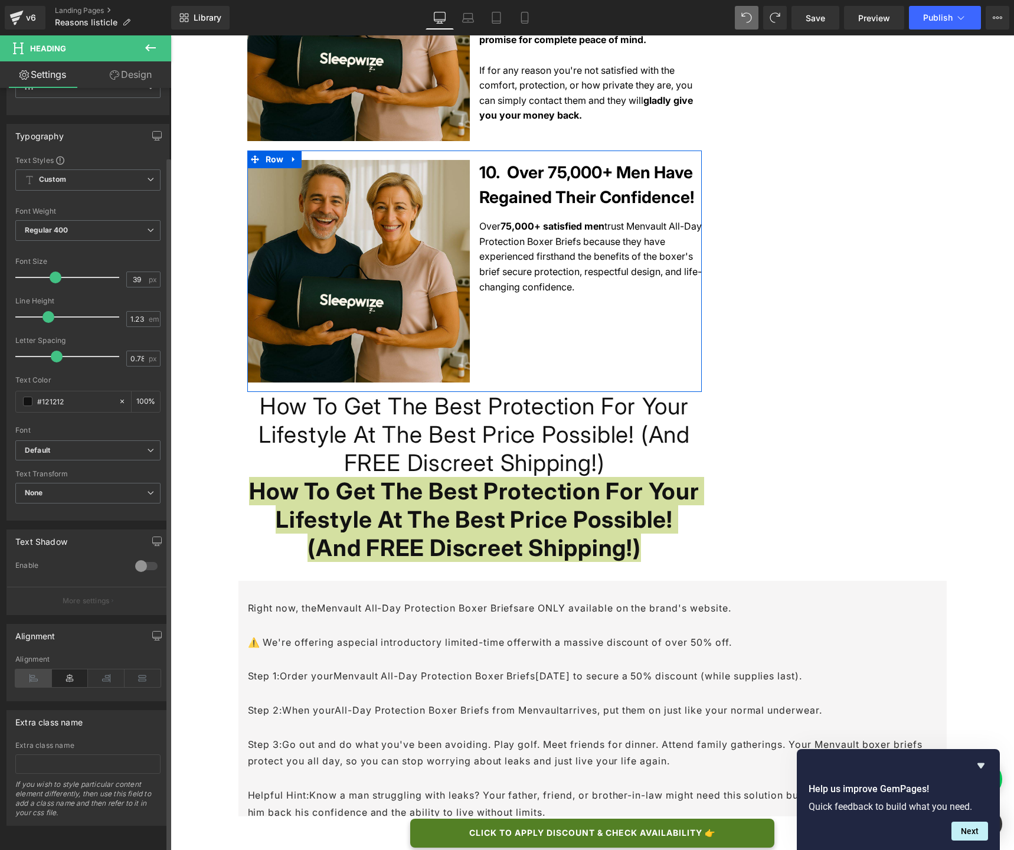
click at [37, 635] on icon at bounding box center [33, 678] width 37 height 18
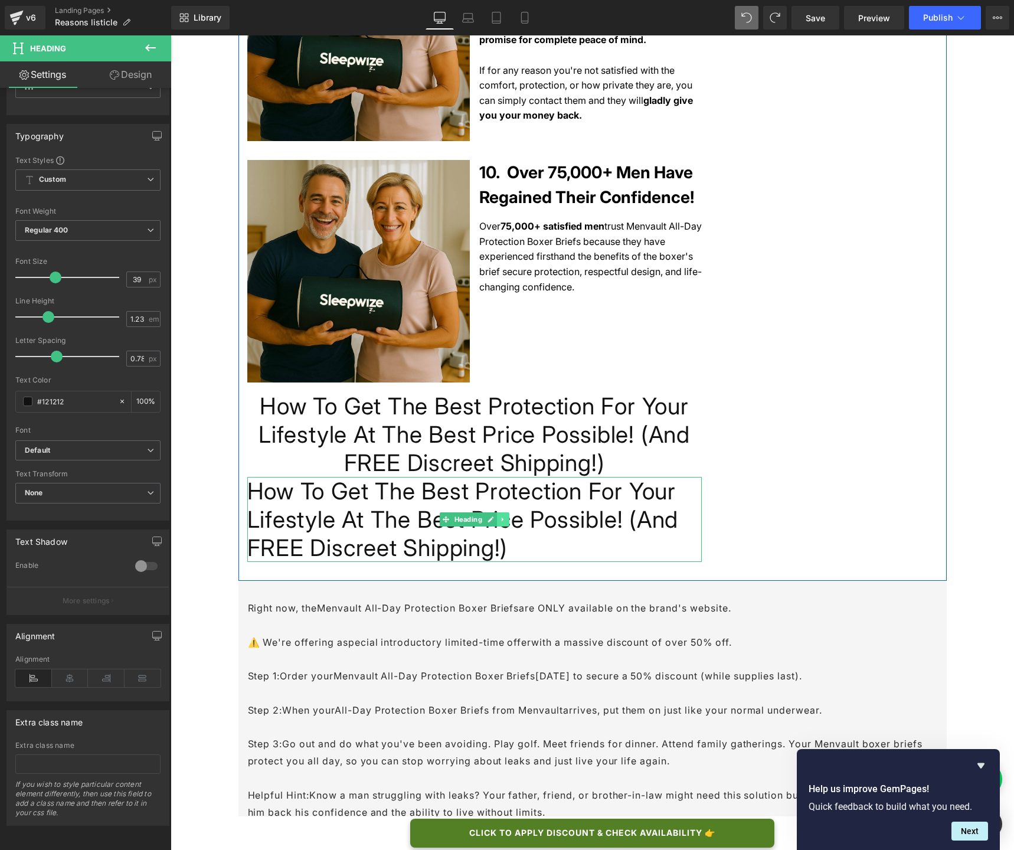
click at [501, 512] on link at bounding box center [503, 519] width 12 height 14
click at [506, 516] on icon at bounding box center [509, 519] width 6 height 7
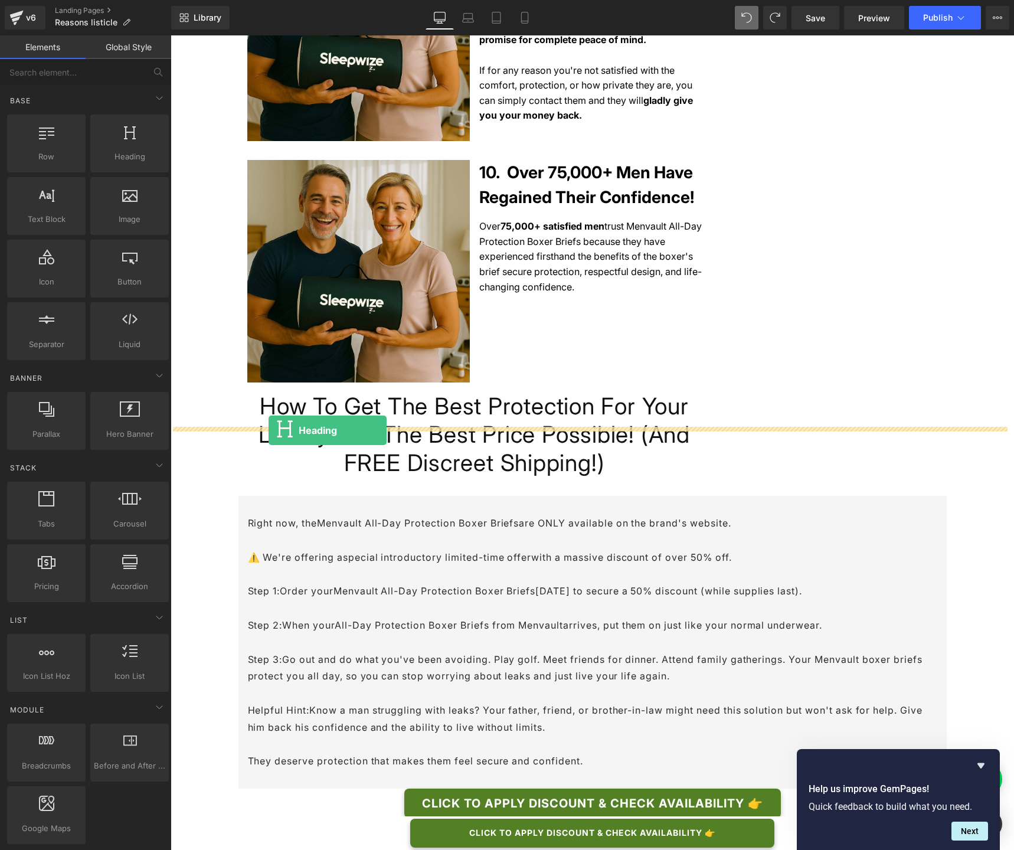
drag, startPoint x: 303, startPoint y: 176, endPoint x: 268, endPoint y: 430, distance: 256.0
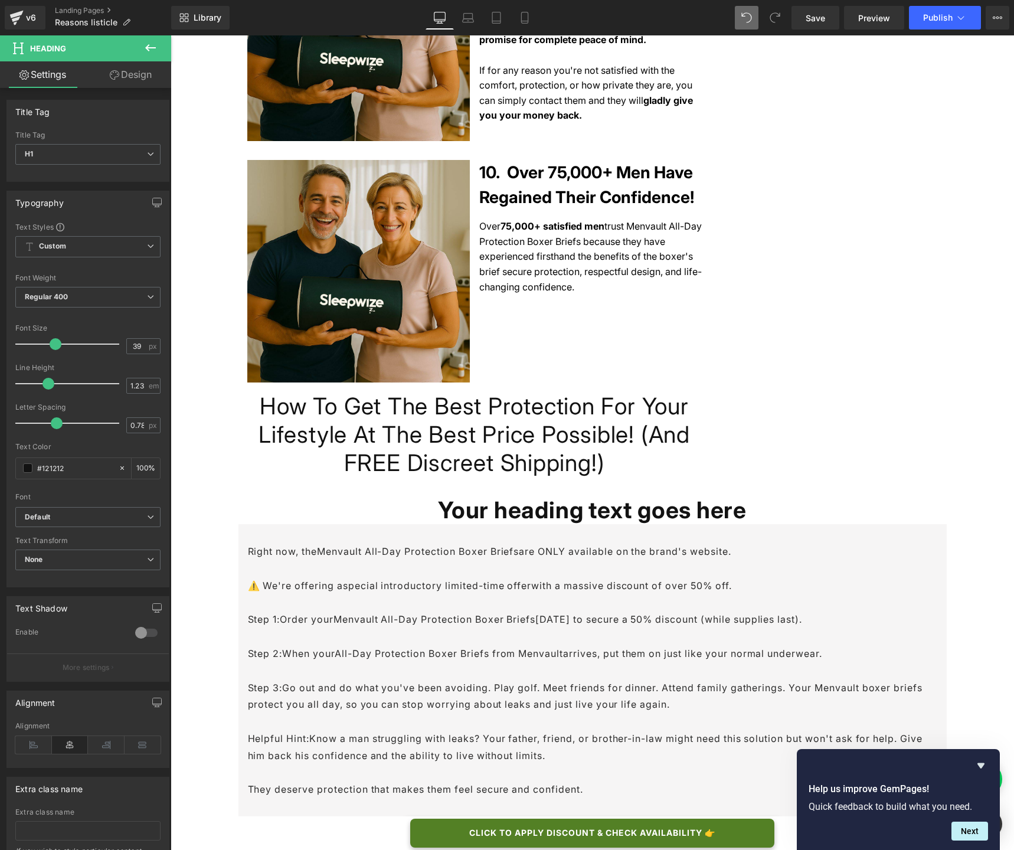
click at [313, 392] on h1 "How To Get The Best Protection For Your Lifestyle At The Best Price Possible! (…" at bounding box center [474, 434] width 454 height 85
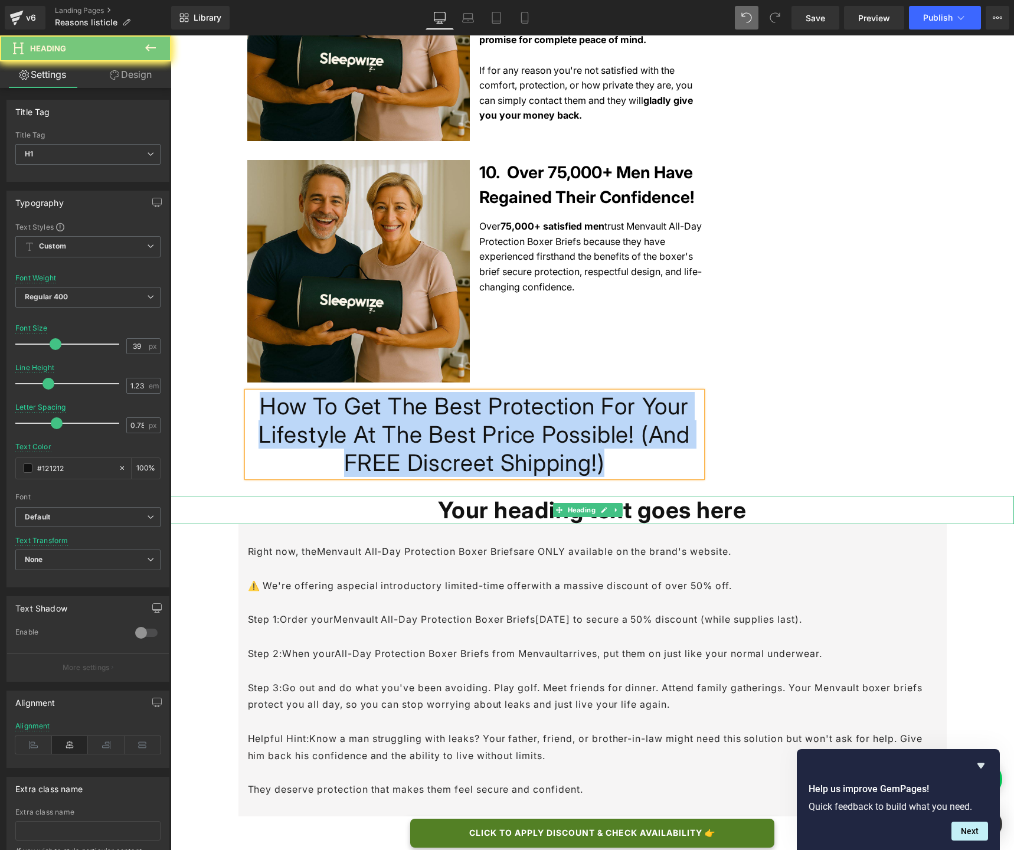
click at [456, 496] on h1 "Your heading text goes here" at bounding box center [592, 510] width 843 height 28
paste div
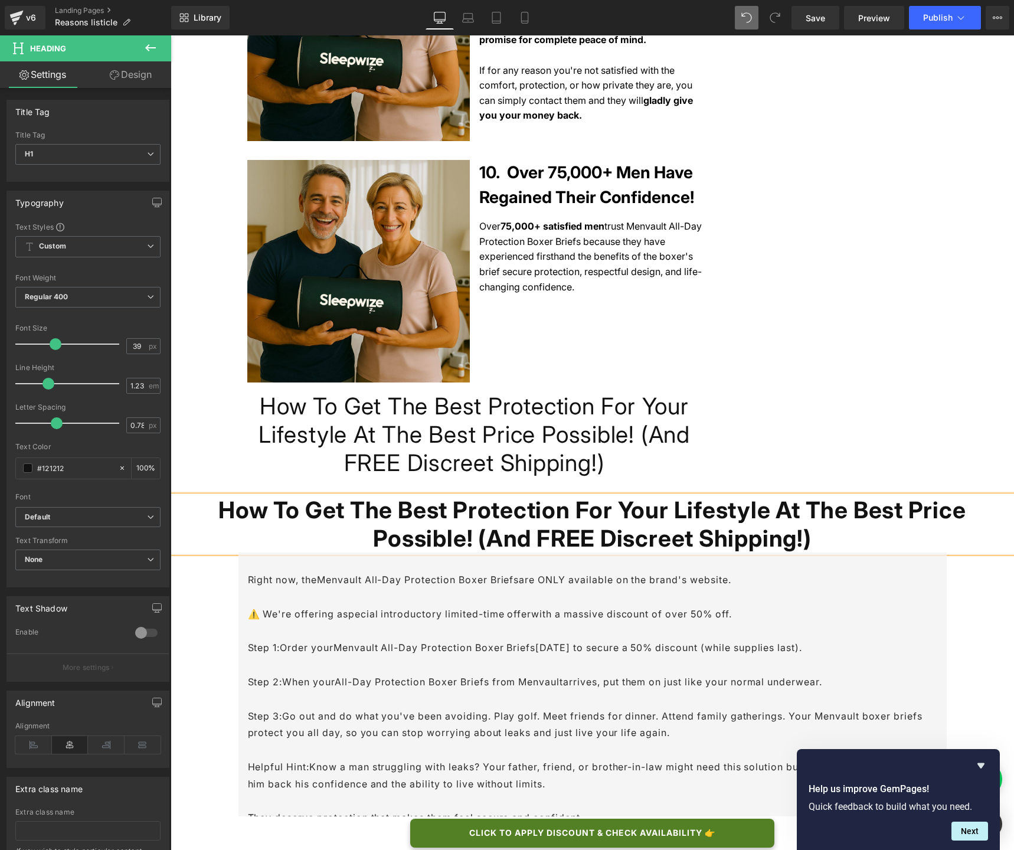
click at [451, 496] on h1 "How To Get The Best Protection For Your Lifestyle At The Best Price Possible! (…" at bounding box center [592, 524] width 843 height 57
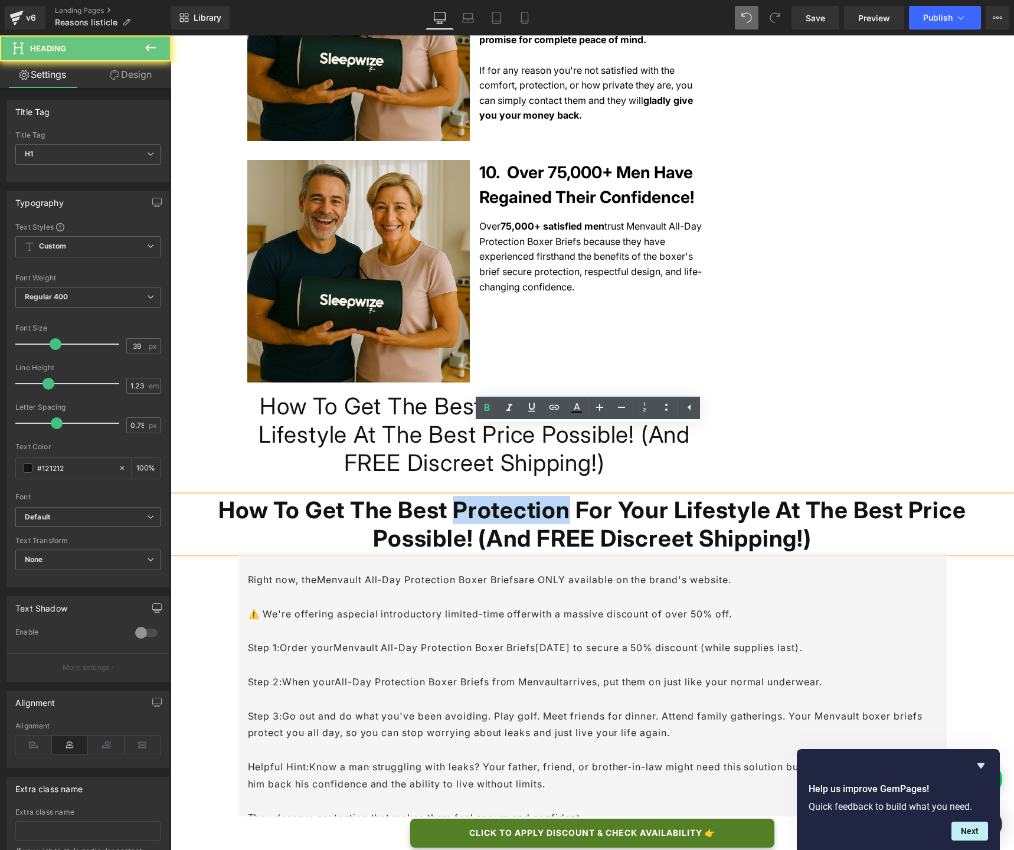
click at [451, 496] on h1 "How To Get The Best Protection For Your Lifestyle At The Best Price Possible! (…" at bounding box center [592, 524] width 843 height 57
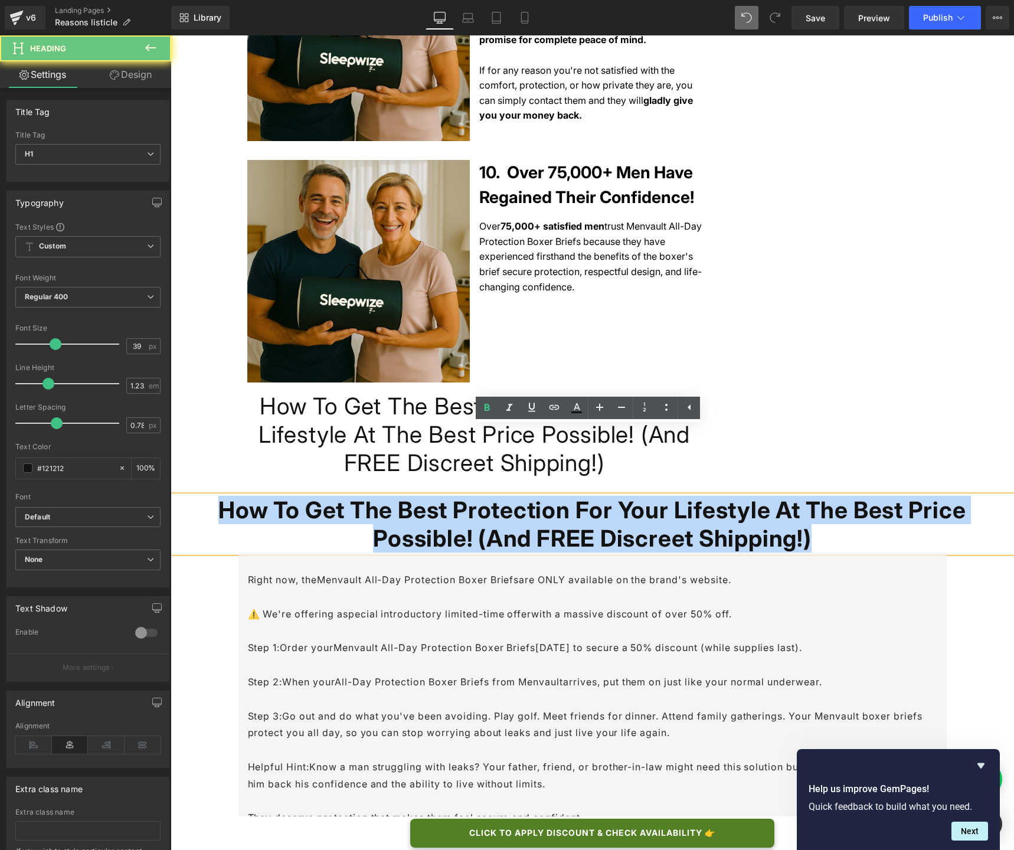
click at [451, 496] on h1 "How To Get The Best Protection For Your Lifestyle At The Best Price Possible! (…" at bounding box center [592, 524] width 843 height 57
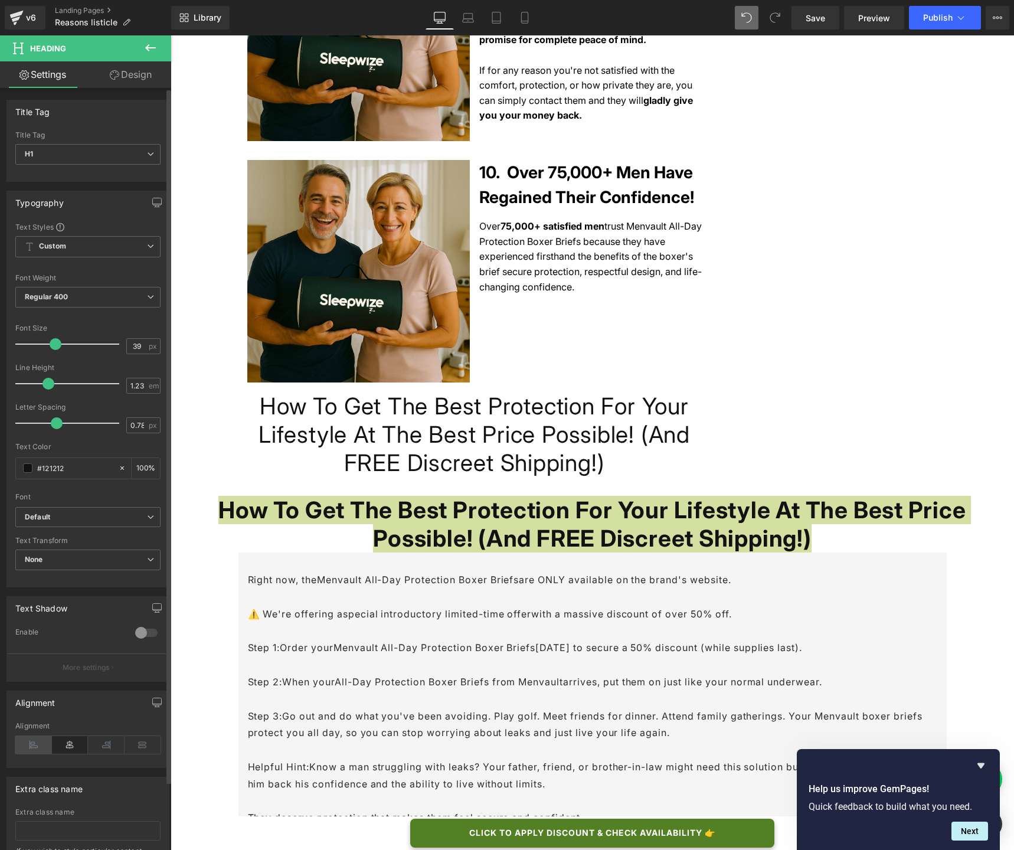
click at [34, 635] on icon at bounding box center [33, 745] width 37 height 18
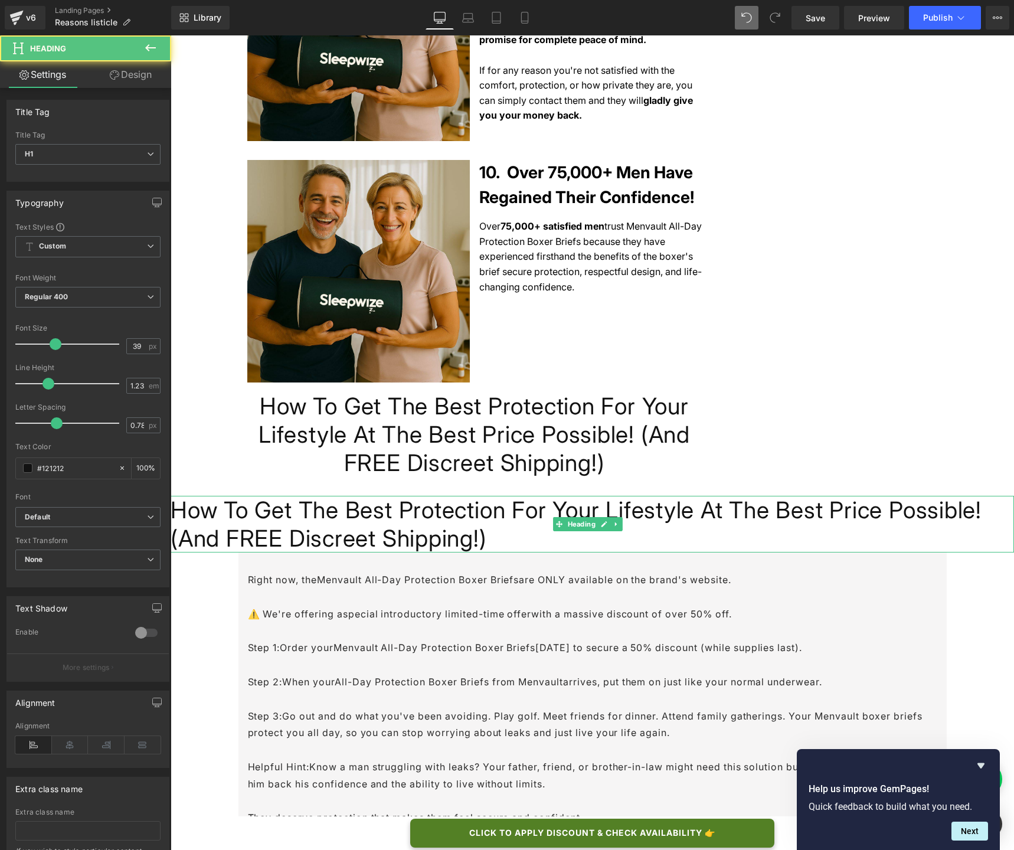
click at [193, 496] on h1 "How To Get The Best Protection For Your Lifestyle At The Best Price Possible! (…" at bounding box center [592, 524] width 843 height 57
click at [119, 82] on link "Design" at bounding box center [131, 74] width 86 height 27
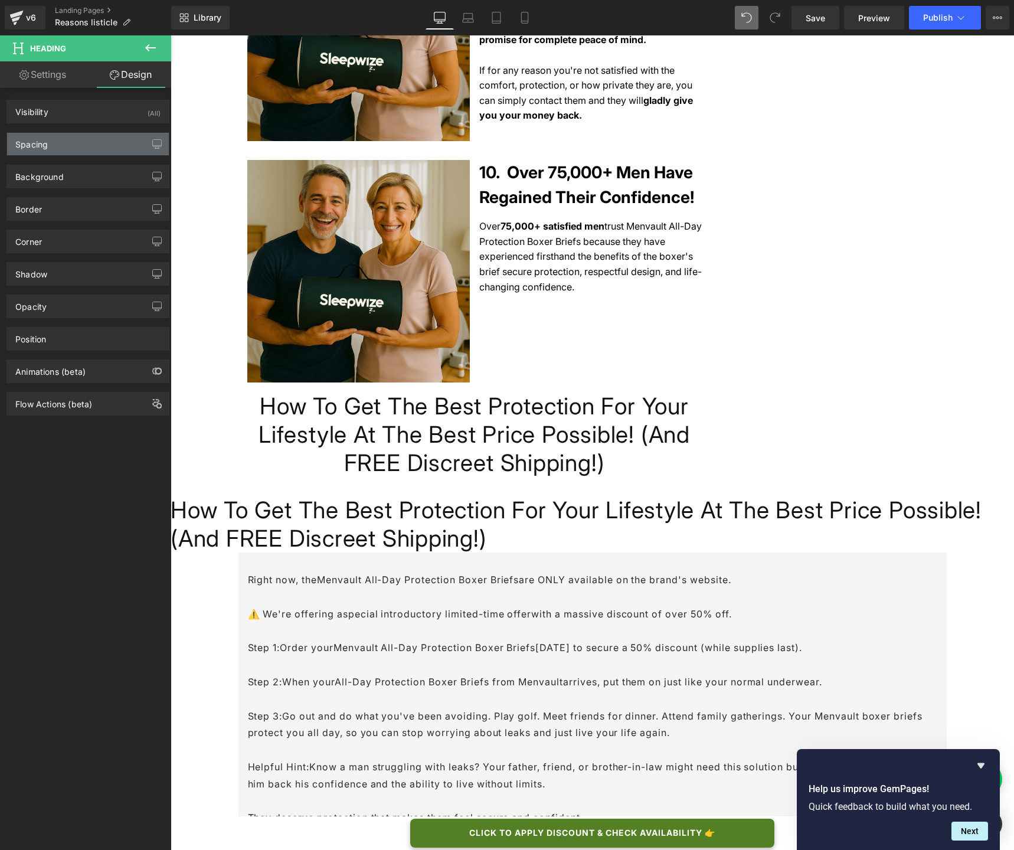
click at [51, 141] on div "Spacing" at bounding box center [88, 144] width 162 height 22
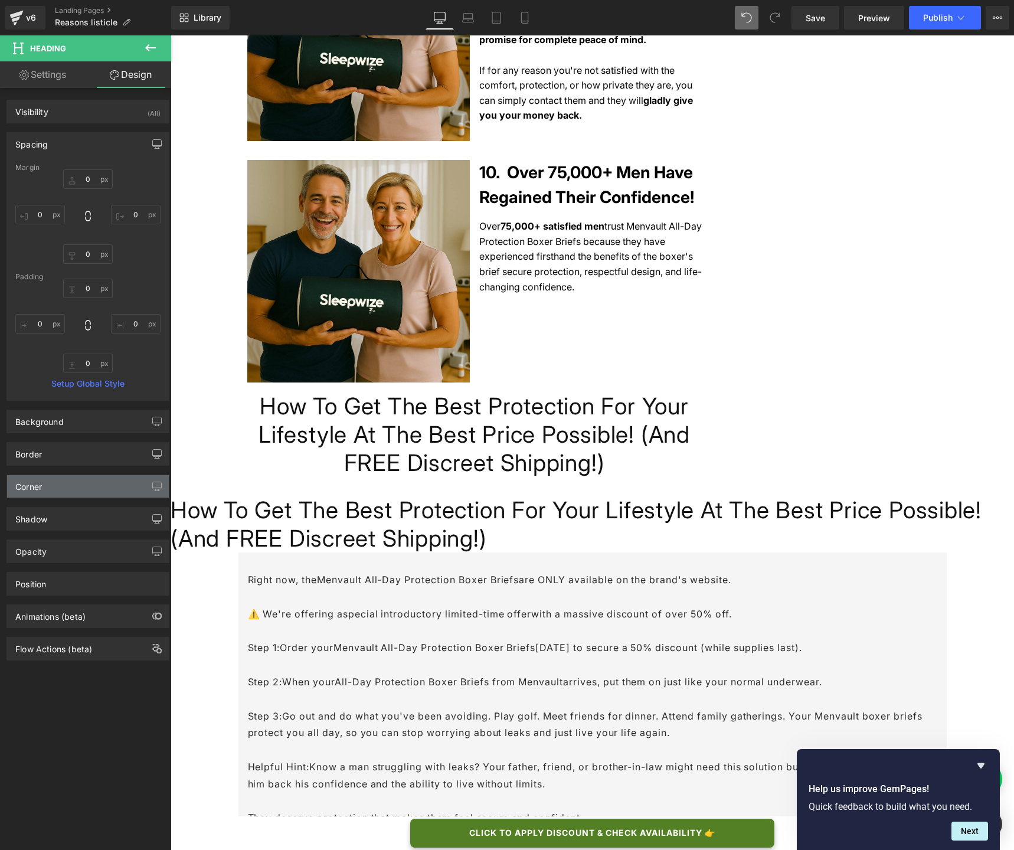
click at [73, 489] on div "Corner" at bounding box center [88, 486] width 162 height 22
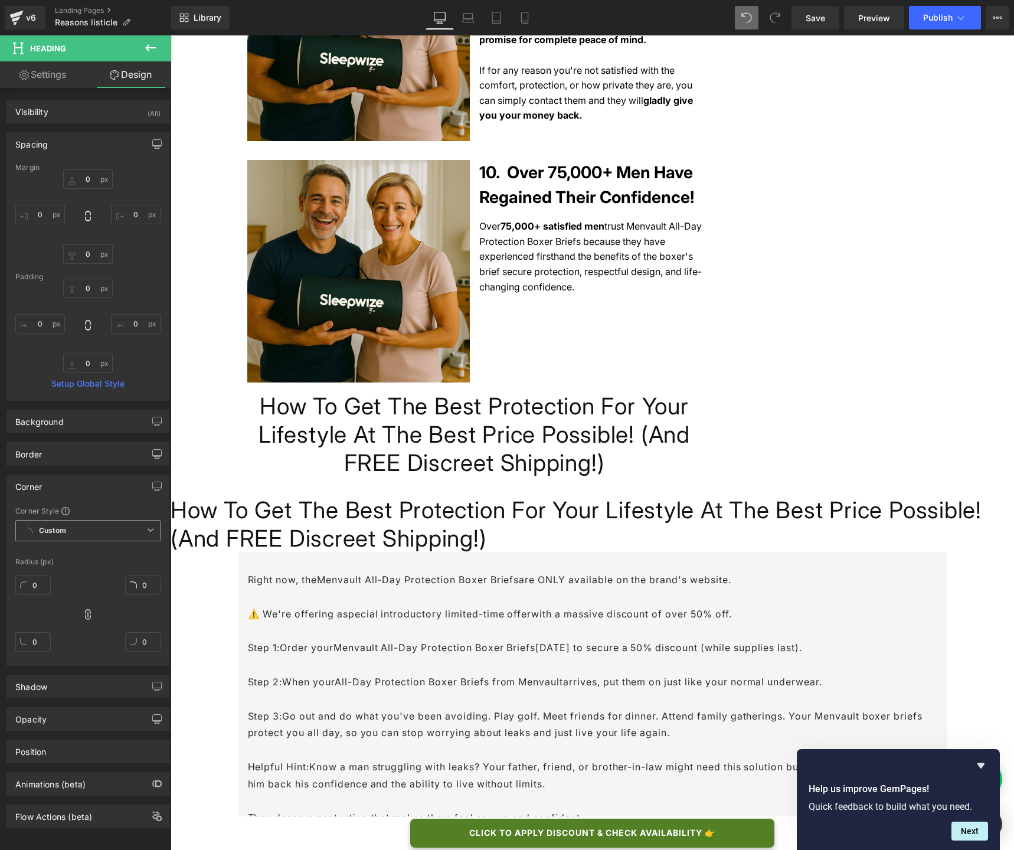
click at [60, 527] on b "Custom" at bounding box center [52, 531] width 27 height 10
click at [81, 502] on div "Corner Corner Style Custom Custom Setup Global Style Custom Setup Global Style …" at bounding box center [87, 569] width 163 height 191
click at [56, 635] on div "Position" at bounding box center [88, 751] width 162 height 22
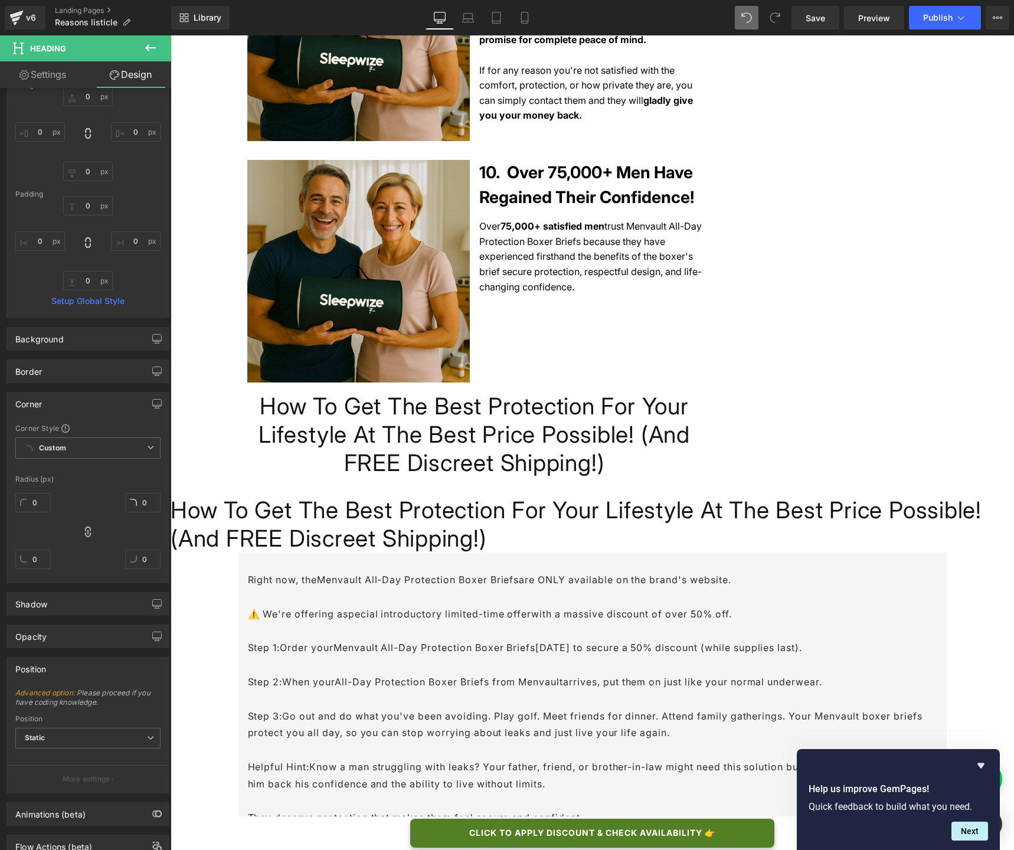
scroll to position [85, 0]
click at [66, 635] on span "Static" at bounding box center [87, 735] width 145 height 21
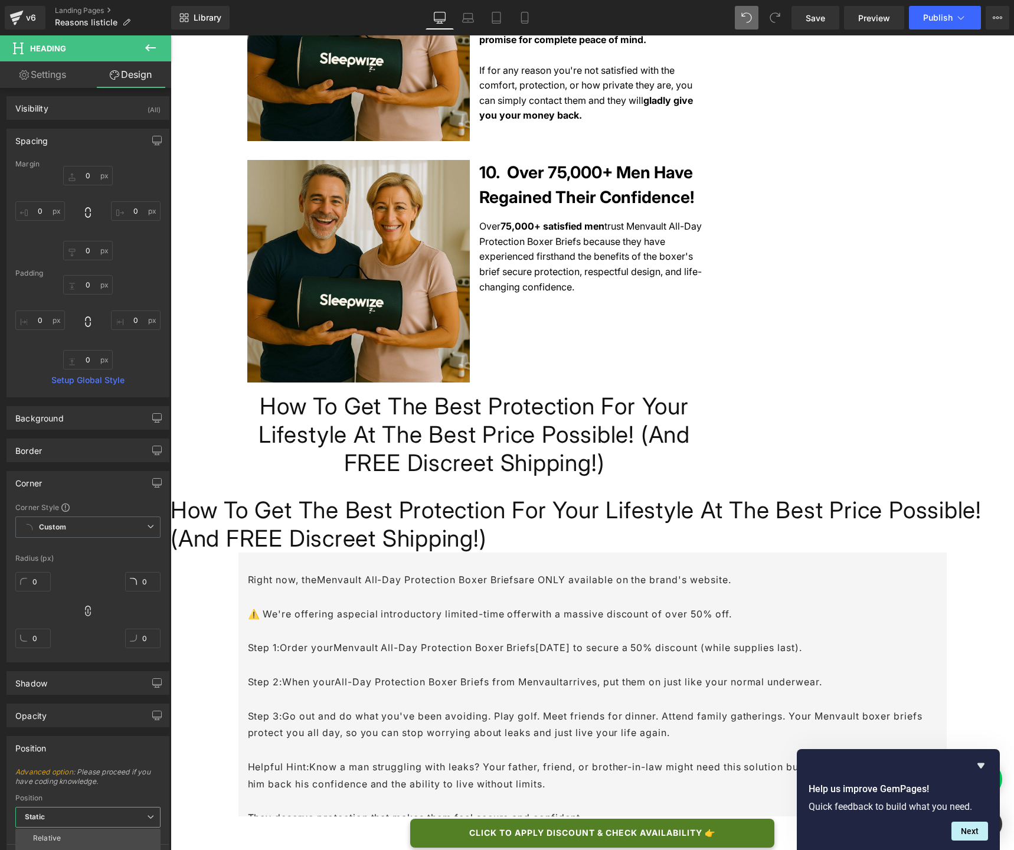
scroll to position [0, 0]
click at [45, 82] on link "Settings" at bounding box center [43, 74] width 86 height 27
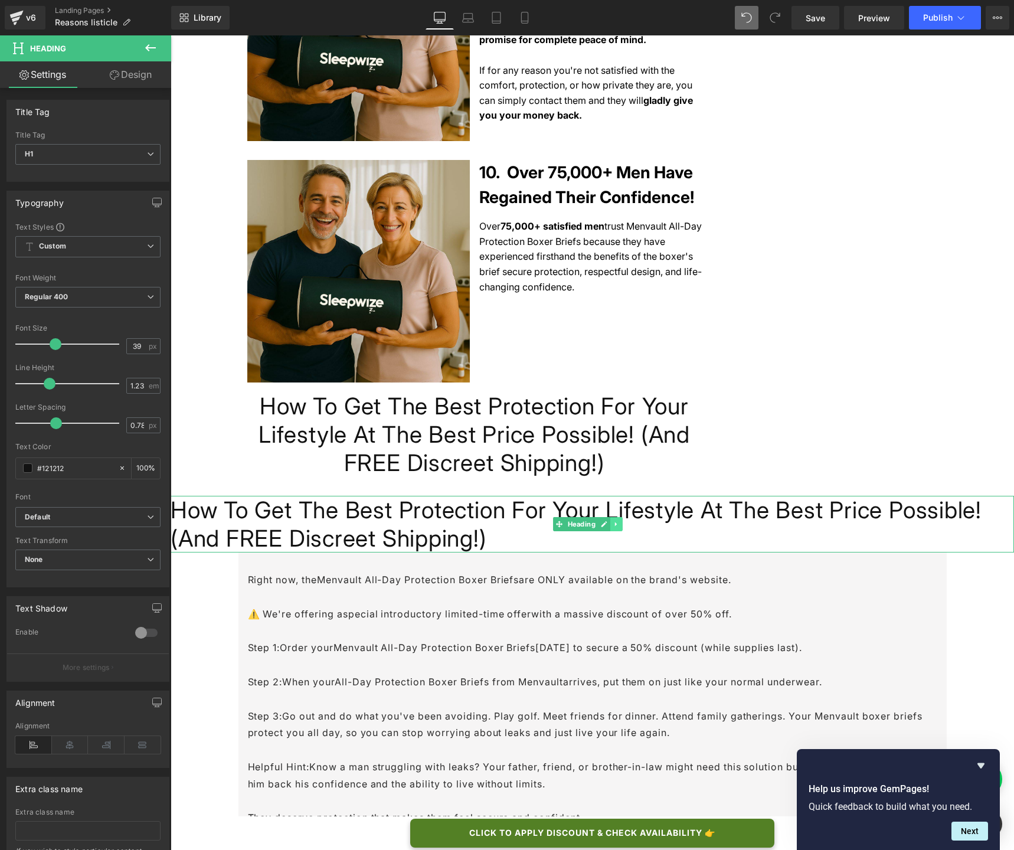
click at [614, 517] on link at bounding box center [616, 524] width 12 height 14
click at [624, 521] on icon at bounding box center [622, 524] width 6 height 6
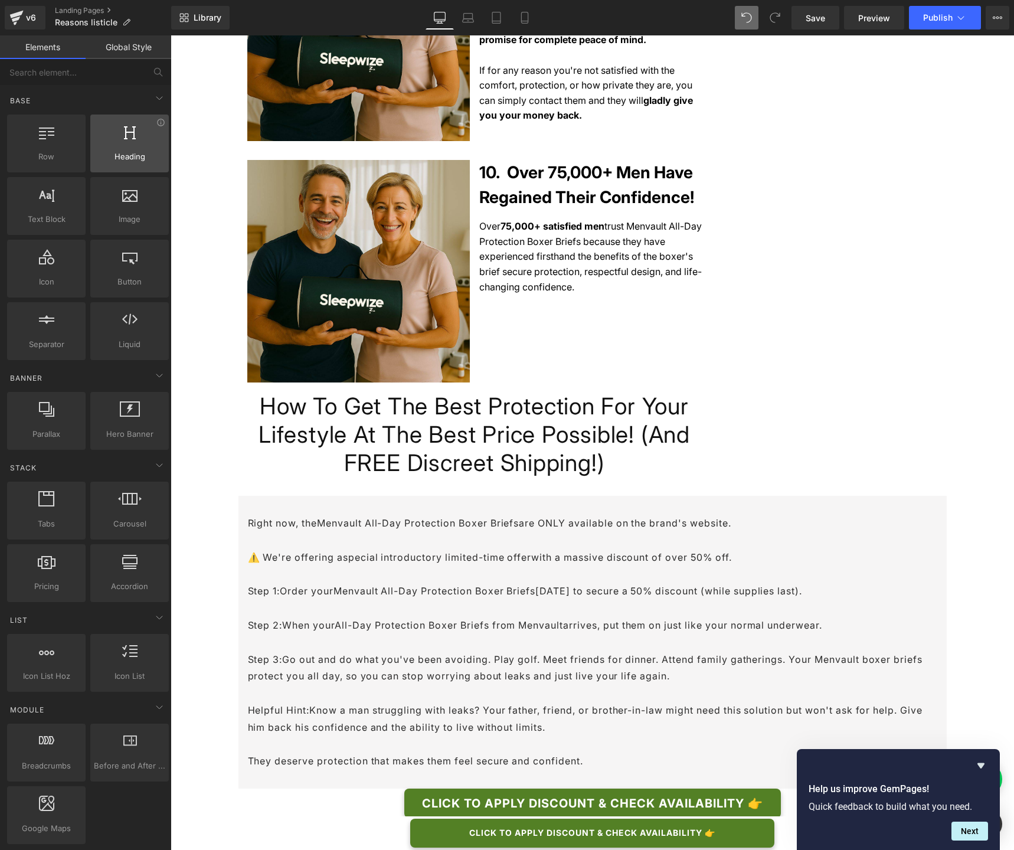
click at [119, 134] on div at bounding box center [129, 137] width 71 height 27
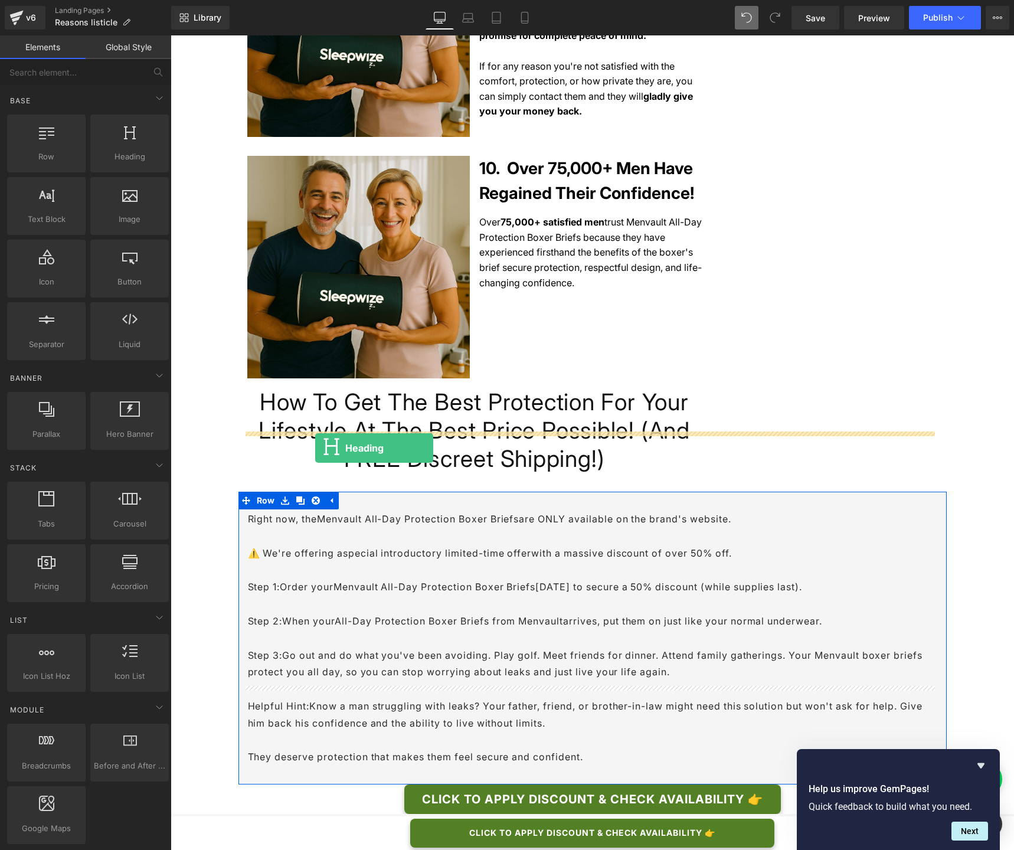
scroll to position [2836, 0]
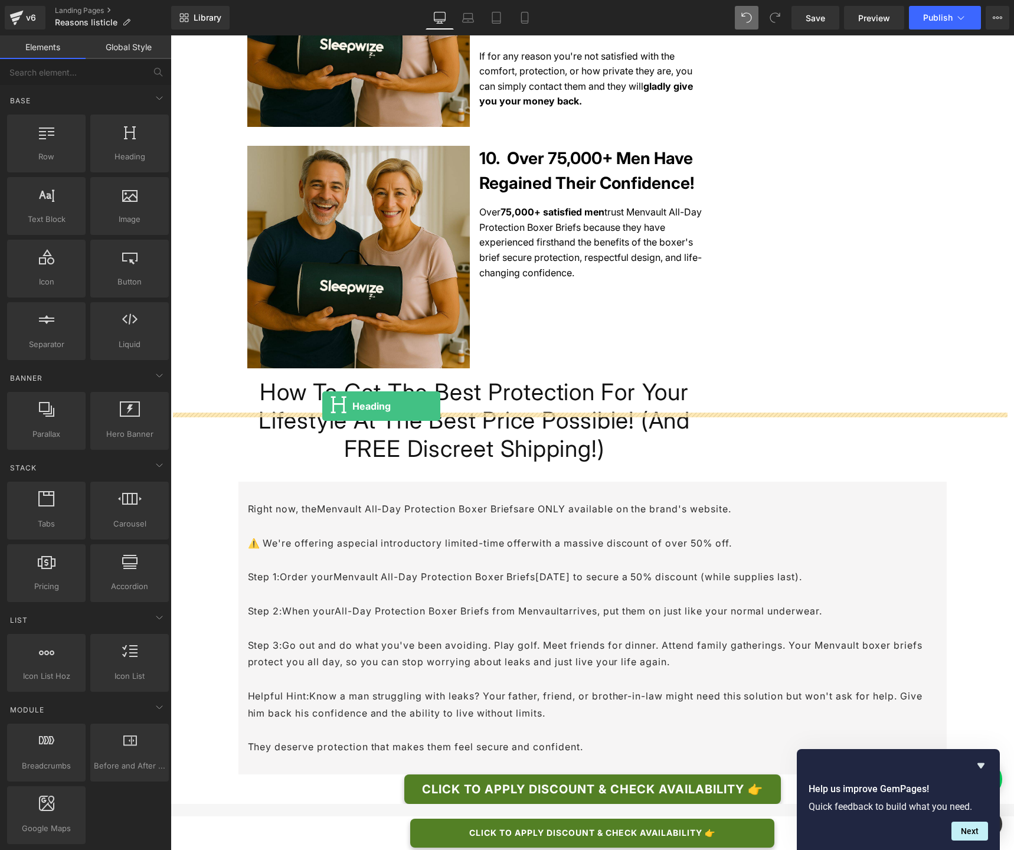
drag, startPoint x: 286, startPoint y: 181, endPoint x: 322, endPoint y: 406, distance: 228.2
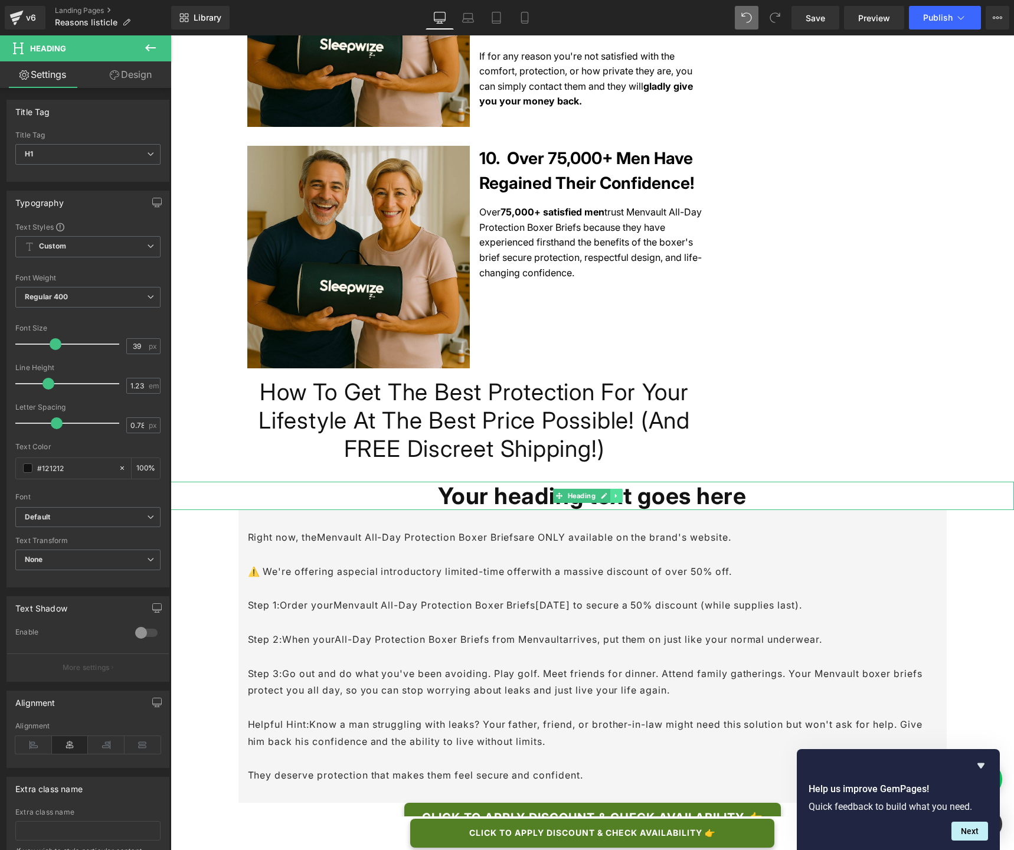
click at [615, 492] on icon at bounding box center [616, 495] width 6 height 7
click at [622, 493] on icon at bounding box center [622, 496] width 6 height 6
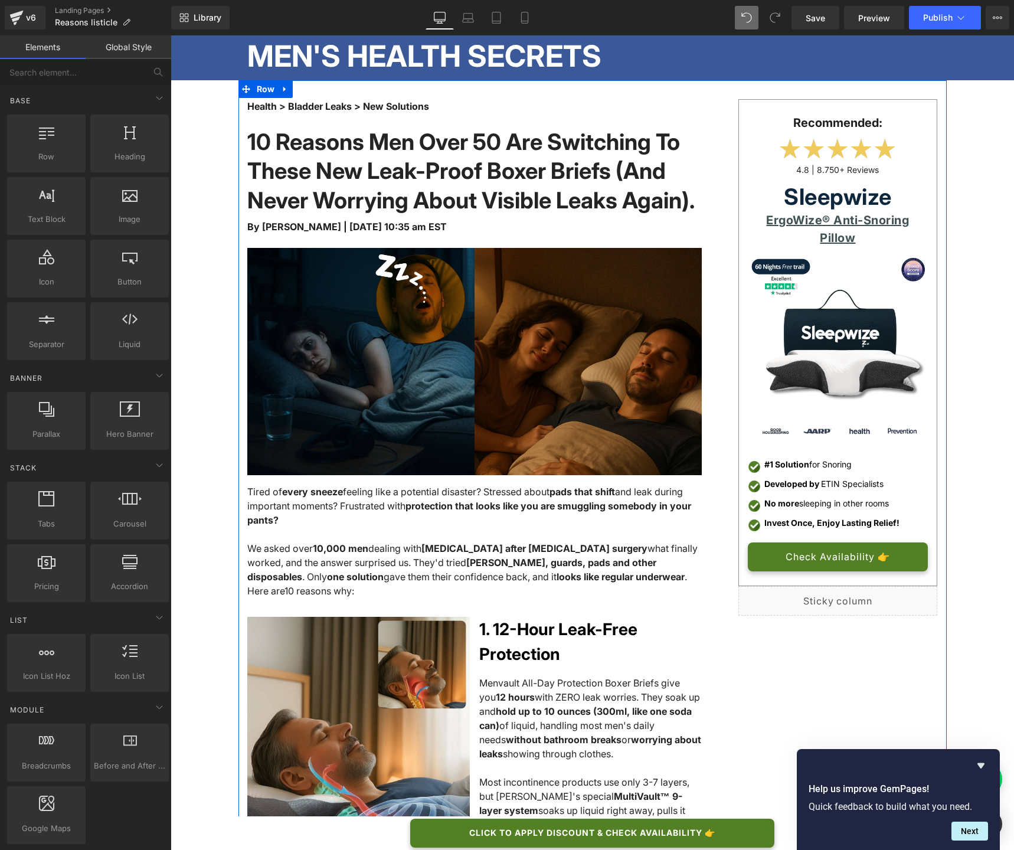
scroll to position [0, 0]
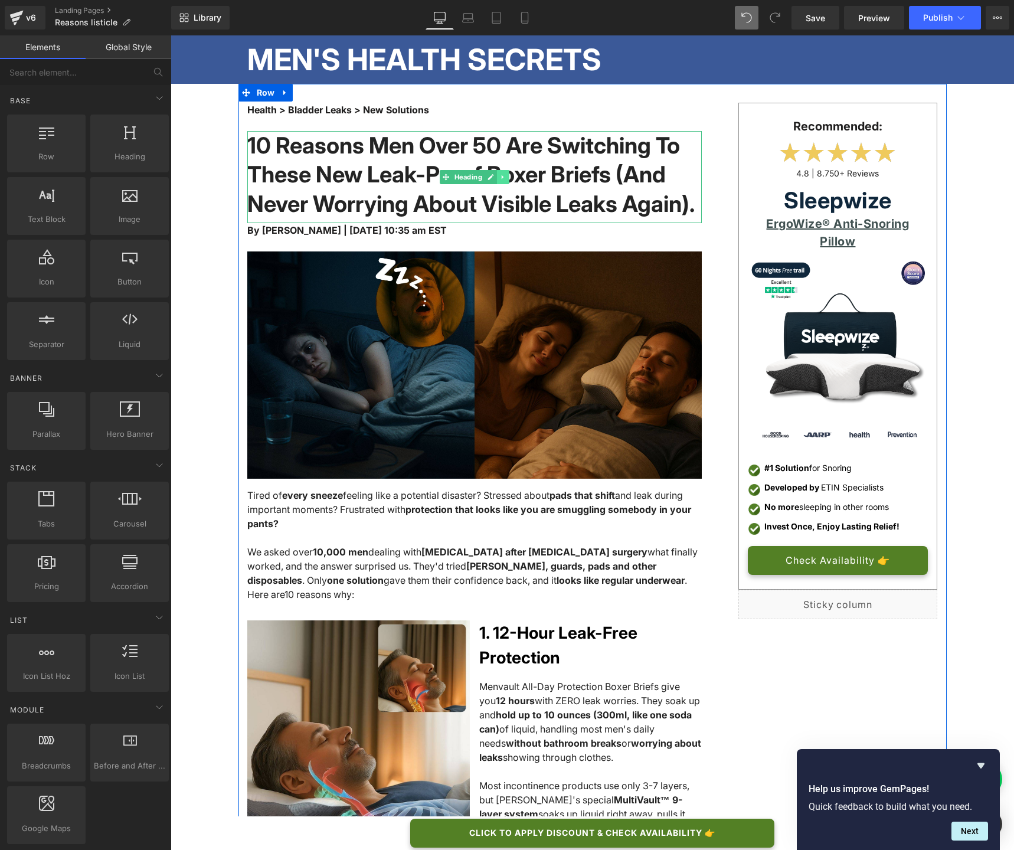
click at [501, 179] on icon at bounding box center [502, 177] width 2 height 4
click at [495, 178] on link at bounding box center [496, 177] width 12 height 14
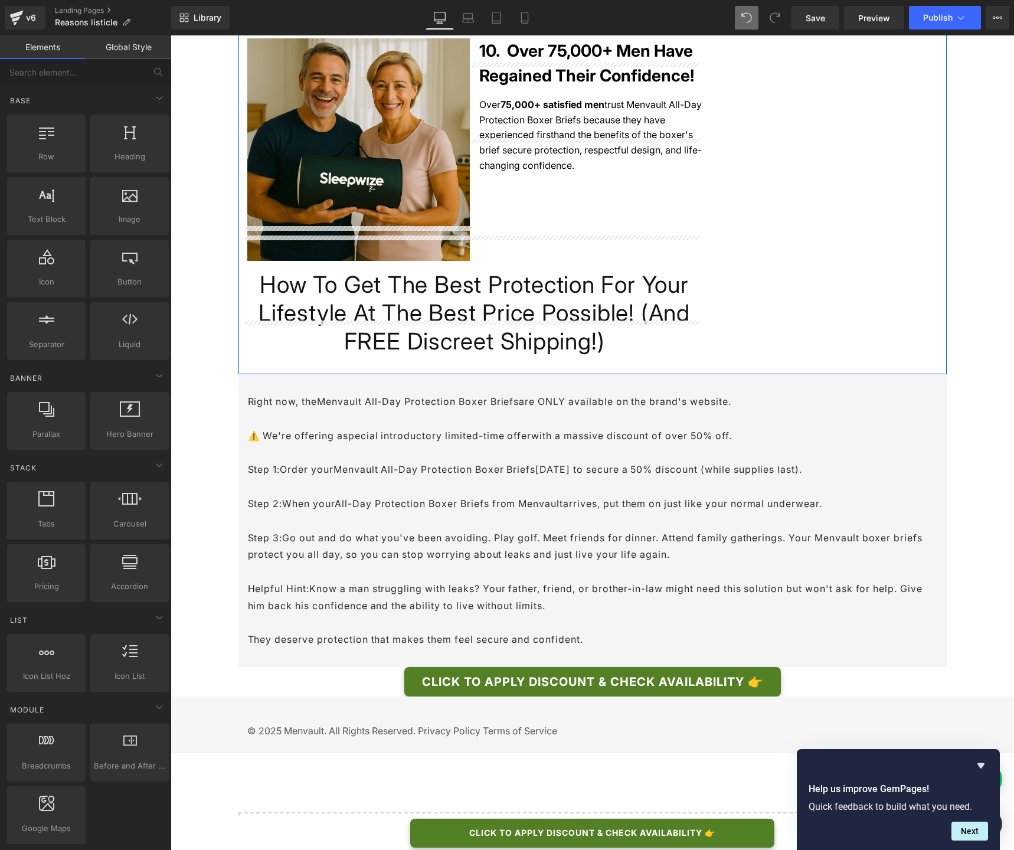
scroll to position [2980, 0]
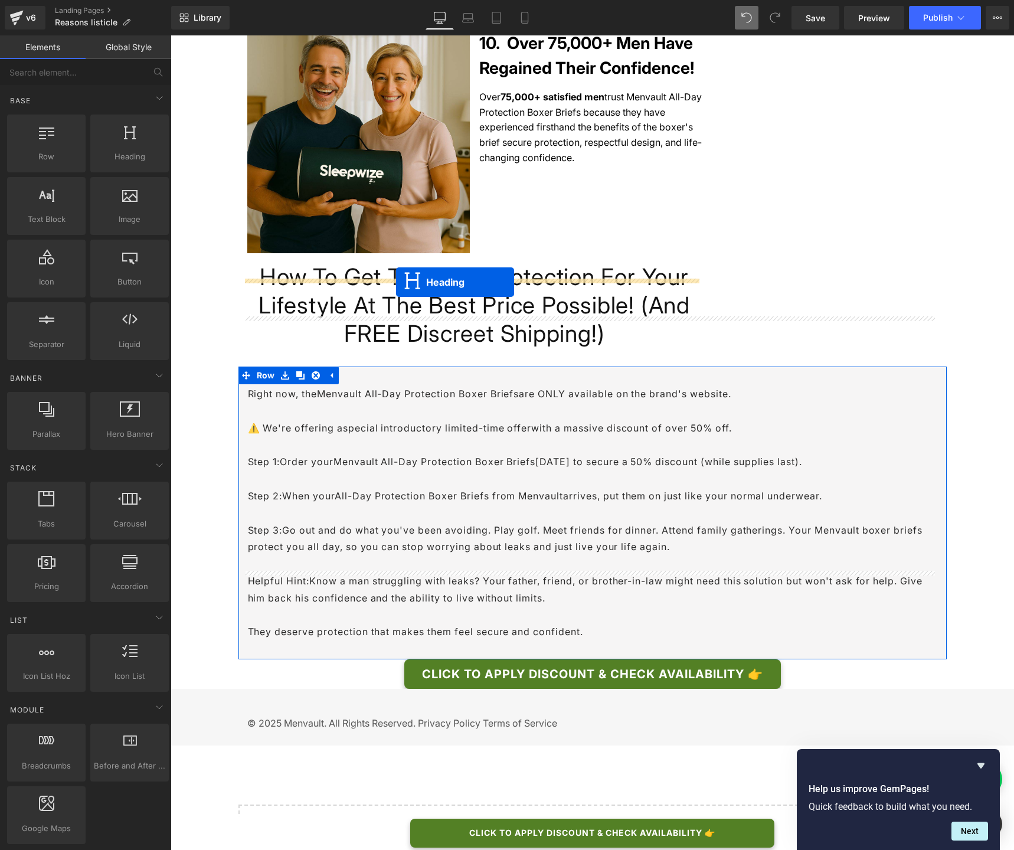
drag, startPoint x: 442, startPoint y: 271, endPoint x: 396, endPoint y: 282, distance: 47.4
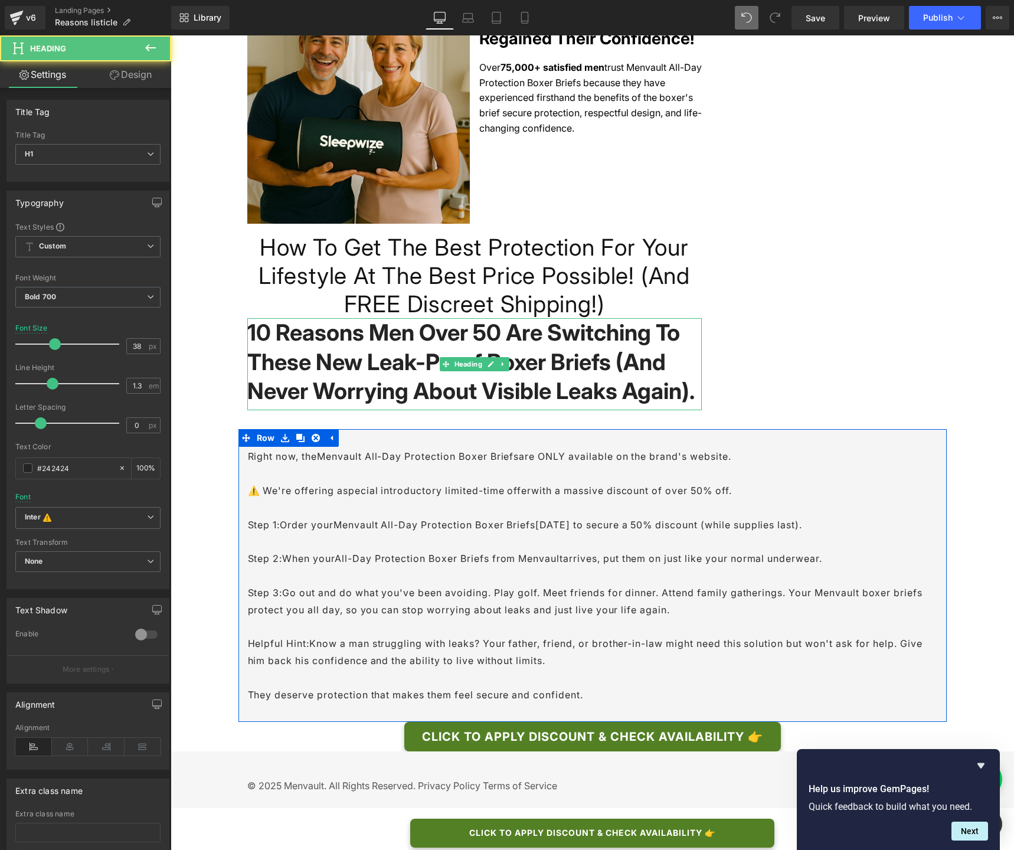
scroll to position [2951, 0]
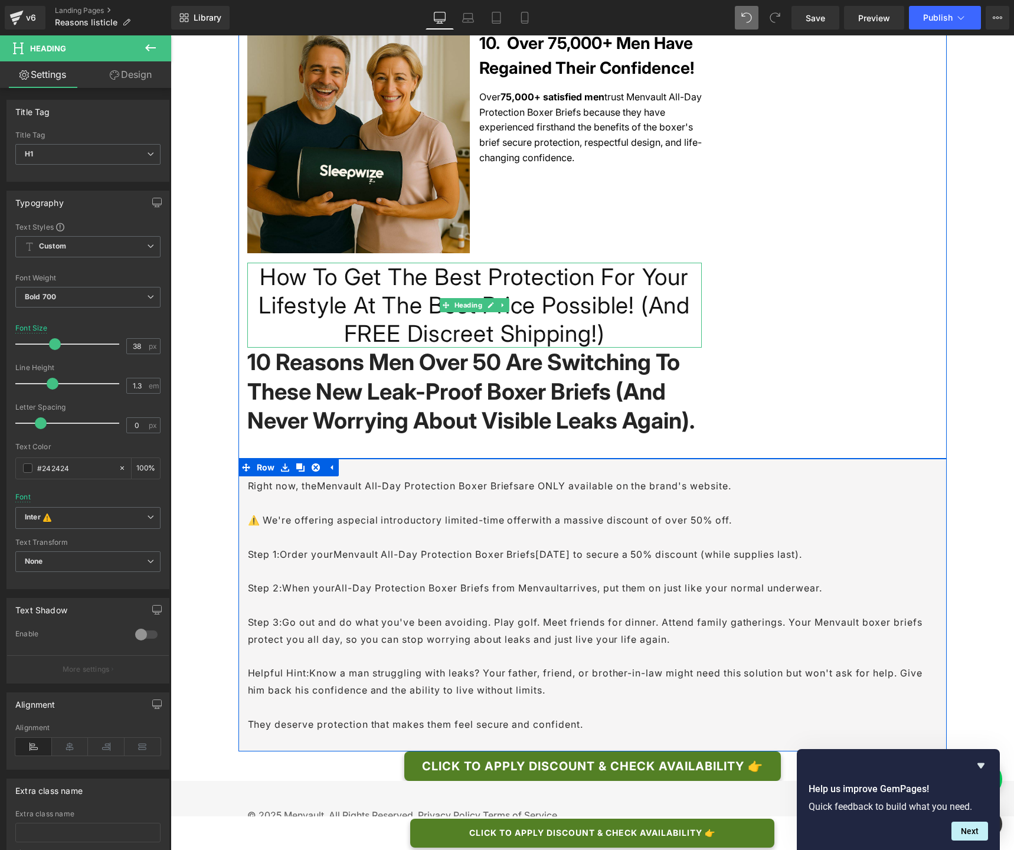
click at [398, 263] on h1 "How To Get The Best Protection For Your Lifestyle At The Best Price Possible! (…" at bounding box center [474, 305] width 454 height 85
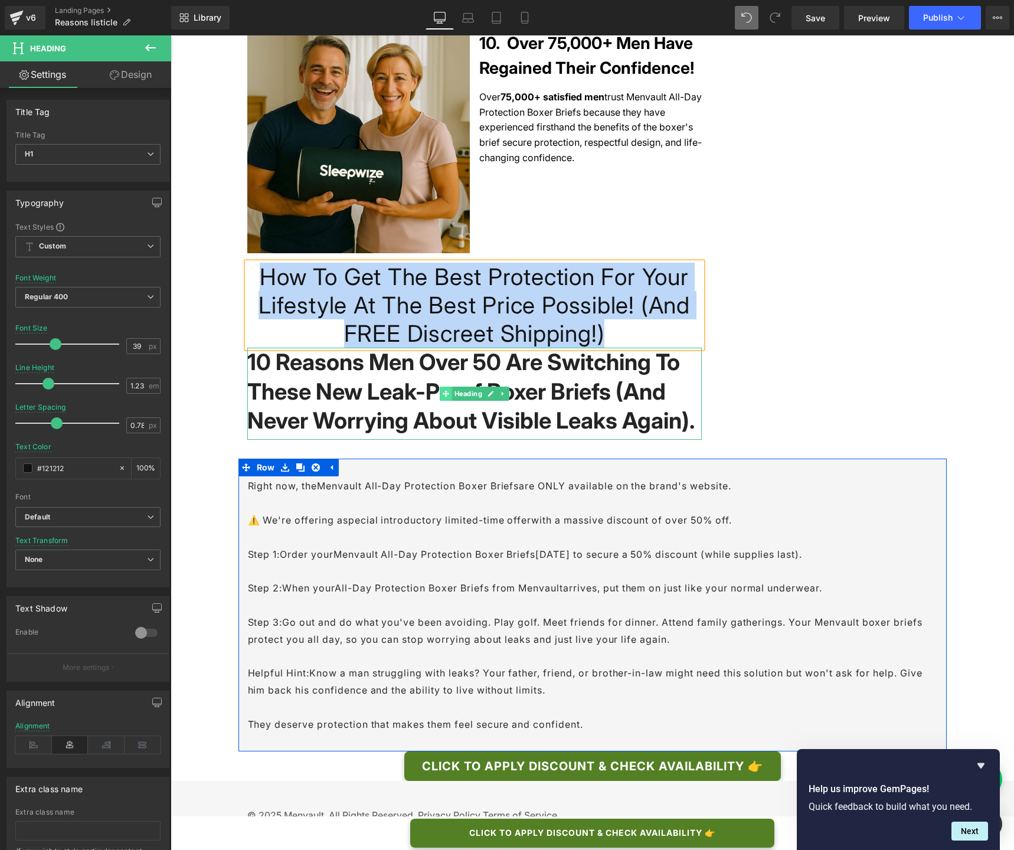
click at [445, 386] on span at bounding box center [446, 393] width 12 height 14
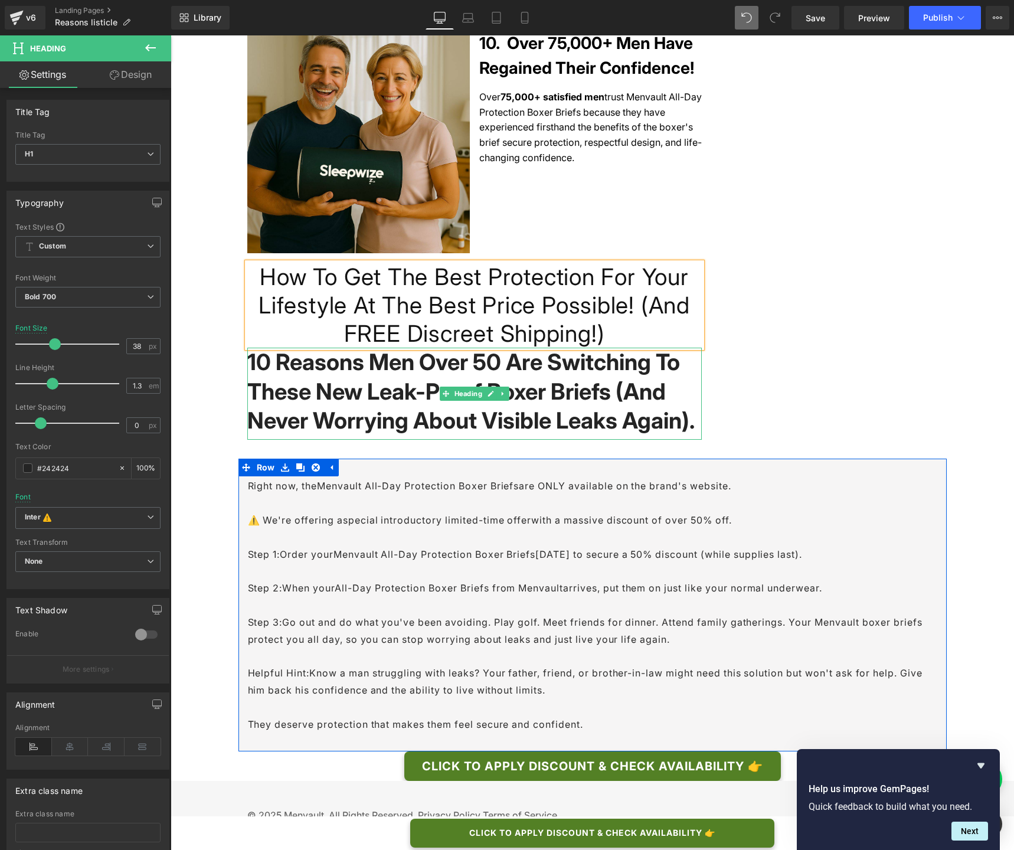
click at [418, 348] on h1 "10 Reasons Men Over 50 Are Switching To These New Leak-Proof Boxer Briefs (And …" at bounding box center [474, 391] width 454 height 87
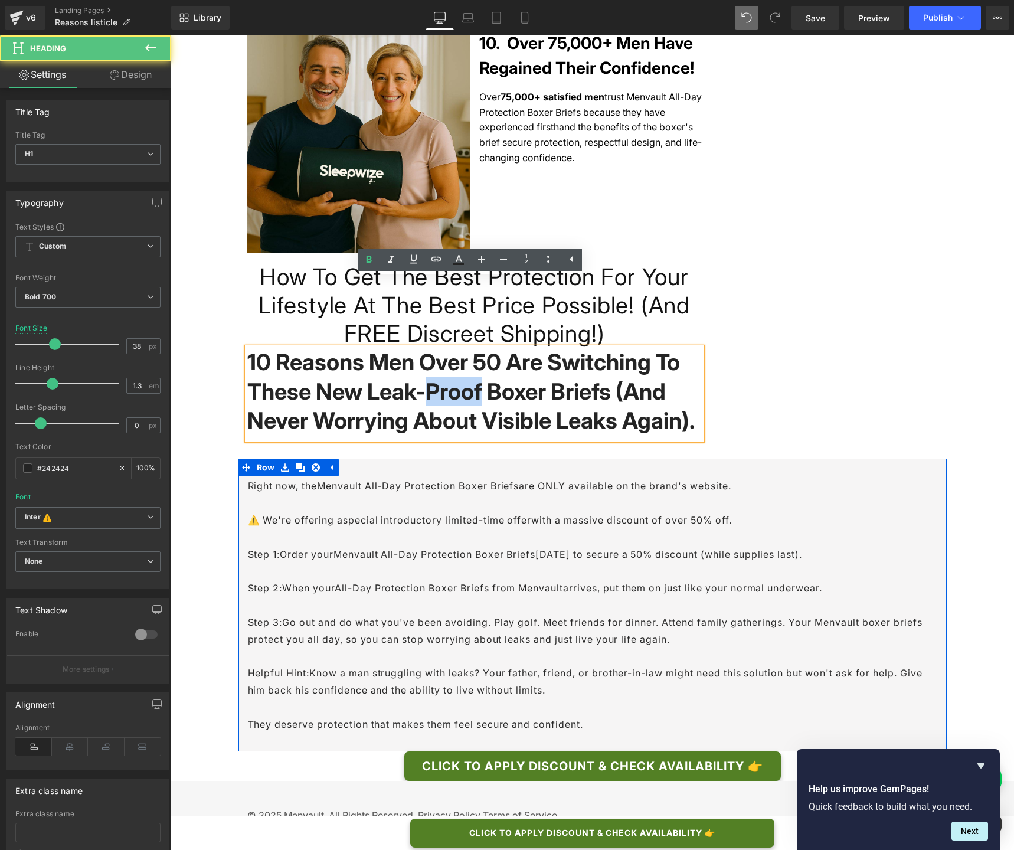
click at [418, 348] on h1 "10 Reasons Men Over 50 Are Switching To These New Leak-Proof Boxer Briefs (And …" at bounding box center [474, 391] width 454 height 87
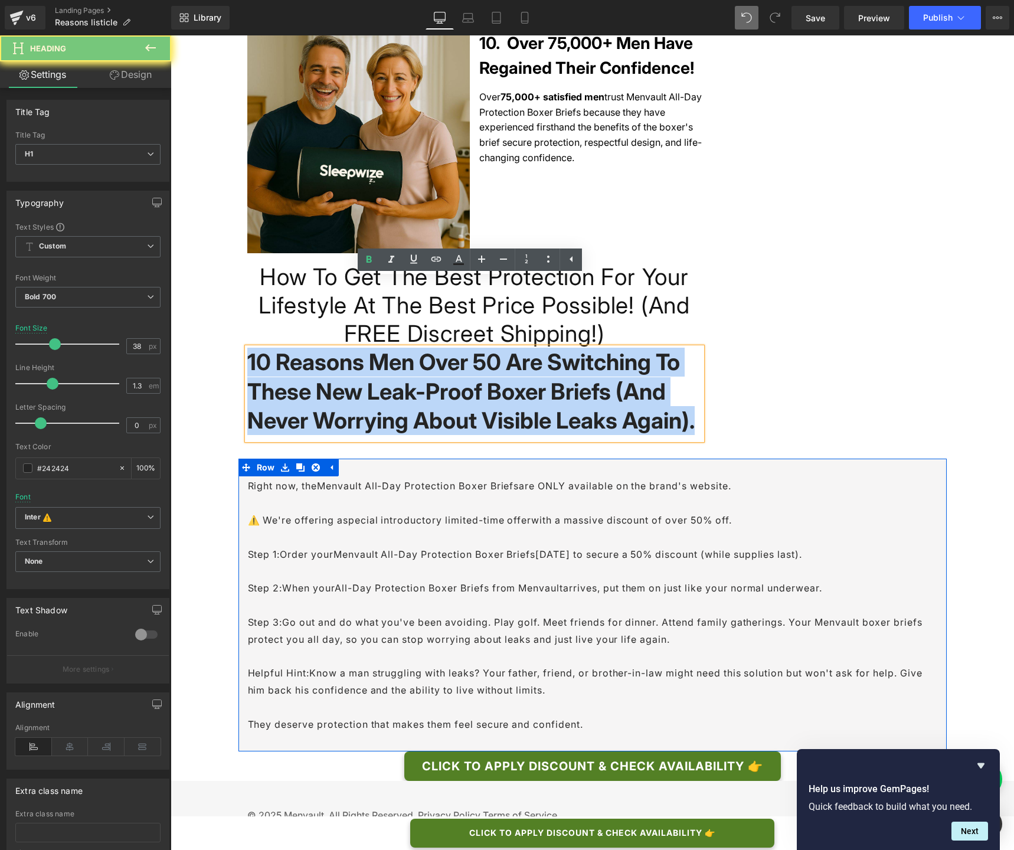
click at [418, 348] on h1 "10 Reasons Men Over 50 Are Switching To These New Leak-Proof Boxer Briefs (And …" at bounding box center [474, 391] width 454 height 87
paste div
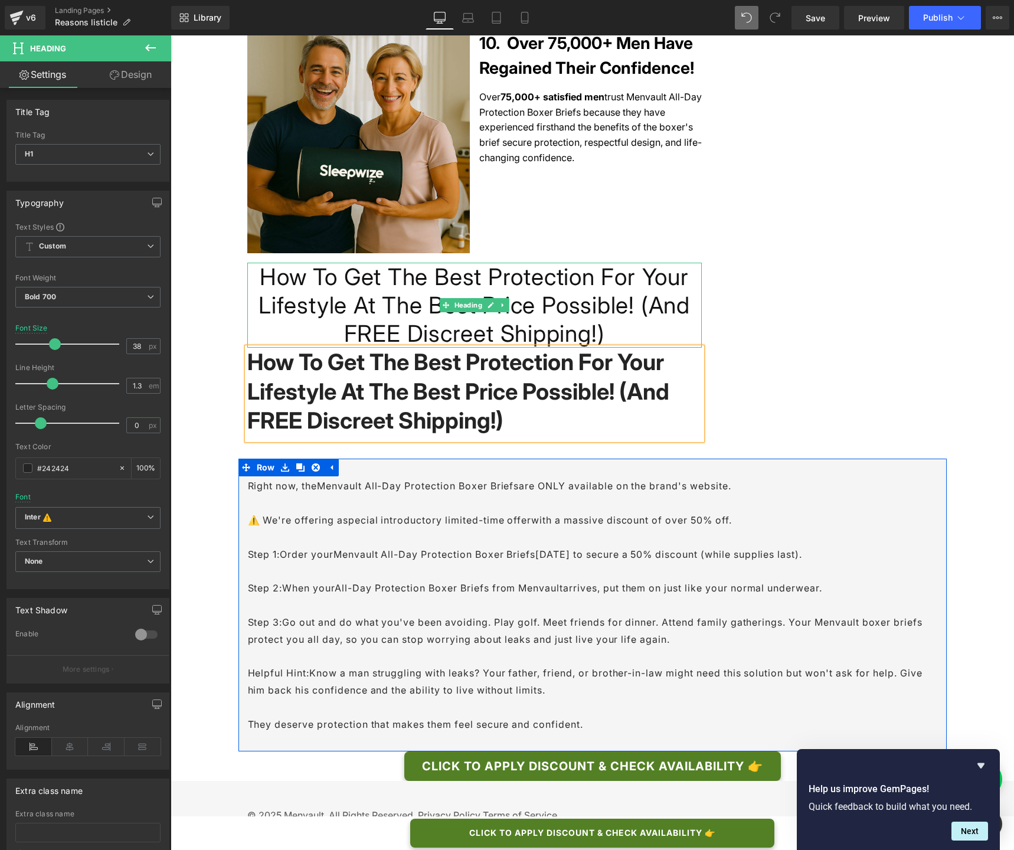
click at [418, 263] on h1 "How To Get The Best Protection For Your Lifestyle At The Best Price Possible! (…" at bounding box center [474, 305] width 454 height 85
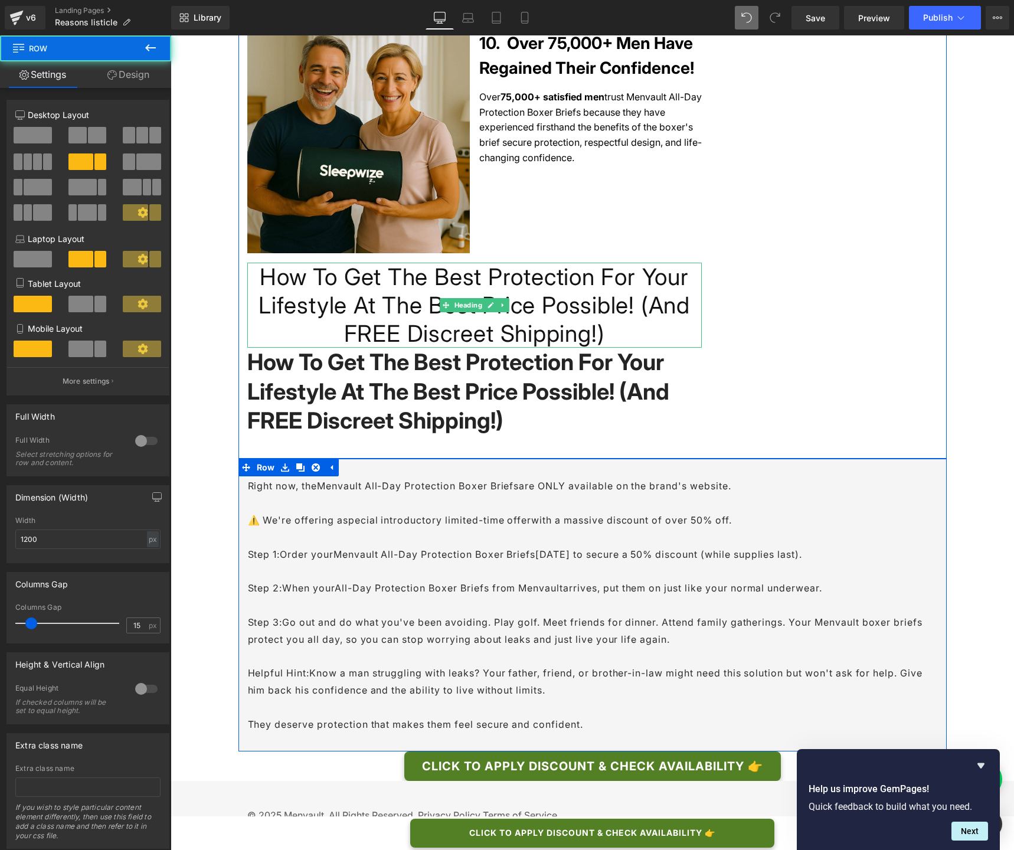
click at [651, 263] on h1 "How To Get The Best Protection For Your Lifestyle At The Best Price Possible! (…" at bounding box center [474, 305] width 454 height 85
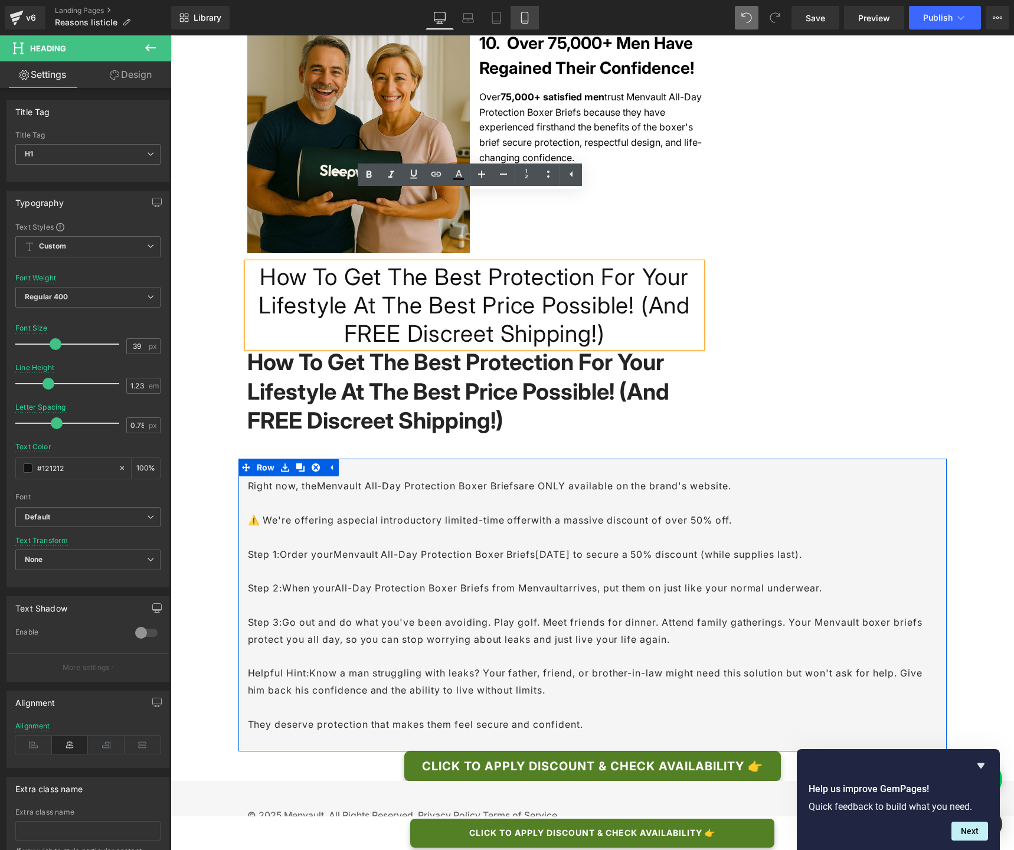
click at [515, 17] on link "Mobile" at bounding box center [524, 18] width 28 height 24
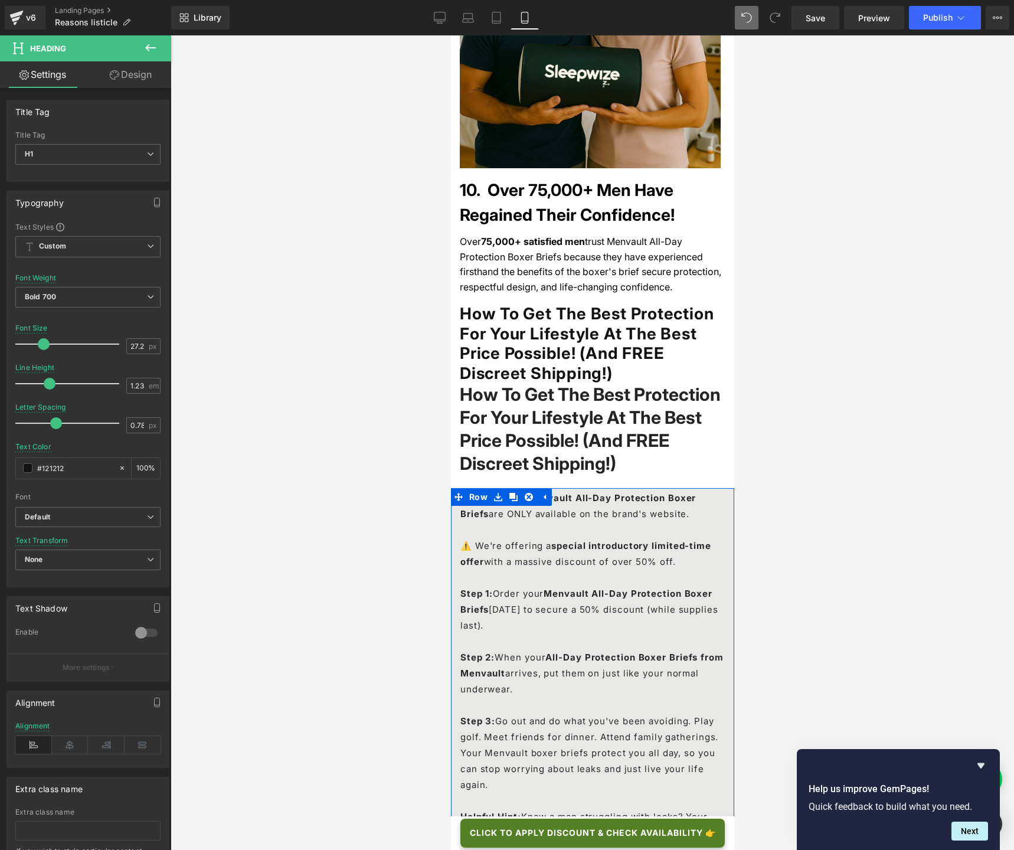
scroll to position [4785, 0]
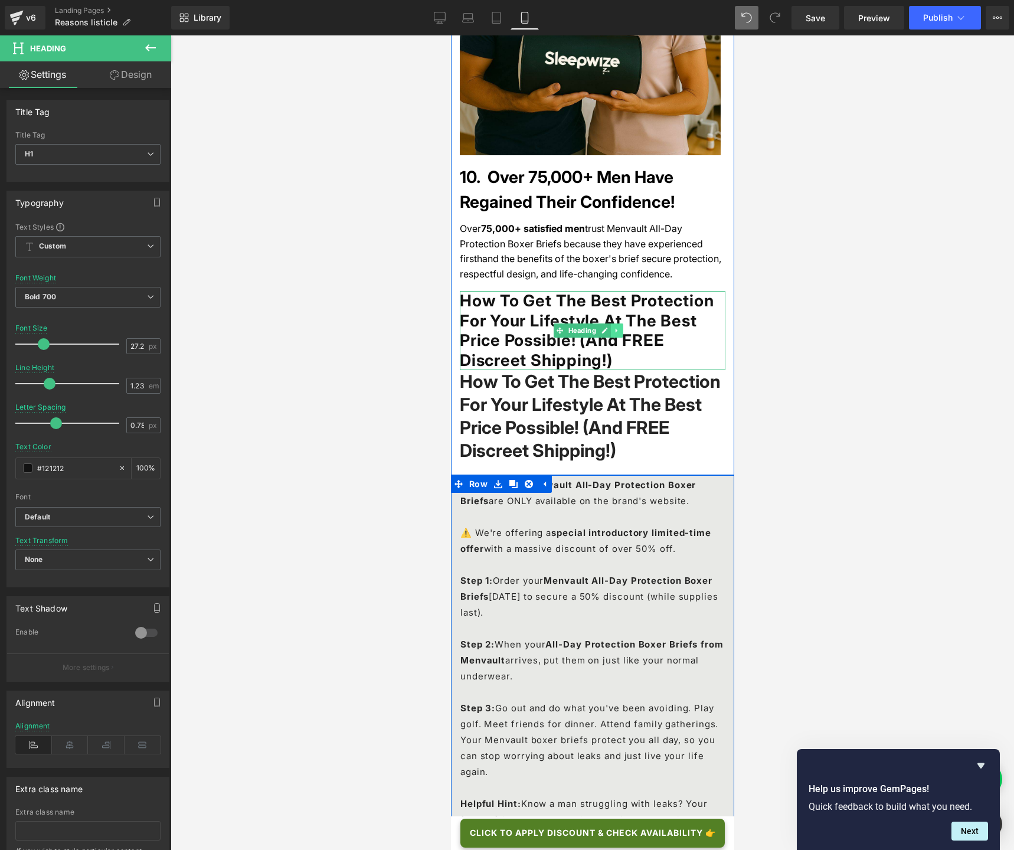
click at [618, 327] on icon at bounding box center [615, 330] width 6 height 7
click at [622, 327] on icon at bounding box center [622, 330] width 6 height 6
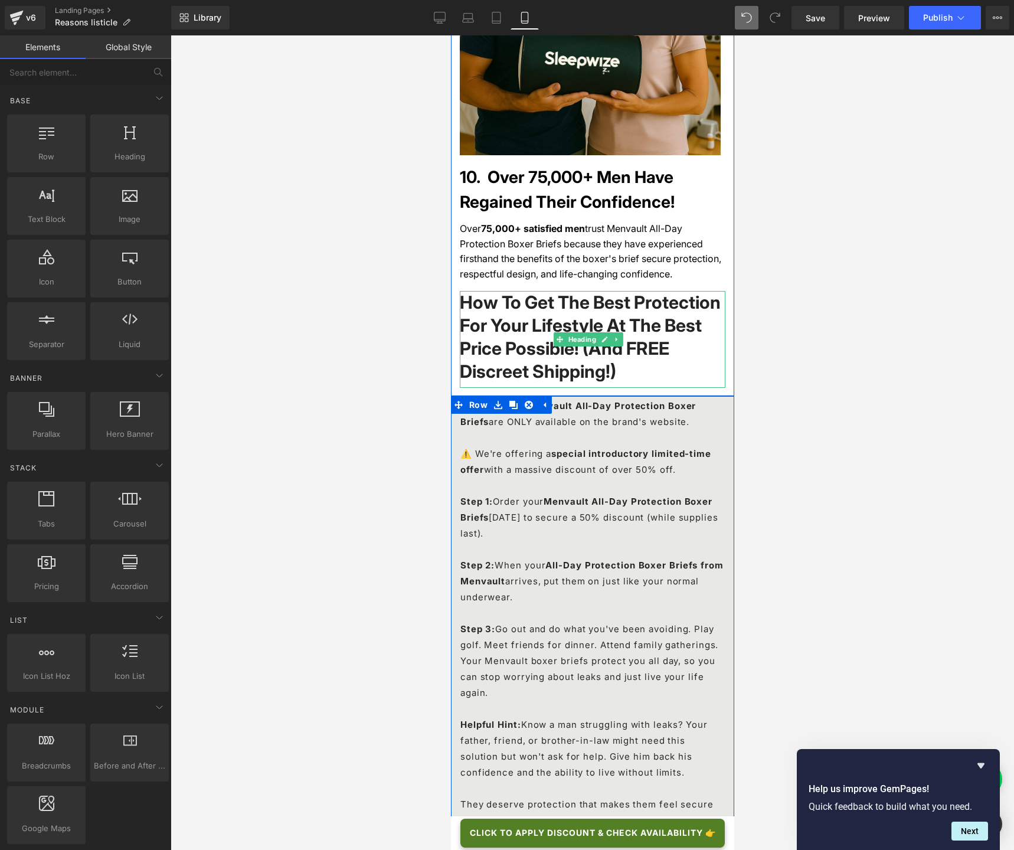
click at [463, 295] on h1 "How To Get The Best Protection For Your Lifestyle At The Best Price Possible! (…" at bounding box center [592, 337] width 266 height 92
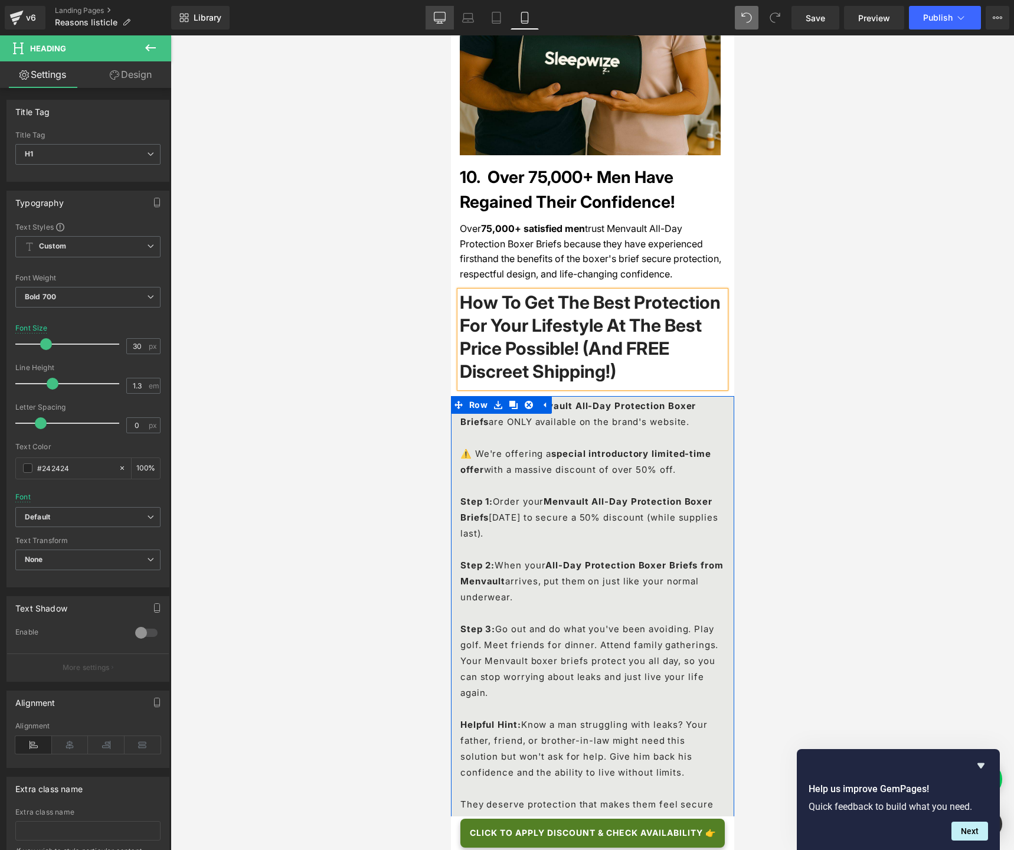
click at [441, 17] on icon at bounding box center [440, 18] width 12 height 12
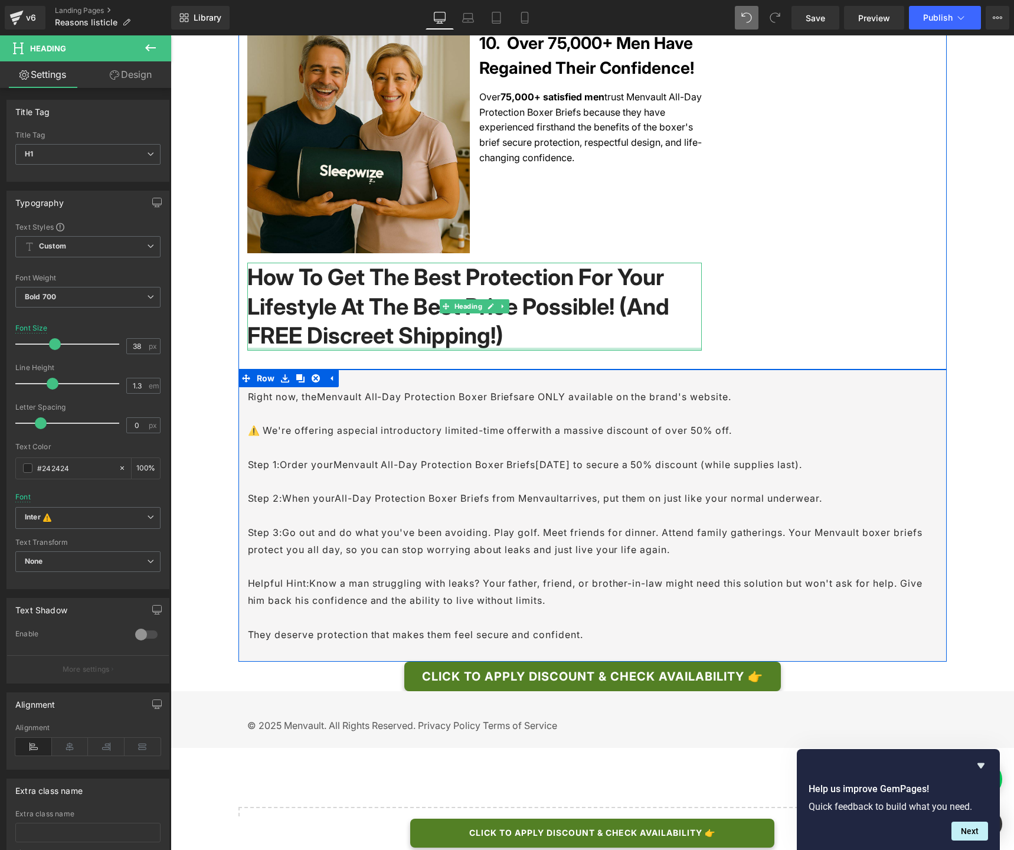
drag, startPoint x: 513, startPoint y: 284, endPoint x: 513, endPoint y: 277, distance: 6.5
click at [513, 277] on div "How To Get The Best Protection For Your Lifestyle At The Best Price Possible! (…" at bounding box center [474, 306] width 454 height 87
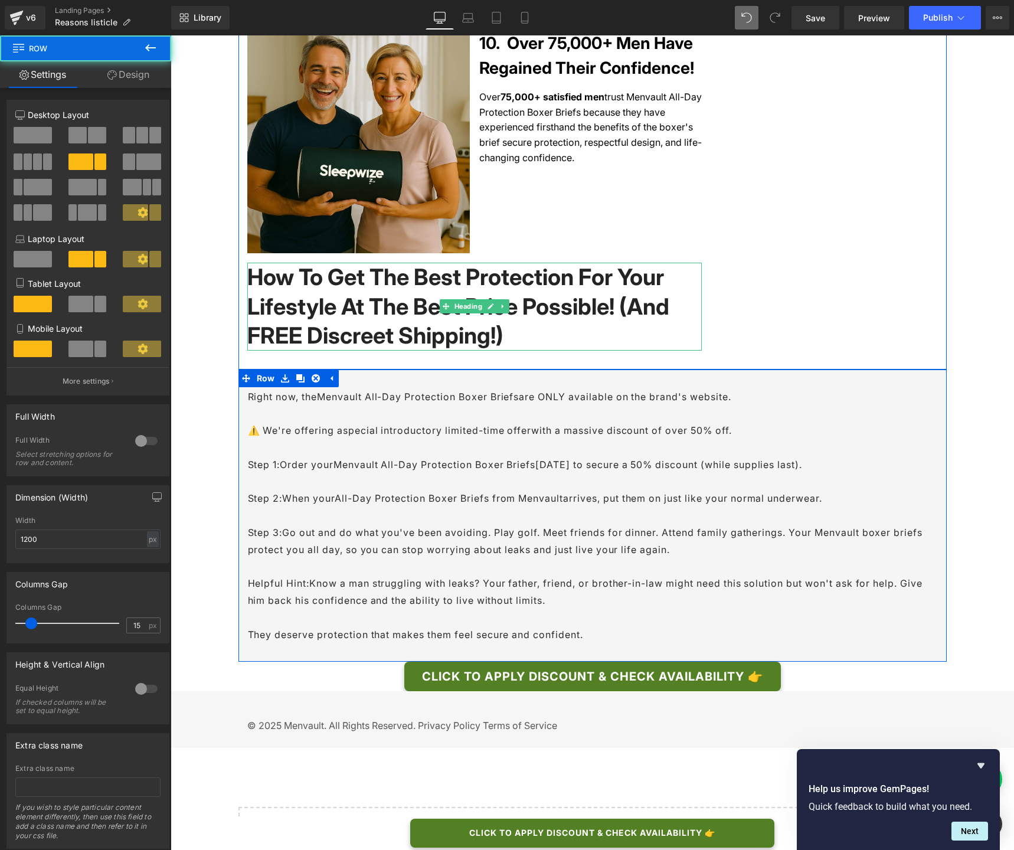
click at [506, 274] on h1 "How To Get The Best Protection For Your Lifestyle At The Best Price Possible! (…" at bounding box center [474, 306] width 454 height 87
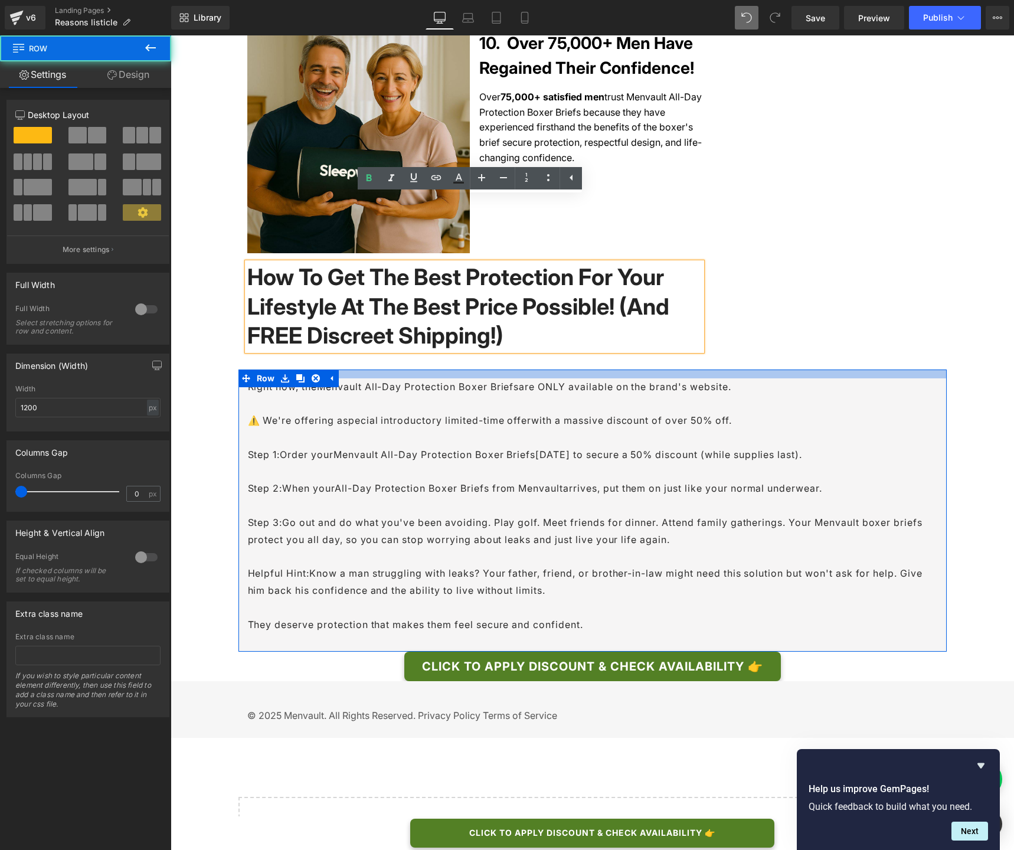
scroll to position [2934, 0]
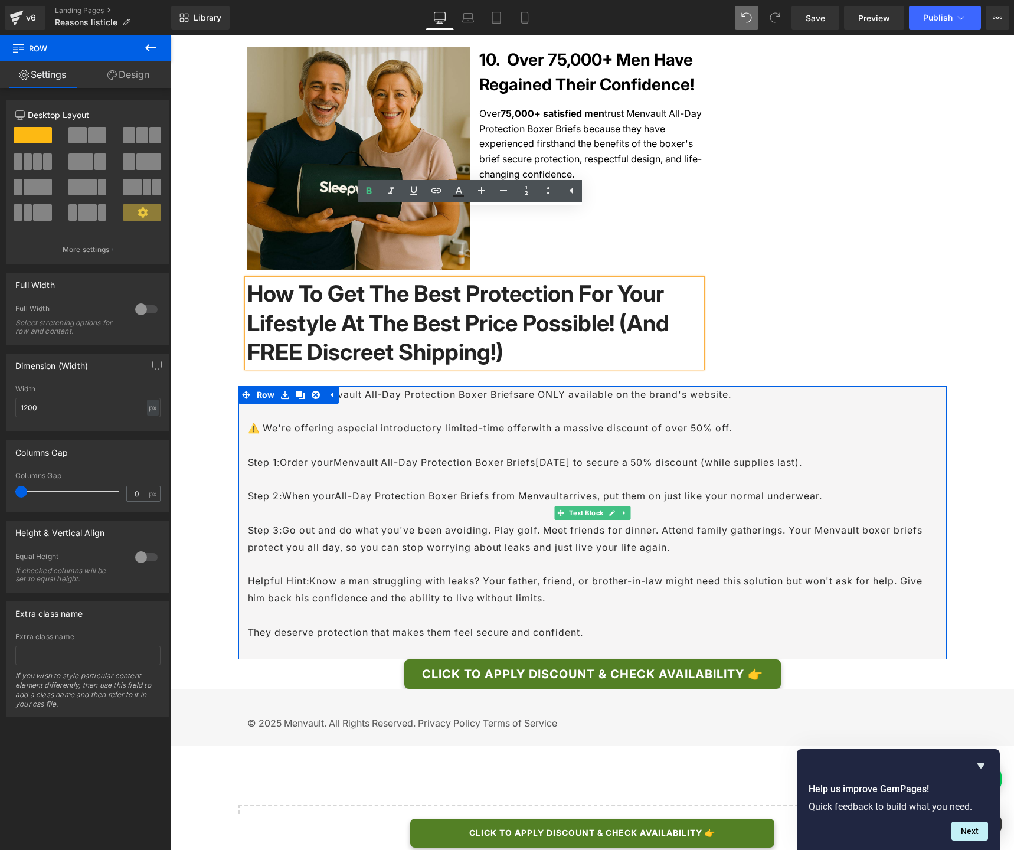
drag, startPoint x: 409, startPoint y: 308, endPoint x: 408, endPoint y: 320, distance: 12.4
click at [408, 386] on div "Right now, the Menvault All-Day Protection Boxer Briefs are ONLY available on t…" at bounding box center [592, 523] width 708 height 274
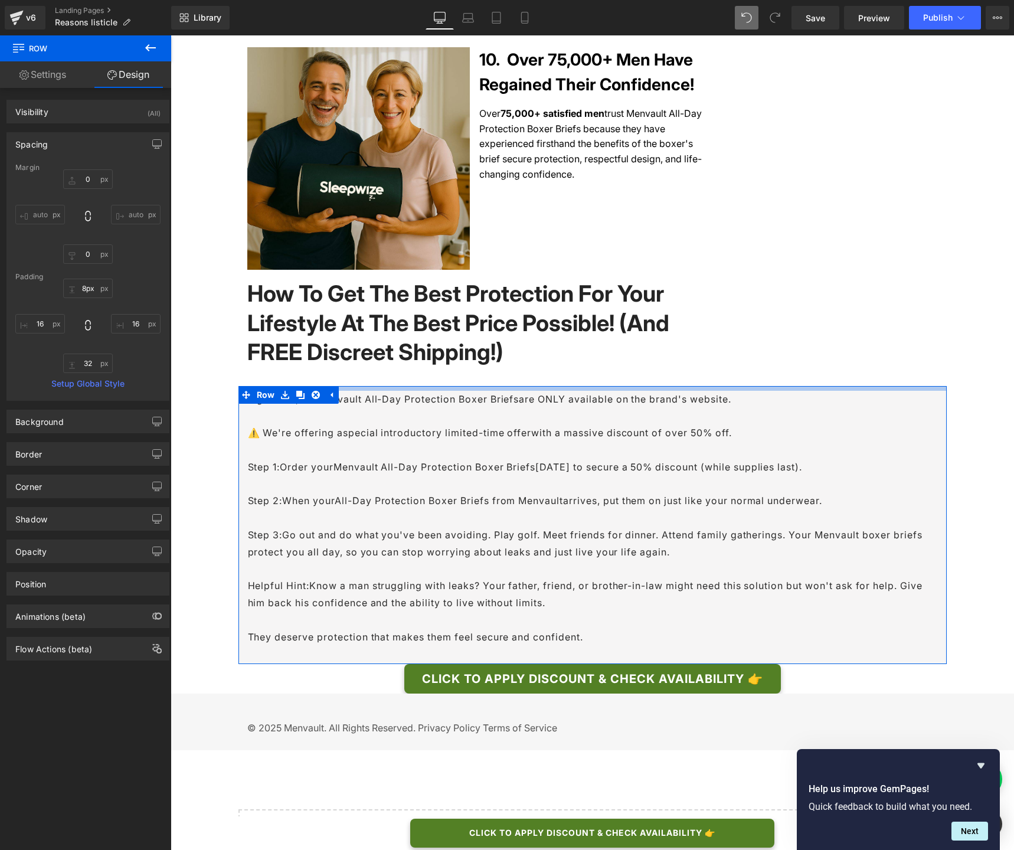
click at [407, 386] on div at bounding box center [592, 388] width 708 height 5
click at [392, 391] on p "Right now, the Menvault All-Day Protection Boxer Briefs are ONLY available on t…" at bounding box center [592, 408] width 689 height 34
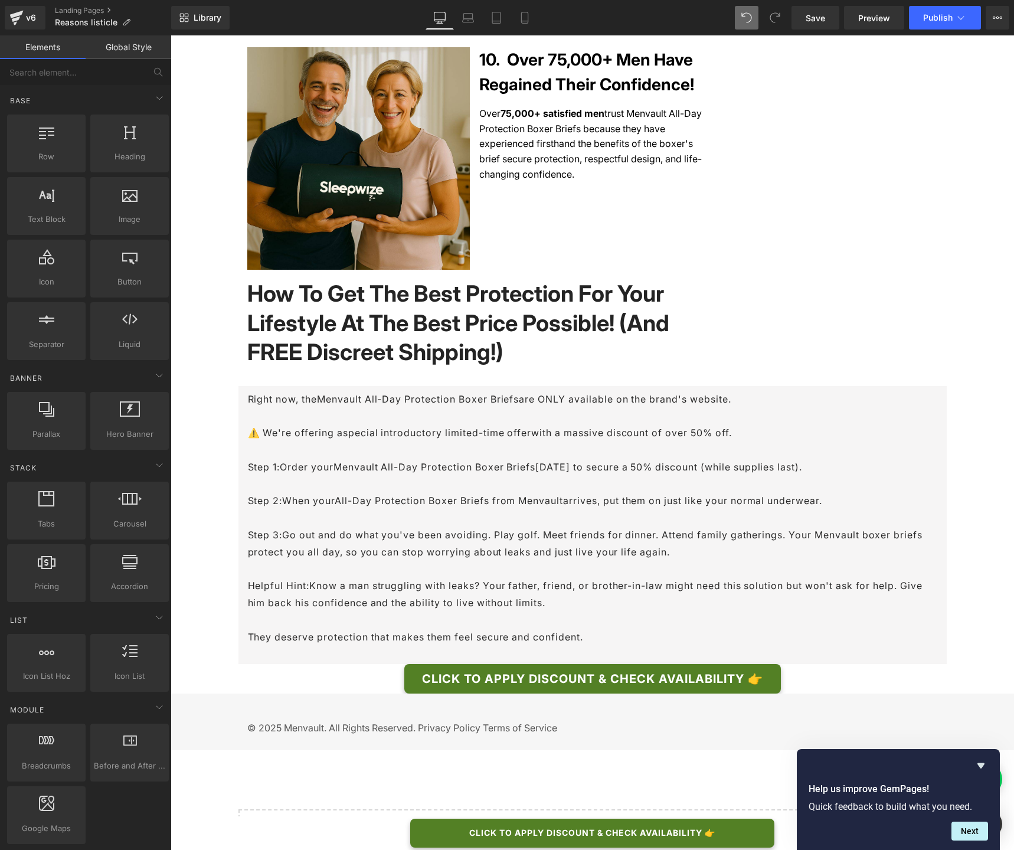
click at [321, 279] on h1 "How To Get The Best Protection For Your Lifestyle At The Best Price Possible! (…" at bounding box center [474, 322] width 454 height 87
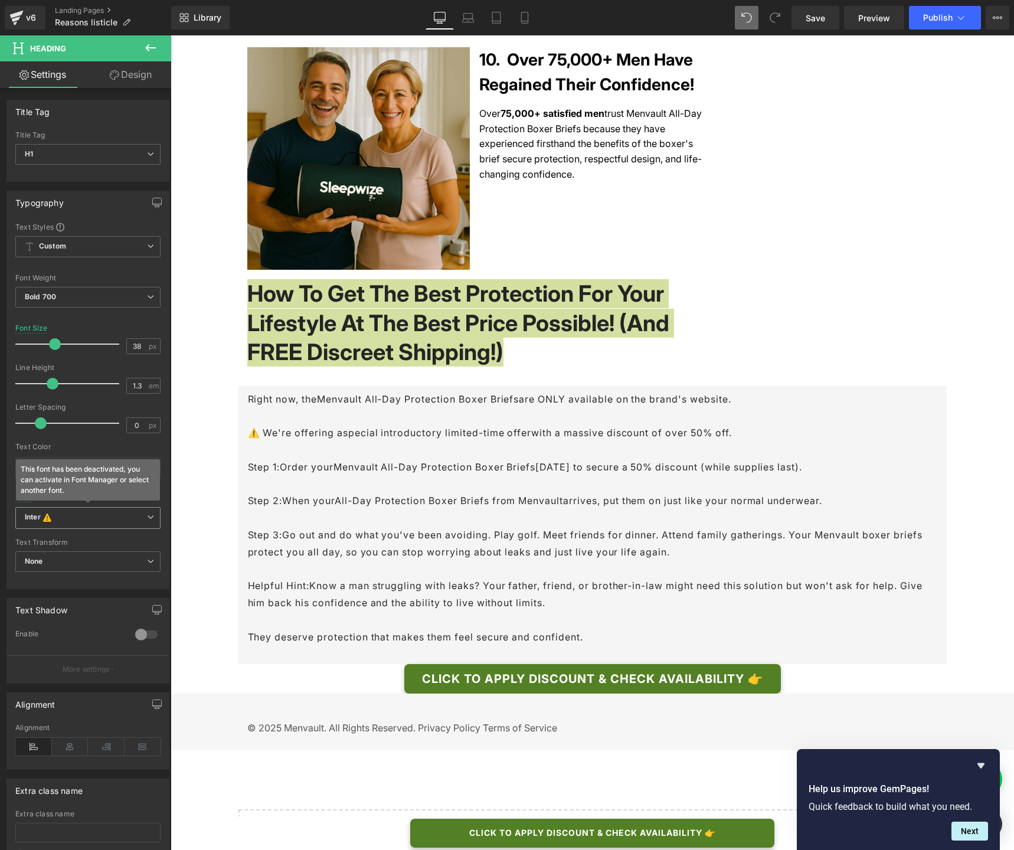
click at [67, 520] on b "Inter This font has been deactivated, you can activate in Font Manager or selec…" at bounding box center [86, 518] width 122 height 12
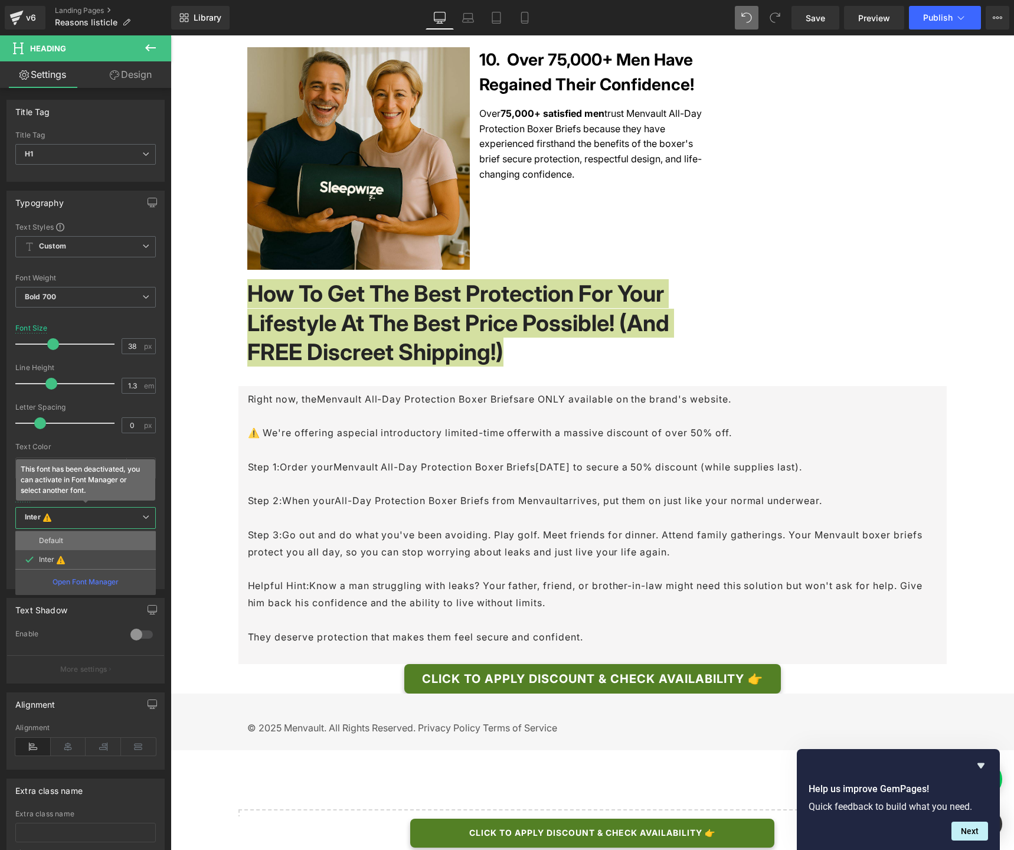
click at [68, 540] on li "Default" at bounding box center [85, 540] width 140 height 19
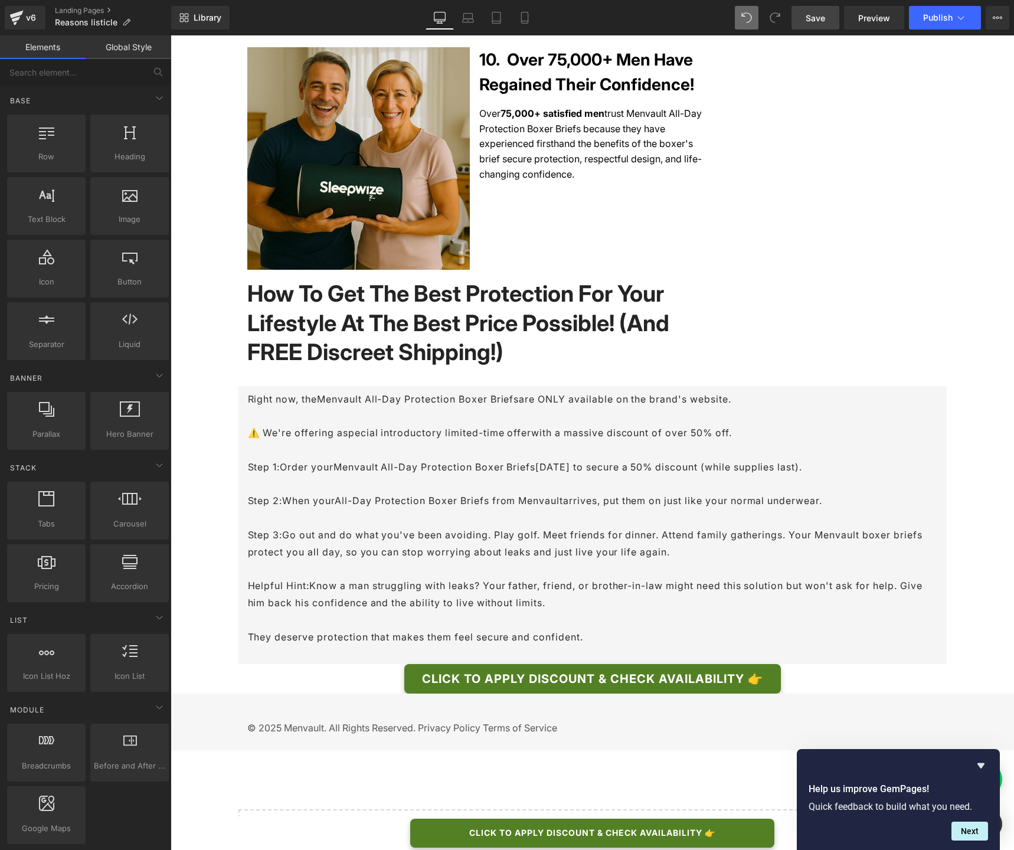
click at [820, 21] on span "Save" at bounding box center [814, 18] width 19 height 12
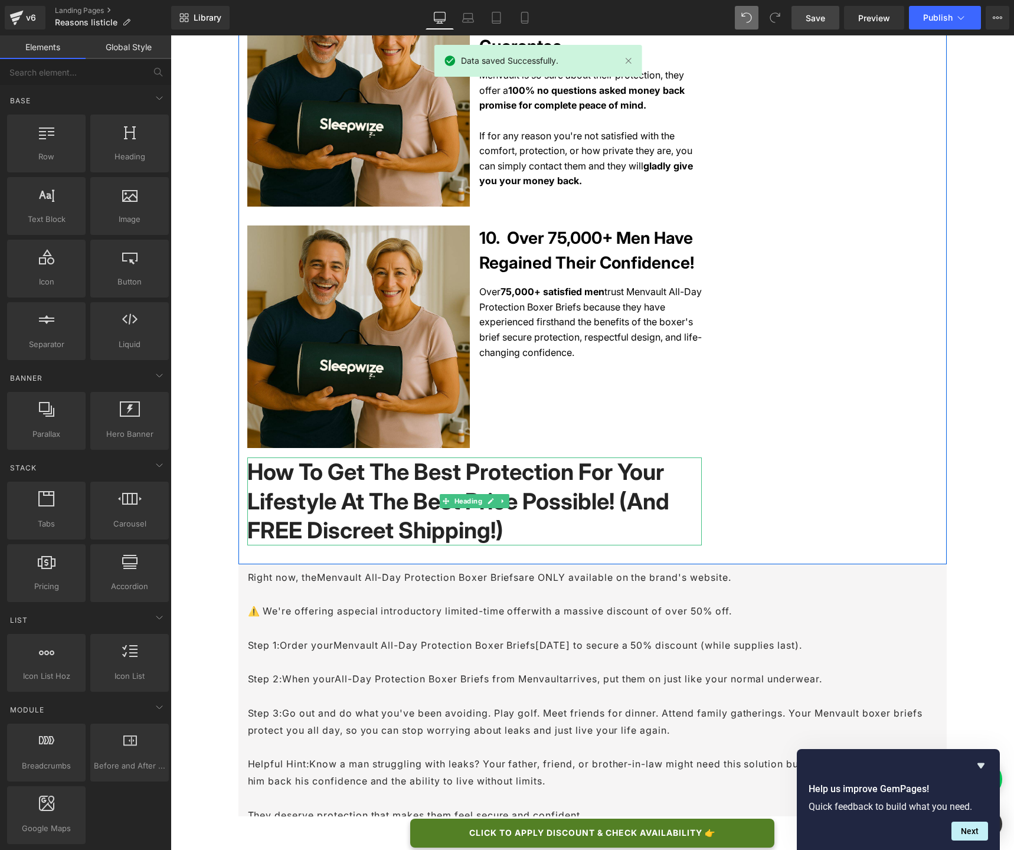
scroll to position [2601, 0]
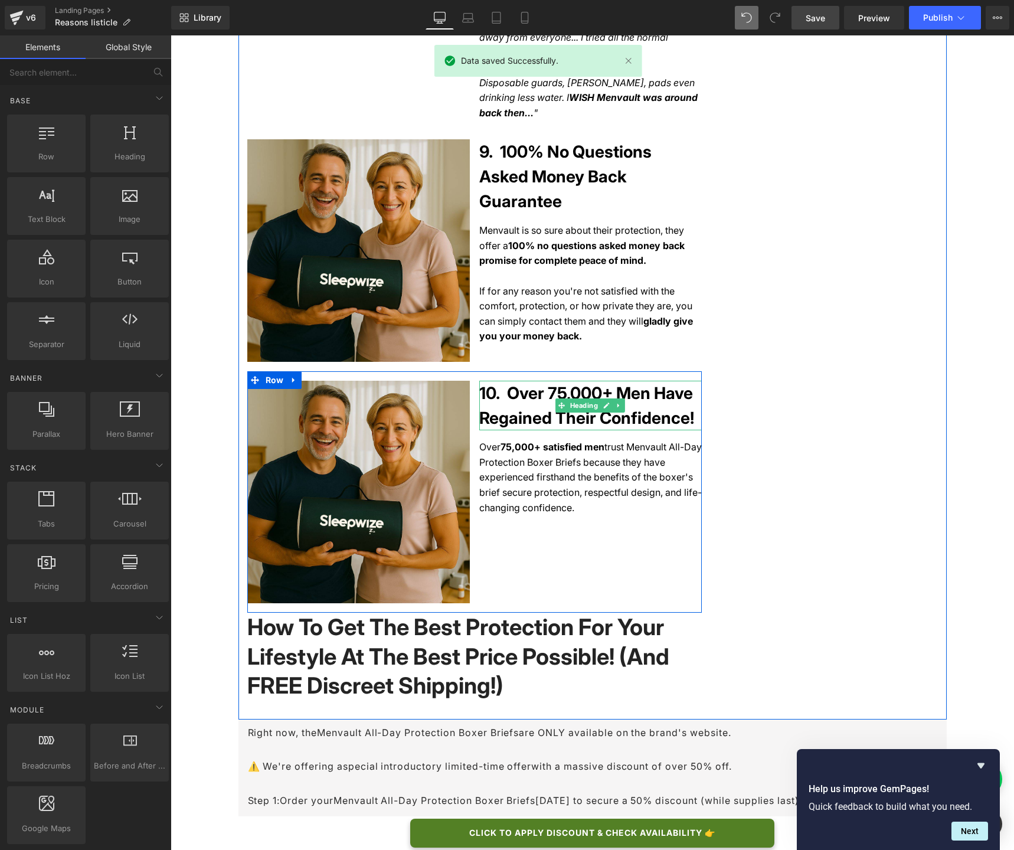
click at [517, 381] on h1 "10. Over 75,000+ Men Have Regained Their Confidence!" at bounding box center [590, 406] width 222 height 50
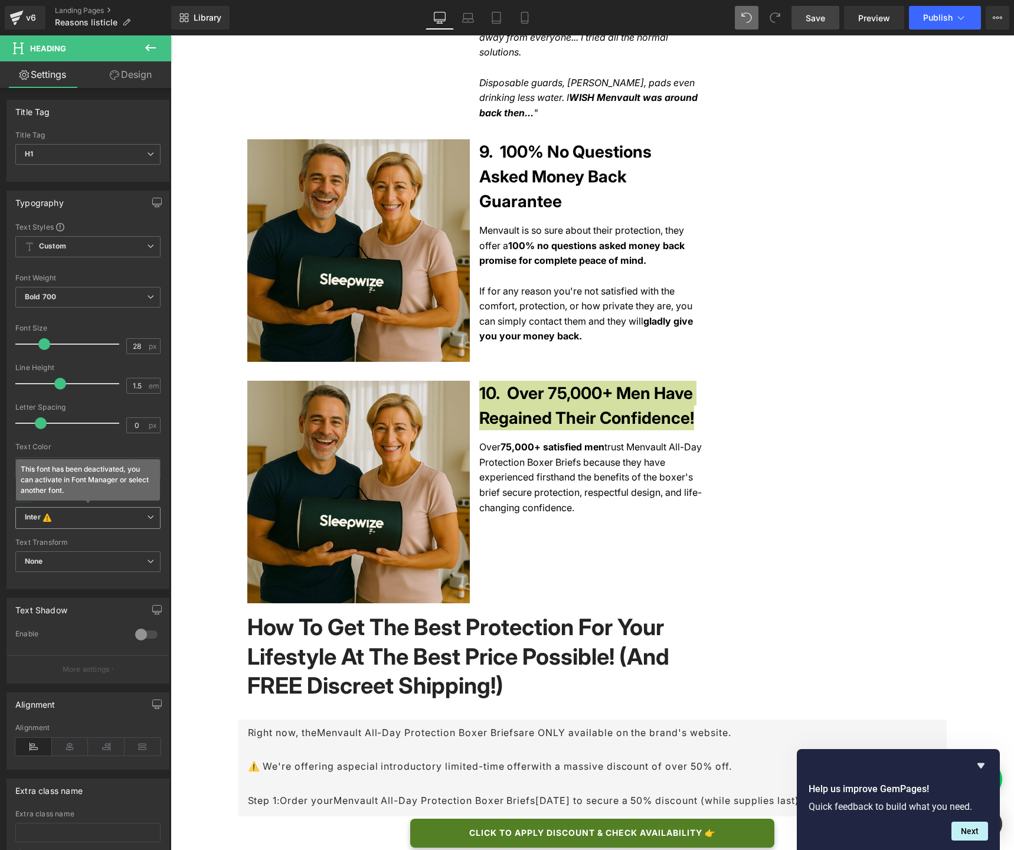
click at [63, 518] on b "Inter This font has been deactivated, you can activate in Font Manager or selec…" at bounding box center [86, 518] width 122 height 12
click at [64, 542] on li "Default" at bounding box center [85, 540] width 140 height 19
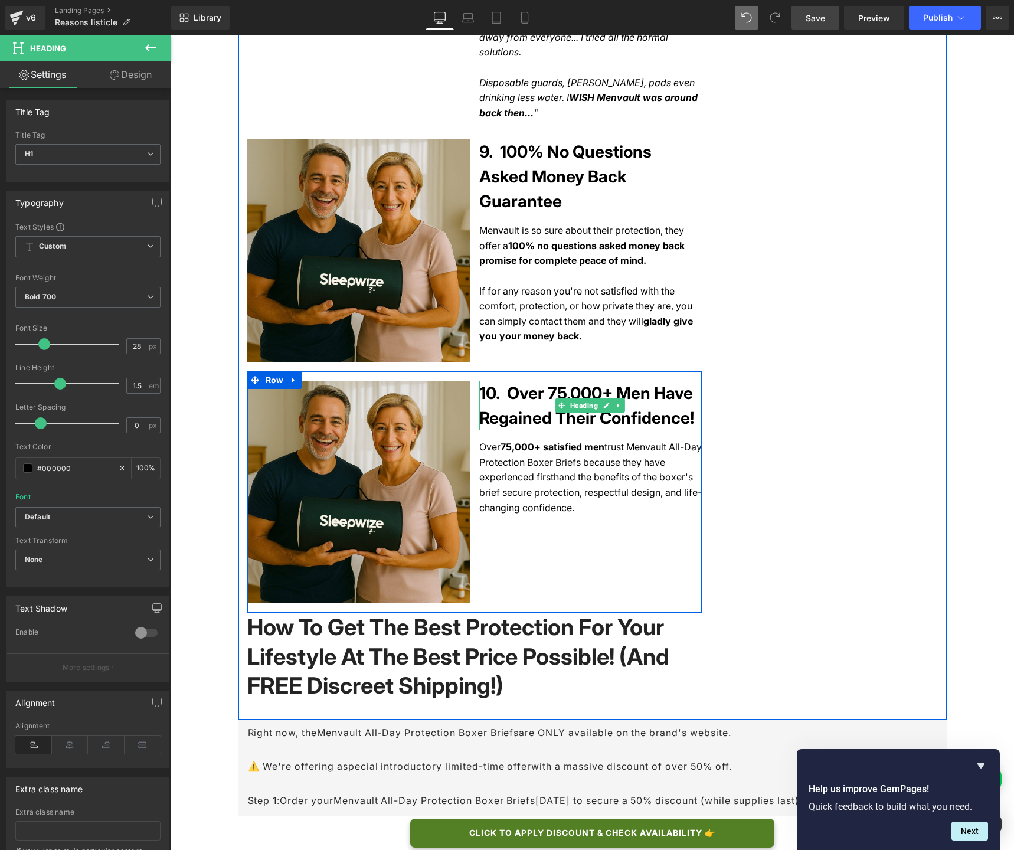
click at [513, 381] on h1 "10. Over 75,000+ Men Have Regained Their Confidence!" at bounding box center [590, 406] width 222 height 50
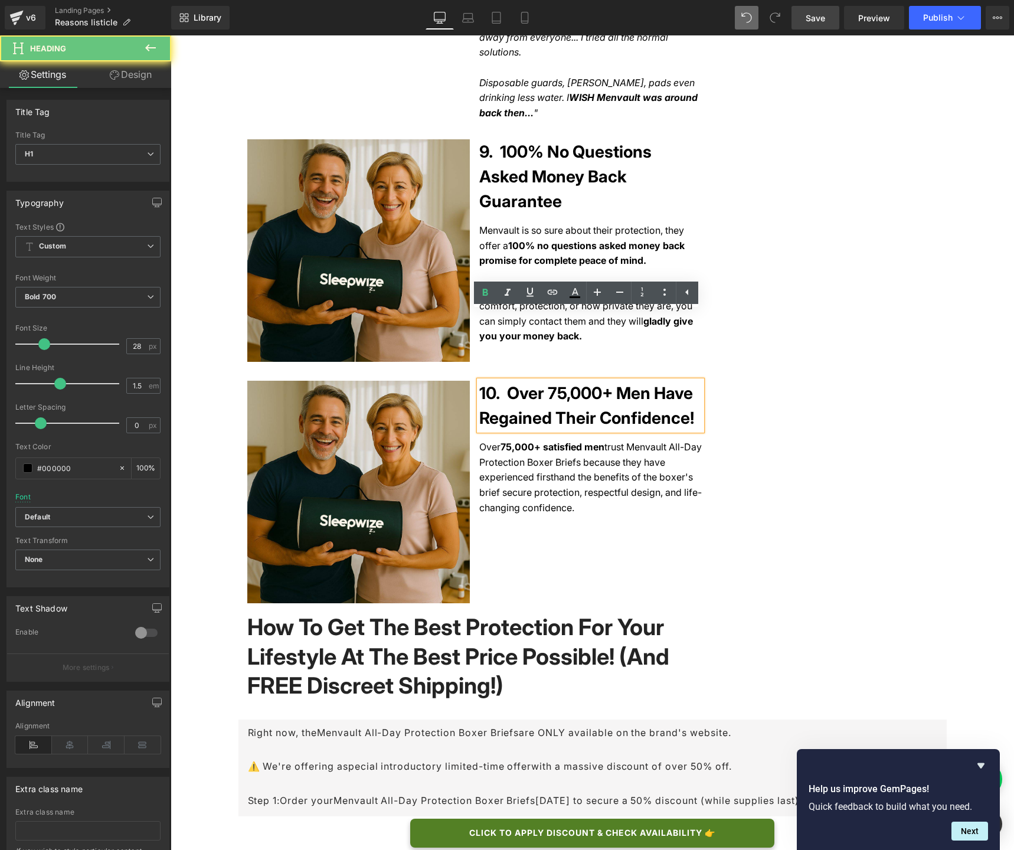
click at [510, 381] on h1 "10. Over 75,000+ Men Have Regained Their Confidence!" at bounding box center [590, 406] width 222 height 50
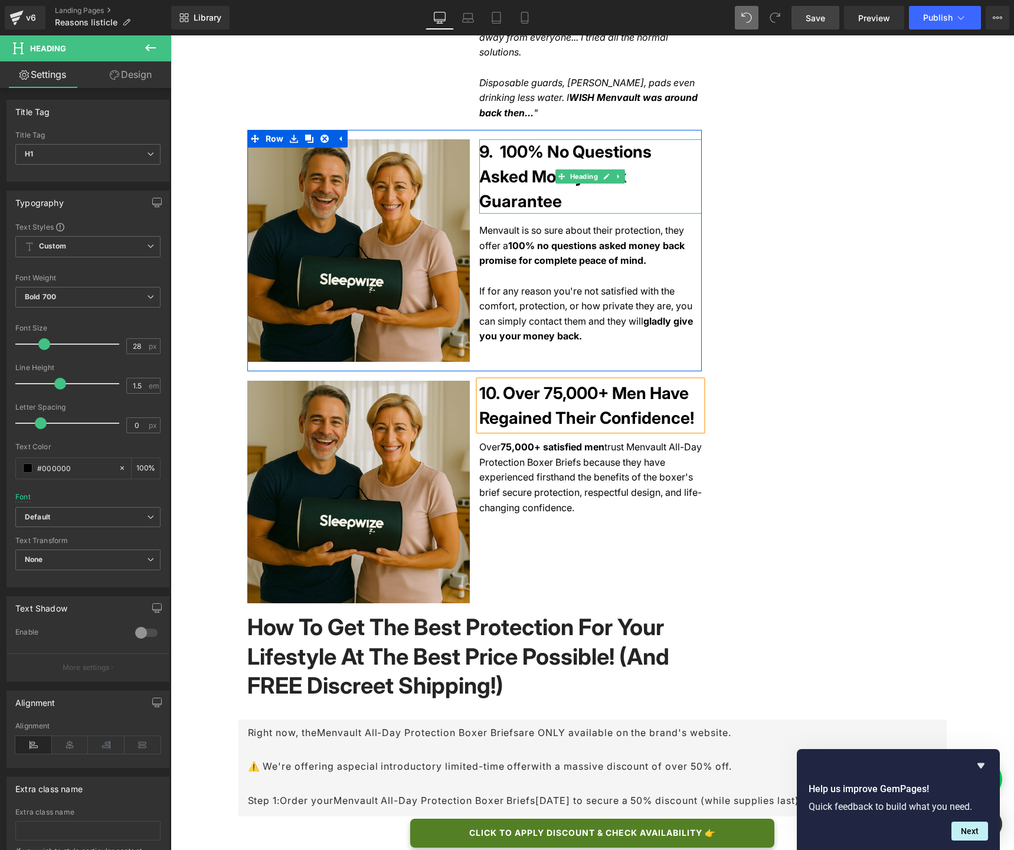
click at [517, 139] on h1 "9. 100% No Questions Asked Money Back Guarantee" at bounding box center [590, 176] width 222 height 74
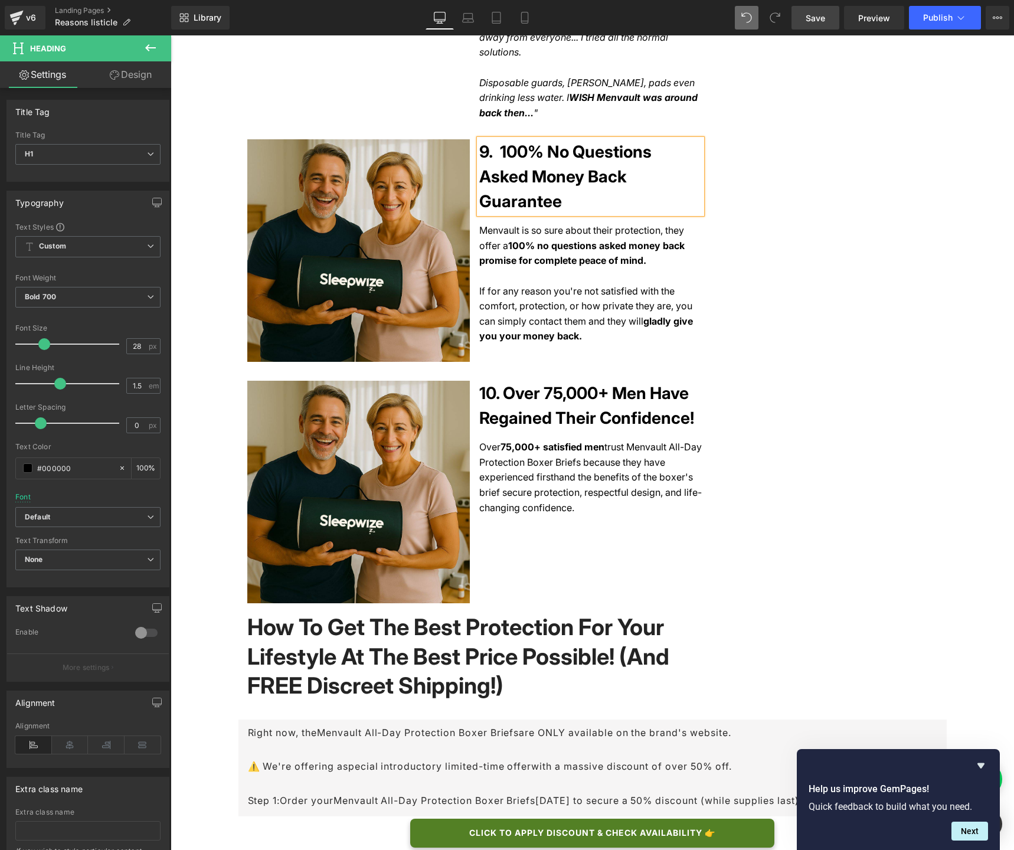
click at [517, 139] on h1 "9. 100% No Questions Asked Money Back Guarantee" at bounding box center [590, 176] width 222 height 74
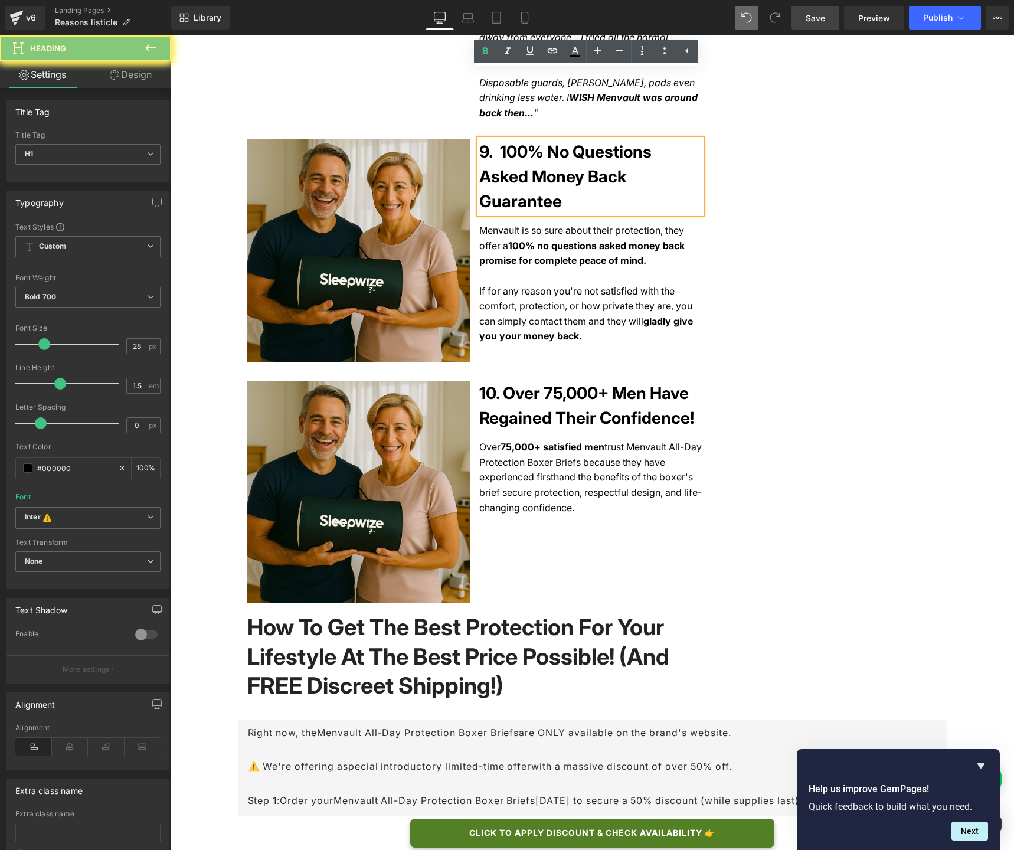
click at [517, 139] on h1 "9. 100% No Questions Asked Money Back Guarantee" at bounding box center [590, 176] width 222 height 74
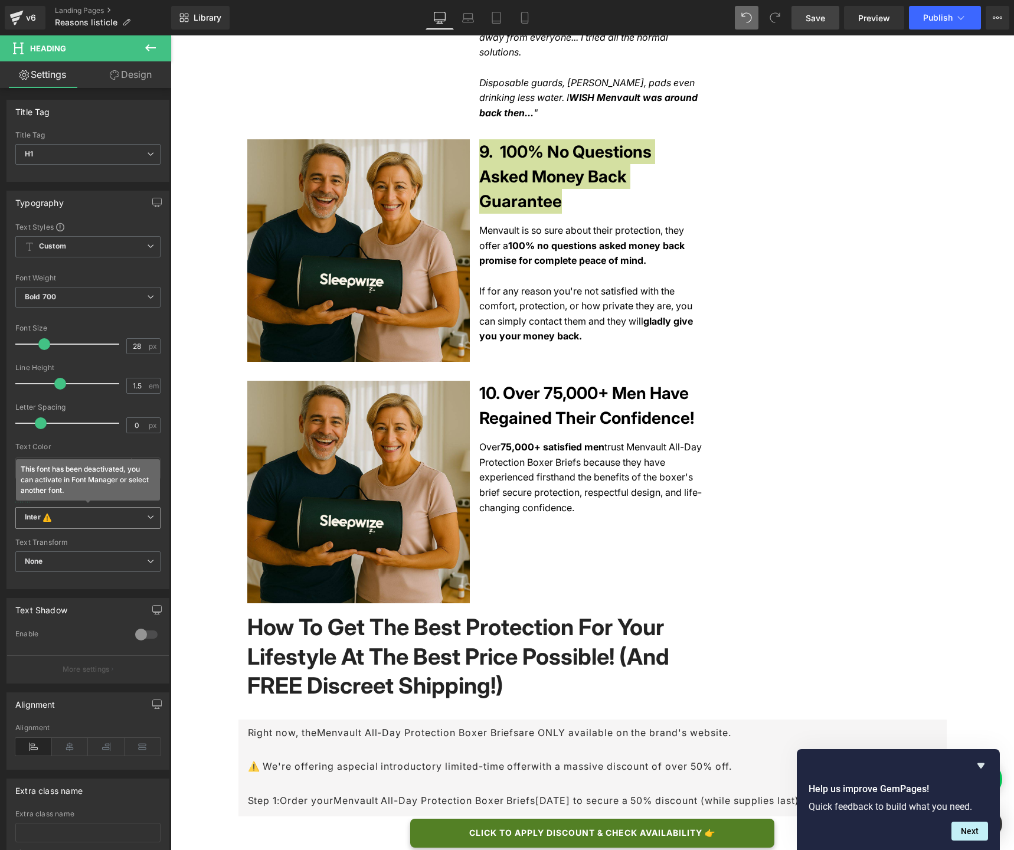
click at [61, 513] on b "Inter This font has been deactivated, you can activate in Font Manager or selec…" at bounding box center [86, 518] width 122 height 12
click at [68, 544] on li "Default" at bounding box center [85, 540] width 140 height 19
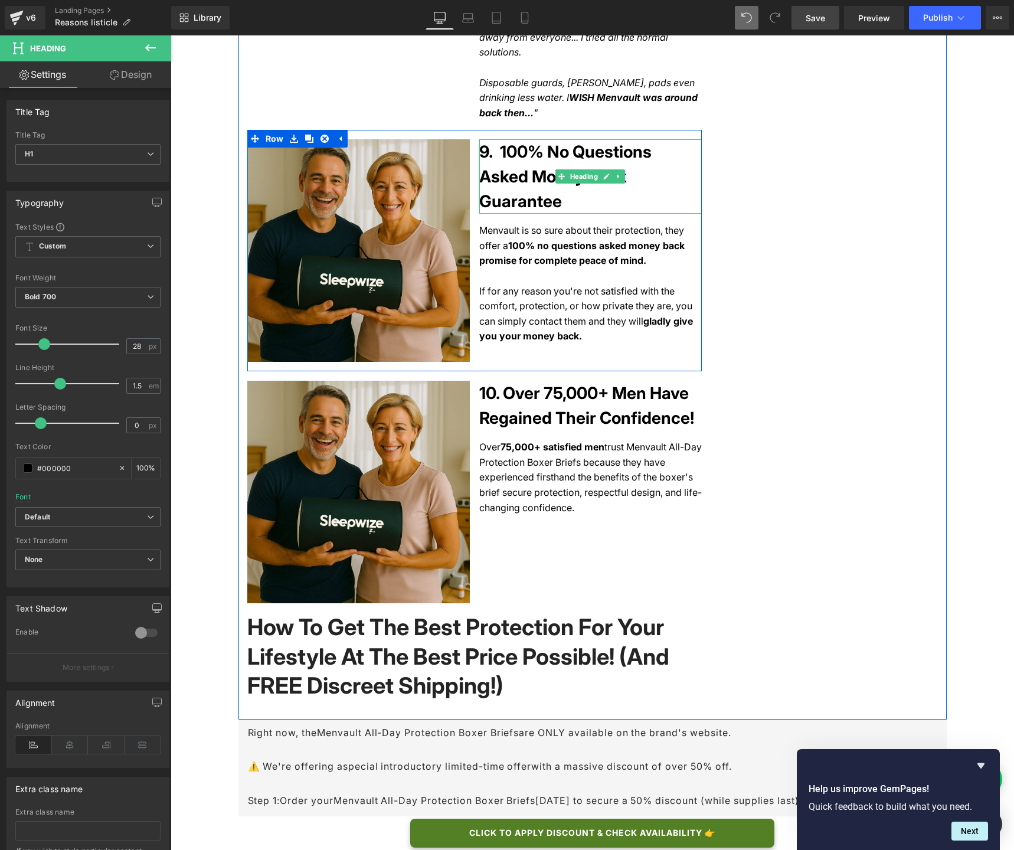
click at [496, 139] on h1 "9. 100% No Questions Asked Money Back Guarantee" at bounding box center [590, 176] width 222 height 74
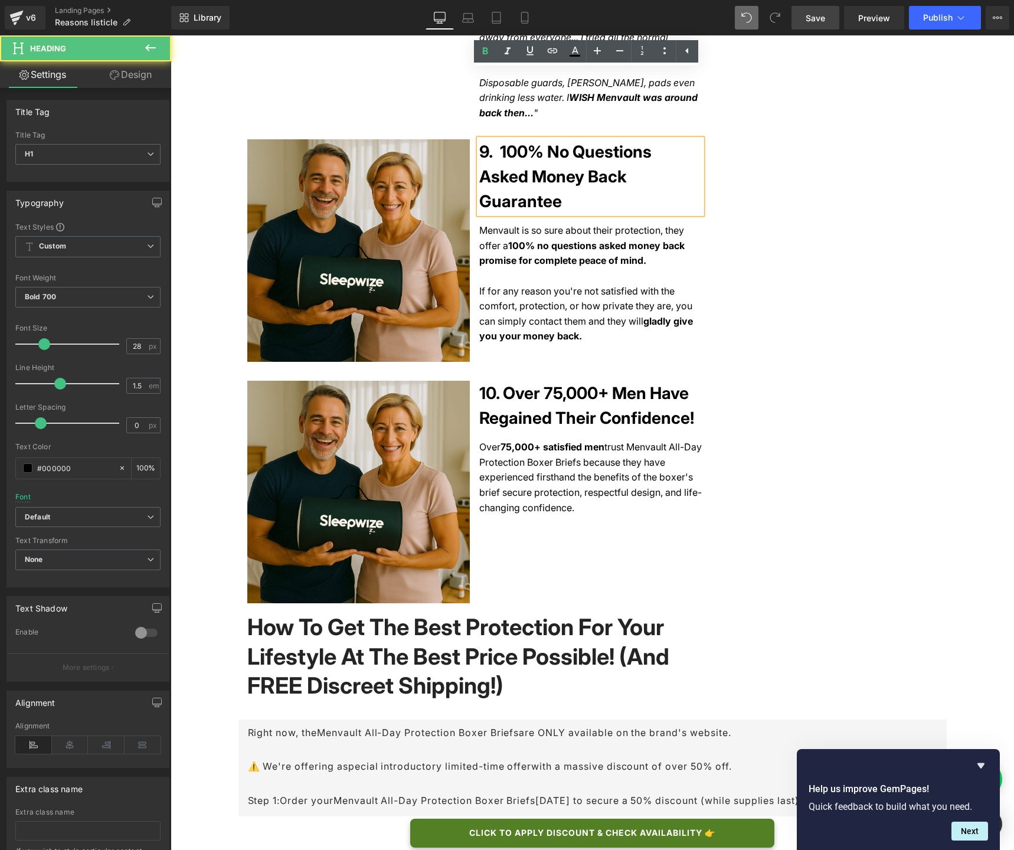
click at [500, 139] on h1 "9. 100% No Questions Asked Money Back Guarantee" at bounding box center [590, 176] width 222 height 74
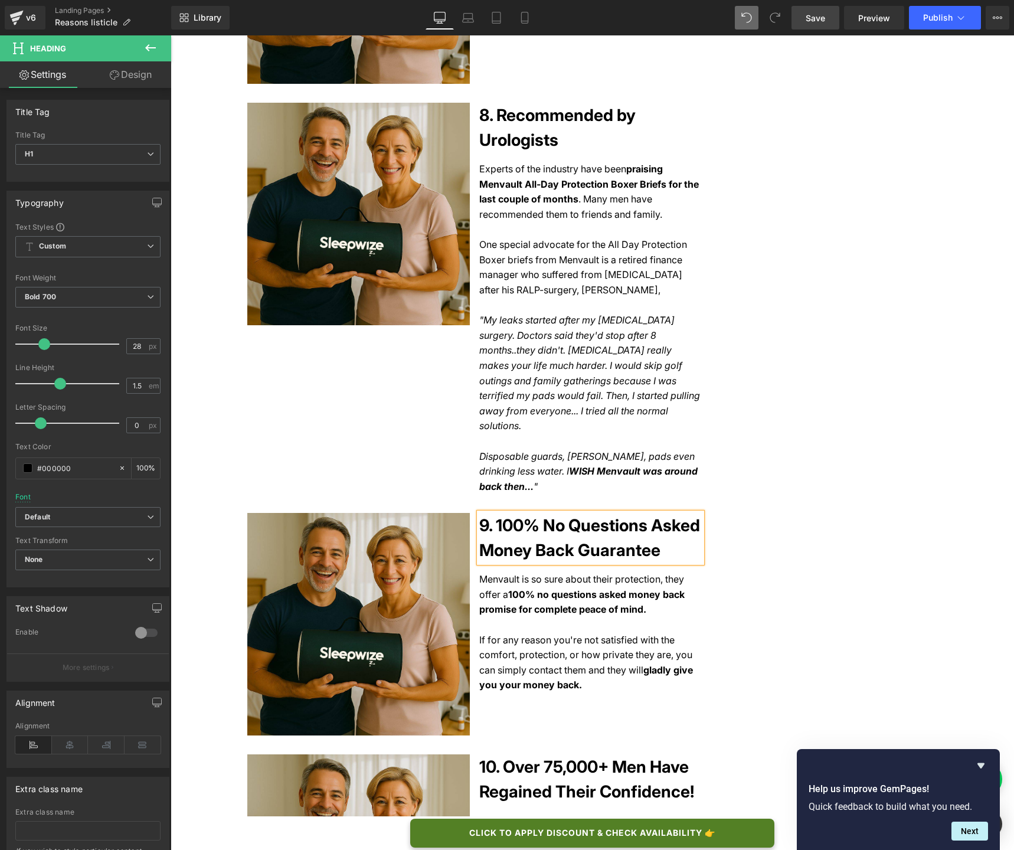
scroll to position [2190, 0]
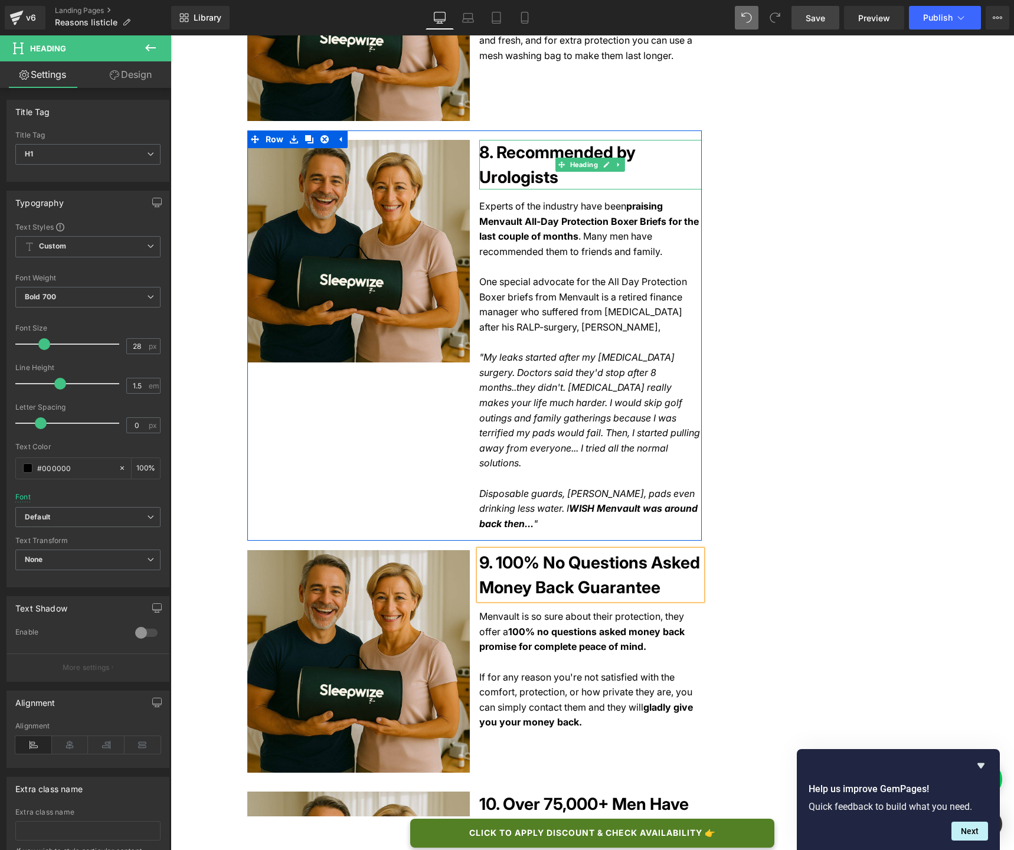
click at [509, 140] on h1 "8. Recommended by Urologists" at bounding box center [590, 165] width 222 height 50
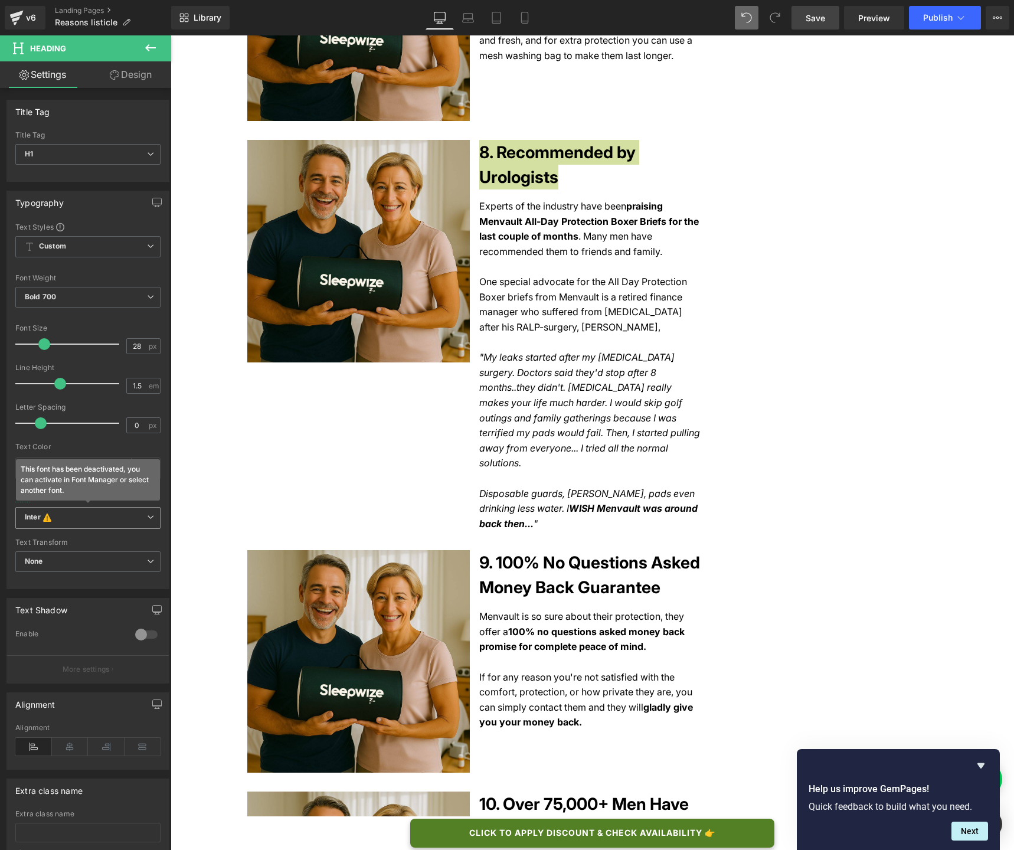
click at [81, 521] on b "Inter This font has been deactivated, you can activate in Font Manager or selec…" at bounding box center [86, 518] width 122 height 12
click at [78, 542] on li "Default" at bounding box center [85, 540] width 140 height 19
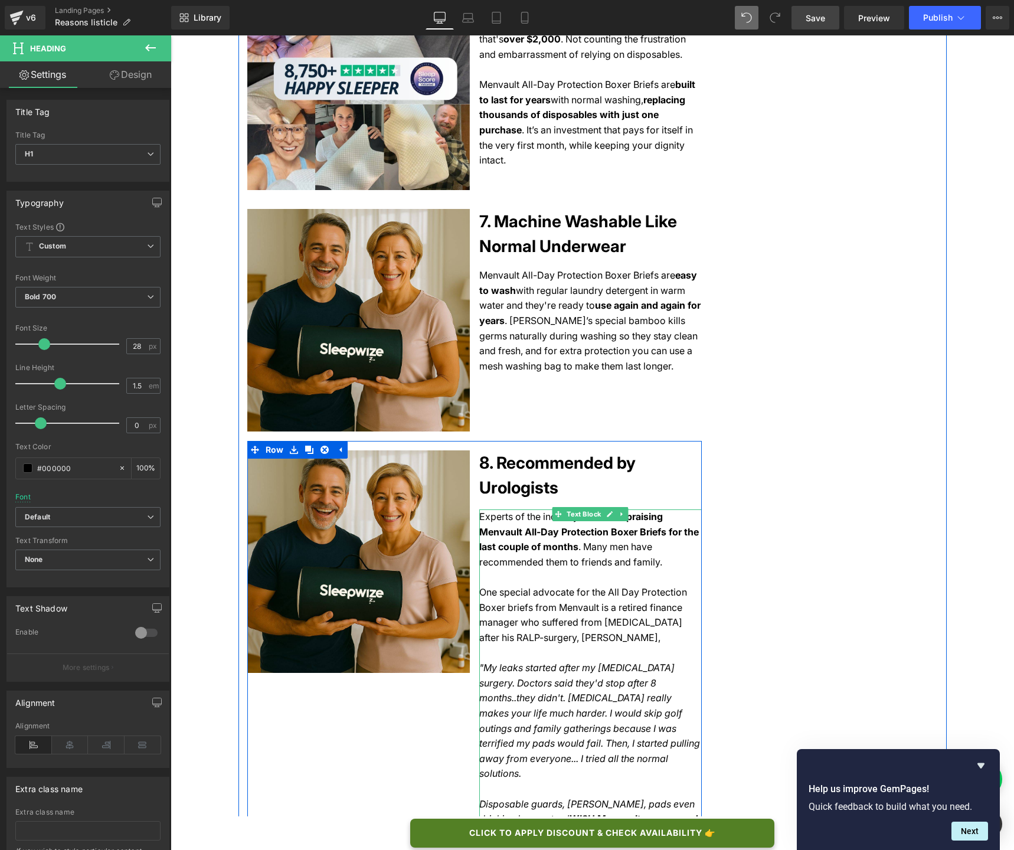
scroll to position [1842, 0]
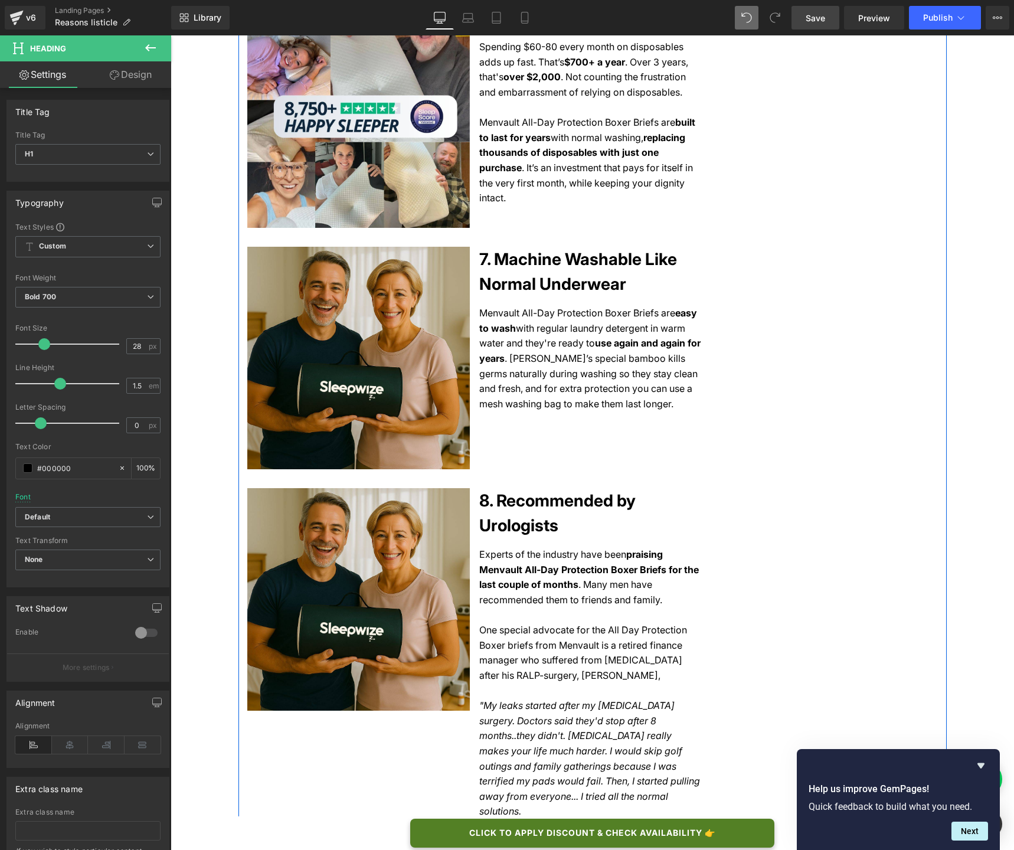
click at [509, 262] on h1 "7. Machine Washable Like Normal Underwear" at bounding box center [590, 272] width 222 height 50
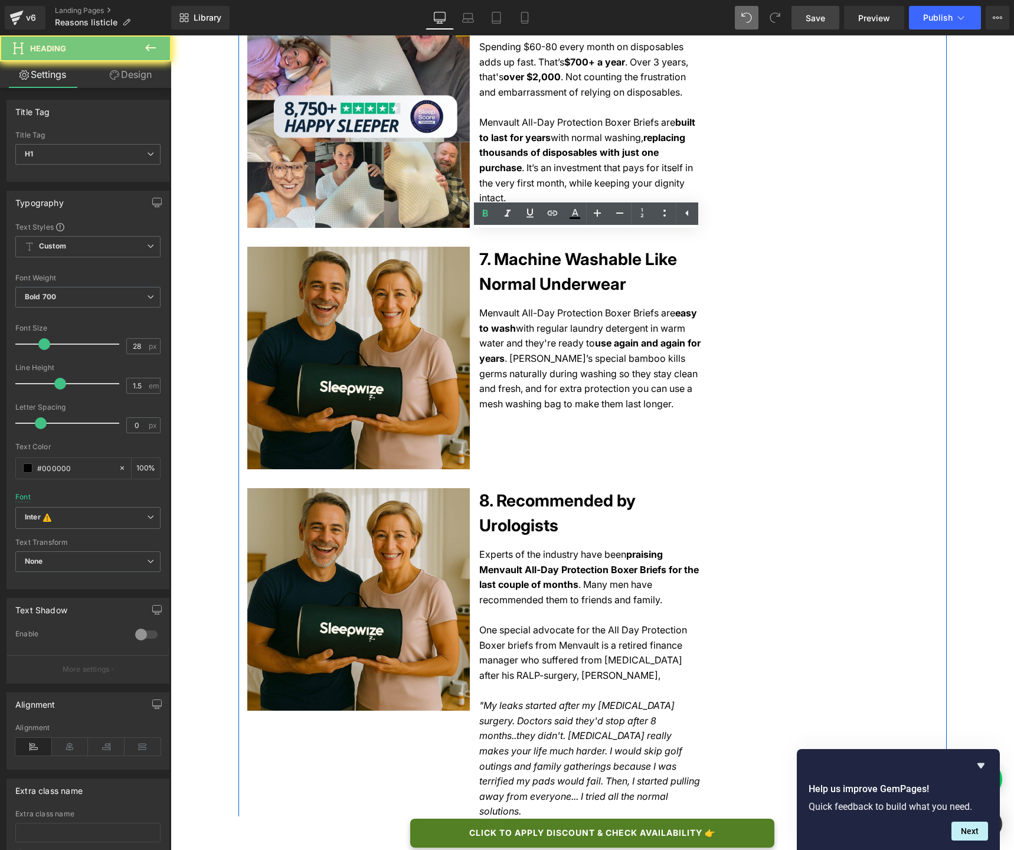
click at [509, 262] on h1 "7. Machine Washable Like Normal Underwear" at bounding box center [590, 272] width 222 height 50
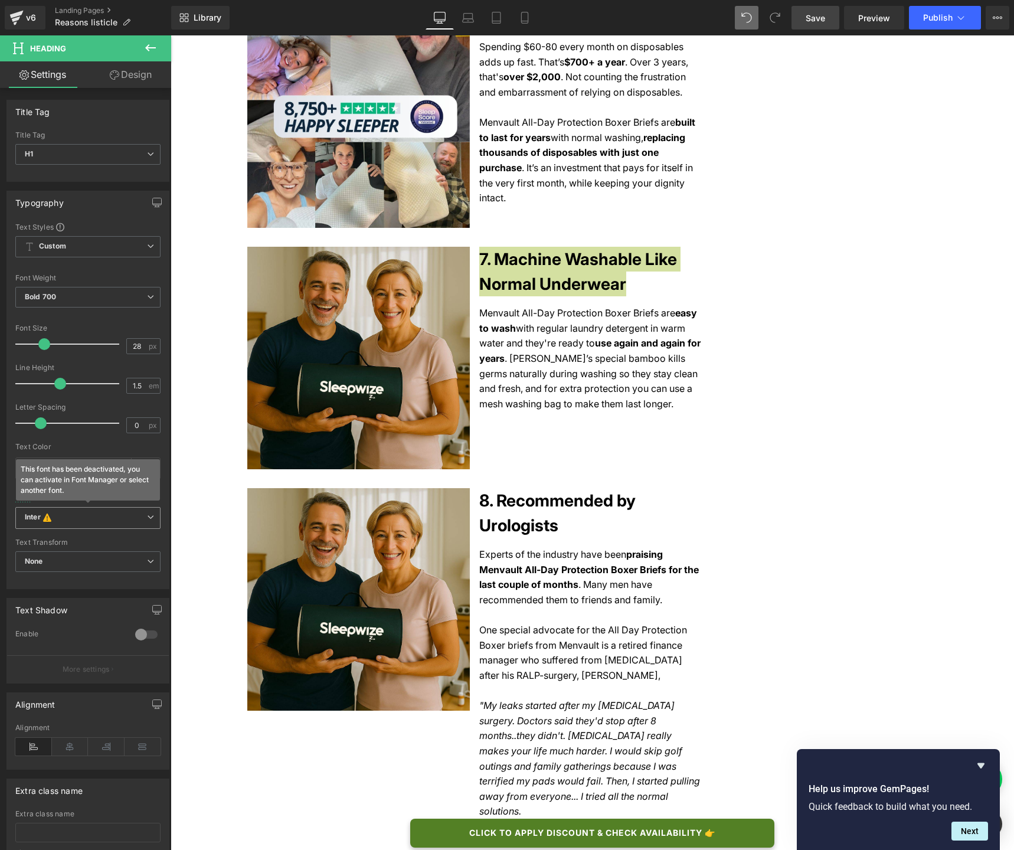
click at [76, 519] on b "Inter This font has been deactivated, you can activate in Font Manager or selec…" at bounding box center [86, 518] width 122 height 12
click at [72, 535] on li "Default" at bounding box center [85, 540] width 140 height 19
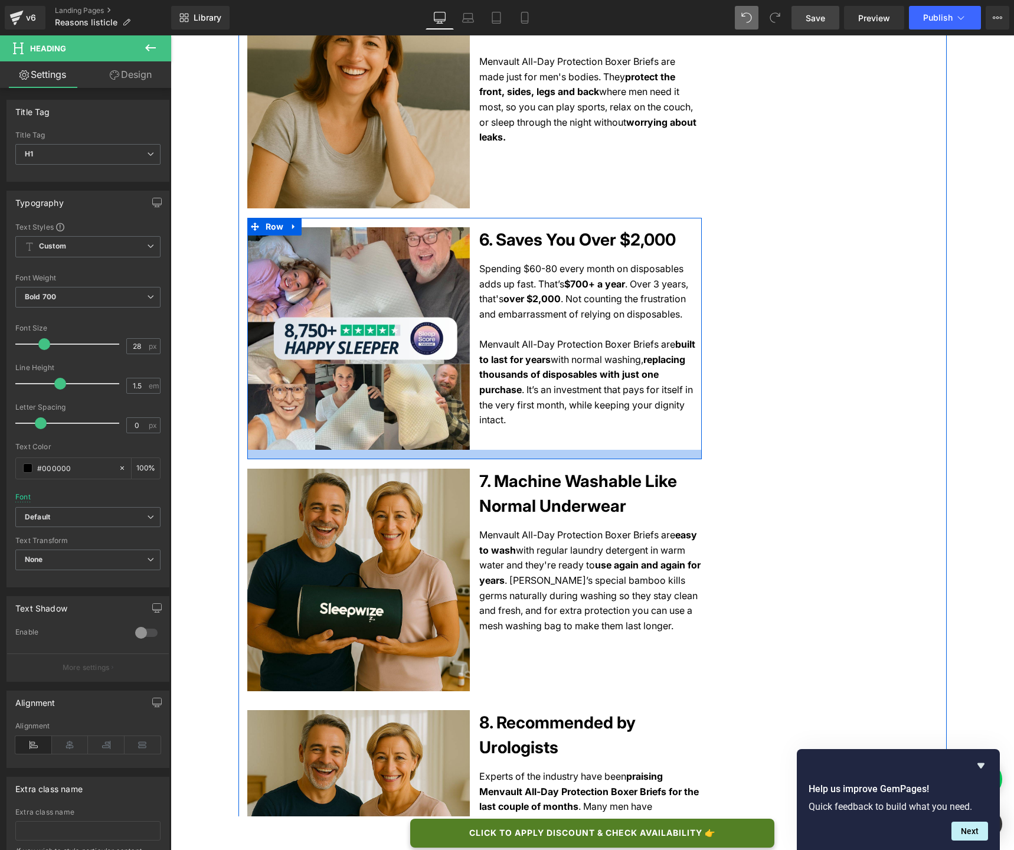
scroll to position [1615, 0]
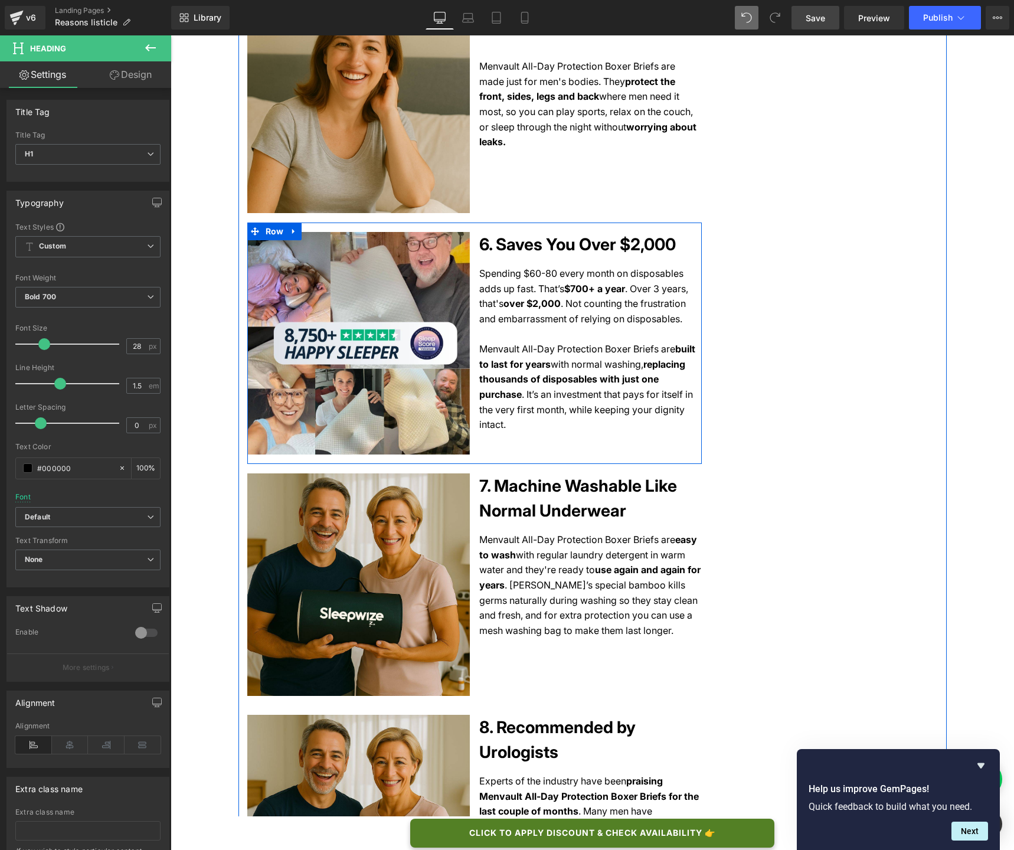
click at [531, 232] on h1 "6. Saves You Over $2,000" at bounding box center [590, 244] width 222 height 25
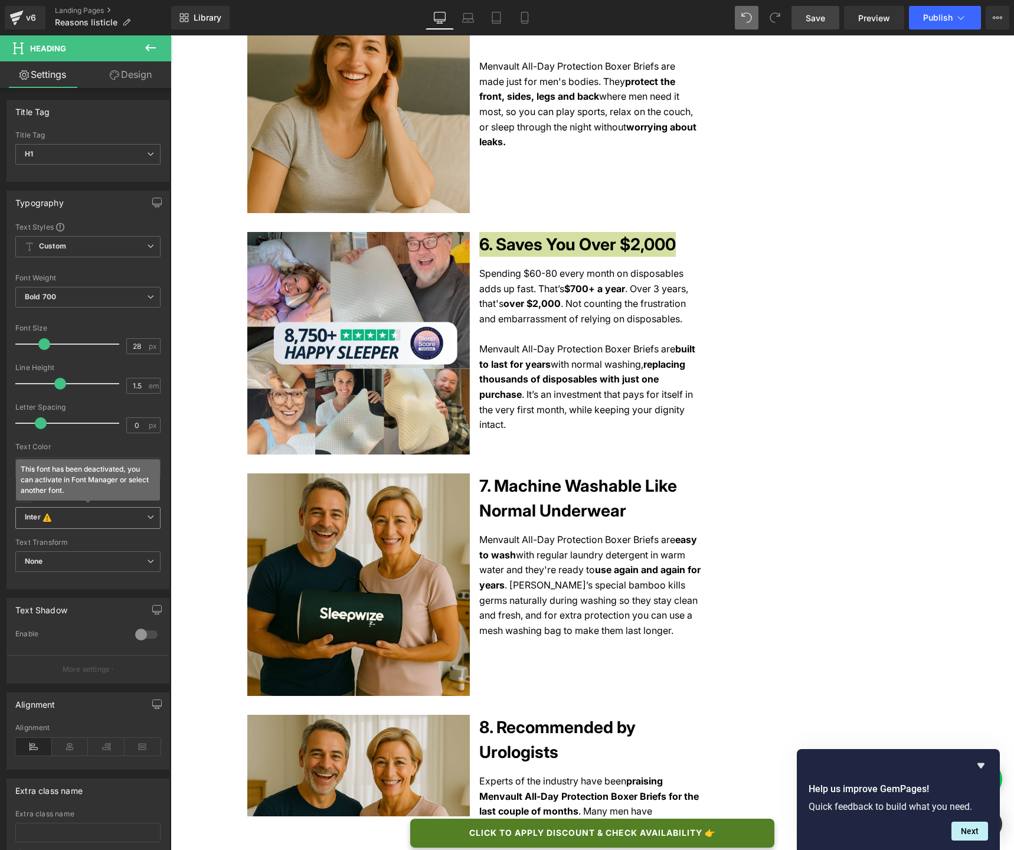
click at [106, 517] on b "Inter This font has been deactivated, you can activate in Font Manager or selec…" at bounding box center [86, 518] width 122 height 12
click at [98, 536] on li "Default" at bounding box center [85, 540] width 140 height 19
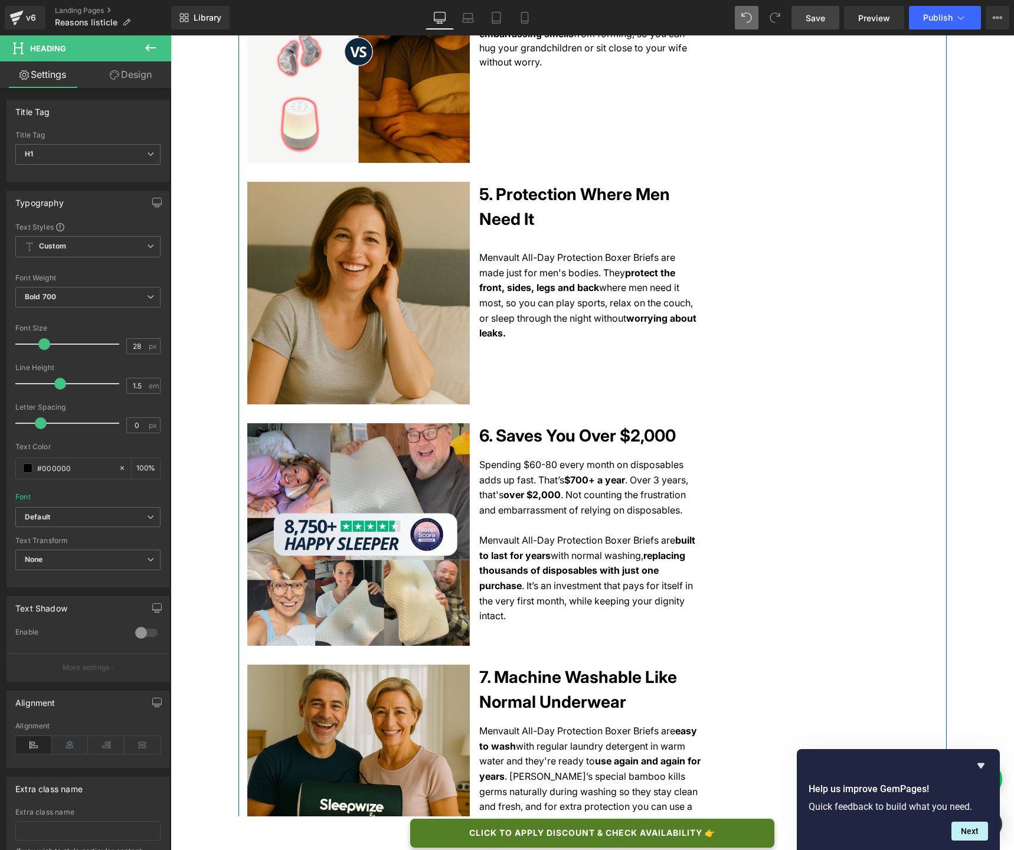
scroll to position [1417, 0]
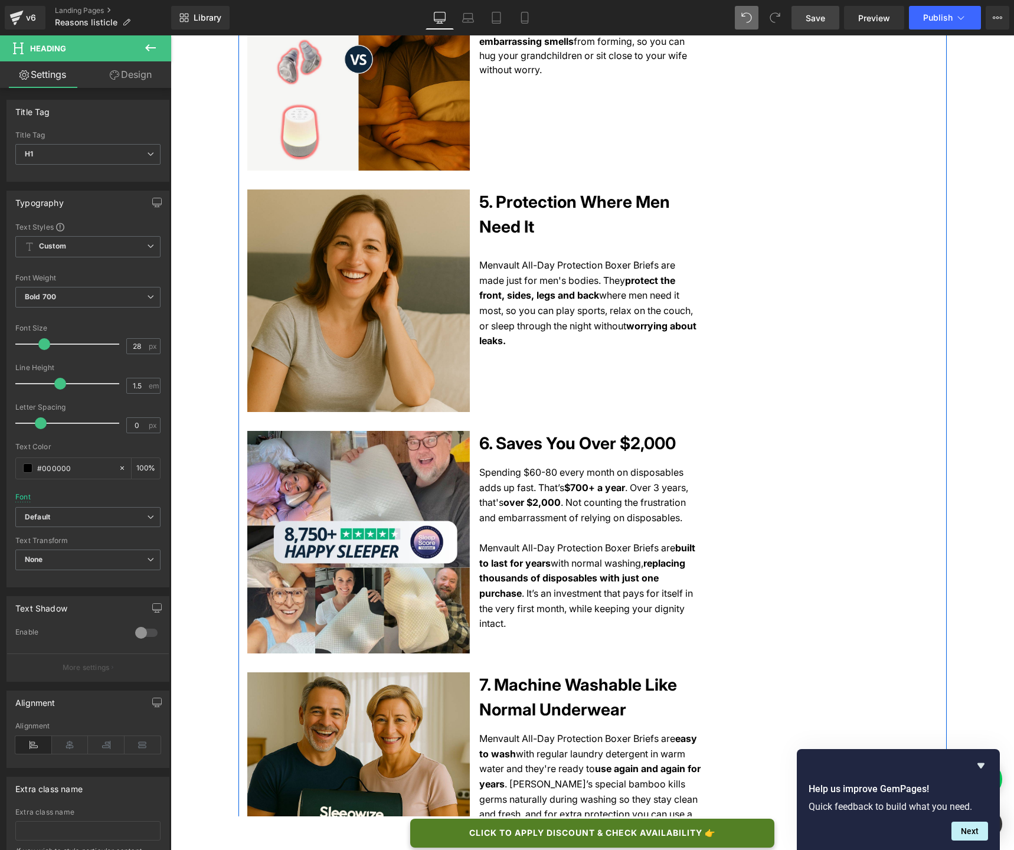
click at [518, 194] on h1 "5. Protection Where Men Need It" at bounding box center [590, 214] width 222 height 50
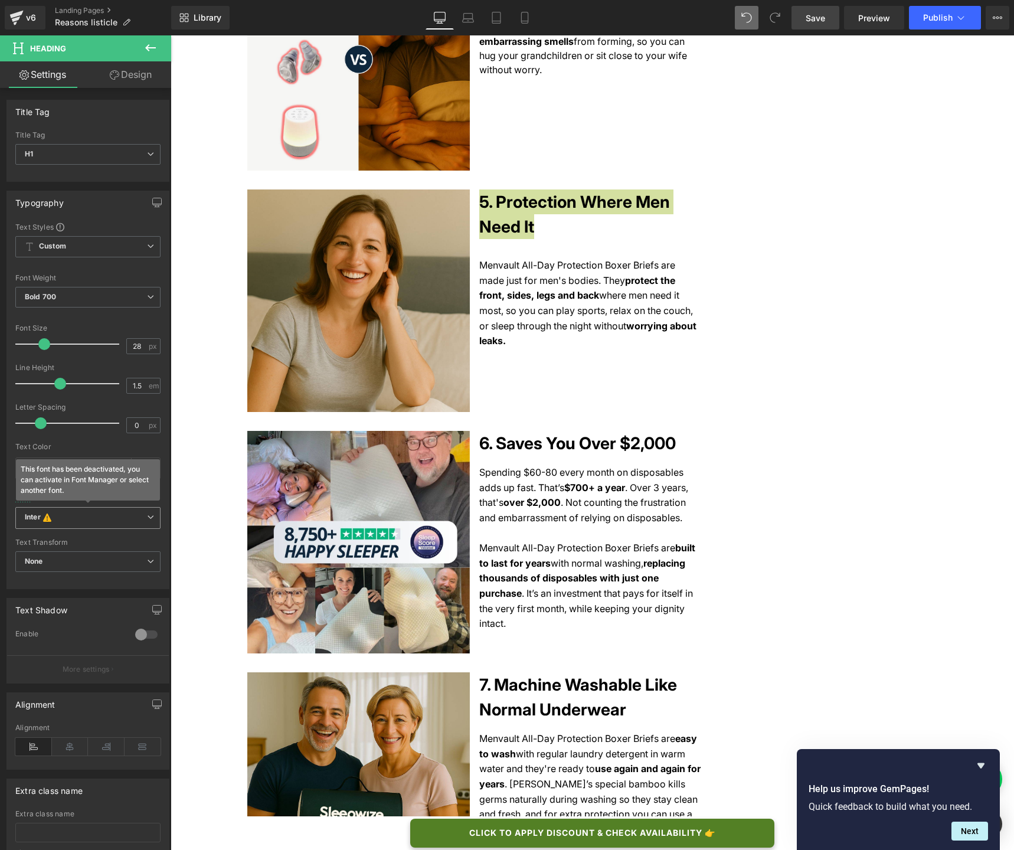
click at [93, 515] on b "Inter This font has been deactivated, you can activate in Font Manager or selec…" at bounding box center [86, 518] width 122 height 12
click at [89, 529] on div "Inter This font has been deactivated, you can activate in Font Manager or selec…" at bounding box center [85, 521] width 140 height 29
click at [89, 540] on li "Default" at bounding box center [85, 540] width 140 height 19
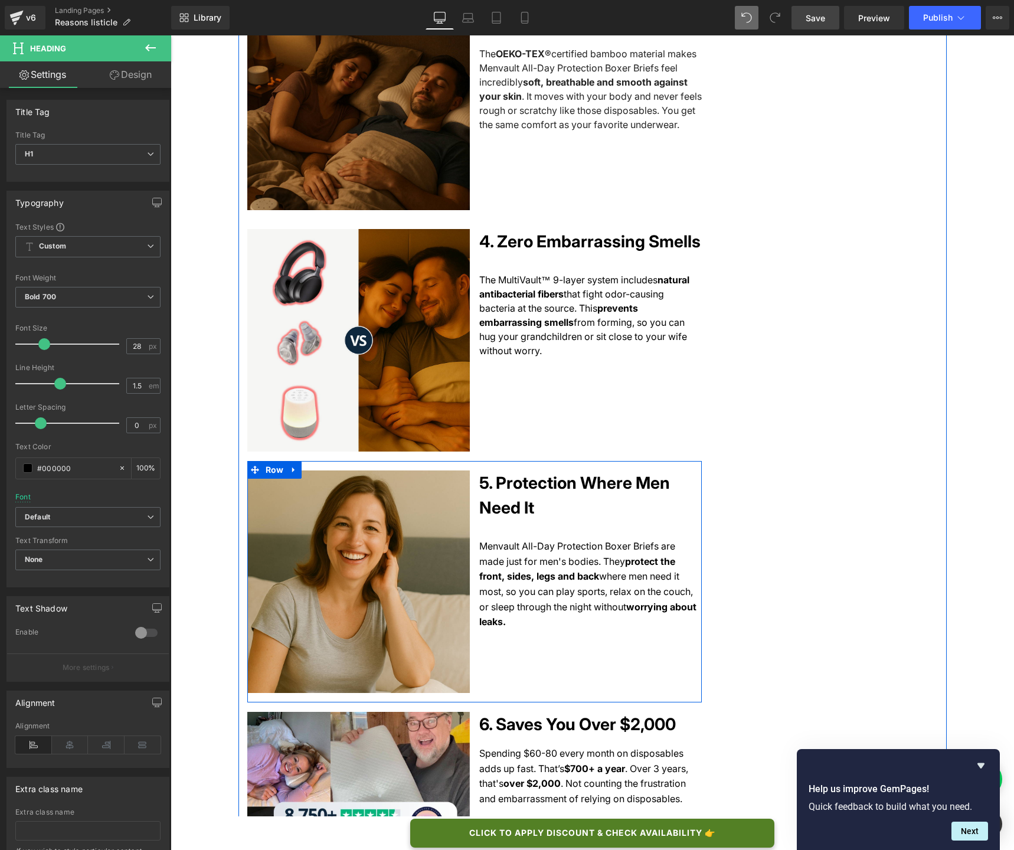
scroll to position [1095, 0]
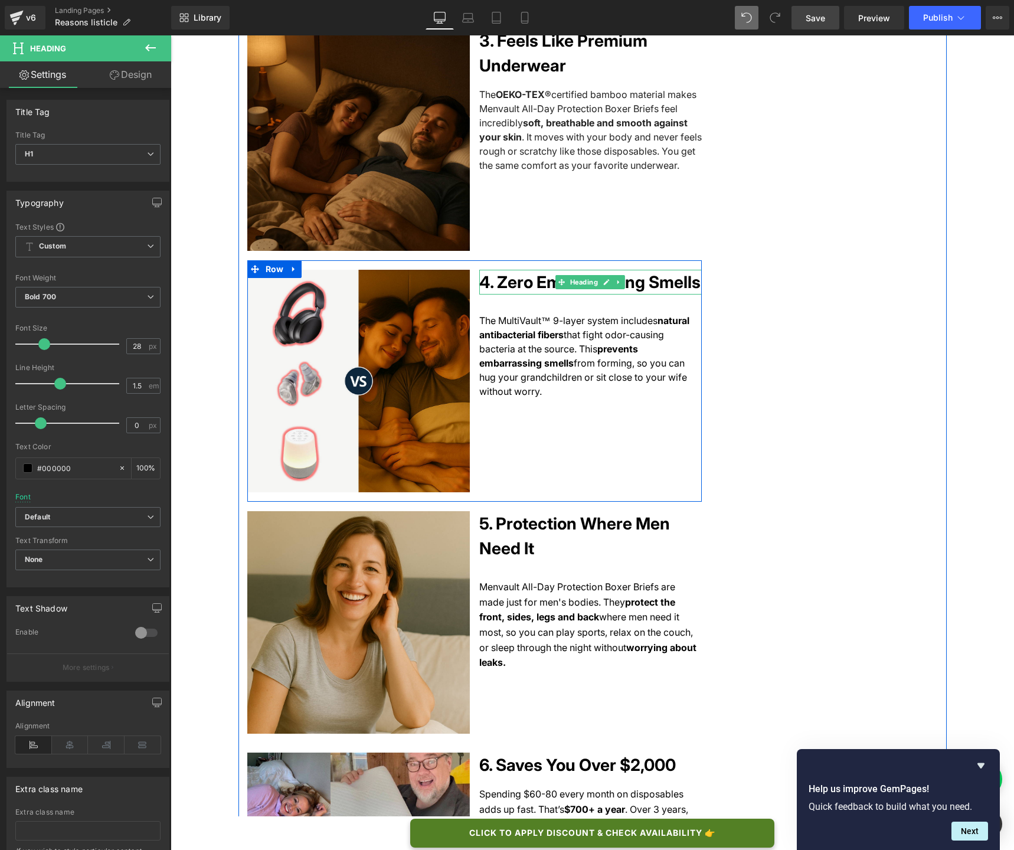
click at [510, 270] on h1 "4. Zero Embarrassing Smells" at bounding box center [590, 282] width 222 height 25
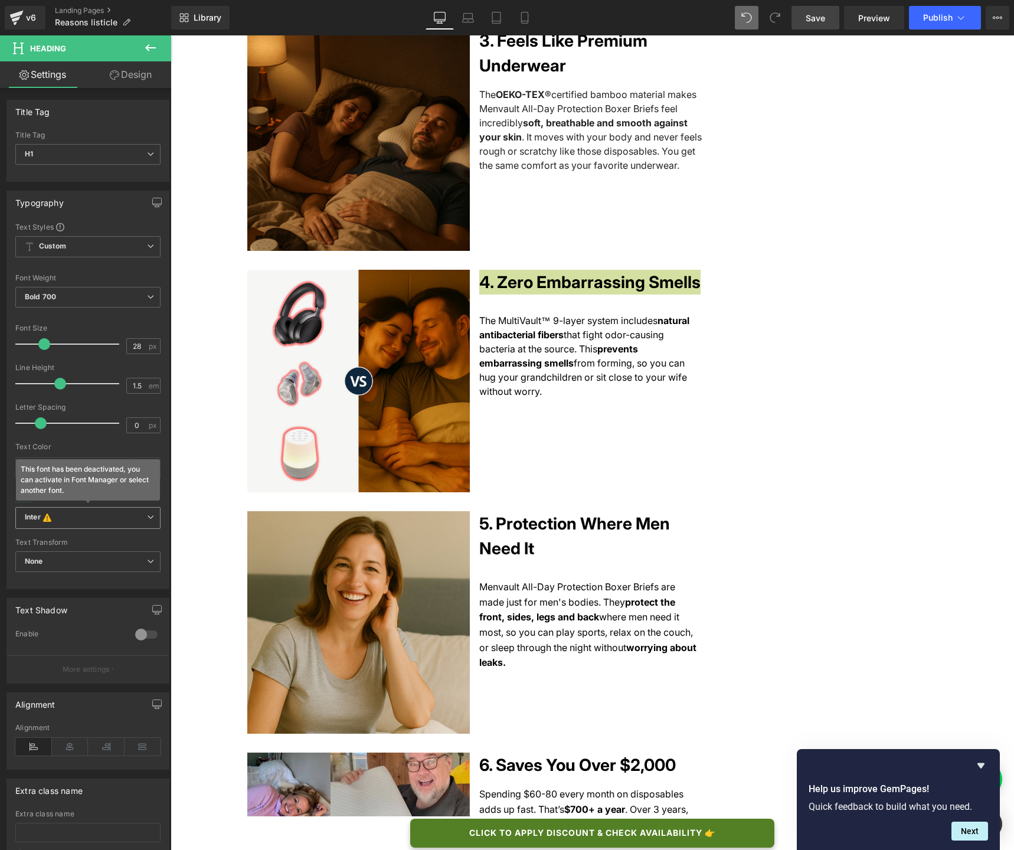
click at [119, 507] on span "Inter This font has been deactivated, you can activate in Font Manager or selec…" at bounding box center [87, 518] width 145 height 22
click at [112, 534] on li "Default" at bounding box center [85, 540] width 140 height 19
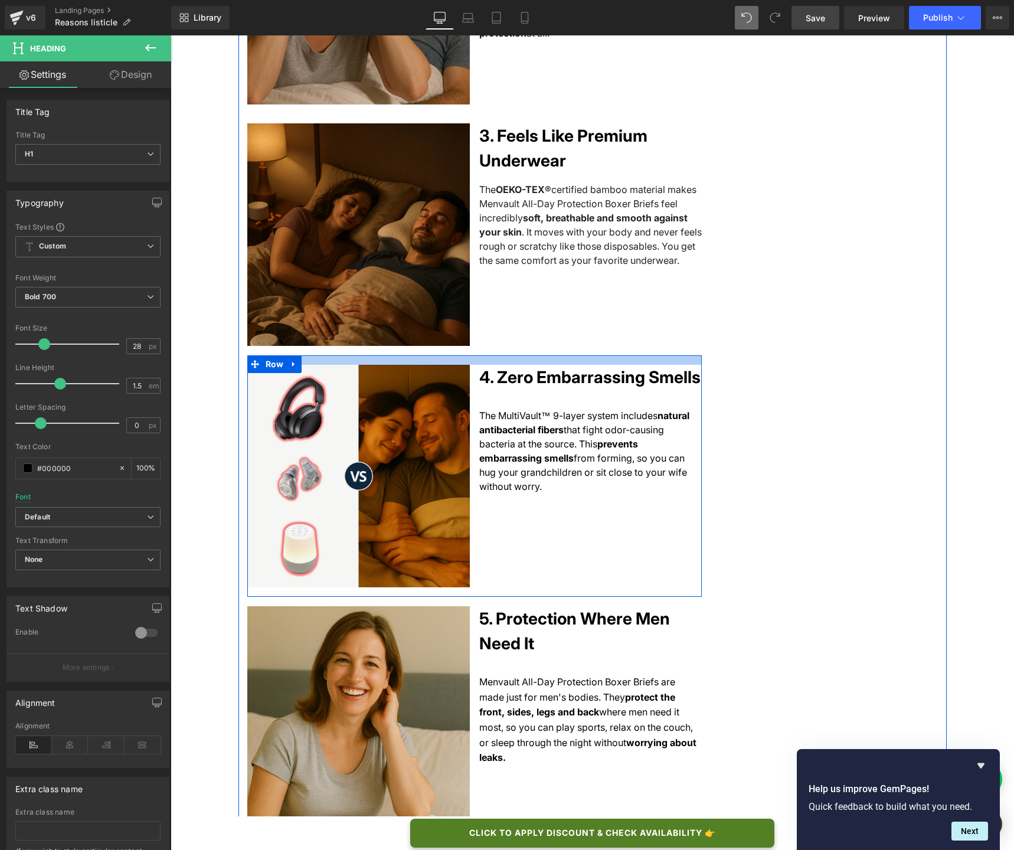
scroll to position [999, 0]
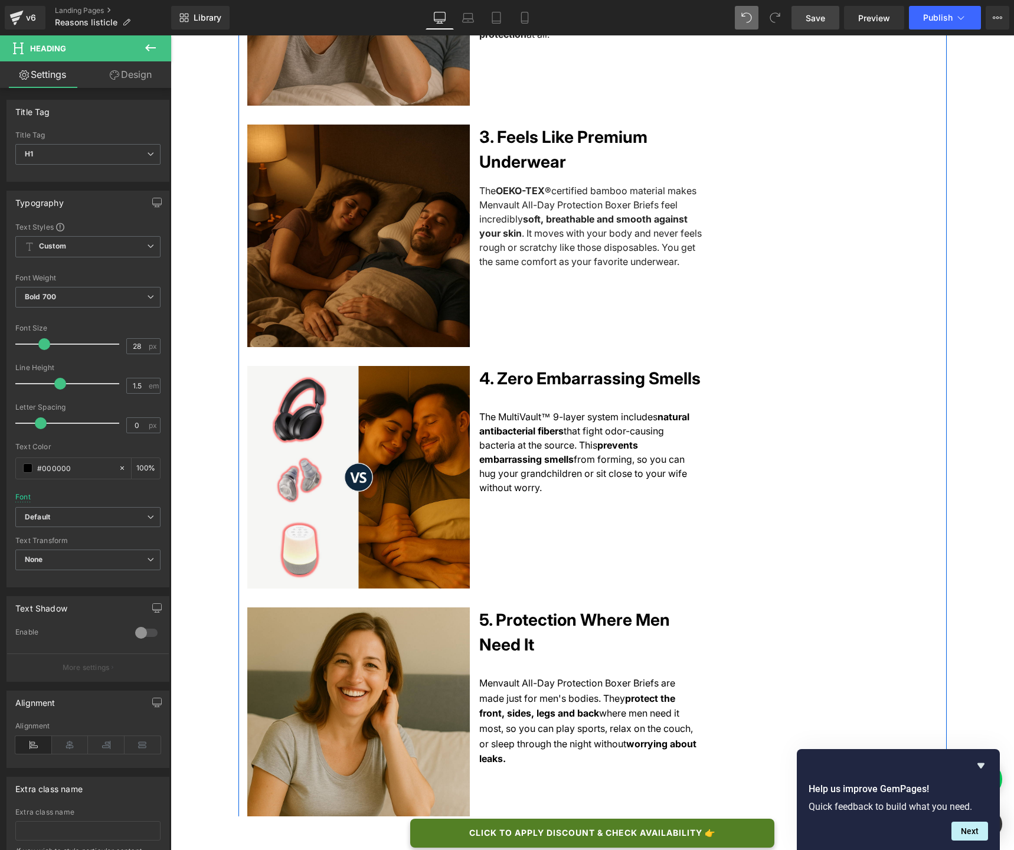
click at [506, 137] on h1 "3. Feels Like Premium Underwear" at bounding box center [590, 149] width 222 height 50
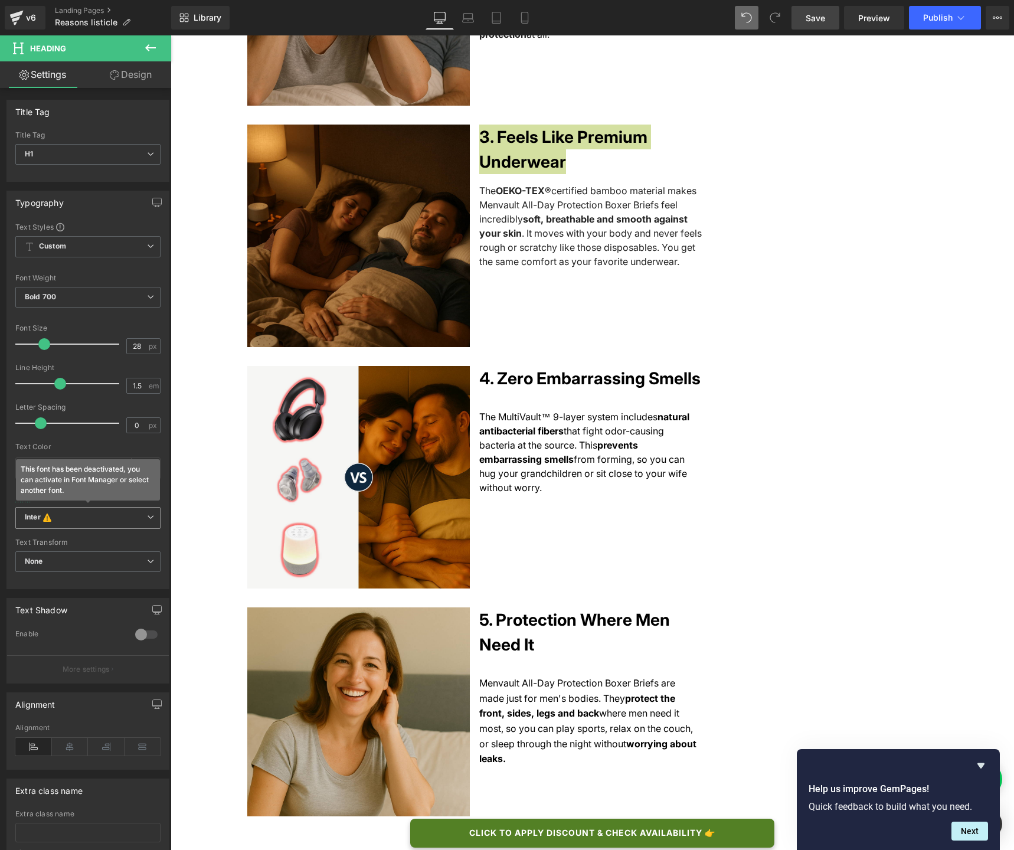
click at [112, 520] on b "Inter This font has been deactivated, you can activate in Font Manager or selec…" at bounding box center [86, 518] width 122 height 12
click at [100, 536] on li "Default" at bounding box center [85, 540] width 140 height 19
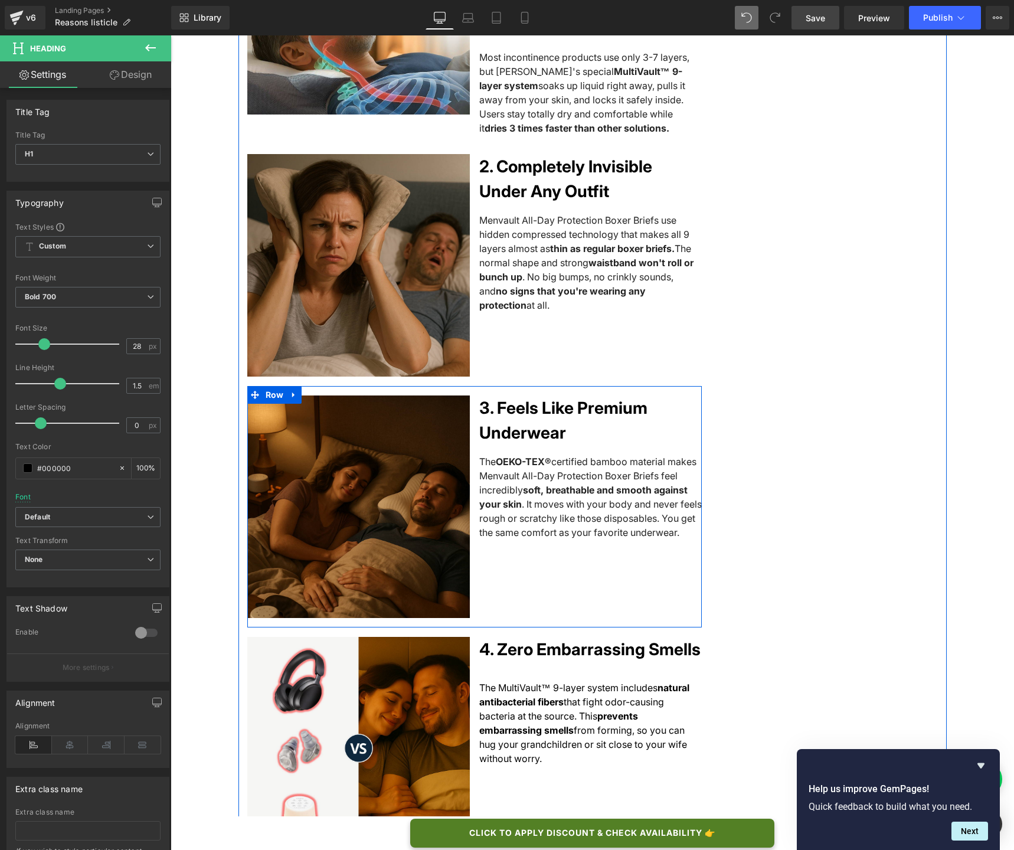
scroll to position [689, 0]
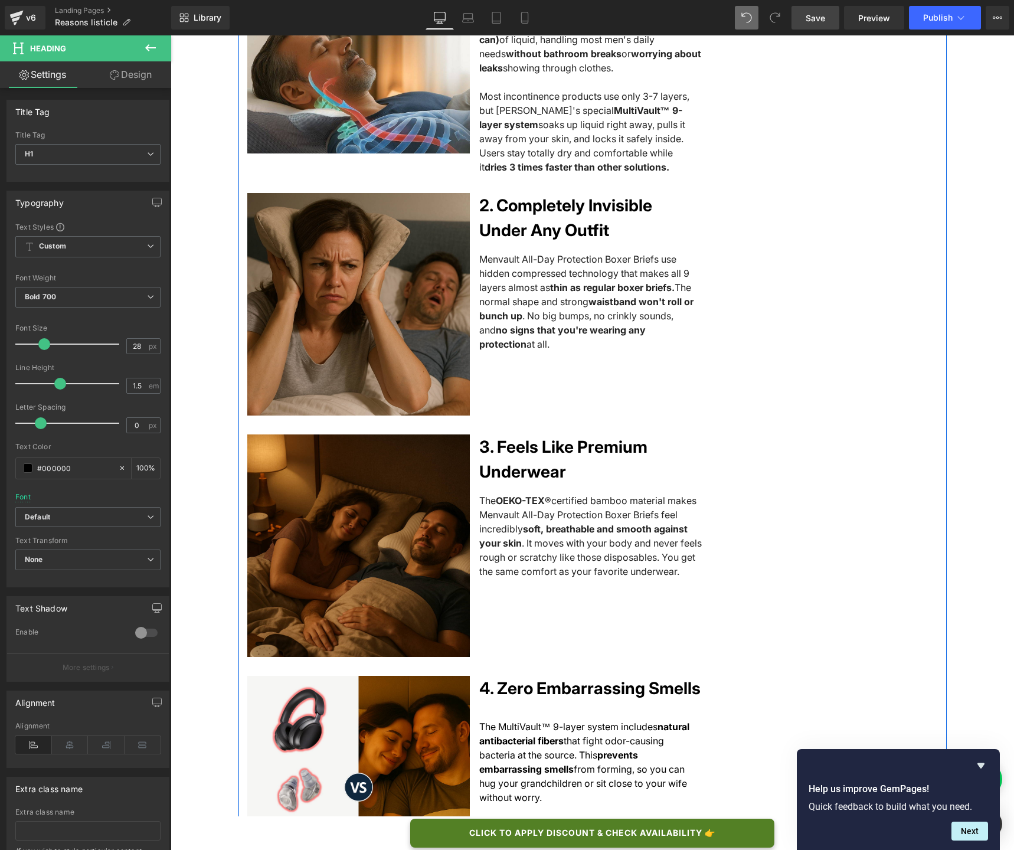
click at [522, 204] on h1 "2. Completely Invisible Under Any Outfit" at bounding box center [590, 218] width 222 height 50
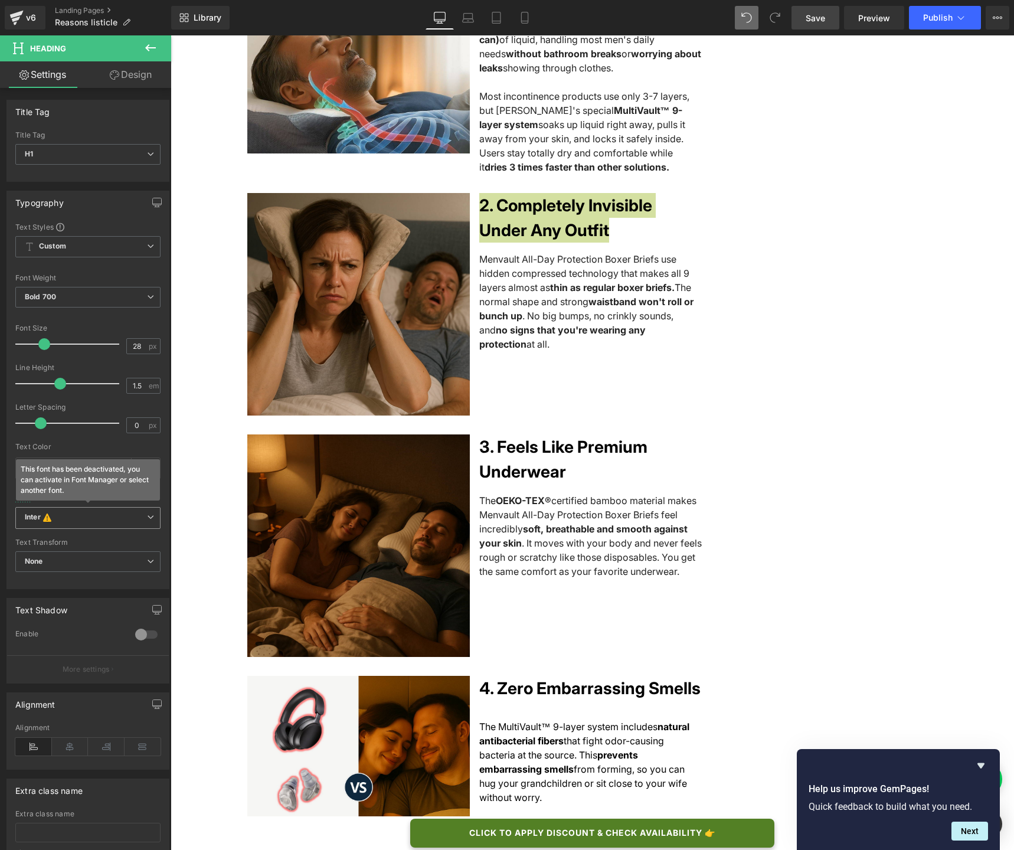
click at [97, 516] on b "Inter This font has been deactivated, you can activate in Font Manager or selec…" at bounding box center [86, 518] width 122 height 12
click at [91, 539] on li "Default" at bounding box center [85, 540] width 140 height 19
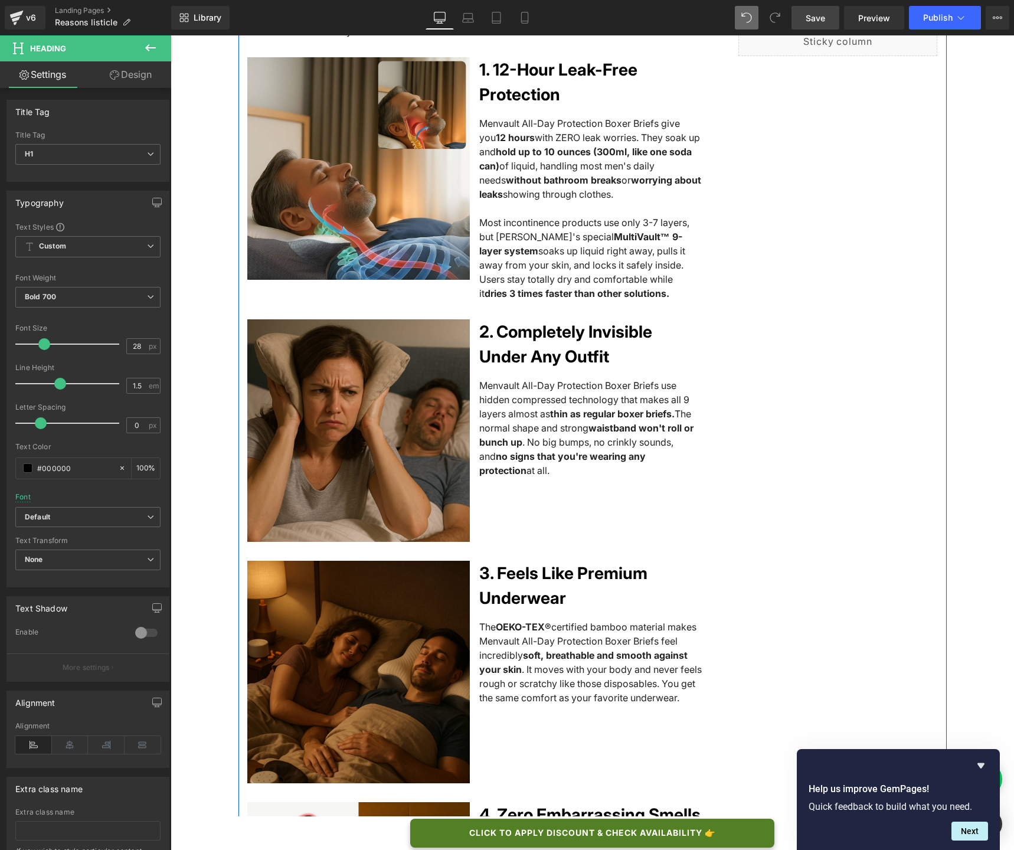
scroll to position [481, 0]
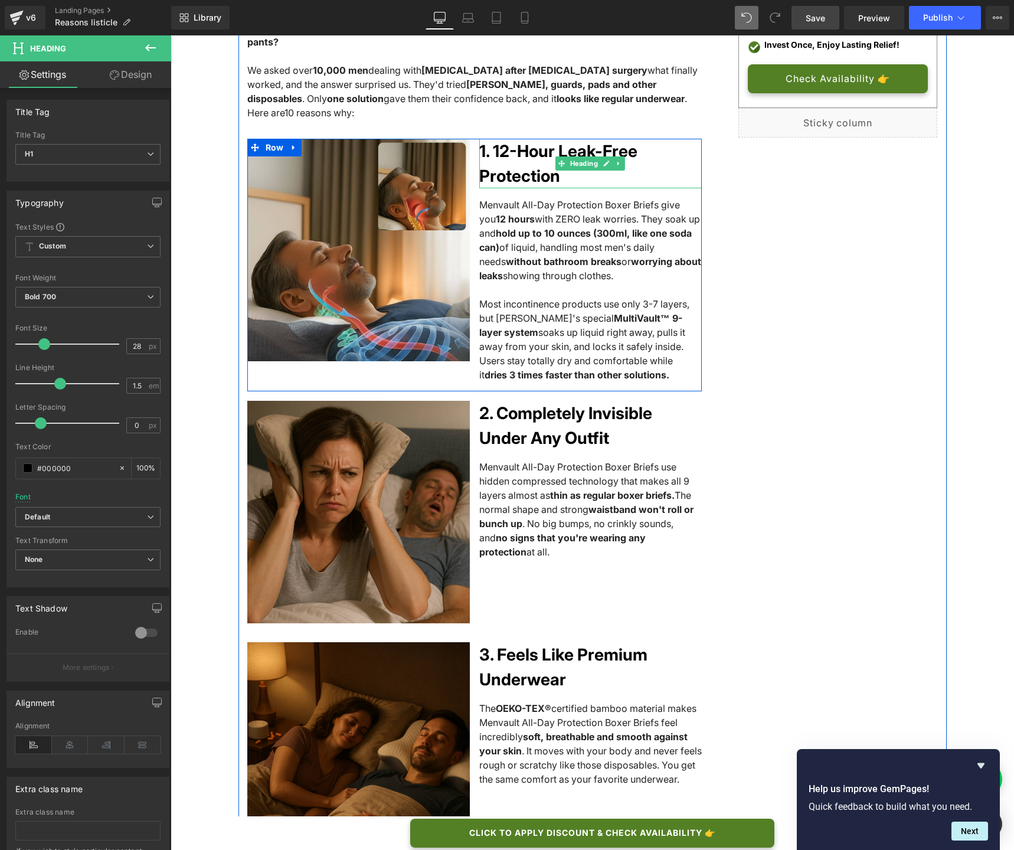
click at [509, 147] on h1 "1. 12-Hour Leak-Free Protection" at bounding box center [590, 164] width 222 height 50
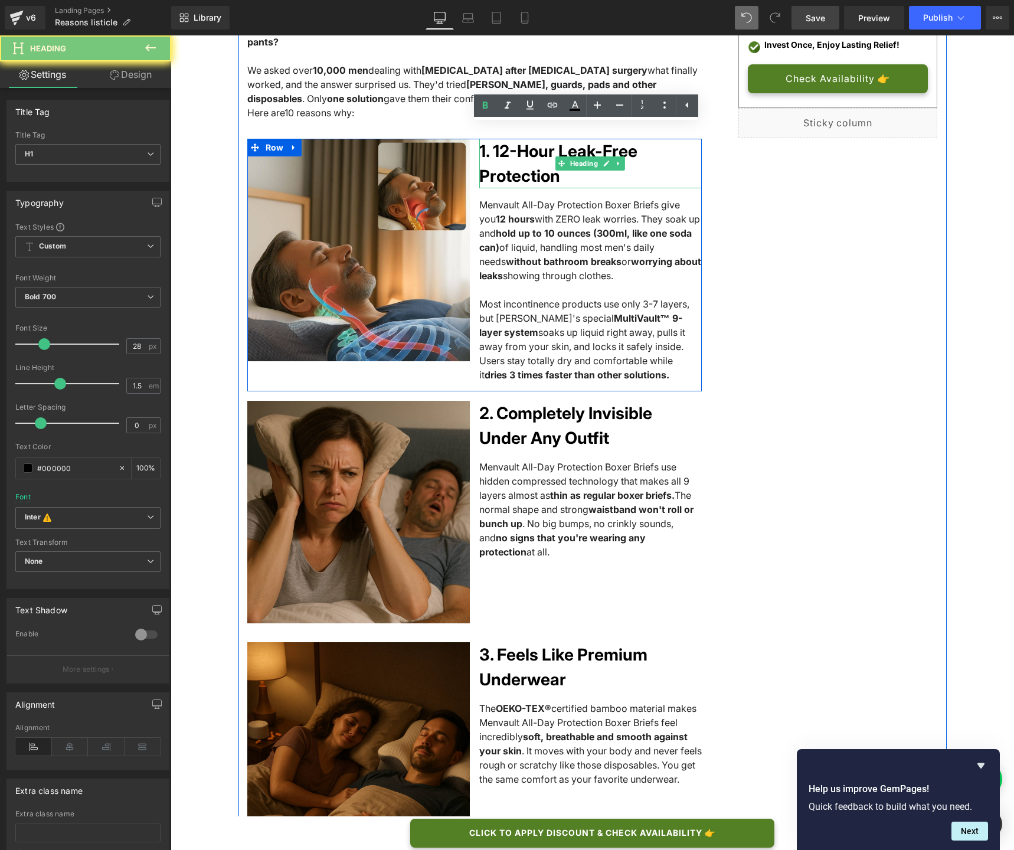
click at [509, 147] on h1 "1. 12-Hour Leak-Free Protection" at bounding box center [590, 164] width 222 height 50
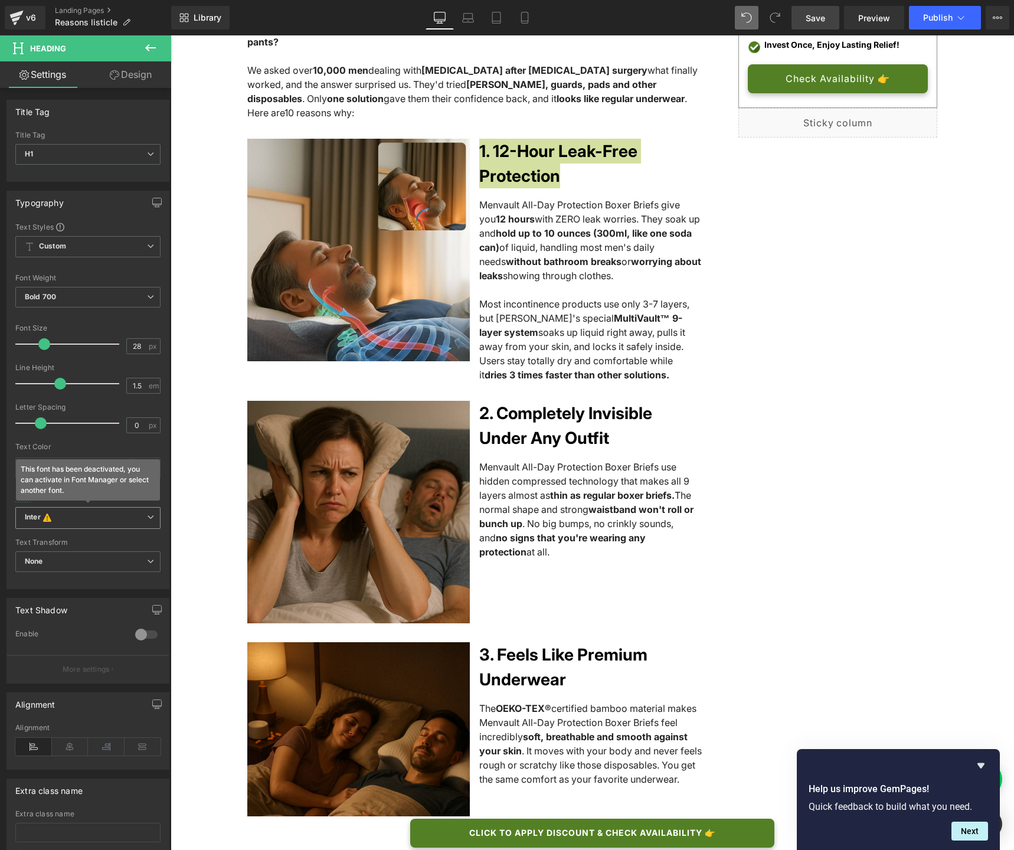
click at [136, 516] on b "Inter This font has been deactivated, you can activate in Font Manager or selec…" at bounding box center [86, 518] width 122 height 12
click at [127, 543] on li "Default" at bounding box center [85, 540] width 140 height 19
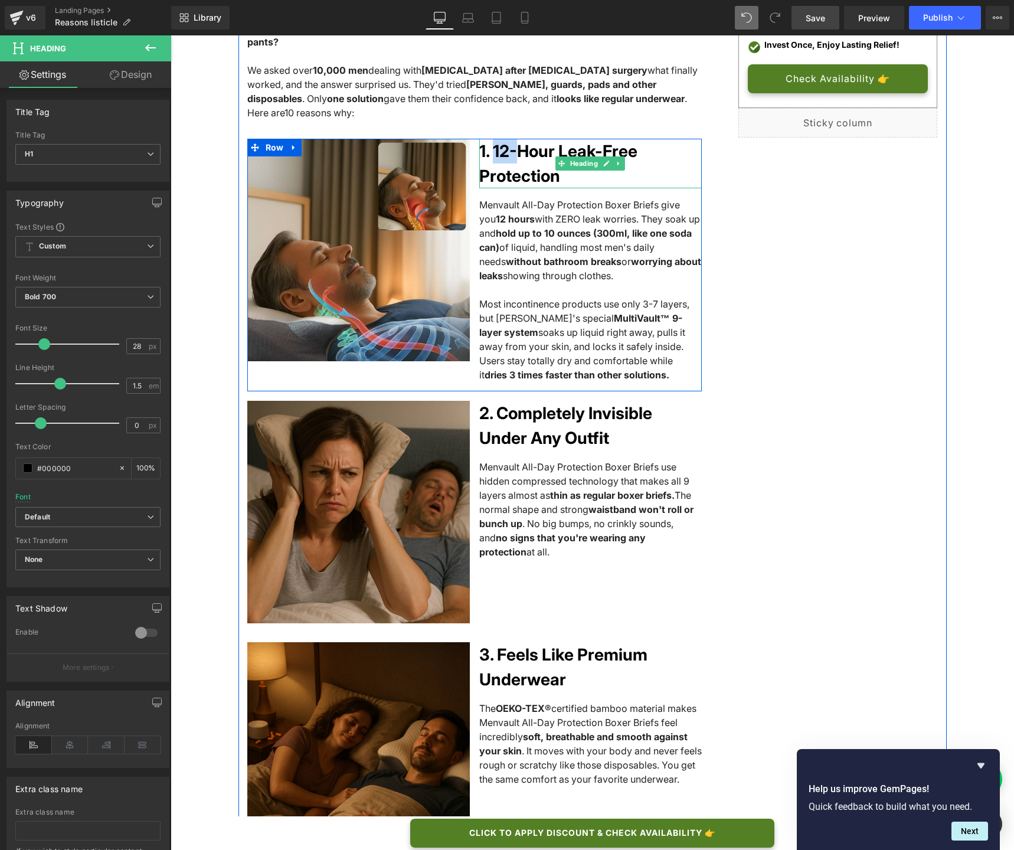
drag, startPoint x: 518, startPoint y: 135, endPoint x: 497, endPoint y: 135, distance: 21.2
click at [497, 139] on h1 "1. 12-Hour Leak-Free Protection" at bounding box center [590, 164] width 222 height 50
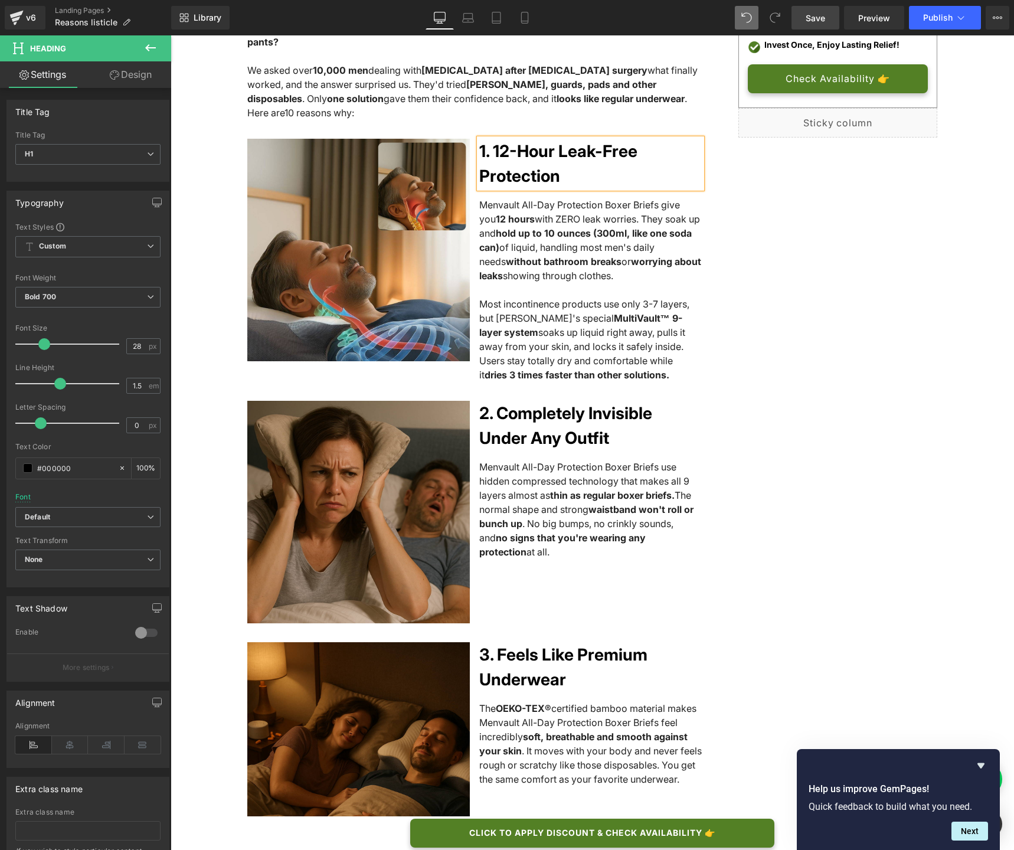
click at [821, 14] on span "Save" at bounding box center [814, 18] width 19 height 12
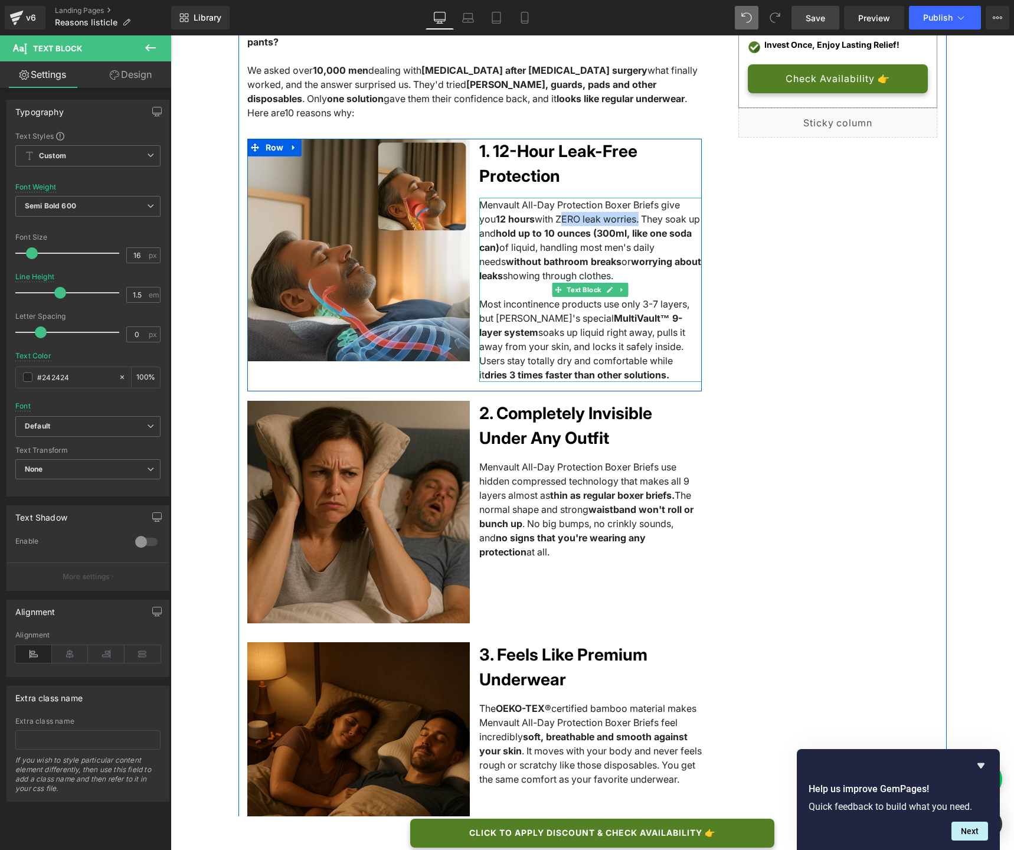
drag, startPoint x: 523, startPoint y: 204, endPoint x: 602, endPoint y: 202, distance: 79.7
click at [602, 213] on span "with ZERO leak worries. They soak up and" at bounding box center [589, 226] width 221 height 26
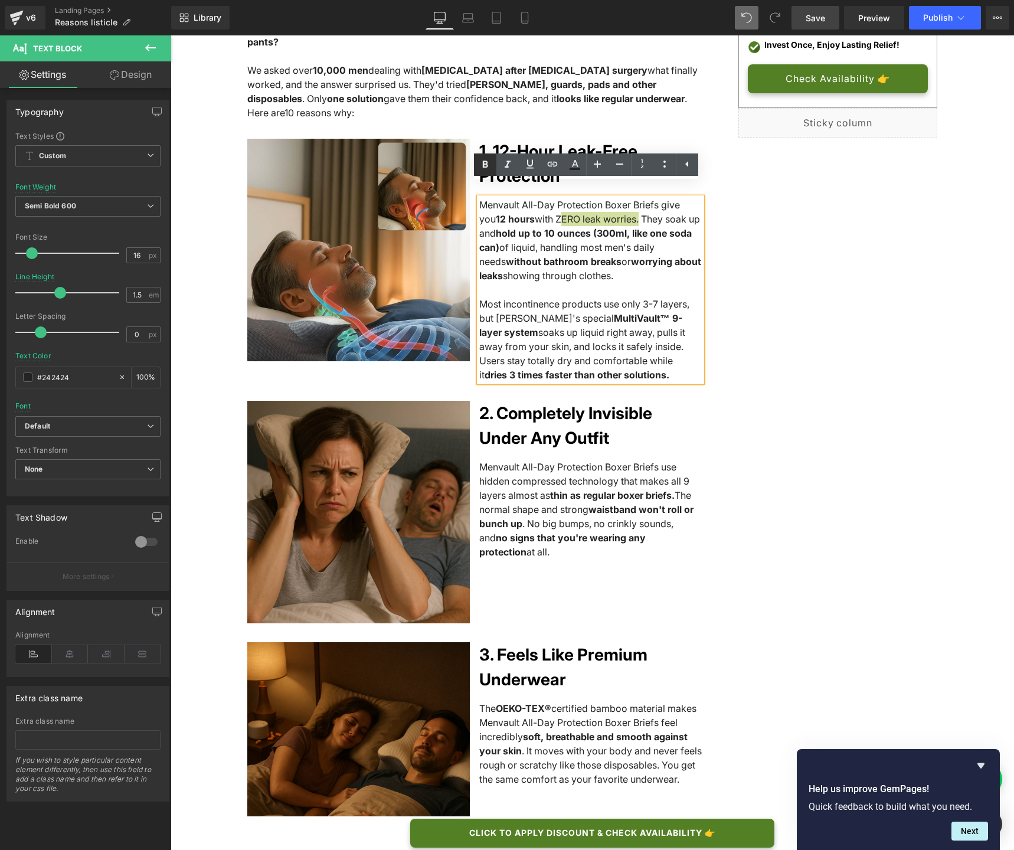
click at [487, 165] on icon at bounding box center [484, 164] width 5 height 7
drag, startPoint x: 605, startPoint y: 204, endPoint x: 525, endPoint y: 202, distance: 80.9
click at [525, 202] on div "Menvault All-Day Protection Boxer Briefs give you 12 hours with ZERO leak worri…" at bounding box center [590, 290] width 222 height 184
click at [479, 164] on icon at bounding box center [485, 165] width 14 height 14
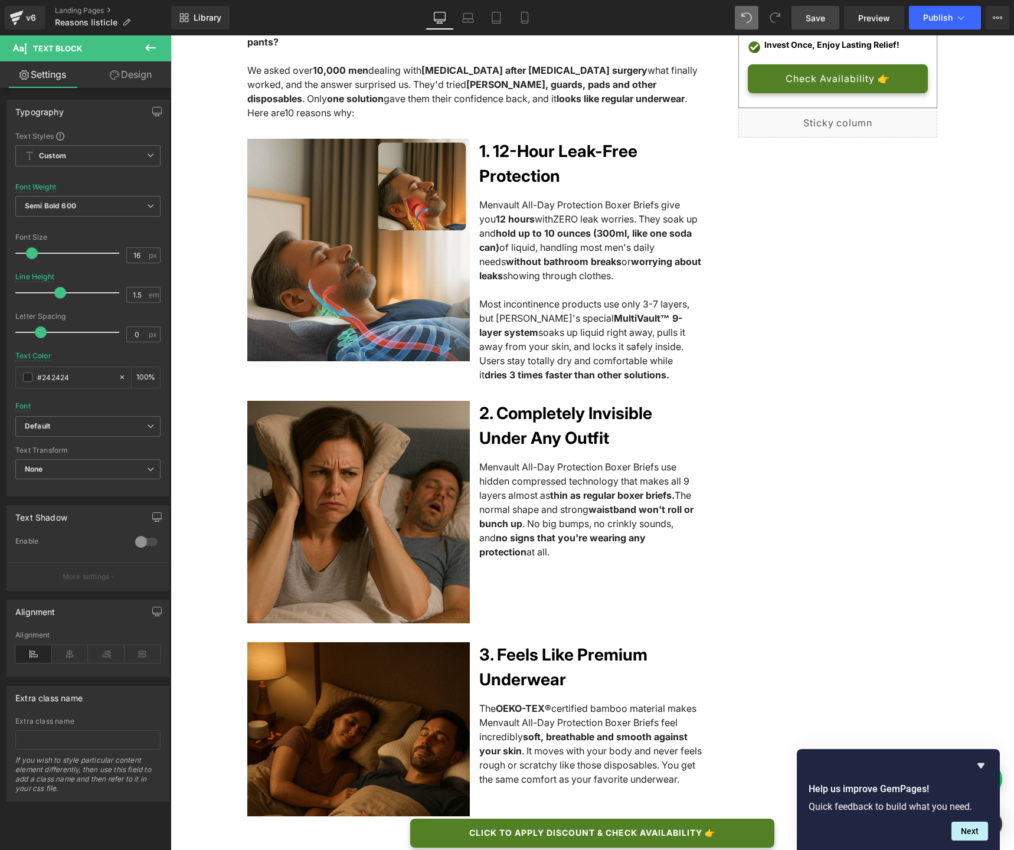
click at [815, 21] on span "Save" at bounding box center [814, 18] width 19 height 12
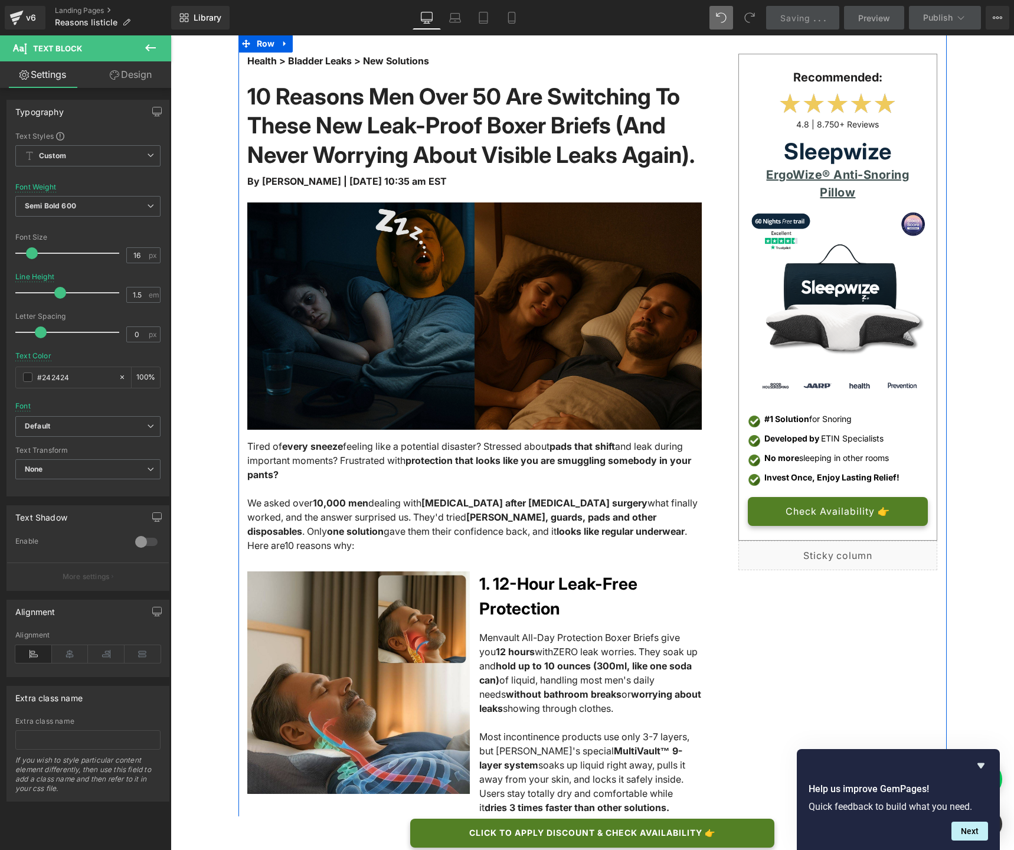
scroll to position [0, 0]
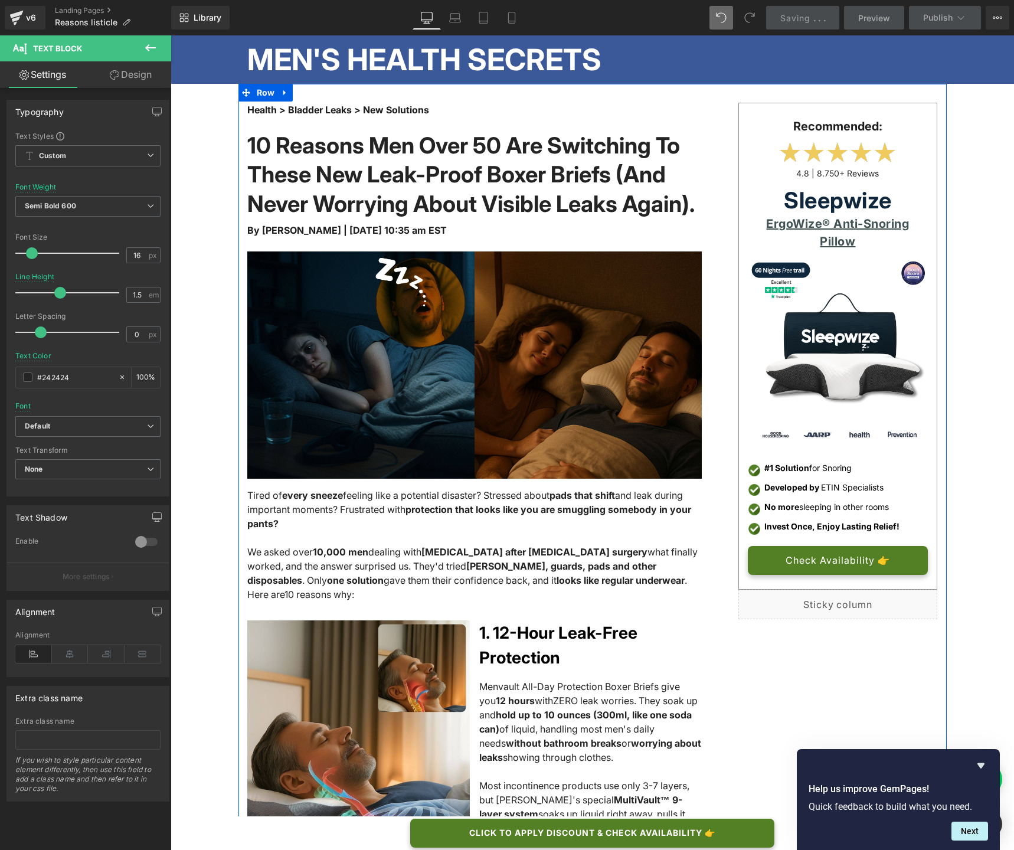
click at [418, 173] on div "10 Reasons Men Over 50 Are Switching To These New Leak-Proof Boxer Briefs (And …" at bounding box center [474, 177] width 454 height 92
click at [418, 173] on h1 "10 Reasons Men Over 50 Are Switching To These New Leak-Proof Boxer Briefs (And …" at bounding box center [474, 174] width 454 height 87
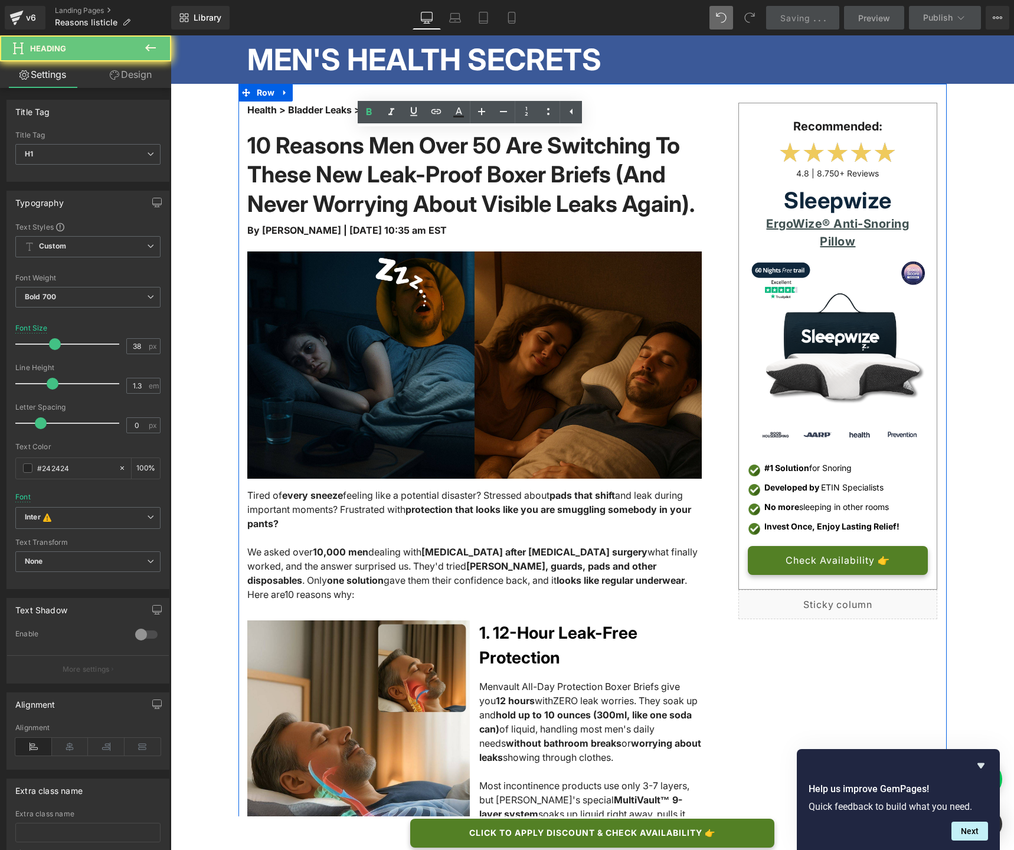
click at [418, 173] on h1 "10 Reasons Men Over 50 Are Switching To These New Leak-Proof Boxer Briefs (And …" at bounding box center [474, 174] width 454 height 87
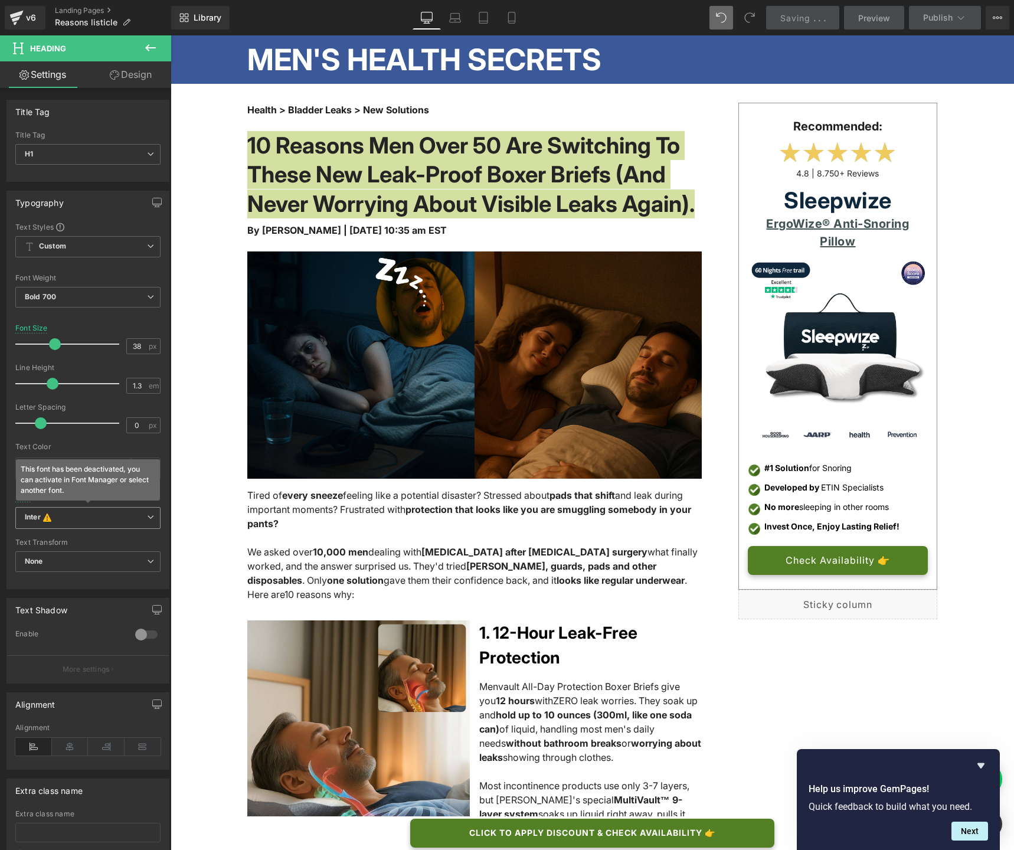
click at [65, 515] on b "Inter This font has been deactivated, you can activate in Font Manager or selec…" at bounding box center [86, 518] width 122 height 12
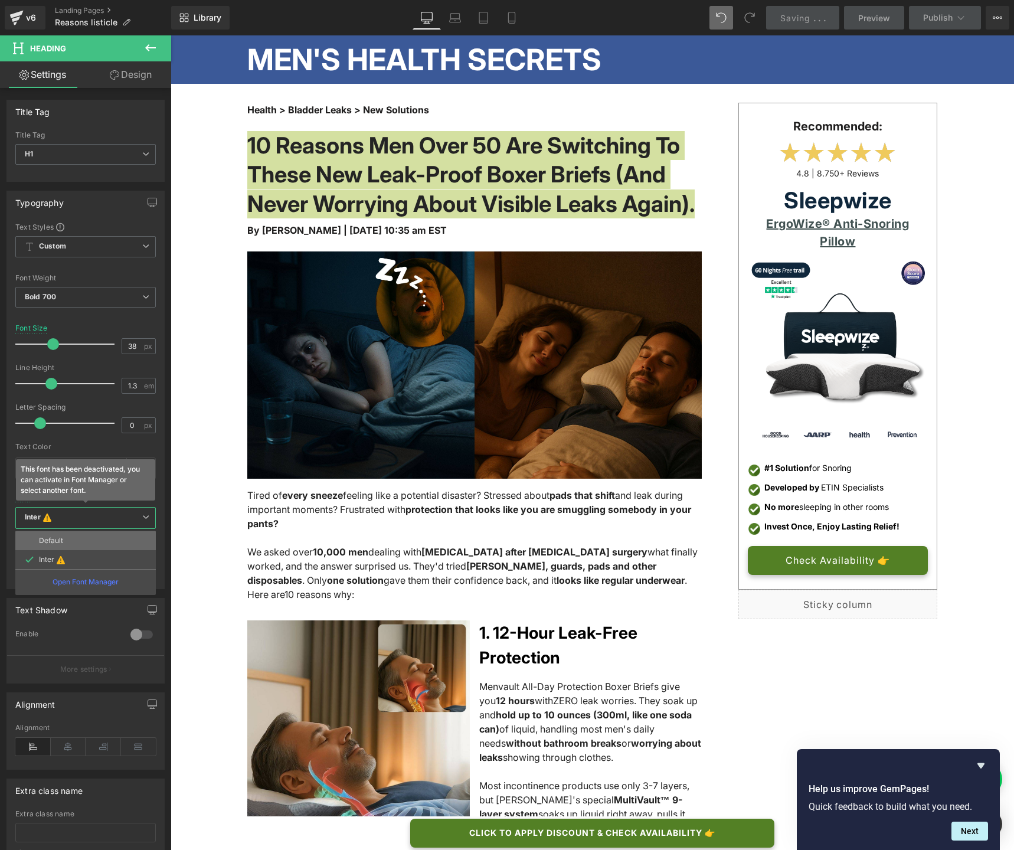
click at [65, 536] on li "Default" at bounding box center [85, 540] width 140 height 19
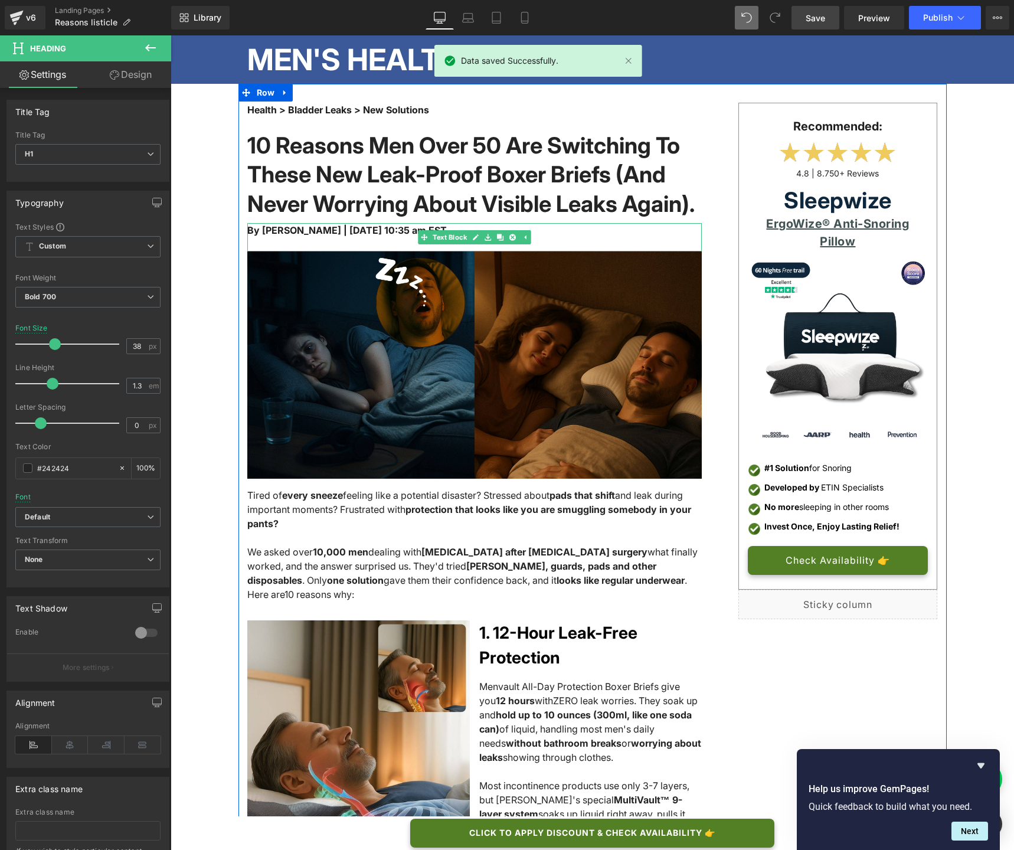
click at [378, 236] on span "By [PERSON_NAME] | [DATE] 10:35 am EST" at bounding box center [346, 230] width 199 height 12
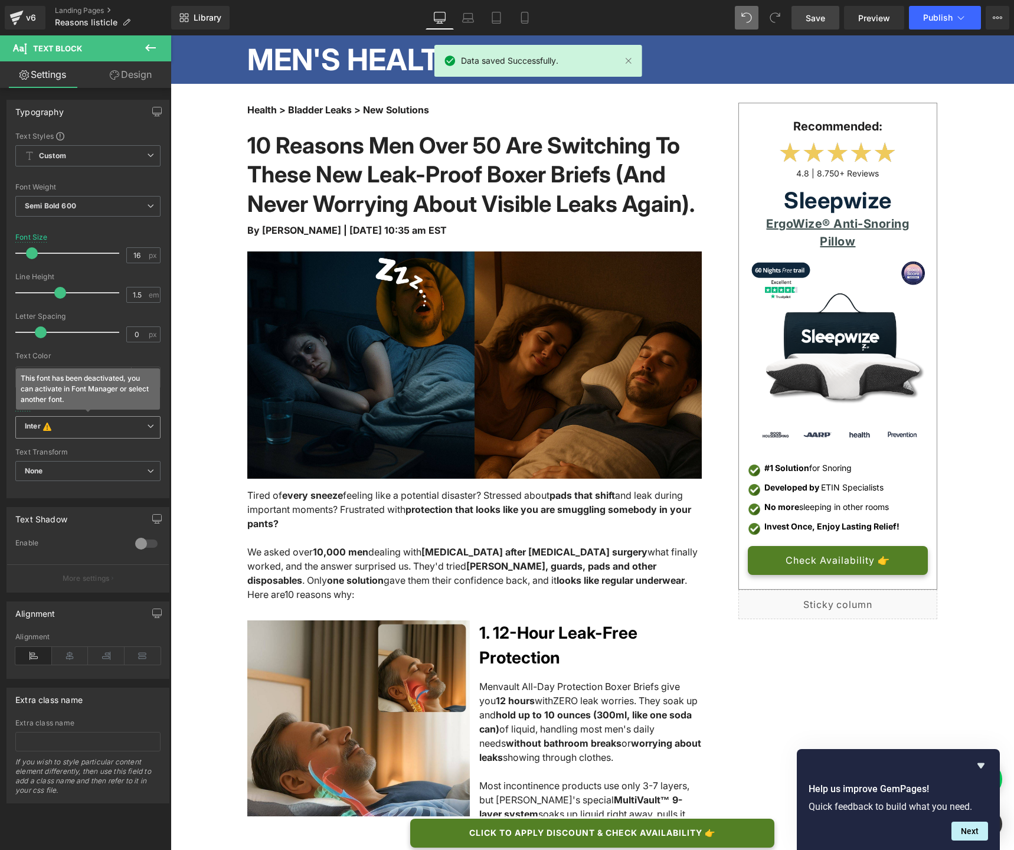
click at [58, 425] on b "Inter This font has been deactivated, you can activate in Font Manager or selec…" at bounding box center [86, 427] width 122 height 12
click at [59, 451] on p "Default" at bounding box center [51, 450] width 24 height 8
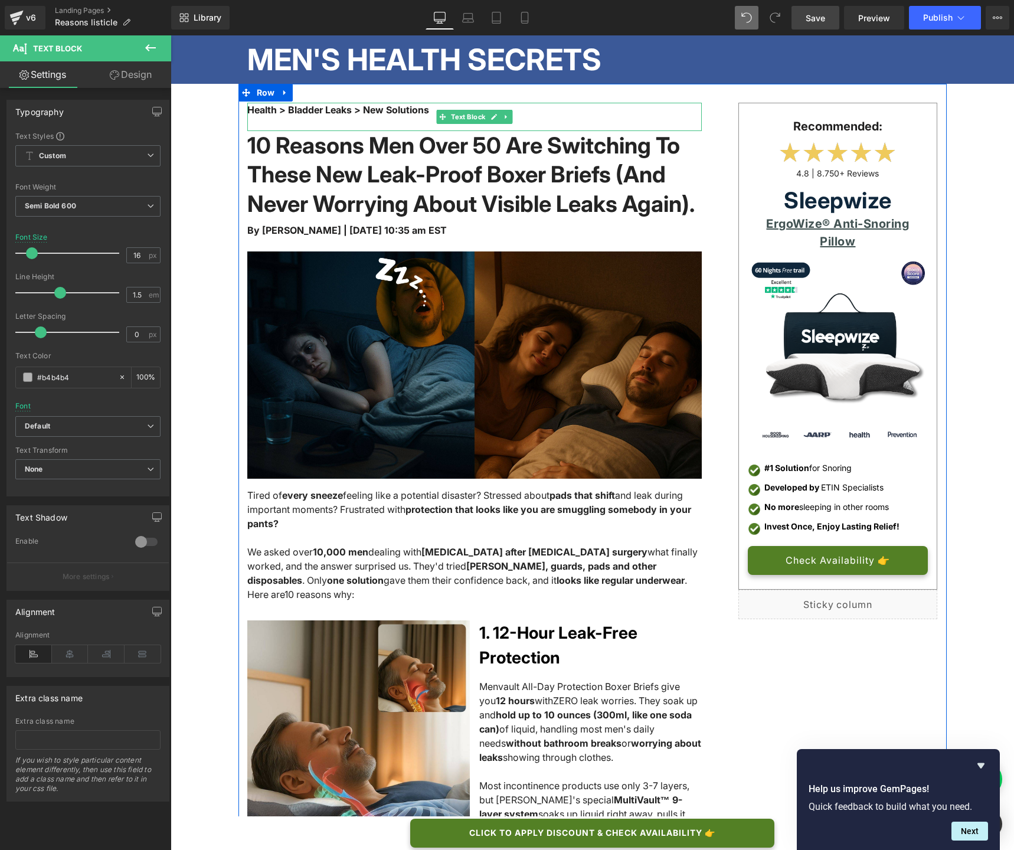
click at [345, 107] on font "Health > Bladder Leaks > New Solutions" at bounding box center [338, 110] width 182 height 12
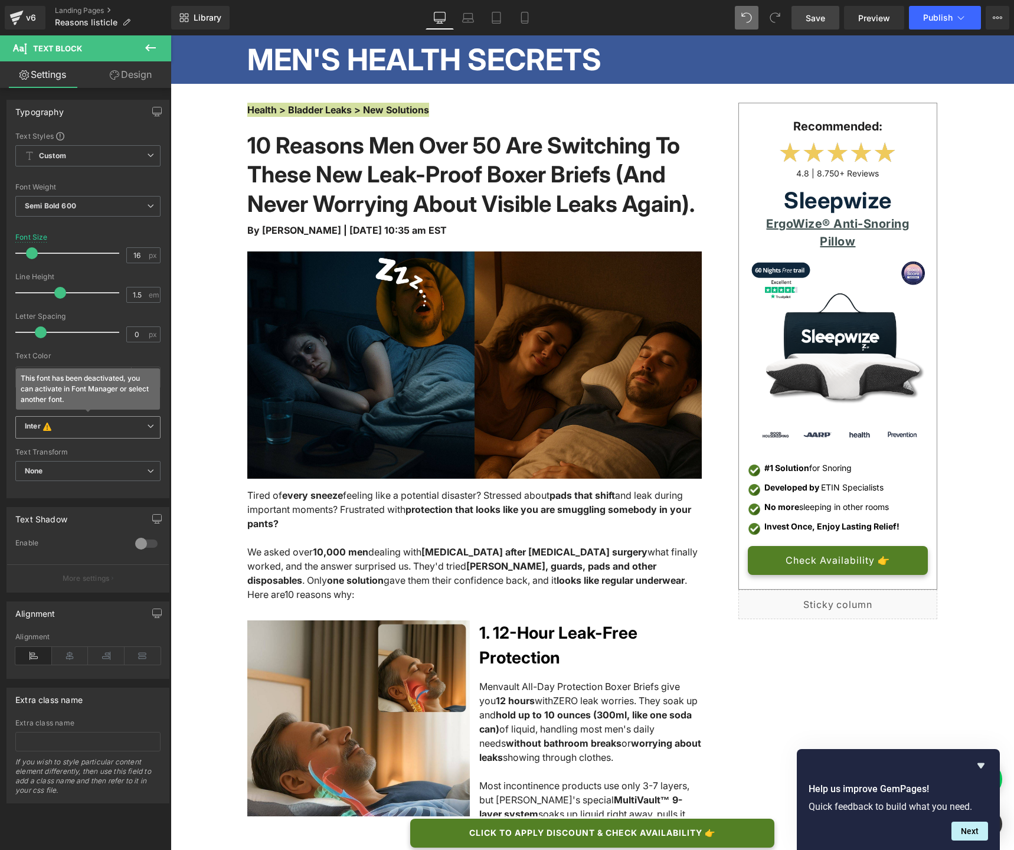
click at [110, 429] on b "Inter This font has been deactivated, you can activate in Font Manager or selec…" at bounding box center [86, 427] width 122 height 12
click at [104, 445] on li "Default" at bounding box center [85, 450] width 140 height 19
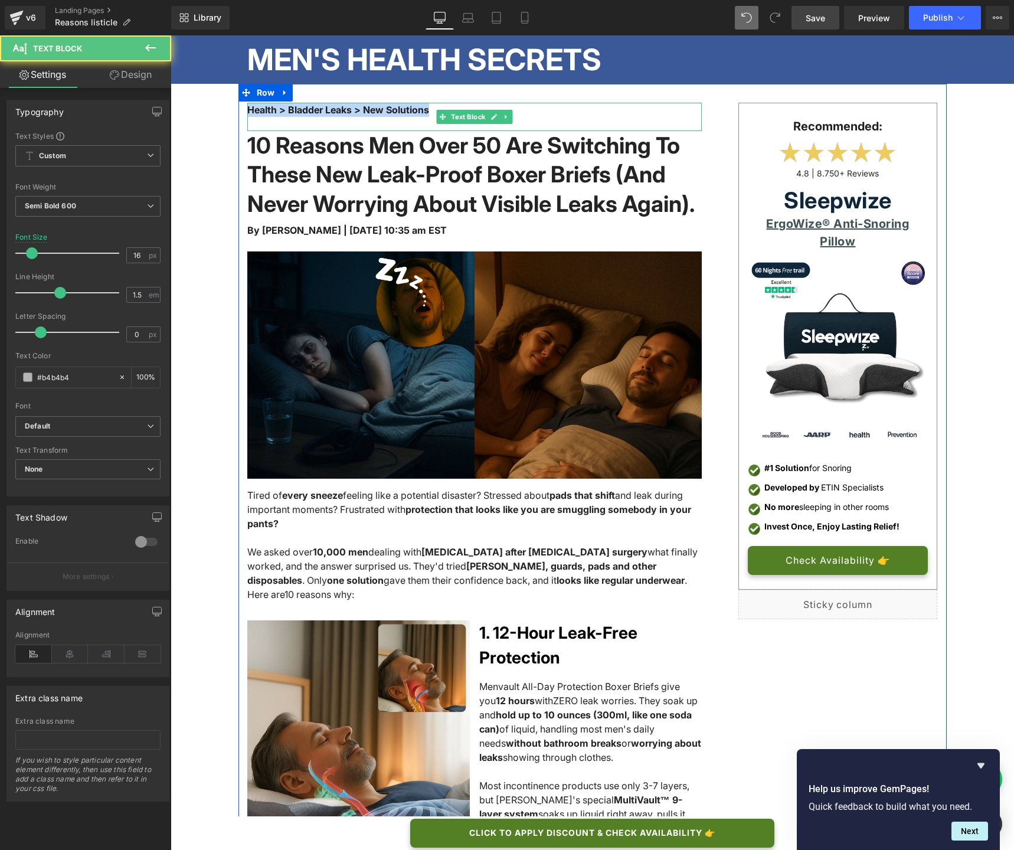
click at [365, 109] on font "Health > Bladder Leaks > New Solutions" at bounding box center [338, 110] width 182 height 12
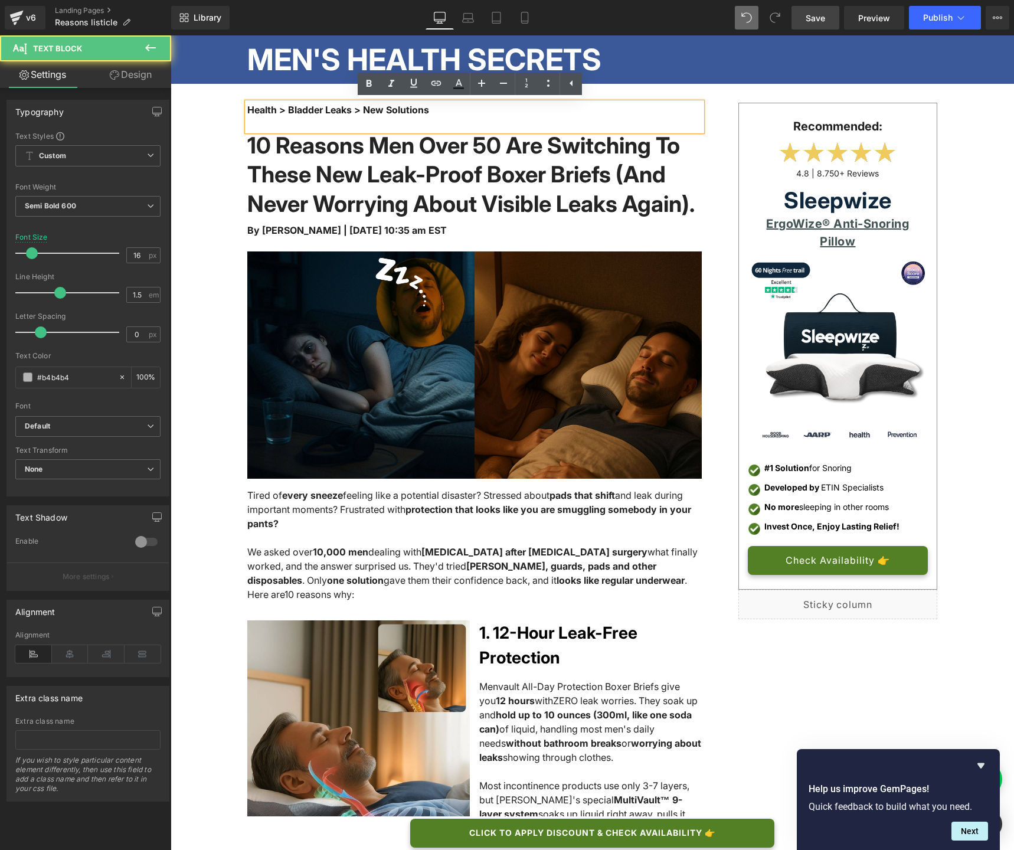
click at [365, 109] on font "Health > Bladder Leaks > New Solutions" at bounding box center [338, 110] width 182 height 12
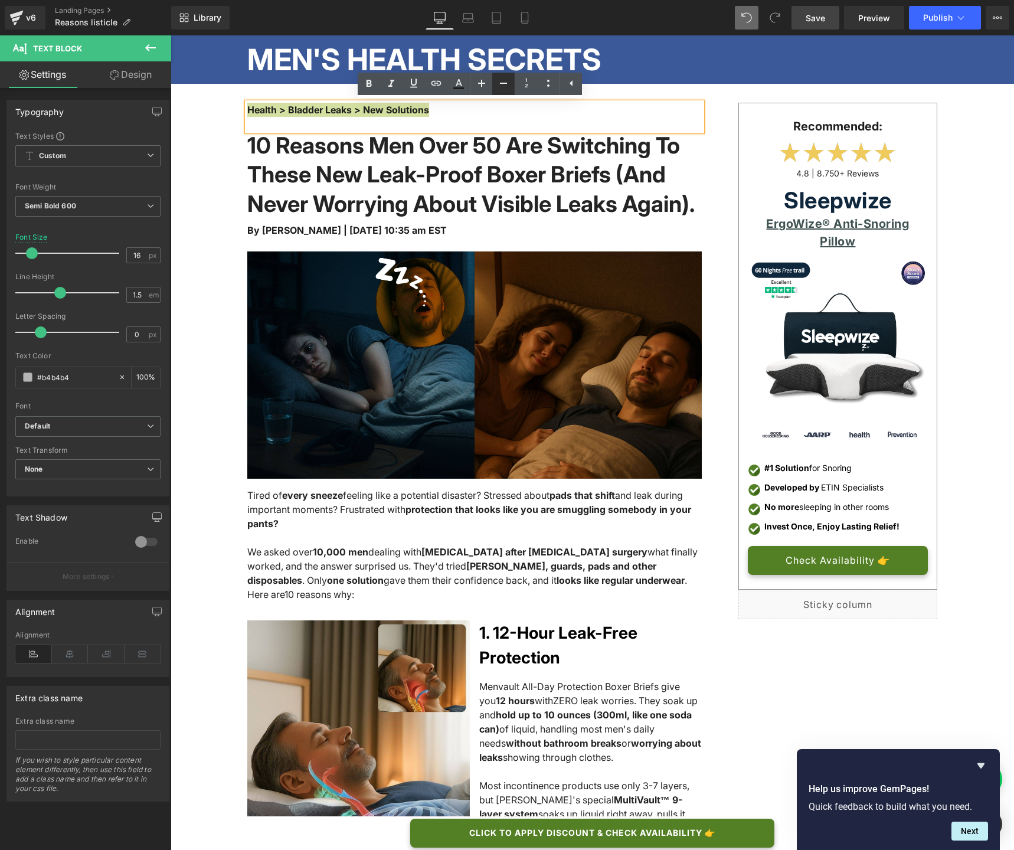
click at [499, 86] on icon at bounding box center [503, 83] width 14 height 14
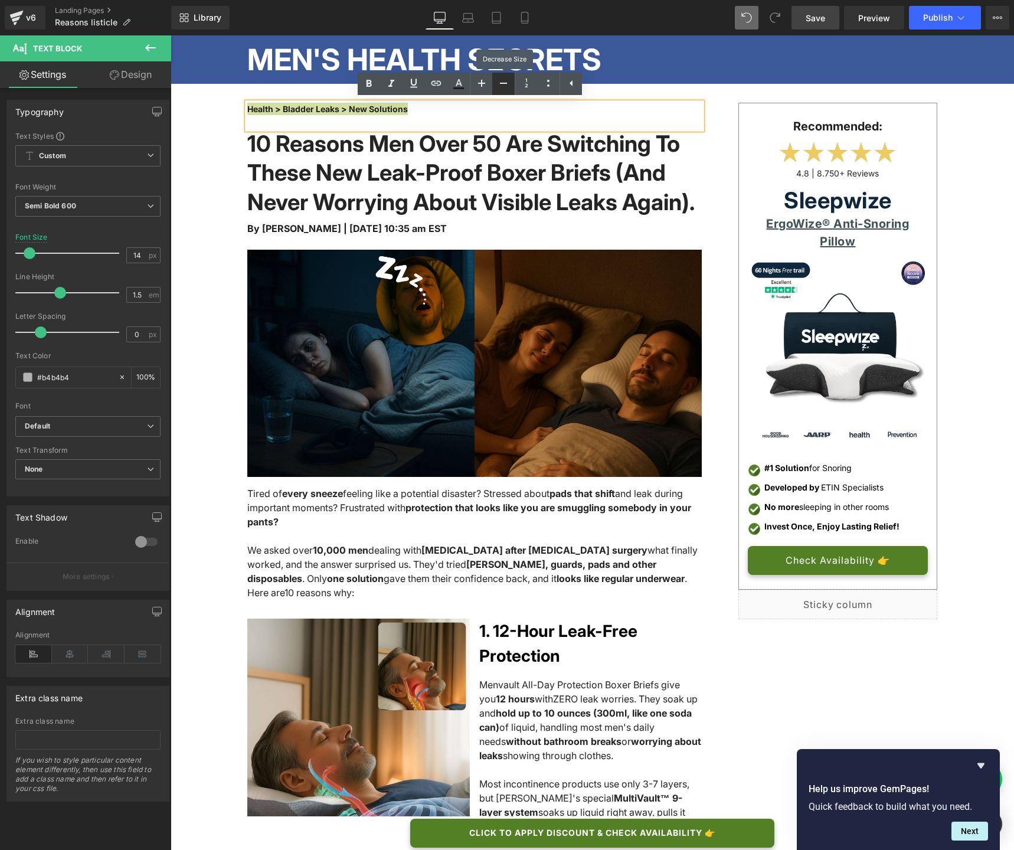
click at [499, 86] on icon at bounding box center [503, 83] width 14 height 14
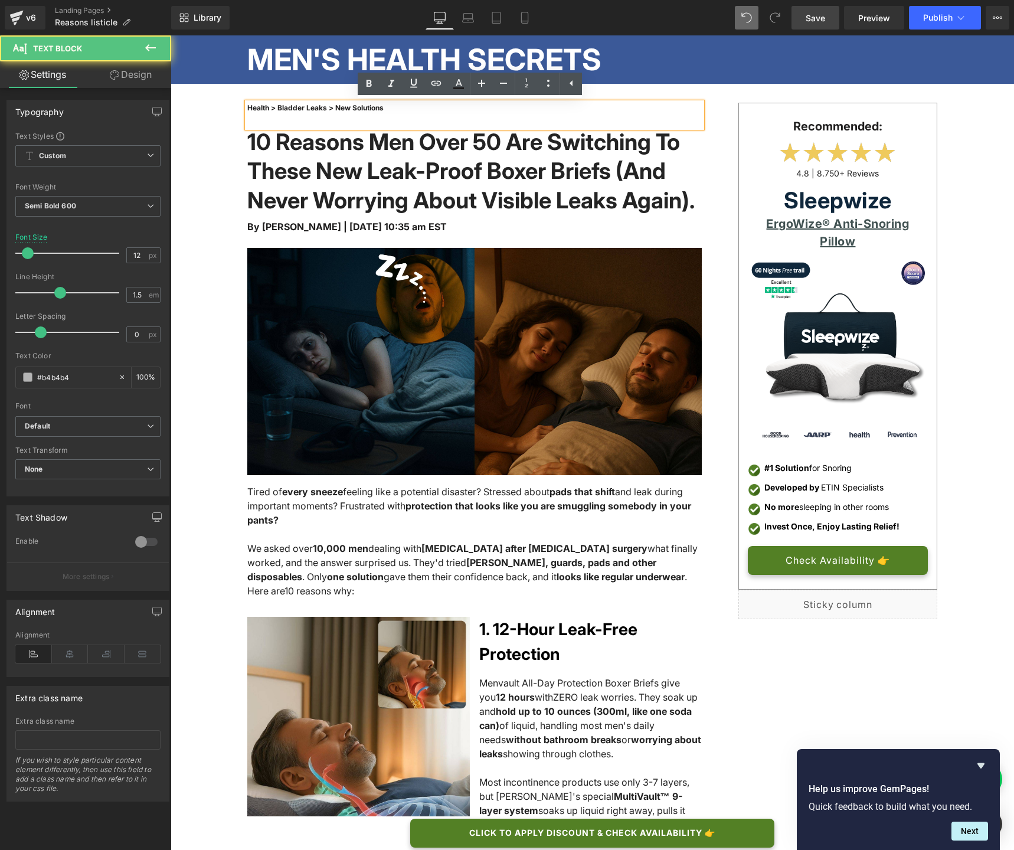
click at [301, 125] on div "Health > Bladder Leaks > New Solutions" at bounding box center [474, 115] width 454 height 25
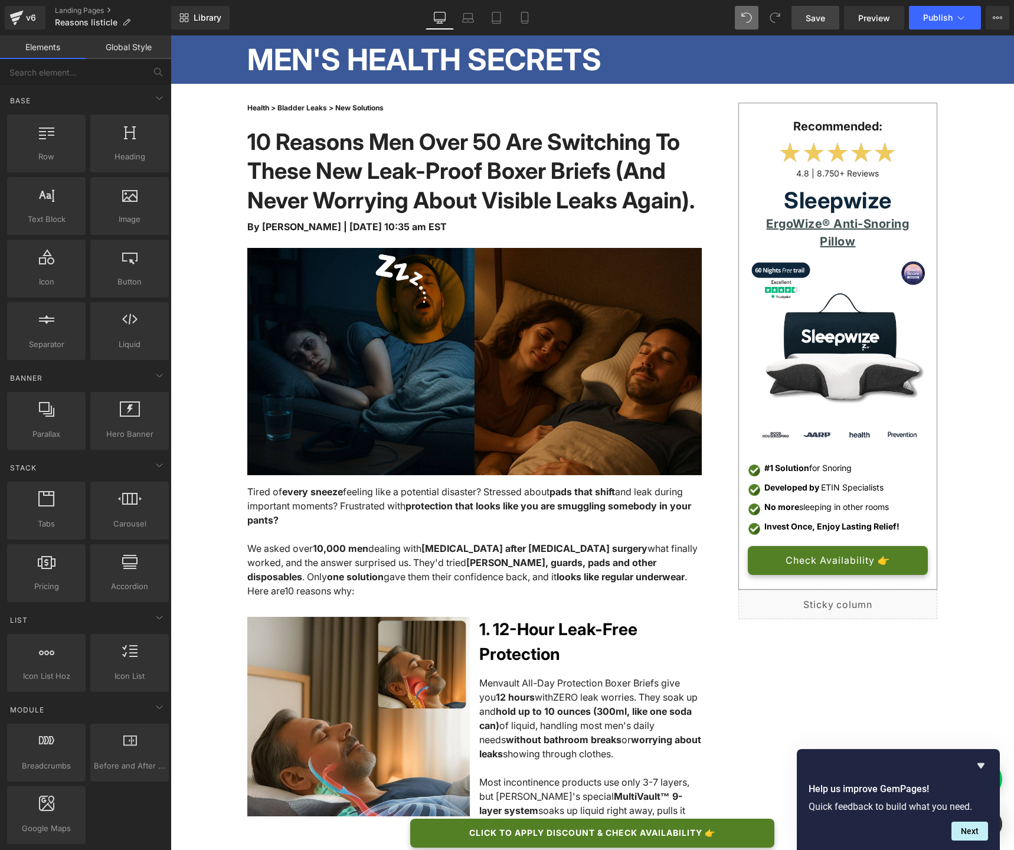
click at [821, 22] on span "Save" at bounding box center [814, 18] width 19 height 12
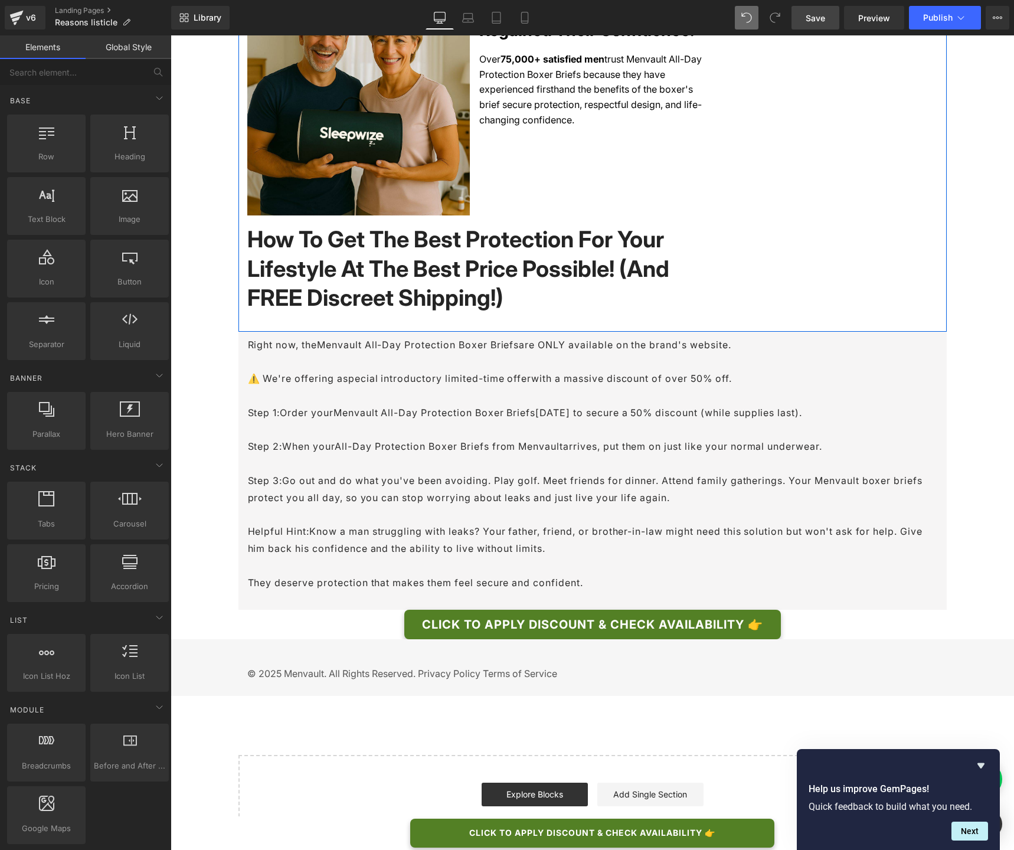
scroll to position [2990, 0]
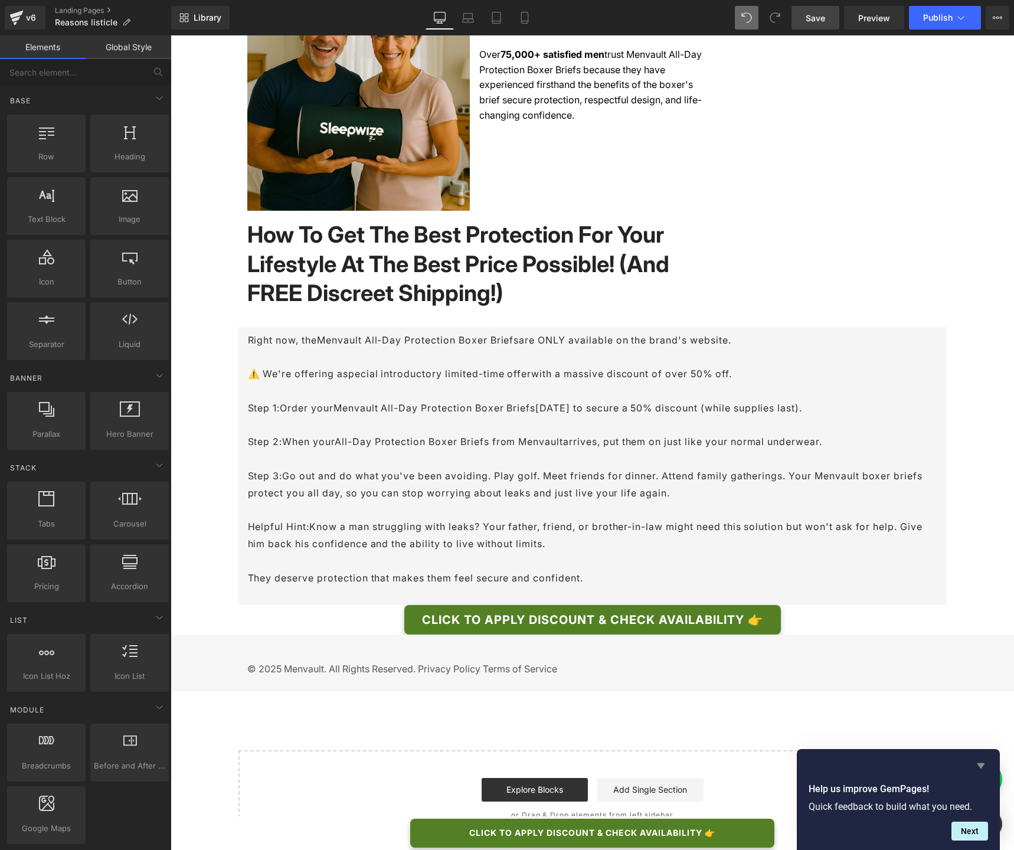
click at [981, 635] on icon "Hide survey" at bounding box center [981, 765] width 14 height 14
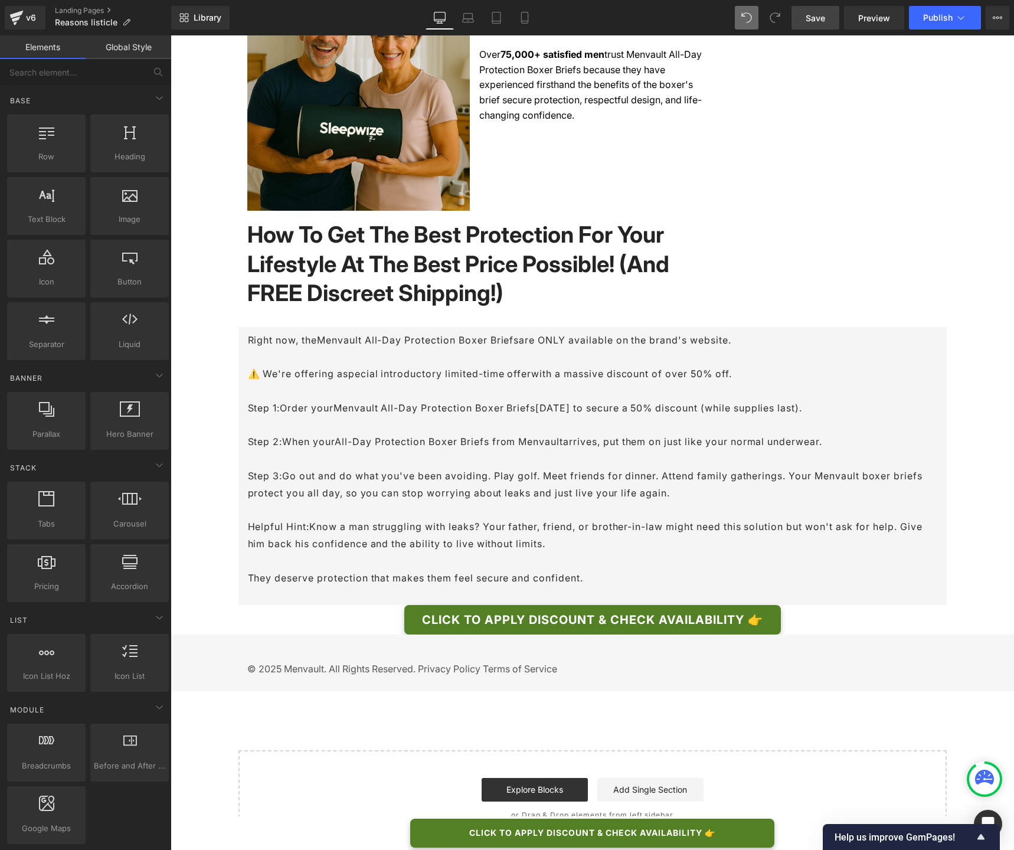
click at [813, 22] on span "Save" at bounding box center [814, 18] width 19 height 12
click at [515, 18] on link "Mobile" at bounding box center [524, 18] width 28 height 24
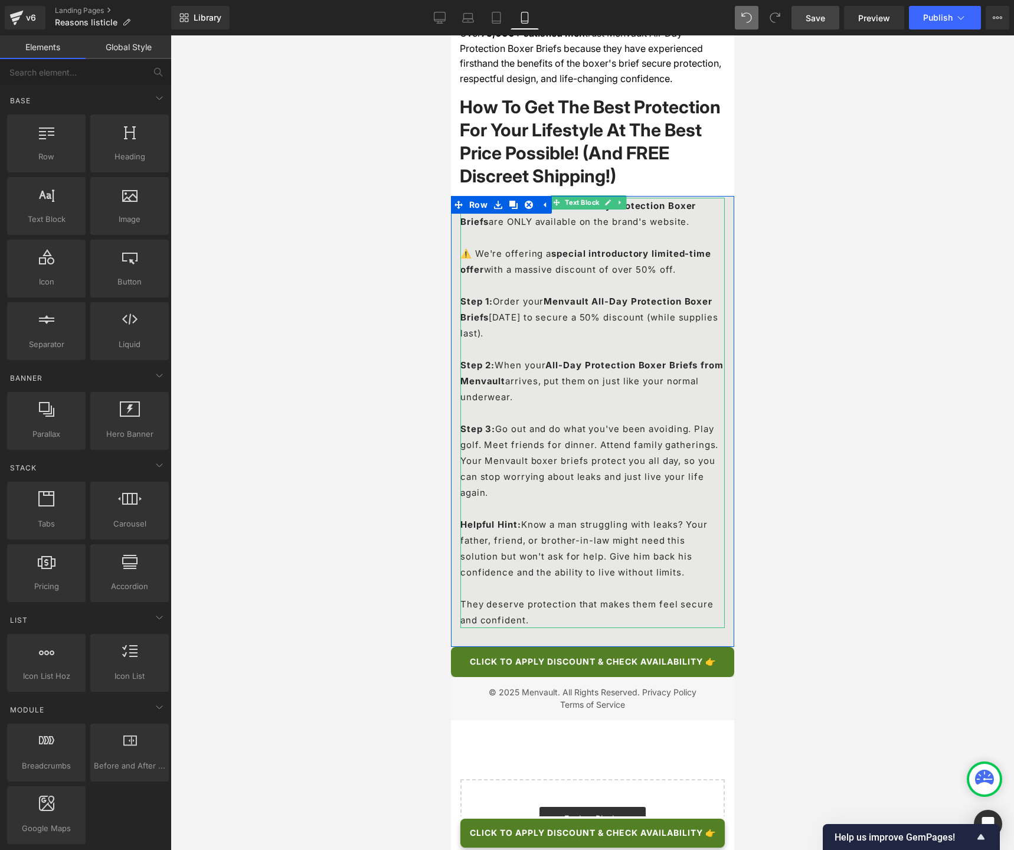
scroll to position [4772, 0]
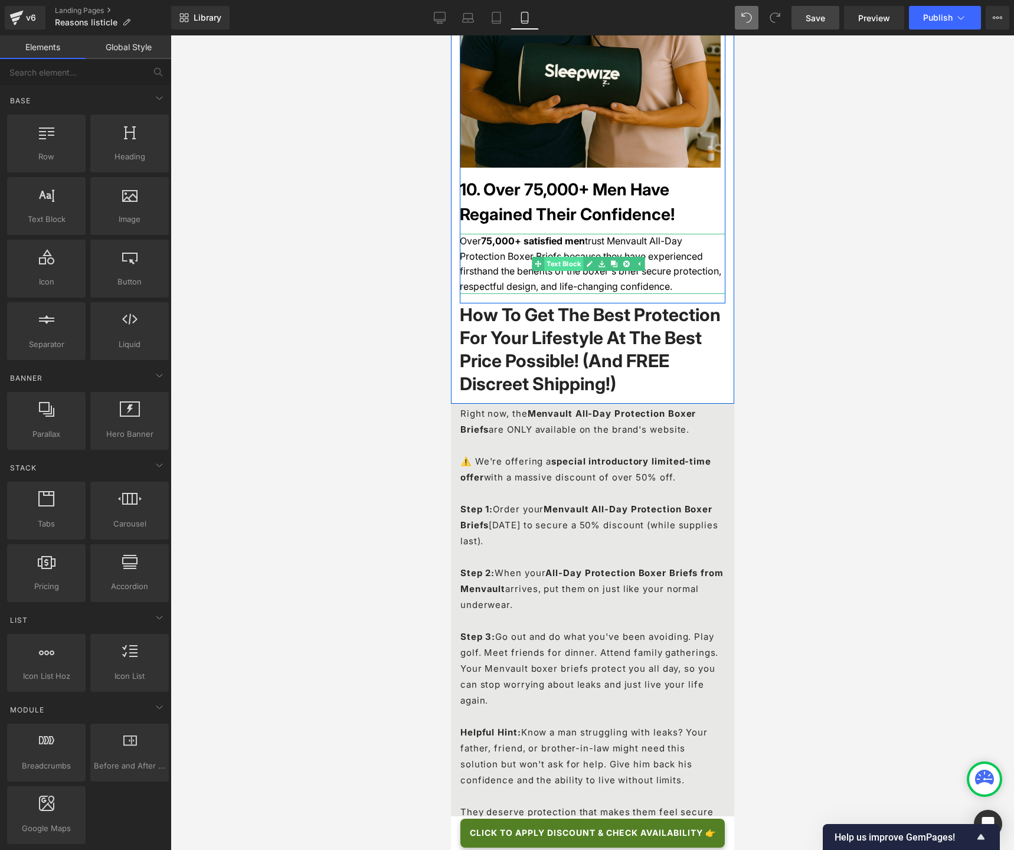
click at [552, 257] on link "Text Block" at bounding box center [556, 264] width 51 height 14
click at [543, 257] on span at bounding box center [537, 264] width 12 height 14
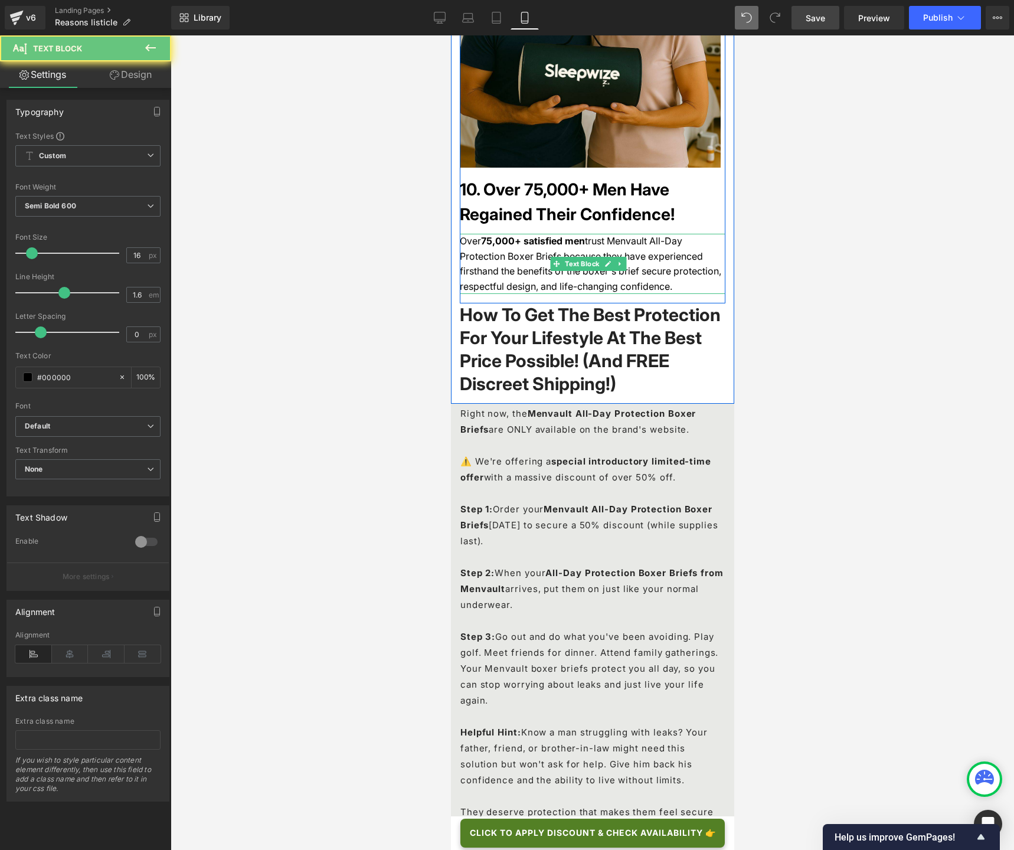
click at [551, 234] on div "Over 75,000+ satisfied men trust Menvault All-Day Protection Boxer Briefs becau…" at bounding box center [592, 264] width 266 height 60
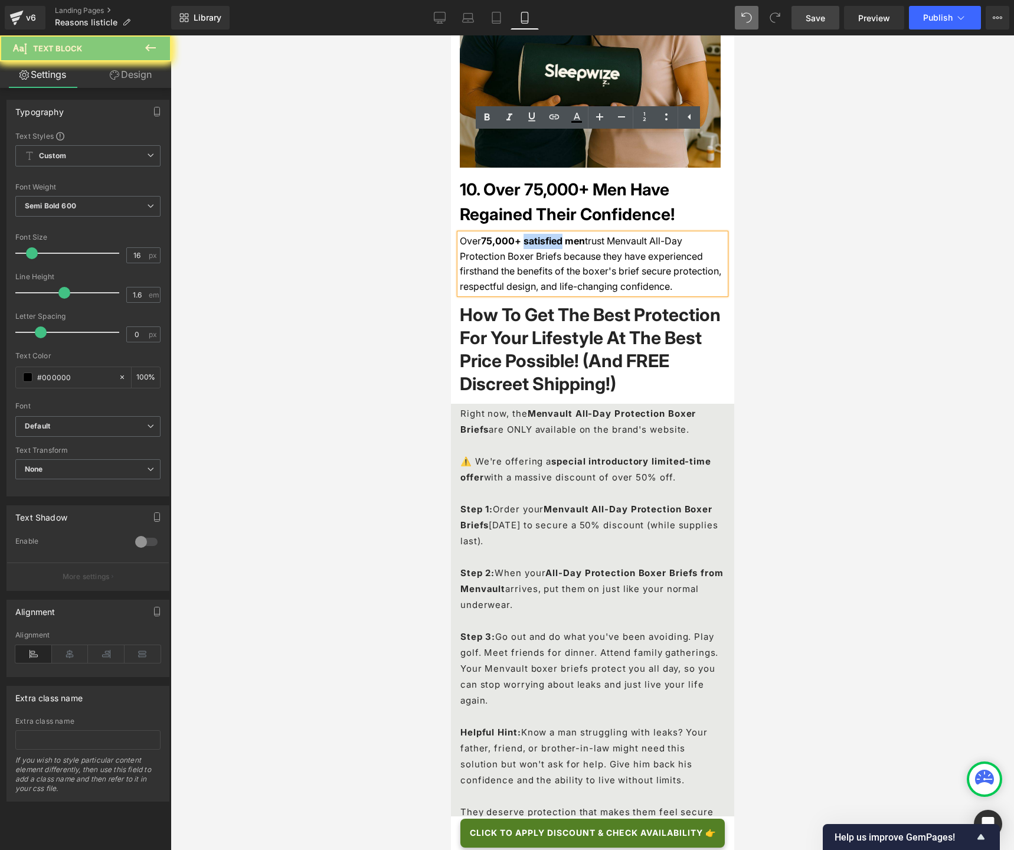
click at [551, 234] on div "Over 75,000+ satisfied men trust Menvault All-Day Protection Boxer Briefs becau…" at bounding box center [592, 264] width 266 height 60
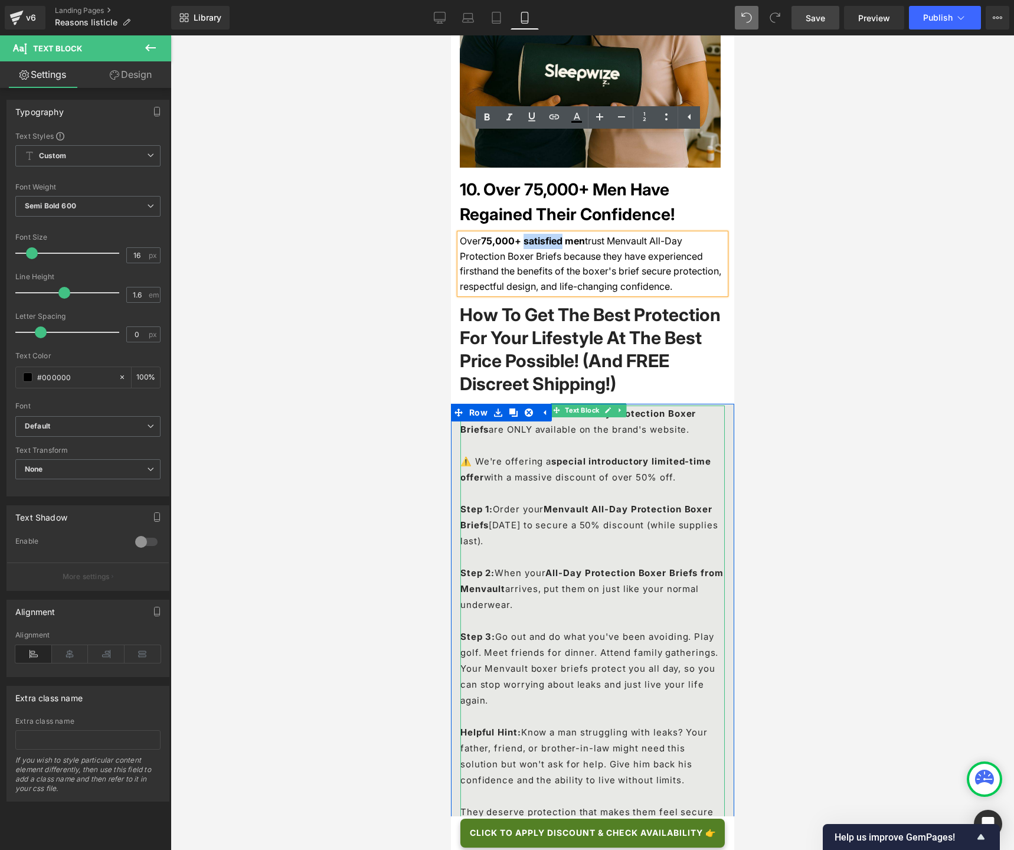
click at [468, 405] on p "Right now, the Menvault All-Day Protection Boxer Briefs are ONLY available on t…" at bounding box center [592, 429] width 264 height 48
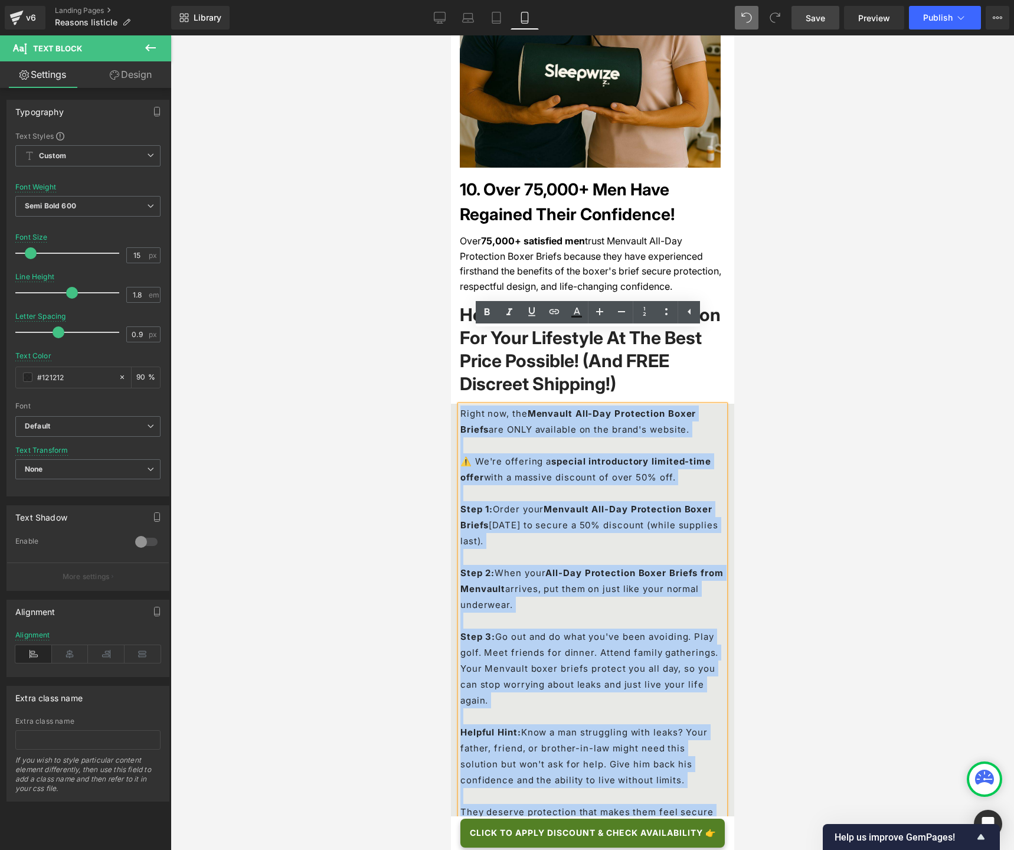
drag, startPoint x: 461, startPoint y: 339, endPoint x: 641, endPoint y: 758, distance: 455.9
click at [641, 635] on div "Right now, the Menvault All-Day Protection Boxer Briefs are ONLY available on t…" at bounding box center [592, 620] width 264 height 430
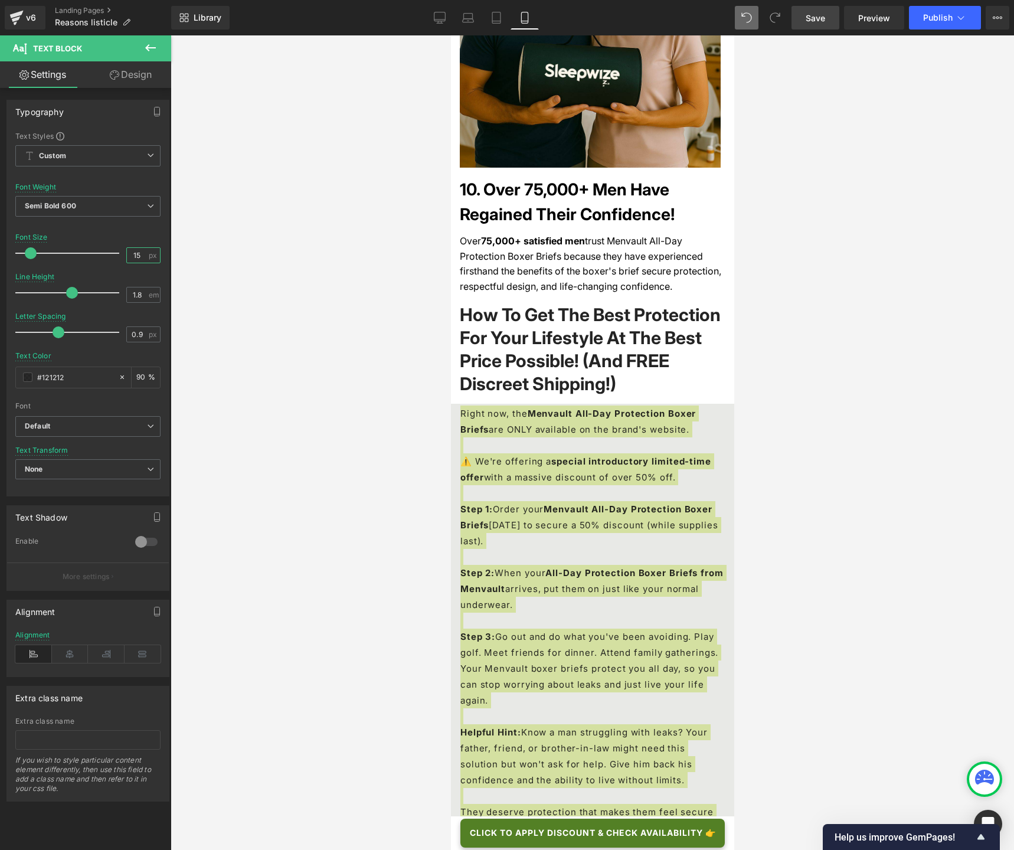
click at [131, 256] on input "15" at bounding box center [137, 255] width 21 height 15
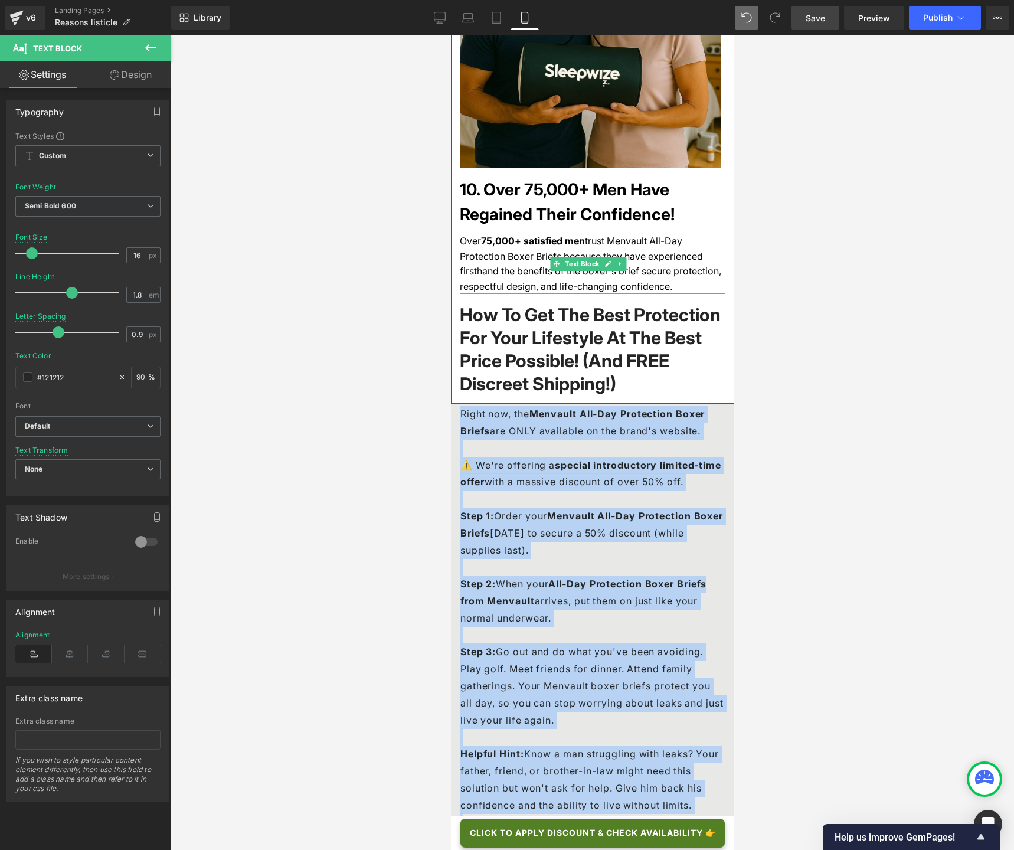
click at [513, 235] on span "trust Menvault All-Day Protection Boxer Briefs because they have experienced fi…" at bounding box center [589, 263] width 261 height 57
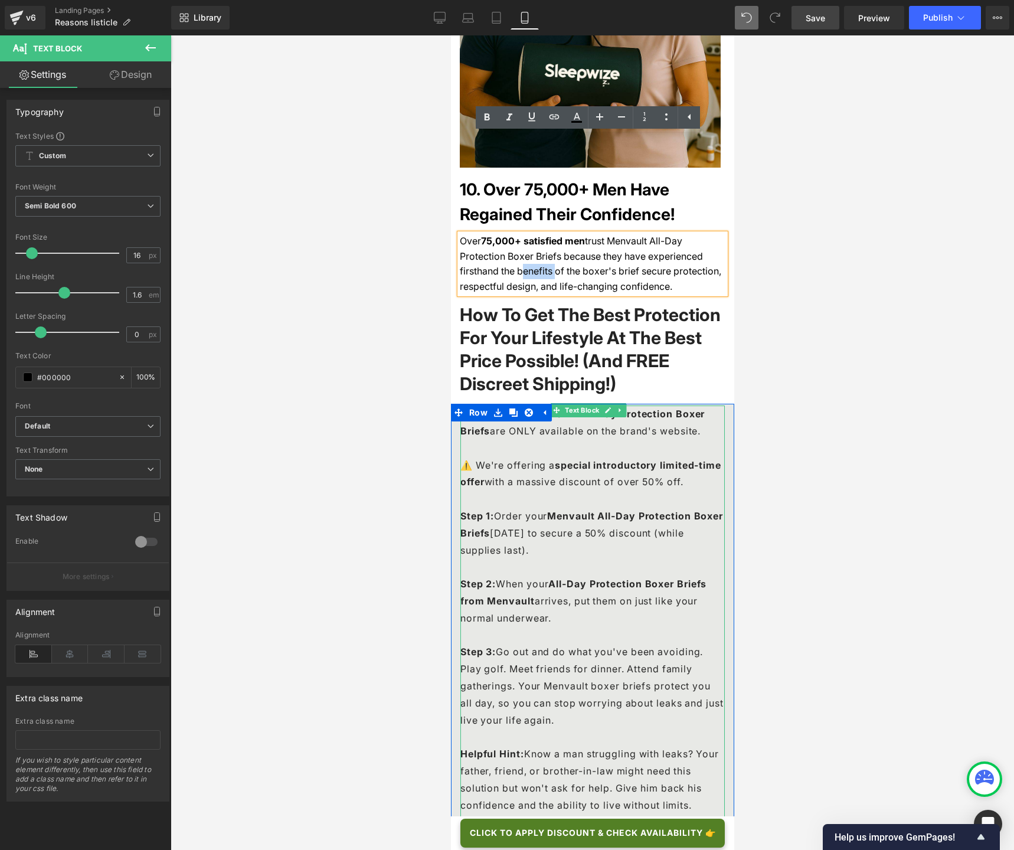
click at [496, 425] on span "are ONLY available on the brand's website." at bounding box center [594, 431] width 211 height 12
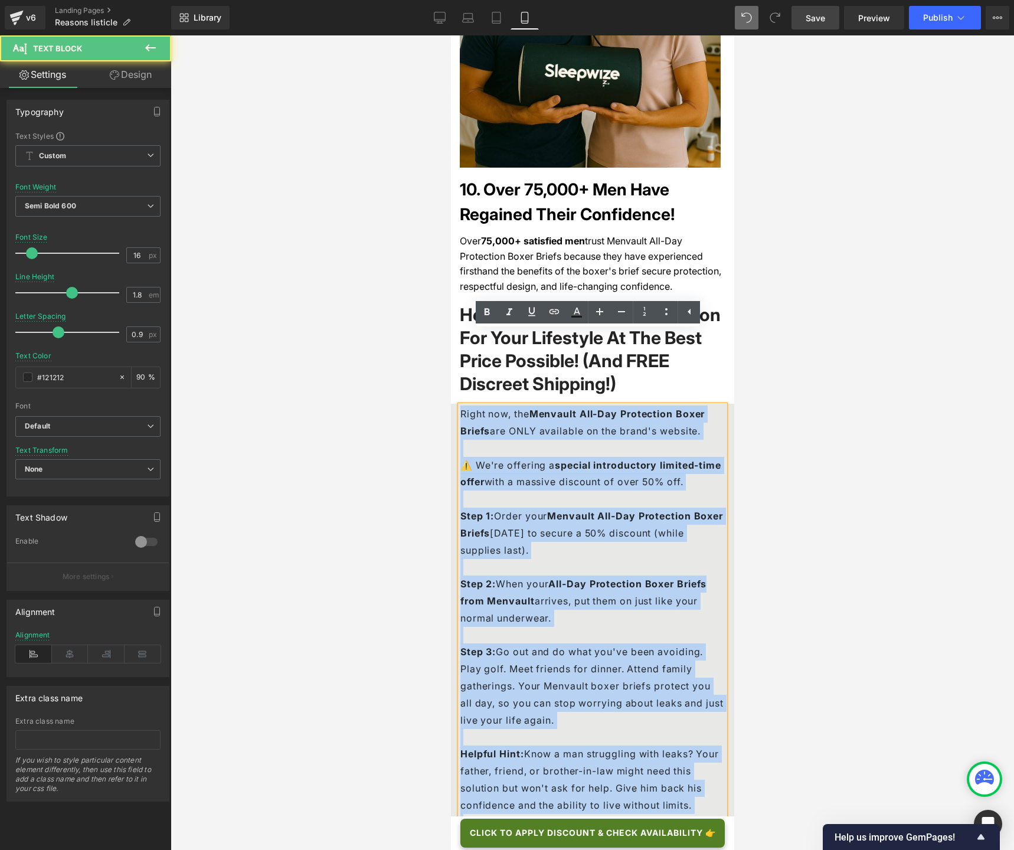
drag, startPoint x: 460, startPoint y: 337, endPoint x: 619, endPoint y: 782, distance: 472.5
click at [619, 635] on div "Right now, the Menvault All-Day Protection Boxer Briefs are ONLY available on t…" at bounding box center [592, 634] width 264 height 459
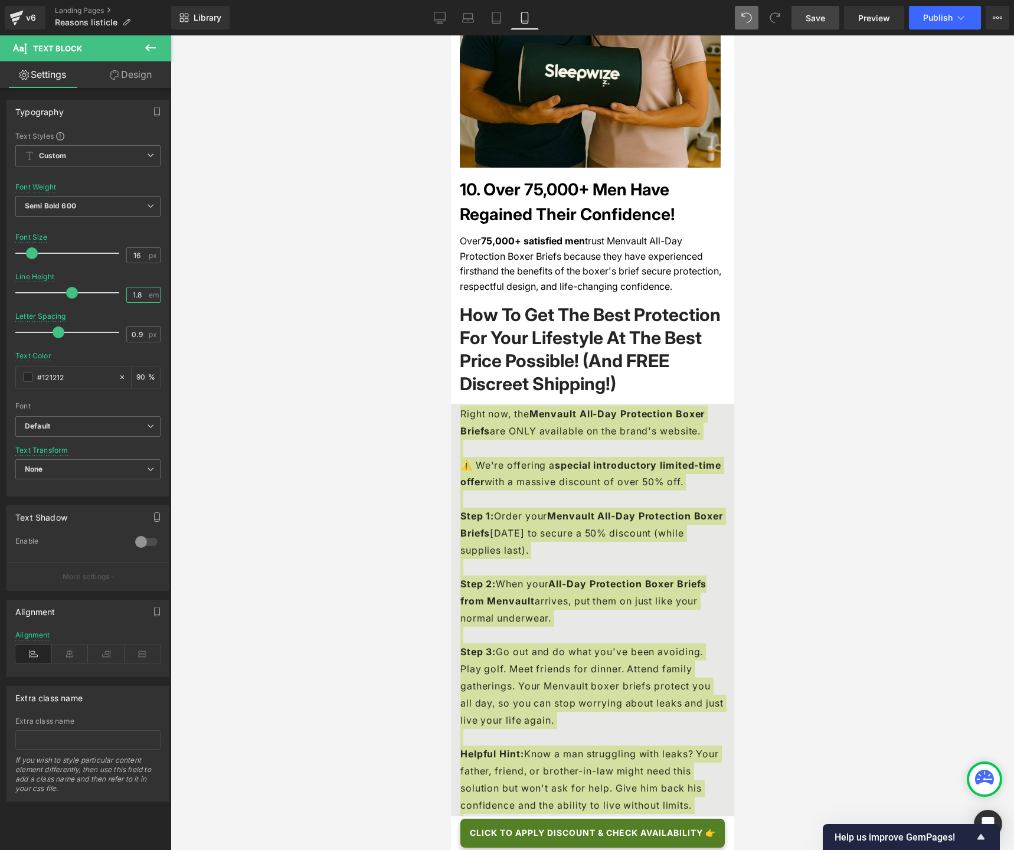
click at [139, 299] on input "1.8" at bounding box center [137, 294] width 21 height 15
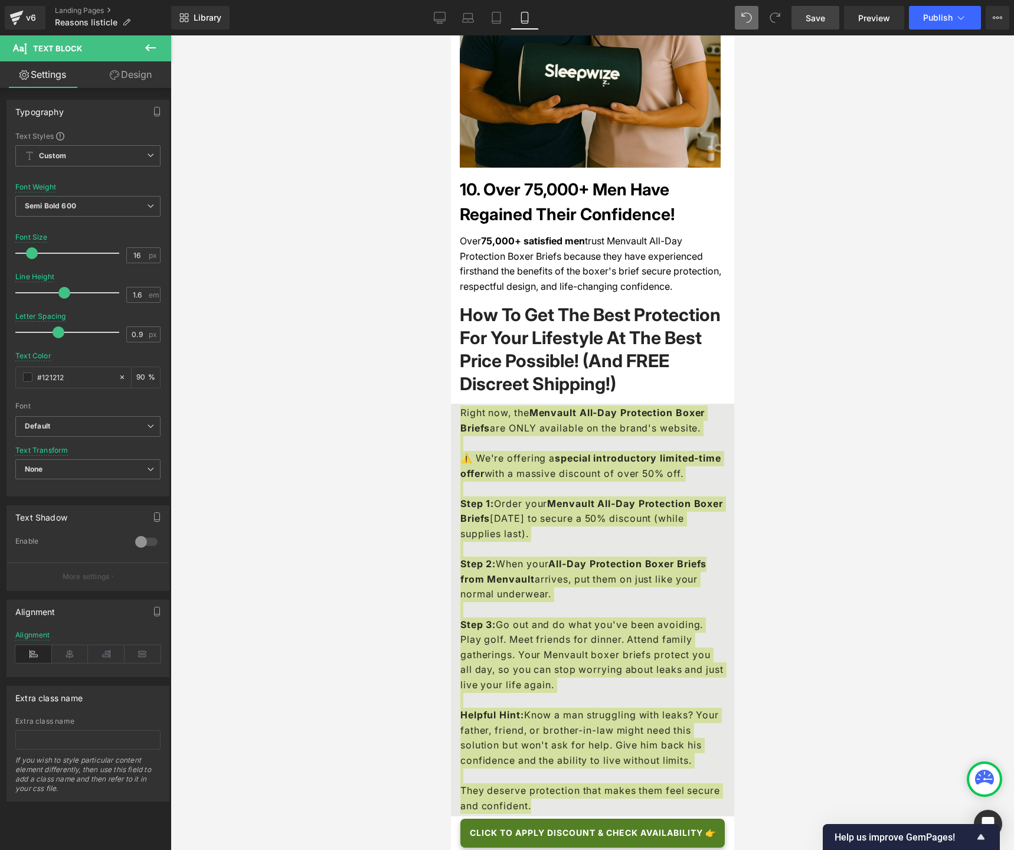
click at [152, 309] on div at bounding box center [87, 308] width 145 height 8
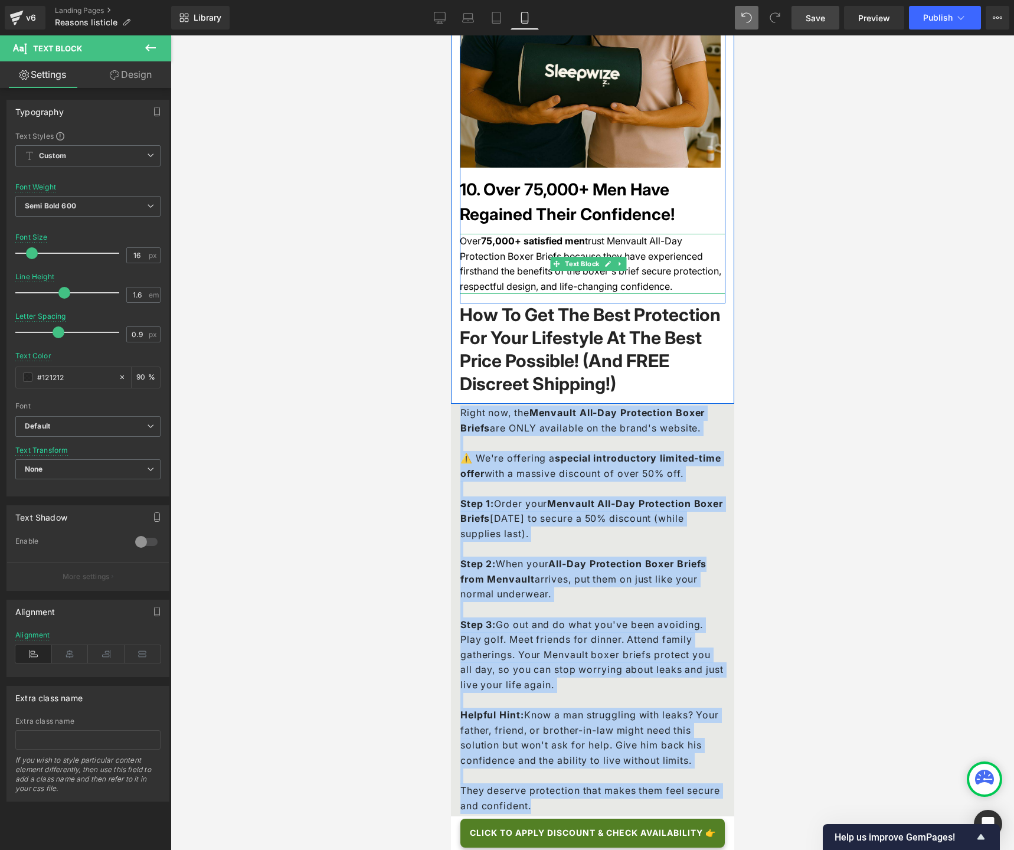
click at [491, 234] on div "Over 75,000+ satisfied men trust Menvault All-Day Protection Boxer Briefs becau…" at bounding box center [592, 264] width 266 height 60
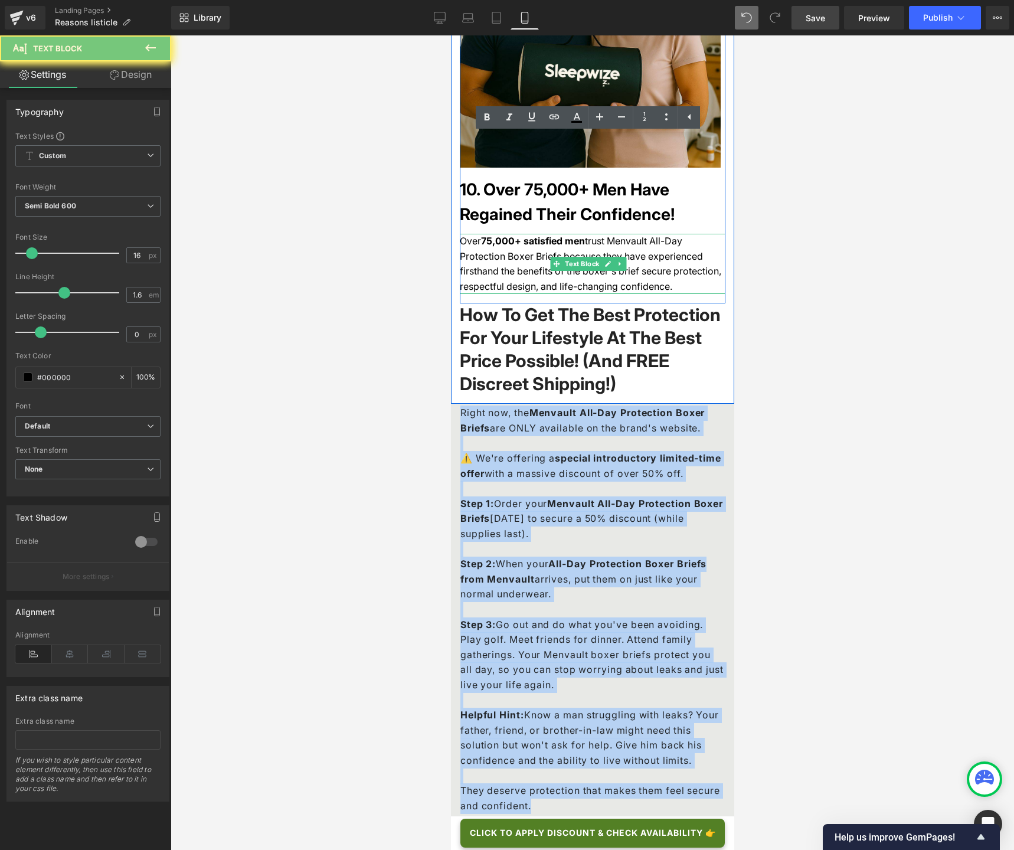
click at [491, 234] on div "Over 75,000+ satisfied men trust Menvault All-Day Protection Boxer Briefs becau…" at bounding box center [592, 264] width 266 height 60
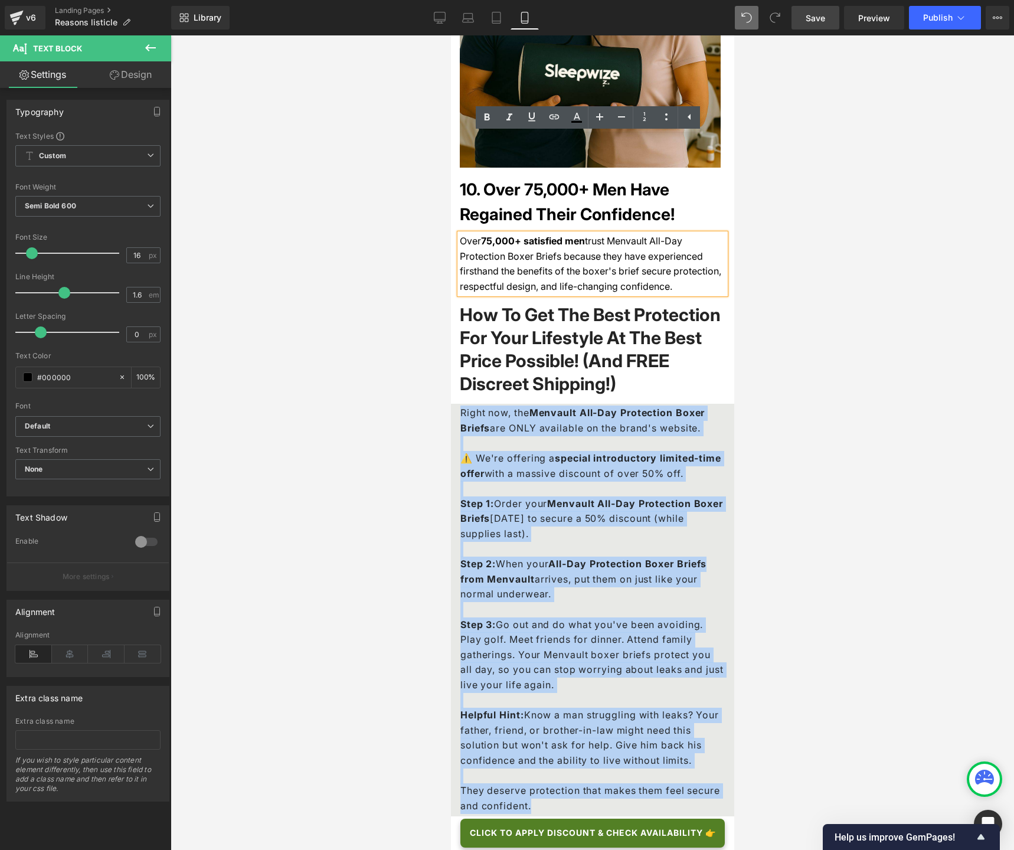
click at [496, 235] on span "trust Menvault All-Day Protection Boxer Briefs because they have experienced fi…" at bounding box center [589, 263] width 261 height 57
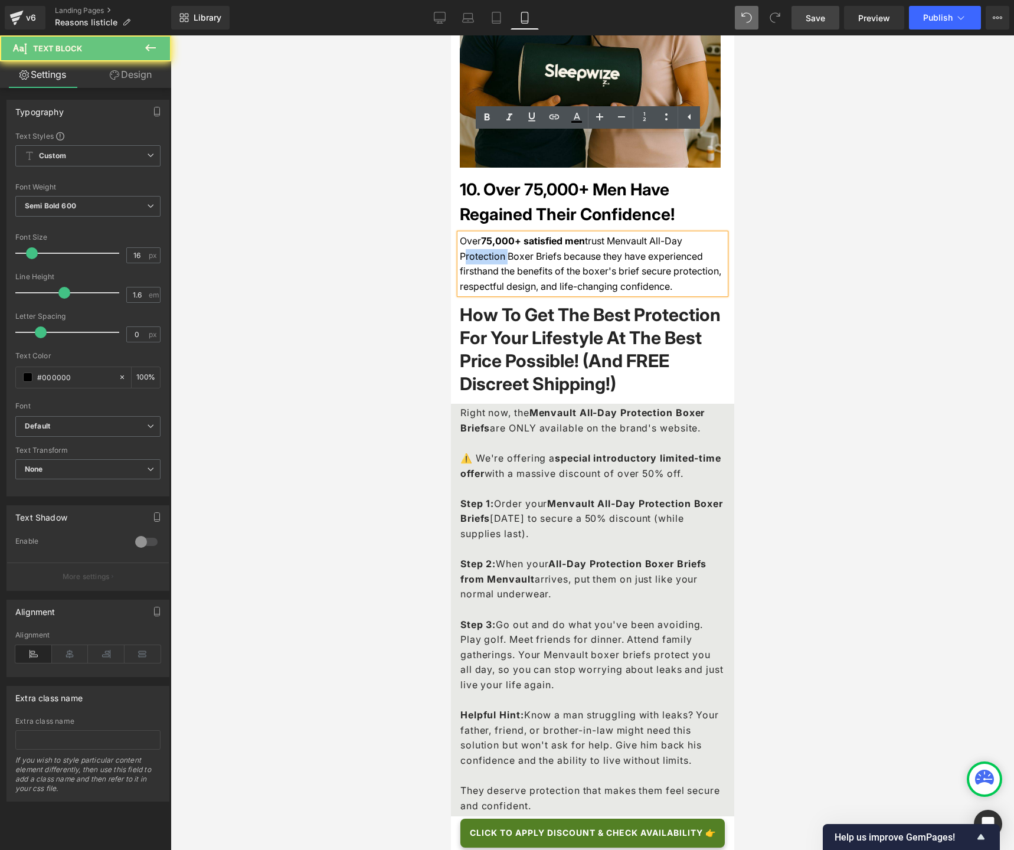
click at [496, 235] on span "trust Menvault All-Day Protection Boxer Briefs because they have experienced fi…" at bounding box center [589, 263] width 261 height 57
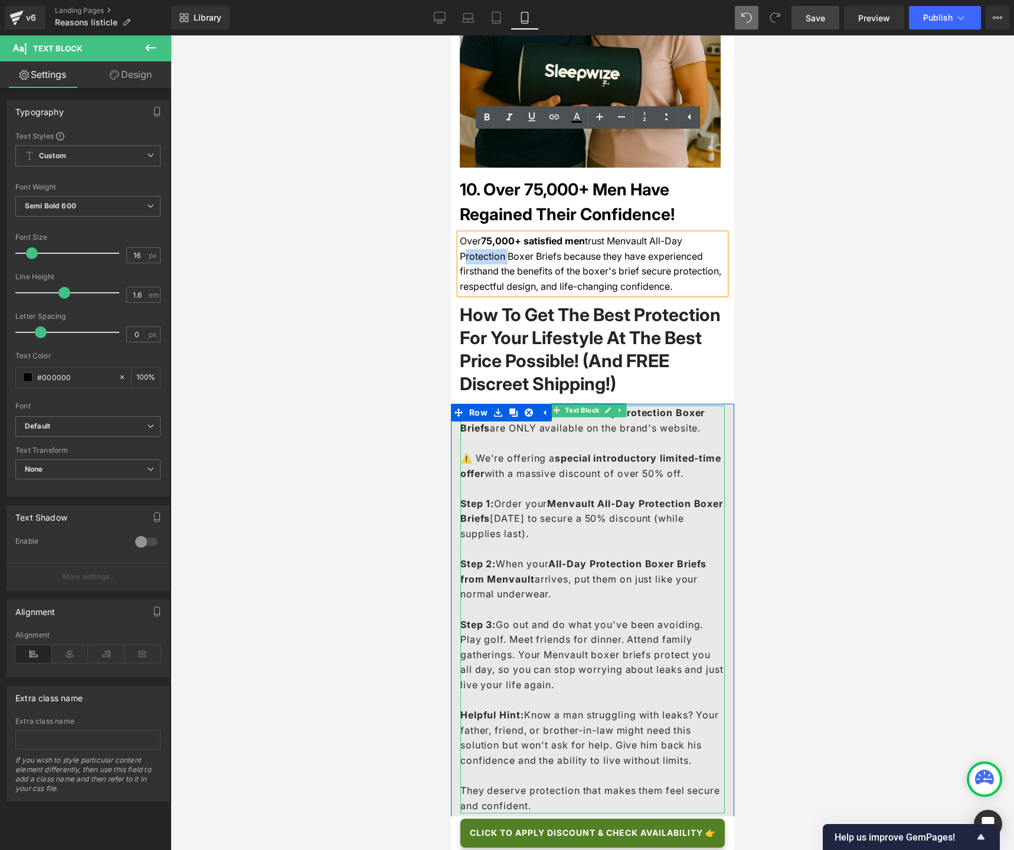
click at [507, 451] on p "⚠️ We're offering a special introductory limited-time offer with a massive disc…" at bounding box center [592, 473] width 264 height 45
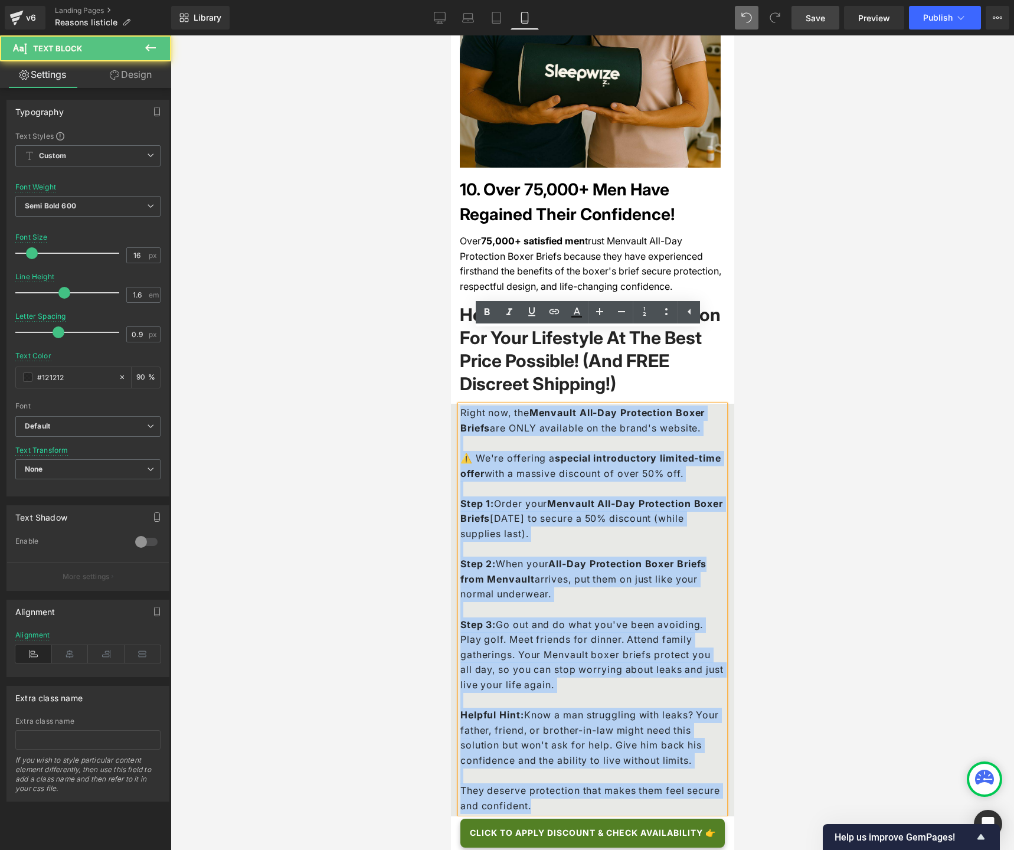
drag, startPoint x: 461, startPoint y: 335, endPoint x: 885, endPoint y: 654, distance: 530.1
click at [584, 635] on div "Right now, the Menvault All-Day Protection Boxer Briefs are ONLY available on t…" at bounding box center [591, 618] width 283 height 428
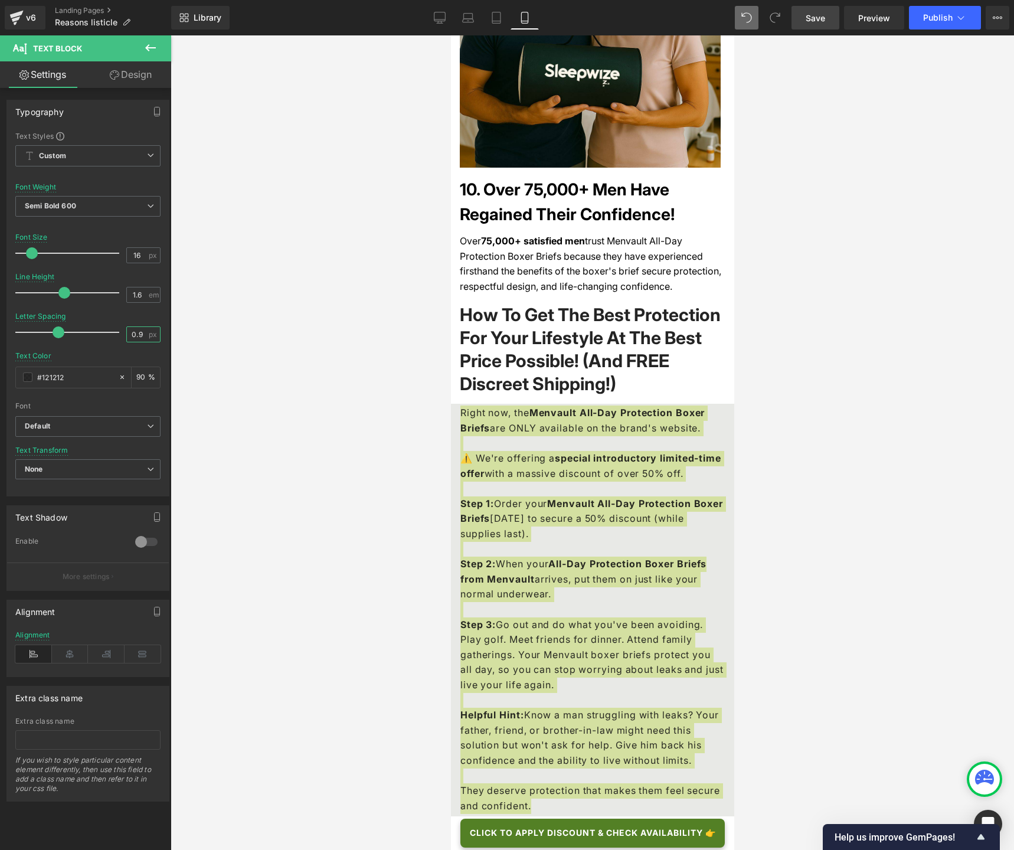
click at [137, 336] on input "0.9" at bounding box center [137, 334] width 21 height 15
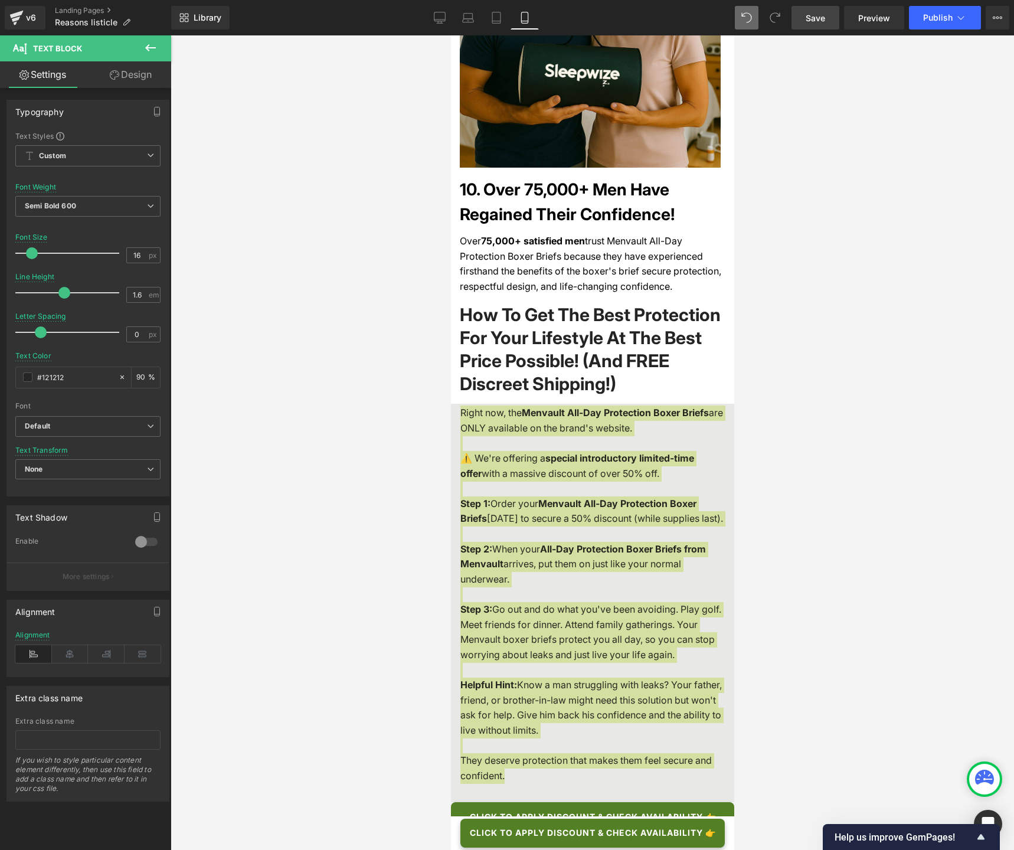
click at [140, 316] on div "Letter Spacing 0 px" at bounding box center [87, 332] width 145 height 40
click at [303, 311] on div at bounding box center [592, 442] width 843 height 814
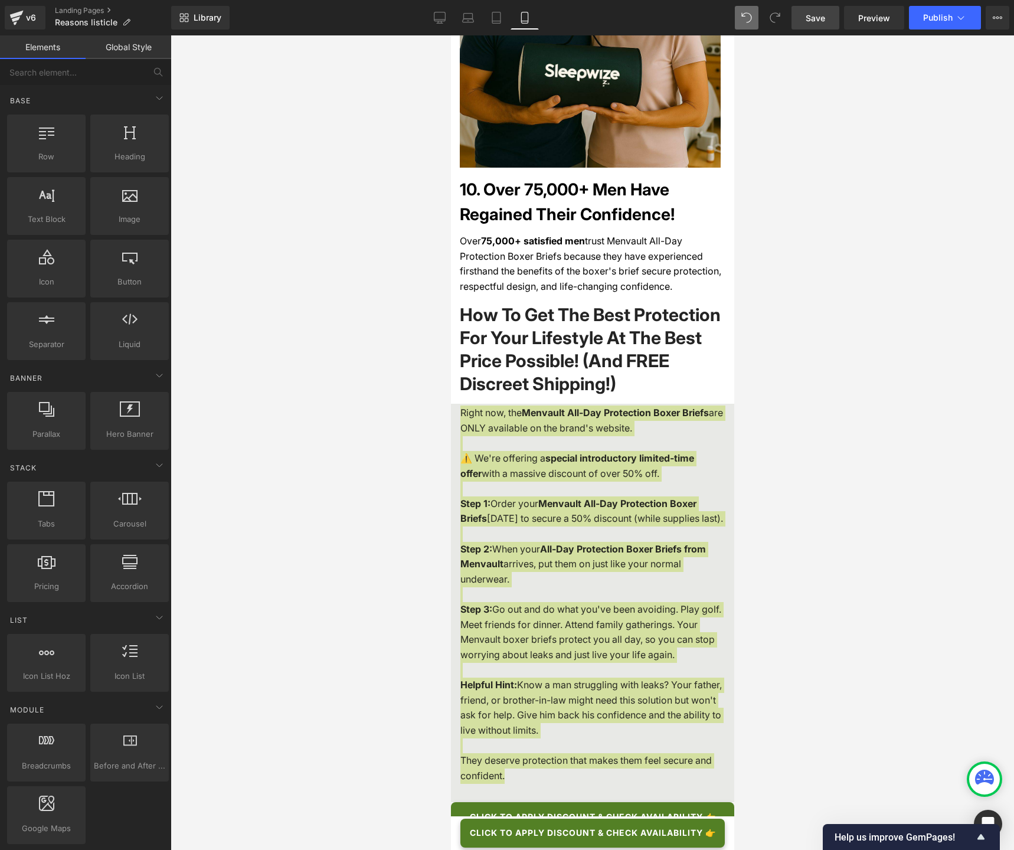
click at [313, 316] on div at bounding box center [592, 442] width 843 height 814
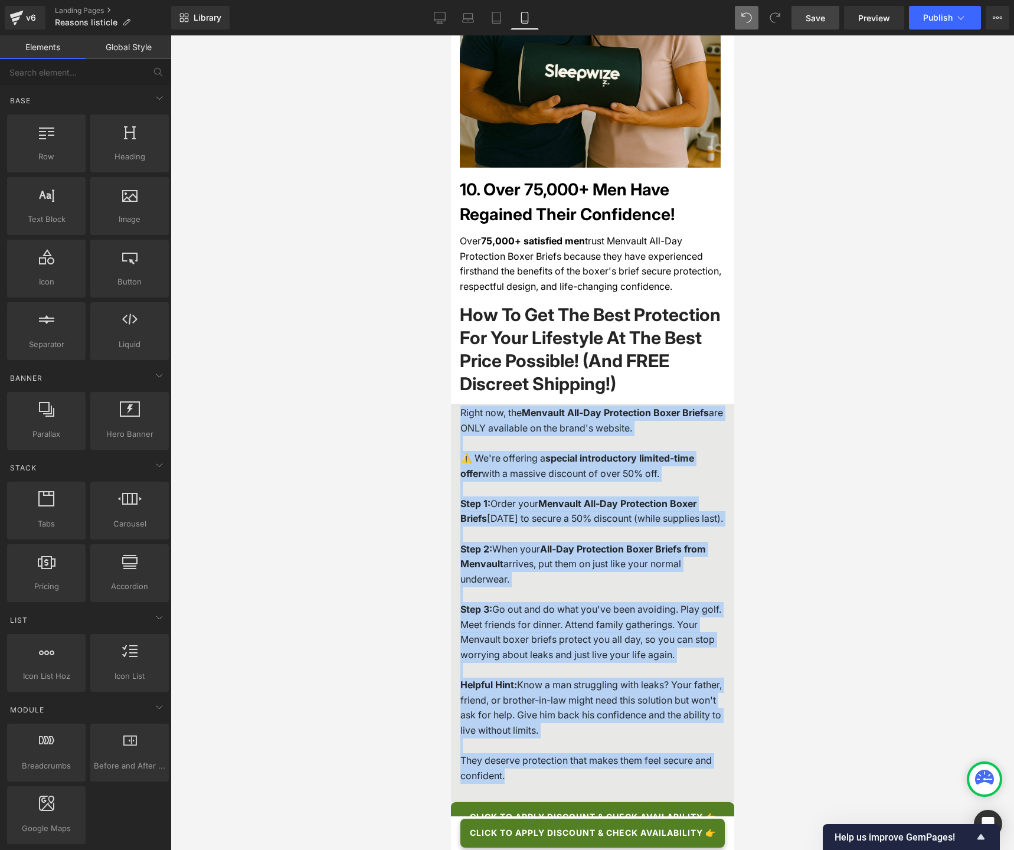
click at [591, 496] on p "Step 1: Order your Menvault All-Day Protection Boxer Briefs [DATE] to secure a …" at bounding box center [592, 518] width 264 height 45
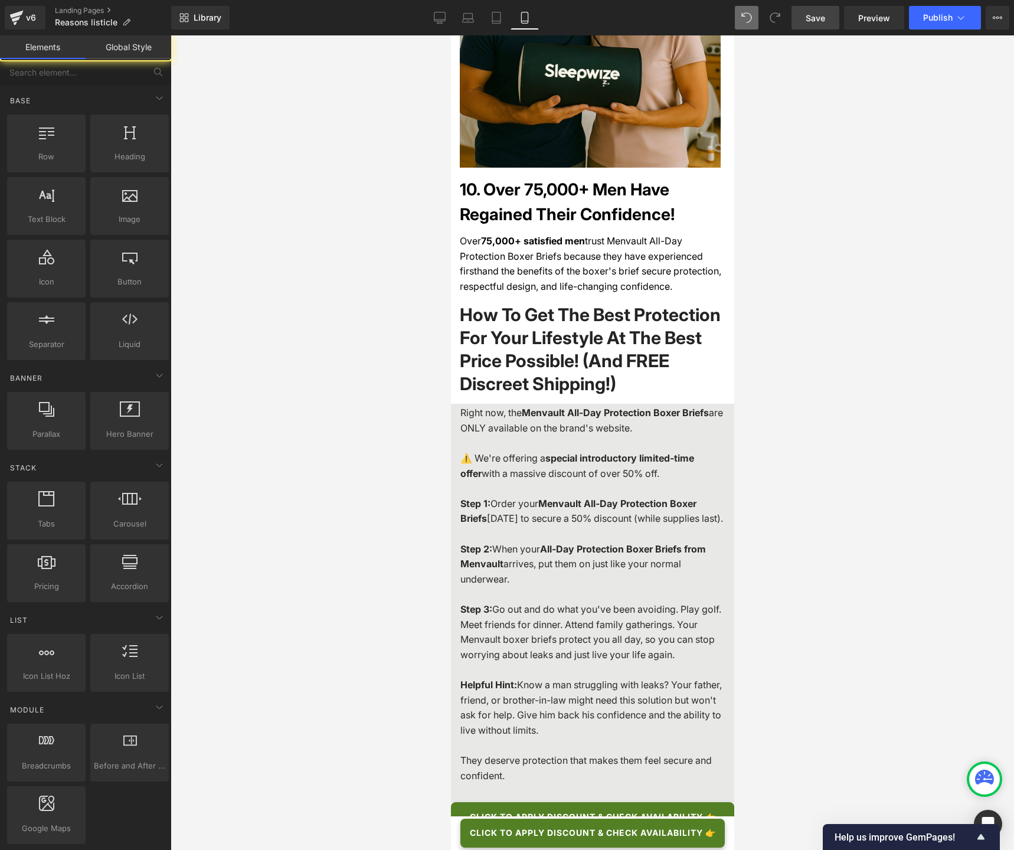
drag, startPoint x: 770, startPoint y: 441, endPoint x: 276, endPoint y: 414, distance: 495.2
click at [770, 441] on div at bounding box center [592, 442] width 843 height 814
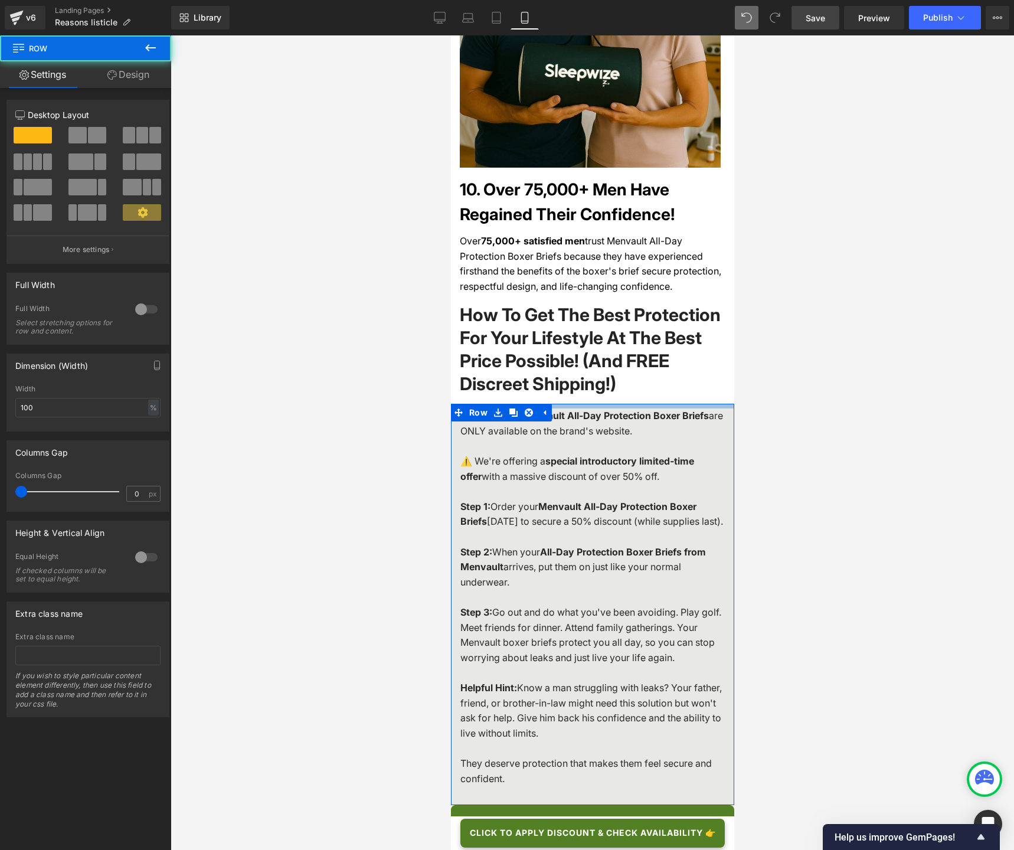
click at [565, 404] on div at bounding box center [591, 406] width 283 height 5
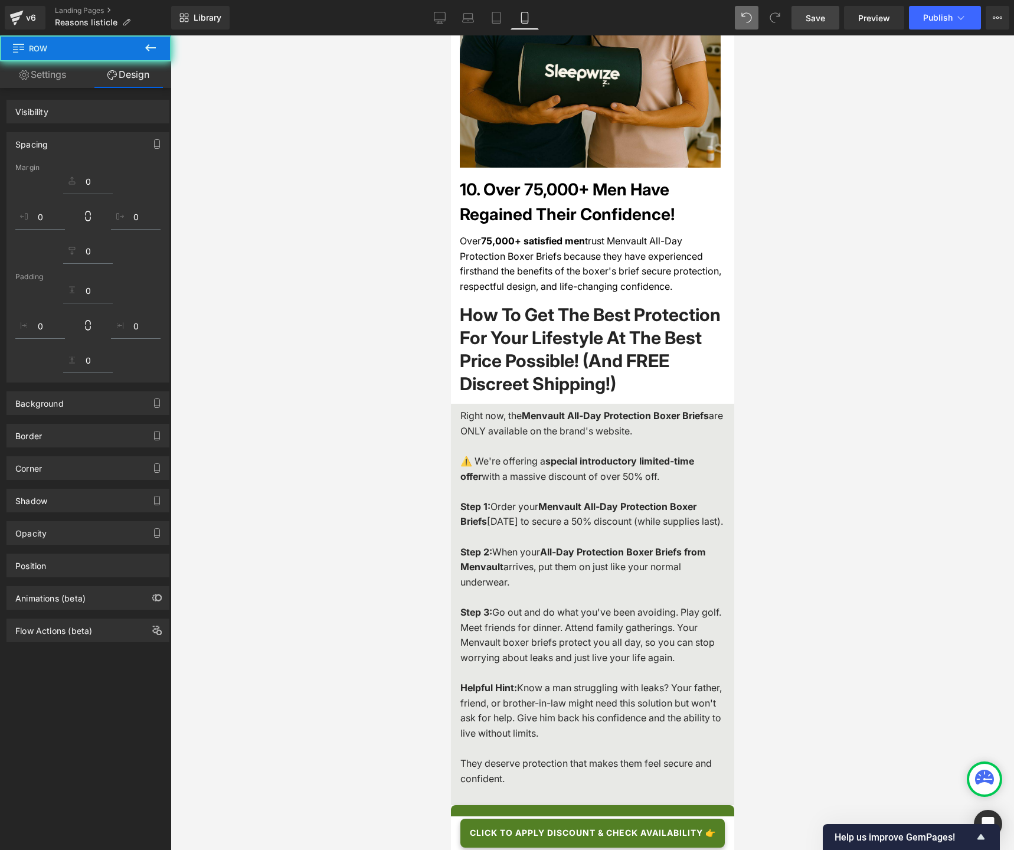
click at [864, 283] on div at bounding box center [592, 442] width 843 height 814
